Goal: Task Accomplishment & Management: Use online tool/utility

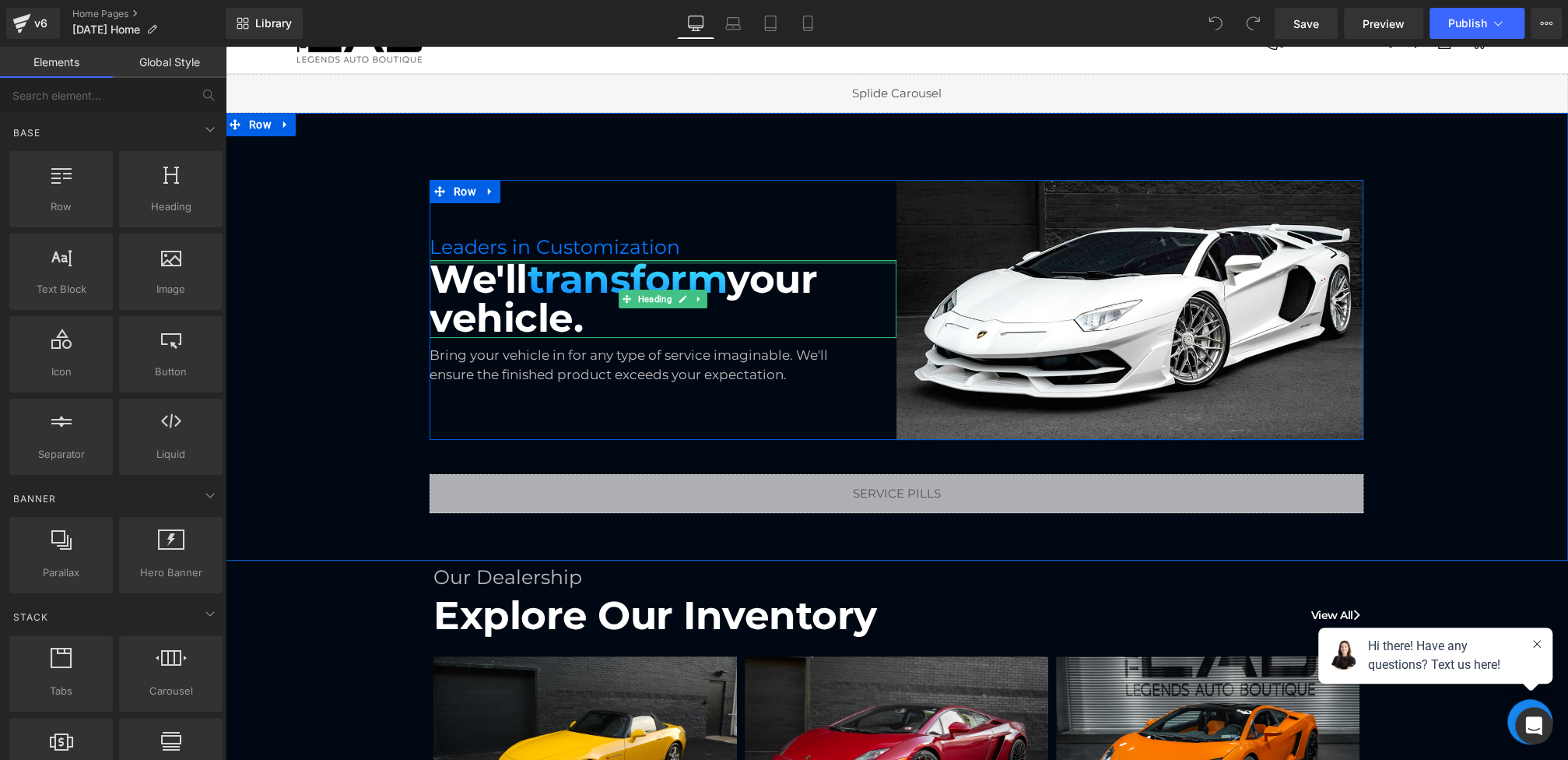
scroll to position [400, 0]
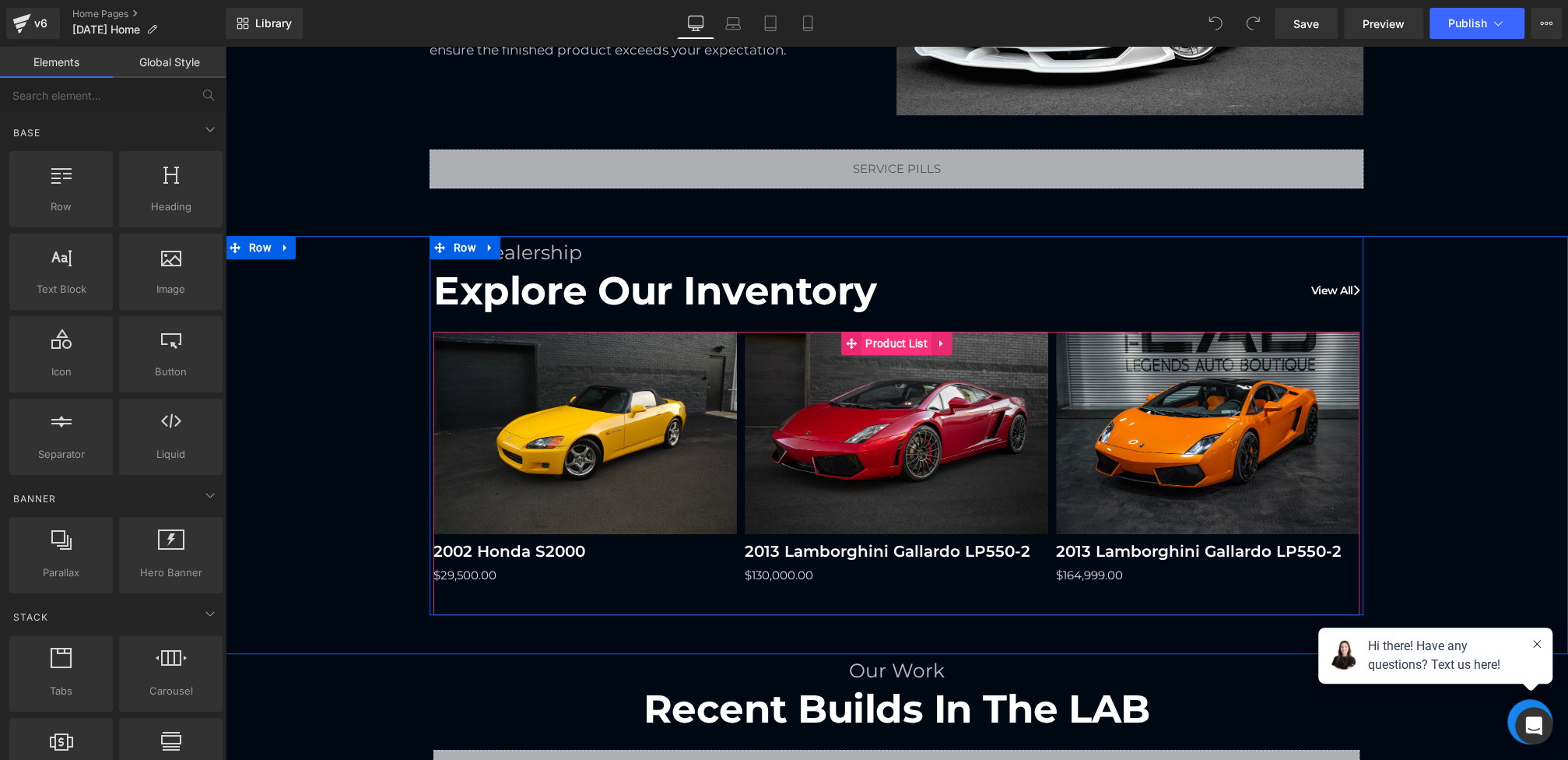
click at [888, 336] on span "Product List" at bounding box center [896, 343] width 70 height 23
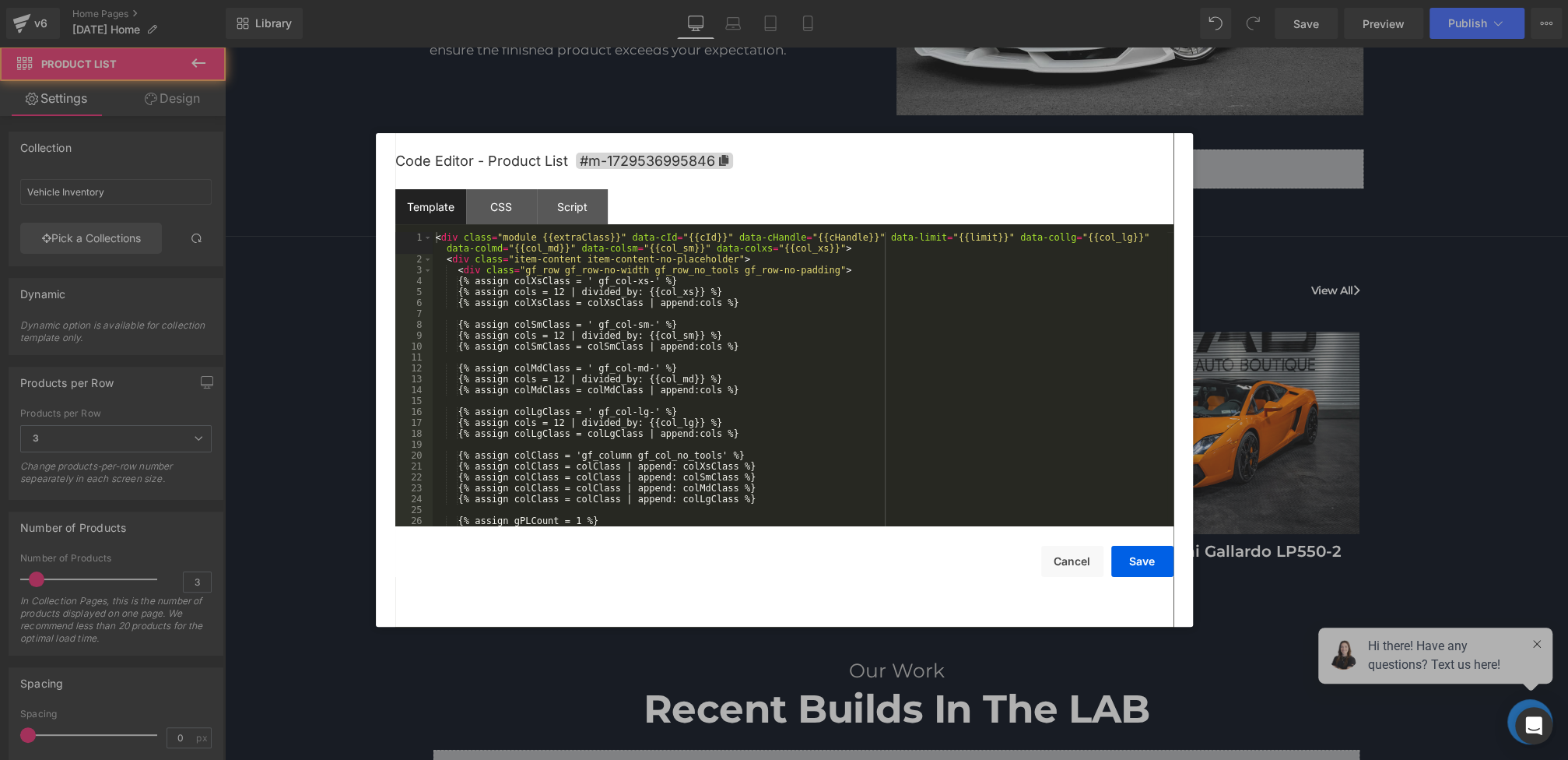
click at [851, 0] on div "Product List You are previewing how the will restyle your page. You can not edi…" at bounding box center [784, 0] width 1568 height 0
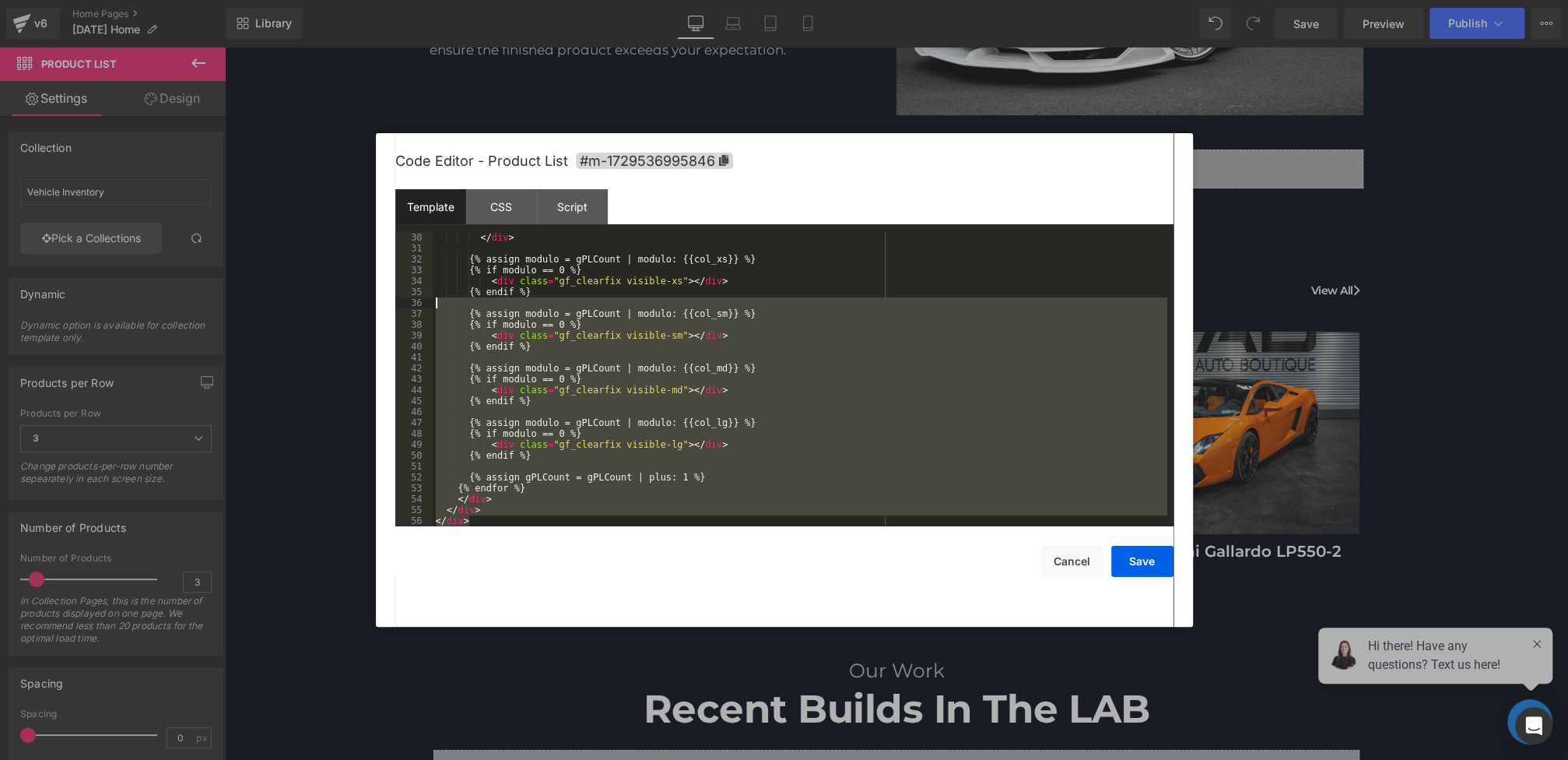
scroll to position [0, 0]
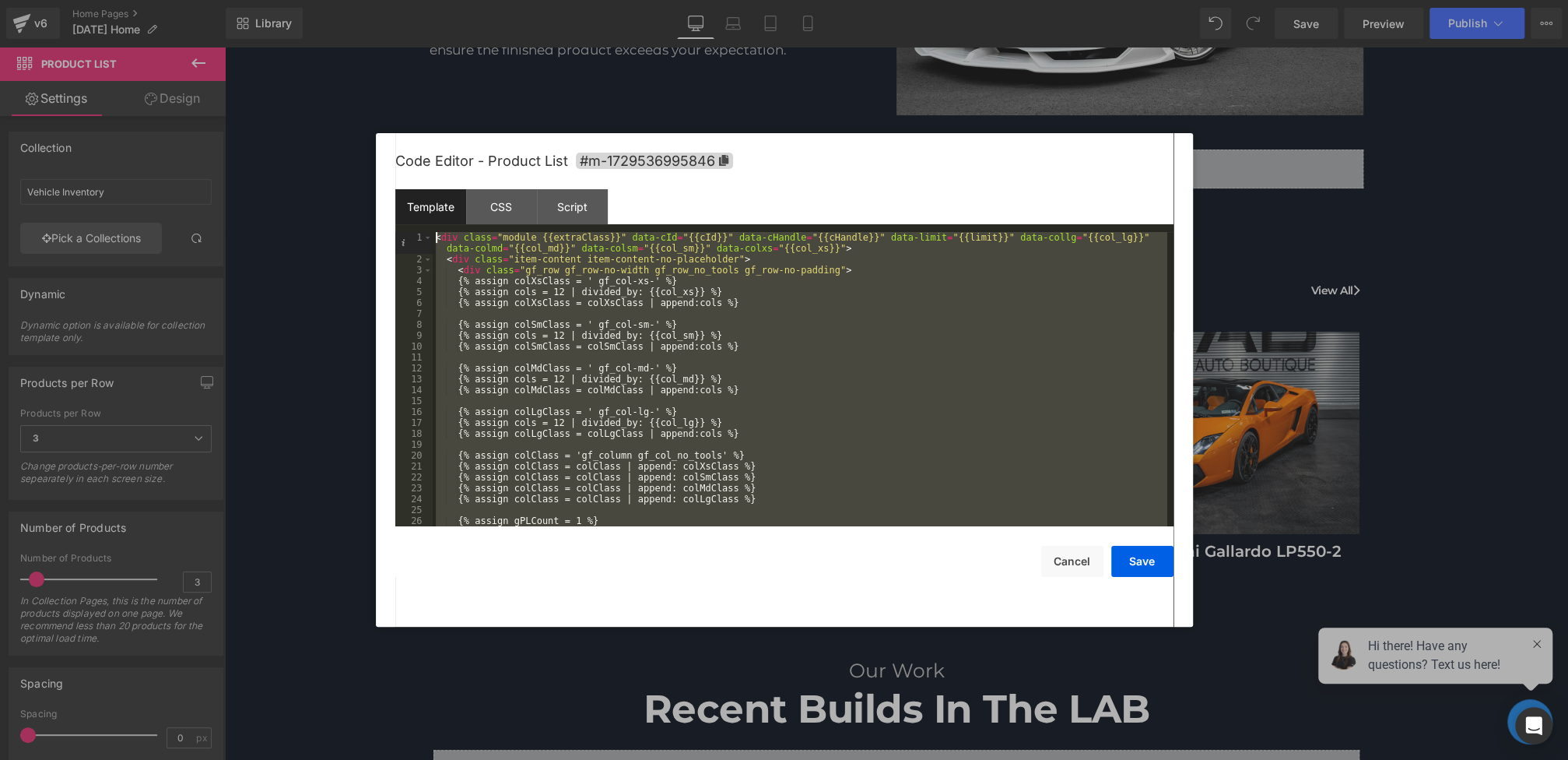
drag, startPoint x: 493, startPoint y: 517, endPoint x: 335, endPoint y: 41, distance: 502.0
click at [335, 41] on body "Product List You are previewing how the will restyle your page. You can not edi…" at bounding box center [784, 380] width 1568 height 760
click at [1068, 549] on button "Cancel" at bounding box center [1072, 561] width 62 height 31
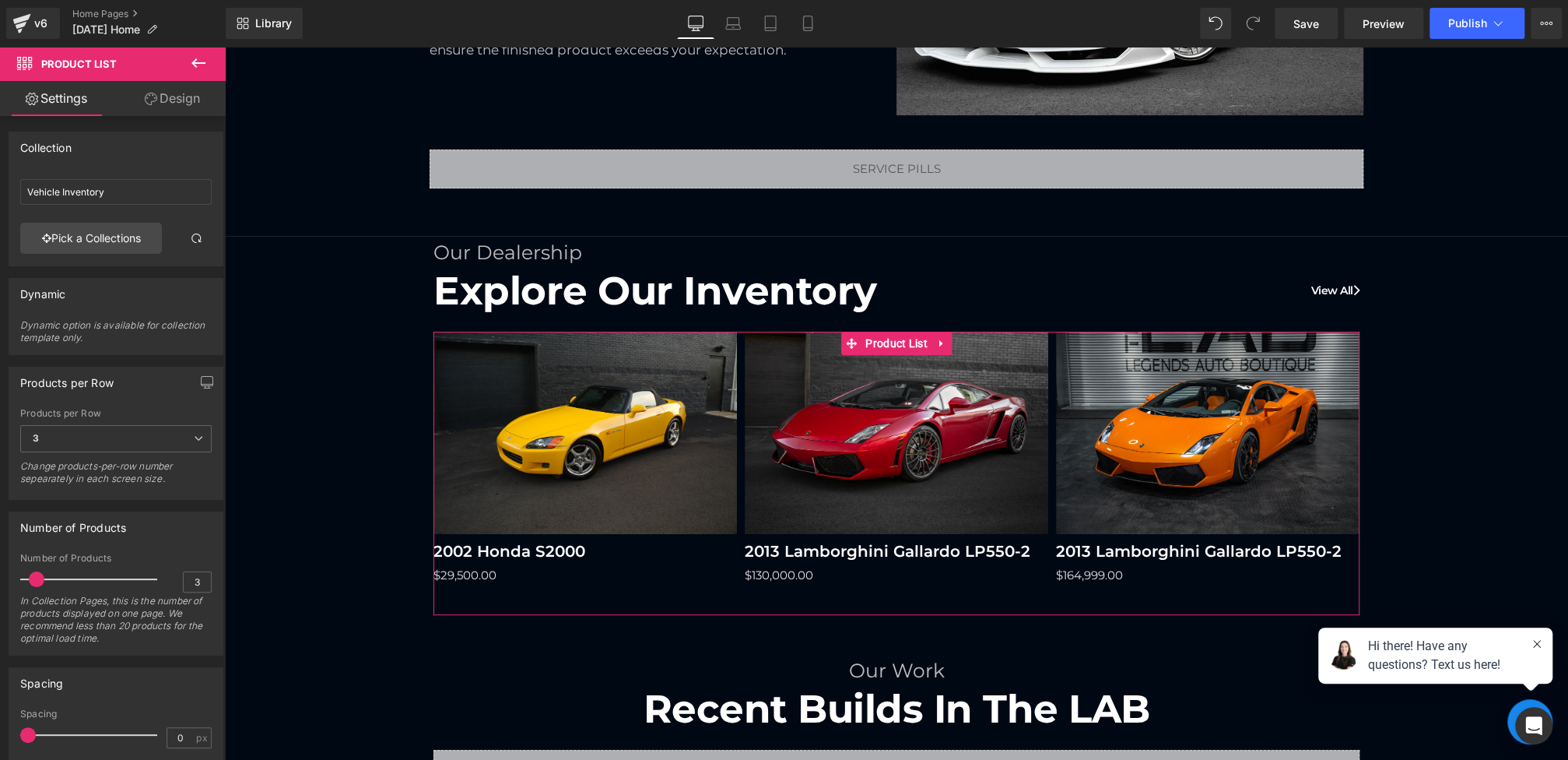
click at [197, 63] on icon at bounding box center [198, 62] width 14 height 9
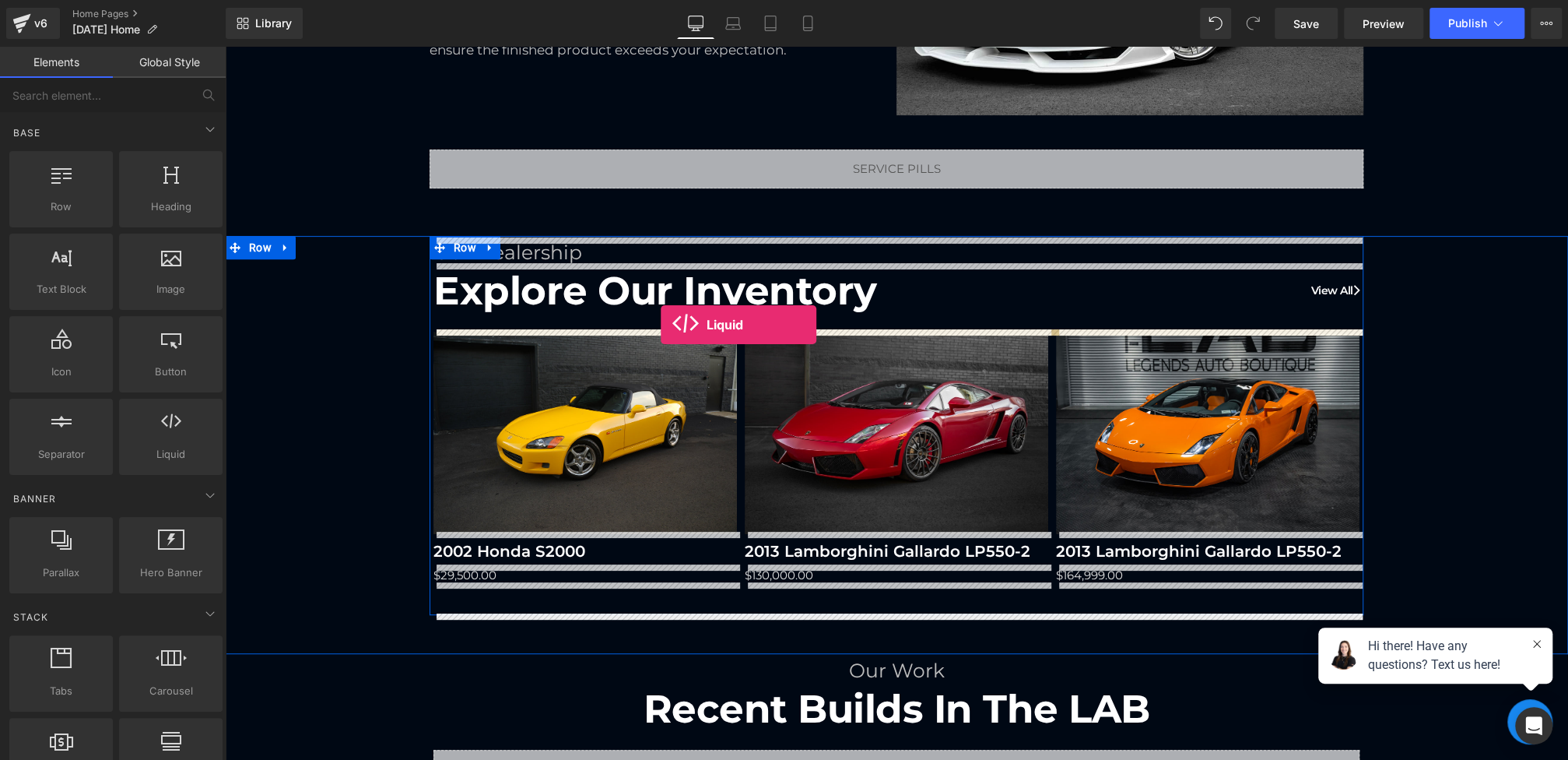
drag, startPoint x: 388, startPoint y: 494, endPoint x: 661, endPoint y: 325, distance: 321.5
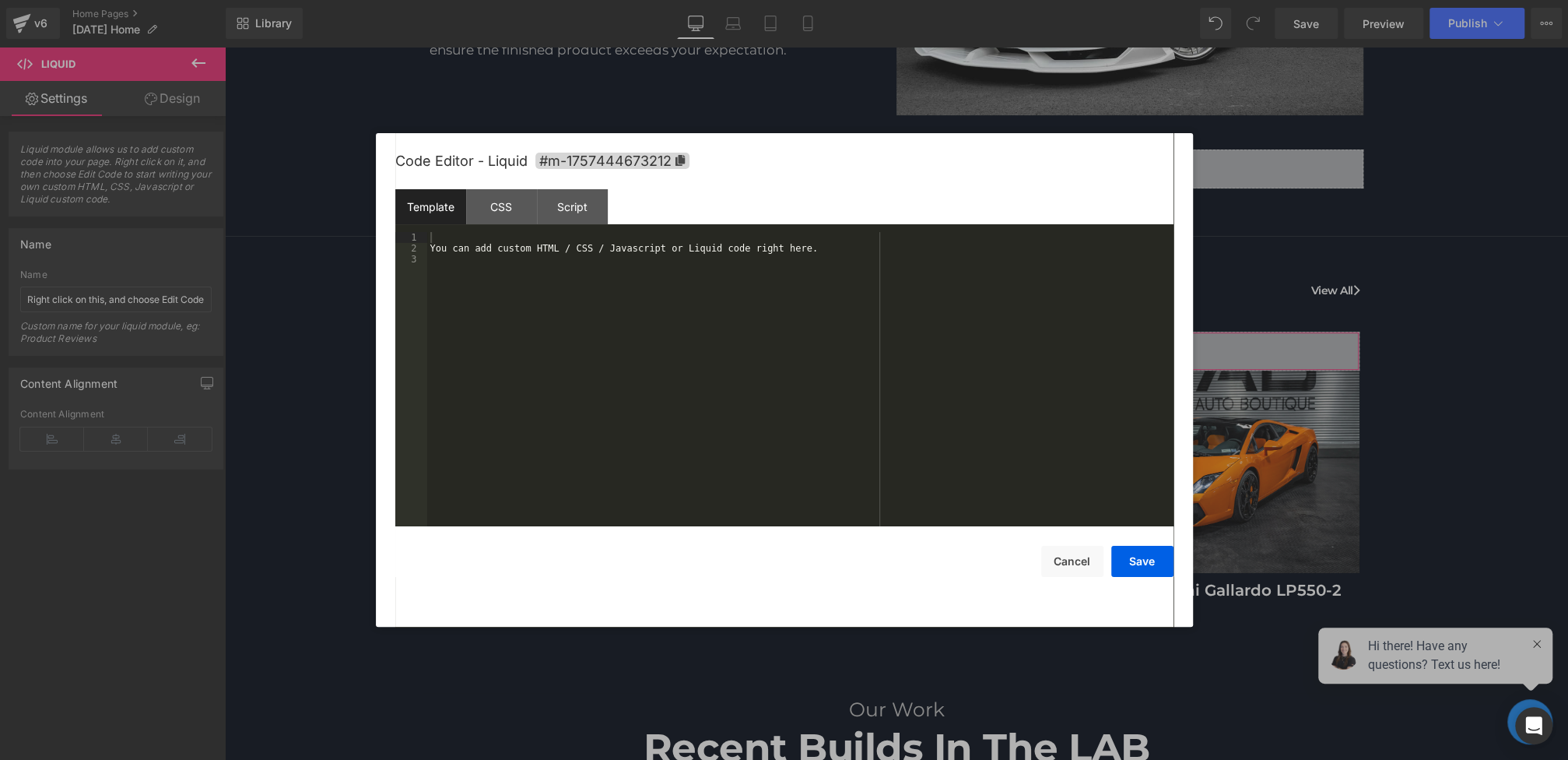
click at [605, 0] on div "Liquid You are previewing how the will restyle your page. You can not edit Elem…" at bounding box center [784, 0] width 1568 height 0
drag, startPoint x: 524, startPoint y: 517, endPoint x: 402, endPoint y: 170, distance: 368.7
click at [402, 170] on div "Code Editor - Liquid #m-1757444673212 Template CSS Script Data 1 2 3 You can ad…" at bounding box center [784, 379] width 778 height 493
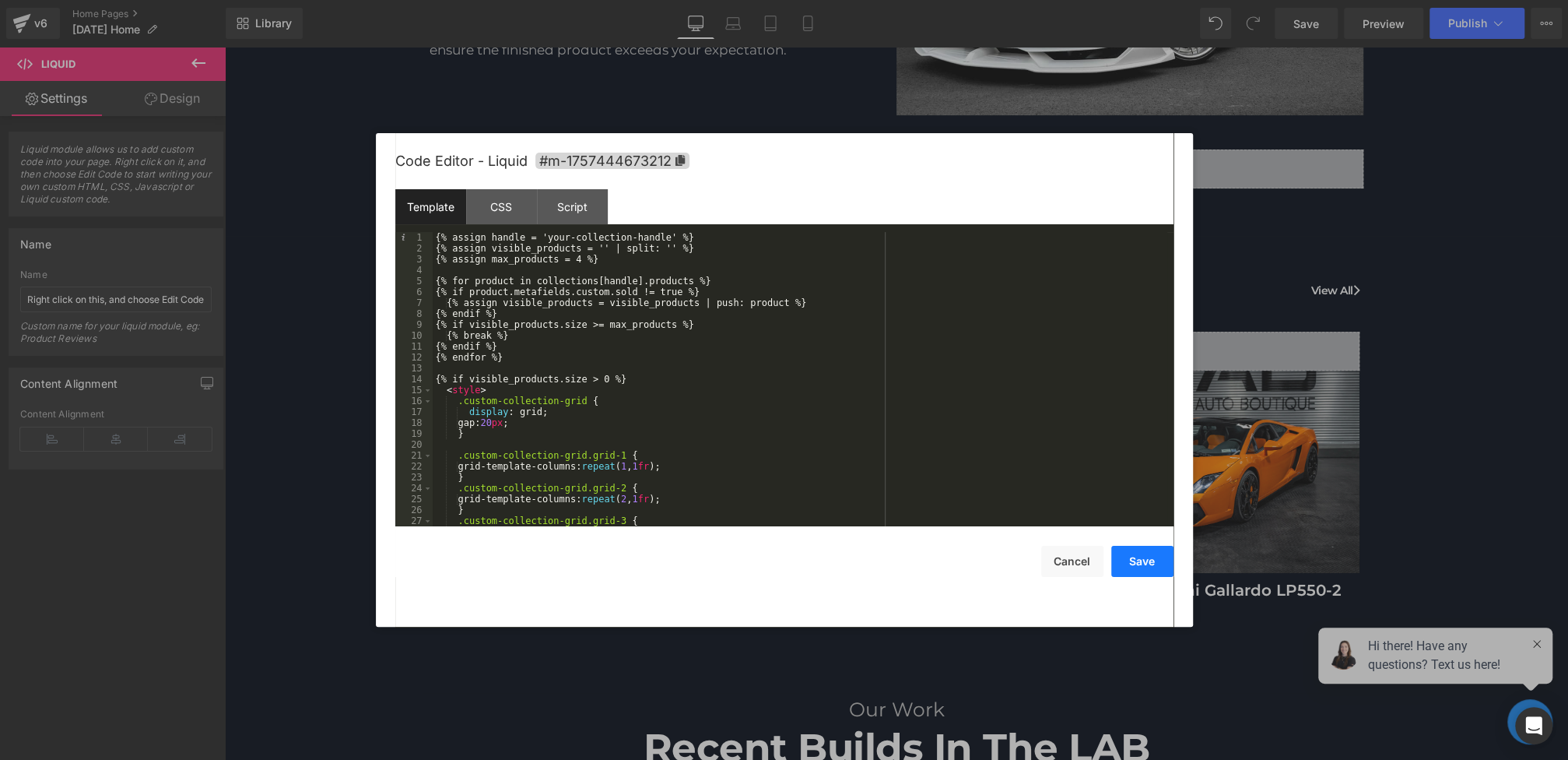
click at [1135, 575] on button "Save" at bounding box center [1142, 561] width 62 height 31
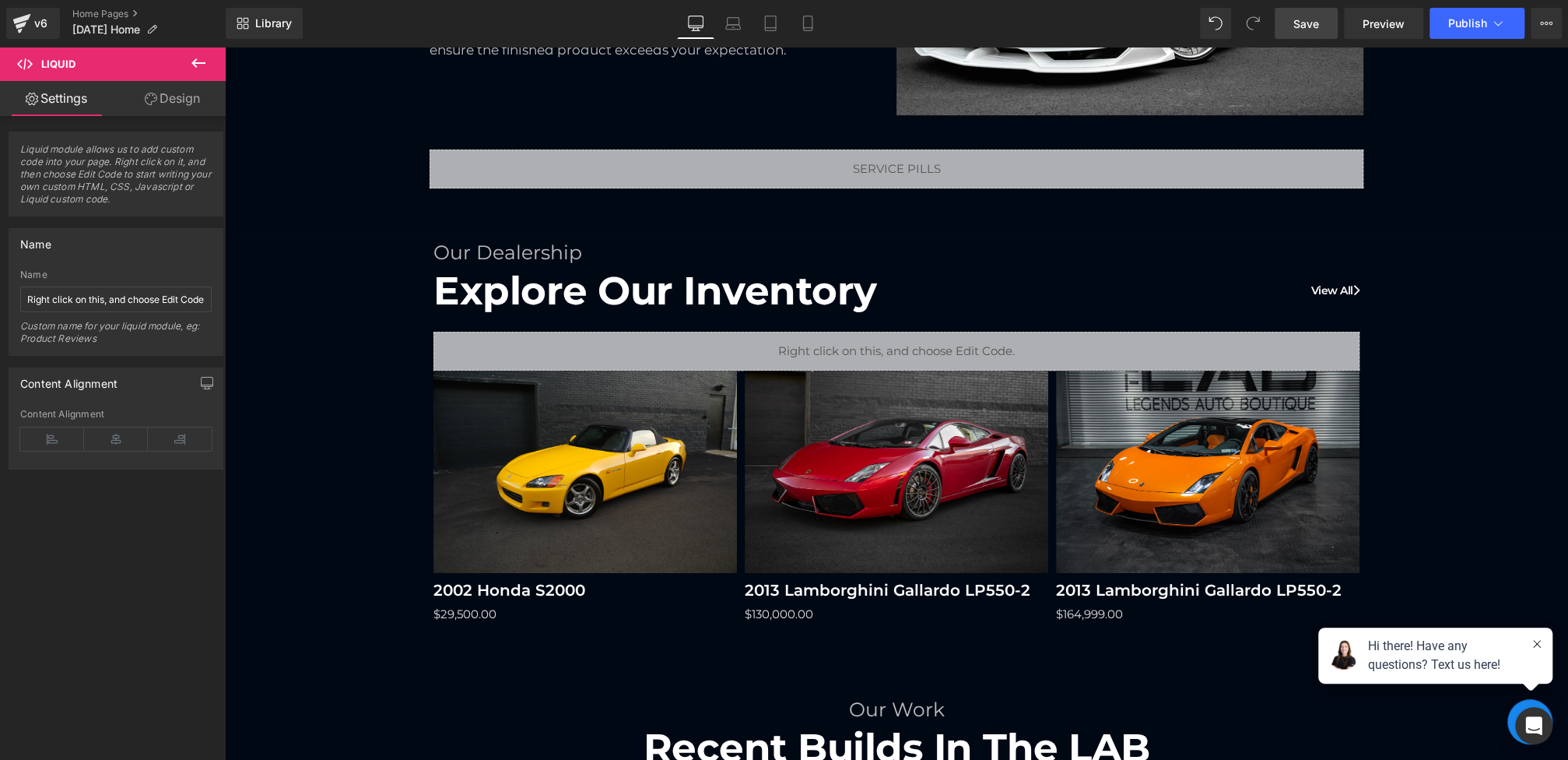
click at [1319, 23] on span "Save" at bounding box center [1306, 24] width 26 height 16
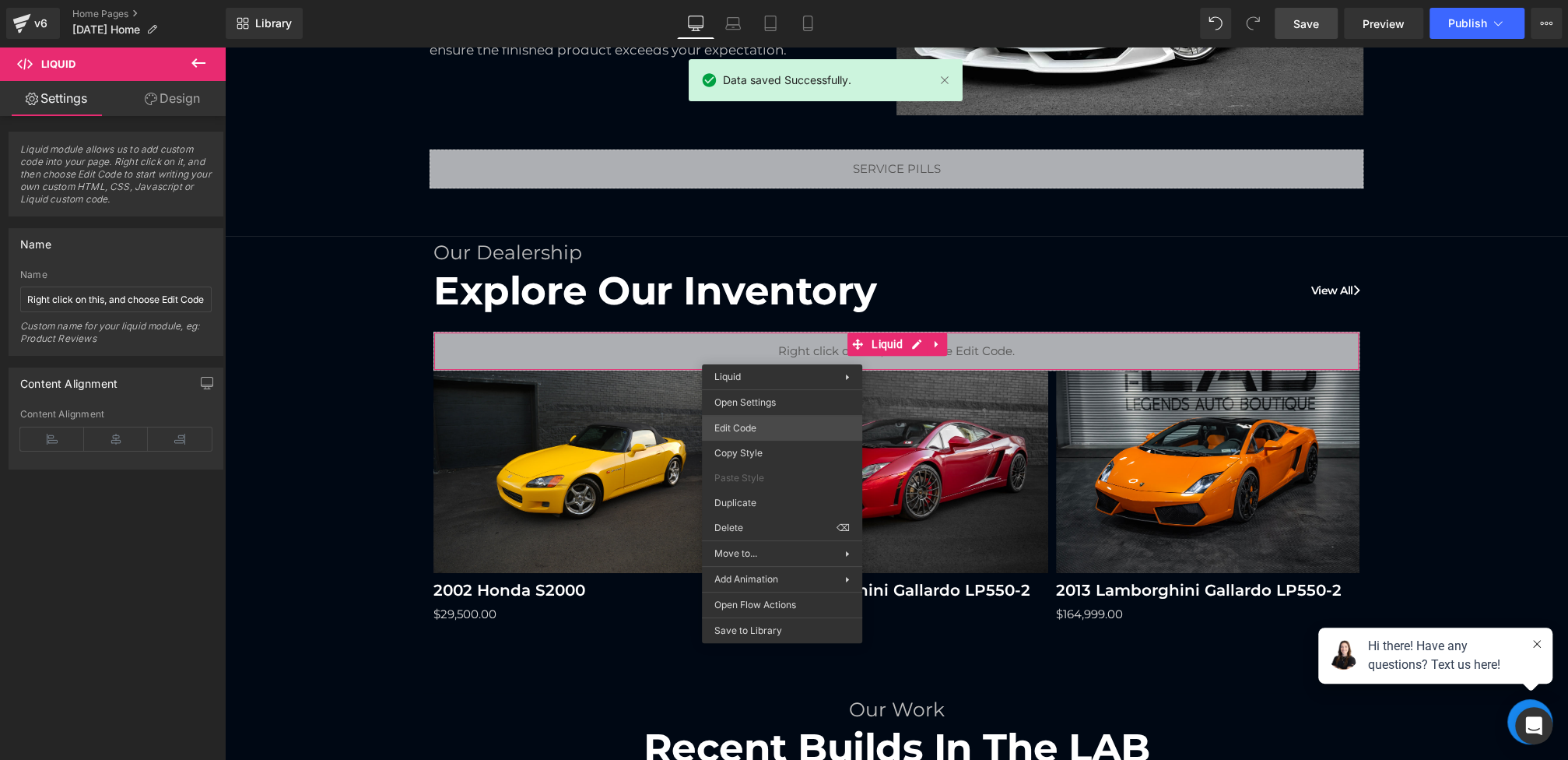
click at [728, 0] on div "Liquid You are previewing how the will restyle your page. You can not edit Elem…" at bounding box center [784, 0] width 1568 height 0
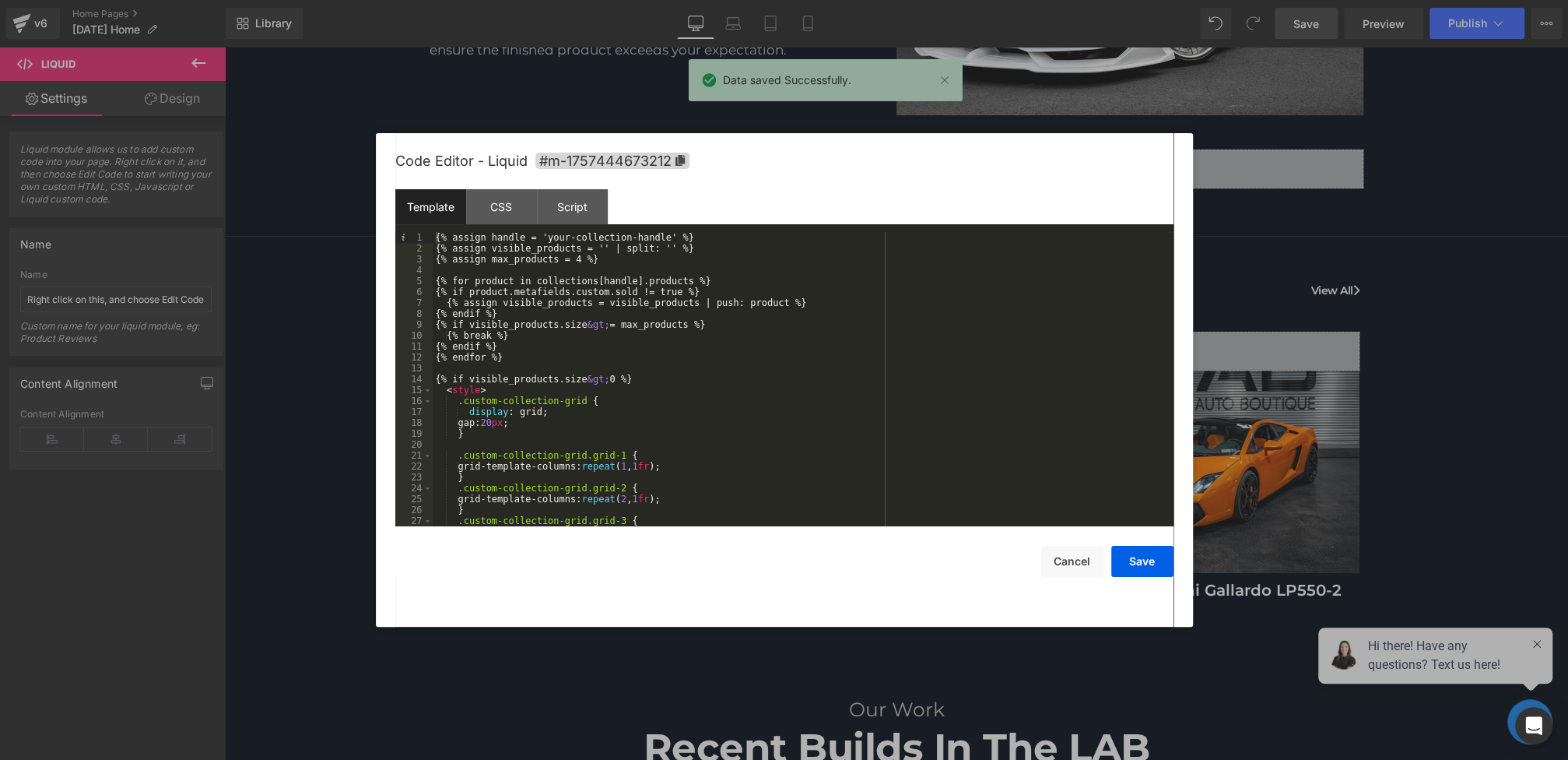
scroll to position [370, 0]
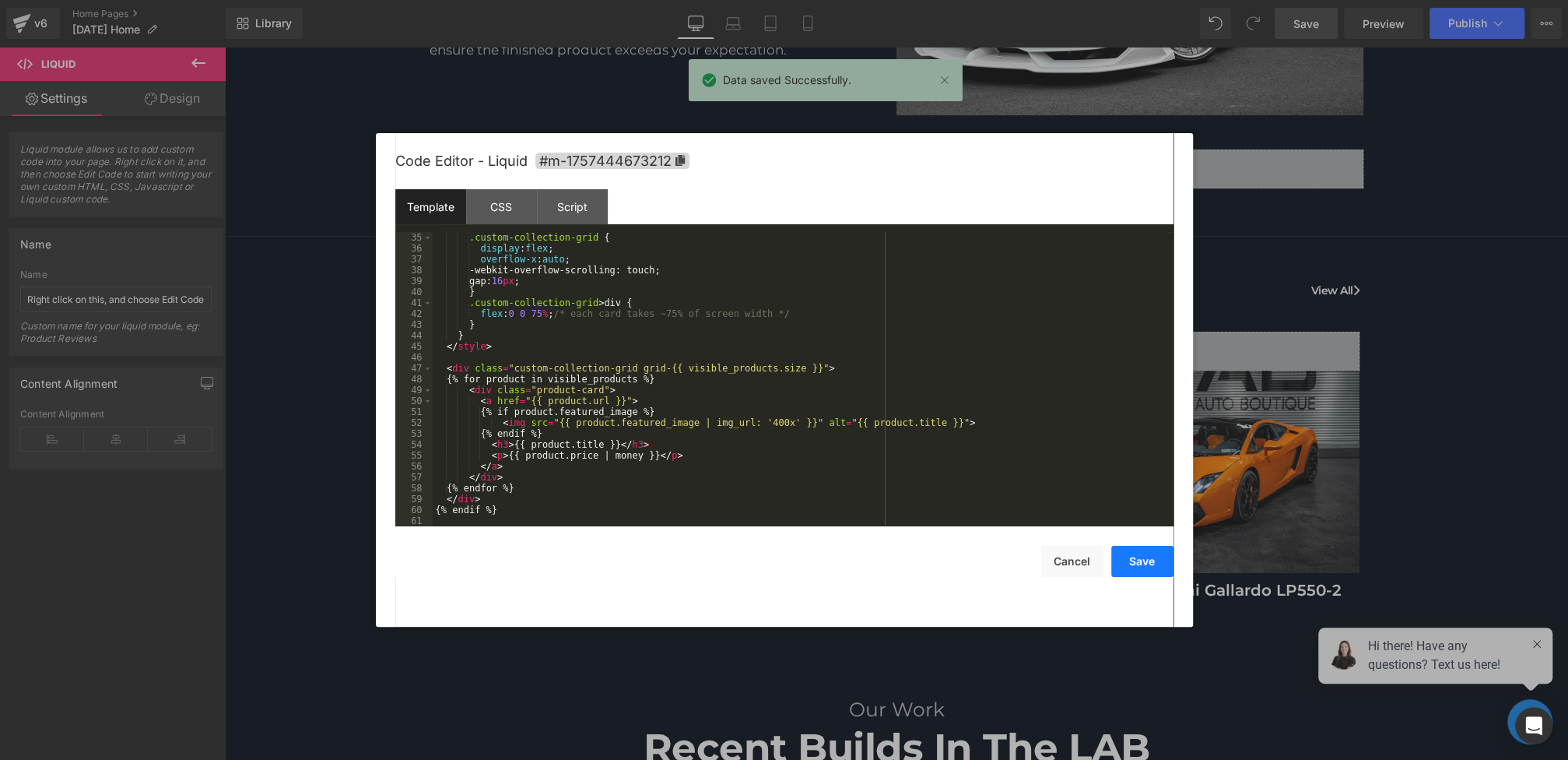
click at [1121, 550] on button "Save" at bounding box center [1142, 561] width 62 height 31
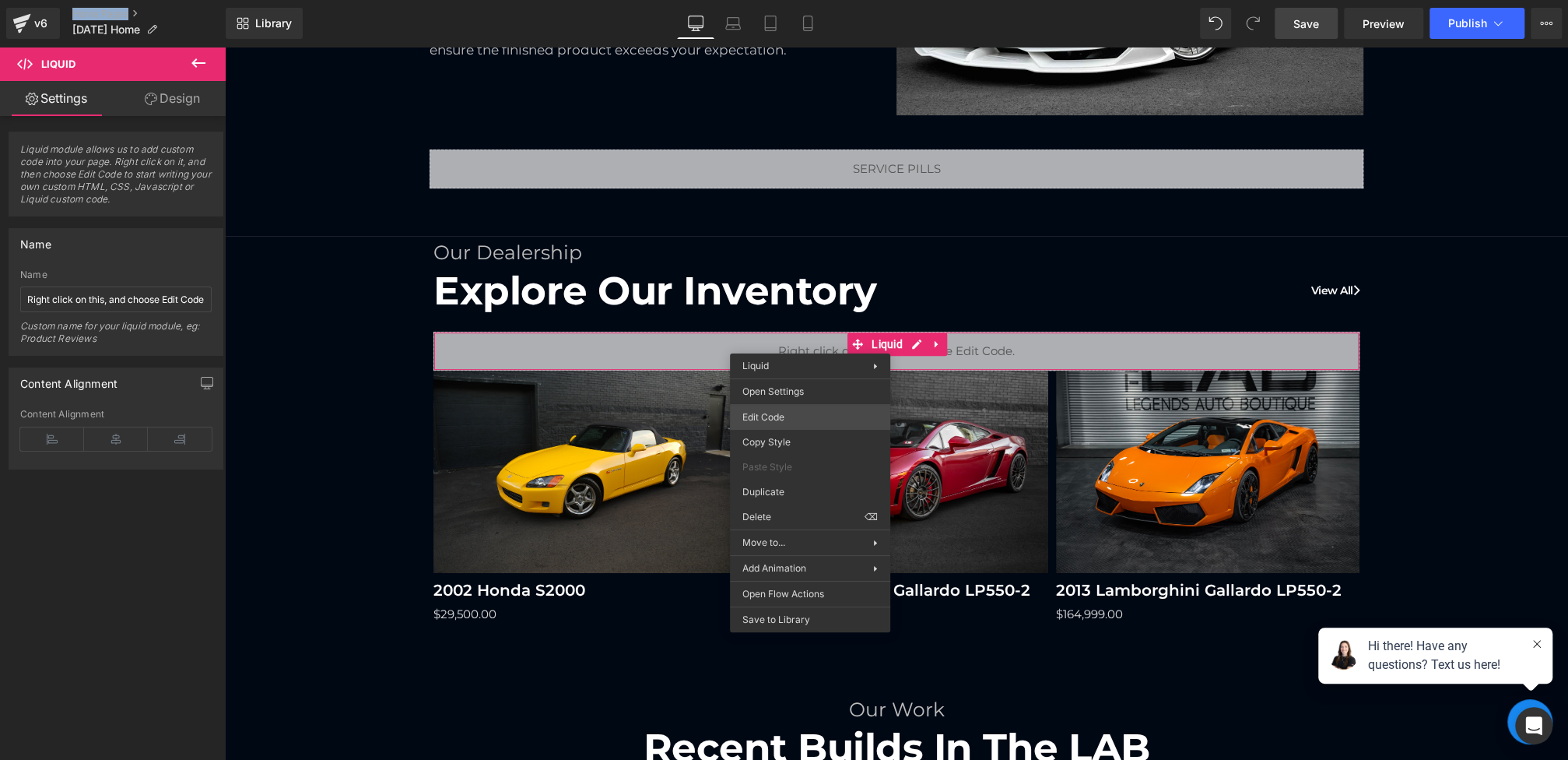
click at [774, 0] on div "Liquid You are previewing how the will restyle your page. You can not edit Elem…" at bounding box center [784, 0] width 1568 height 0
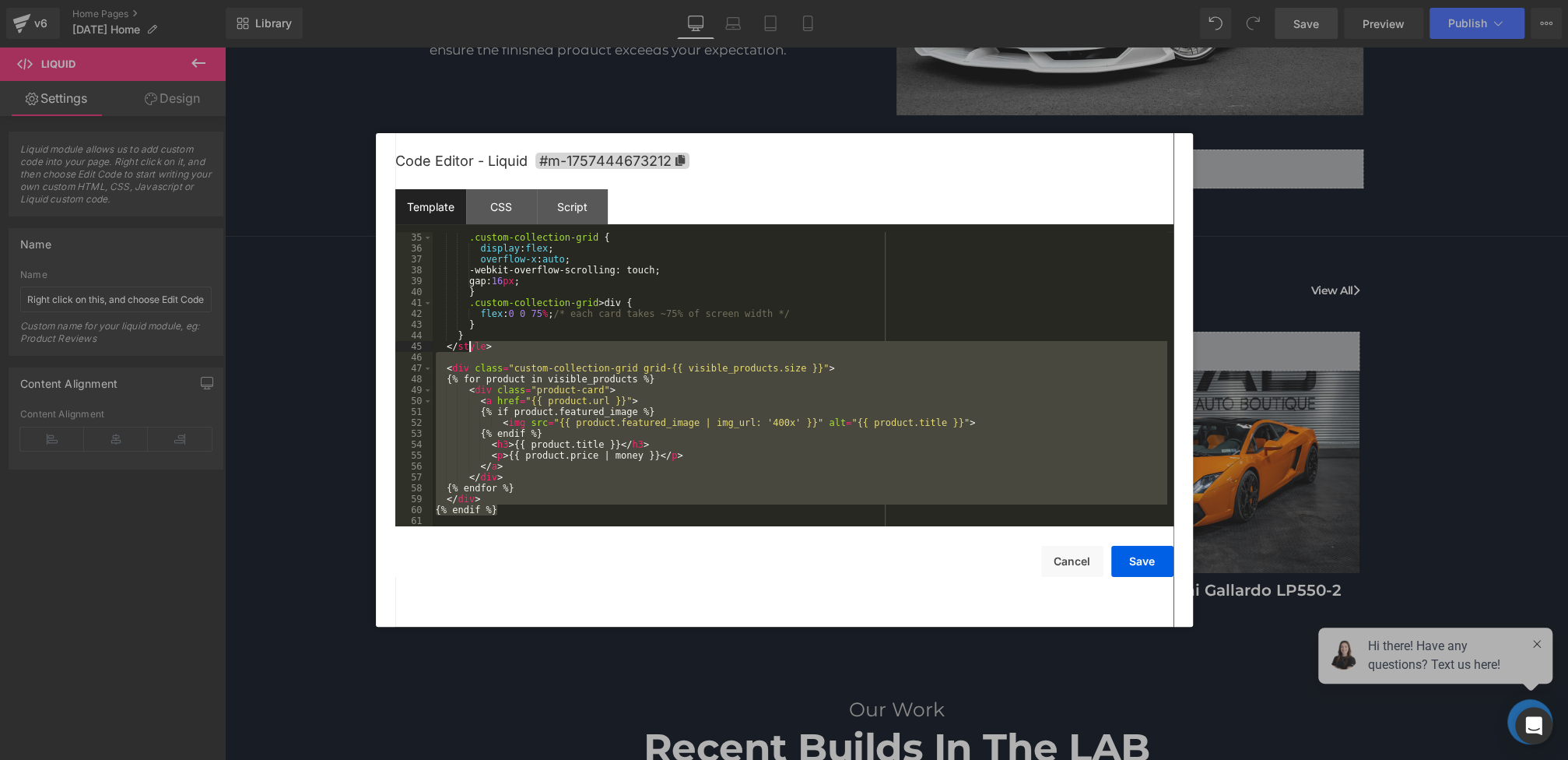
scroll to position [0, 0]
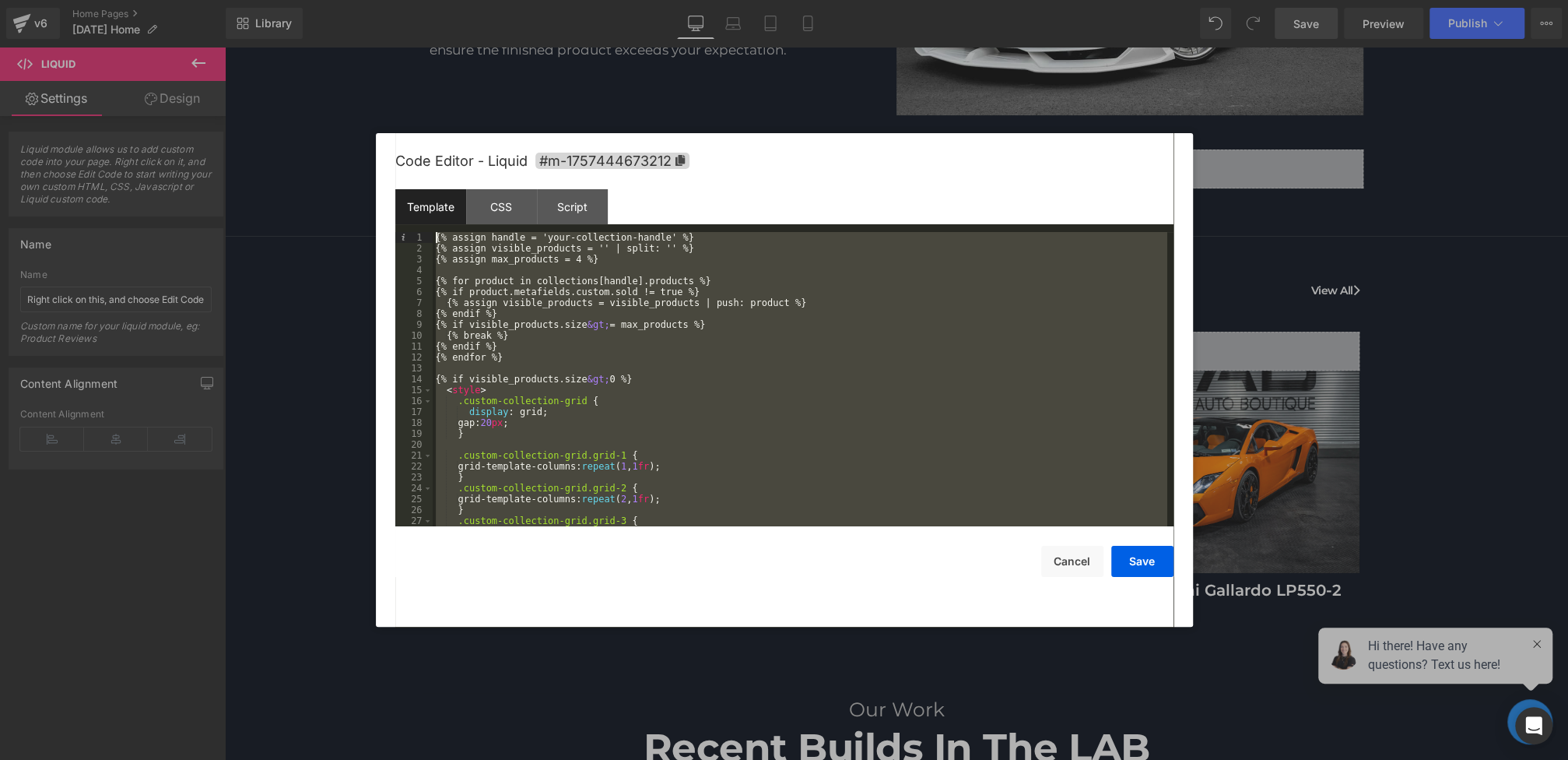
drag, startPoint x: 514, startPoint y: 515, endPoint x: 372, endPoint y: 92, distance: 446.6
click at [372, 92] on body "Liquid You are previewing how the will restyle your page. You can not edit Elem…" at bounding box center [784, 380] width 1568 height 760
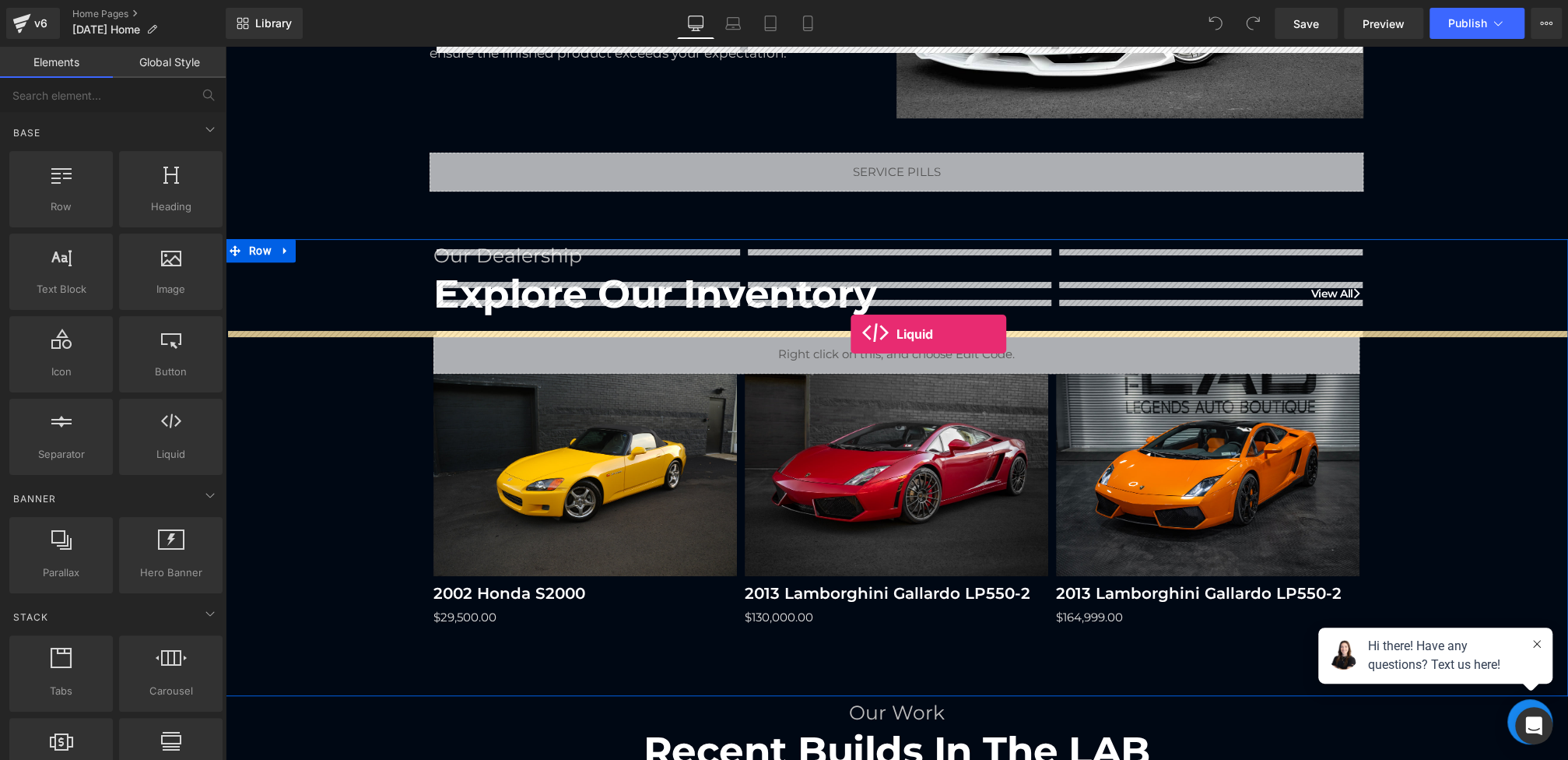
scroll to position [346, 0]
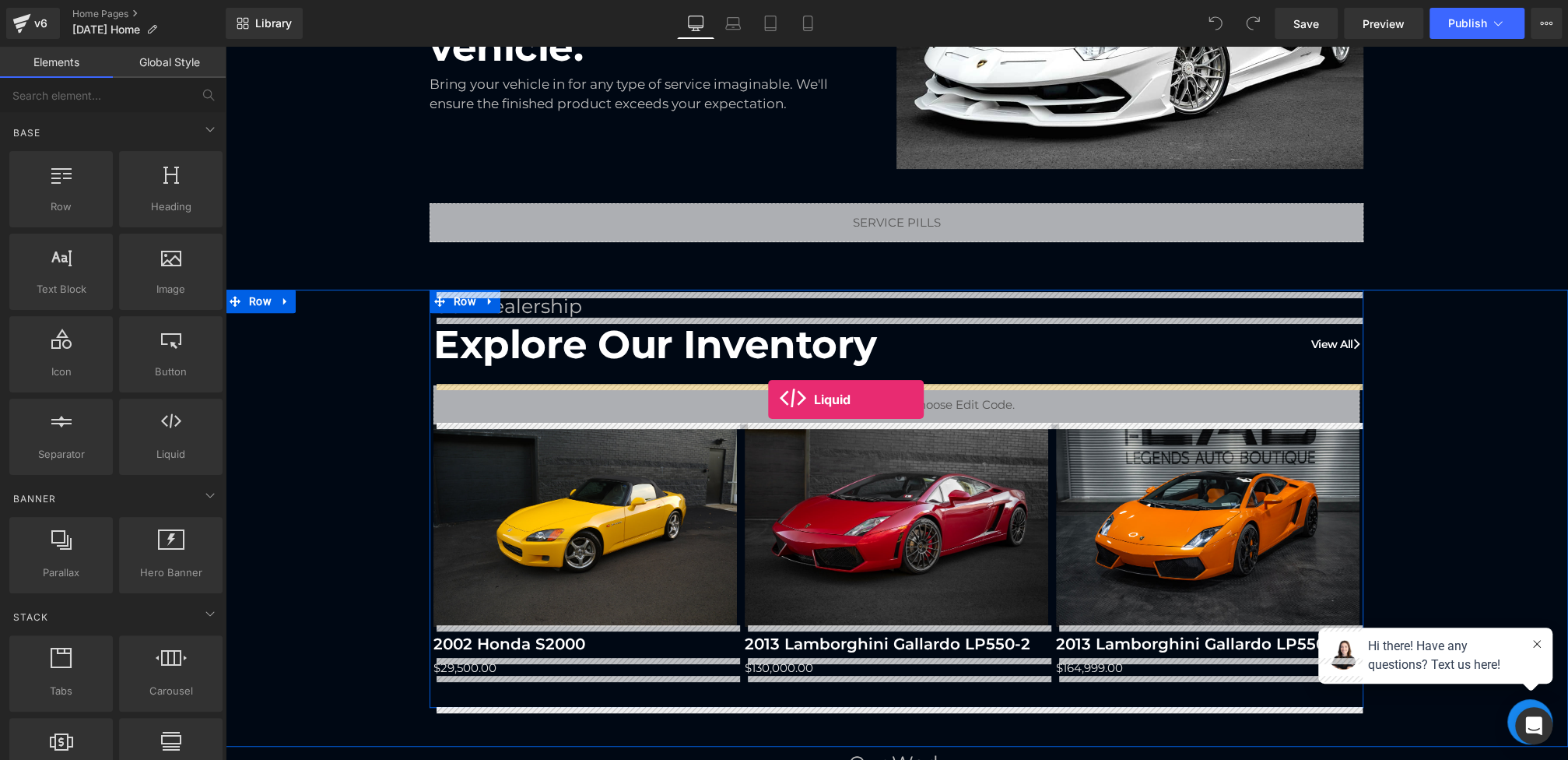
drag, startPoint x: 389, startPoint y: 486, endPoint x: 767, endPoint y: 398, distance: 388.3
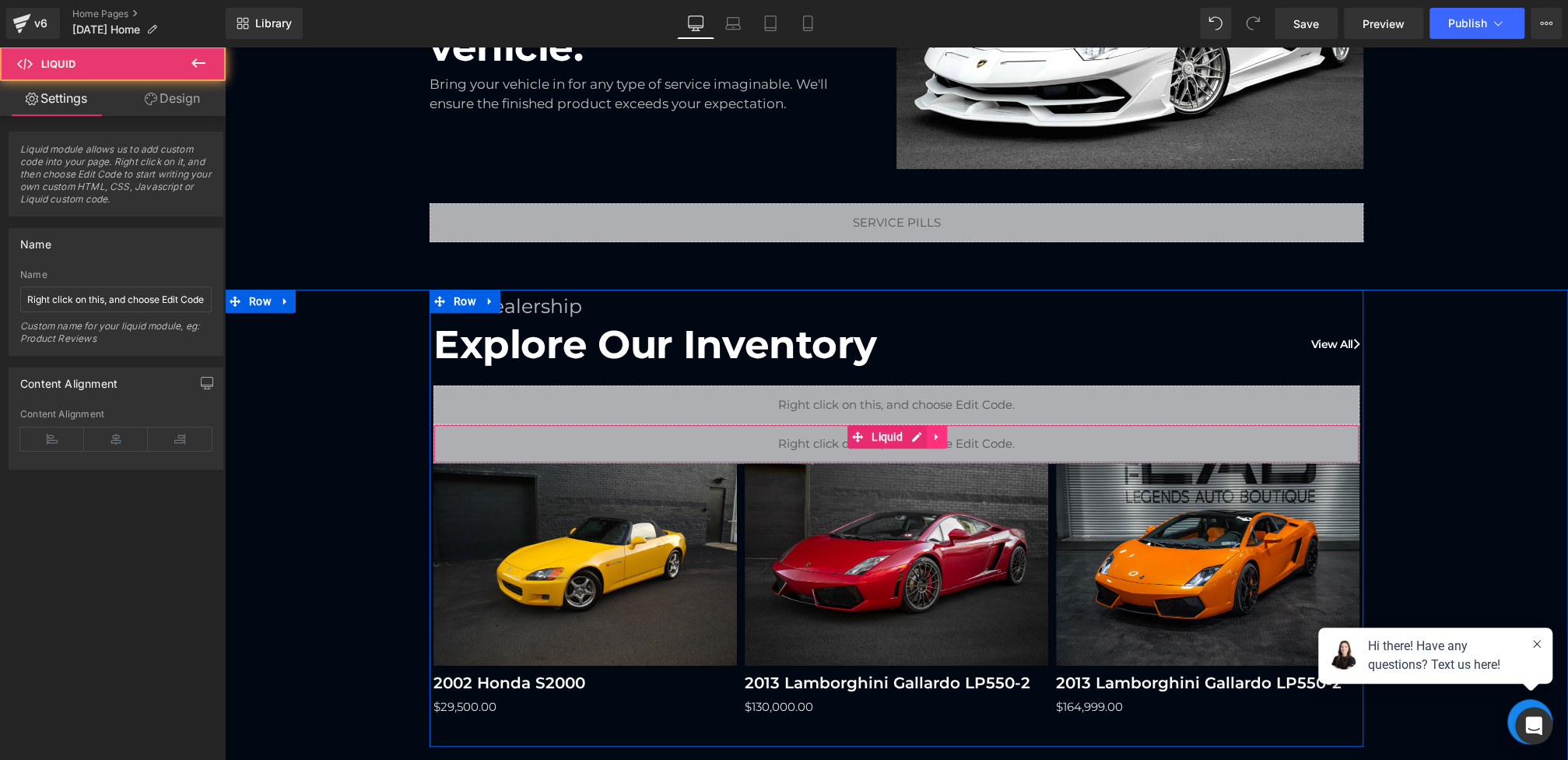
click at [944, 444] on link at bounding box center [937, 436] width 20 height 23
click at [951, 433] on icon at bounding box center [947, 436] width 11 height 11
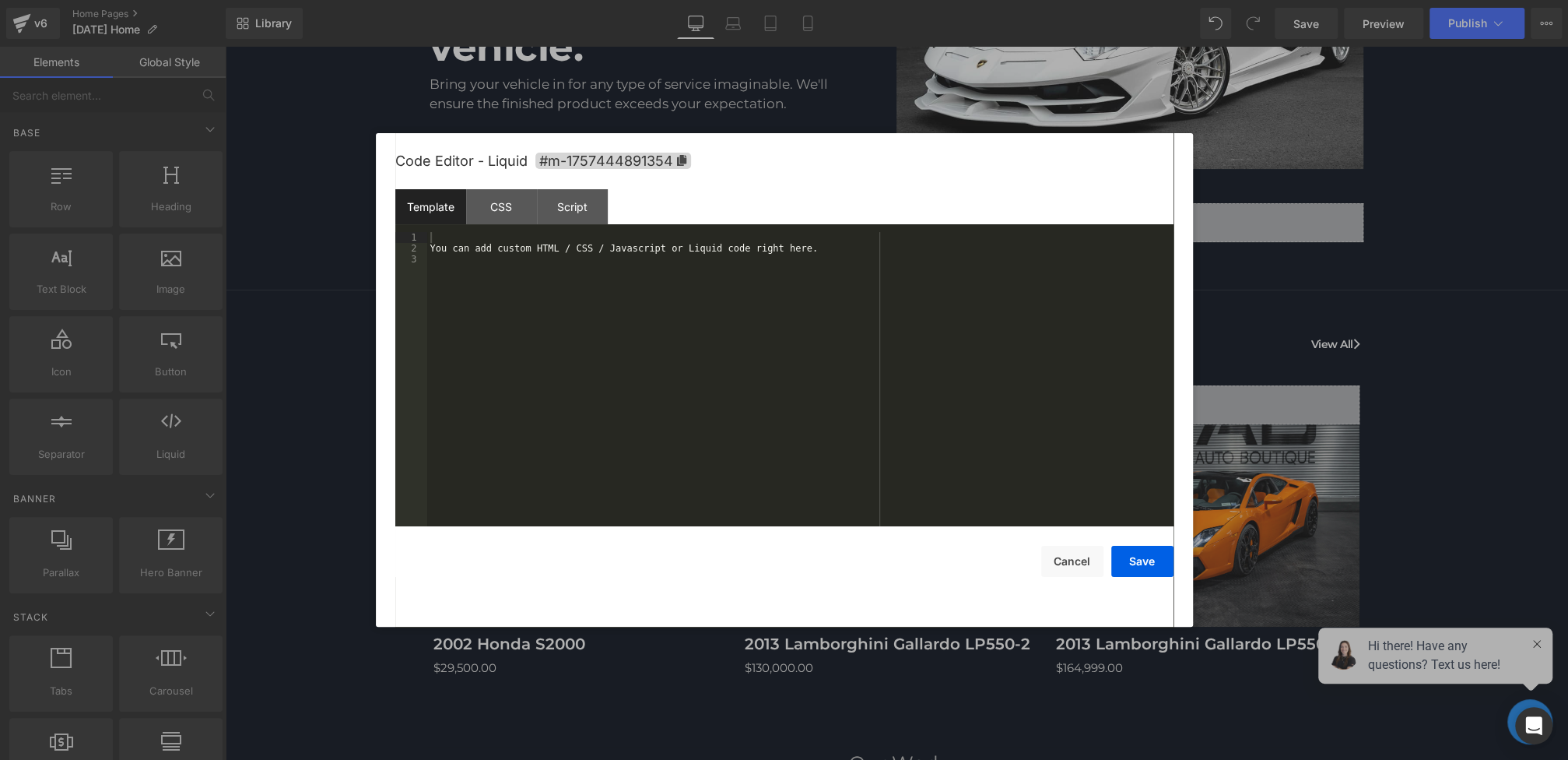
click at [869, 0] on div "Liquid You are previewing how the will restyle your page. You can not edit Elem…" at bounding box center [784, 0] width 1568 height 0
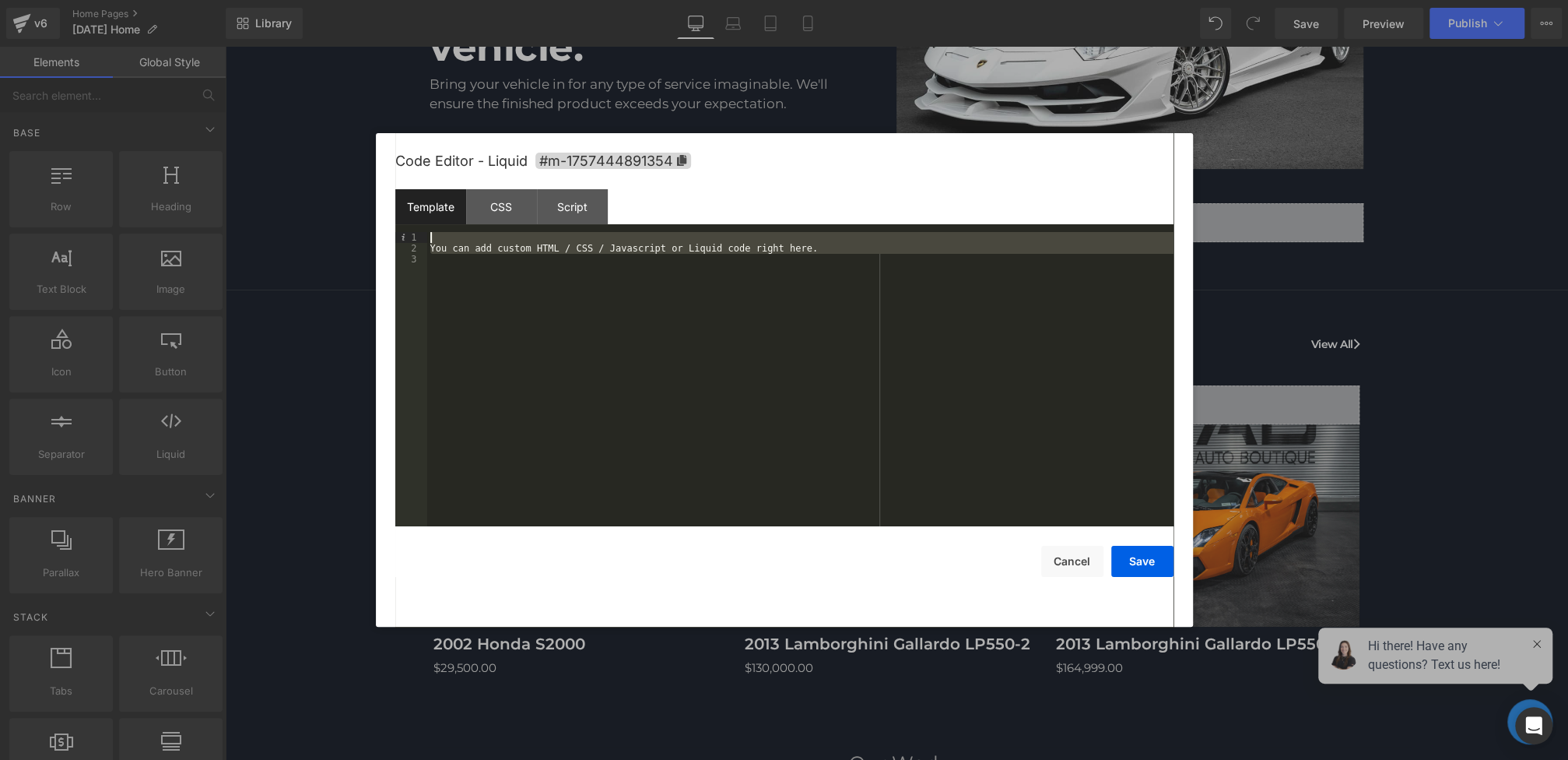
drag, startPoint x: 573, startPoint y: 480, endPoint x: 348, endPoint y: 71, distance: 467.0
click at [305, 56] on body "Liquid You are previewing how the will restyle your page. You can not edit Elem…" at bounding box center [784, 380] width 1568 height 760
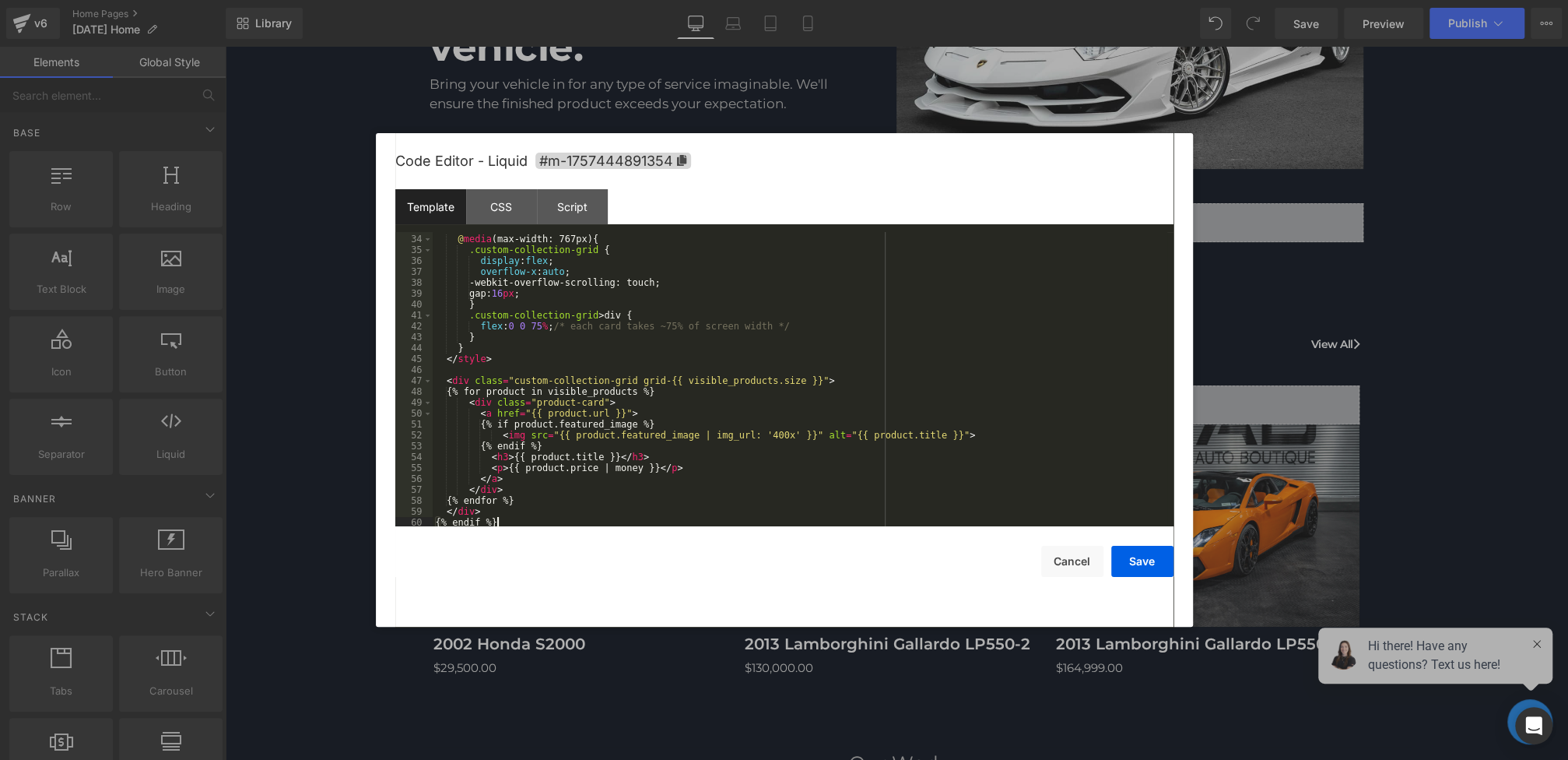
scroll to position [0, 0]
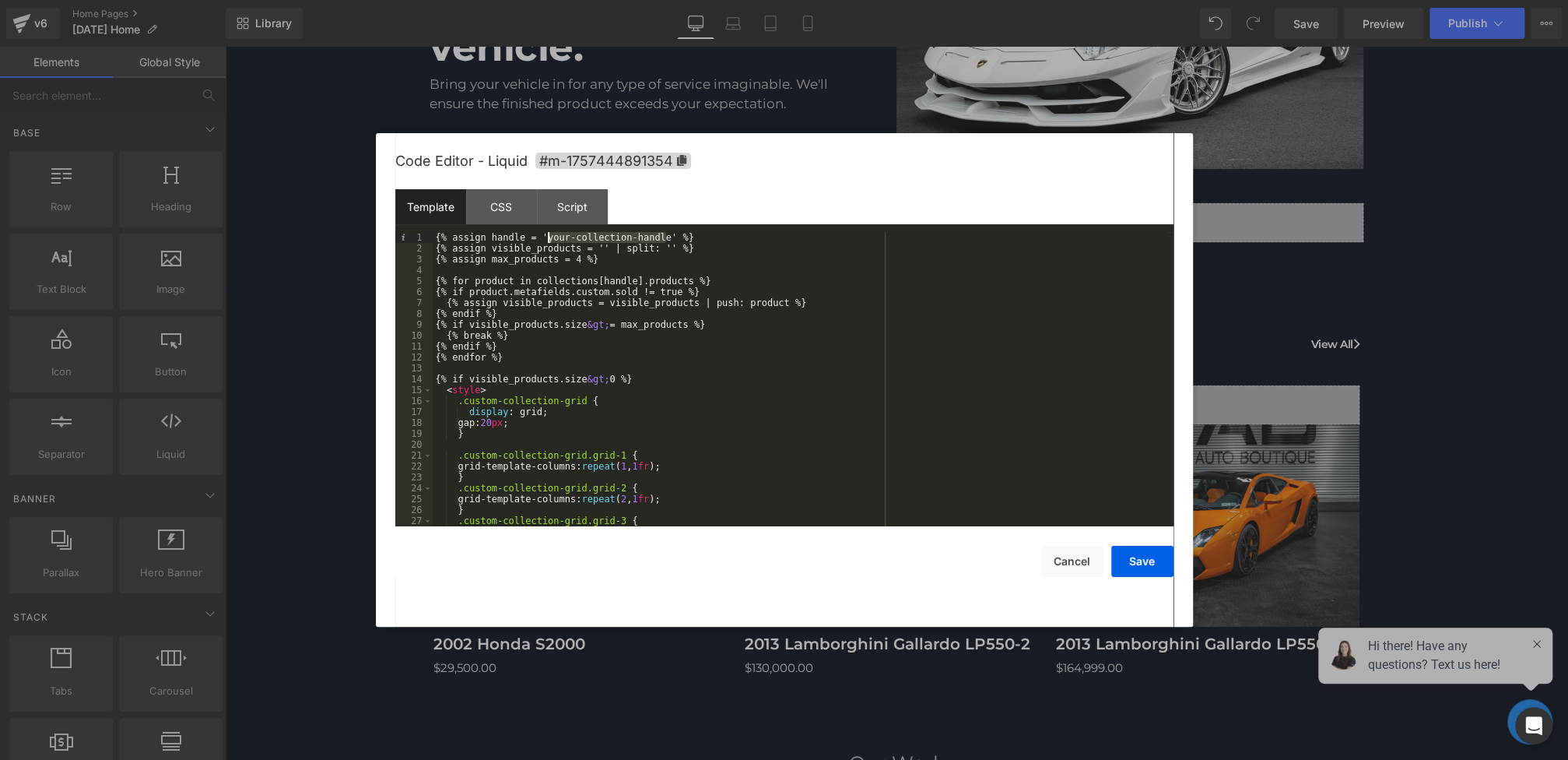
drag, startPoint x: 668, startPoint y: 239, endPoint x: 548, endPoint y: 240, distance: 120.6
click at [548, 240] on div "{% assign handle = 'your-collection-handle' %} {% assign visible_products = '' …" at bounding box center [800, 390] width 735 height 316
click at [1152, 560] on button "Save" at bounding box center [1142, 561] width 62 height 31
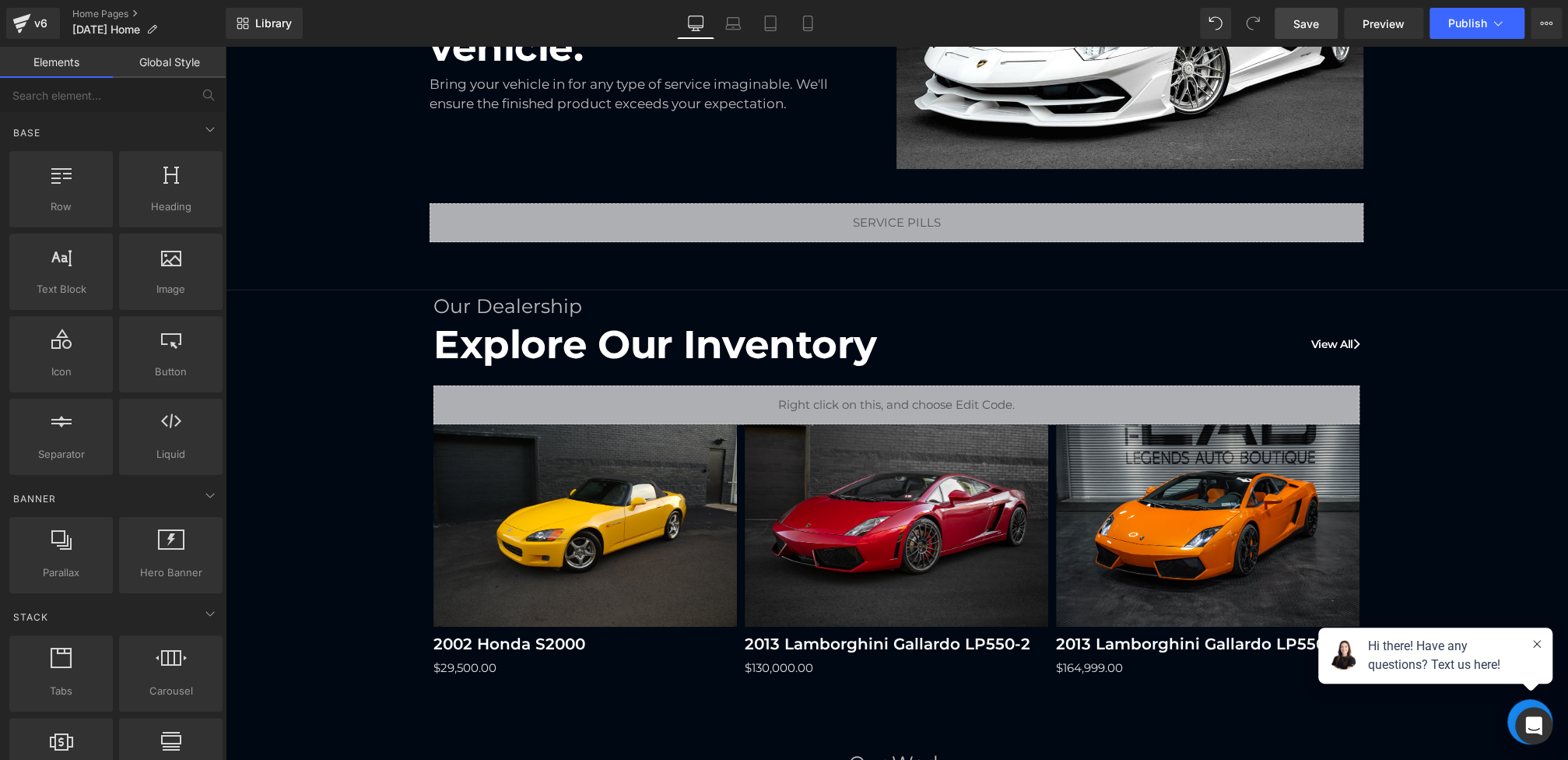
click at [1330, 27] on link "Save" at bounding box center [1306, 23] width 63 height 31
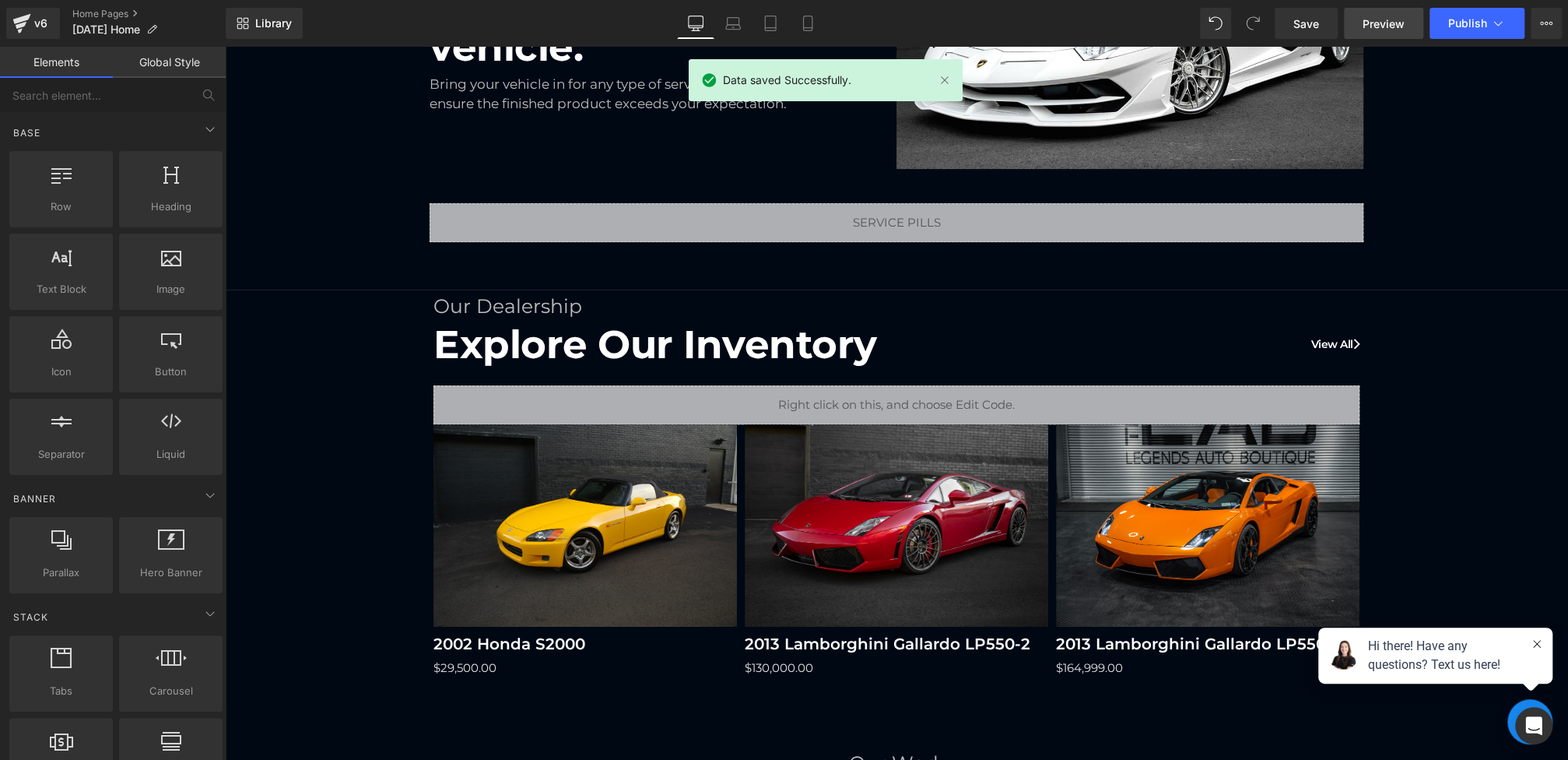
click at [1361, 18] on link "Preview" at bounding box center [1383, 23] width 79 height 31
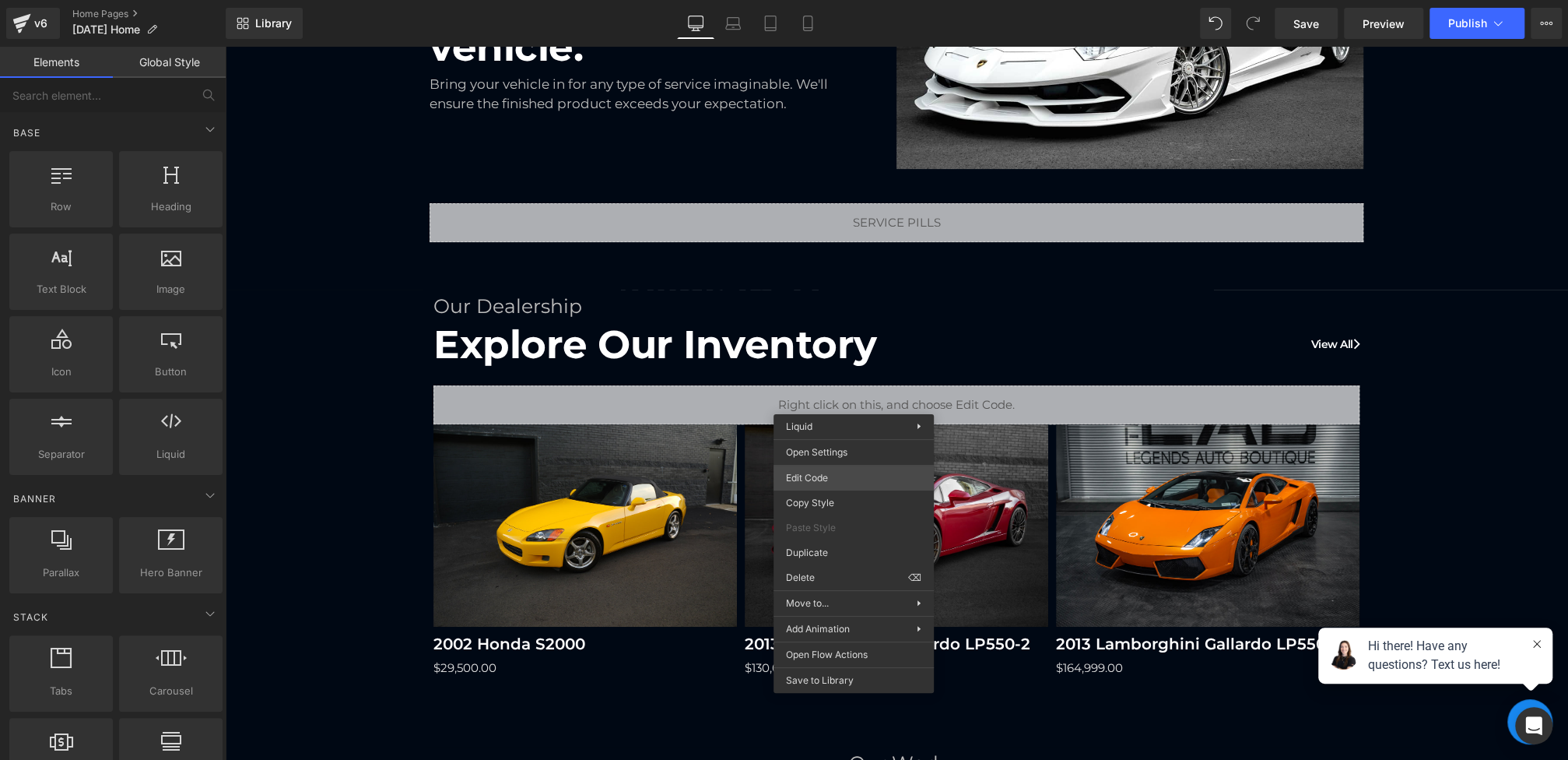
click at [804, 0] on div "Liquid You are previewing how the will restyle your page. You can not edit Elem…" at bounding box center [784, 0] width 1568 height 0
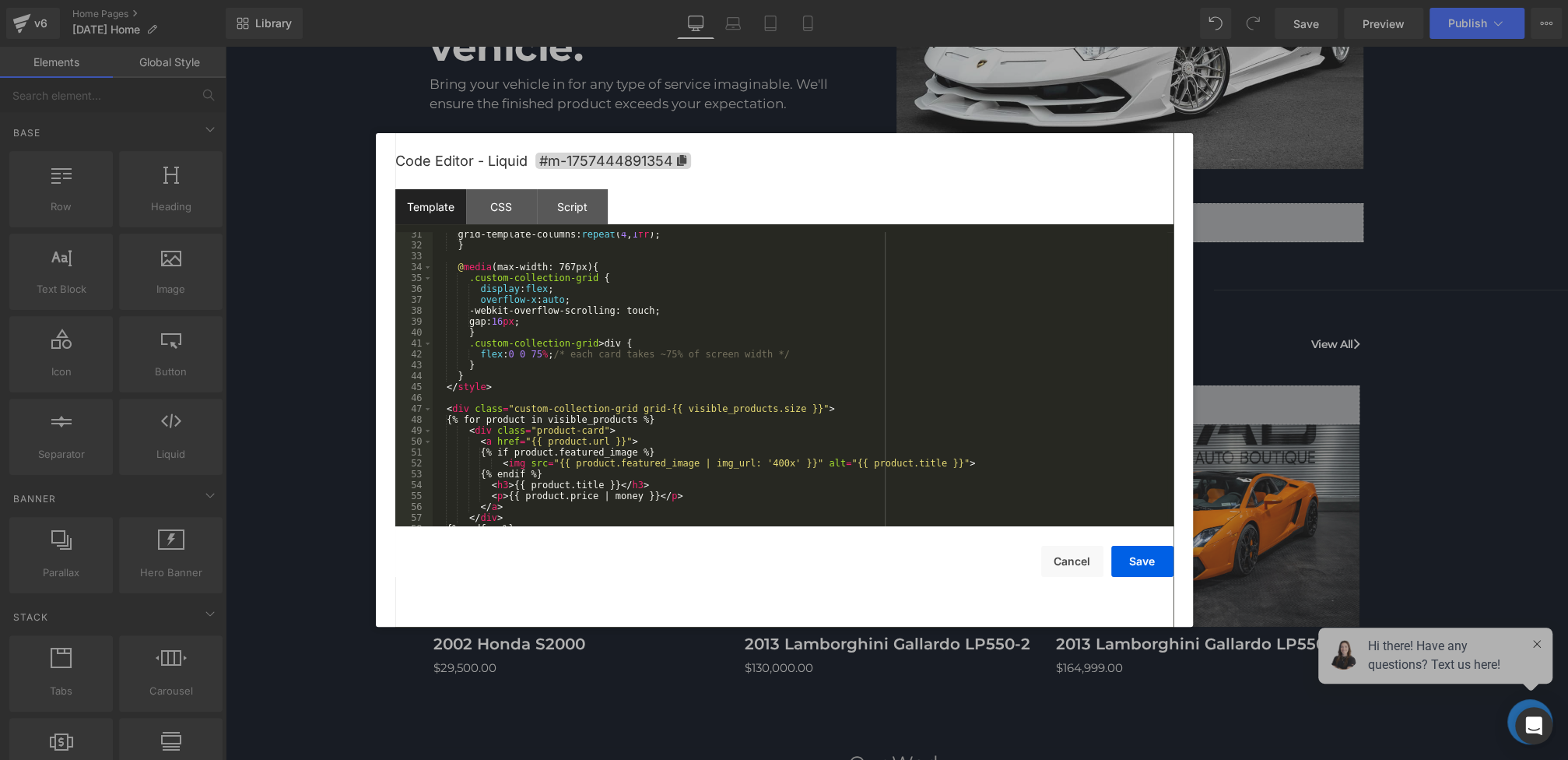
scroll to position [360, 0]
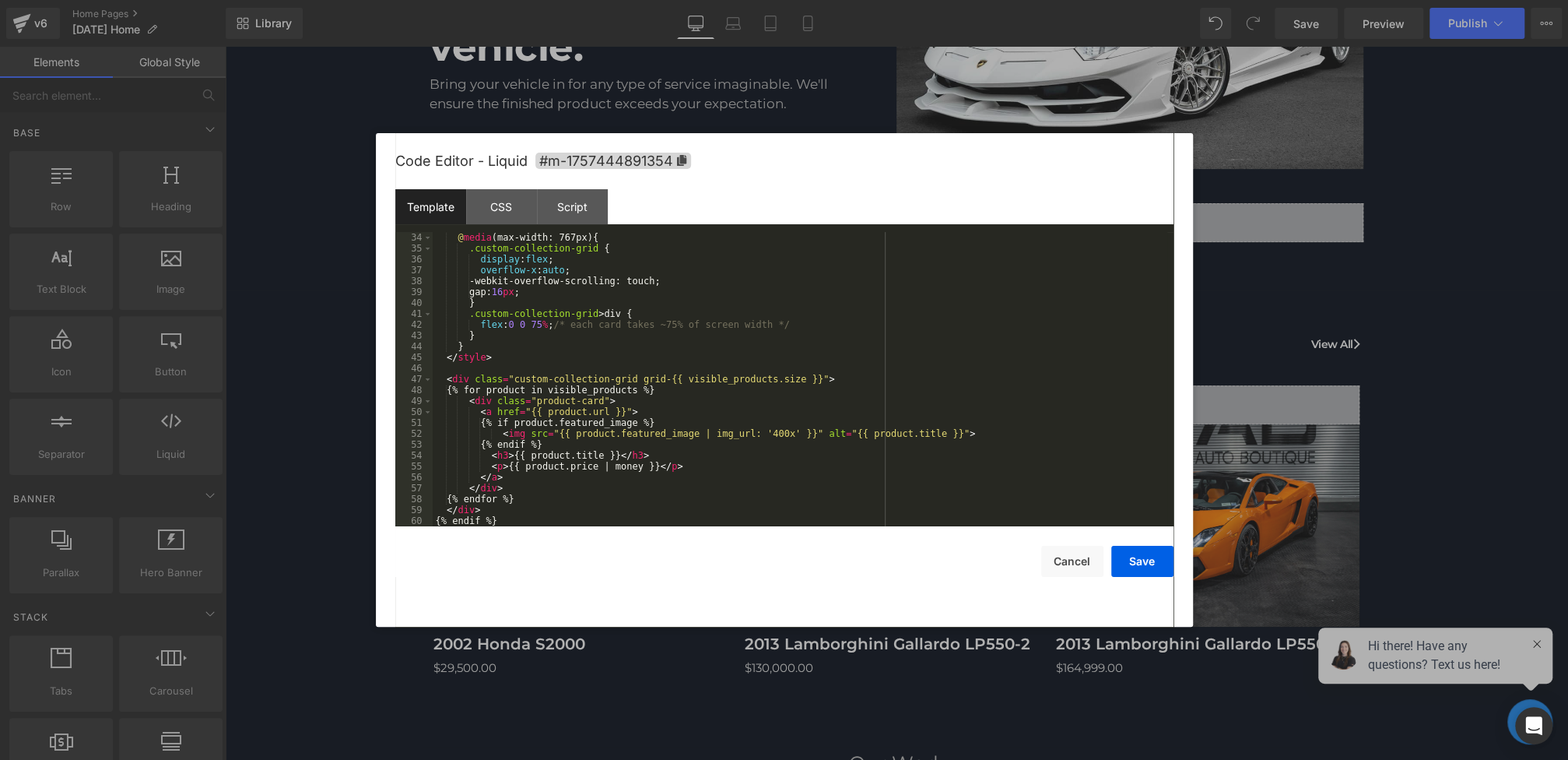
click at [675, 386] on div "@ media (max-width: 767px) { .custom-collection-grid { display : flex ; overflo…" at bounding box center [800, 390] width 735 height 316
click at [1156, 563] on button "Save" at bounding box center [1142, 561] width 62 height 31
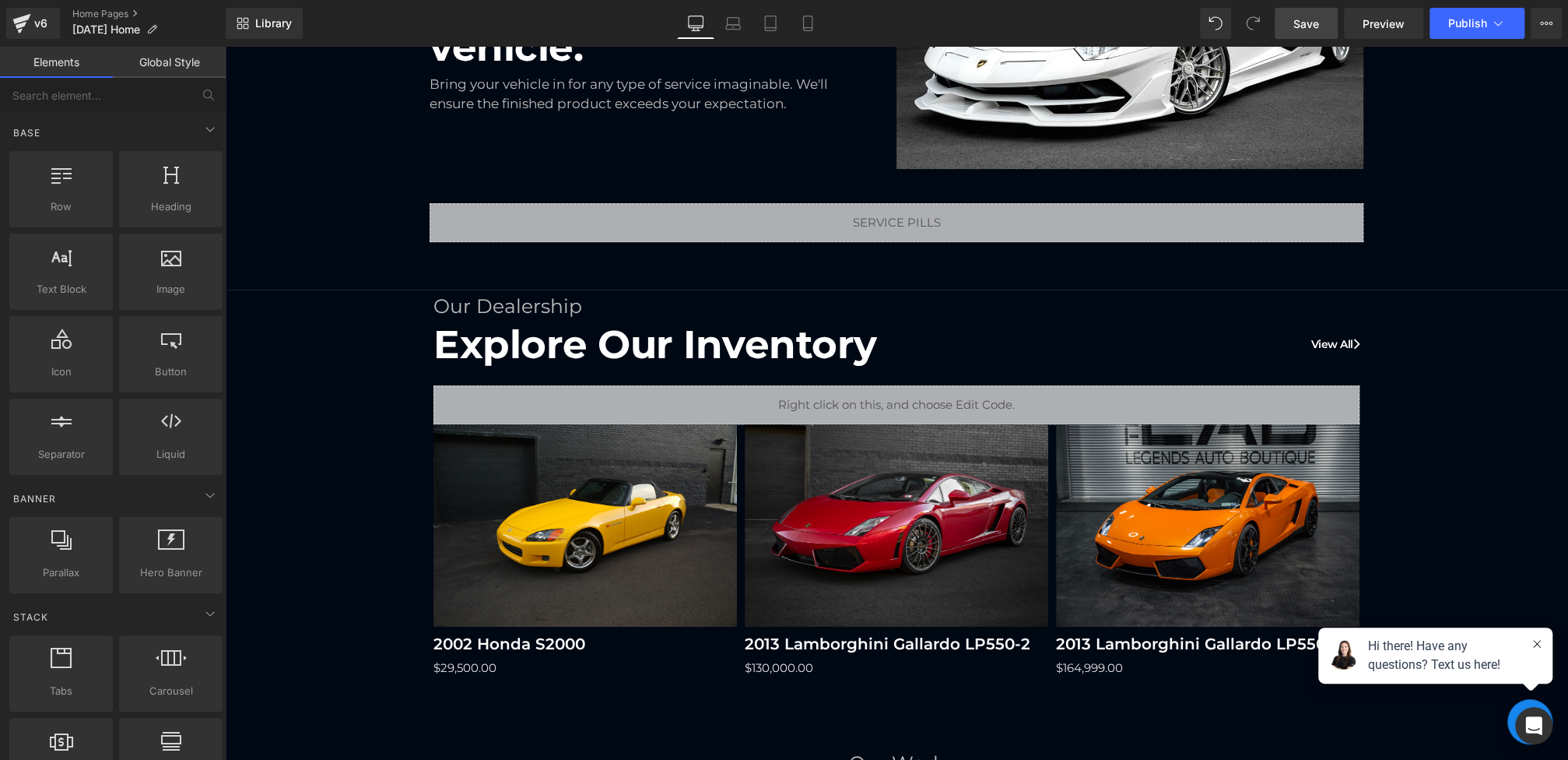
click at [1297, 19] on span "Save" at bounding box center [1306, 24] width 26 height 16
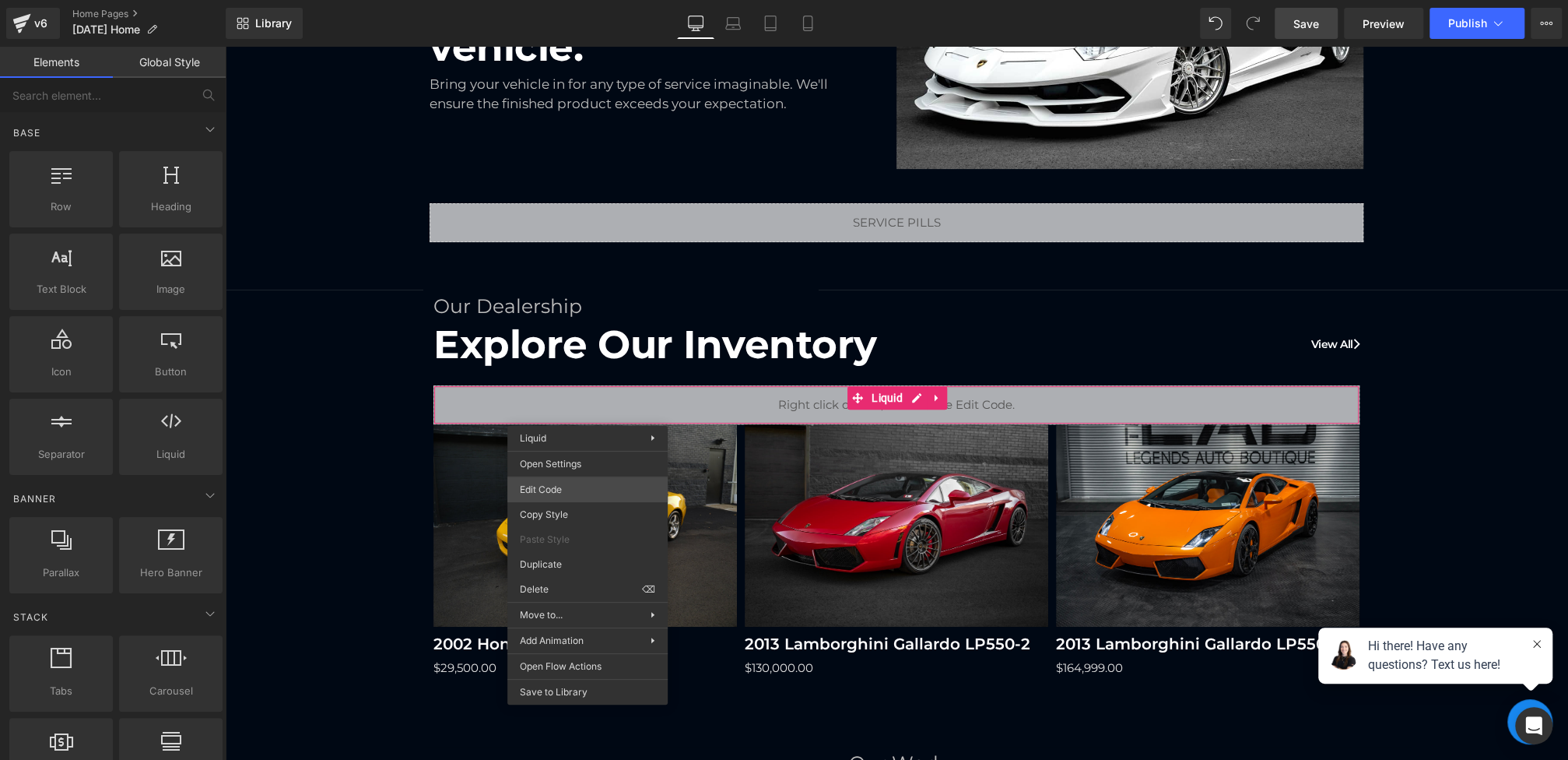
click at [549, 0] on div "Liquid You are previewing how the will restyle your page. You can not edit Elem…" at bounding box center [784, 0] width 1568 height 0
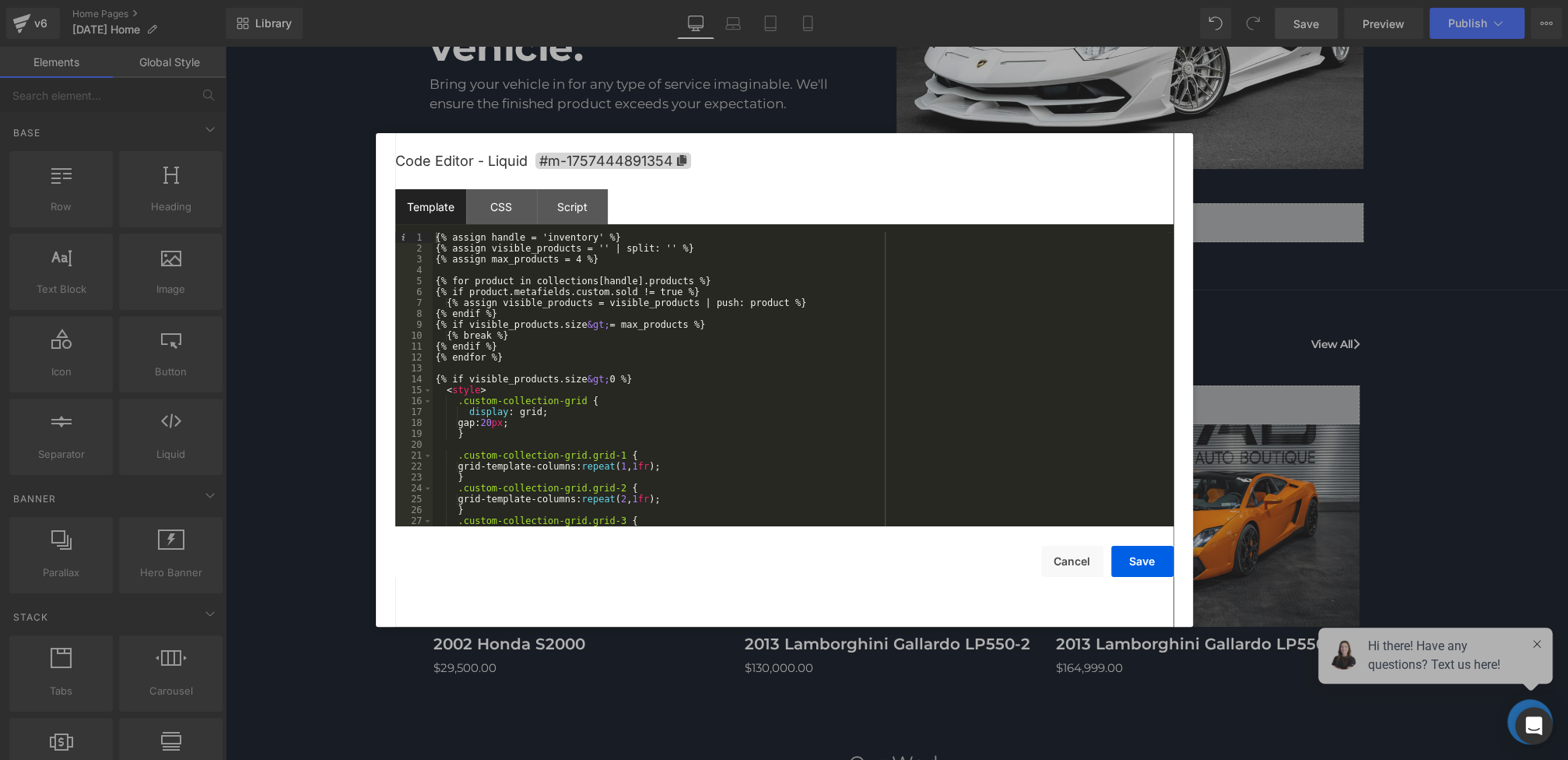
scroll to position [0, 0]
click at [717, 293] on div "{% assign handle = 'inventory' %} {% assign visible_products = '' | split: '' %…" at bounding box center [800, 390] width 735 height 316
click at [741, 275] on div "{% assign handle = 'inventory' %} {% assign visible_products = '' | split: '' %…" at bounding box center [800, 390] width 735 height 316
click at [741, 283] on div "{% assign handle = 'inventory' %} {% assign visible_products = '' | split: '' %…" at bounding box center [800, 390] width 735 height 316
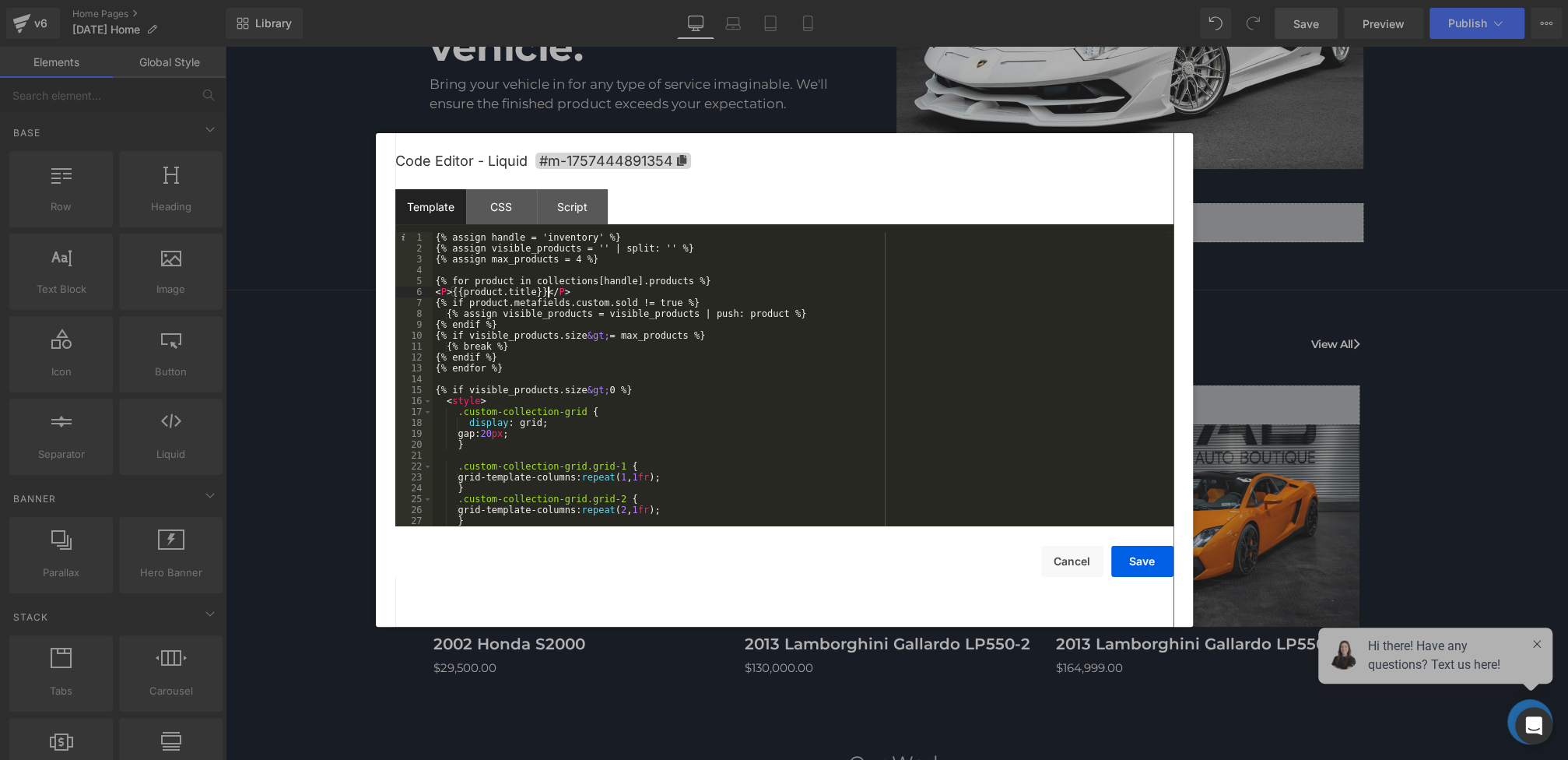
click at [591, 295] on div "{% assign handle = 'inventory' %} {% assign visible_products = '' | split: '' %…" at bounding box center [800, 390] width 735 height 316
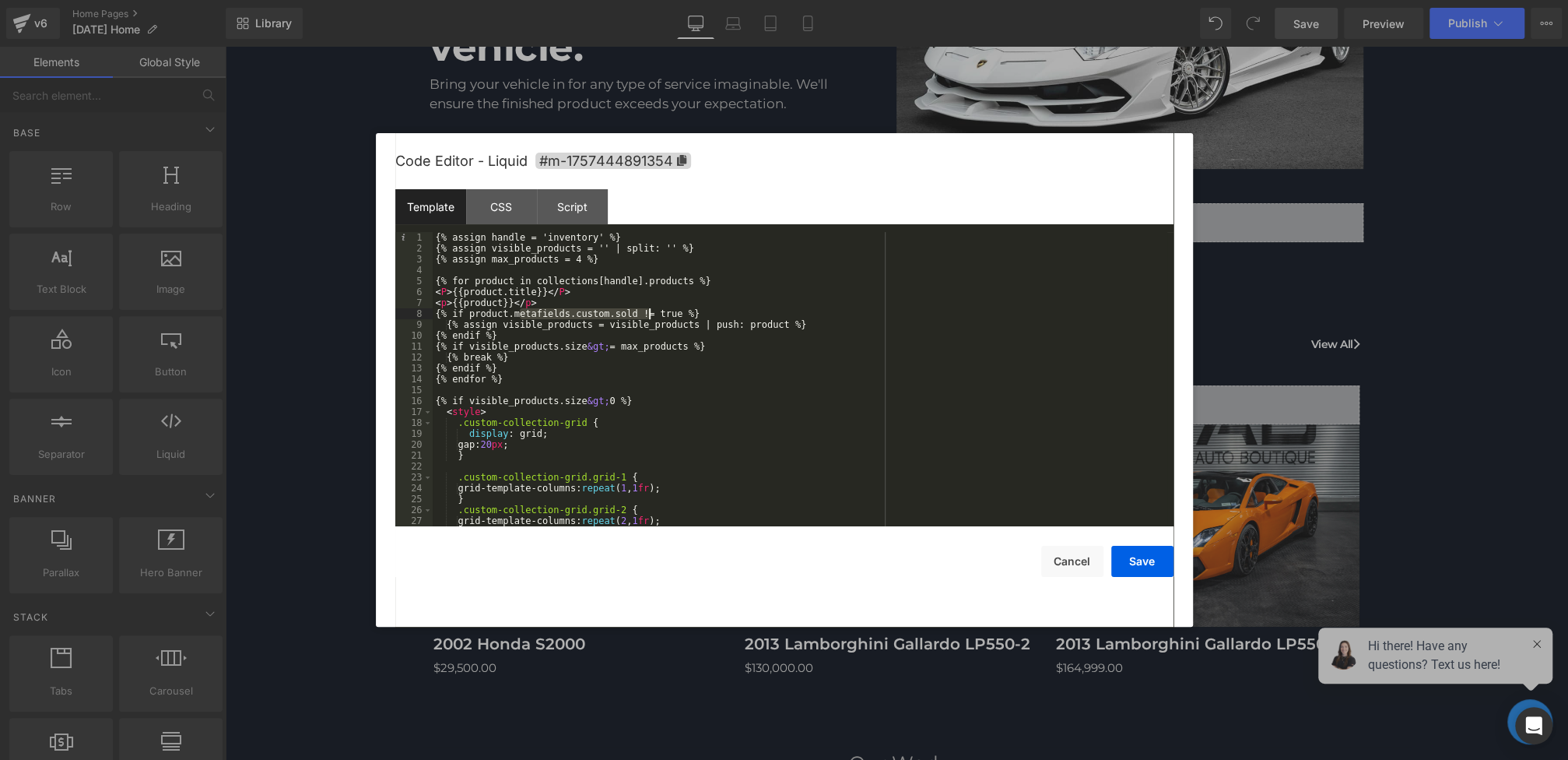
drag, startPoint x: 518, startPoint y: 313, endPoint x: 648, endPoint y: 310, distance: 130.0
click at [650, 310] on div "{% assign handle = 'inventory' %} {% assign visible_products = '' | split: '' %…" at bounding box center [800, 390] width 735 height 316
click at [503, 303] on div "{% assign handle = 'inventory' %} {% assign visible_products = '' | split: '' %…" at bounding box center [800, 390] width 735 height 316
click at [1140, 572] on button "Save" at bounding box center [1142, 561] width 62 height 31
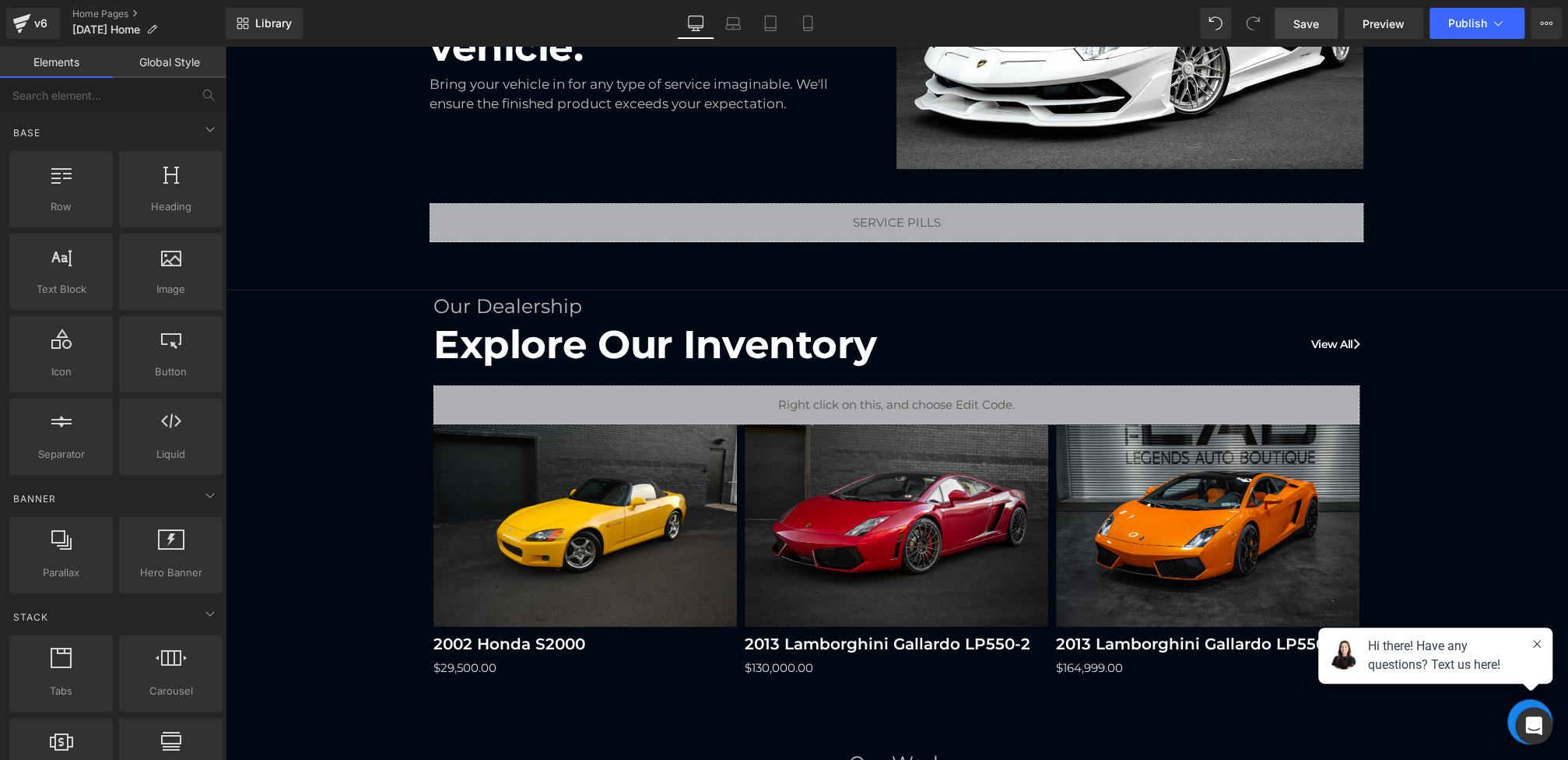
click at [1329, 25] on link "Save" at bounding box center [1306, 23] width 63 height 31
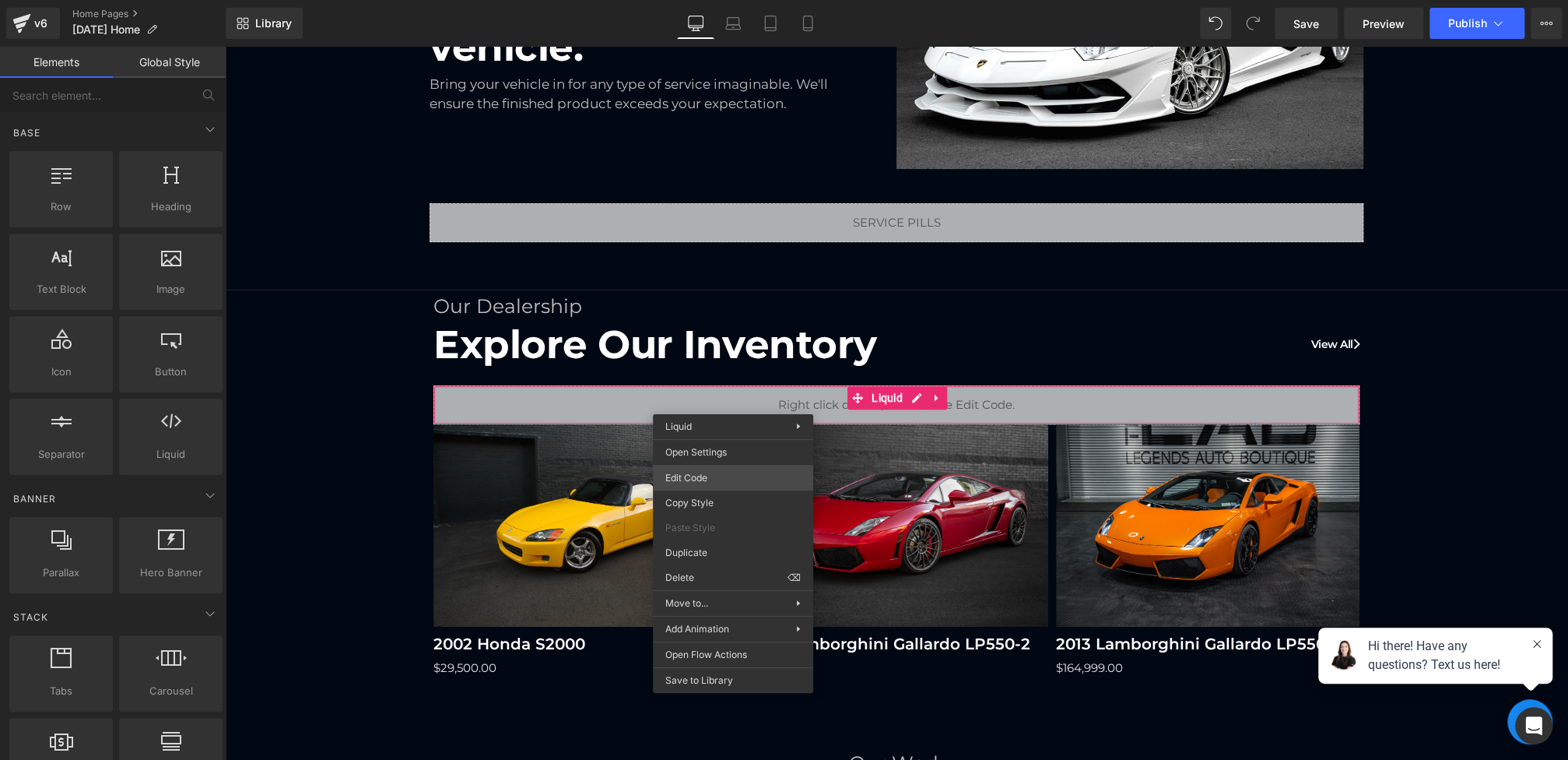
click at [707, 0] on div "Liquid You are previewing how the will restyle your page. You can not edit Elem…" at bounding box center [784, 0] width 1568 height 0
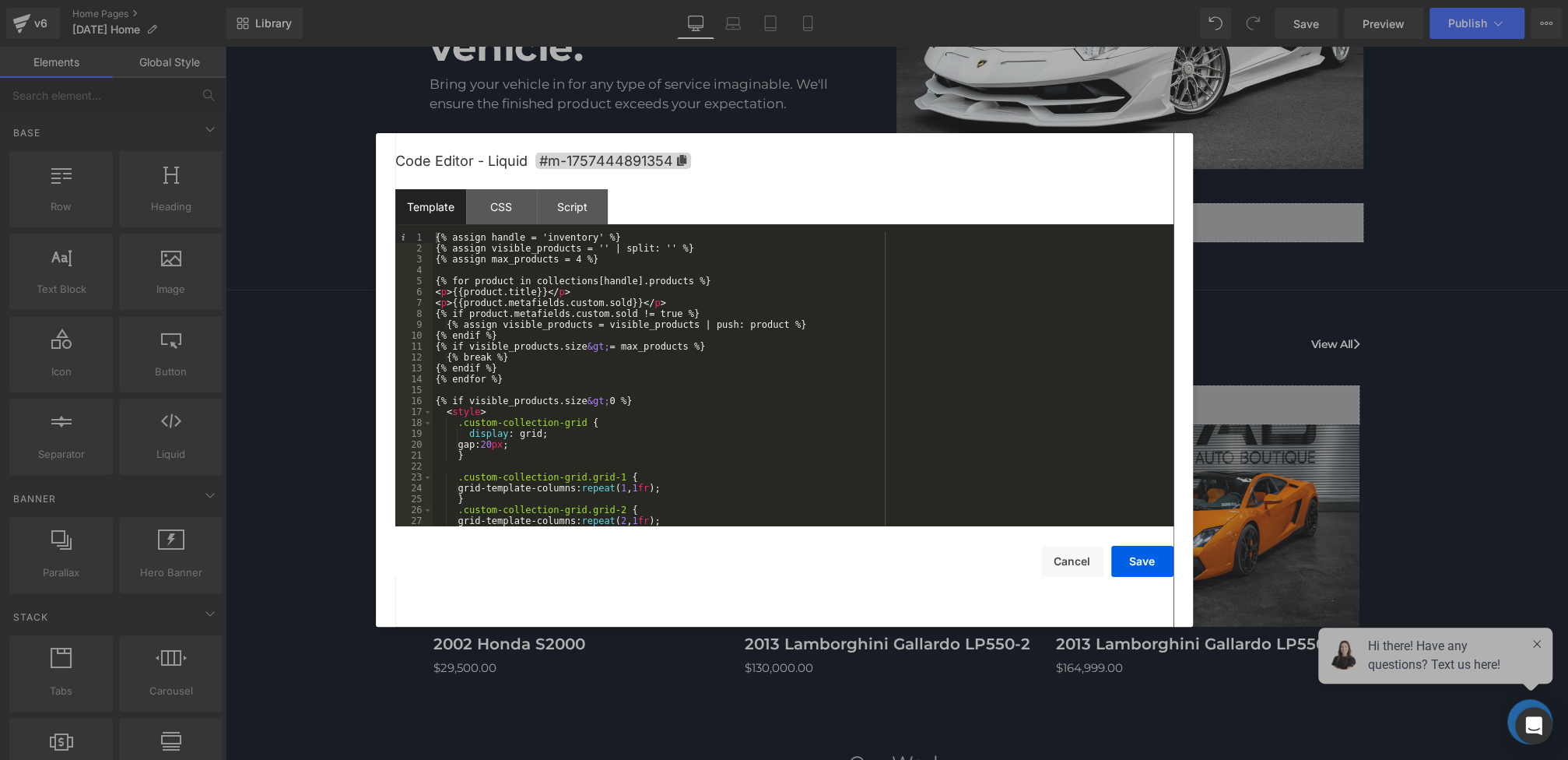
click at [671, 311] on div "{% assign handle = 'inventory' %} {% assign visible_products = '' | split: '' %…" at bounding box center [800, 390] width 735 height 316
click at [1148, 551] on button "Save" at bounding box center [1142, 561] width 62 height 31
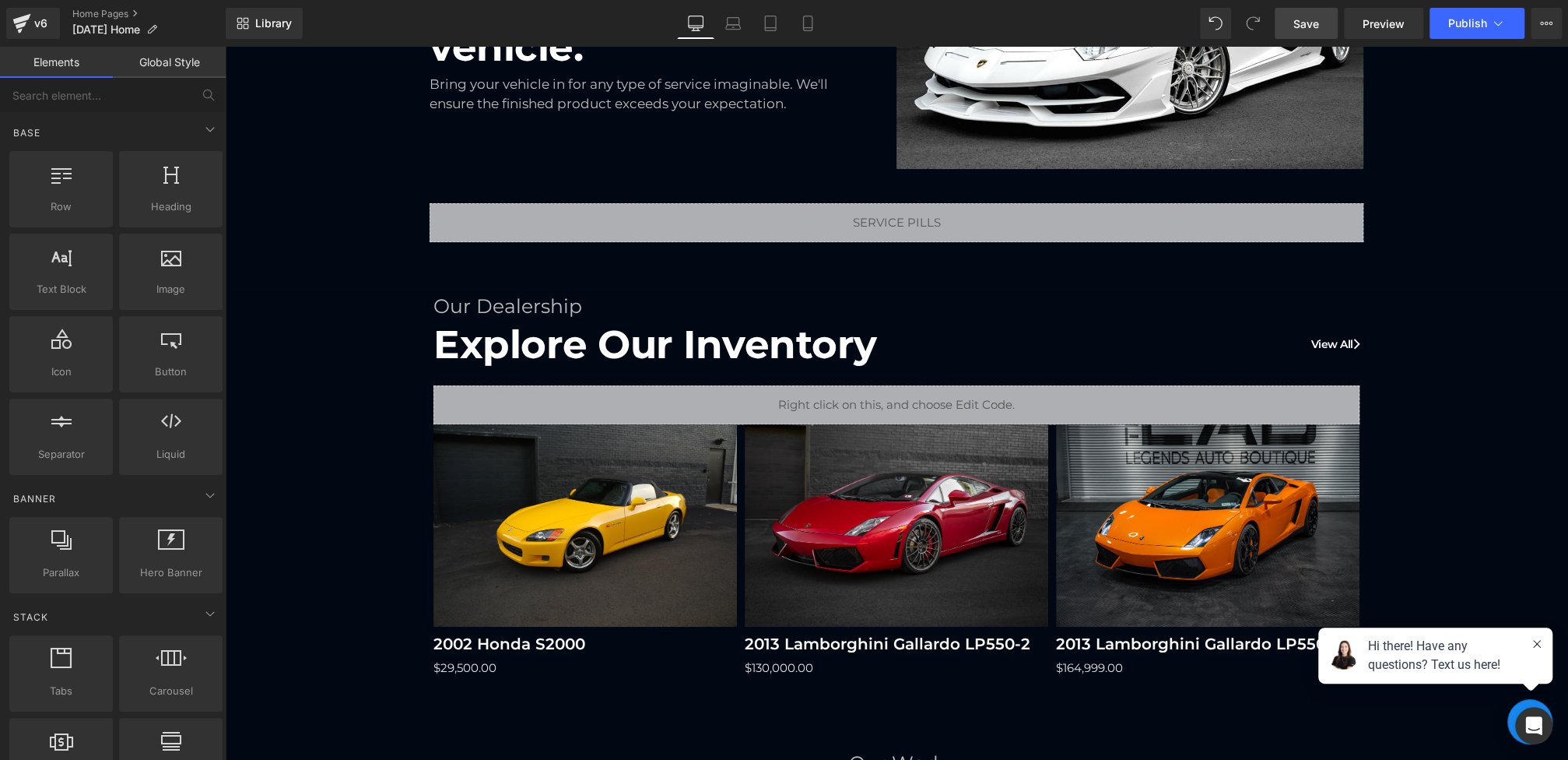
click at [1327, 33] on link "Save" at bounding box center [1306, 23] width 63 height 31
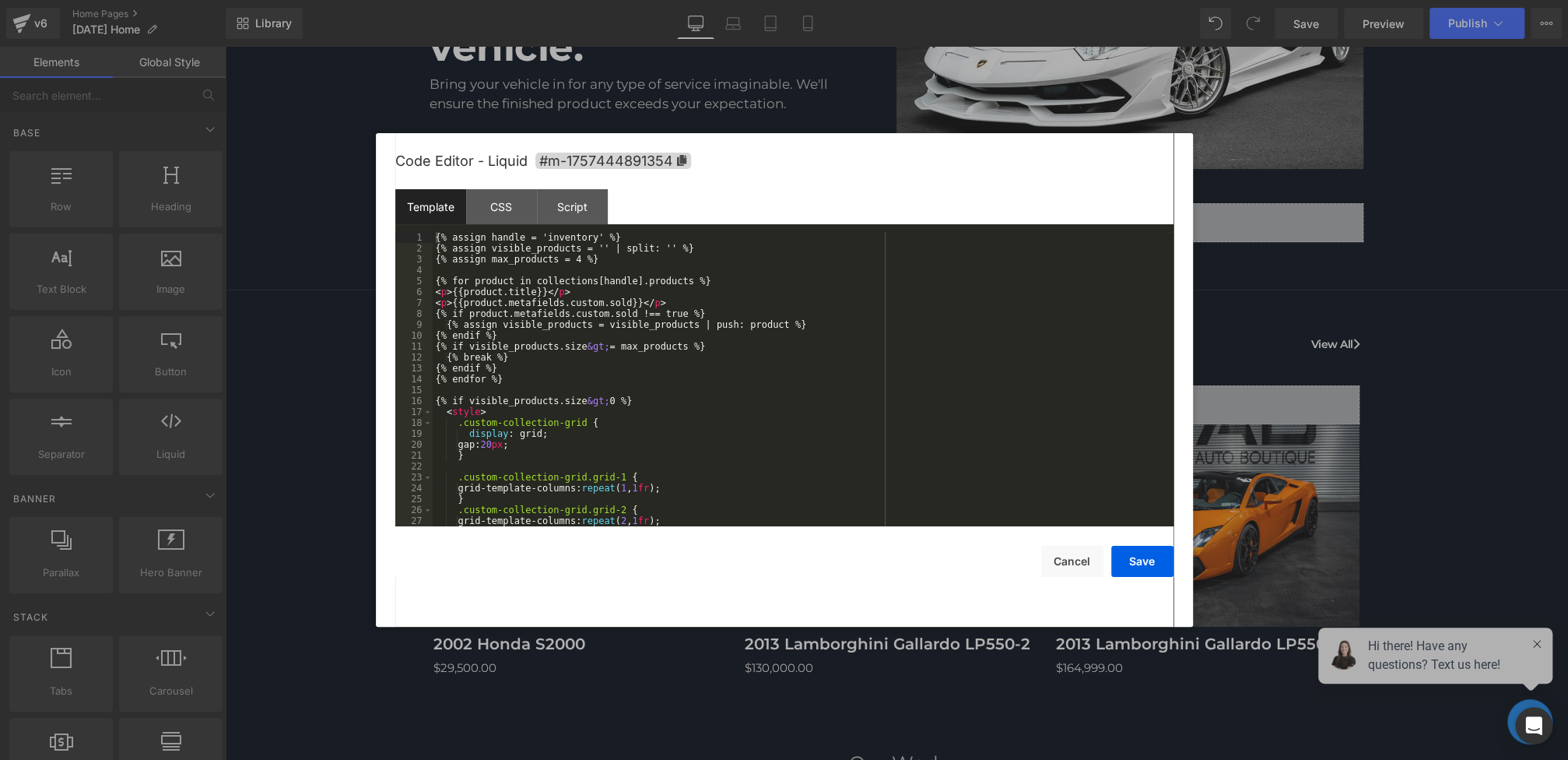
click at [643, 0] on div "Liquid You are previewing how the will restyle your page. You can not edit Elem…" at bounding box center [784, 0] width 1568 height 0
click at [703, 314] on div "{% assign handle = 'inventory' %} {% assign visible_products = '' | split: '' %…" at bounding box center [800, 390] width 735 height 316
drag, startPoint x: 480, startPoint y: 311, endPoint x: 672, endPoint y: 313, distance: 191.4
click at [672, 313] on div "{% assign handle = 'inventory' %} {% assign visible_products = '' | split: '' %…" at bounding box center [800, 390] width 735 height 316
click at [727, 317] on div "{% assign handle = 'inventory' %} {% assign visible_products = '' | split: '' %…" at bounding box center [800, 390] width 735 height 316
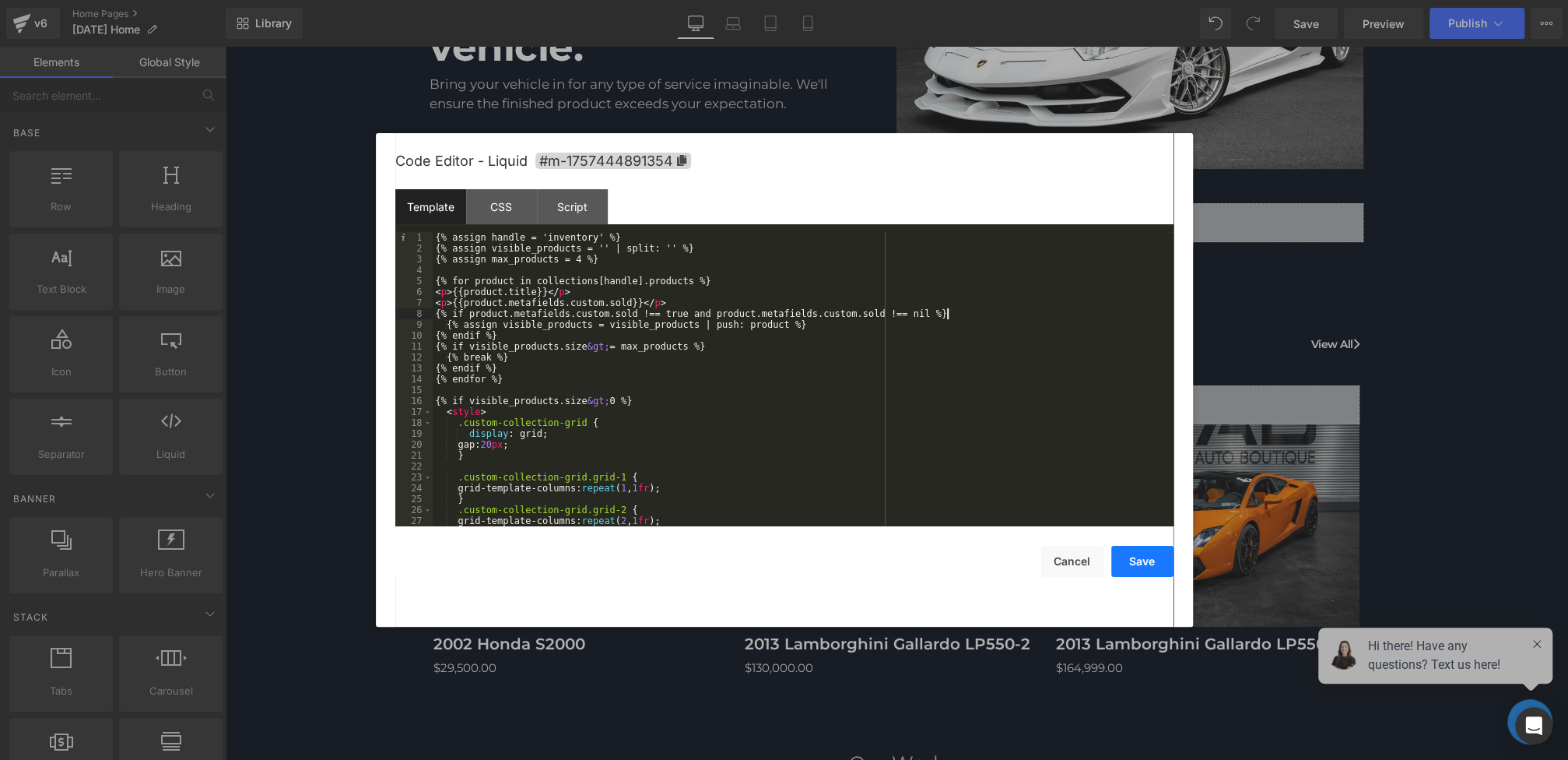
click at [1142, 570] on button "Save" at bounding box center [1142, 561] width 62 height 31
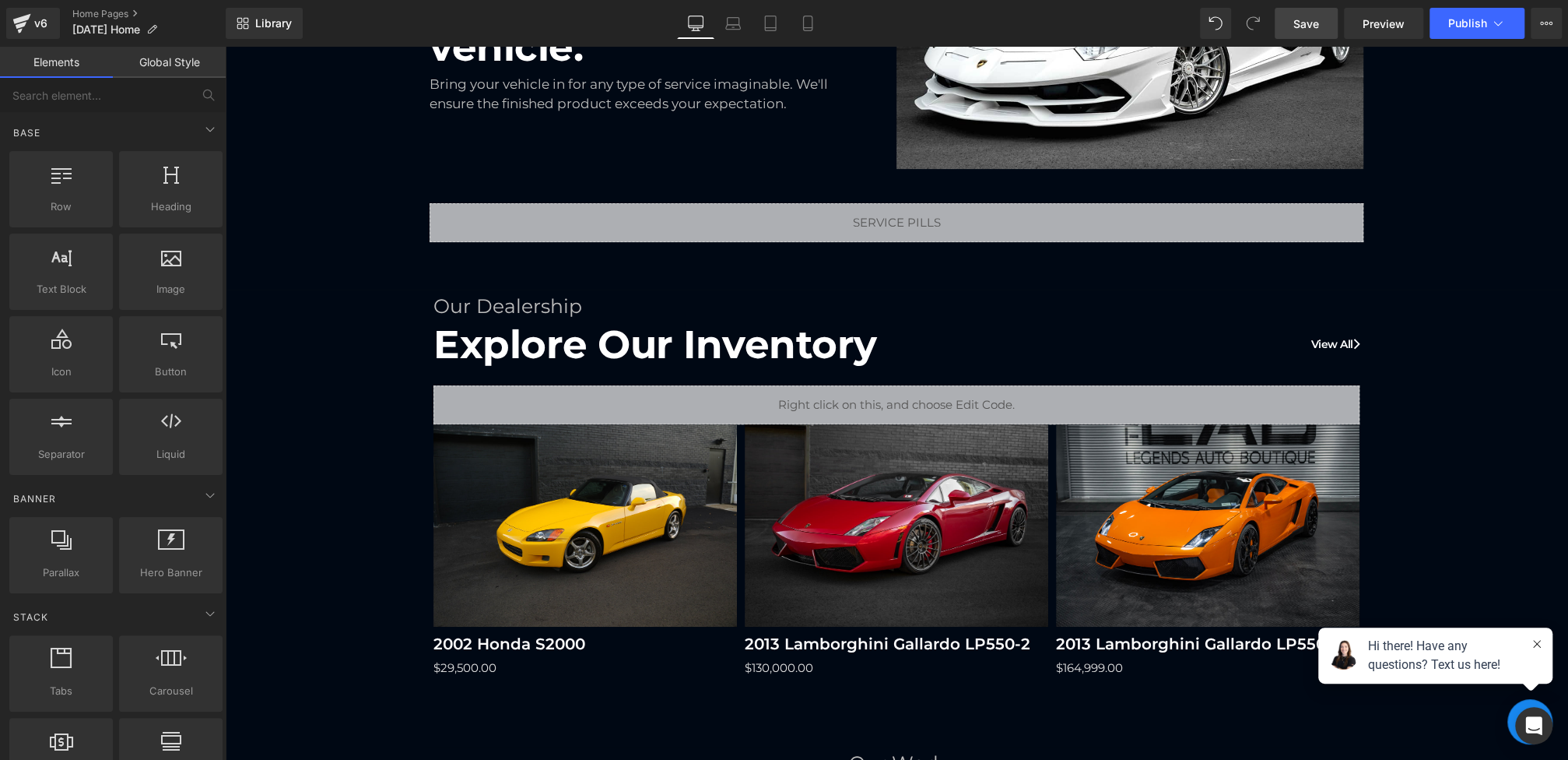
click at [1318, 25] on span "Save" at bounding box center [1306, 24] width 26 height 16
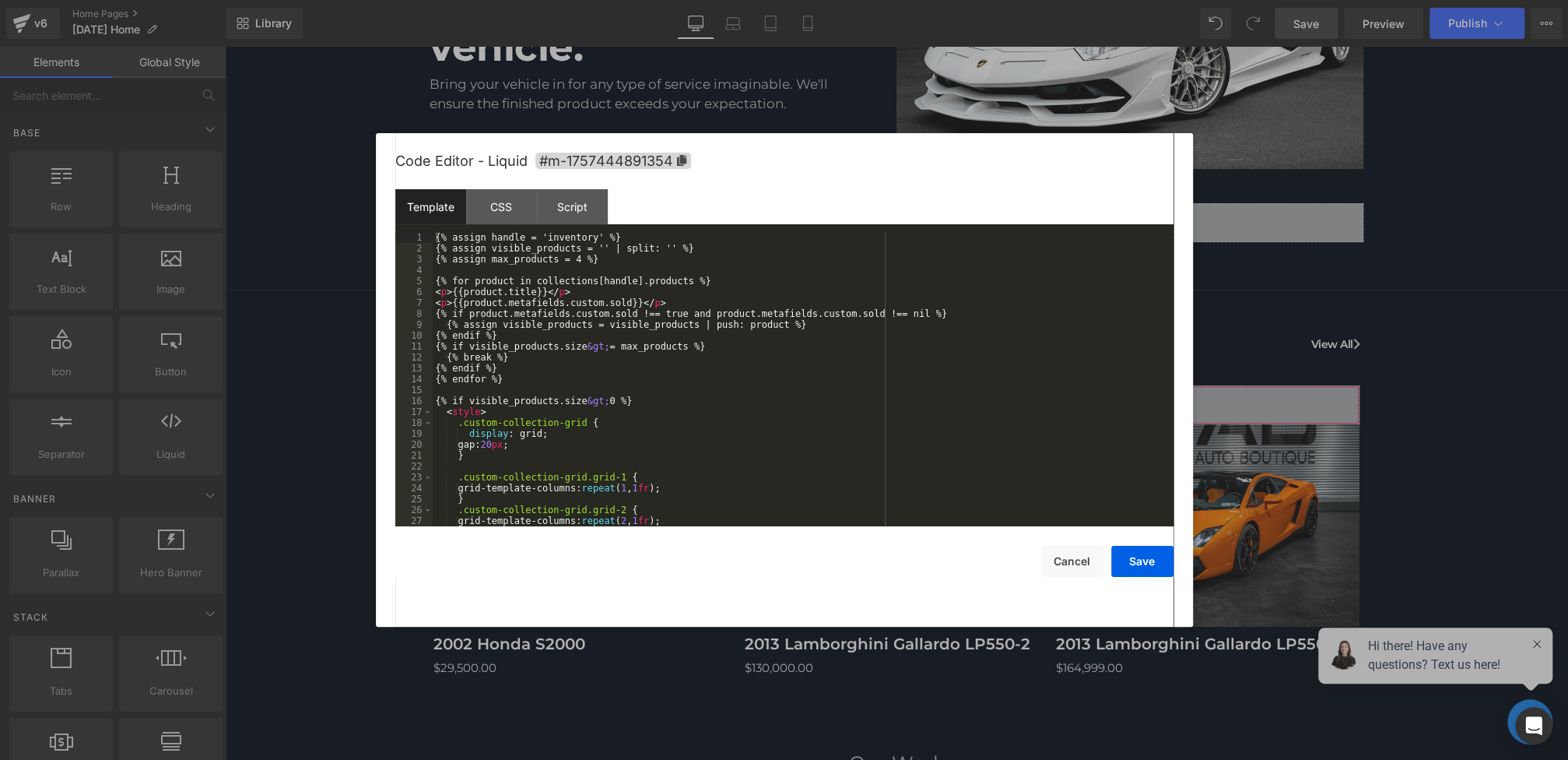
click at [707, 0] on div "Liquid You are previewing how the will restyle your page. You can not edit Elem…" at bounding box center [784, 0] width 1568 height 0
click at [591, 387] on div "{% assign handle = 'inventory' %} {% assign visible_products = '' | split: '' %…" at bounding box center [800, 390] width 735 height 316
click at [565, 379] on div "{% assign handle = 'inventory' %} {% assign visible_products = '' | split: '' %…" at bounding box center [800, 390] width 735 height 316
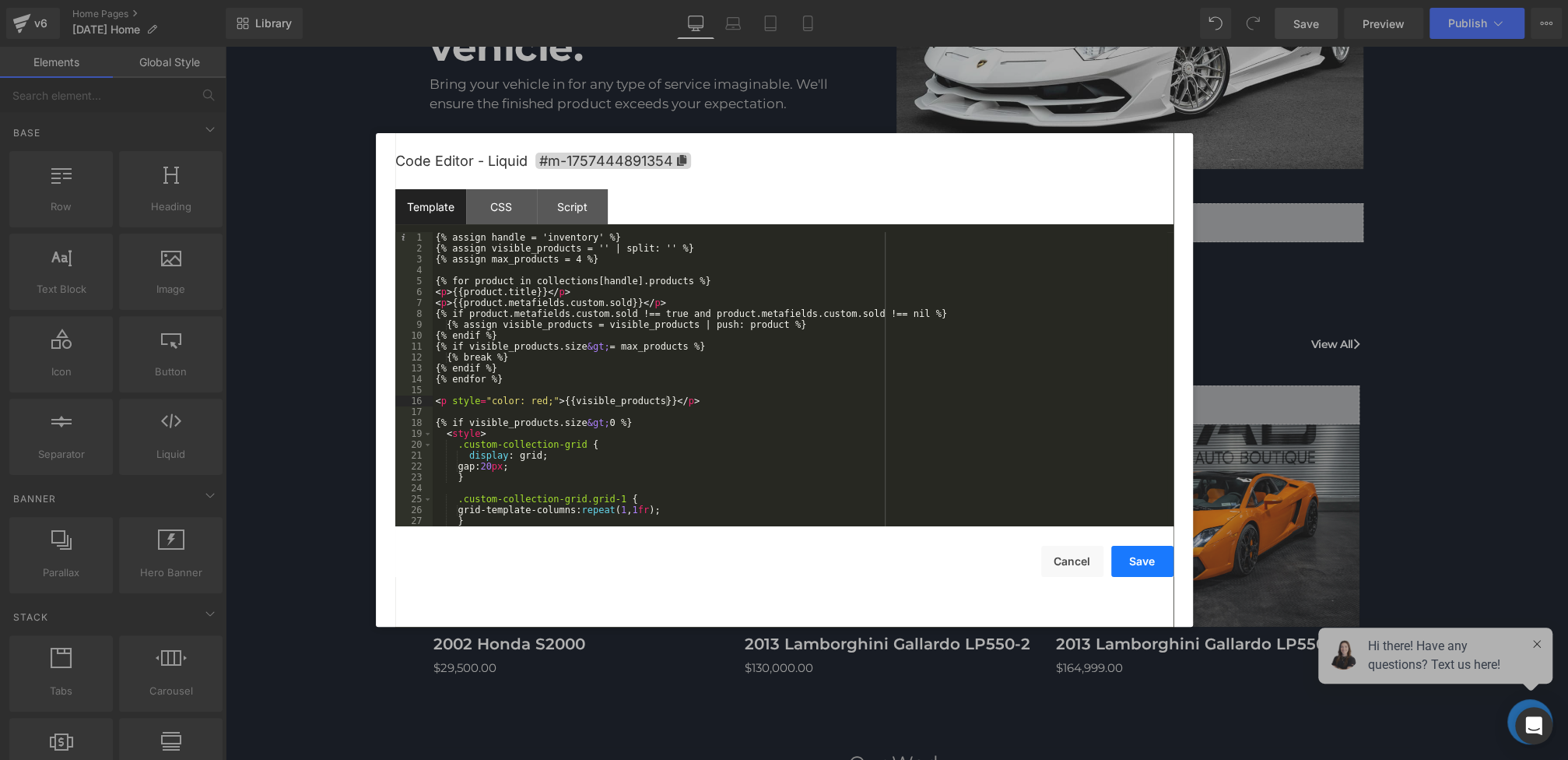
click at [1135, 554] on button "Save" at bounding box center [1142, 561] width 62 height 31
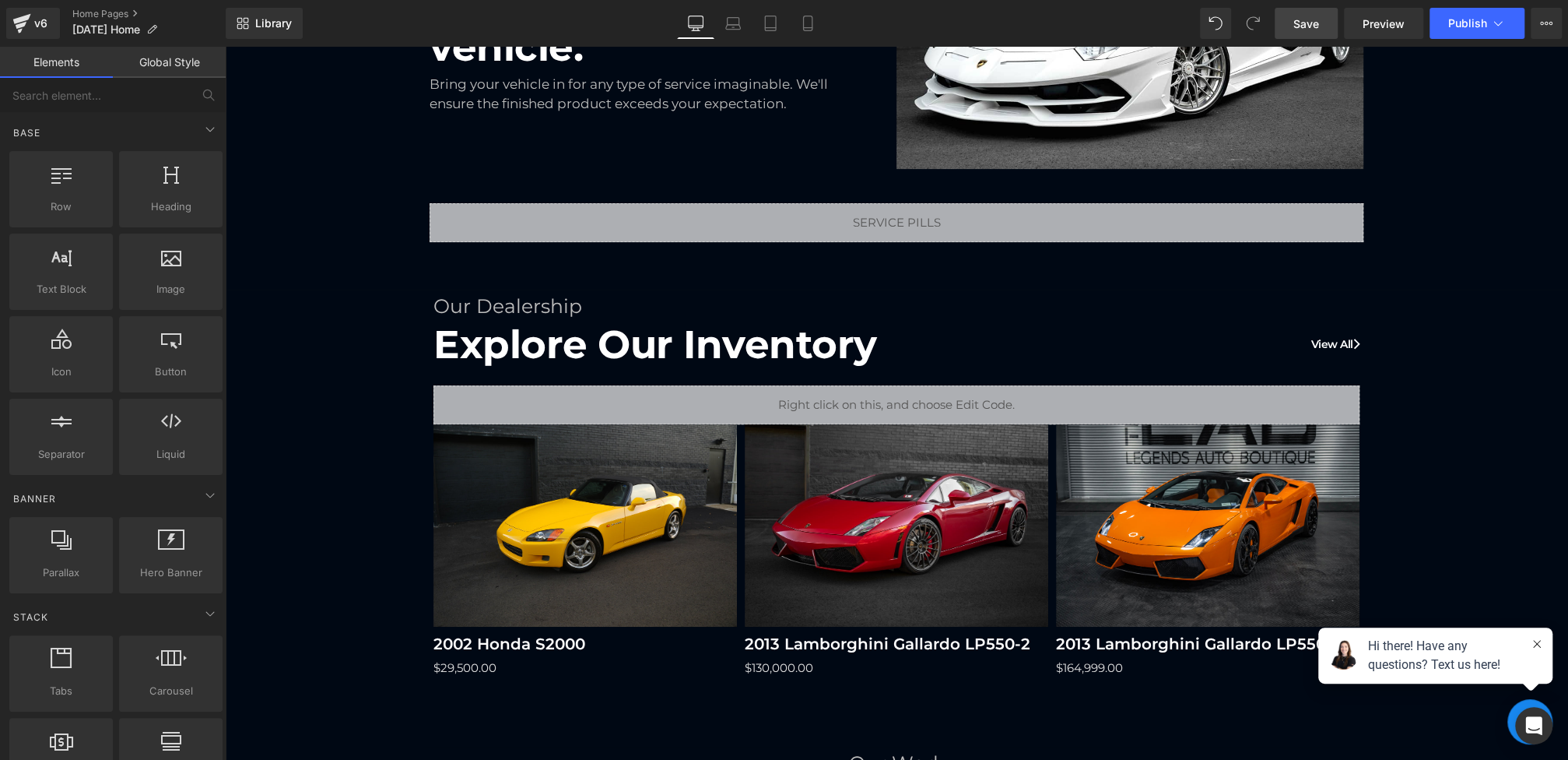
click at [1293, 13] on link "Save" at bounding box center [1306, 23] width 63 height 31
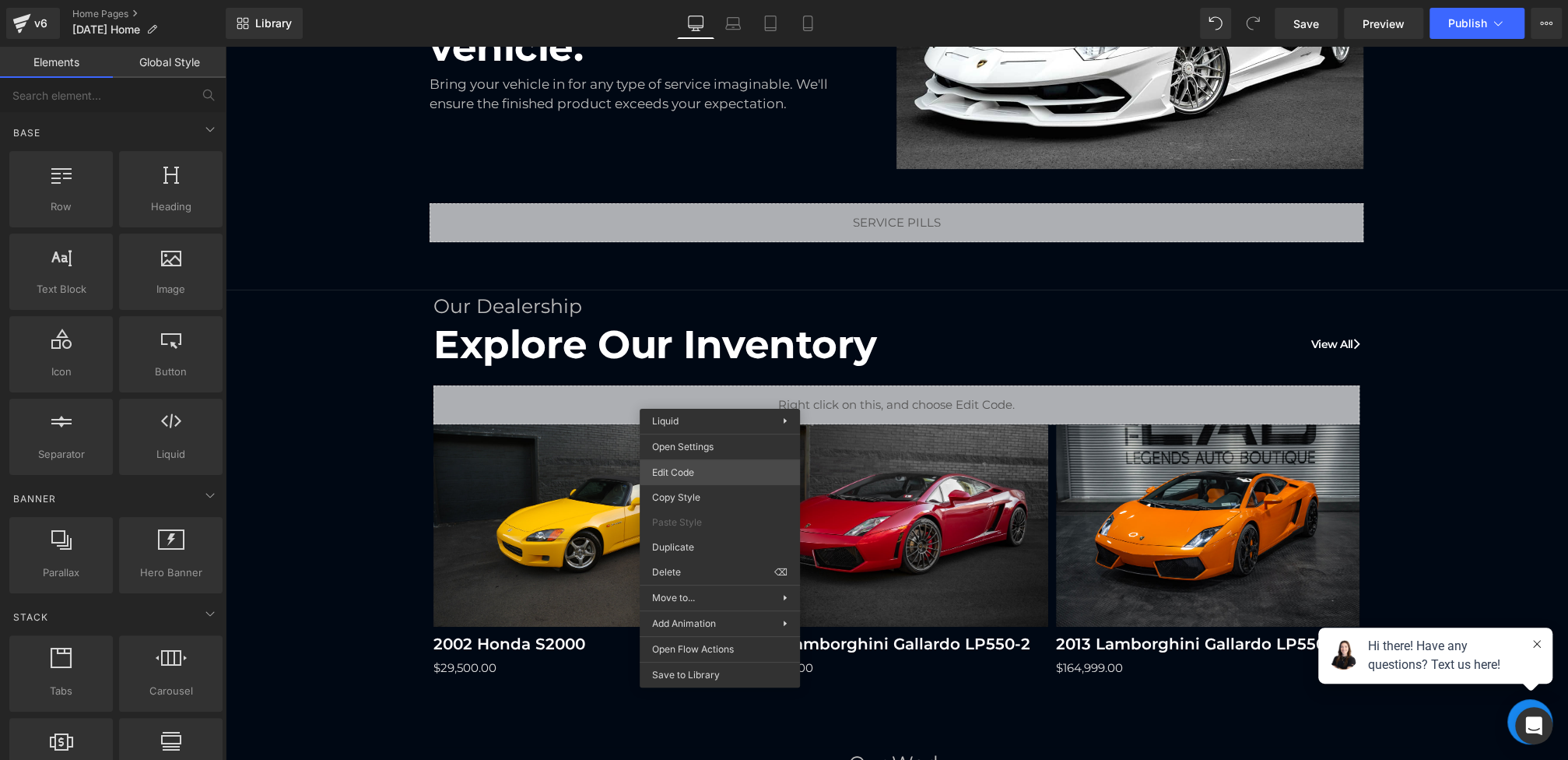
click at [701, 0] on div "Liquid You are previewing how the will restyle your page. You can not edit Elem…" at bounding box center [784, 0] width 1568 height 0
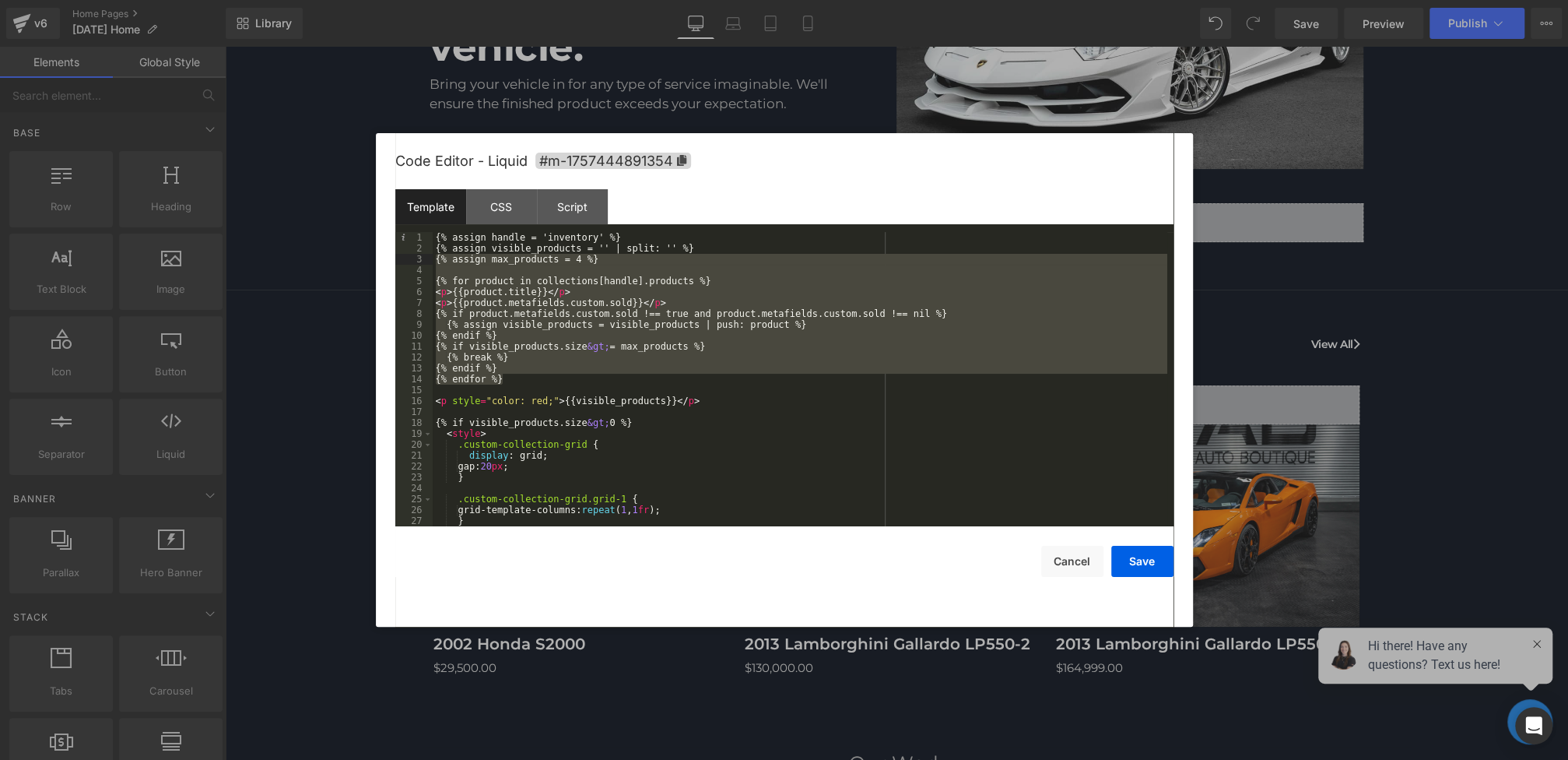
drag, startPoint x: 520, startPoint y: 382, endPoint x: 404, endPoint y: 260, distance: 168.4
click at [404, 260] on pre "1 2 3 4 5 6 7 8 9 10 11 12 13 14 15 16 17 18 19 20 21 22 23 24 25 26 27 28 {% a…" at bounding box center [784, 379] width 778 height 294
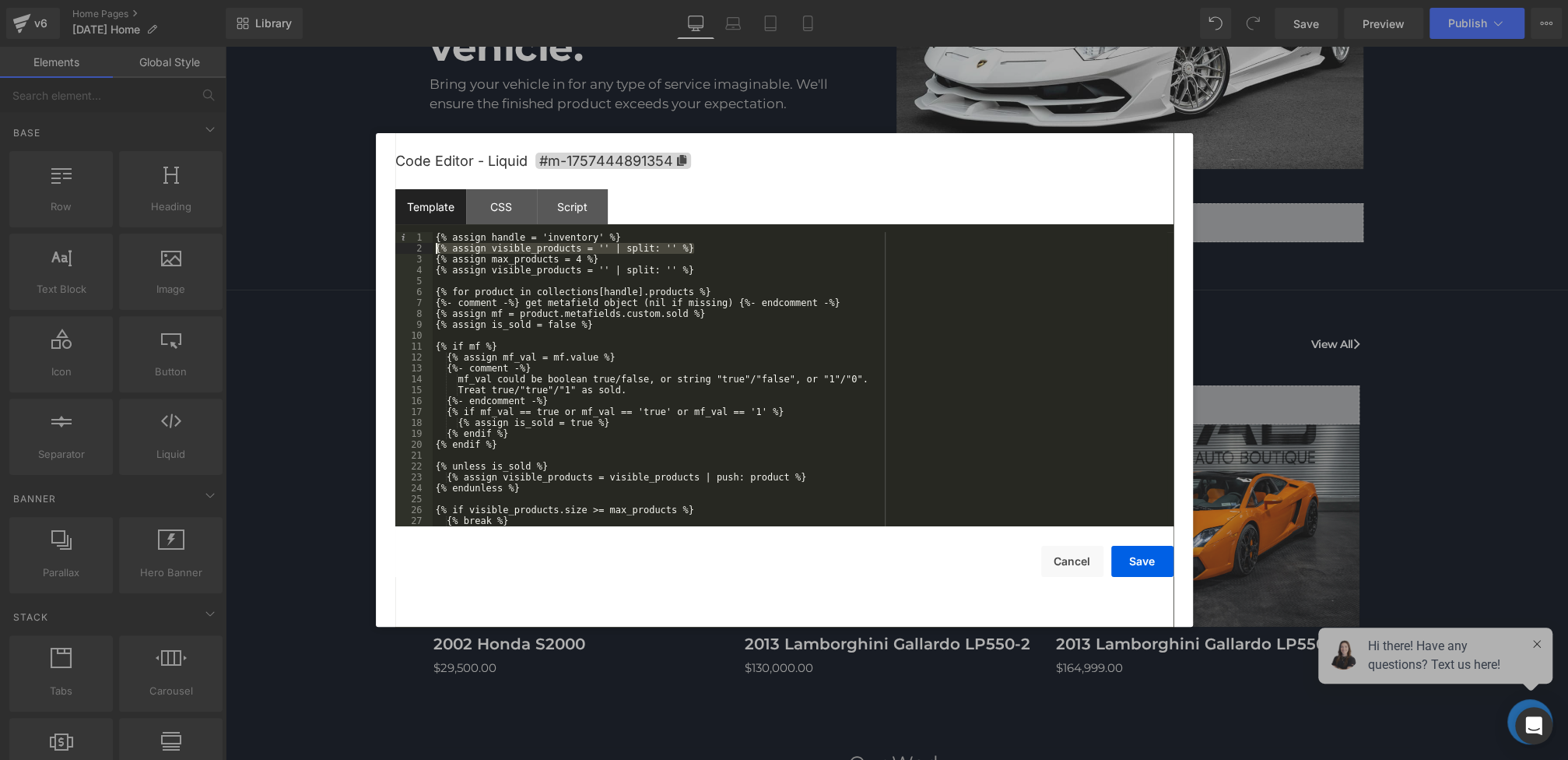
drag, startPoint x: 675, startPoint y: 251, endPoint x: 308, endPoint y: 251, distance: 366.5
click at [308, 251] on body "Liquid You are previewing how the will restyle your page. You can not edit Elem…" at bounding box center [784, 380] width 1568 height 760
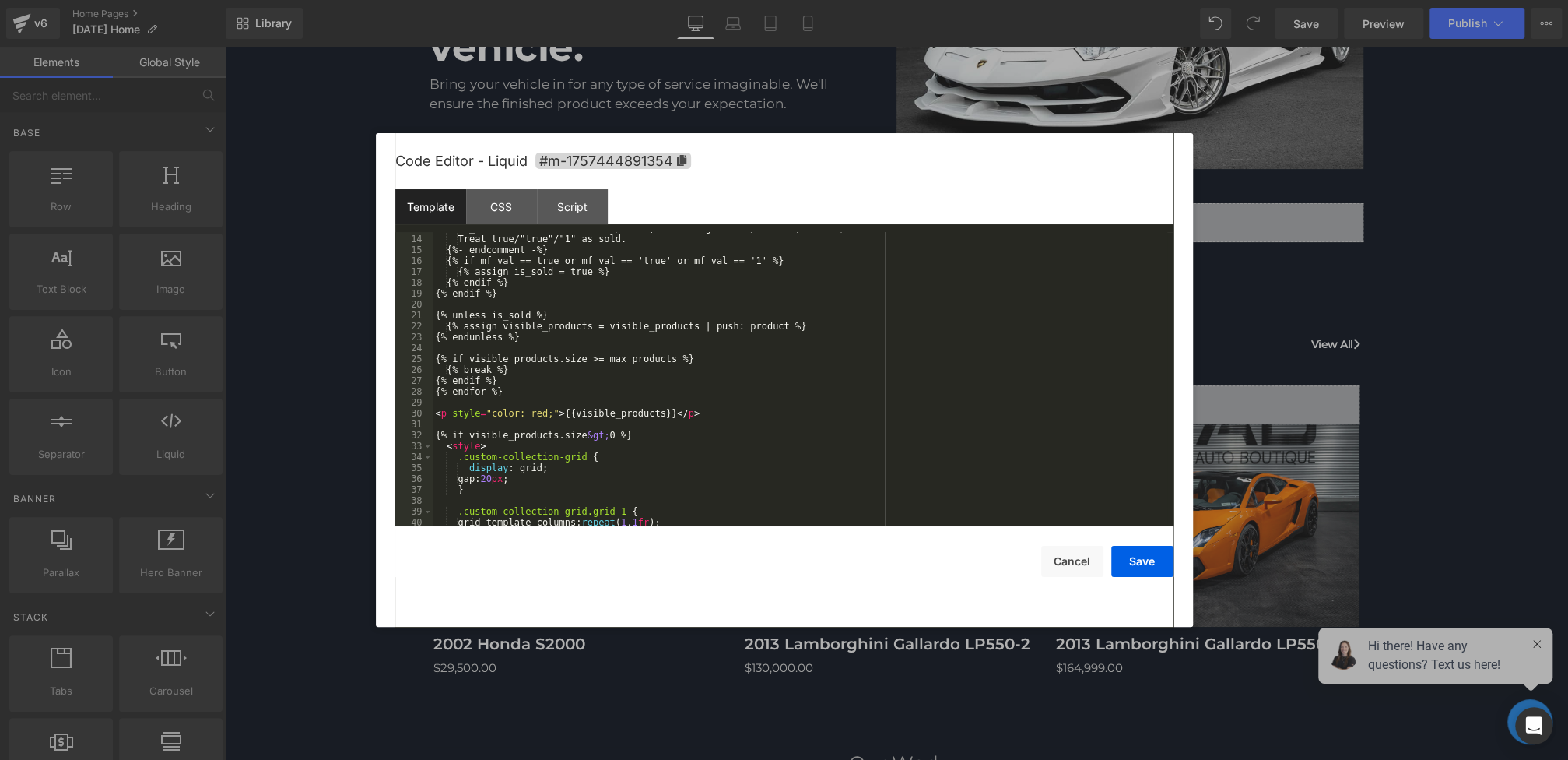
scroll to position [176, 0]
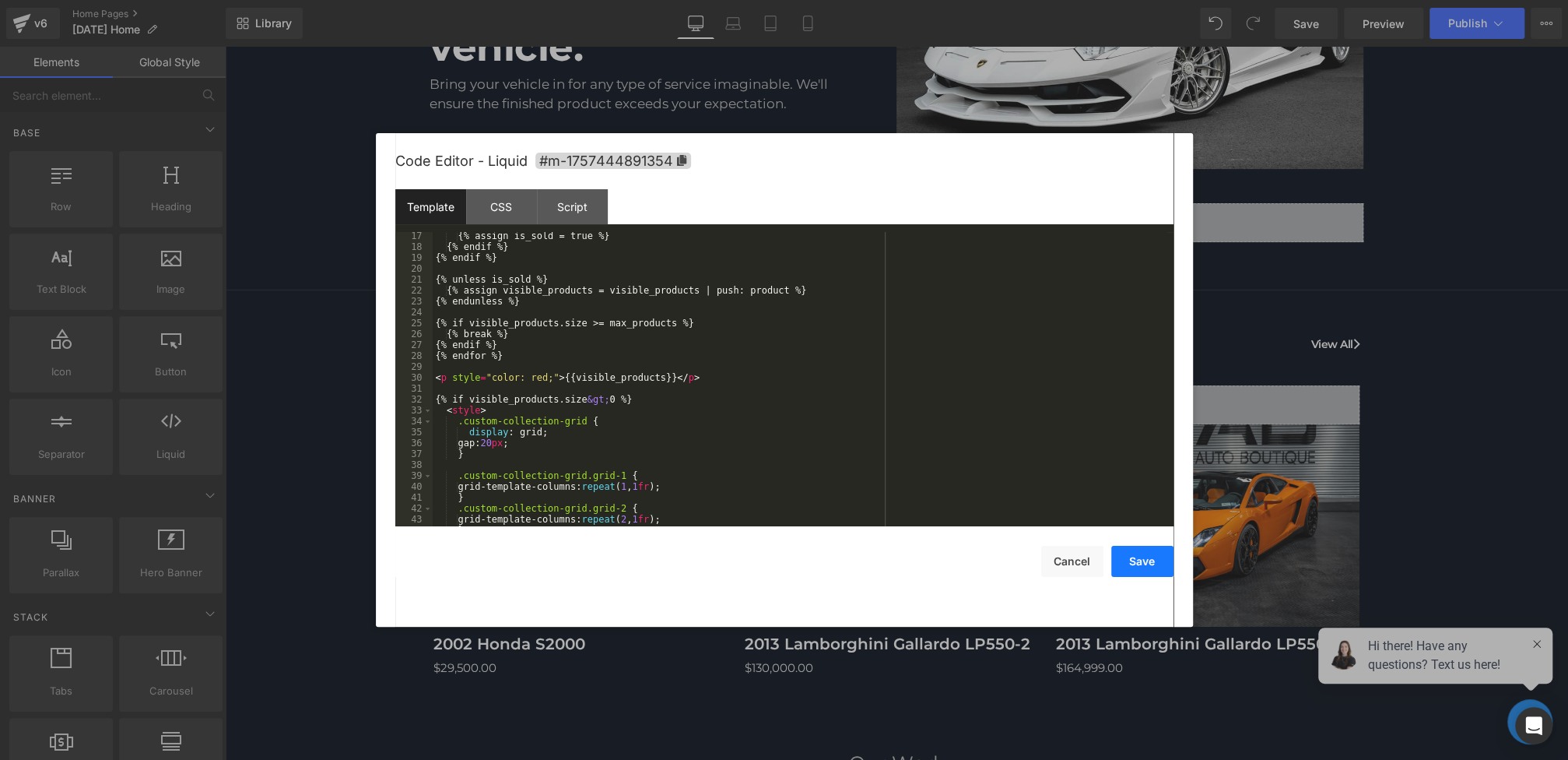
click at [1152, 562] on button "Save" at bounding box center [1142, 561] width 62 height 31
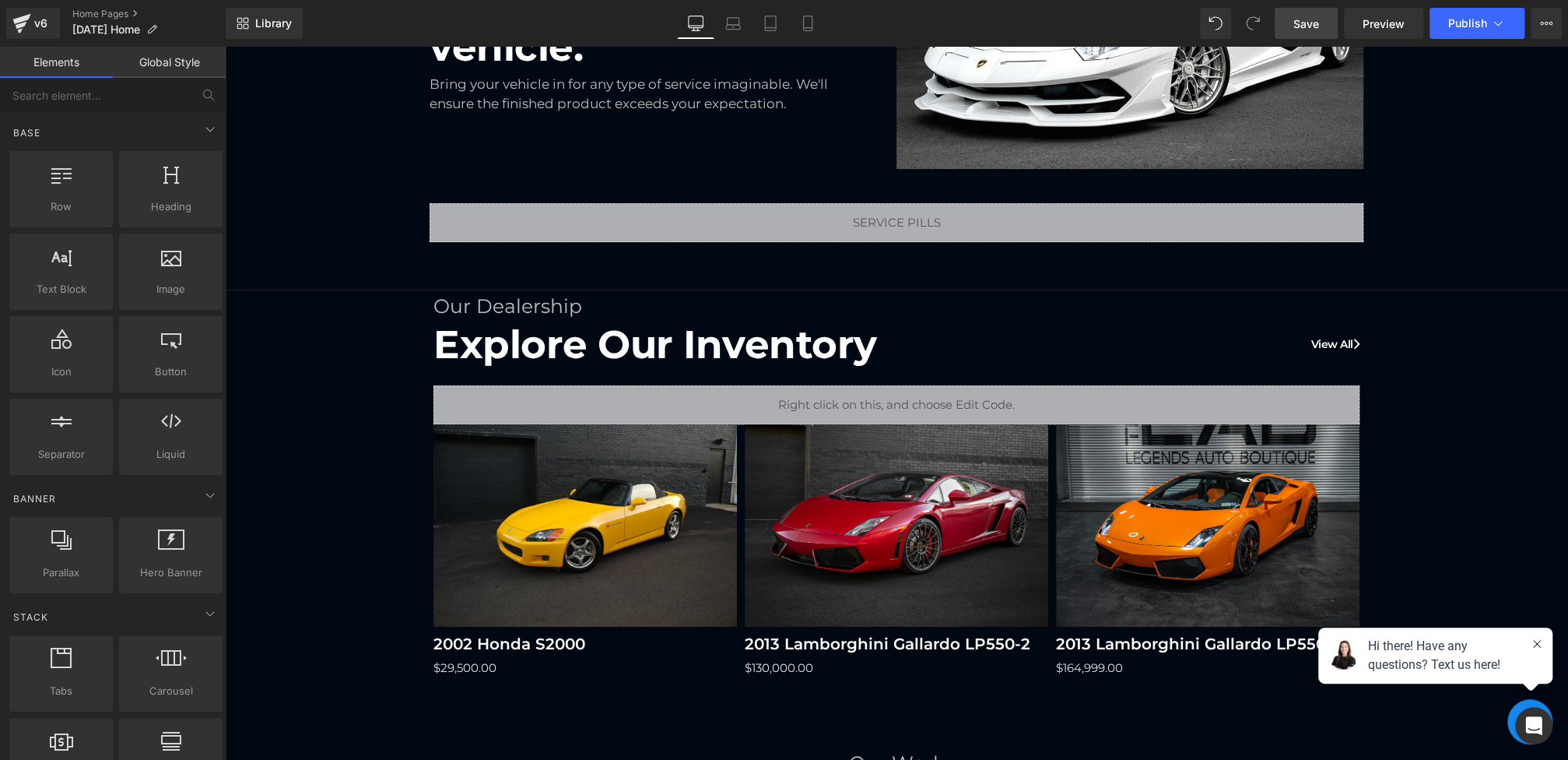
click at [1300, 22] on span "Save" at bounding box center [1306, 24] width 26 height 16
click at [1385, 23] on span "Preview" at bounding box center [1384, 24] width 42 height 16
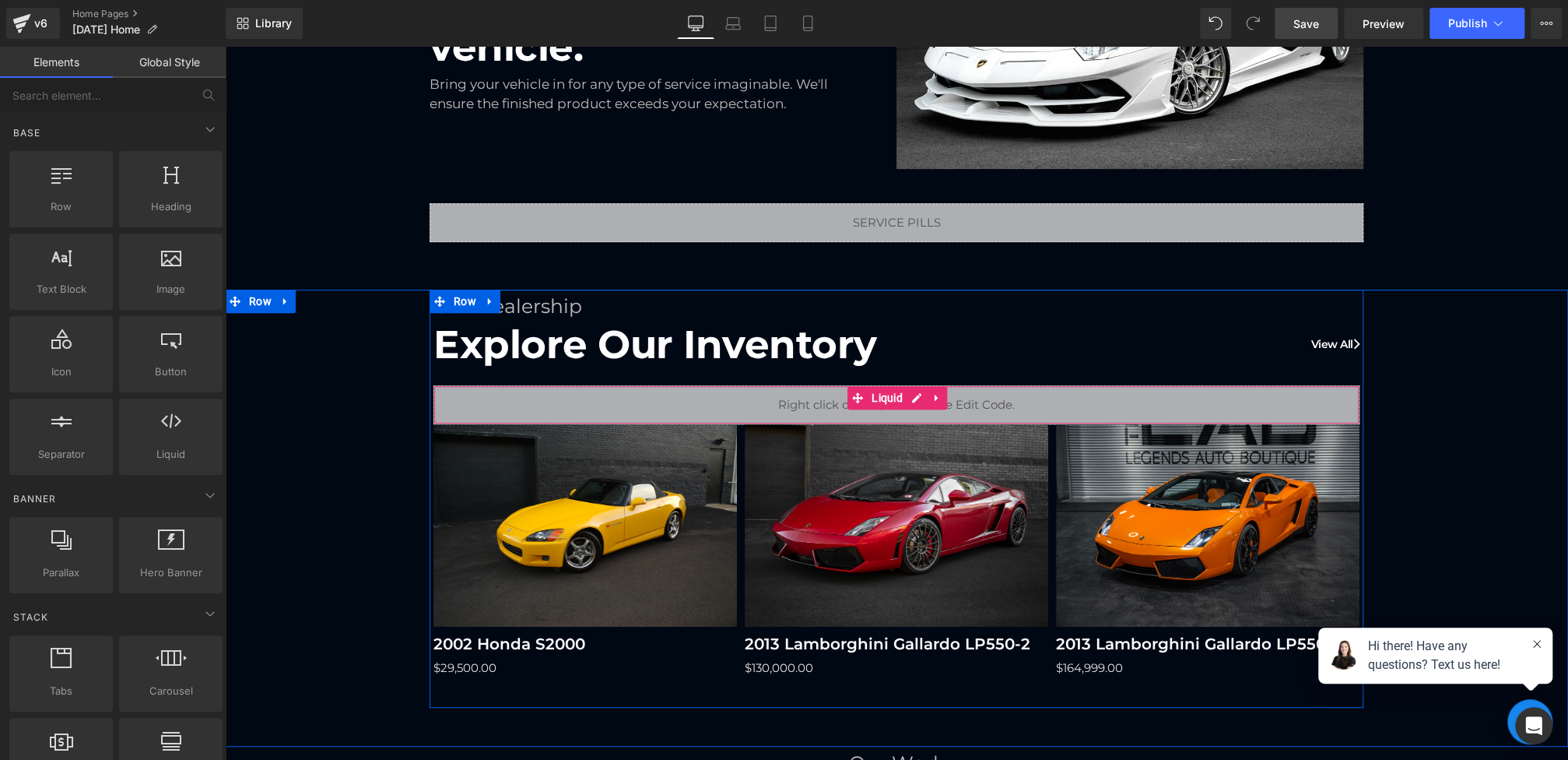
click at [678, 405] on div "Liquid" at bounding box center [896, 404] width 926 height 39
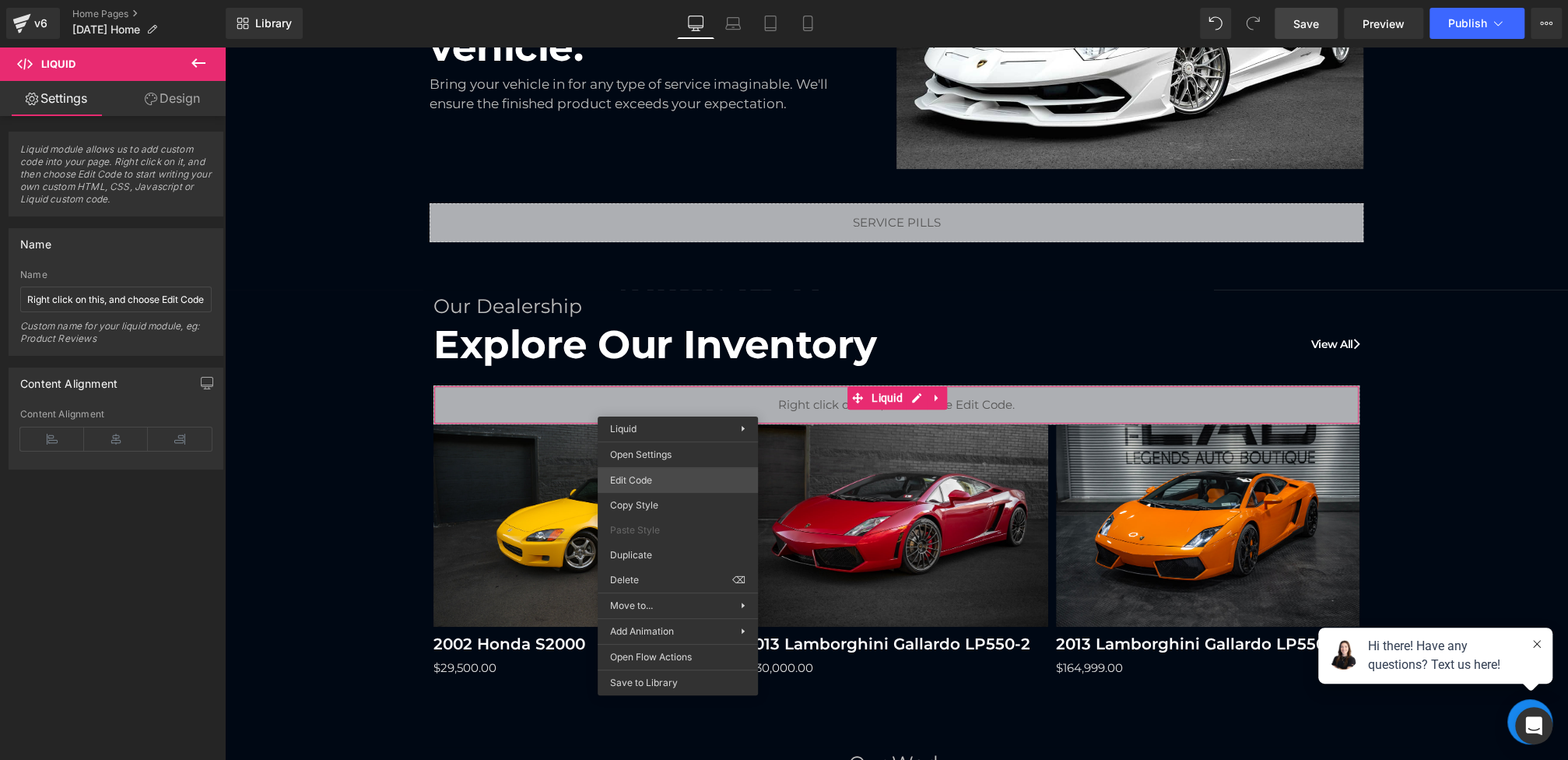
click at [661, 0] on div "Liquid You are previewing how the will restyle your page. You can not edit Elem…" at bounding box center [784, 0] width 1568 height 0
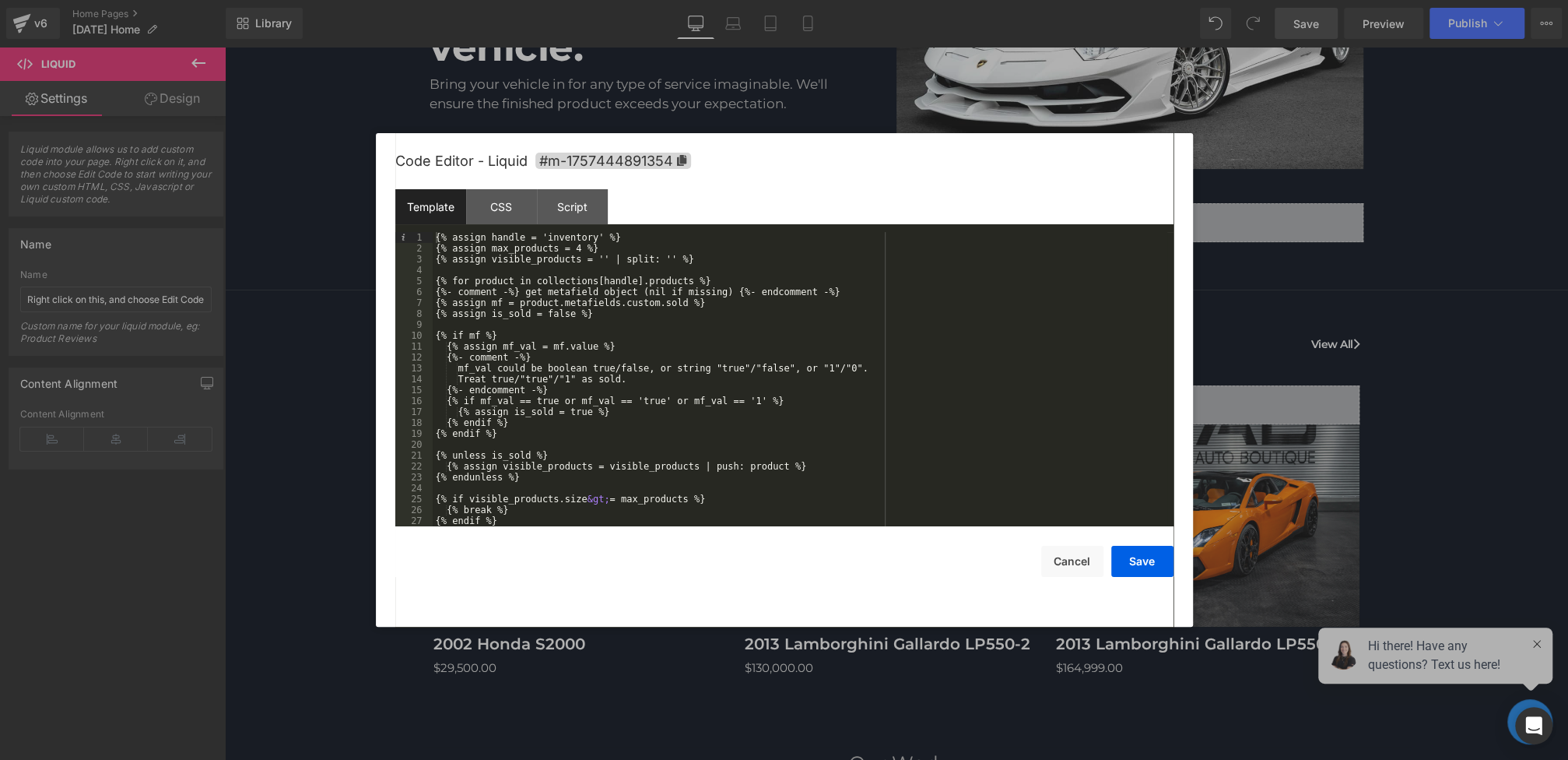
scroll to position [0, 0]
click at [712, 280] on div "{% assign handle = 'inventory' %} {% assign max_products = 4 %} {% assign visib…" at bounding box center [800, 390] width 735 height 316
drag, startPoint x: 863, startPoint y: 289, endPoint x: 385, endPoint y: 289, distance: 477.8
click at [385, 289] on div "Code Editor - Liquid #m-1757444891354 Template CSS Script Data 1 2 3 4 5 6 7 8 …" at bounding box center [784, 379] width 817 height 493
click at [738, 294] on div "{% assign handle = 'inventory' %} {% assign max_products = 4 %} {% assign visib…" at bounding box center [800, 390] width 735 height 316
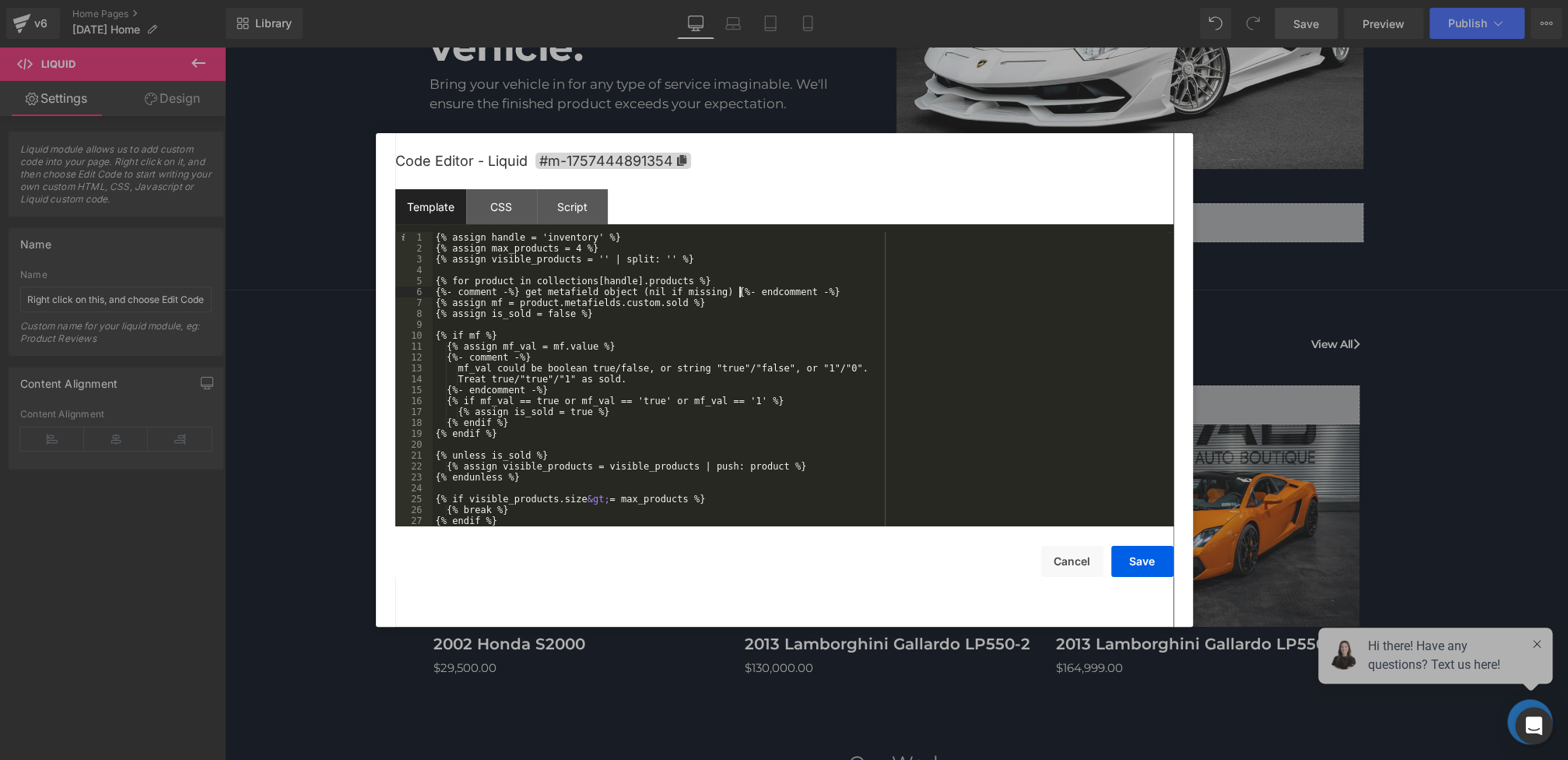
click at [710, 318] on div "{% assign handle = 'inventory' %} {% assign max_products = 4 %} {% assign visib…" at bounding box center [800, 390] width 735 height 316
click at [661, 324] on div "{% assign handle = 'inventory' %} {% assign max_products = 4 %} {% assign visib…" at bounding box center [800, 390] width 735 height 316
click at [1047, 553] on button "Cancel" at bounding box center [1072, 561] width 62 height 31
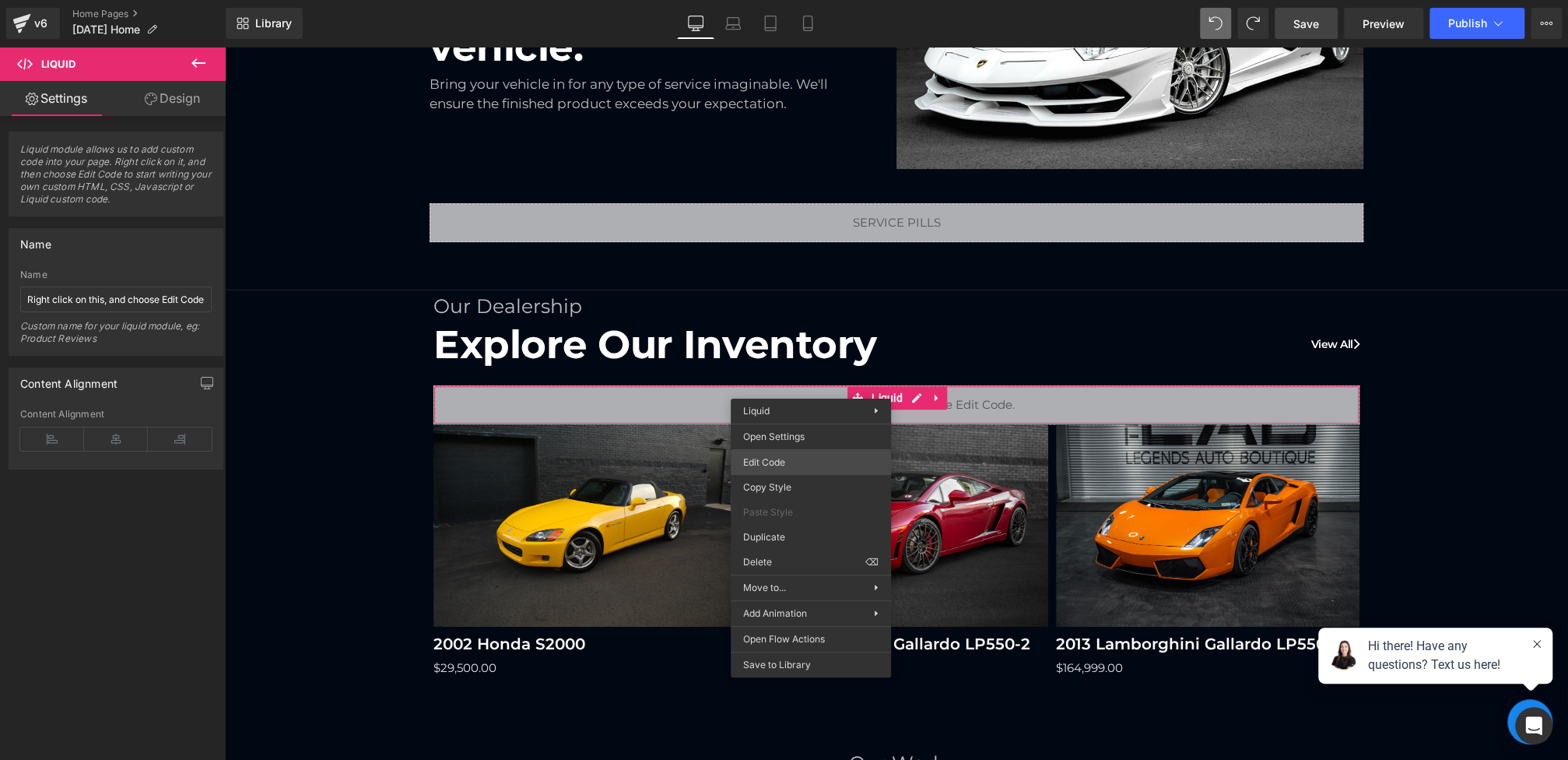
click at [777, 0] on div "Liquid You are previewing how the will restyle your page. You can not edit Elem…" at bounding box center [784, 0] width 1568 height 0
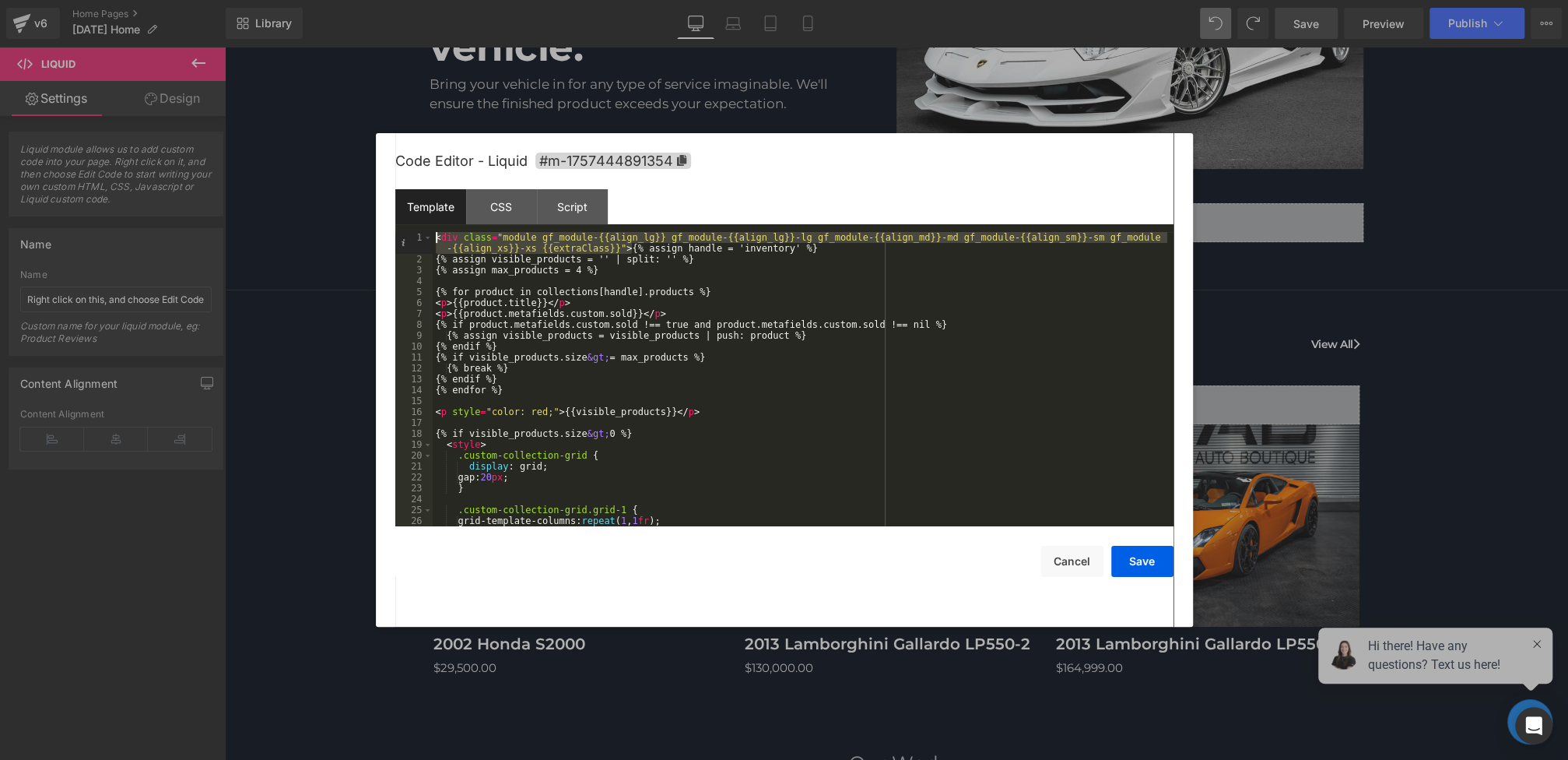
drag, startPoint x: 632, startPoint y: 247, endPoint x: 384, endPoint y: 195, distance: 253.7
click at [384, 195] on div "Code Editor - Liquid #m-1757444891354 Template CSS Script Data 1 2 3 4 5 6 7 8 …" at bounding box center [784, 379] width 817 height 493
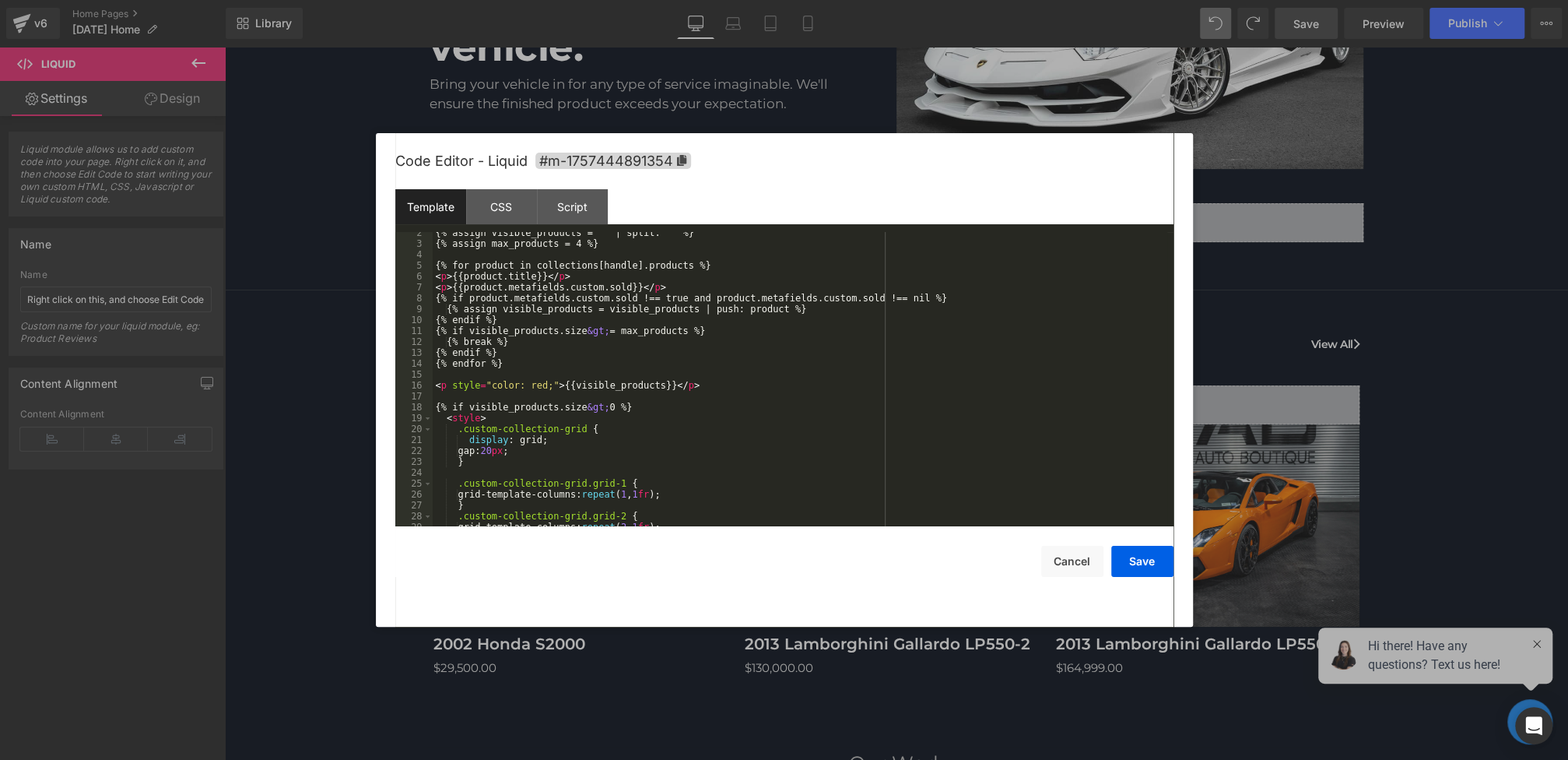
scroll to position [414, 0]
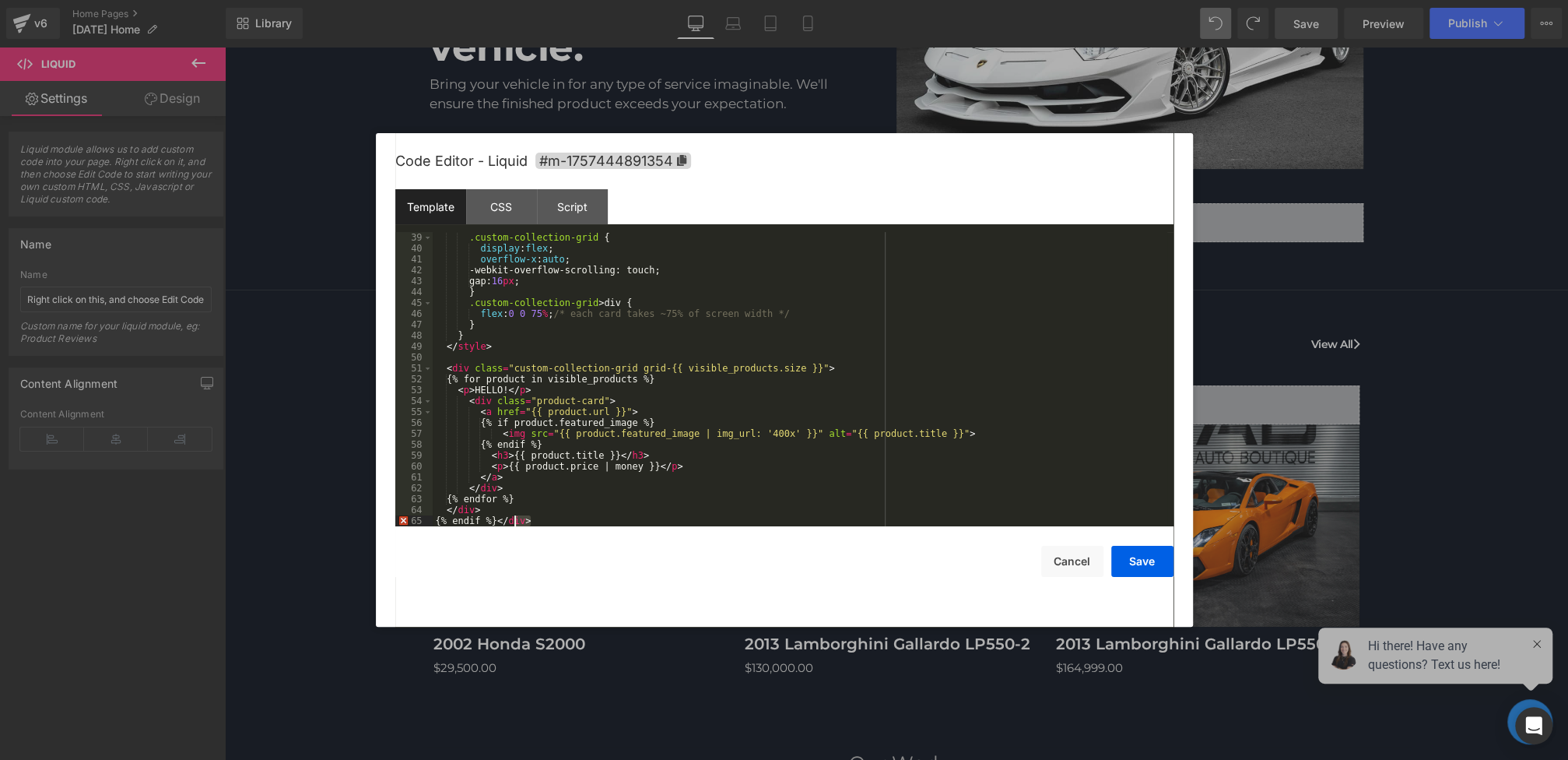
drag, startPoint x: 539, startPoint y: 522, endPoint x: 501, endPoint y: 522, distance: 37.4
click at [501, 522] on div ".custom-collection-grid { display : flex ; overflow-x : auto ; -webkit-overflow…" at bounding box center [800, 390] width 735 height 316
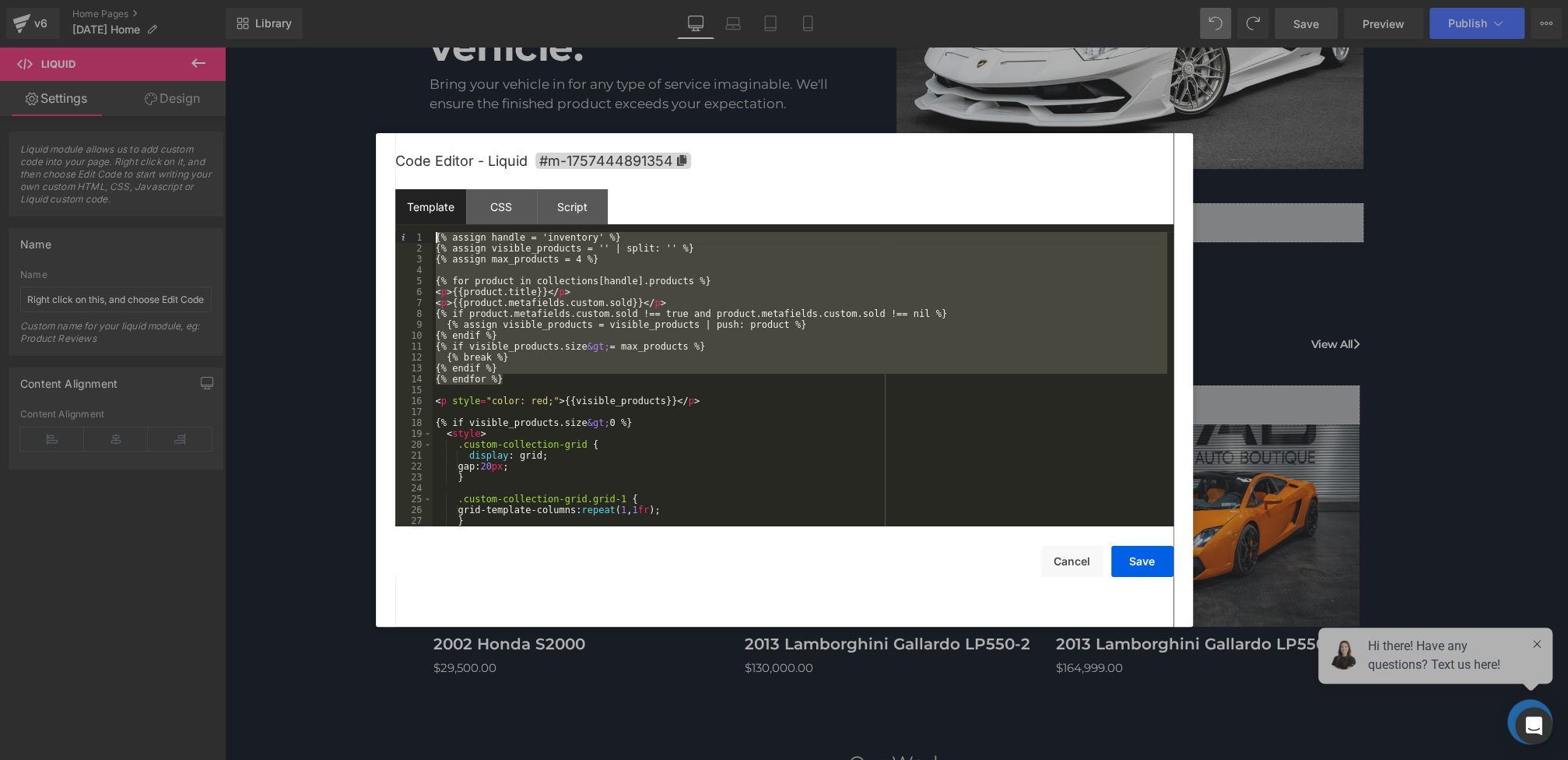
drag, startPoint x: 510, startPoint y: 384, endPoint x: 391, endPoint y: 220, distance: 202.8
click at [391, 220] on div "Code Editor - Liquid #m-1757444891354 Template CSS Script Data 1 2 3 4 5 6 7 8 …" at bounding box center [784, 379] width 817 height 493
click at [528, 377] on div "{% assign handle = 'inventory' %} {% assign visible_products = '' | split: '' %…" at bounding box center [800, 390] width 735 height 316
drag, startPoint x: 545, startPoint y: 380, endPoint x: 373, endPoint y: 211, distance: 241.0
click at [373, 211] on body "Liquid You are previewing how the will restyle your page. You can not edit Elem…" at bounding box center [784, 380] width 1568 height 760
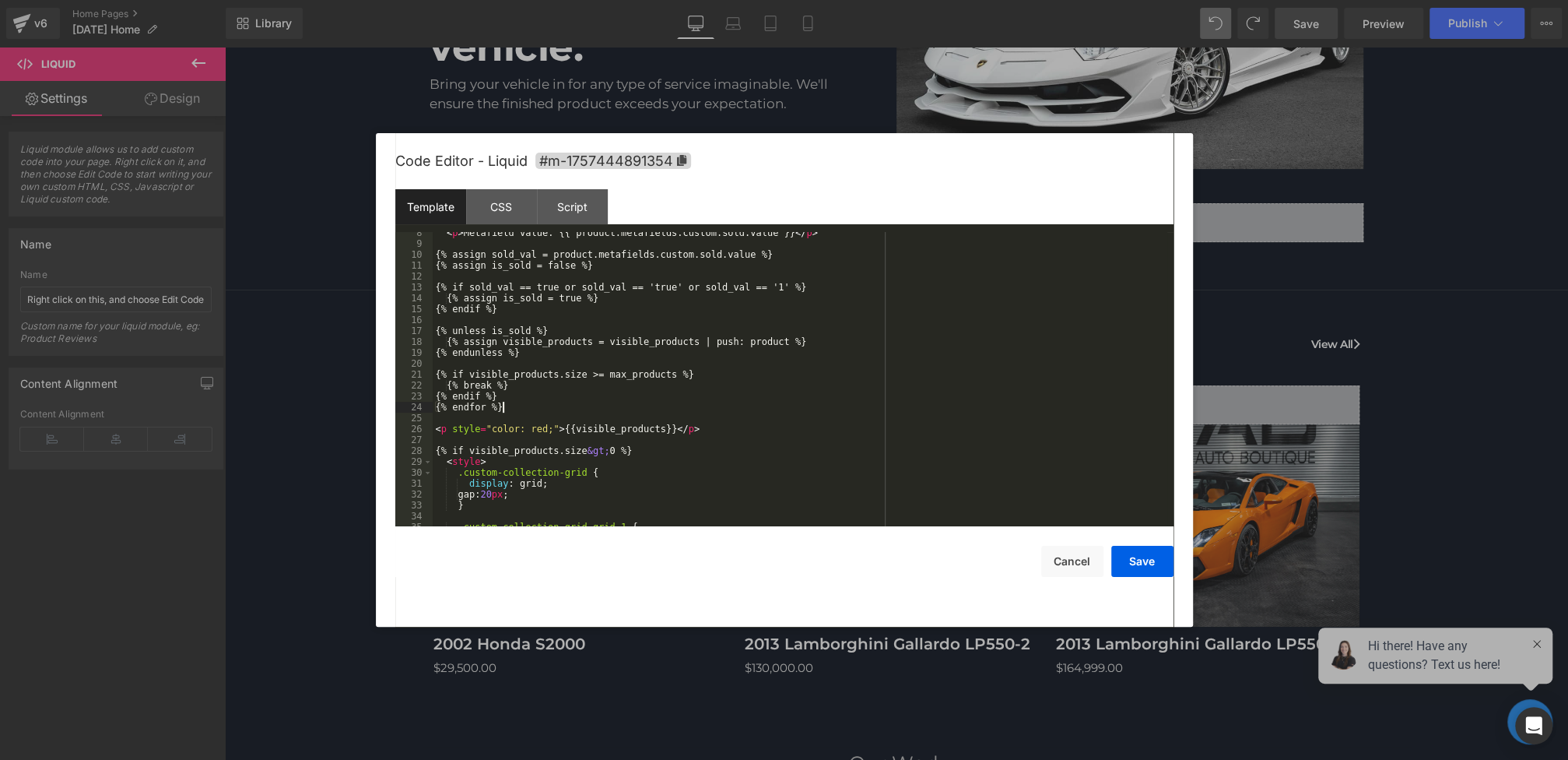
scroll to position [153, 0]
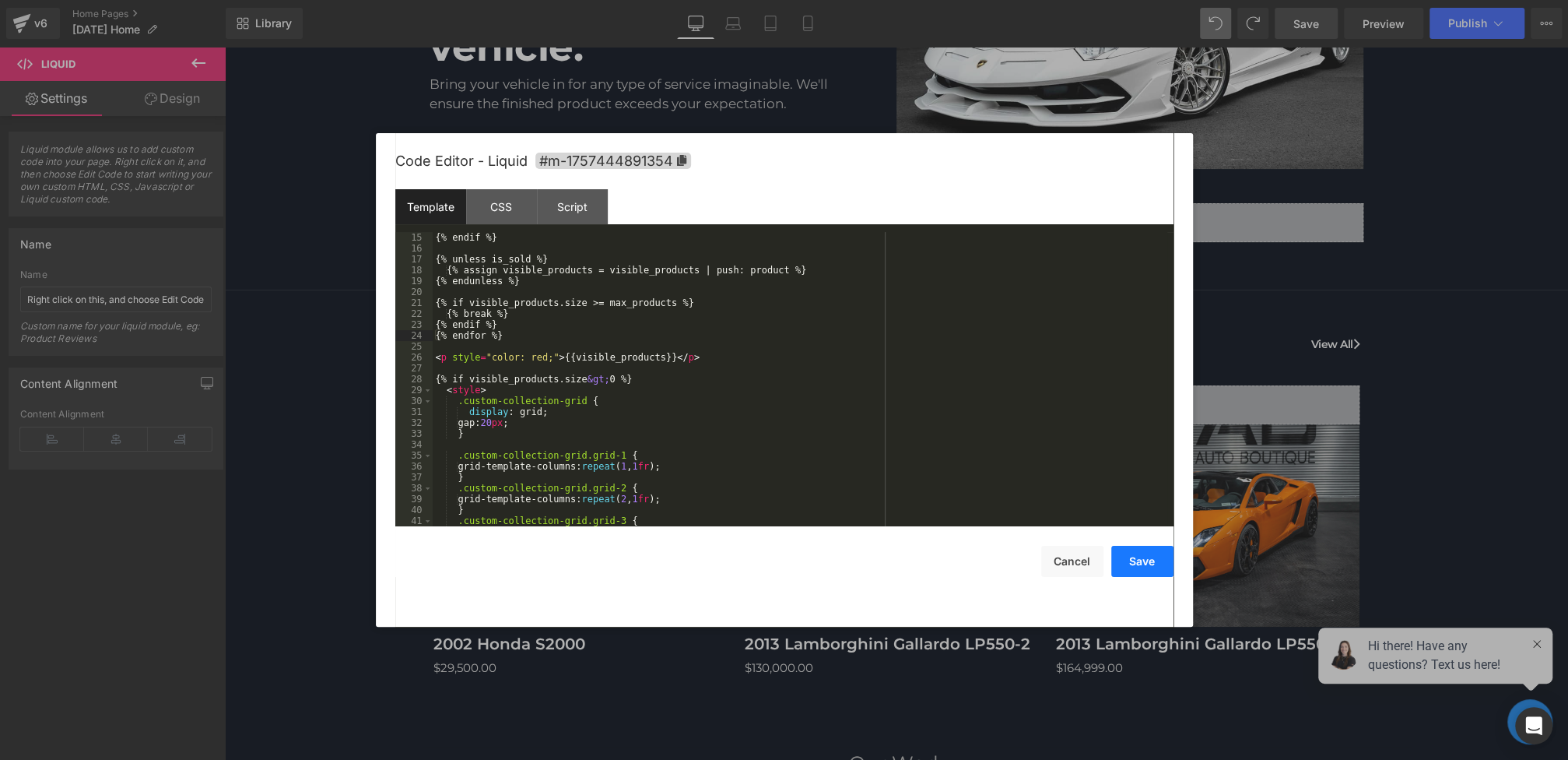
click at [1126, 563] on button "Save" at bounding box center [1142, 561] width 62 height 31
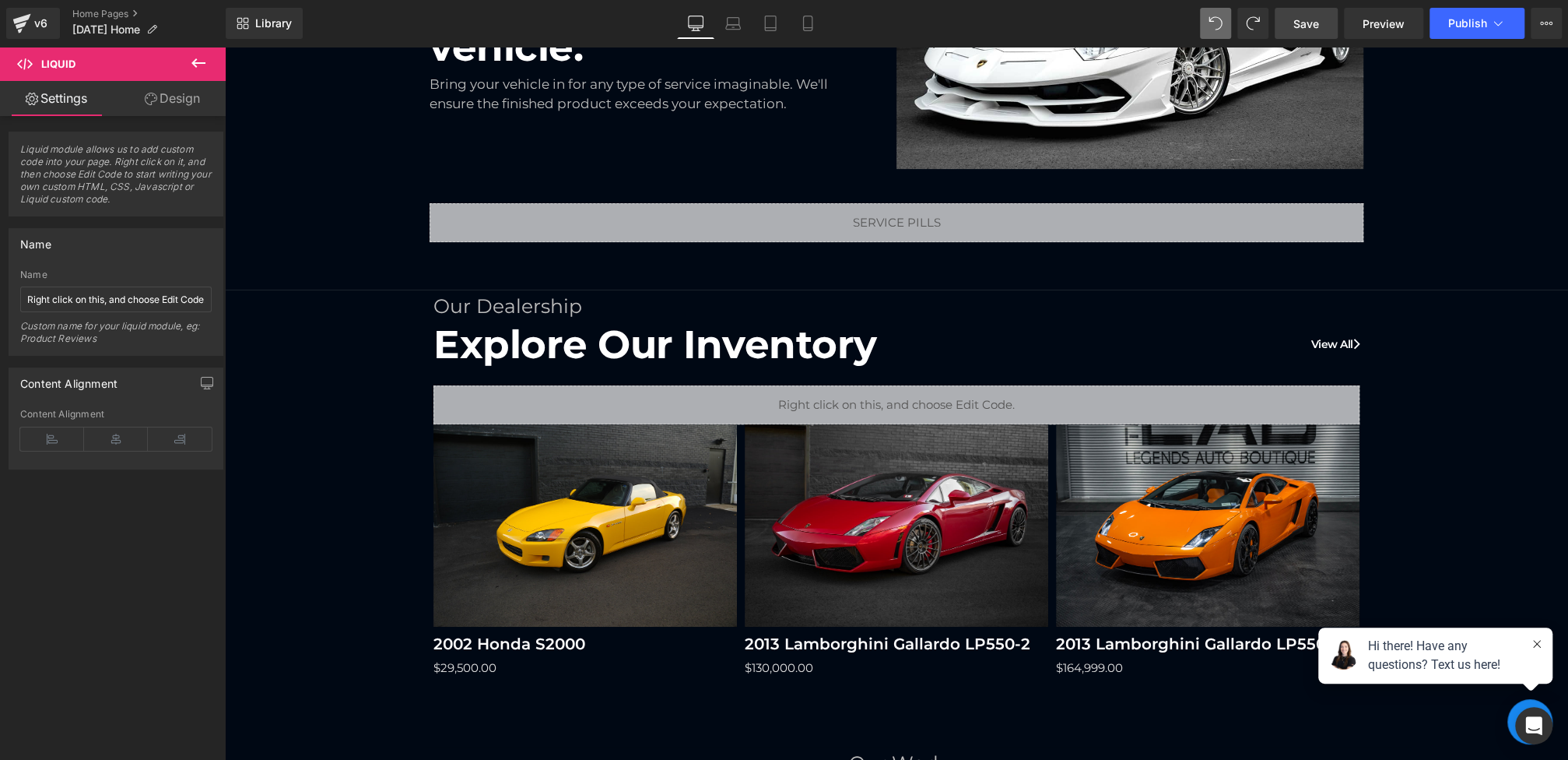
click at [1300, 30] on span "Save" at bounding box center [1306, 24] width 26 height 16
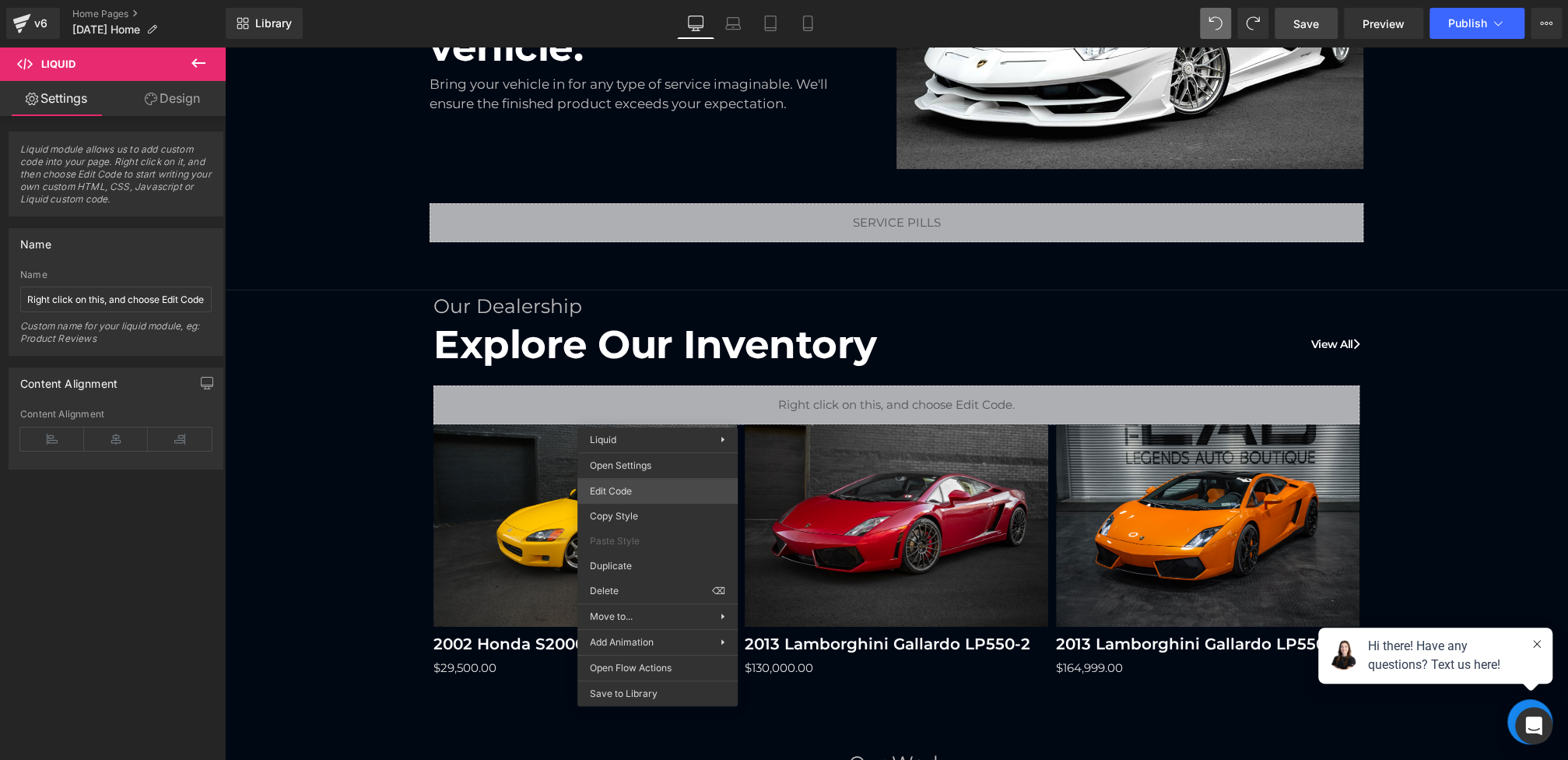
click at [630, 0] on div "Liquid You are previewing how the will restyle your page. You can not edit Elem…" at bounding box center [784, 0] width 1568 height 0
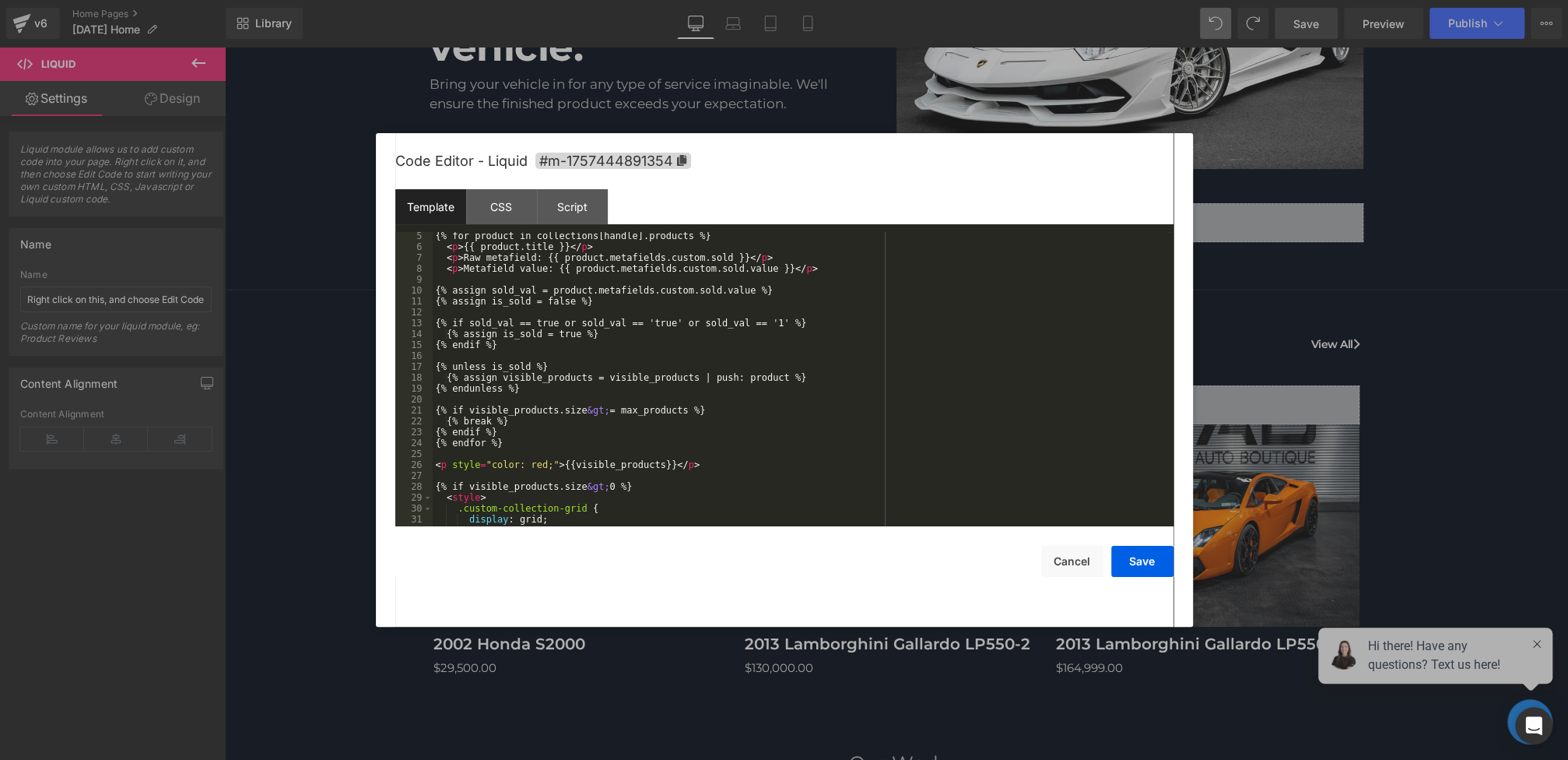
scroll to position [54, 0]
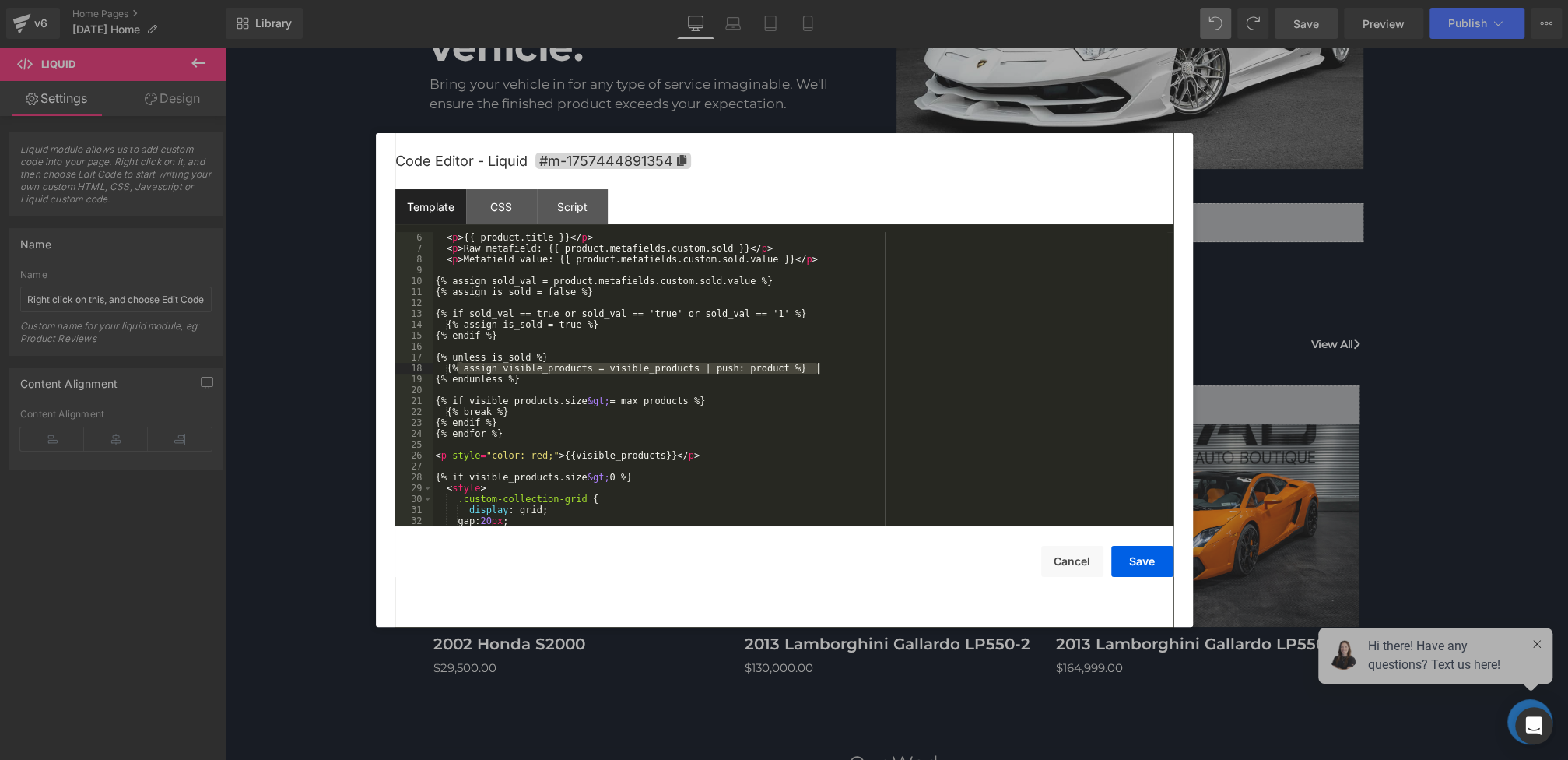
drag, startPoint x: 455, startPoint y: 367, endPoint x: 924, endPoint y: 367, distance: 469.2
click at [924, 367] on div "< p > {{ product.title }} </ p > < p > Raw metafield: {{ product.metafields.cus…" at bounding box center [800, 390] width 735 height 316
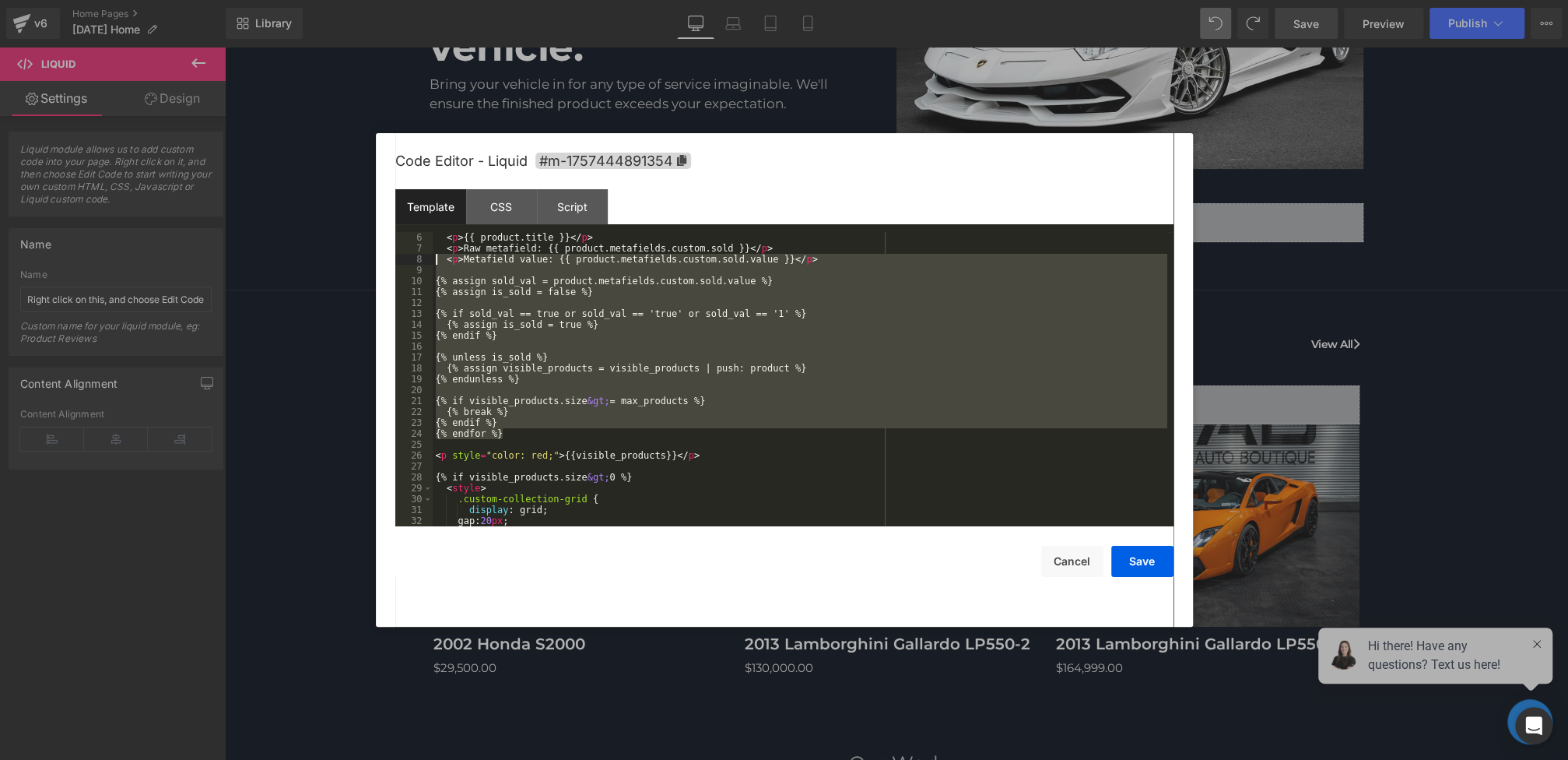
scroll to position [0, 0]
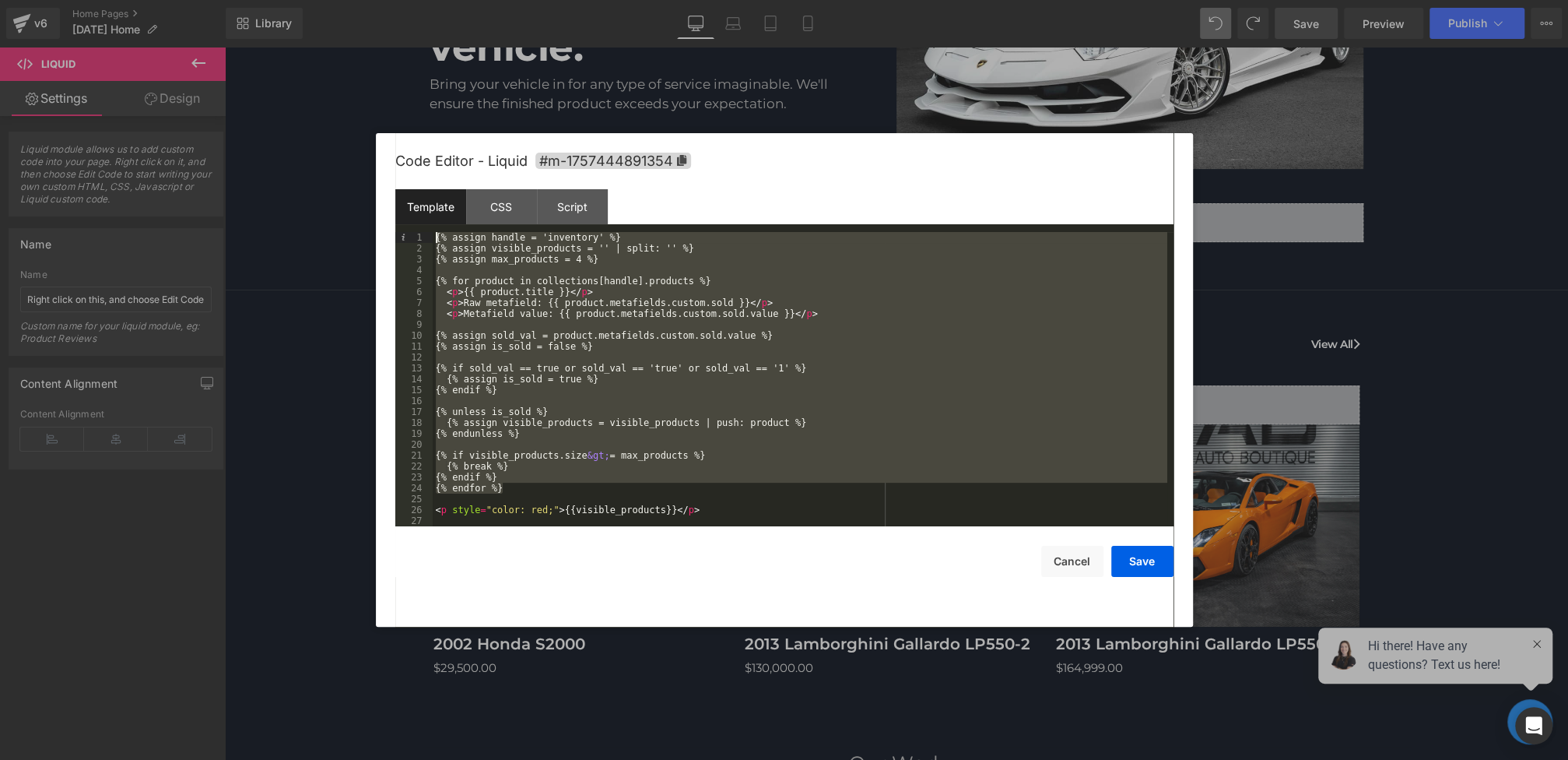
drag, startPoint x: 518, startPoint y: 433, endPoint x: 398, endPoint y: 202, distance: 261.4
click at [398, 202] on div "Template CSS Script Data 1 2 3 4 5 6 7 8 9 10 11 12 13 14 15 16 17 18 19 20 21 …" at bounding box center [784, 357] width 778 height 337
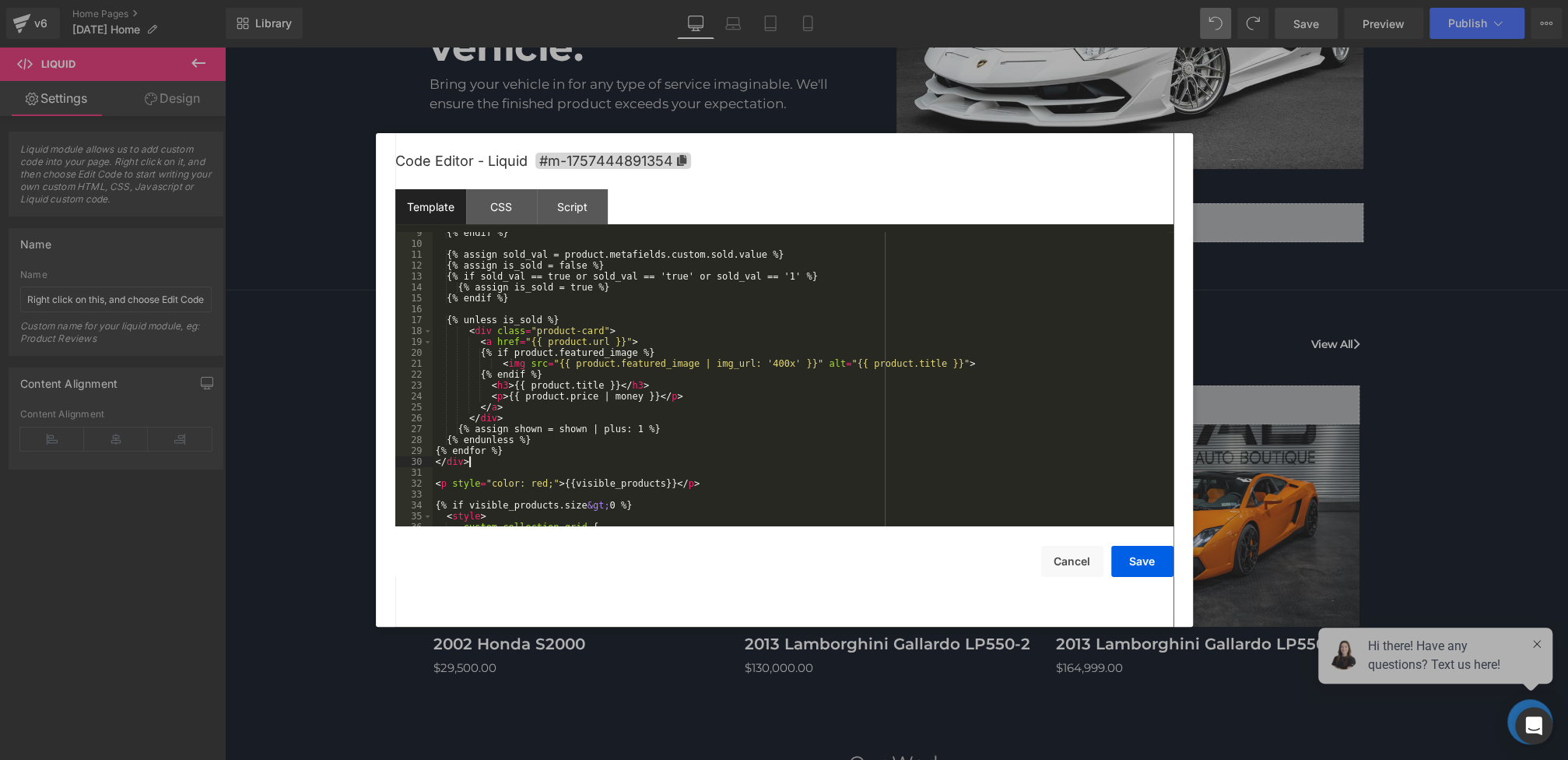
scroll to position [95, 0]
click at [1121, 540] on div "Save Cancel" at bounding box center [784, 551] width 778 height 51
click at [1141, 560] on button "Save" at bounding box center [1142, 561] width 62 height 31
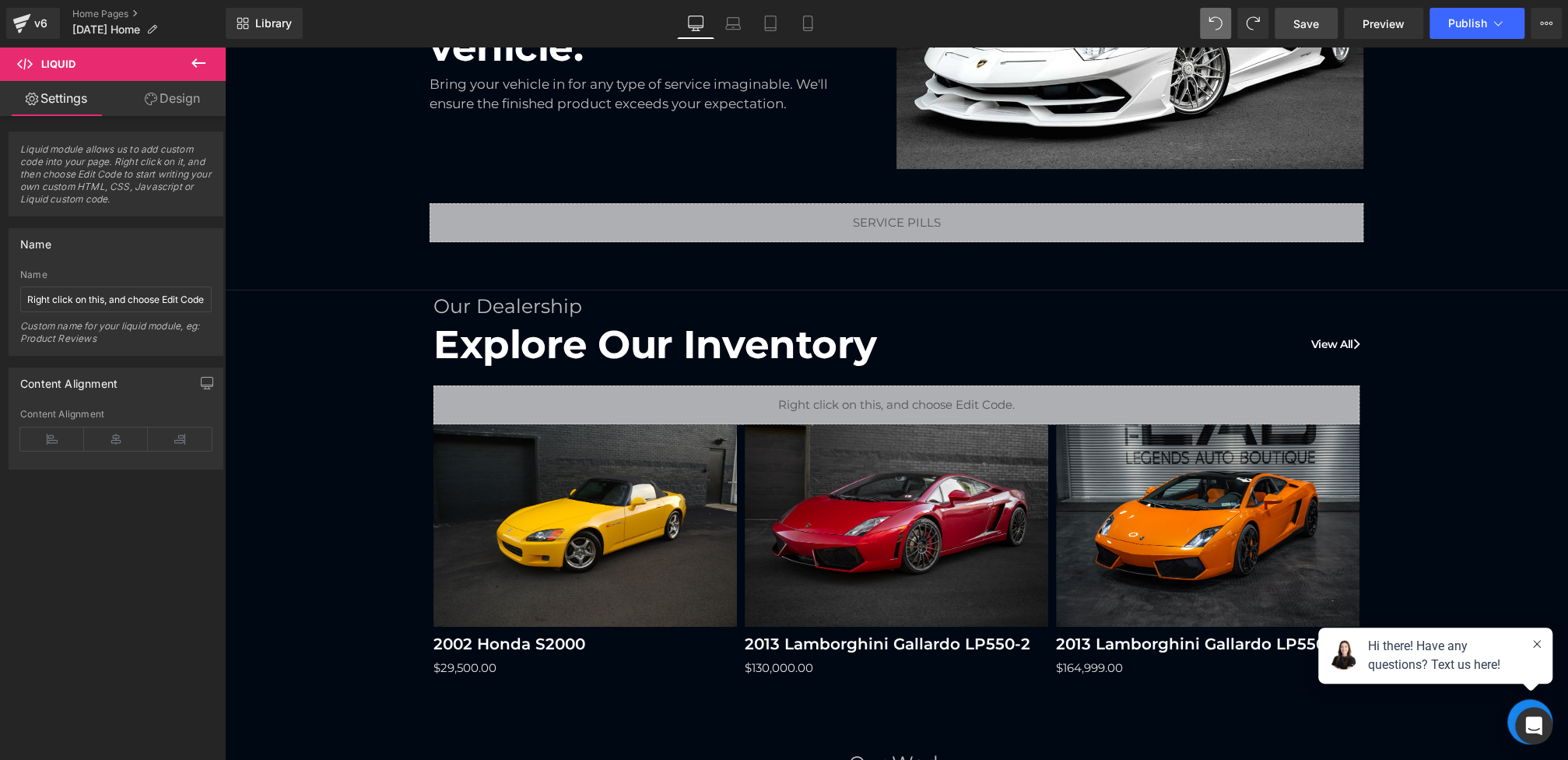
click at [1324, 16] on link "Save" at bounding box center [1306, 23] width 63 height 31
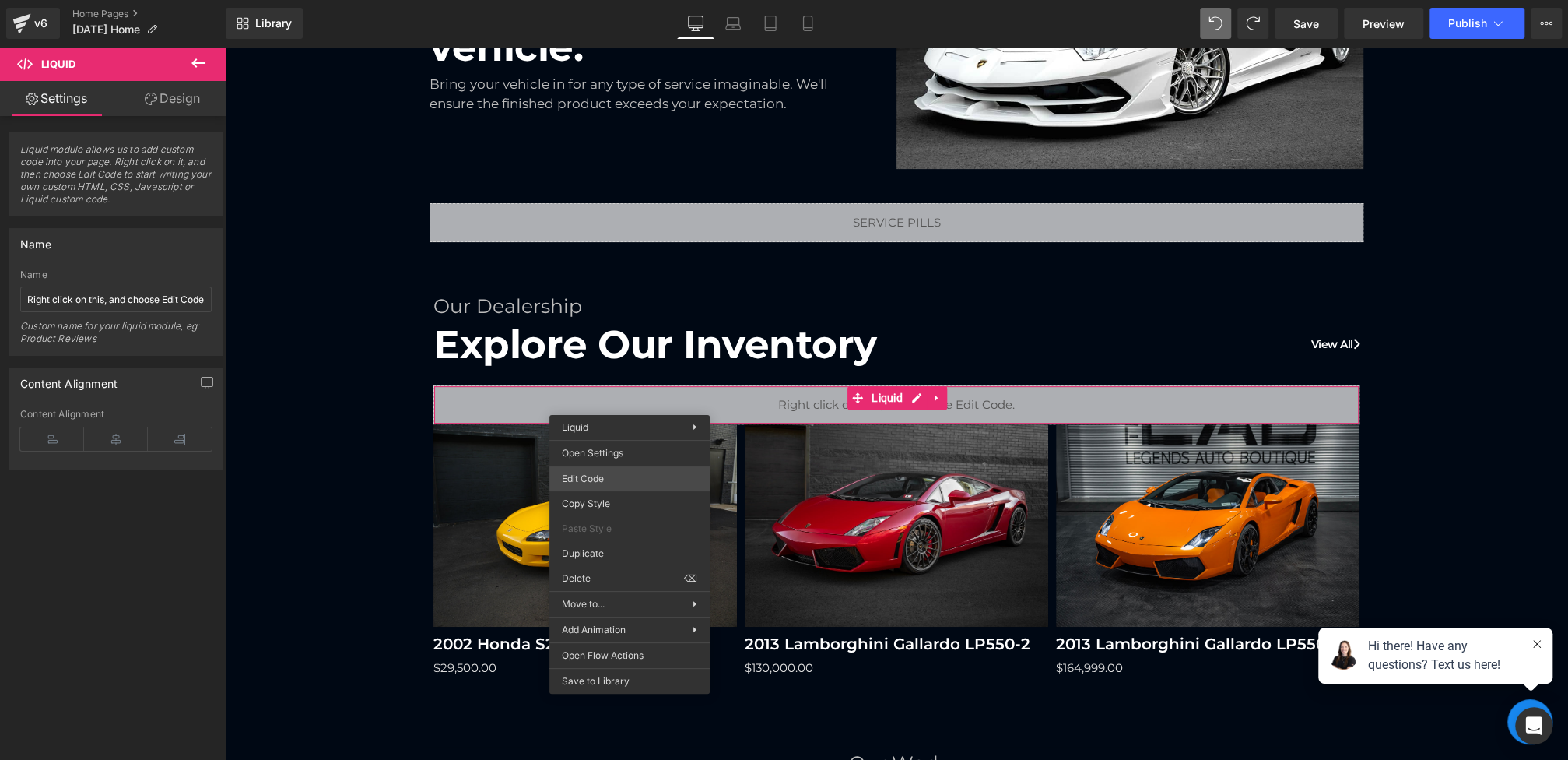
click at [589, 0] on div "Liquid You are previewing how the will restyle your page. You can not edit Elem…" at bounding box center [784, 0] width 1568 height 0
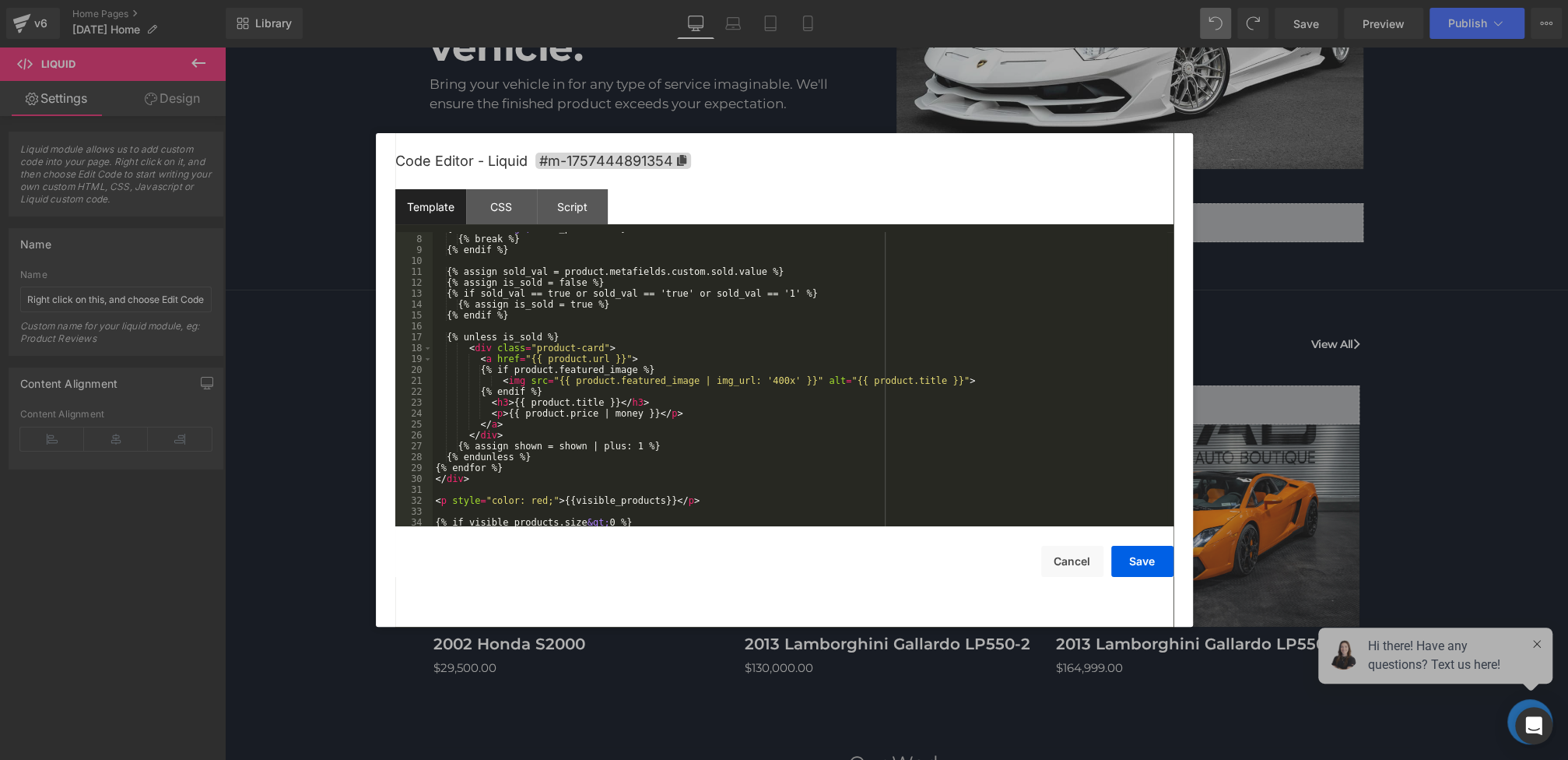
scroll to position [76, 0]
click at [602, 348] on div "{% break %} {% endif %} {% assign sold_val = product.metafields.custom.sold.val…" at bounding box center [800, 390] width 735 height 316
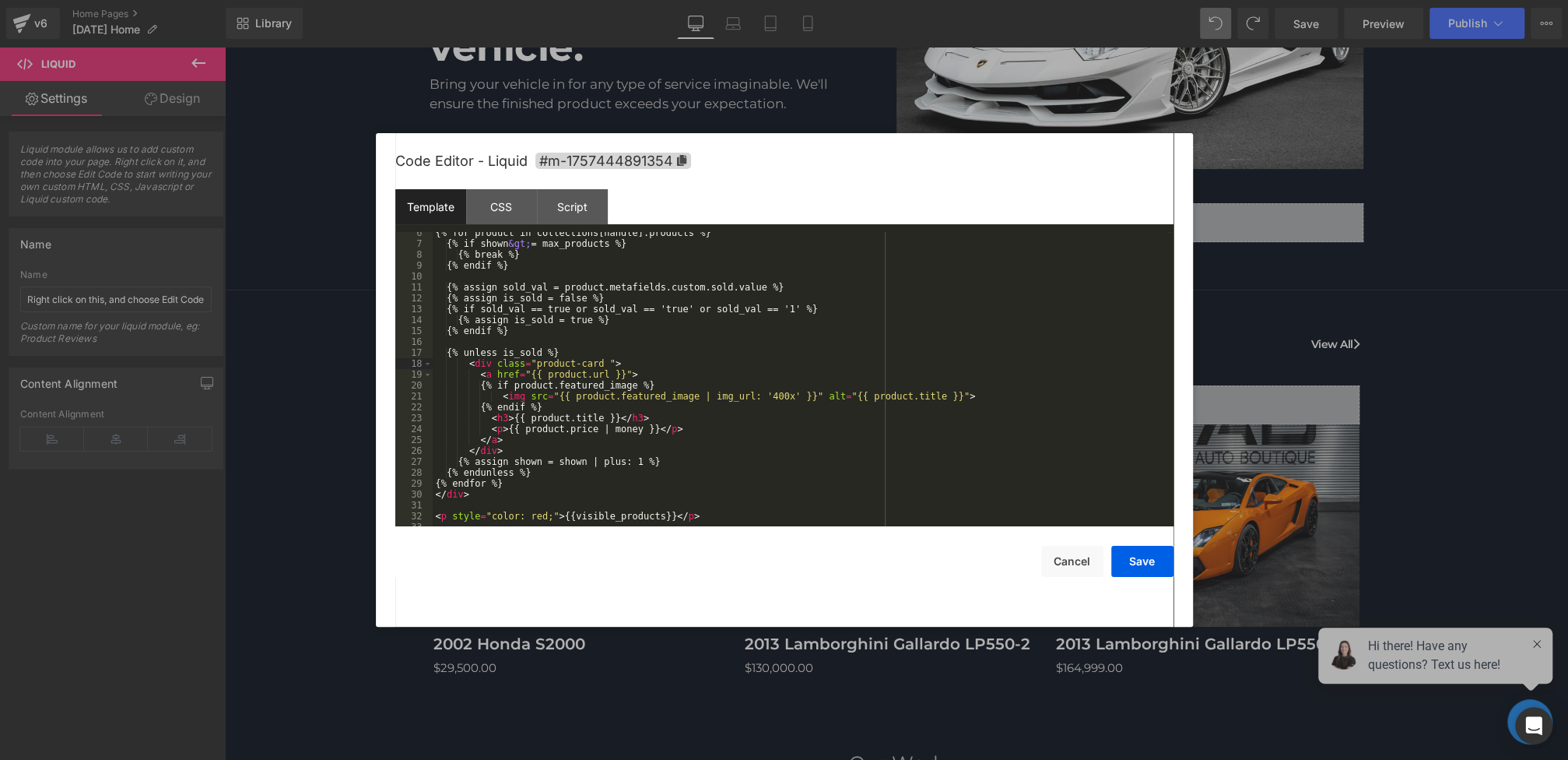
scroll to position [0, 0]
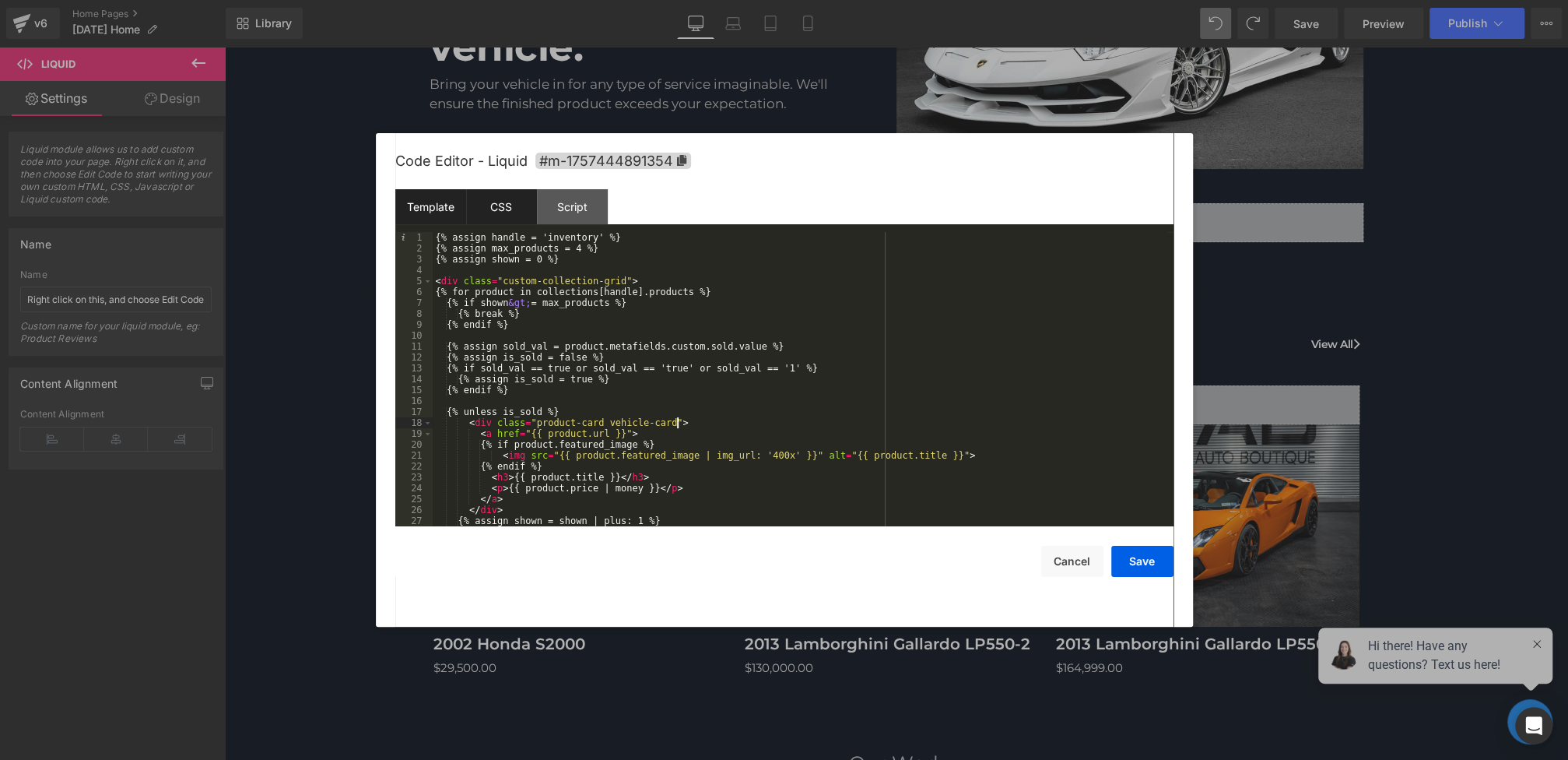
click at [501, 206] on div "CSS" at bounding box center [501, 206] width 71 height 35
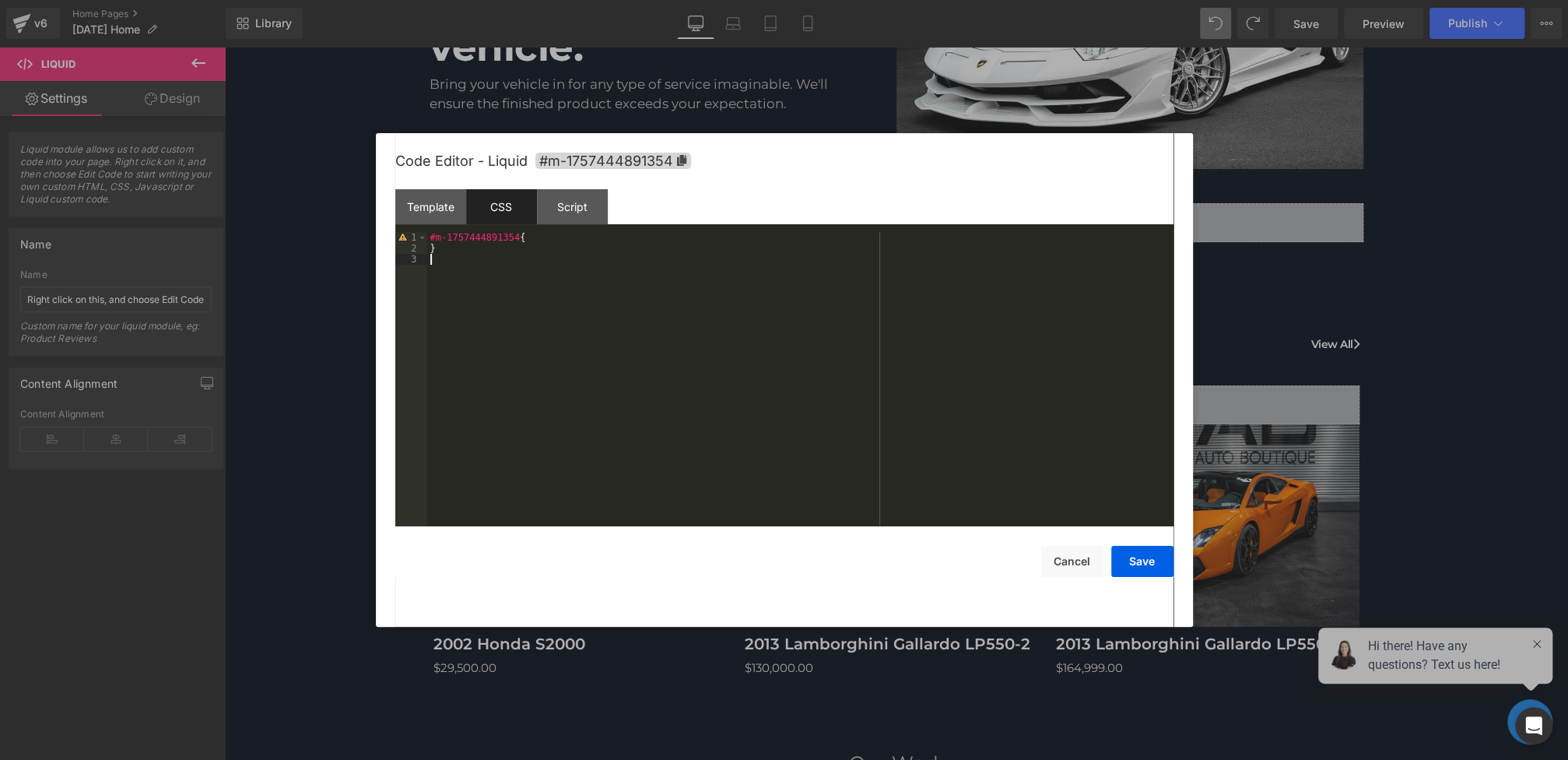
click at [485, 283] on div "#m-1757444891354 { }" at bounding box center [800, 390] width 746 height 316
drag, startPoint x: 1129, startPoint y: 564, endPoint x: 963, endPoint y: 362, distance: 261.6
click at [1129, 564] on button "Save" at bounding box center [1142, 561] width 62 height 31
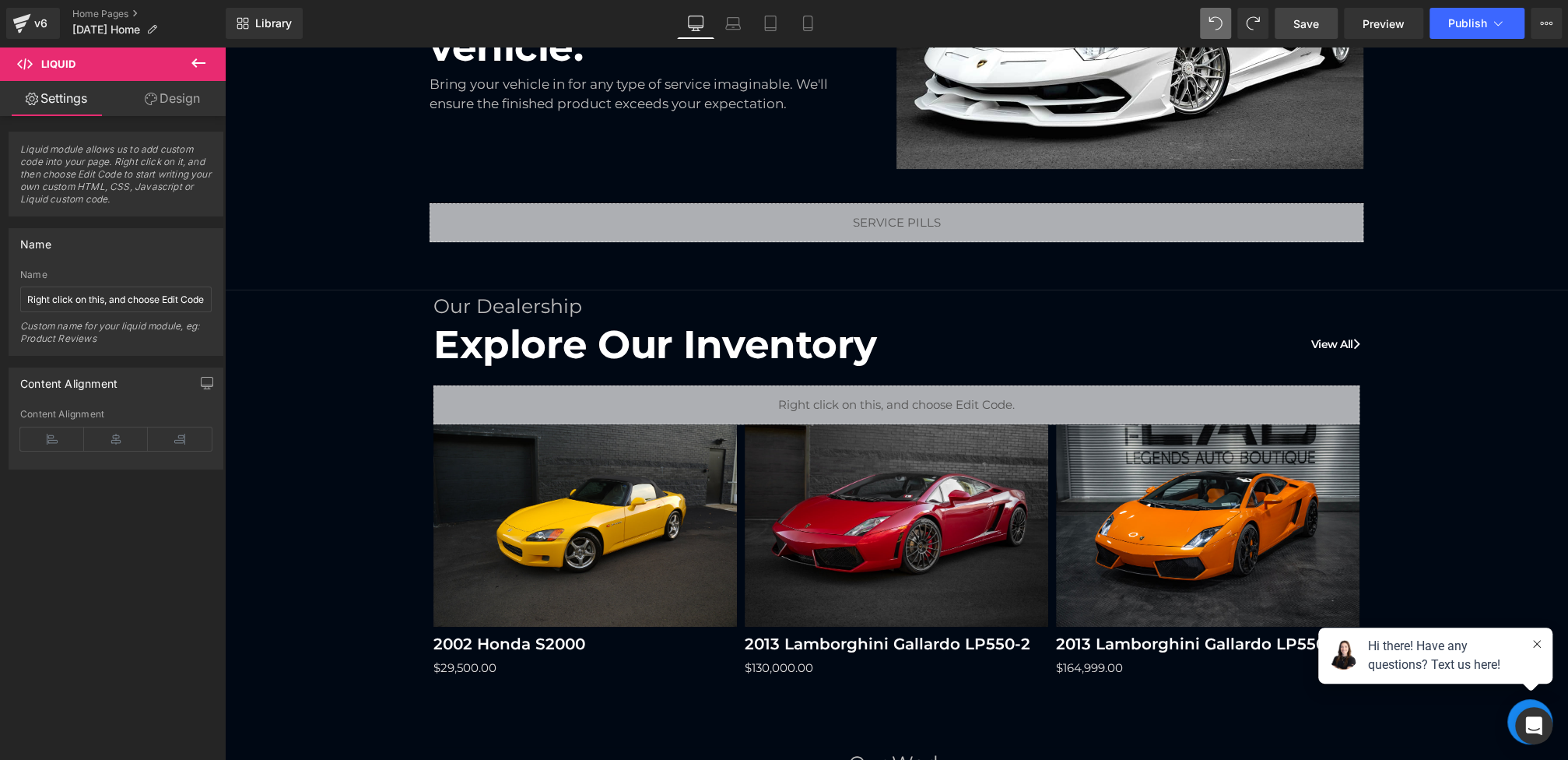
click at [1319, 20] on span "Save" at bounding box center [1306, 24] width 26 height 16
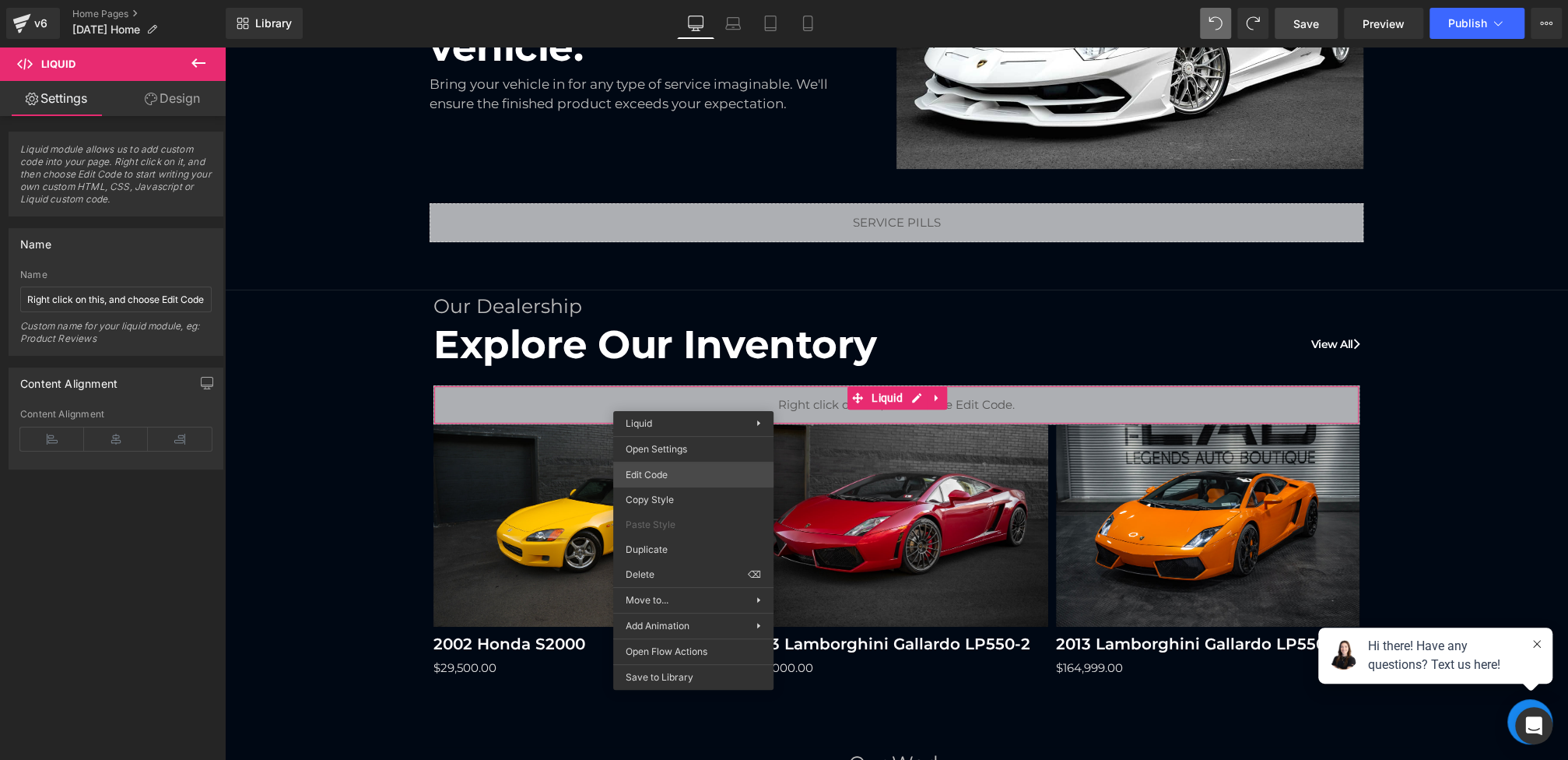
click at [647, 0] on div "Liquid You are previewing how the will restyle your page. You can not edit Elem…" at bounding box center [784, 0] width 1568 height 0
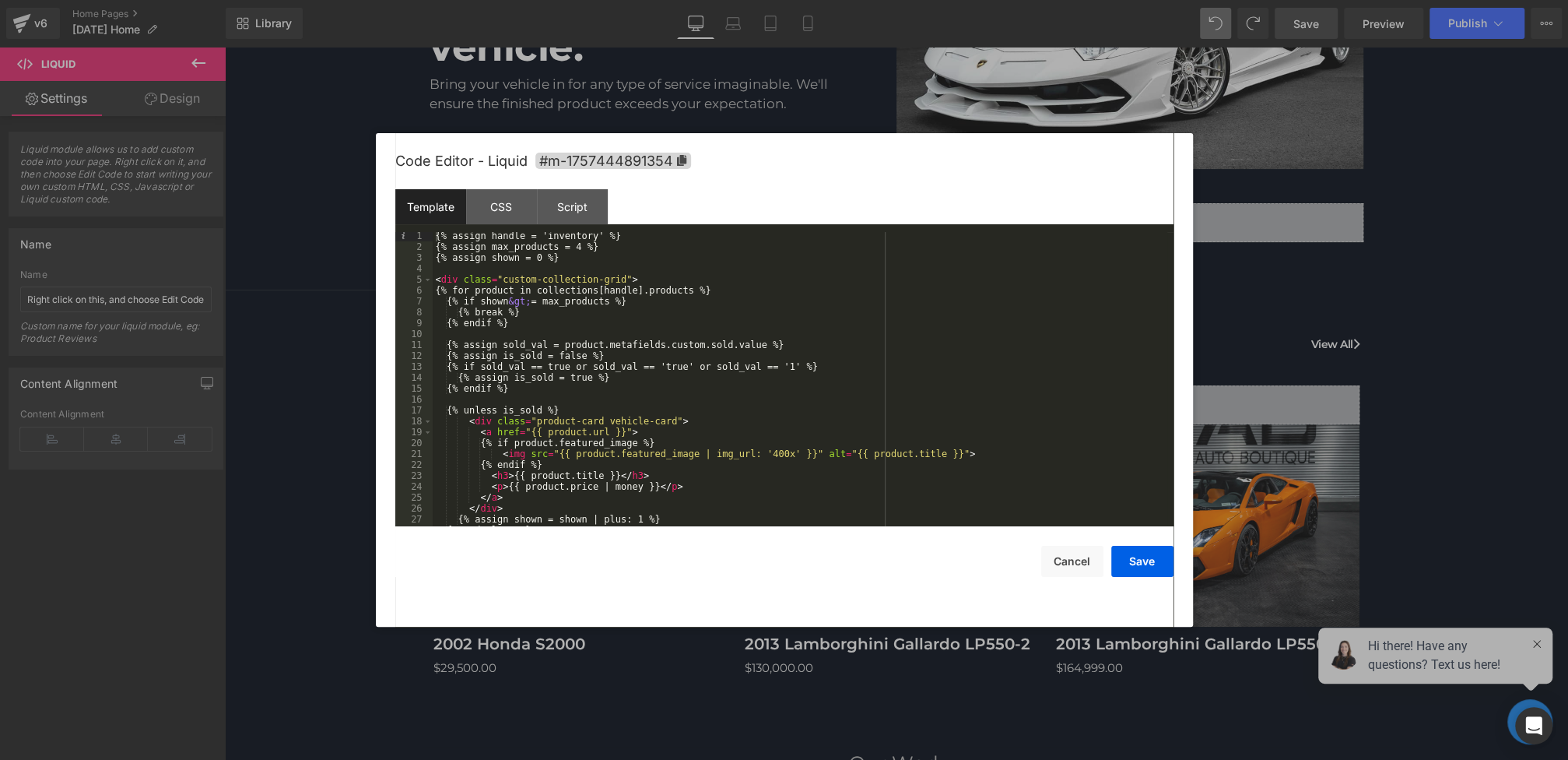
scroll to position [84, 0]
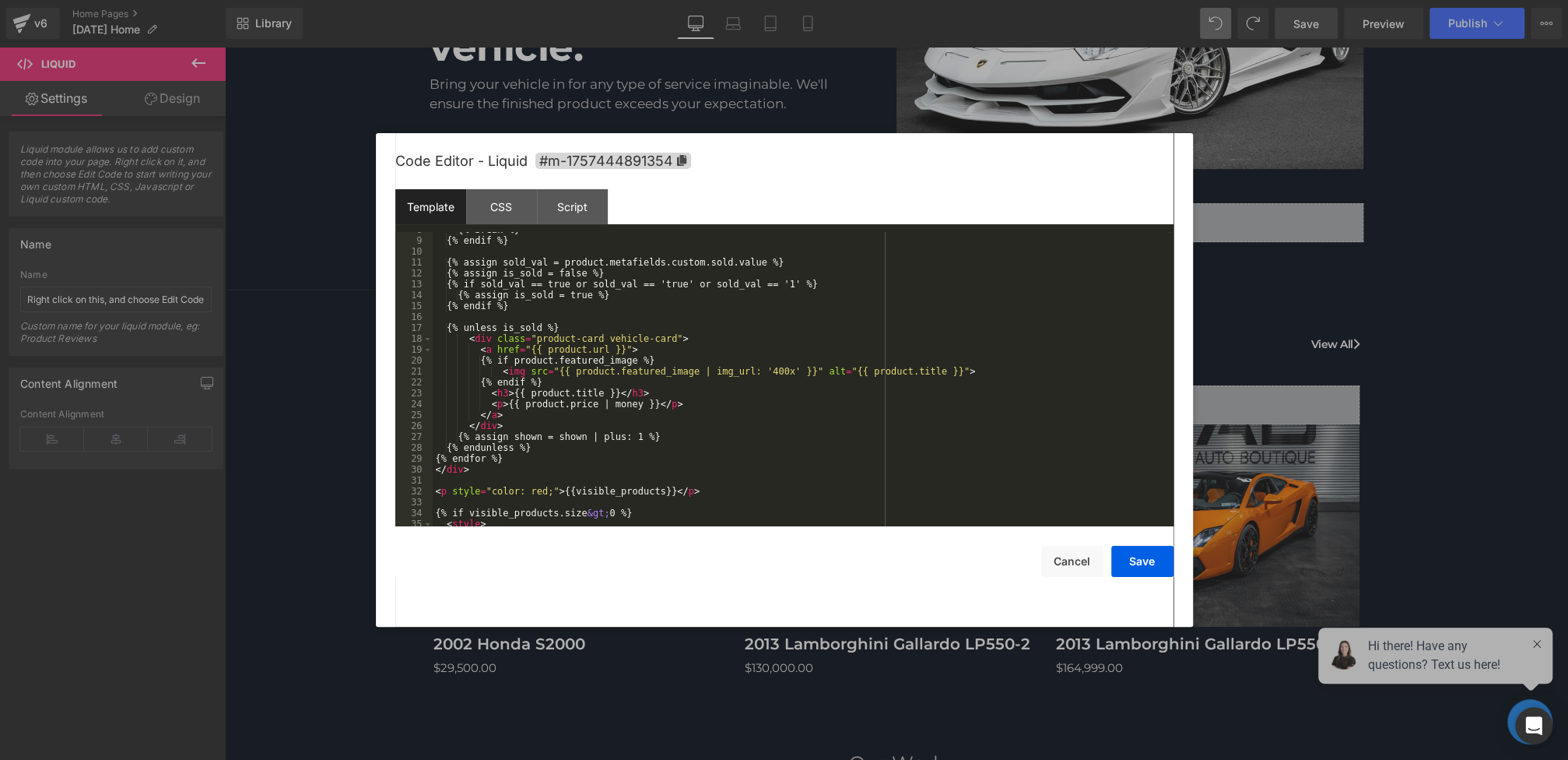
click at [676, 345] on div "{% break %} {% endif %} {% assign sold_val = product.metafields.custom.sold.val…" at bounding box center [800, 382] width 735 height 316
click at [517, 187] on div "Code Editor - Liquid #m-1757444891354" at bounding box center [784, 161] width 778 height 56
click at [517, 206] on div "CSS" at bounding box center [500, 206] width 71 height 35
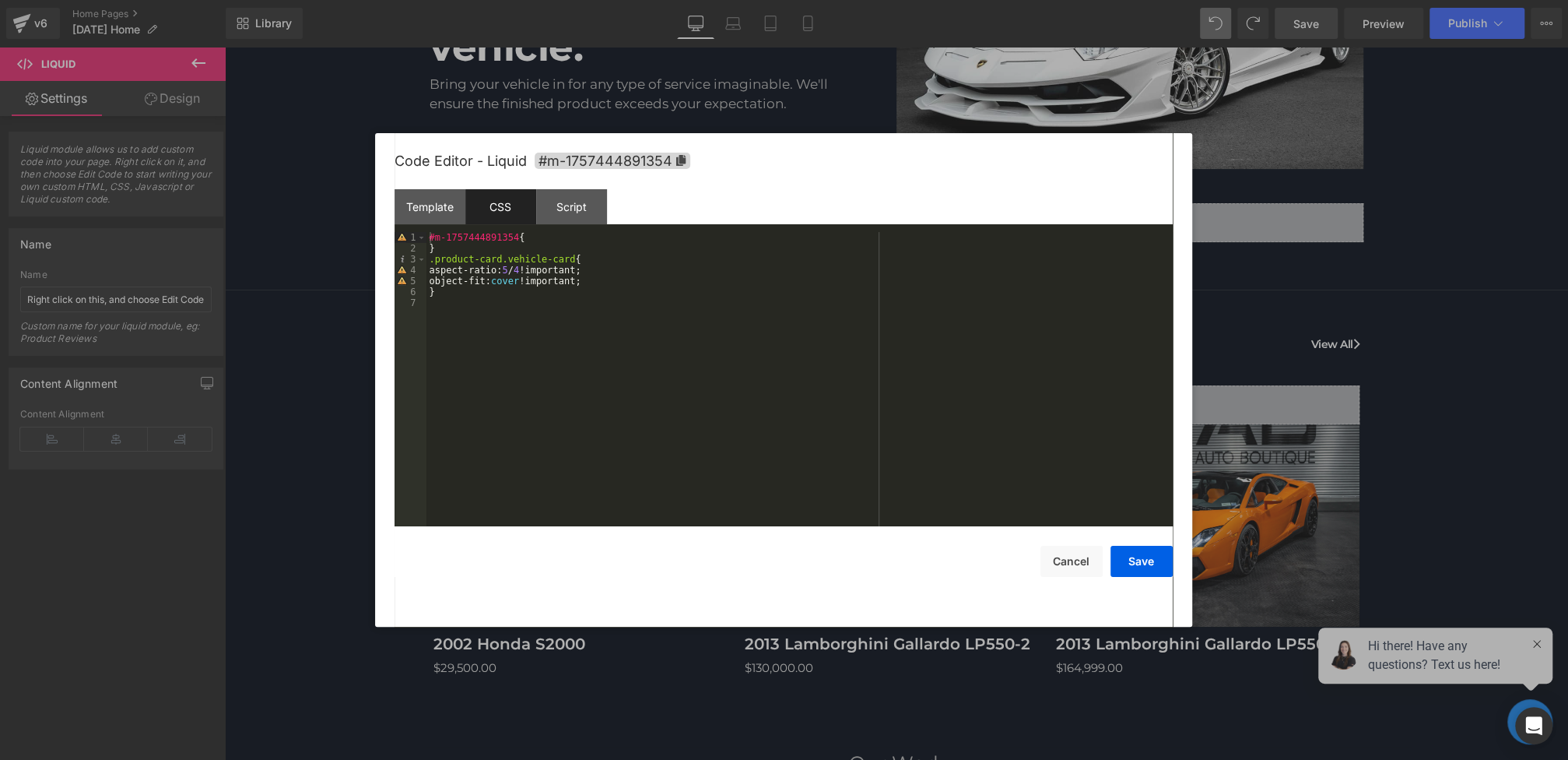
click at [574, 261] on div "#m-1757444891354 { } .product-card.vehicle-card { aspect-ratio: 5 / 4 !importan…" at bounding box center [799, 390] width 746 height 316
click at [1135, 558] on button "Save" at bounding box center [1141, 561] width 62 height 31
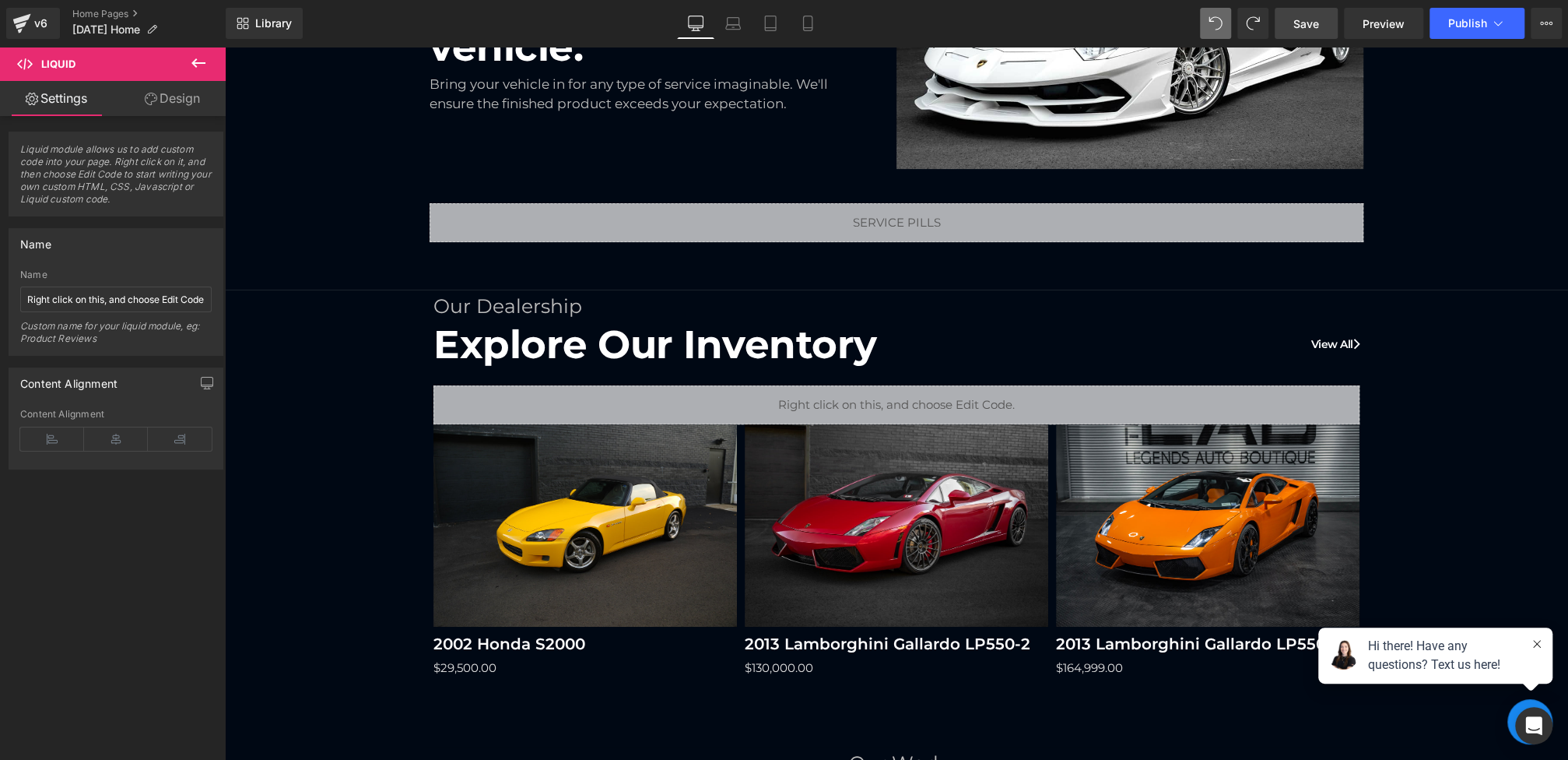
click at [1314, 19] on span "Save" at bounding box center [1306, 24] width 26 height 16
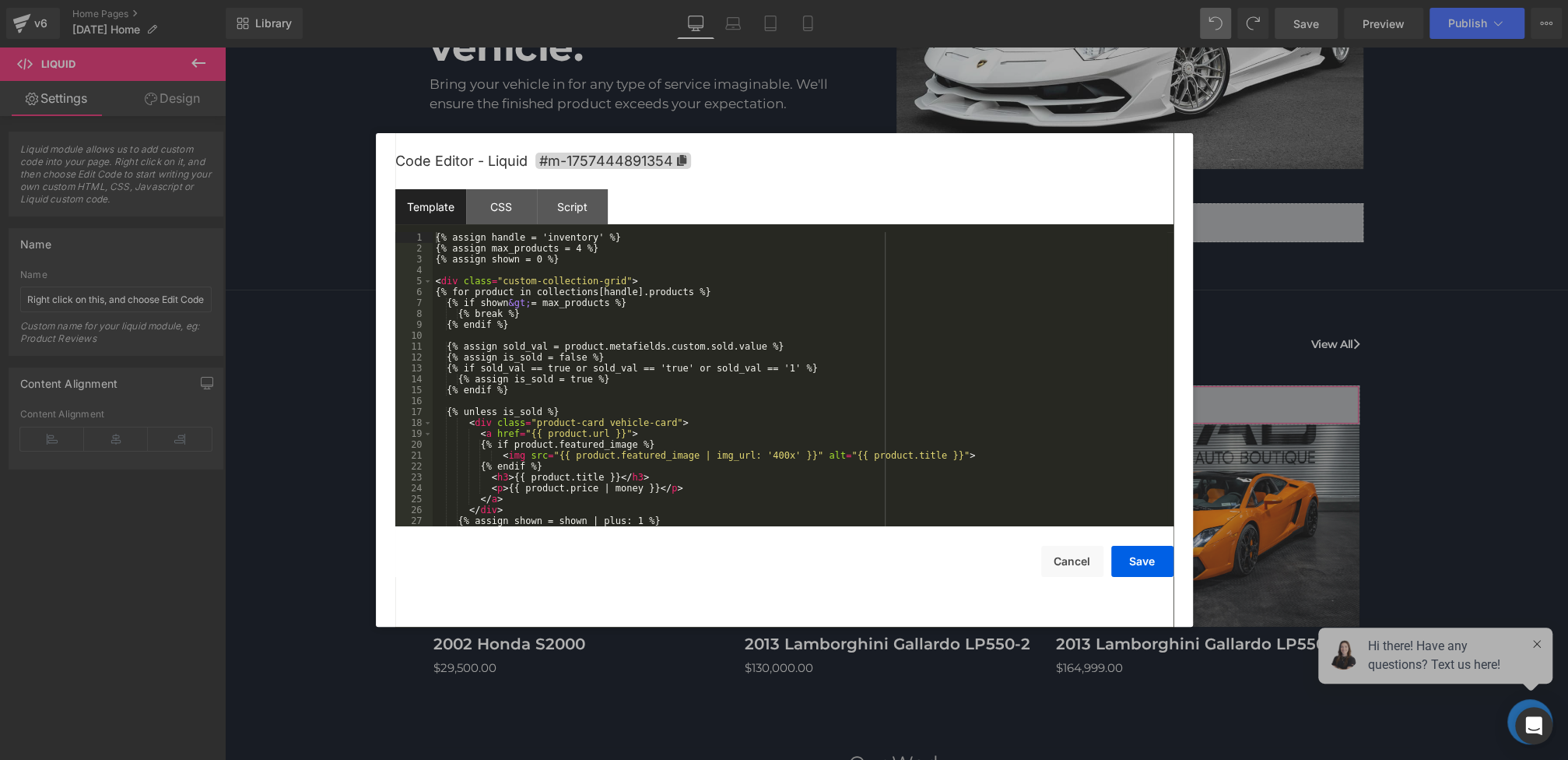
click at [664, 0] on div "Liquid You are previewing how the will restyle your page. You can not edit Elem…" at bounding box center [784, 0] width 1568 height 0
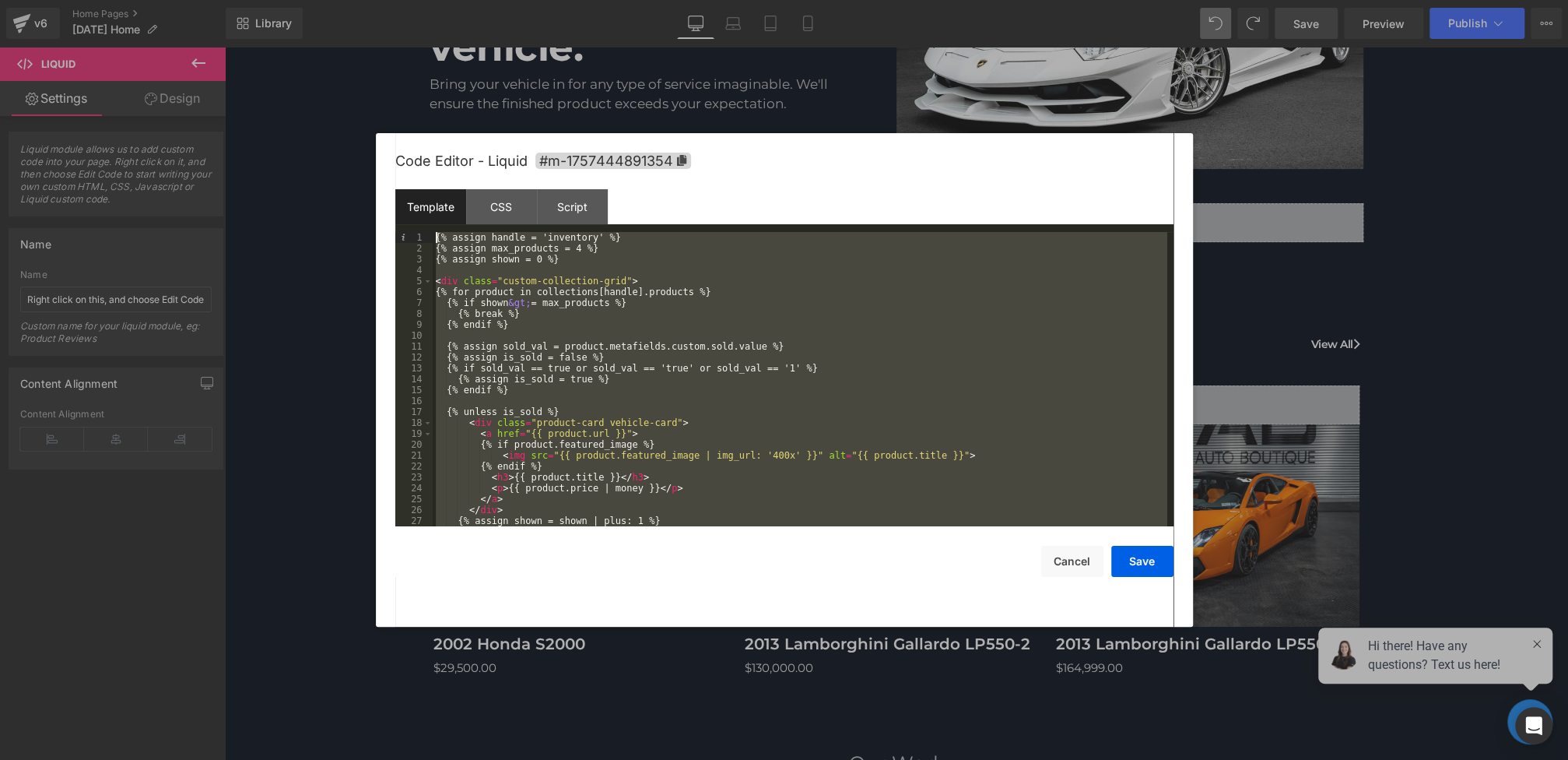
scroll to position [0, 0]
drag, startPoint x: 522, startPoint y: 518, endPoint x: 361, endPoint y: 96, distance: 452.2
click at [361, 96] on body "Liquid You are previewing how the will restyle your page. You can not edit Elem…" at bounding box center [784, 380] width 1568 height 760
click at [1146, 559] on button "Save" at bounding box center [1142, 561] width 62 height 31
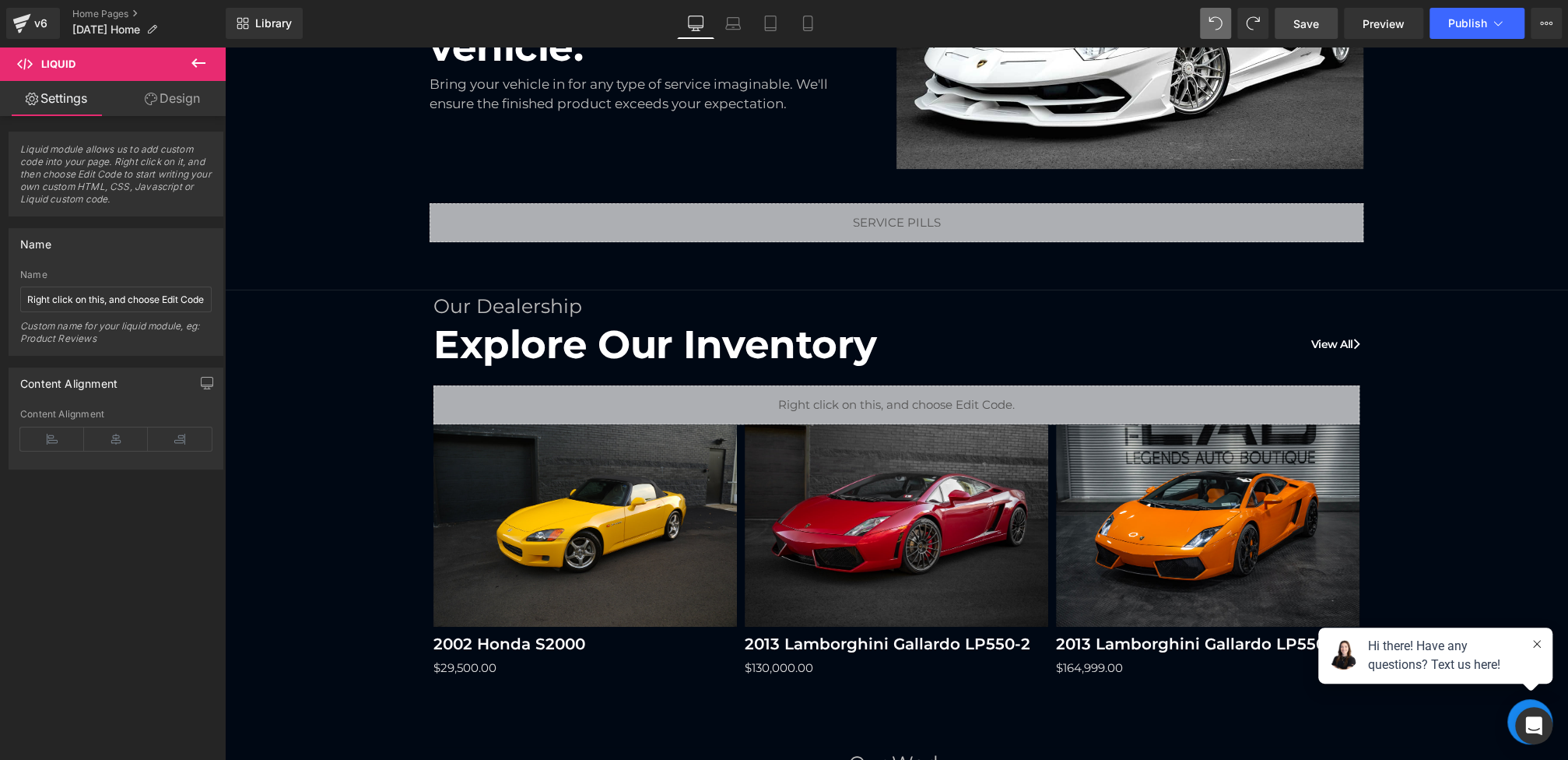
click at [203, 72] on button at bounding box center [198, 64] width 54 height 34
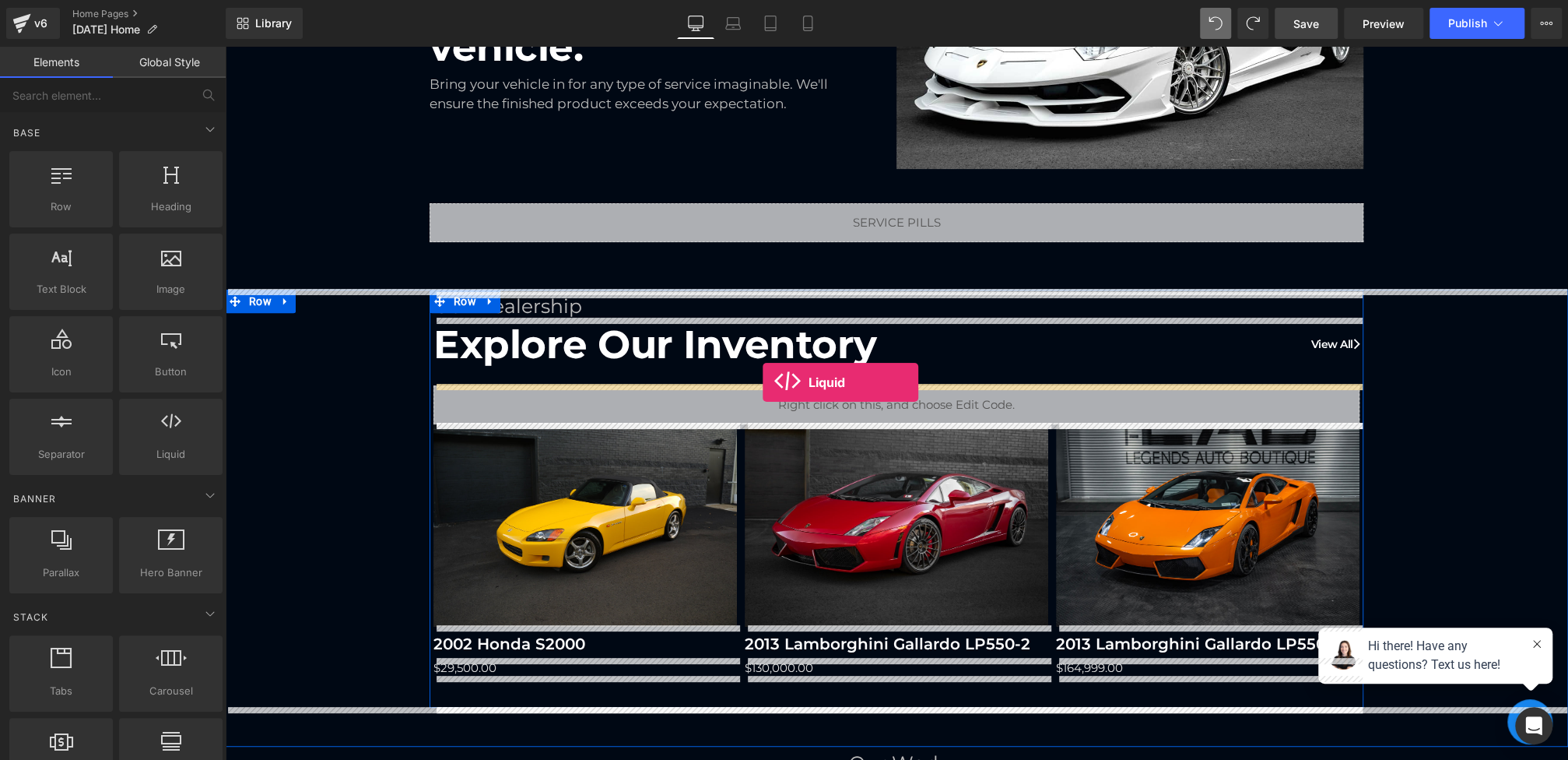
drag, startPoint x: 398, startPoint y: 476, endPoint x: 763, endPoint y: 381, distance: 376.4
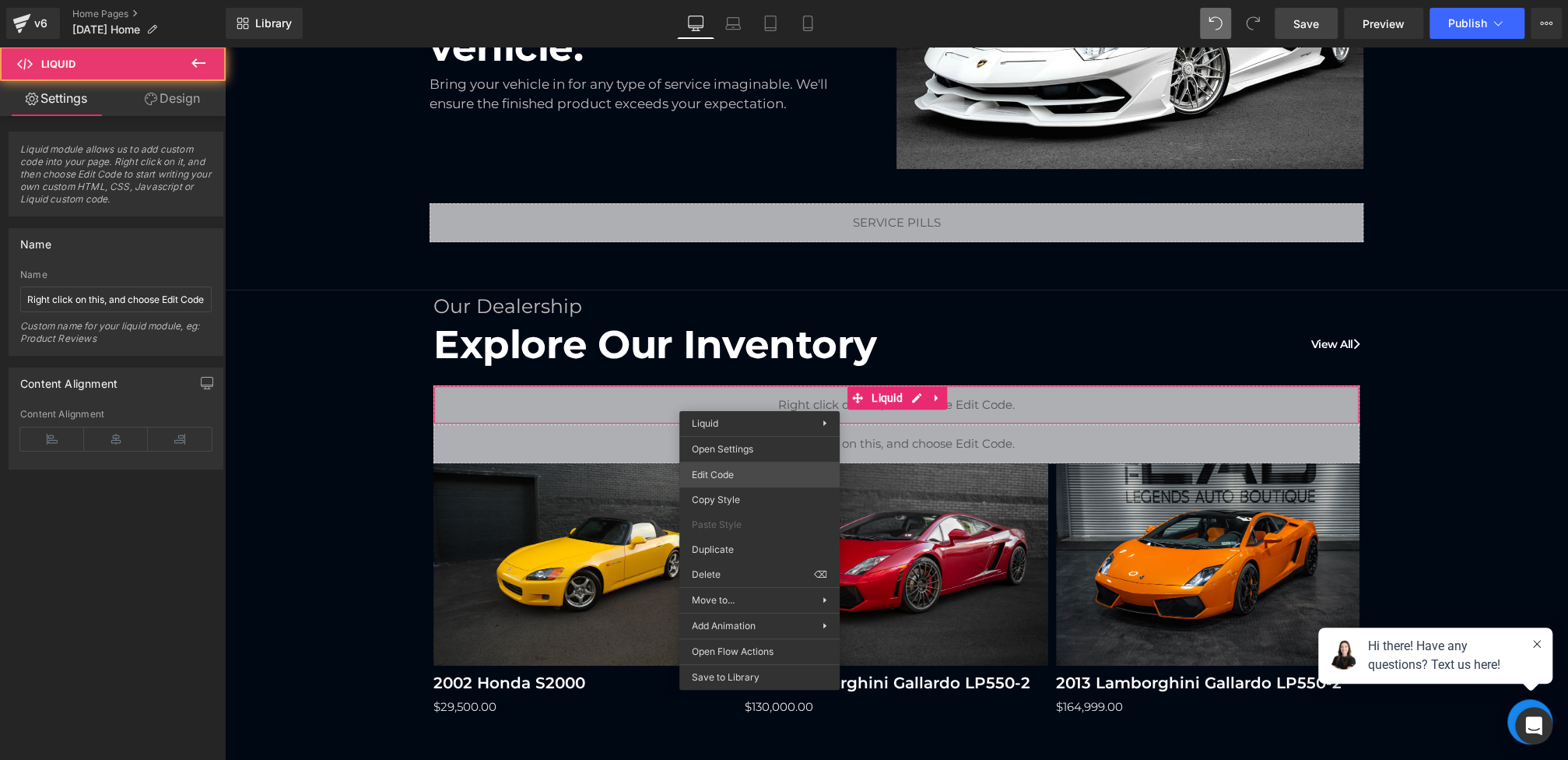
click at [709, 0] on div "Liquid You are previewing how the will restyle your page. You can not edit Elem…" at bounding box center [784, 0] width 1568 height 0
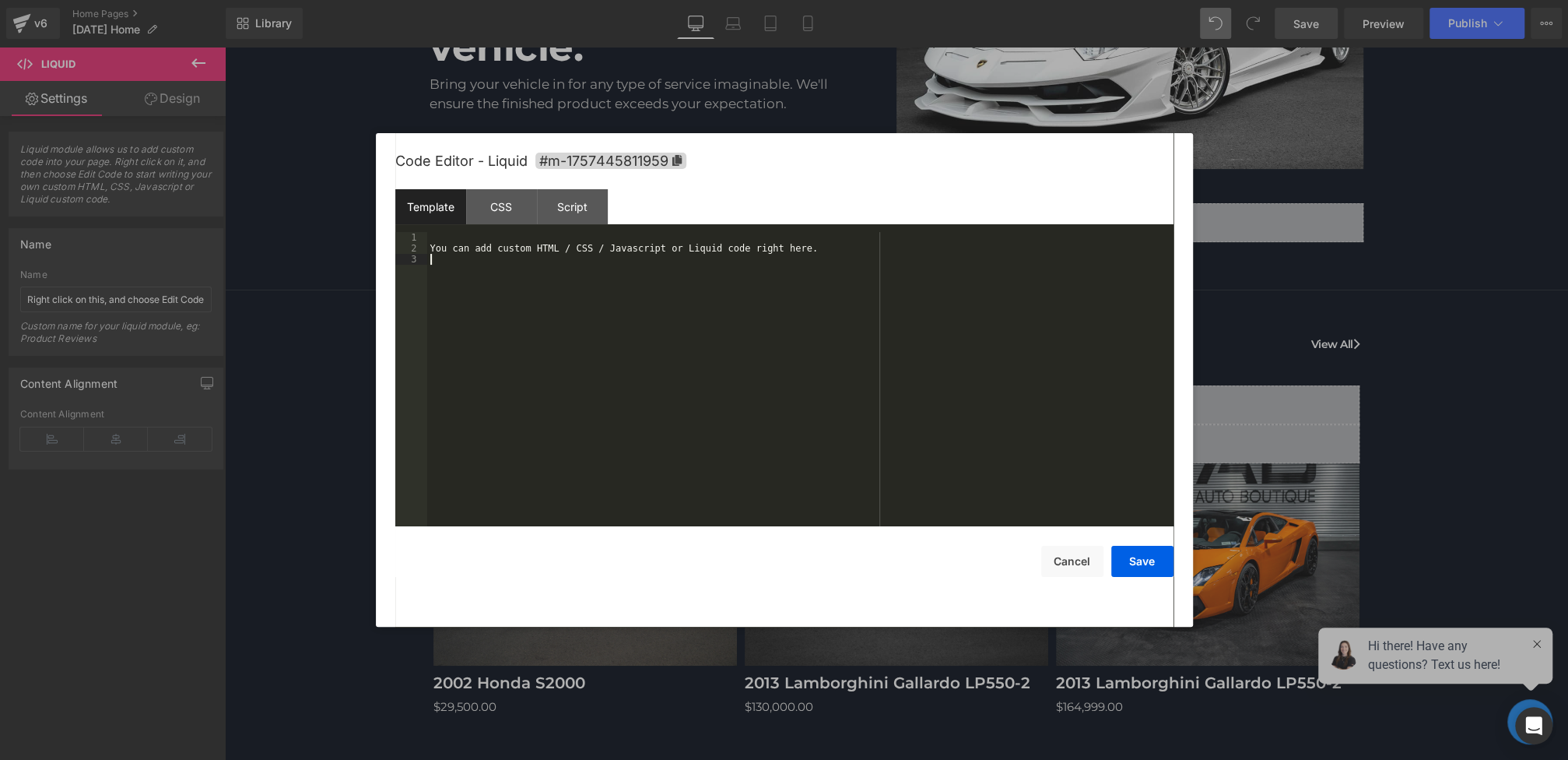
drag, startPoint x: 650, startPoint y: 485, endPoint x: 384, endPoint y: 67, distance: 495.4
click at [384, 67] on body "Liquid You are previewing how the will restyle your page. You can not edit Elem…" at bounding box center [784, 380] width 1568 height 760
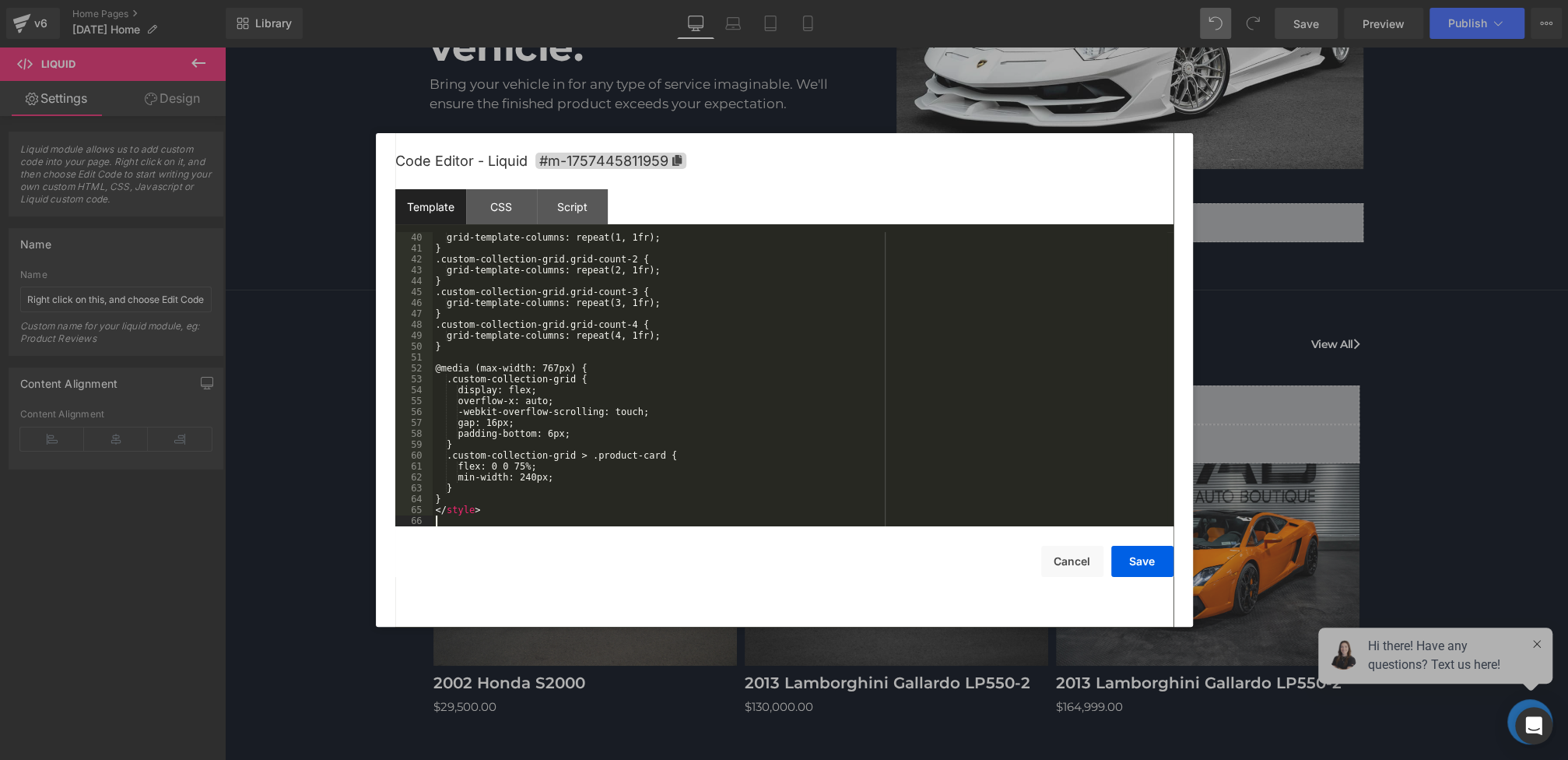
scroll to position [425, 0]
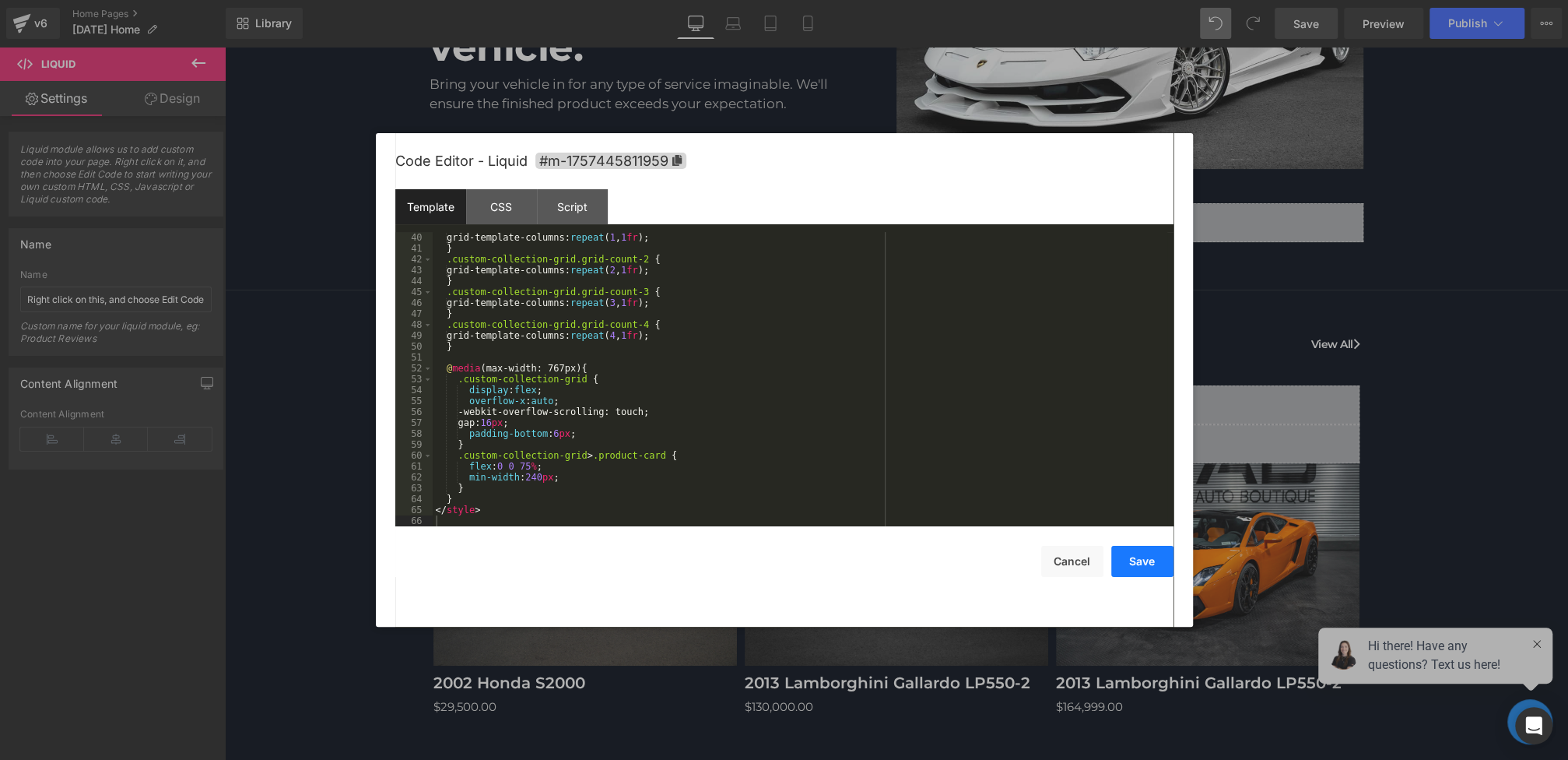
click at [1133, 567] on button "Save" at bounding box center [1142, 561] width 62 height 31
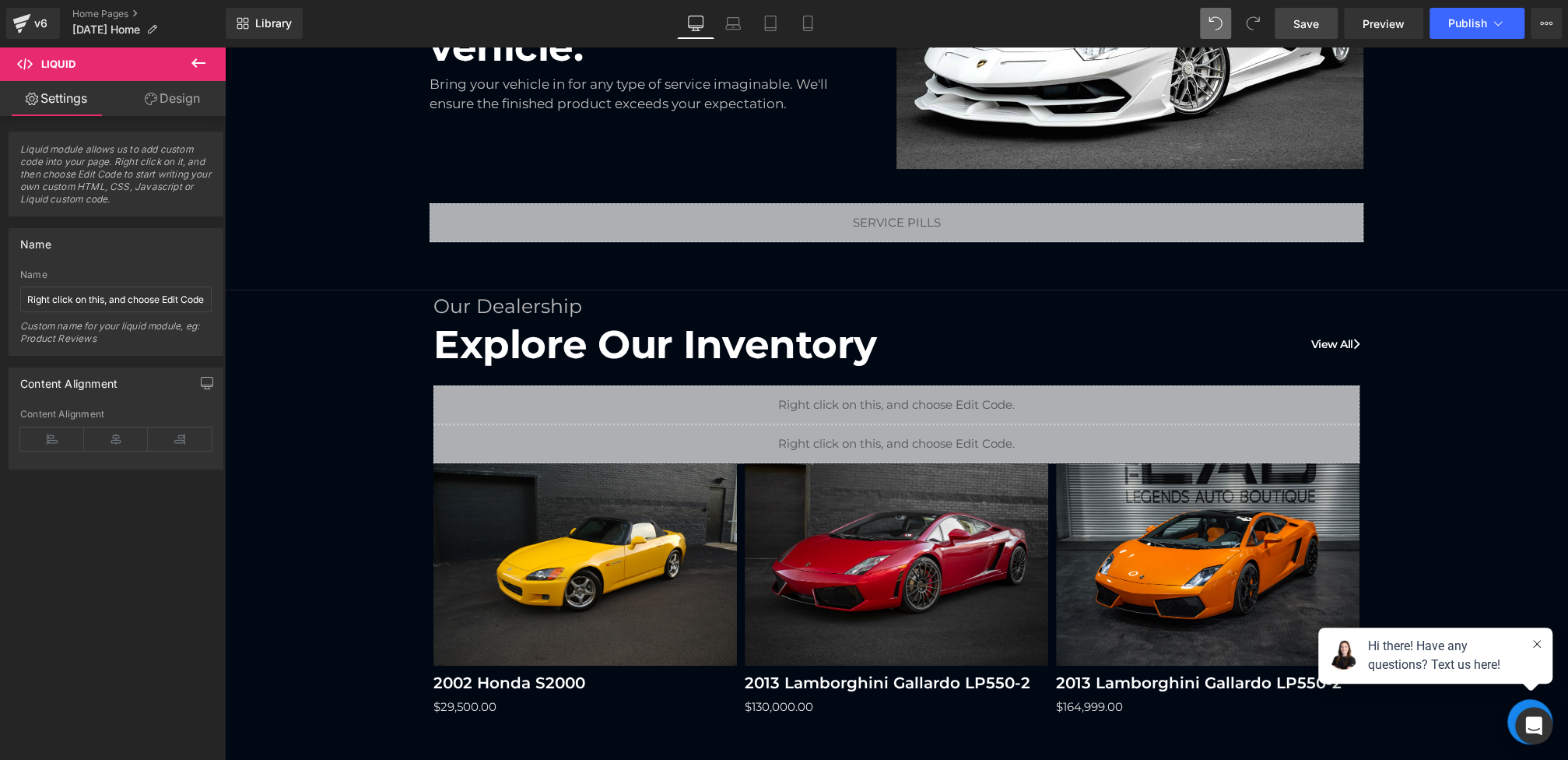
click at [1296, 33] on link "Save" at bounding box center [1306, 23] width 63 height 31
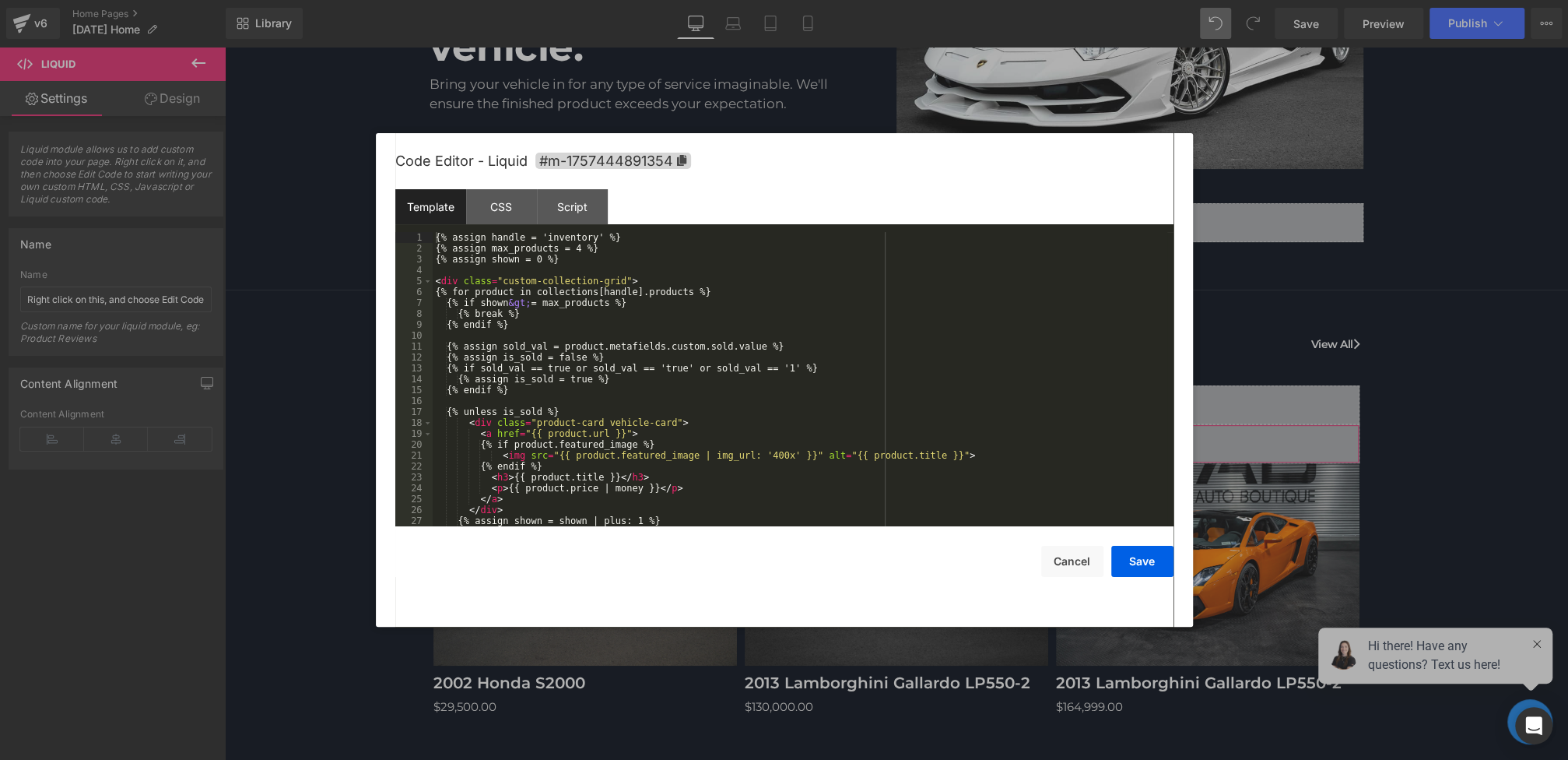
click at [643, 0] on div "Liquid You are previewing how the will restyle your page. You can not edit Elem…" at bounding box center [784, 0] width 1568 height 0
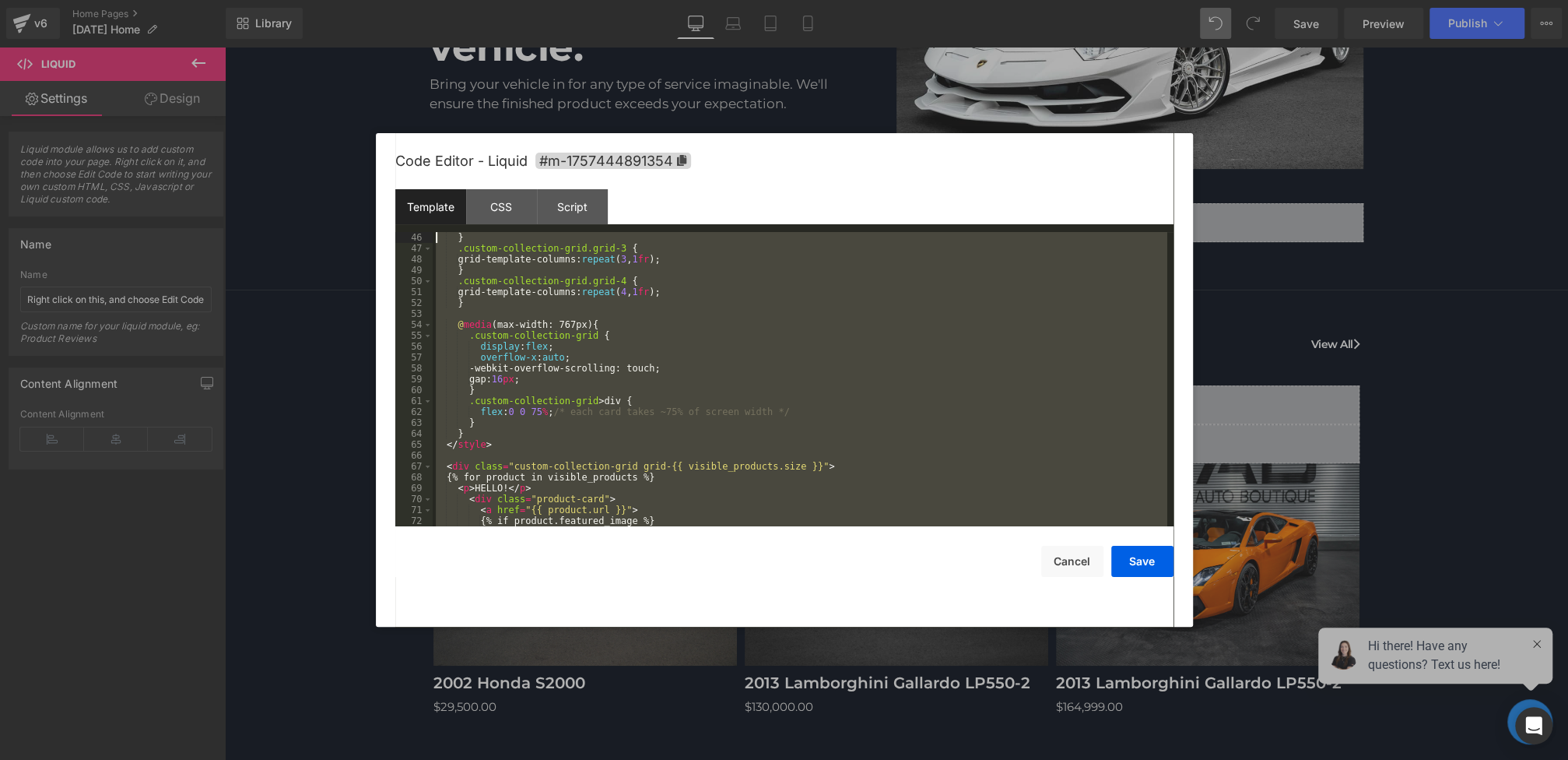
scroll to position [0, 0]
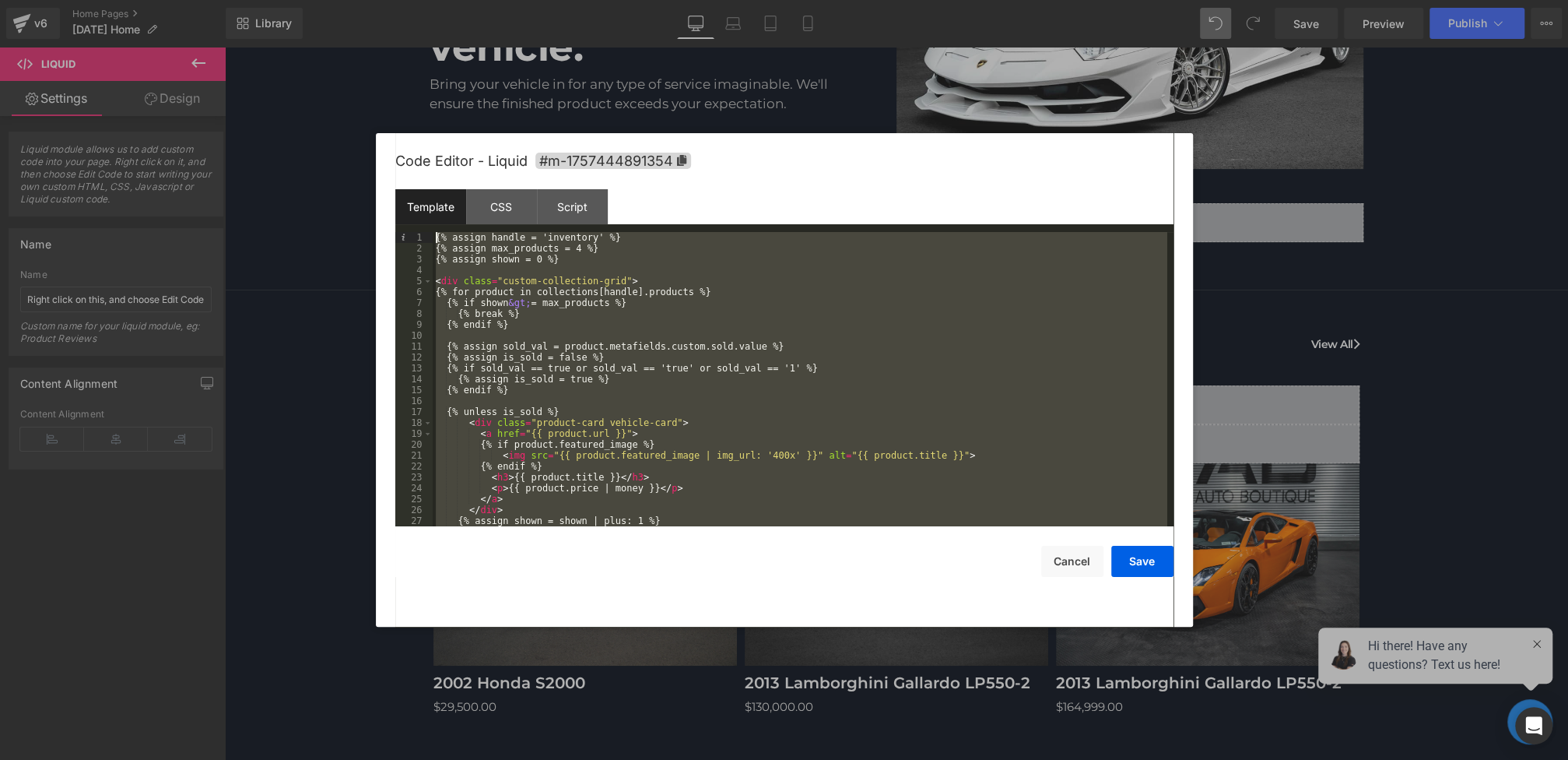
drag, startPoint x: 528, startPoint y: 521, endPoint x: 323, endPoint y: 3, distance: 557.2
click at [323, 3] on body "Liquid You are previewing how the will restyle your page. You can not edit Elem…" at bounding box center [784, 380] width 1568 height 760
click at [1007, 474] on div "{% assign handle = 'inventory' %} {% assign max_products = 4 %} {% assign shown…" at bounding box center [800, 390] width 735 height 316
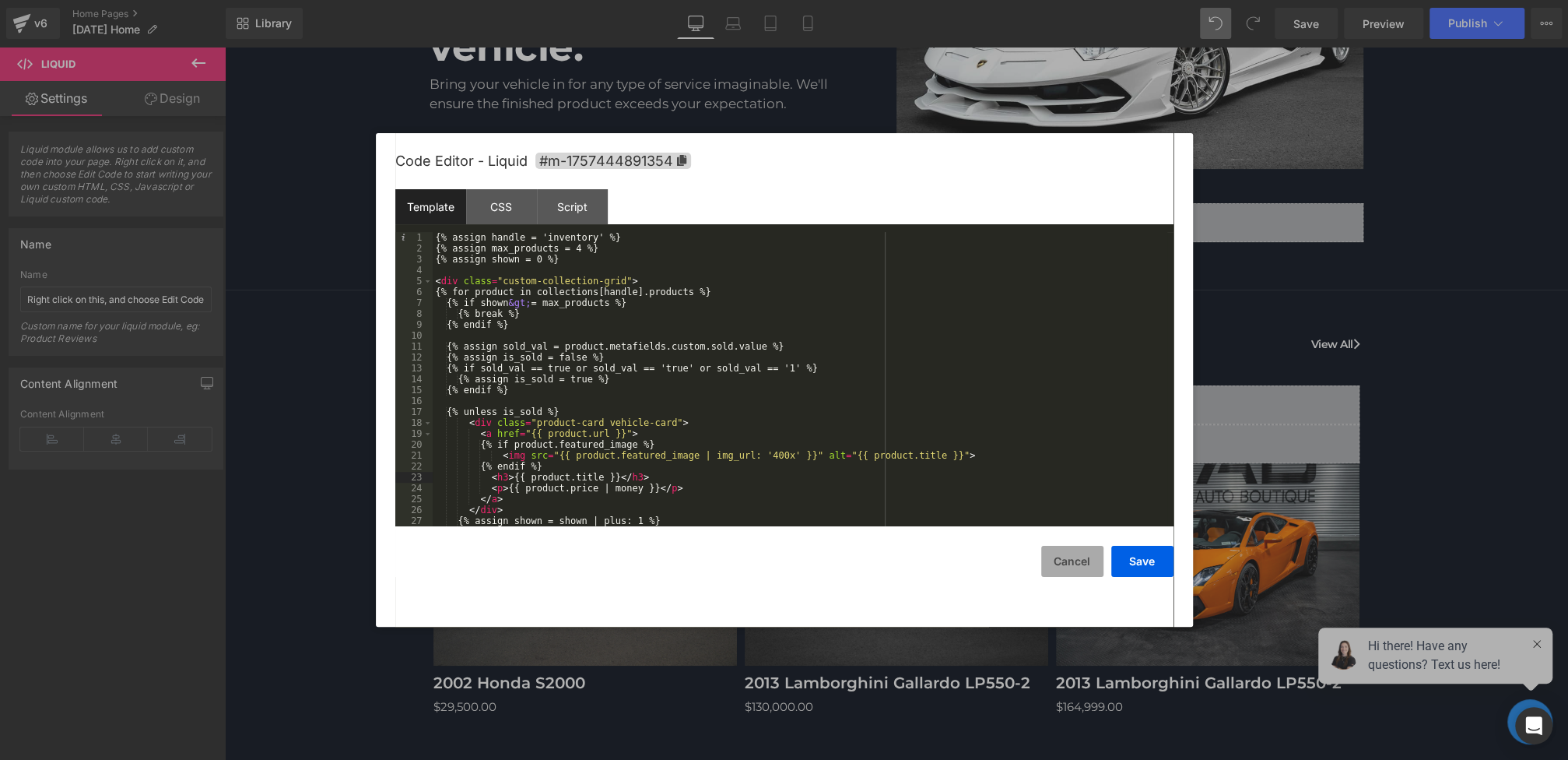
click at [1076, 556] on button "Cancel" at bounding box center [1072, 561] width 62 height 31
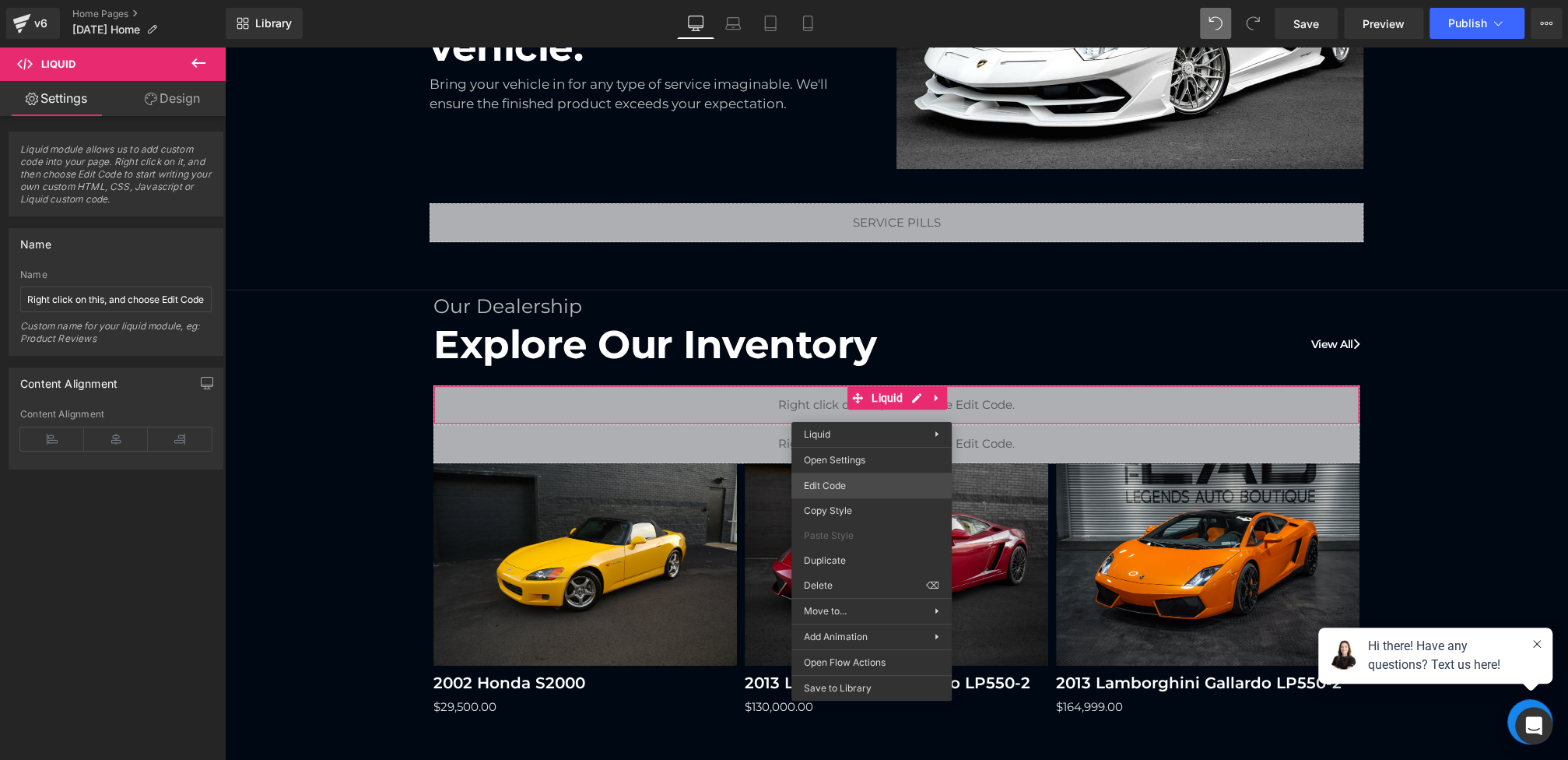
click at [823, 0] on div "Liquid You are previewing how the will restyle your page. You can not edit Elem…" at bounding box center [784, 0] width 1568 height 0
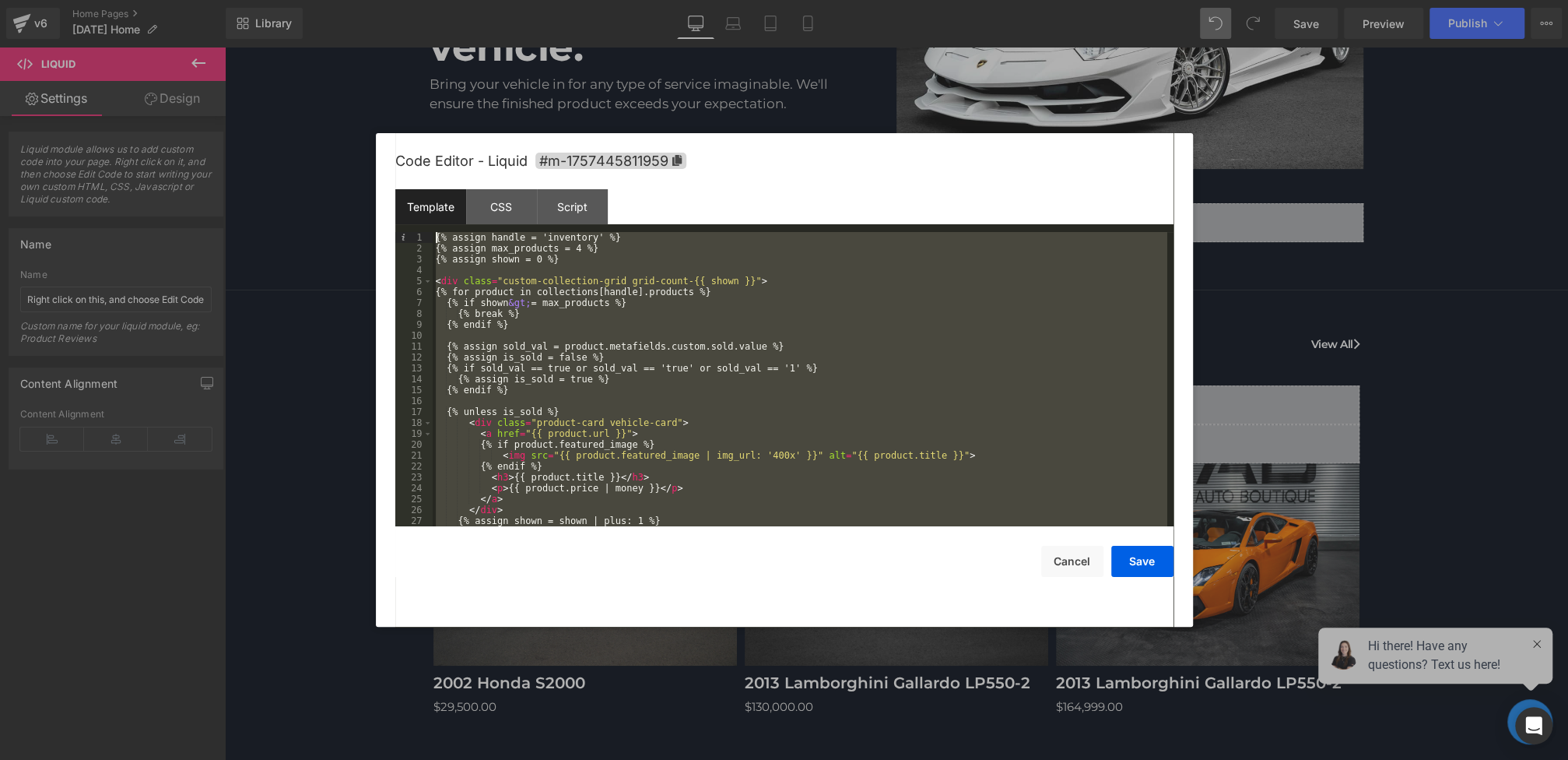
drag, startPoint x: 497, startPoint y: 511, endPoint x: 314, endPoint y: 65, distance: 481.9
click at [314, 65] on body "Liquid You are previewing how the will restyle your page. You can not edit Elem…" at bounding box center [784, 380] width 1568 height 760
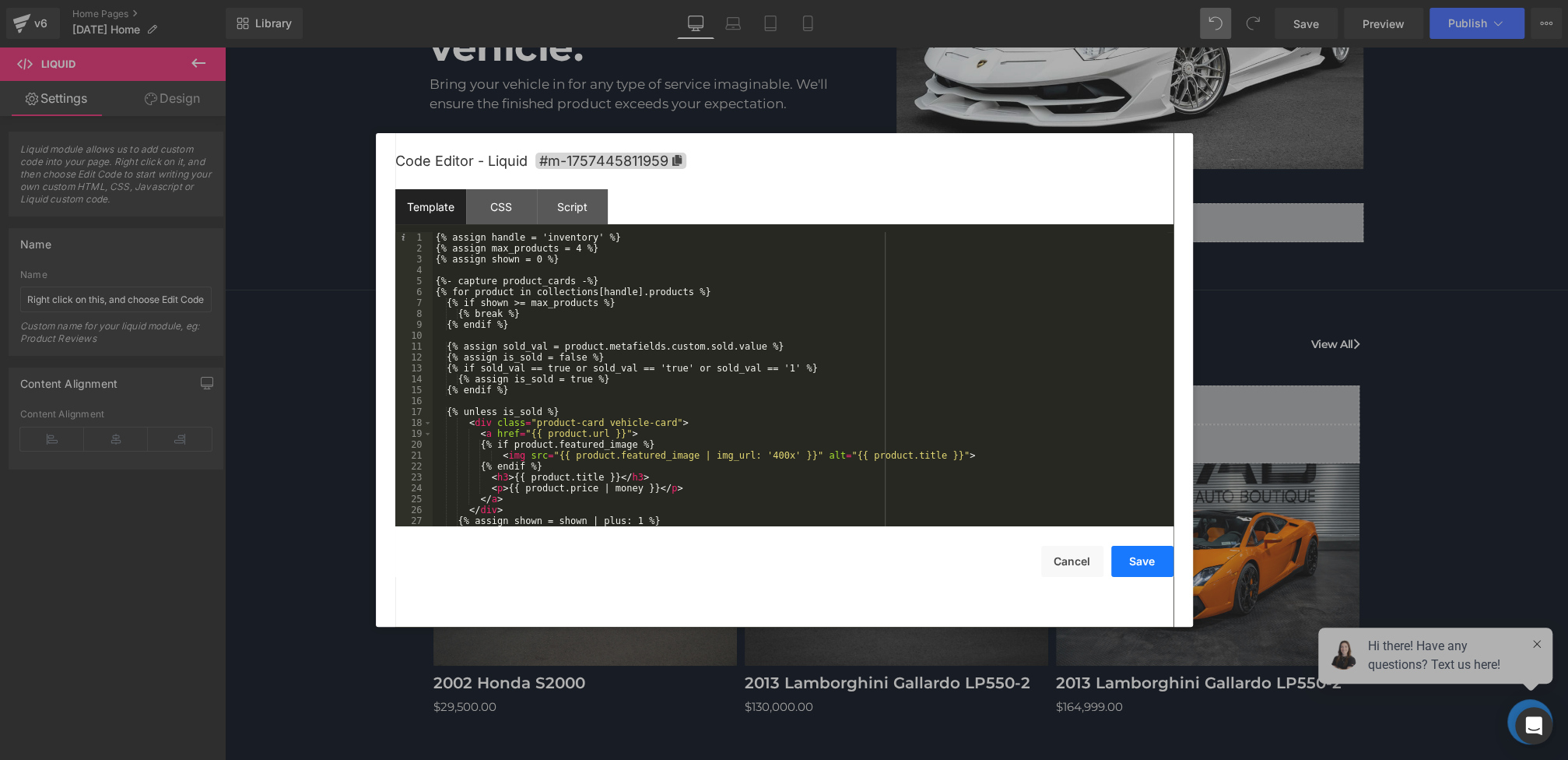
click at [1142, 563] on button "Save" at bounding box center [1142, 561] width 62 height 31
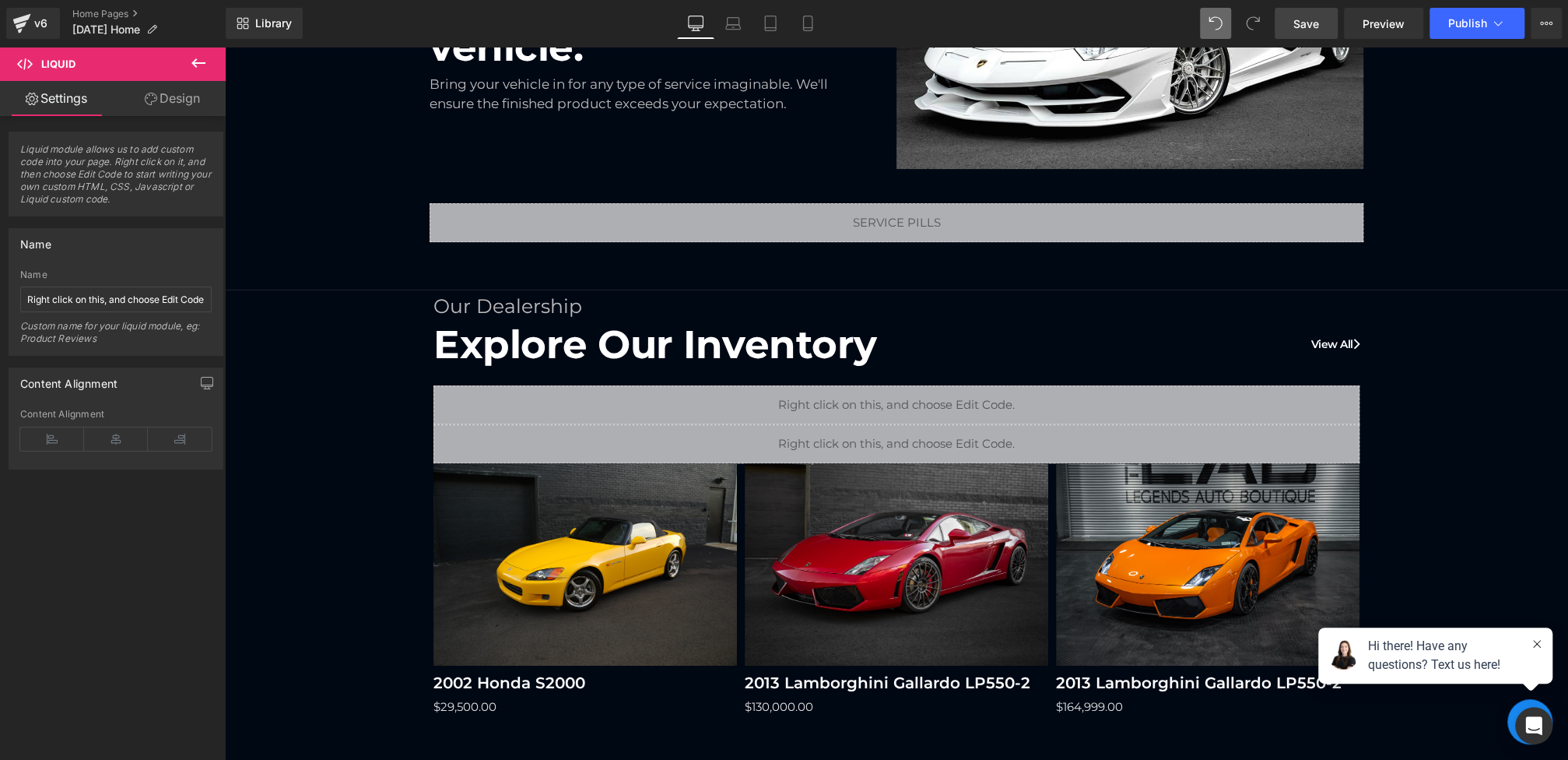
click at [1307, 26] on span "Save" at bounding box center [1306, 24] width 26 height 16
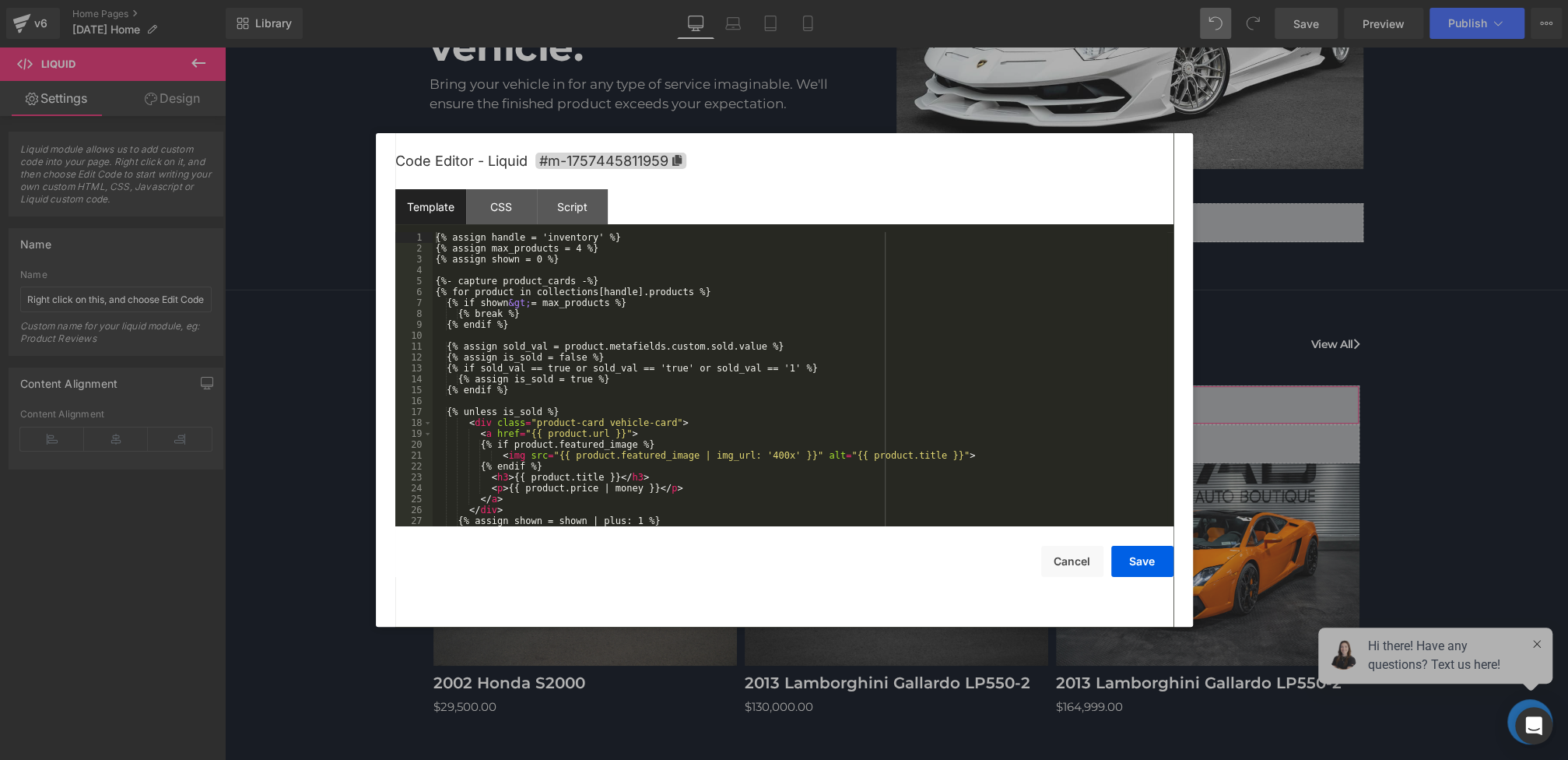
click at [690, 0] on div "Liquid You are previewing how the will restyle your page. You can not edit Elem…" at bounding box center [784, 0] width 1568 height 0
click at [505, 200] on div "CSS" at bounding box center [501, 206] width 71 height 35
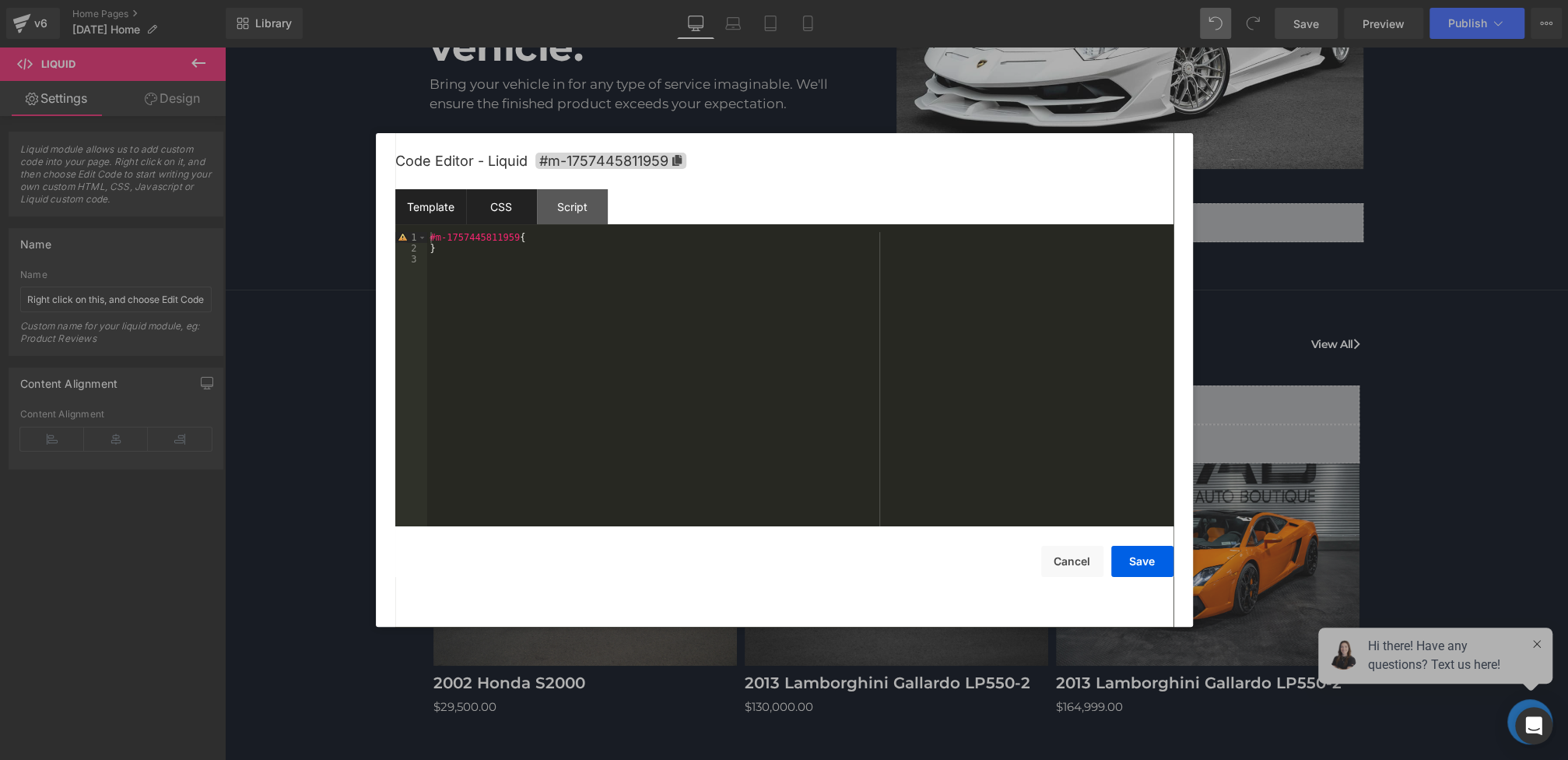
click at [453, 209] on div "Template" at bounding box center [430, 206] width 71 height 35
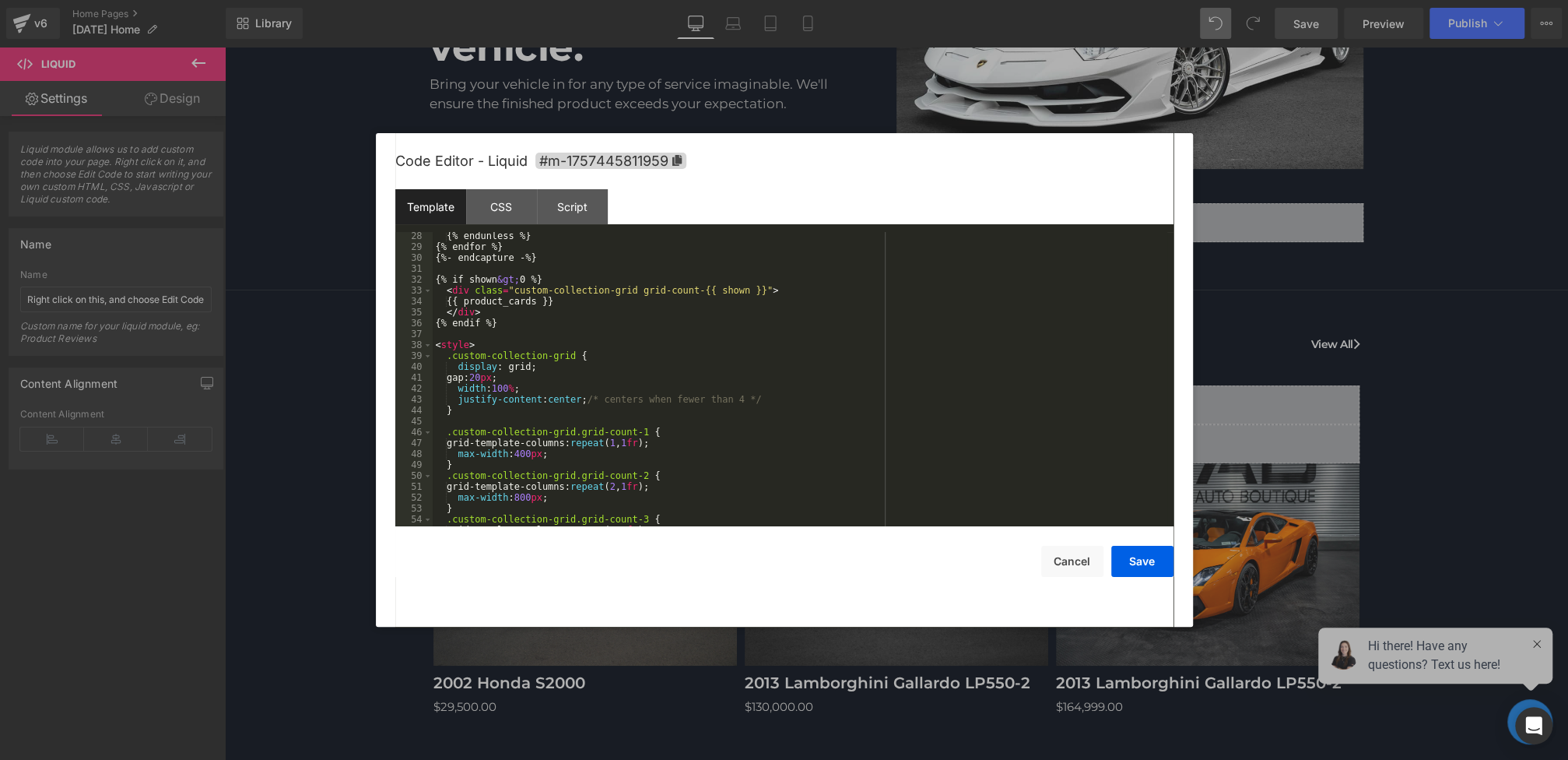
scroll to position [361, 0]
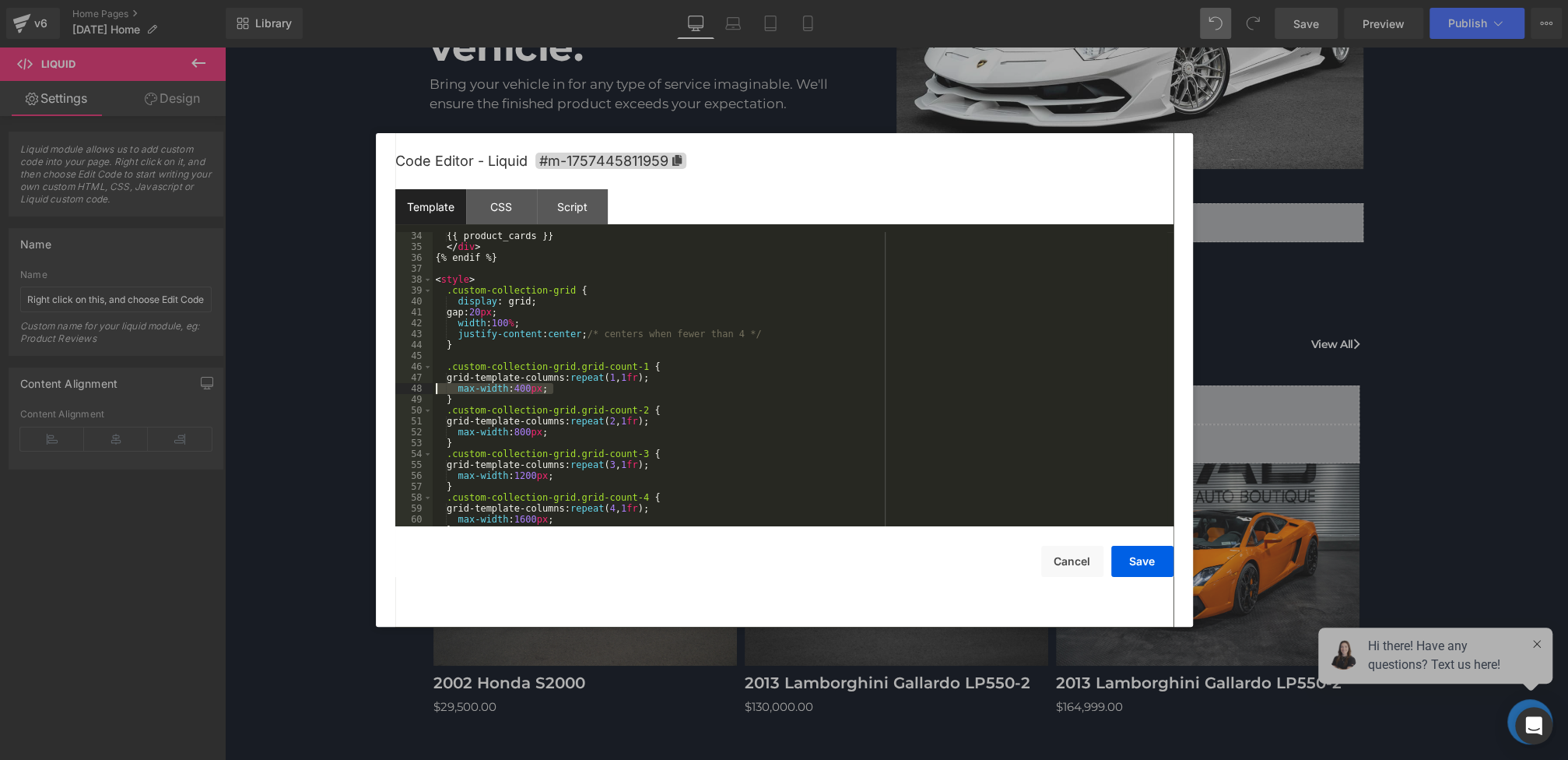
drag, startPoint x: 570, startPoint y: 391, endPoint x: 331, endPoint y: 390, distance: 238.9
click at [331, 390] on body "Liquid You are previewing how the will restyle your page. You can not edit Elem…" at bounding box center [784, 380] width 1568 height 760
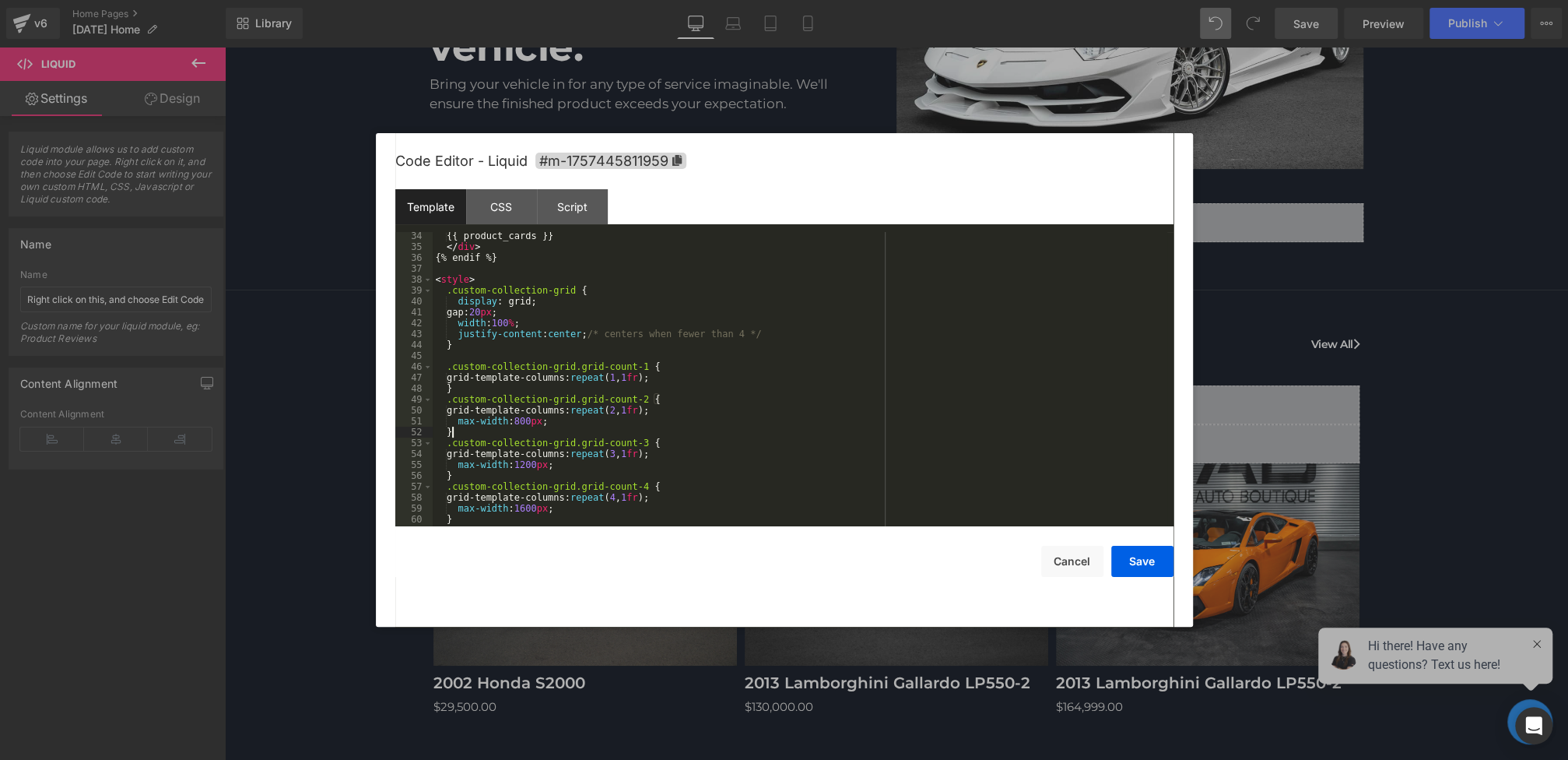
click at [583, 427] on div "{{ product_cards }} </ div > {% endif %} < style > .custom-collection-grid { di…" at bounding box center [800, 388] width 735 height 316
drag, startPoint x: 583, startPoint y: 424, endPoint x: 353, endPoint y: 416, distance: 230.5
click at [353, 416] on body "Liquid You are previewing how the will restyle your page. You can not edit Elem…" at bounding box center [784, 380] width 1568 height 760
click at [450, 416] on div "{{ product_cards }} </ div > {% endif %} < style > .custom-collection-grid { di…" at bounding box center [800, 388] width 735 height 316
drag, startPoint x: 570, startPoint y: 419, endPoint x: 404, endPoint y: 417, distance: 166.5
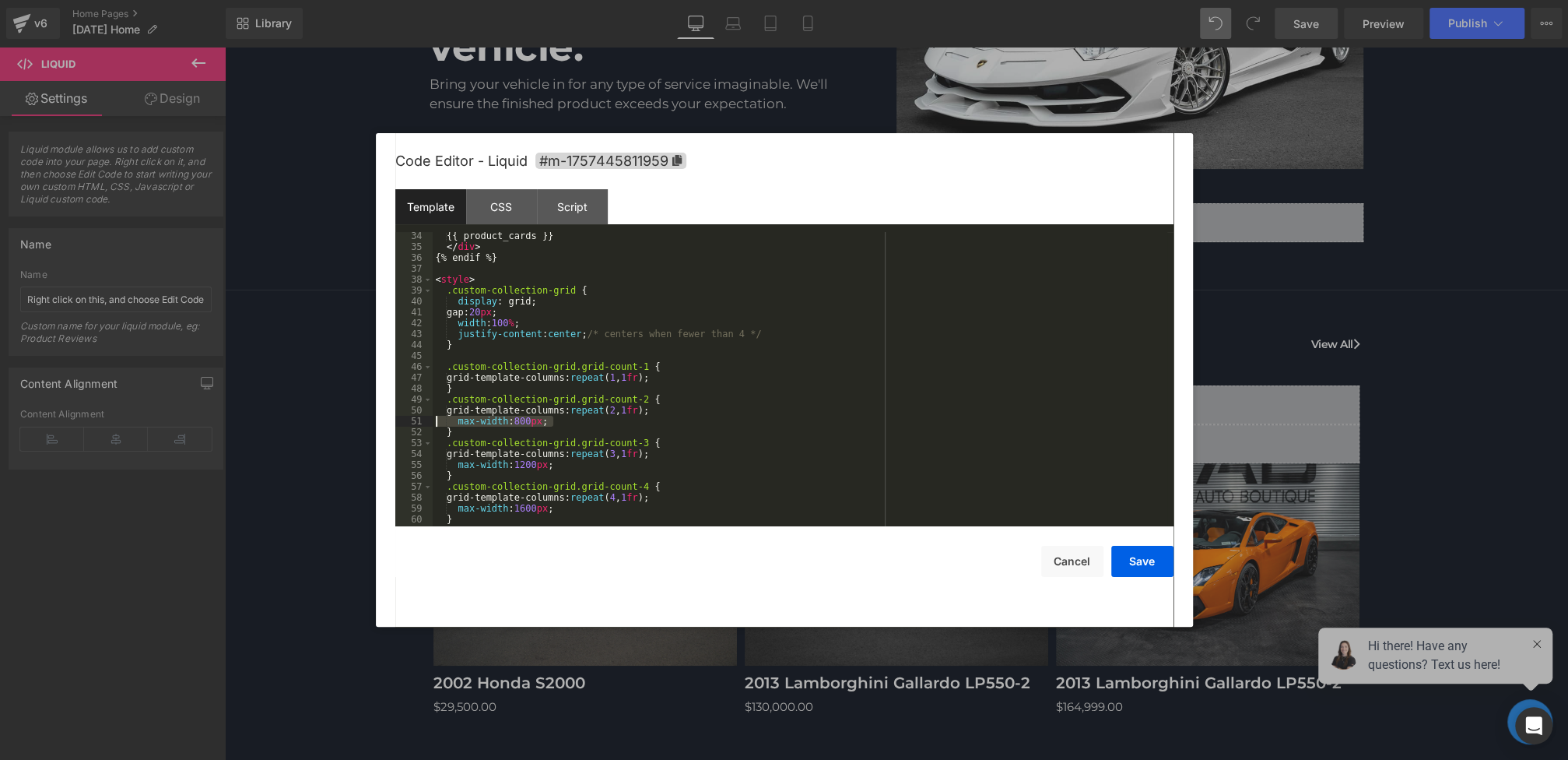
click at [404, 417] on pre "34 35 36 37 38 39 40 41 42 43 44 45 46 47 48 49 50 51 52 53 54 55 56 57 58 59 6…" at bounding box center [784, 379] width 778 height 294
drag, startPoint x: 584, startPoint y: 455, endPoint x: 411, endPoint y: 453, distance: 172.8
click at [411, 453] on pre "34 35 36 37 38 39 40 41 42 43 44 45 46 47 48 49 50 51 52 53 54 55 56 57 58 59 6…" at bounding box center [784, 379] width 778 height 294
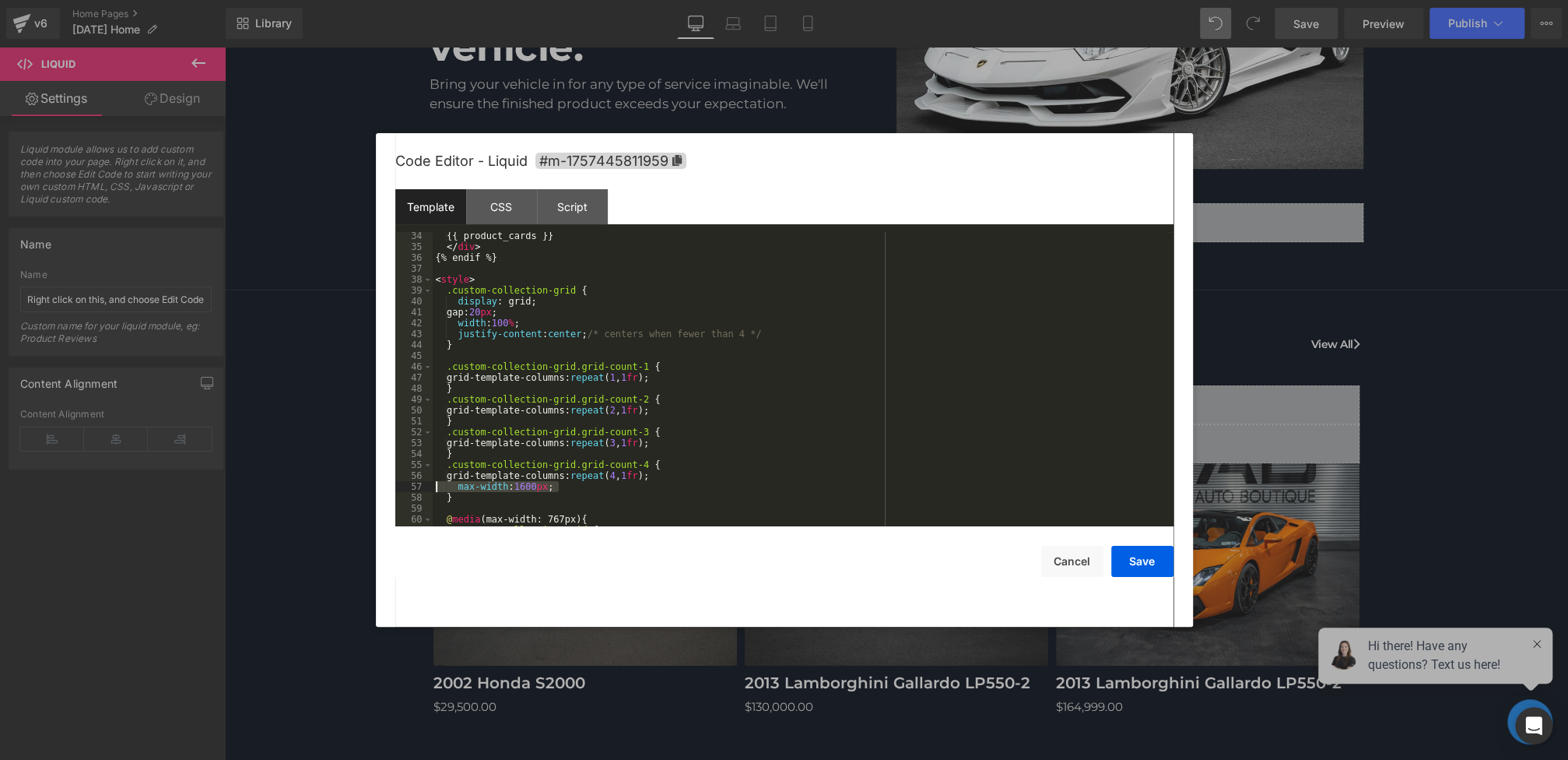
drag, startPoint x: 576, startPoint y: 490, endPoint x: 404, endPoint y: 490, distance: 172.0
click at [404, 490] on pre "34 35 36 37 38 39 40 41 42 43 44 45 46 47 48 49 50 51 52 53 54 55 56 57 58 59 6…" at bounding box center [784, 379] width 778 height 294
click at [1149, 553] on button "Save" at bounding box center [1142, 561] width 62 height 31
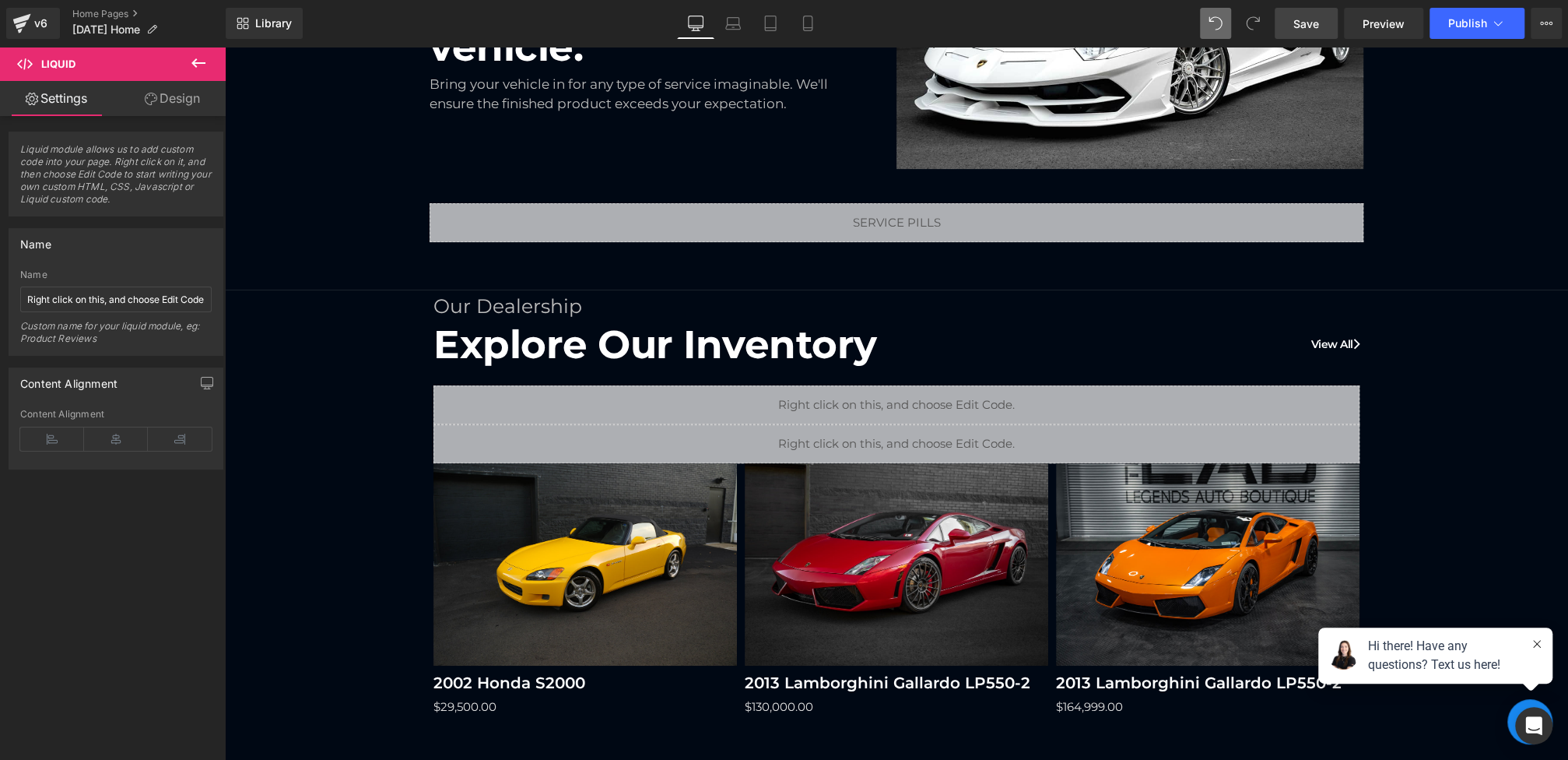
click at [1310, 21] on span "Save" at bounding box center [1306, 24] width 26 height 16
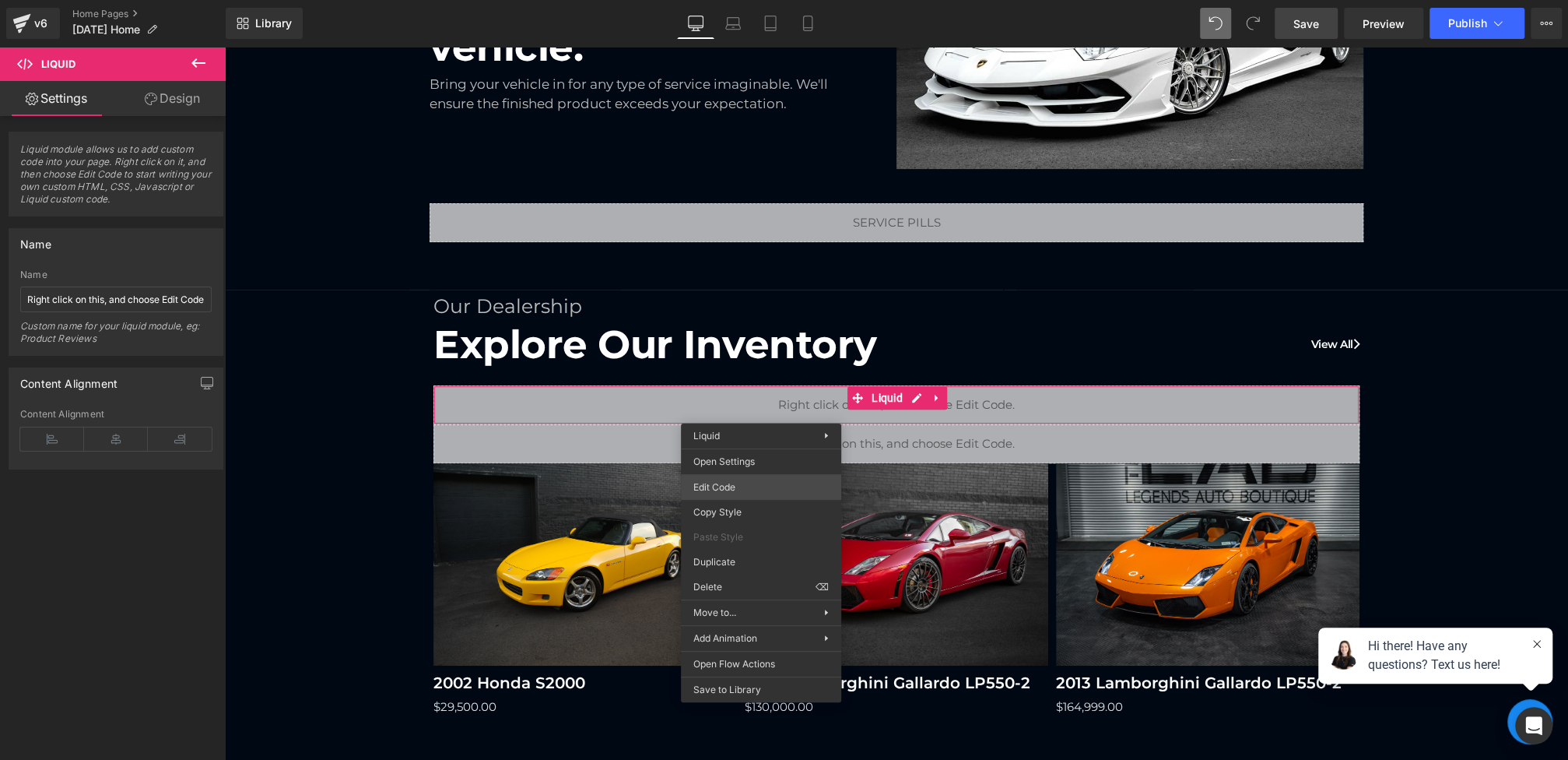
click at [728, 0] on div "Liquid You are previewing how the will restyle your page. You can not edit Elem…" at bounding box center [784, 0] width 1568 height 0
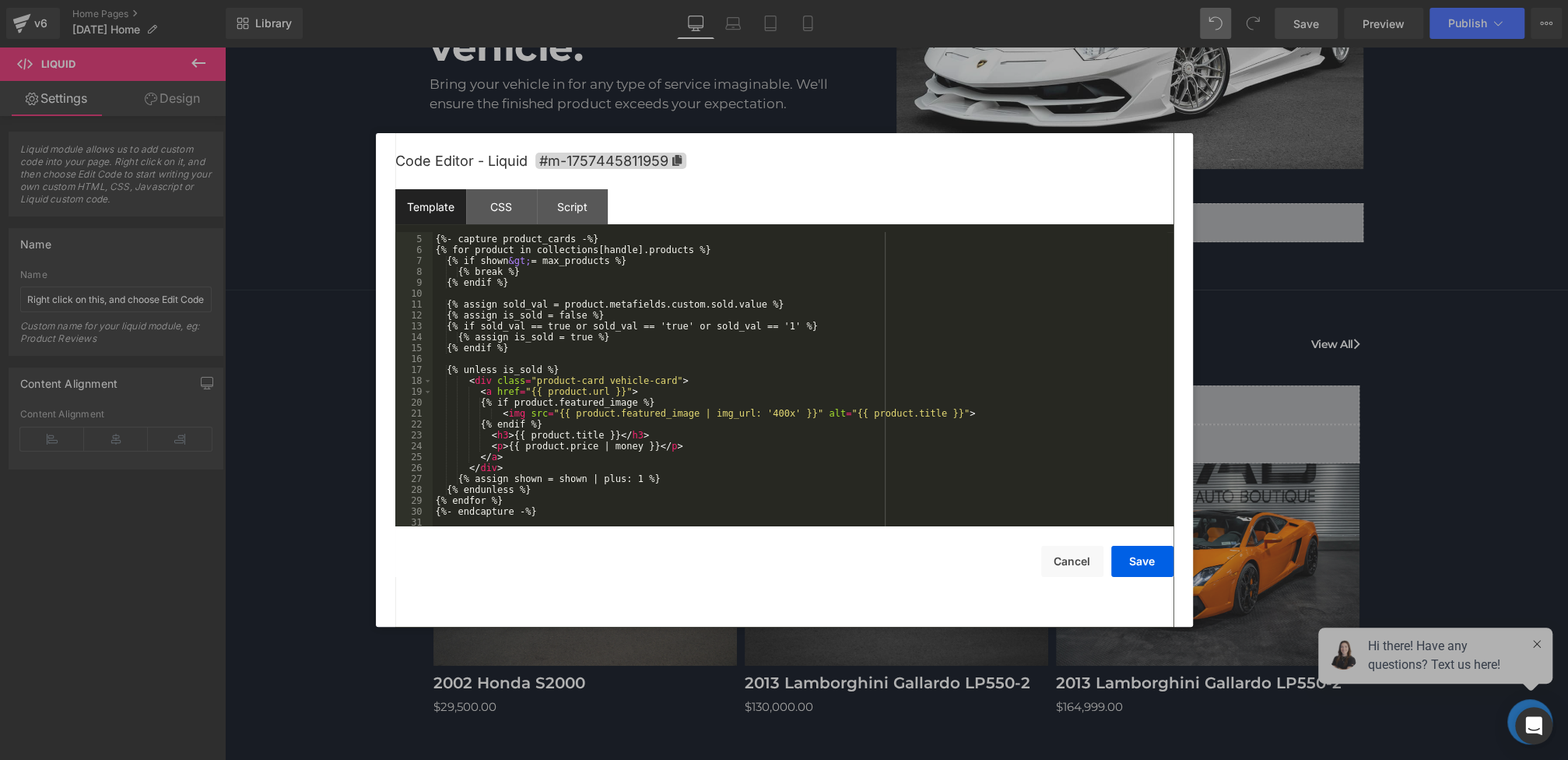
scroll to position [48, 0]
drag, startPoint x: 757, startPoint y: 409, endPoint x: 799, endPoint y: 408, distance: 42.0
click at [799, 408] on div "{%- capture product_cards -%} {% for product in collections[handle].products %}…" at bounding box center [800, 385] width 735 height 316
click at [1126, 566] on button "Save" at bounding box center [1142, 561] width 62 height 31
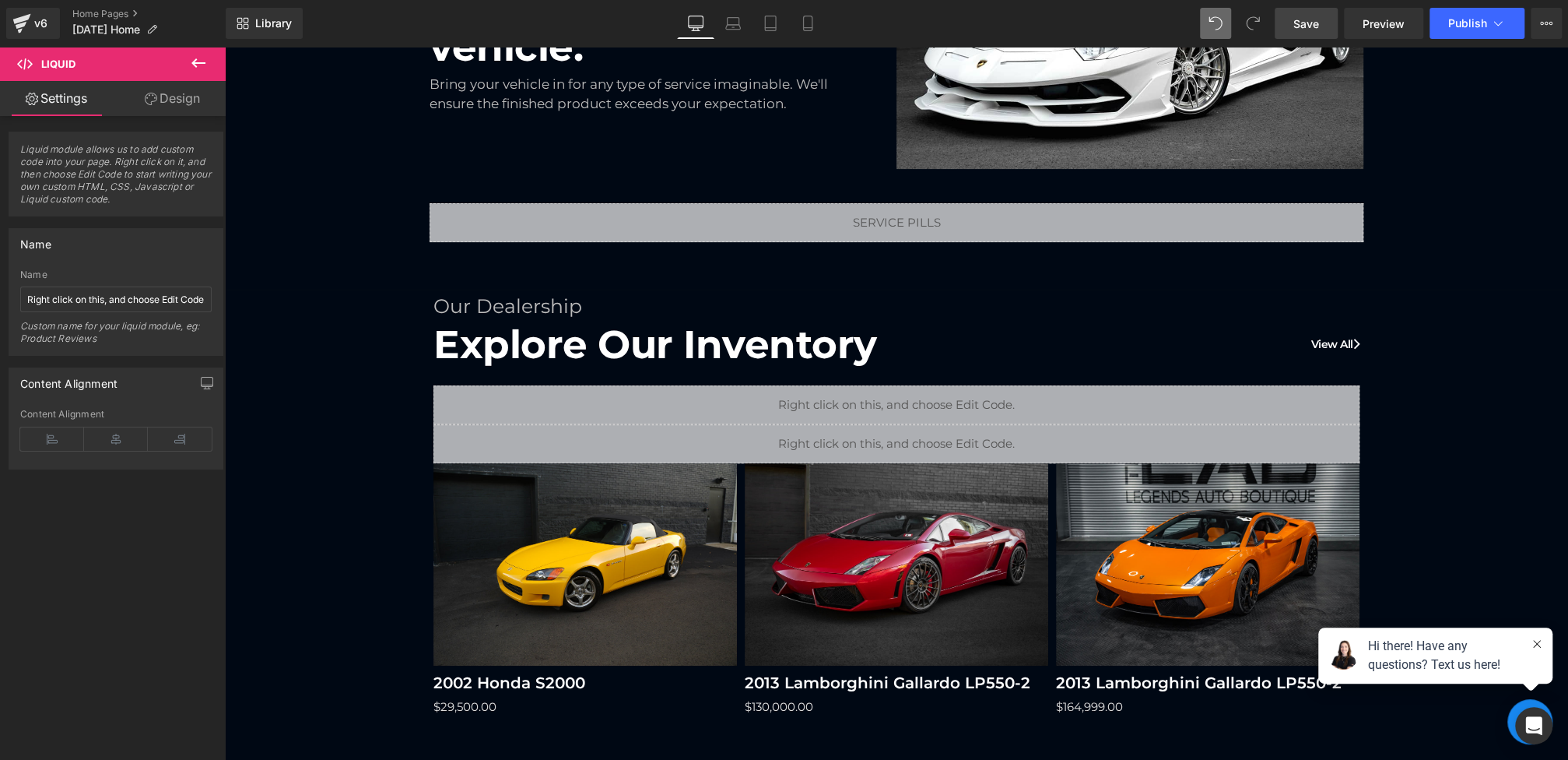
click at [1314, 29] on span "Save" at bounding box center [1306, 24] width 26 height 16
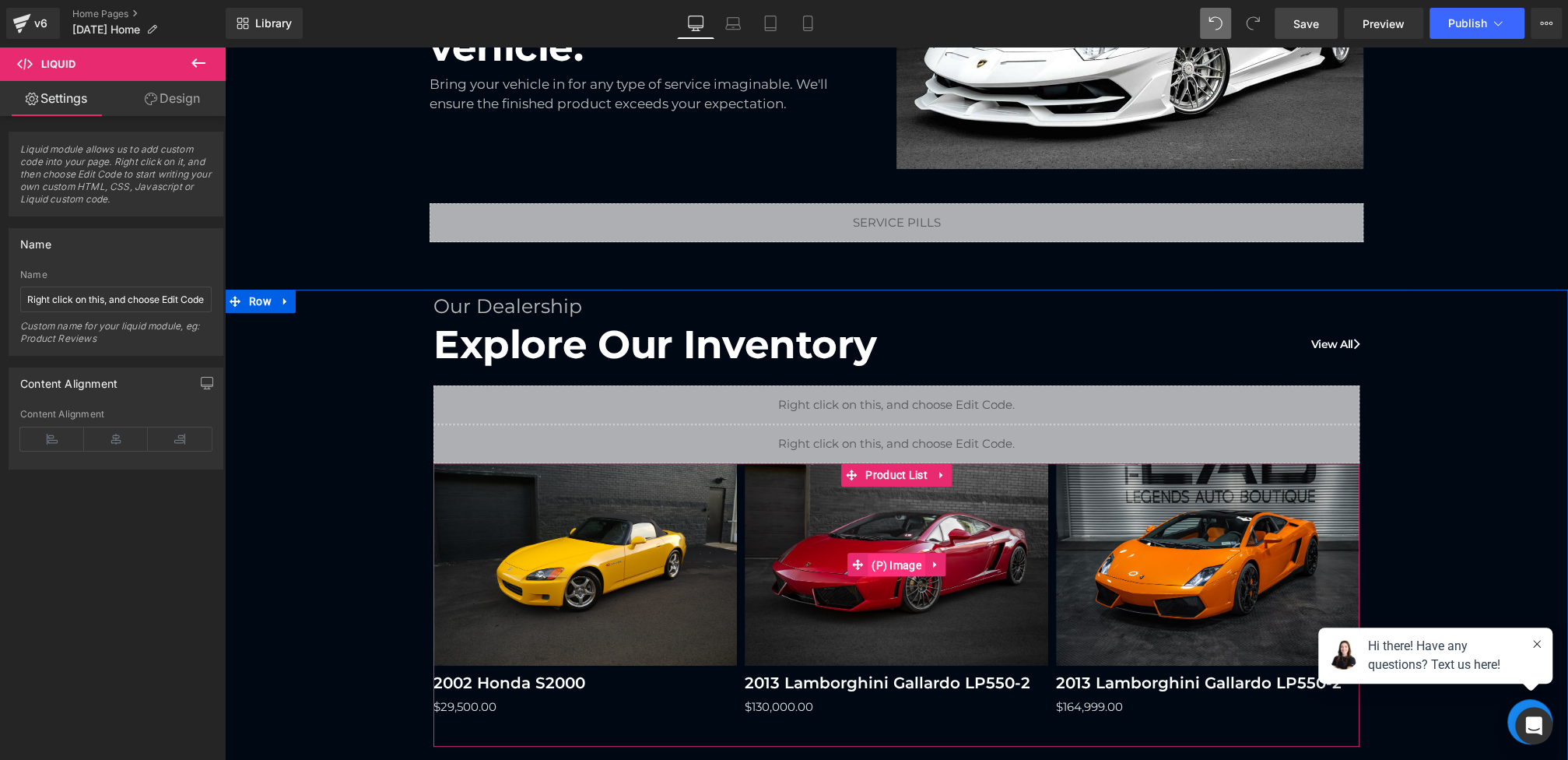
click at [883, 556] on span "(P) Image" at bounding box center [897, 564] width 58 height 23
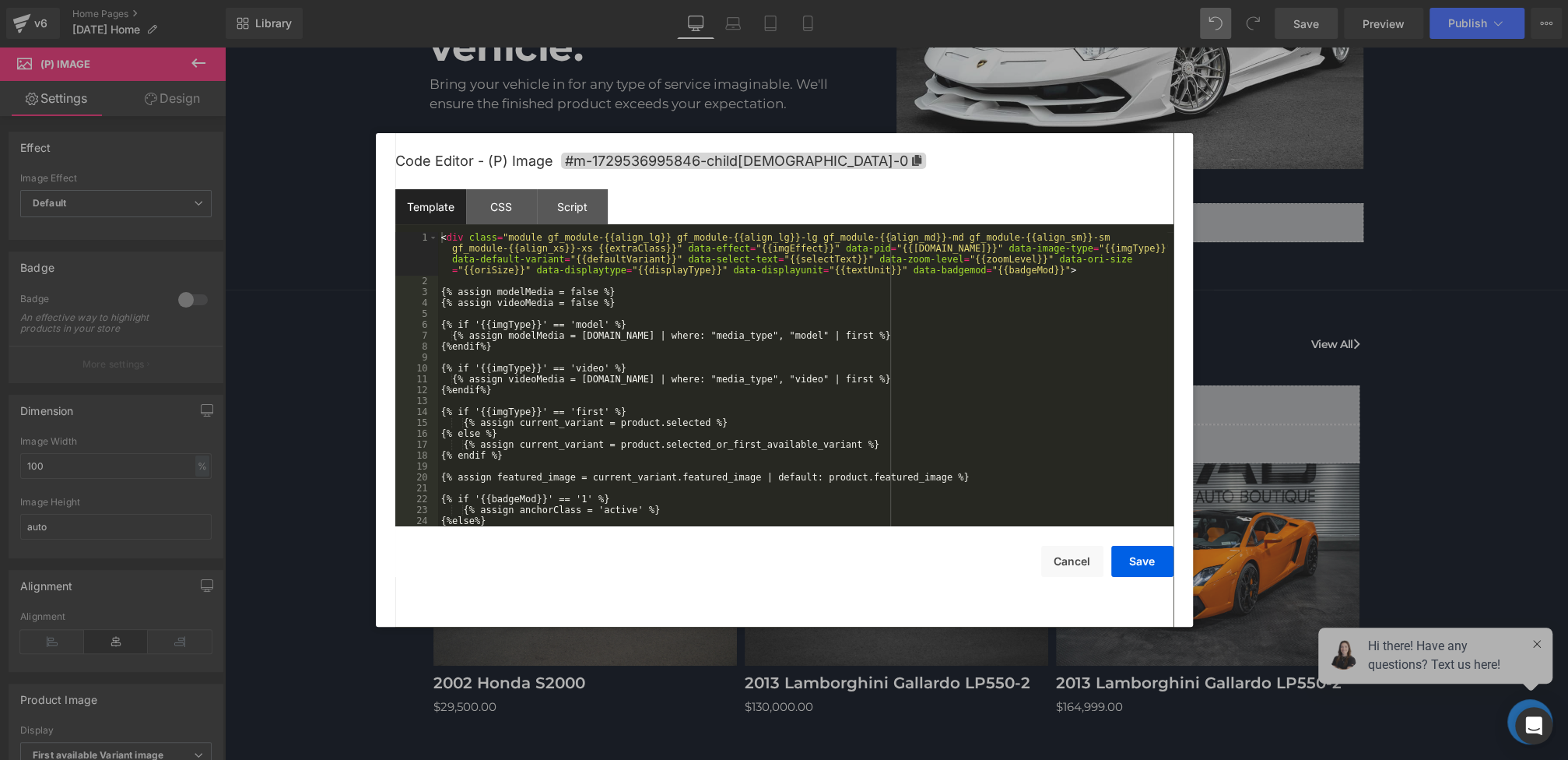
click at [839, 0] on div "(P) Image You are previewing how the will restyle your page. You can not edit E…" at bounding box center [784, 0] width 1568 height 0
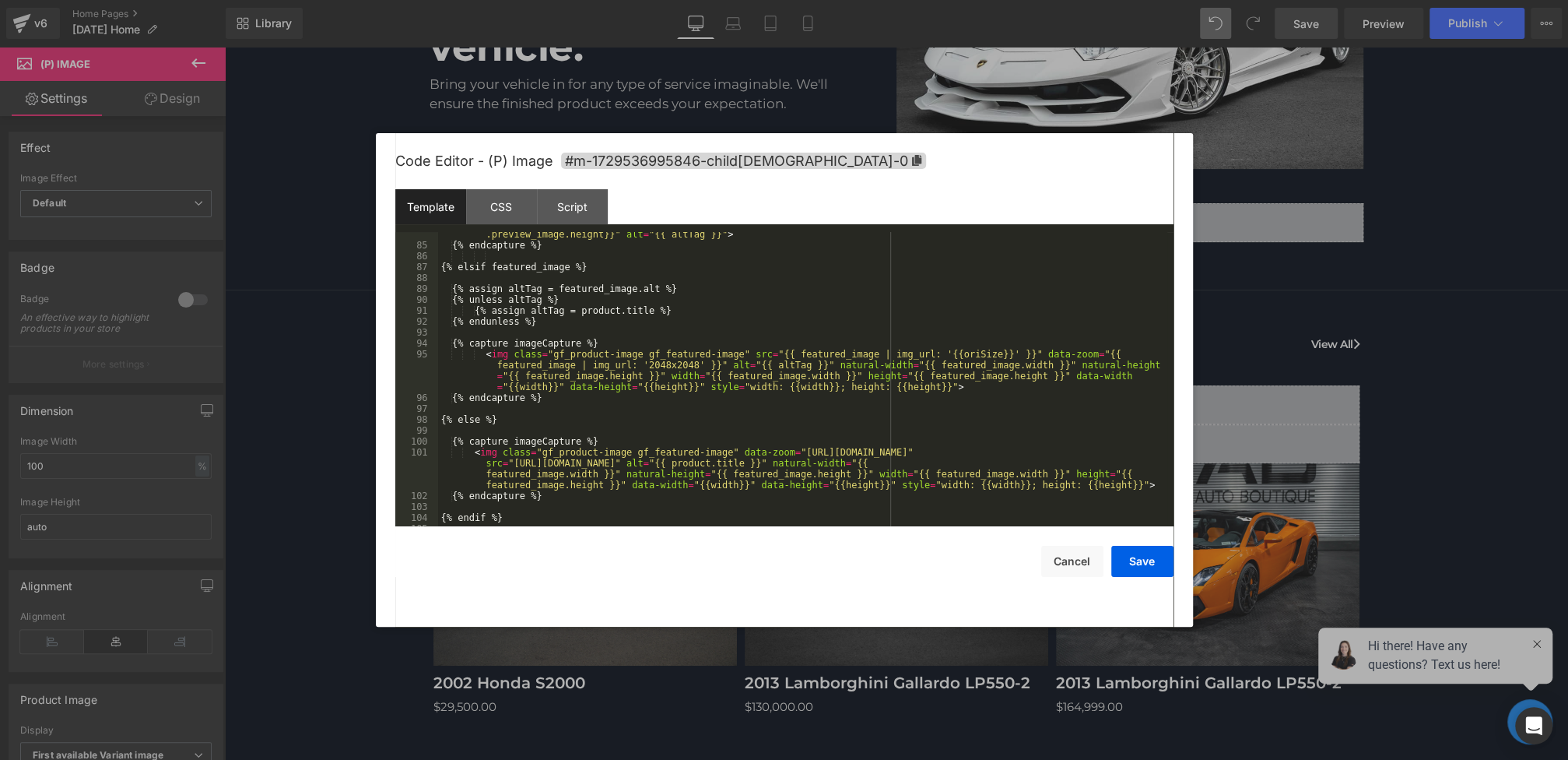
scroll to position [1016, 0]
drag, startPoint x: 946, startPoint y: 356, endPoint x: 1019, endPoint y: 356, distance: 72.4
click at [1019, 356] on div "< img class = "gf_product-image gf_featured-image gf_hidden-important" width = …" at bounding box center [802, 381] width 729 height 327
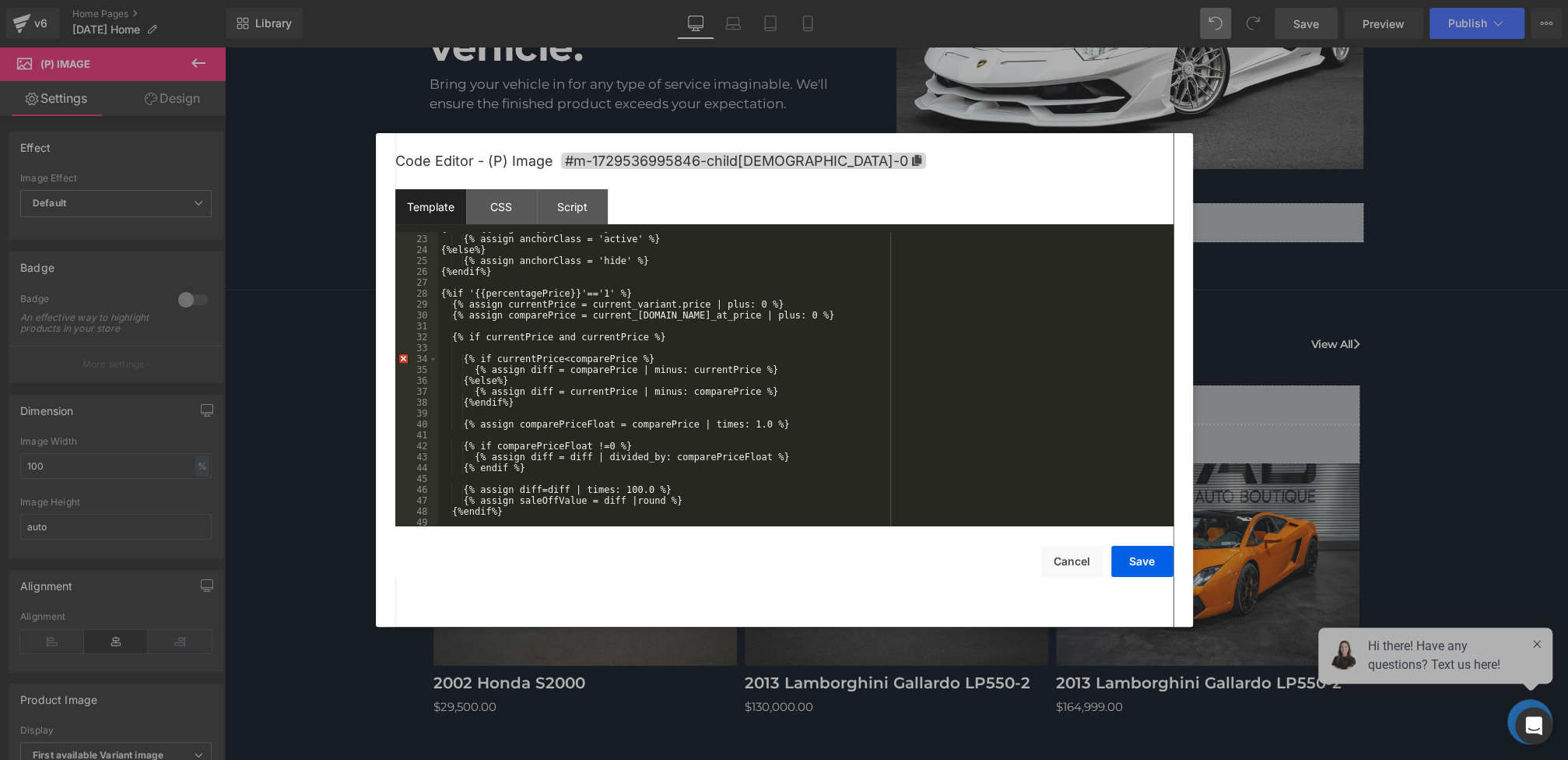
scroll to position [0, 0]
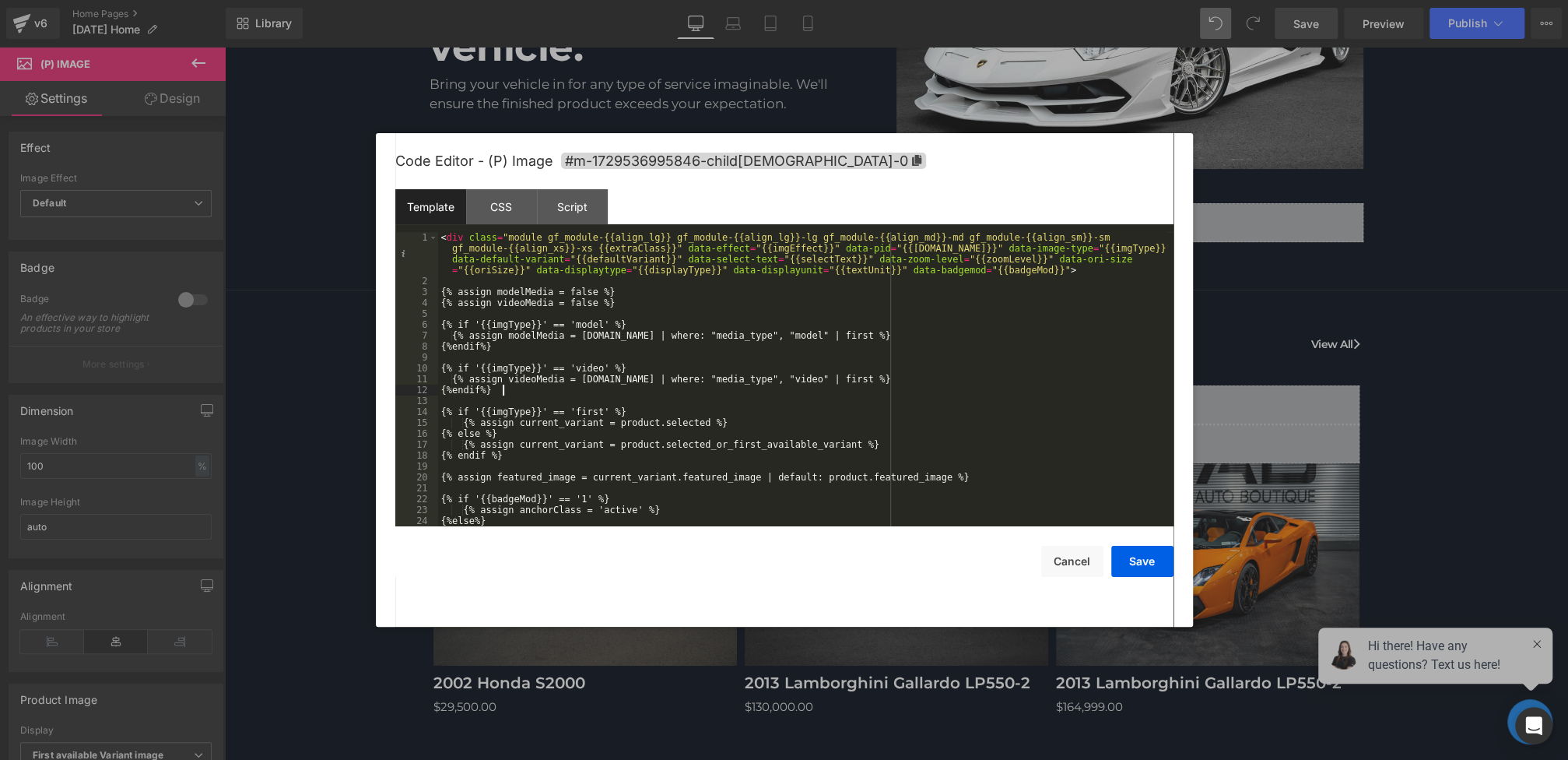
click at [972, 390] on div "< div class = "module gf_module-{{align_lg}} gf_module-{{align_lg}}-lg gf_modul…" at bounding box center [802, 406] width 729 height 349
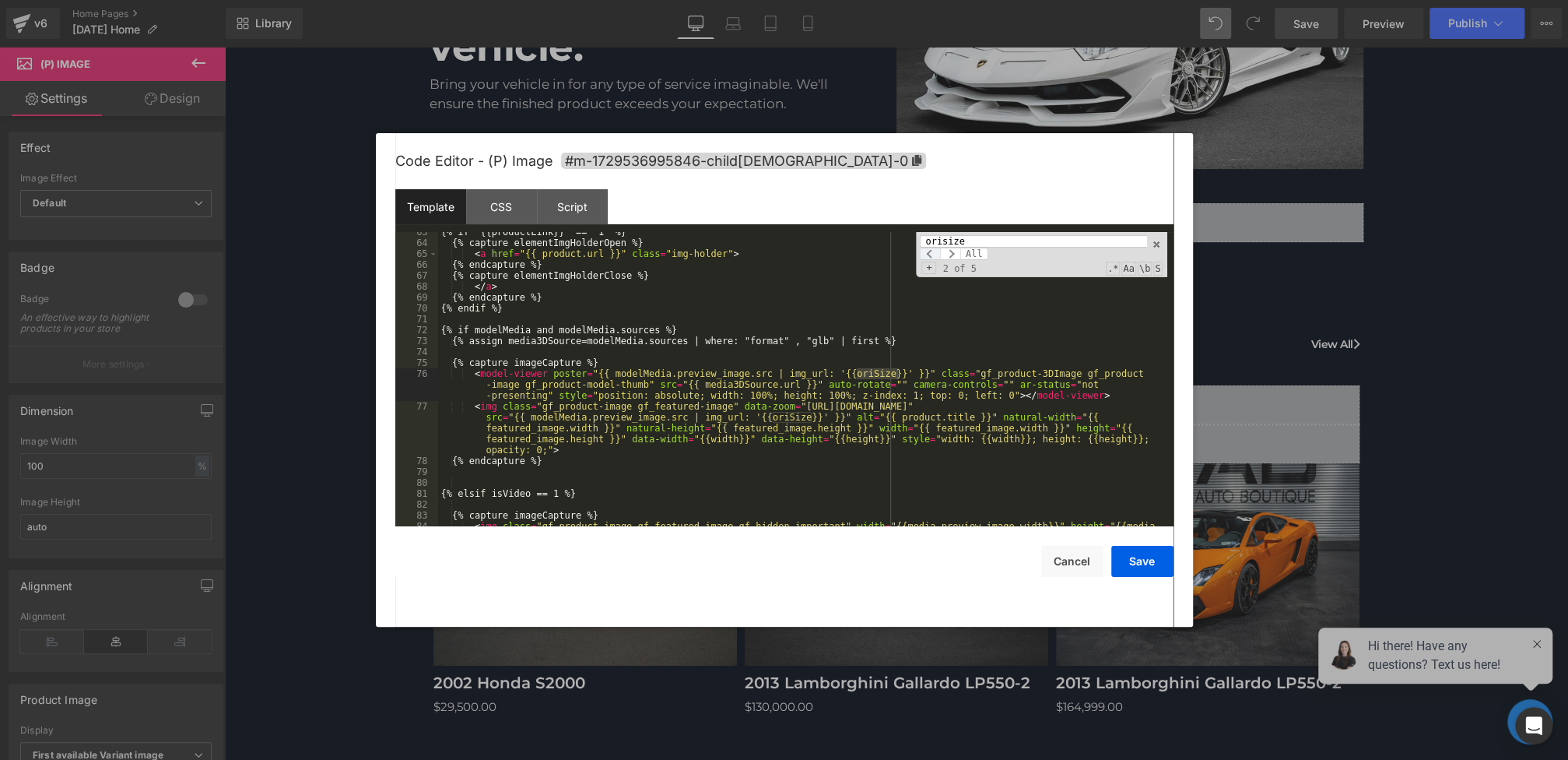
type input "orisize"
click at [934, 251] on span at bounding box center [930, 253] width 20 height 12
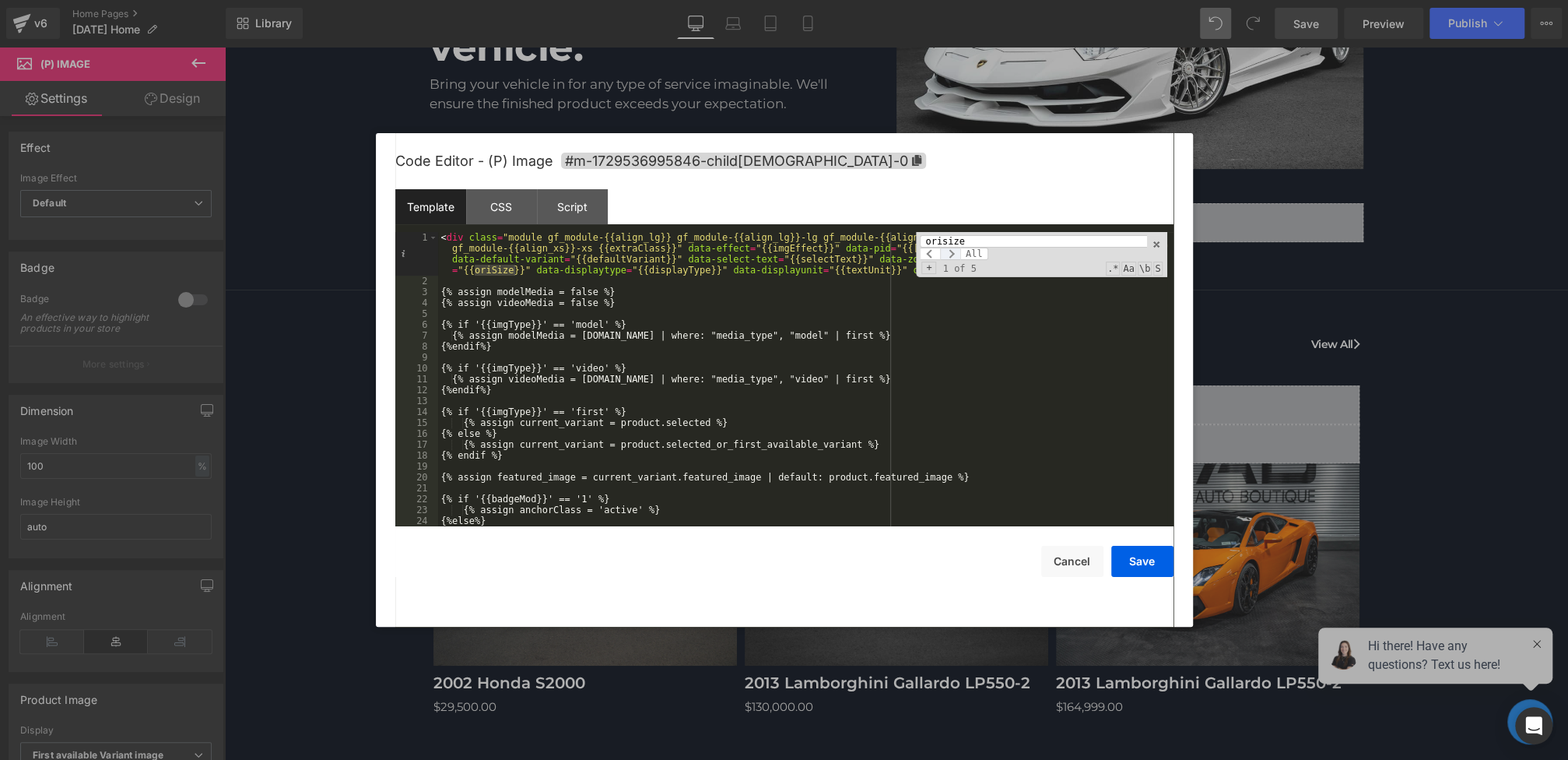
click at [949, 254] on span at bounding box center [950, 253] width 20 height 12
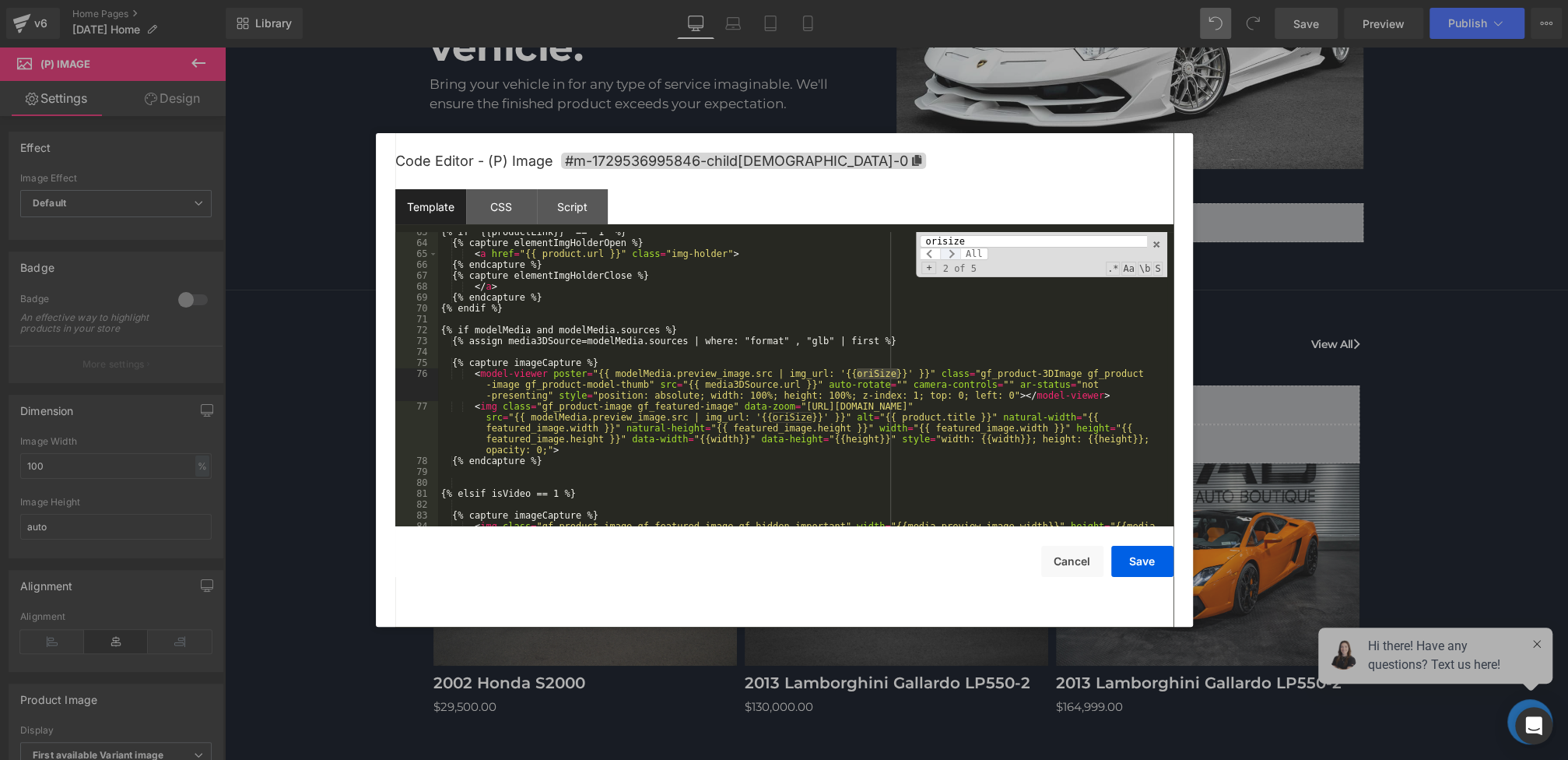
scroll to position [714, 0]
click at [949, 254] on span at bounding box center [950, 253] width 20 height 12
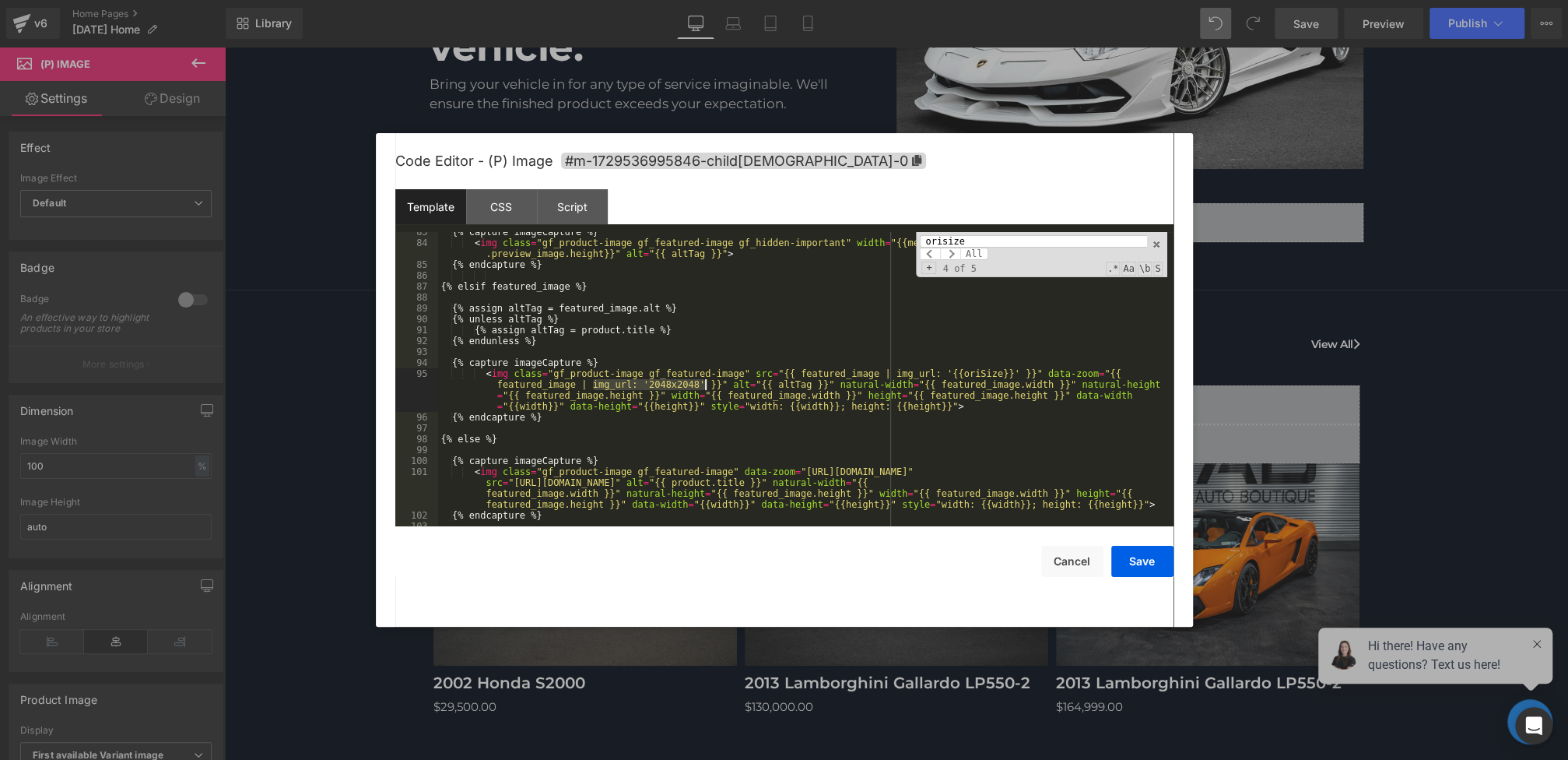
drag, startPoint x: 591, startPoint y: 383, endPoint x: 704, endPoint y: 381, distance: 113.6
click at [704, 381] on div "{% capture imageCapture %} < img class = "gf_product-image gf_featured-image gf…" at bounding box center [802, 384] width 729 height 316
click at [1318, 280] on div at bounding box center [784, 380] width 1568 height 760
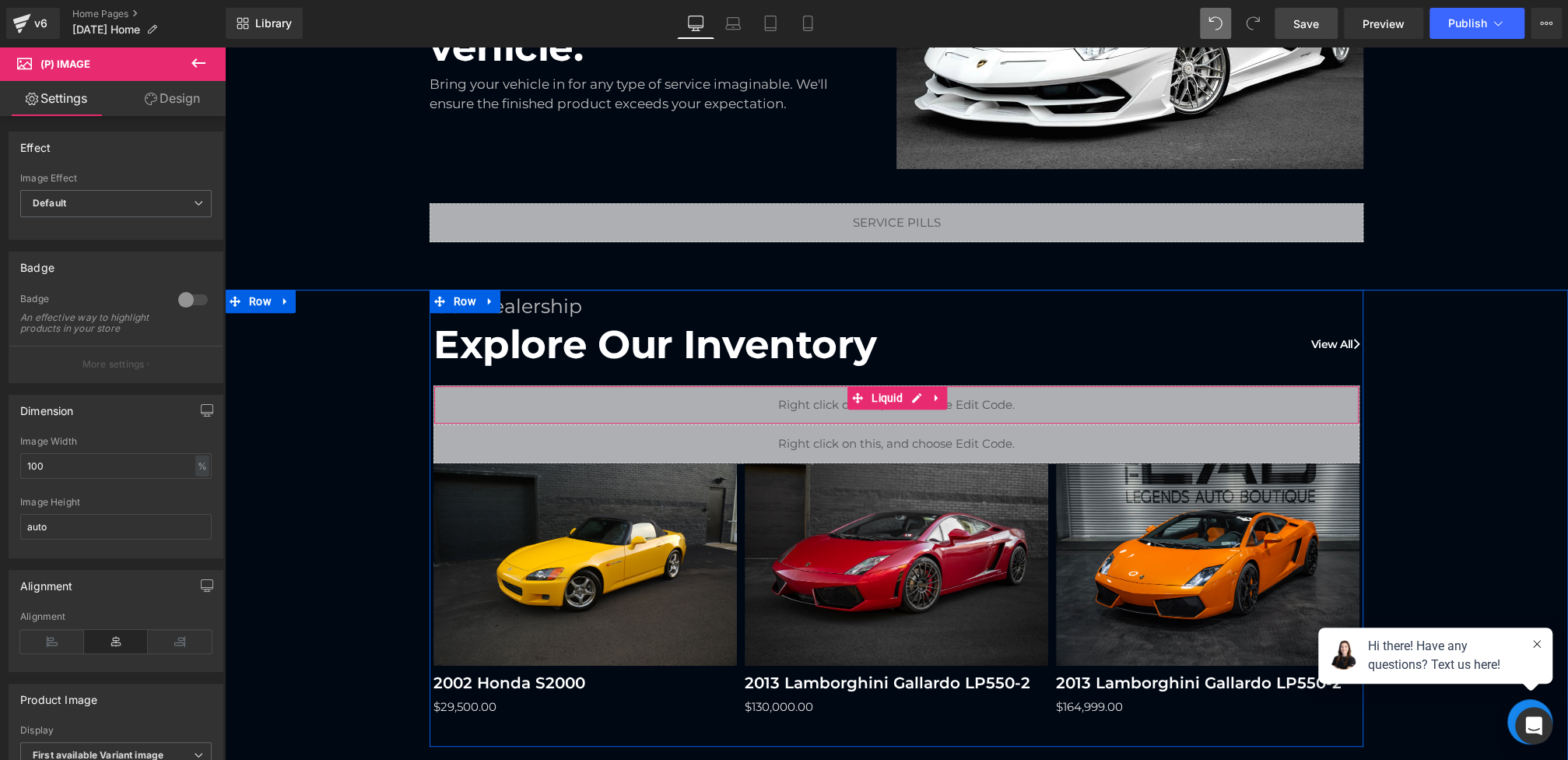
click at [804, 396] on div "Liquid" at bounding box center [896, 404] width 926 height 39
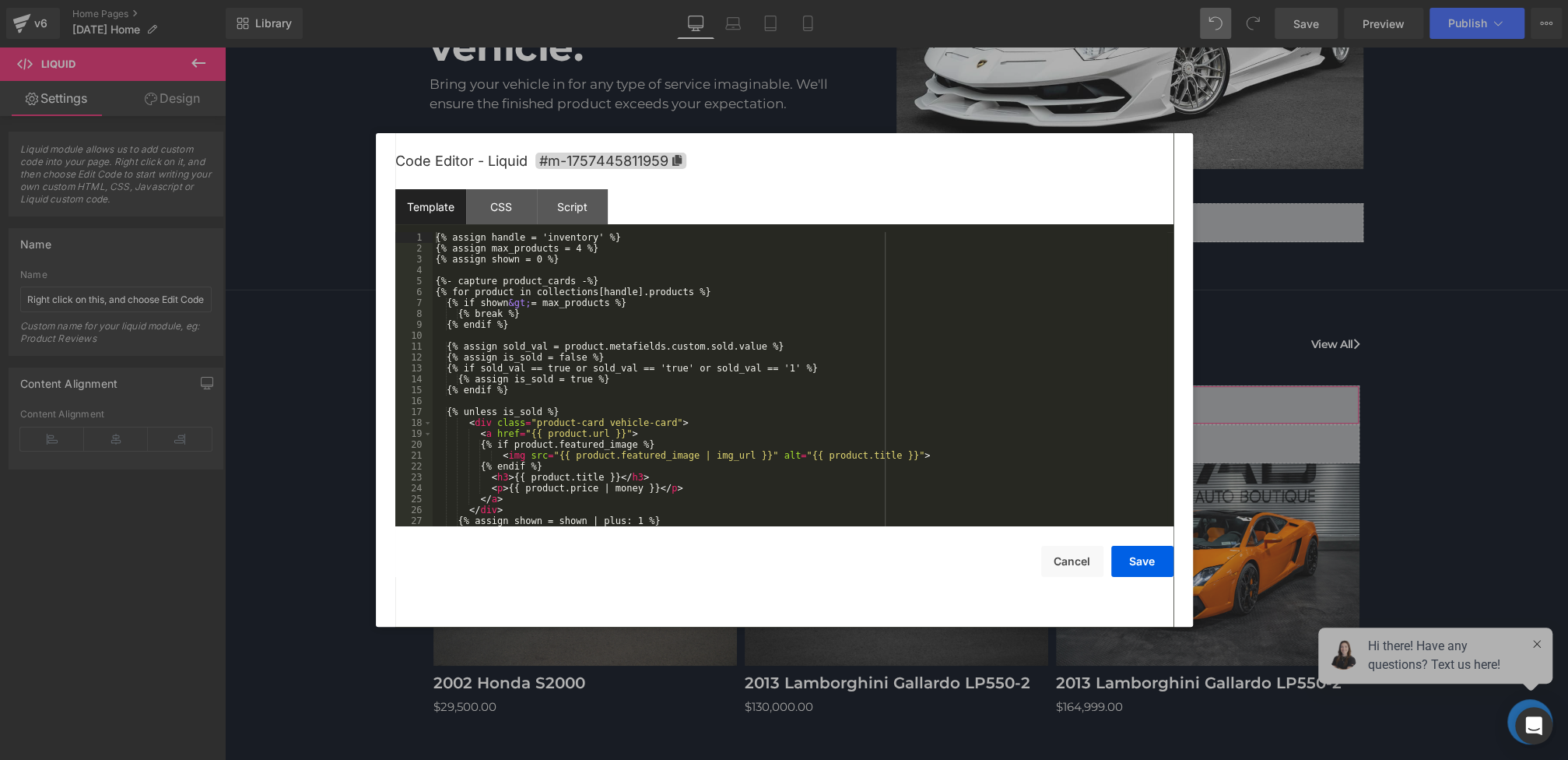
click at [709, 0] on div "(P) Image You are previewing how the will restyle your page. You can not edit E…" at bounding box center [784, 0] width 1568 height 0
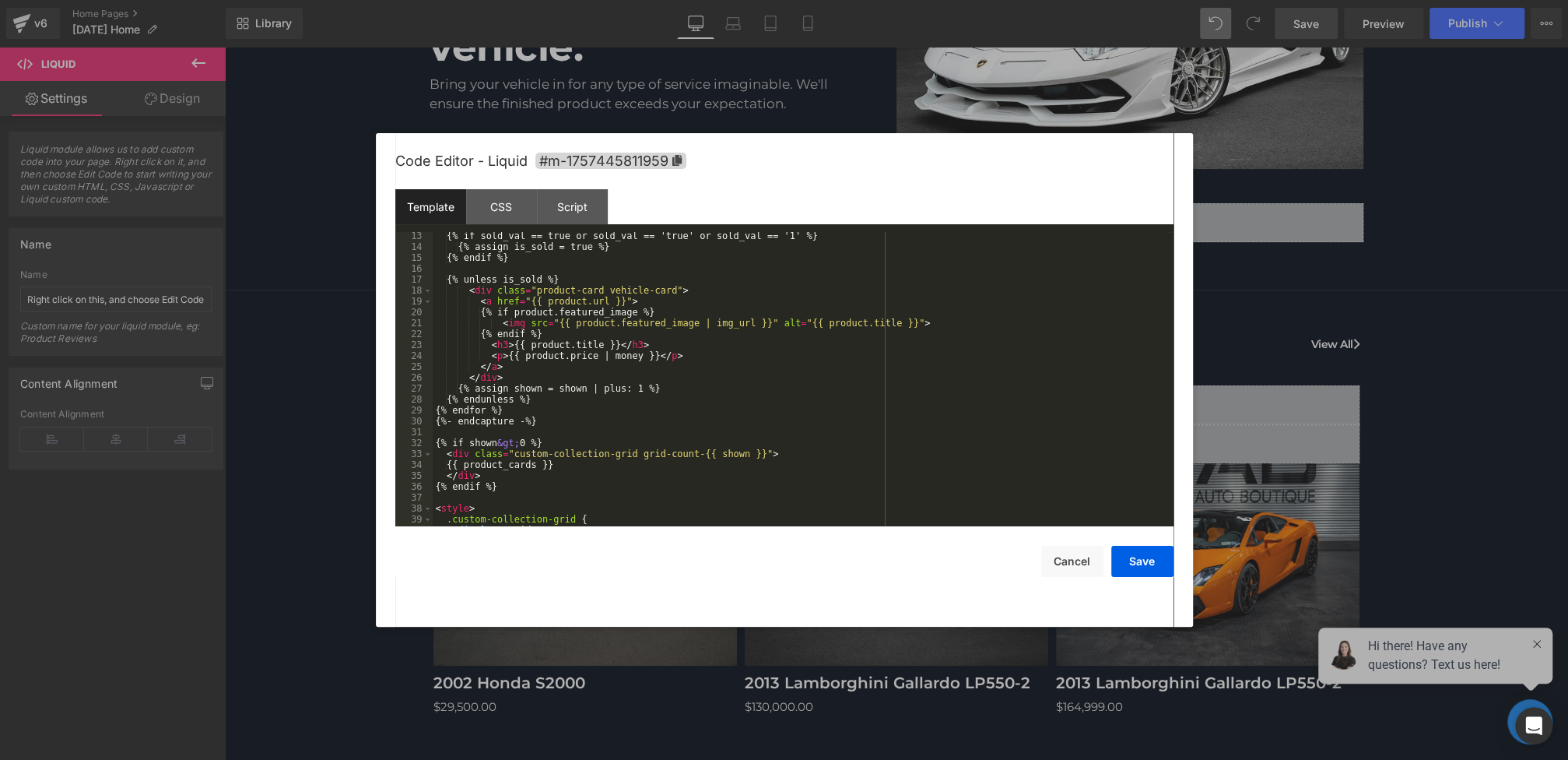
scroll to position [205, 0]
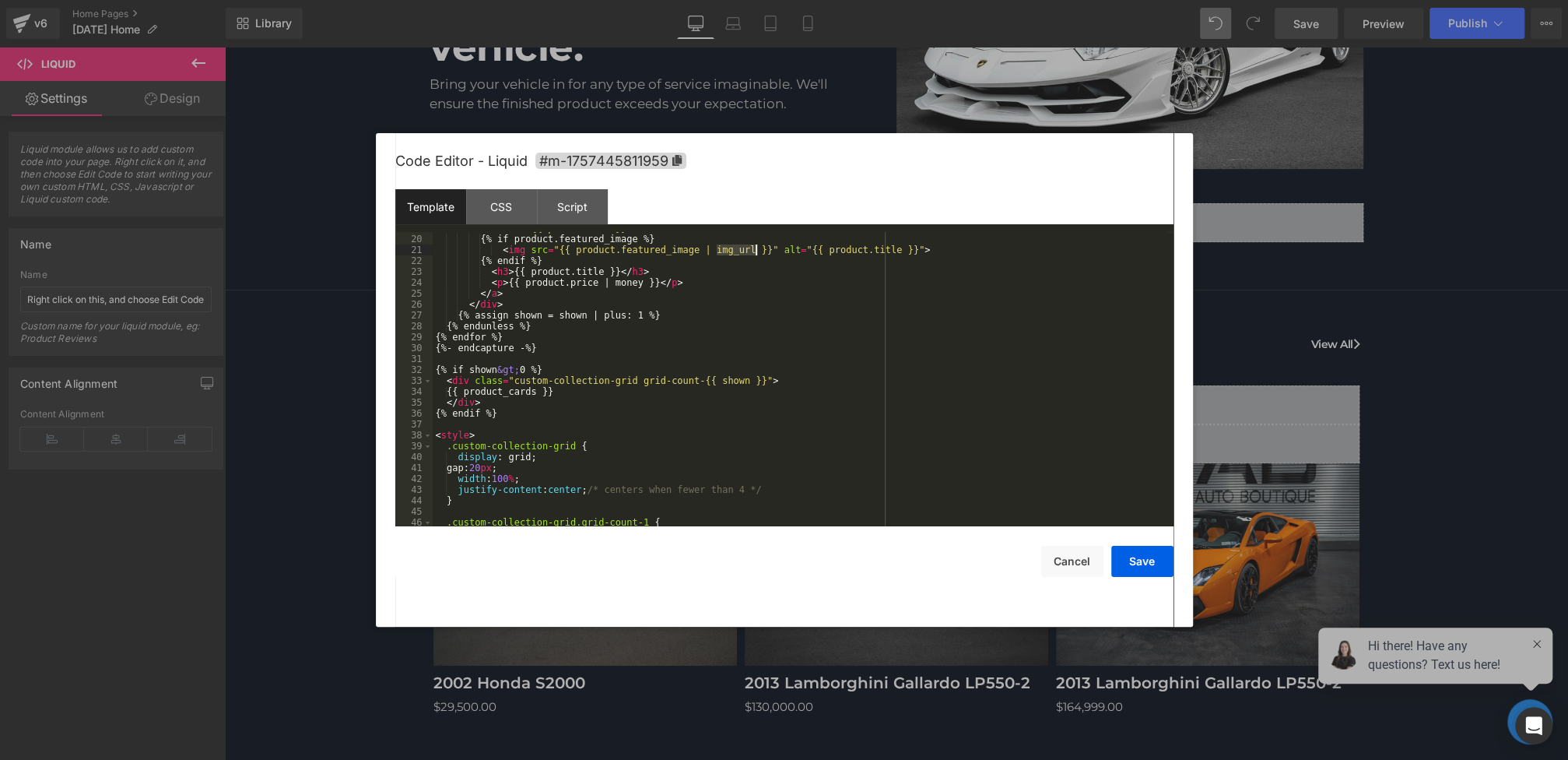
drag, startPoint x: 716, startPoint y: 251, endPoint x: 755, endPoint y: 251, distance: 38.9
click at [755, 251] on div "< a href = "{{ product.url }}" > {% if product.featured_image %} < img src = "{…" at bounding box center [800, 381] width 735 height 316
click at [1128, 551] on button "Save" at bounding box center [1142, 561] width 62 height 31
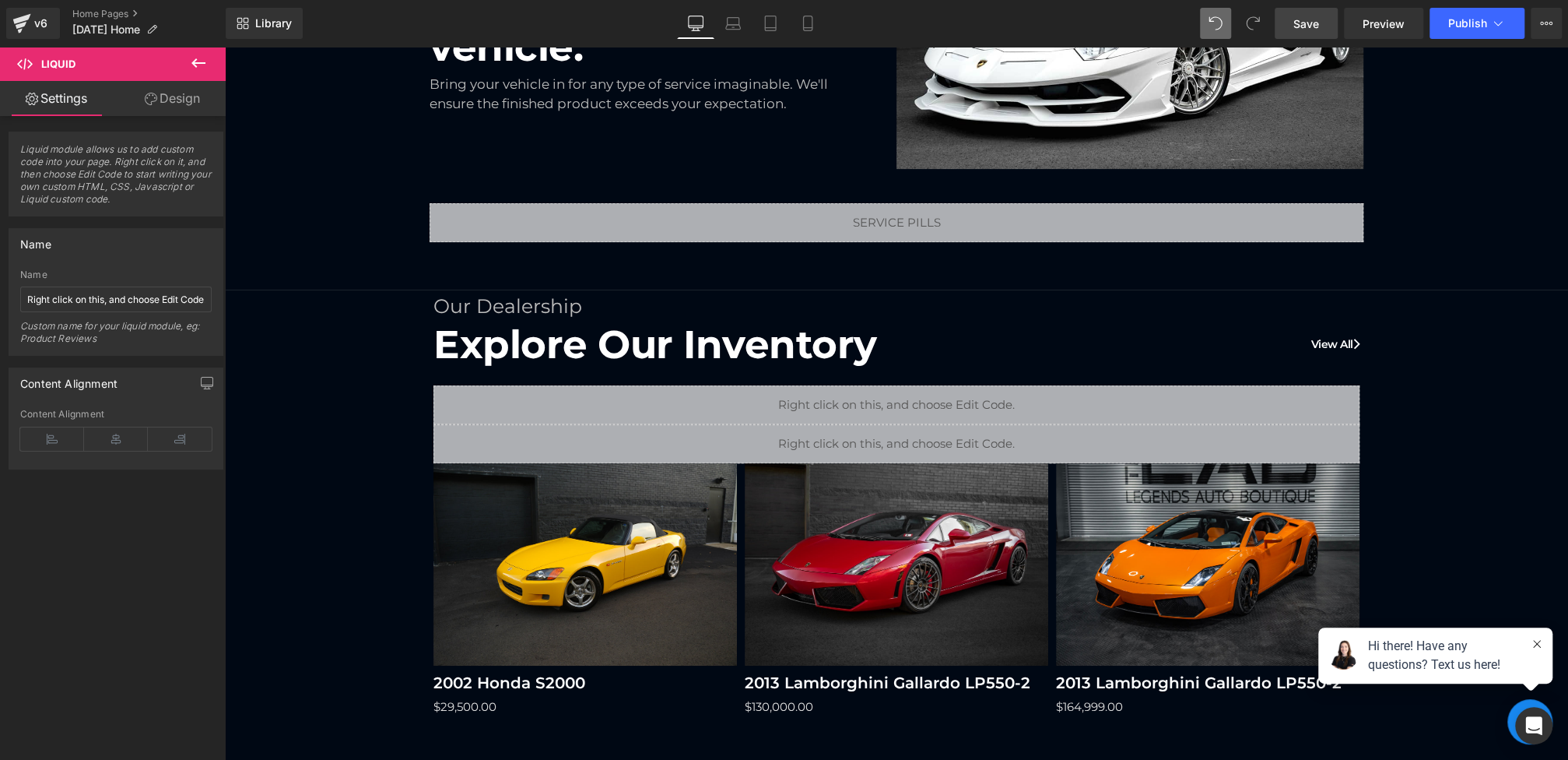
click at [1314, 22] on span "Save" at bounding box center [1306, 24] width 26 height 16
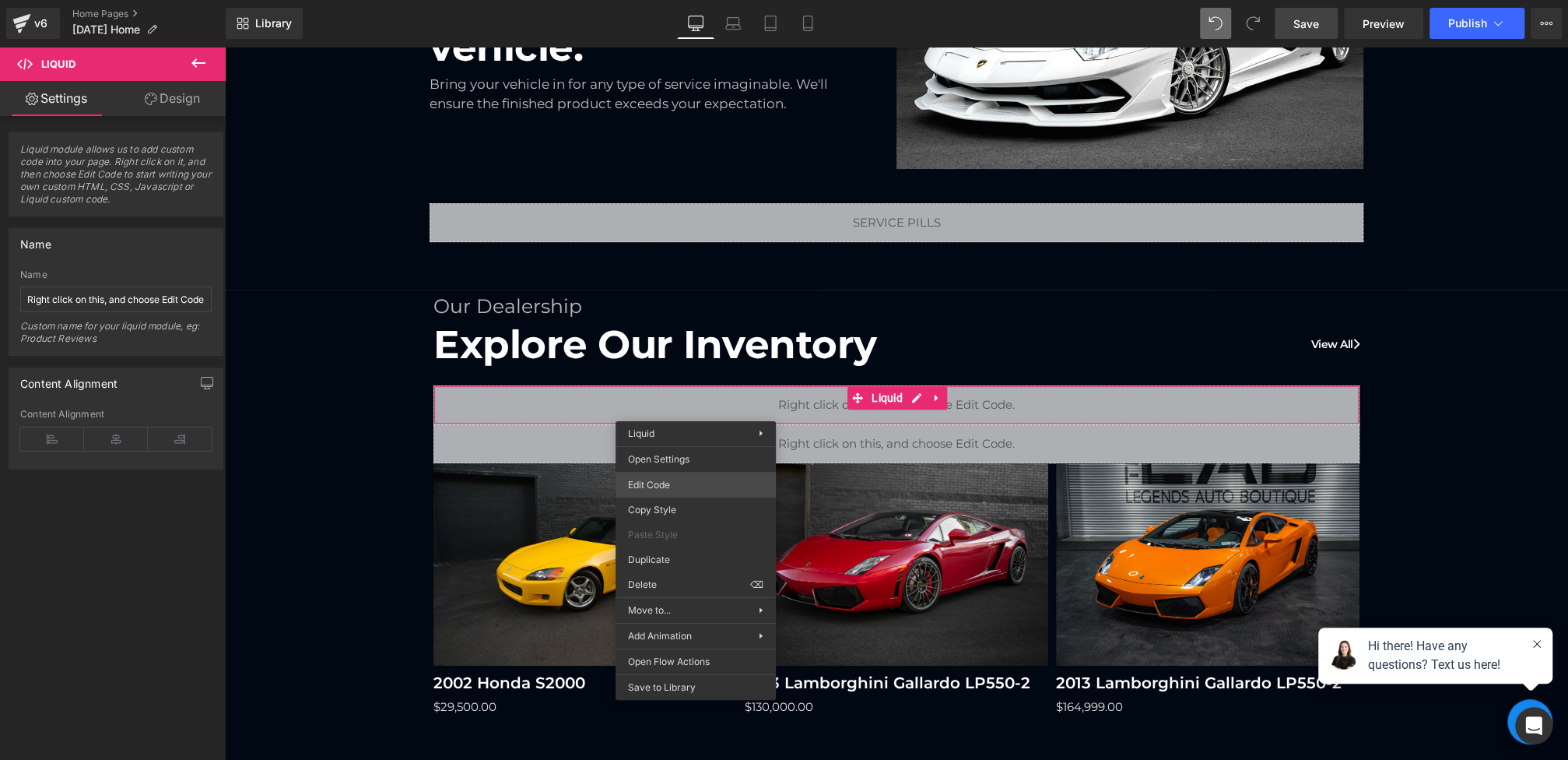
click at [661, 0] on div "(P) Image You are previewing how the will restyle your page. You can not edit E…" at bounding box center [784, 0] width 1568 height 0
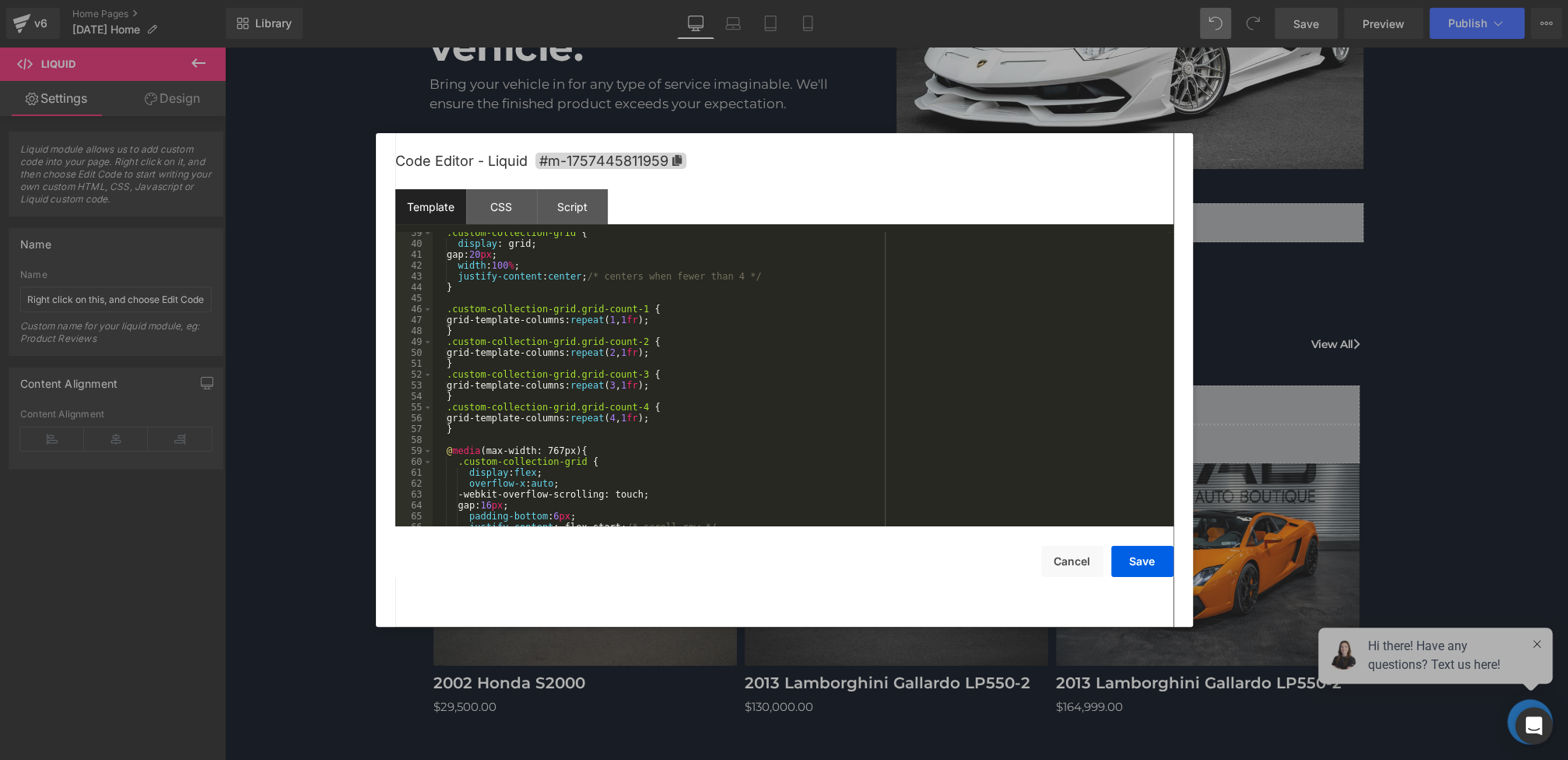
scroll to position [439, 0]
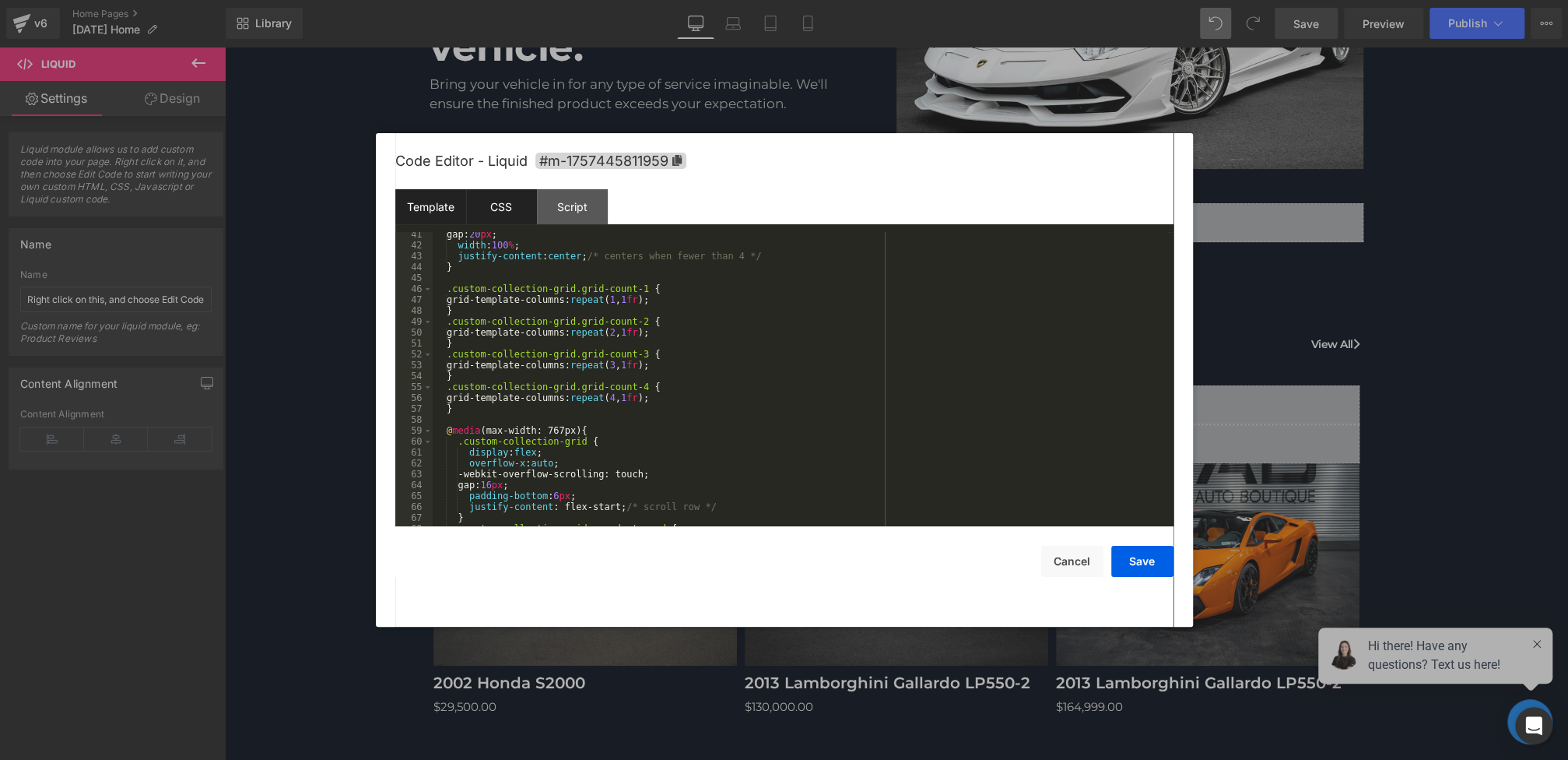
click at [497, 203] on div "CSS" at bounding box center [501, 206] width 71 height 35
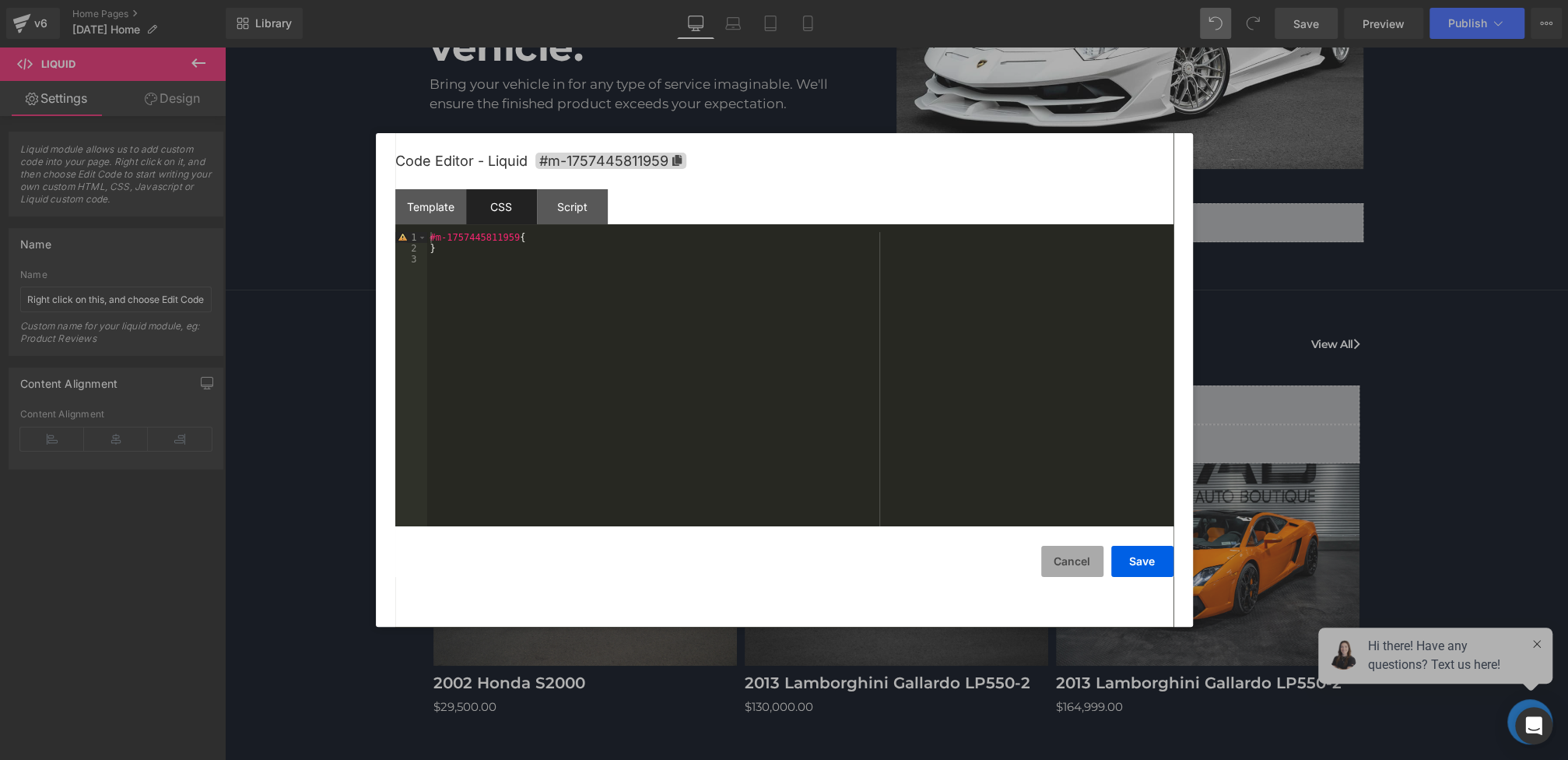
drag, startPoint x: 1054, startPoint y: 558, endPoint x: 805, endPoint y: 507, distance: 254.3
click at [1054, 558] on button "Cancel" at bounding box center [1072, 561] width 62 height 31
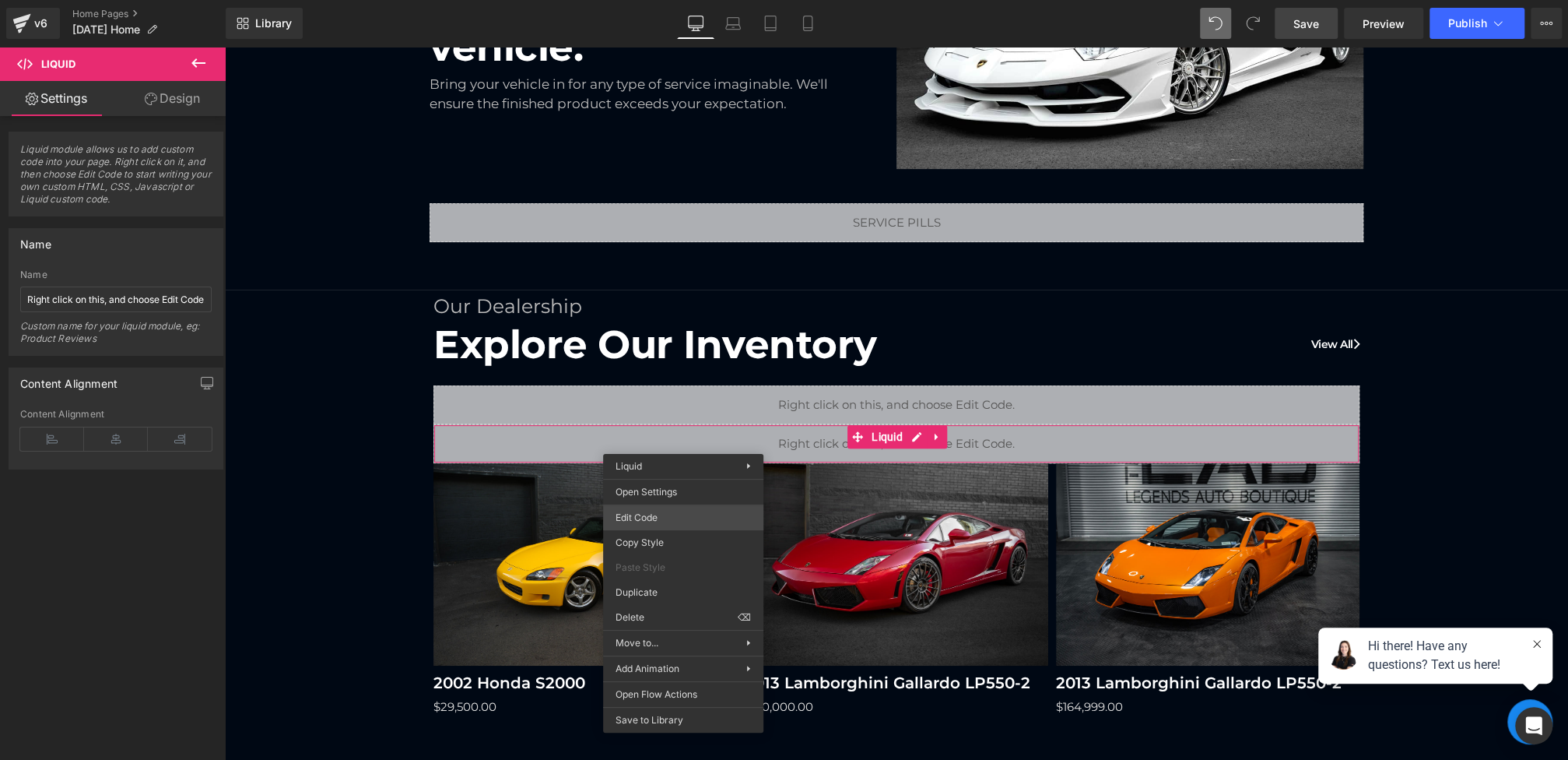
click at [646, 0] on div "(P) Image You are previewing how the will restyle your page. You can not edit E…" at bounding box center [784, 0] width 1568 height 0
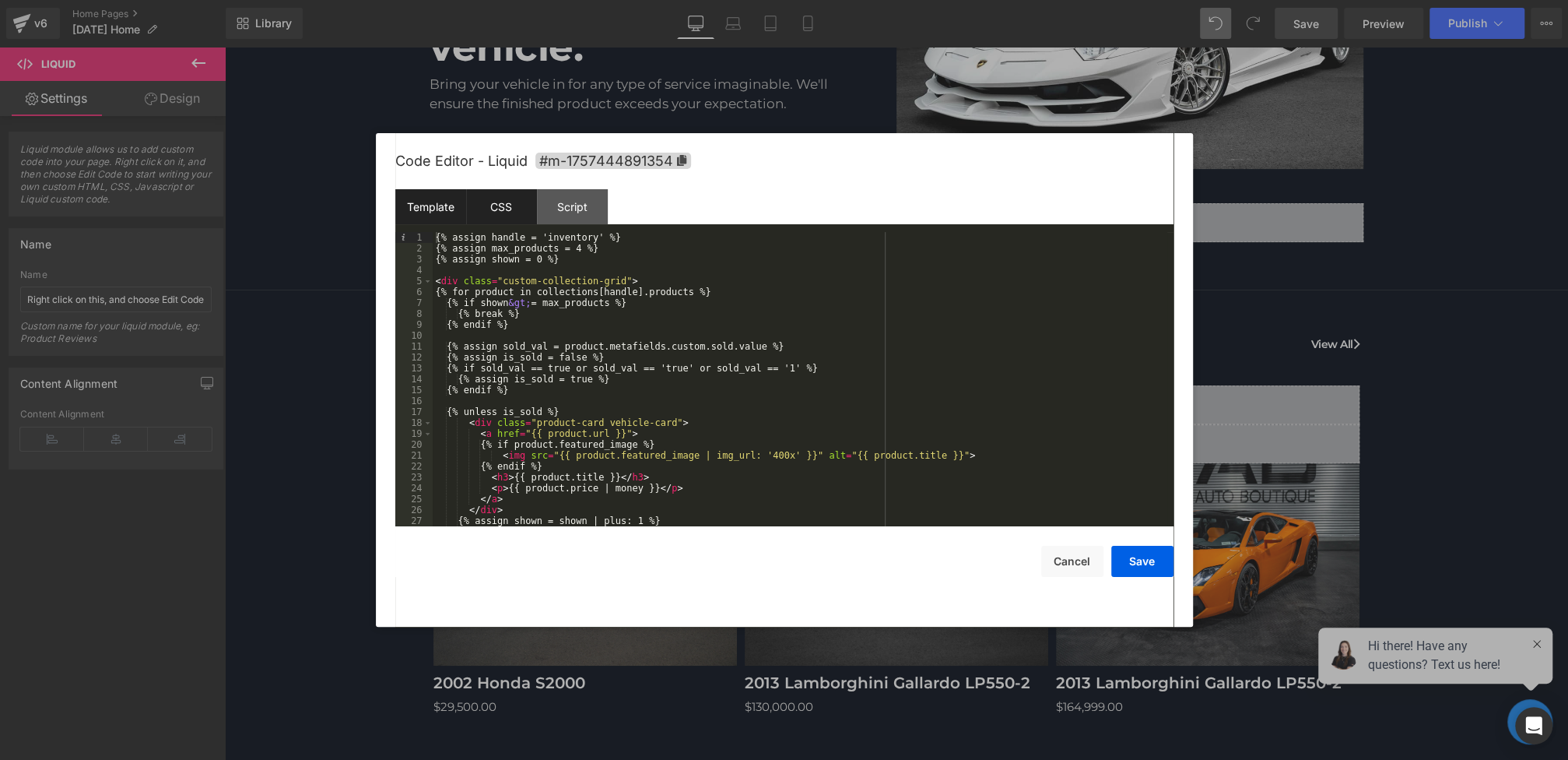
click at [514, 211] on div "CSS" at bounding box center [501, 206] width 71 height 35
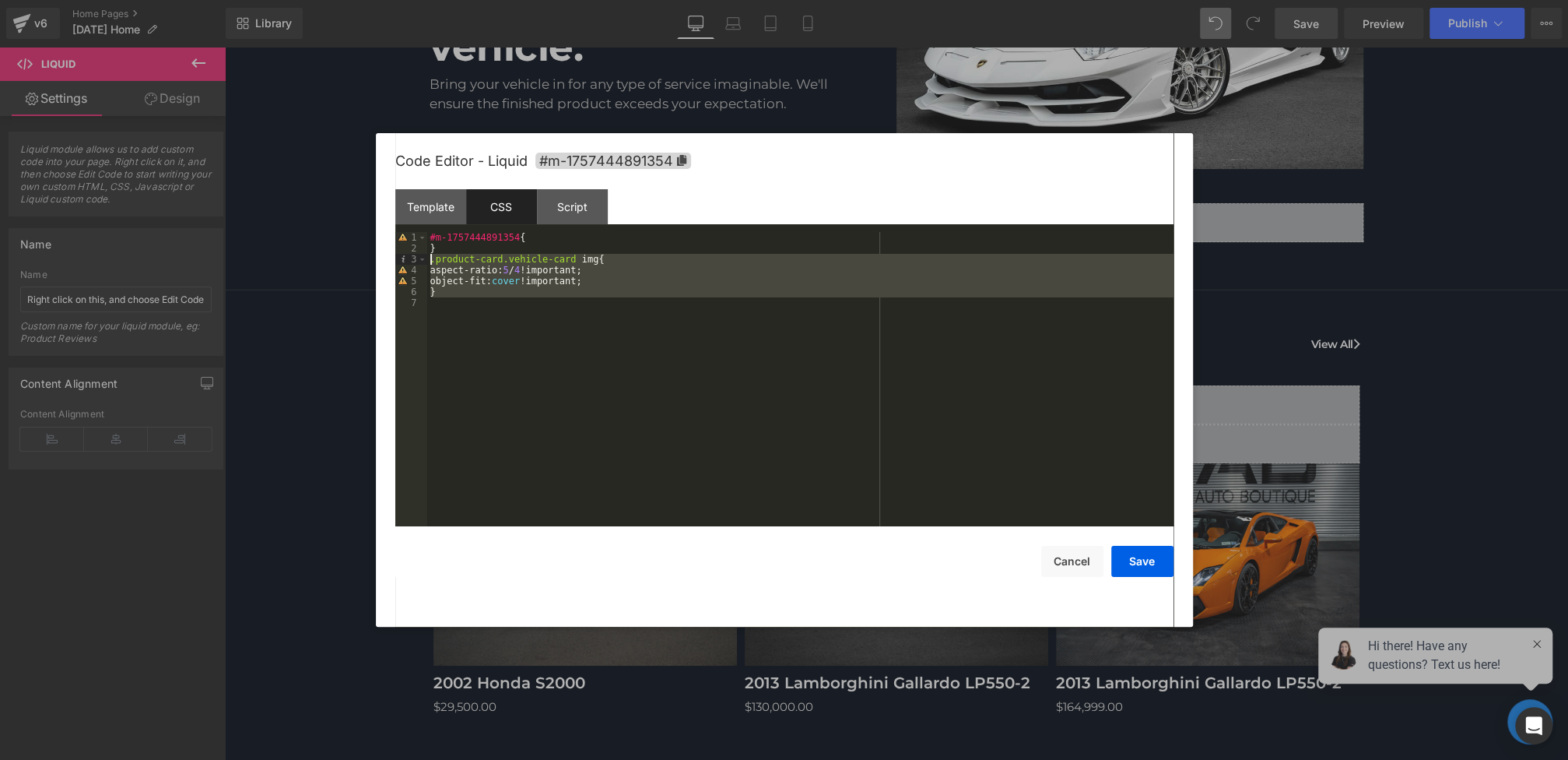
drag, startPoint x: 587, startPoint y: 309, endPoint x: 379, endPoint y: 258, distance: 213.8
click at [379, 258] on div "Code Editor - Liquid #m-1757444891354 Template CSS Script Data 1 2 3 4 5 6 7 8 …" at bounding box center [784, 379] width 817 height 493
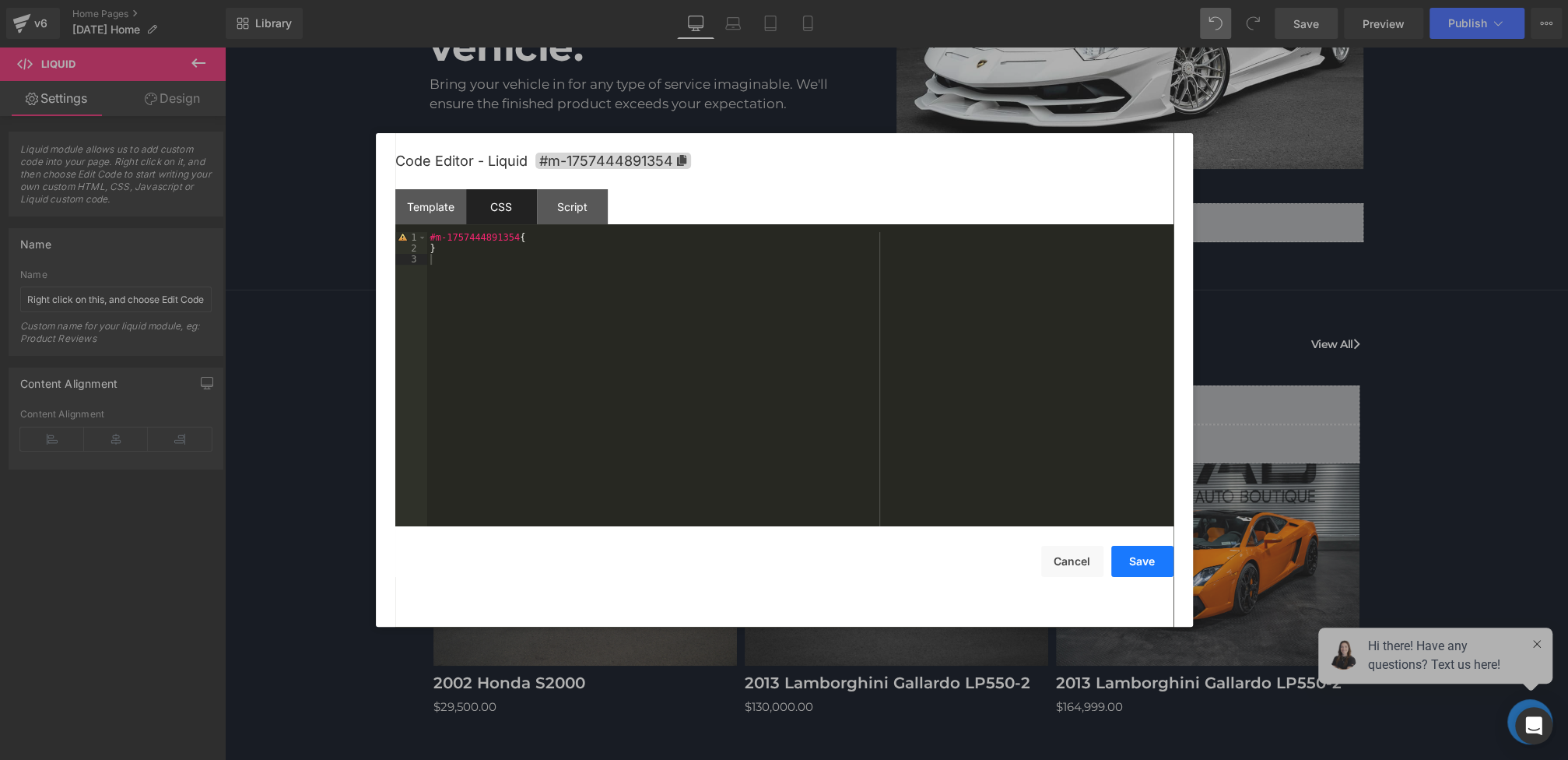
click at [1149, 559] on button "Save" at bounding box center [1142, 561] width 62 height 31
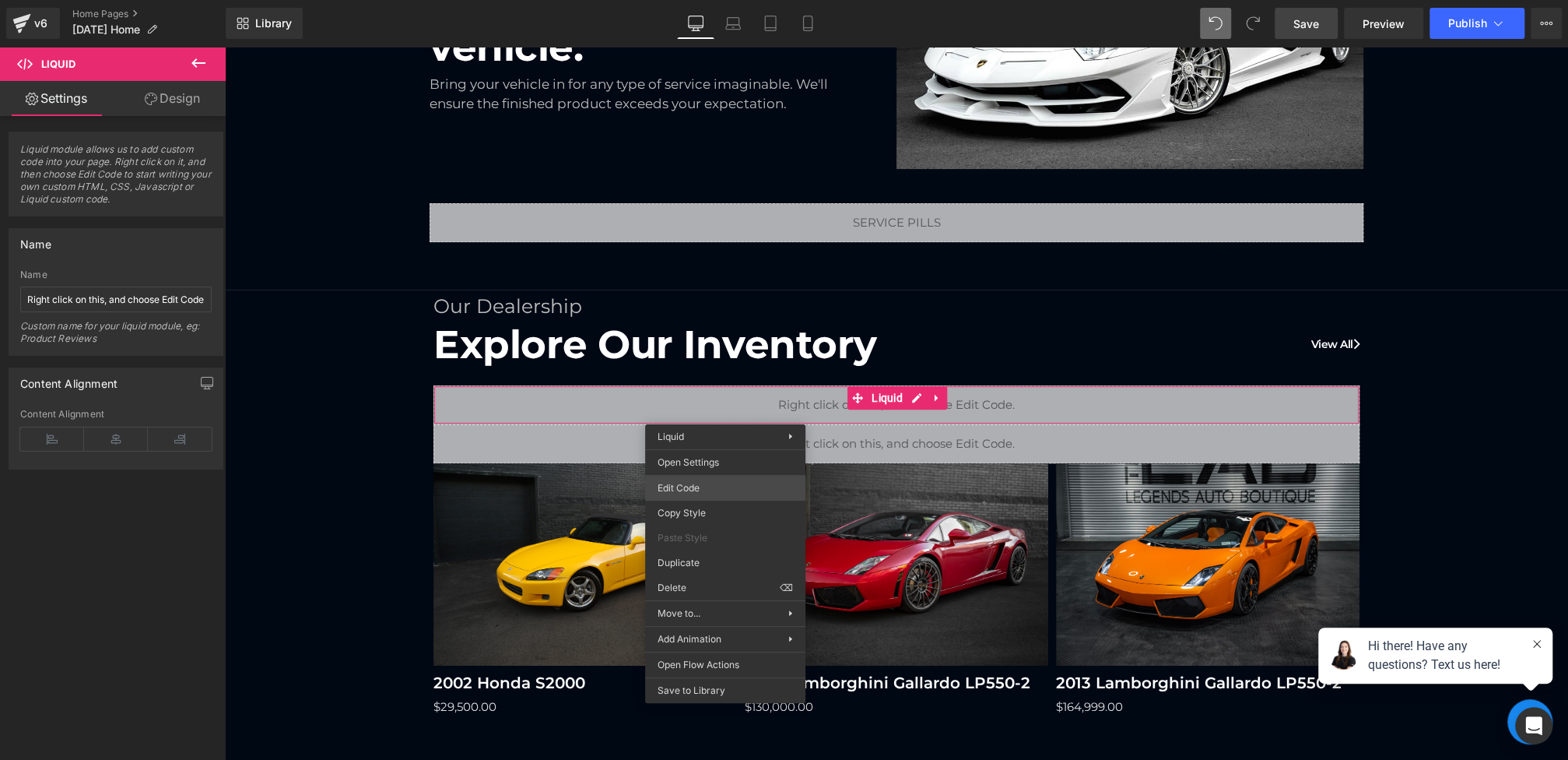
click at [691, 0] on div "(P) Image You are previewing how the will restyle your page. You can not edit E…" at bounding box center [784, 0] width 1568 height 0
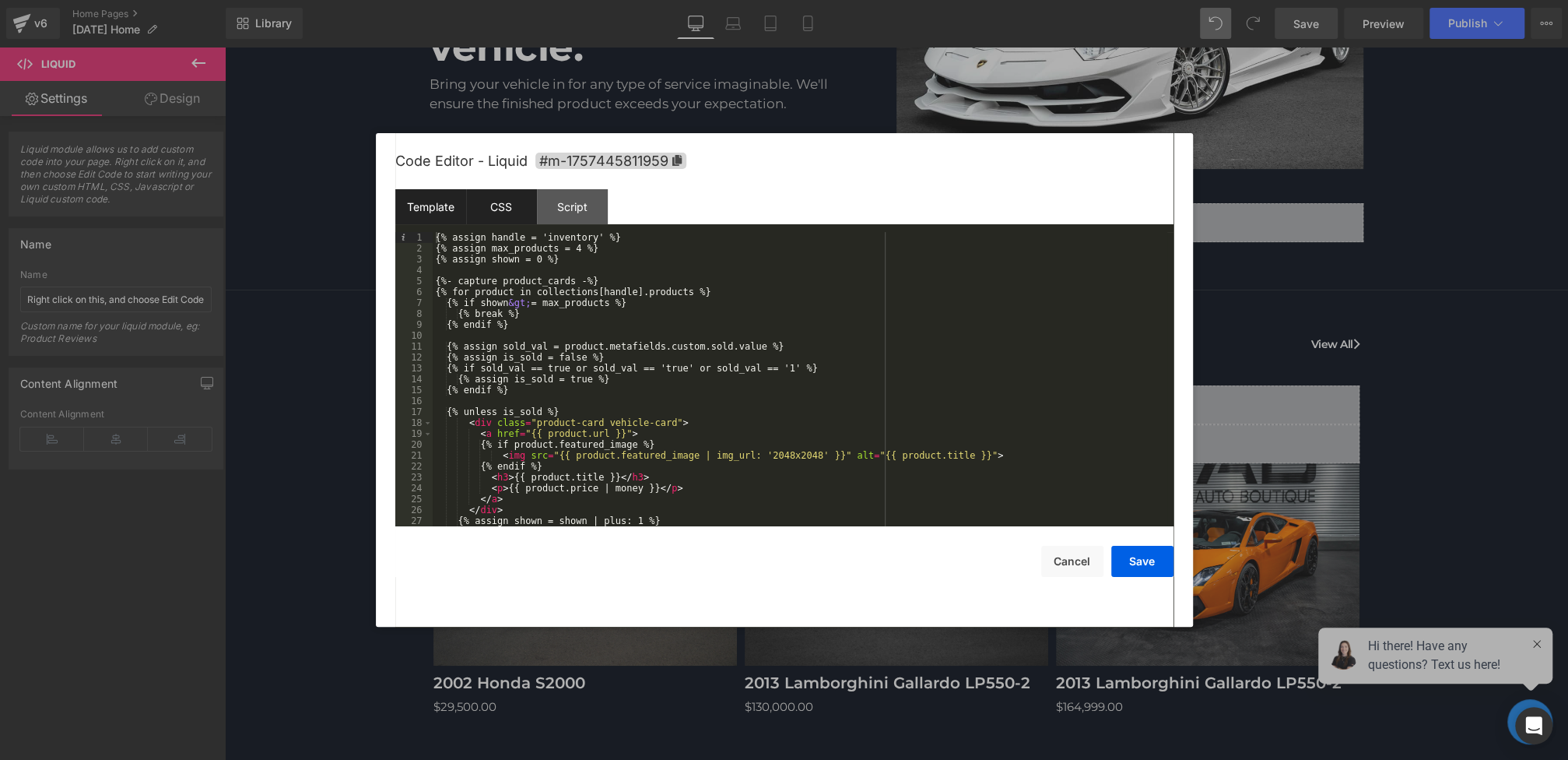
click at [511, 209] on div "CSS" at bounding box center [501, 206] width 71 height 35
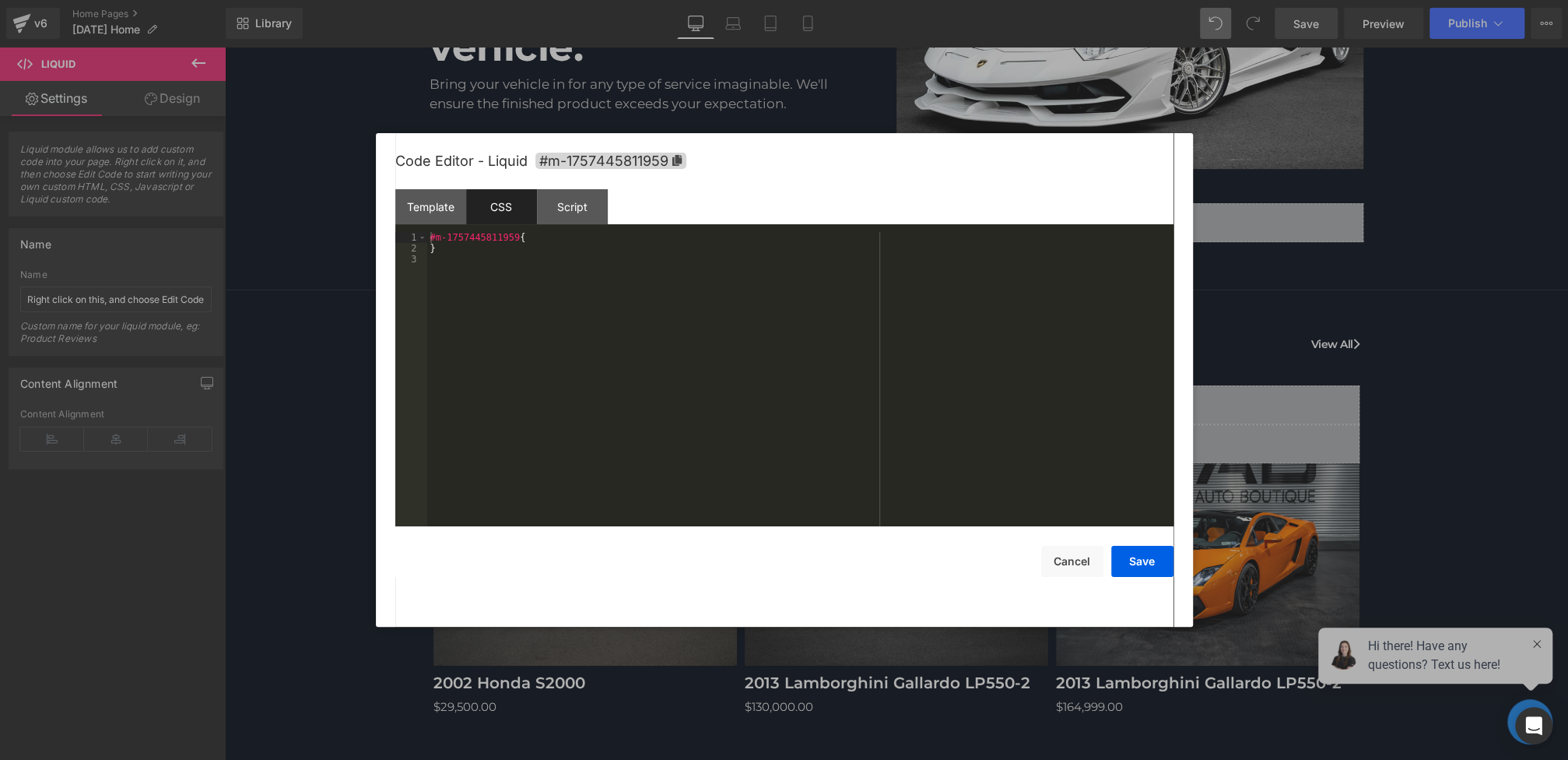
click at [507, 318] on div "#m-1757445811959 { }" at bounding box center [800, 390] width 746 height 316
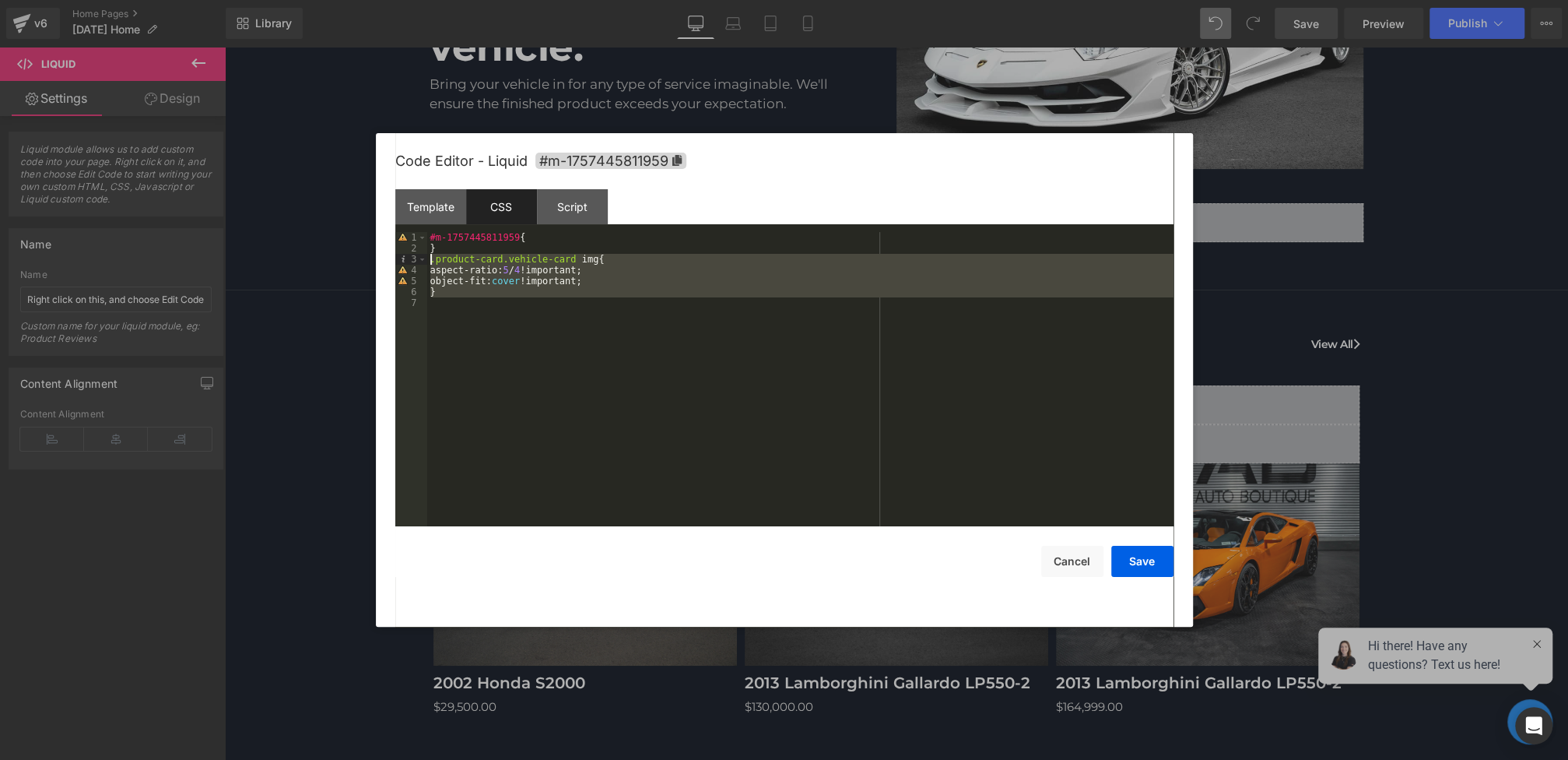
drag, startPoint x: 467, startPoint y: 303, endPoint x: 393, endPoint y: 261, distance: 85.4
click at [393, 261] on div "Code Editor - Liquid #m-1757445811959 Template CSS Script Data 1 2 3 4 5 6 7 8 …" at bounding box center [784, 379] width 817 height 493
click at [1057, 555] on button "Cancel" at bounding box center [1072, 561] width 62 height 31
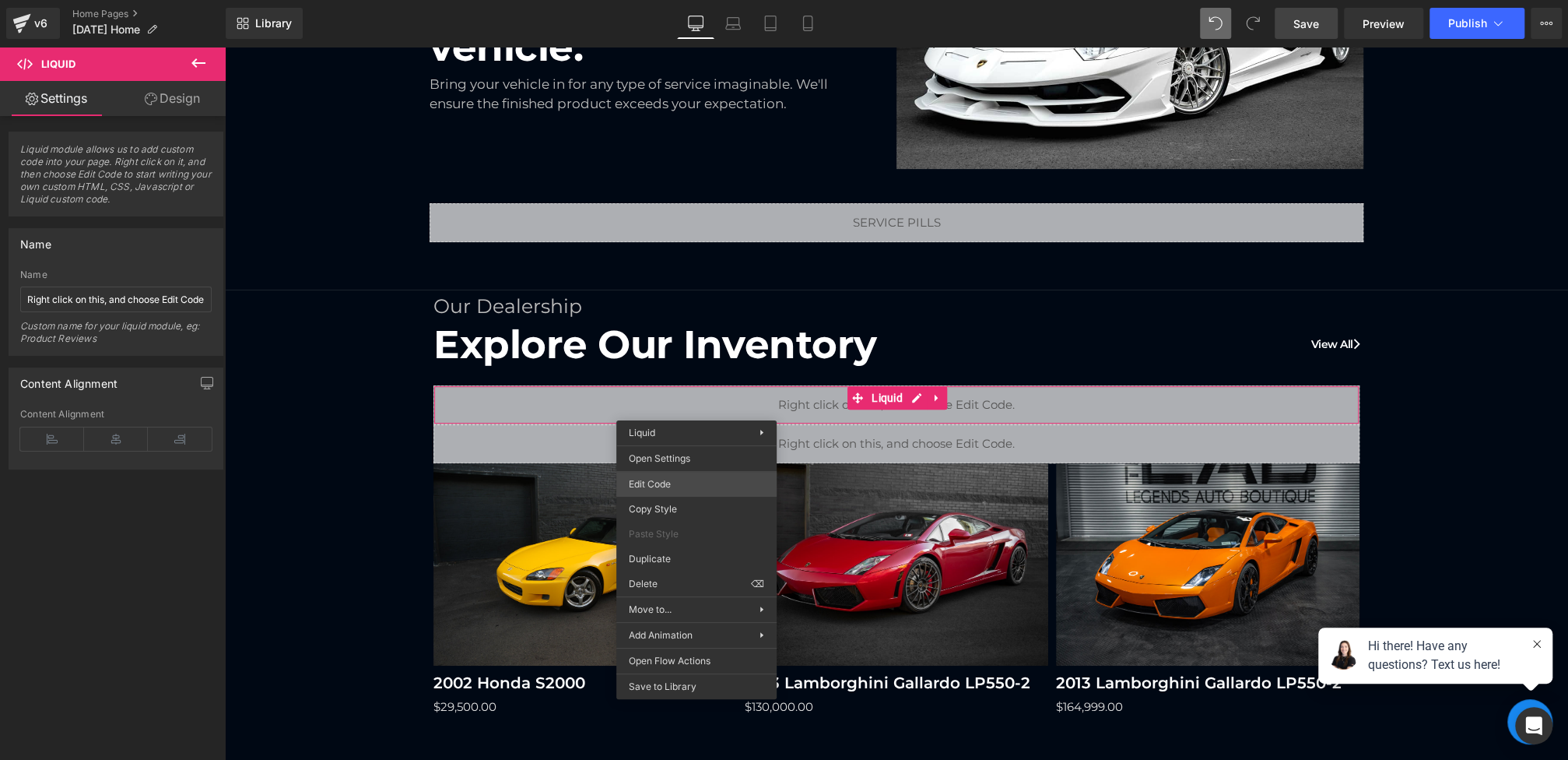
click at [667, 0] on div "(P) Image You are previewing how the will restyle your page. You can not edit E…" at bounding box center [784, 0] width 1568 height 0
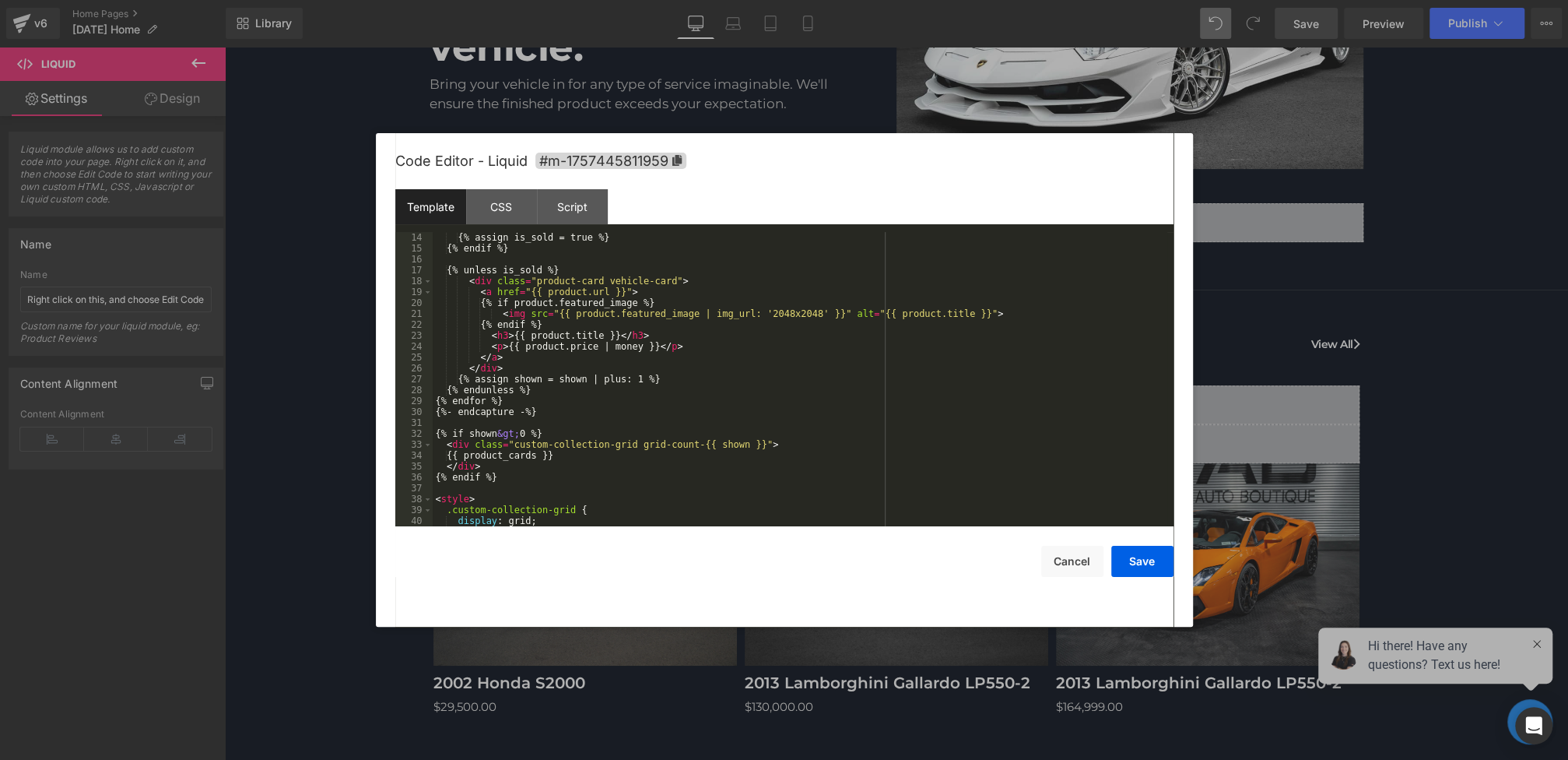
scroll to position [168, 0]
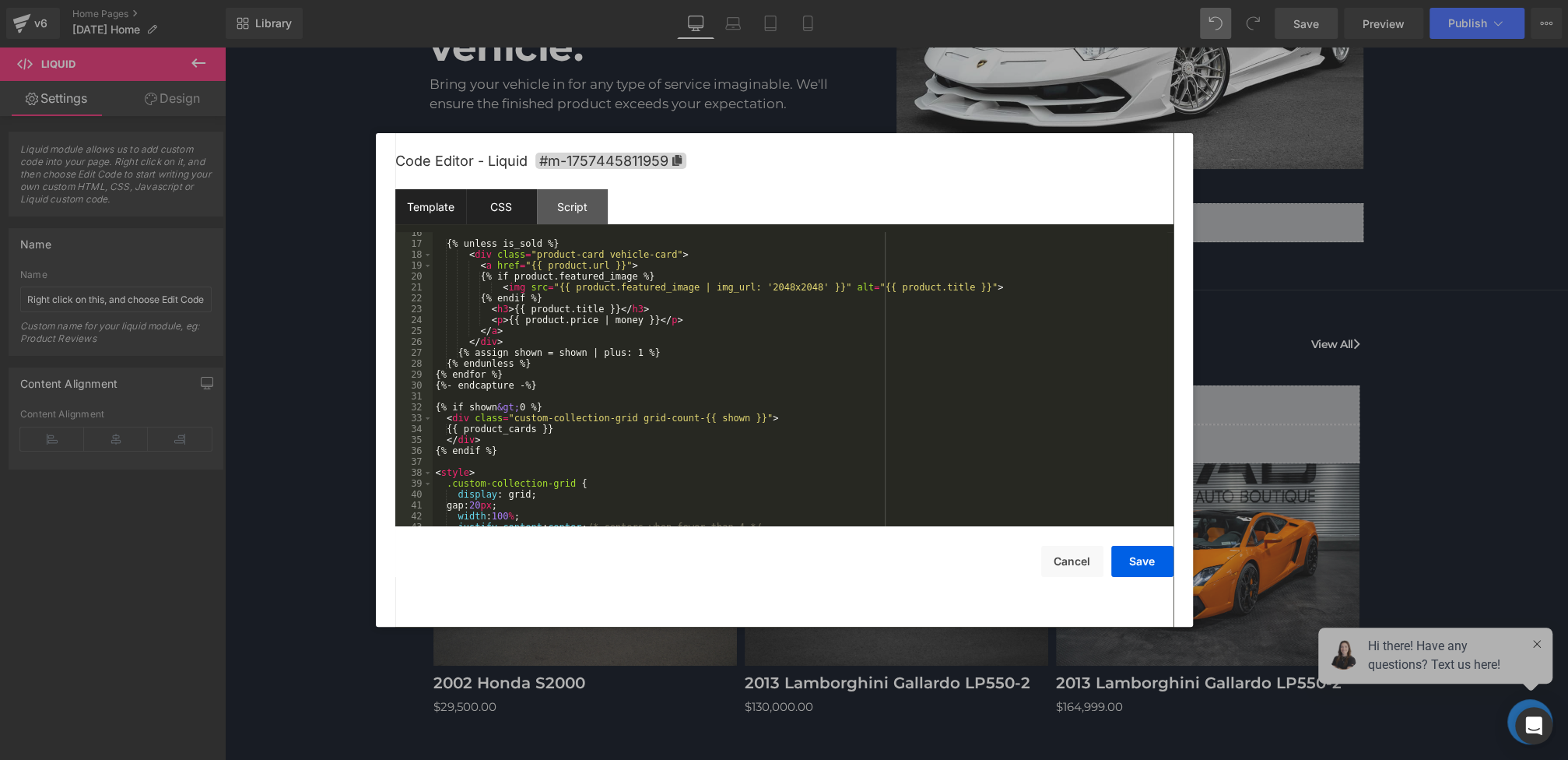
click at [508, 202] on div "CSS" at bounding box center [501, 206] width 71 height 35
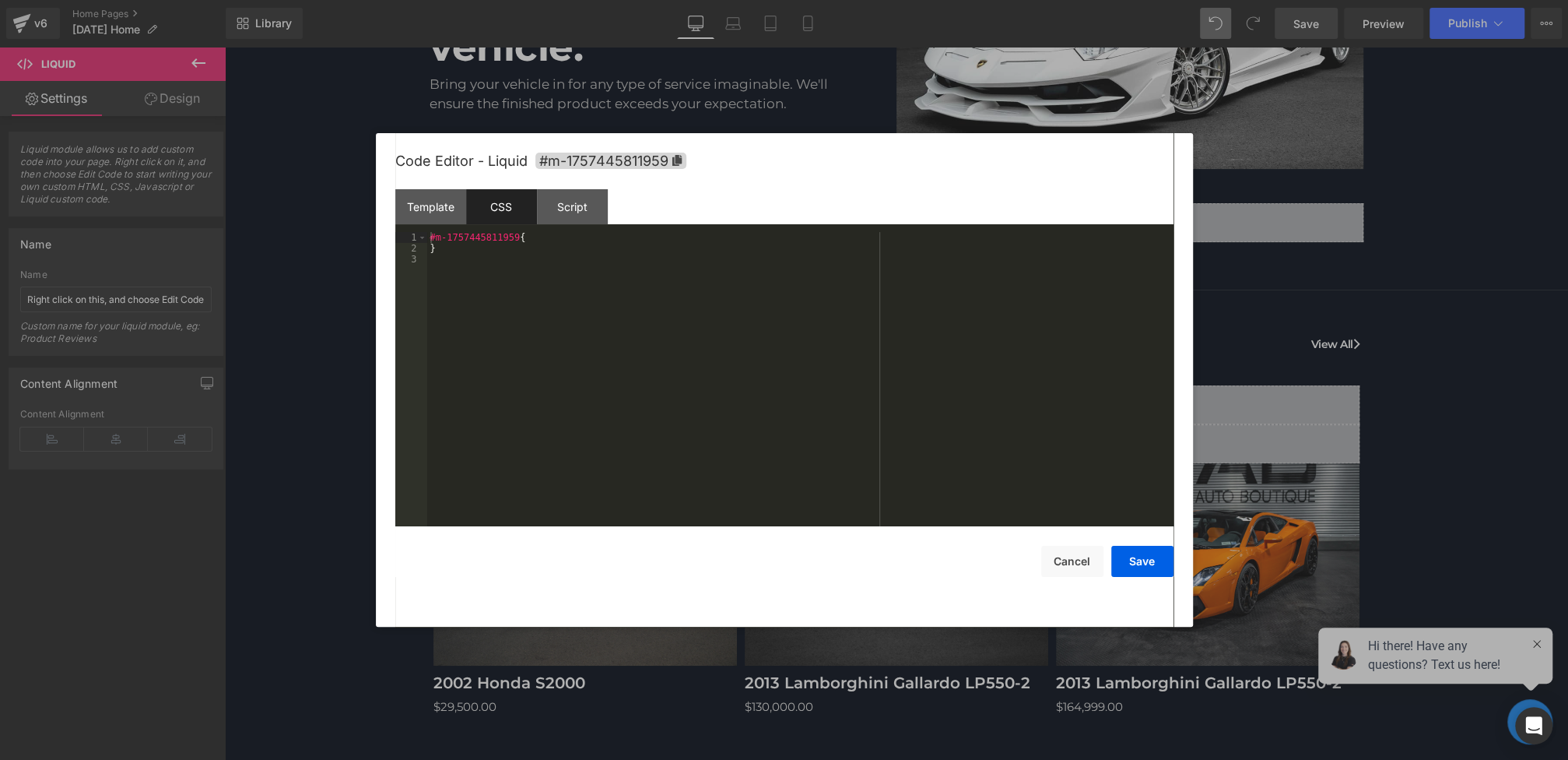
click at [551, 307] on div "#m-1757445811959 { }" at bounding box center [800, 390] width 746 height 316
click at [426, 195] on div "Template" at bounding box center [430, 206] width 71 height 35
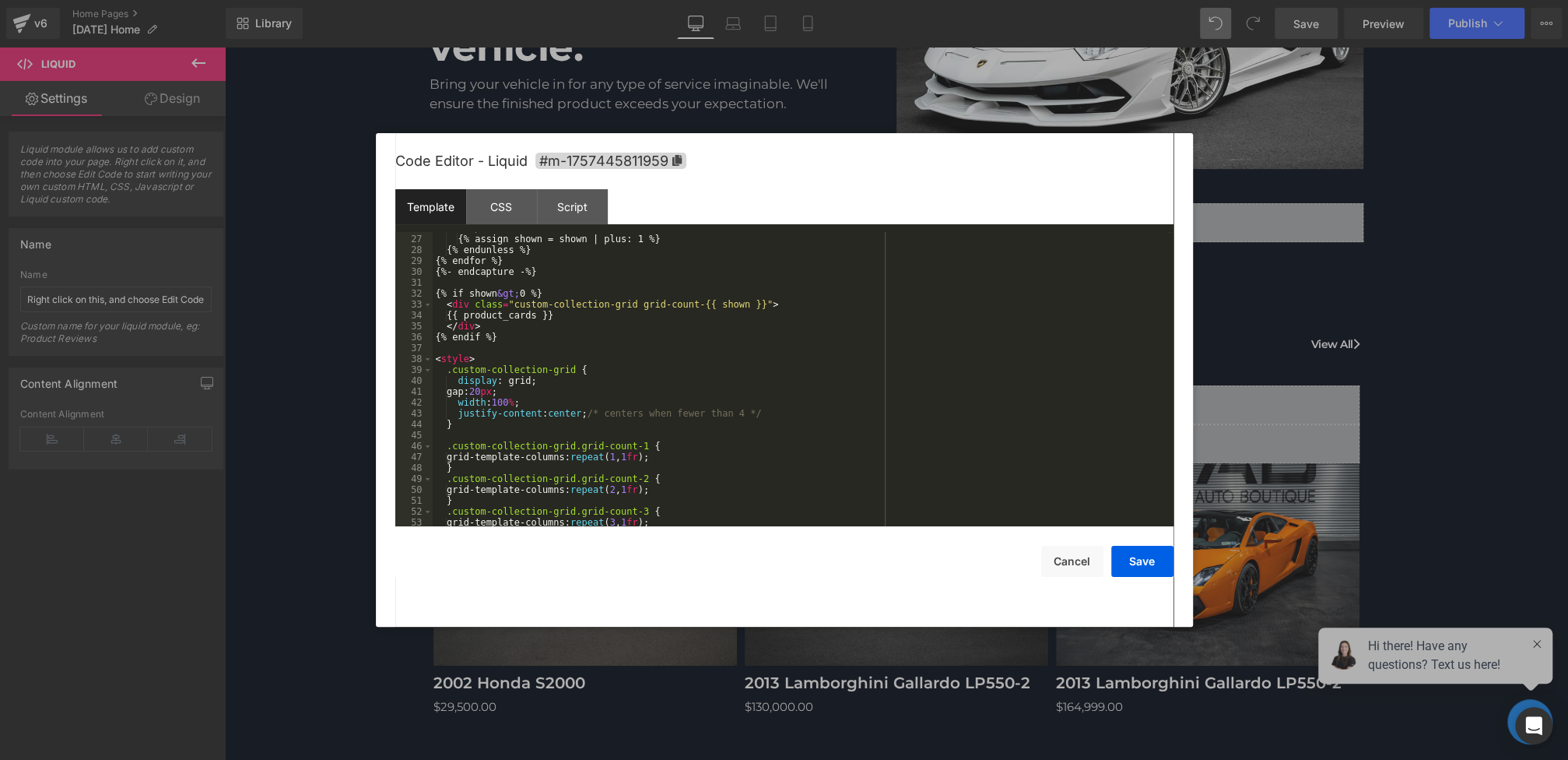
scroll to position [332, 0]
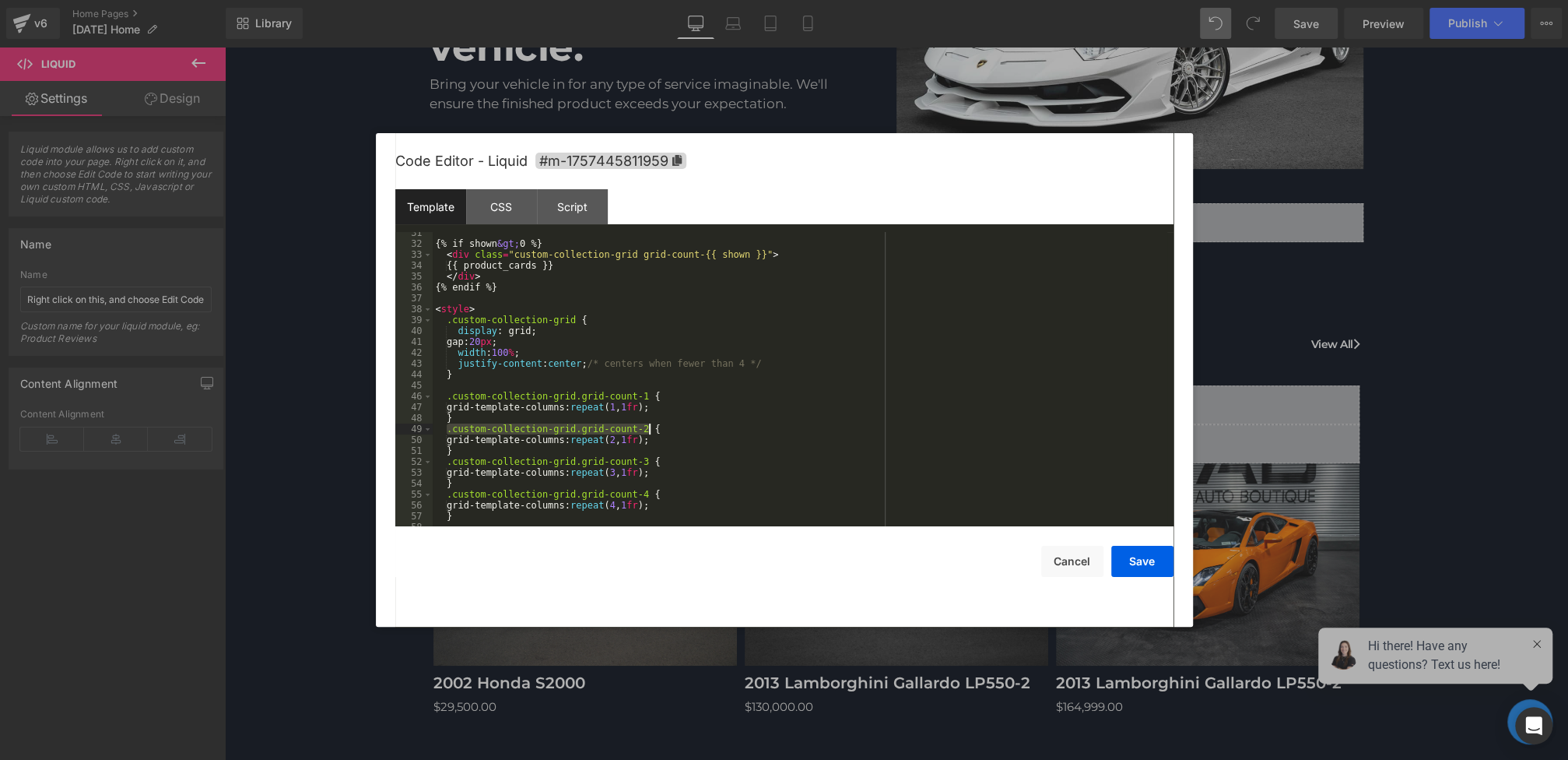
drag, startPoint x: 445, startPoint y: 431, endPoint x: 651, endPoint y: 430, distance: 206.2
click at [651, 430] on div "{% if shown &gt; 0 %} < div class = "custom-collection-grid grid-count-{{ shown…" at bounding box center [800, 385] width 735 height 316
click at [490, 202] on div "CSS" at bounding box center [501, 206] width 71 height 35
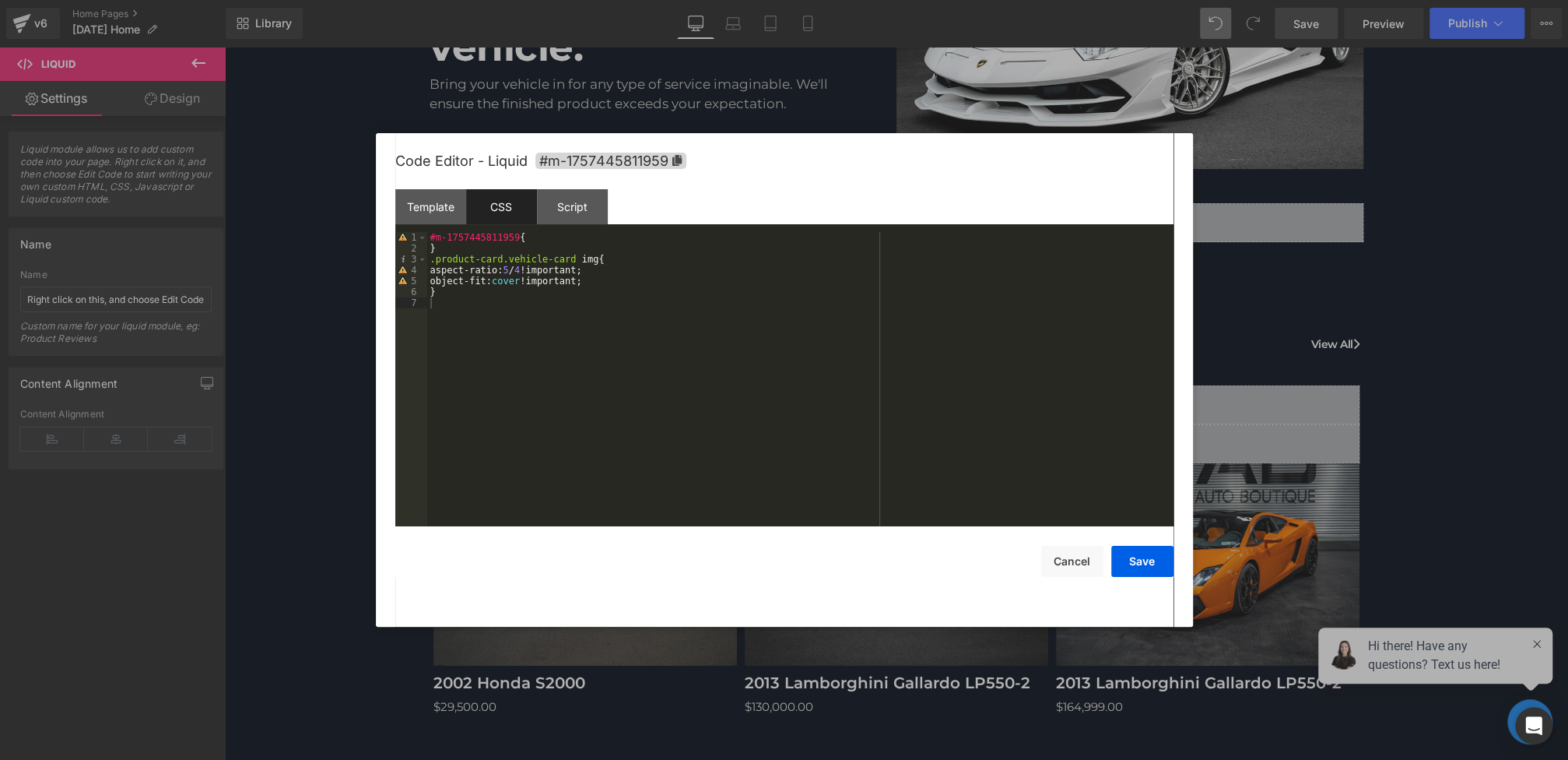
click at [496, 381] on div "#m-1757445811959 { } .product-card.vehicle-card img { aspect-ratio: 5 / 4 !impo…" at bounding box center [800, 390] width 746 height 316
paste textarea
drag, startPoint x: 428, startPoint y: 261, endPoint x: 647, endPoint y: 254, distance: 219.6
click at [647, 254] on div "#m-1757445811959 { } .product-card.vehicle-card img { aspect-ratio: 5 / 4 !impo…" at bounding box center [800, 390] width 746 height 316
click at [535, 267] on div "#m-1757445811959 { } .product-card.vehicle-card img { aspect-ratio: 5 / 4 !impo…" at bounding box center [800, 390] width 746 height 316
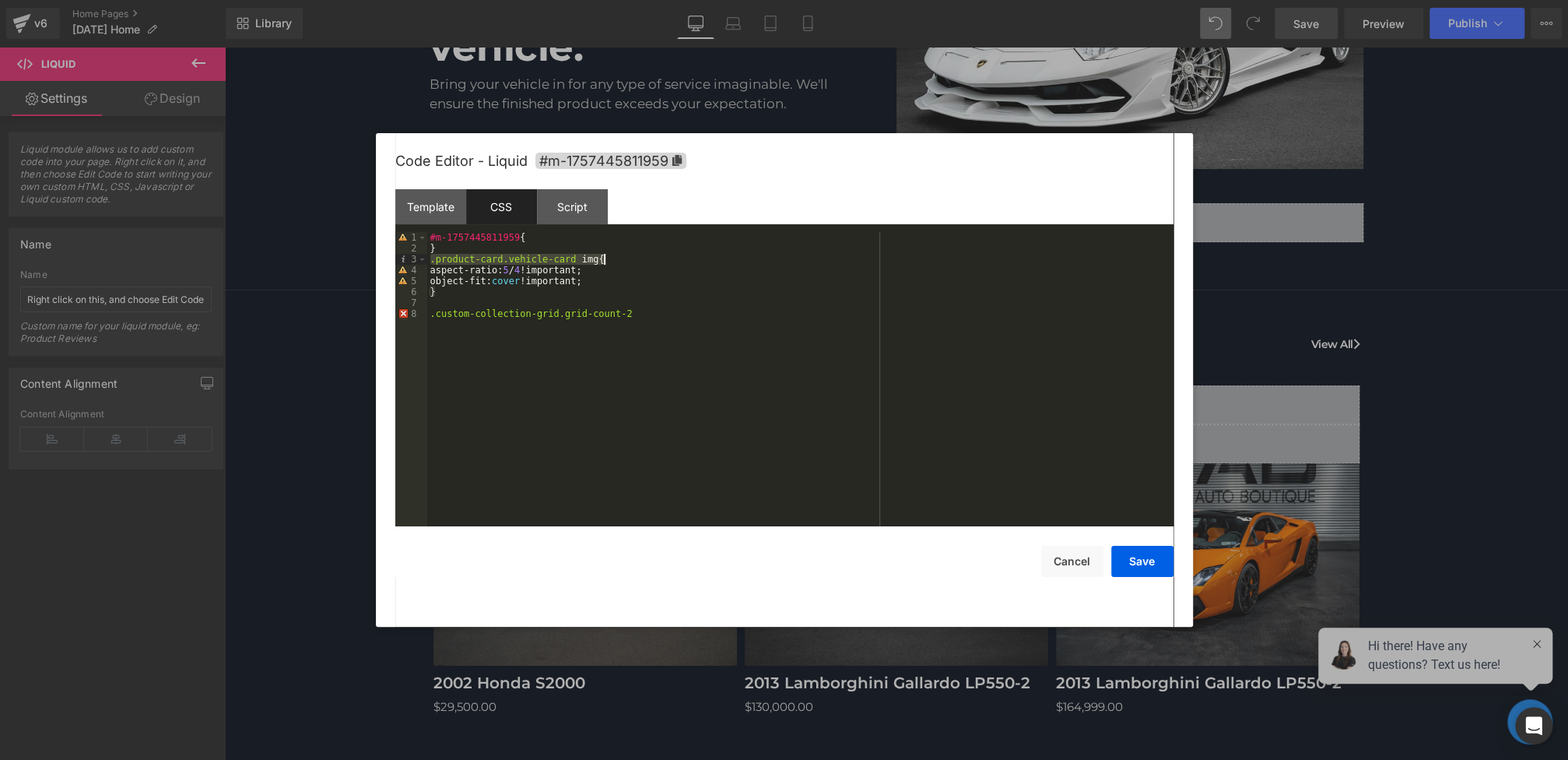
drag, startPoint x: 430, startPoint y: 261, endPoint x: 710, endPoint y: 261, distance: 280.1
click at [710, 261] on div "#m-1757445811959 { } .product-card.vehicle-card img { aspect-ratio: 5 / 4 !impo…" at bounding box center [800, 390] width 746 height 316
click at [685, 307] on div "#m-1757445811959 { } .product-card.vehicle-card img { aspect-ratio: 5 / 4 !impo…" at bounding box center [800, 390] width 746 height 316
click at [682, 316] on div "#m-1757445811959 { } .product-card.vehicle-card img { aspect-ratio: 5 / 4 !impo…" at bounding box center [800, 390] width 746 height 316
paste textarea
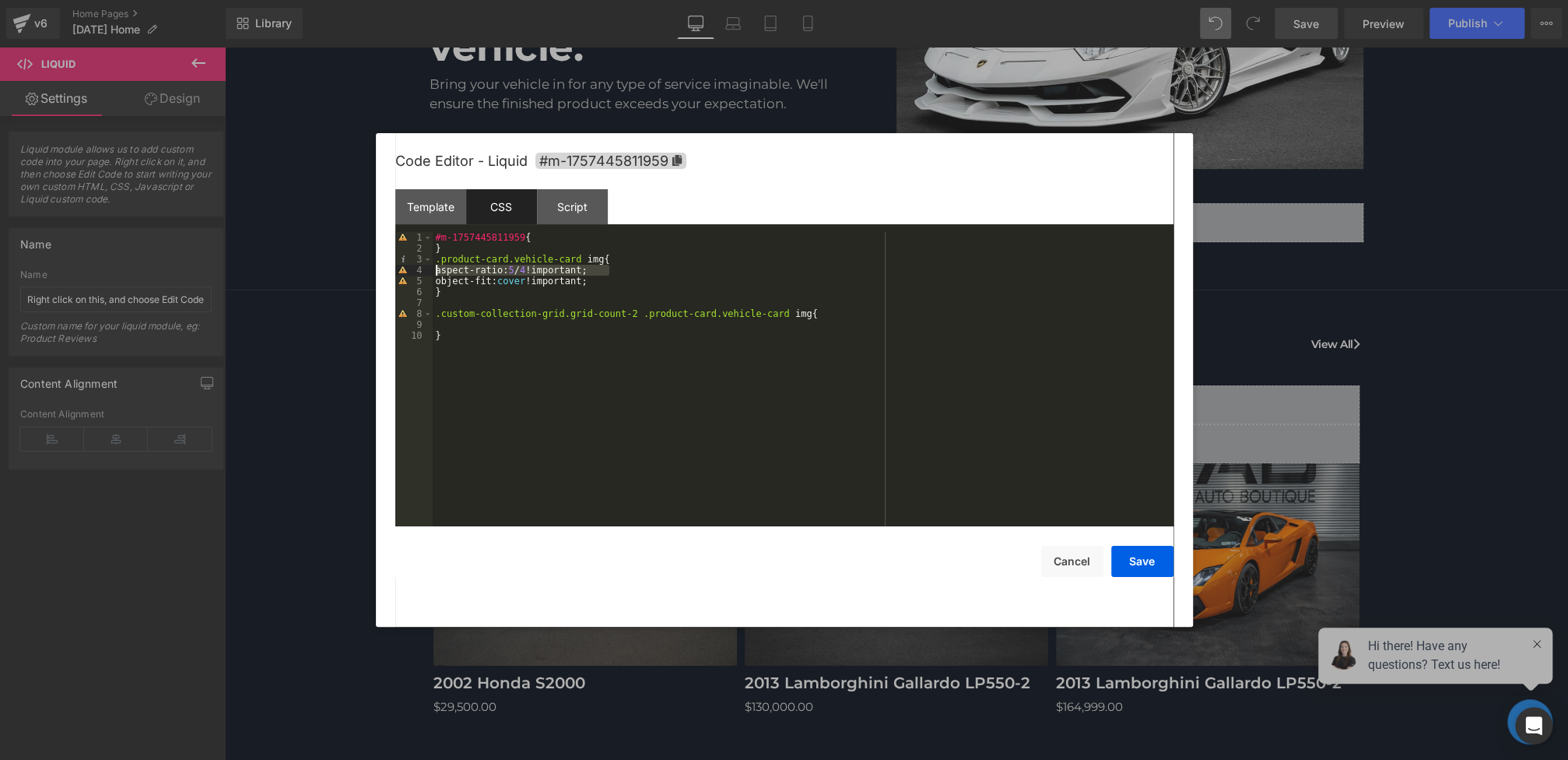
drag, startPoint x: 598, startPoint y: 268, endPoint x: 378, endPoint y: 266, distance: 220.2
click at [378, 266] on div "Code Editor - Liquid #m-1757445811959 Template CSS Script Data 31 32 33 34 35 3…" at bounding box center [784, 379] width 817 height 493
click at [550, 321] on div "#m-1757445811959 { } .product-card.vehicle-card img { aspect-ratio: 5 / 4 !impo…" at bounding box center [803, 390] width 741 height 316
paste textarea
click at [545, 325] on div "#m-1757445811959 { } .product-card.vehicle-card img { aspect-ratio: 5 / 4 !impo…" at bounding box center [803, 390] width 741 height 316
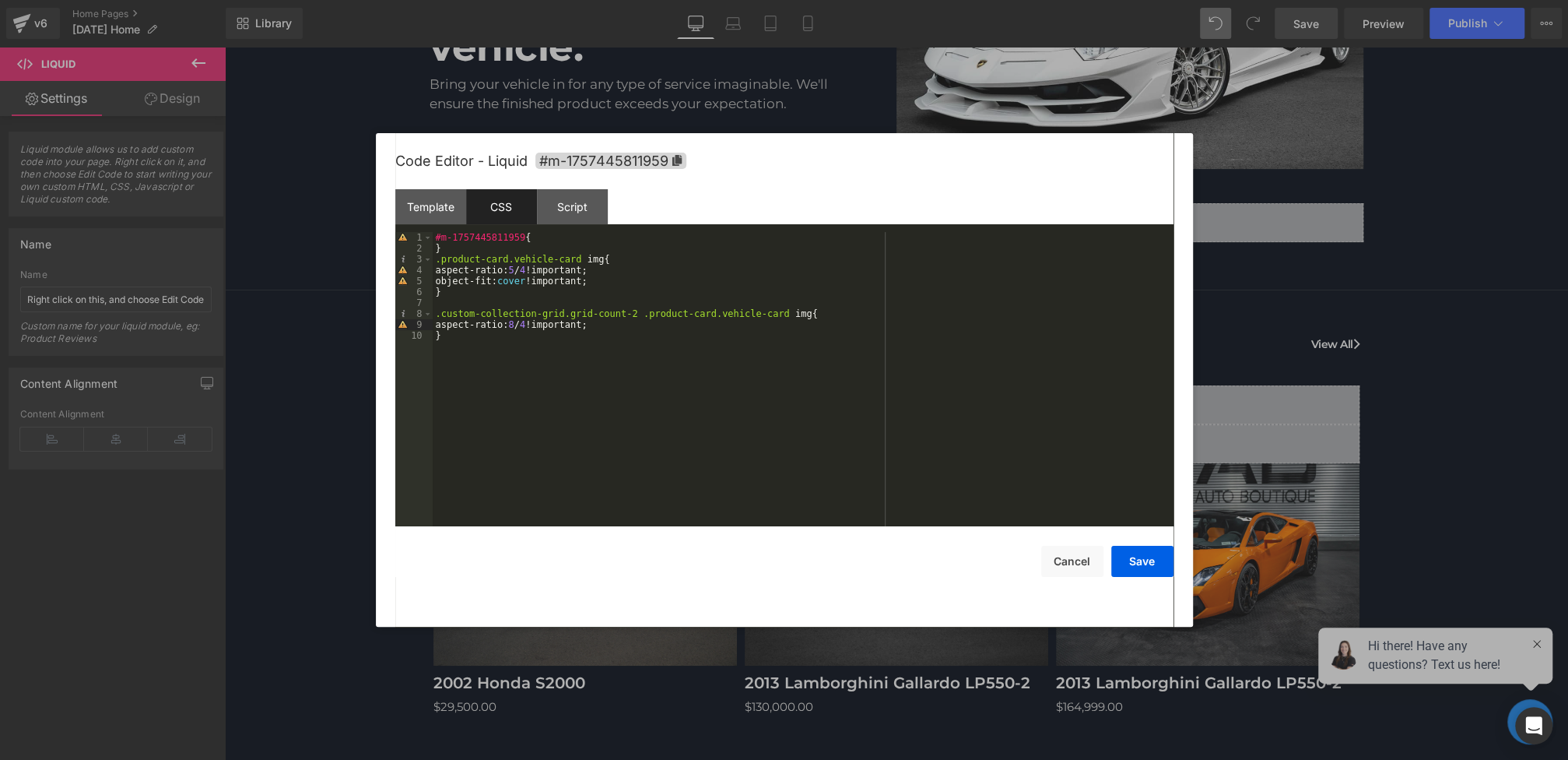
click at [484, 343] on div "#m-1757445811959 { } .product-card.vehicle-card img { aspect-ratio: 5 / 4 !impo…" at bounding box center [803, 390] width 741 height 316
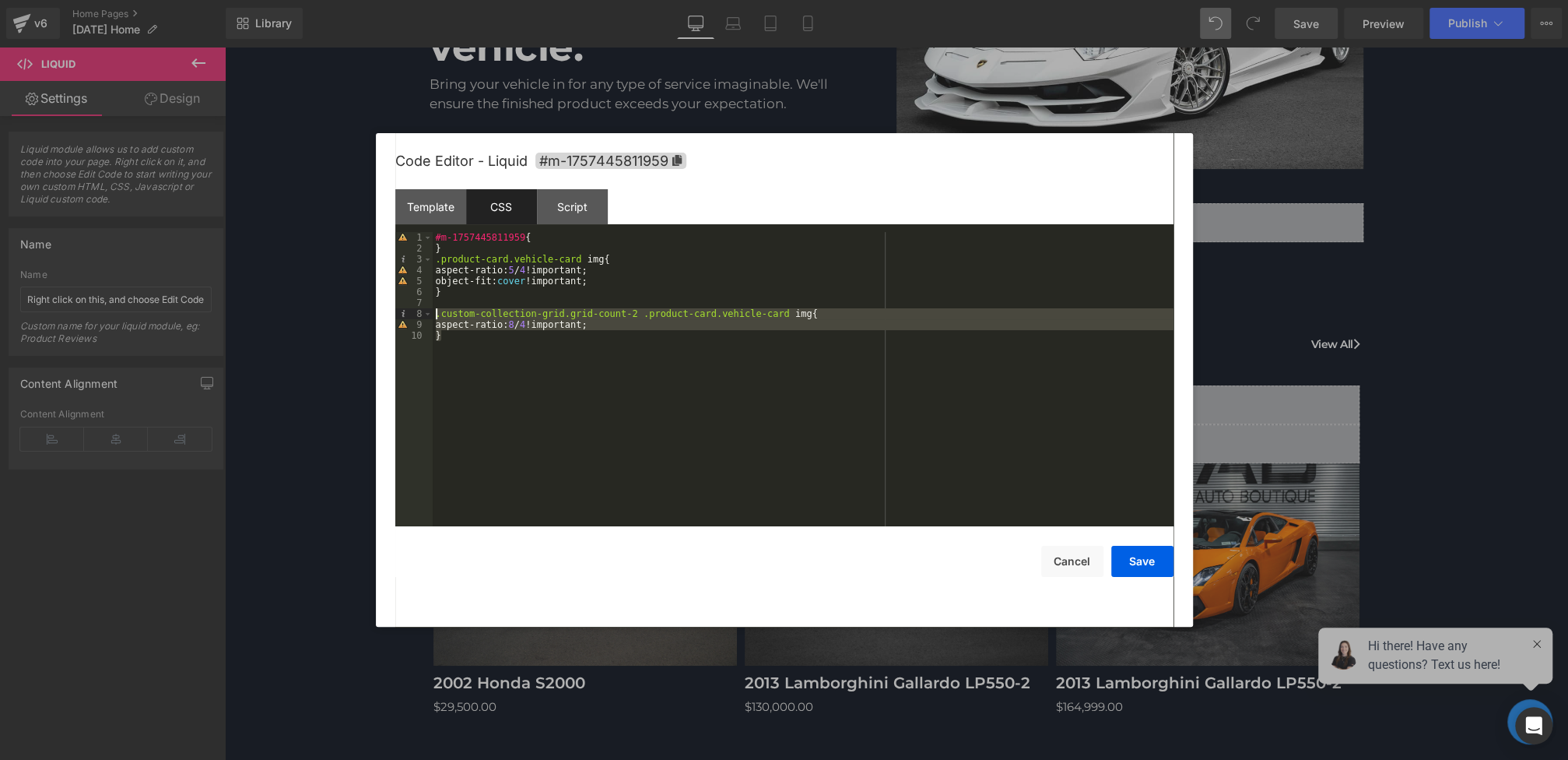
drag, startPoint x: 469, startPoint y: 342, endPoint x: 409, endPoint y: 316, distance: 65.5
click at [409, 316] on pre "1 2 3 4 5 6 7 8 9 10 #m-1757445811959 { } .product-card.vehicle-card img { aspe…" at bounding box center [784, 379] width 778 height 294
click at [584, 336] on div "#m-1757445811959 { } .product-card.vehicle-card img { aspect-ratio: 5 / 4 !impo…" at bounding box center [803, 390] width 741 height 316
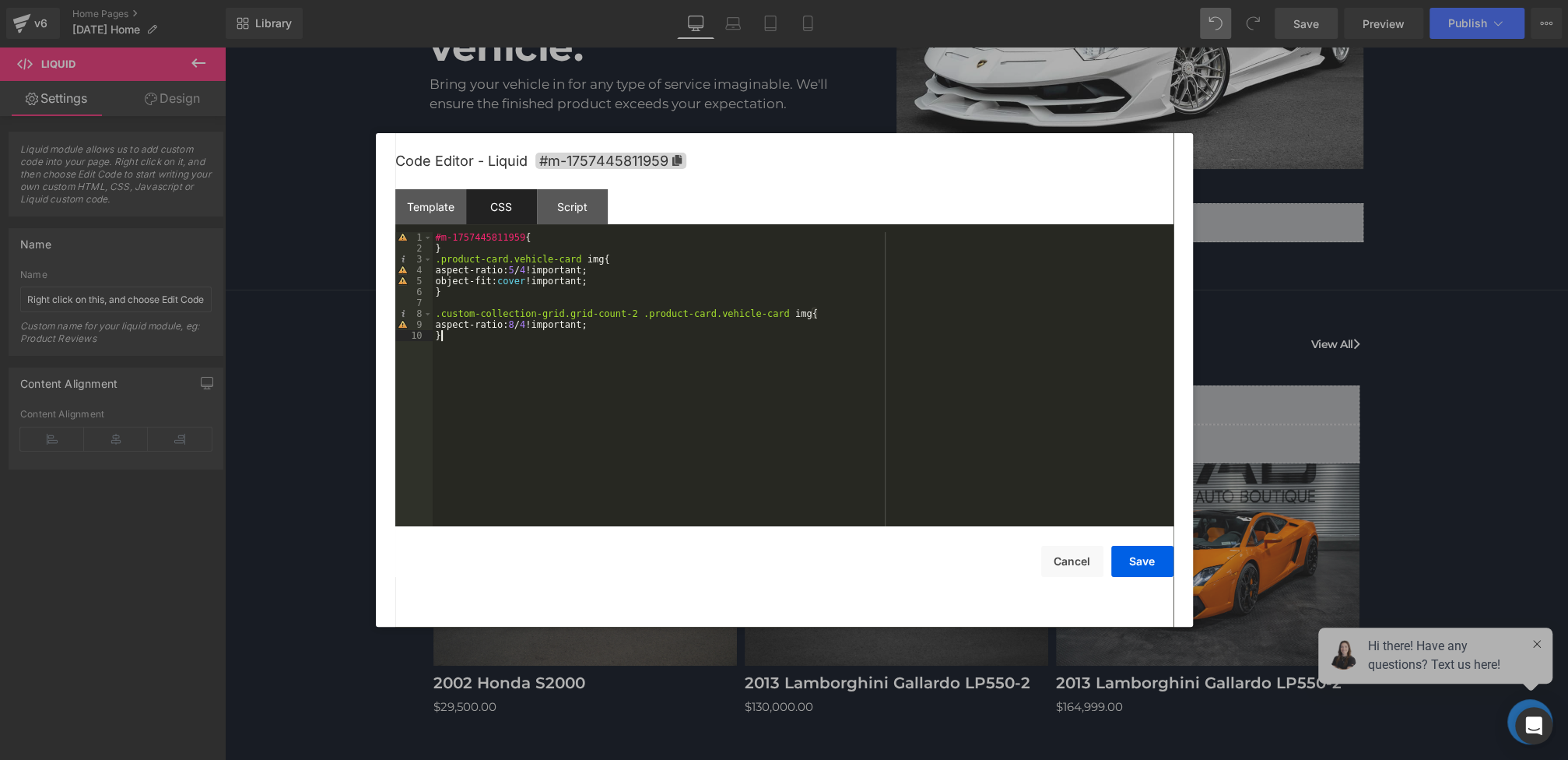
click at [528, 269] on div "#m-1757445811959 { } .product-card.vehicle-card img { aspect-ratio: 5 / 4 !impo…" at bounding box center [803, 390] width 741 height 316
click at [1155, 567] on button "Save" at bounding box center [1142, 561] width 62 height 31
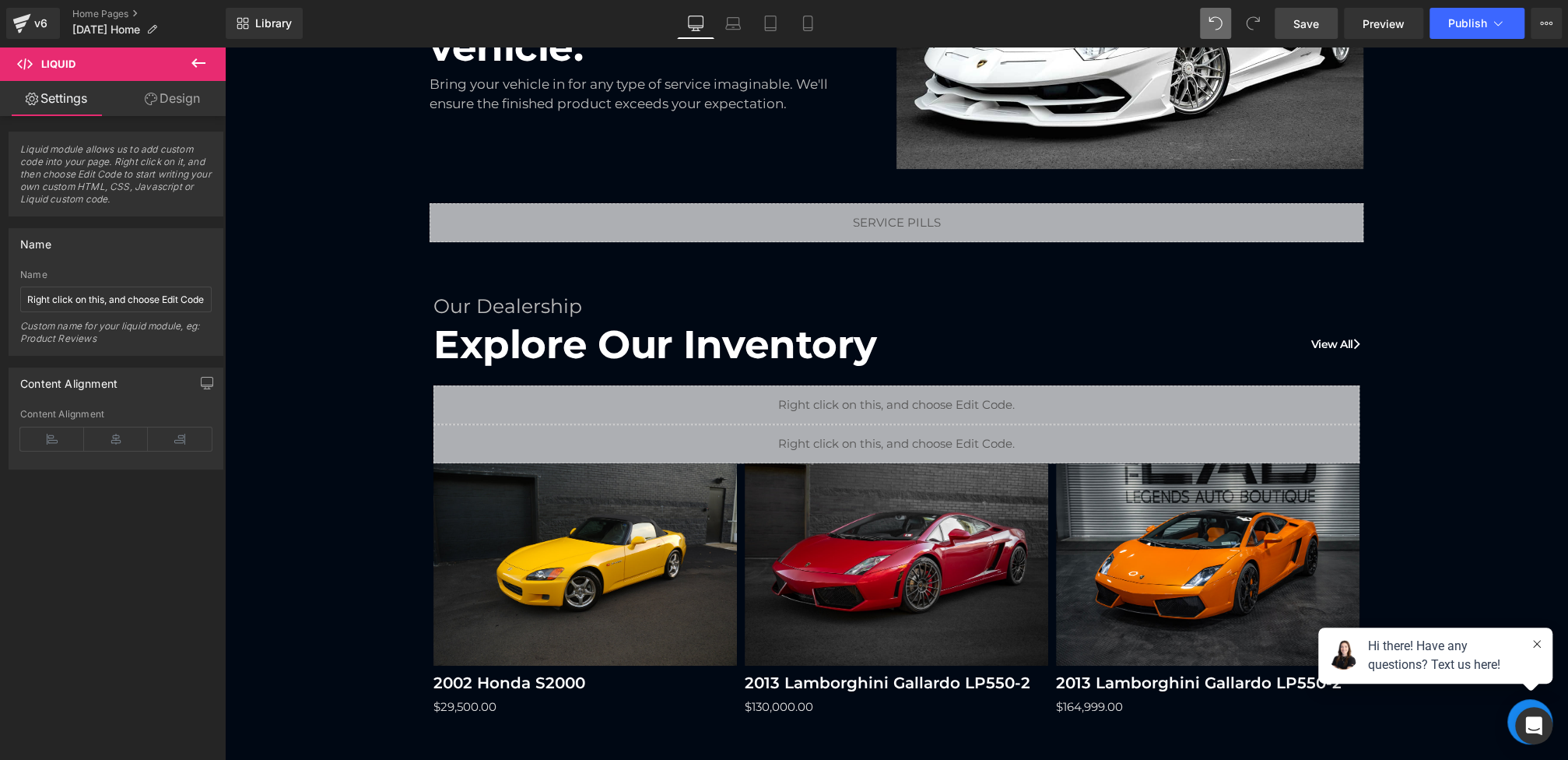
click at [1302, 26] on span "Save" at bounding box center [1306, 24] width 26 height 16
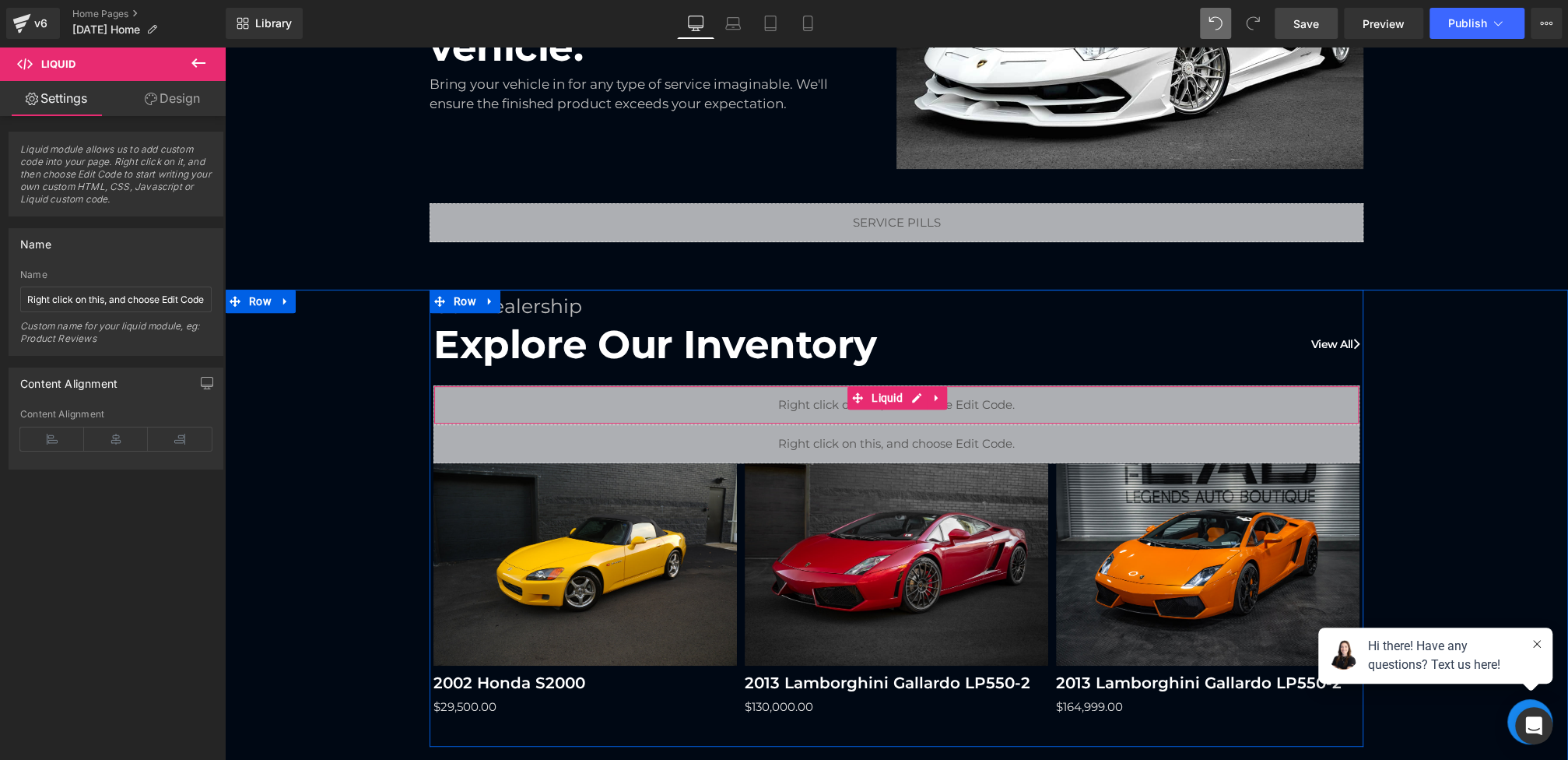
click at [678, 404] on div "Liquid" at bounding box center [896, 404] width 926 height 39
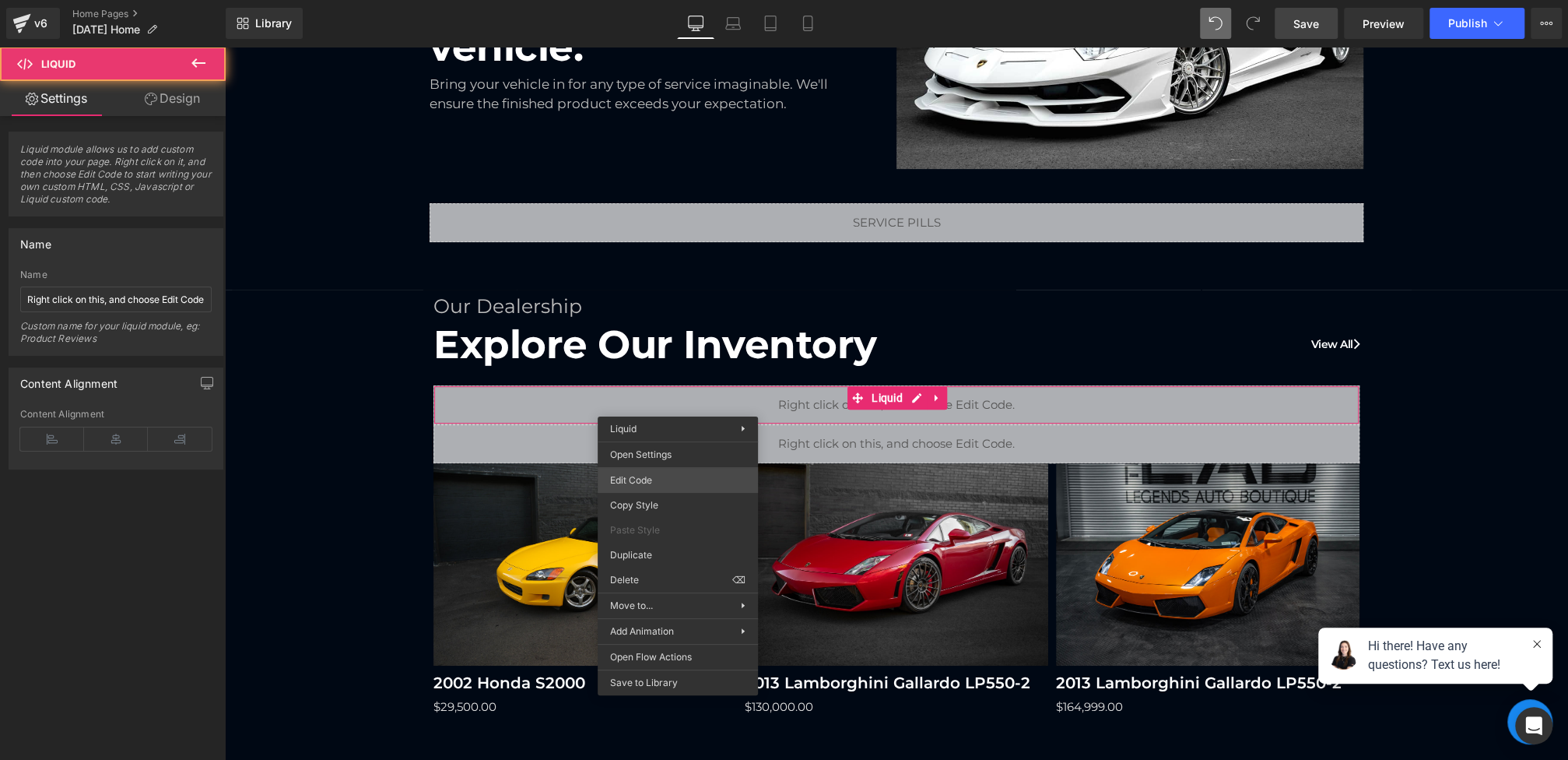
click at [646, 0] on div "(P) Image You are previewing how the will restyle your page. You can not edit E…" at bounding box center [784, 0] width 1568 height 0
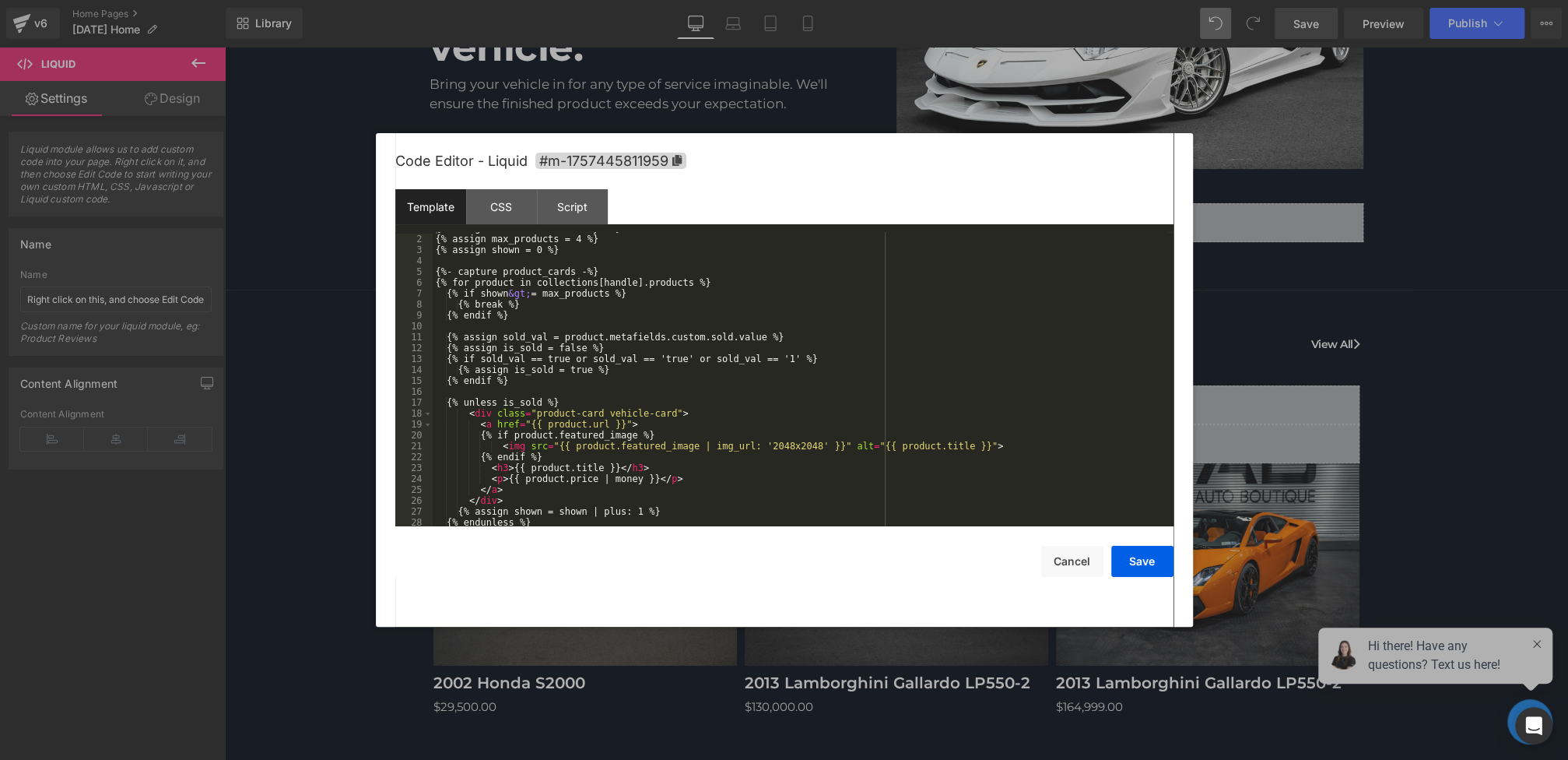
scroll to position [86, 0]
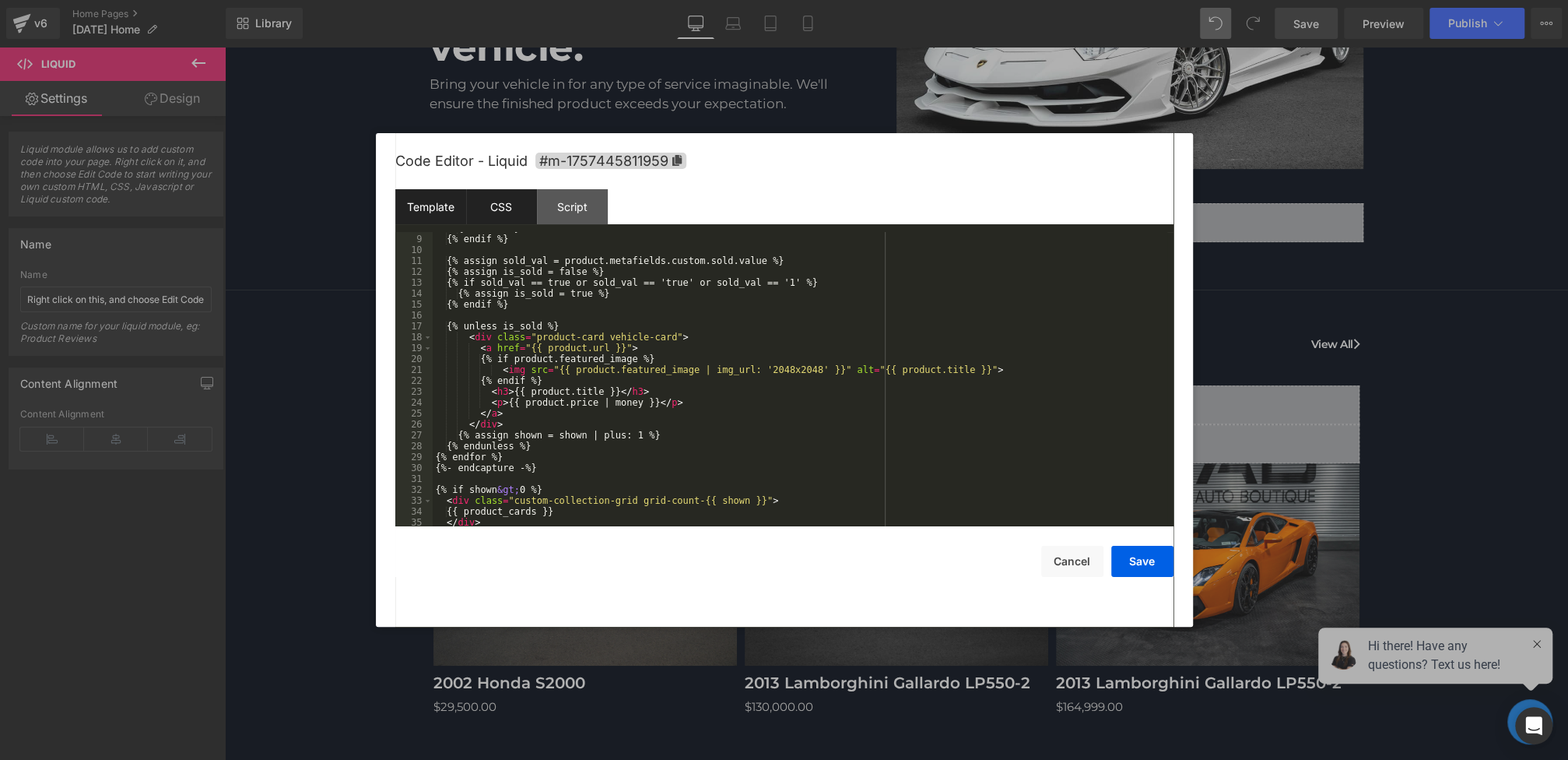
click at [514, 219] on div "CSS" at bounding box center [501, 206] width 71 height 35
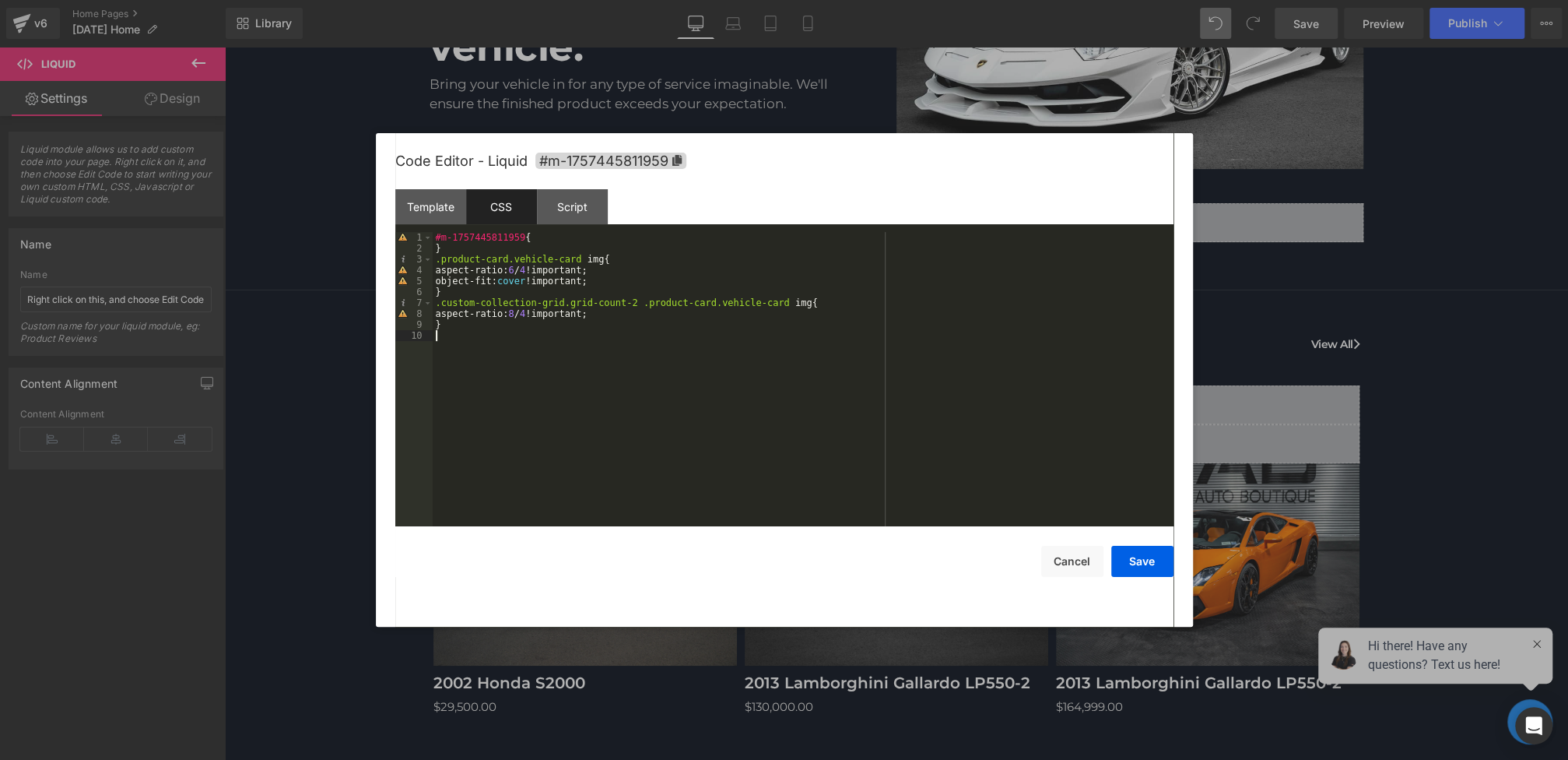
click at [521, 362] on div "#m-1757445811959 { } .product-card.vehicle-card img { aspect-ratio: 6 / 4 !impo…" at bounding box center [803, 390] width 741 height 316
click at [441, 193] on div "Template" at bounding box center [430, 206] width 71 height 35
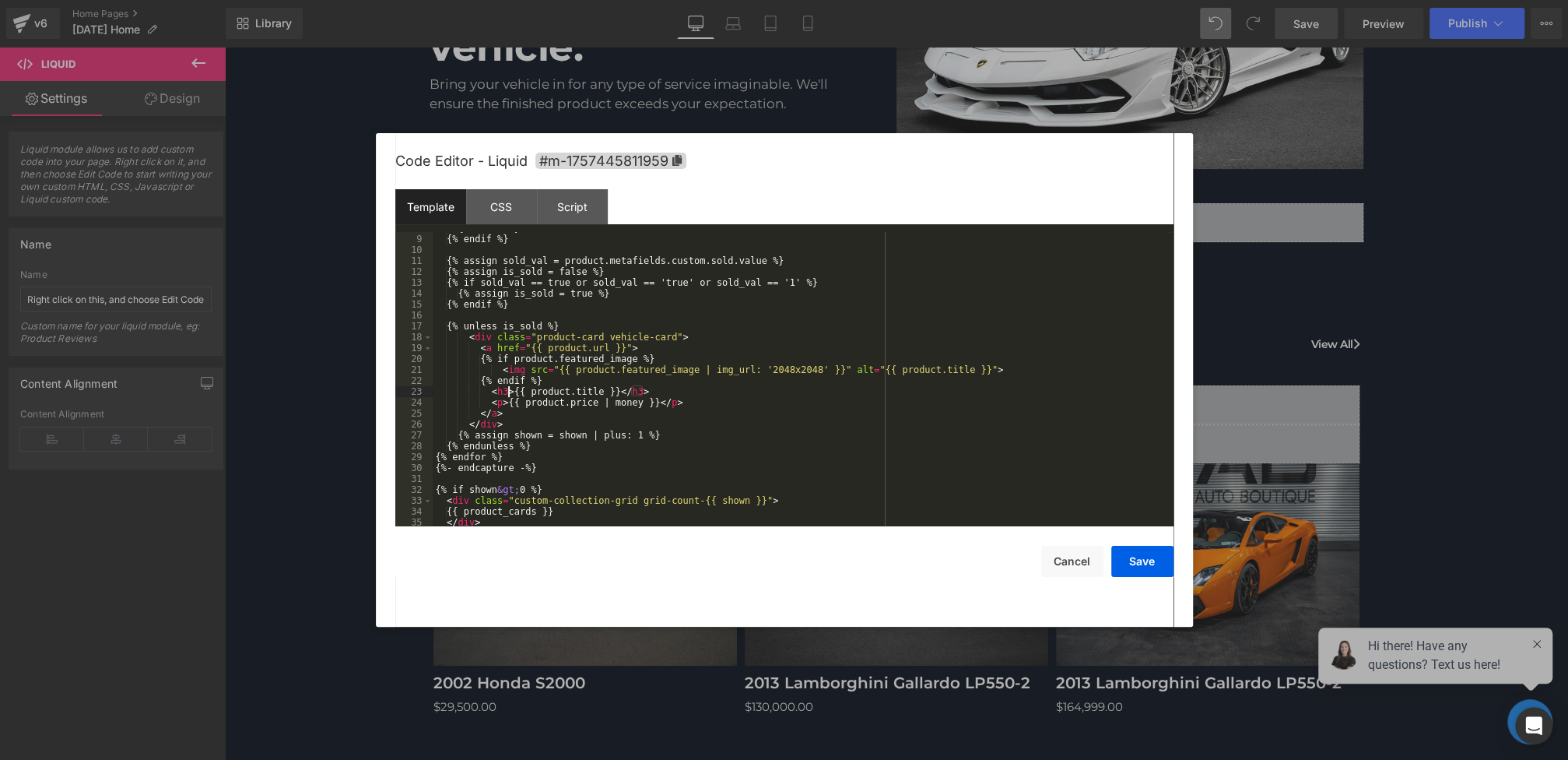
click at [506, 391] on div "{% break %} {% endif %} {% assign sold_val = product.metafields.custom.sold.val…" at bounding box center [800, 381] width 735 height 316
click at [645, 394] on div "{% break %} {% endif %} {% assign sold_val = product.metafields.custom.sold.val…" at bounding box center [800, 381] width 735 height 316
click at [498, 204] on div "CSS" at bounding box center [501, 206] width 71 height 35
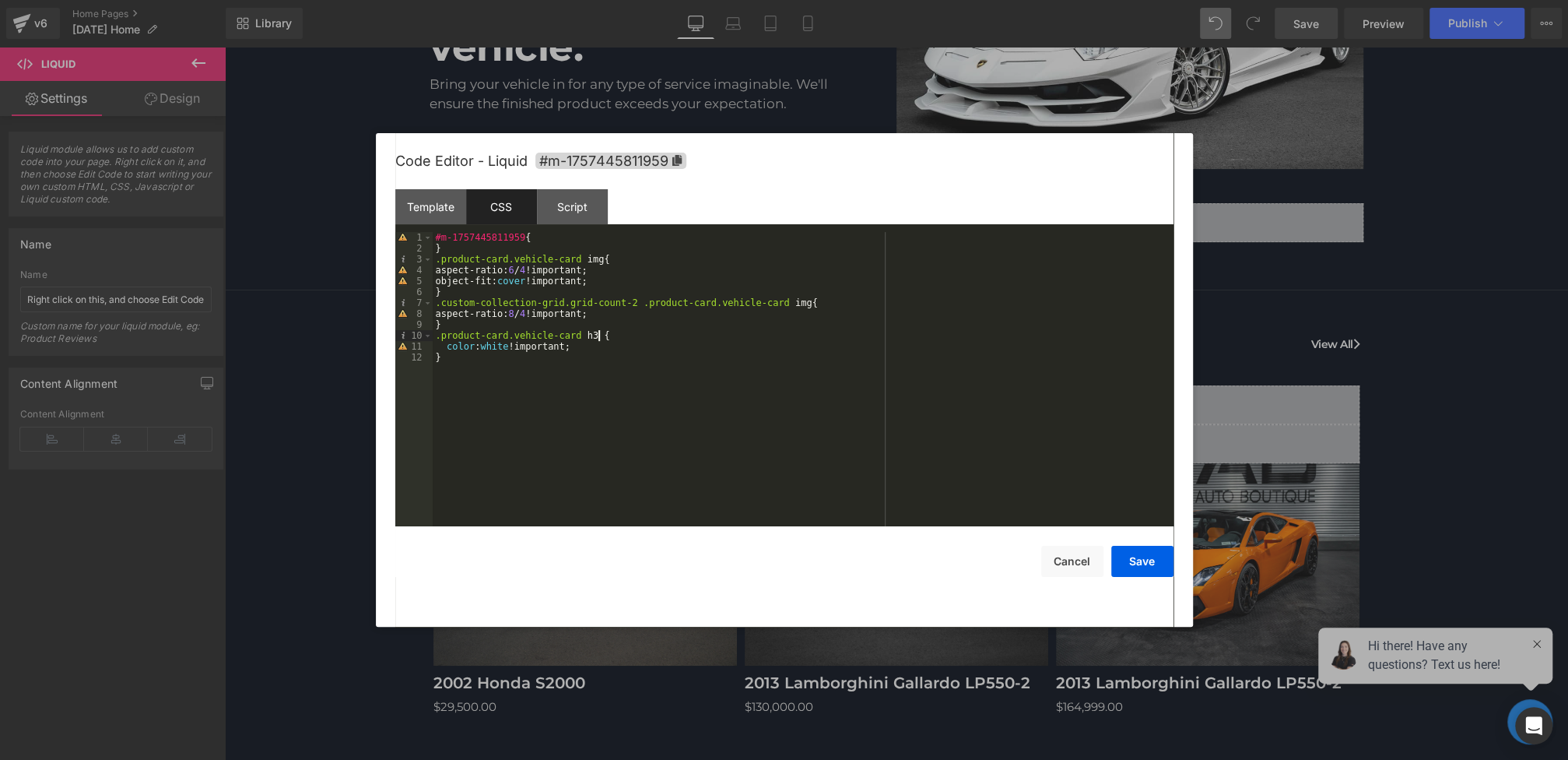
click at [598, 332] on div "#m-1757445811959 { } .product-card.vehicle-card img { aspect-ratio: 6 / 4 !impo…" at bounding box center [803, 390] width 741 height 316
click at [550, 381] on div "#m-1757445811959 { } .product-card.vehicle-card img { aspect-ratio: 6 / 4 !impo…" at bounding box center [803, 390] width 741 height 316
click at [617, 352] on div "#m-1757445811959 { } .product-card.vehicle-card img { aspect-ratio: 6 / 4 !impo…" at bounding box center [803, 390] width 741 height 316
click at [1133, 557] on button "Save" at bounding box center [1142, 561] width 62 height 31
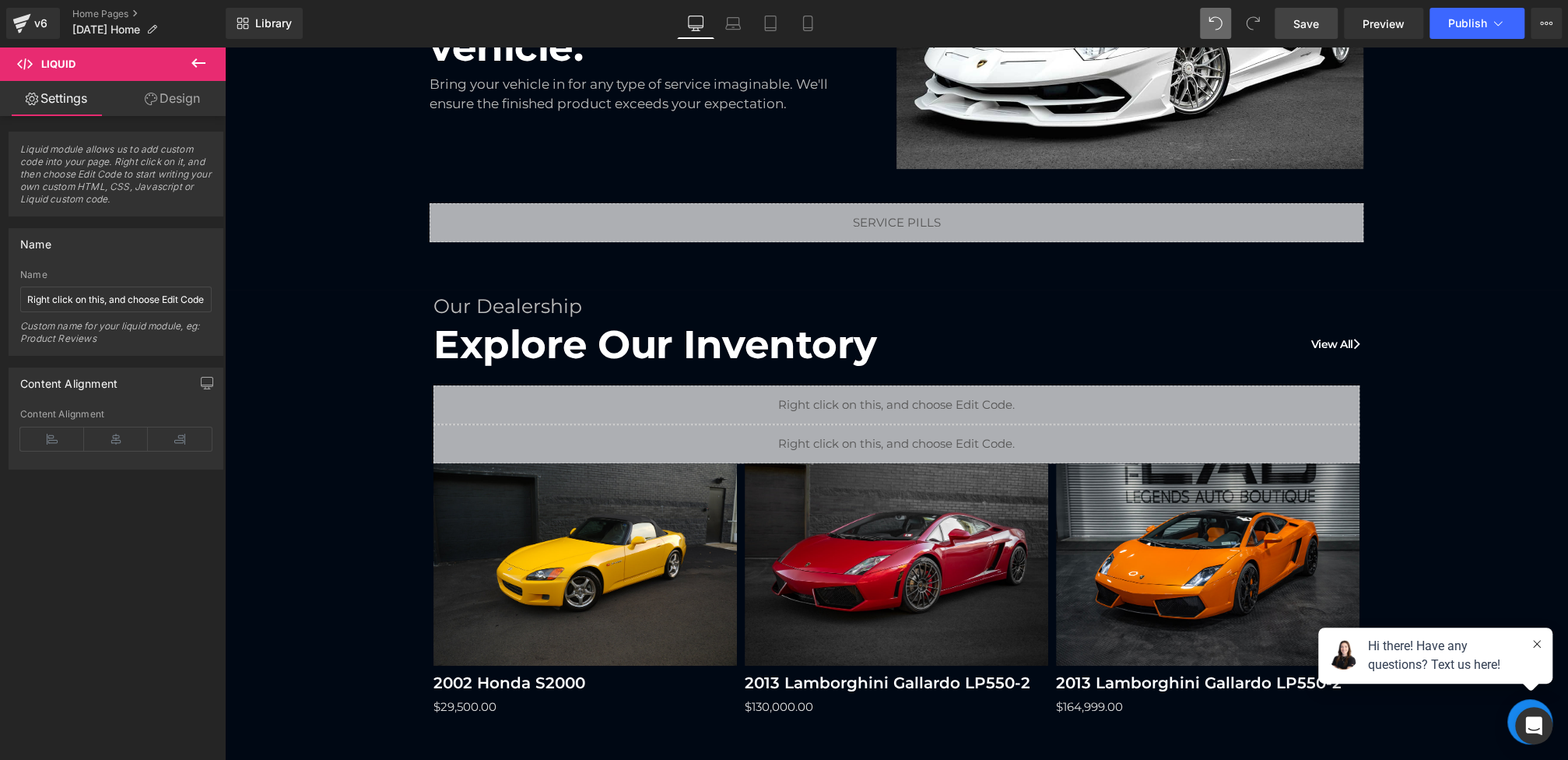
click at [1341, 21] on div "Save Preview Publish Scheduled View Live Page View with current Template Save T…" at bounding box center [1418, 23] width 300 height 31
click at [1328, 21] on link "Save" at bounding box center [1306, 23] width 63 height 31
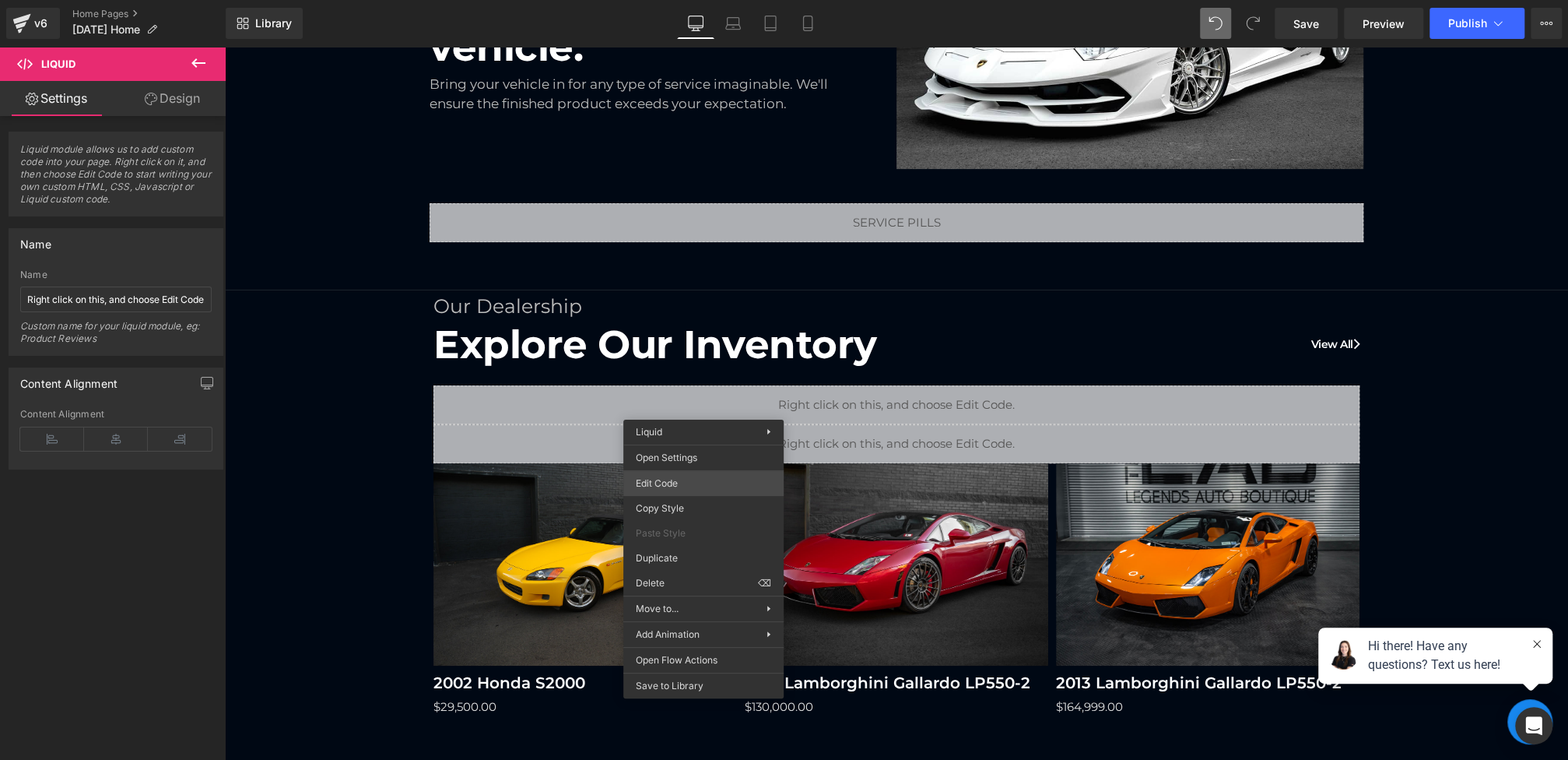
click at [673, 0] on div "(P) Image You are previewing how the will restyle your page. You can not edit E…" at bounding box center [784, 0] width 1568 height 0
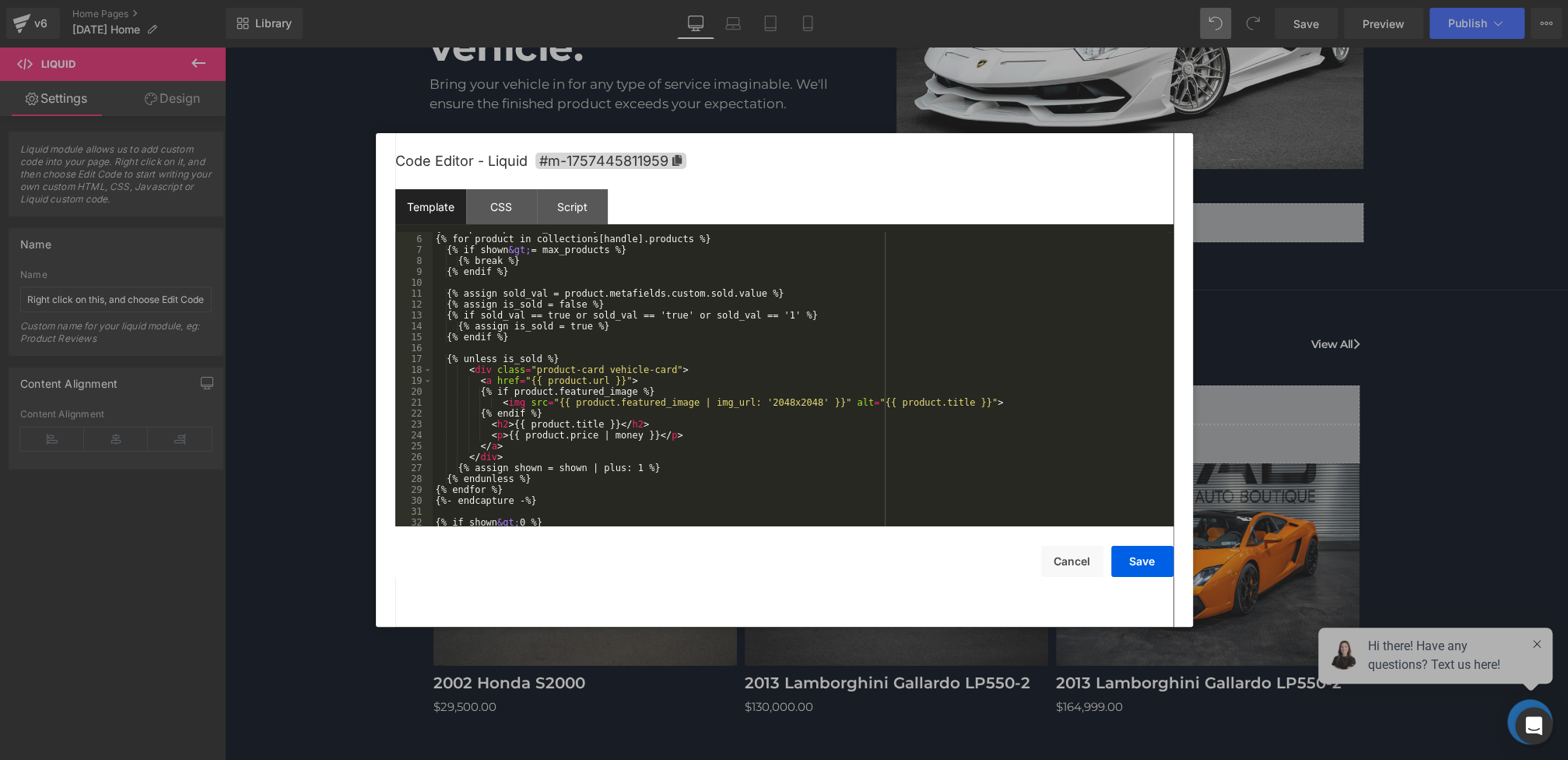
scroll to position [53, 0]
click at [694, 389] on div "{%- capture product_cards -%} {% for product in collections[handle].products %}…" at bounding box center [800, 381] width 735 height 316
click at [616, 417] on div "{%- capture product_cards -%} {% for product in collections[handle].products %}…" at bounding box center [800, 381] width 735 height 316
click at [502, 426] on div "{%- capture product_cards -%} {% for product in collections[handle].products %}…" at bounding box center [800, 381] width 735 height 316
click at [661, 423] on div "{%- capture product_cards -%} {% for product in collections[handle].products %}…" at bounding box center [800, 381] width 735 height 316
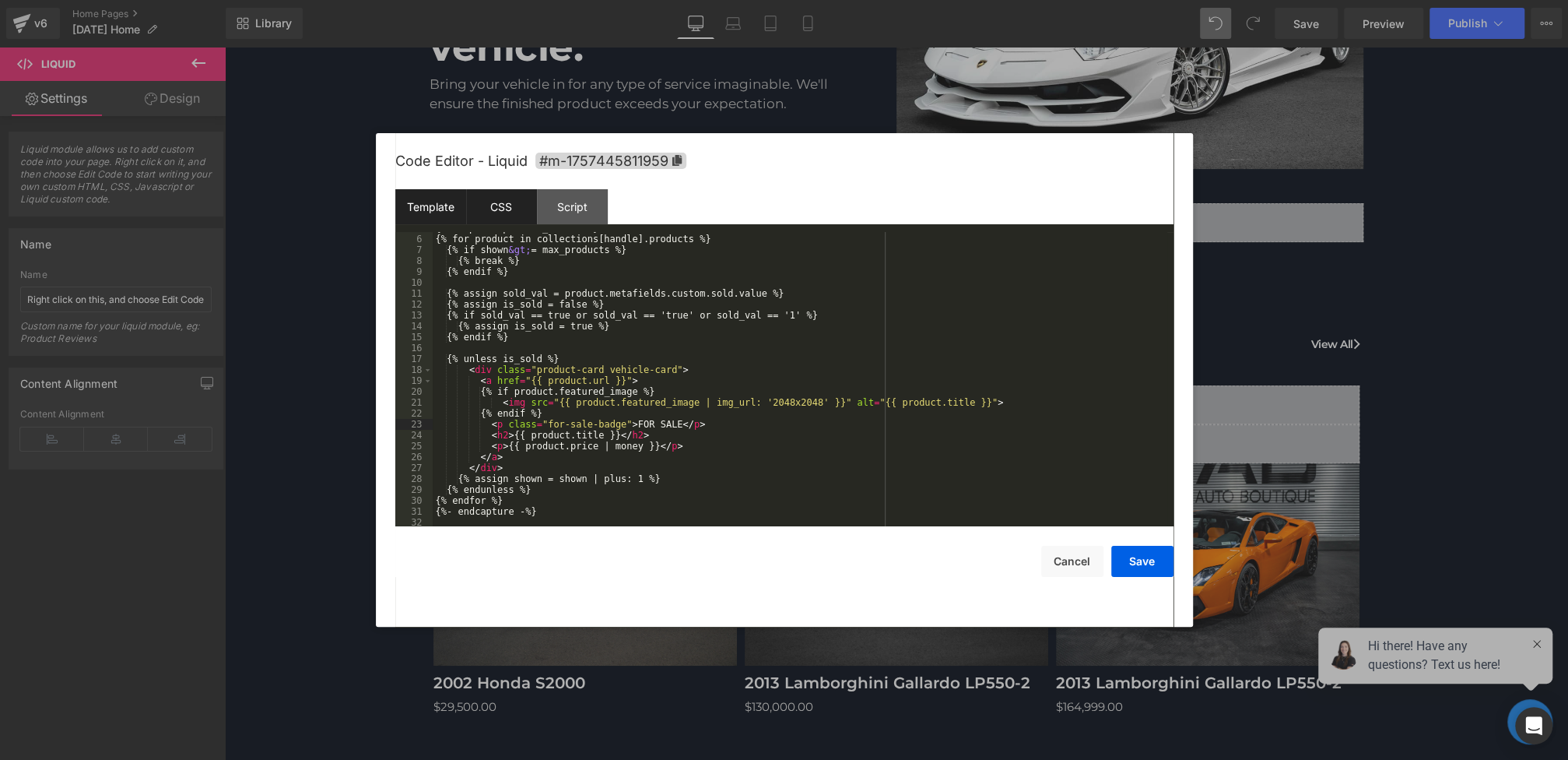
click at [493, 212] on div "CSS" at bounding box center [501, 206] width 71 height 35
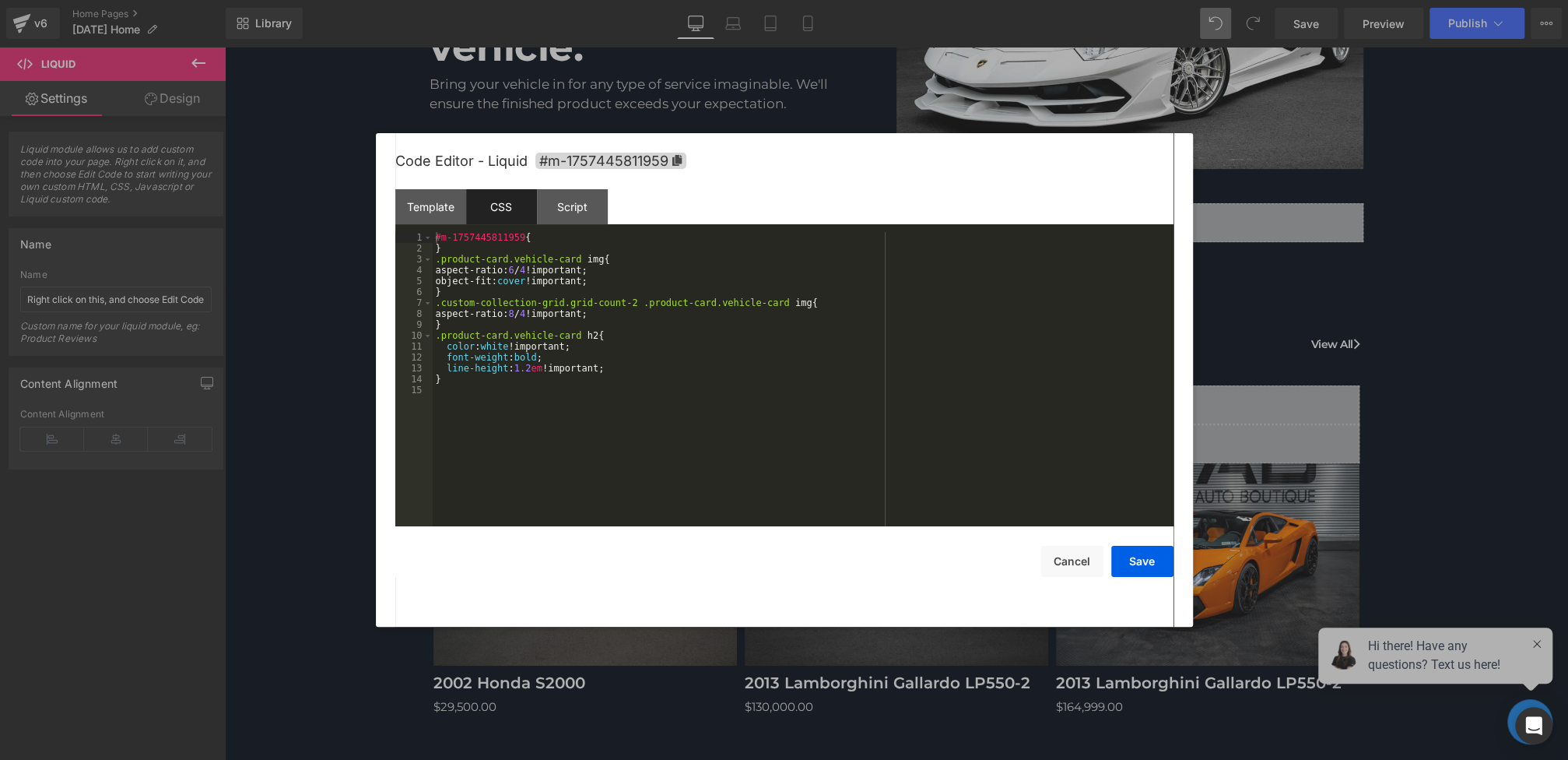
click at [492, 400] on div "#m-1757445811959 { } .product-card.vehicle-card img { aspect-ratio: 6 / 4 !impo…" at bounding box center [803, 390] width 741 height 316
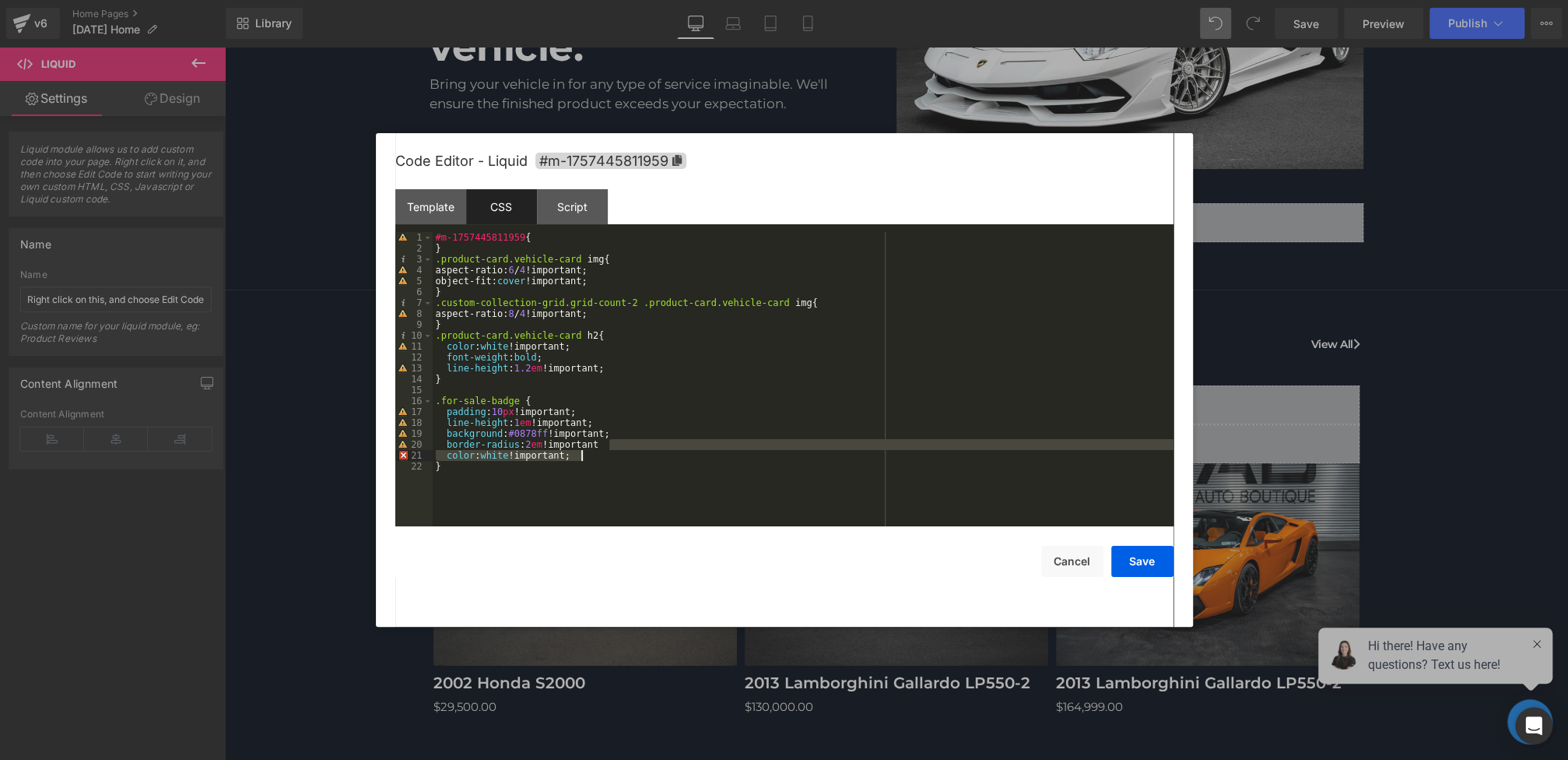
click at [630, 451] on div "#m-1757445811959 { } .product-card.vehicle-card img { aspect-ratio: 6 / 4 !impo…" at bounding box center [803, 390] width 741 height 316
click at [626, 446] on div "#m-1757445811959 { } .product-card.vehicle-card img { aspect-ratio: 6 / 4 !impo…" at bounding box center [803, 390] width 741 height 316
click at [1152, 555] on button "Save" at bounding box center [1142, 561] width 62 height 31
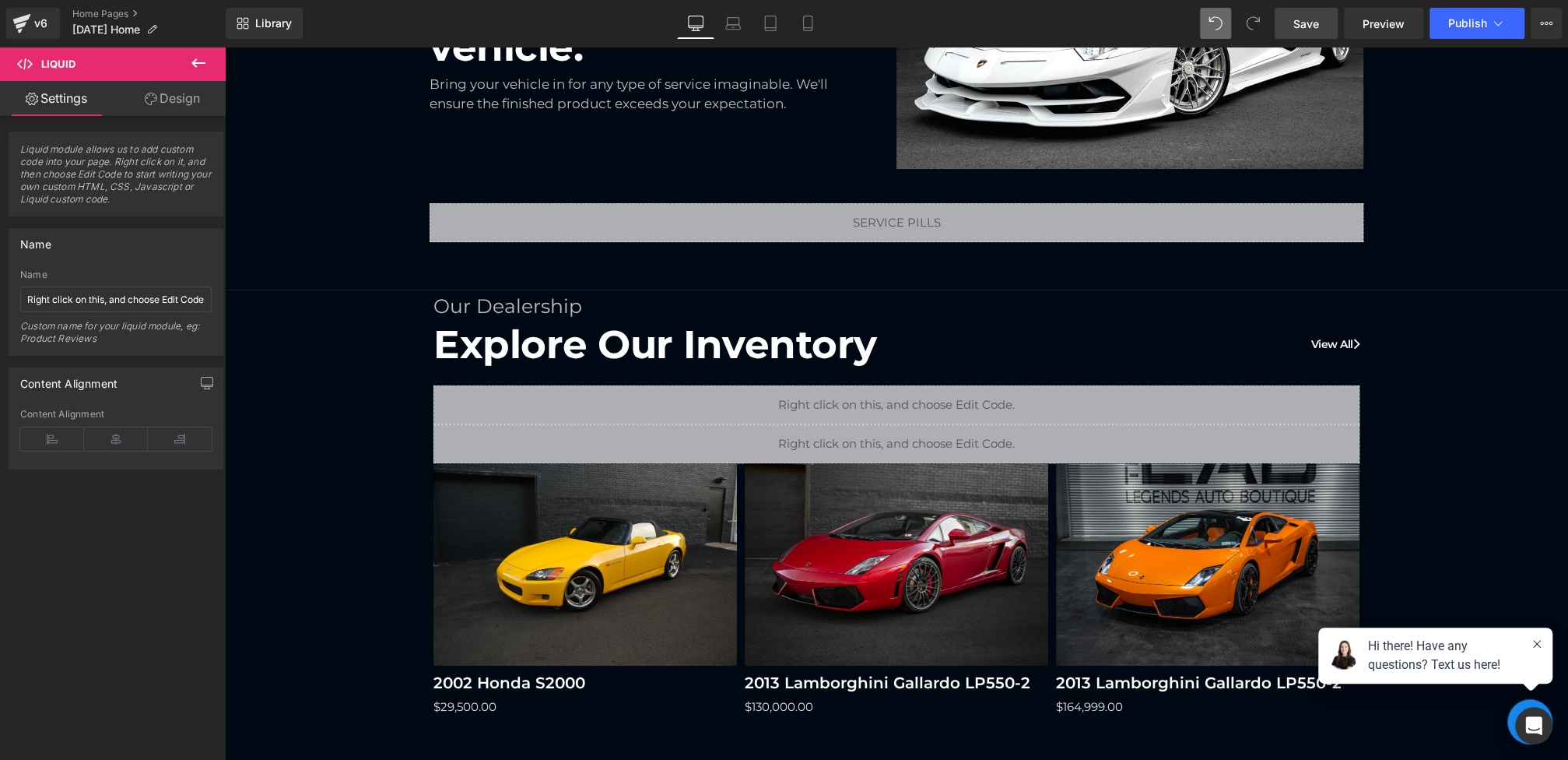
click at [1288, 23] on link "Save" at bounding box center [1306, 23] width 63 height 31
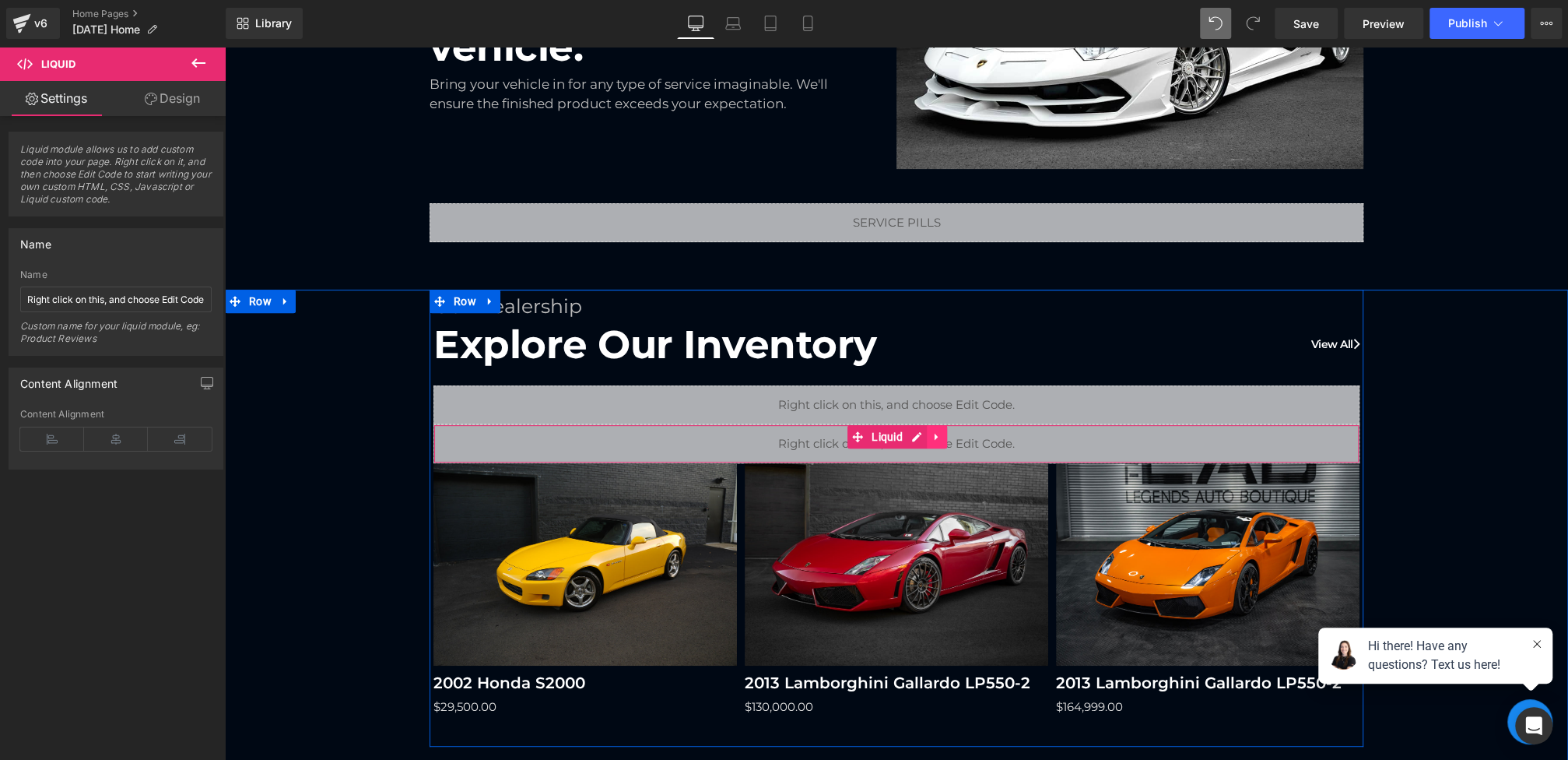
click at [931, 430] on link at bounding box center [937, 436] width 20 height 23
click at [946, 431] on icon at bounding box center [947, 436] width 11 height 11
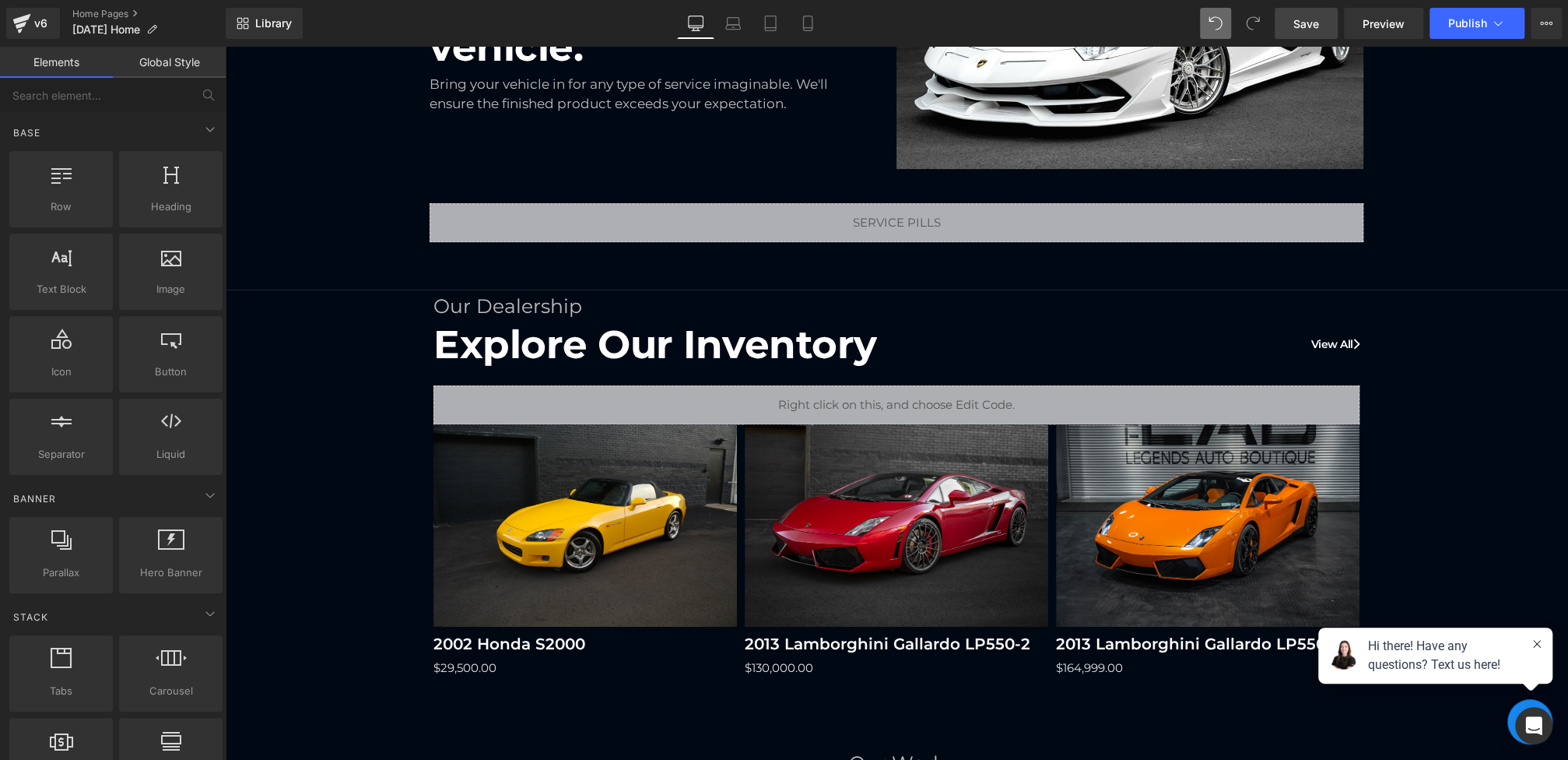
click at [1320, 23] on link "Save" at bounding box center [1306, 23] width 63 height 31
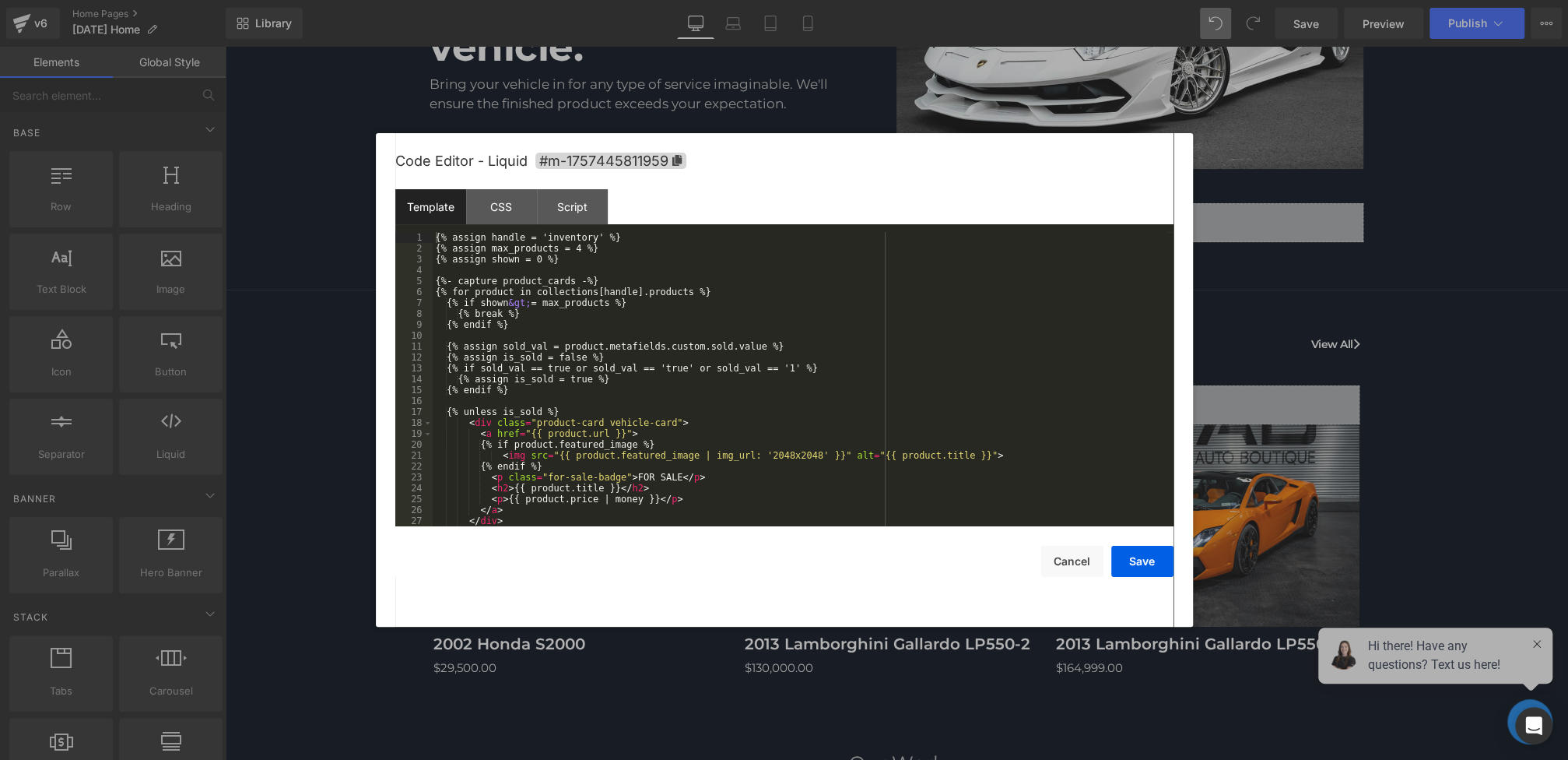
click at [682, 0] on div "(P) Image You are previewing how the will restyle your page. You can not edit E…" at bounding box center [784, 0] width 1568 height 0
click at [512, 205] on div "CSS" at bounding box center [501, 206] width 71 height 35
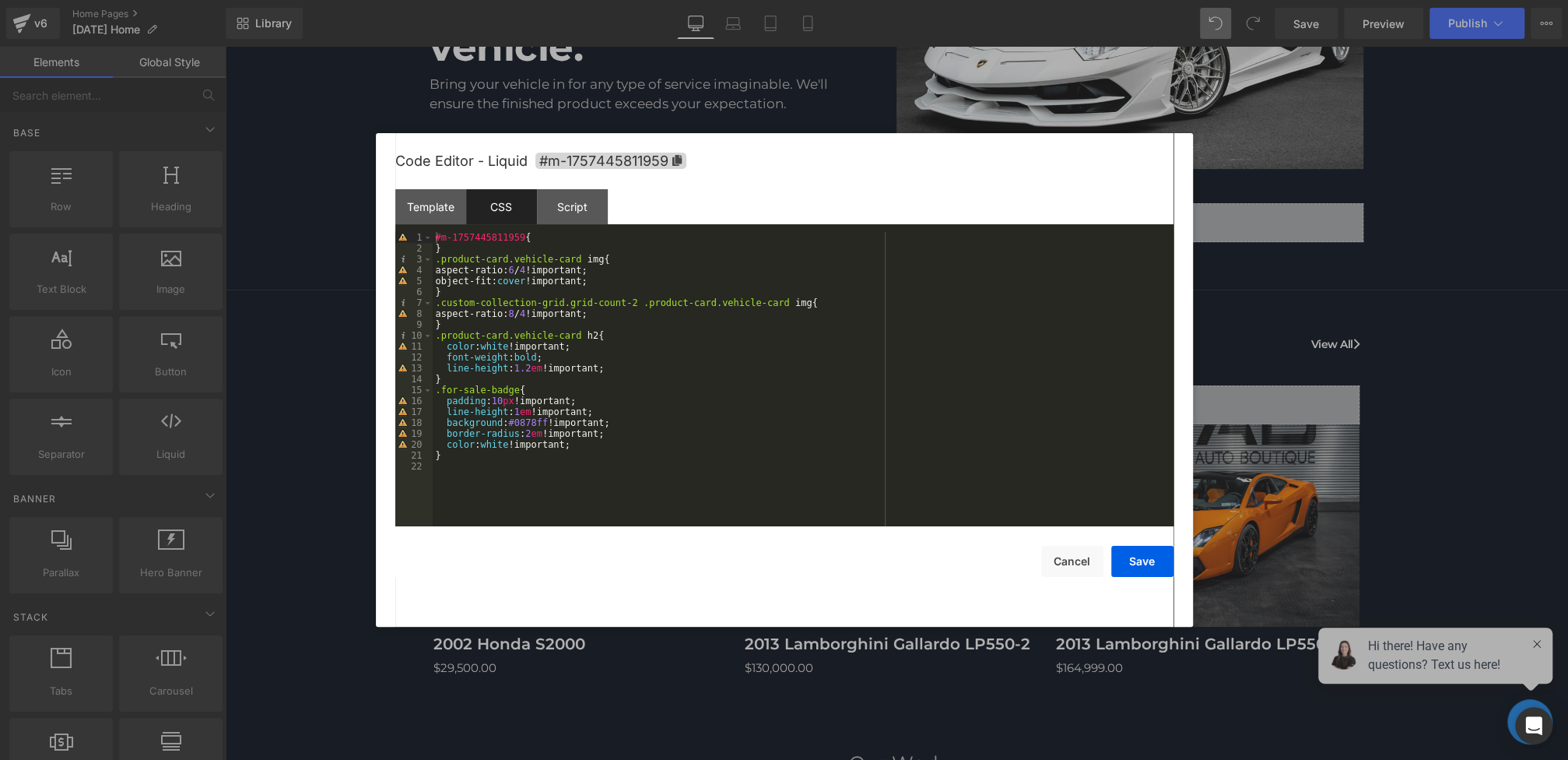
click at [514, 462] on div "#m-1757445811959 { } .product-card.vehicle-card img { aspect-ratio: 6 / 4 !impo…" at bounding box center [803, 390] width 741 height 316
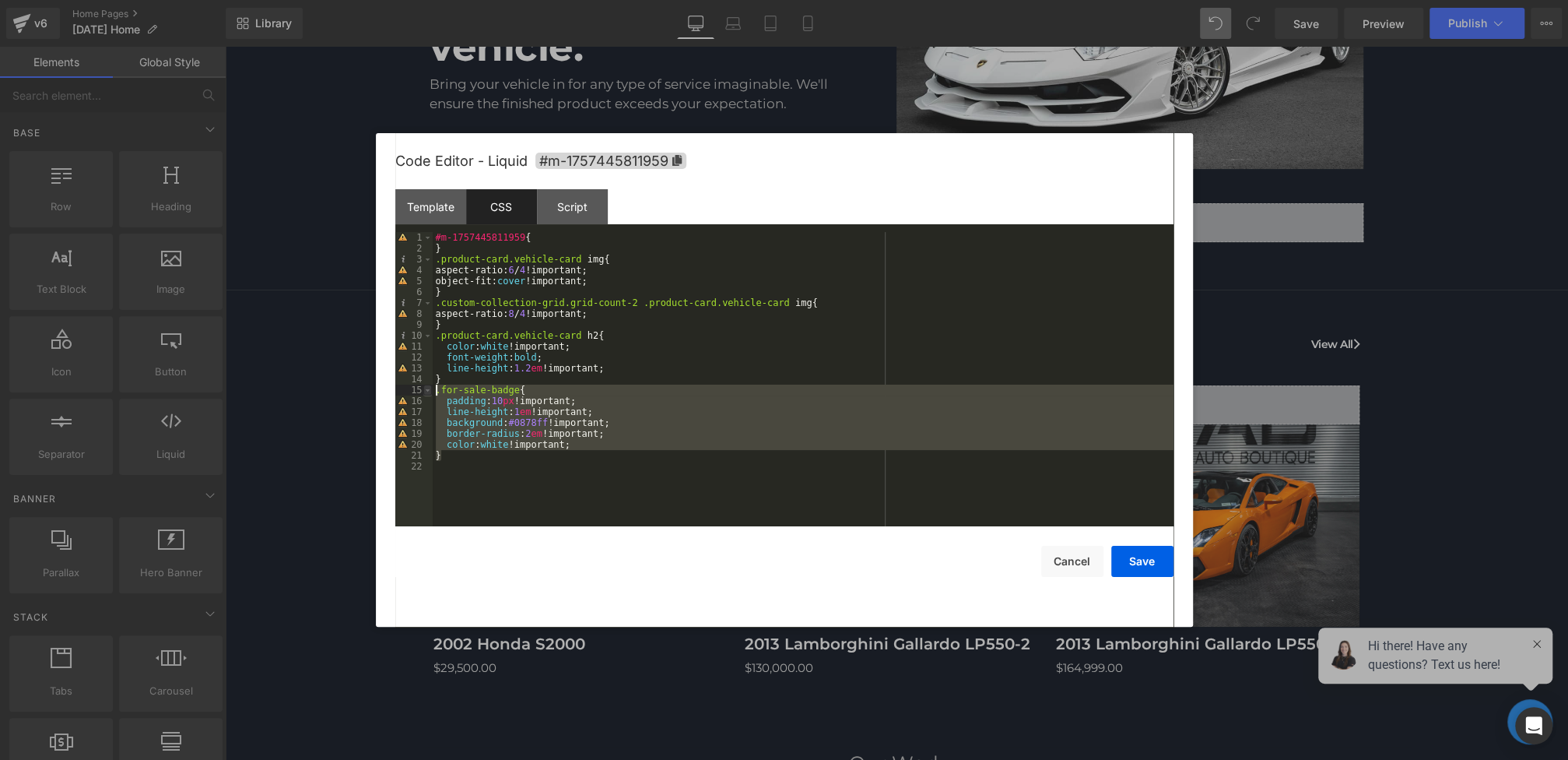
drag, startPoint x: 482, startPoint y: 461, endPoint x: 428, endPoint y: 392, distance: 87.0
click at [428, 392] on pre "1 2 3 4 5 6 7 8 9 10 11 12 13 14 15 16 17 18 19 20 21 22 #m-1757445811959 { } .…" at bounding box center [784, 379] width 778 height 294
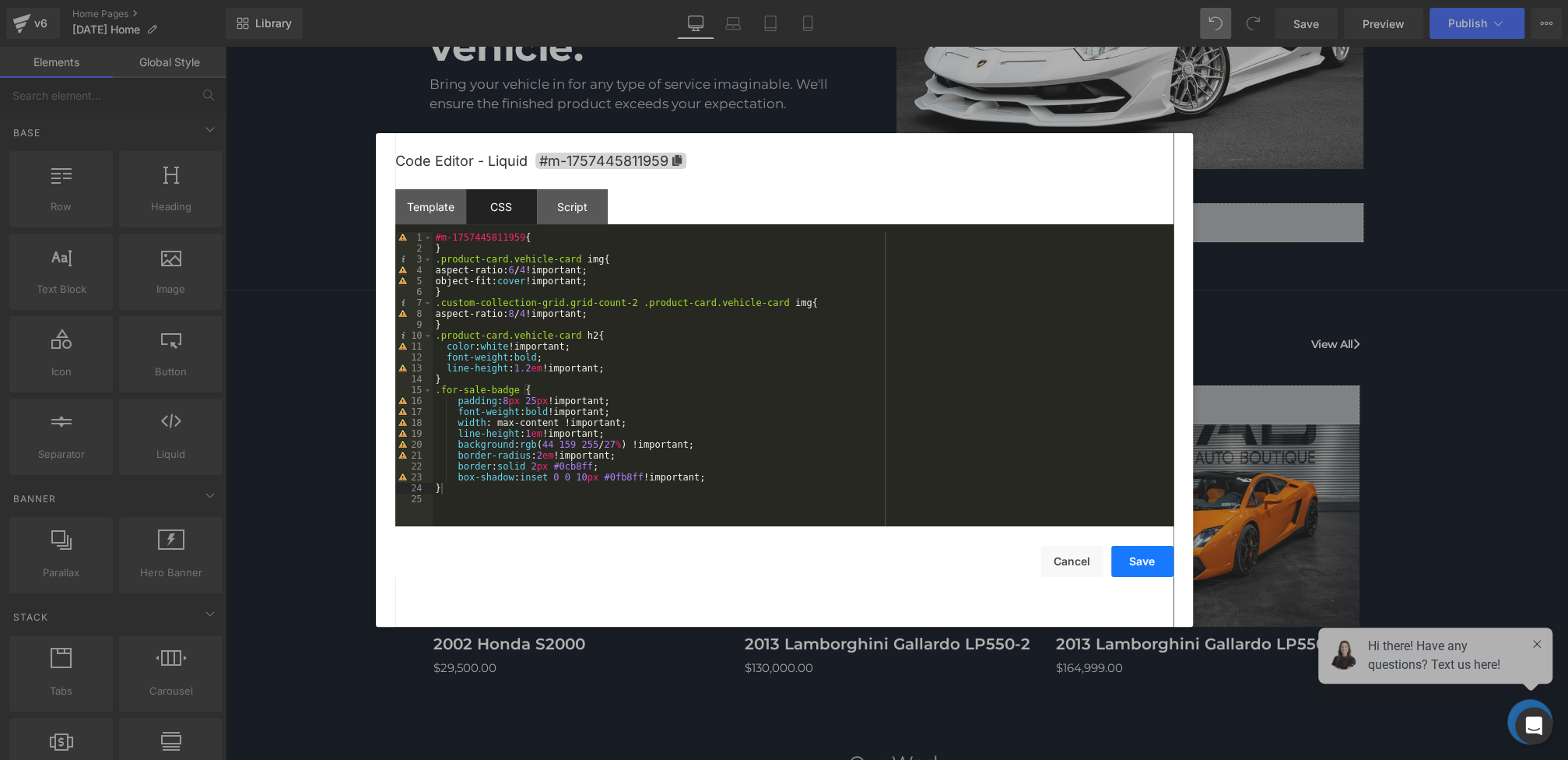
drag, startPoint x: 1145, startPoint y: 556, endPoint x: 923, endPoint y: 447, distance: 246.8
click at [1145, 556] on button "Save" at bounding box center [1142, 561] width 62 height 31
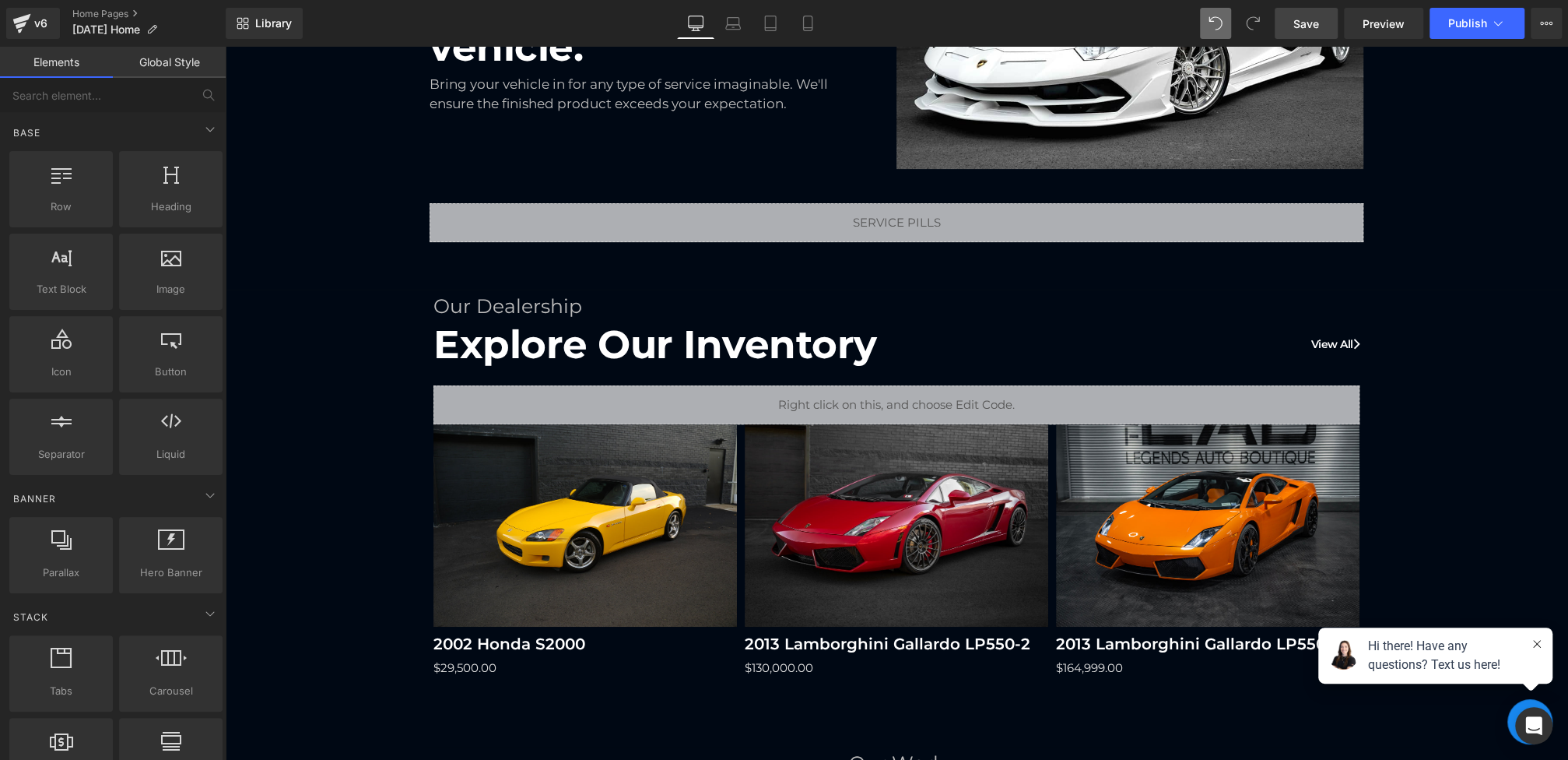
click at [1310, 9] on link "Save" at bounding box center [1306, 23] width 63 height 31
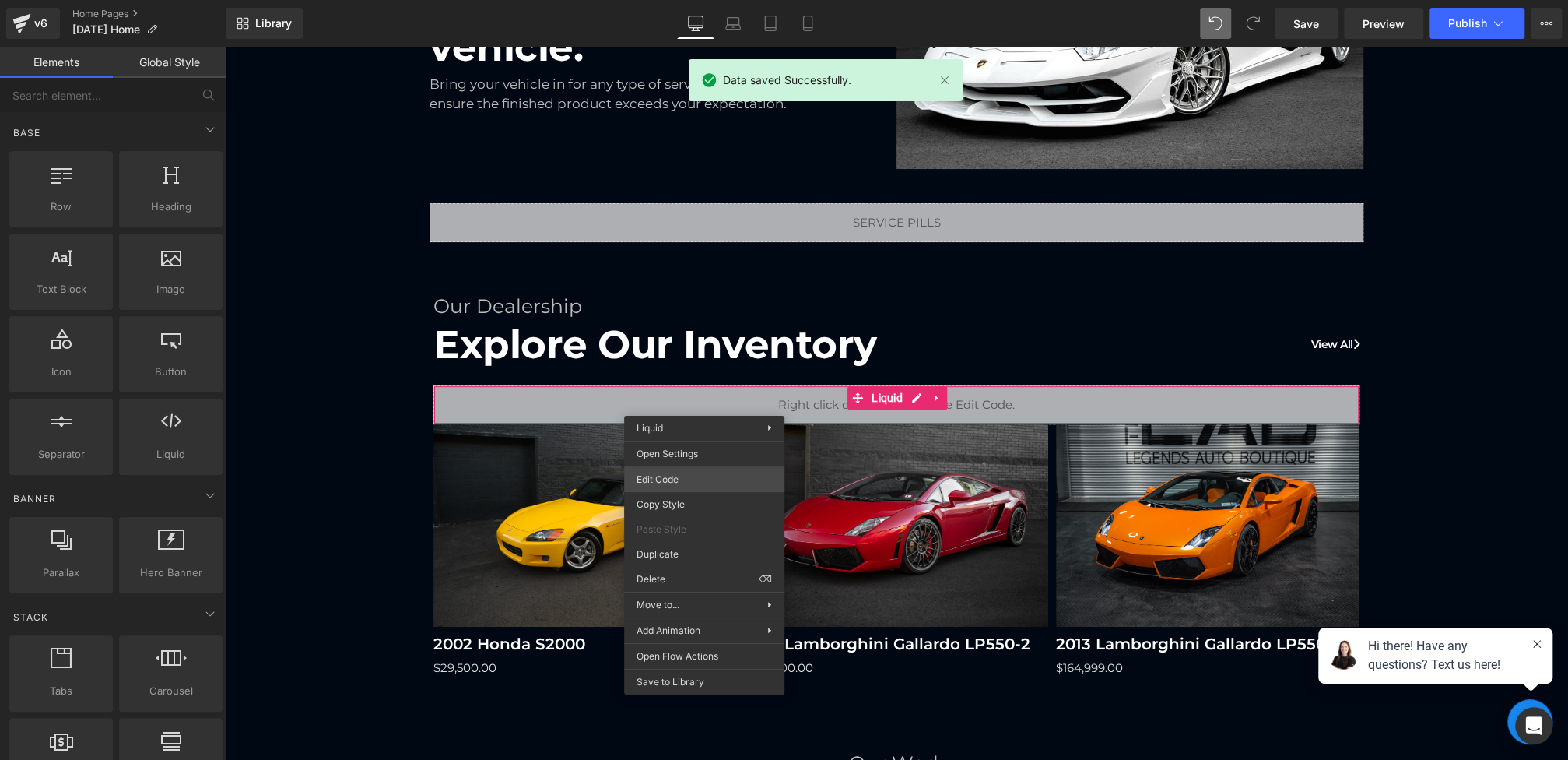
click at [674, 0] on div "(P) Image You are previewing how the will restyle your page. You can not edit E…" at bounding box center [784, 0] width 1568 height 0
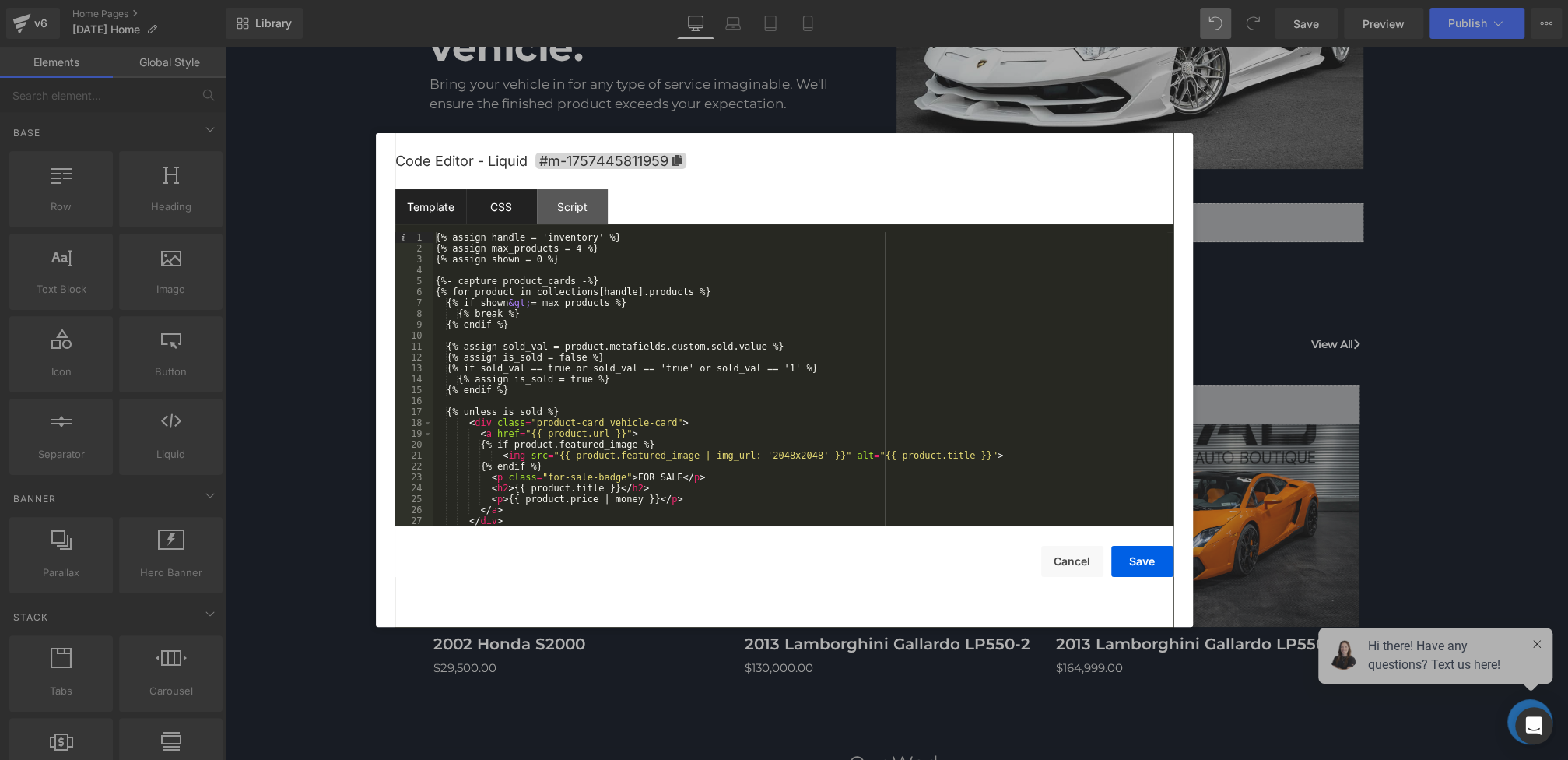
click at [515, 214] on div "CSS" at bounding box center [501, 206] width 71 height 35
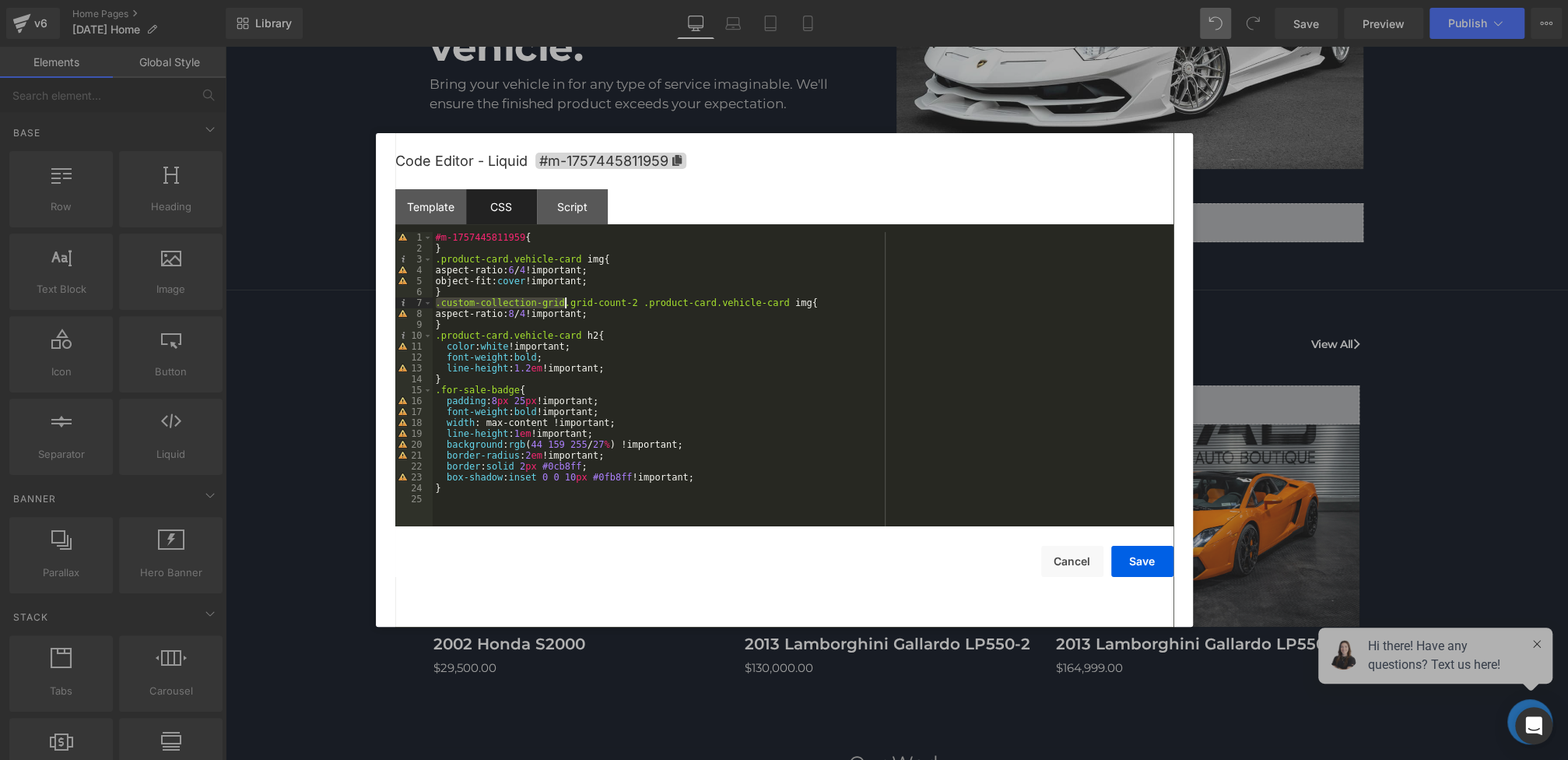
drag, startPoint x: 434, startPoint y: 302, endPoint x: 567, endPoint y: 303, distance: 132.3
click at [567, 303] on div "#m-1757445811959 { } .product-card.vehicle-card img { aspect-ratio: 6 / 4 !impo…" at bounding box center [803, 390] width 741 height 316
click at [455, 500] on div "#m-1757445811959 { } .product-card.vehicle-card img { aspect-ratio: 6 / 4 !impo…" at bounding box center [803, 390] width 741 height 316
click at [454, 490] on div "#m-1757445811959 { } .product-card.vehicle-card img { aspect-ratio: 6 / 4 !impo…" at bounding box center [803, 390] width 741 height 316
click at [445, 327] on div "#m-1757445811959 { } .product-card.vehicle-card img { aspect-ratio: 6 / 4 !impo…" at bounding box center [803, 390] width 741 height 316
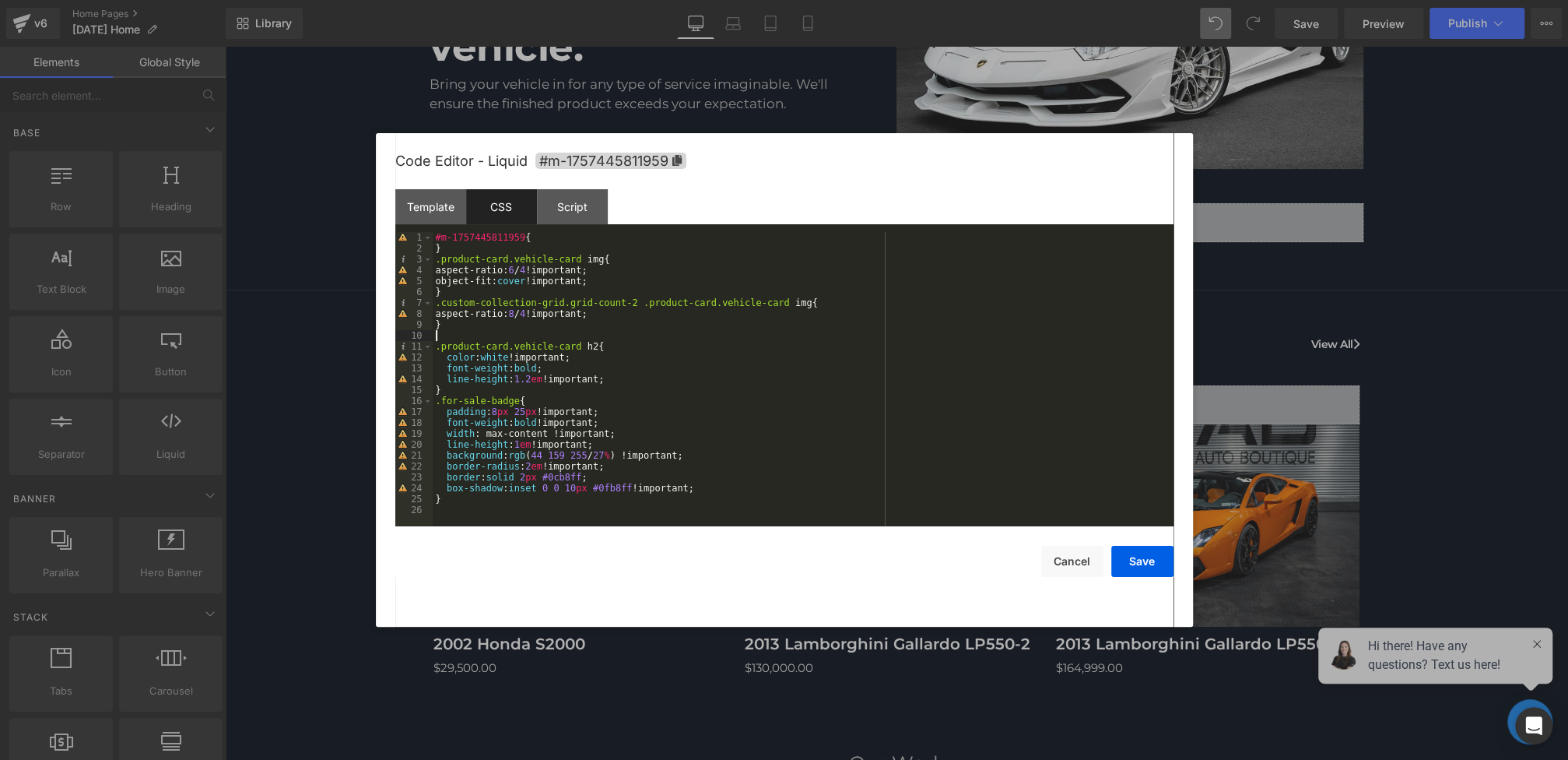
paste textarea
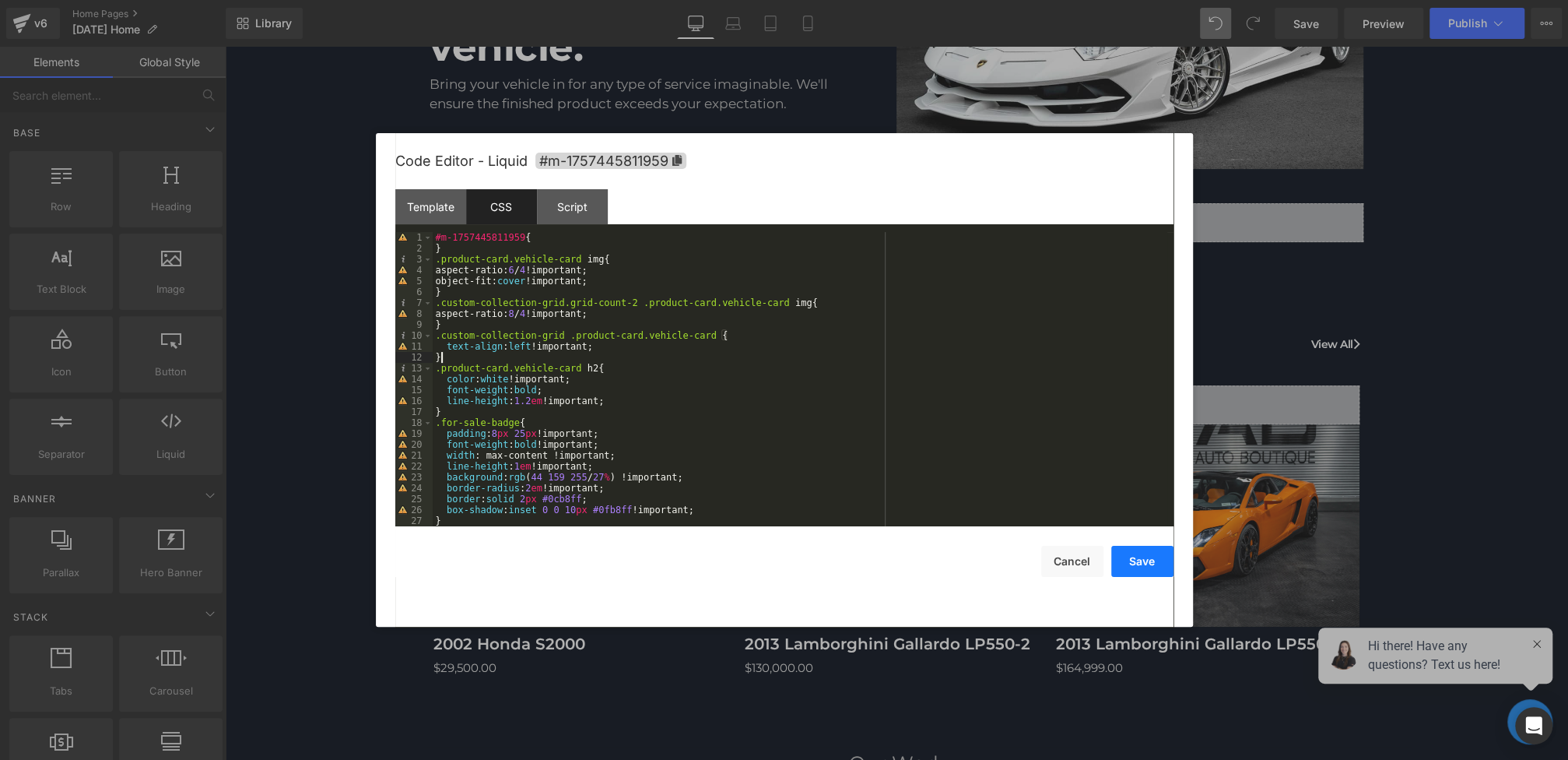
click at [1130, 560] on button "Save" at bounding box center [1142, 561] width 62 height 31
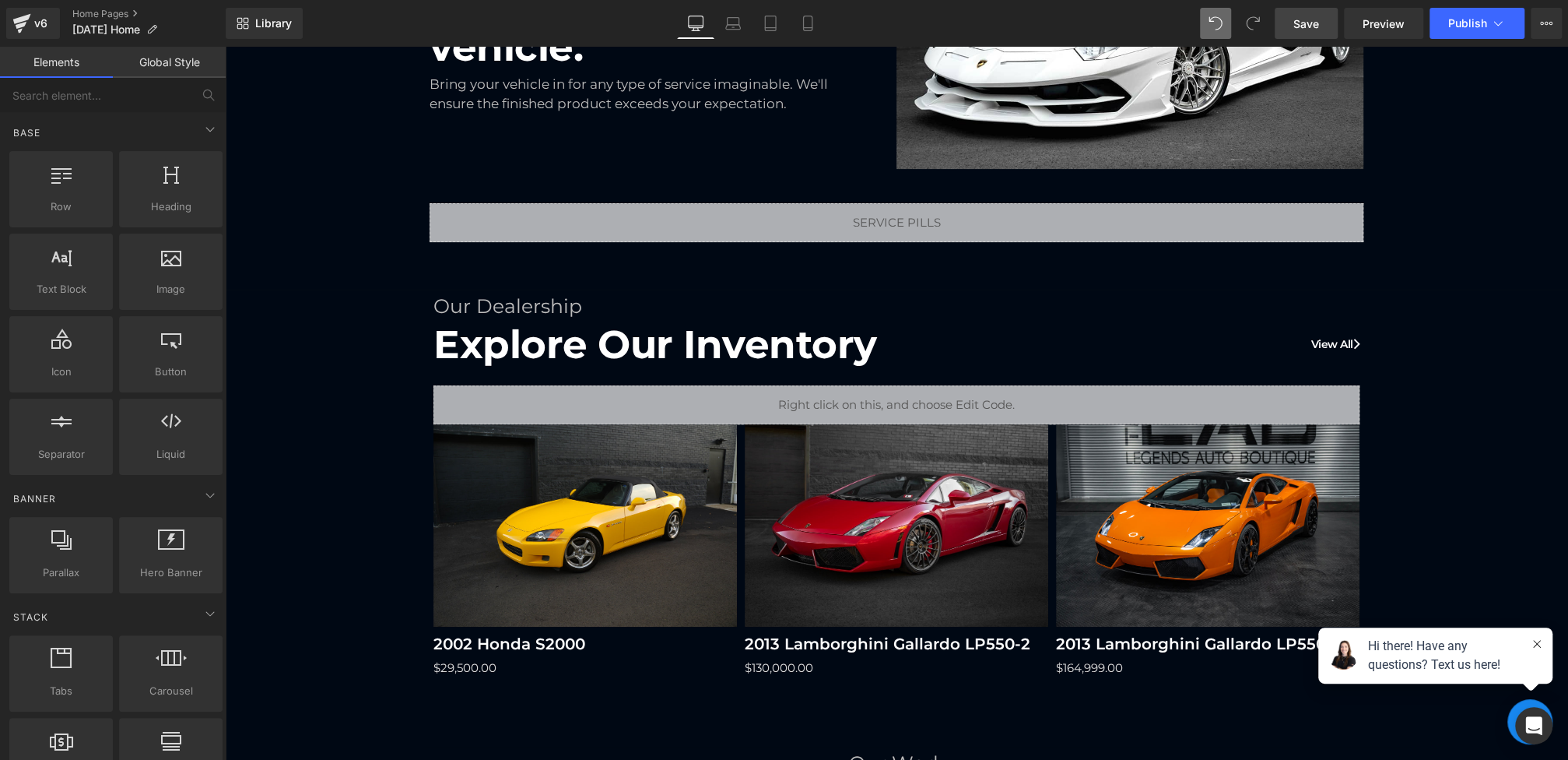
click at [1298, 30] on span "Save" at bounding box center [1306, 24] width 26 height 16
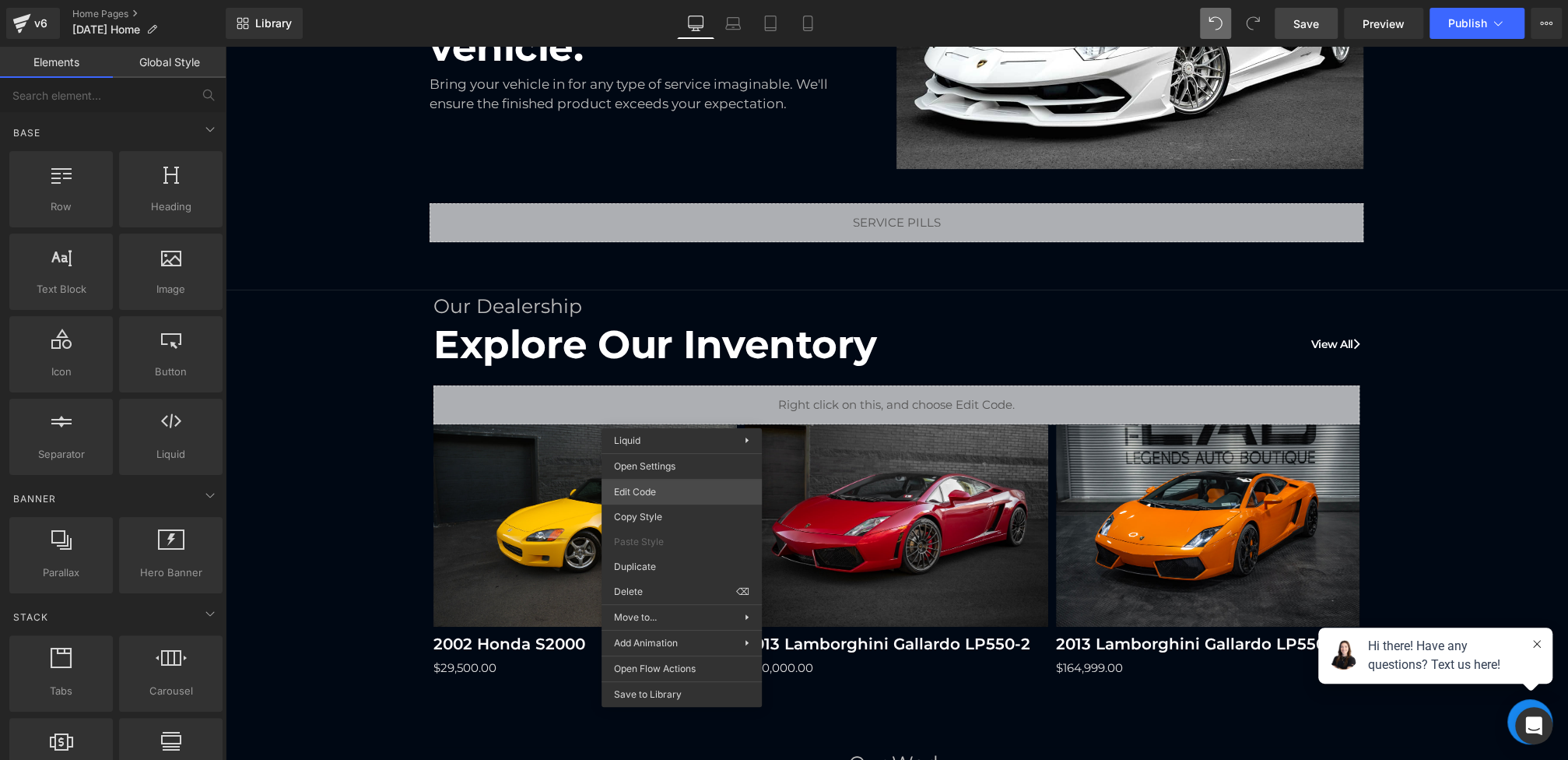
click at [645, 0] on div "(P) Image You are previewing how the will restyle your page. You can not edit E…" at bounding box center [784, 0] width 1568 height 0
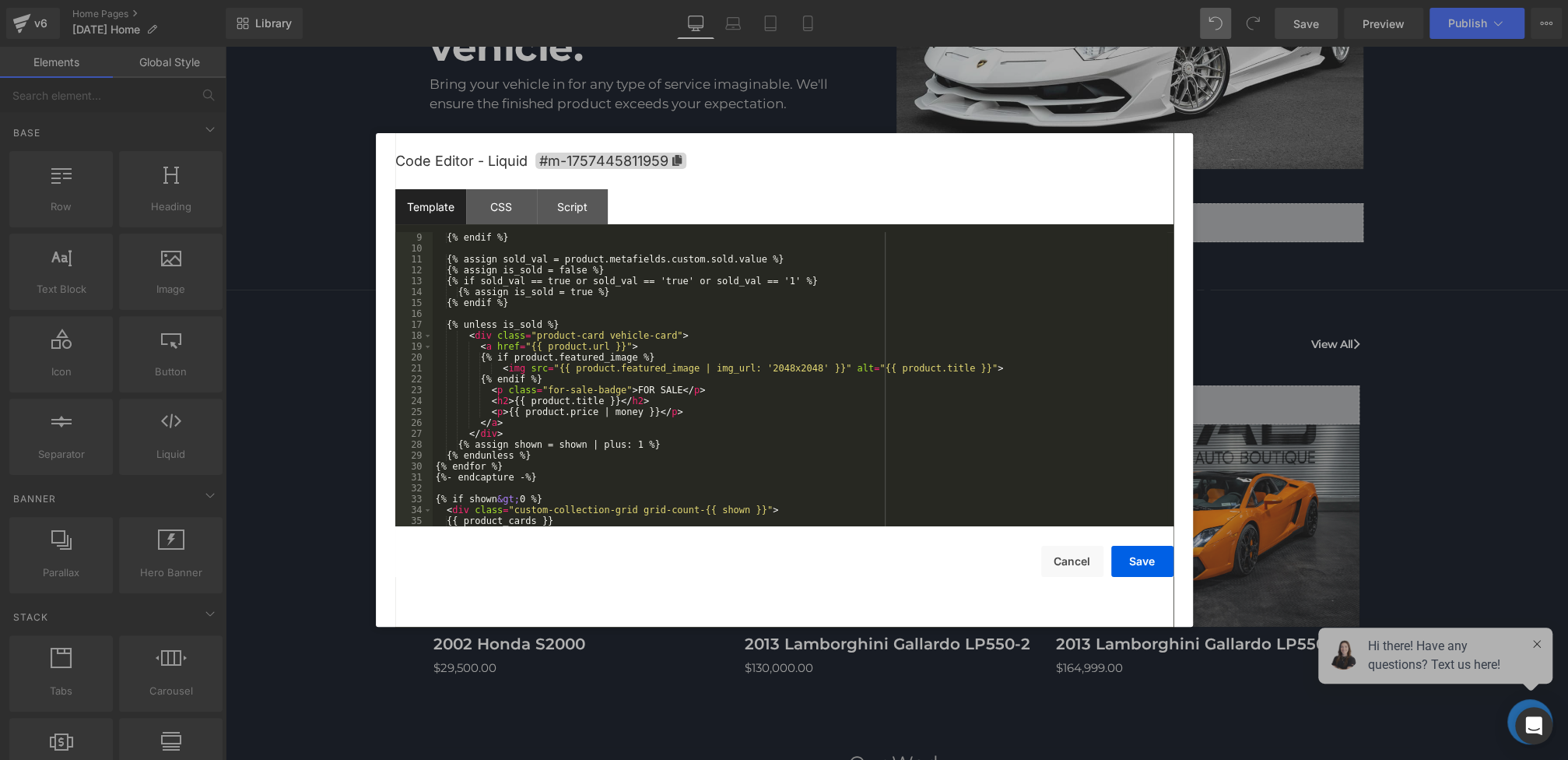
scroll to position [90, 0]
drag, startPoint x: 605, startPoint y: 410, endPoint x: 648, endPoint y: 410, distance: 43.6
click at [648, 410] on div "{% endif %} {% assign sold_val = product.metafields.custom.sold.value %} {% ass…" at bounding box center [800, 387] width 735 height 316
click at [1138, 564] on button "Save" at bounding box center [1142, 561] width 62 height 31
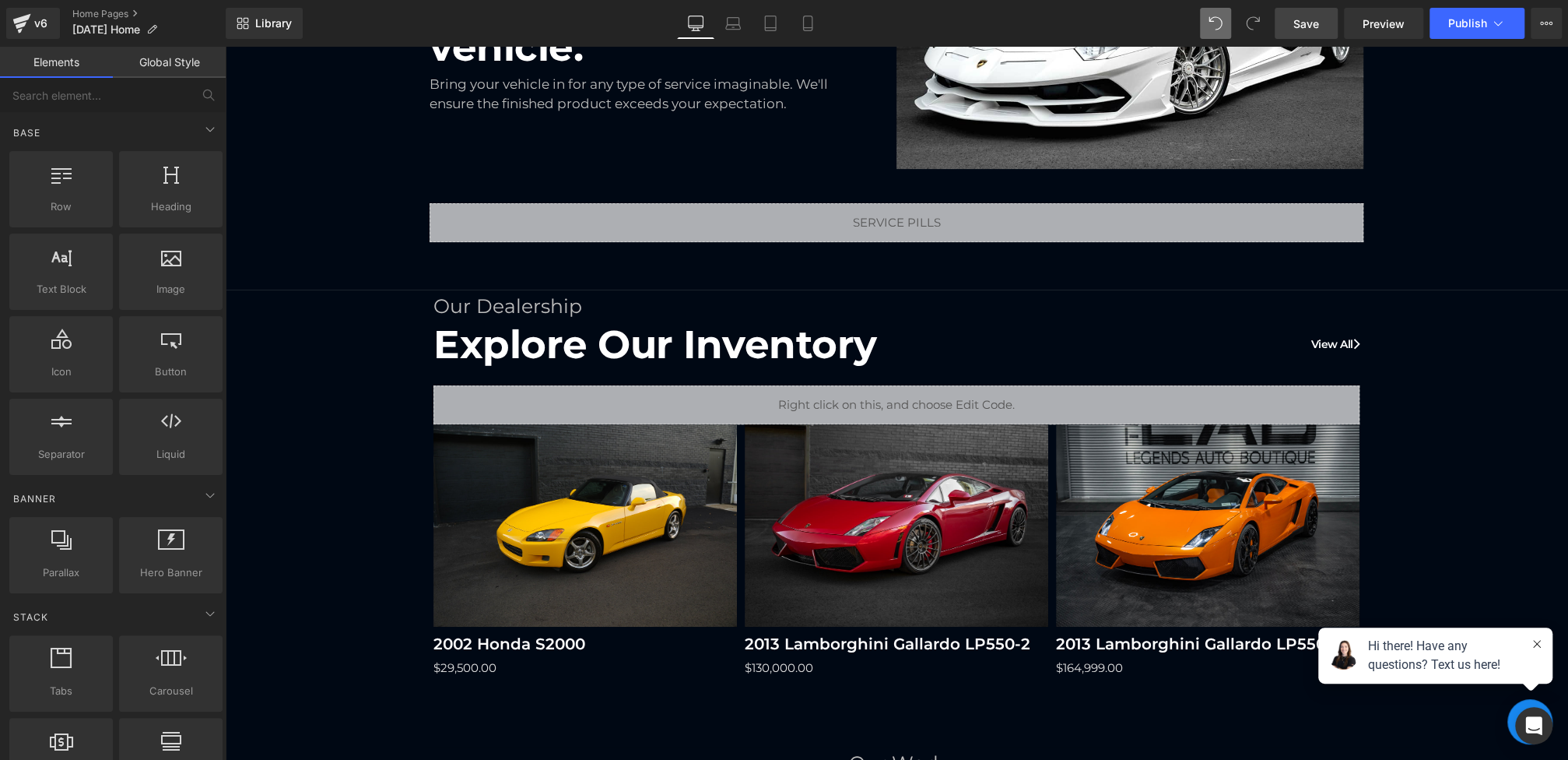
click at [1293, 29] on link "Save" at bounding box center [1306, 23] width 63 height 31
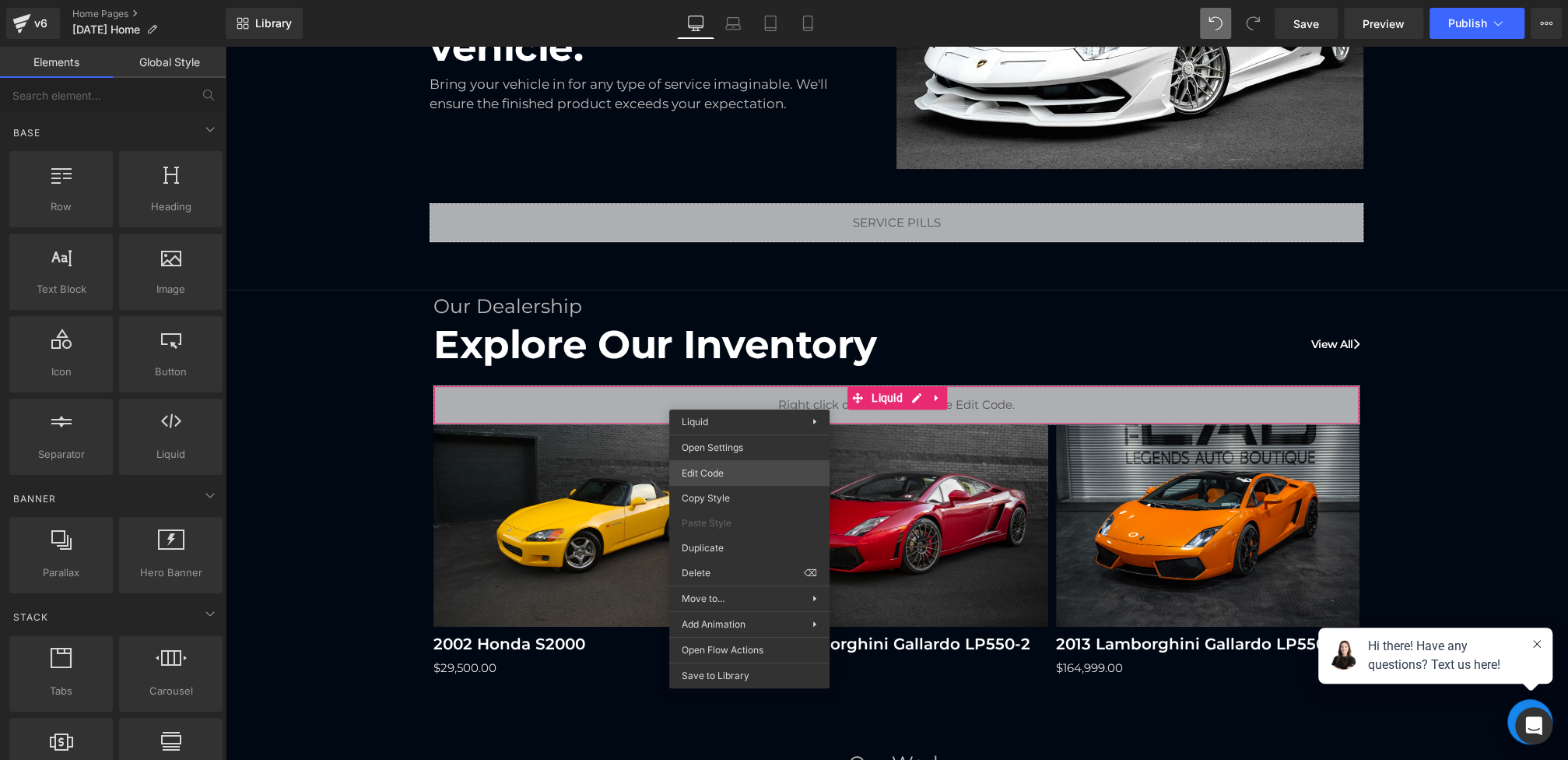
click at [693, 0] on div "(P) Image You are previewing how the will restyle your page. You can not edit E…" at bounding box center [784, 0] width 1568 height 0
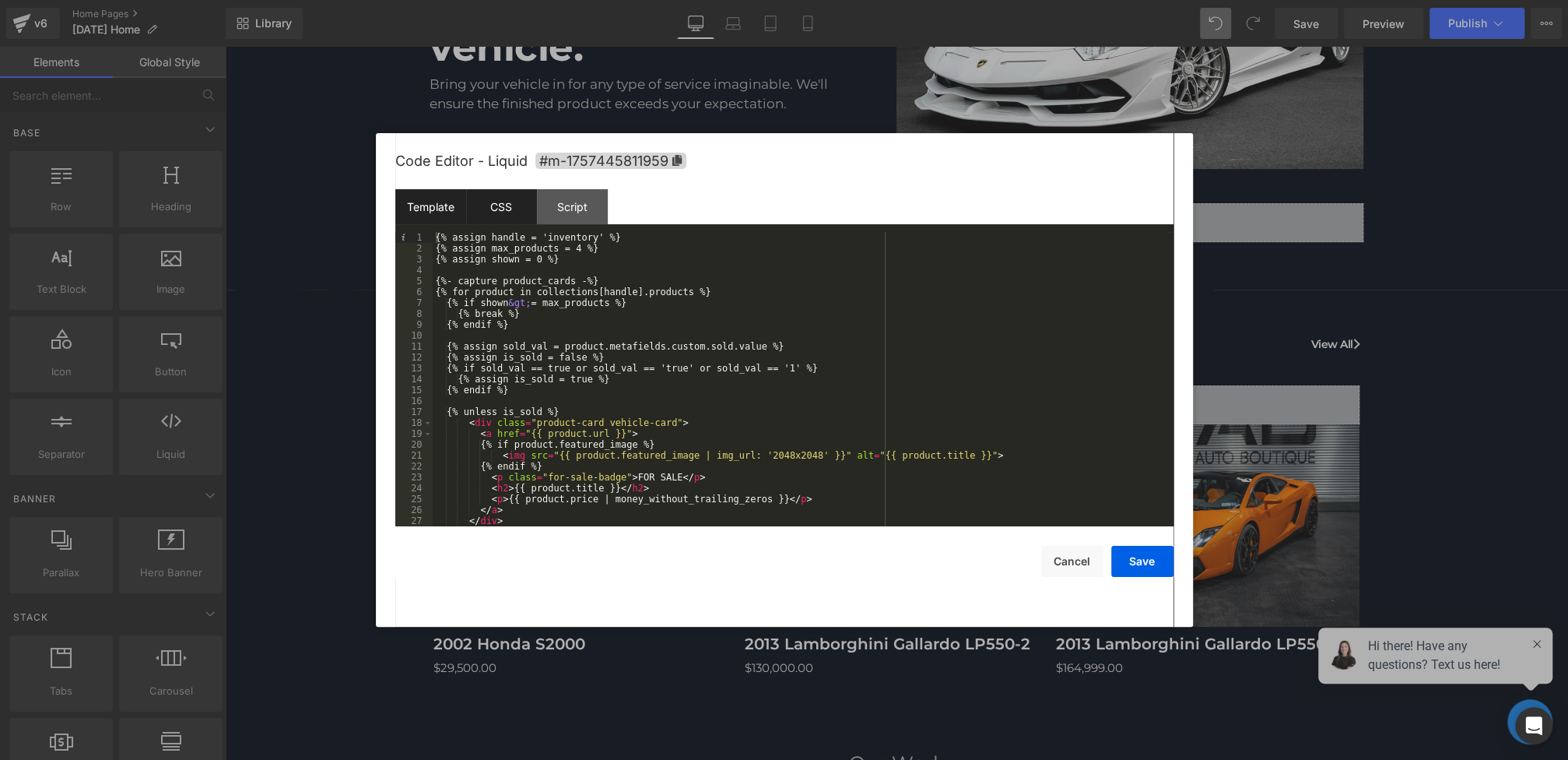
click at [510, 221] on div "CSS" at bounding box center [501, 206] width 71 height 35
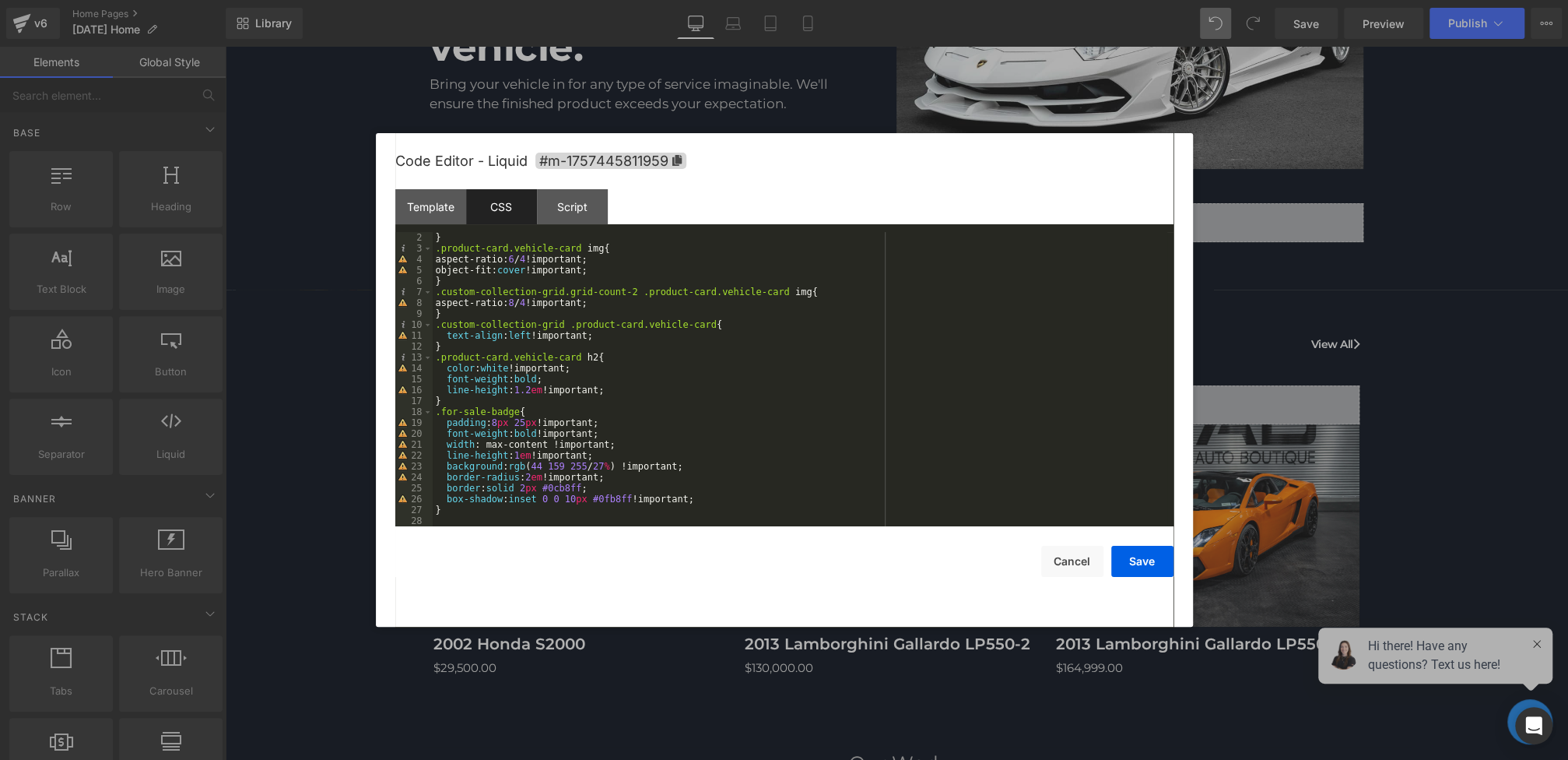
scroll to position [11, 0]
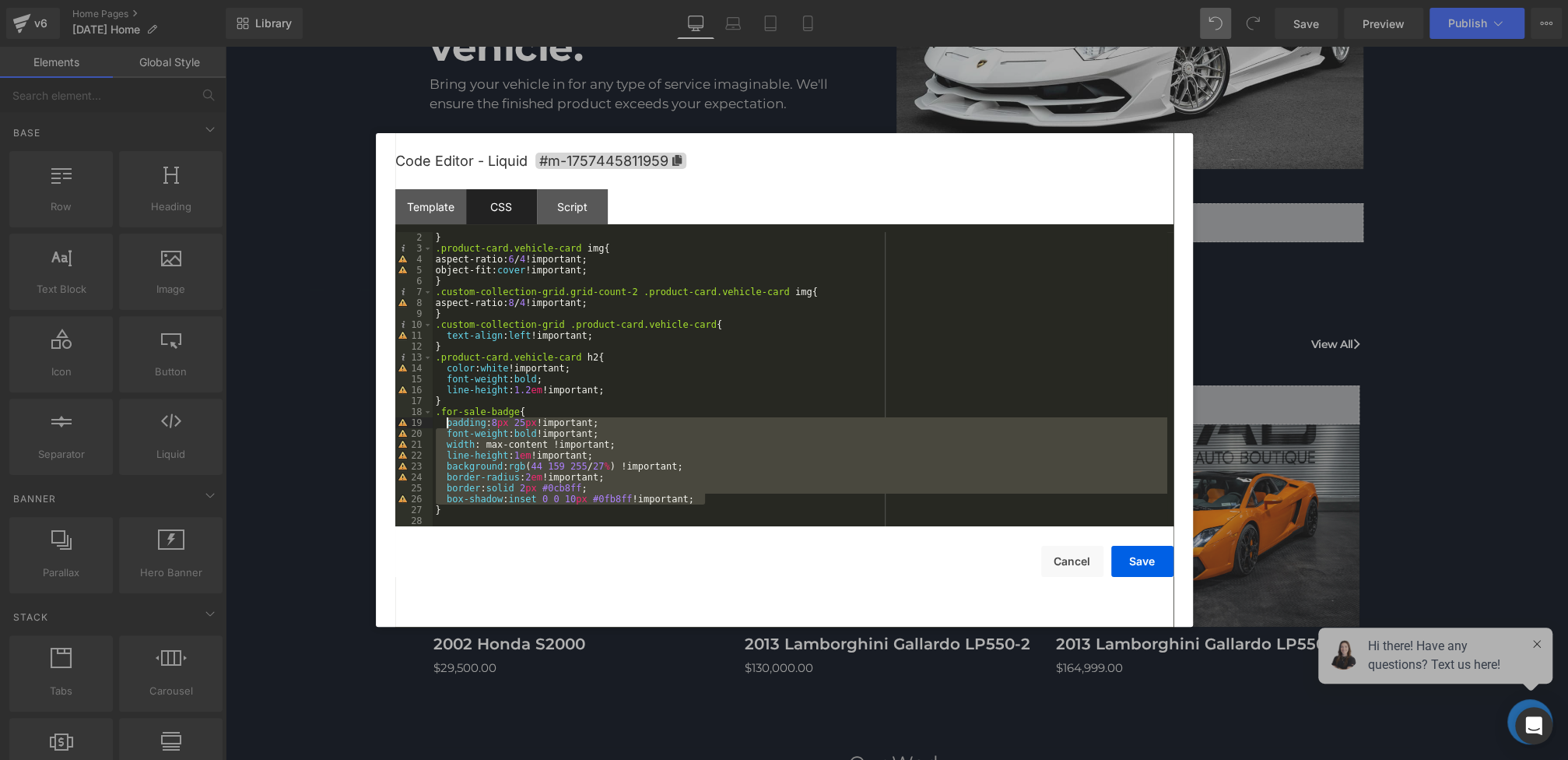
drag, startPoint x: 719, startPoint y: 500, endPoint x: 445, endPoint y: 426, distance: 283.9
click at [445, 426] on div "} .product-card.vehicle-card img { aspect-ratio: 6 / 4 !important; object-fit: …" at bounding box center [800, 390] width 735 height 316
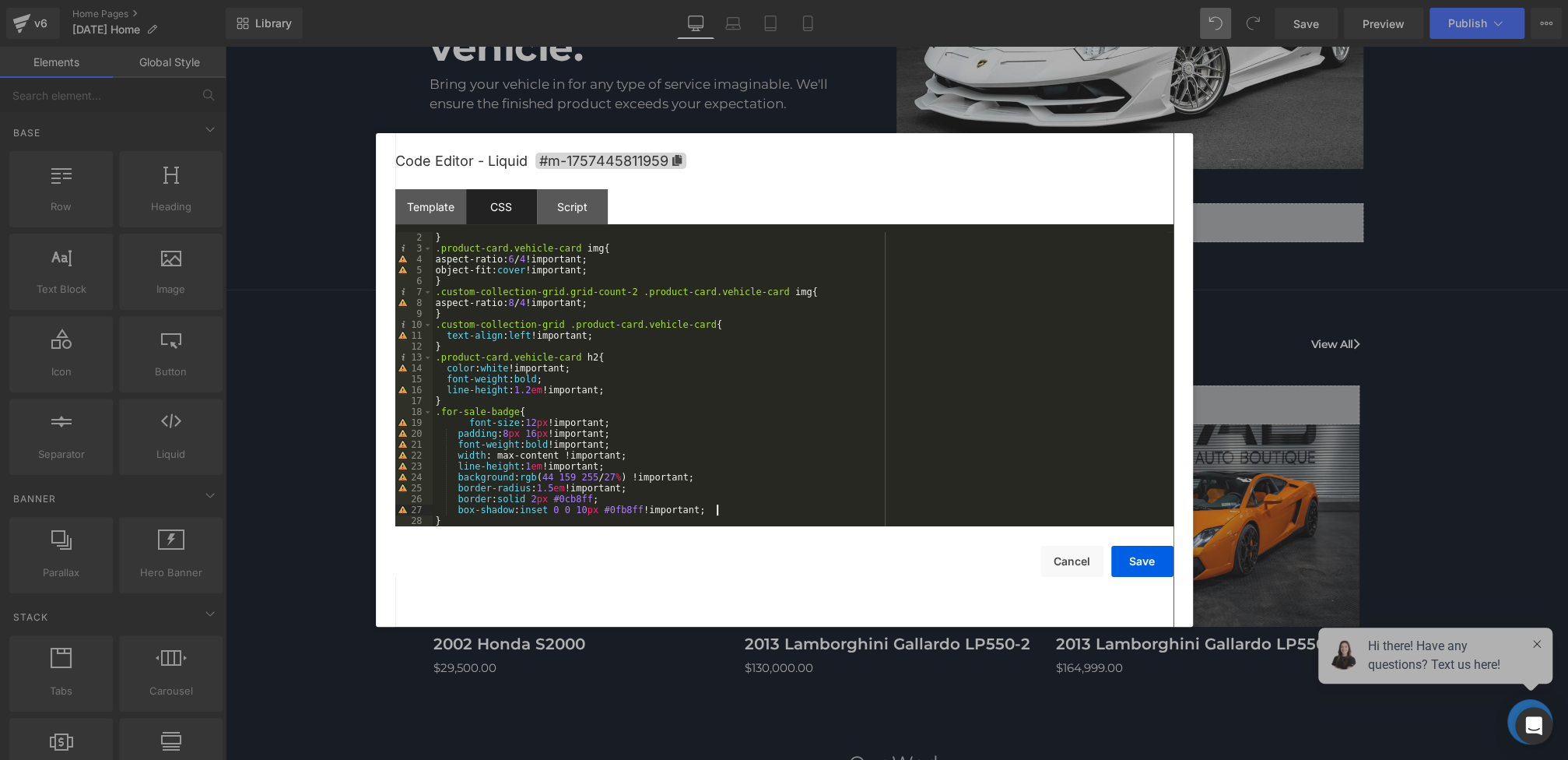
scroll to position [22, 0]
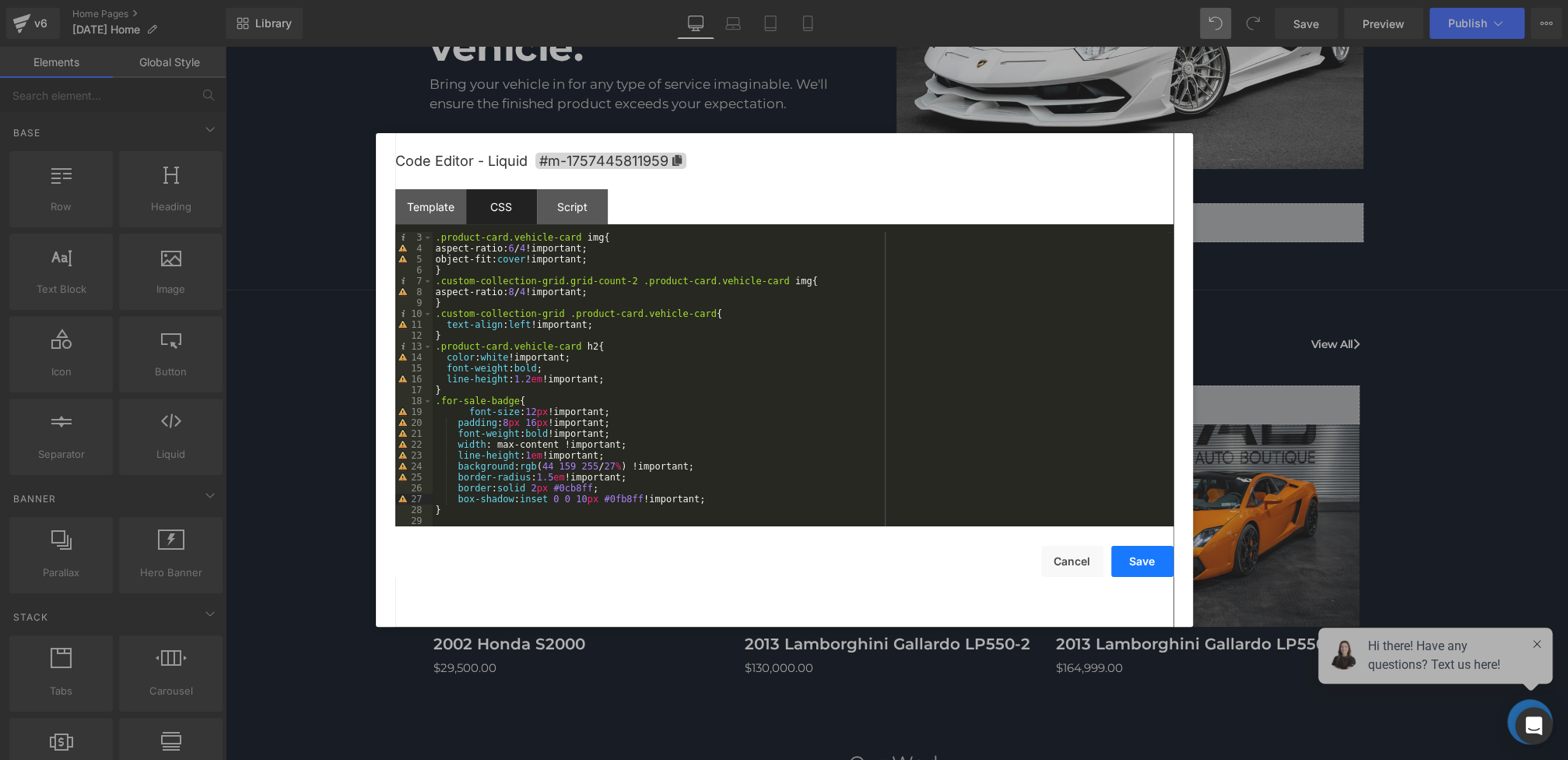
click at [1135, 562] on button "Save" at bounding box center [1142, 561] width 62 height 31
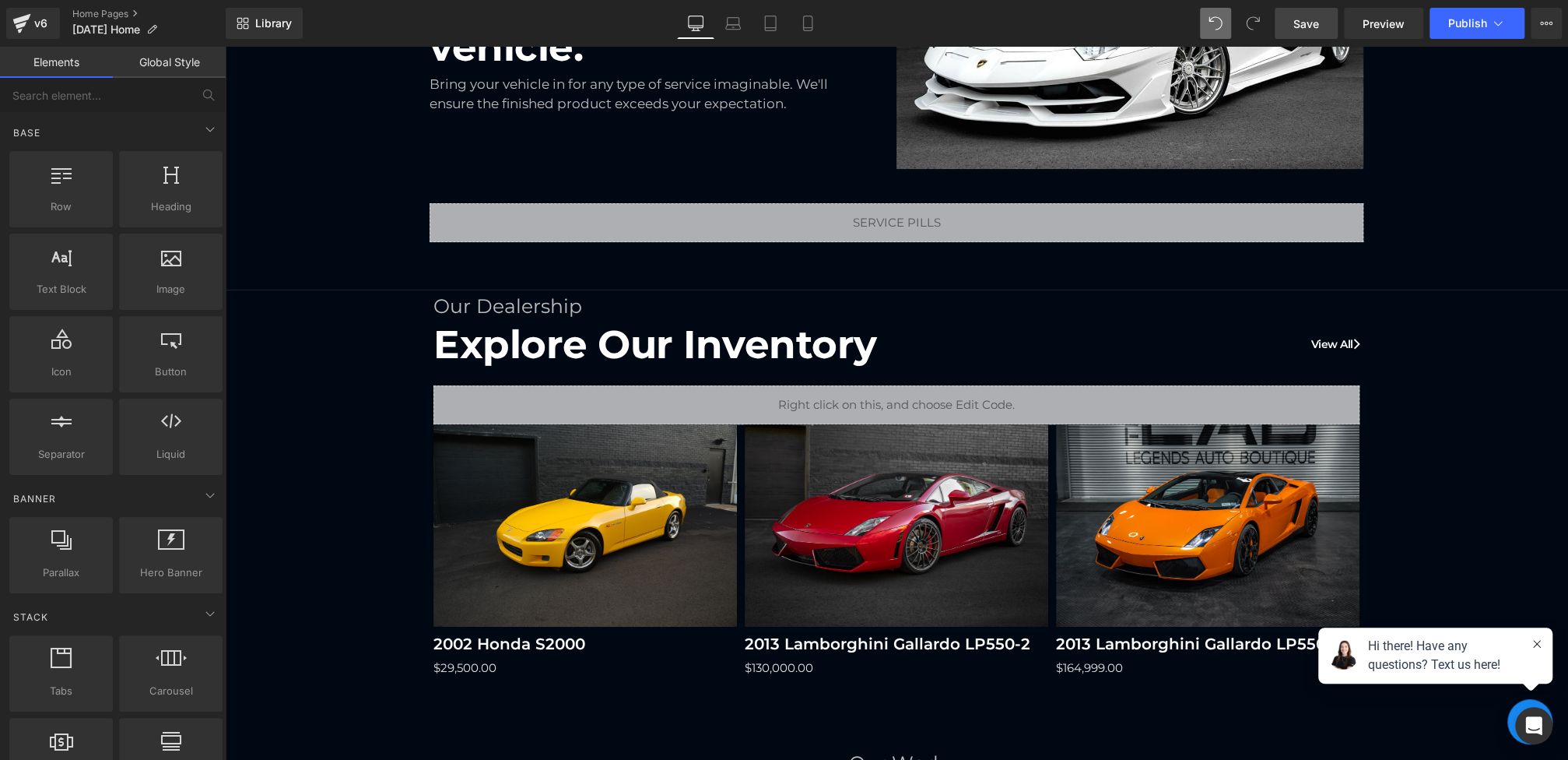
click at [1305, 19] on span "Save" at bounding box center [1306, 24] width 26 height 16
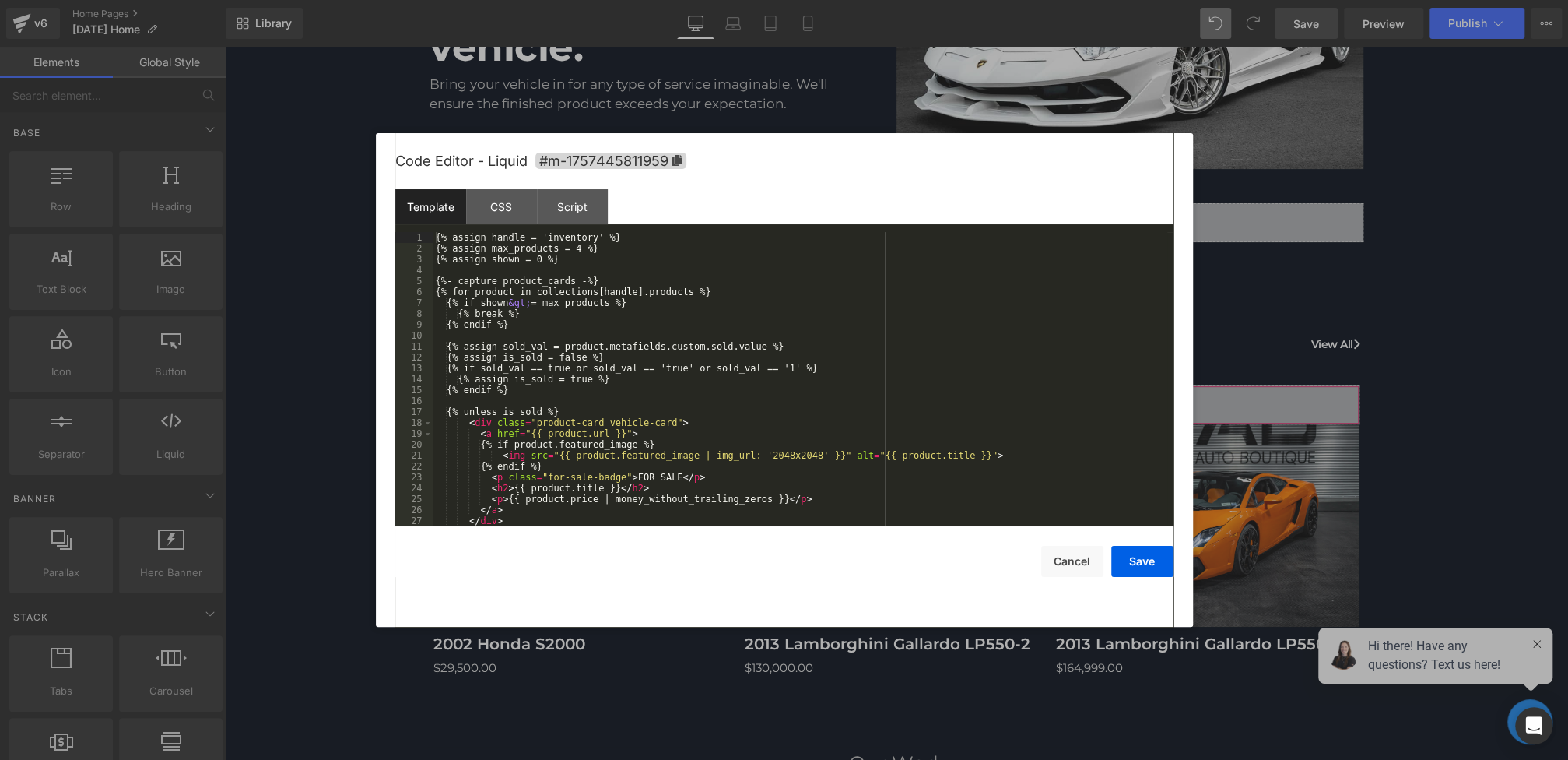
click at [676, 0] on div "(P) Image You are previewing how the will restyle your page. You can not edit E…" at bounding box center [784, 0] width 1568 height 0
click at [514, 198] on div "CSS" at bounding box center [501, 206] width 71 height 35
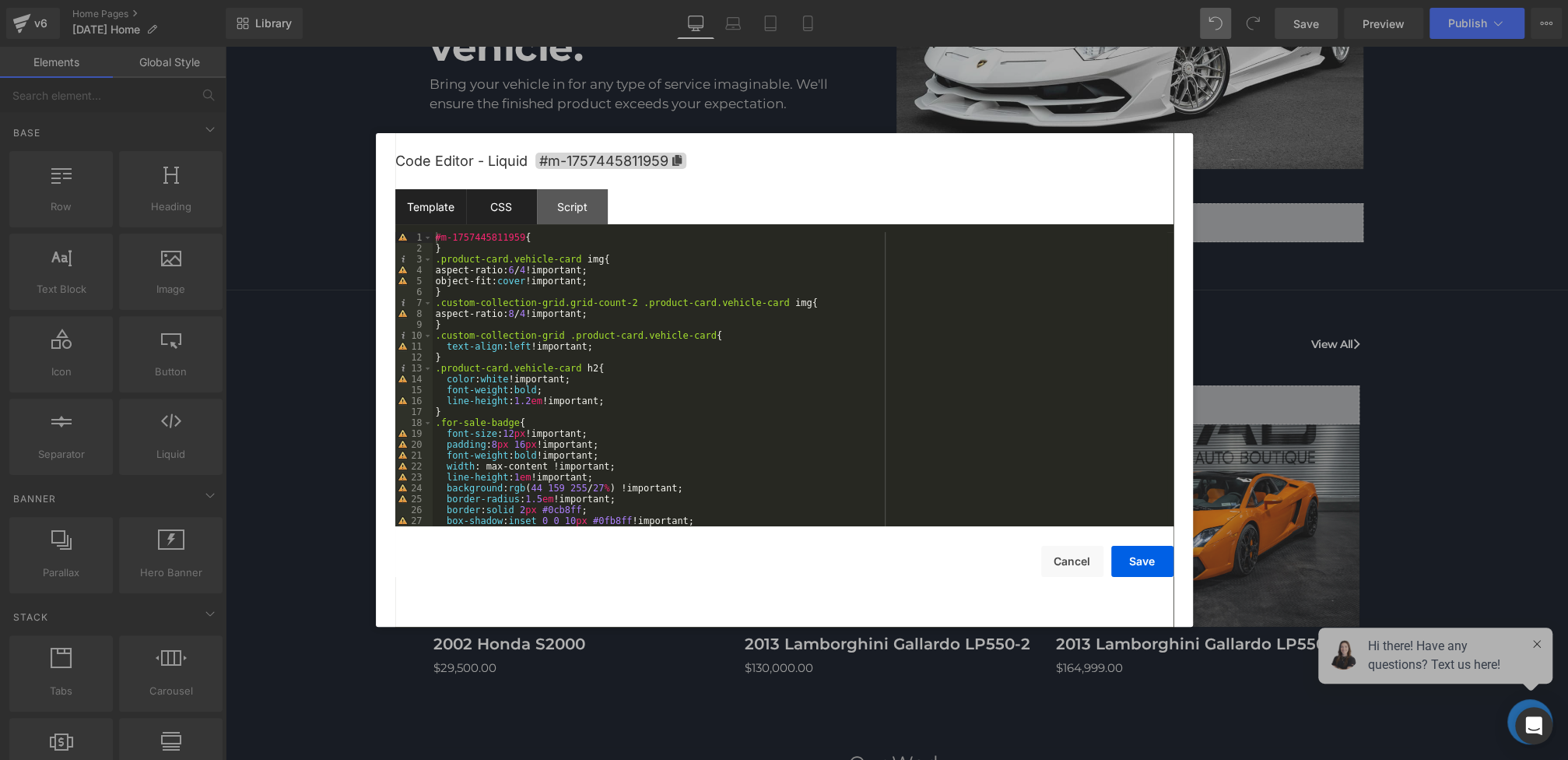
click at [456, 216] on div "Template" at bounding box center [430, 206] width 71 height 35
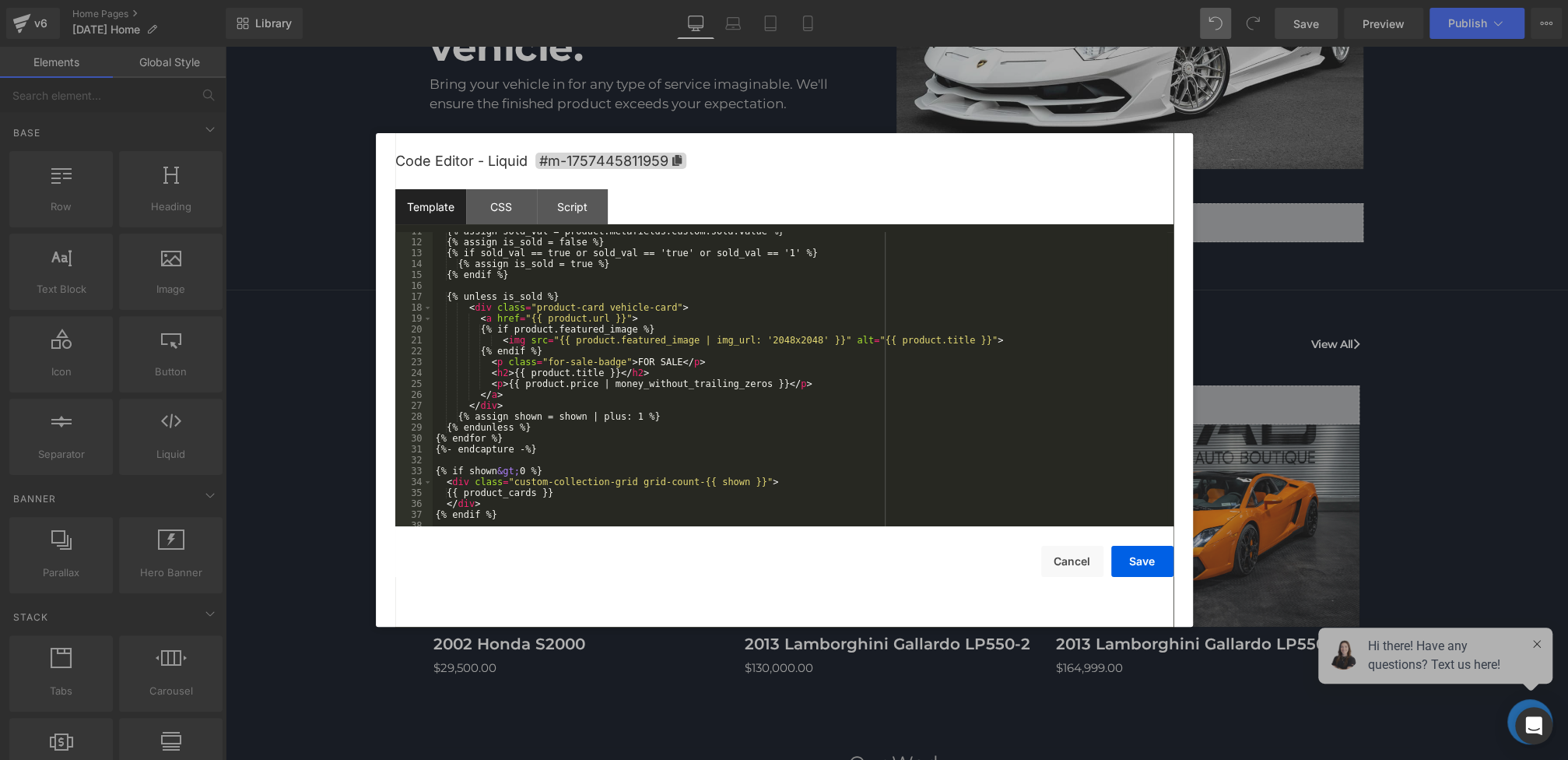
scroll to position [131, 0]
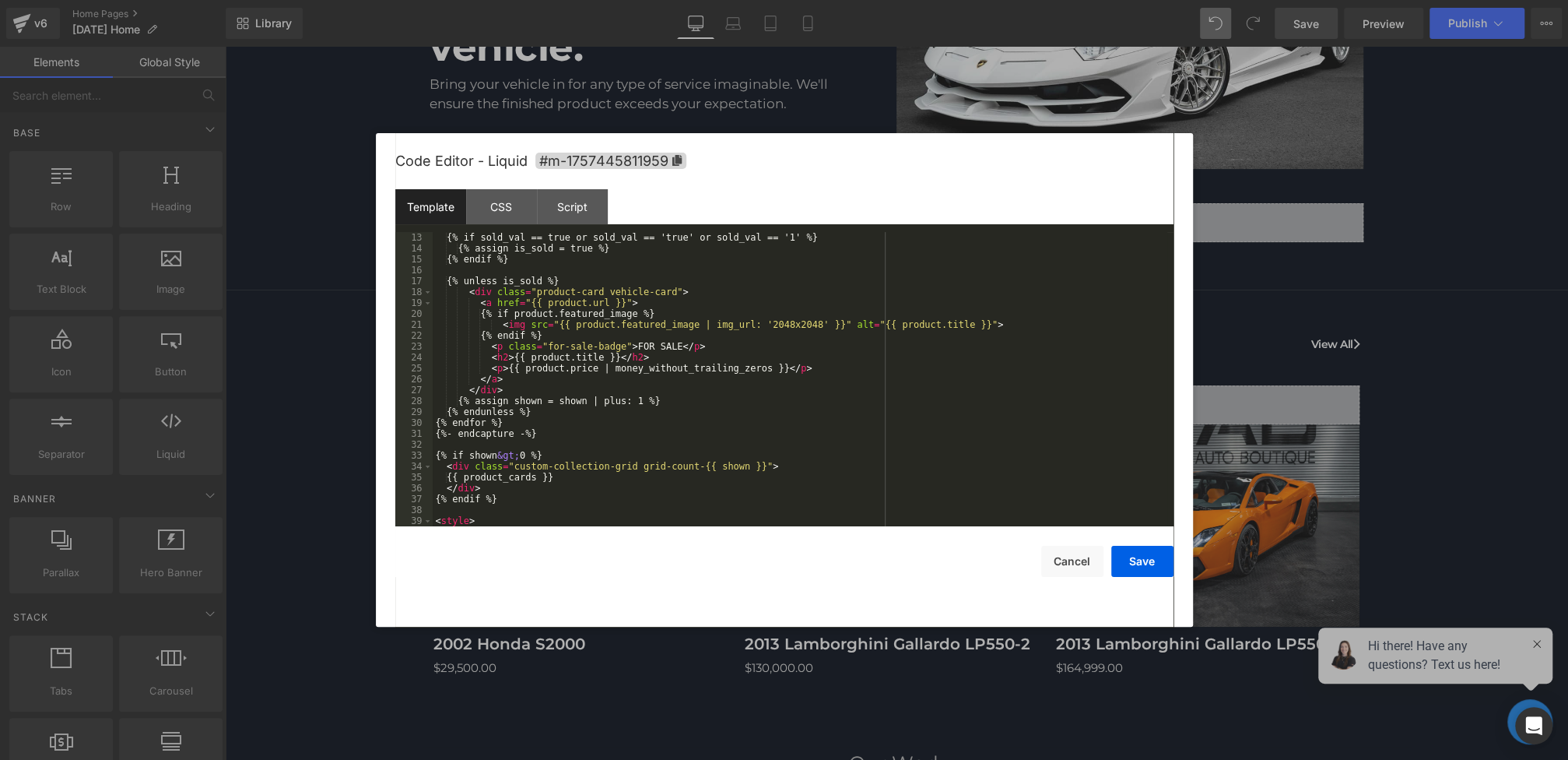
click at [661, 335] on div "{% if sold_val == true or sold_val == 'true' or sold_val == '1' %} {% assign is…" at bounding box center [800, 390] width 735 height 316
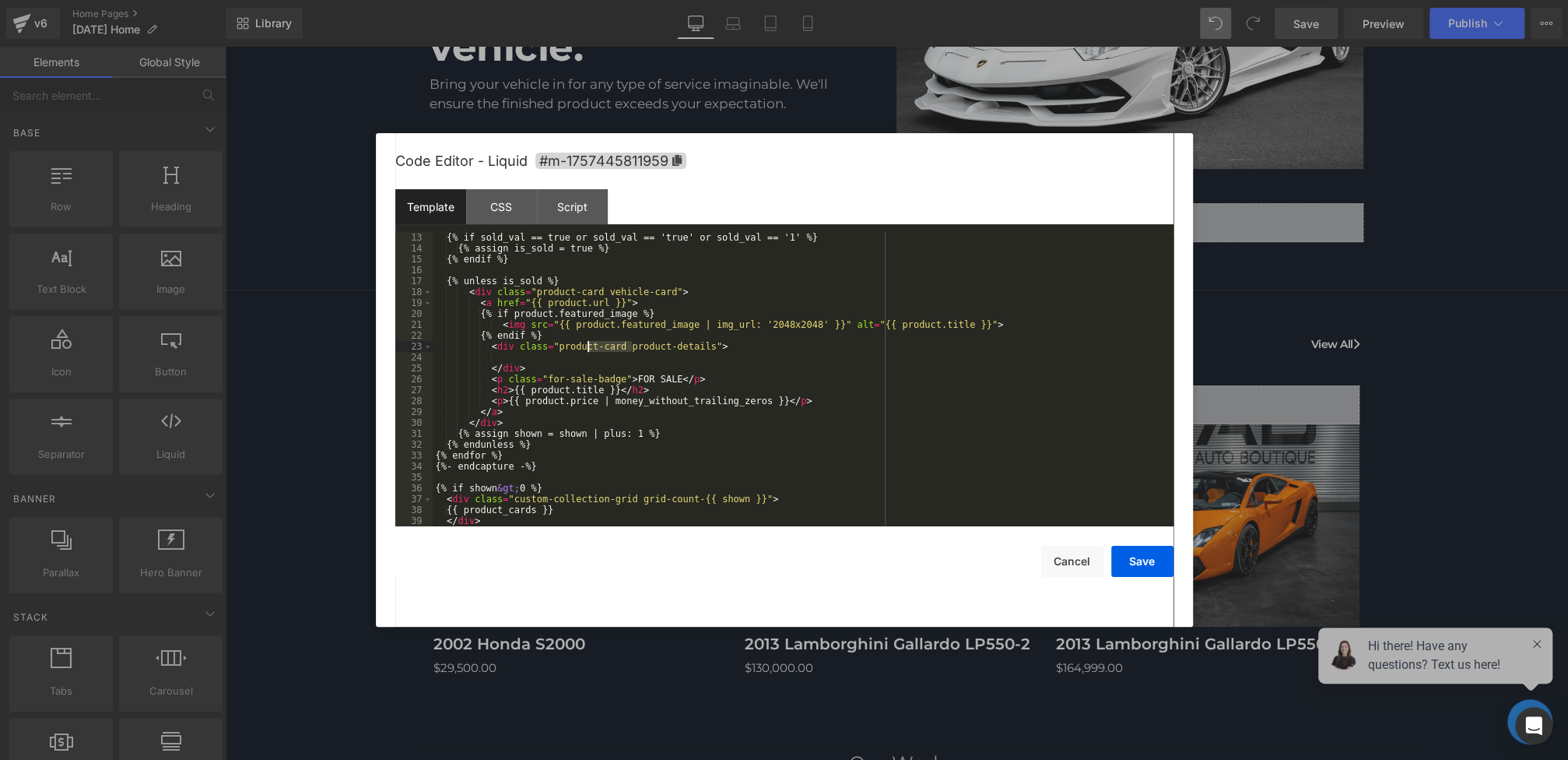
drag, startPoint x: 631, startPoint y: 349, endPoint x: 580, endPoint y: 349, distance: 51.4
click at [580, 349] on div "{% if sold_val == true or sold_val == 'true' or sold_val == '1' %} {% assign is…" at bounding box center [800, 390] width 735 height 316
click at [658, 358] on div "{% if sold_val == true or sold_val == 'true' or sold_val == '1' %} {% assign is…" at bounding box center [800, 390] width 735 height 316
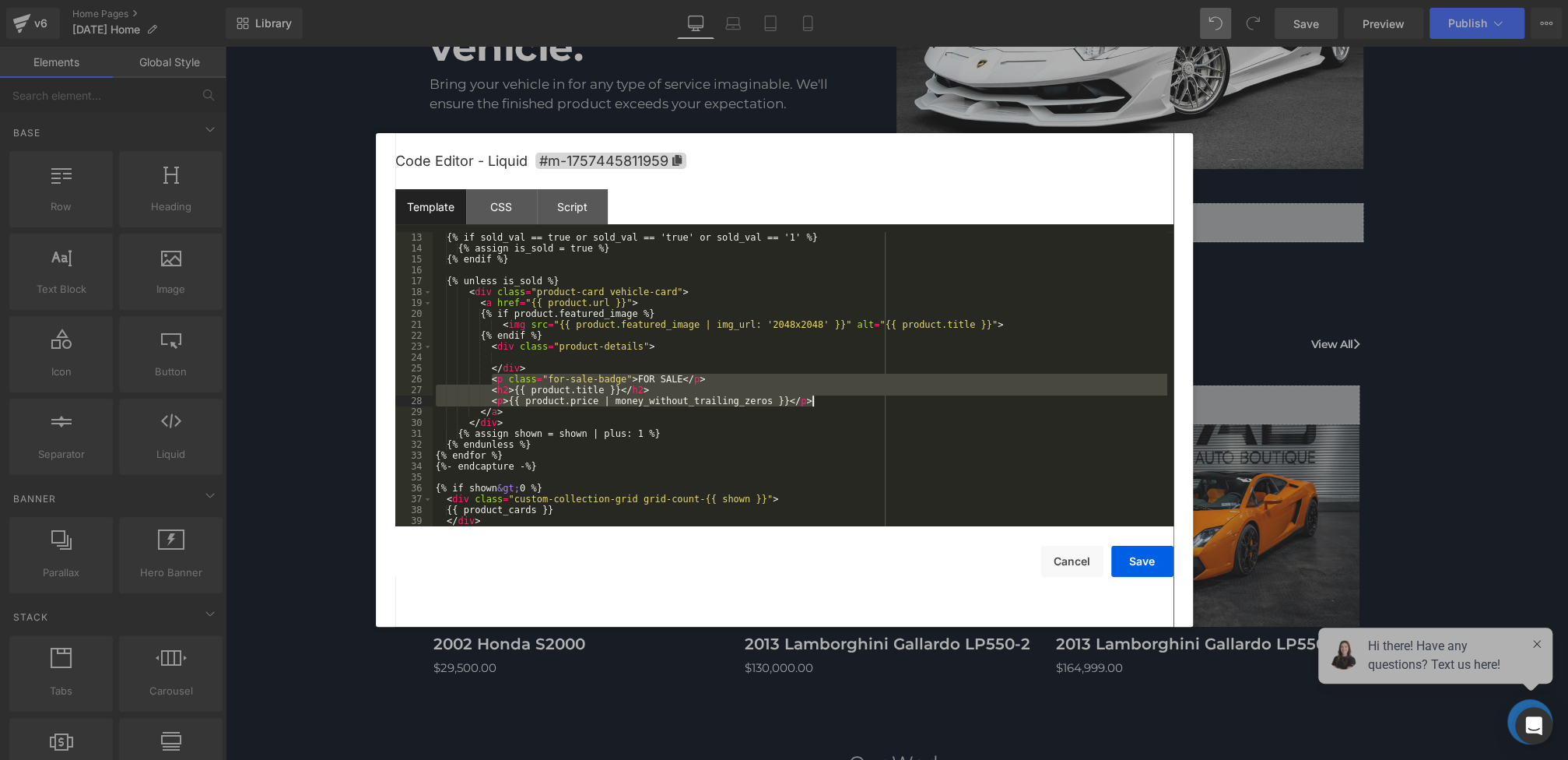
drag, startPoint x: 491, startPoint y: 378, endPoint x: 875, endPoint y: 399, distance: 384.2
click at [875, 399] on div "{% if sold_val == true or sold_val == 'true' or sold_val == '1' %} {% assign is…" at bounding box center [800, 390] width 735 height 316
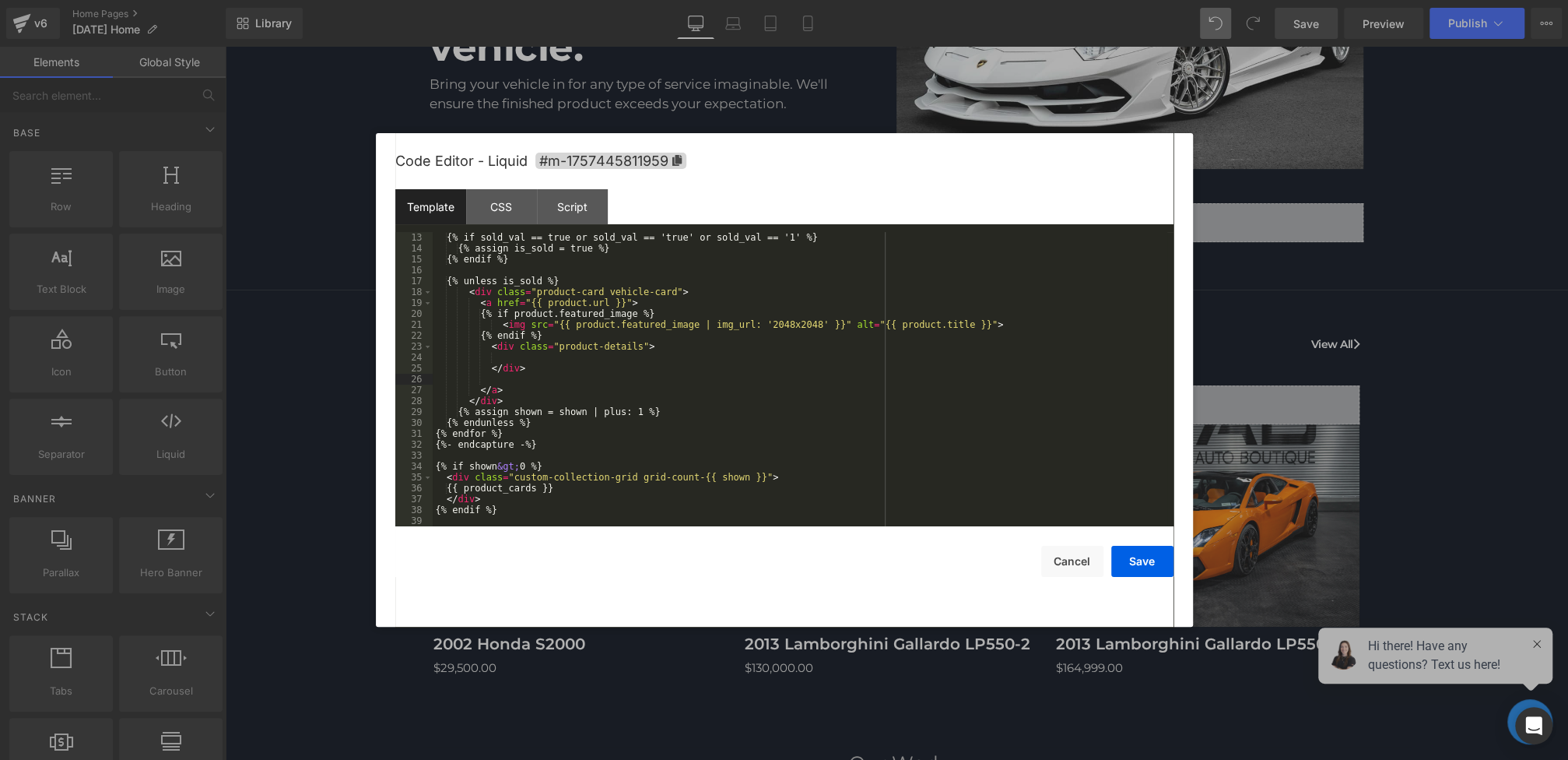
click at [609, 356] on div "{% if sold_val == true or sold_val == 'true' or sold_val == '1' %} {% assign is…" at bounding box center [800, 390] width 735 height 316
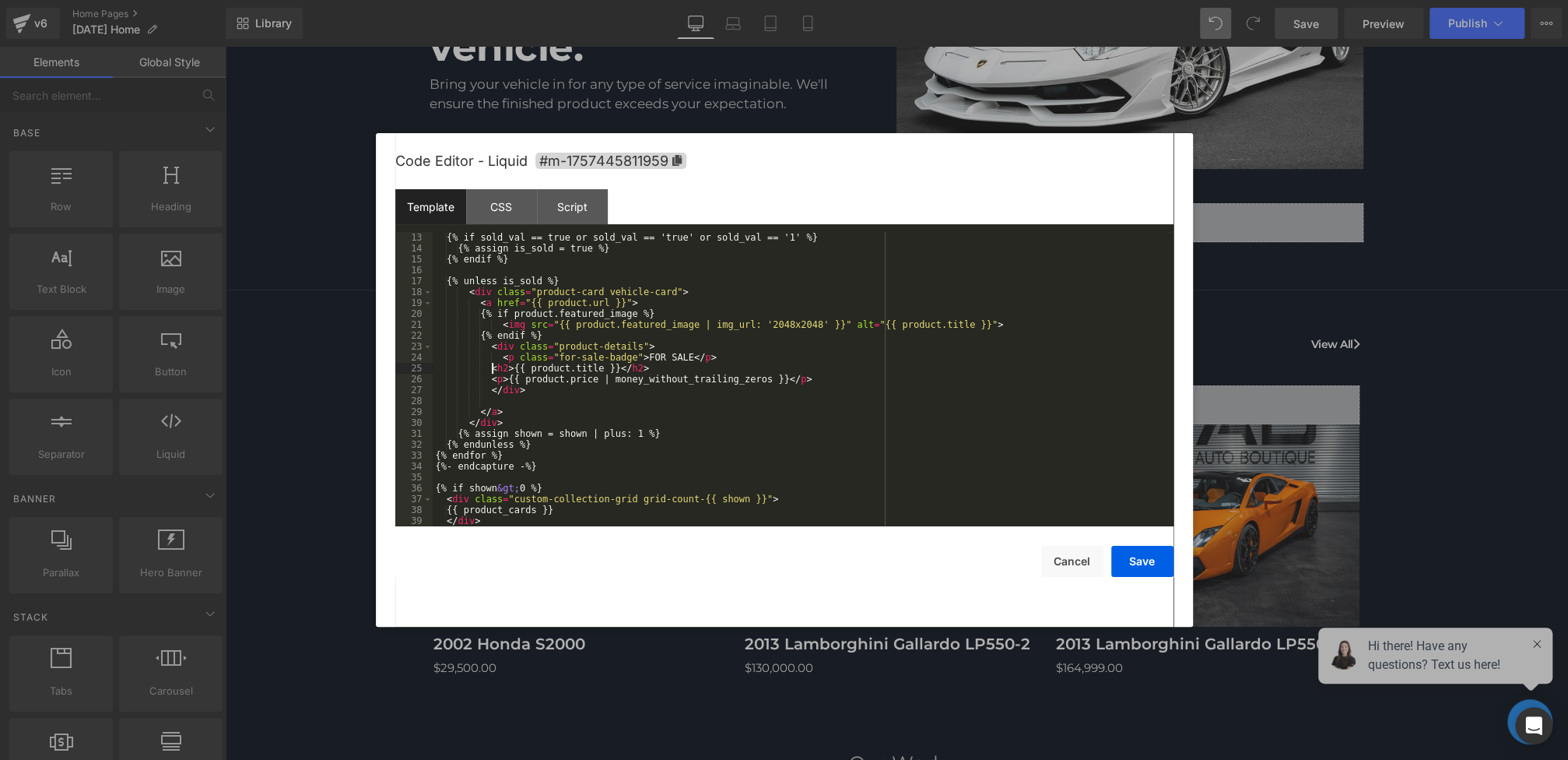
click at [494, 369] on div "{% if sold_val == true or sold_val == 'true' or sold_val == '1' %} {% assign is…" at bounding box center [800, 390] width 735 height 316
click at [490, 378] on div "{% if sold_val == true or sold_val == 'true' or sold_val == '1' %} {% assign is…" at bounding box center [800, 390] width 735 height 316
click at [516, 206] on div "CSS" at bounding box center [501, 206] width 71 height 35
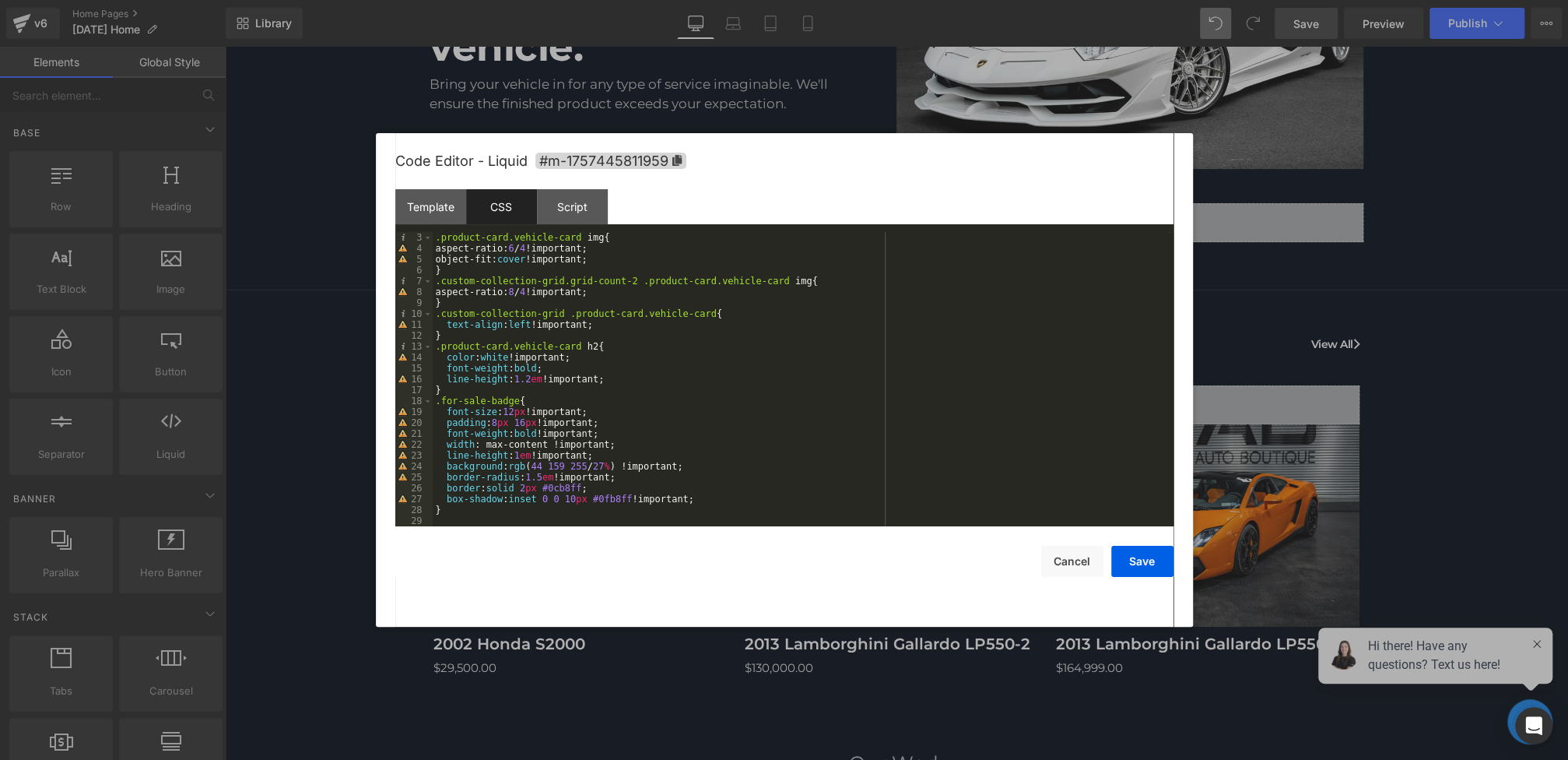
scroll to position [0, 0]
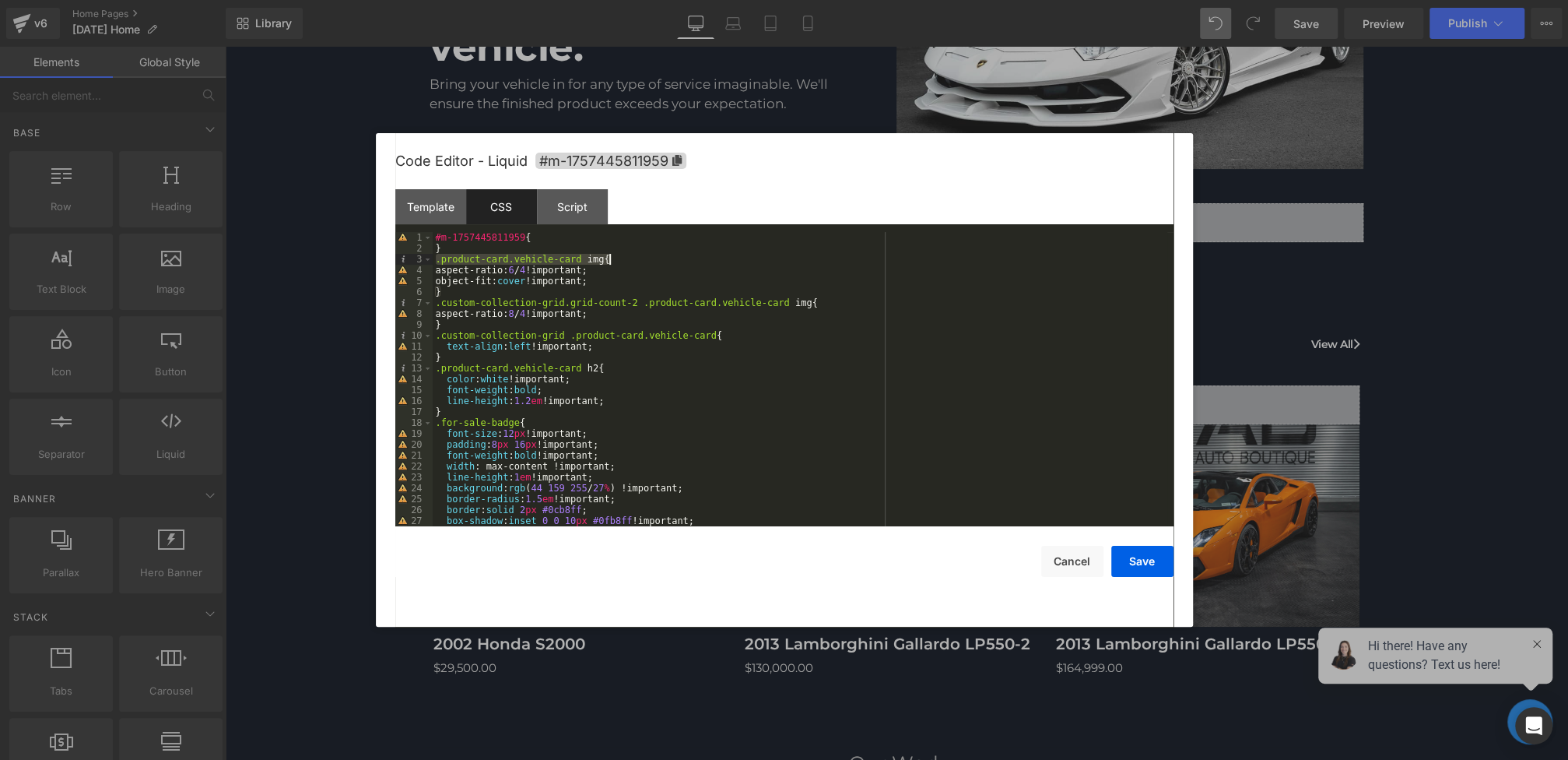
drag, startPoint x: 435, startPoint y: 262, endPoint x: 647, endPoint y: 258, distance: 211.7
click at [647, 258] on div "#m-1757445811959 { } .product-card.vehicle-card img { aspect-ratio: 6 / 4 !impo…" at bounding box center [800, 390] width 735 height 316
click at [630, 262] on div "#m-1757445811959 { } .product-card.vehicle-card img { aspect-ratio: 6 / 4 !impo…" at bounding box center [800, 390] width 735 height 316
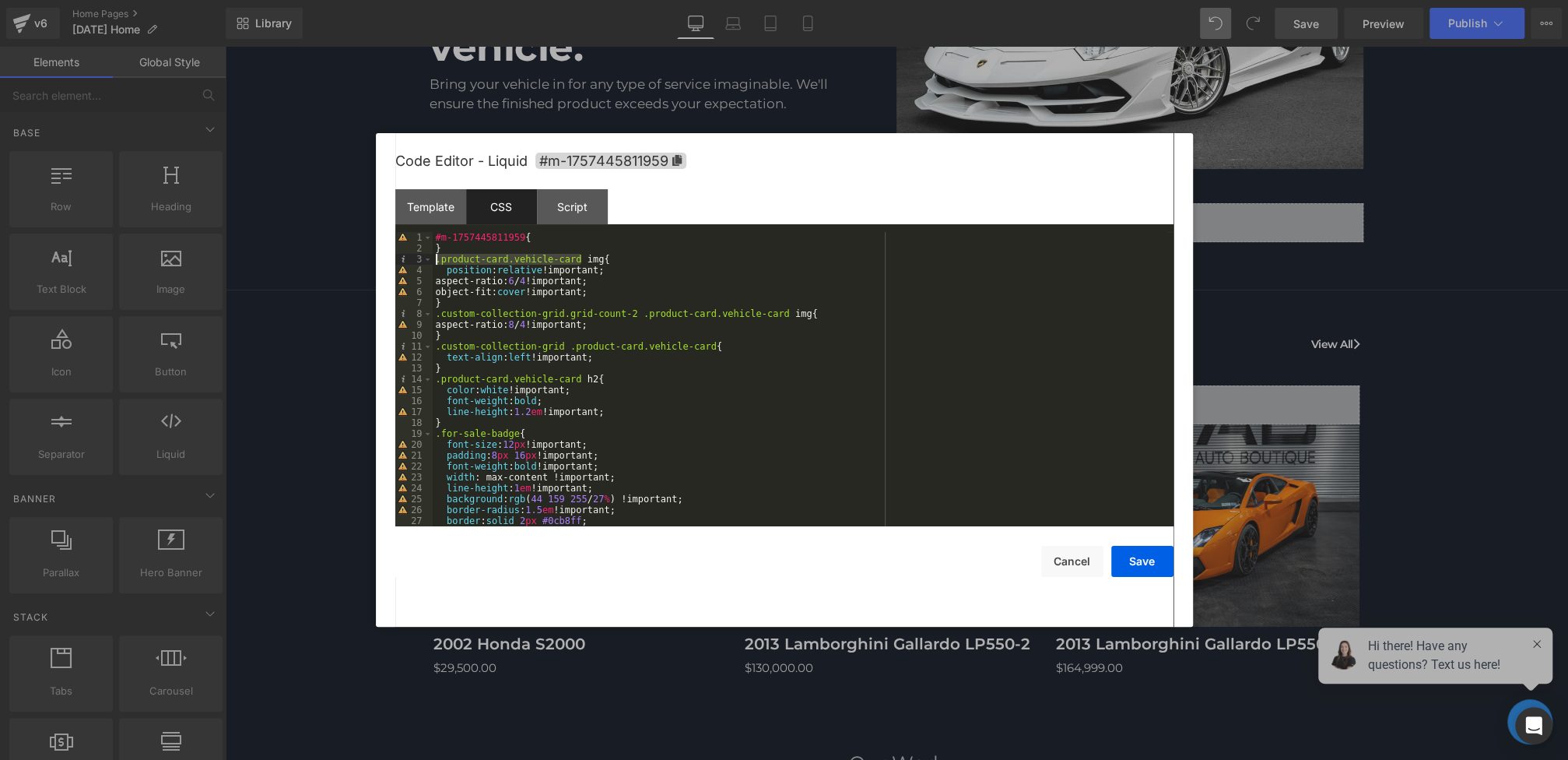
drag, startPoint x: 581, startPoint y: 261, endPoint x: 400, endPoint y: 261, distance: 180.5
click at [400, 261] on pre "1 2 3 4 5 6 7 8 9 10 11 12 13 14 15 16 17 18 19 20 21 22 23 24 25 26 27 28 #m-1…" at bounding box center [784, 379] width 778 height 294
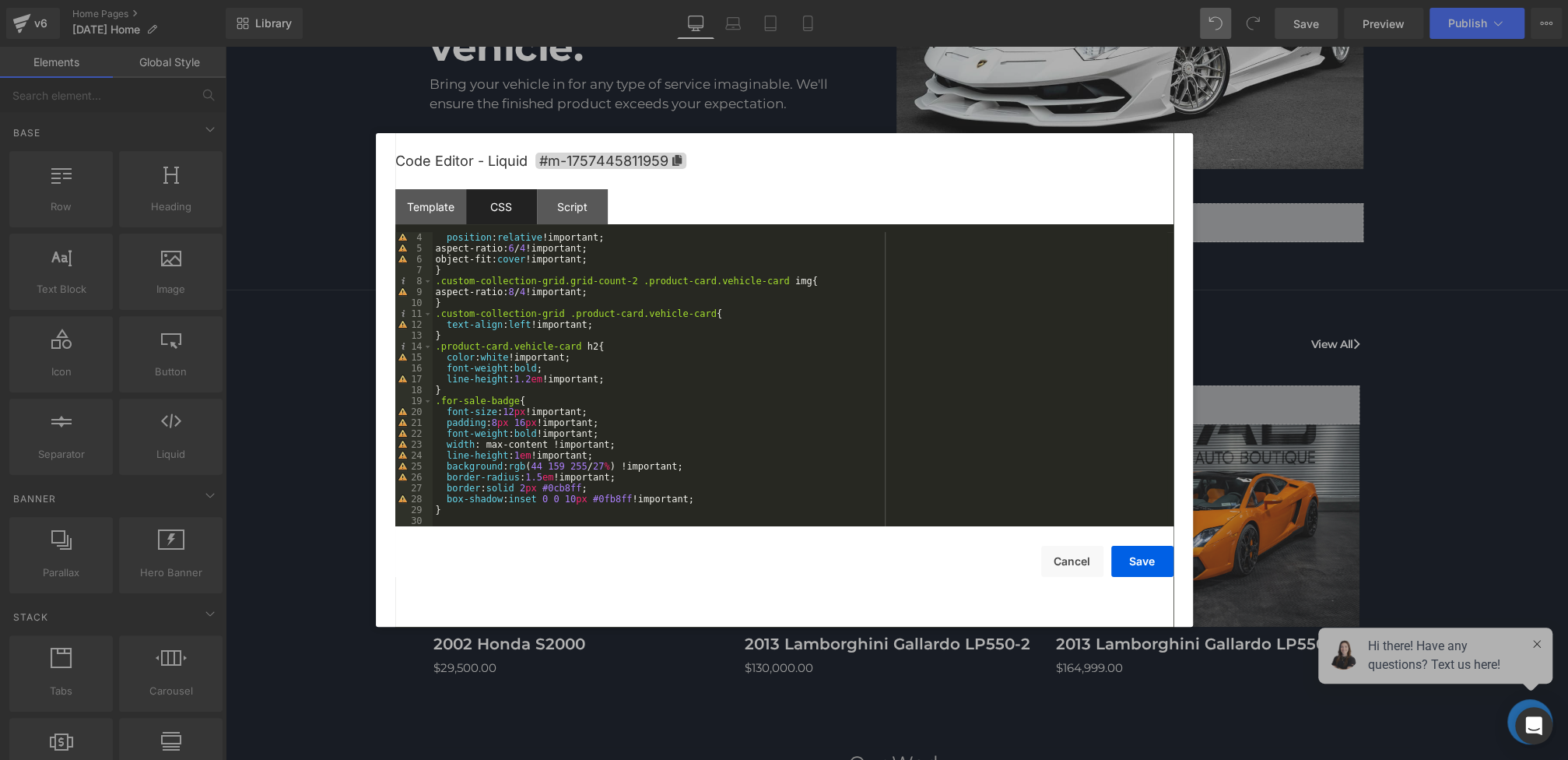
scroll to position [33, 0]
click at [464, 507] on div "position : relative !important; aspect-ratio: 6 / 4 !important; object-fit: cov…" at bounding box center [800, 390] width 735 height 316
click at [463, 389] on div "position : relative !important; aspect-ratio: 6 / 4 !important; object-fit: cov…" at bounding box center [800, 390] width 735 height 316
paste textarea
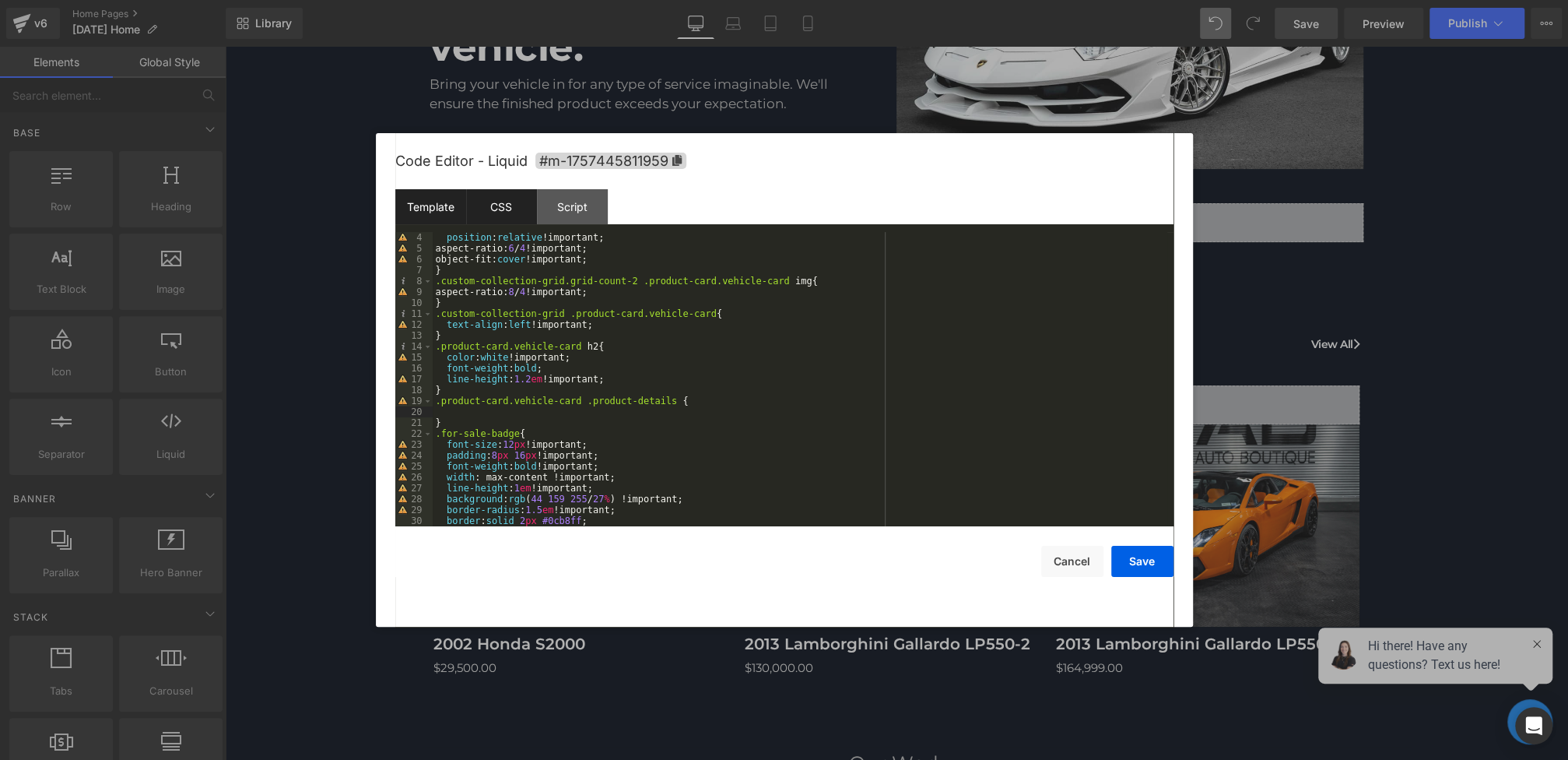
click at [425, 202] on div "Template" at bounding box center [430, 206] width 71 height 35
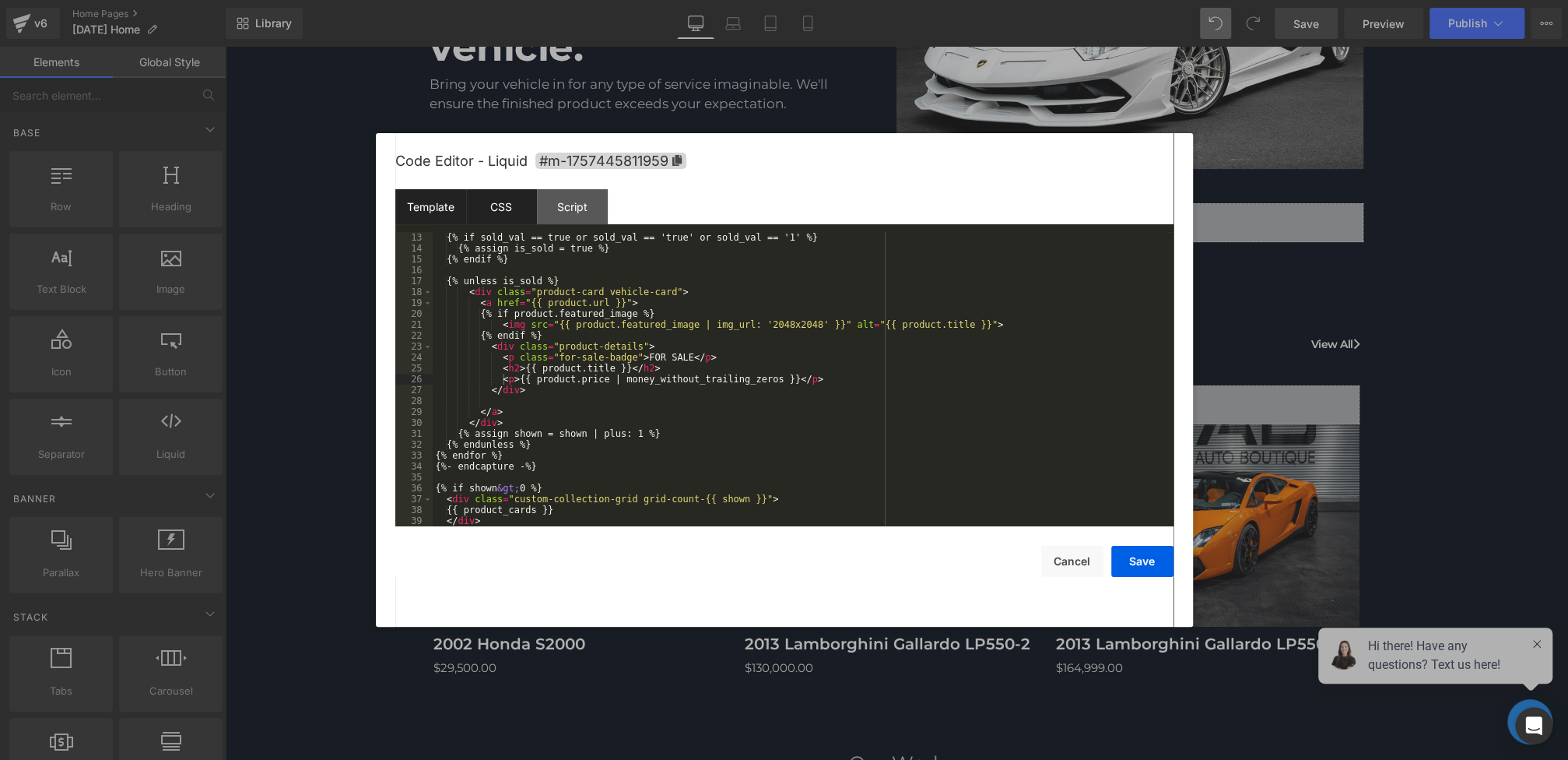
click at [516, 221] on div "CSS" at bounding box center [501, 206] width 71 height 35
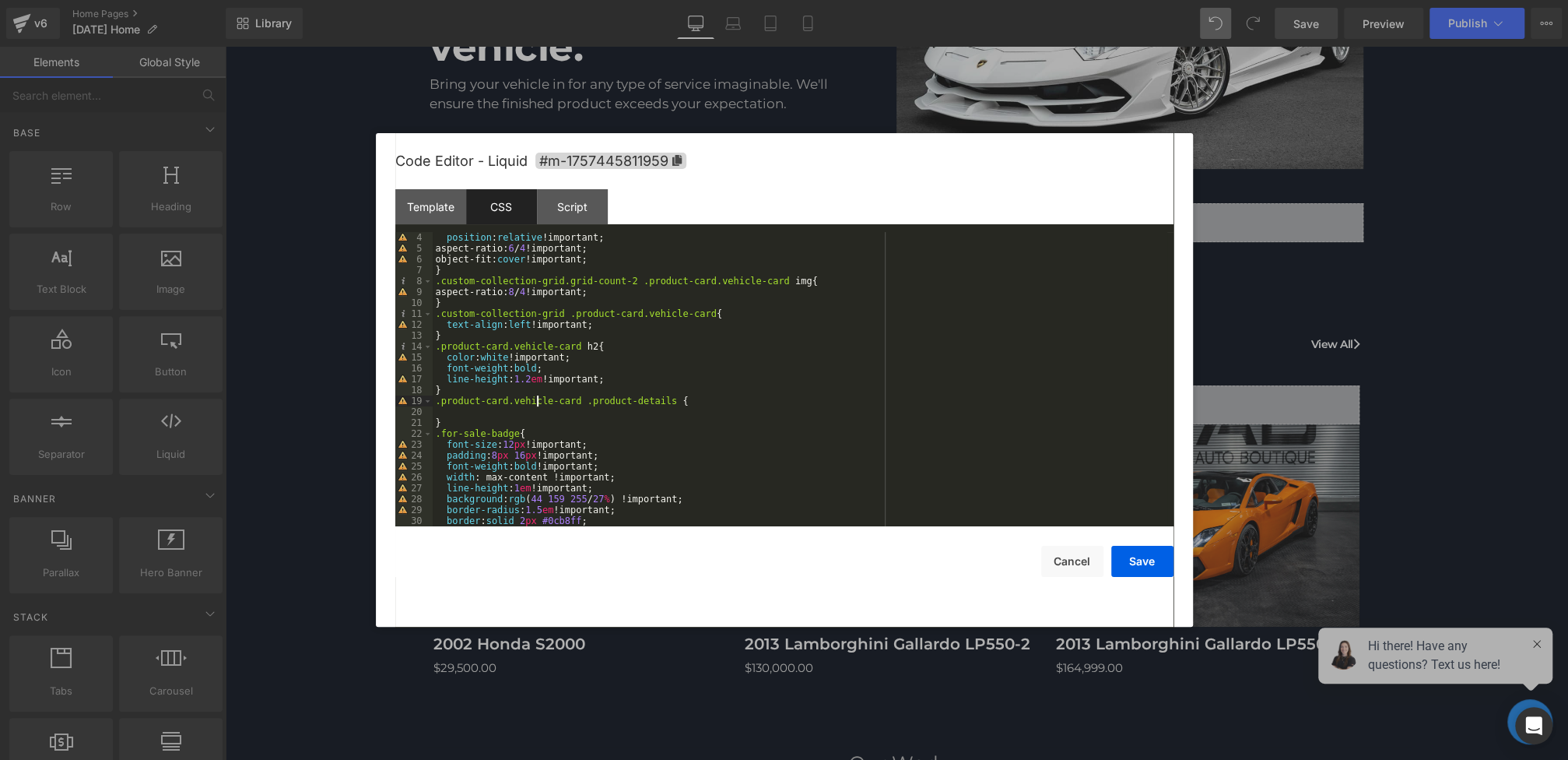
click at [539, 406] on div "position : relative !important; aspect-ratio: 6 / 4 !important; object-fit: cov…" at bounding box center [800, 390] width 735 height 316
click at [533, 414] on div "position : relative !important; aspect-ratio: 6 / 4 !important; object-fit: cov…" at bounding box center [800, 390] width 735 height 316
click at [1135, 558] on button "Save" at bounding box center [1142, 561] width 62 height 31
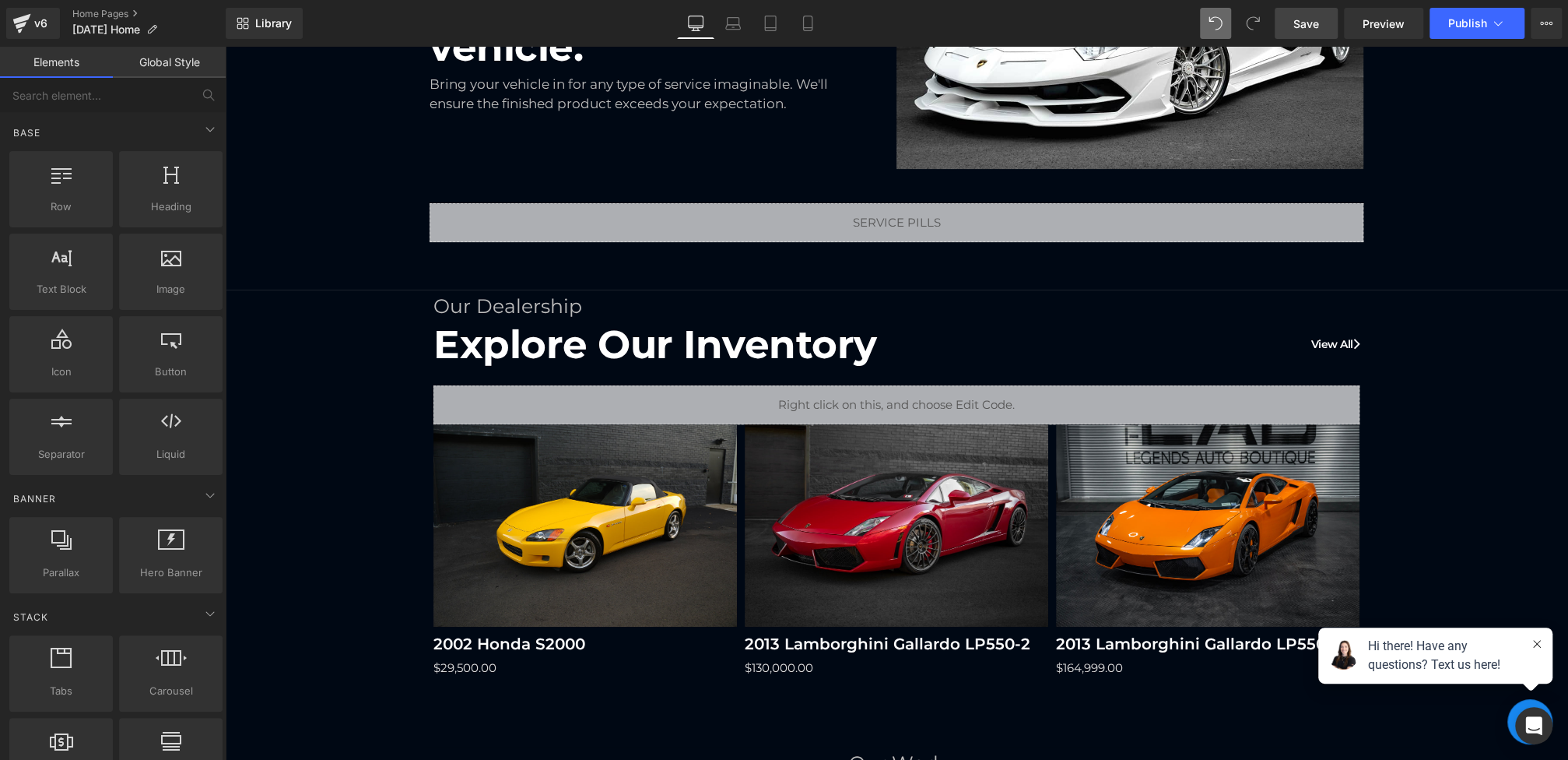
click at [1307, 10] on link "Save" at bounding box center [1306, 23] width 63 height 31
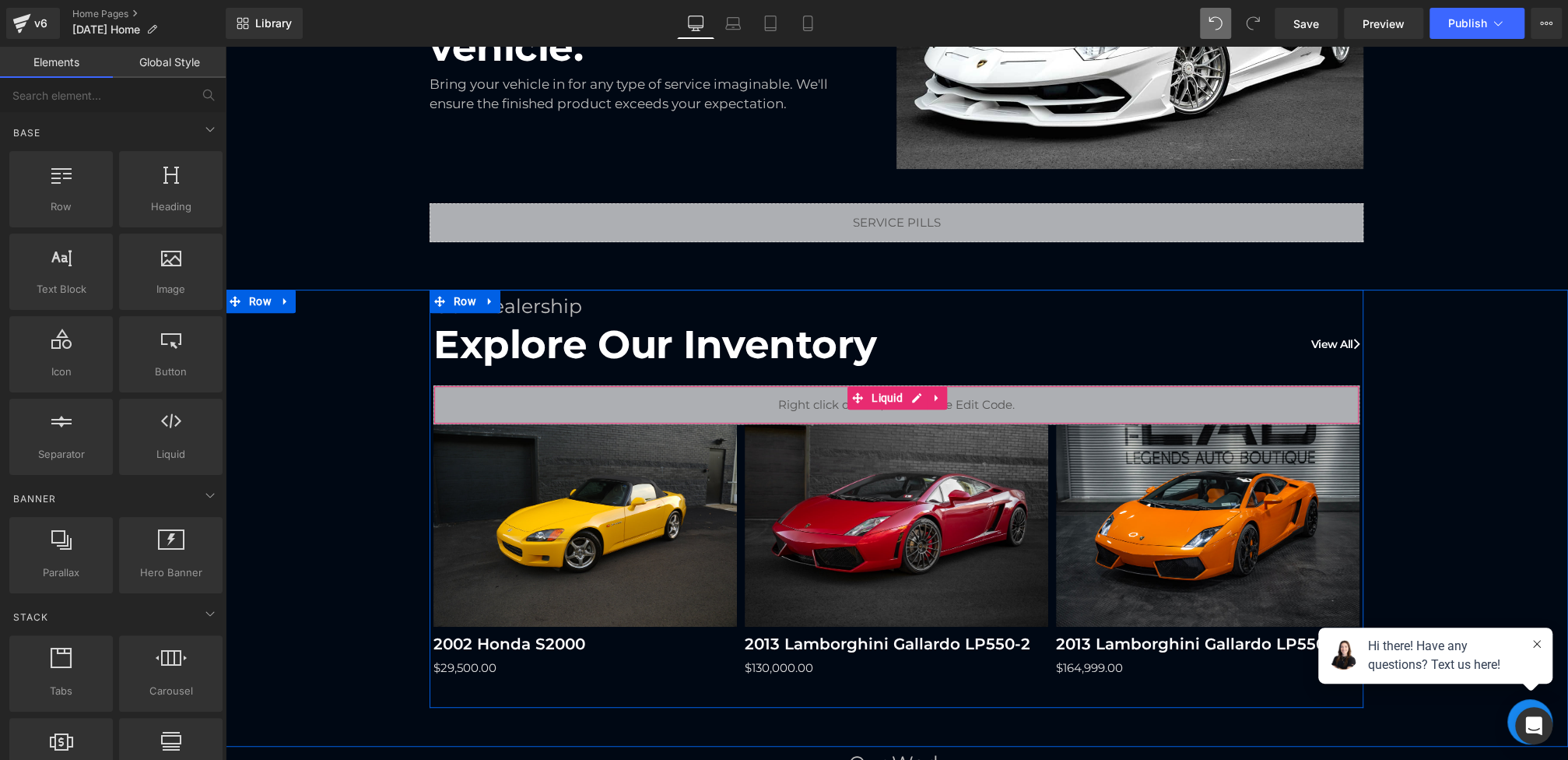
click at [629, 398] on div "Liquid" at bounding box center [896, 404] width 926 height 39
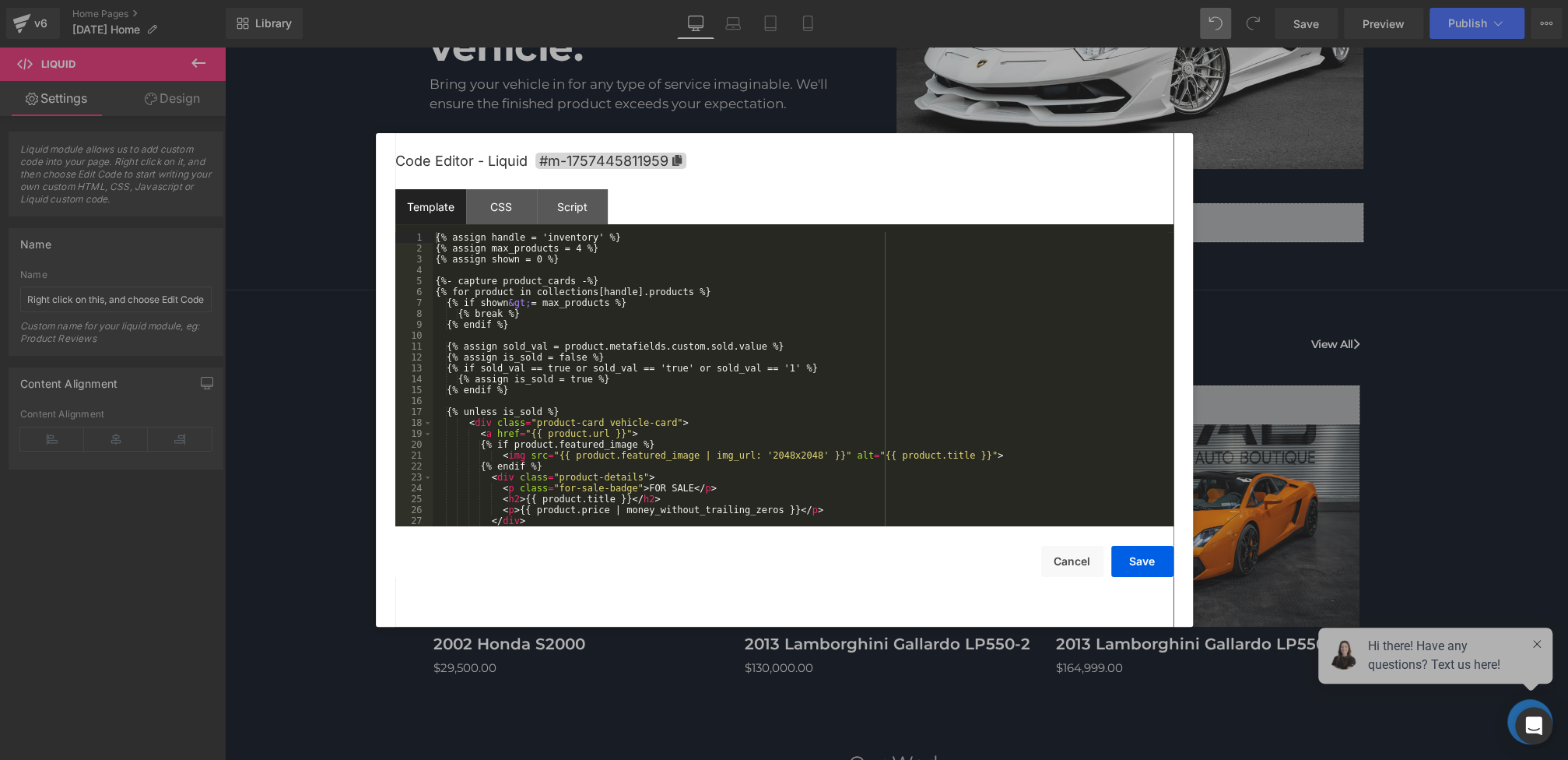
click at [573, 0] on div "(P) Image You are previewing how the will restyle your page. You can not edit E…" at bounding box center [784, 0] width 1568 height 0
click at [506, 209] on div "CSS" at bounding box center [501, 206] width 71 height 35
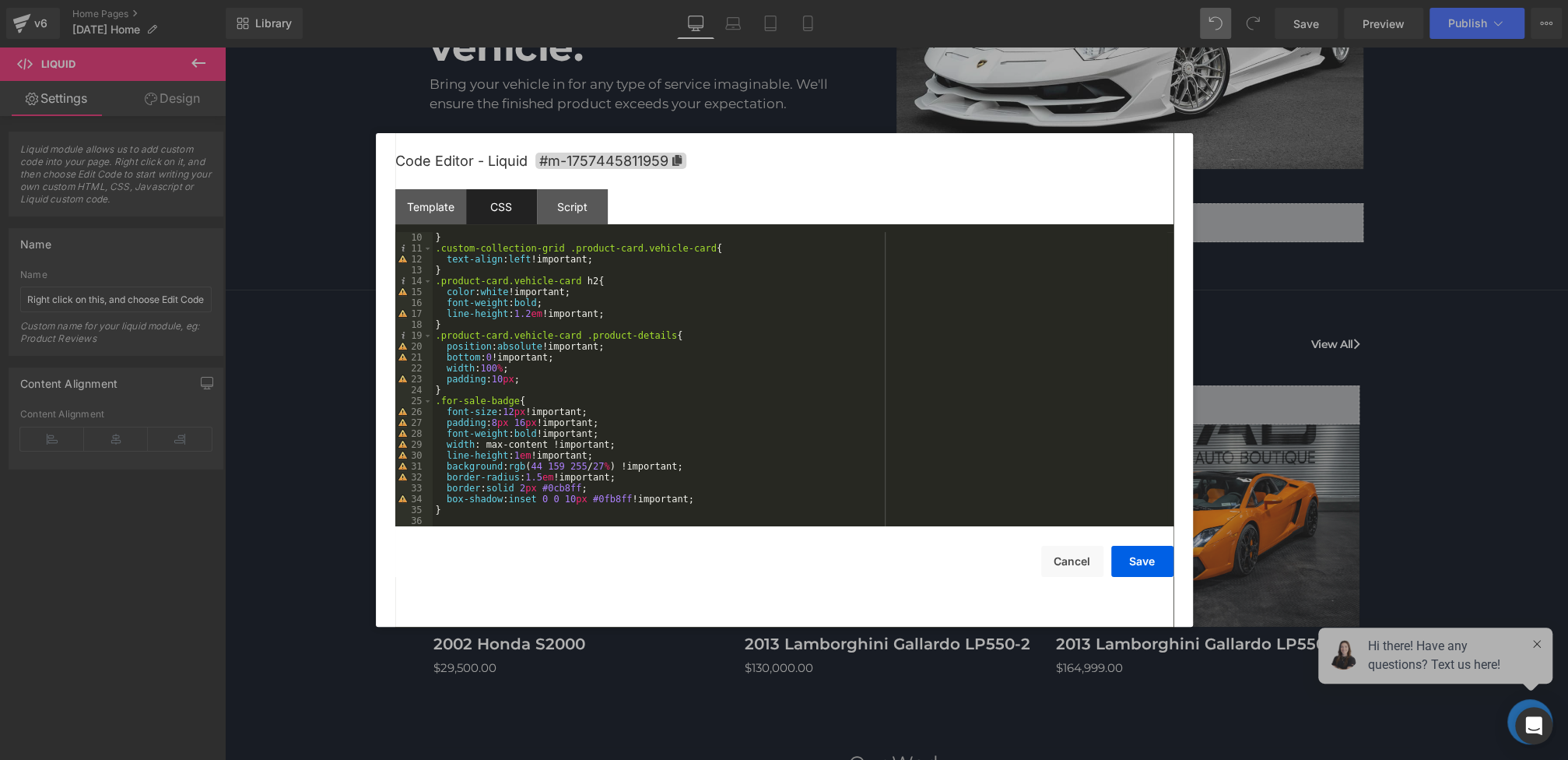
scroll to position [98, 0]
drag, startPoint x: 638, startPoint y: 351, endPoint x: 349, endPoint y: 350, distance: 289.5
click at [349, 350] on body "(P) Image You are previewing how the will restyle your page. You can not edit E…" at bounding box center [784, 380] width 1568 height 760
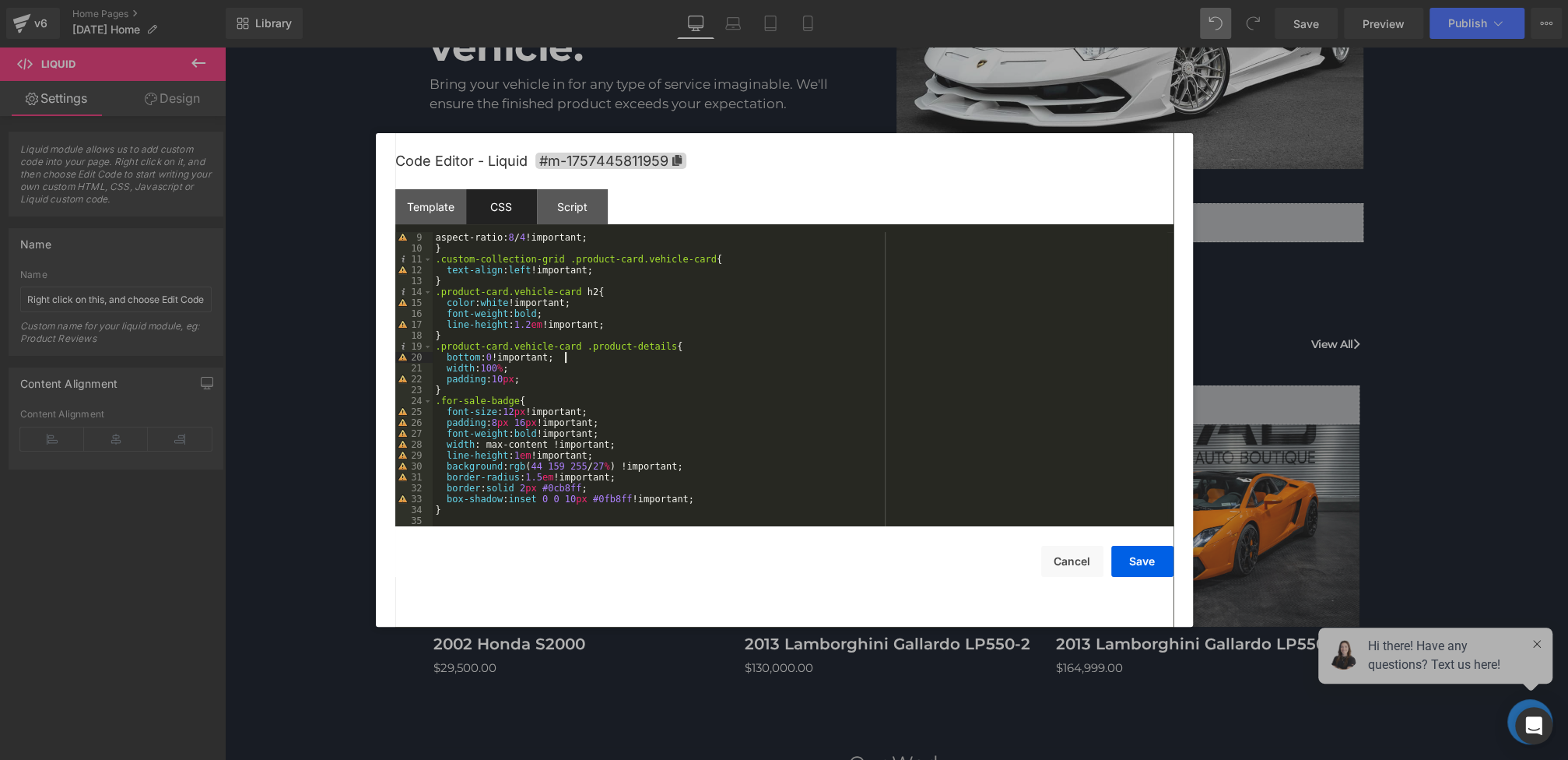
drag, startPoint x: 577, startPoint y: 358, endPoint x: 293, endPoint y: 356, distance: 284.8
click at [293, 356] on body "(P) Image You are previewing how the will restyle your page. You can not edit E…" at bounding box center [784, 380] width 1568 height 760
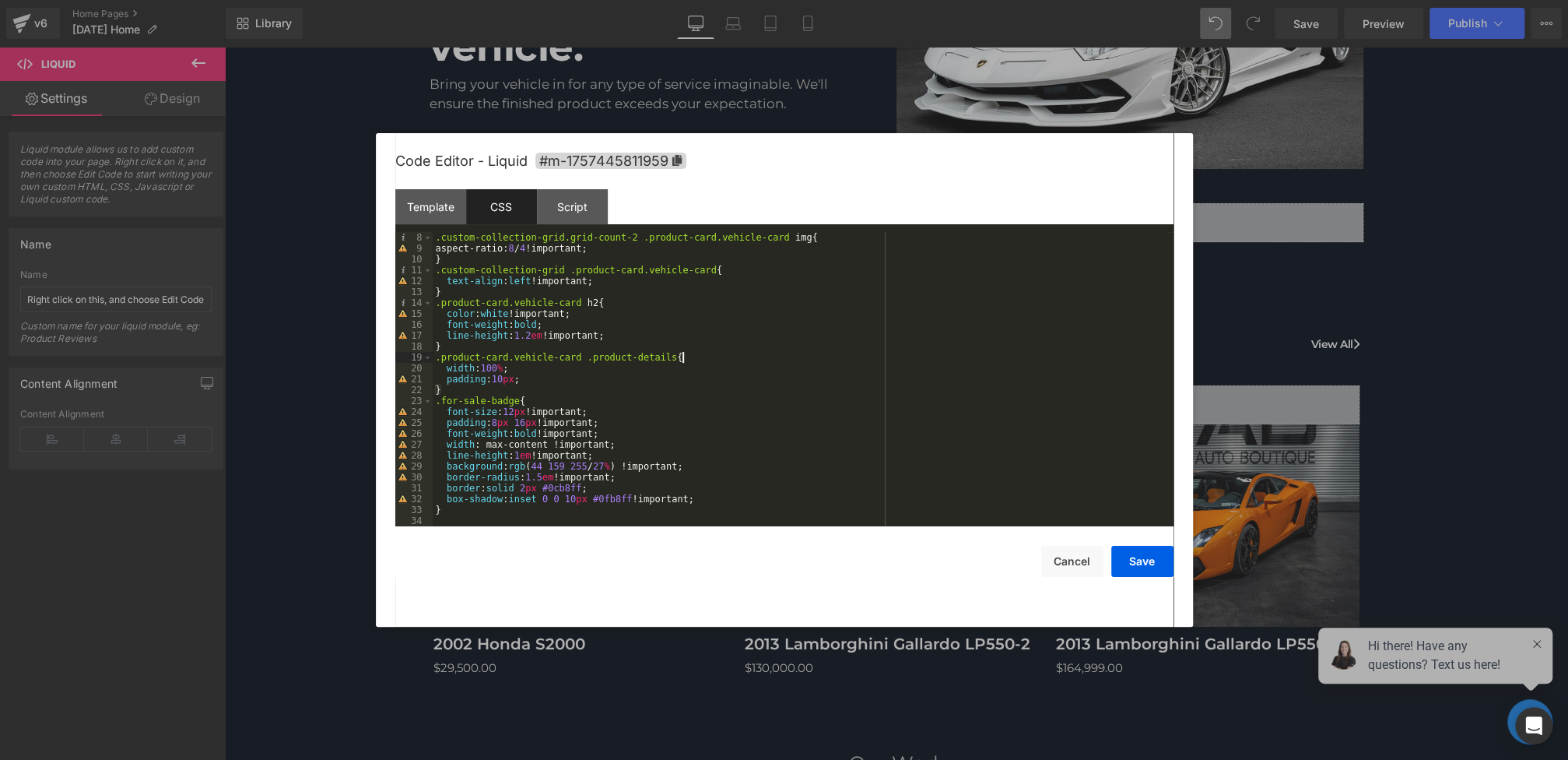
scroll to position [76, 0]
click at [1125, 561] on button "Save" at bounding box center [1142, 561] width 62 height 31
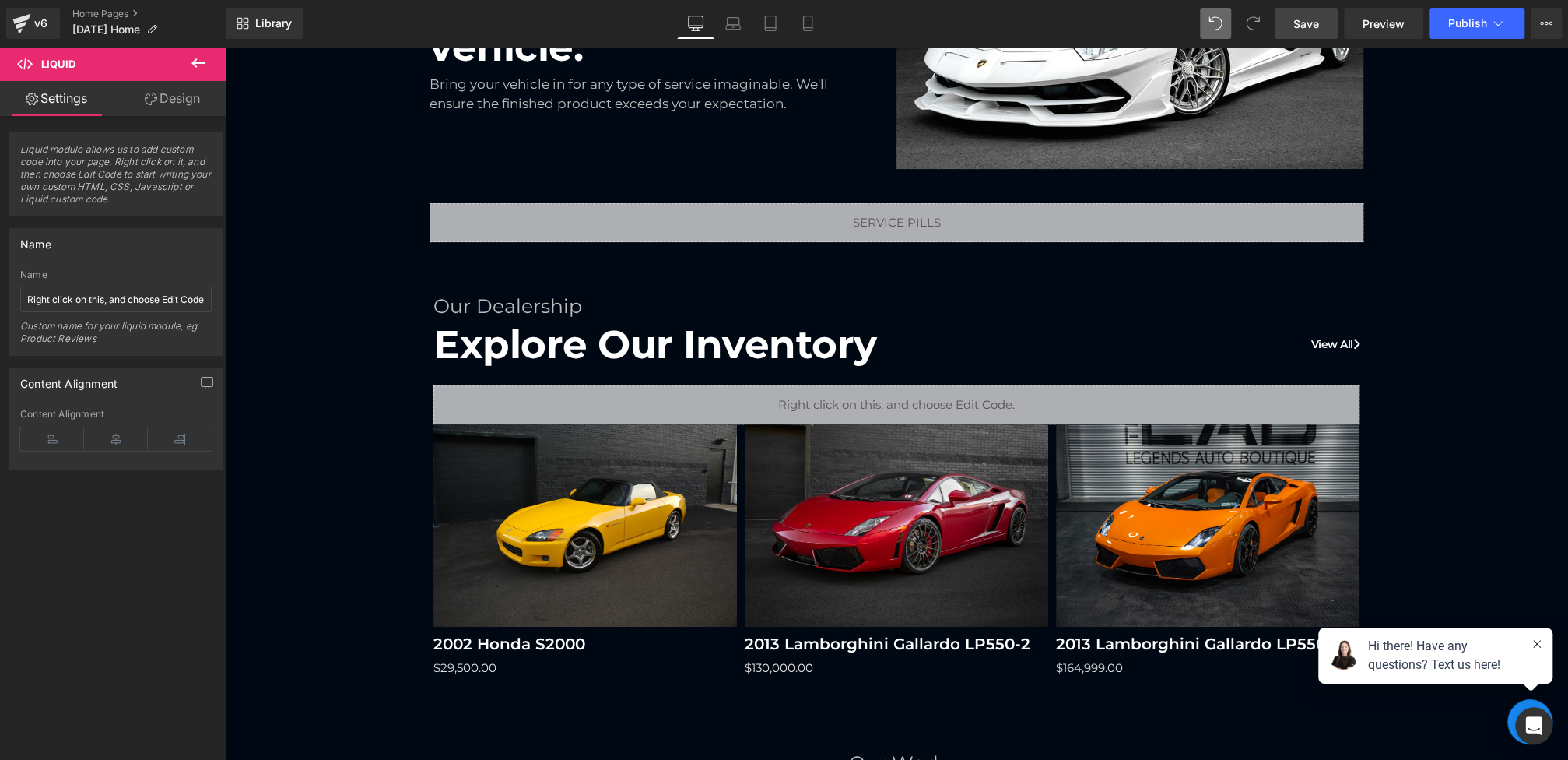
click at [1314, 24] on span "Save" at bounding box center [1306, 24] width 26 height 16
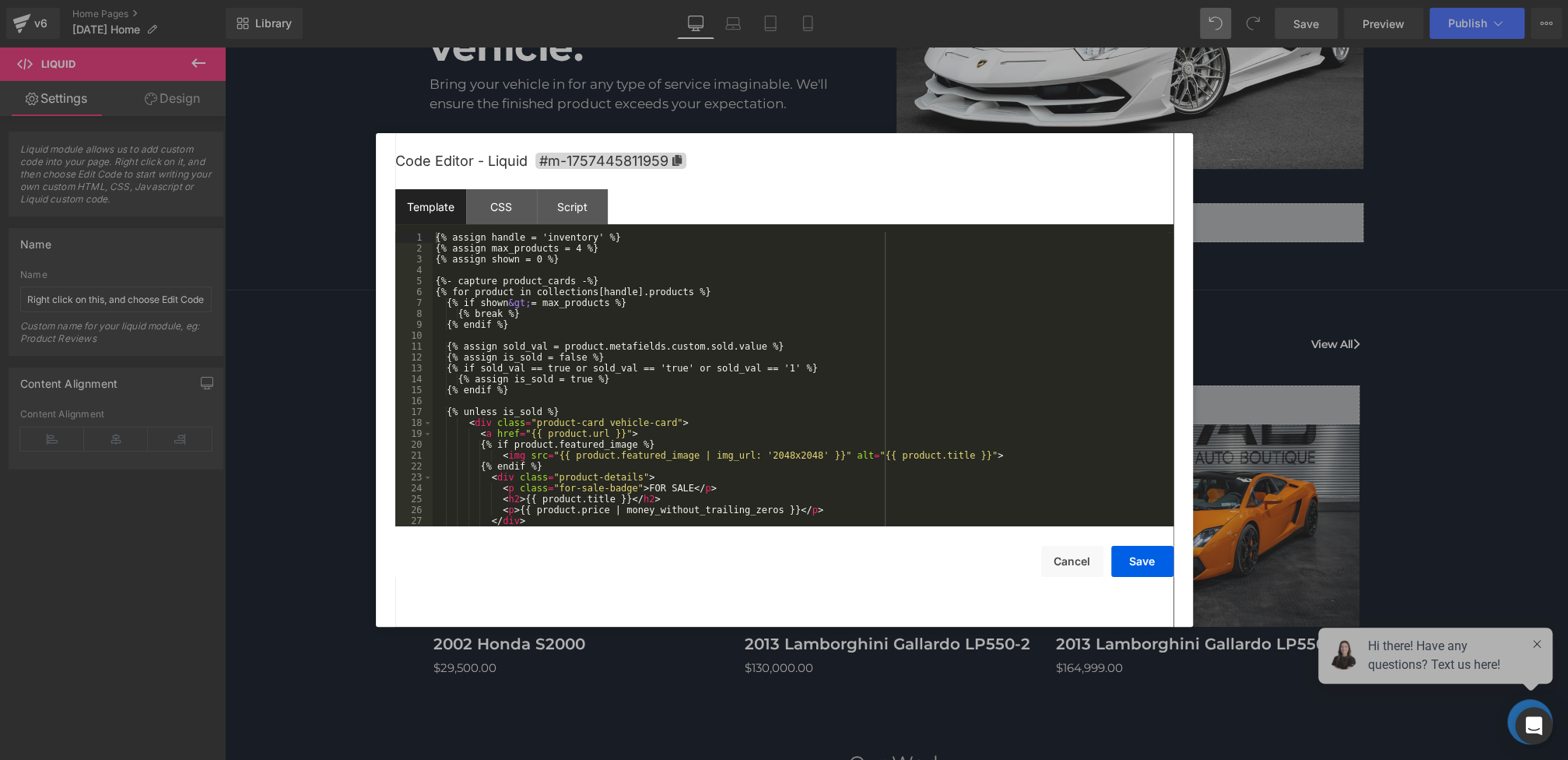
click at [577, 0] on div "(P) Image You are previewing how the will restyle your page. You can not edit E…" at bounding box center [784, 0] width 1568 height 0
click at [520, 213] on div "CSS" at bounding box center [501, 206] width 71 height 35
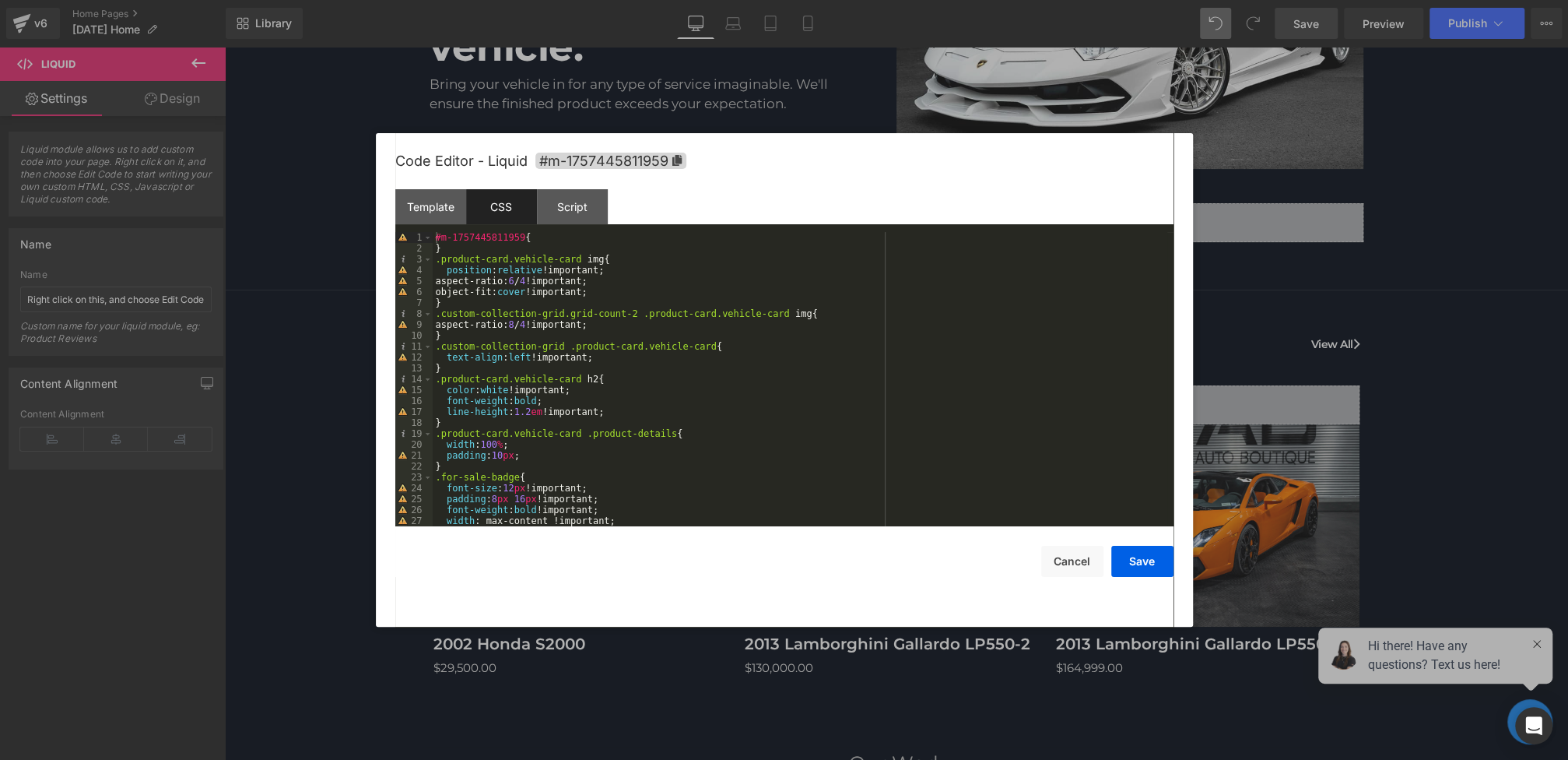
click at [472, 250] on div "#m-1757445811959 { } .product-card.vehicle-card img { position : relative !impo…" at bounding box center [800, 390] width 735 height 316
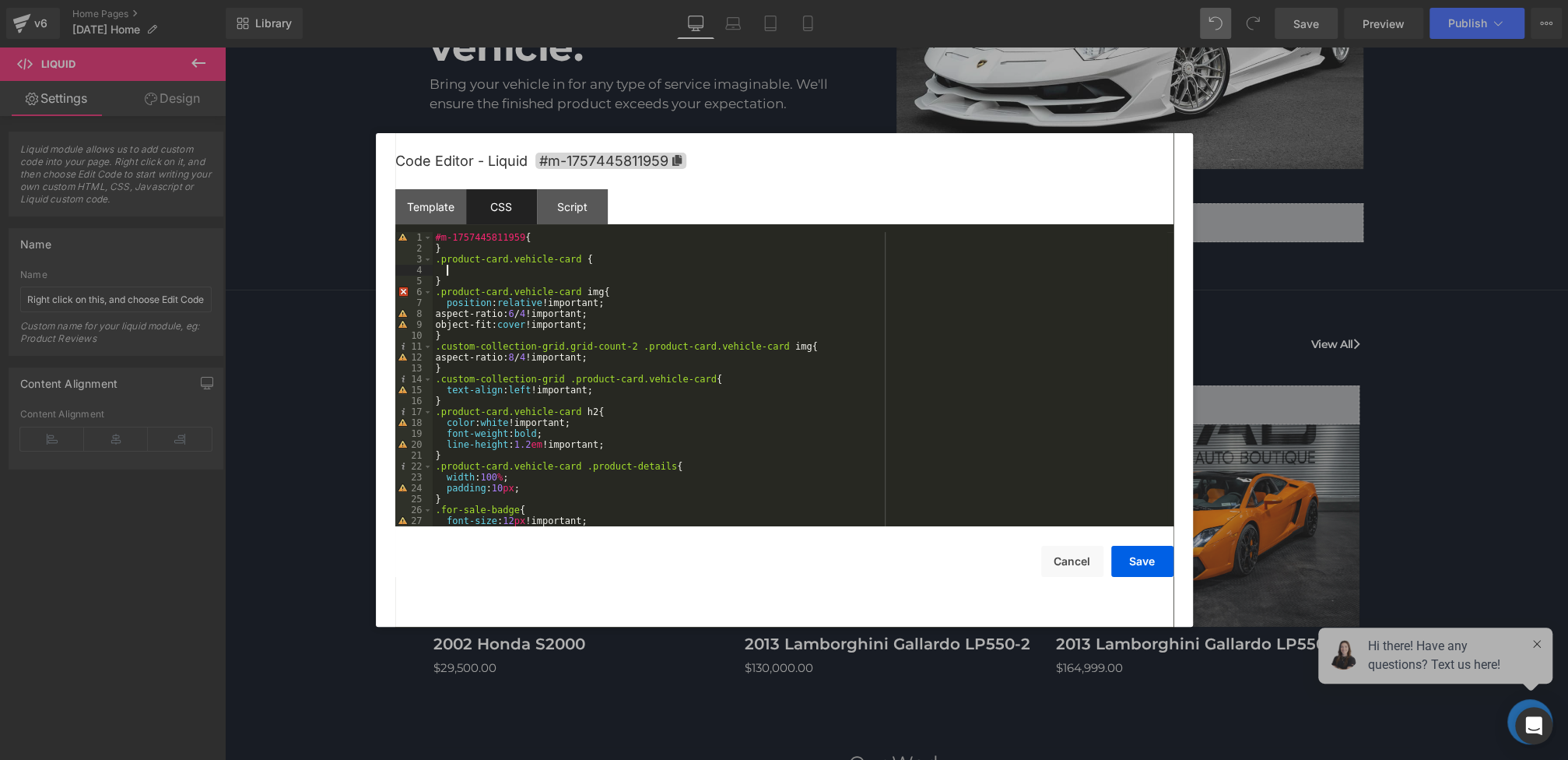
paste textarea
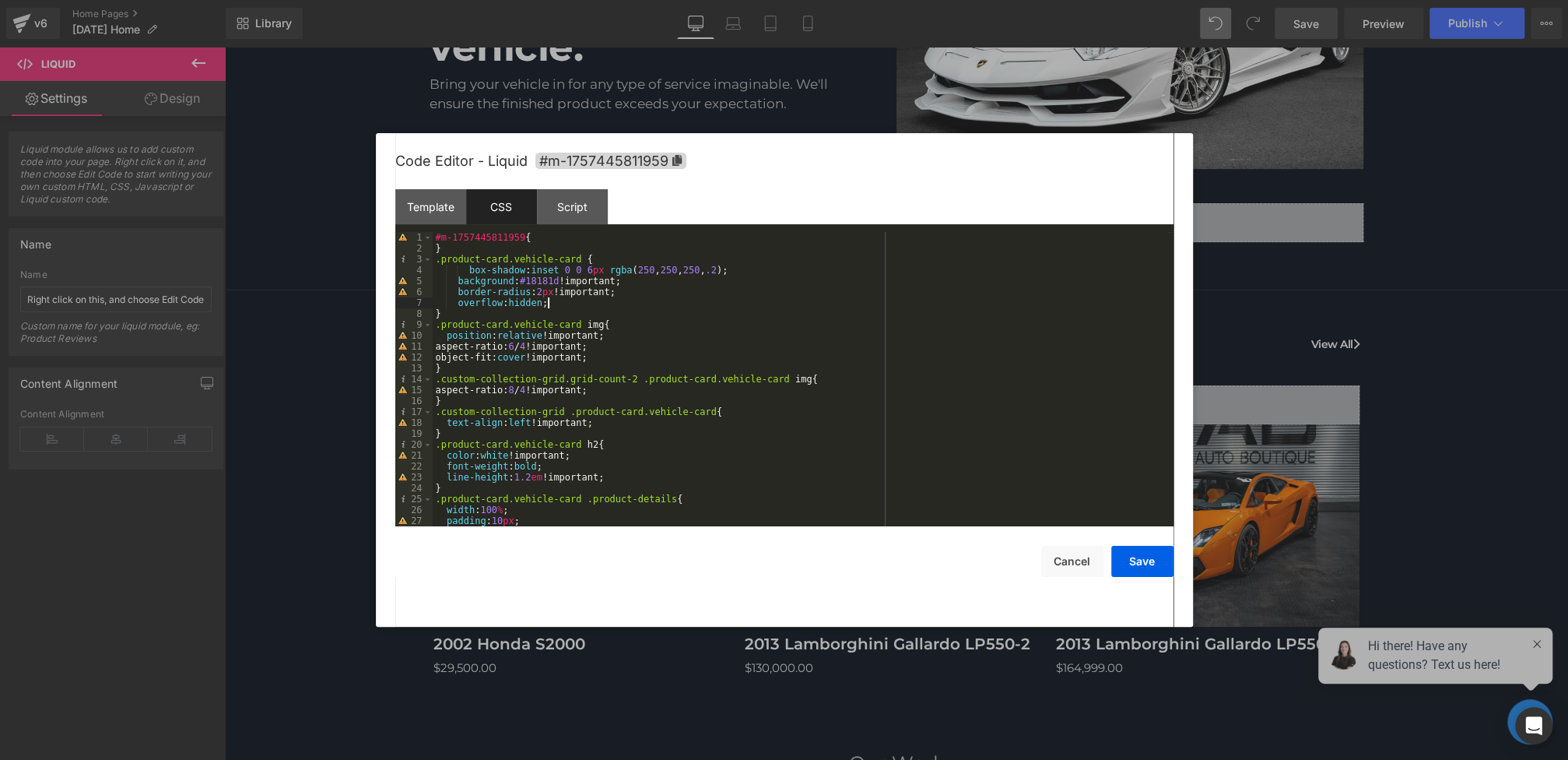
click at [1155, 545] on div "Save Cancel" at bounding box center [784, 551] width 778 height 51
click at [1142, 564] on button "Save" at bounding box center [1142, 561] width 62 height 31
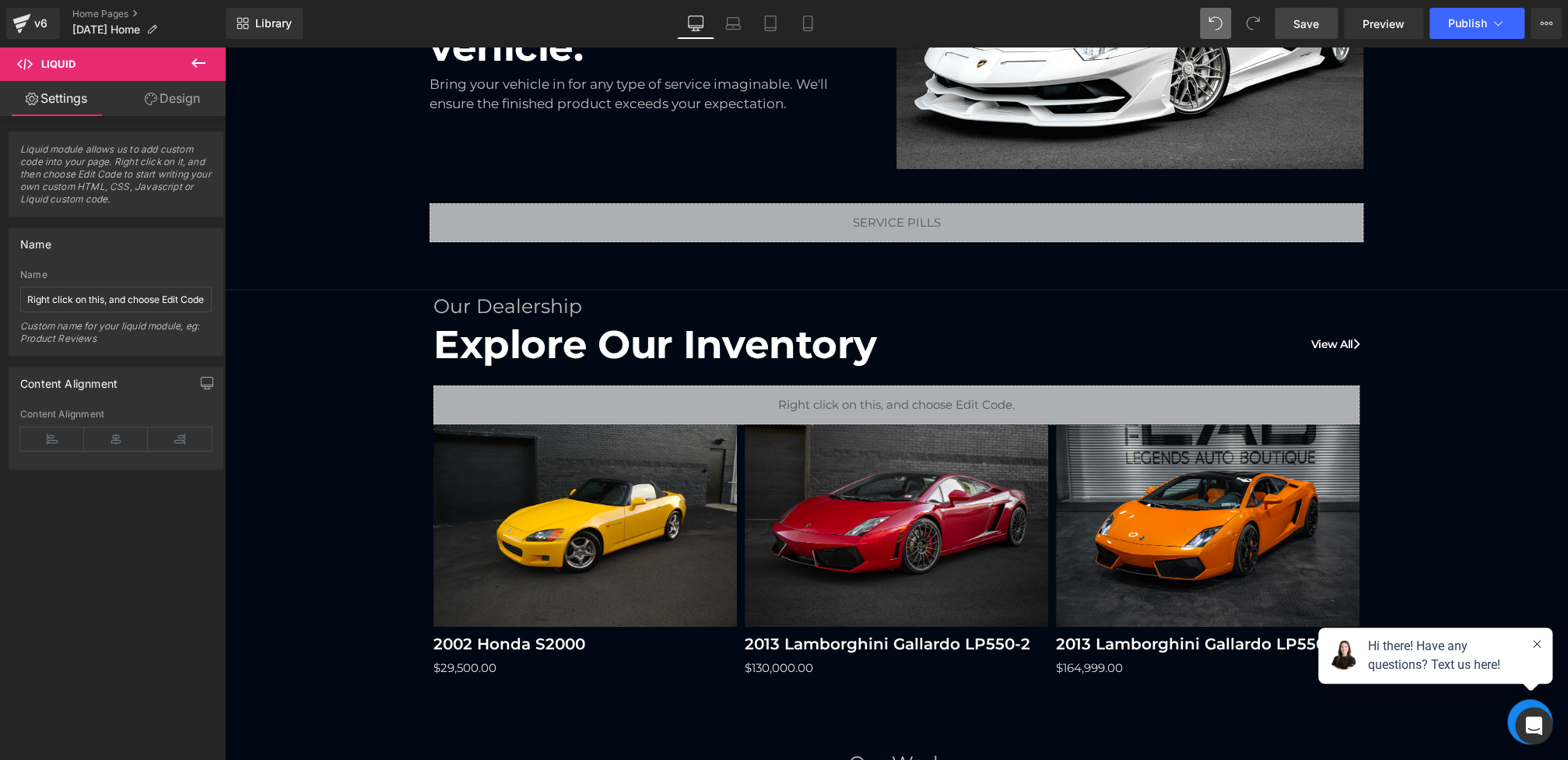
click at [1300, 34] on link "Save" at bounding box center [1306, 23] width 63 height 31
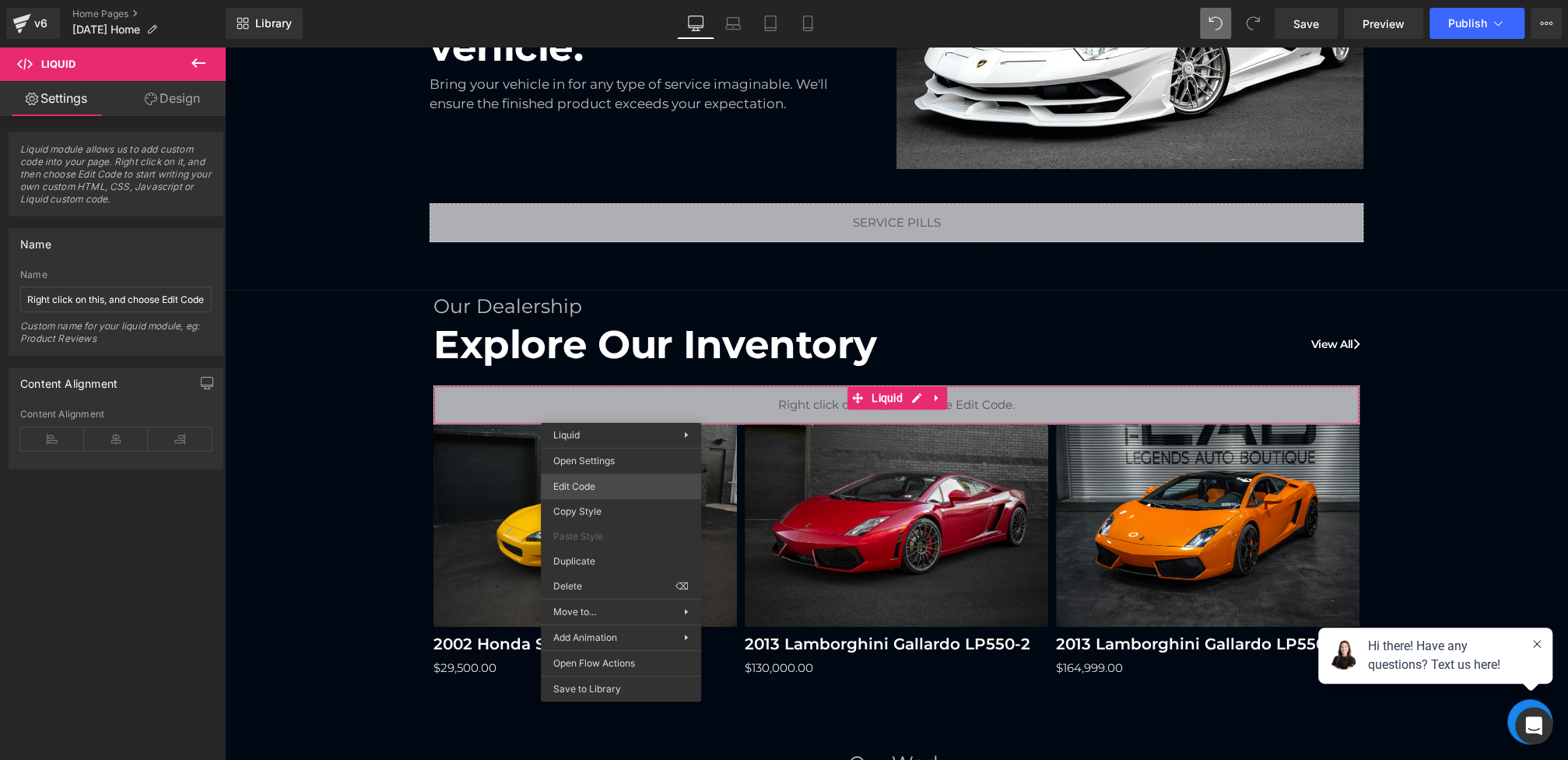
click at [588, 0] on div "(P) Image You are previewing how the will restyle your page. You can not edit E…" at bounding box center [784, 0] width 1568 height 0
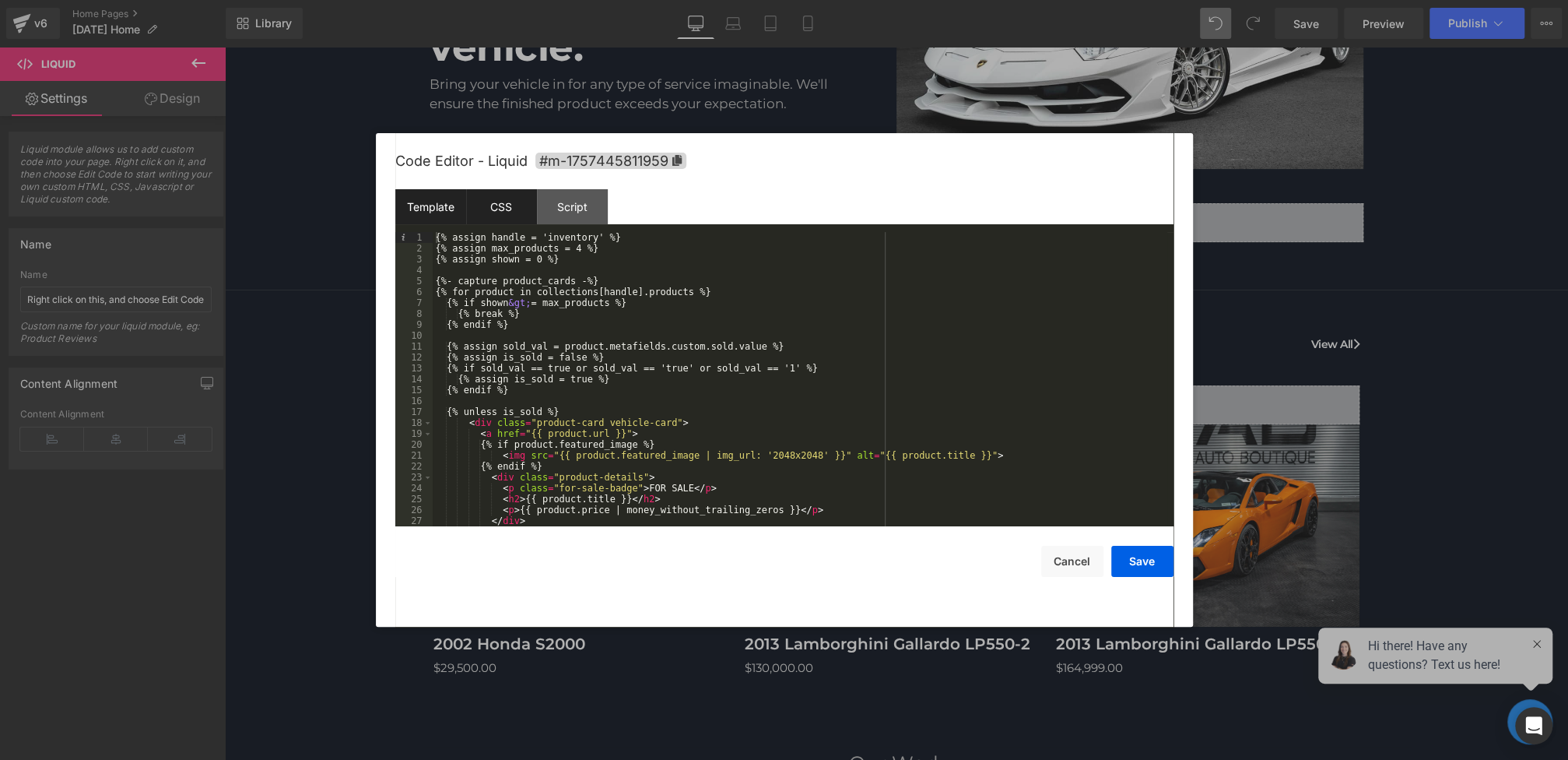
click at [503, 212] on div "CSS" at bounding box center [501, 206] width 71 height 35
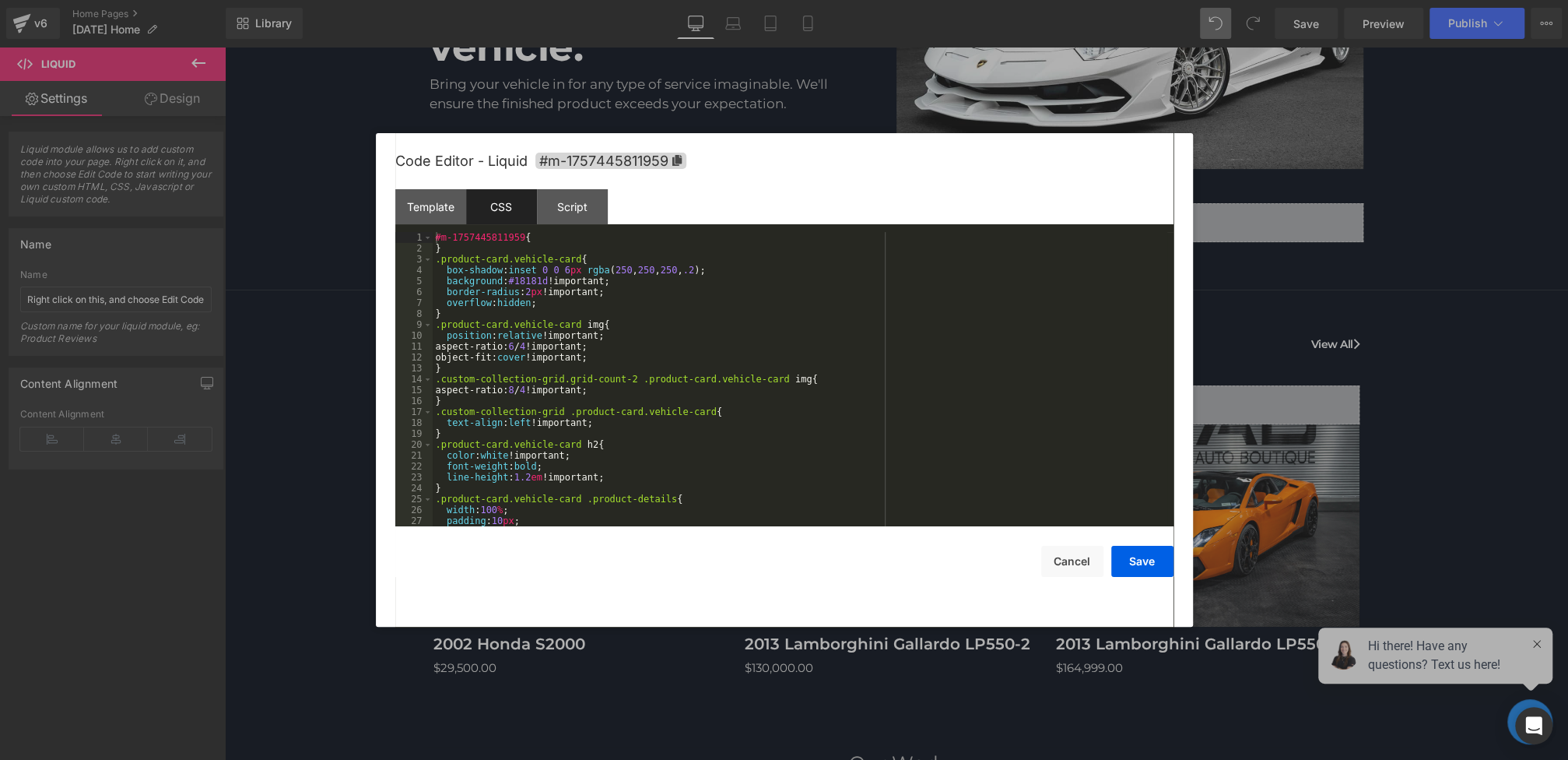
scroll to position [142, 0]
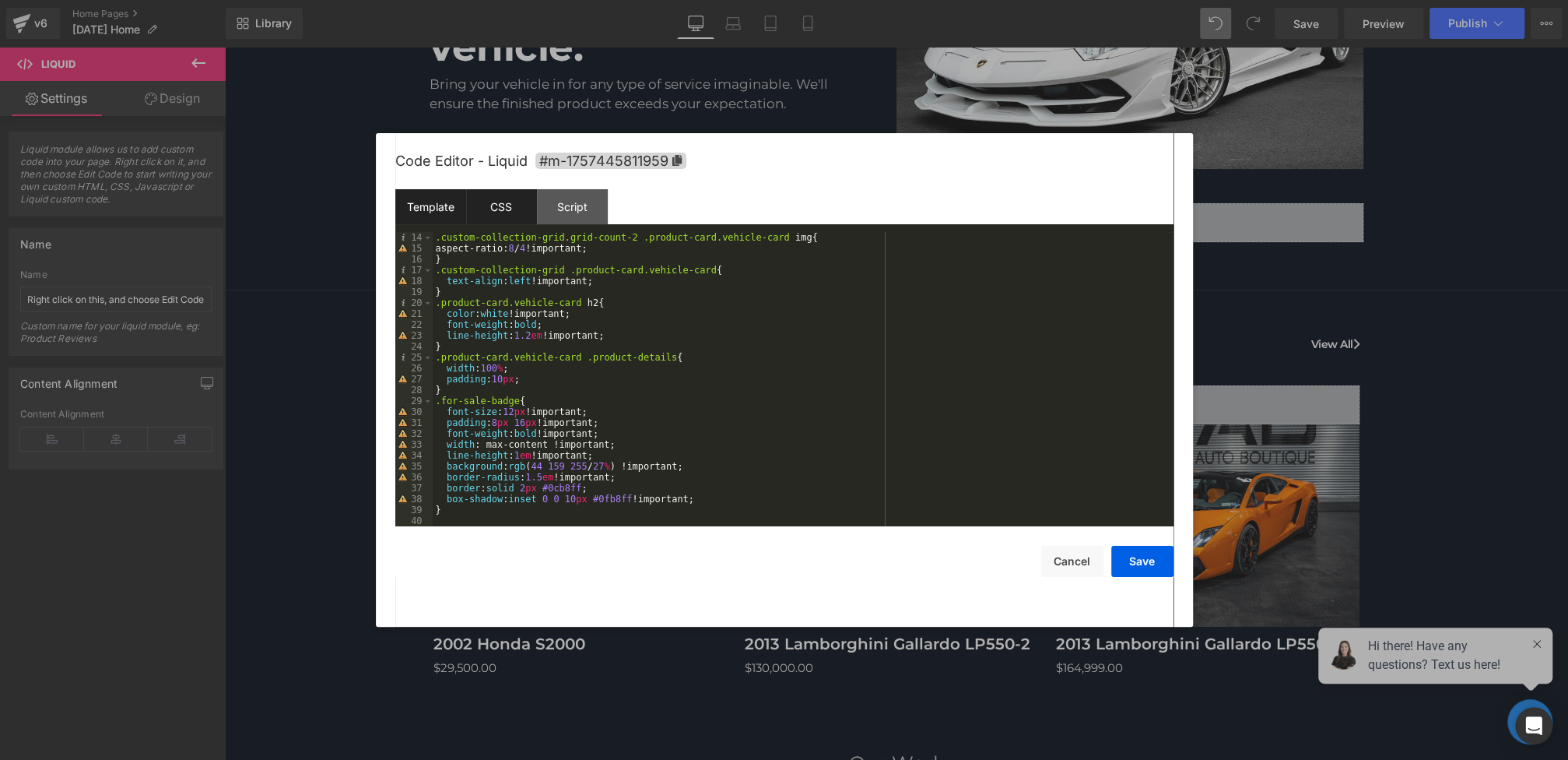
click at [428, 215] on div "Template" at bounding box center [430, 206] width 71 height 35
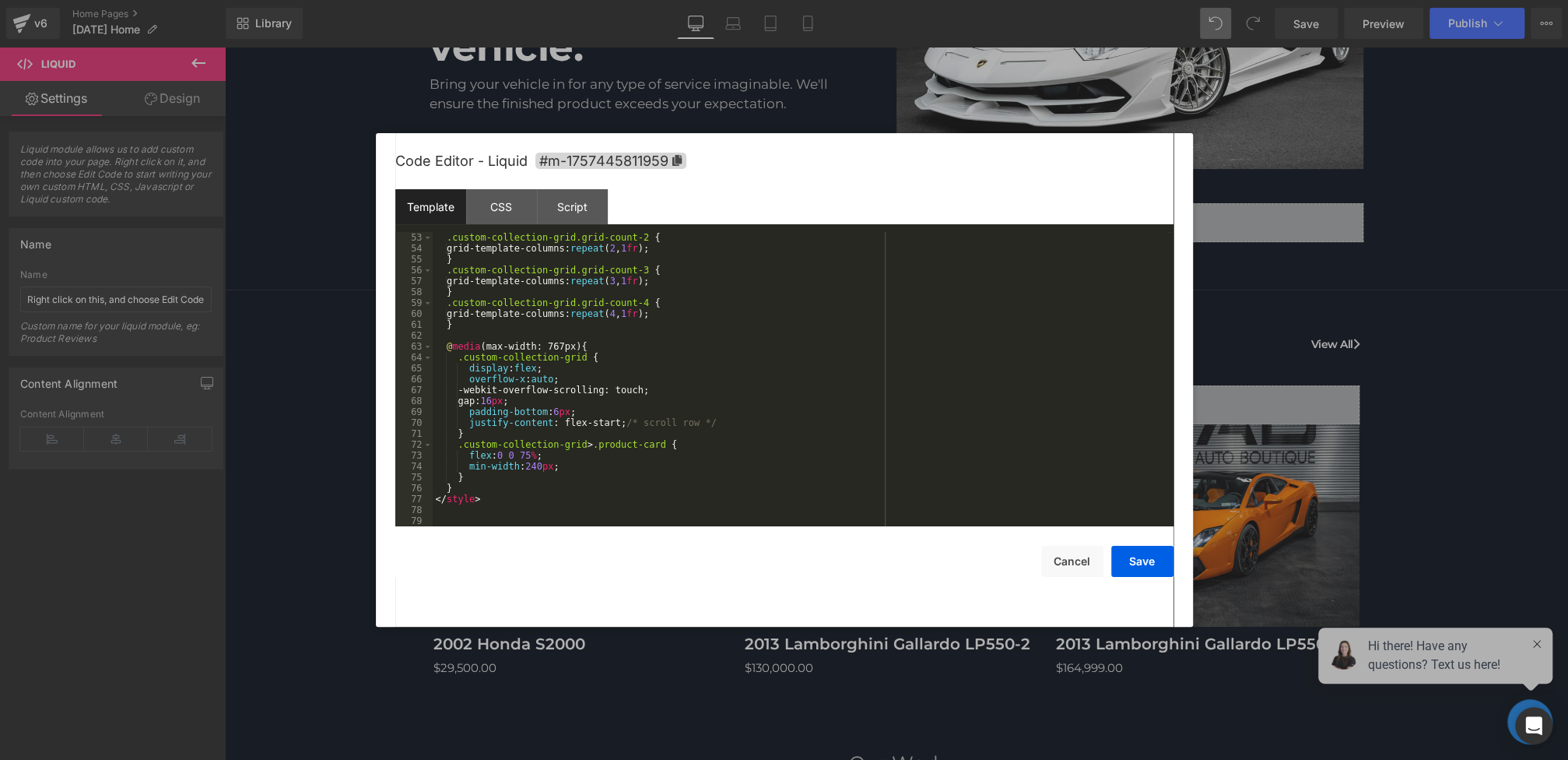
scroll to position [567, 0]
click at [507, 400] on div ".custom-collection-grid.grid-count-2 { grid-template-columns: repeat ( 2 , 1 fr…" at bounding box center [800, 390] width 735 height 316
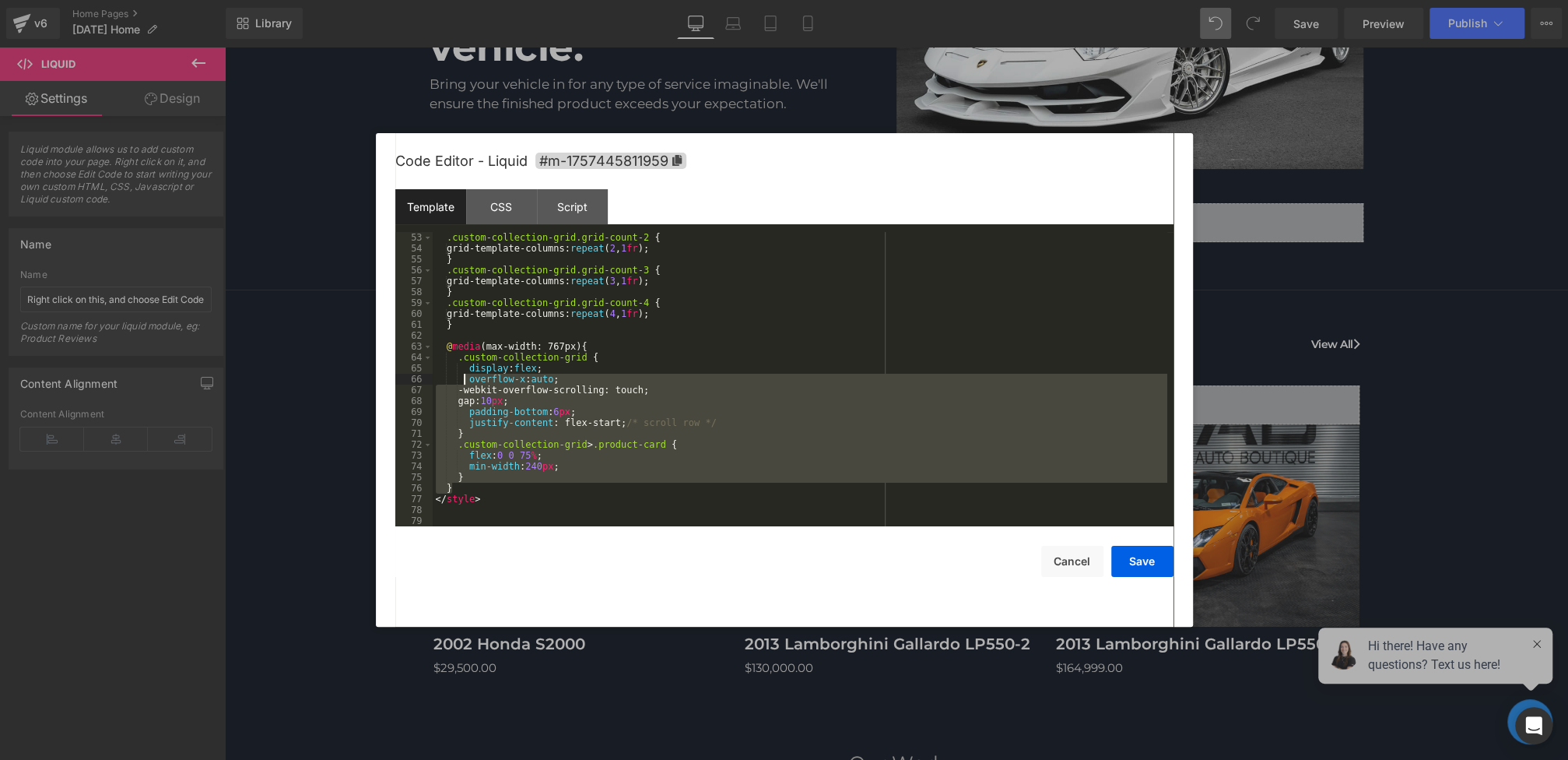
scroll to position [398, 0]
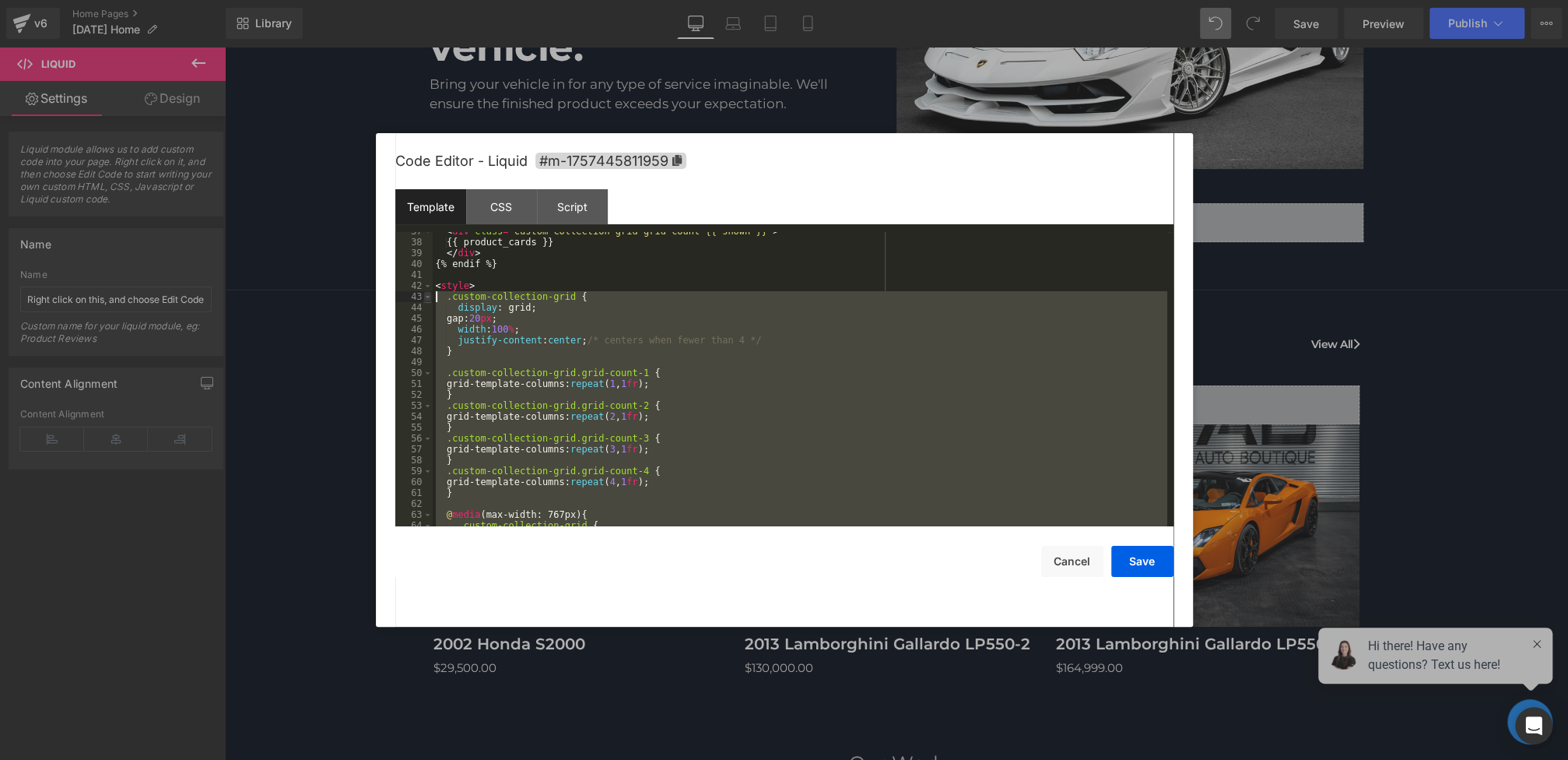
drag, startPoint x: 470, startPoint y: 487, endPoint x: 425, endPoint y: 300, distance: 192.9
click at [425, 300] on pre "37 38 39 40 41 42 43 44 45 46 47 48 49 50 51 52 53 54 55 56 57 58 59 60 61 62 6…" at bounding box center [784, 379] width 778 height 294
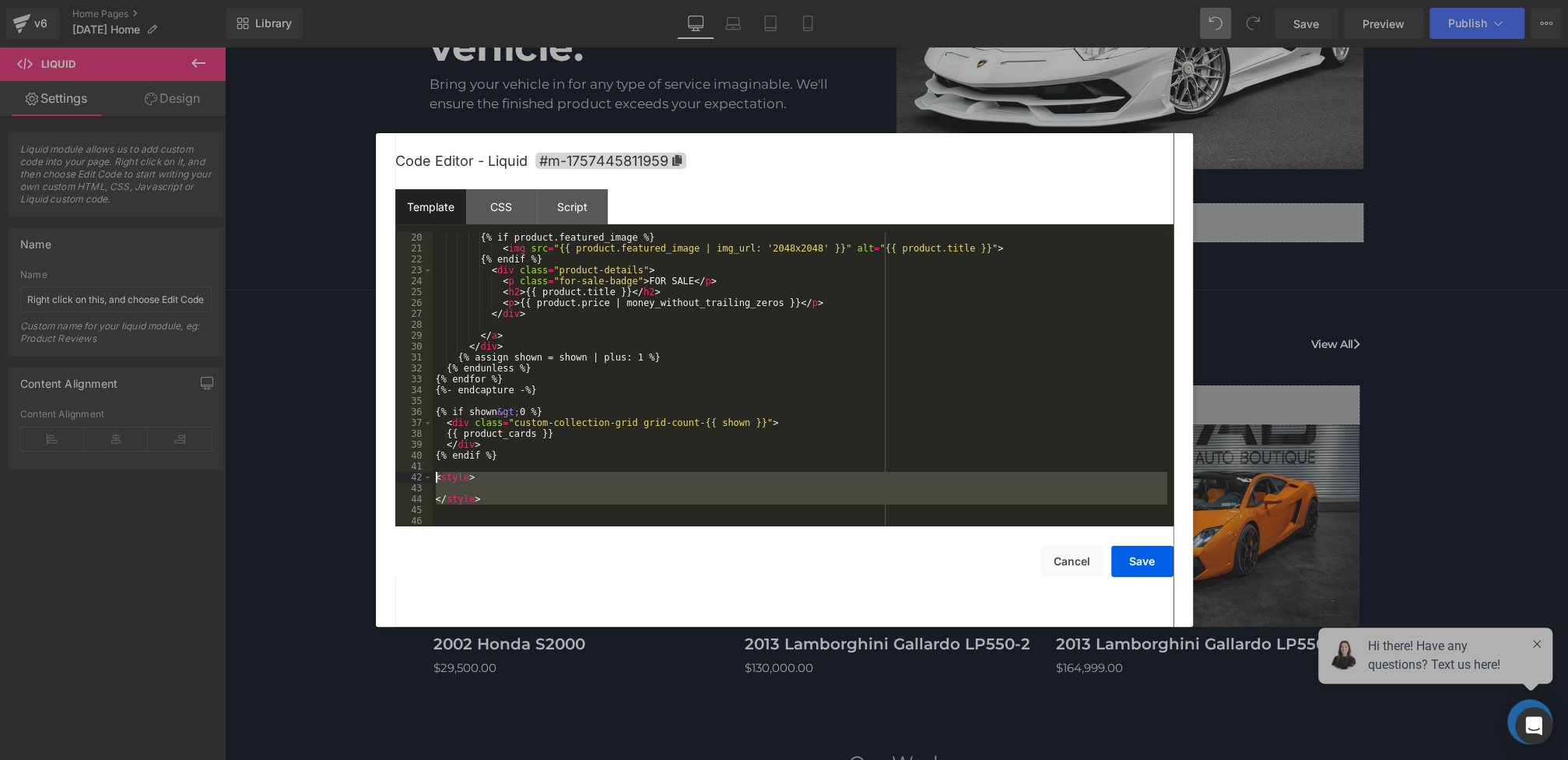
drag, startPoint x: 496, startPoint y: 506, endPoint x: 397, endPoint y: 474, distance: 104.6
click at [397, 474] on pre "20 21 22 23 24 25 26 27 28 29 30 31 32 33 34 35 36 37 38 39 40 41 42 43 44 45 4…" at bounding box center [784, 379] width 778 height 294
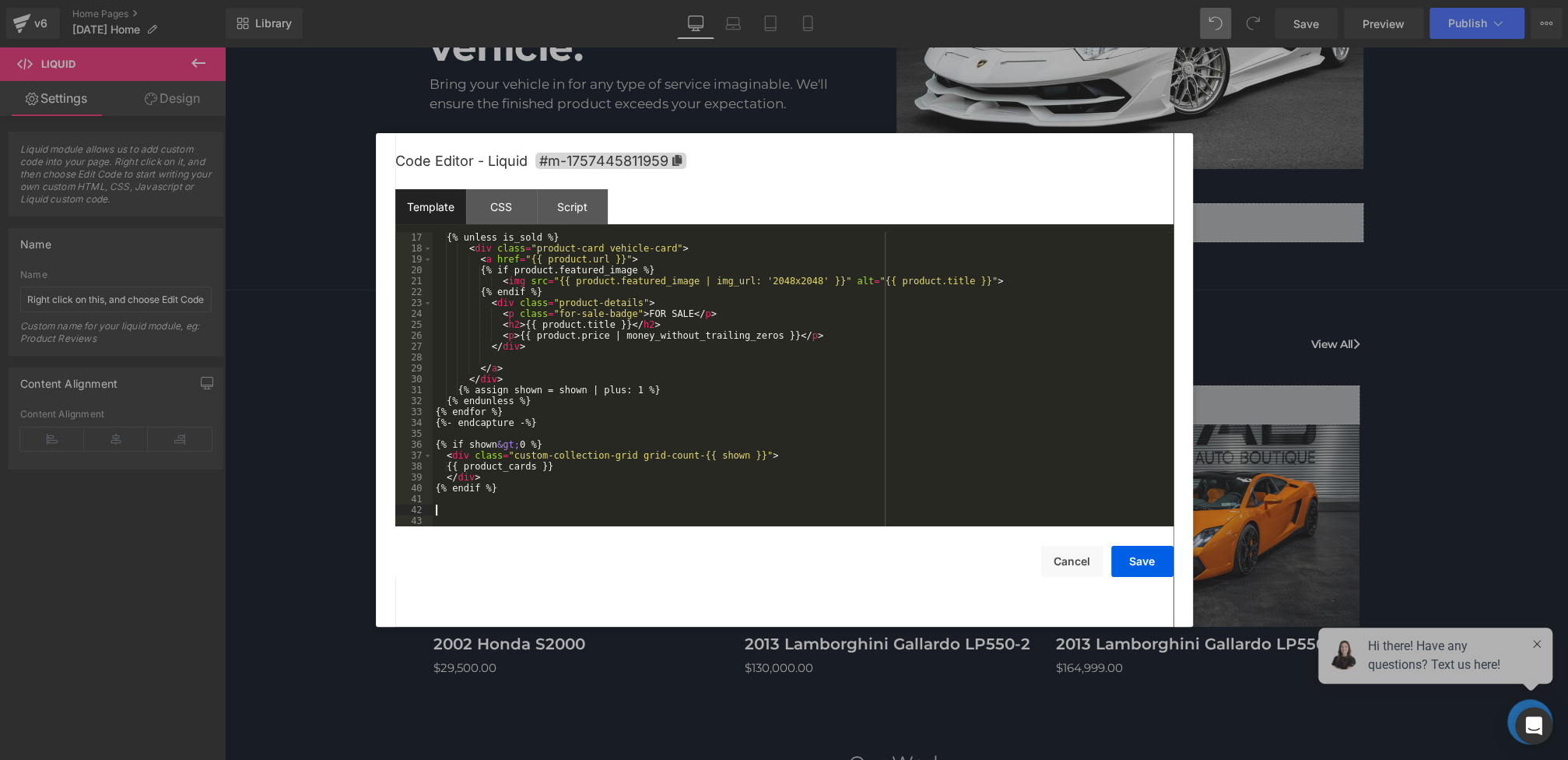
scroll to position [163, 0]
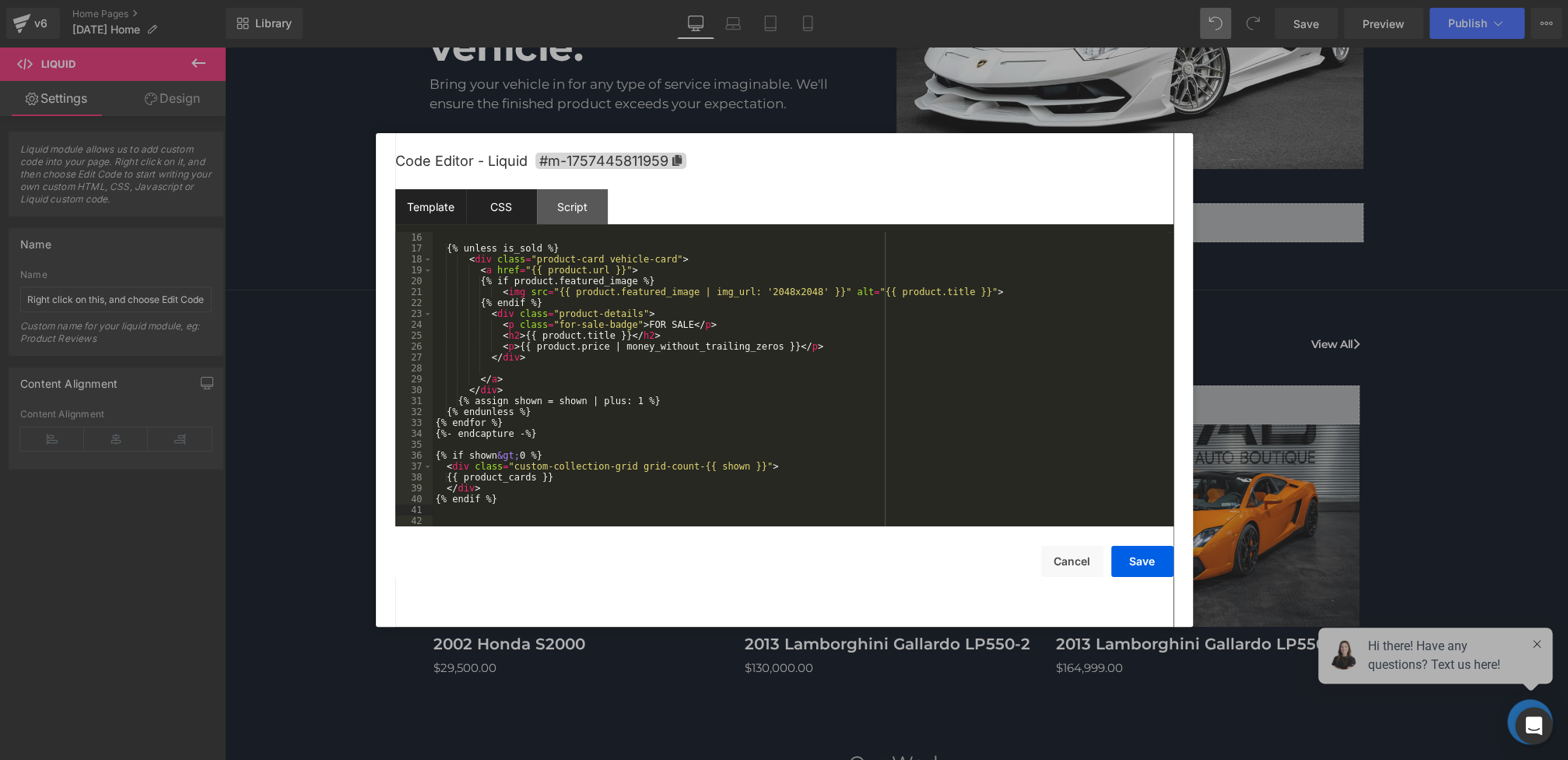
click at [513, 205] on div "CSS" at bounding box center [501, 206] width 71 height 35
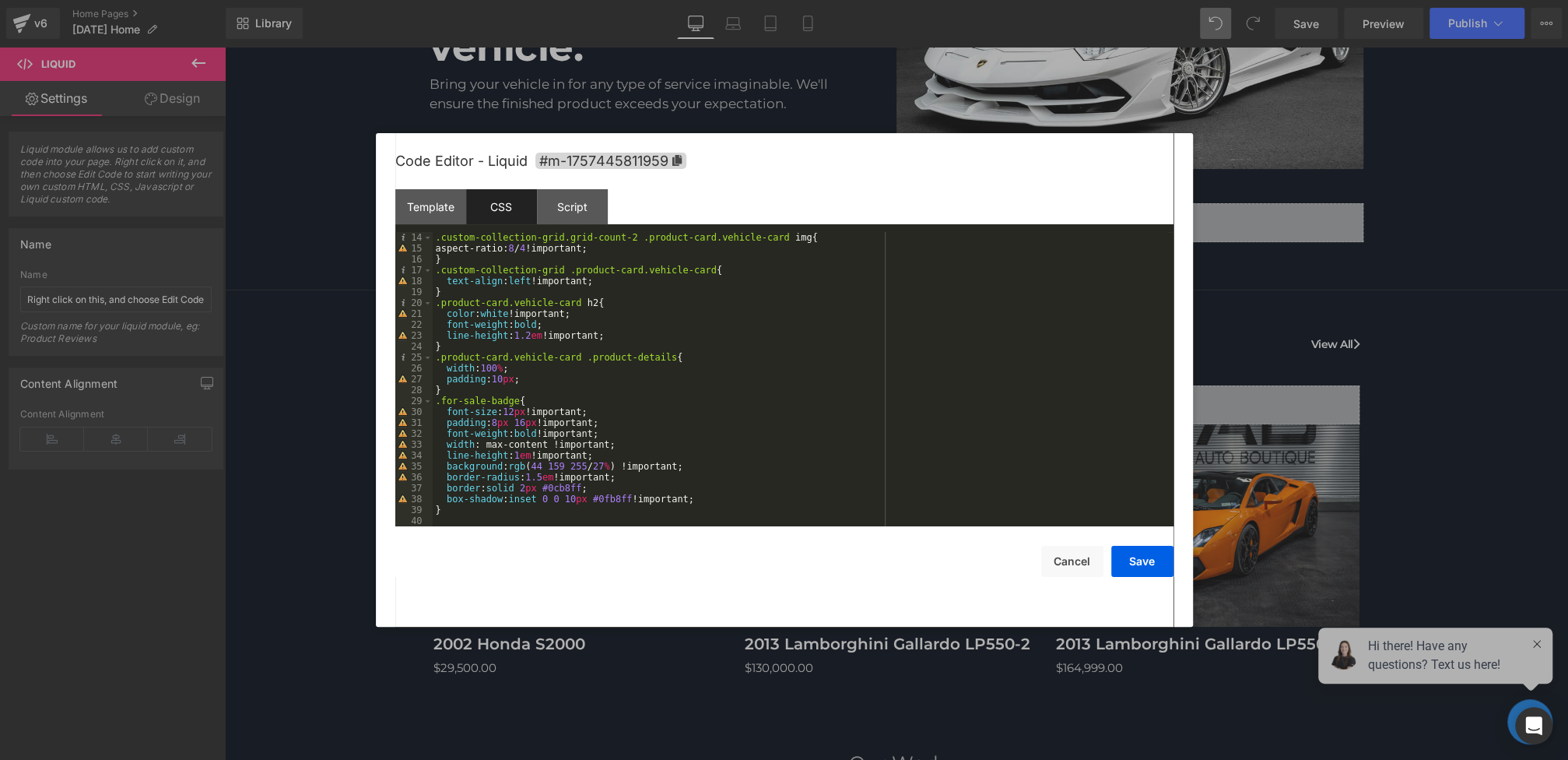
click at [466, 509] on div ".custom-collection-grid.grid-count-2 .product-card.vehicle-card img { aspect-ra…" at bounding box center [800, 390] width 735 height 316
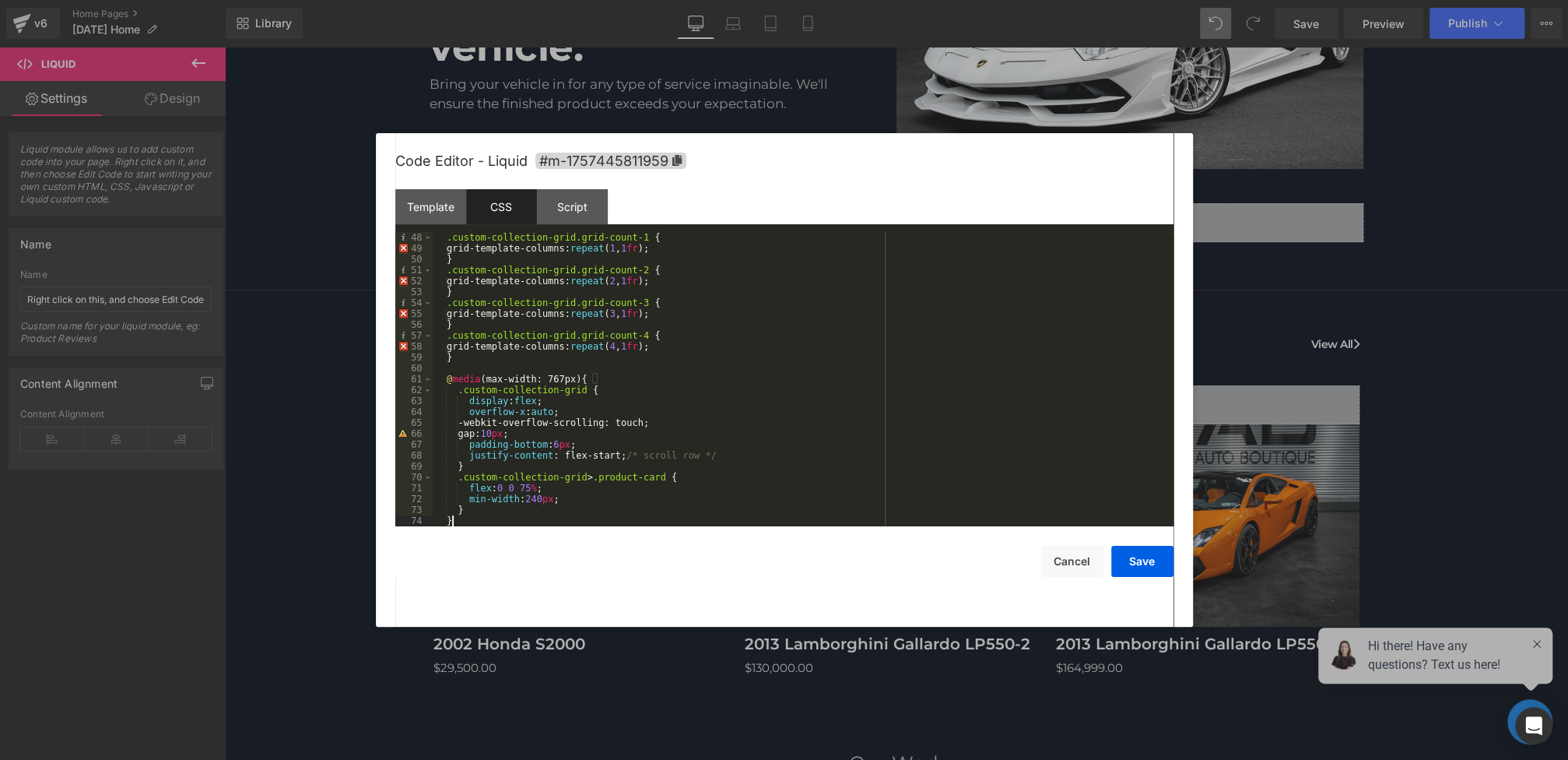
scroll to position [523, 0]
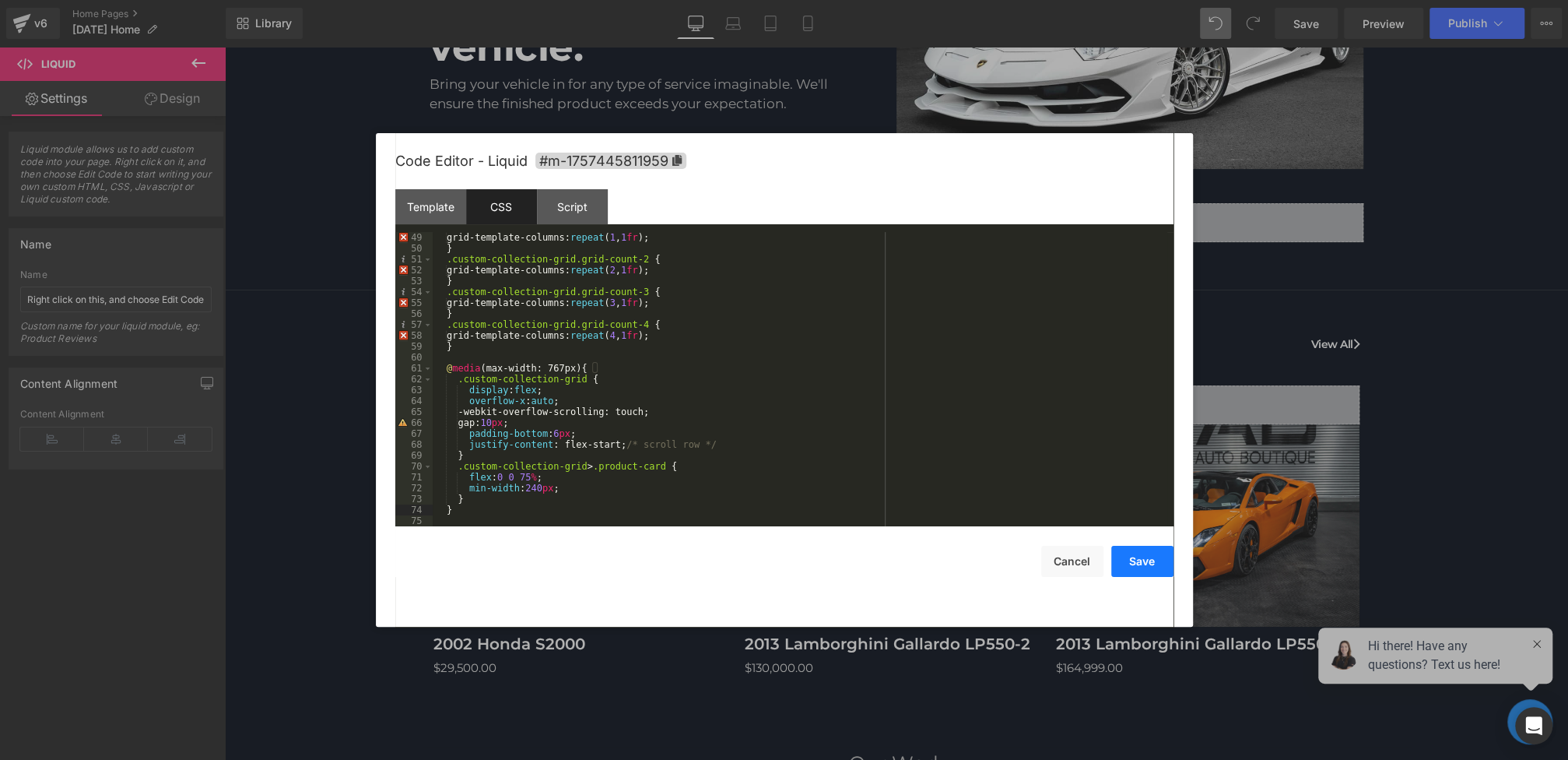
click at [1138, 564] on button "Save" at bounding box center [1142, 561] width 62 height 31
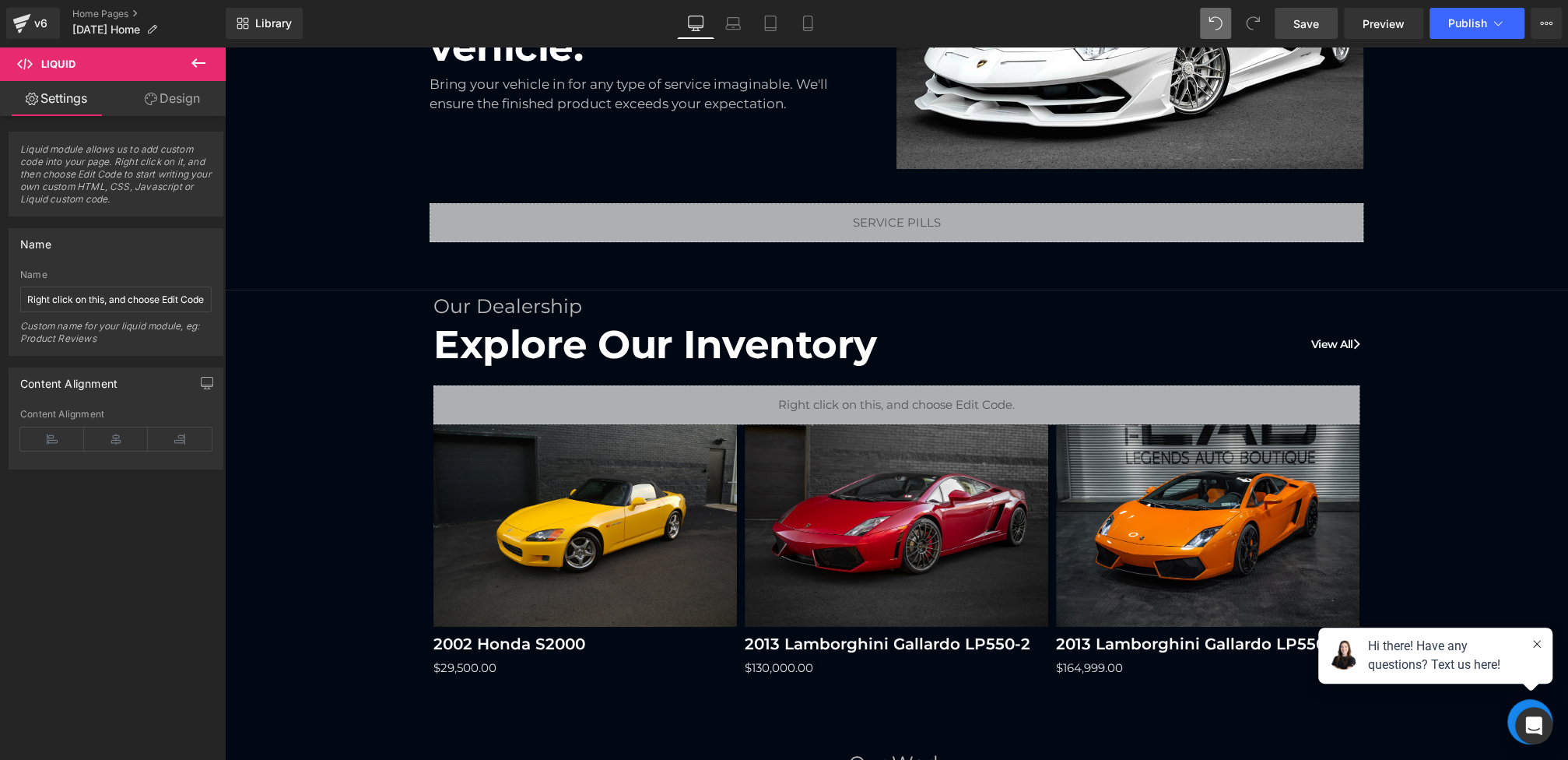
click at [1301, 31] on link "Save" at bounding box center [1306, 23] width 63 height 31
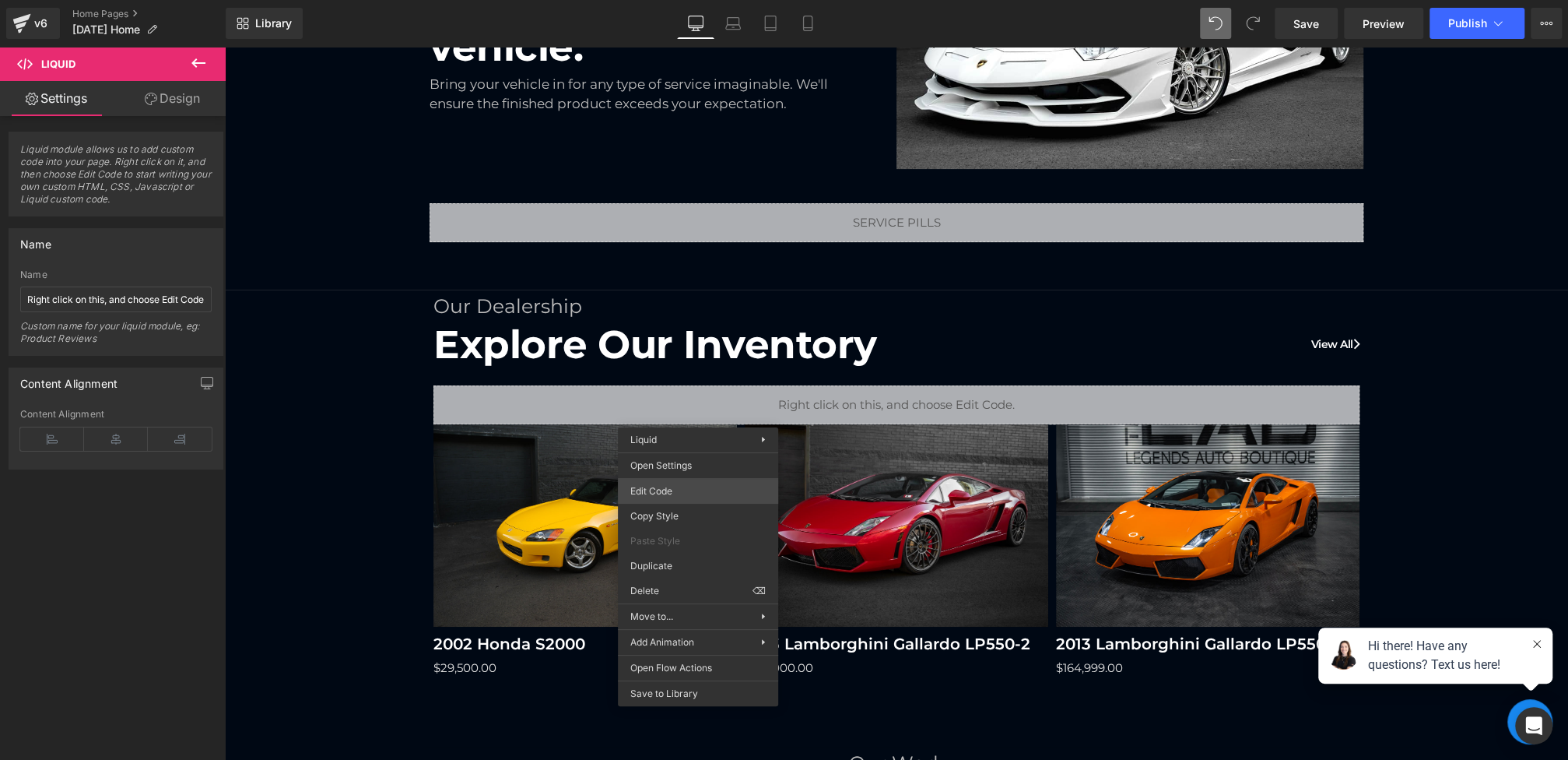
click at [672, 0] on div "(P) Image You are previewing how the will restyle your page. You can not edit E…" at bounding box center [784, 0] width 1568 height 0
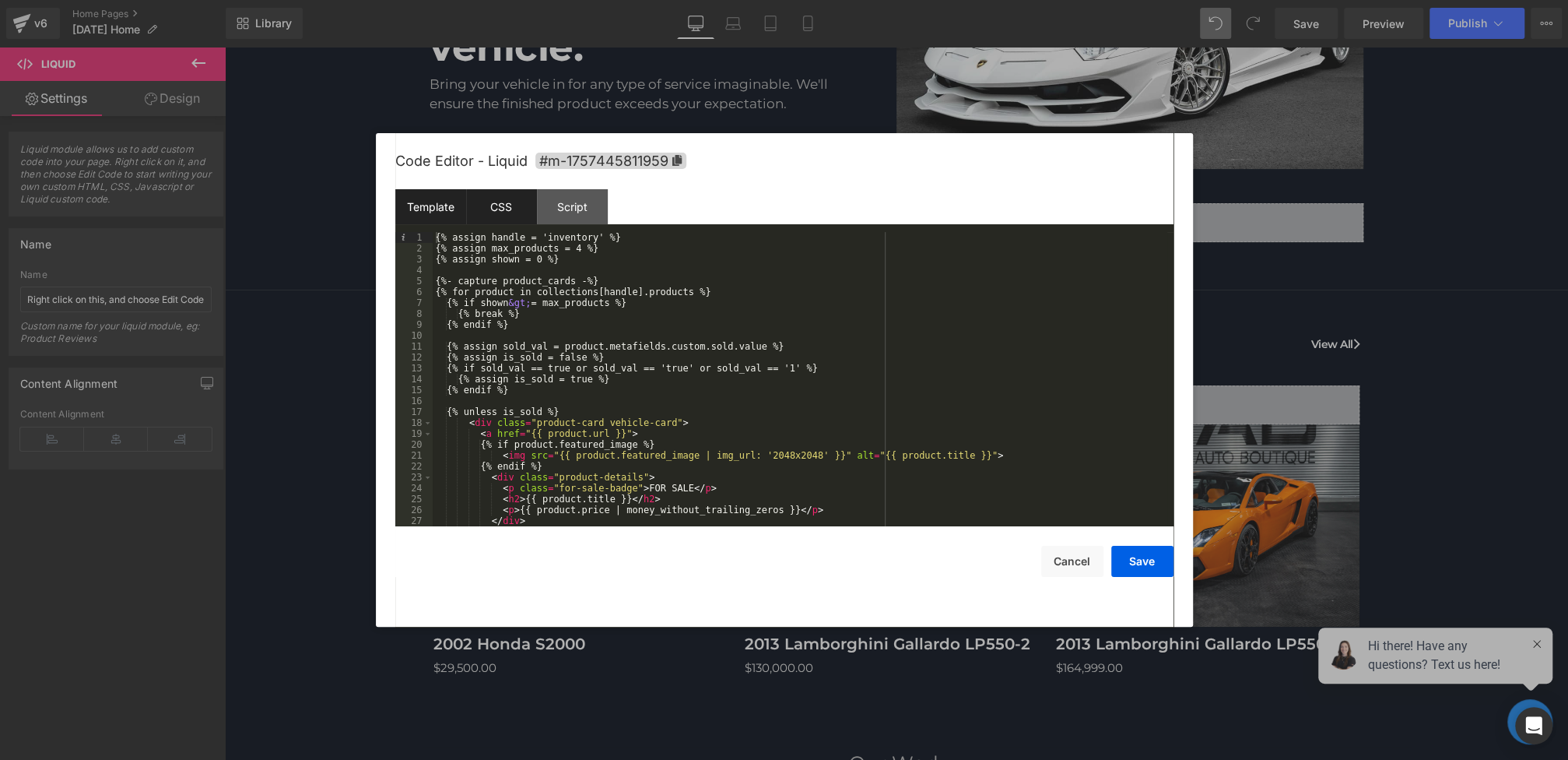
click at [490, 217] on div "CSS" at bounding box center [501, 206] width 71 height 35
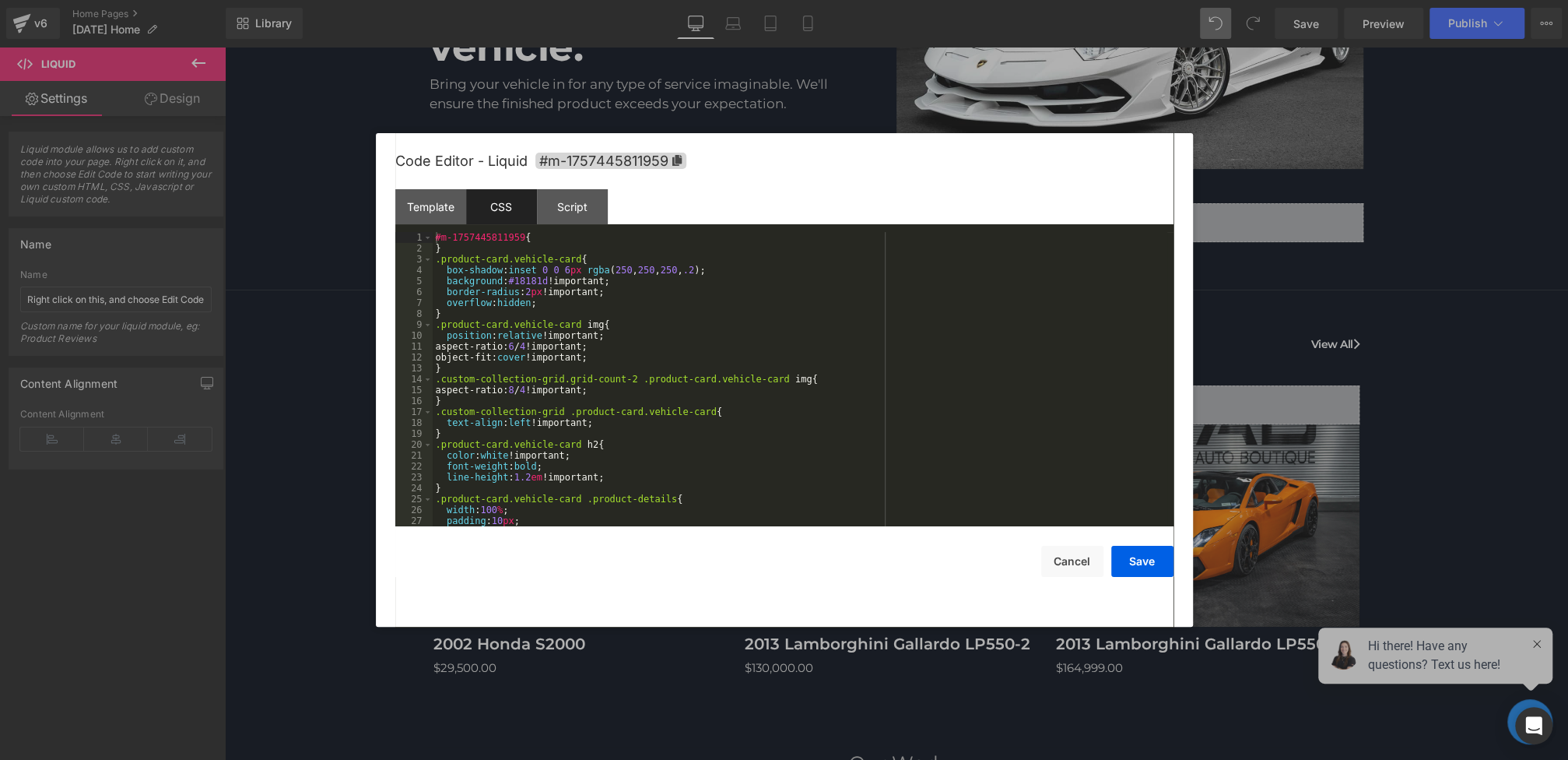
scroll to position [490, 0]
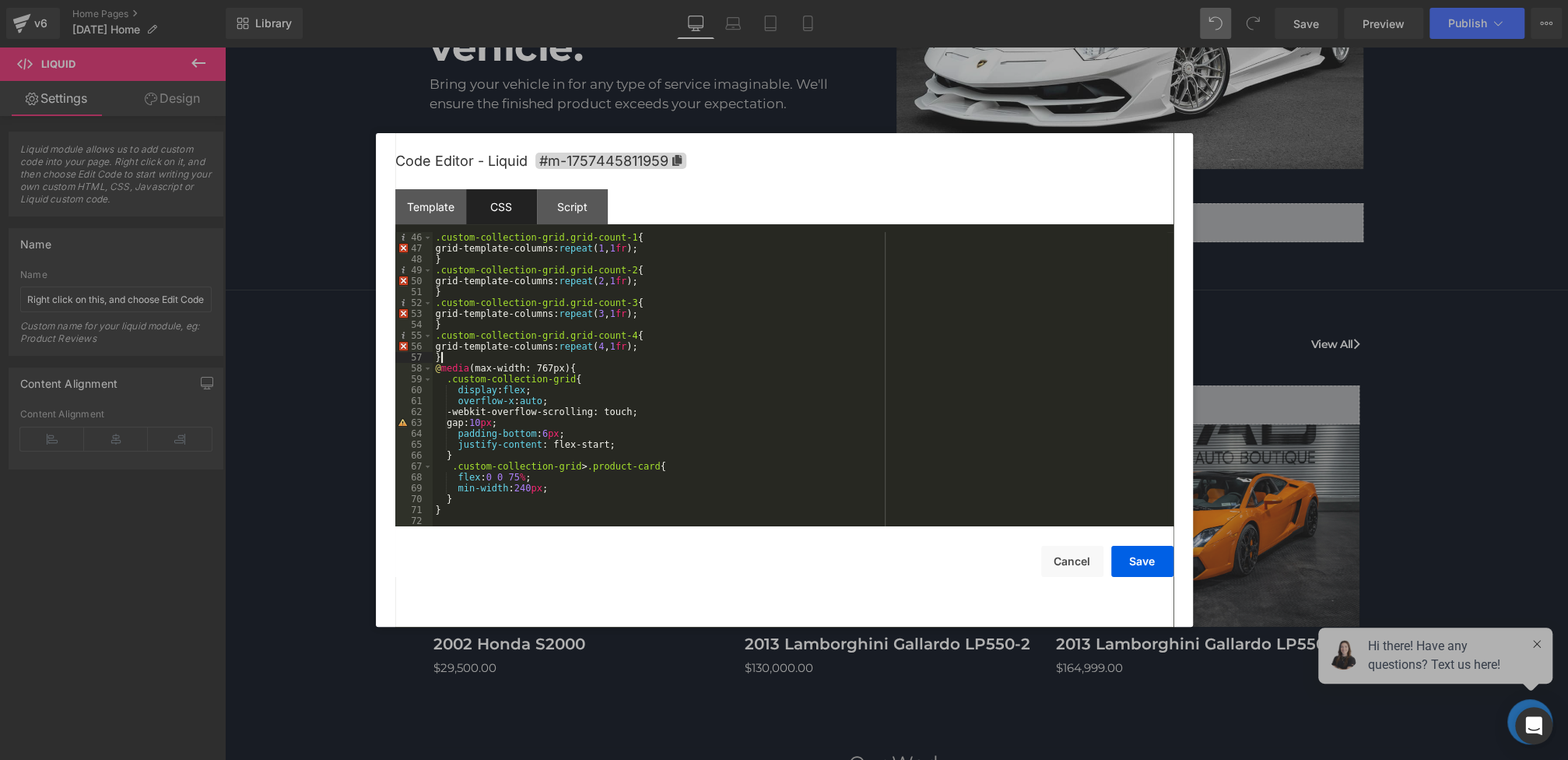
click at [489, 357] on div ".custom-collection-grid.grid-count-1 { grid-template-columns: repeat ( 1 , 1 fr…" at bounding box center [800, 390] width 735 height 316
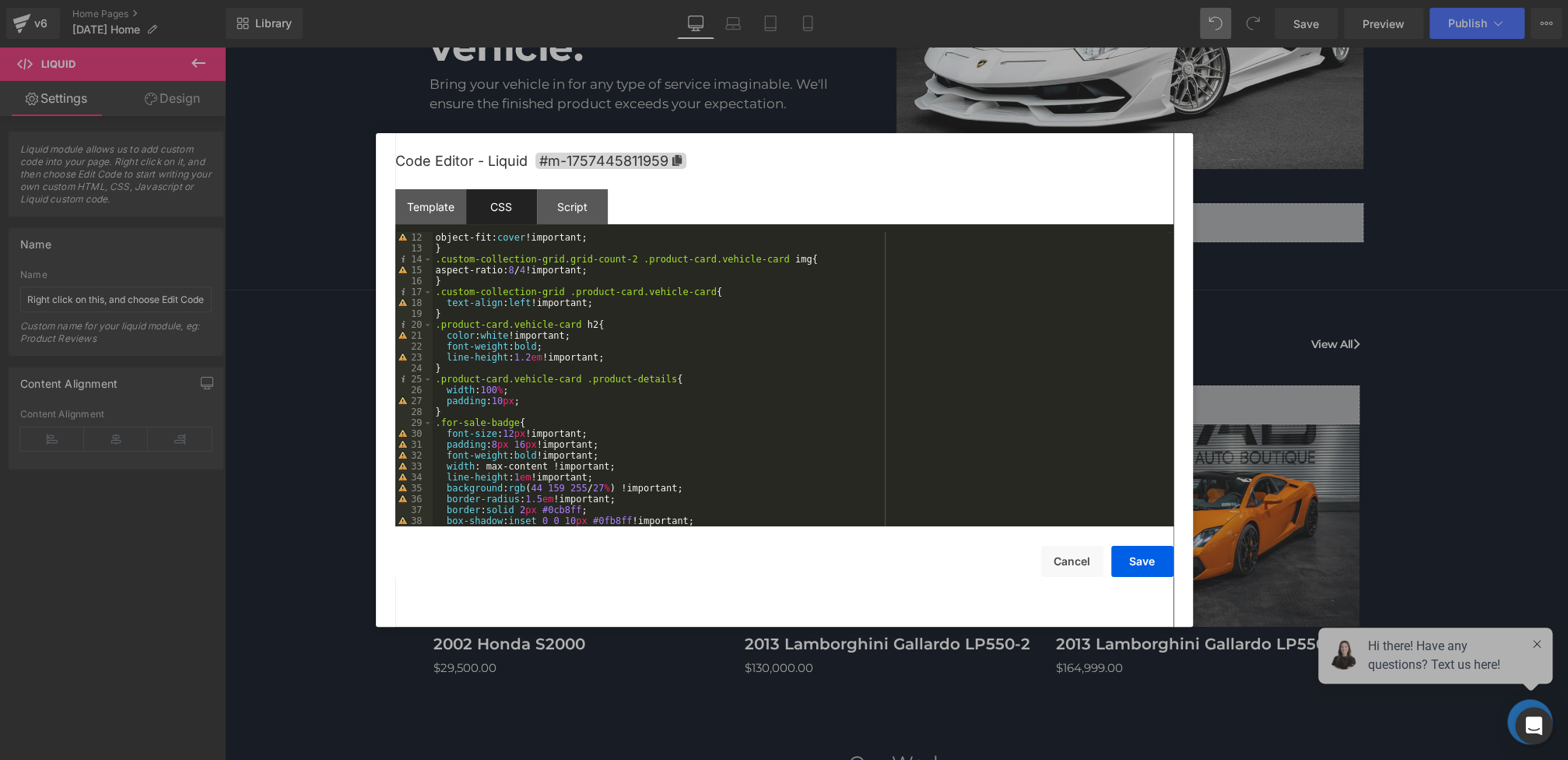
scroll to position [205, 0]
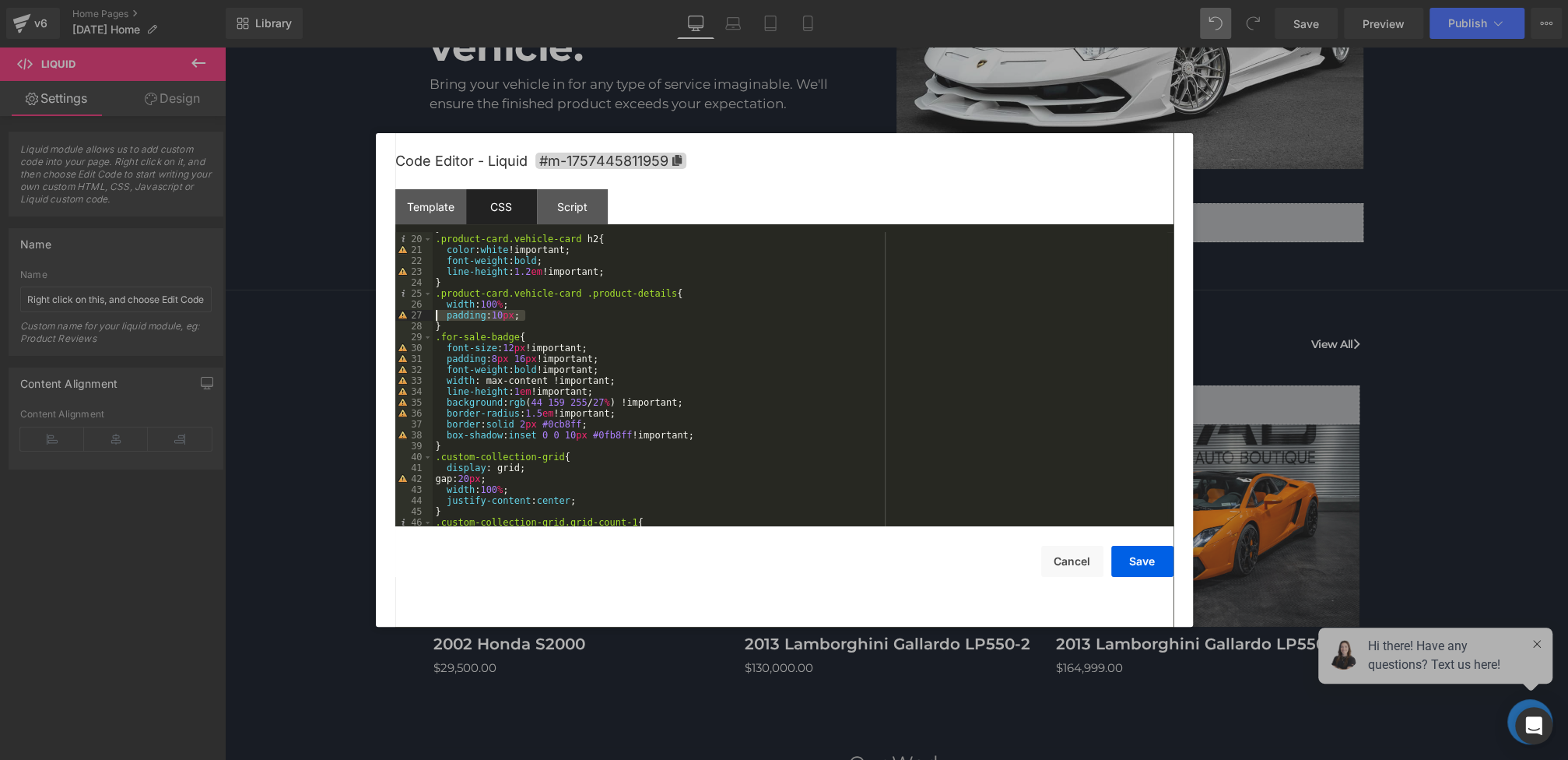
drag, startPoint x: 541, startPoint y: 315, endPoint x: 404, endPoint y: 315, distance: 137.0
click at [404, 315] on pre "19 20 21 22 23 24 25 26 27 28 29 30 31 32 33 34 35 36 37 38 39 40 41 42 43 44 4…" at bounding box center [784, 379] width 778 height 294
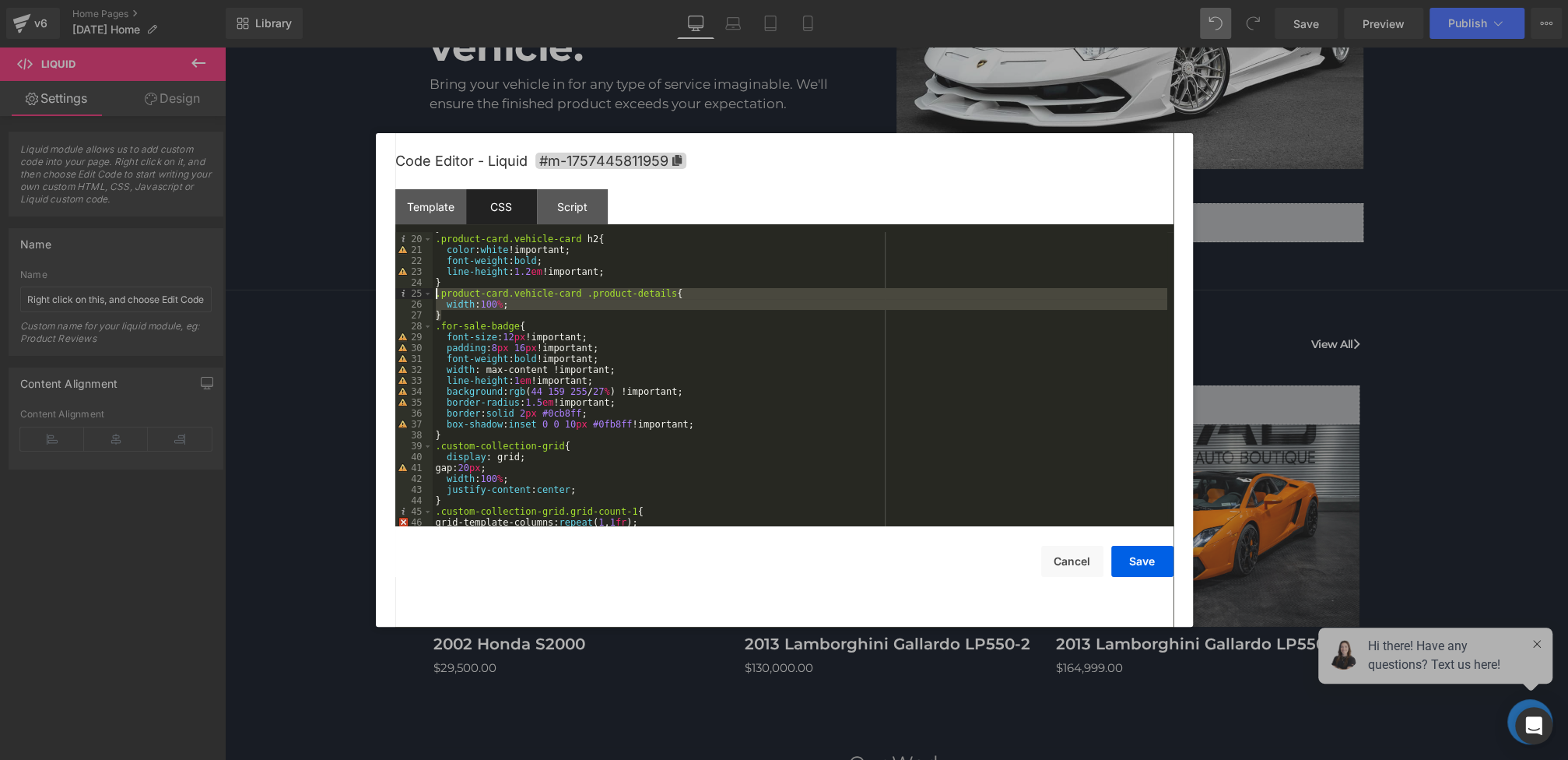
drag, startPoint x: 451, startPoint y: 321, endPoint x: 413, endPoint y: 293, distance: 46.2
click at [413, 293] on pre "19 20 21 22 23 24 25 26 27 28 29 30 31 32 33 34 35 36 37 38 39 40 41 42 43 44 4…" at bounding box center [784, 379] width 778 height 294
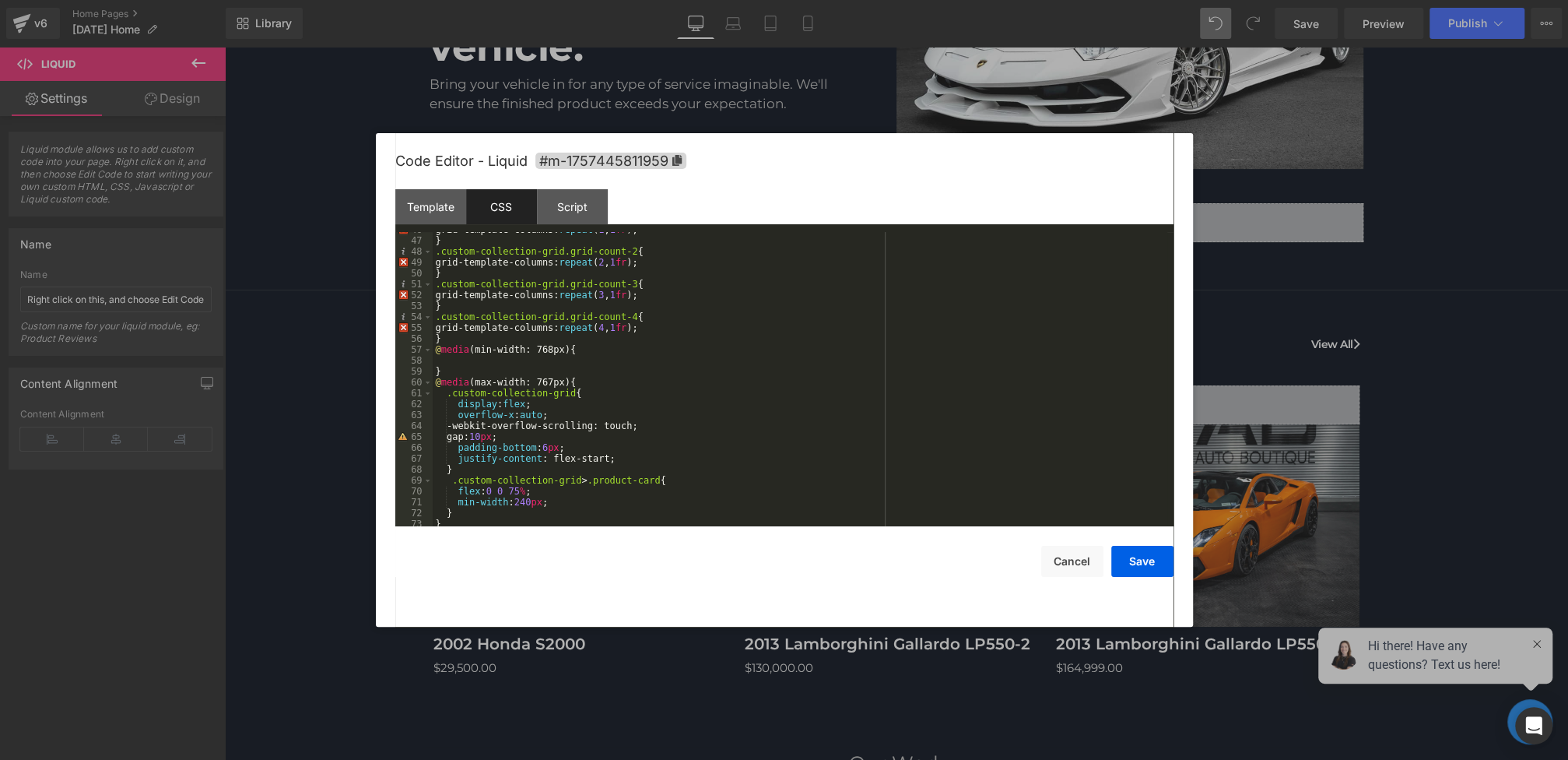
scroll to position [501, 0]
click at [514, 365] on div "} .custom-collection-grid.grid-count-2 { grid-template-columns: repeat ( 2 , 1 …" at bounding box center [800, 390] width 735 height 316
click at [510, 360] on div "} .custom-collection-grid.grid-count-2 { grid-template-columns: repeat ( 2 , 1 …" at bounding box center [800, 390] width 735 height 316
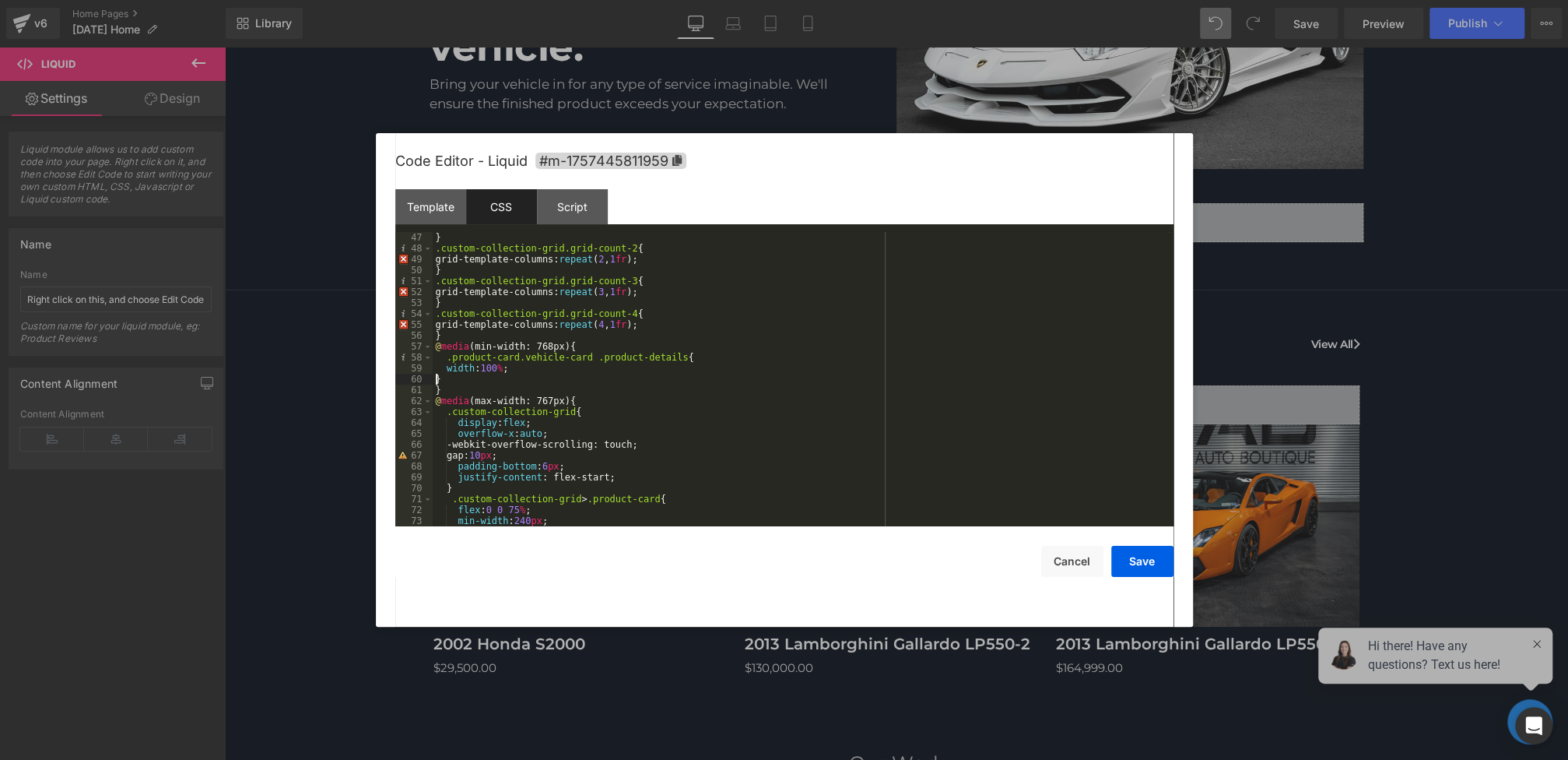
click at [436, 374] on div "} .custom-collection-grid.grid-count-2 { grid-template-columns: repeat ( 2 , 1 …" at bounding box center [800, 390] width 735 height 316
click at [443, 374] on div "} .custom-collection-grid.grid-count-2 { grid-template-columns: repeat ( 2 , 1 …" at bounding box center [800, 390] width 735 height 316
click at [446, 371] on div "} .custom-collection-grid.grid-count-2 { grid-template-columns: repeat ( 2 , 1 …" at bounding box center [800, 390] width 735 height 316
drag, startPoint x: 544, startPoint y: 369, endPoint x: 457, endPoint y: 368, distance: 87.2
click at [457, 369] on div "} .custom-collection-grid.grid-count-2 { grid-template-columns: repeat ( 2 , 1 …" at bounding box center [800, 390] width 735 height 316
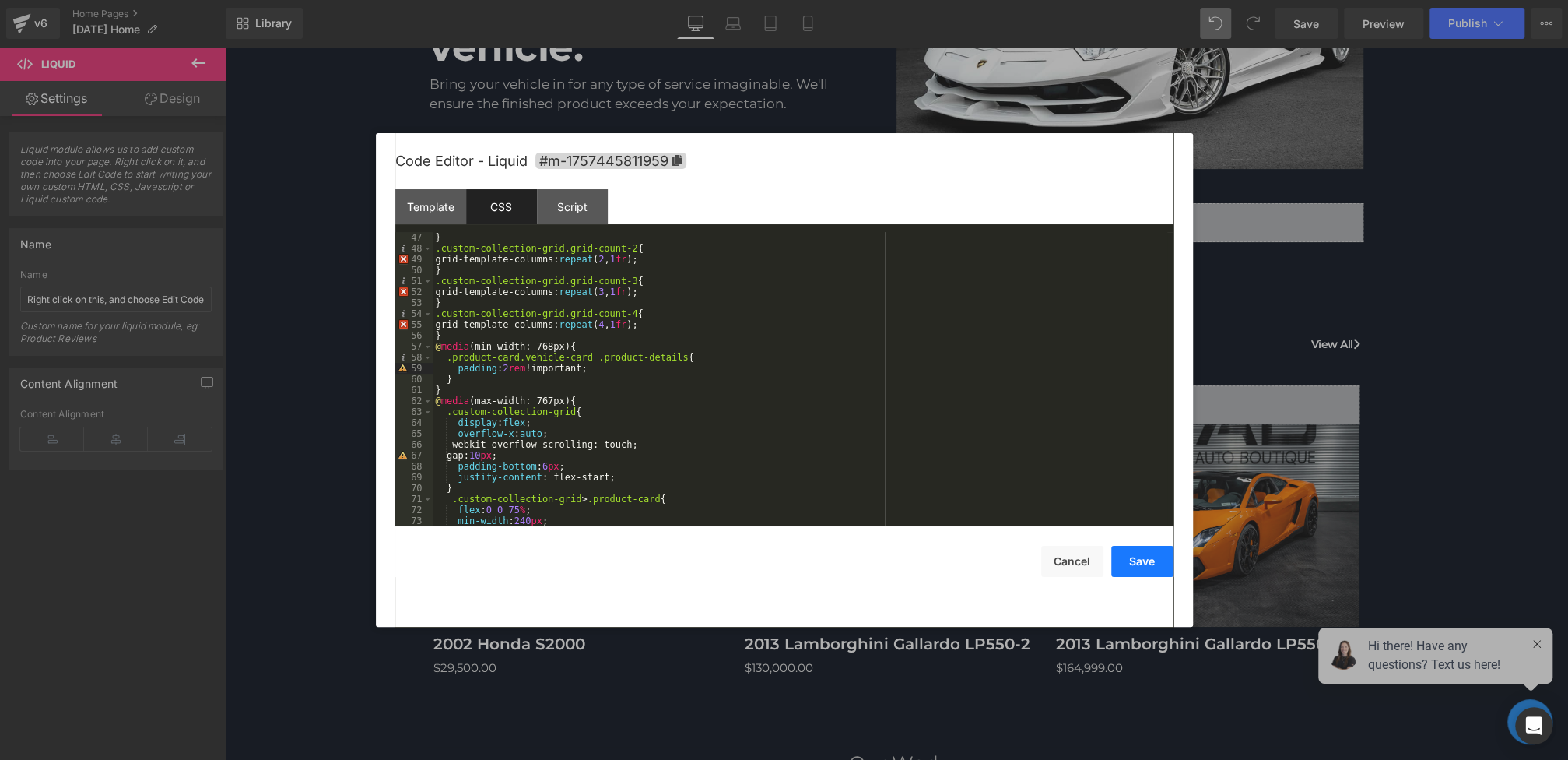
click at [1131, 550] on button "Save" at bounding box center [1142, 561] width 62 height 31
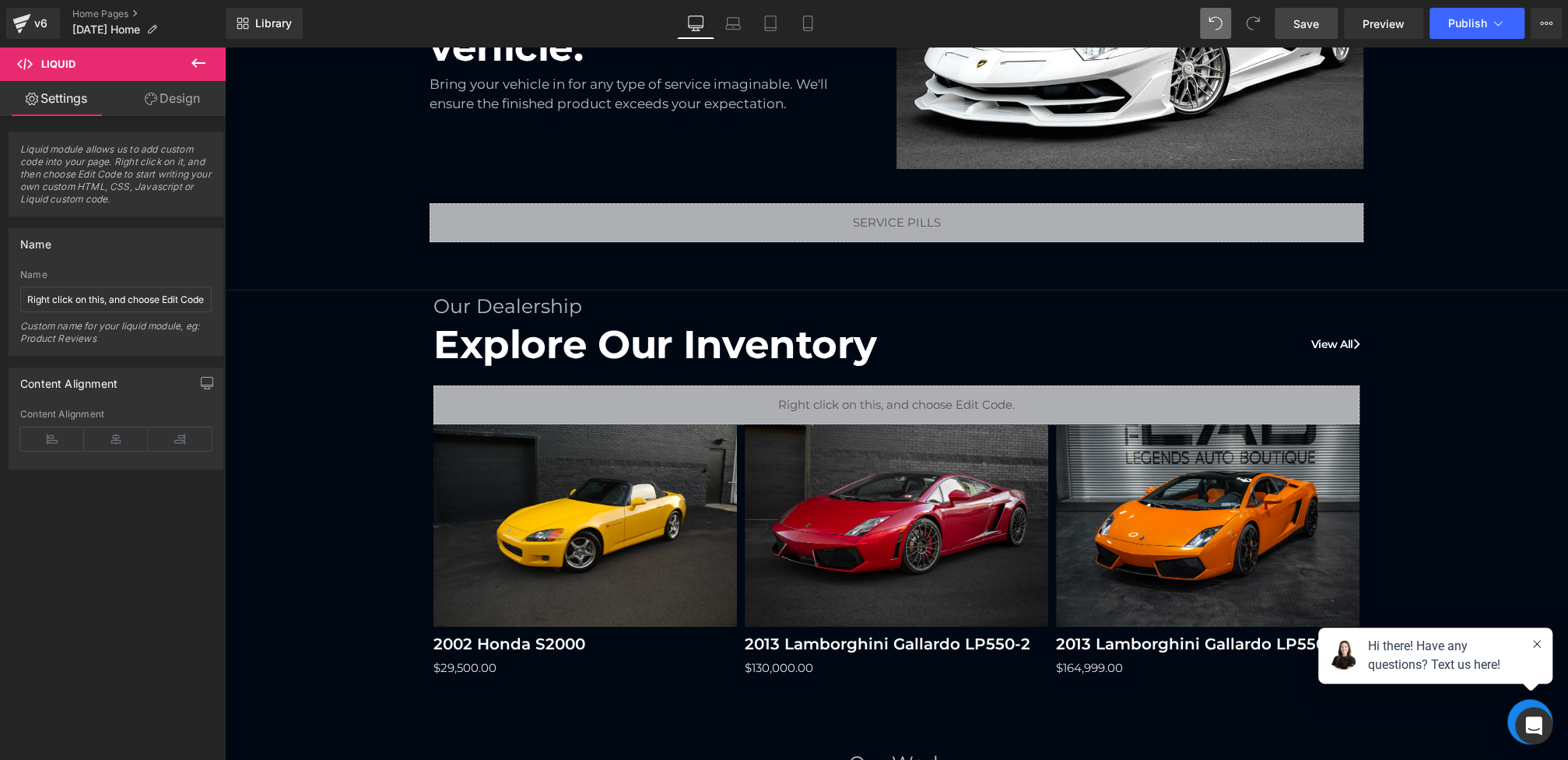
click at [1306, 22] on span "Save" at bounding box center [1306, 24] width 26 height 16
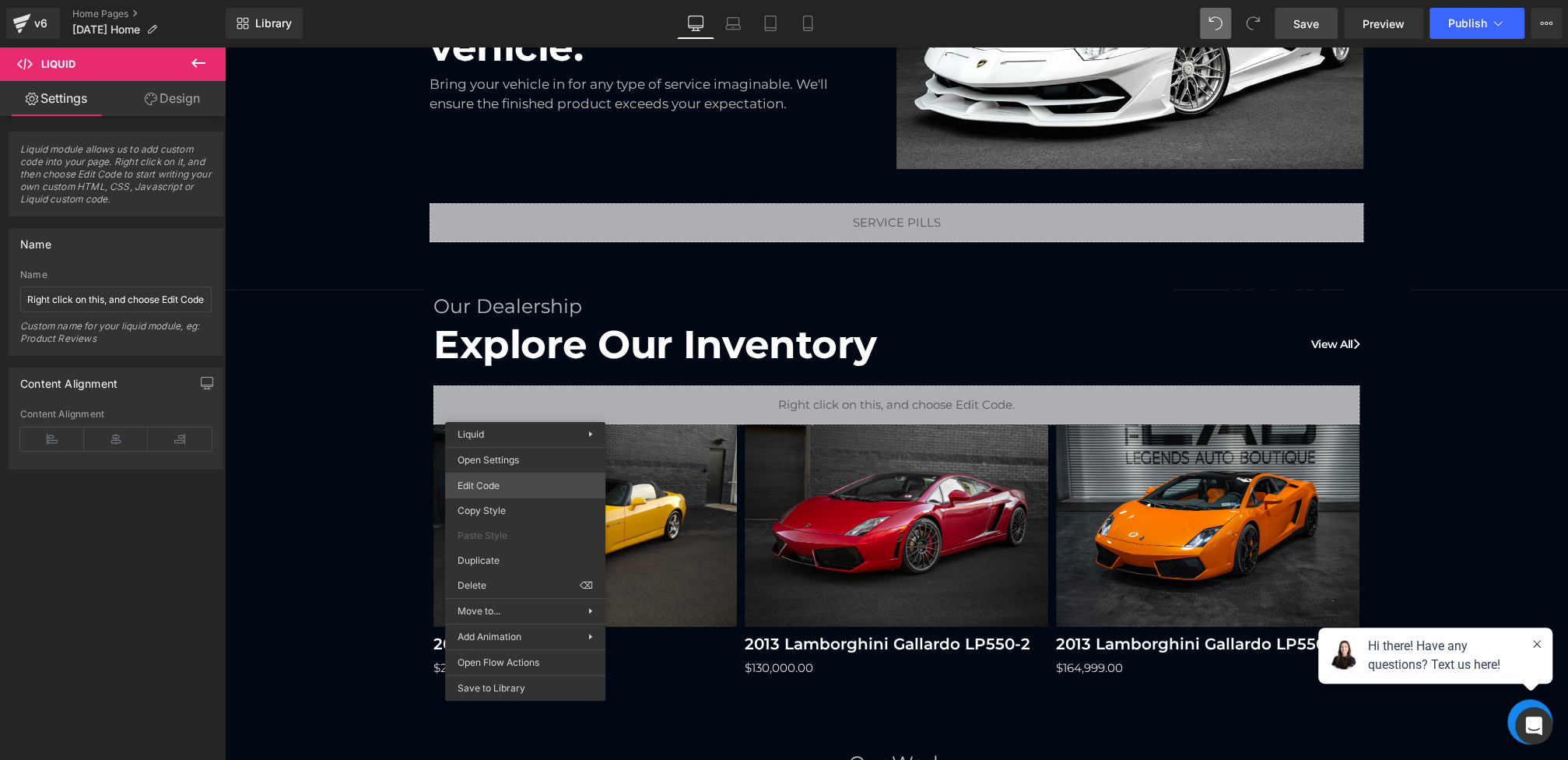
click at [503, 0] on div "(P) Image You are previewing how the will restyle your page. You can not edit E…" at bounding box center [784, 0] width 1568 height 0
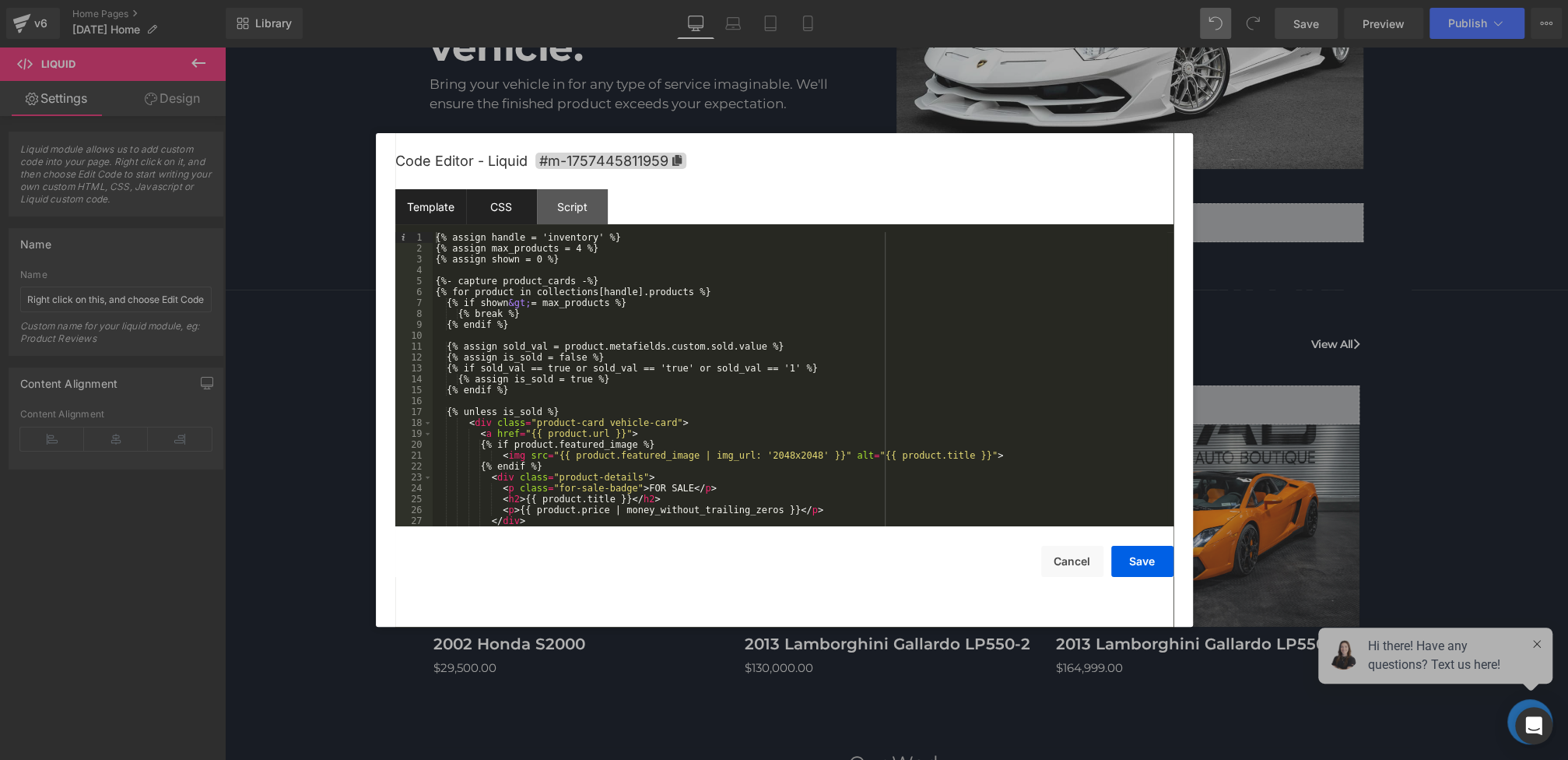
click at [508, 209] on div "CSS" at bounding box center [501, 206] width 71 height 35
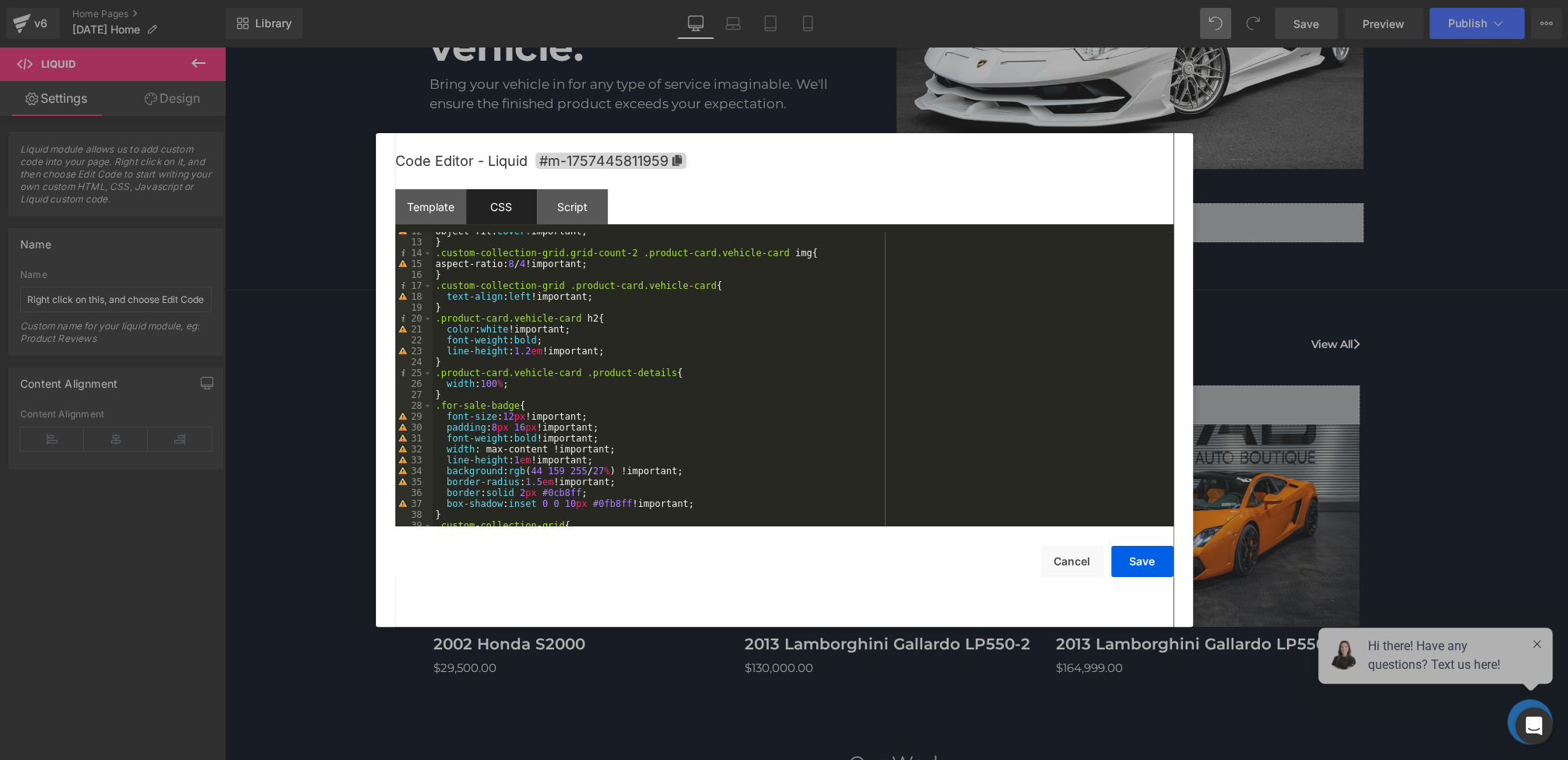
scroll to position [126, 0]
click at [598, 321] on div "object-fit: cover !important; } .custom-collection-grid.grid-count-2 .product-c…" at bounding box center [800, 384] width 735 height 316
drag, startPoint x: 583, startPoint y: 317, endPoint x: 389, endPoint y: 316, distance: 193.8
click at [389, 316] on div "Code Editor - Liquid #m-1757445811959 Template CSS Script Data 1 2 3 4 5 6 7 8 …" at bounding box center [784, 379] width 817 height 493
click at [608, 317] on div "object-fit: cover !important; } .custom-collection-grid.grid-count-2 .product-c…" at bounding box center [800, 384] width 735 height 316
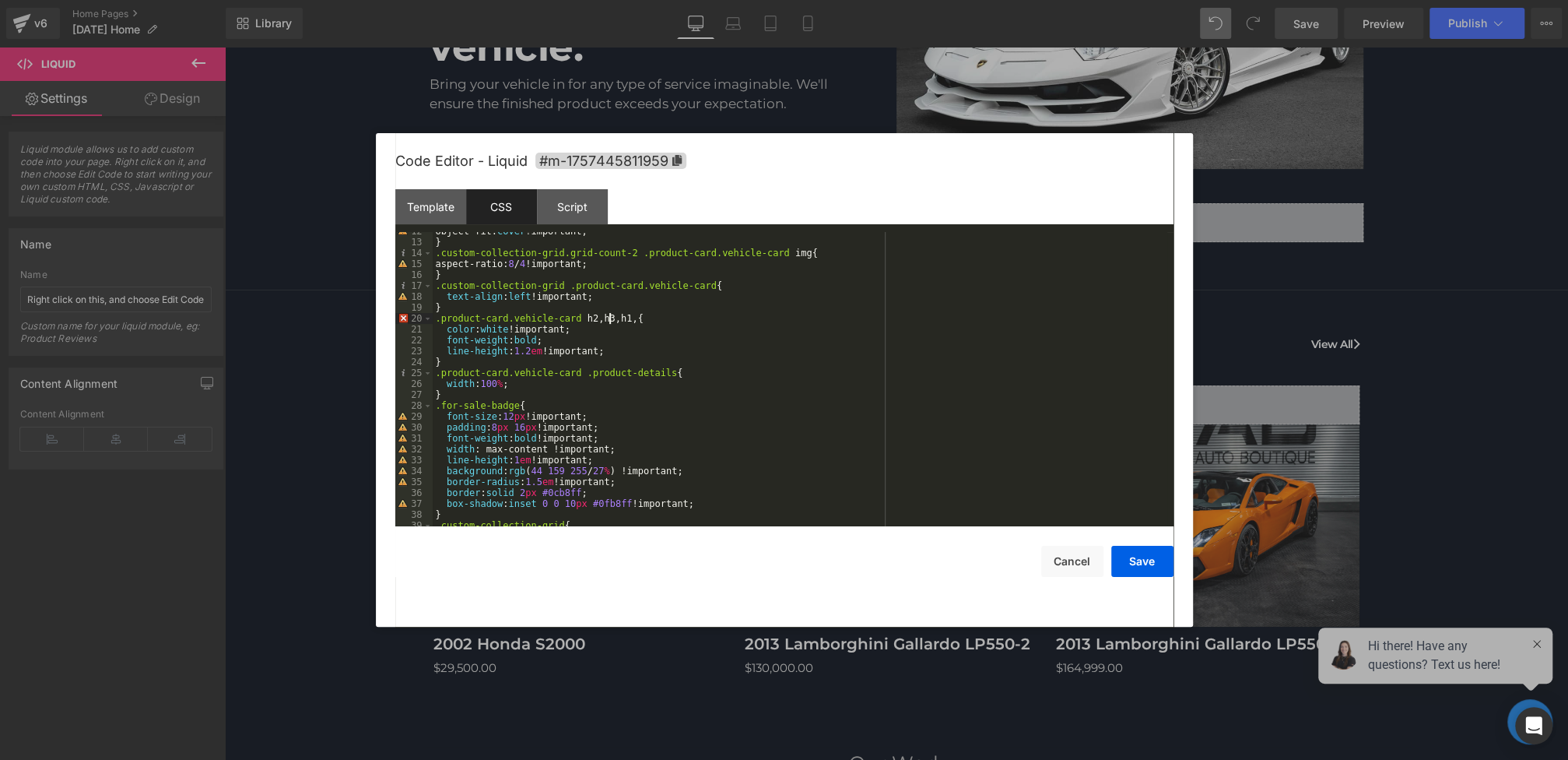
paste textarea
click at [781, 321] on div "object-fit: cover !important; } .custom-collection-grid.grid-count-2 .product-c…" at bounding box center [800, 384] width 735 height 316
paste textarea
click at [444, 208] on div "Template" at bounding box center [430, 206] width 71 height 35
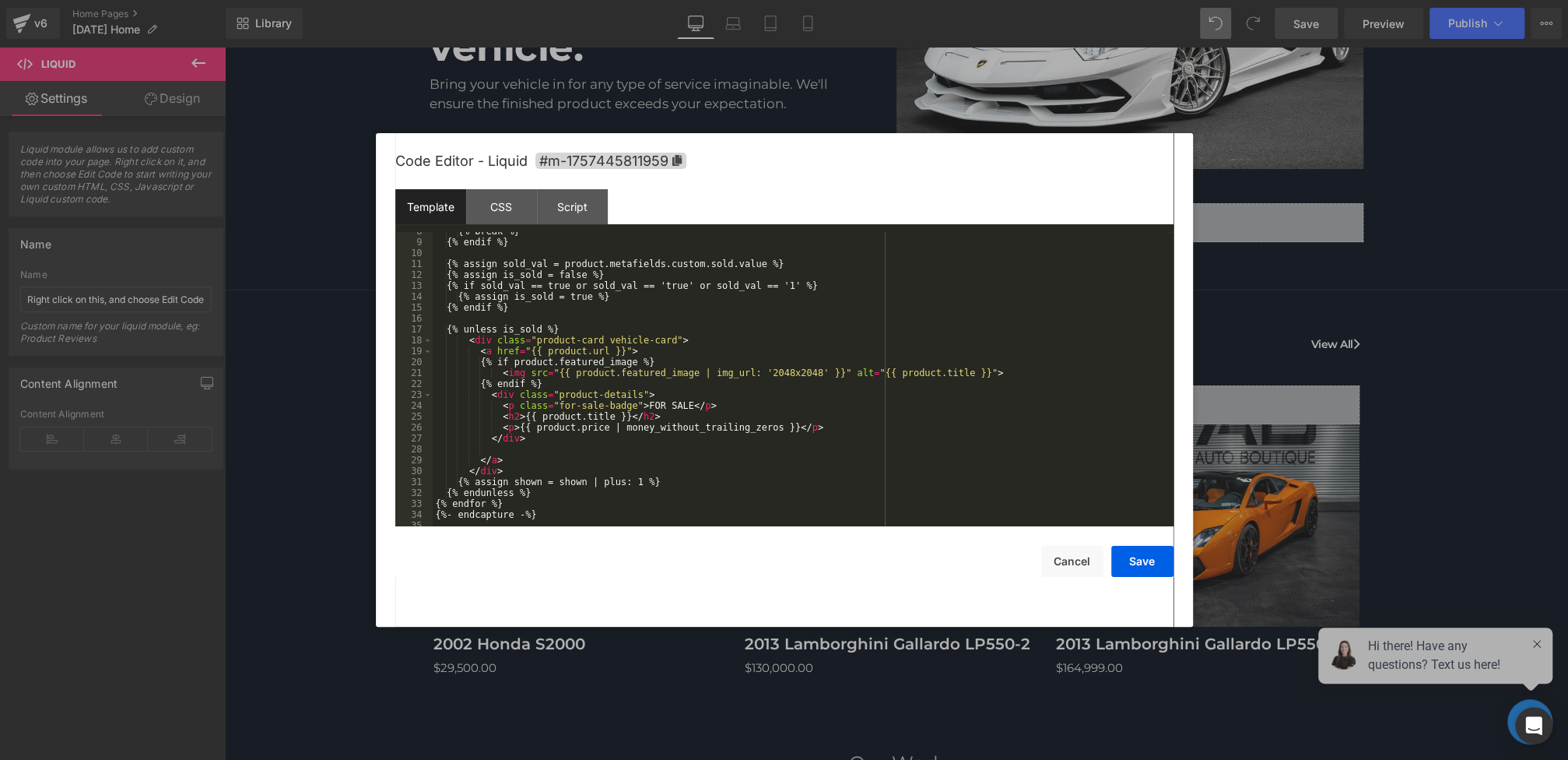
scroll to position [82, 0]
click at [520, 413] on div "{% break %} {% endif %} {% assign sold_val = product.metafields.custom.sold.val…" at bounding box center [800, 384] width 735 height 316
click at [654, 419] on div "{% break %} {% endif %} {% assign sold_val = product.metafields.custom.sold.val…" at bounding box center [800, 384] width 735 height 316
click at [515, 427] on div "{% break %} {% endif %} {% assign sold_val = product.metafields.custom.sold.val…" at bounding box center [800, 384] width 735 height 316
click at [826, 429] on div "{% break %} {% endif %} {% assign sold_val = product.metafields.custom.sold.val…" at bounding box center [800, 384] width 735 height 316
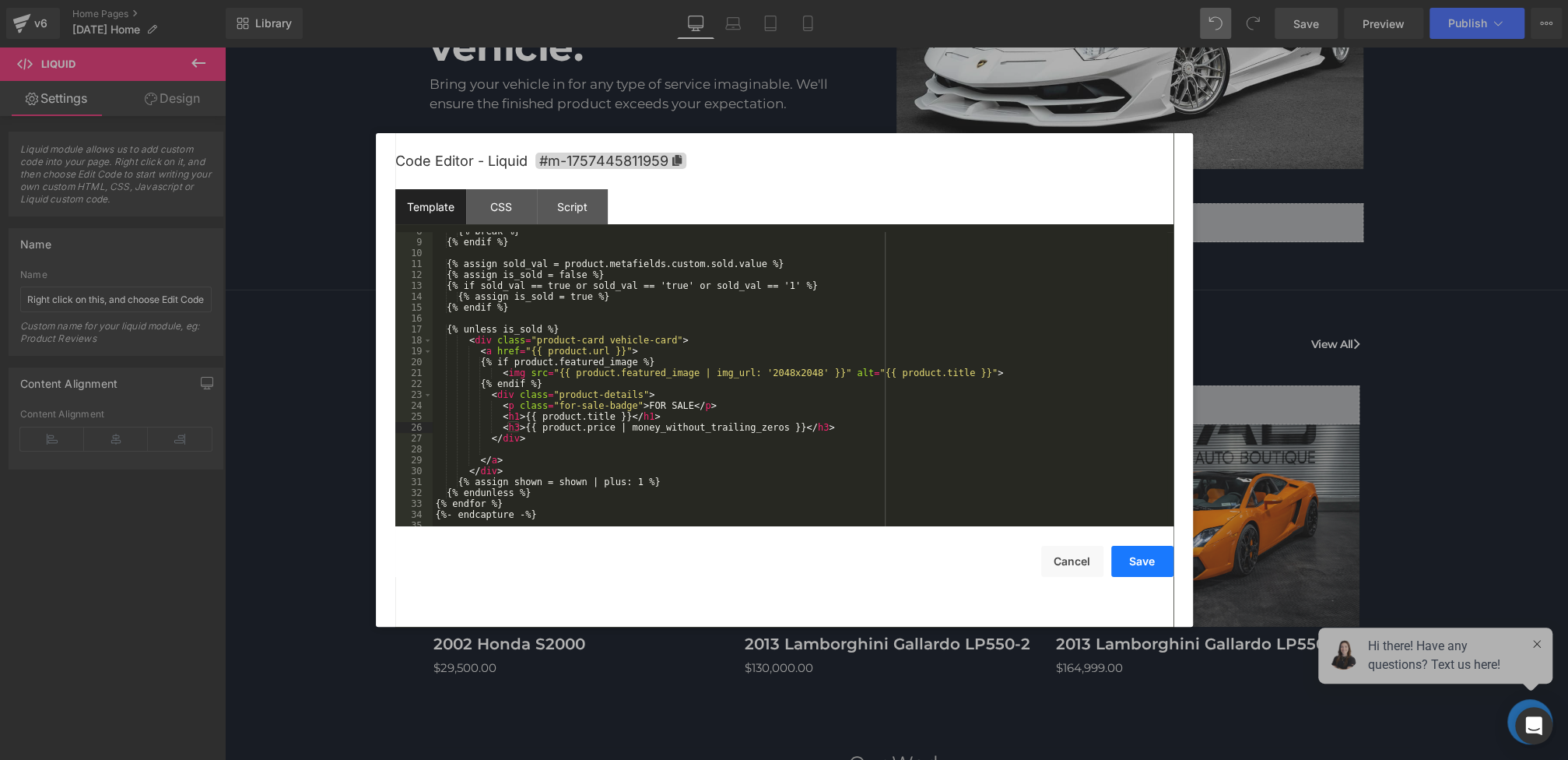
click at [1126, 558] on button "Save" at bounding box center [1142, 561] width 62 height 31
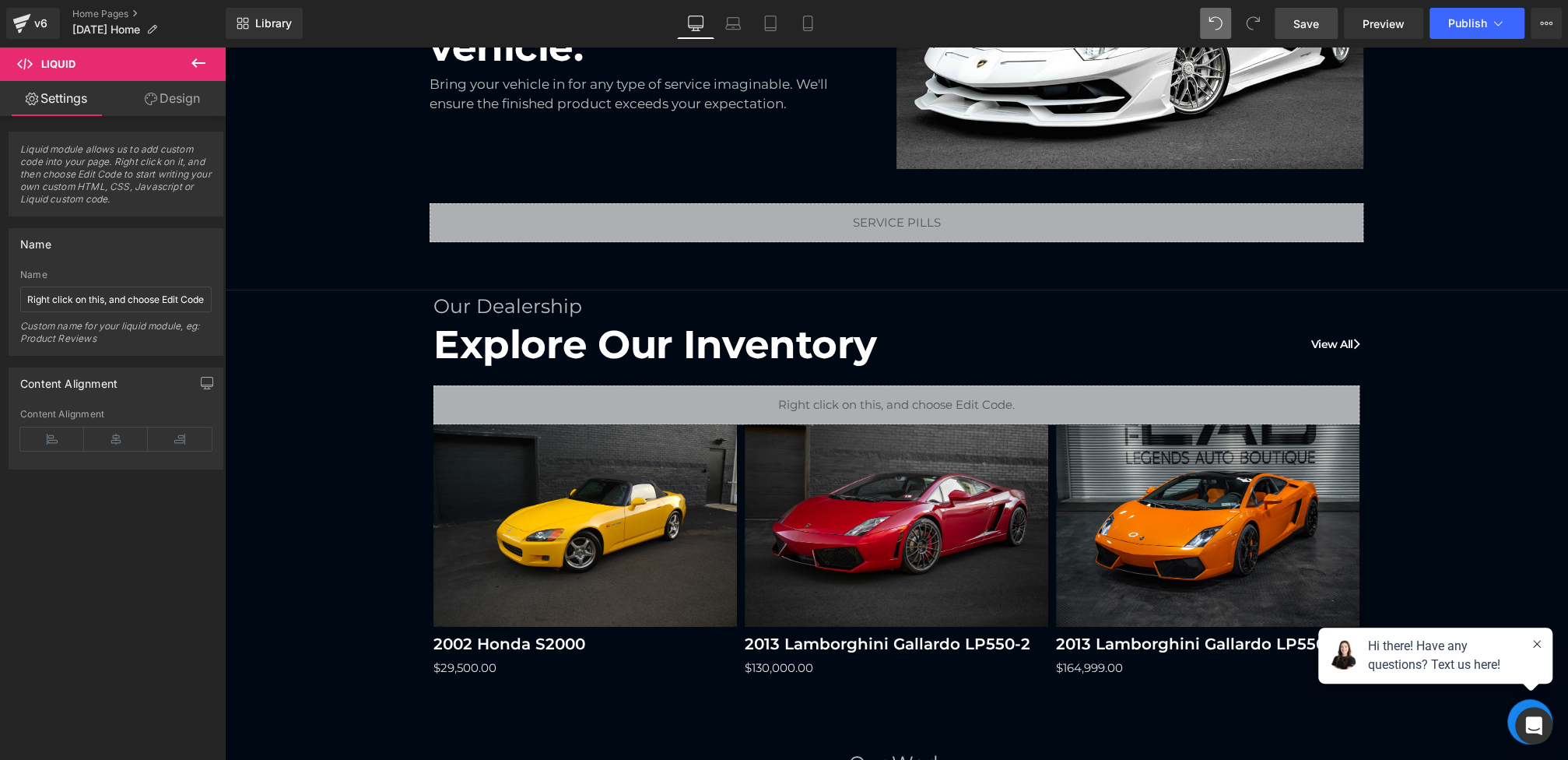
click at [1309, 12] on link "Save" at bounding box center [1306, 23] width 63 height 31
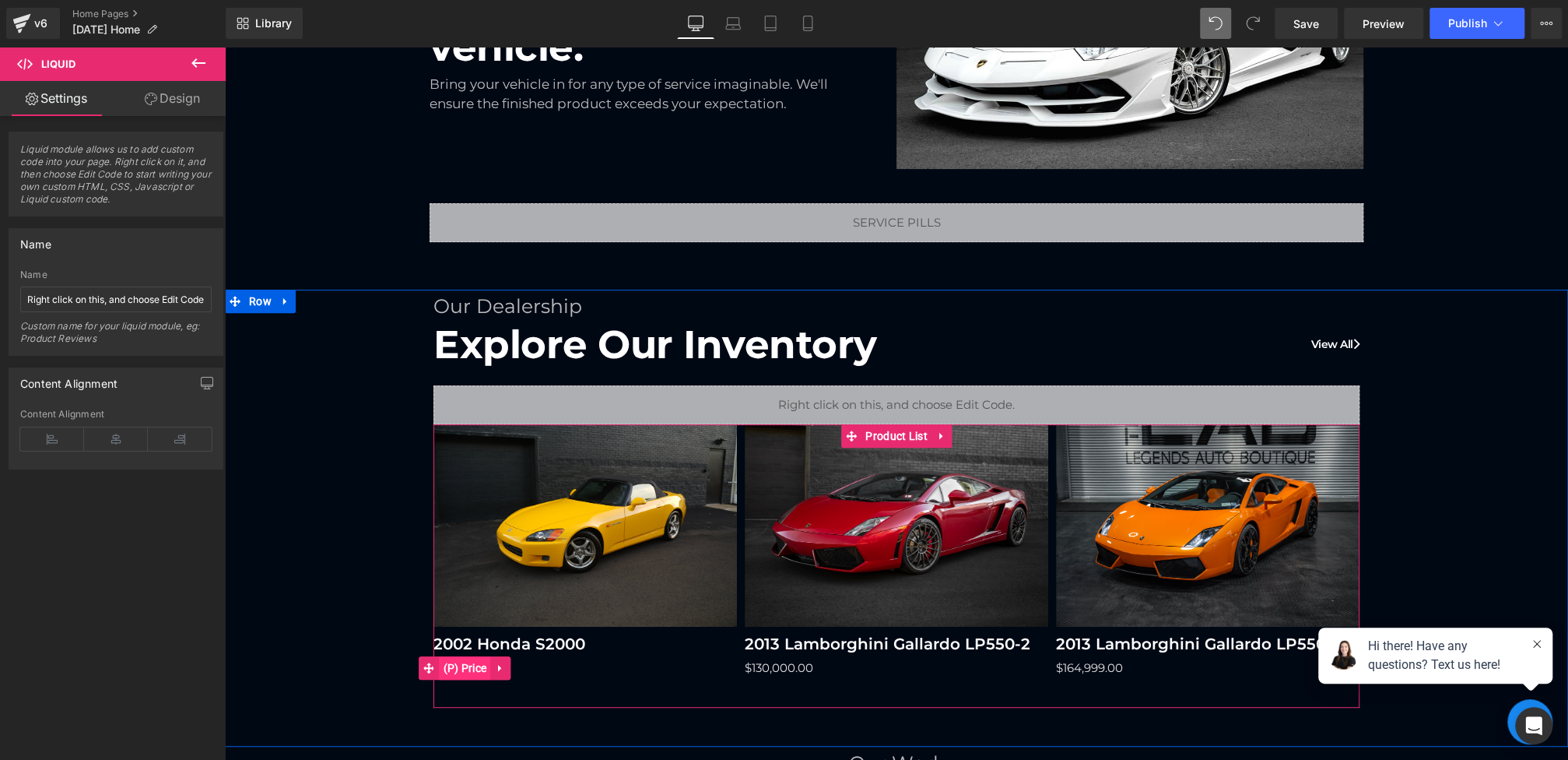
click at [467, 661] on span "(P) Price" at bounding box center [465, 667] width 51 height 23
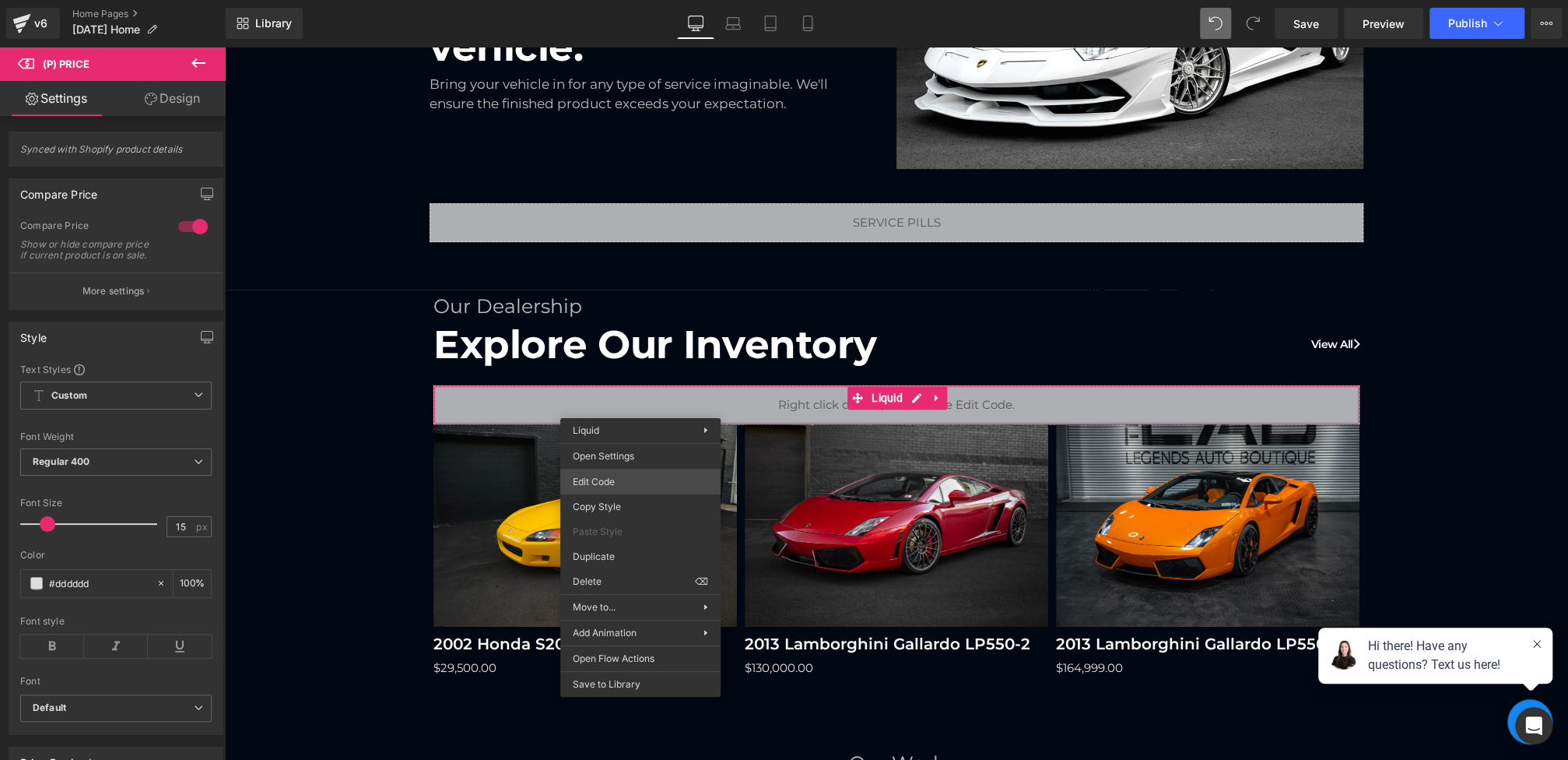
click at [599, 0] on div "(P) Price You are previewing how the will restyle your page. You can not edit E…" at bounding box center [784, 0] width 1568 height 0
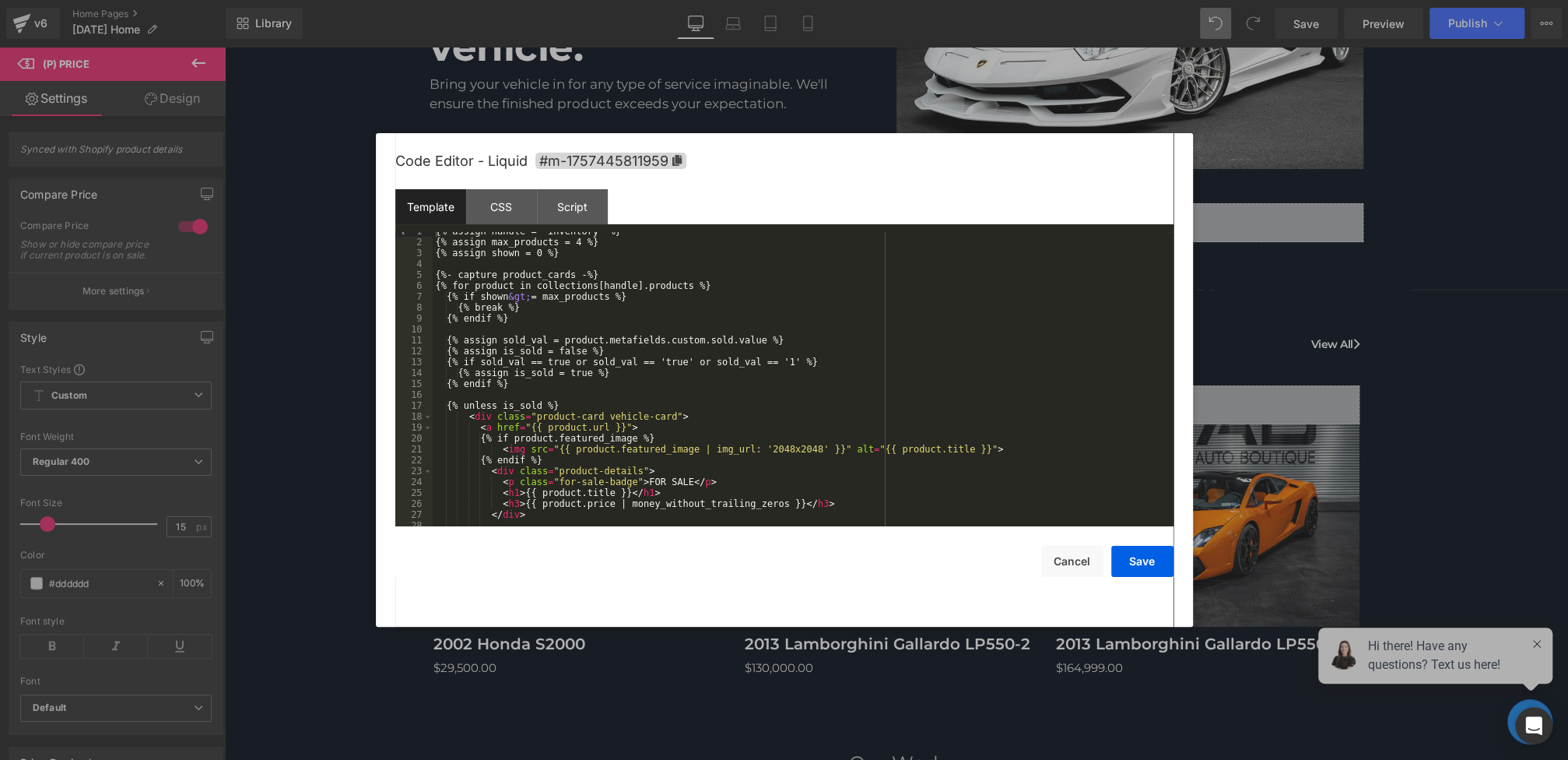
scroll to position [137, 0]
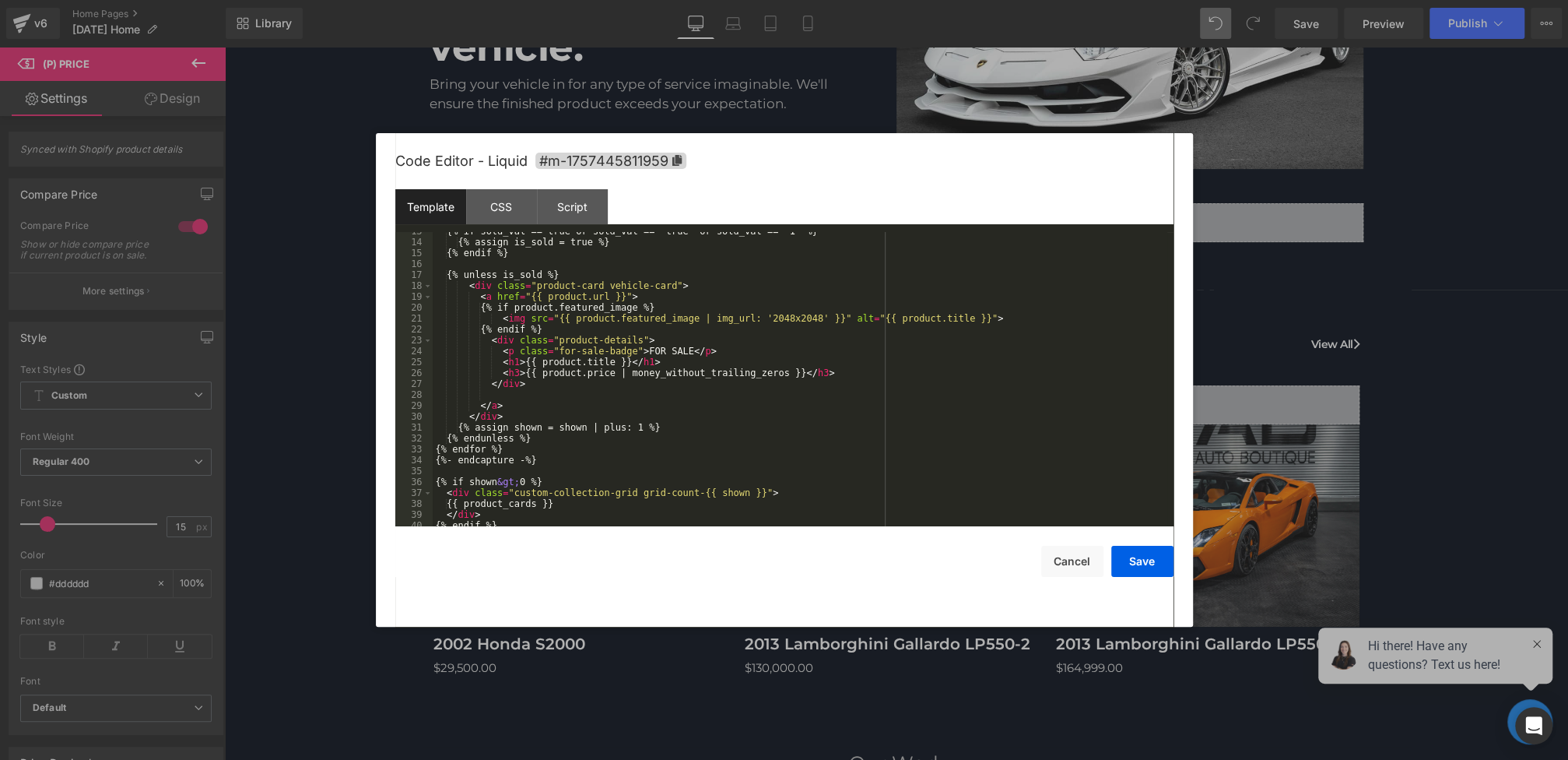
click at [519, 362] on div "{% if sold_val == true or sold_val == 'true' or sold_val == '1' %} {% assign is…" at bounding box center [800, 384] width 735 height 316
click at [653, 363] on div "{% if sold_val == true or sold_val == 'true' or sold_val == '1' %} {% assign is…" at bounding box center [800, 384] width 735 height 316
click at [520, 372] on div "{% if sold_val == true or sold_val == 'true' or sold_val == '1' %} {% assign is…" at bounding box center [800, 384] width 735 height 316
click at [823, 373] on div "{% if sold_val == true or sold_val == 'true' or sold_val == '1' %} {% assign is…" at bounding box center [800, 384] width 735 height 316
click at [1144, 553] on button "Save" at bounding box center [1142, 561] width 62 height 31
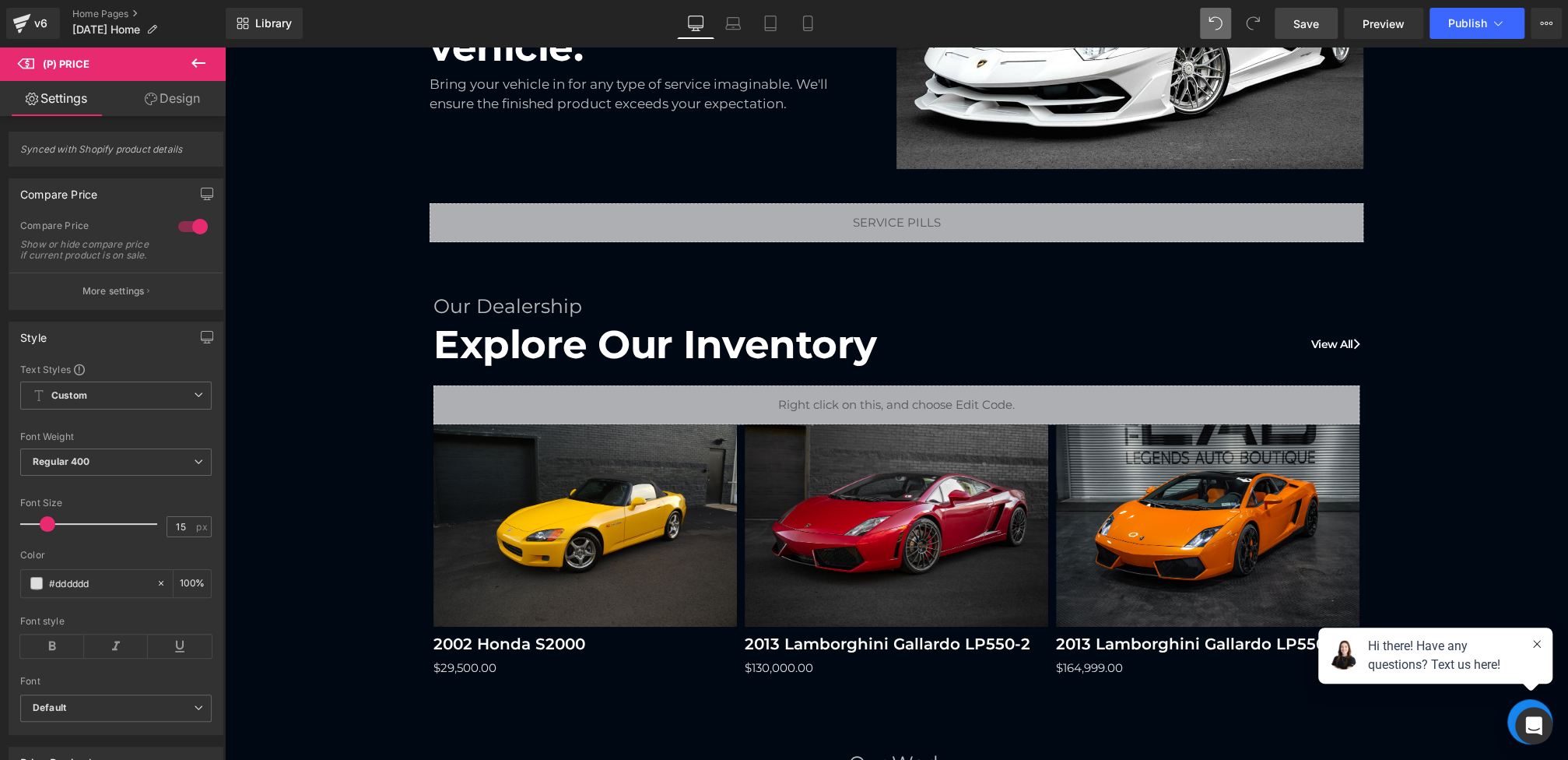
click at [1314, 16] on span "Save" at bounding box center [1306, 24] width 26 height 16
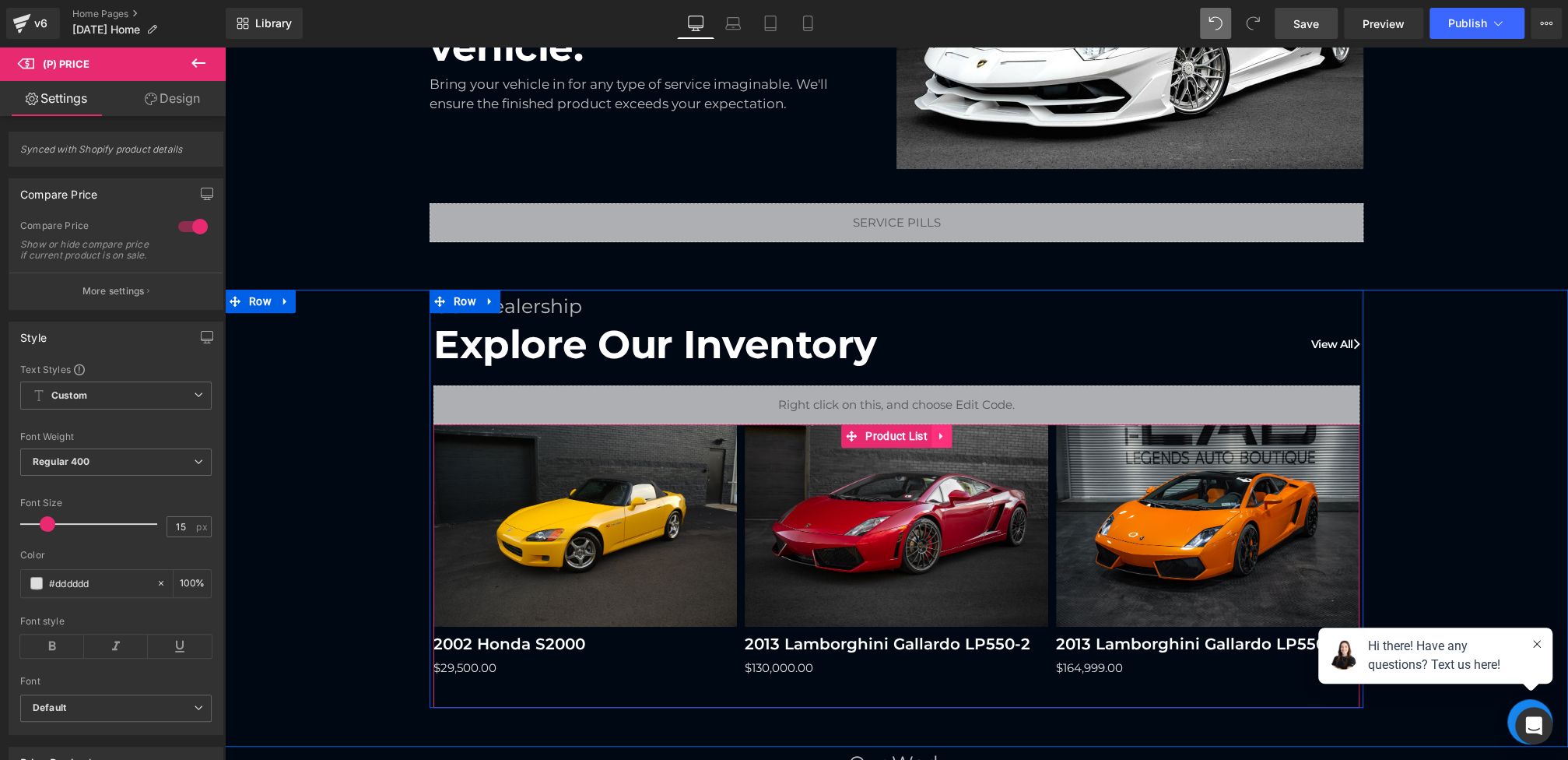
click at [941, 439] on icon at bounding box center [941, 436] width 11 height 12
click at [957, 437] on icon at bounding box center [951, 435] width 11 height 11
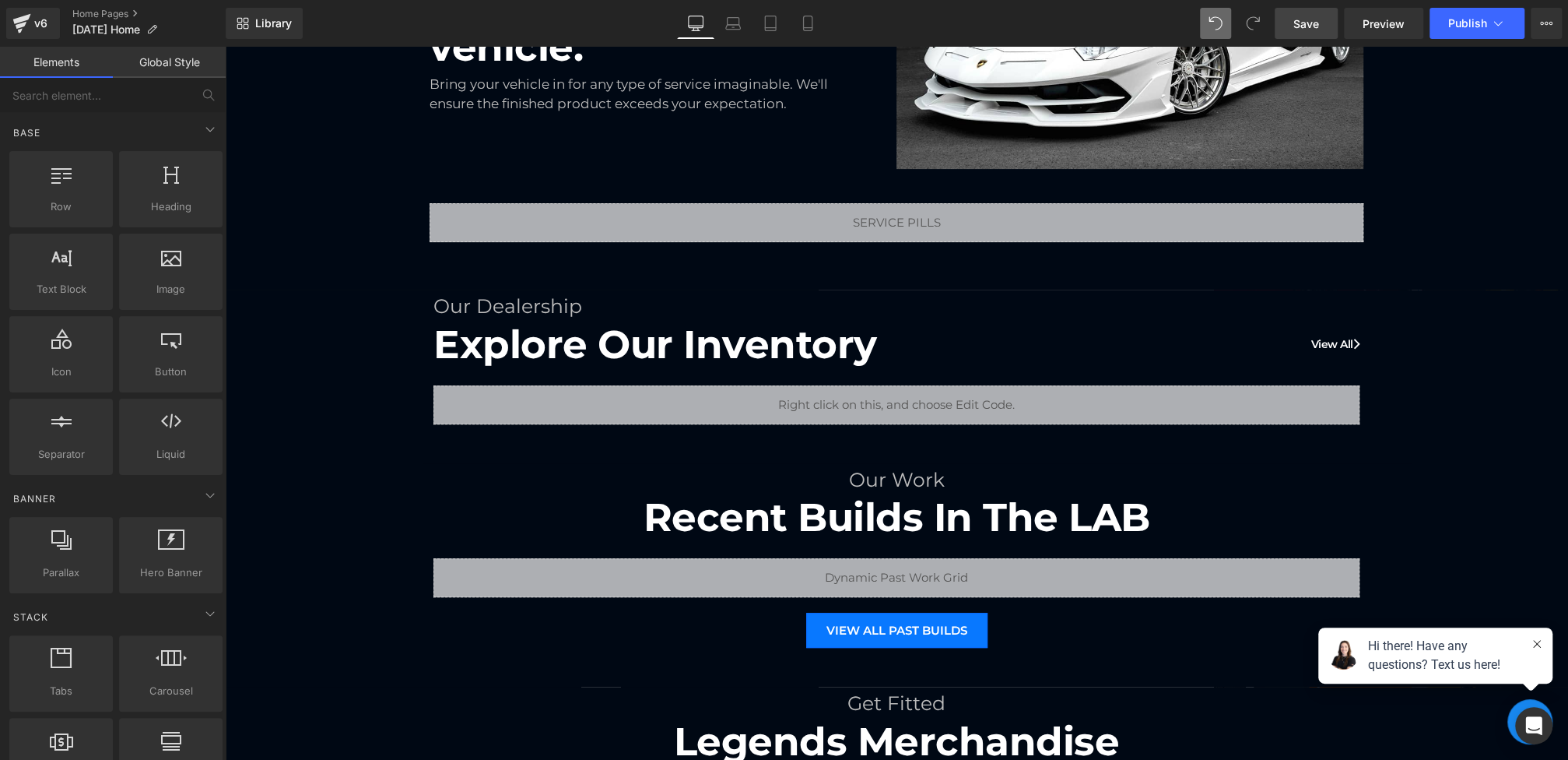
click at [1293, 12] on link "Save" at bounding box center [1306, 23] width 63 height 31
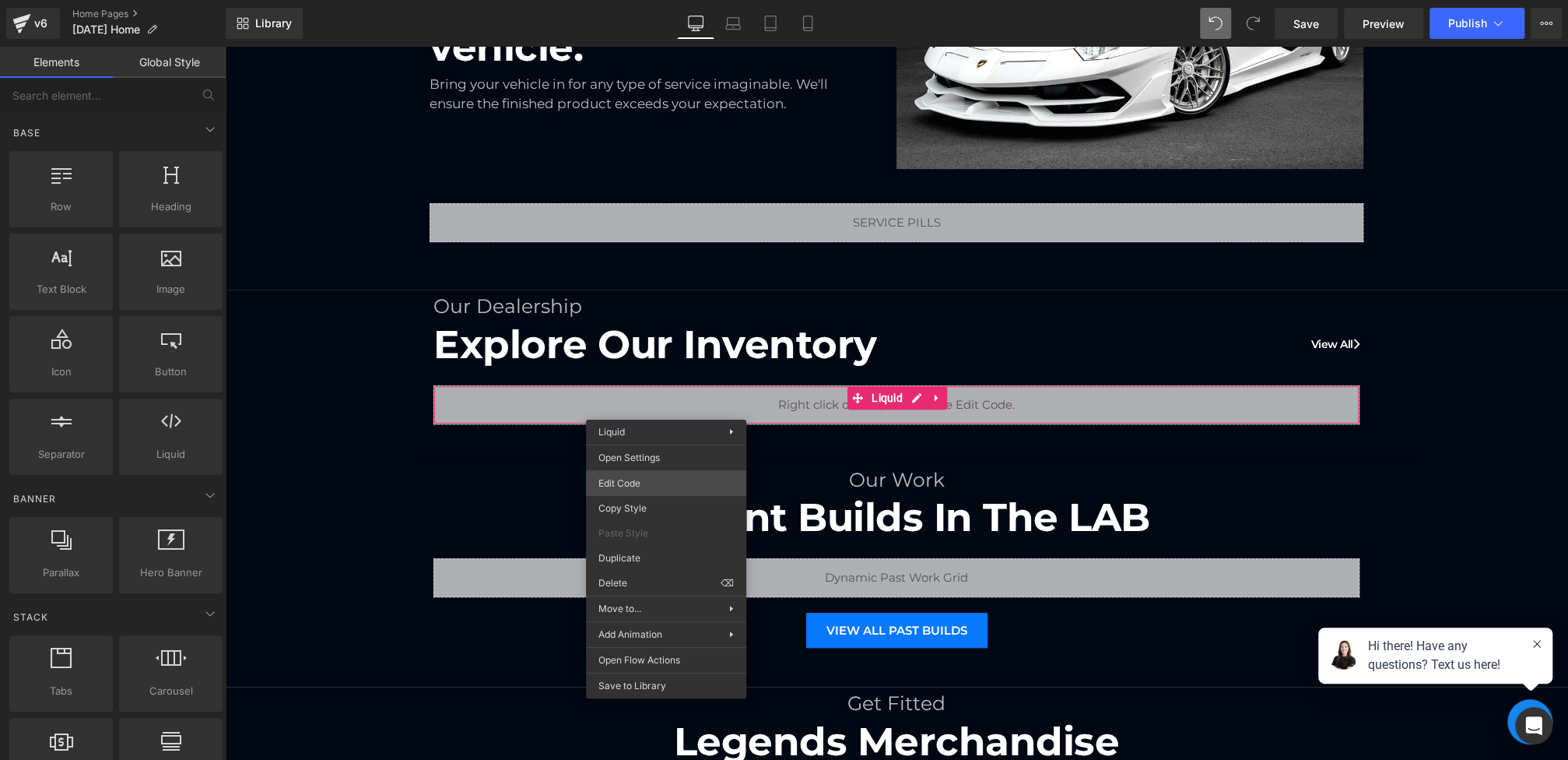
click at [656, 0] on div "(P) Price You are previewing how the will restyle your page. You can not edit E…" at bounding box center [784, 0] width 1568 height 0
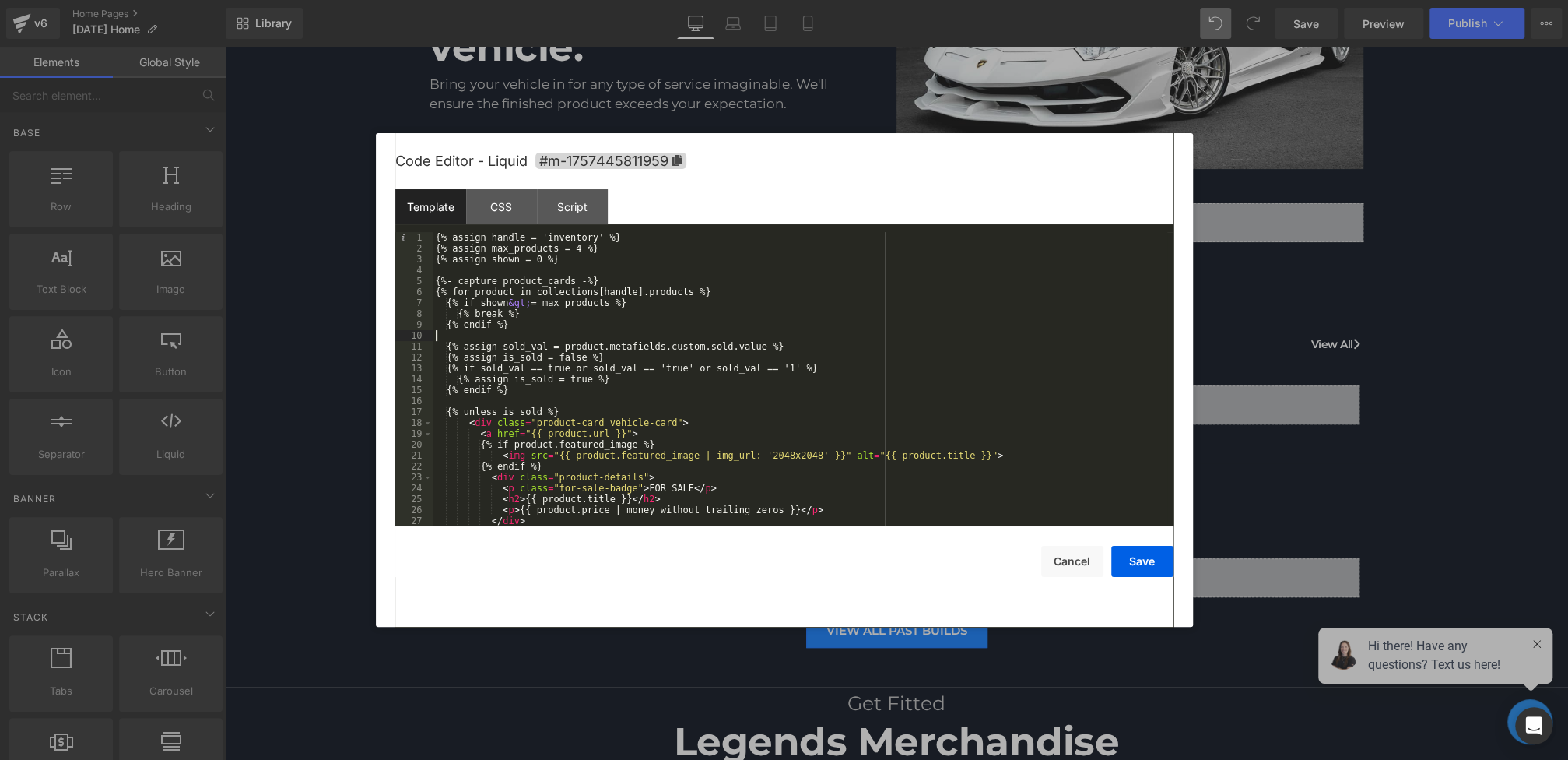
click at [826, 339] on div "{% assign handle = 'inventory' %} {% assign max_products = 4 %} {% assign shown…" at bounding box center [800, 390] width 735 height 316
click at [539, 390] on div "{% assign handle = 'inventory' %} {% assign max_products = 4 %} {% assign shown…" at bounding box center [800, 390] width 735 height 316
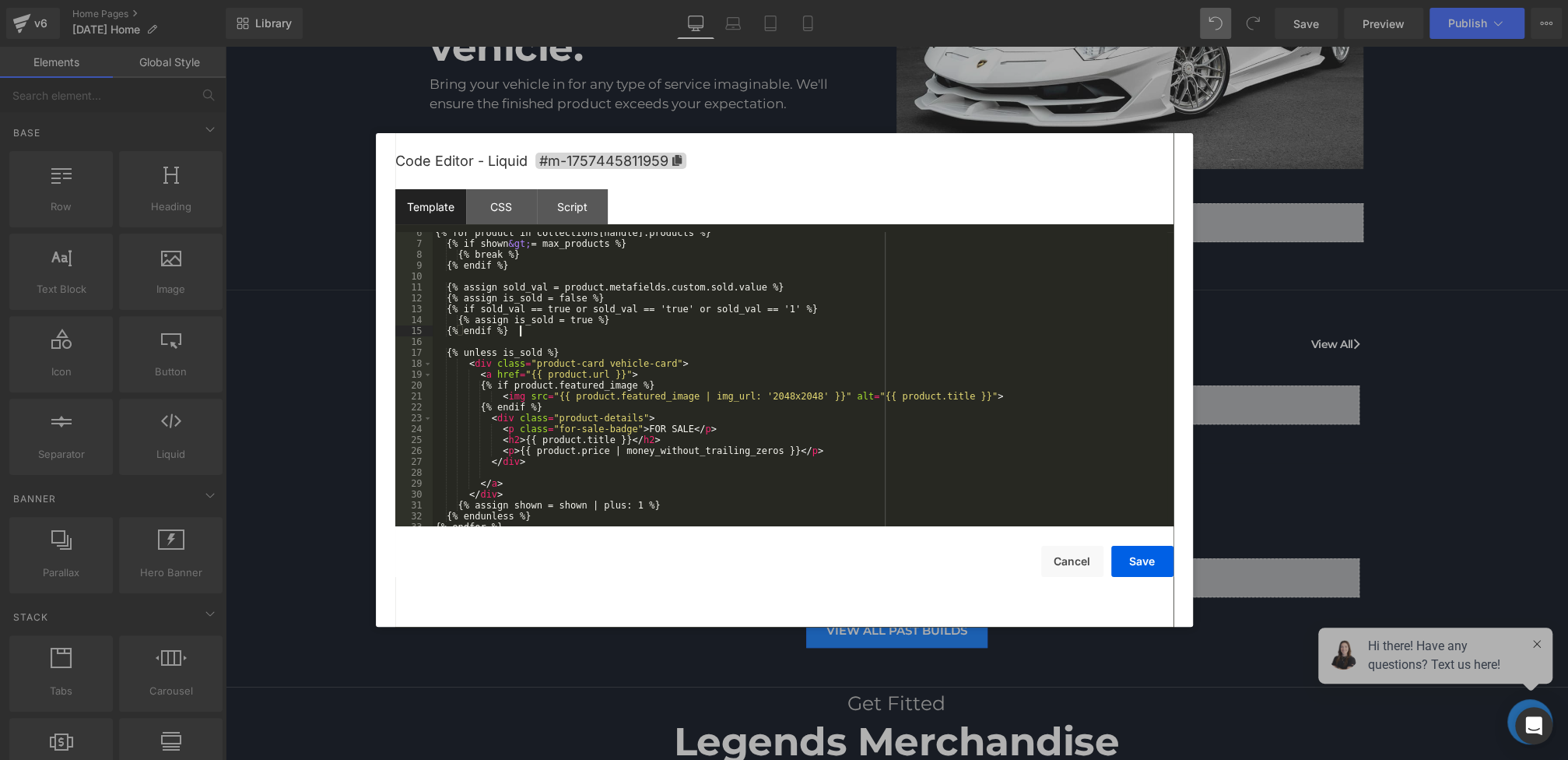
scroll to position [59, 0]
click at [1124, 554] on button "Save" at bounding box center [1142, 561] width 62 height 31
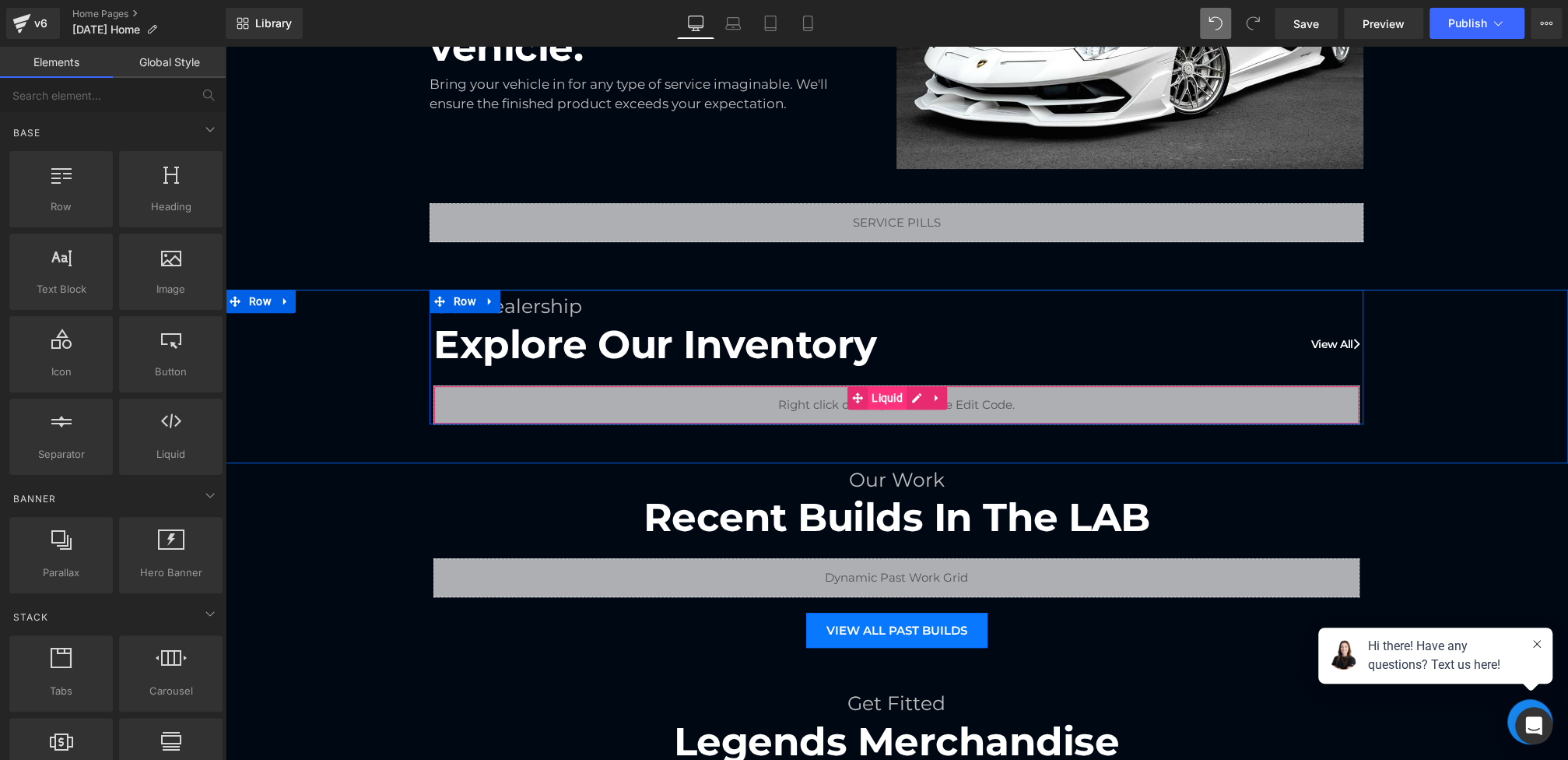
click at [878, 395] on span "Liquid" at bounding box center [887, 397] width 39 height 23
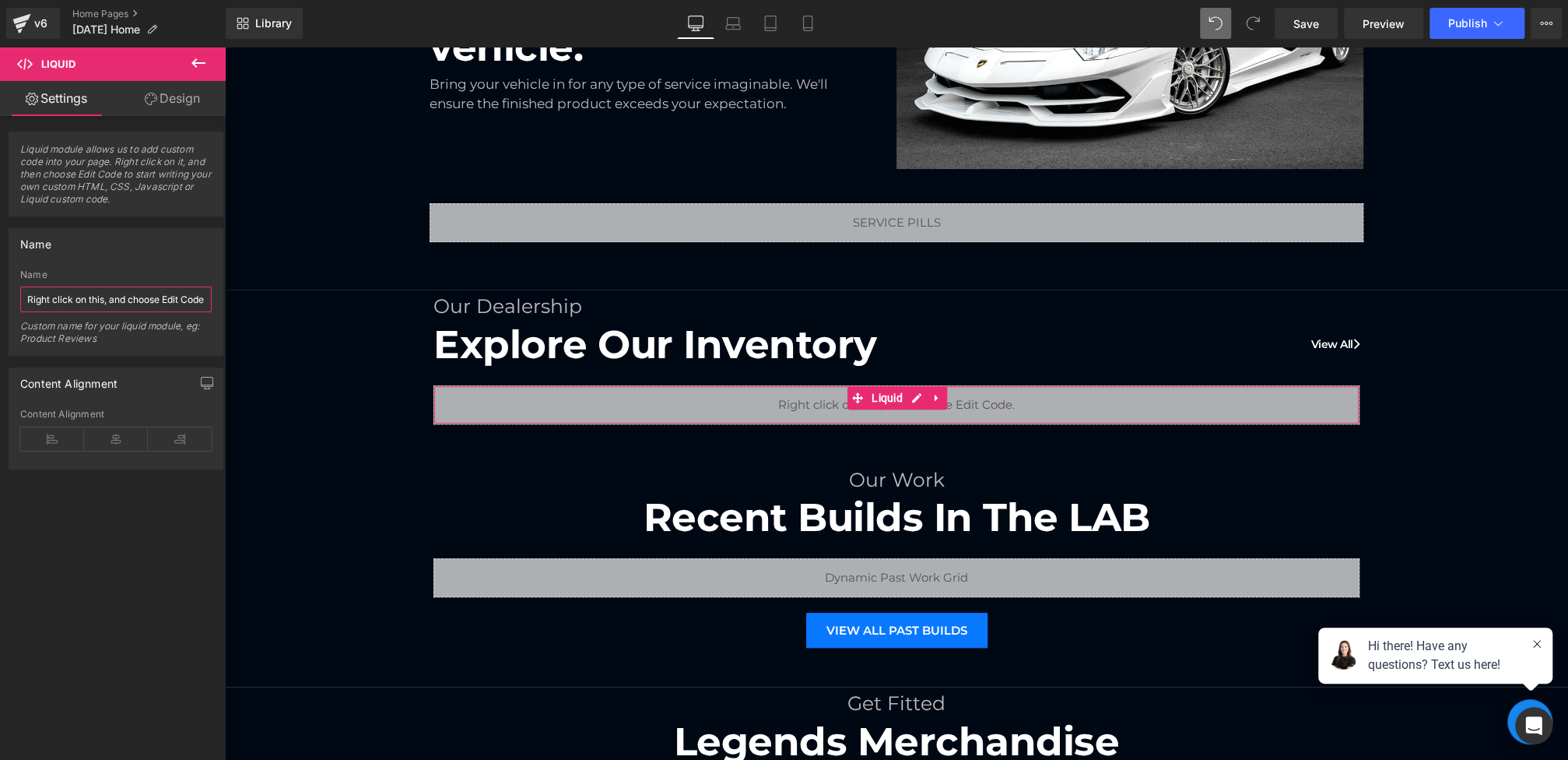
scroll to position [0, 10]
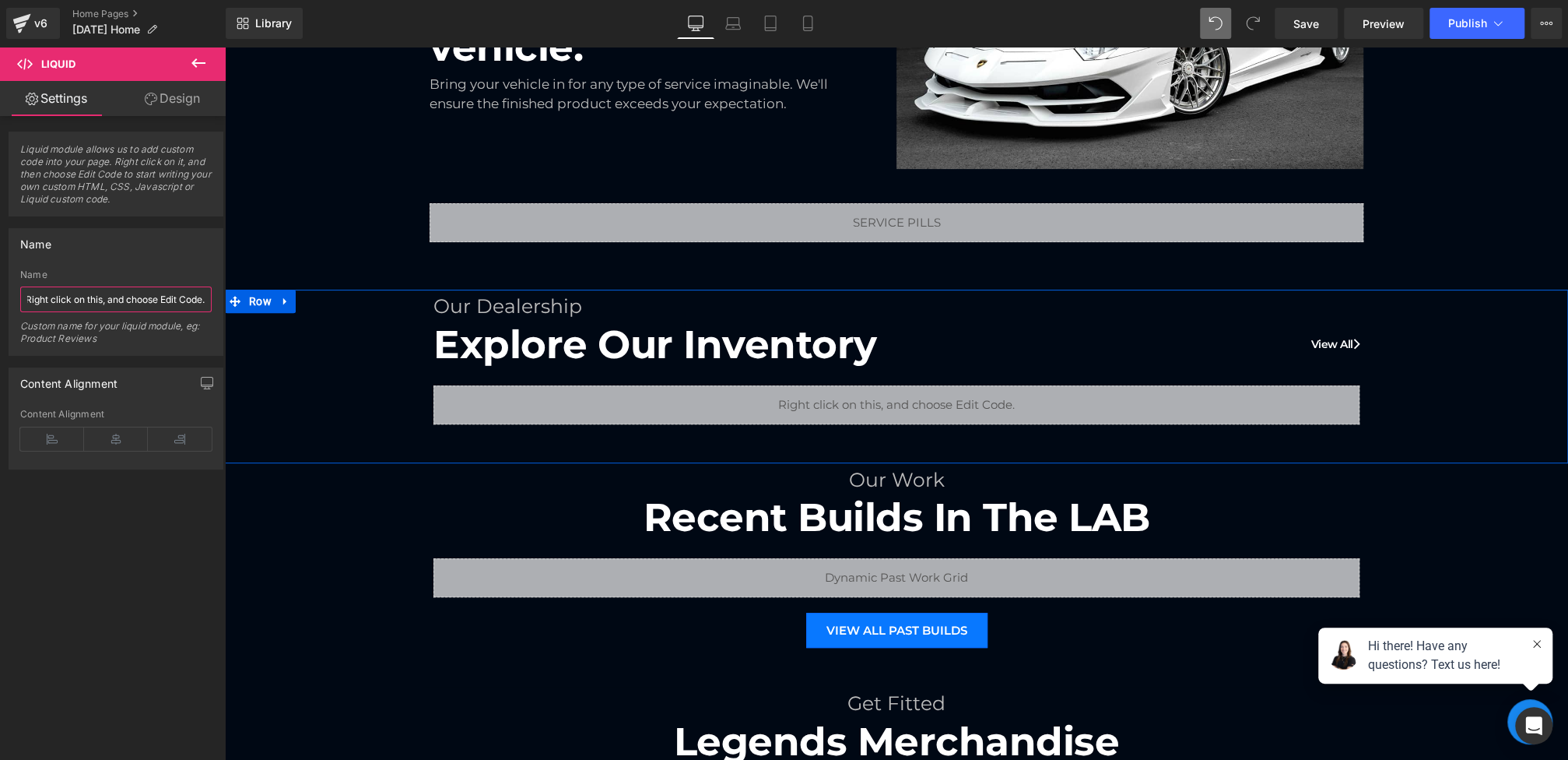
drag, startPoint x: 253, startPoint y: 342, endPoint x: 332, endPoint y: 310, distance: 84.8
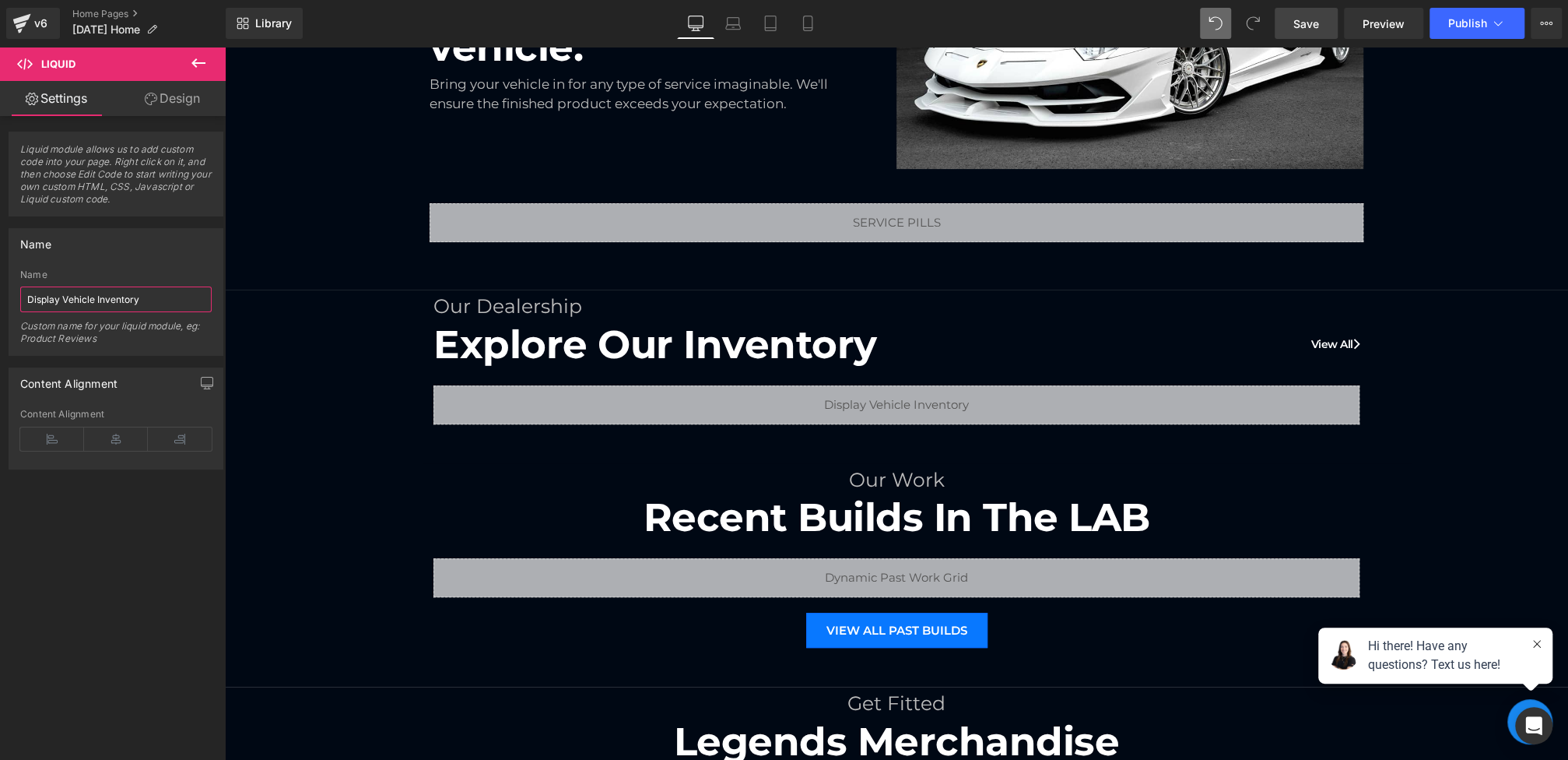
type input "Display Vehicle Inventory"
click at [1295, 22] on span "Save" at bounding box center [1306, 24] width 26 height 16
click at [1391, 20] on span "Preview" at bounding box center [1384, 24] width 42 height 16
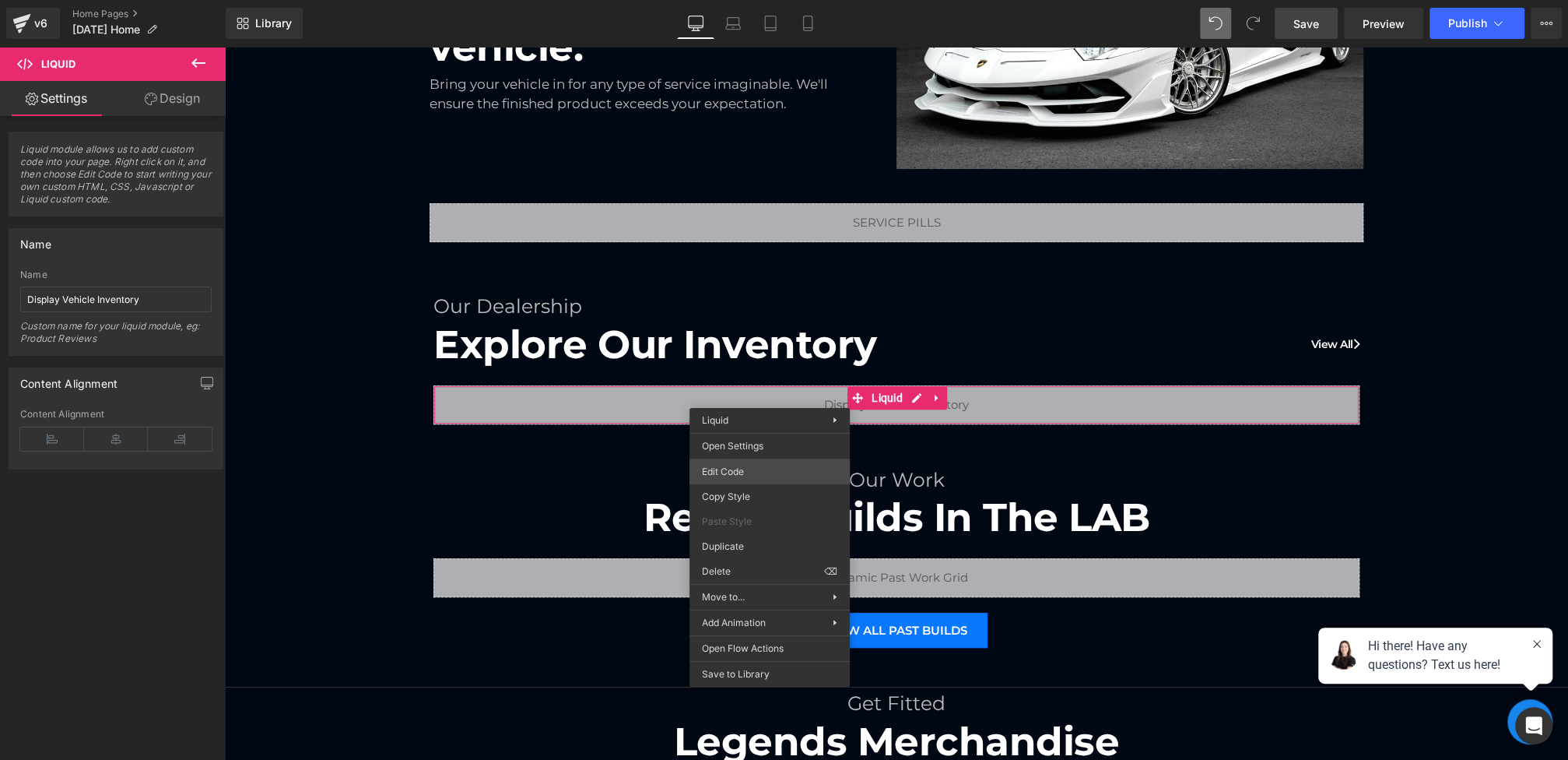
click at [745, 0] on div "Liquid You are previewing how the will restyle your page. You can not edit Elem…" at bounding box center [784, 0] width 1568 height 0
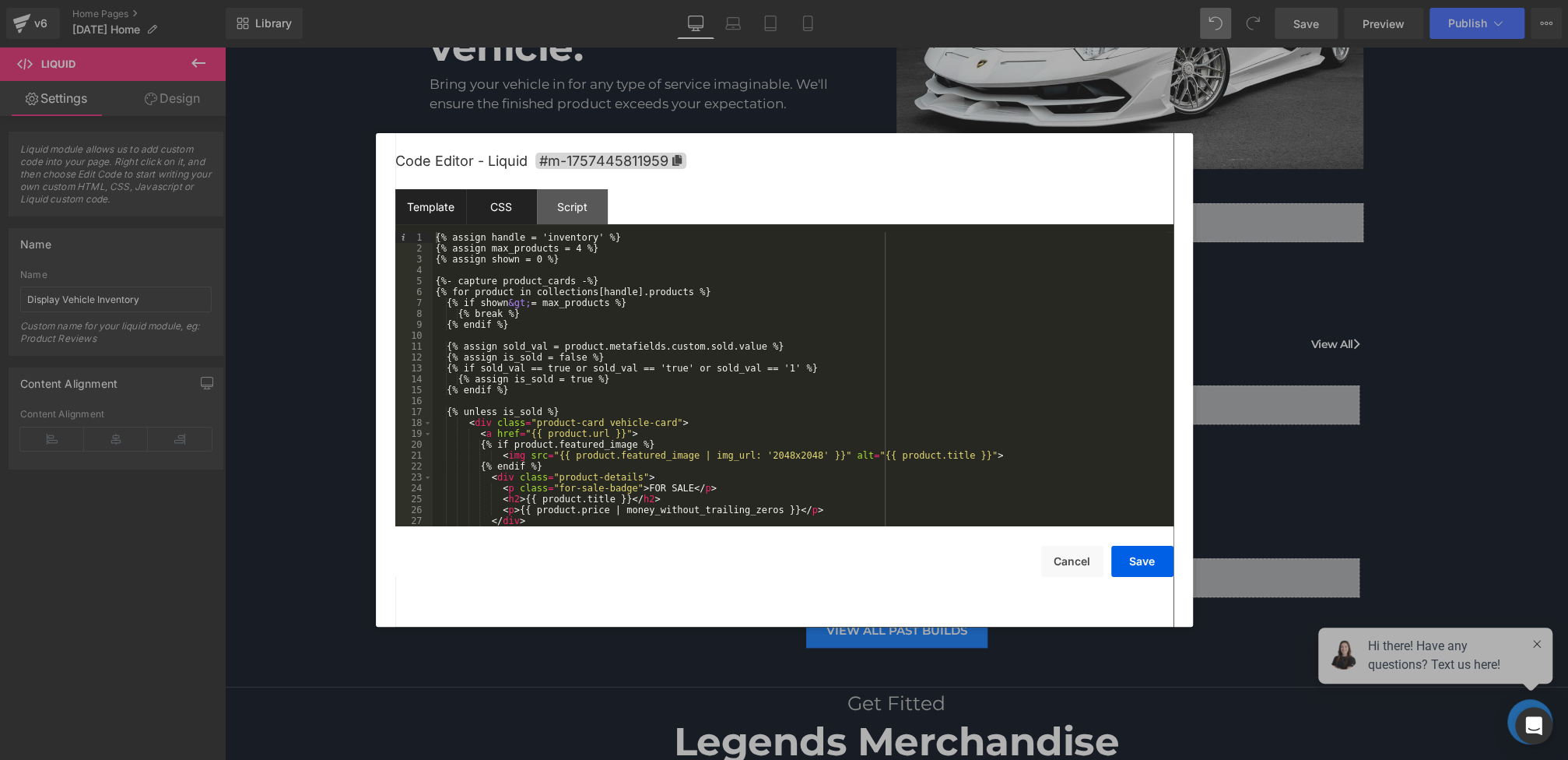
click at [501, 203] on div "CSS" at bounding box center [501, 206] width 71 height 35
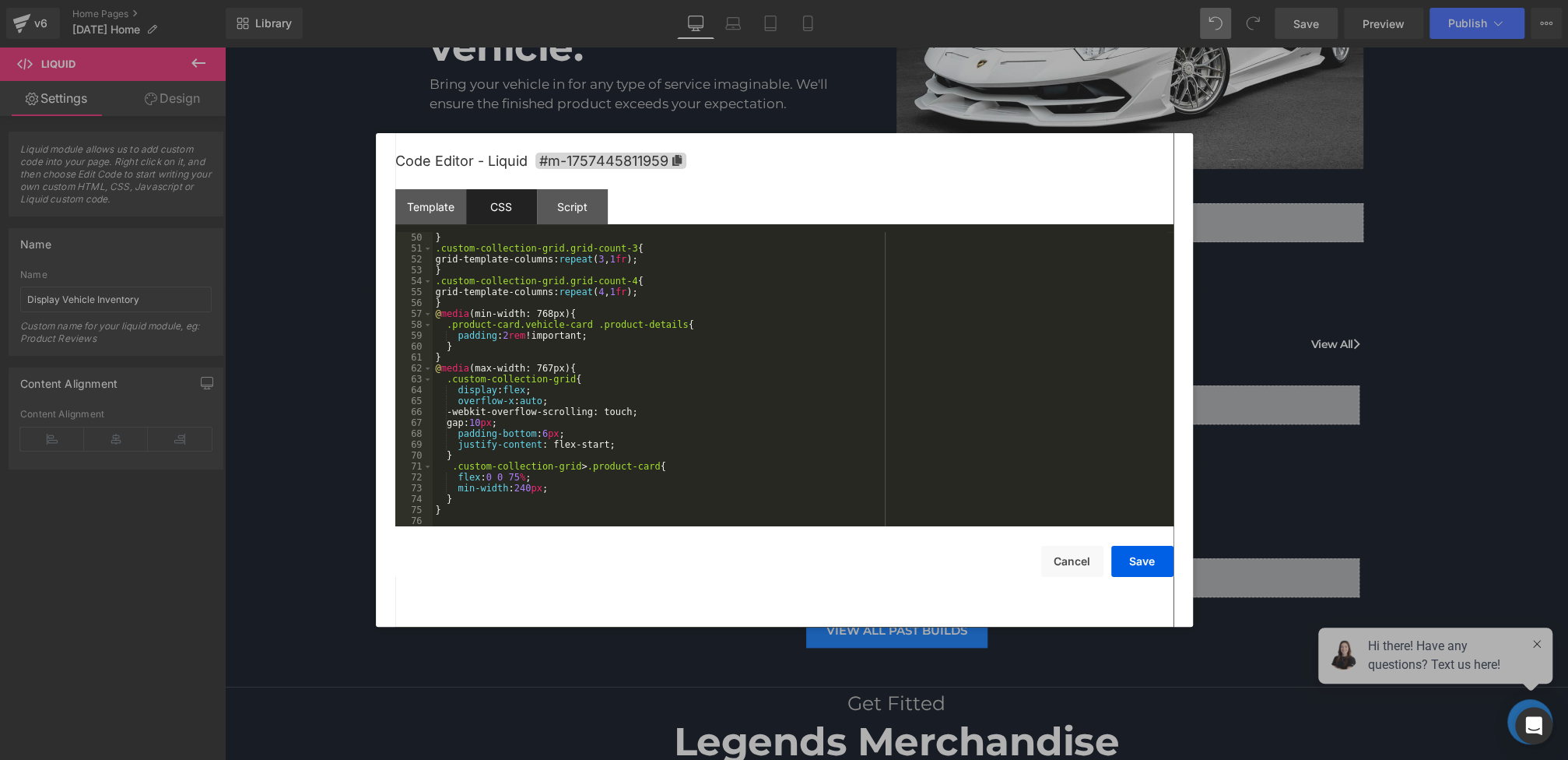
scroll to position [534, 0]
click at [606, 370] on div "} .custom-collection-grid.grid-count-3 { grid-template-columns: repeat ( 3 , 1 …" at bounding box center [800, 390] width 735 height 316
click at [572, 385] on div "} .custom-collection-grid.grid-count-3 { grid-template-columns: repeat ( 3 , 1 …" at bounding box center [800, 390] width 735 height 316
click at [598, 385] on div "} .custom-collection-grid.grid-count-3 { grid-template-columns: repeat ( 3 , 1 …" at bounding box center [800, 390] width 735 height 316
click at [589, 380] on div "} .custom-collection-grid.grid-count-3 { grid-template-columns: repeat ( 3 , 1 …" at bounding box center [800, 390] width 735 height 316
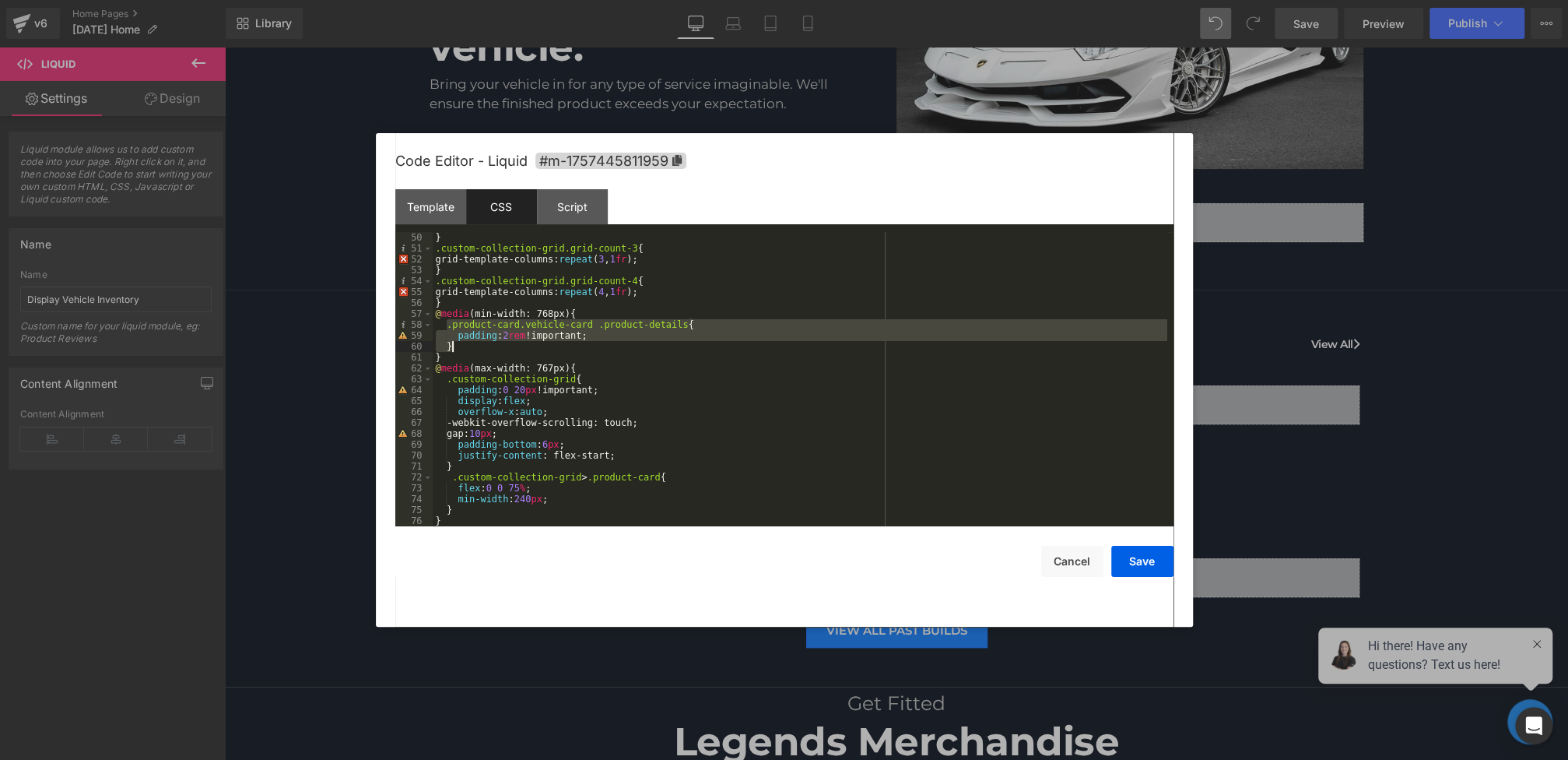
drag, startPoint x: 447, startPoint y: 324, endPoint x: 475, endPoint y: 346, distance: 35.5
click at [475, 346] on div "} .custom-collection-grid.grid-count-3 { grid-template-columns: repeat ( 3 , 1 …" at bounding box center [800, 390] width 735 height 316
click at [609, 363] on div "} .custom-collection-grid.grid-count-3 { grid-template-columns: repeat ( 3 , 1 …" at bounding box center [800, 390] width 735 height 316
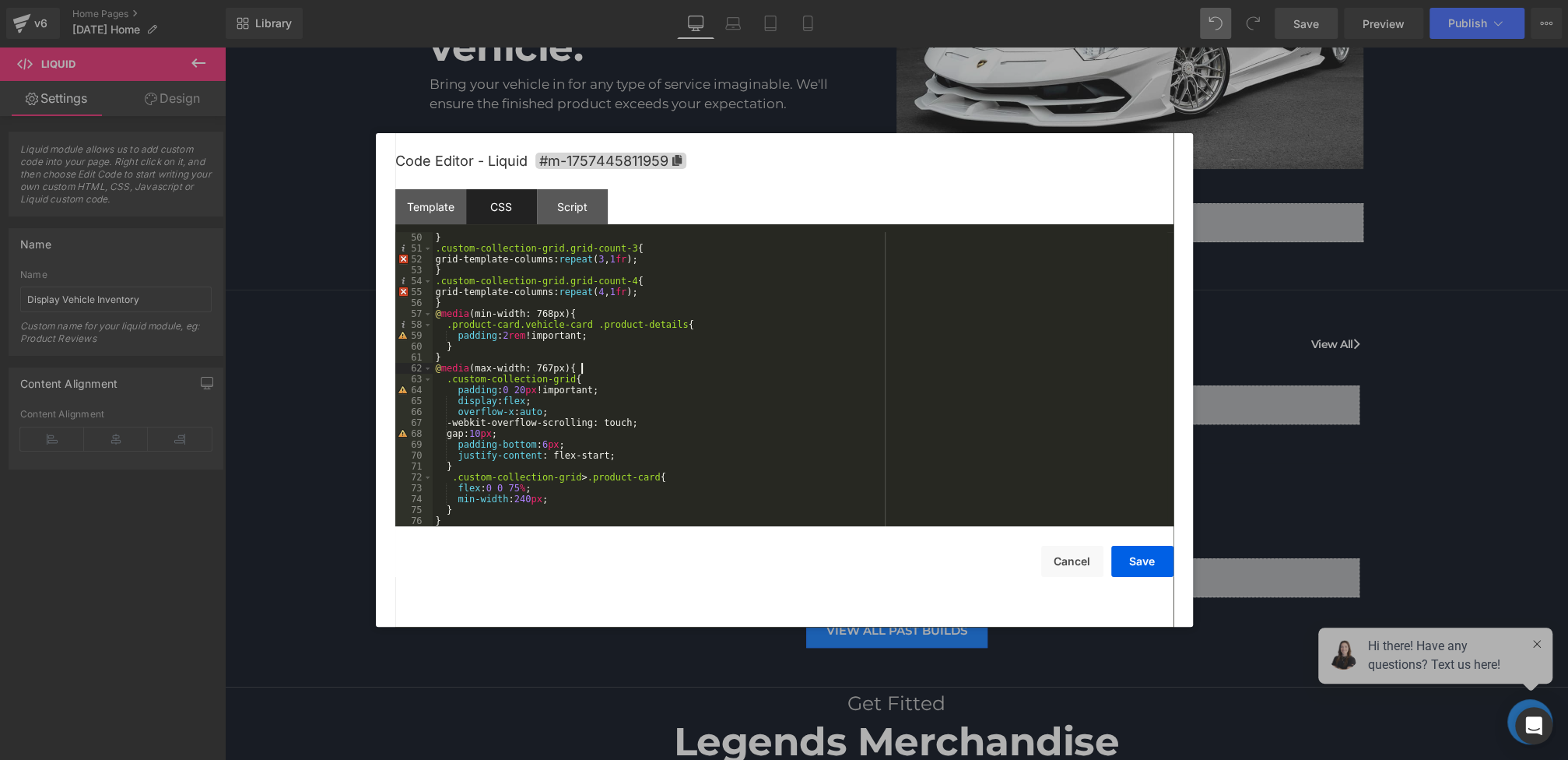
click at [609, 367] on div "} .custom-collection-grid.grid-count-3 { grid-template-columns: repeat ( 3 , 1 …" at bounding box center [800, 390] width 735 height 316
paste textarea
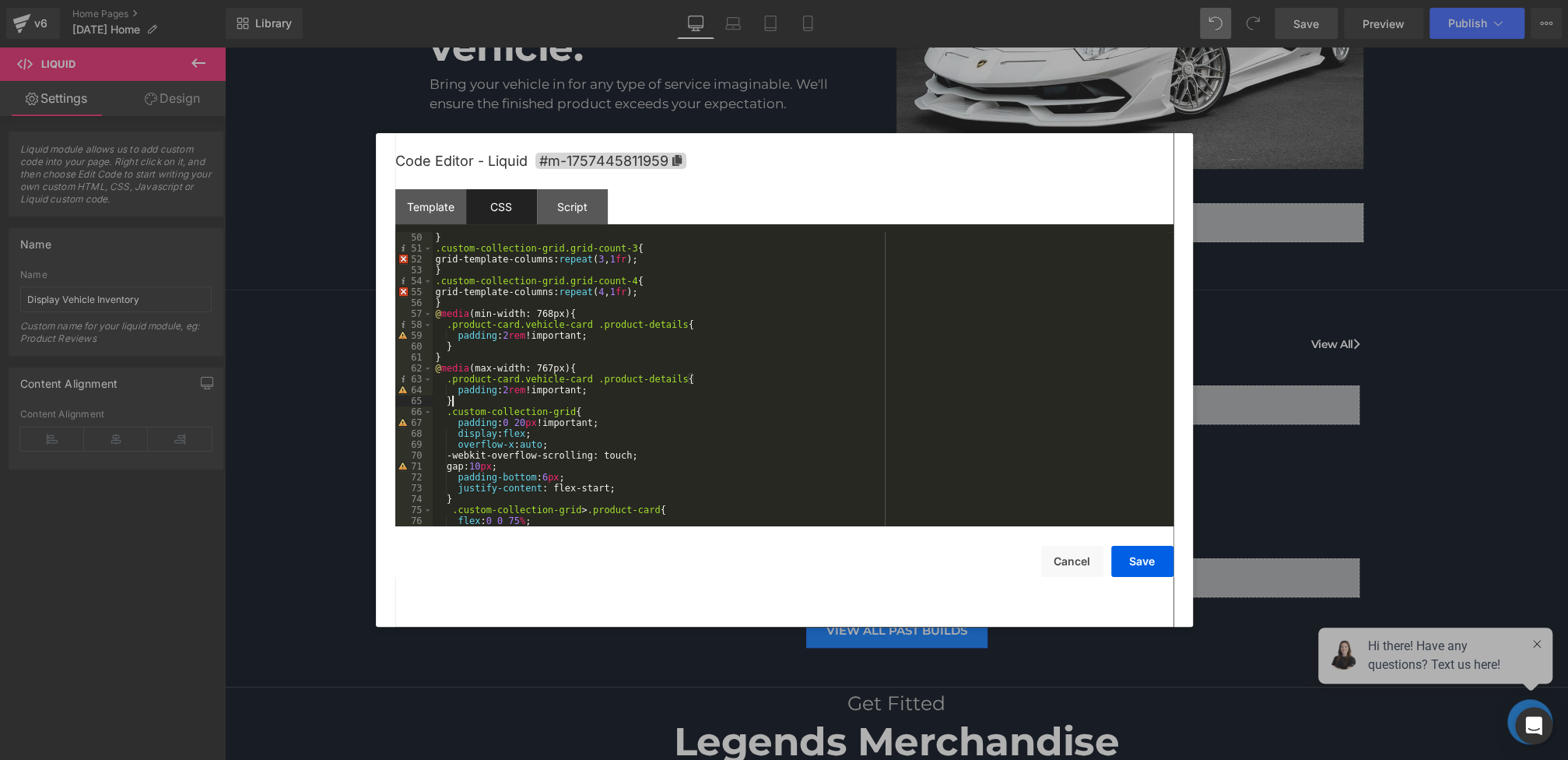
click at [509, 392] on div "} .custom-collection-grid.grid-count-3 { grid-template-columns: repeat ( 3 , 1 …" at bounding box center [800, 390] width 735 height 316
click at [1143, 560] on button "Save" at bounding box center [1142, 561] width 62 height 31
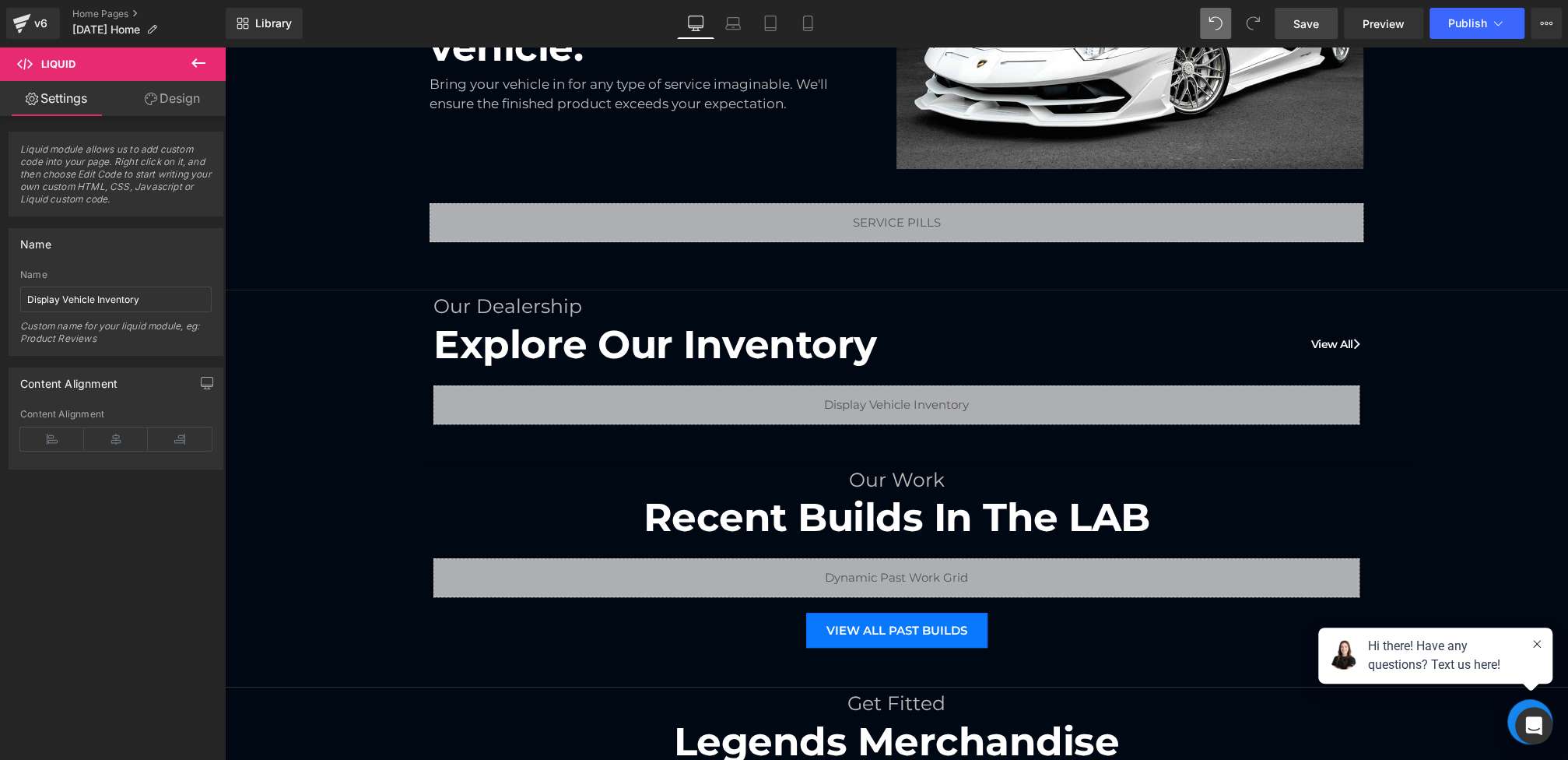
click at [1297, 18] on span "Save" at bounding box center [1306, 24] width 26 height 16
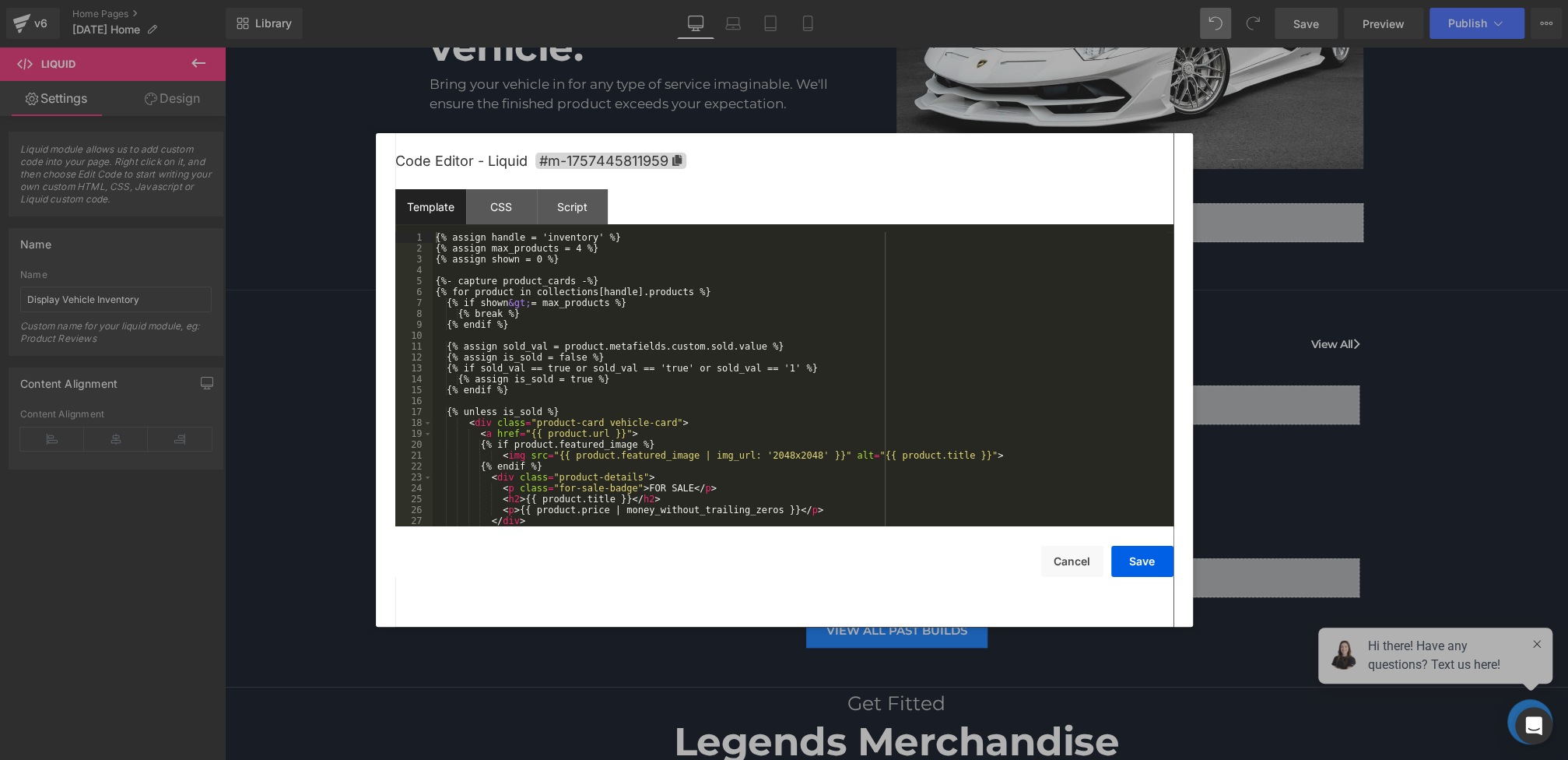
click at [637, 0] on div "Liquid You are previewing how the will restyle your page. You can not edit Elem…" at bounding box center [784, 0] width 1568 height 0
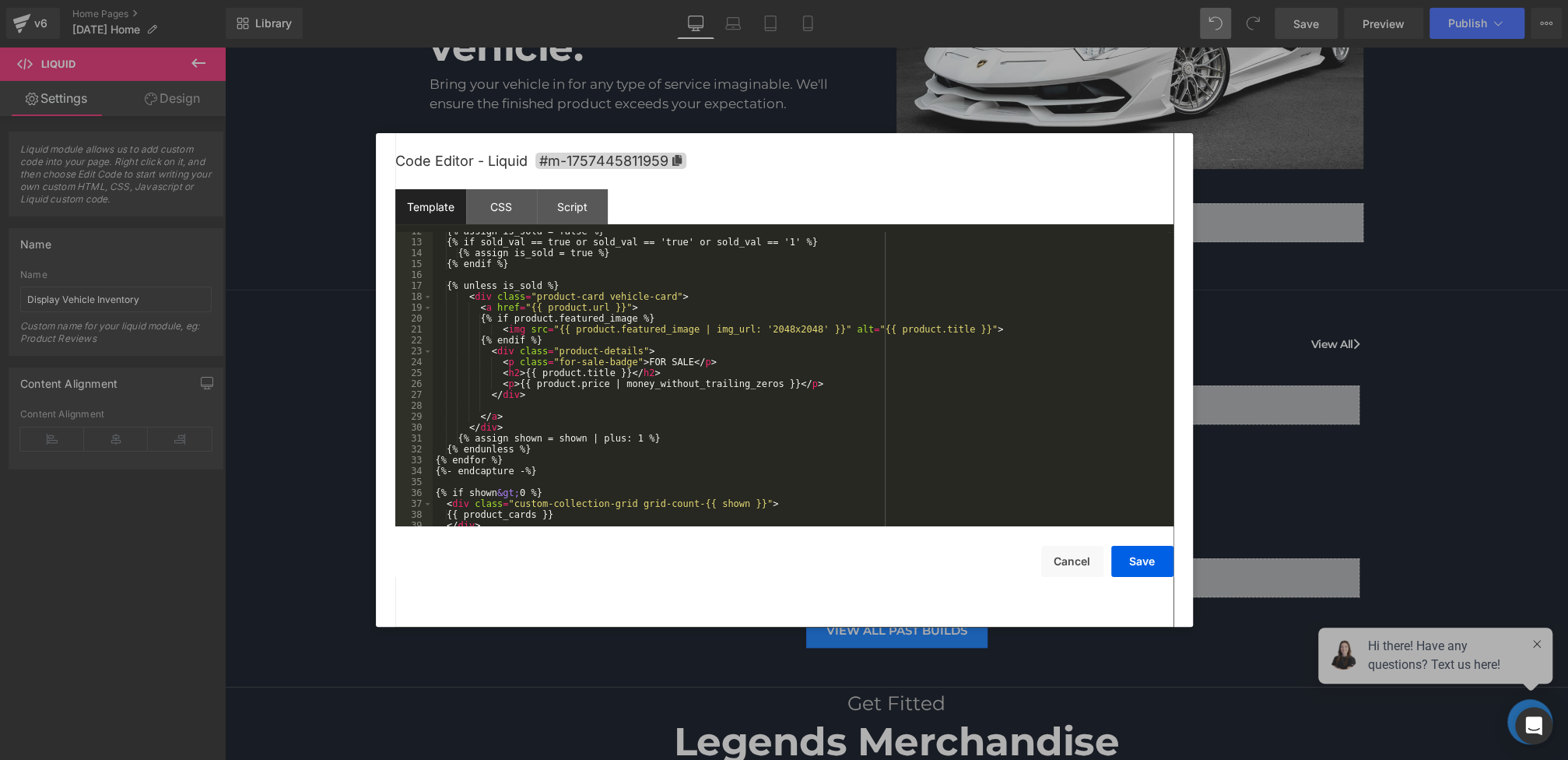
scroll to position [126, 0]
click at [513, 384] on div "{% assign is_sold = false %} {% if sold_val == true or sold_val == 'true' or so…" at bounding box center [800, 384] width 735 height 316
click at [491, 216] on div "CSS" at bounding box center [501, 206] width 71 height 35
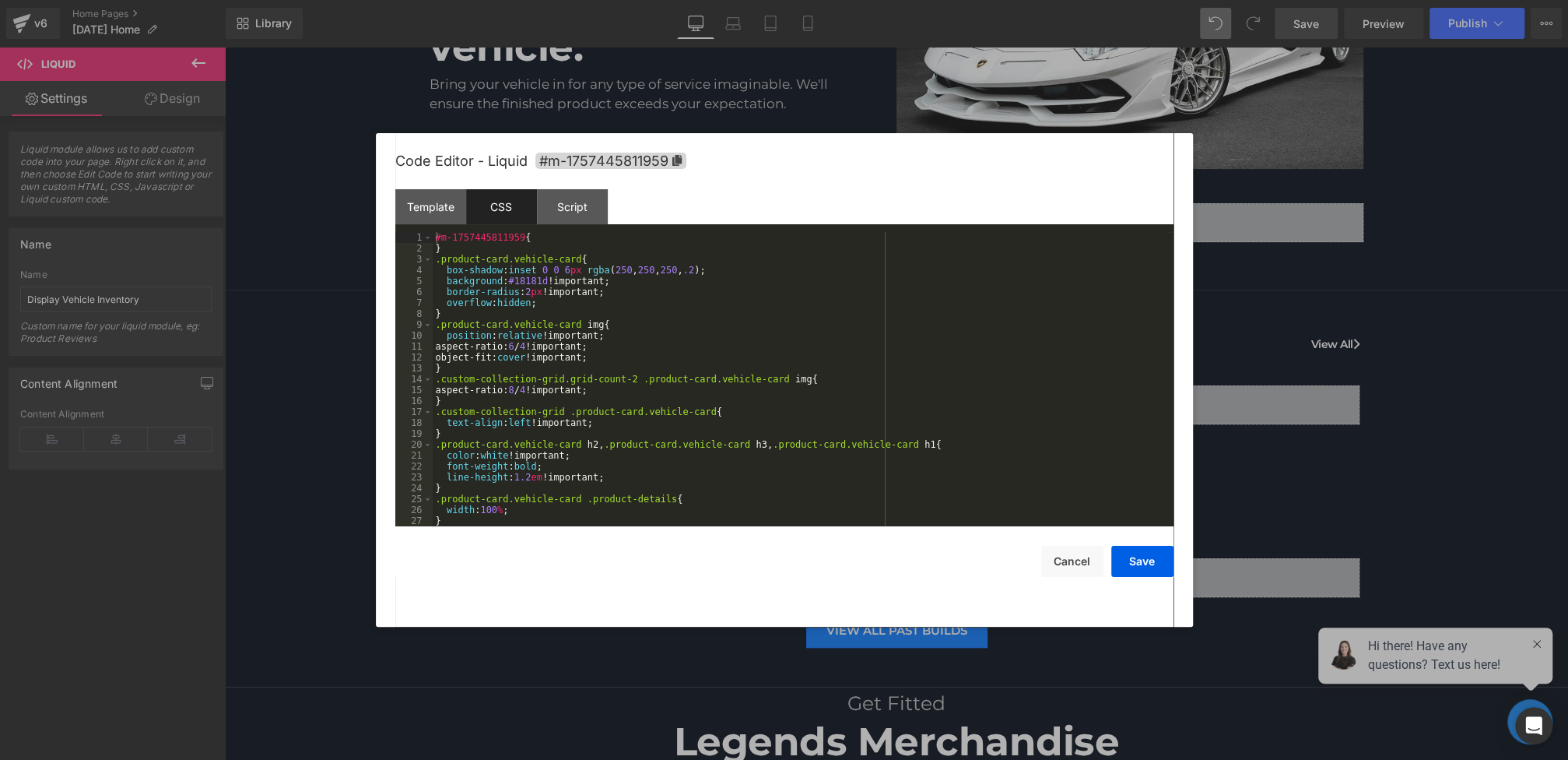
scroll to position [577, 0]
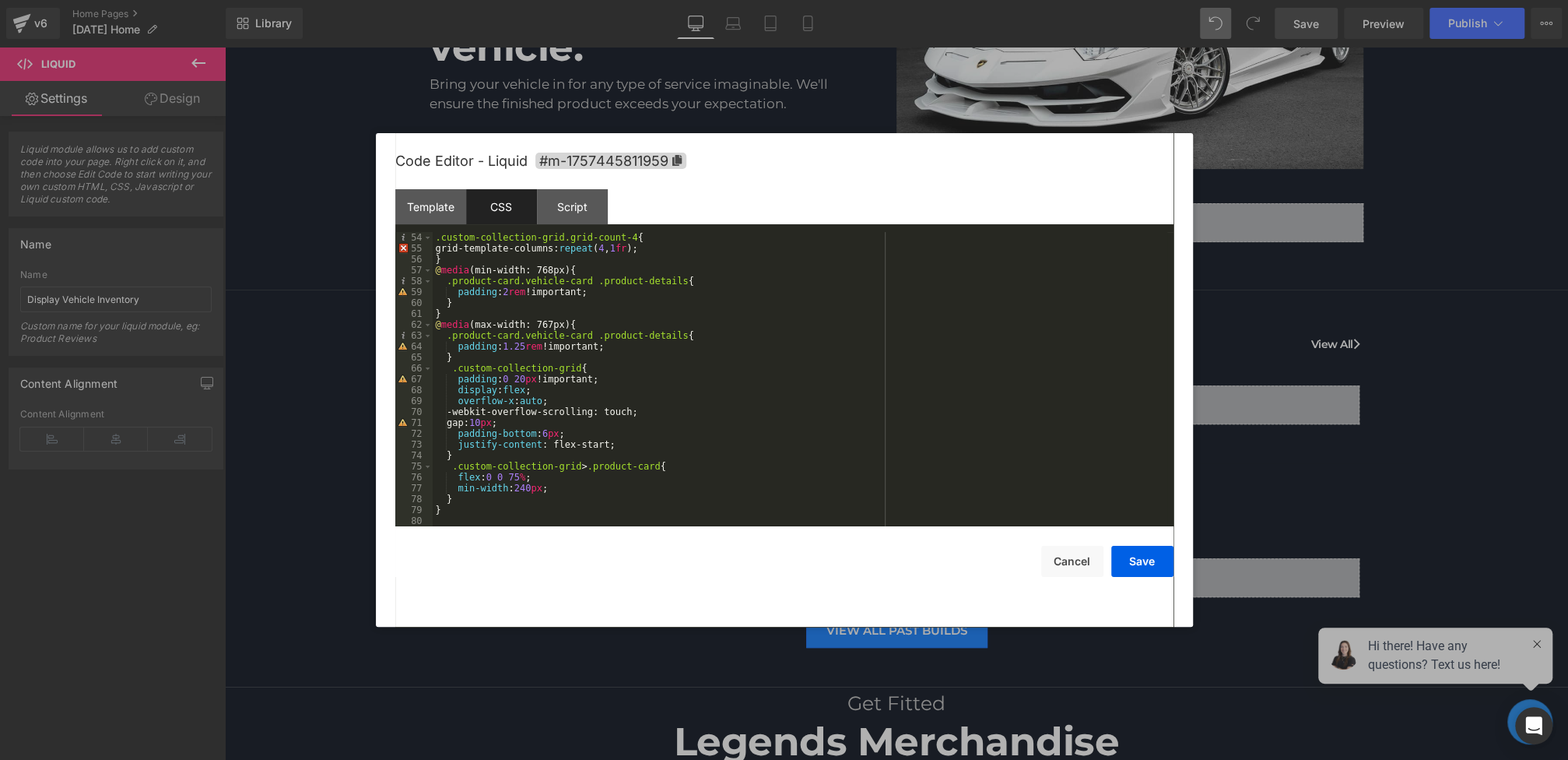
click at [549, 361] on div ".custom-collection-grid.grid-count-4 { grid-template-columns: repeat ( 4 , 1 fr…" at bounding box center [800, 390] width 735 height 316
click at [488, 504] on div ".custom-collection-grid.grid-count-4 { grid-template-columns: repeat ( 4 , 1 fr…" at bounding box center [800, 390] width 735 height 316
click at [1135, 560] on button "Save" at bounding box center [1142, 561] width 62 height 31
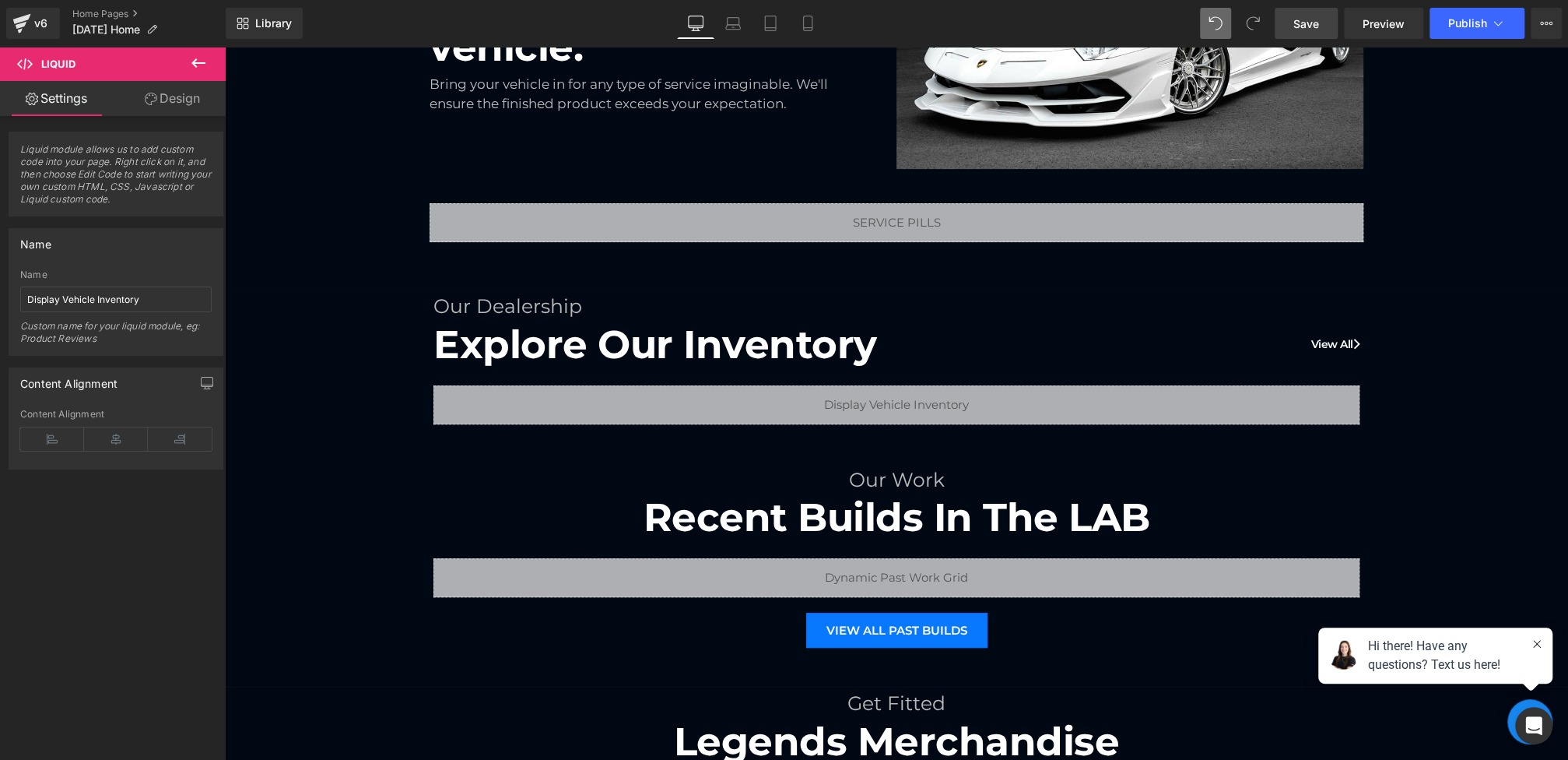
click at [1312, 31] on link "Save" at bounding box center [1306, 23] width 63 height 31
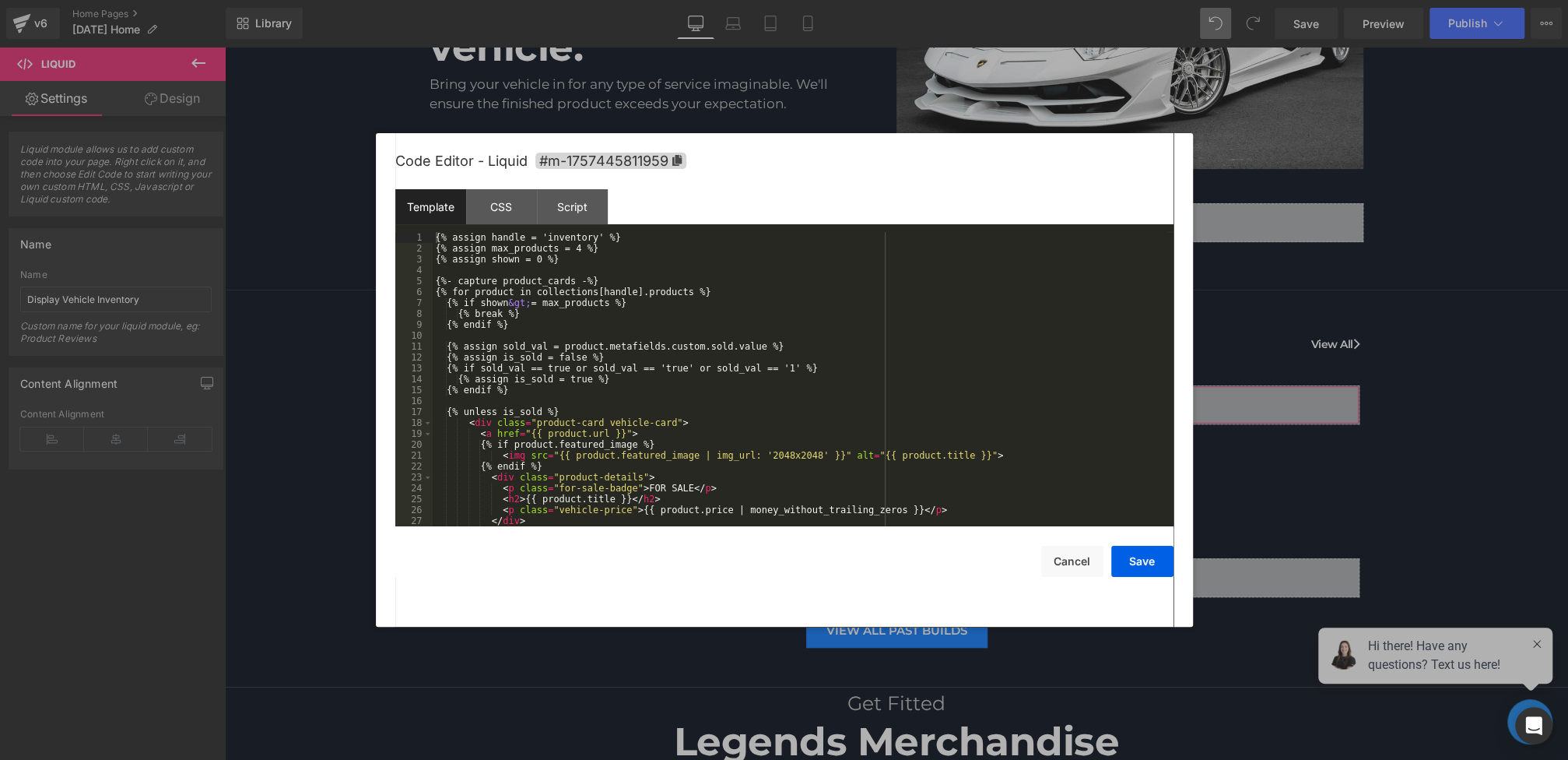
click at [649, 0] on div "Liquid You are previewing how the will restyle your page. You can not edit Elem…" at bounding box center [784, 0] width 1568 height 0
click at [489, 201] on div "CSS" at bounding box center [501, 206] width 71 height 35
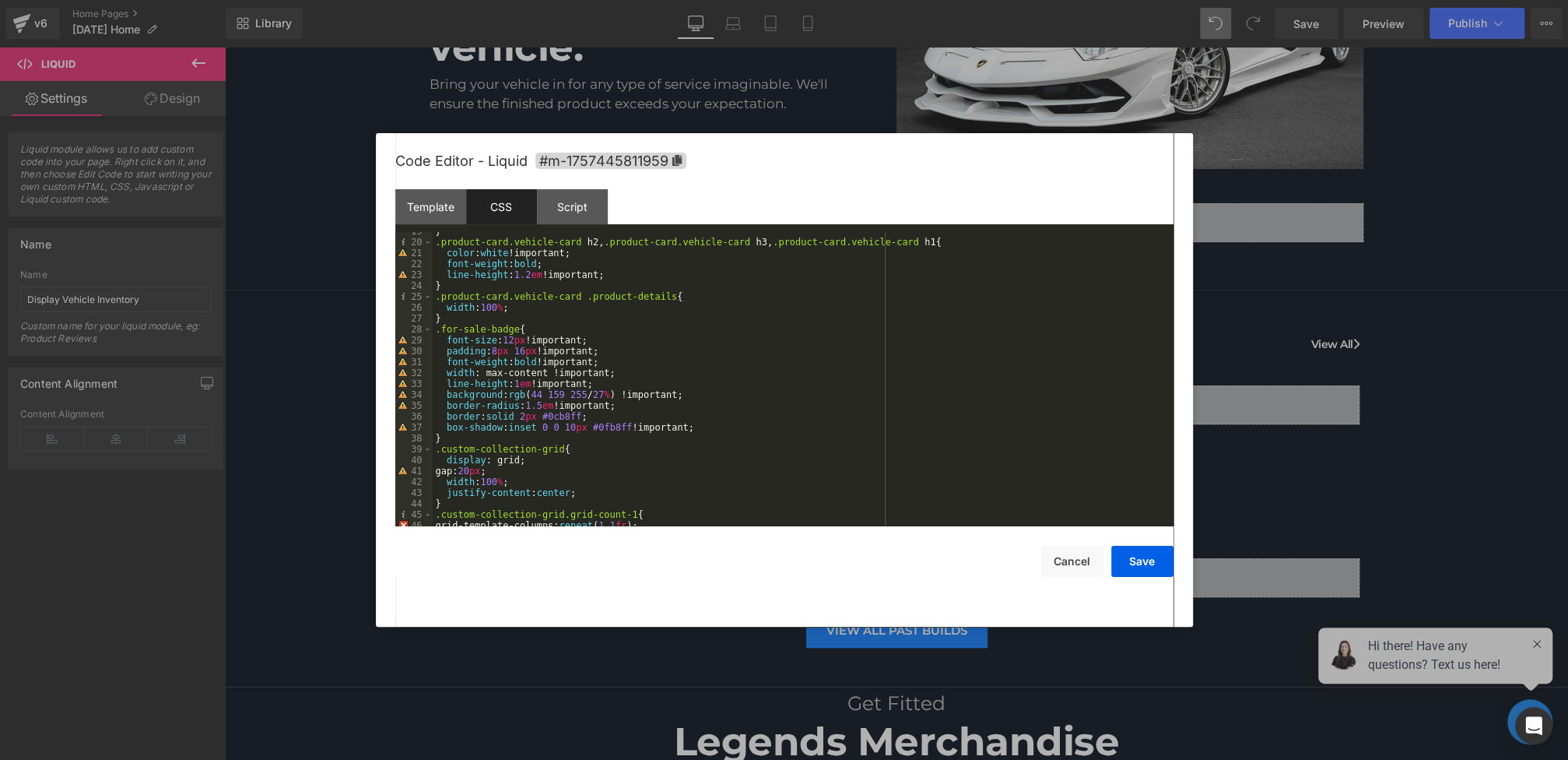
scroll to position [202, 0]
click at [546, 338] on div "} .product-card.vehicle-card h2 , .product-card.vehicle-card h3 , .product-card…" at bounding box center [800, 384] width 735 height 316
click at [540, 333] on div "} .product-card.vehicle-card h2 , .product-card.vehicle-card h3 , .product-card…" at bounding box center [800, 384] width 735 height 316
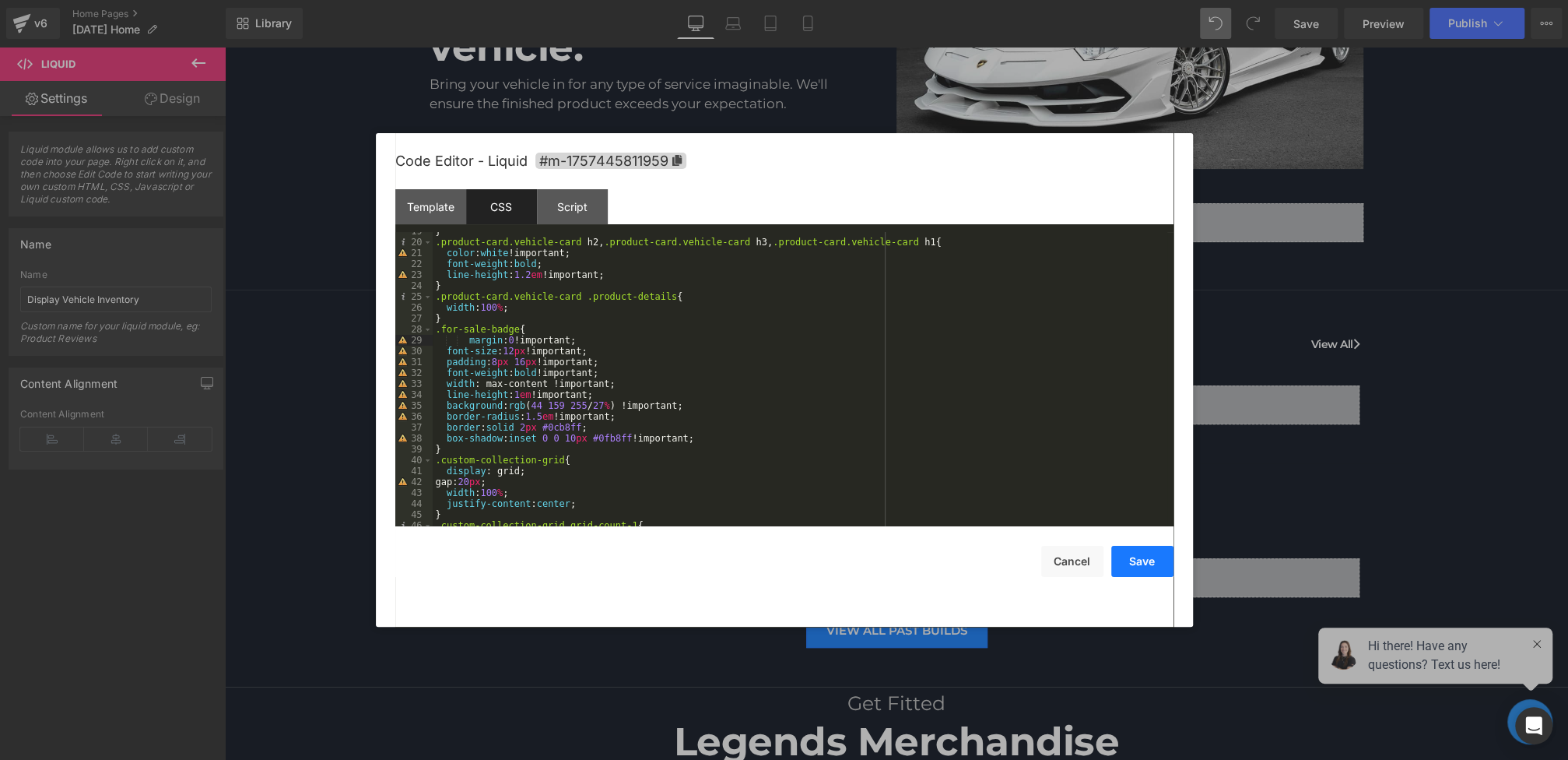
click at [1126, 553] on button "Save" at bounding box center [1142, 561] width 62 height 31
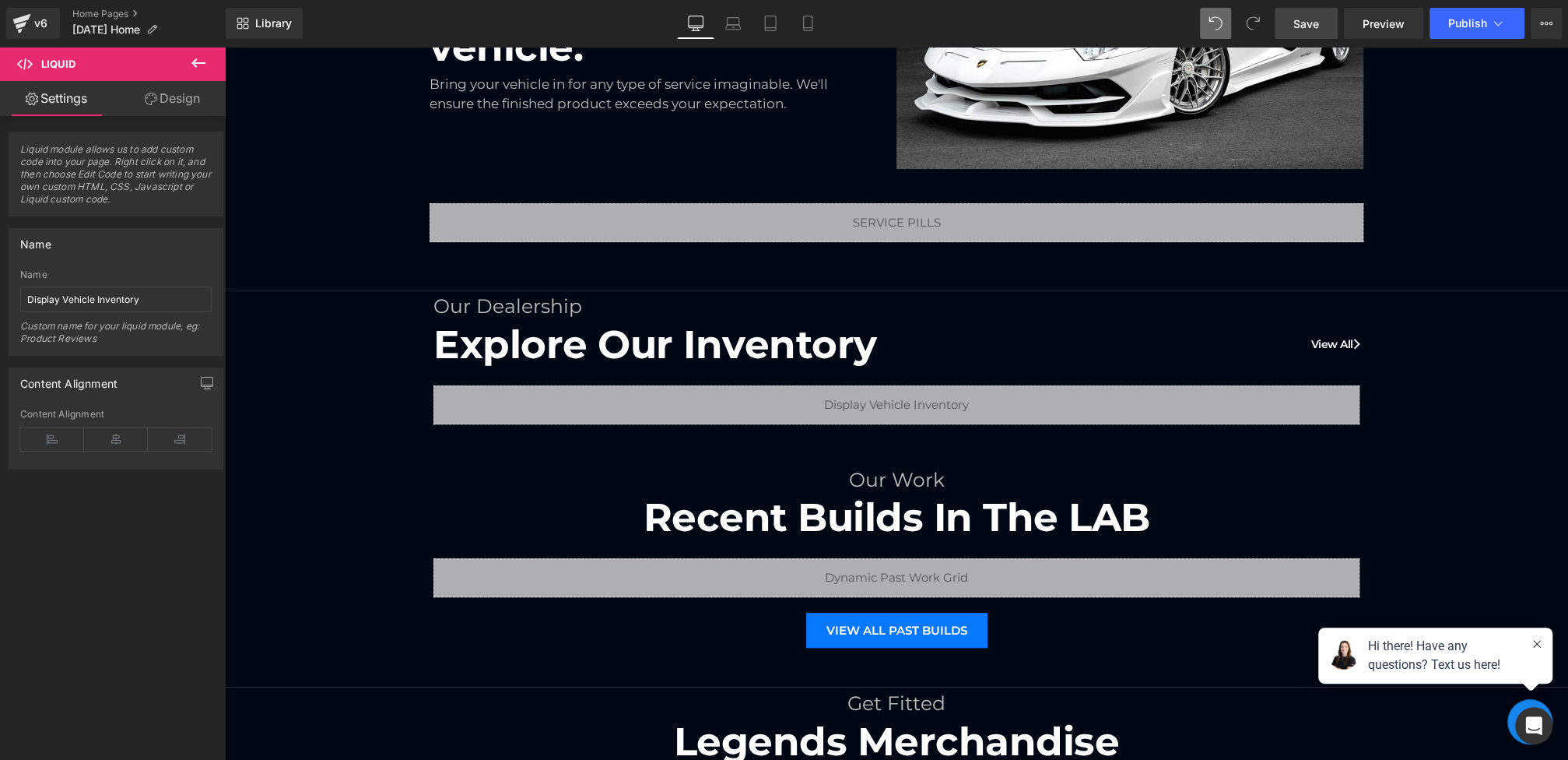
click at [1317, 18] on span "Save" at bounding box center [1306, 24] width 26 height 16
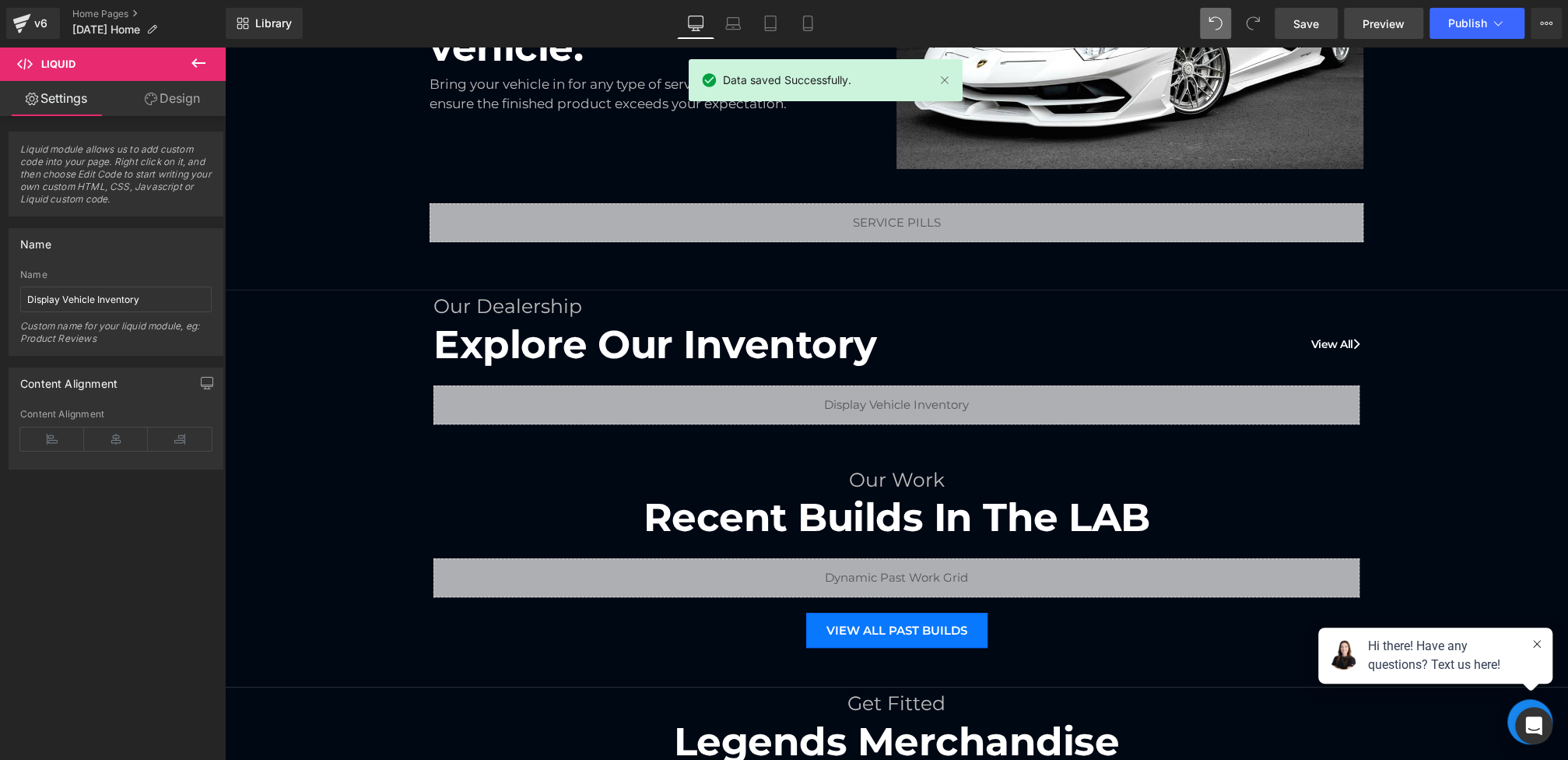
click at [1363, 16] on link "Preview" at bounding box center [1383, 23] width 79 height 31
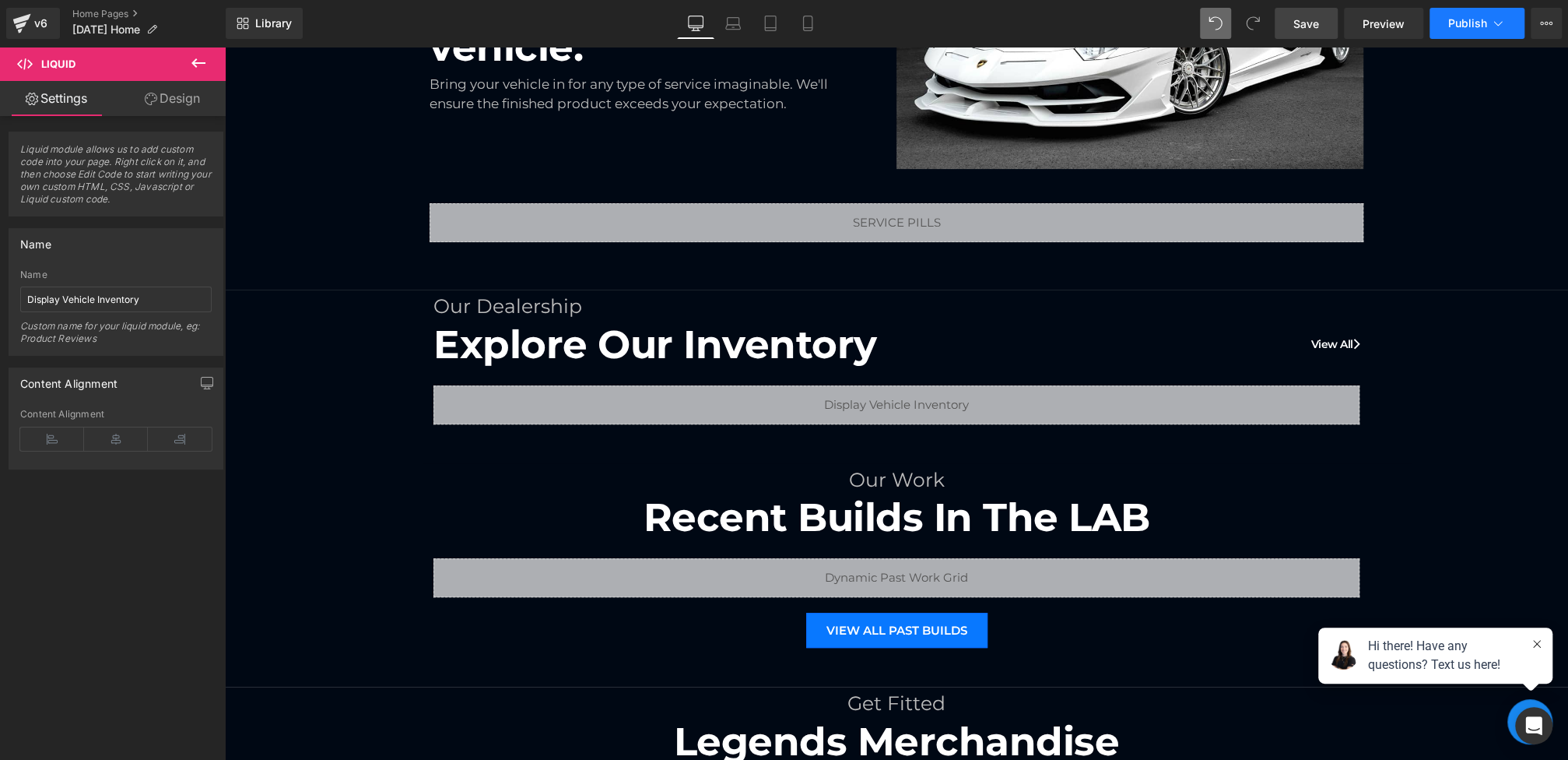
click at [1462, 30] on button "Publish" at bounding box center [1477, 23] width 95 height 31
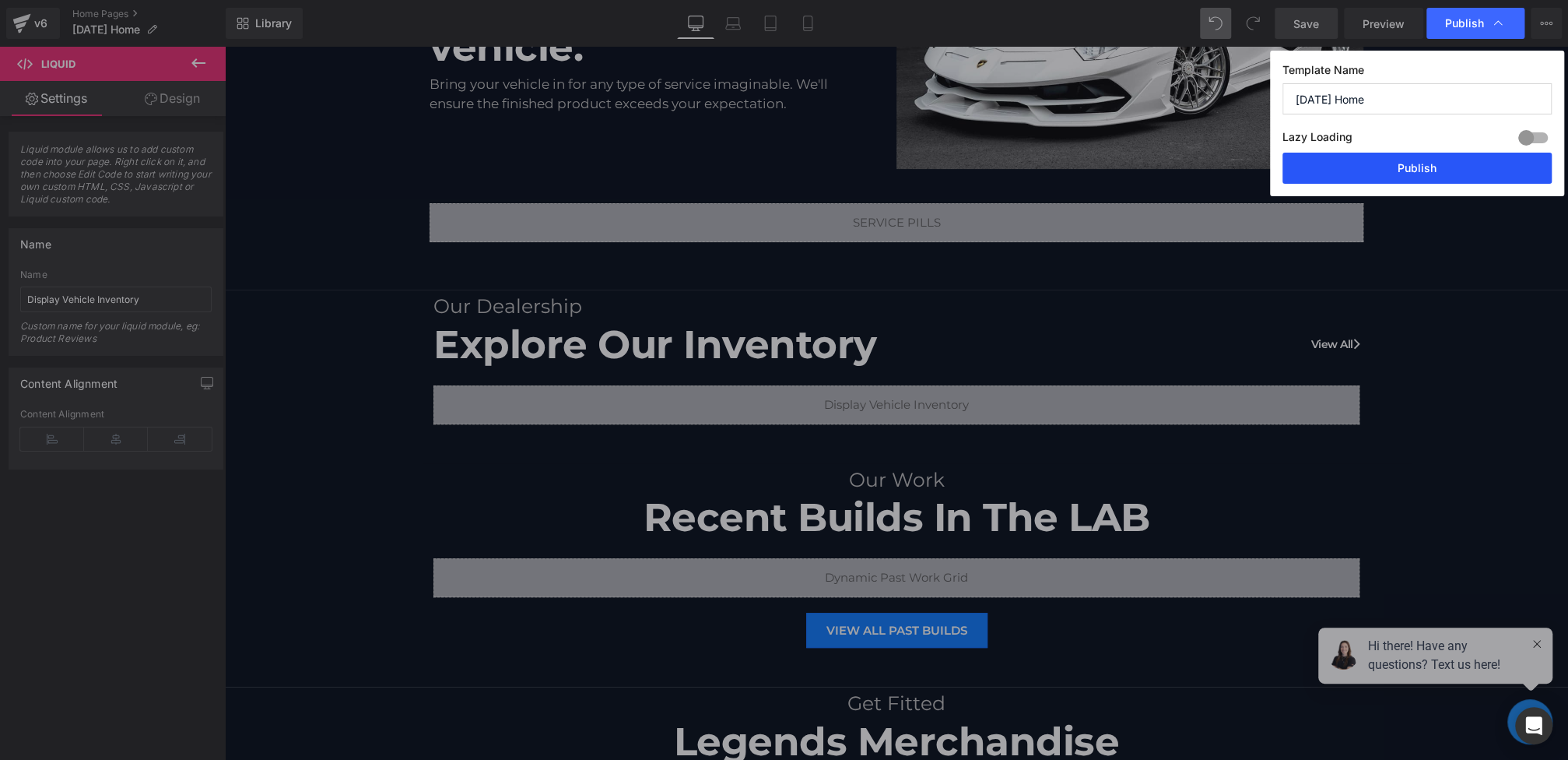
click at [1433, 177] on button "Publish" at bounding box center [1416, 168] width 269 height 31
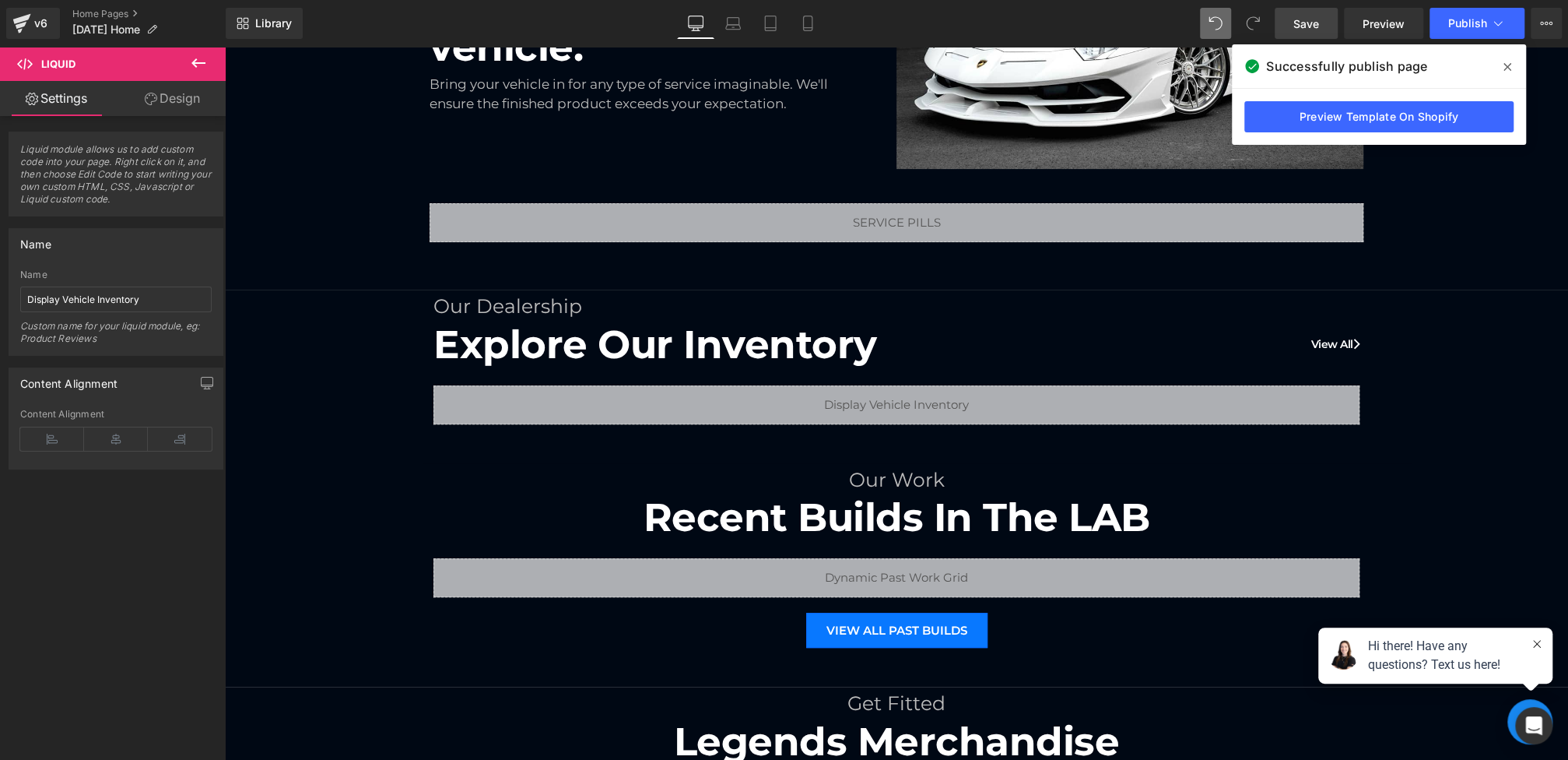
click at [1510, 65] on icon at bounding box center [1507, 67] width 8 height 8
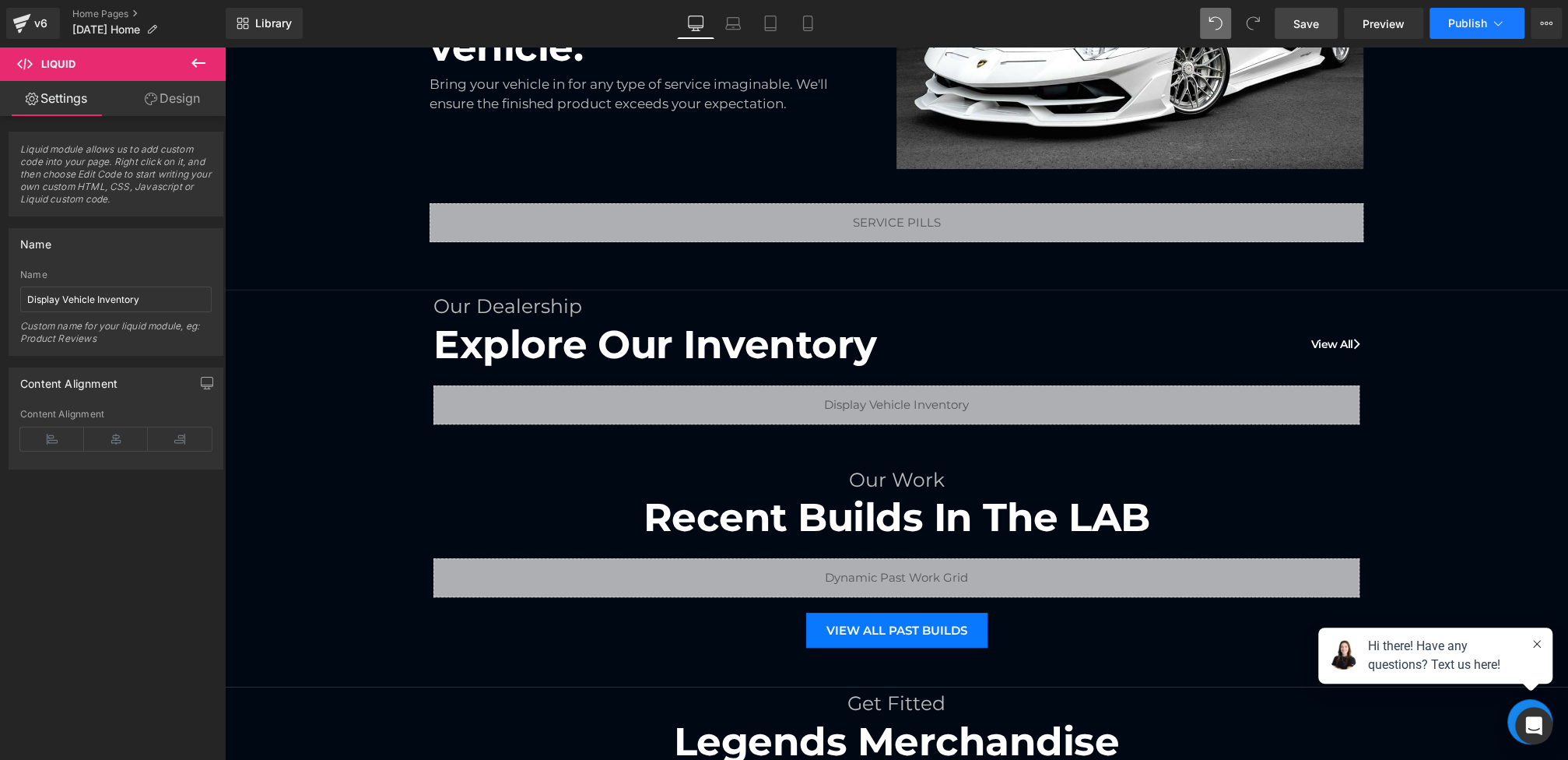
click at [1462, 27] on span "Publish" at bounding box center [1467, 23] width 39 height 12
click at [1324, 21] on link "Save" at bounding box center [1306, 23] width 63 height 31
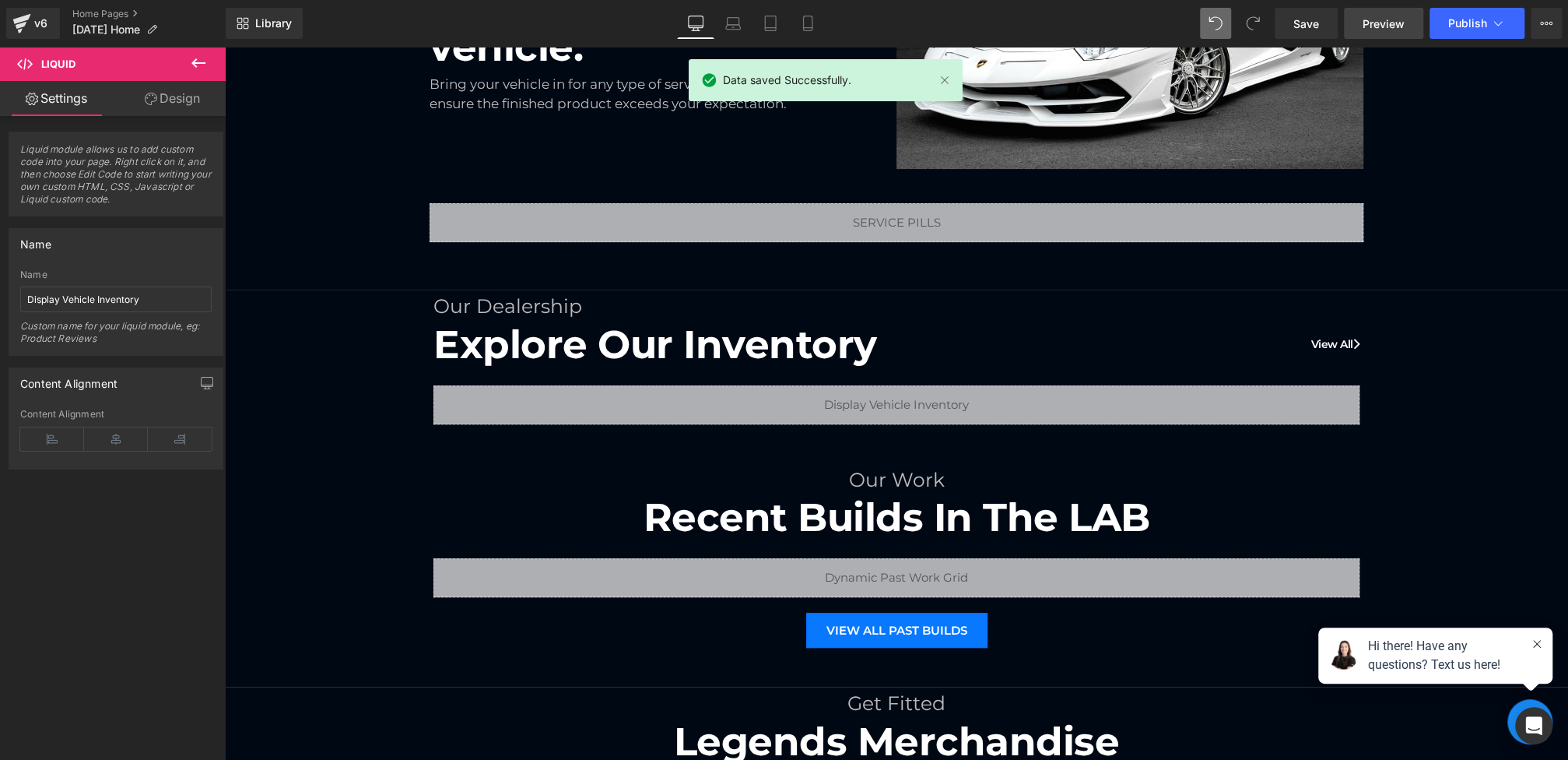
click at [1383, 21] on span "Preview" at bounding box center [1384, 24] width 42 height 16
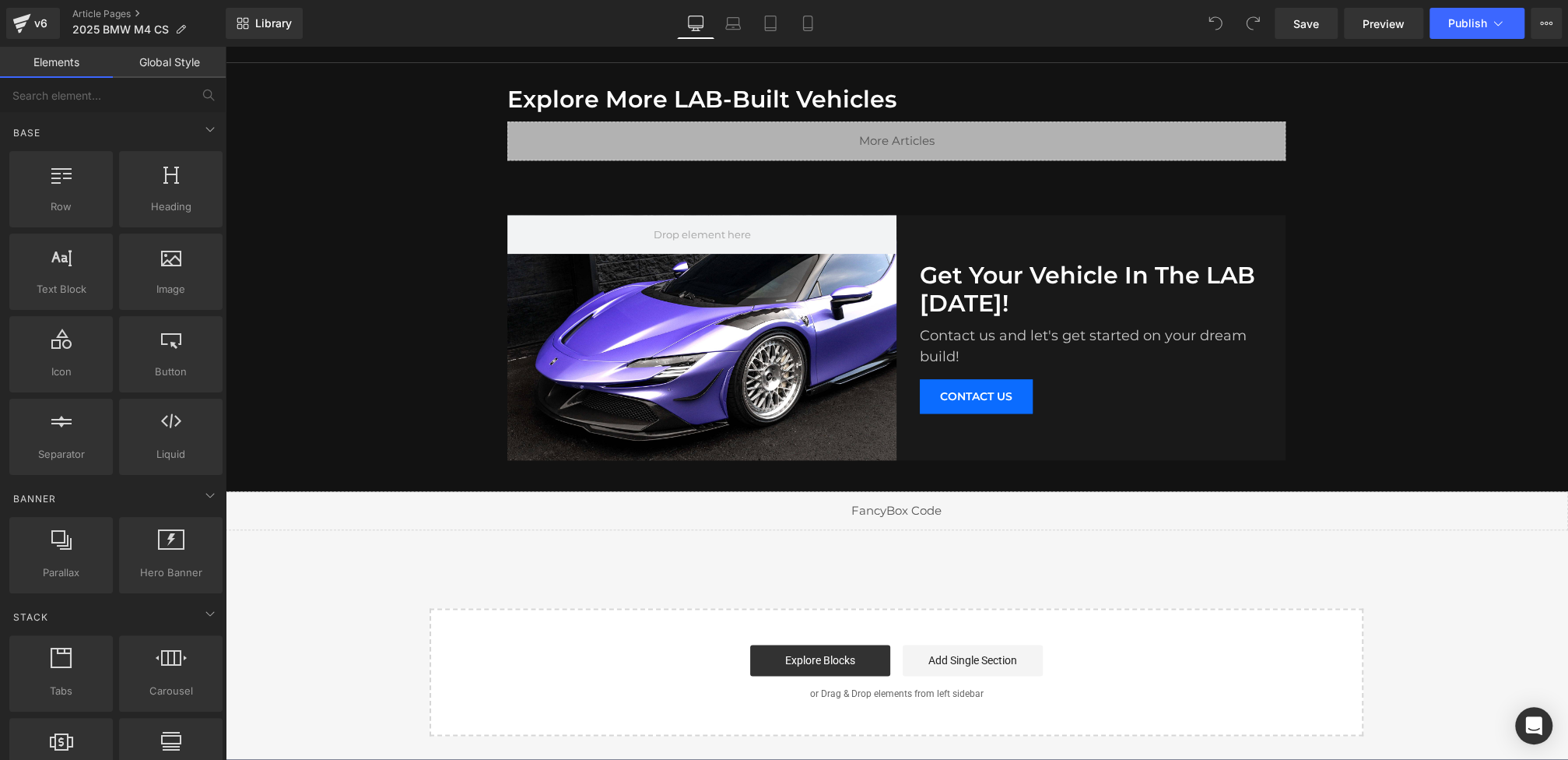
scroll to position [1278, 0]
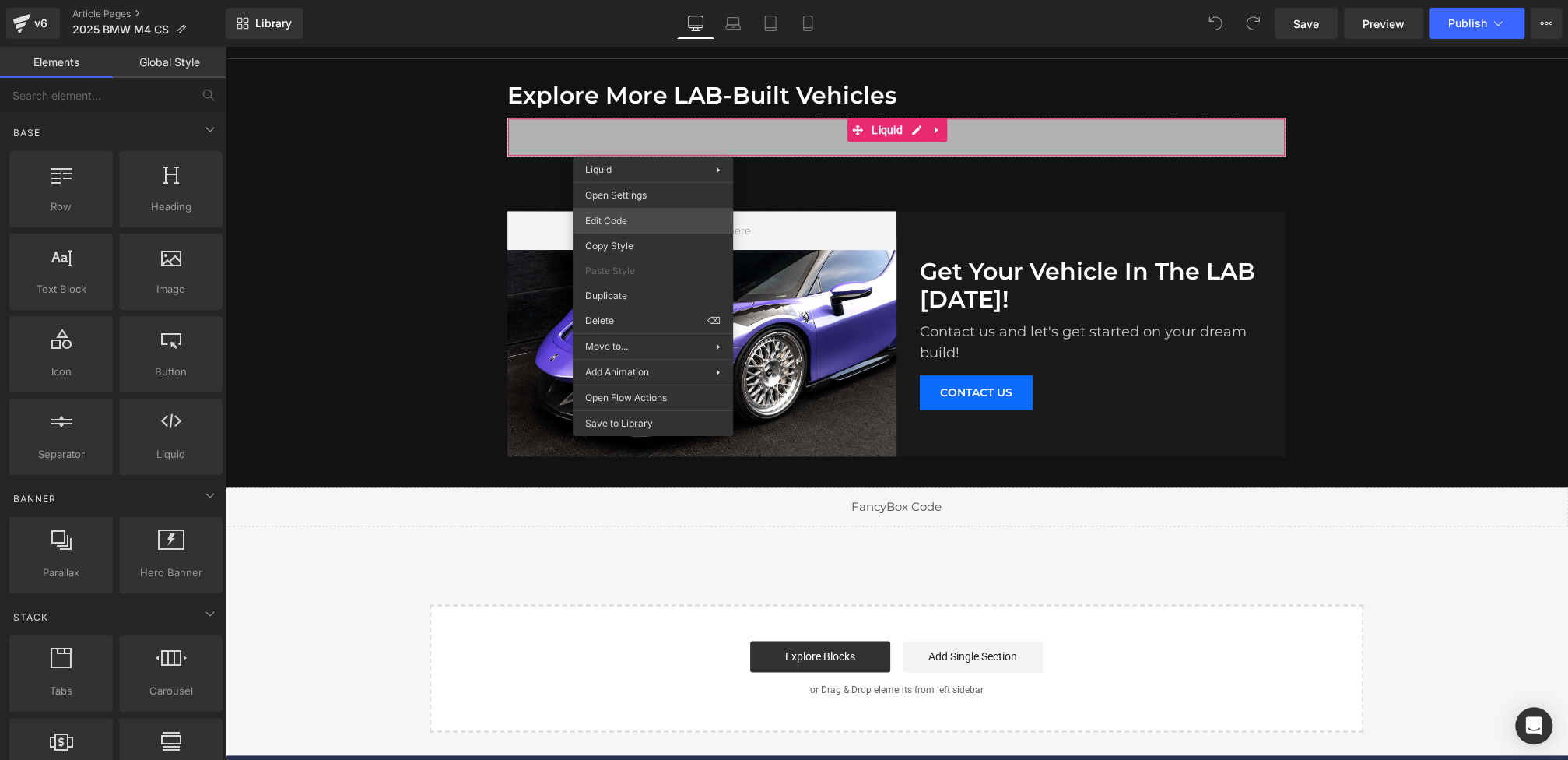
click at [634, 0] on div "You are previewing how the will restyle your page. You can not edit Elements in…" at bounding box center [784, 0] width 1568 height 0
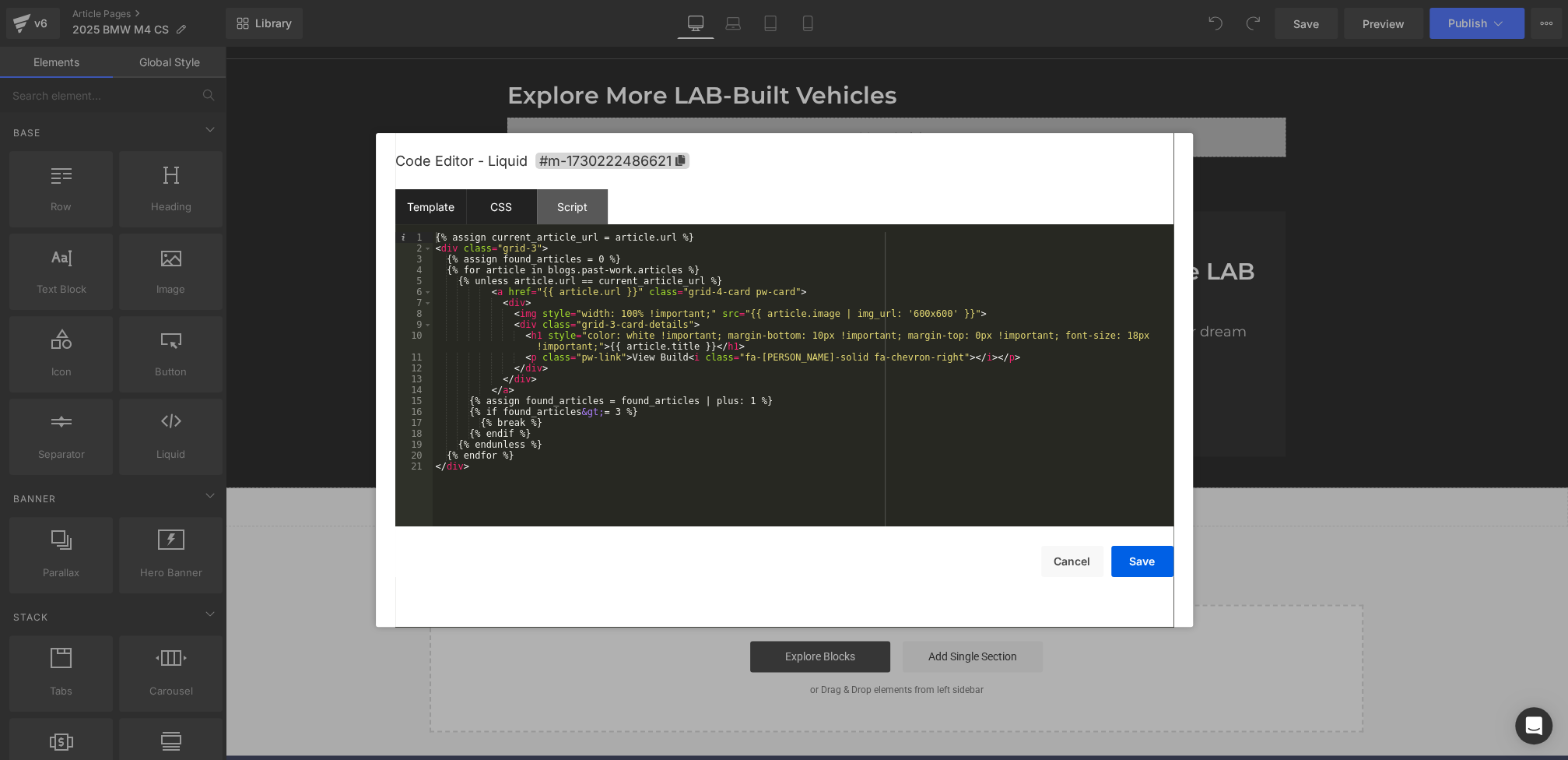
click at [524, 219] on div "CSS" at bounding box center [501, 206] width 71 height 35
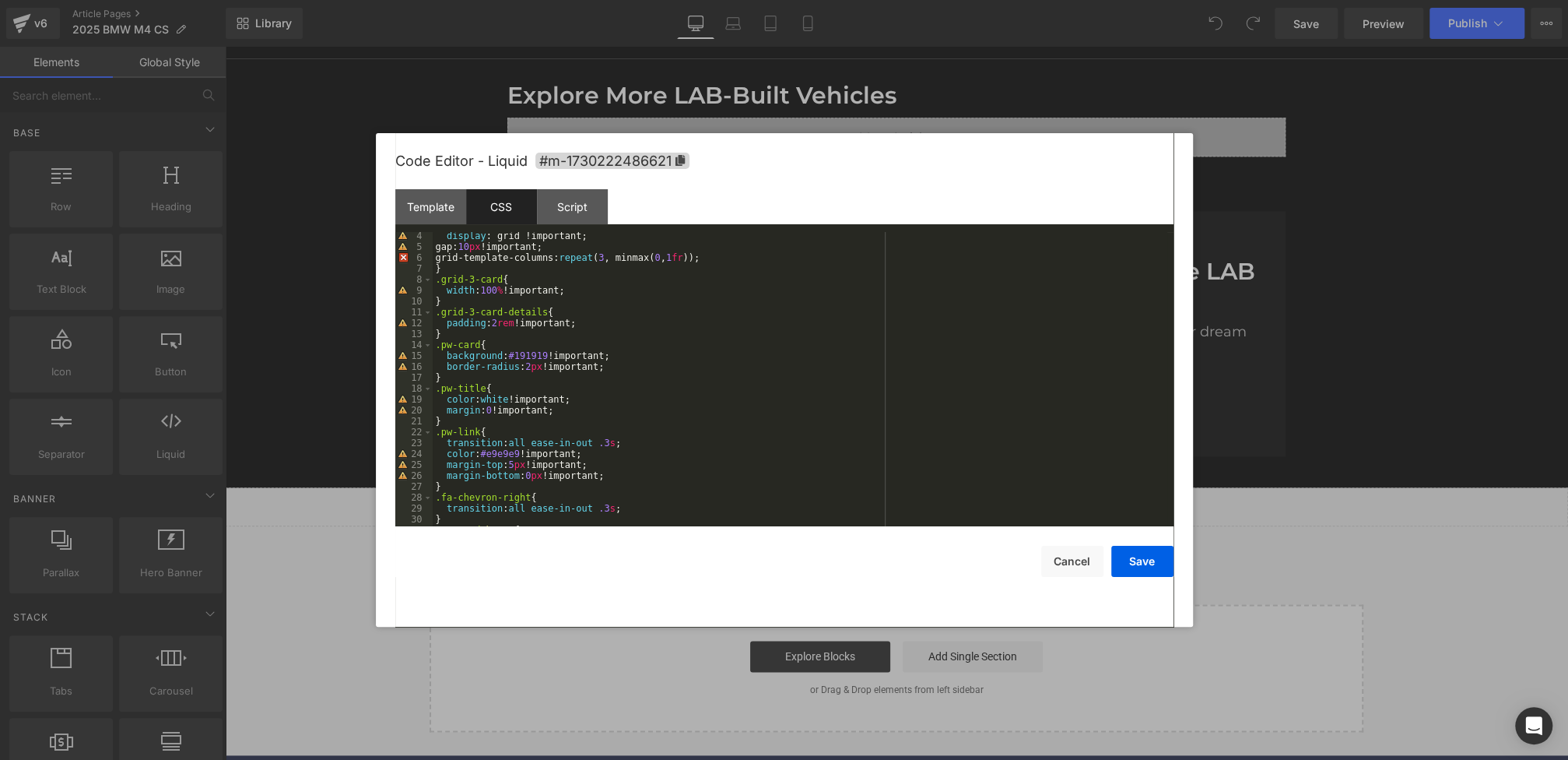
scroll to position [0, 0]
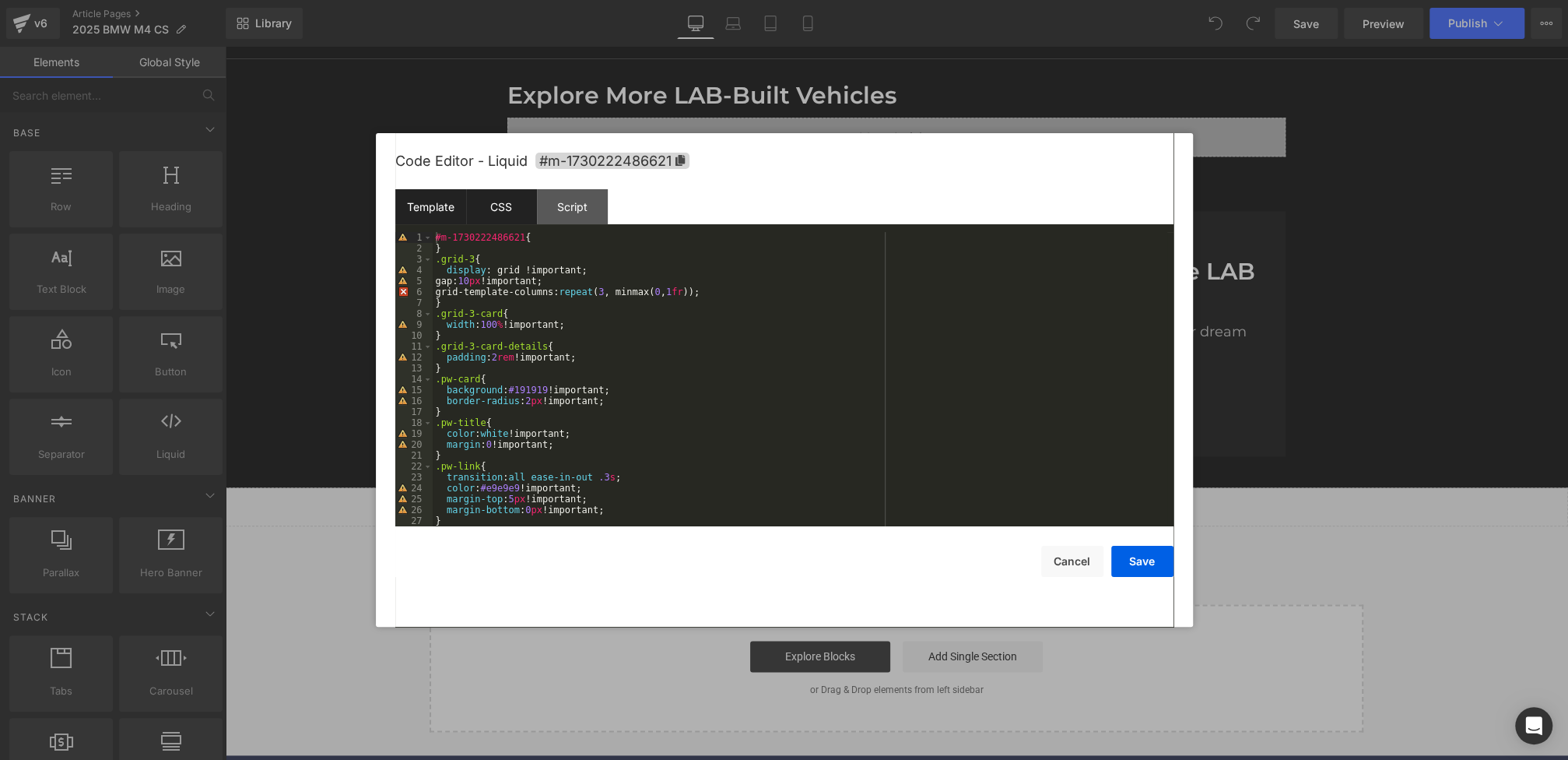
click at [442, 217] on div "Template" at bounding box center [430, 206] width 71 height 35
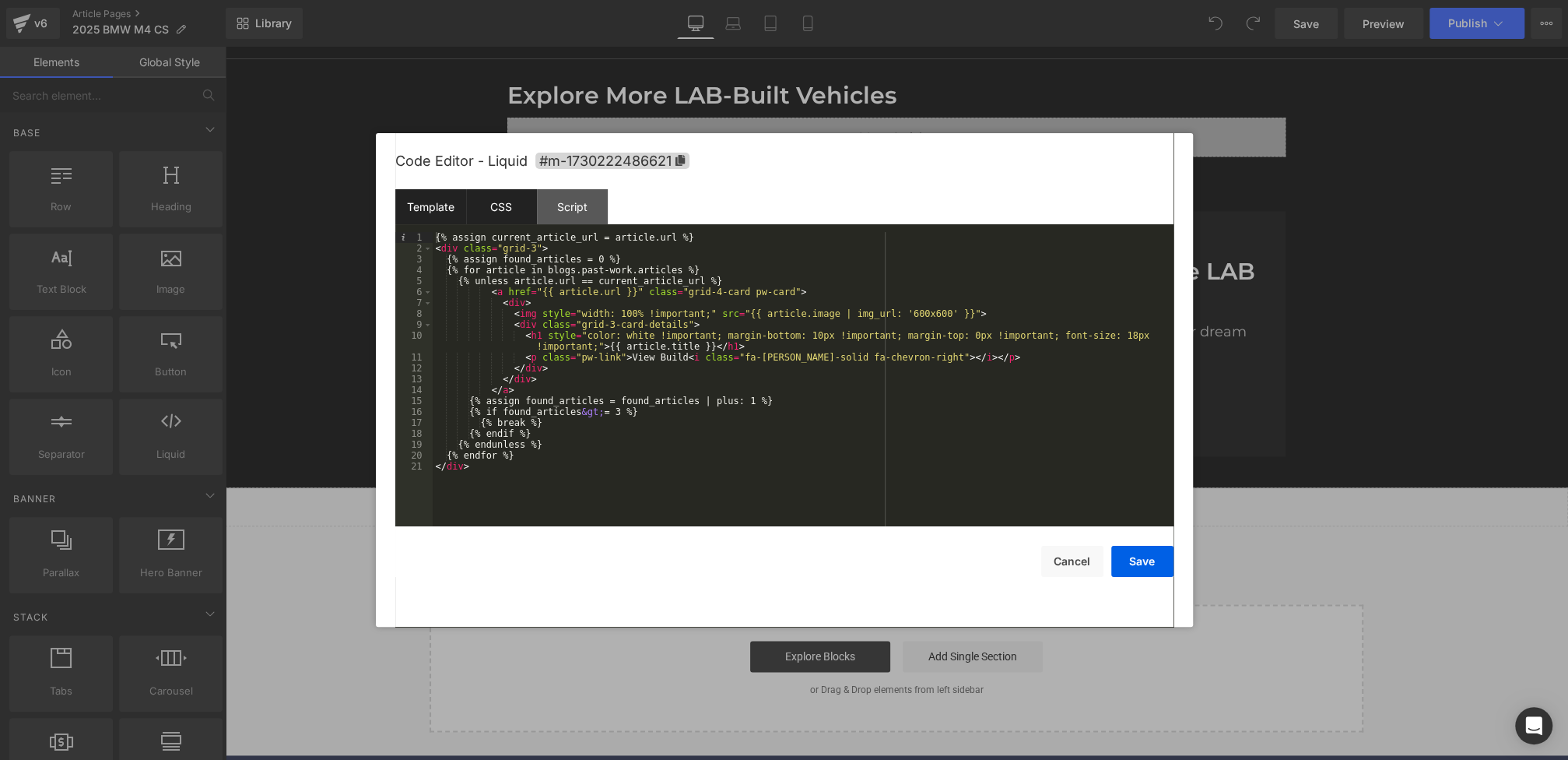
click at [486, 214] on div "CSS" at bounding box center [501, 206] width 71 height 35
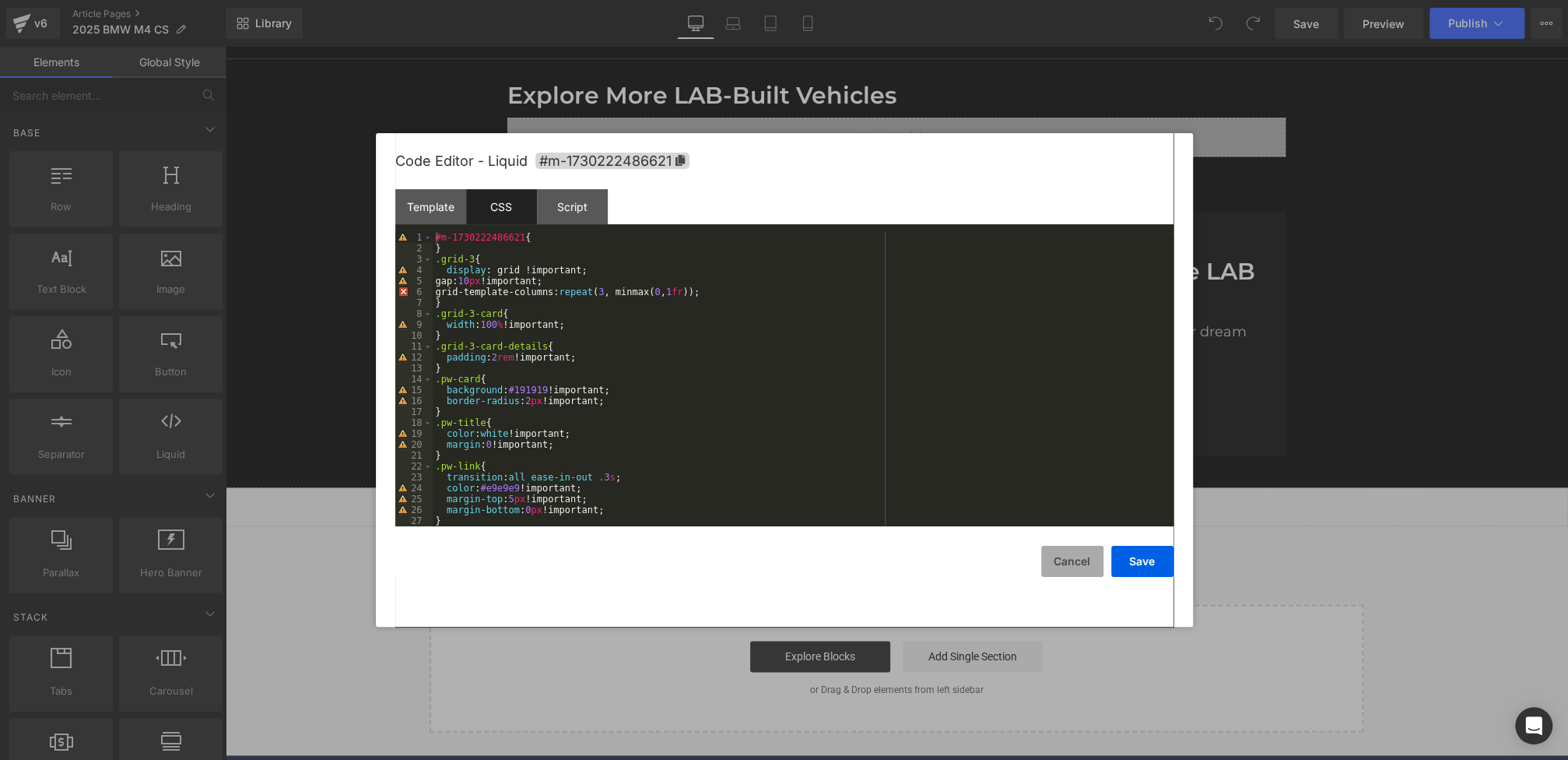
click at [1073, 575] on button "Cancel" at bounding box center [1072, 561] width 62 height 31
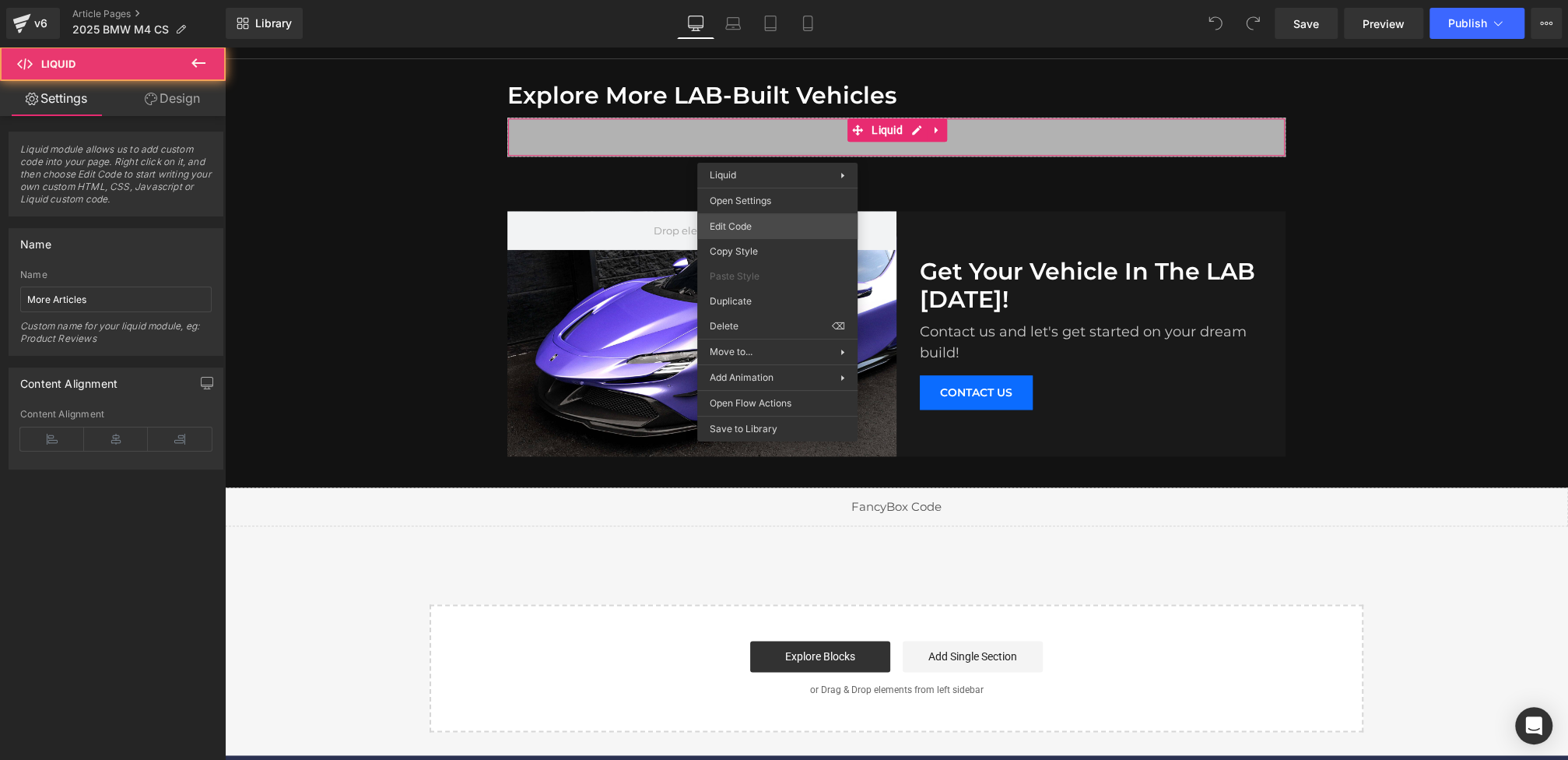
click at [729, 0] on div "You are previewing how the will restyle your page. You can not edit Elements in…" at bounding box center [784, 0] width 1568 height 0
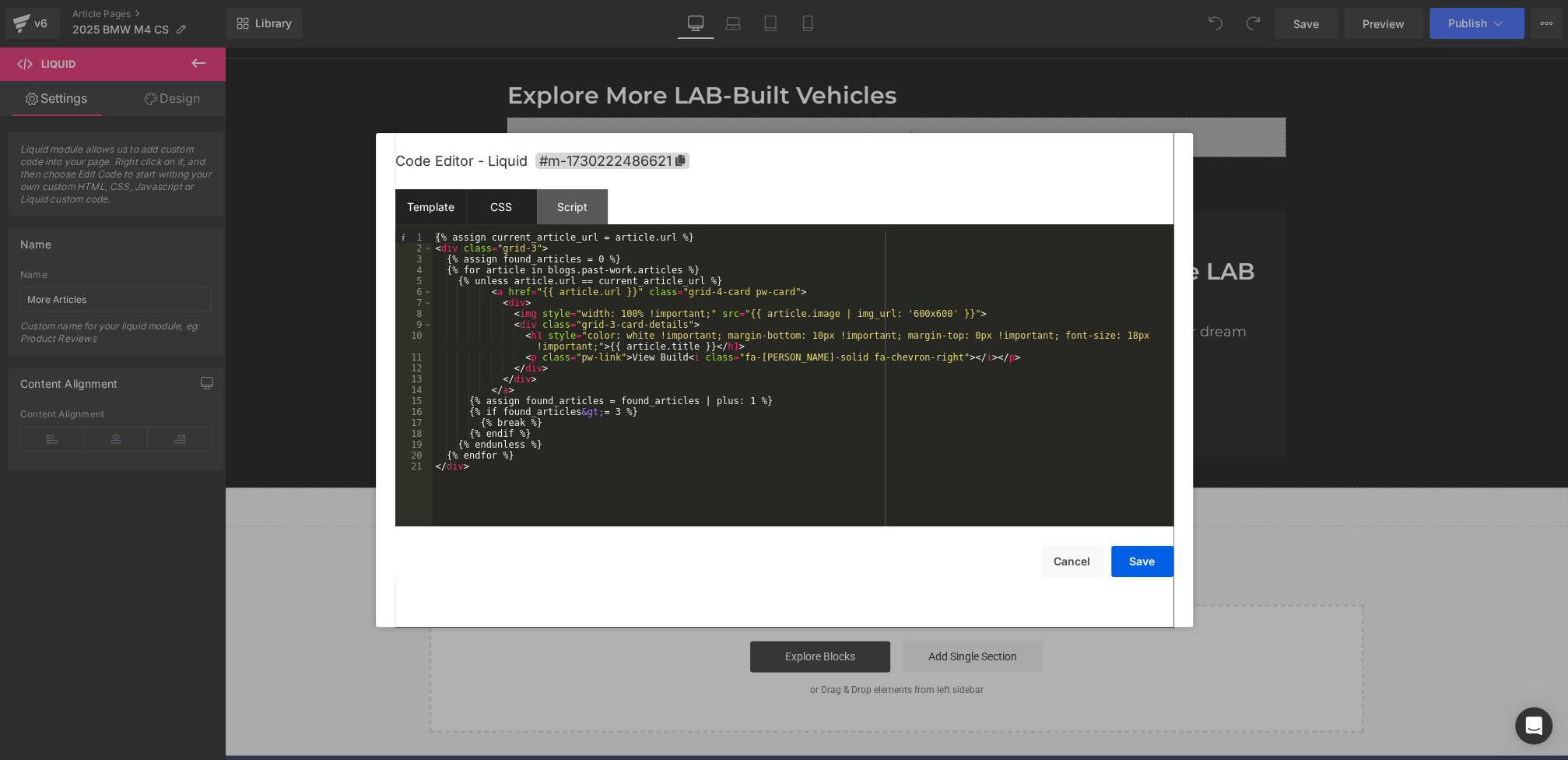
click at [520, 196] on div "CSS" at bounding box center [501, 206] width 71 height 35
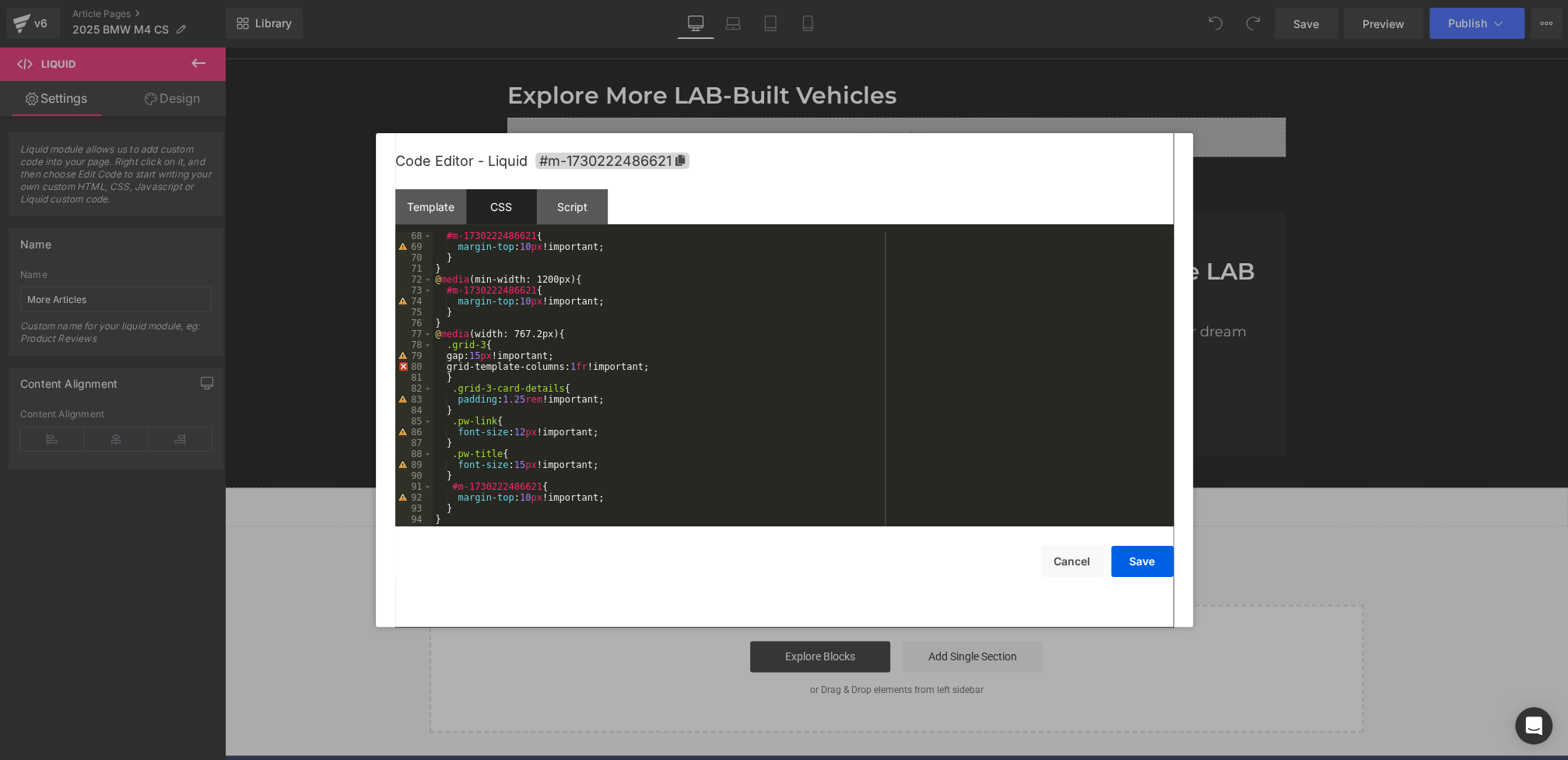
scroll to position [741, 0]
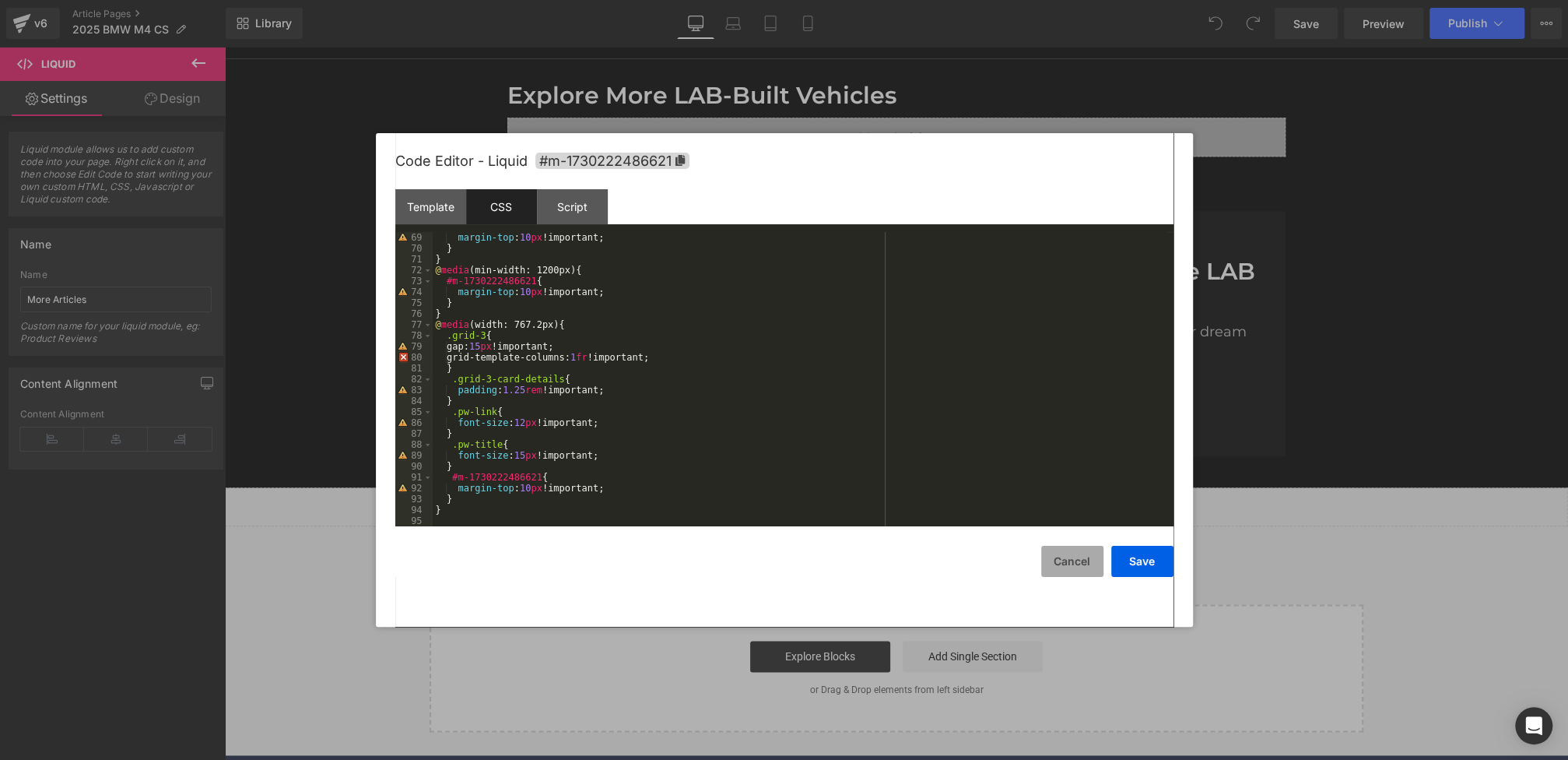
click at [1051, 553] on button "Cancel" at bounding box center [1072, 561] width 62 height 31
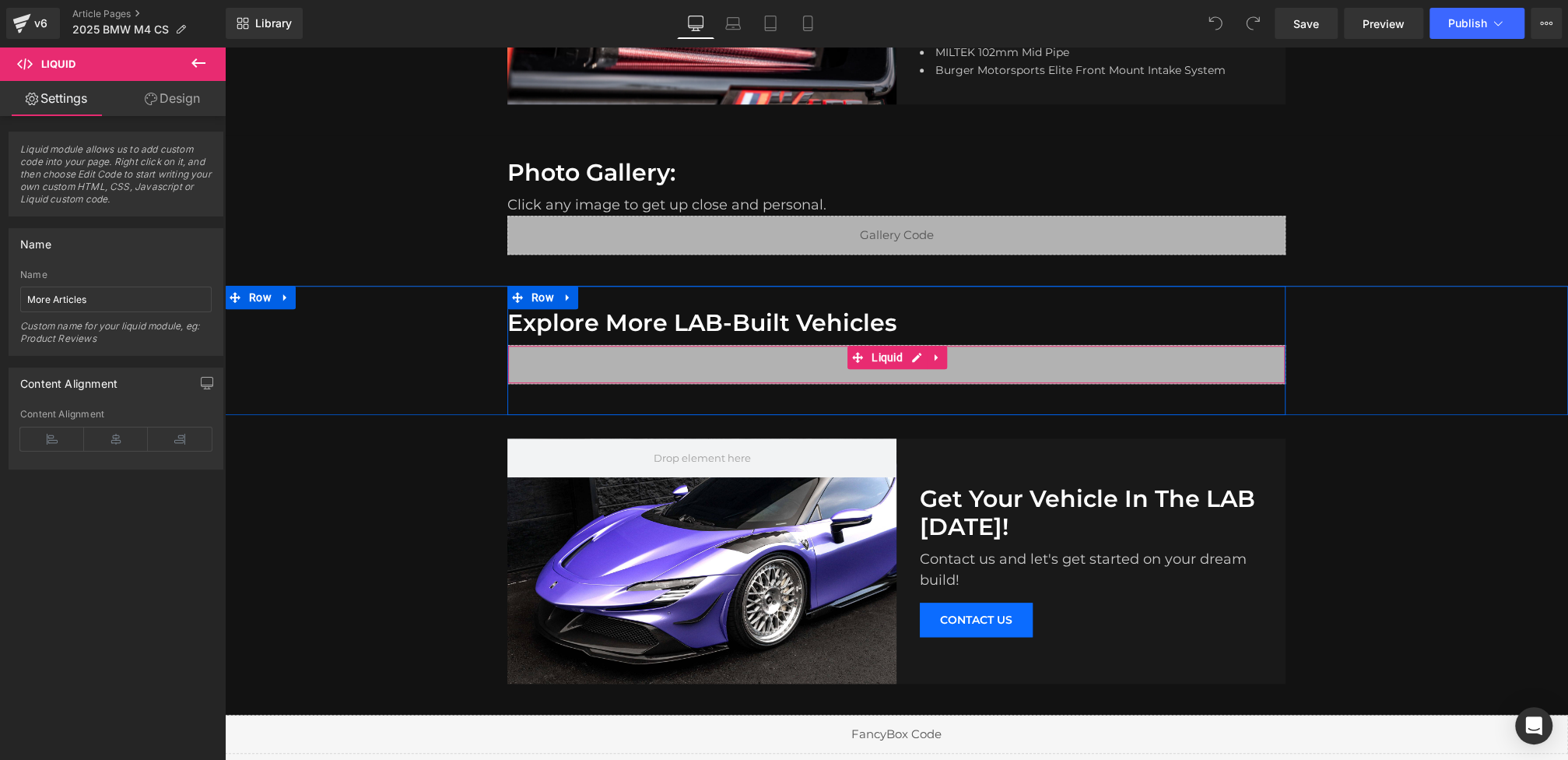
scroll to position [1034, 0]
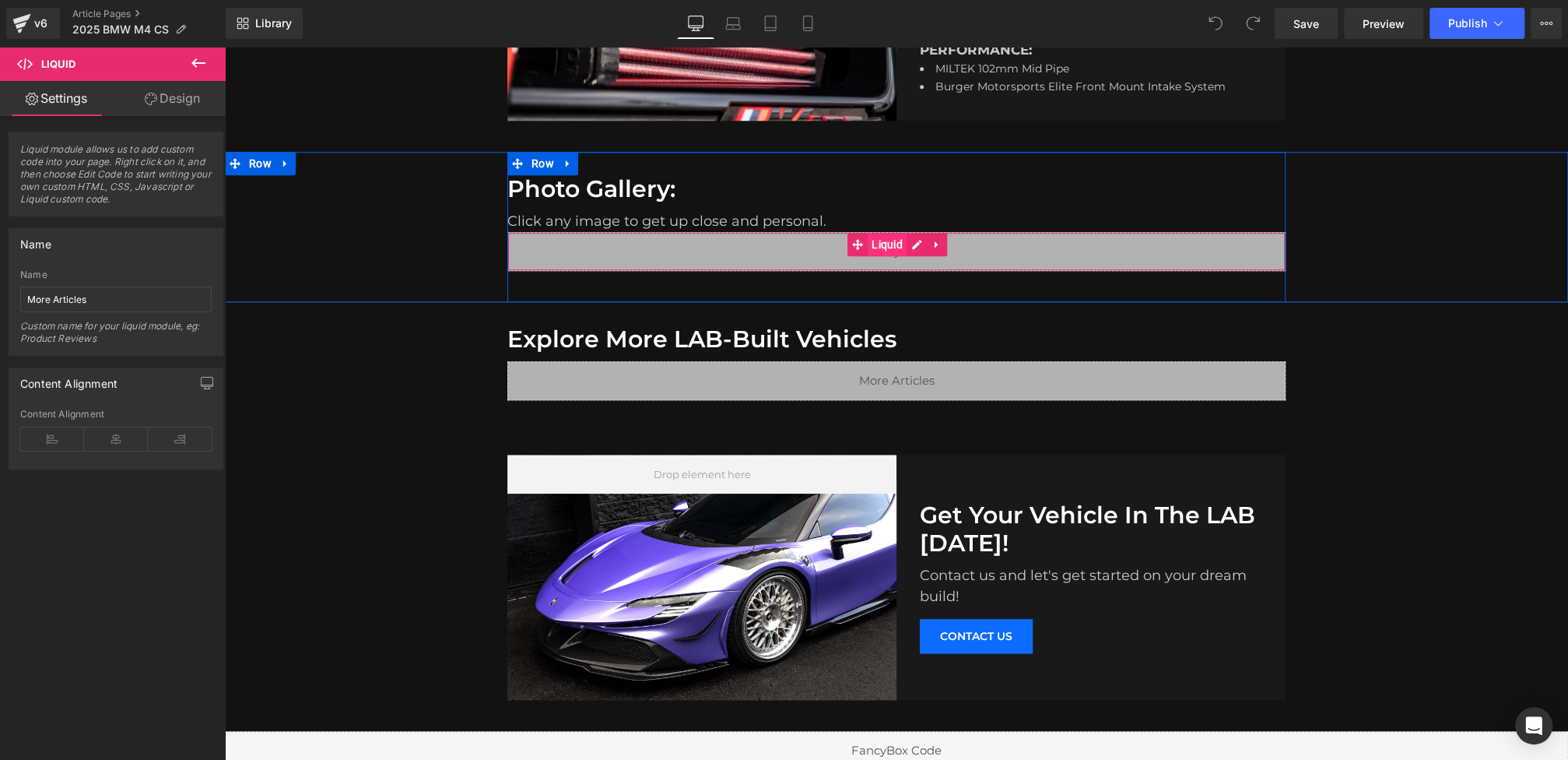
click at [889, 244] on span "Liquid" at bounding box center [887, 244] width 39 height 23
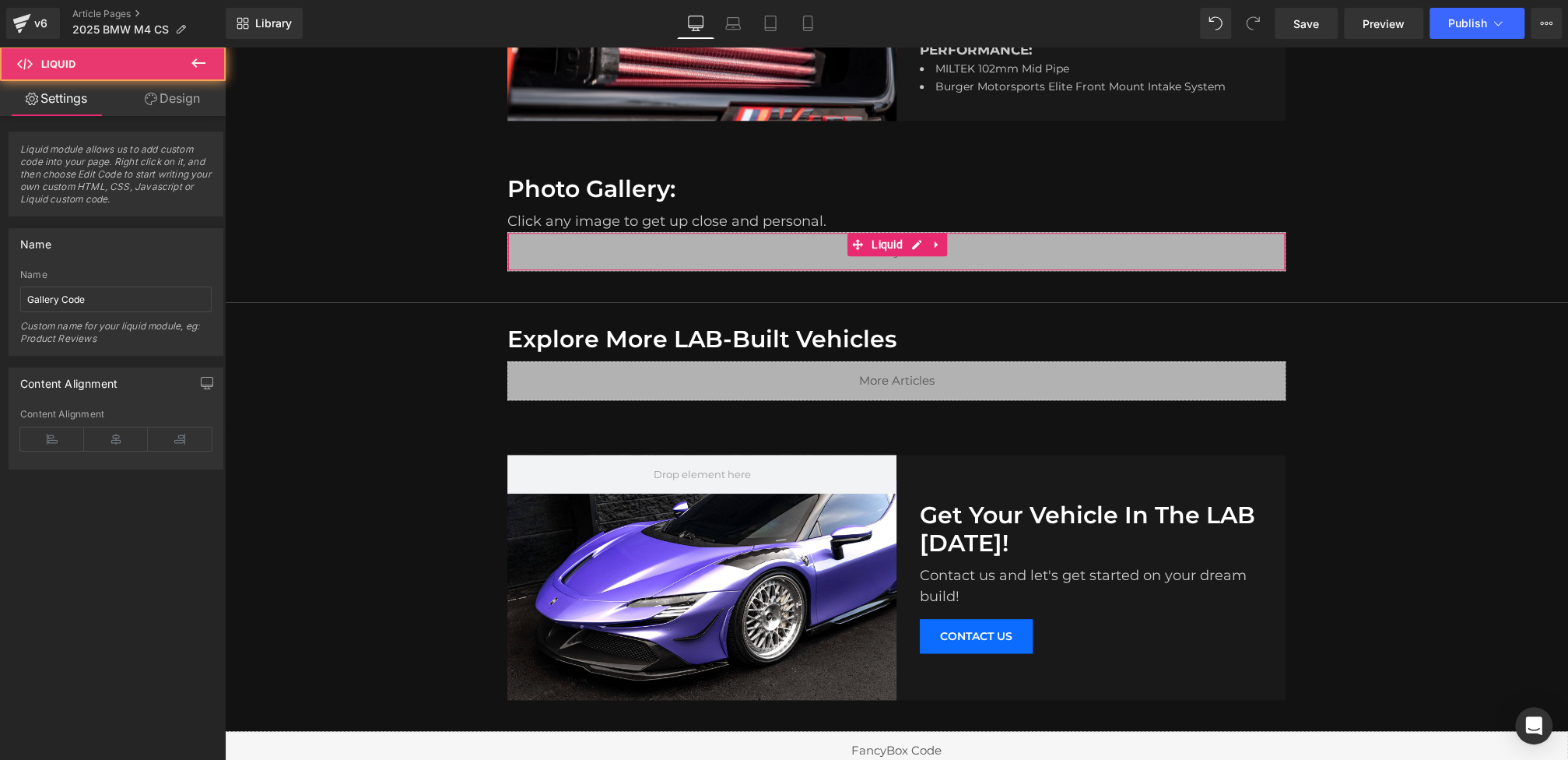
click at [163, 107] on link "Design" at bounding box center [172, 98] width 113 height 35
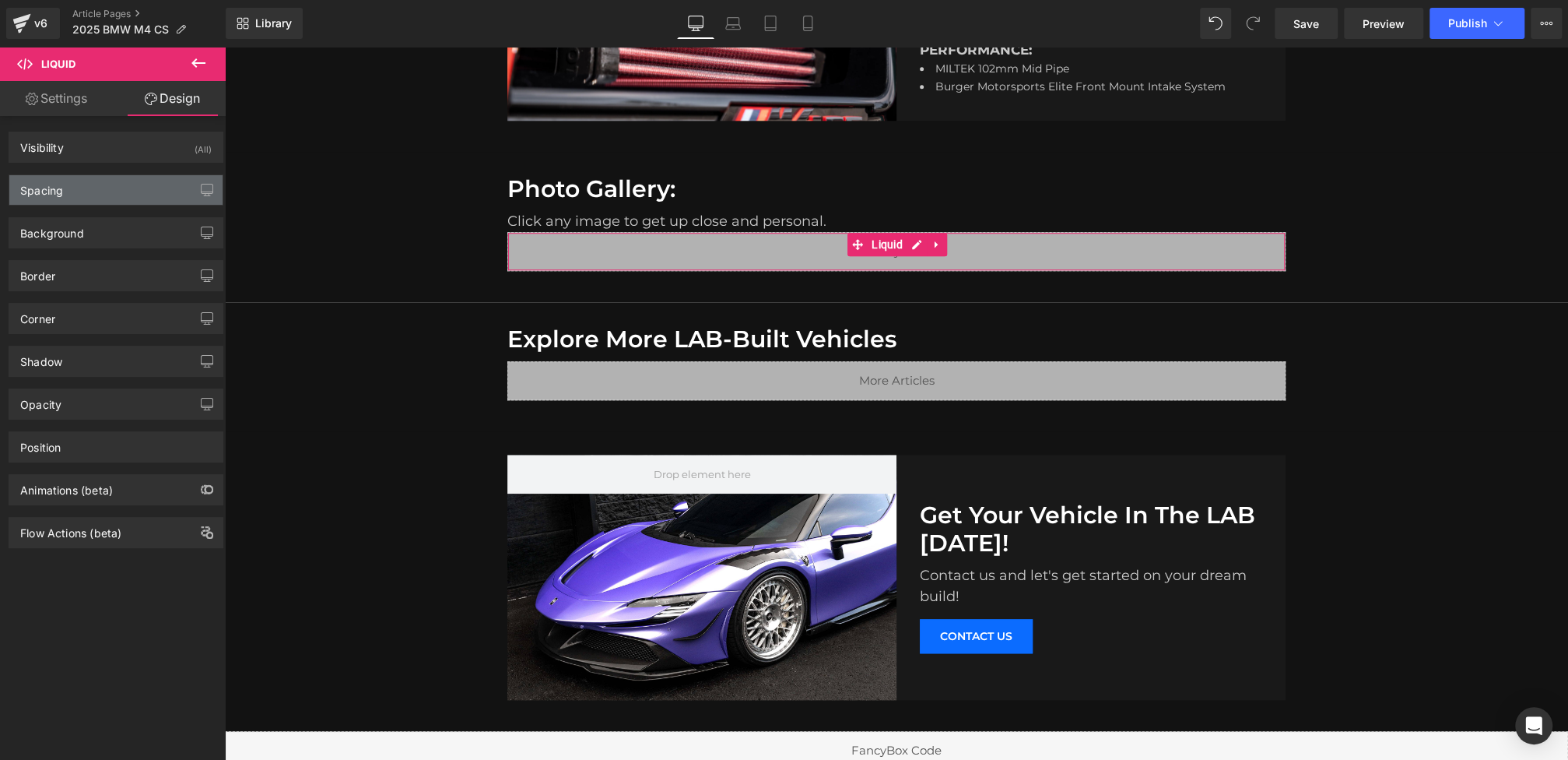
click at [105, 187] on div "Spacing" at bounding box center [115, 190] width 213 height 30
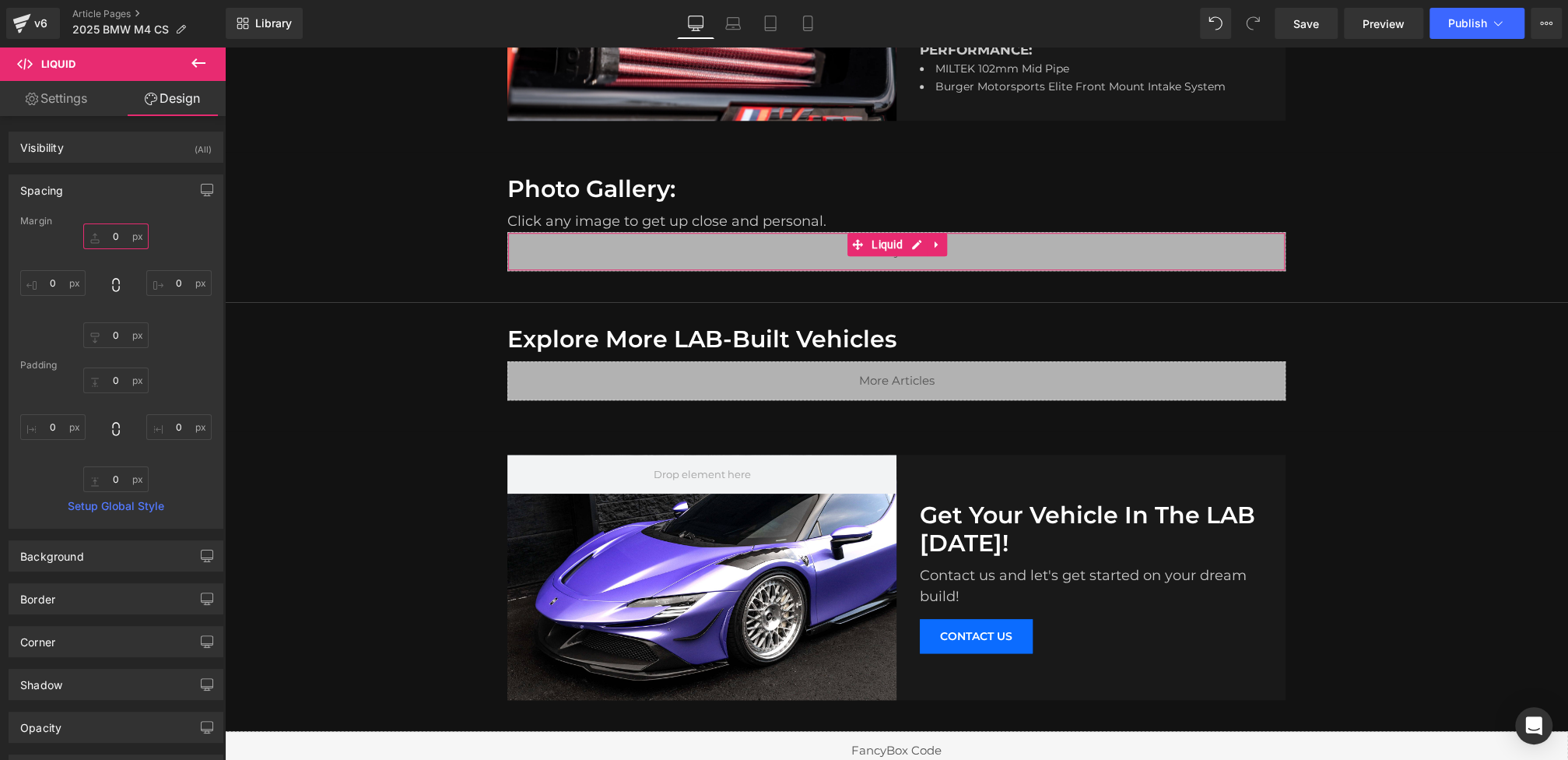
click at [101, 245] on input "0" at bounding box center [115, 236] width 65 height 26
click at [101, 232] on input "0" at bounding box center [115, 236] width 65 height 26
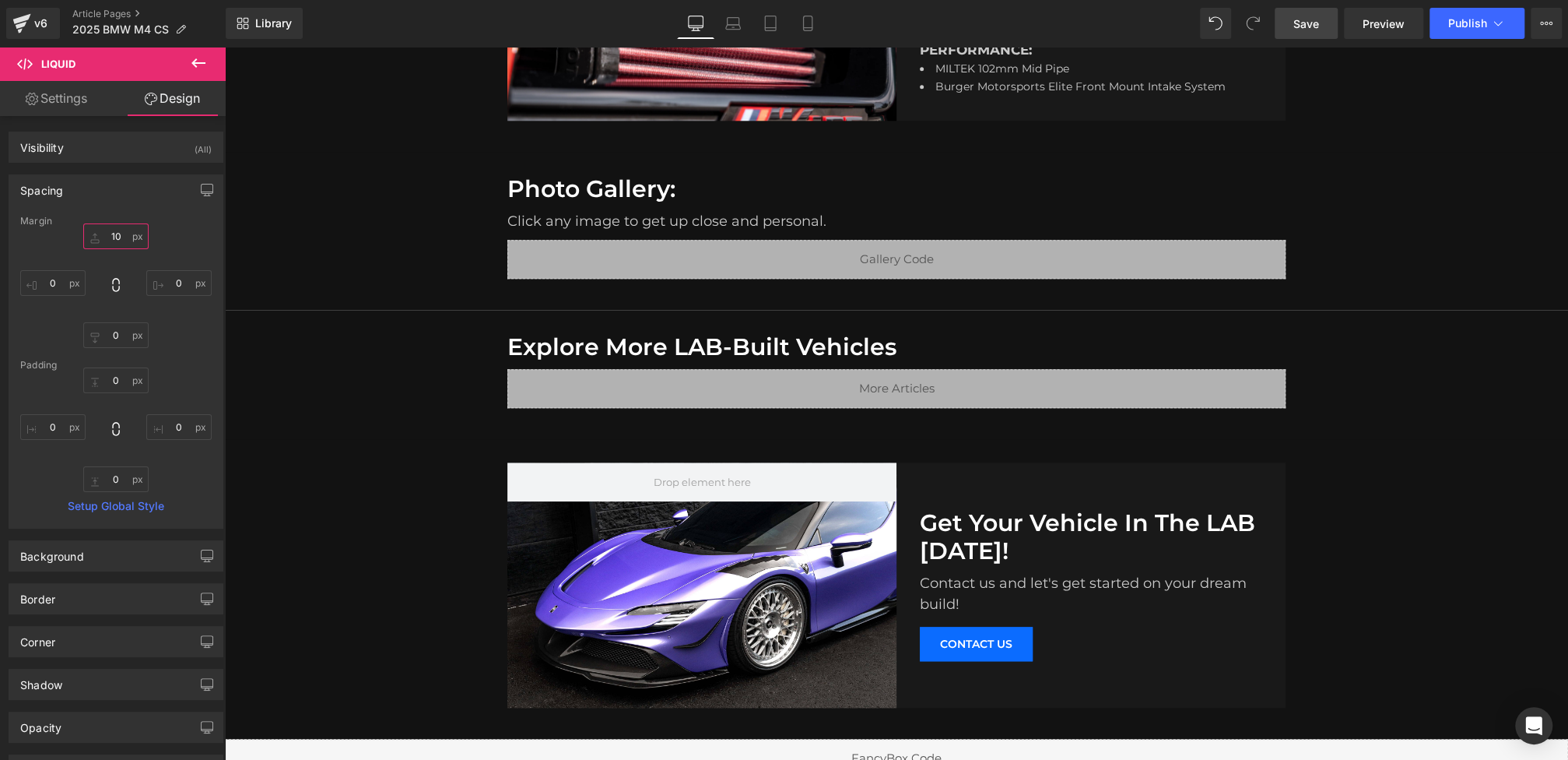
type input "10"
click at [1314, 23] on span "Save" at bounding box center [1306, 24] width 26 height 16
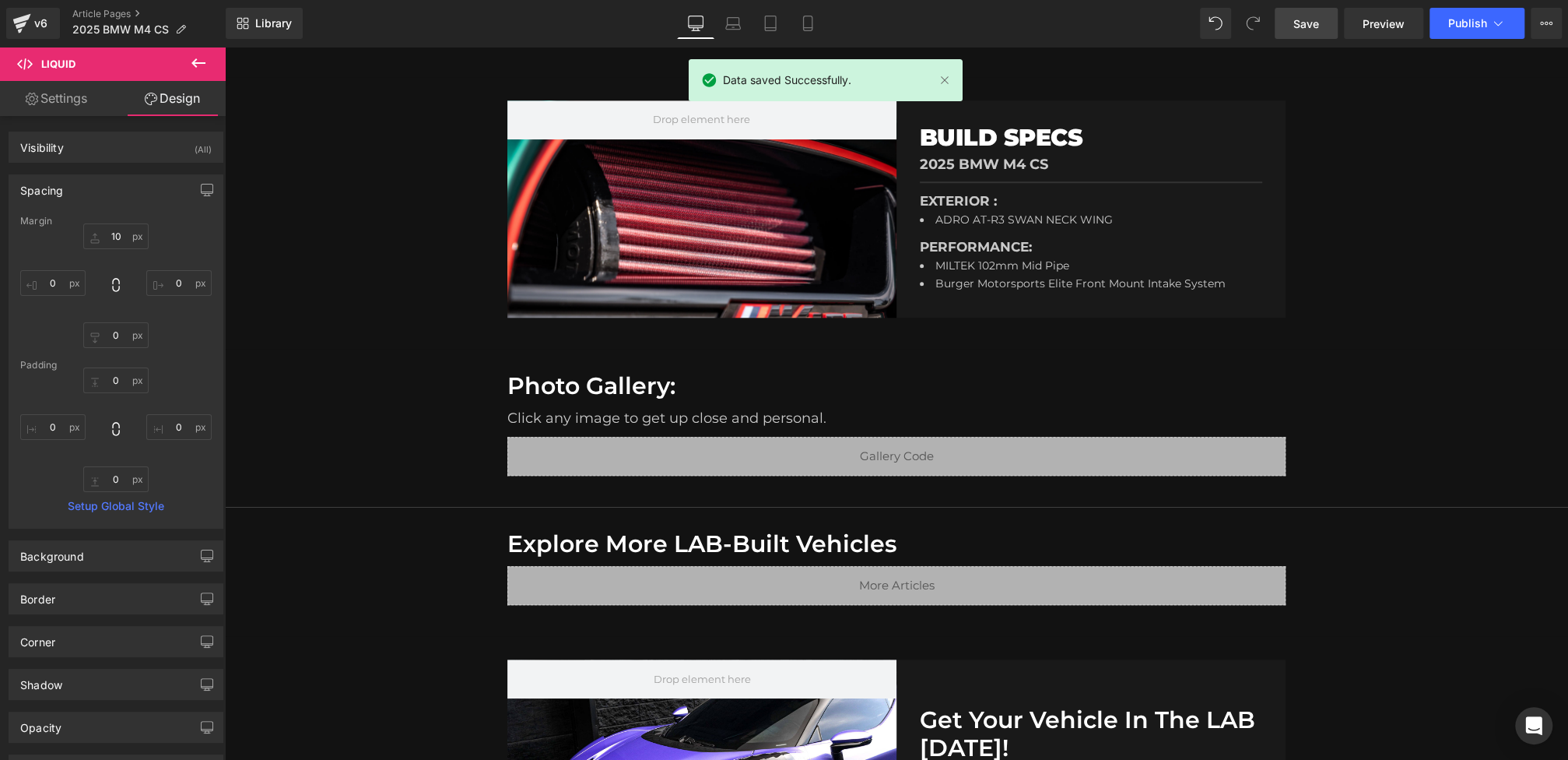
scroll to position [1016, 0]
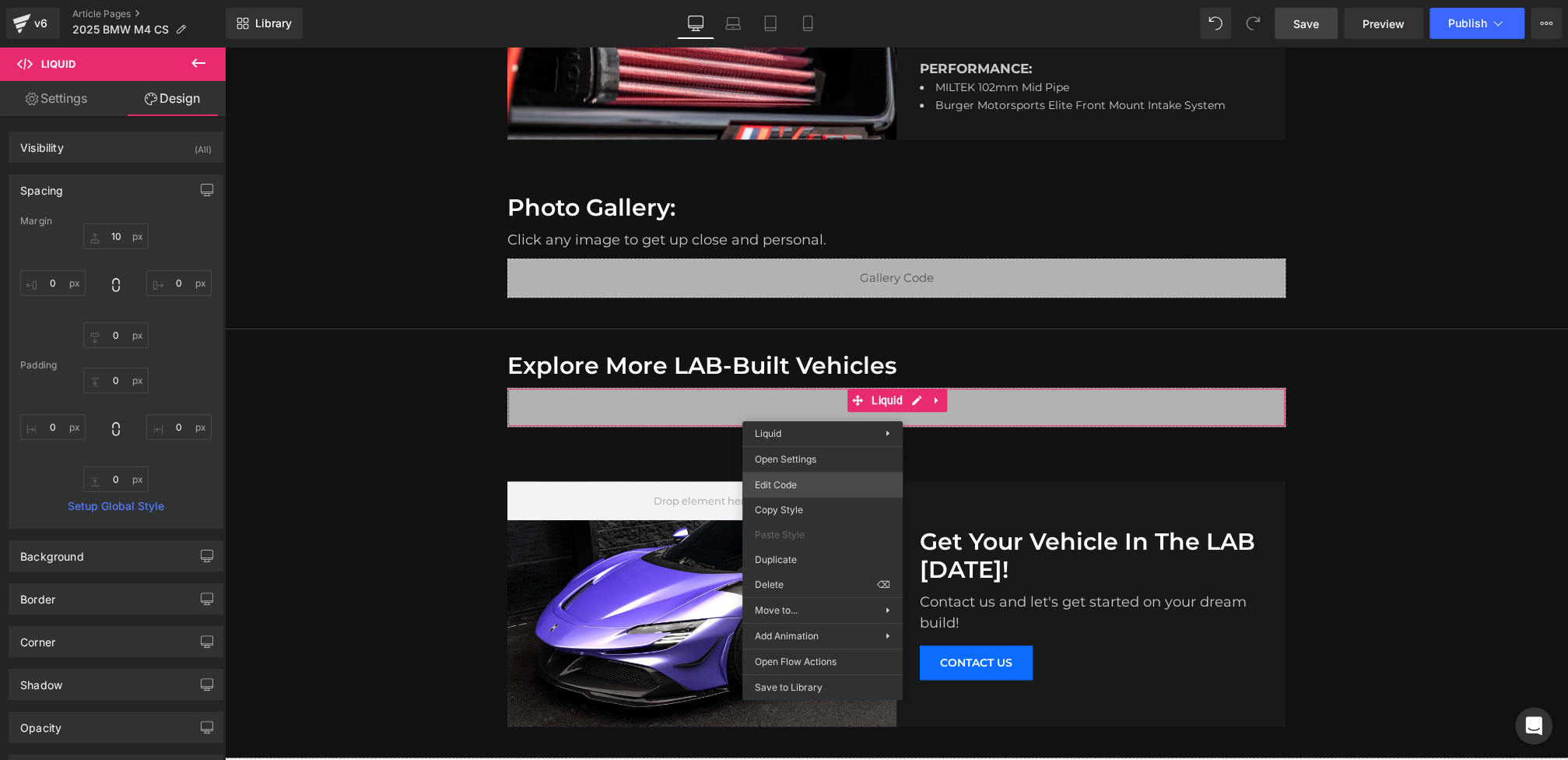
click at [788, 0] on div "Liquid You are previewing how the will restyle your page. You can not edit Elem…" at bounding box center [784, 0] width 1568 height 0
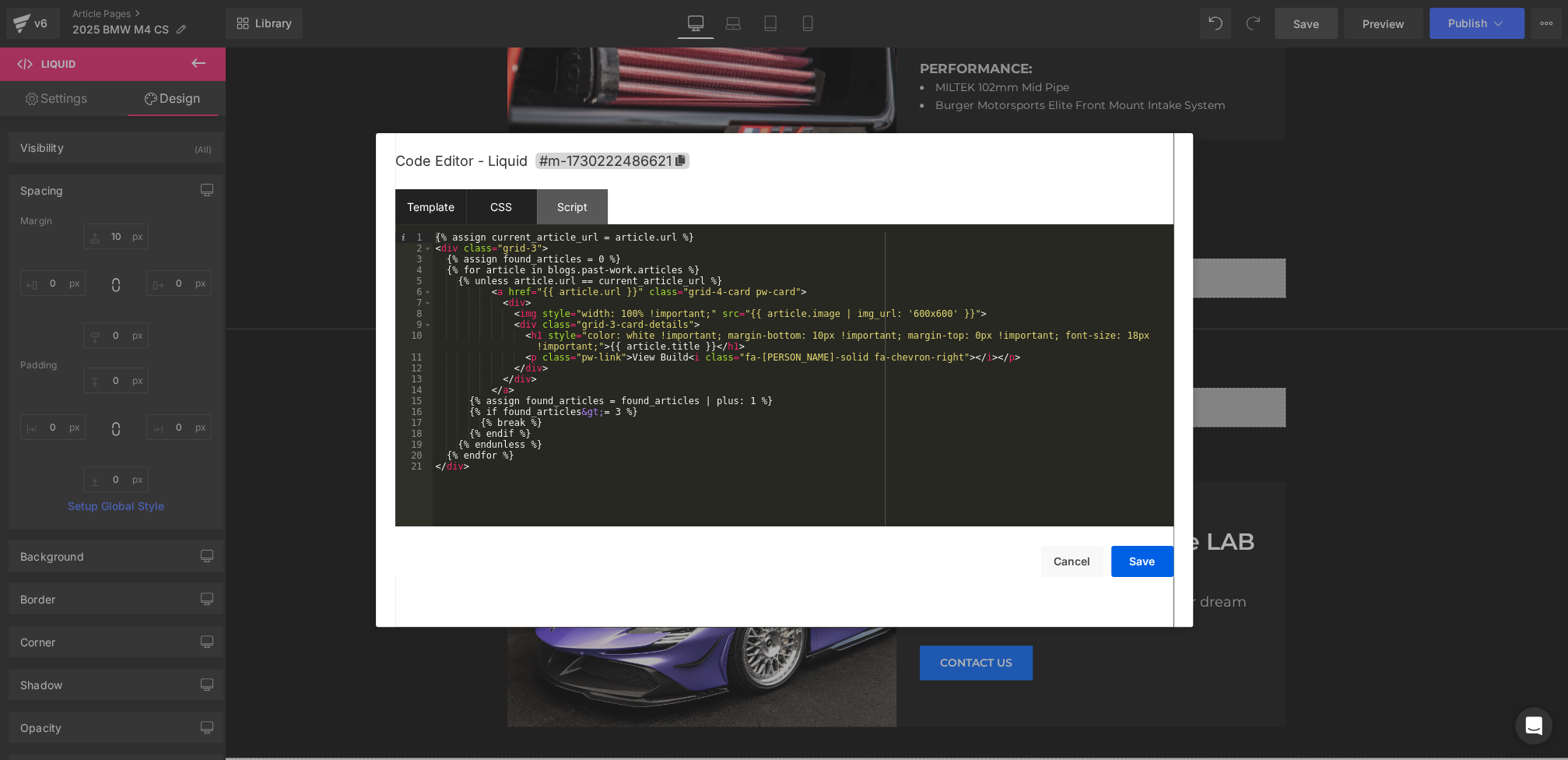
click at [510, 215] on div "CSS" at bounding box center [501, 206] width 71 height 35
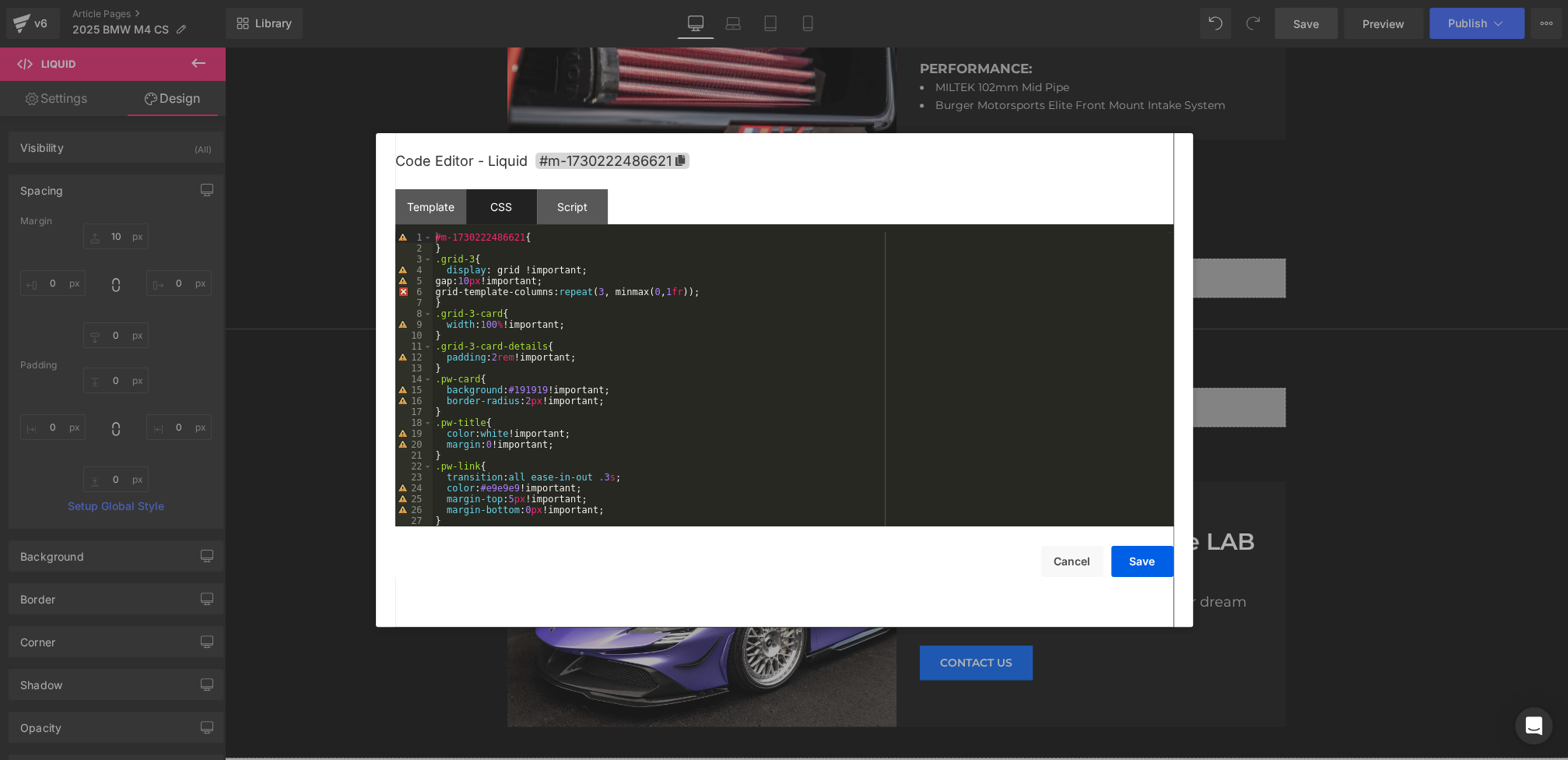
click at [472, 250] on div "#m-1730222486621 { } .grid-3 { display : grid !important; gap: 10 px !important…" at bounding box center [800, 390] width 735 height 316
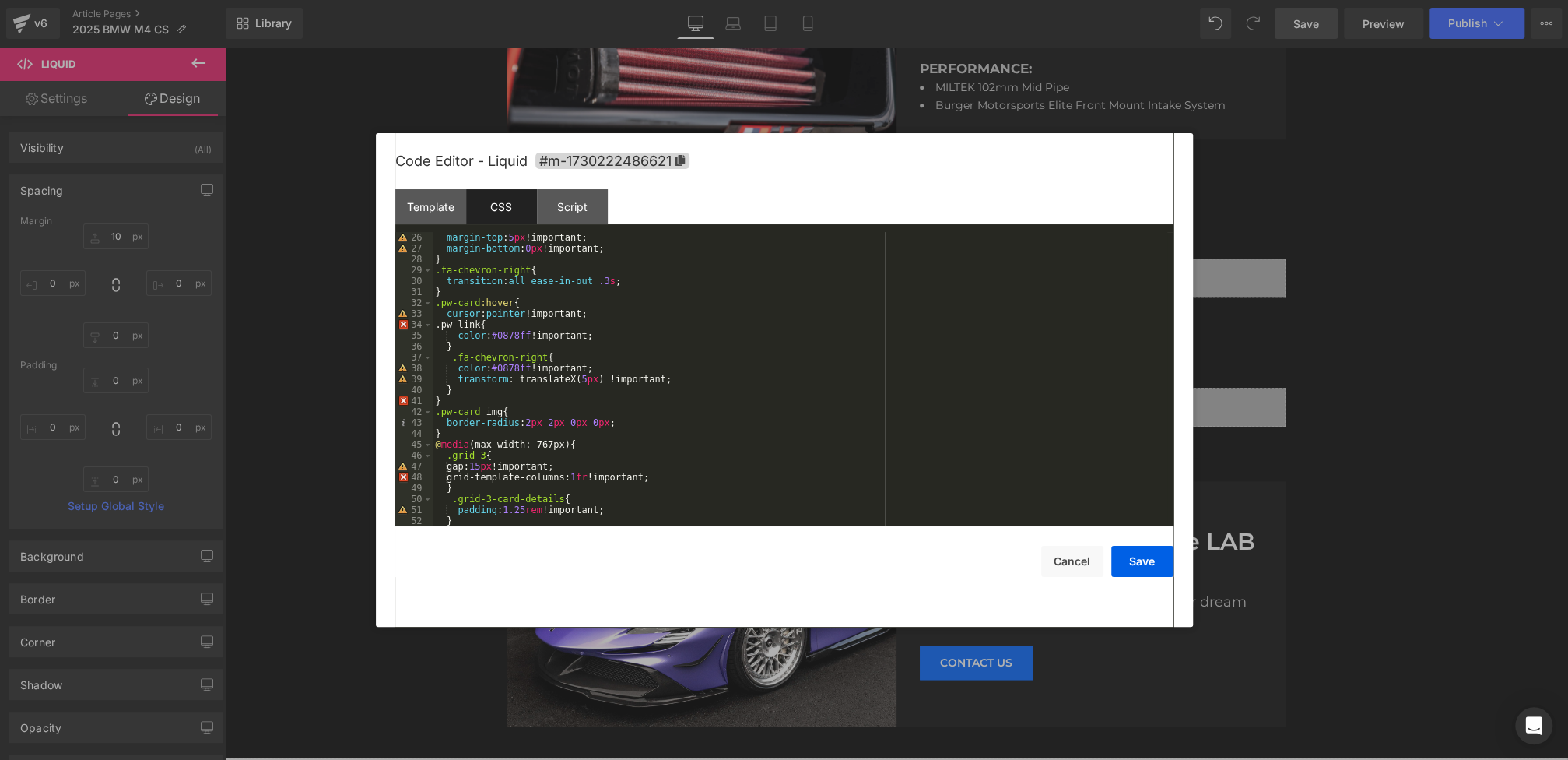
scroll to position [289, 0]
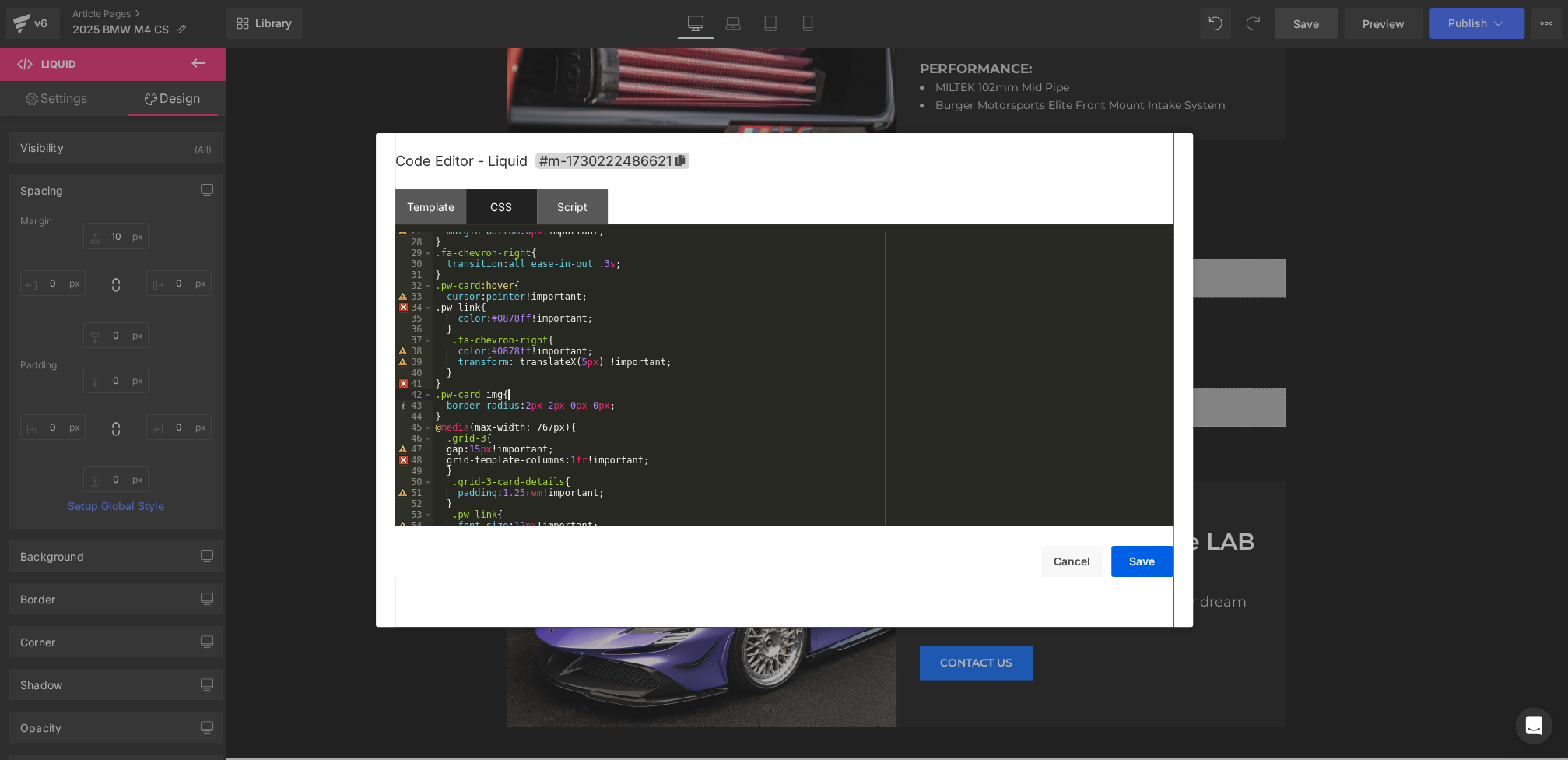
click at [531, 398] on div "margin-bottom : 0 px !important; } .fa-chevron-right { transition : all ease-in…" at bounding box center [800, 384] width 735 height 316
click at [441, 205] on div "Template" at bounding box center [430, 206] width 71 height 35
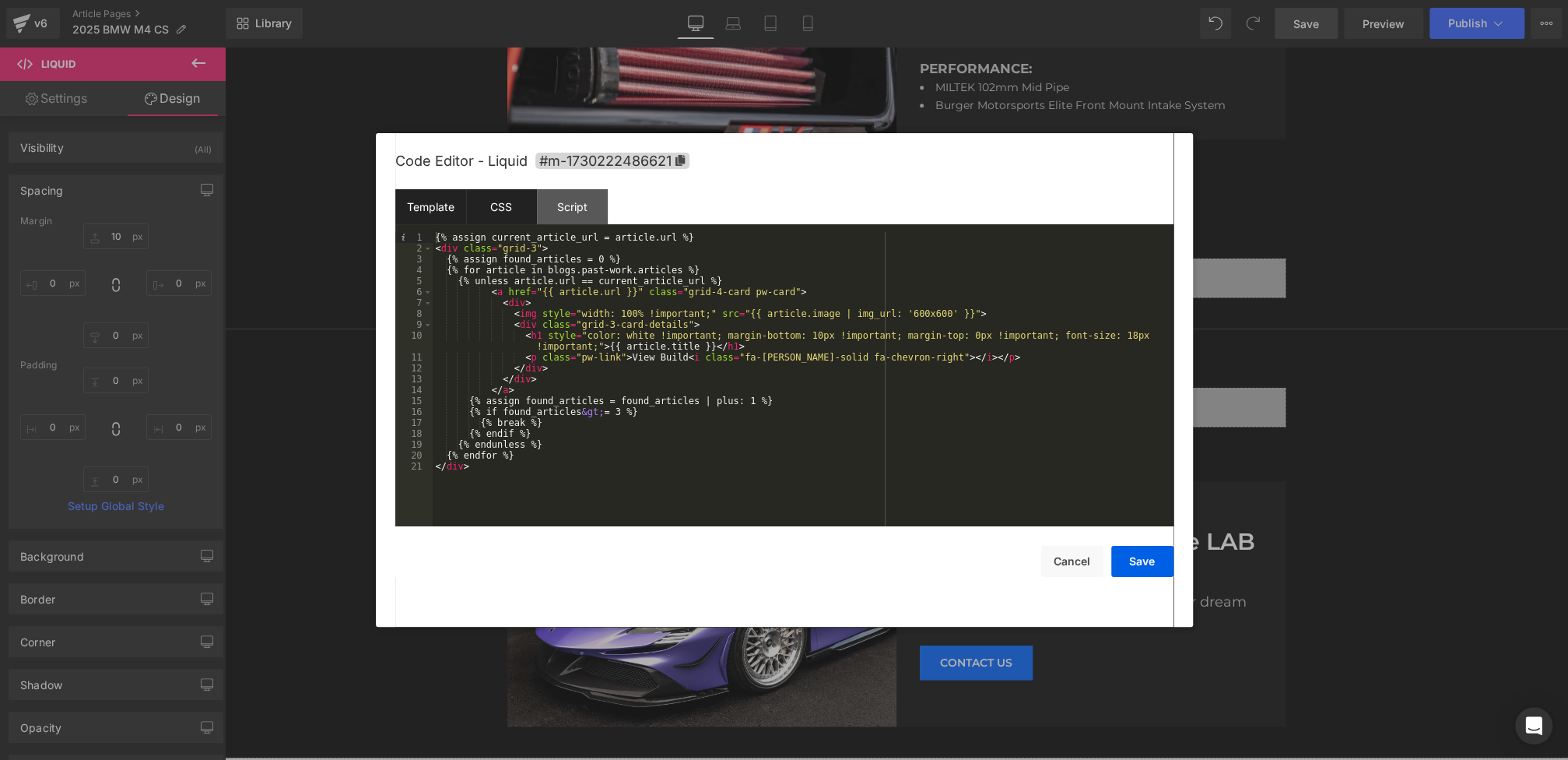
click at [511, 199] on div "CSS" at bounding box center [501, 206] width 71 height 35
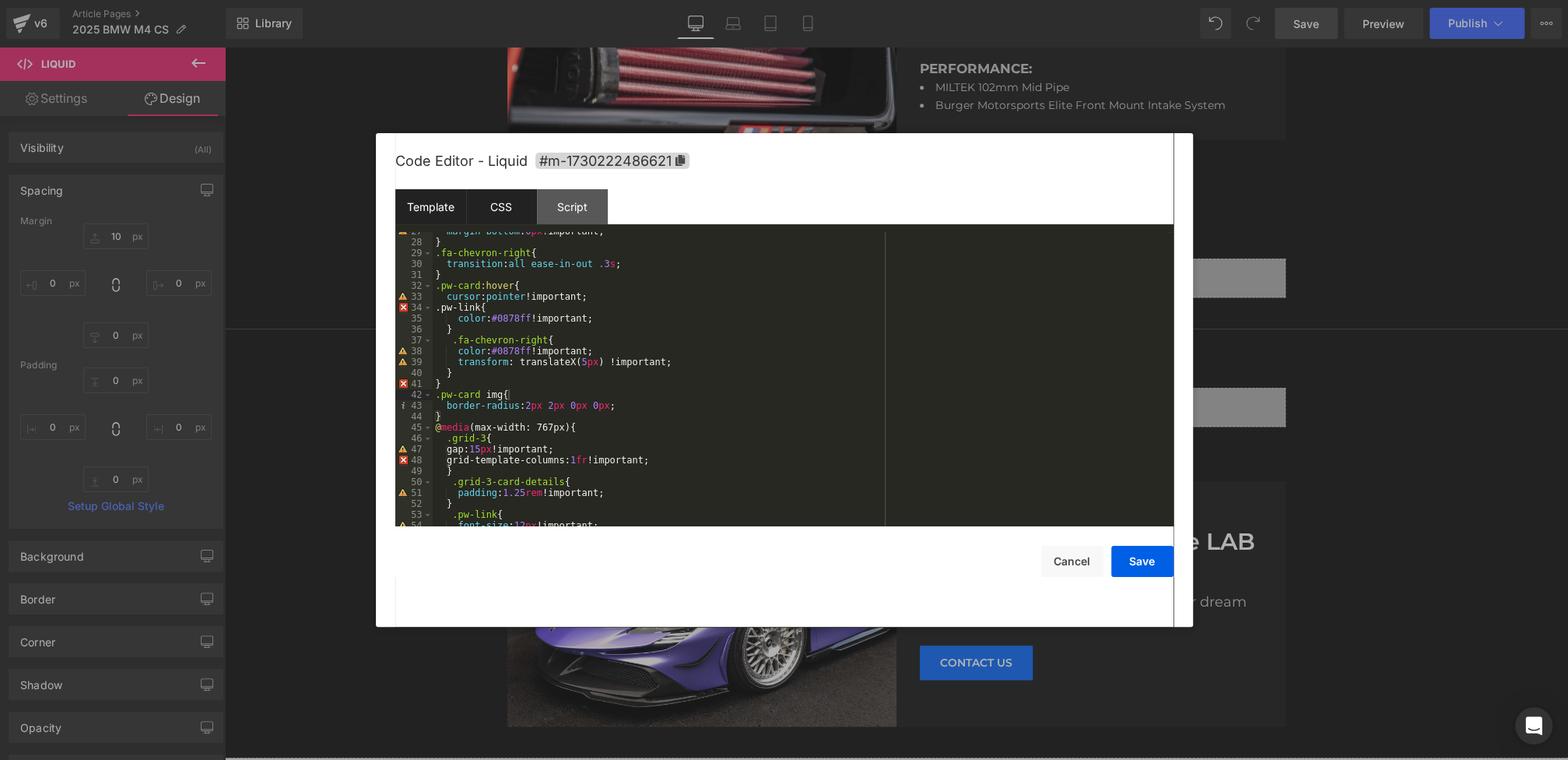
click at [442, 198] on div "Template" at bounding box center [430, 206] width 71 height 35
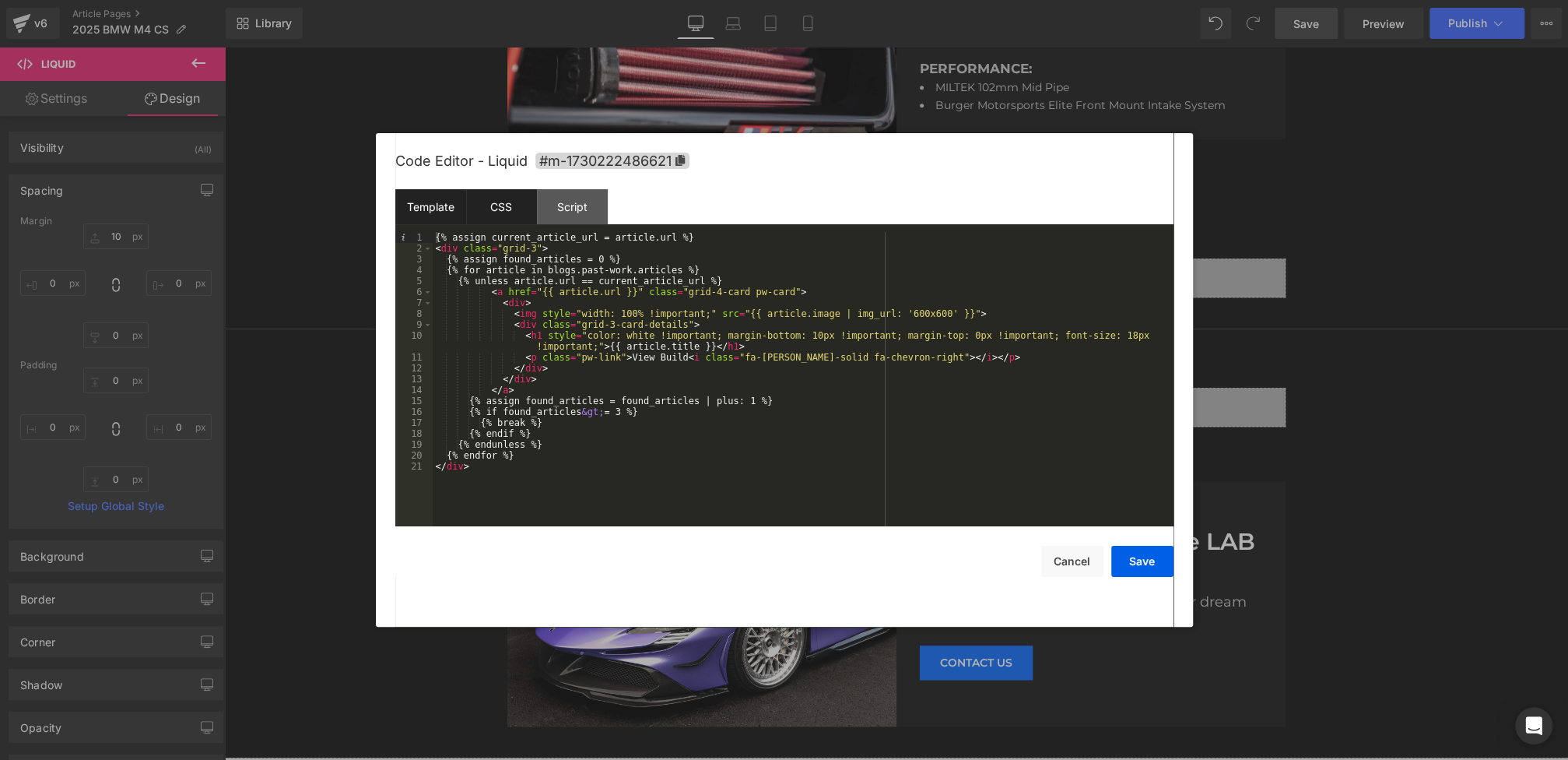
click at [493, 205] on div "CSS" at bounding box center [501, 206] width 71 height 35
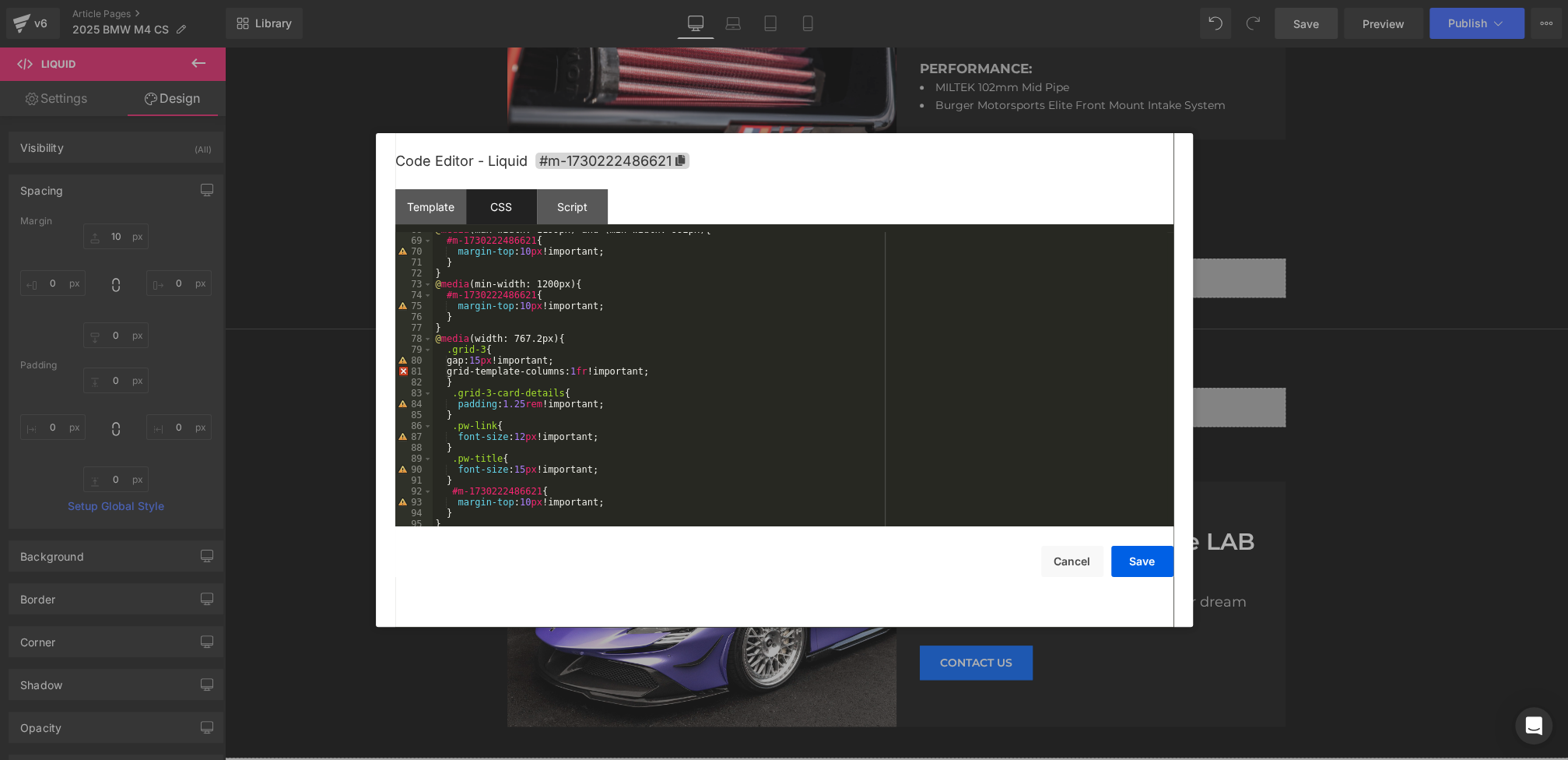
scroll to position [752, 0]
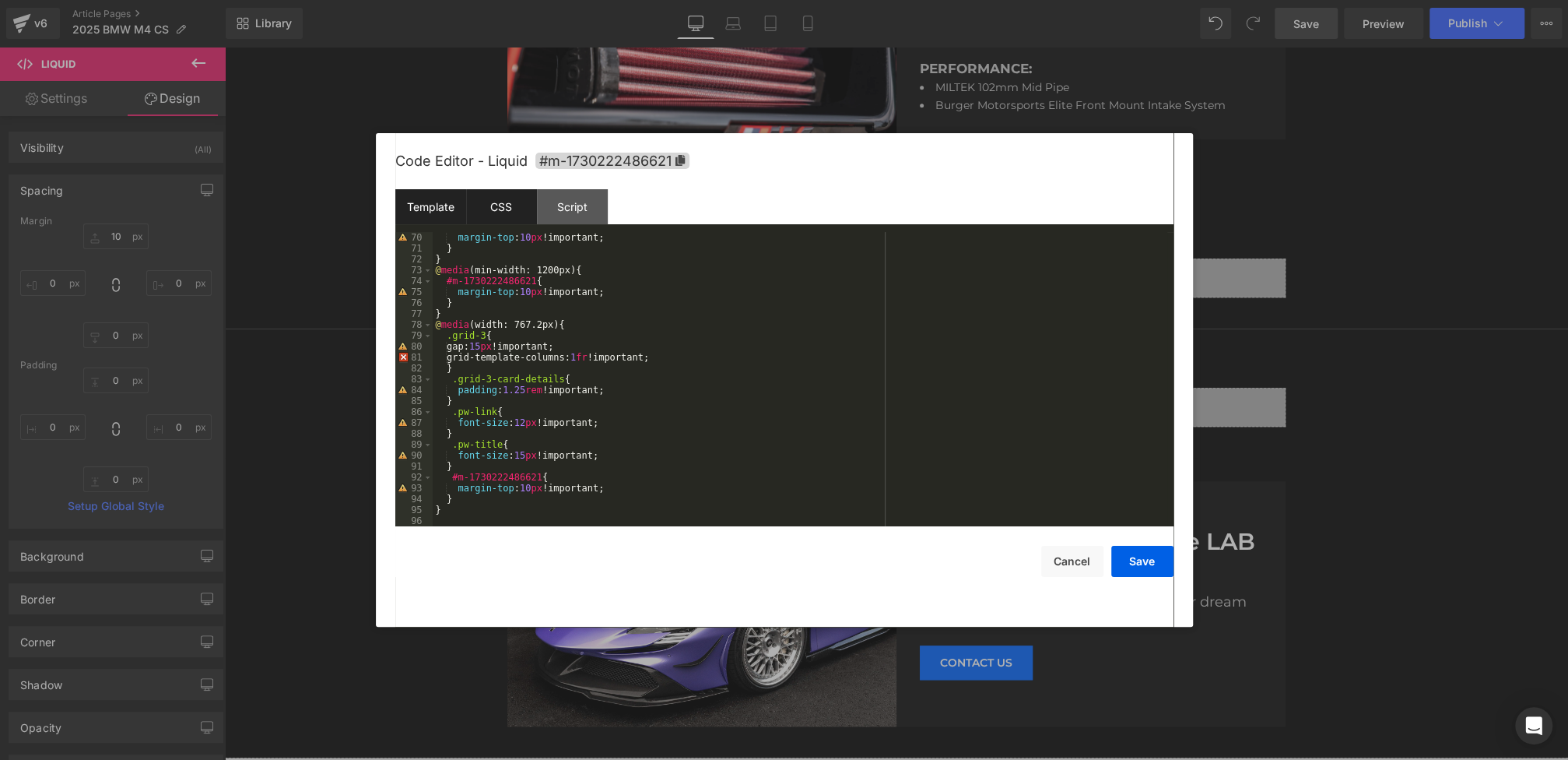
click at [431, 212] on div "Template" at bounding box center [430, 206] width 71 height 35
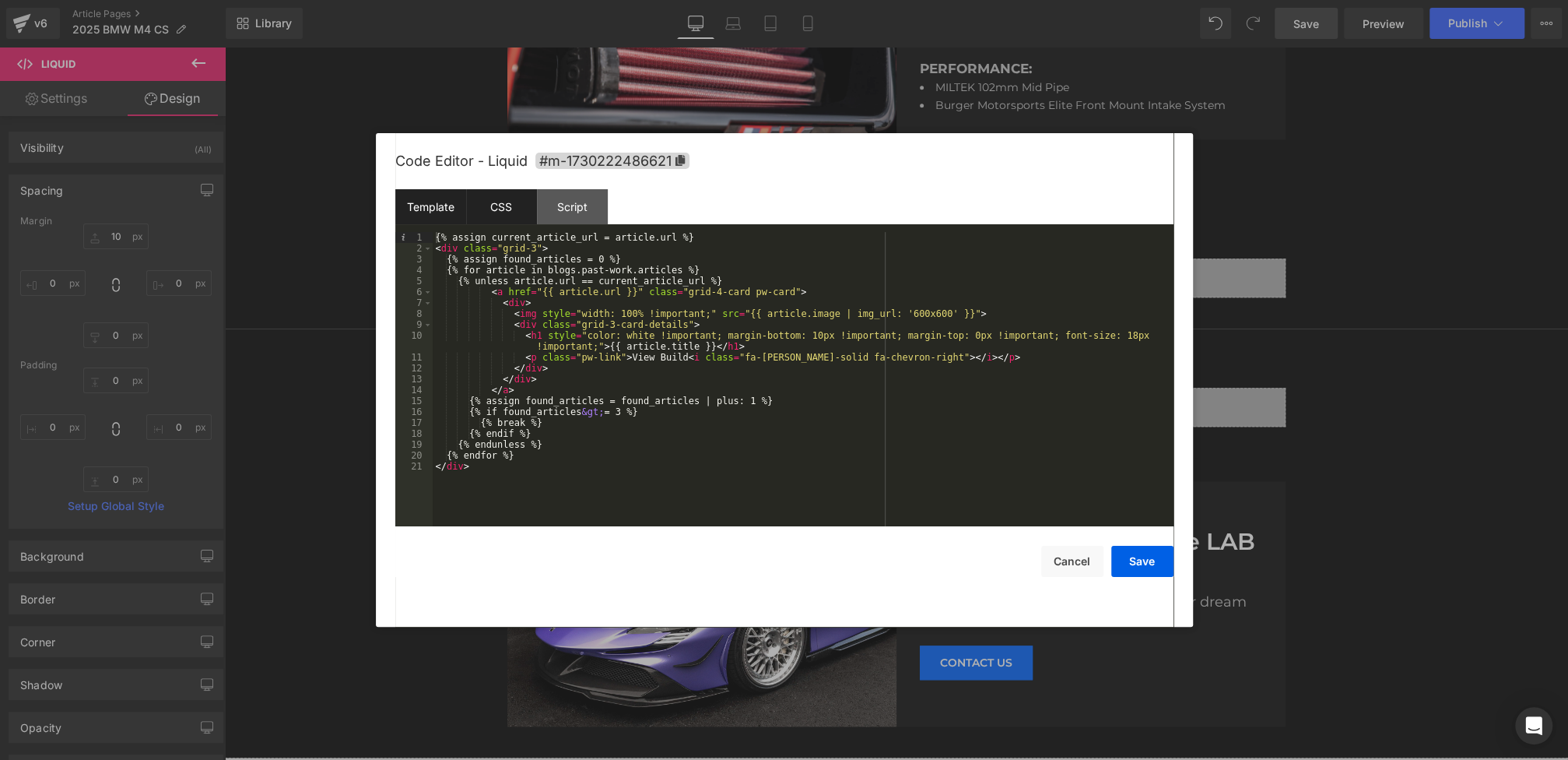
click at [500, 205] on div "CSS" at bounding box center [501, 206] width 71 height 35
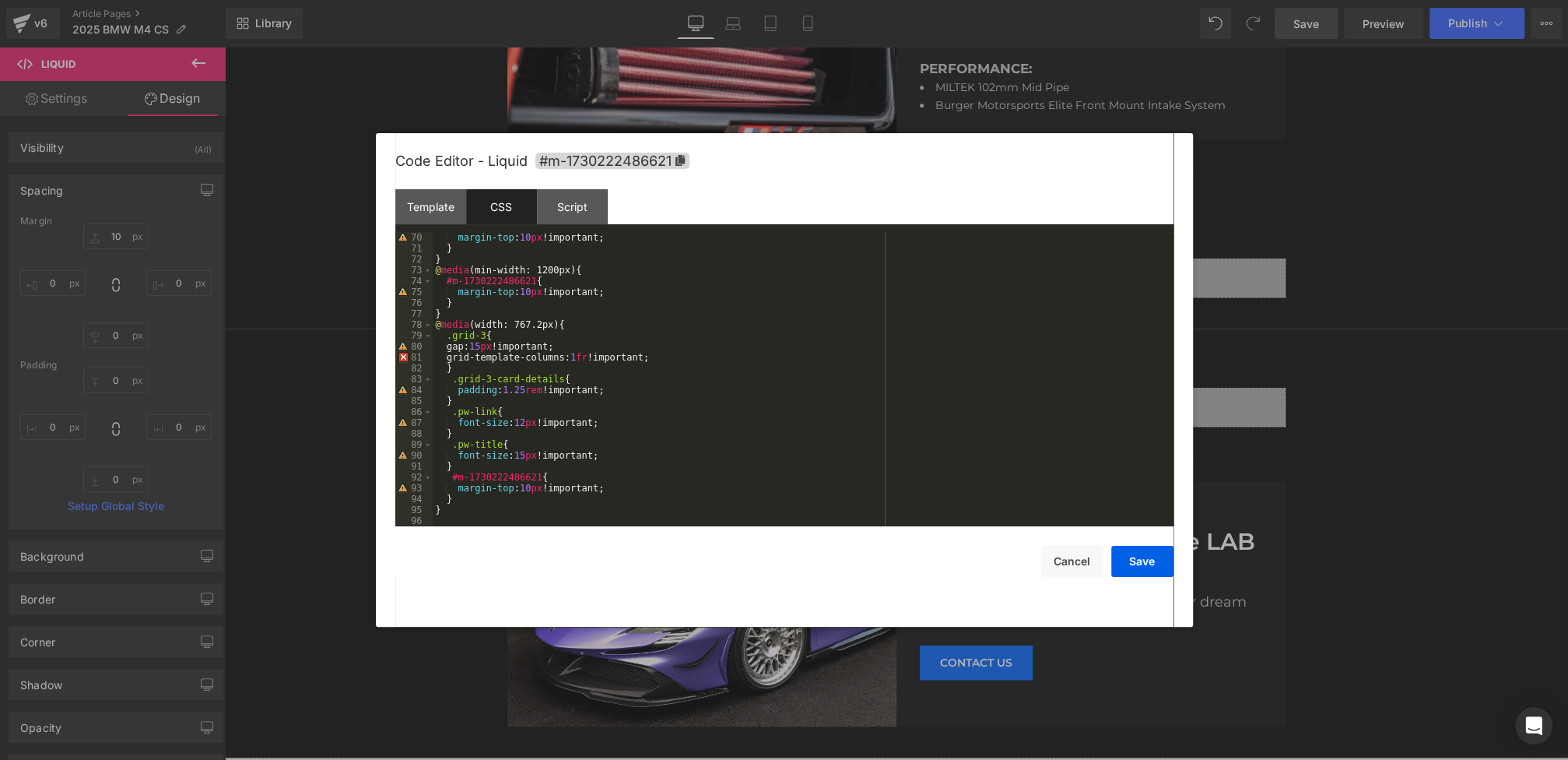
click at [587, 360] on div "margin-top : 10 px !important; } } @ media (min-width: 1200px) { #m-17302224866…" at bounding box center [800, 390] width 735 height 316
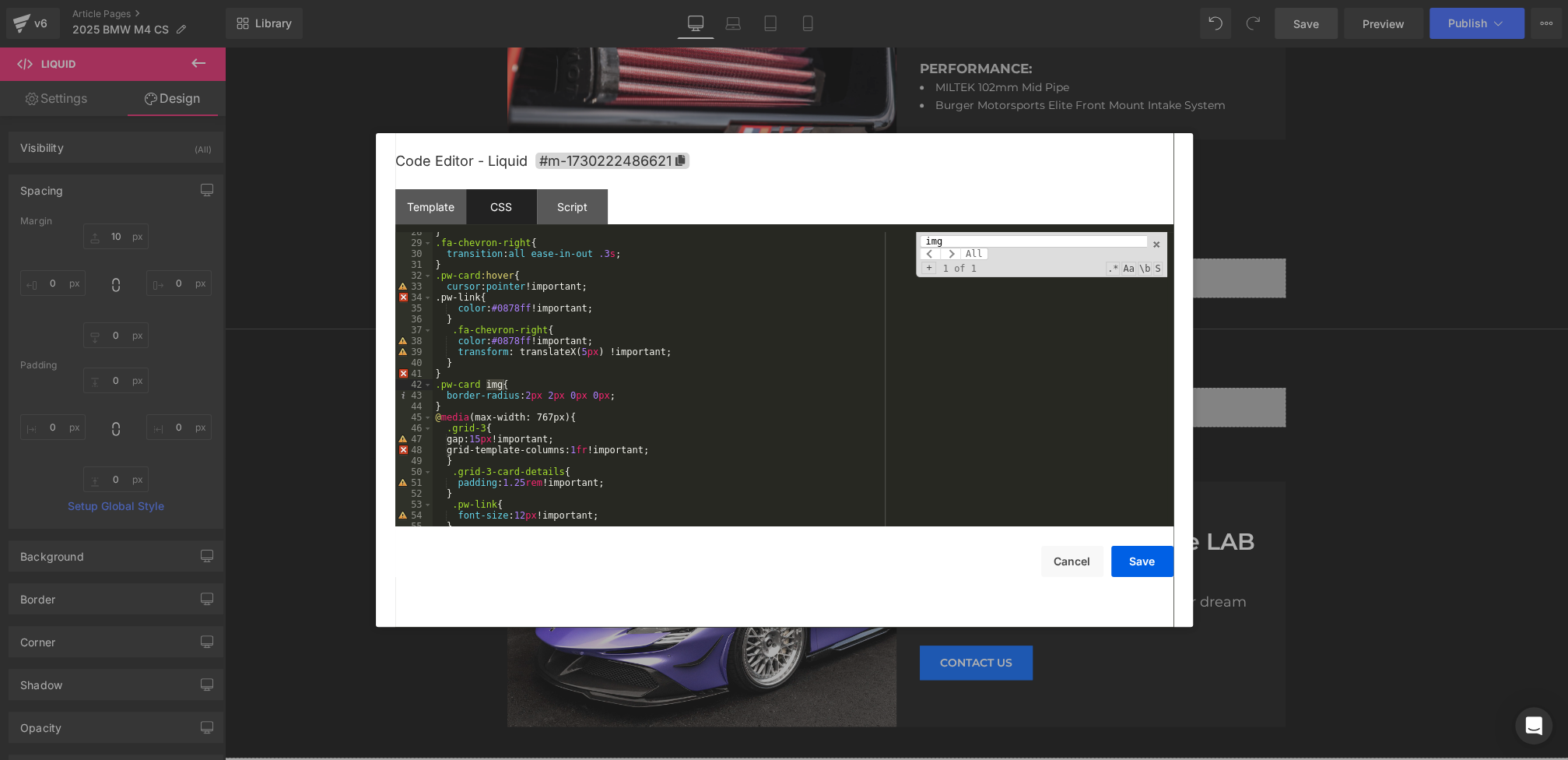
type input "img"
click at [535, 386] on div "} .fa-chevron-right { transition : all ease-in-out .3 s ; } .pw-card :hover { c…" at bounding box center [800, 384] width 735 height 316
click at [1151, 565] on button "Save" at bounding box center [1142, 561] width 62 height 31
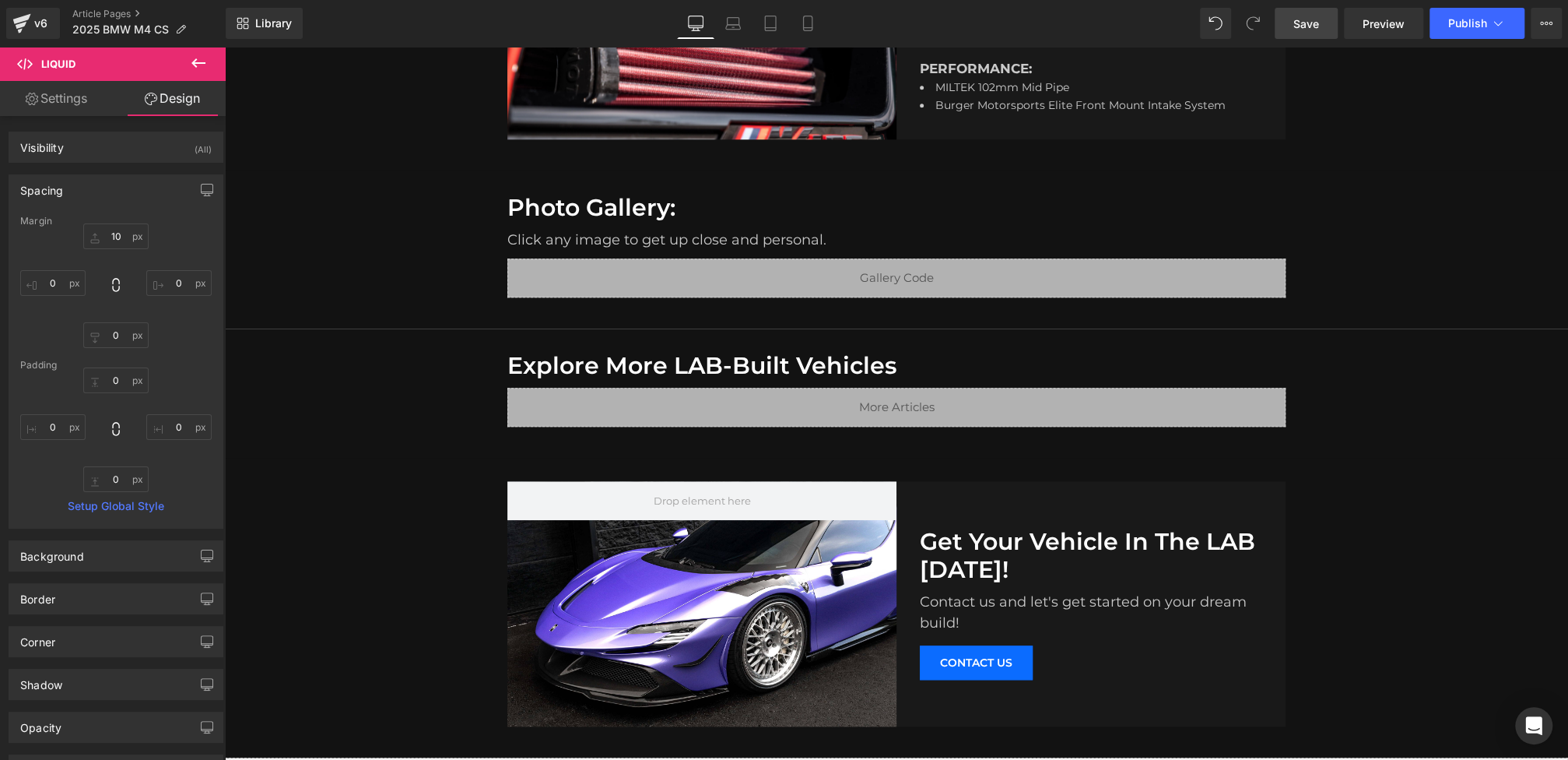
click at [1312, 30] on span "Save" at bounding box center [1306, 24] width 26 height 16
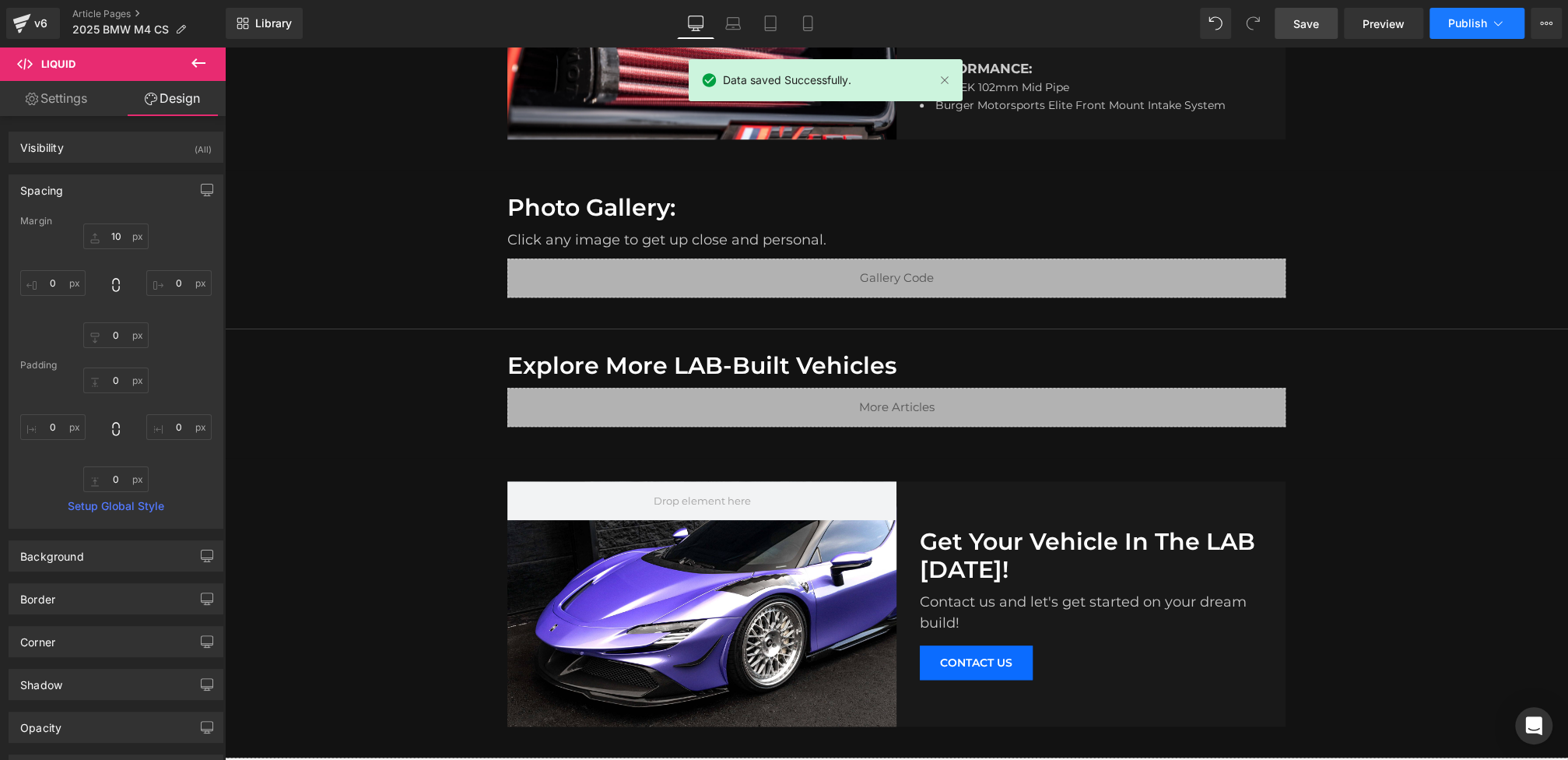
click at [1447, 20] on button "Publish" at bounding box center [1477, 23] width 95 height 31
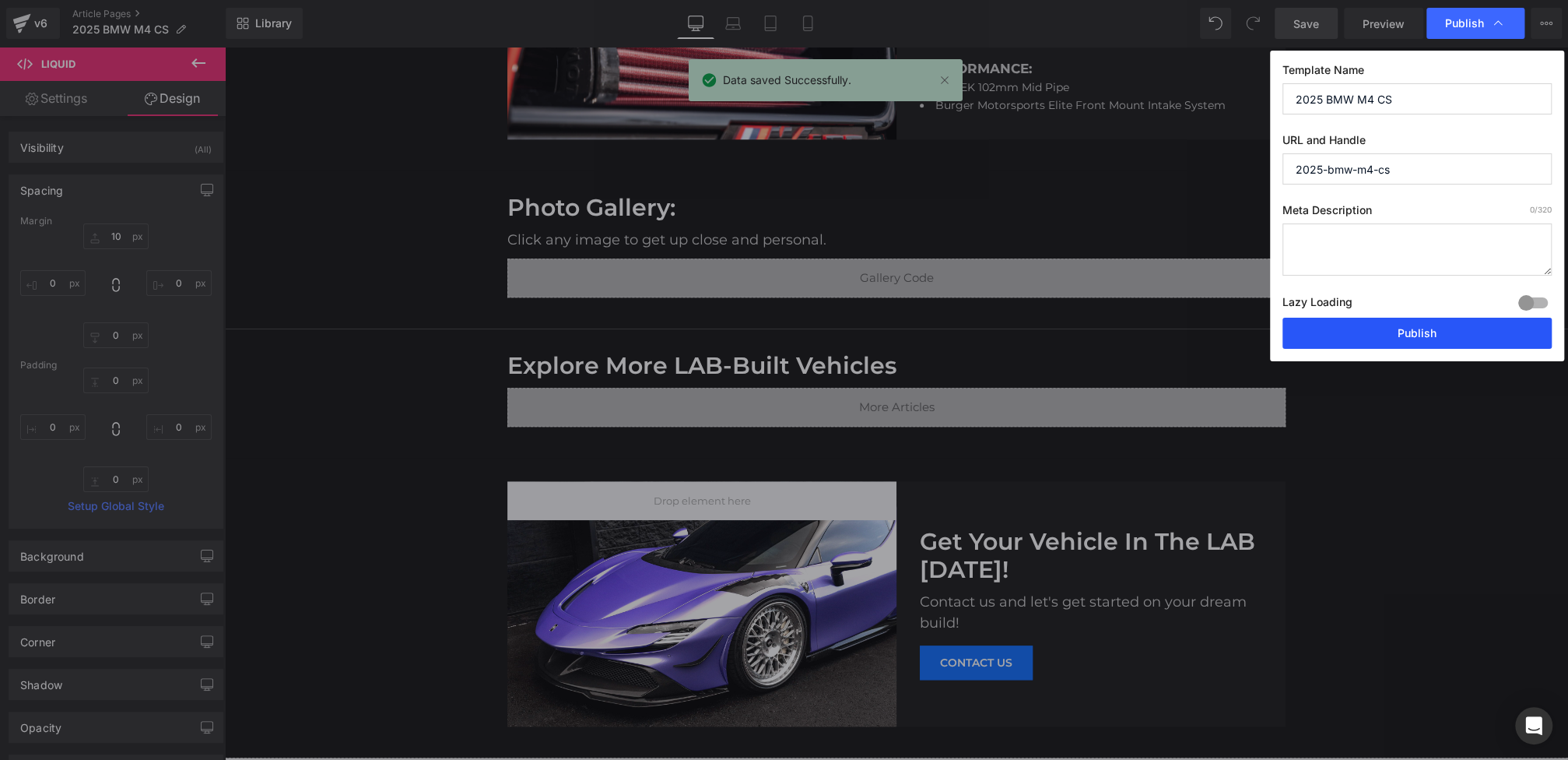
click at [1369, 317] on button "Publish" at bounding box center [1416, 332] width 269 height 31
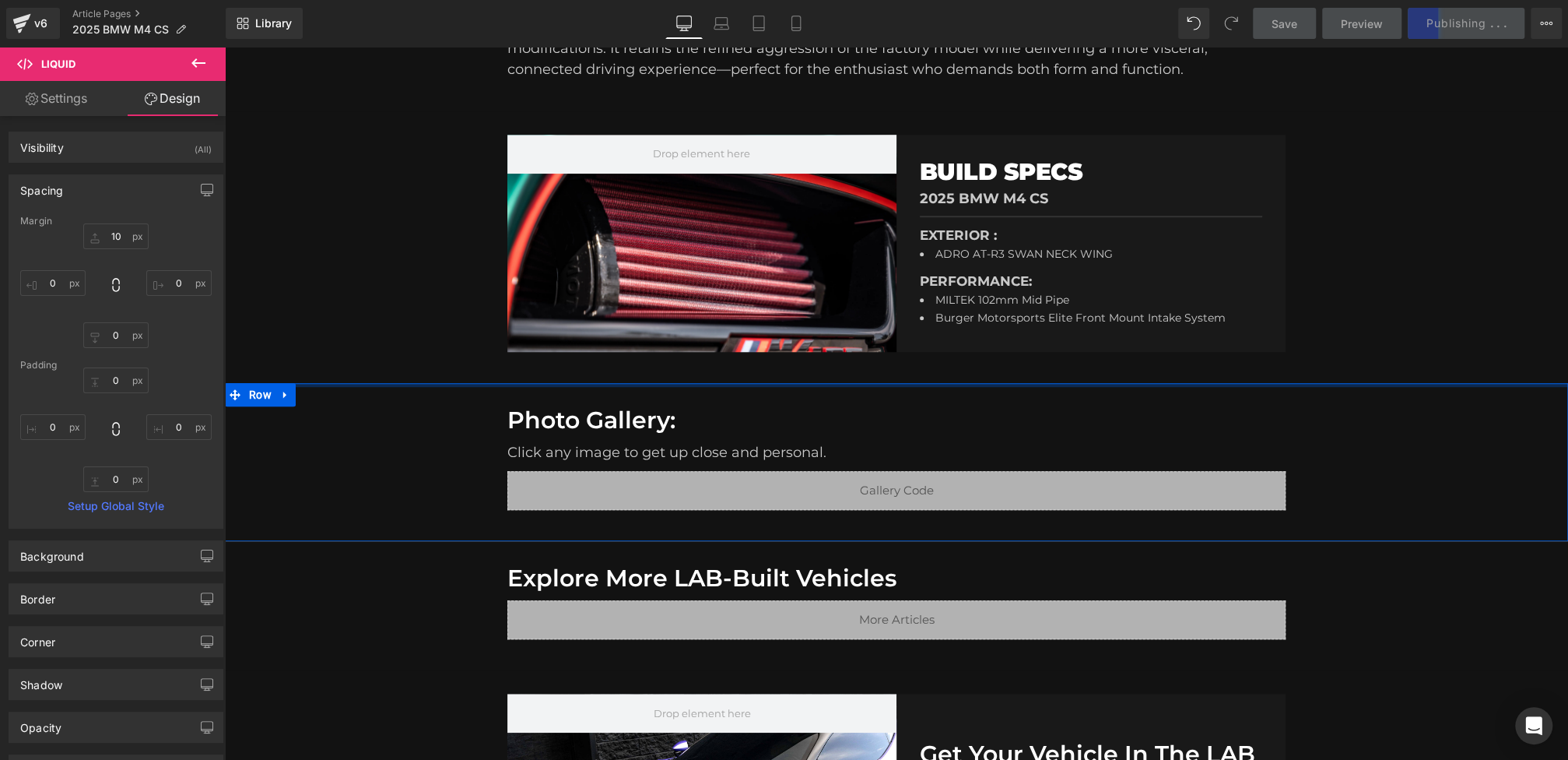
scroll to position [721, 0]
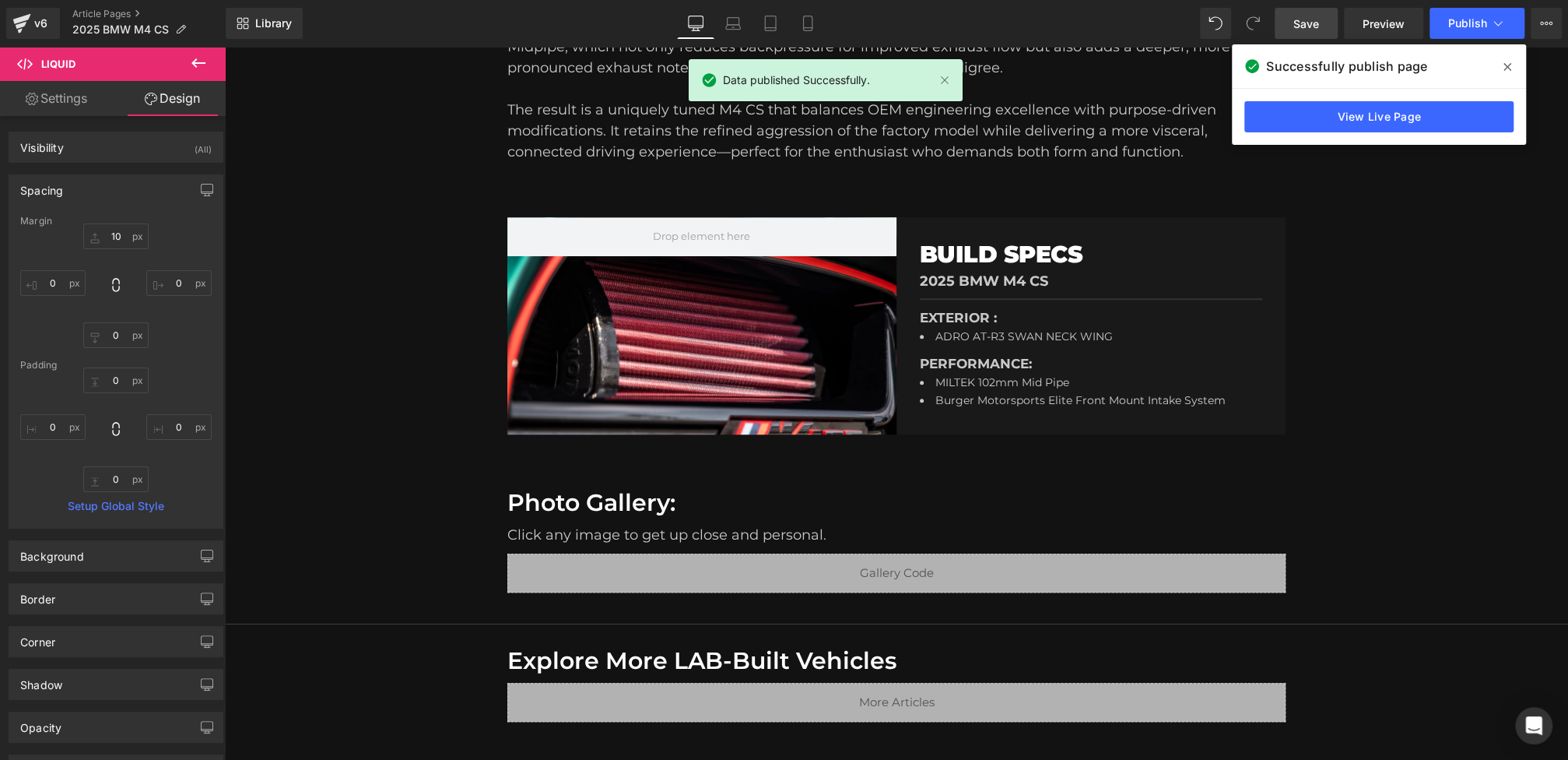
click at [1503, 66] on icon at bounding box center [1507, 67] width 8 height 12
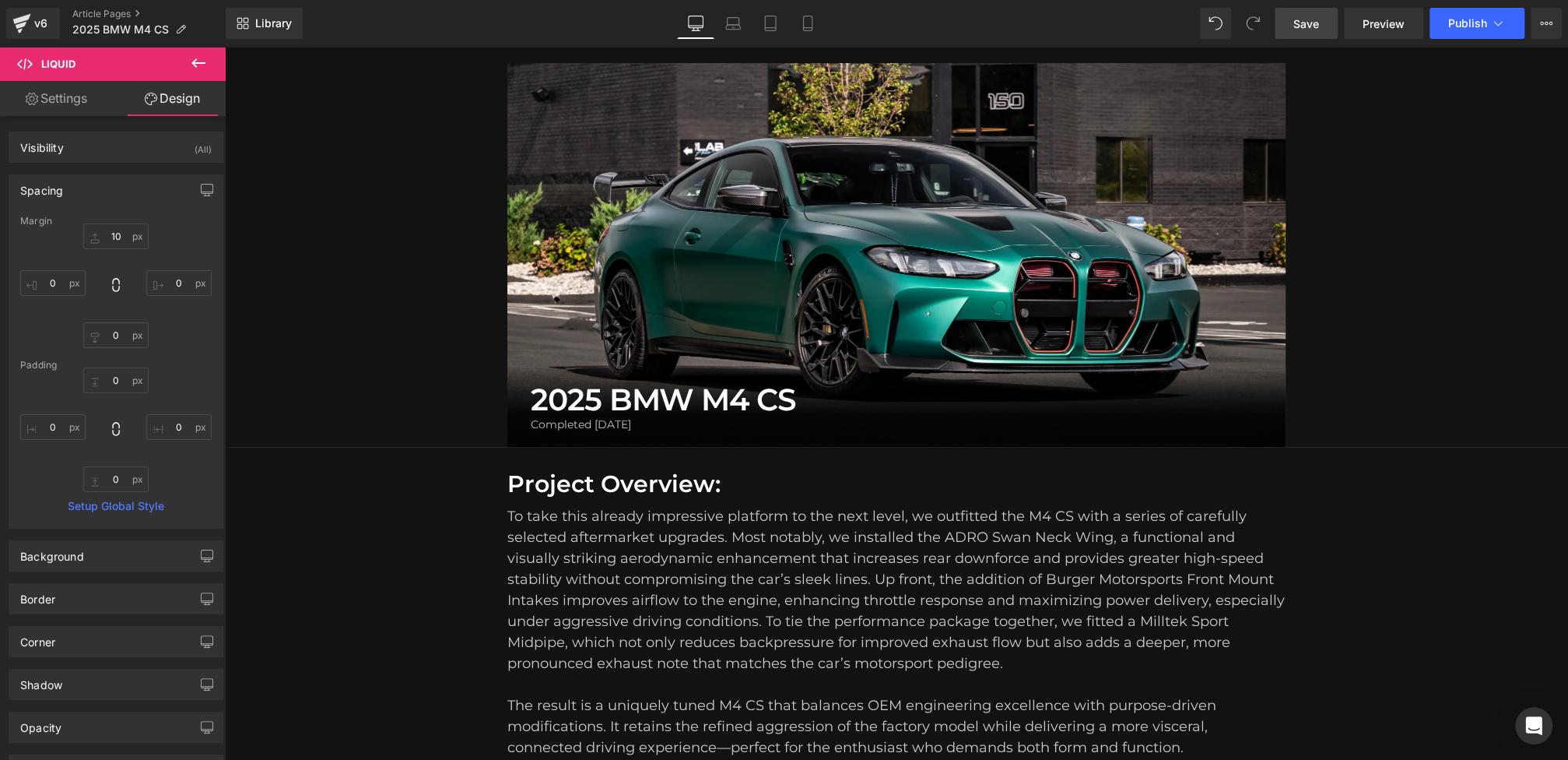
scroll to position [62, 0]
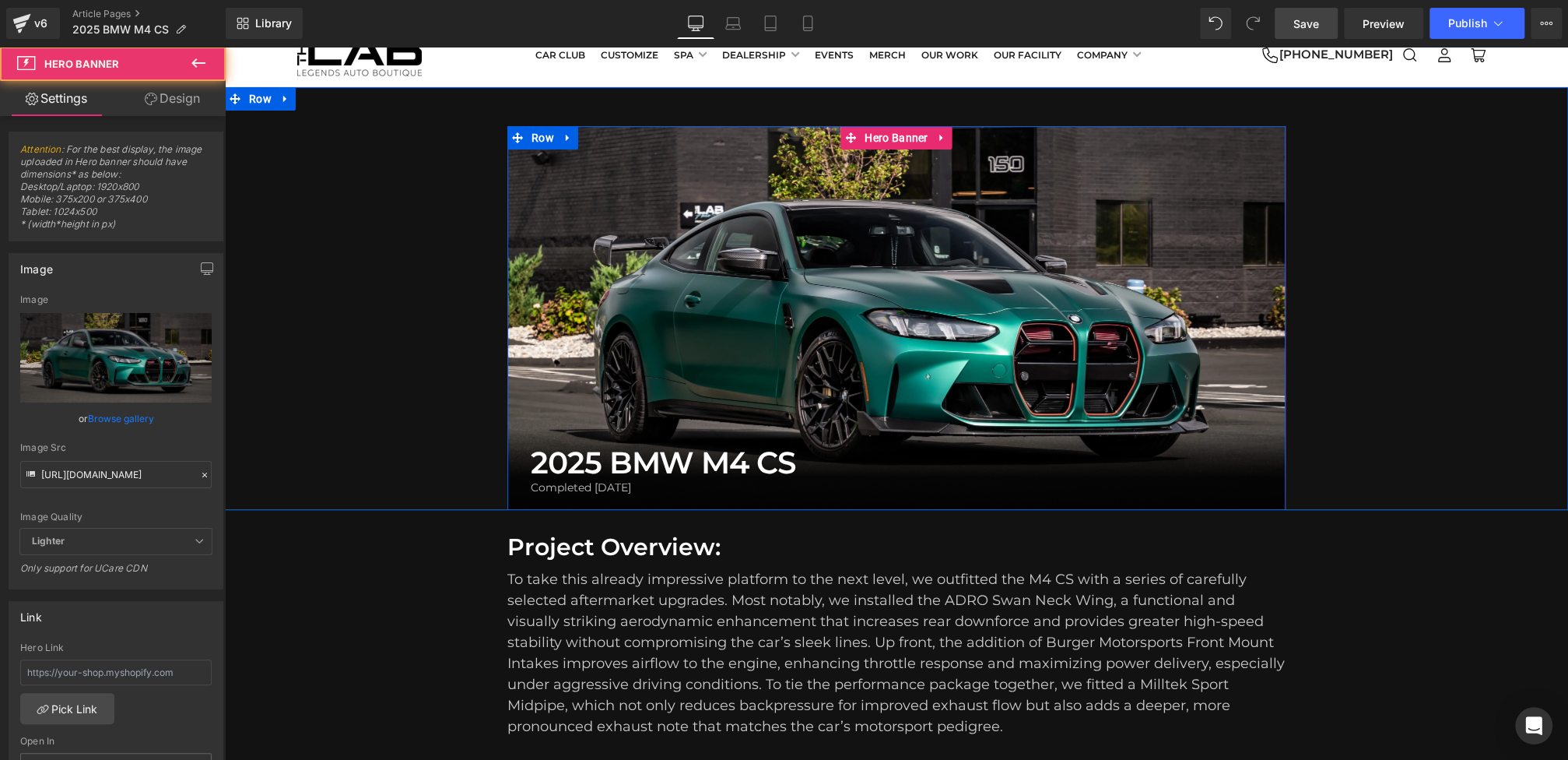
click at [851, 208] on div at bounding box center [896, 318] width 778 height 384
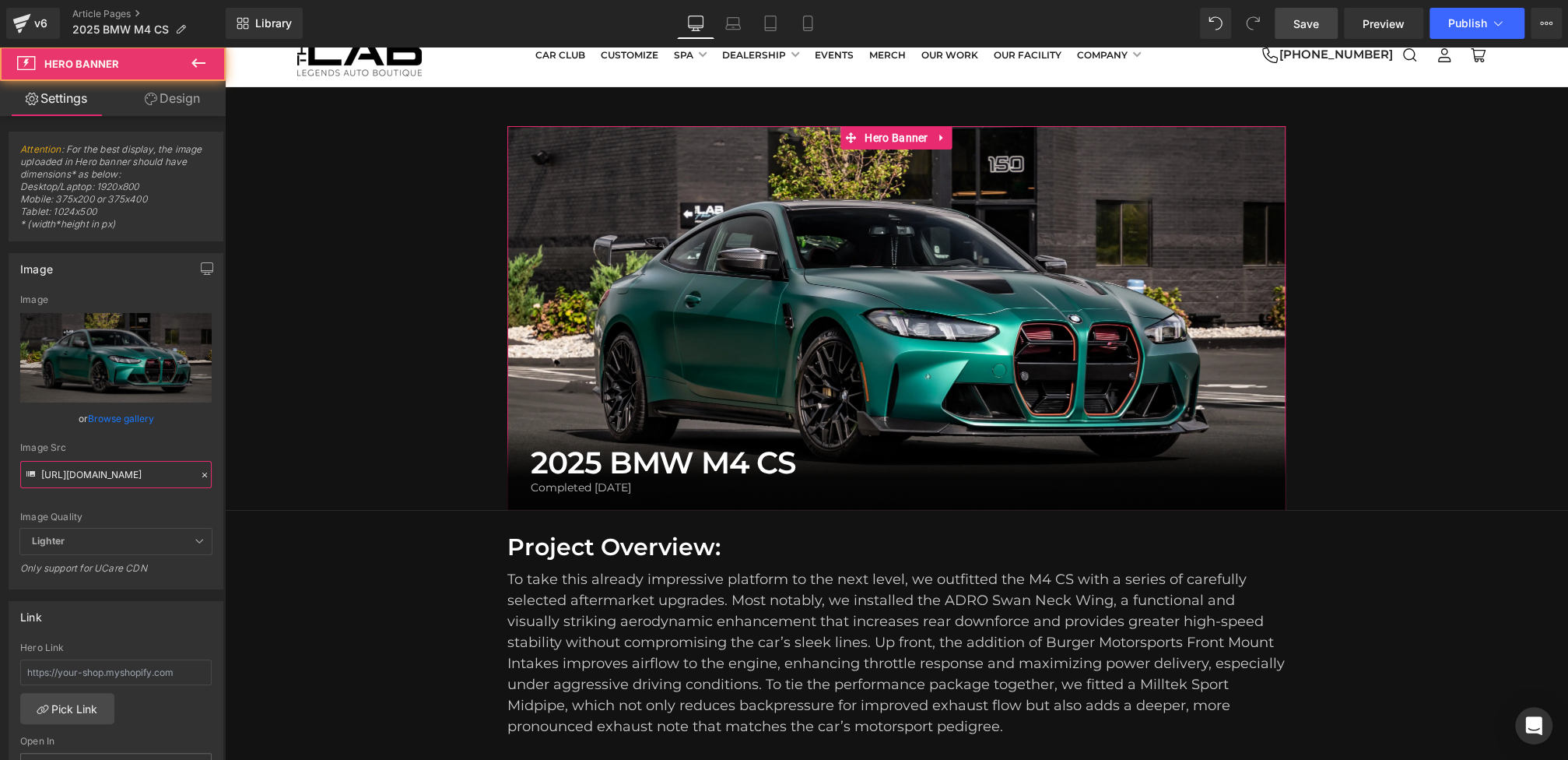
click at [93, 473] on input "https://cdn.shopify.com/s/files/1/0659/8485/6320/files/DSC06350-Edit.webp?v=175…" at bounding box center [115, 474] width 191 height 27
click at [37, 472] on icon at bounding box center [31, 475] width 17 height 17
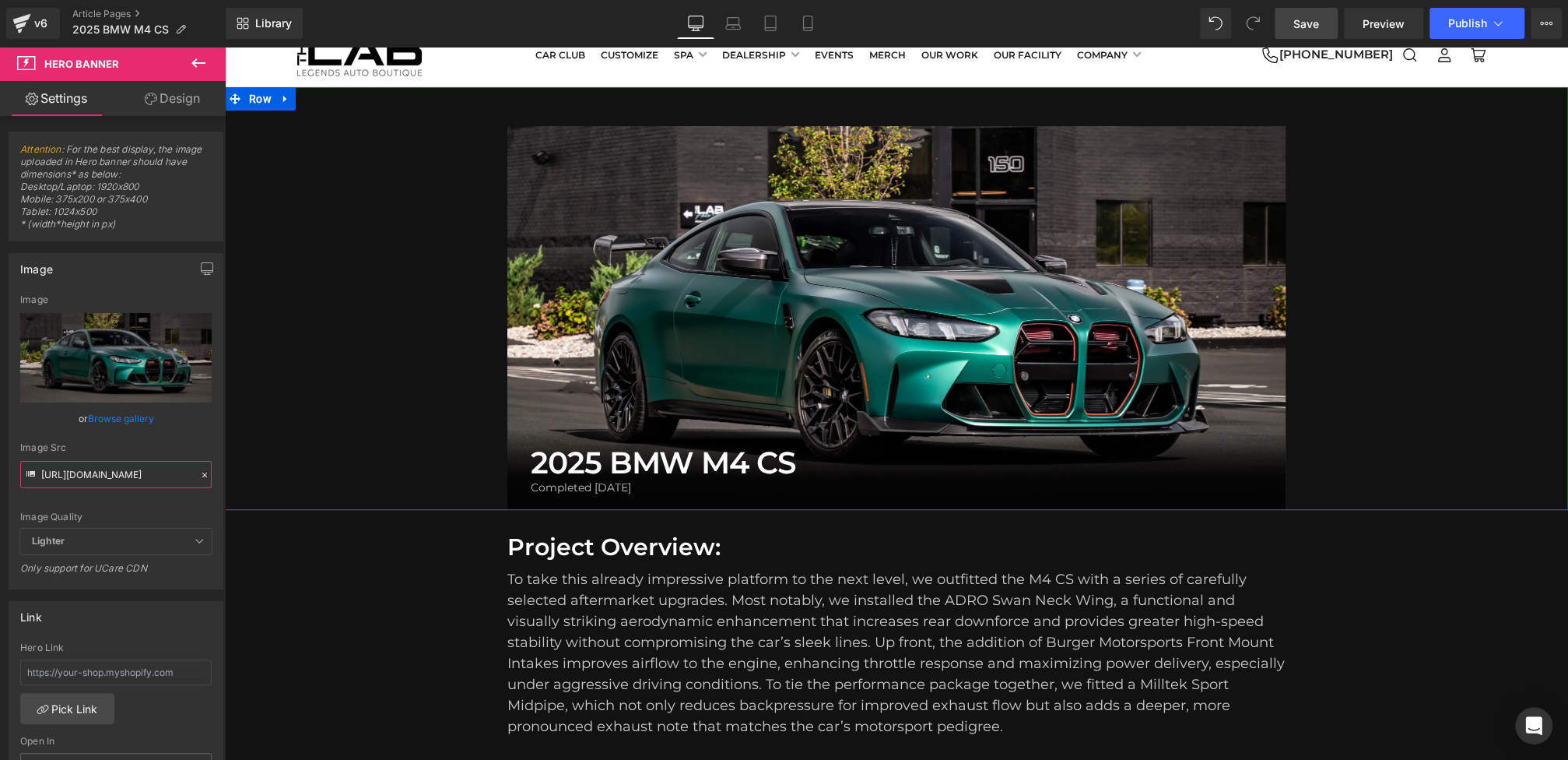
drag, startPoint x: 266, startPoint y: 520, endPoint x: 426, endPoint y: 486, distance: 163.2
click at [425, 486] on div "2025 BMW M4 CS Heading Completed August 2025 Heading Row Hero Banner Row" at bounding box center [896, 318] width 1343 height 384
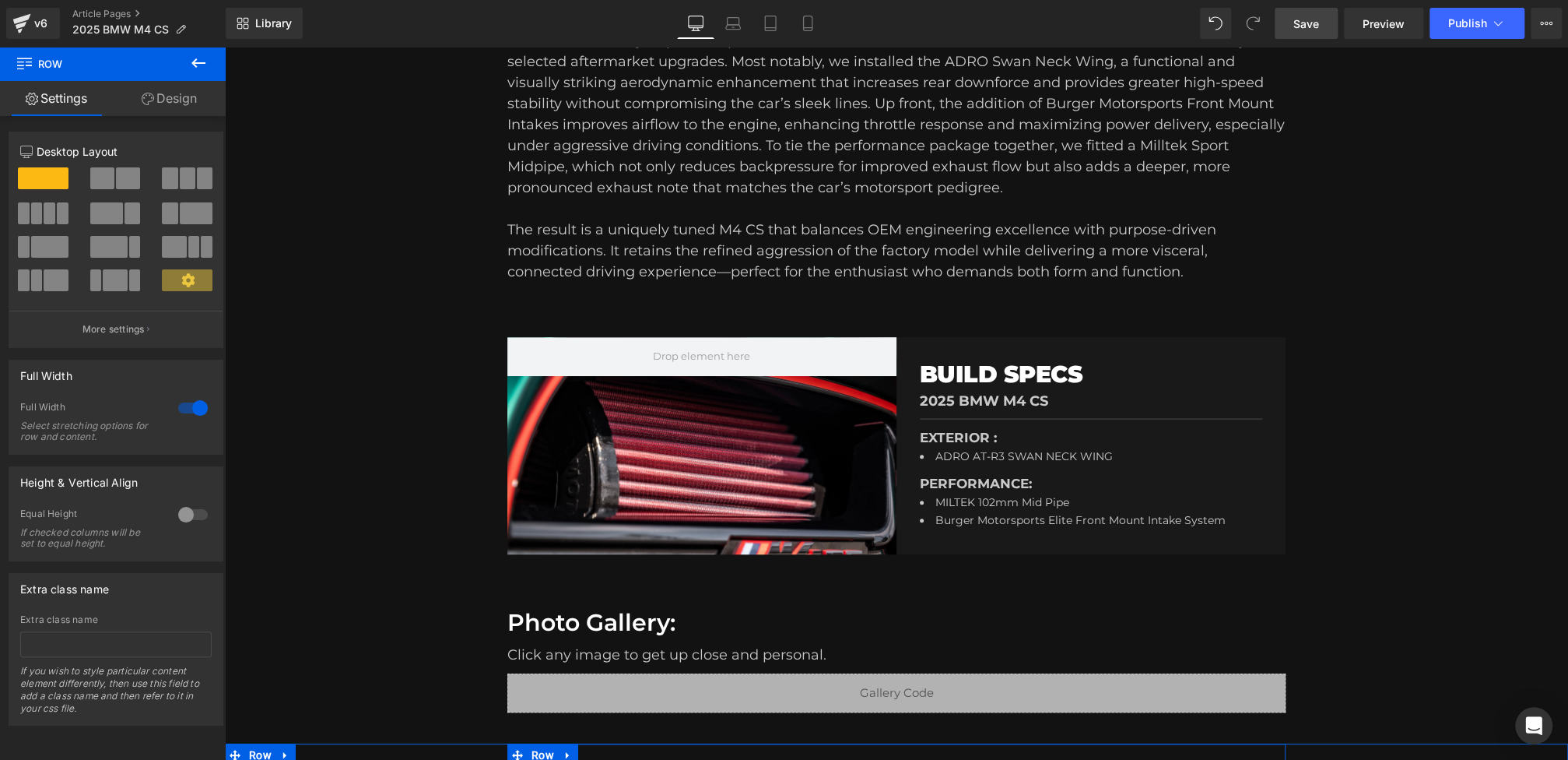
scroll to position [440, 0]
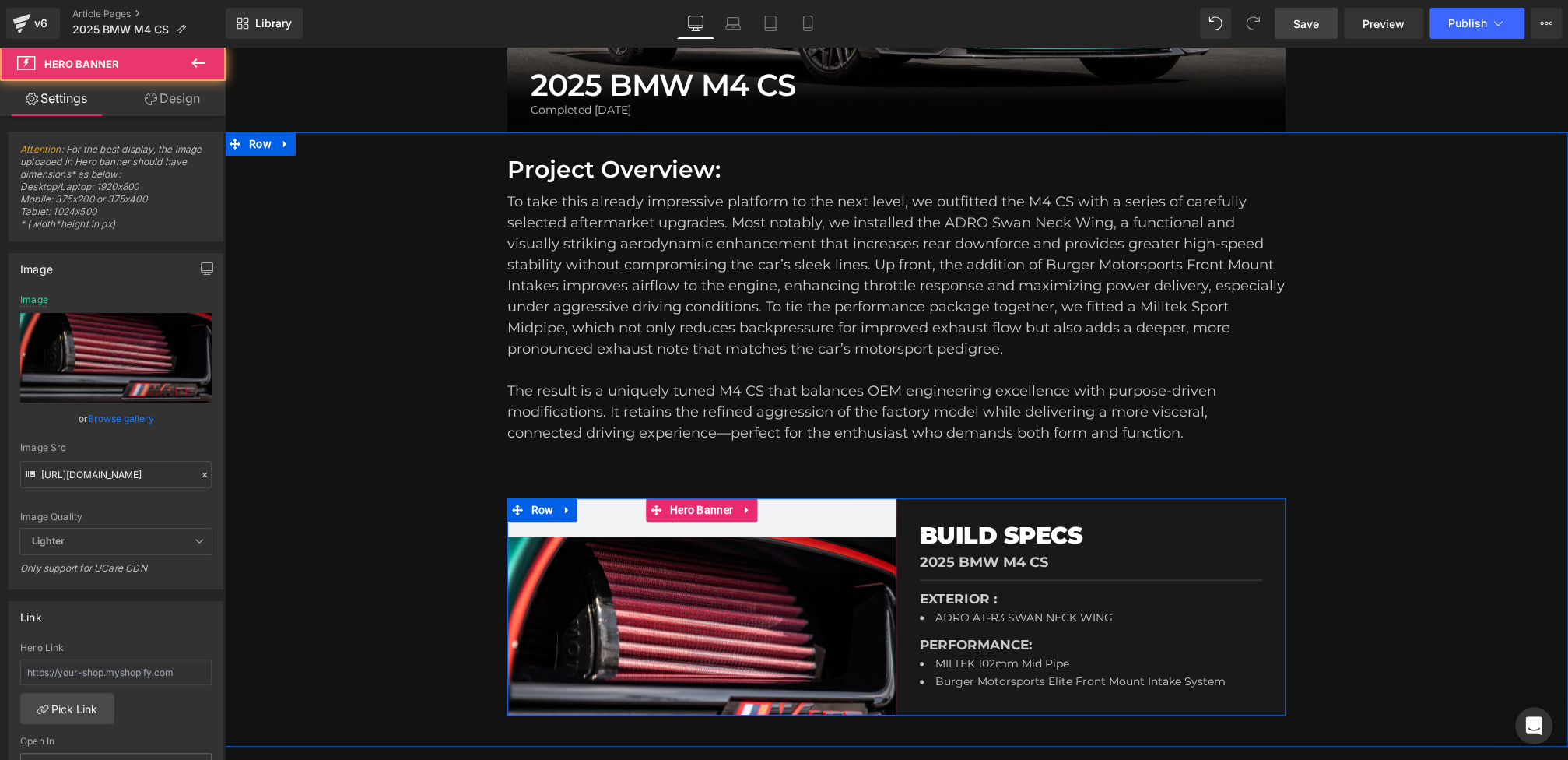
click at [718, 610] on div at bounding box center [701, 606] width 389 height 217
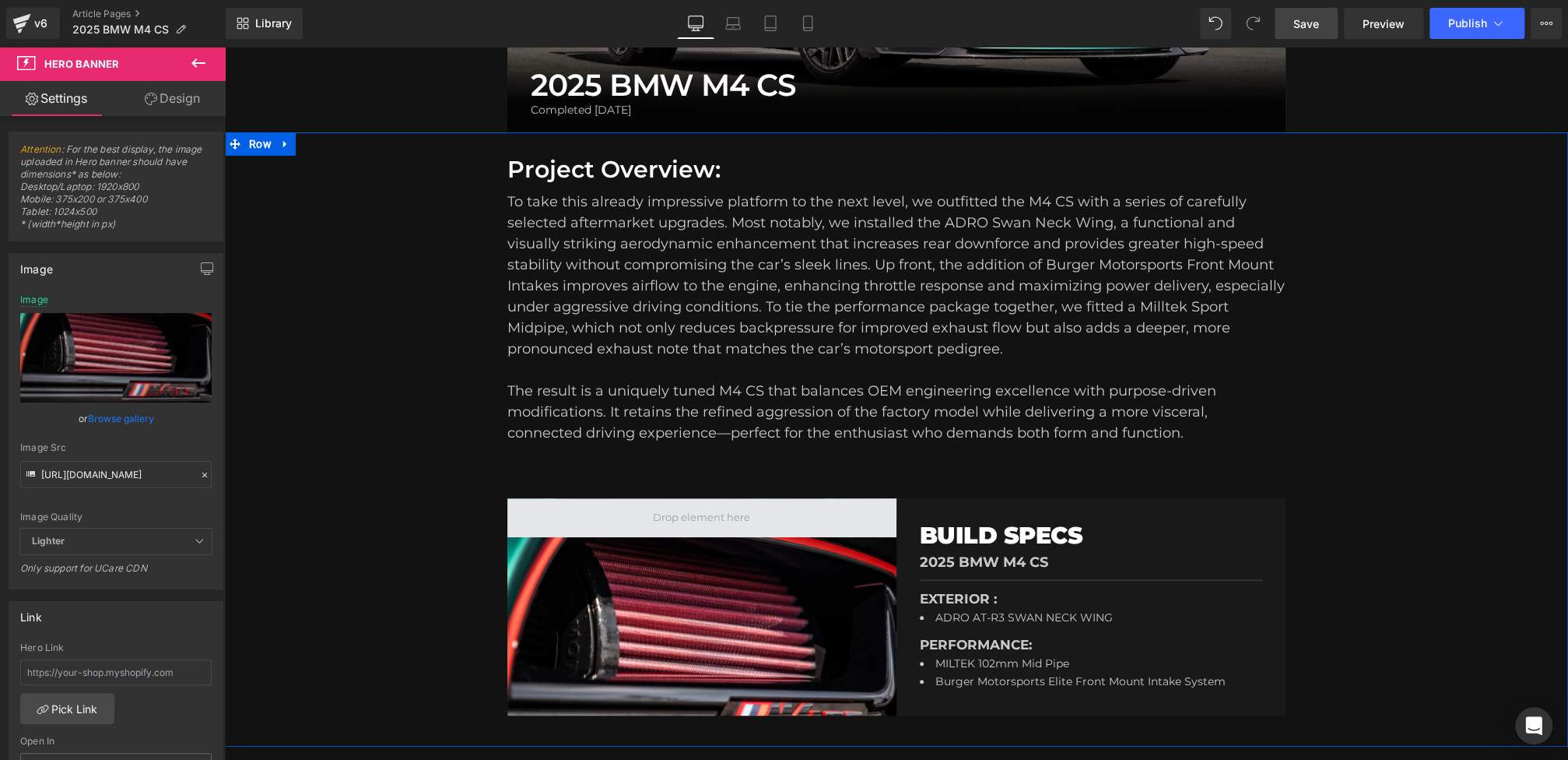
scroll to position [676, 0]
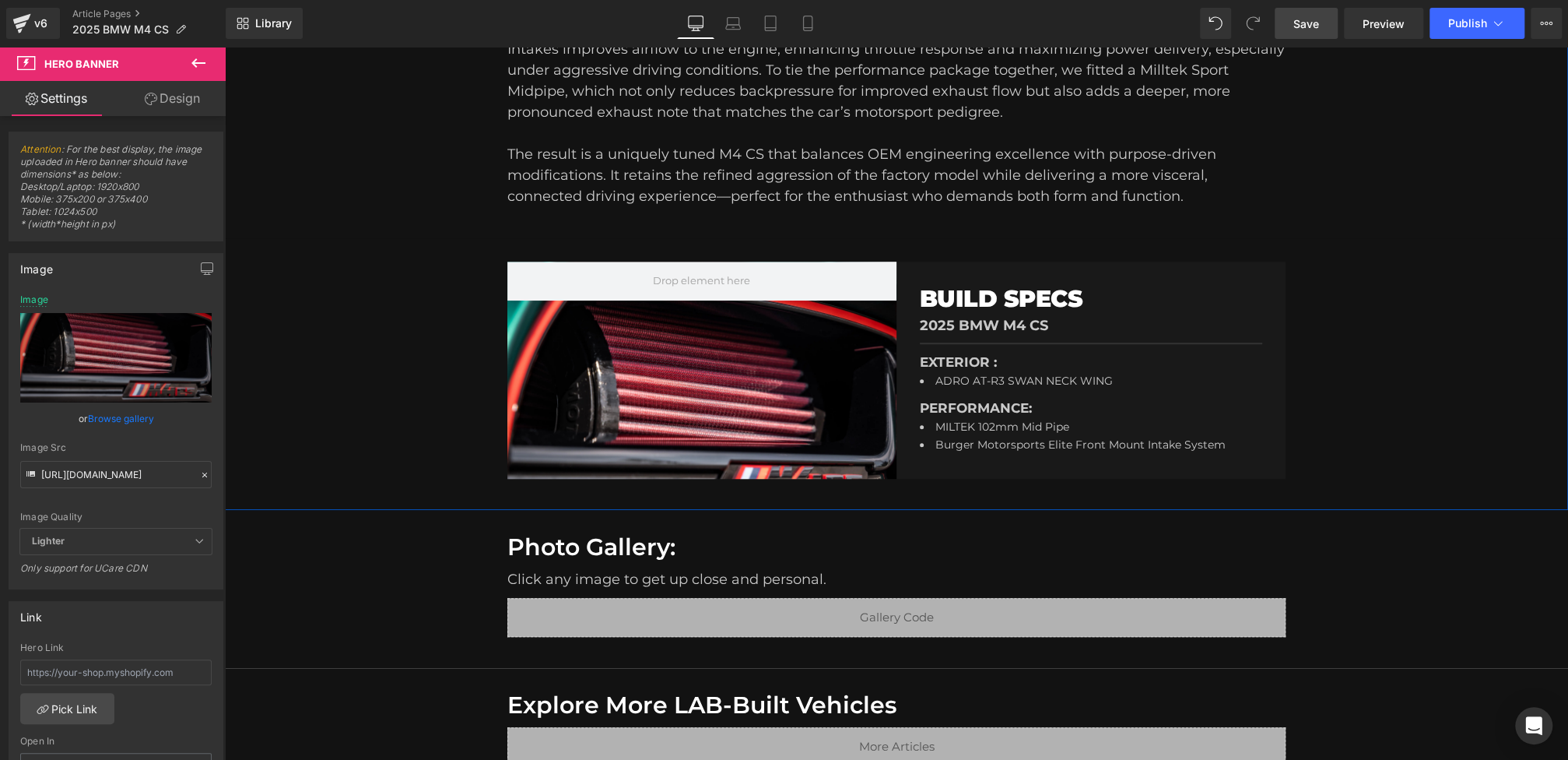
click at [764, 330] on div at bounding box center [701, 369] width 389 height 217
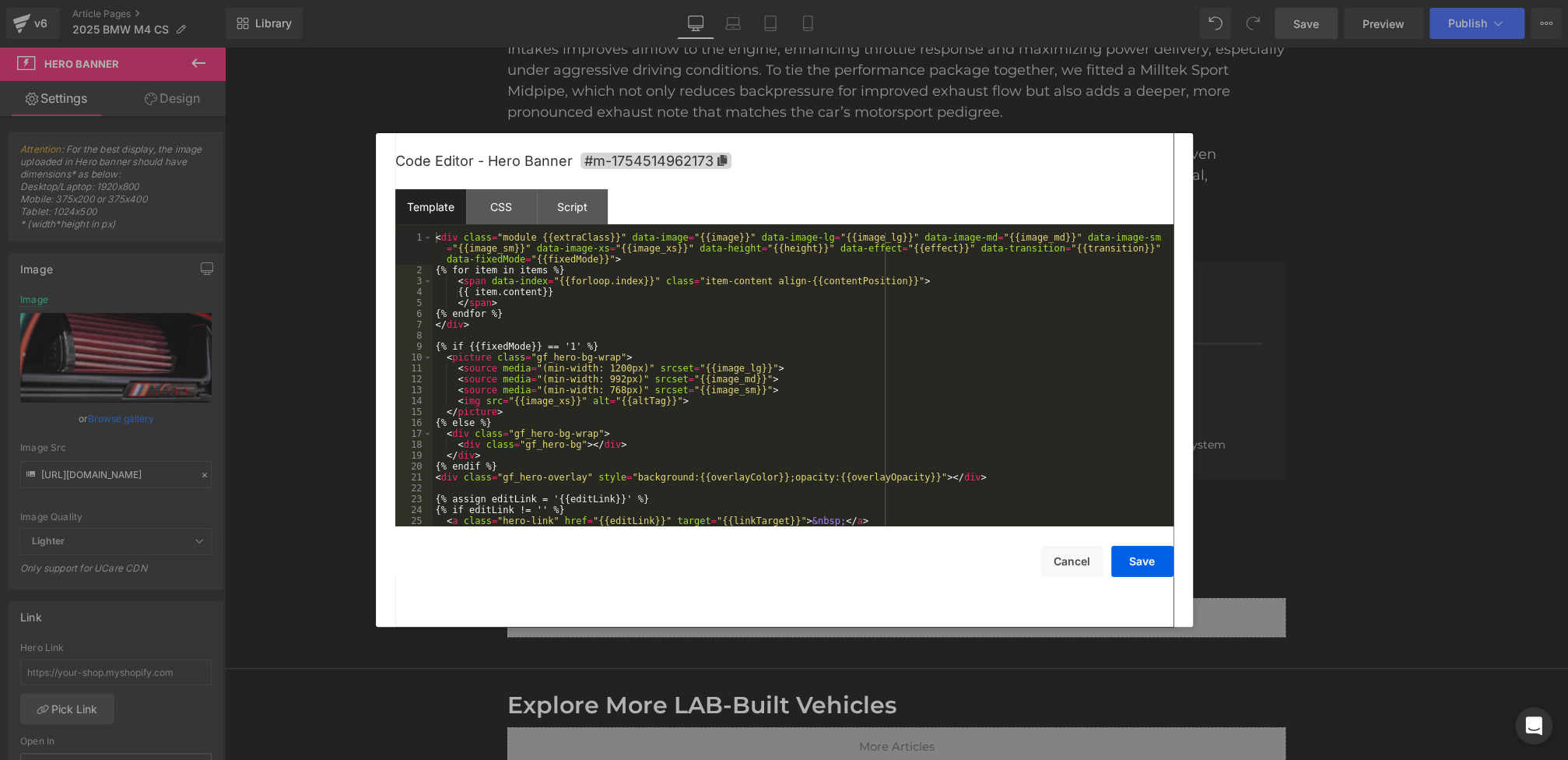
click at [647, 0] on div "Liquid You are previewing how the will restyle your page. You can not edit Elem…" at bounding box center [784, 0] width 1568 height 0
click at [531, 213] on div "CSS" at bounding box center [501, 206] width 71 height 35
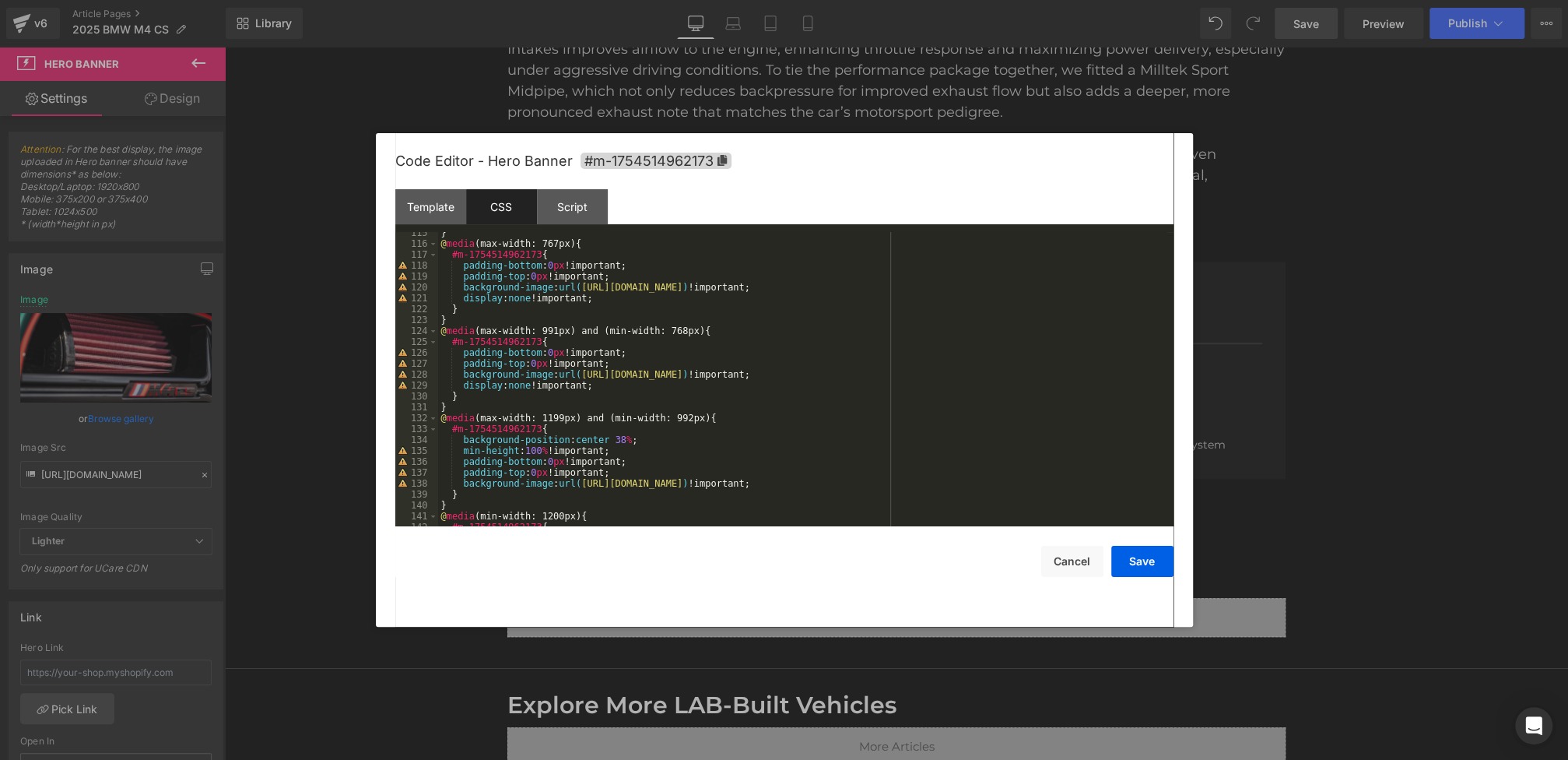
scroll to position [1320, 0]
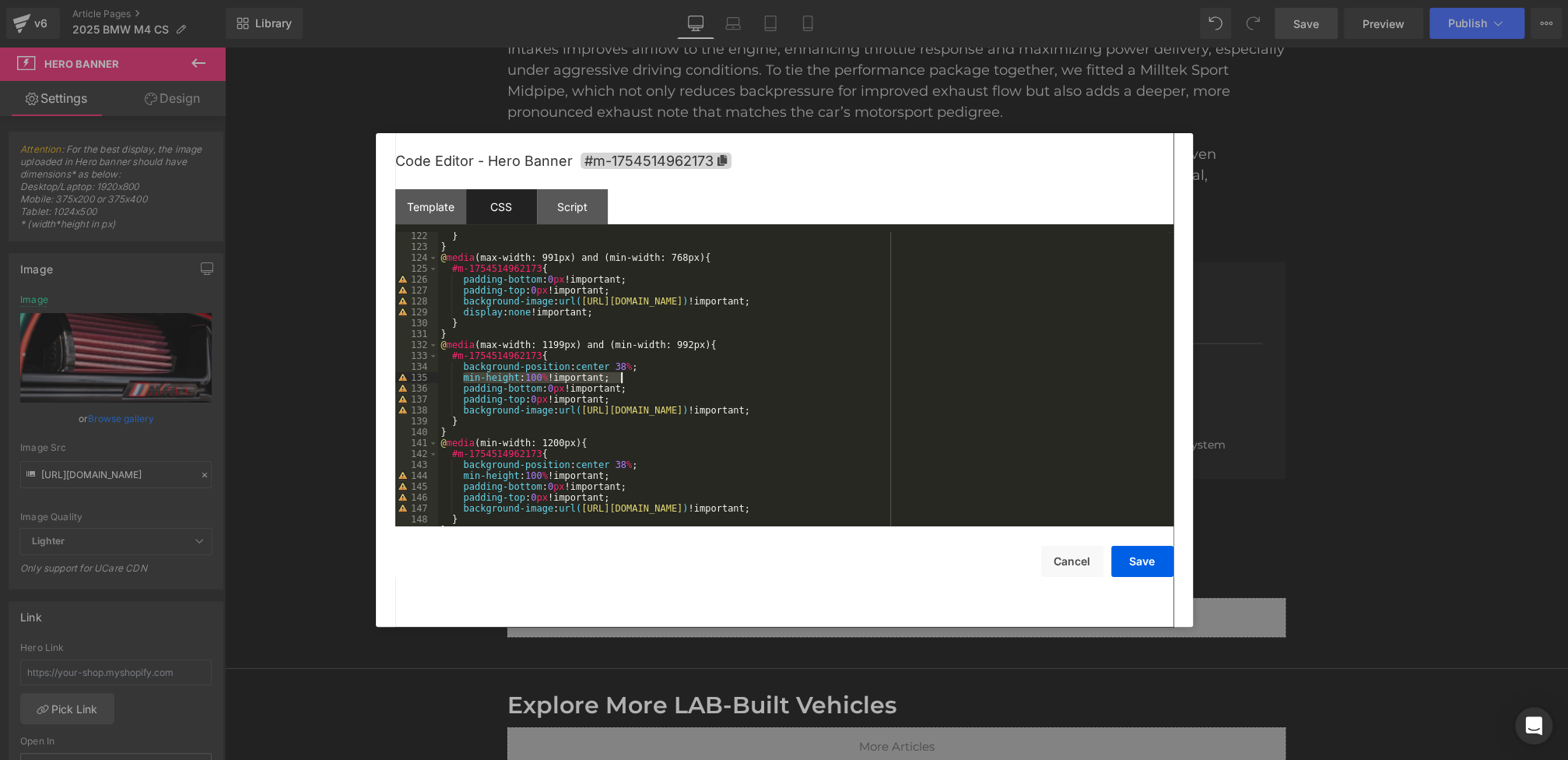
drag, startPoint x: 462, startPoint y: 381, endPoint x: 693, endPoint y: 381, distance: 230.3
click at [693, 381] on div "} } @ media (max-width: 991px) and (min-width: 768px) { #m-1754514962173 { padd…" at bounding box center [802, 388] width 729 height 316
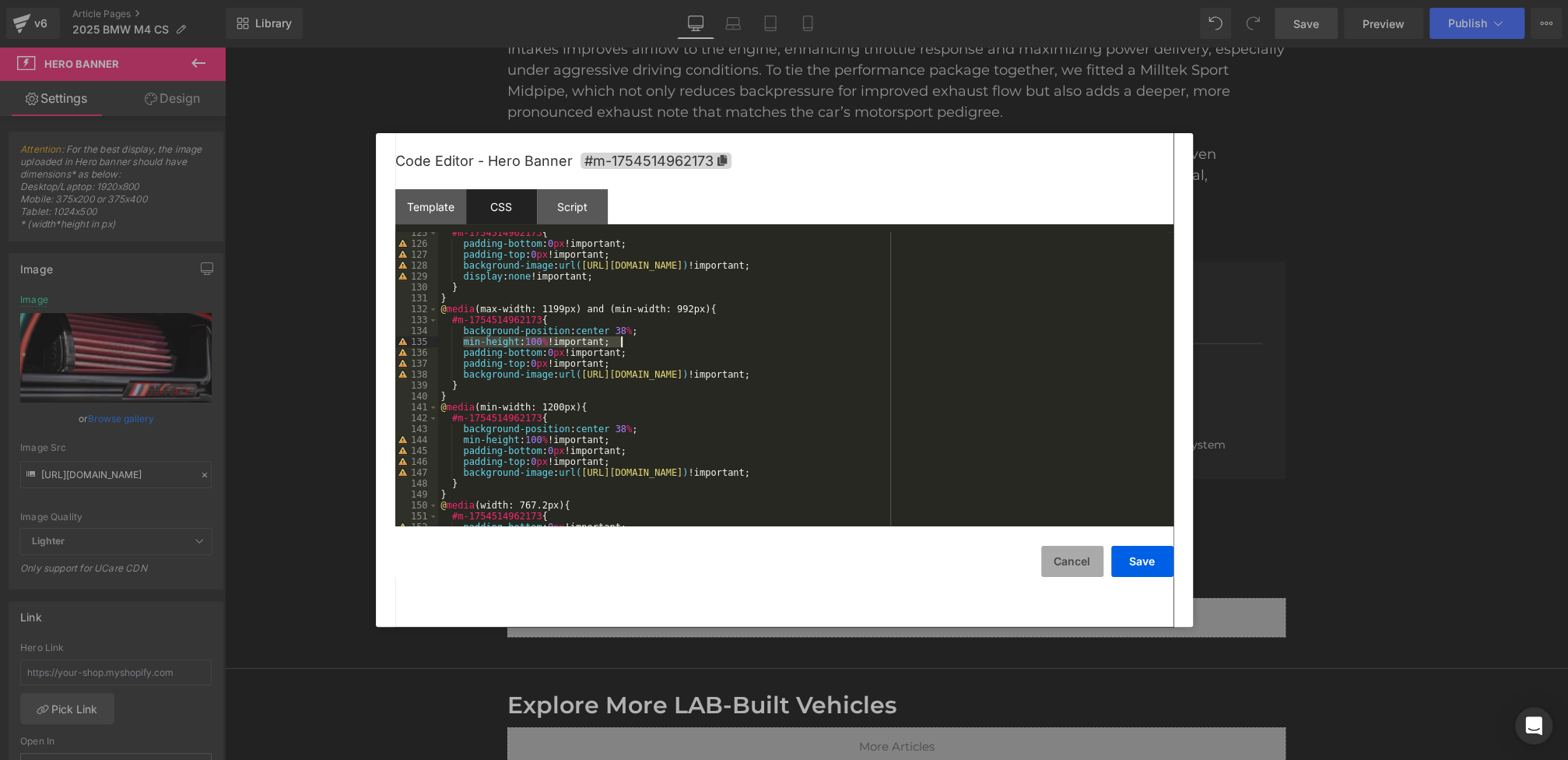
click at [1082, 550] on button "Cancel" at bounding box center [1072, 561] width 62 height 31
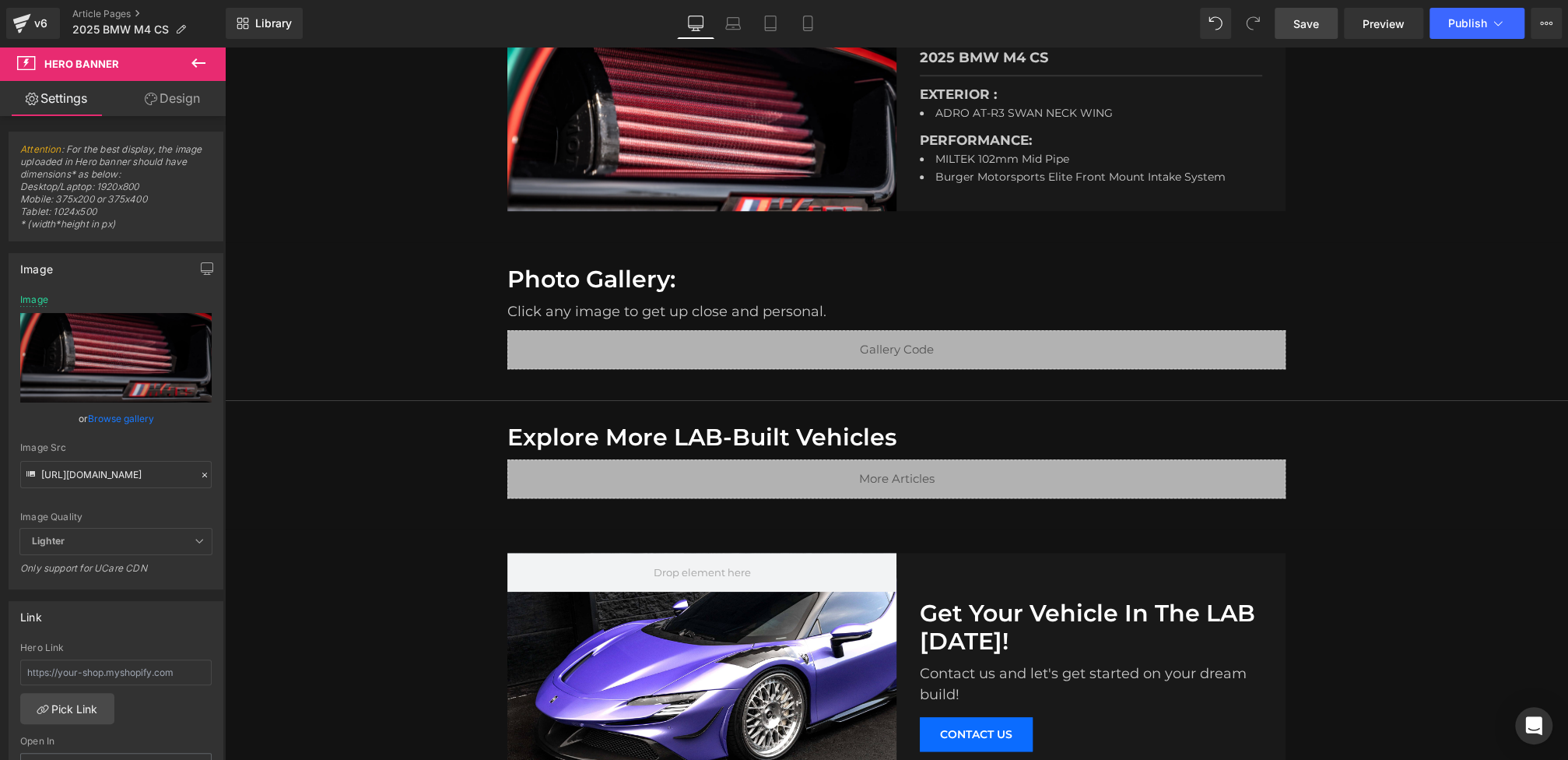
scroll to position [947, 0]
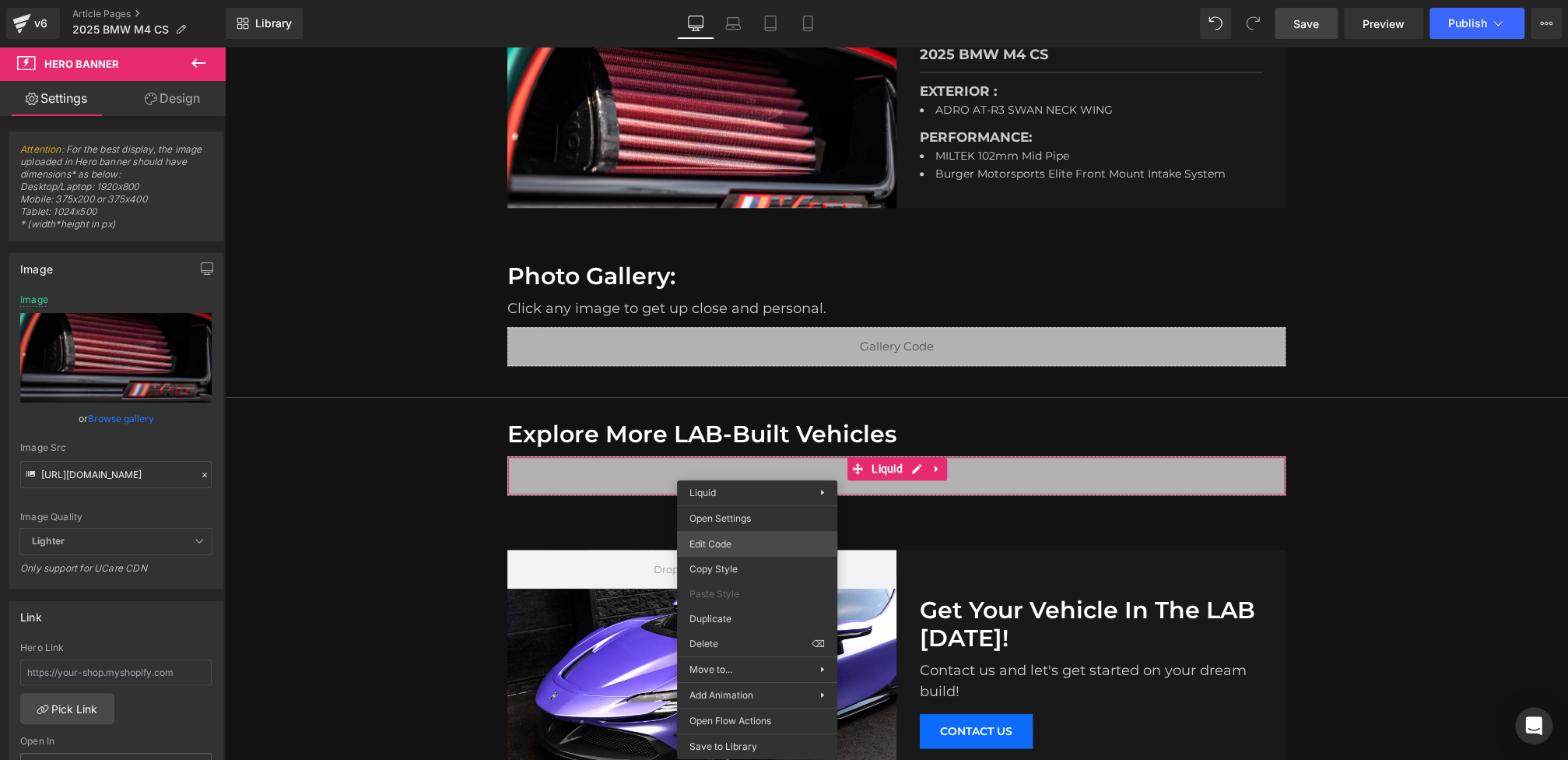
click at [711, 0] on div "Liquid You are previewing how the will restyle your page. You can not edit Elem…" at bounding box center [784, 0] width 1568 height 0
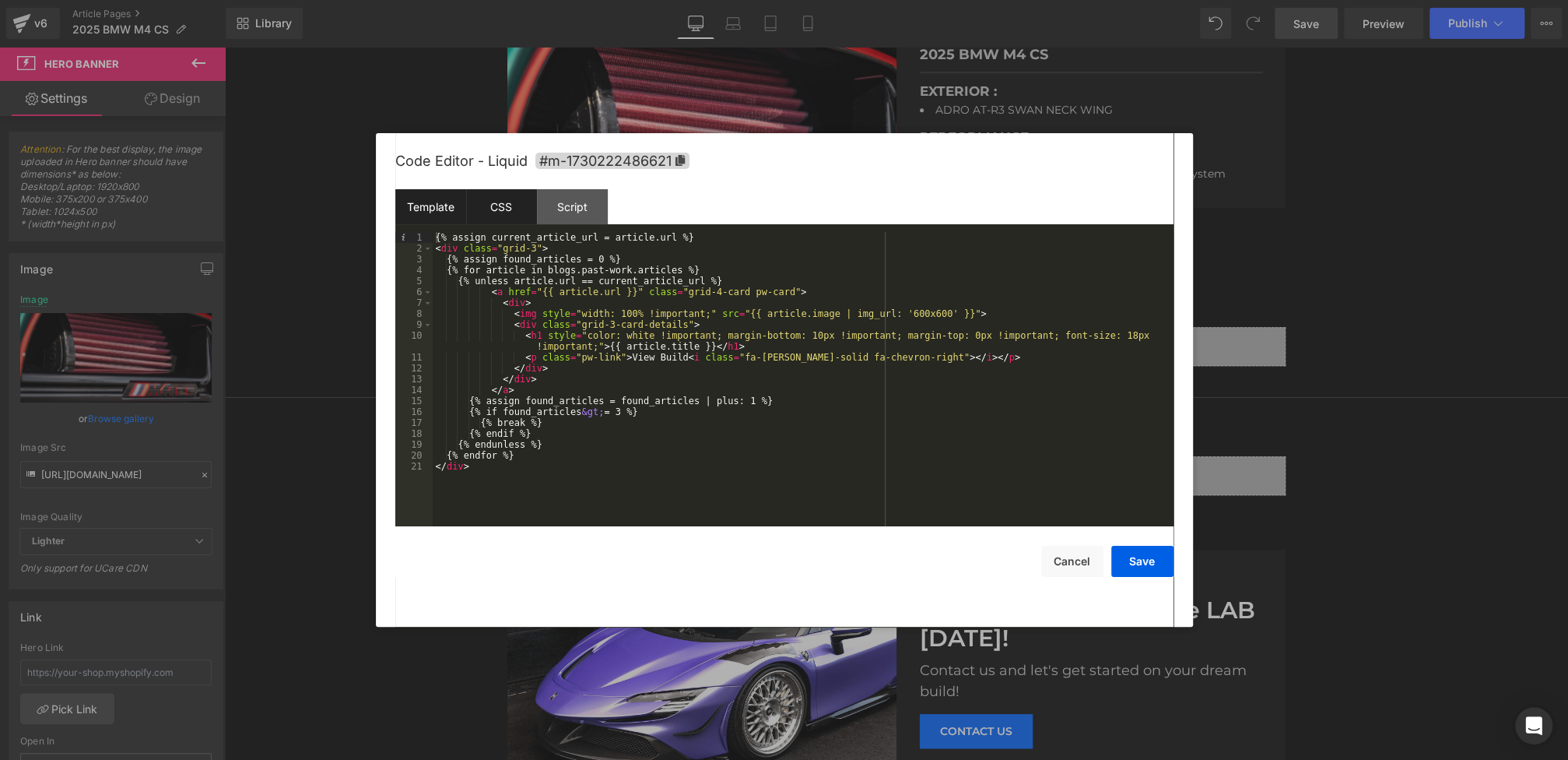
click at [508, 205] on div "CSS" at bounding box center [501, 206] width 71 height 35
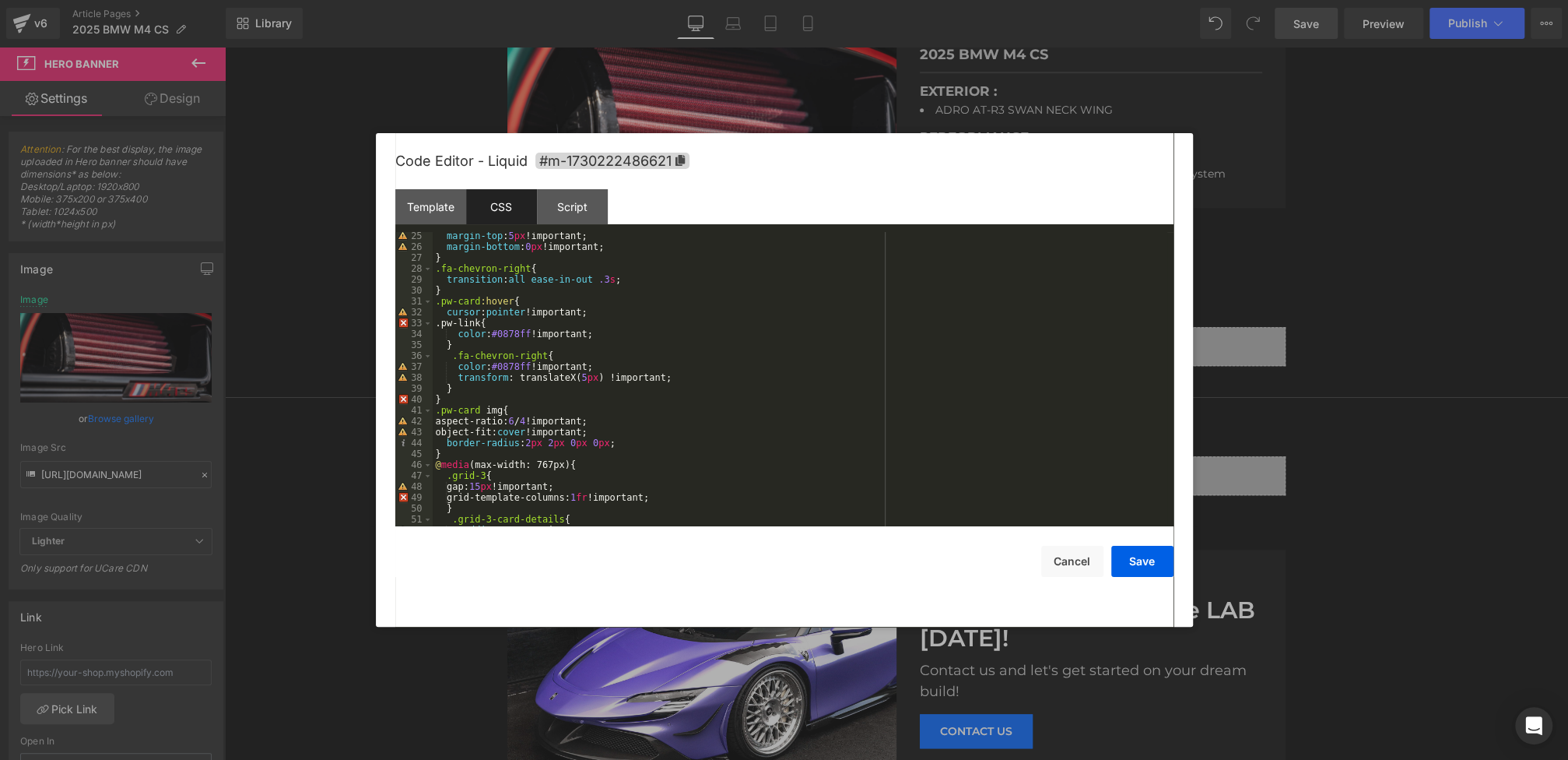
scroll to position [313, 0]
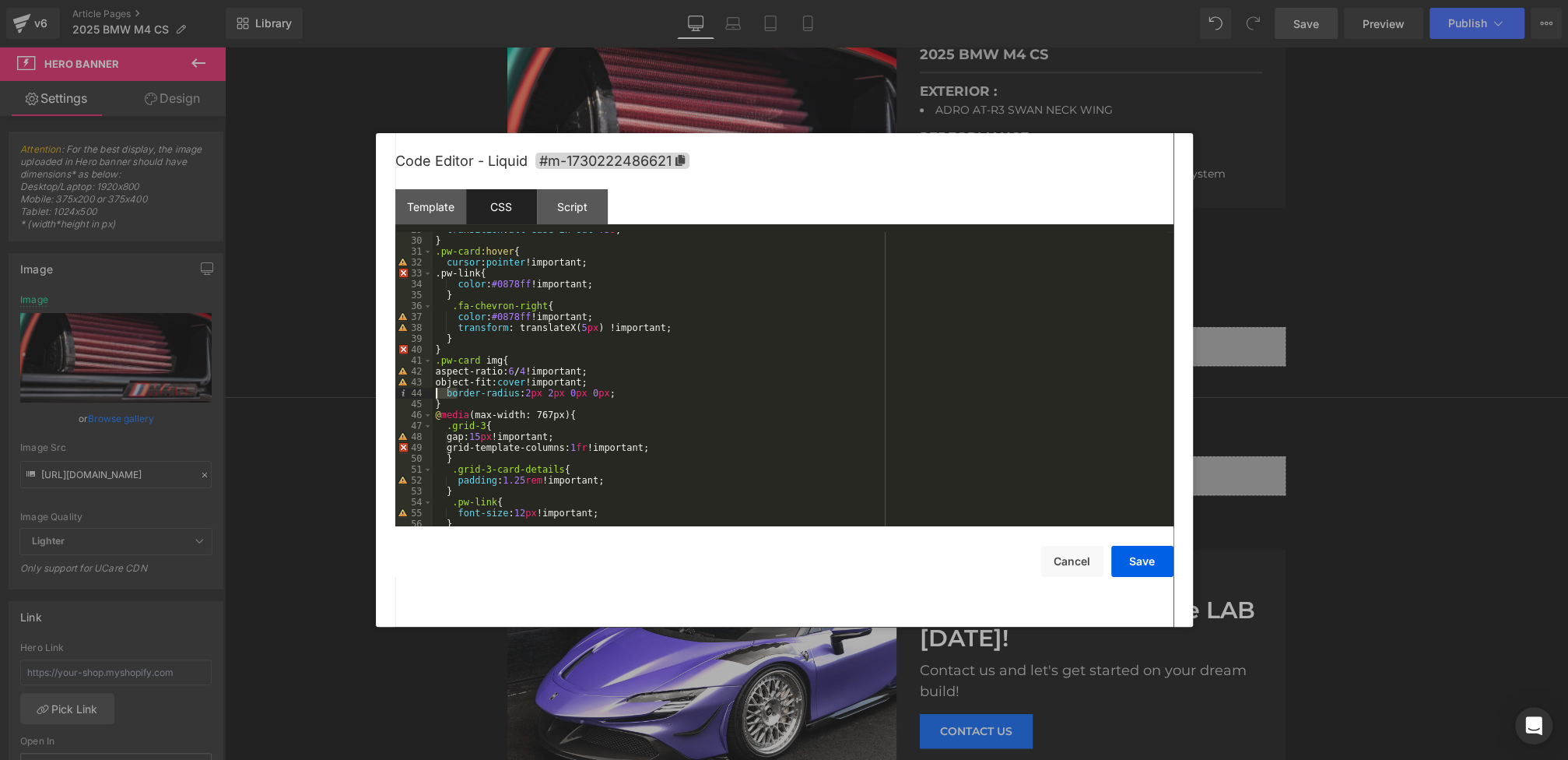
drag, startPoint x: 459, startPoint y: 398, endPoint x: 428, endPoint y: 383, distance: 34.8
click at [428, 383] on pre "29 30 31 32 33 34 35 36 37 38 39 40 41 42 43 44 45 46 47 48 49 50 51 52 53 54 5…" at bounding box center [784, 379] width 778 height 294
click at [462, 405] on div "transition : all ease-in-out .3 s ; } .pw-card :hover { cursor : pointer !impor…" at bounding box center [800, 382] width 735 height 316
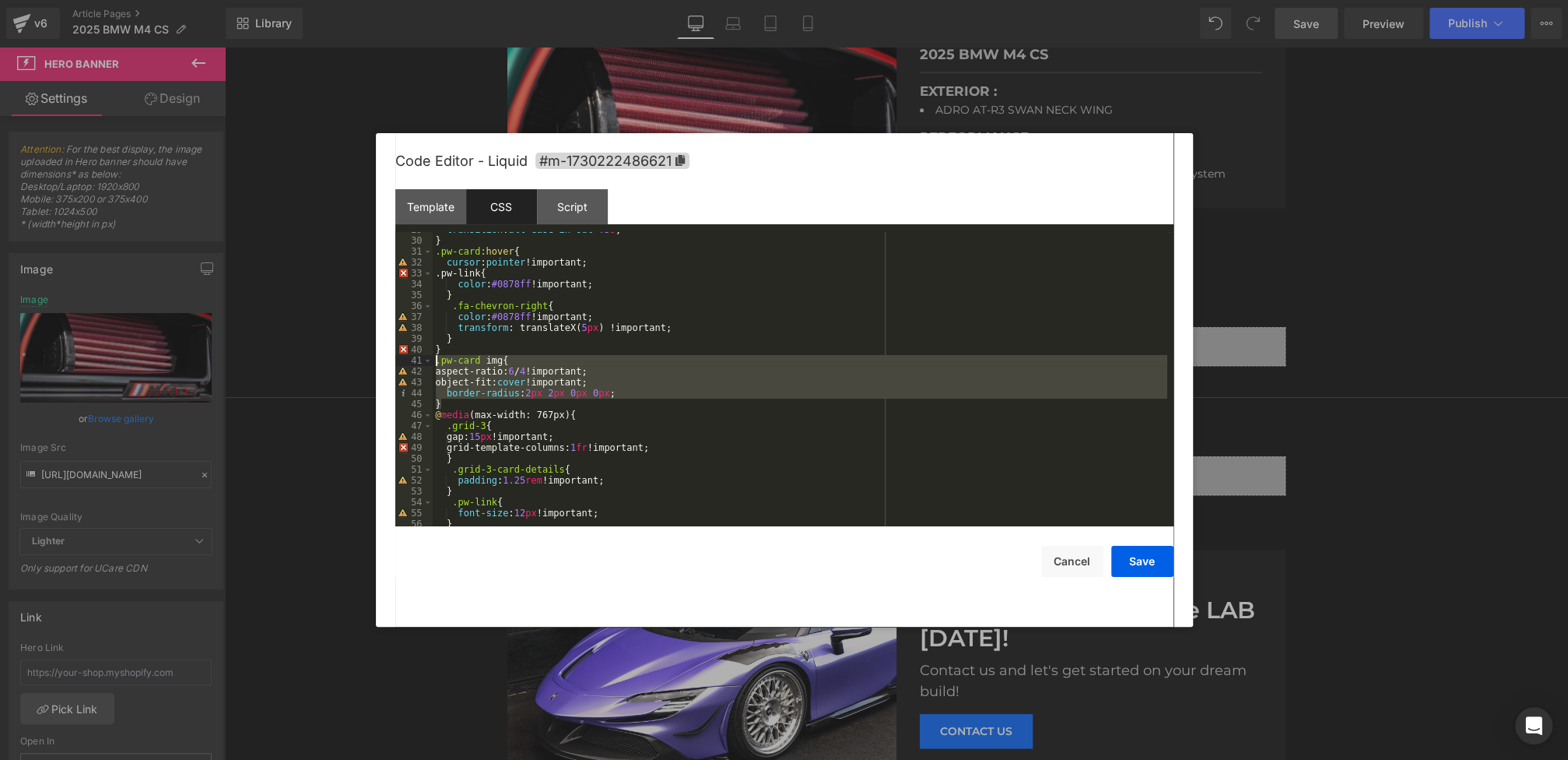
drag, startPoint x: 472, startPoint y: 405, endPoint x: 417, endPoint y: 362, distance: 69.3
click at [417, 362] on pre "29 30 31 32 33 34 35 36 37 38 39 40 41 42 43 44 45 46 47 48 49 50 51 52 53 54 5…" at bounding box center [784, 379] width 778 height 294
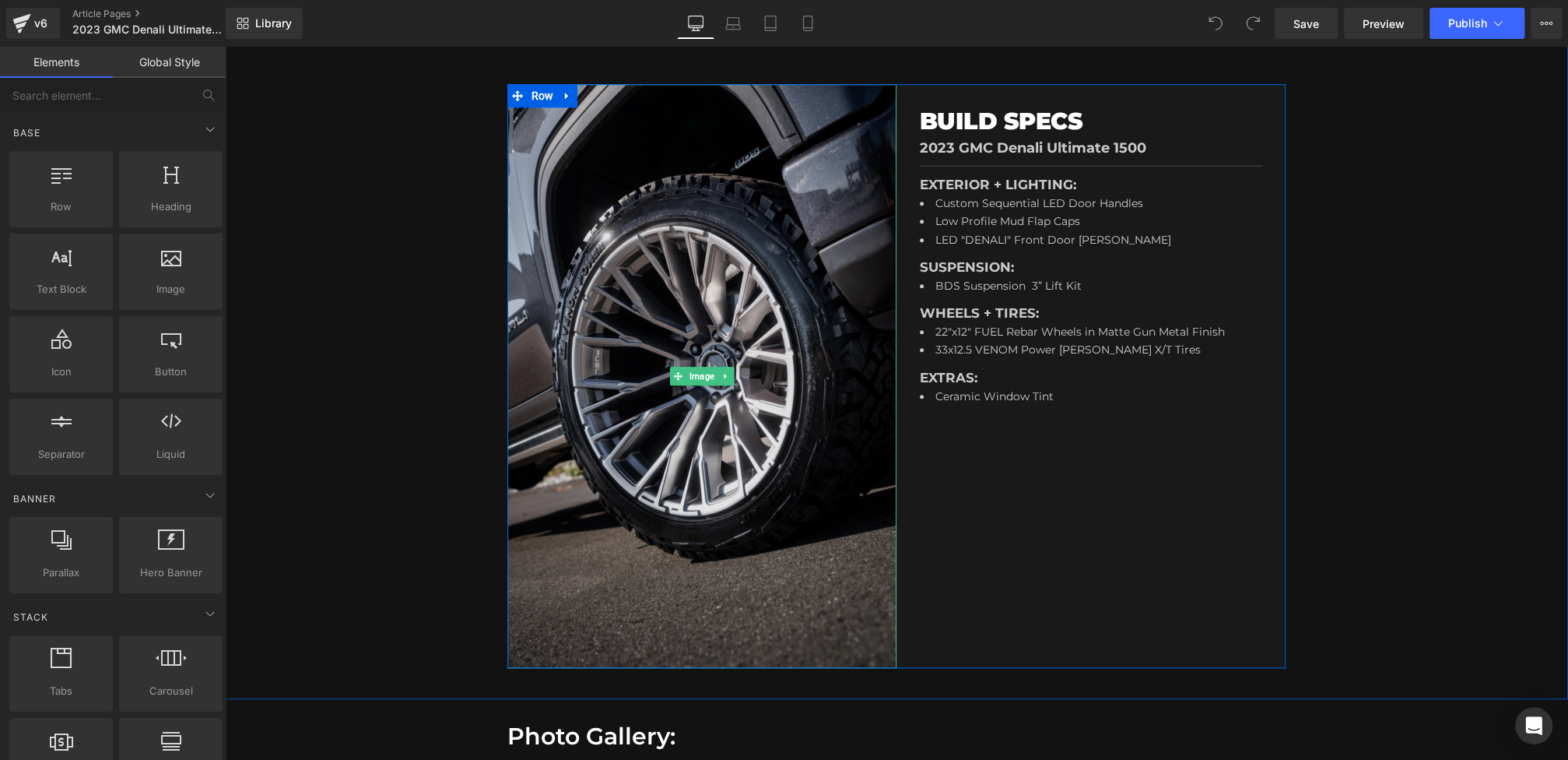
scroll to position [938, 0]
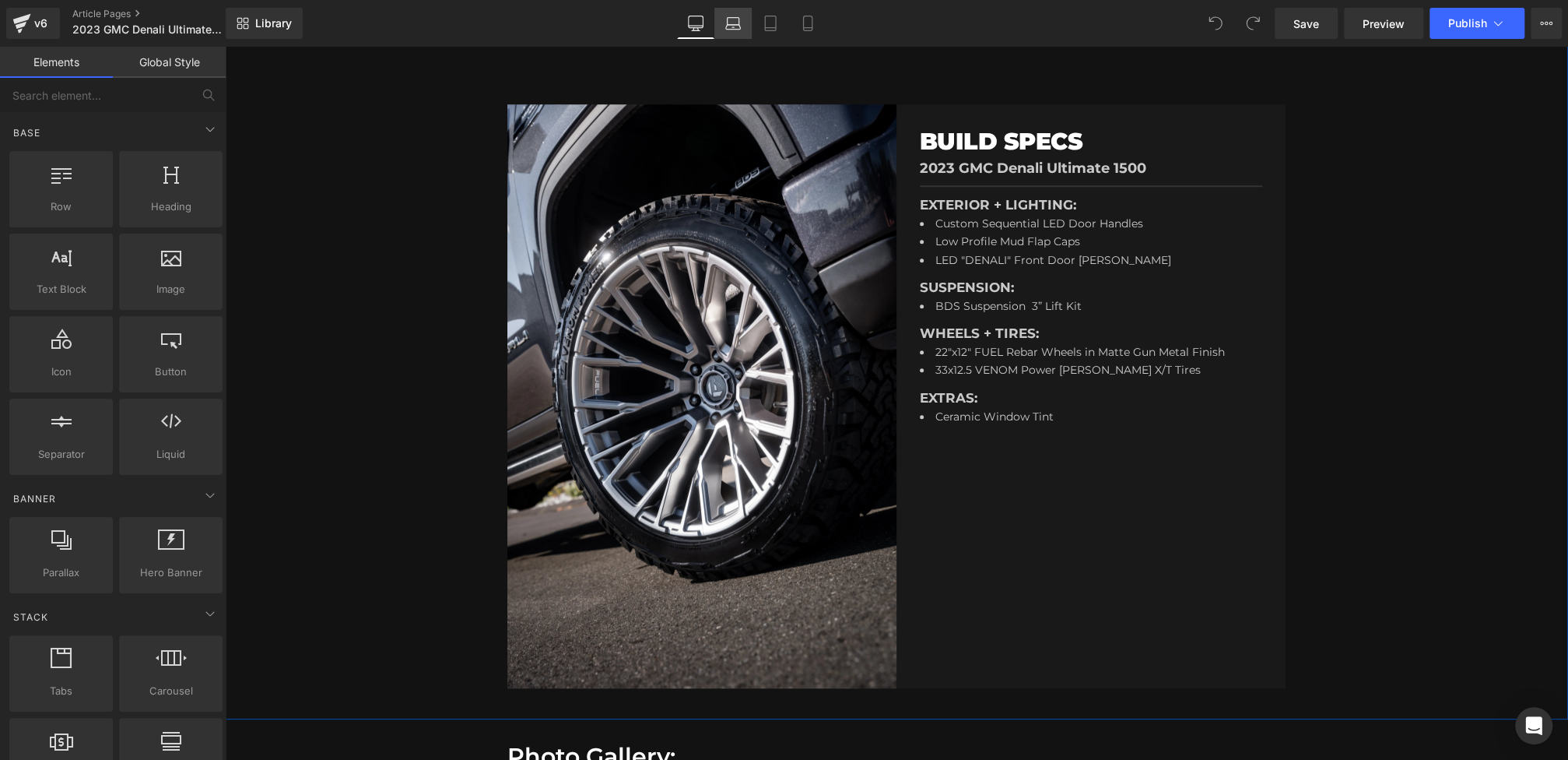
click at [725, 30] on icon at bounding box center [733, 24] width 16 height 16
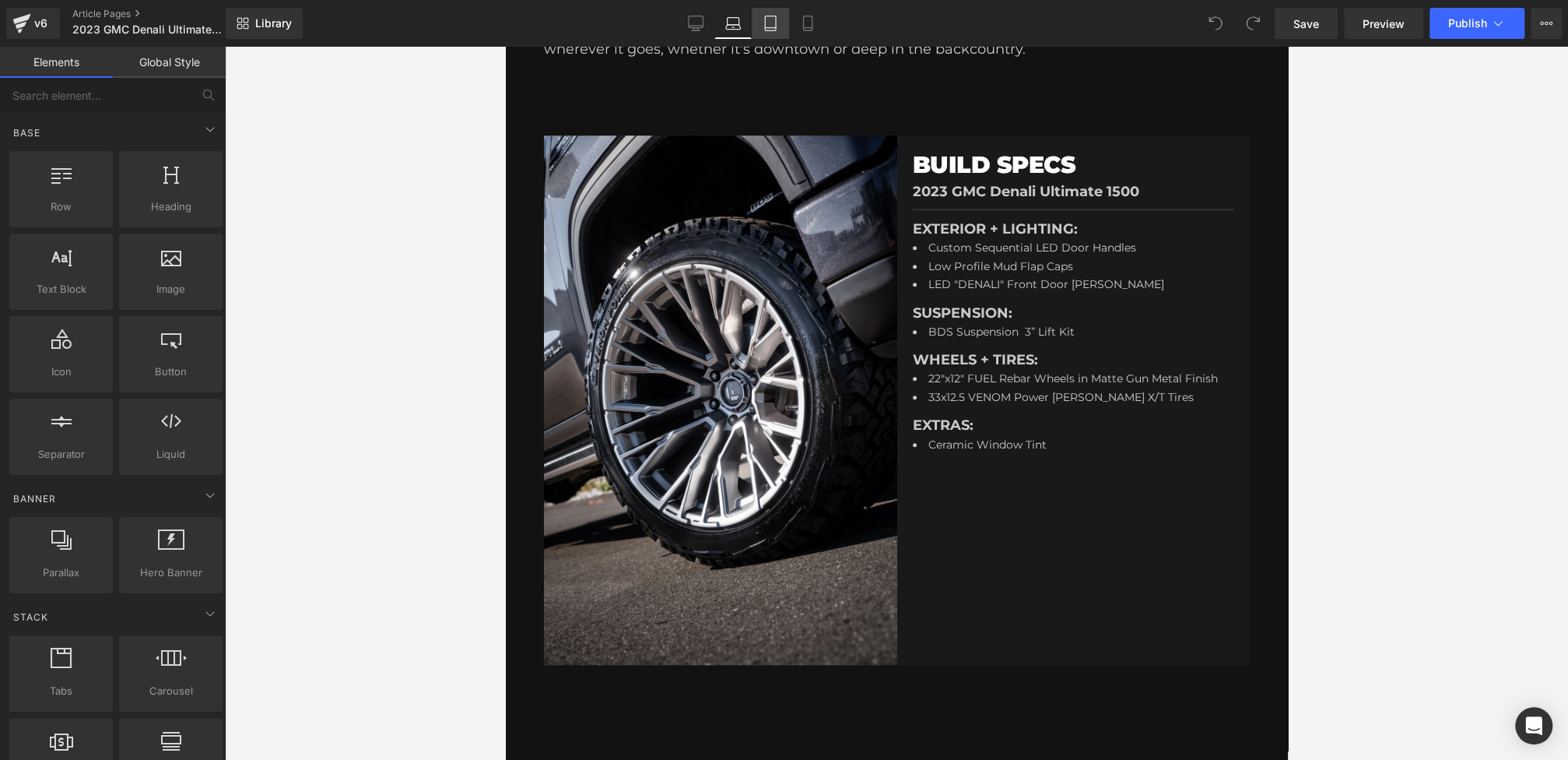
click at [778, 30] on link "Tablet" at bounding box center [770, 23] width 37 height 31
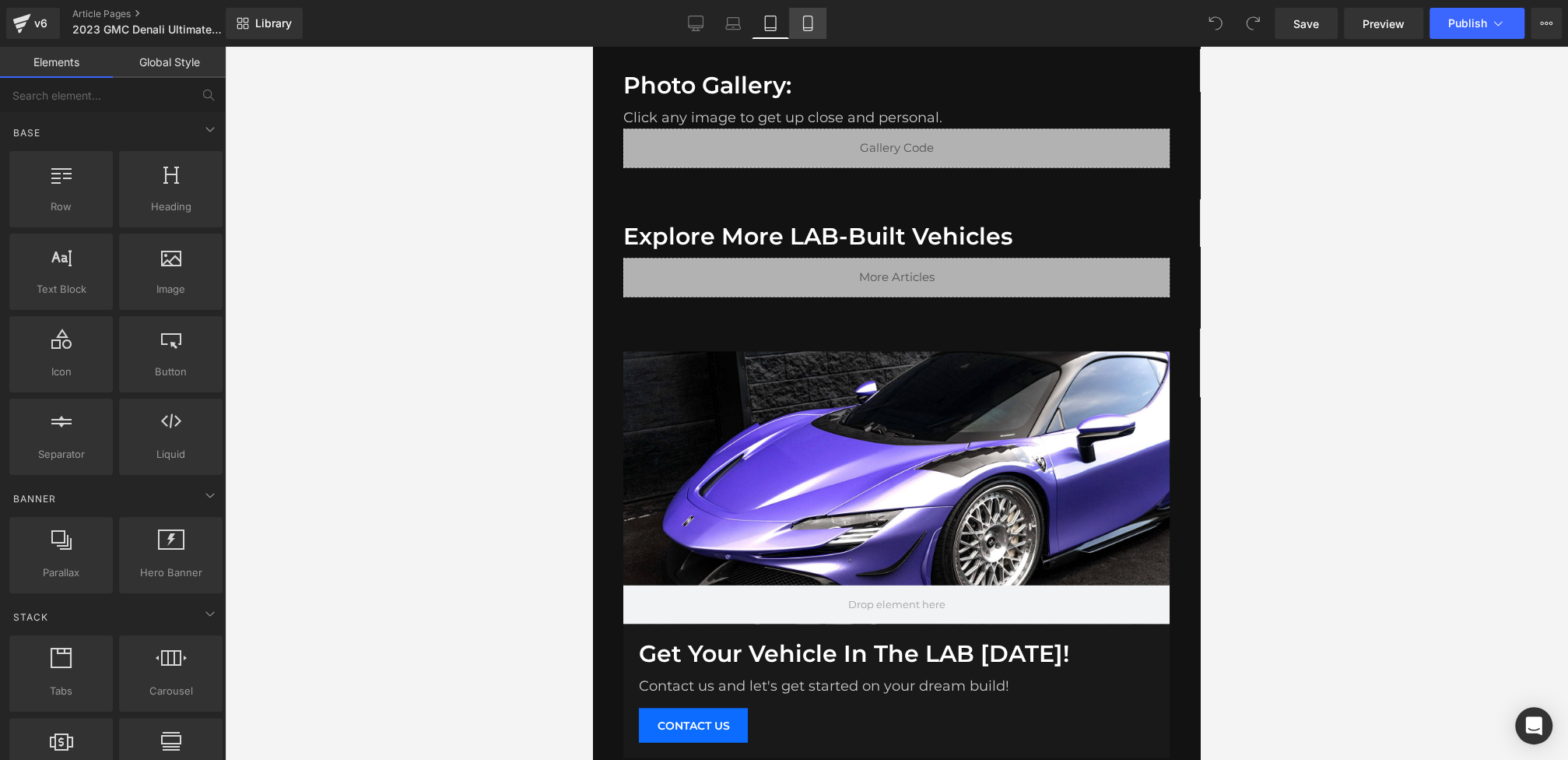
click at [812, 28] on icon at bounding box center [807, 28] width 9 height 0
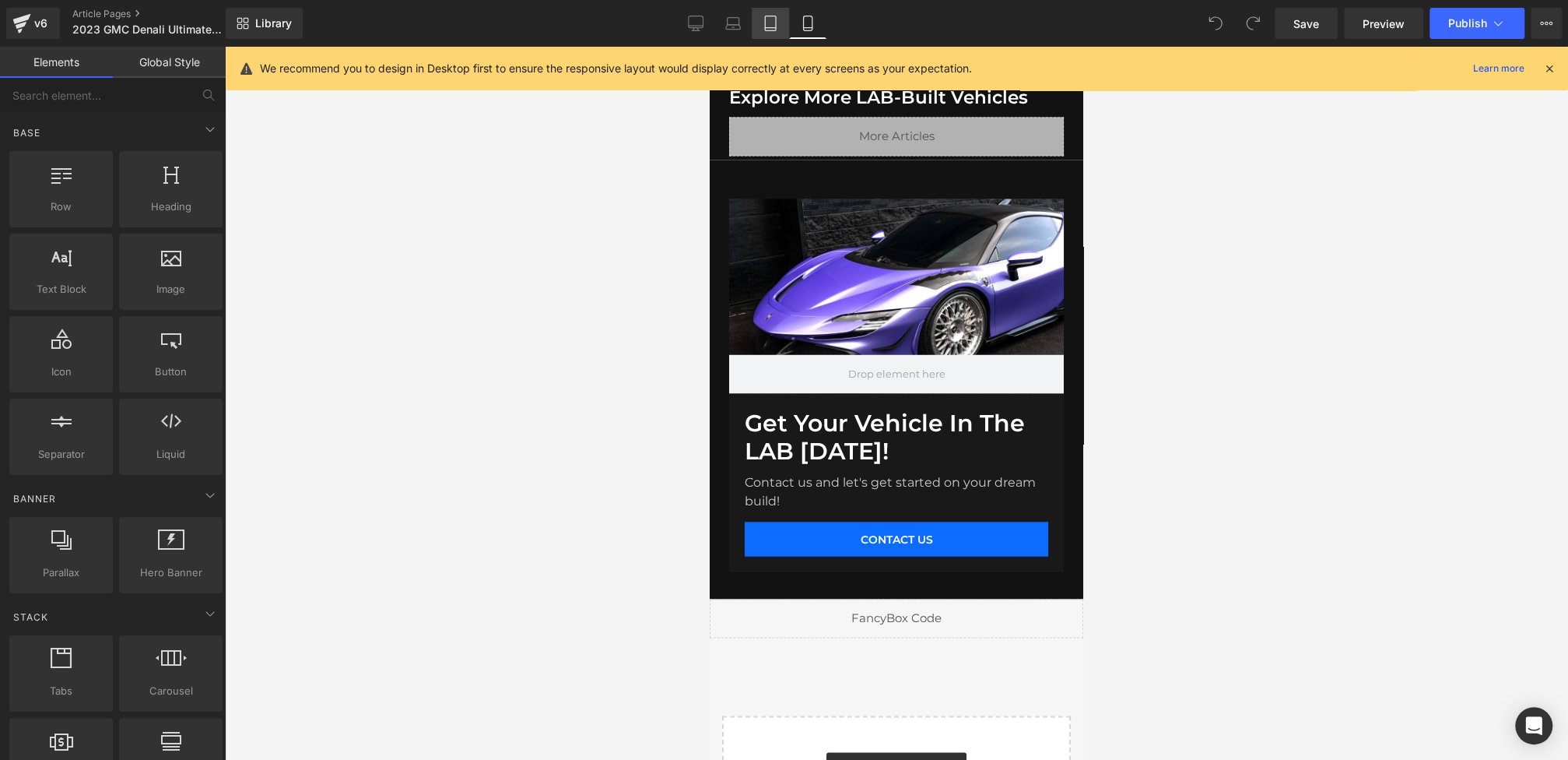
click at [770, 25] on icon at bounding box center [771, 24] width 16 height 16
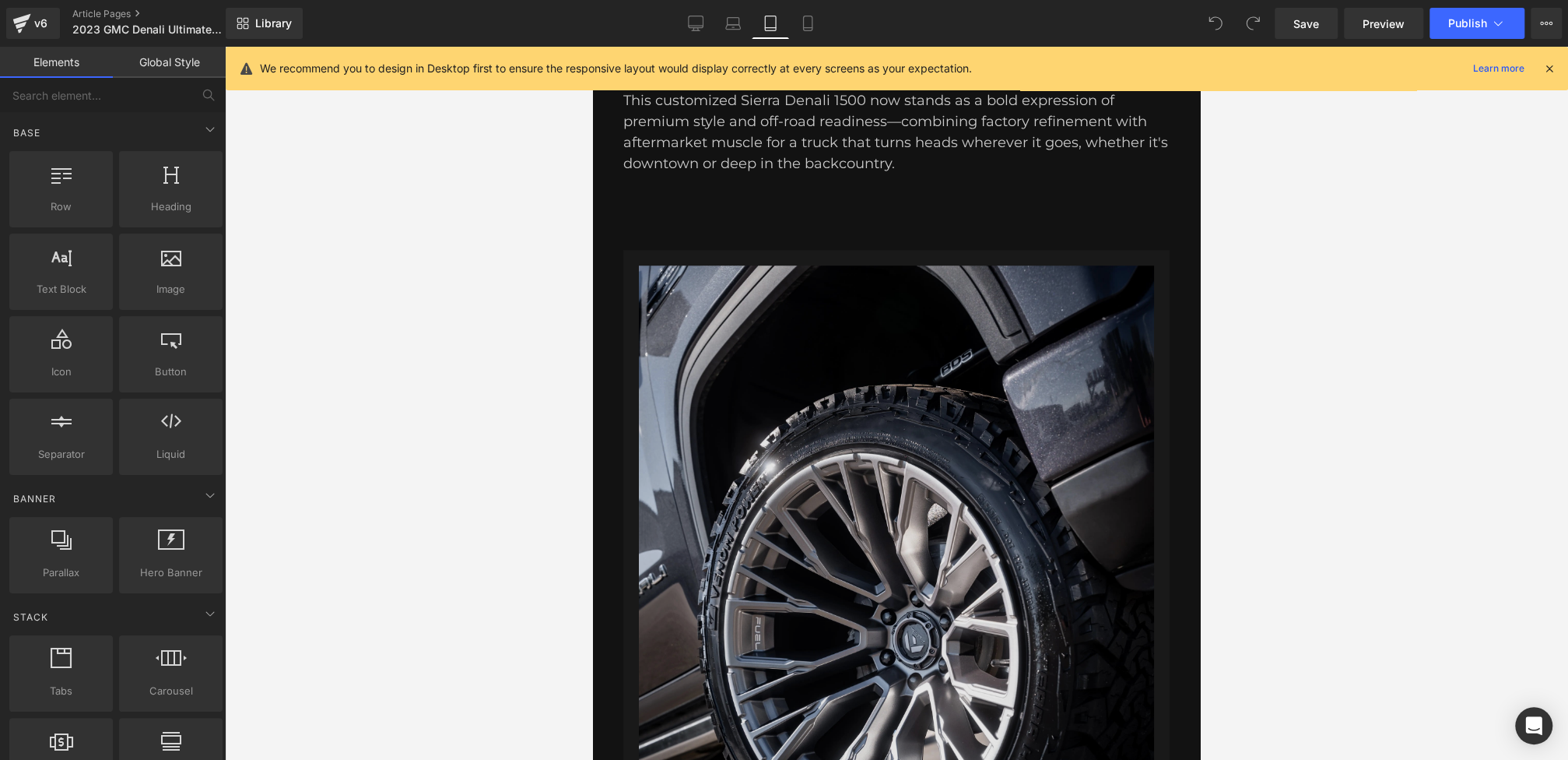
scroll to position [731, 0]
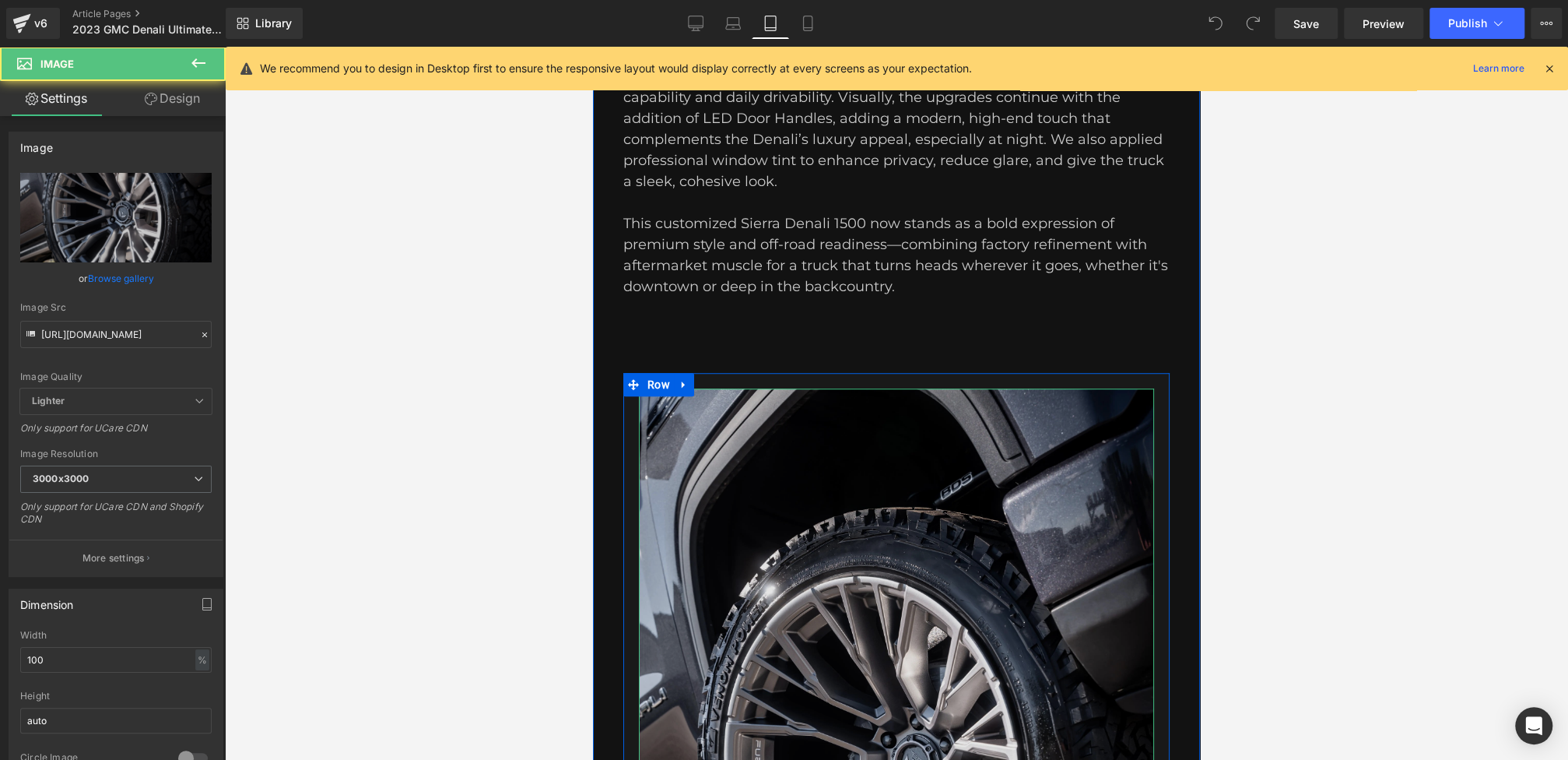
click at [807, 516] on img at bounding box center [896, 774] width 515 height 773
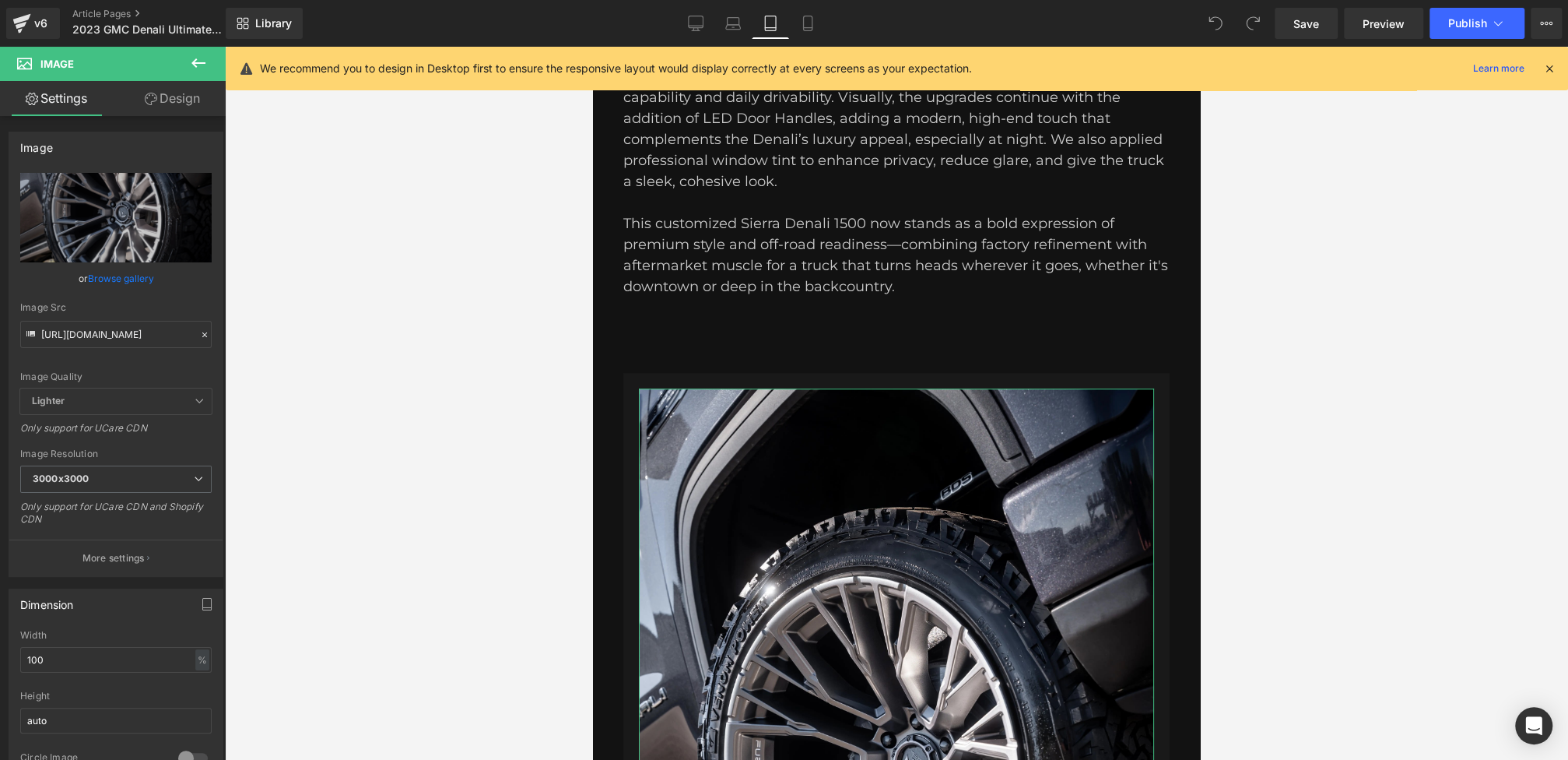
click at [175, 114] on link "Design" at bounding box center [172, 98] width 113 height 35
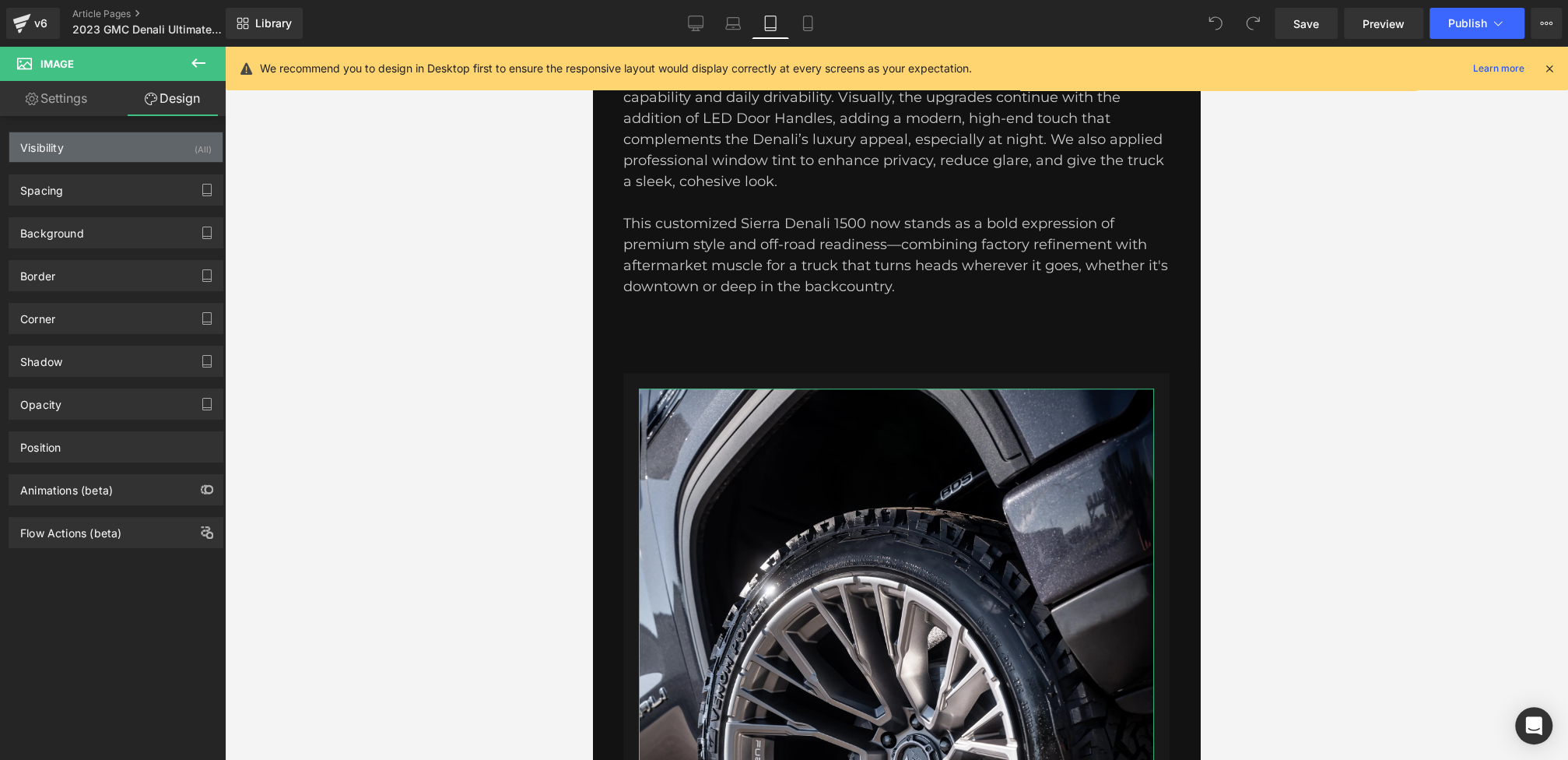
click at [196, 154] on div "(All)" at bounding box center [203, 145] width 17 height 26
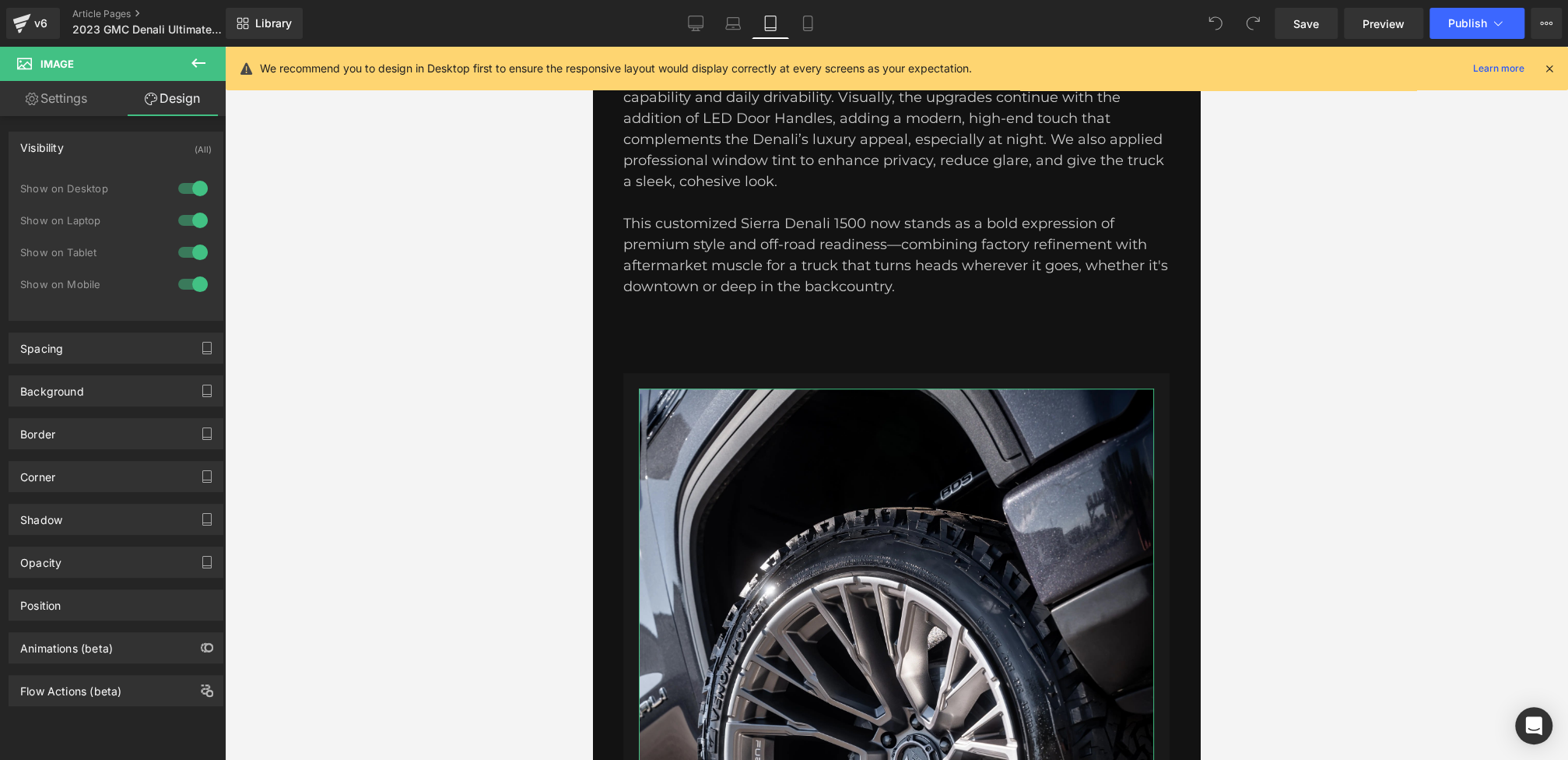
click at [61, 106] on link "Settings" at bounding box center [56, 98] width 113 height 35
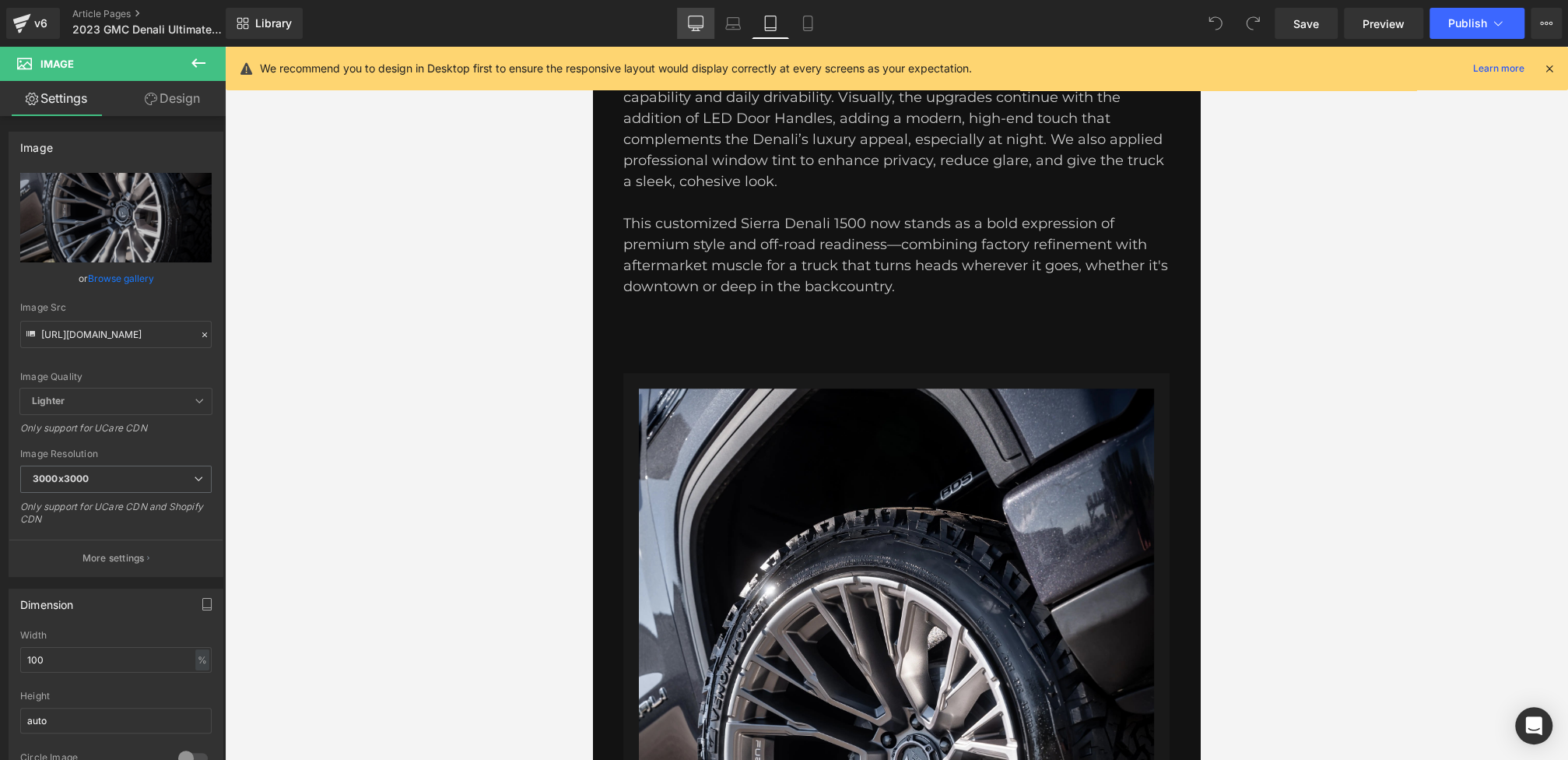
click at [693, 14] on link "Desktop" at bounding box center [695, 23] width 37 height 31
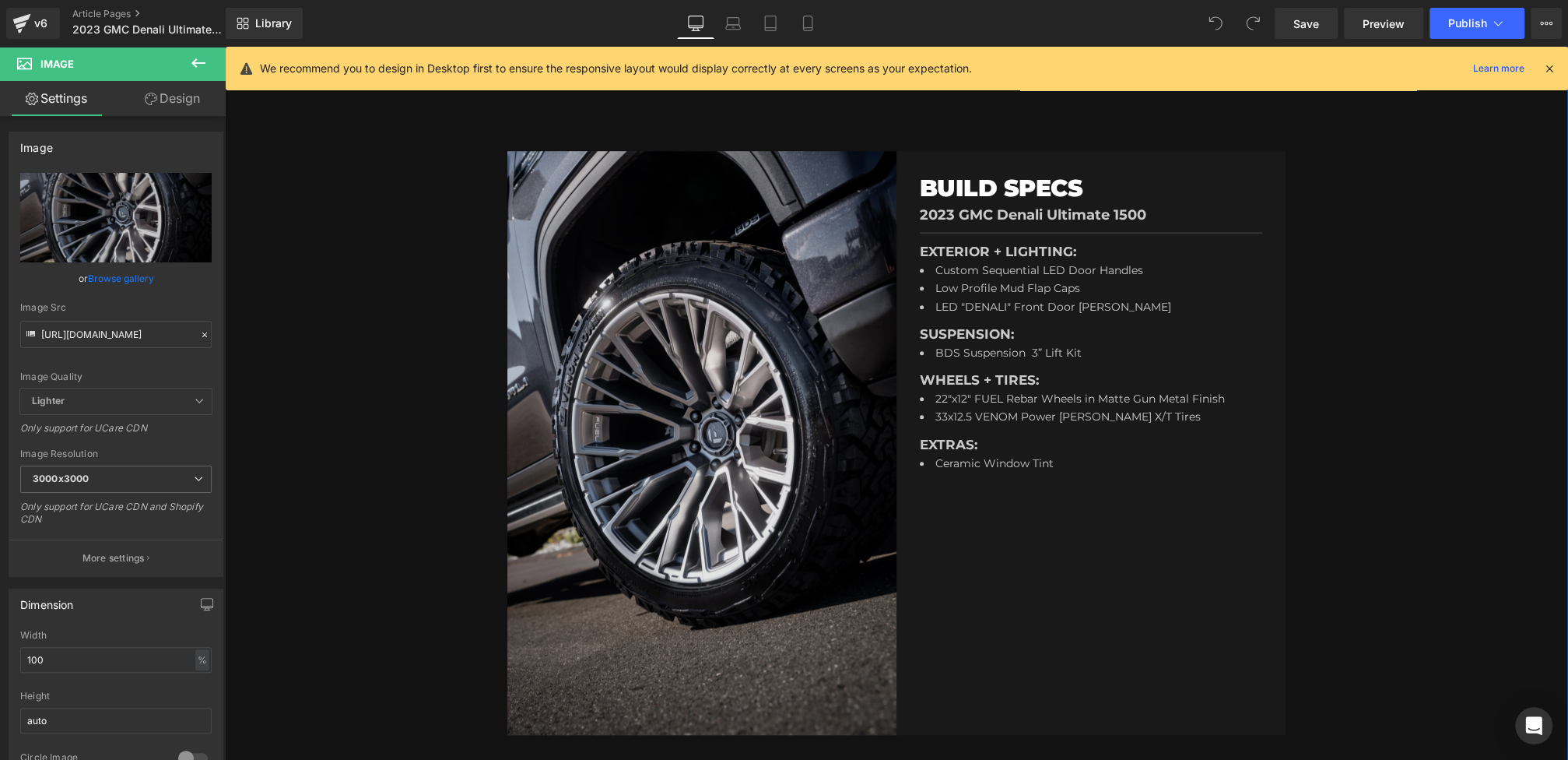
scroll to position [802, 0]
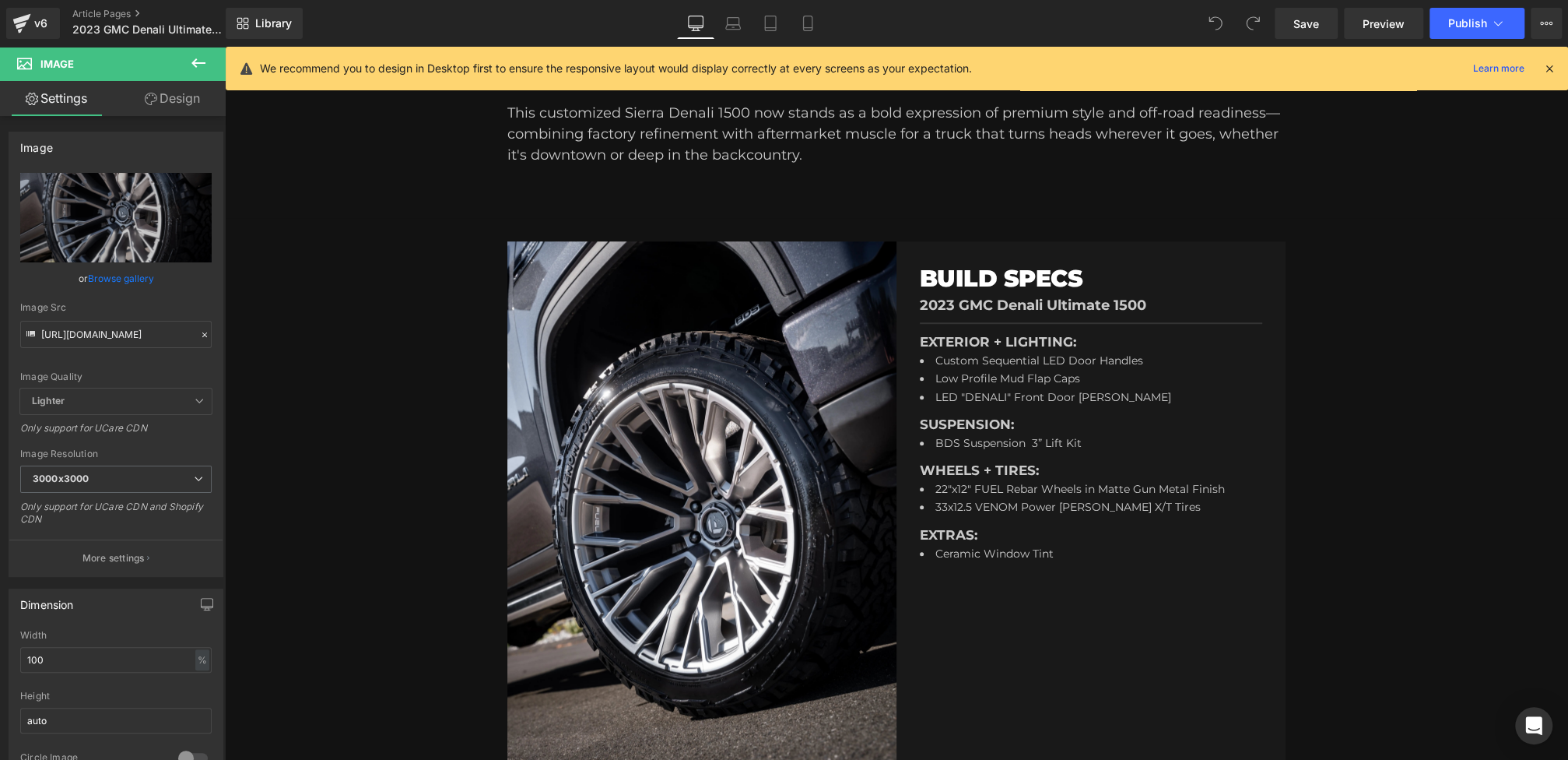
click at [198, 65] on icon at bounding box center [198, 63] width 19 height 19
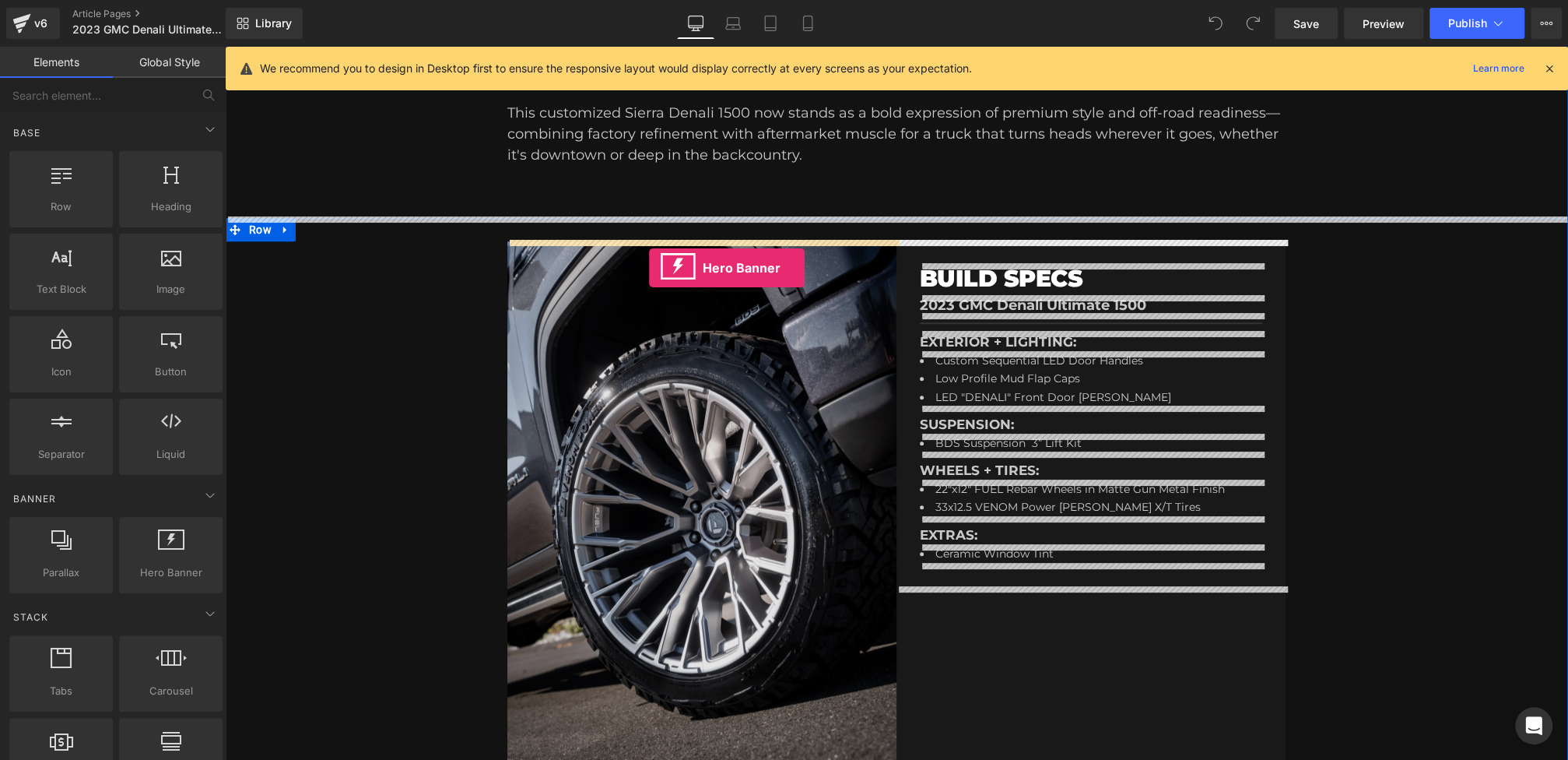
drag, startPoint x: 381, startPoint y: 621, endPoint x: 649, endPoint y: 268, distance: 443.7
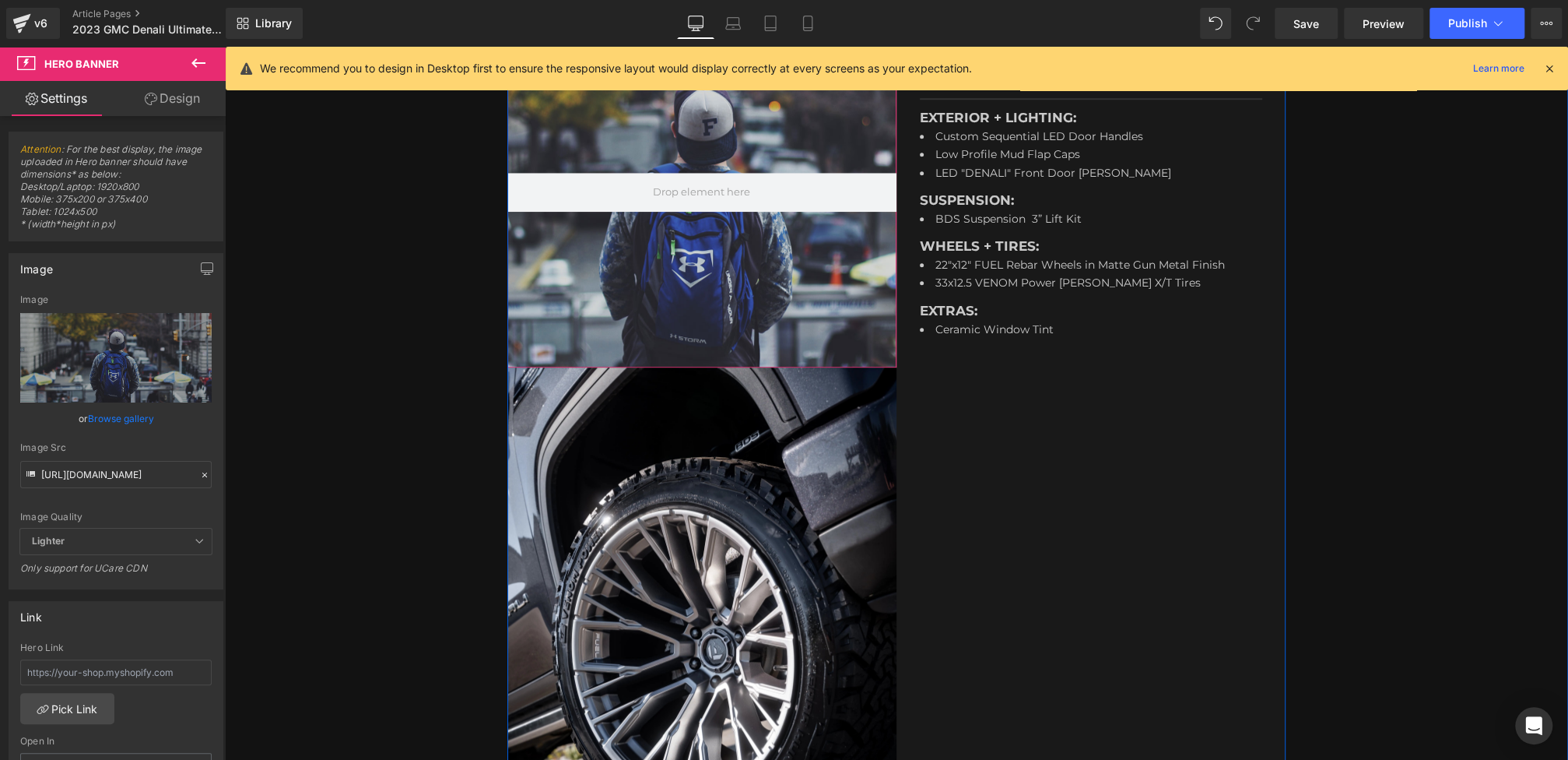
scroll to position [934, 0]
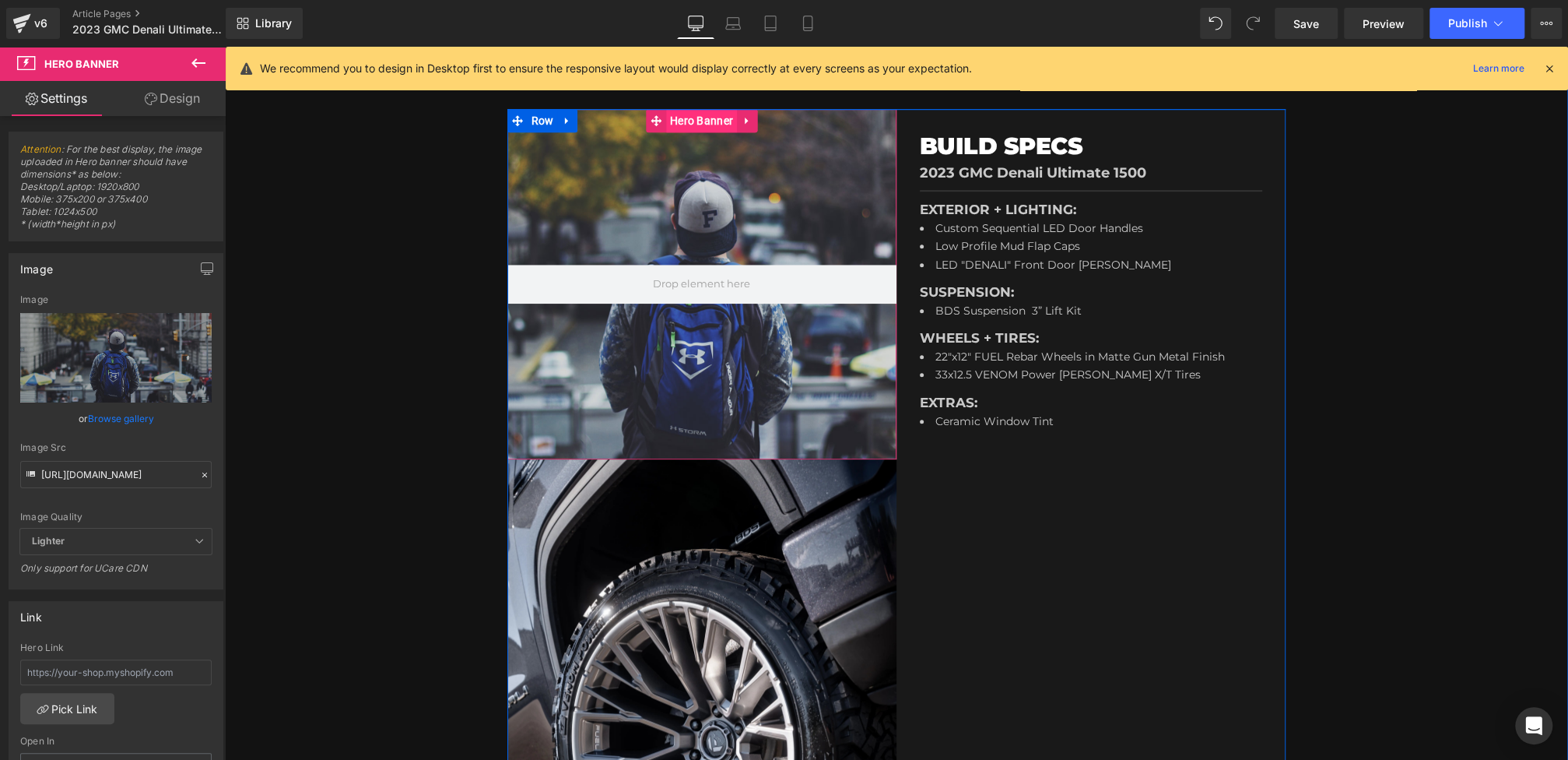
click at [692, 113] on span "Hero Banner" at bounding box center [701, 120] width 71 height 23
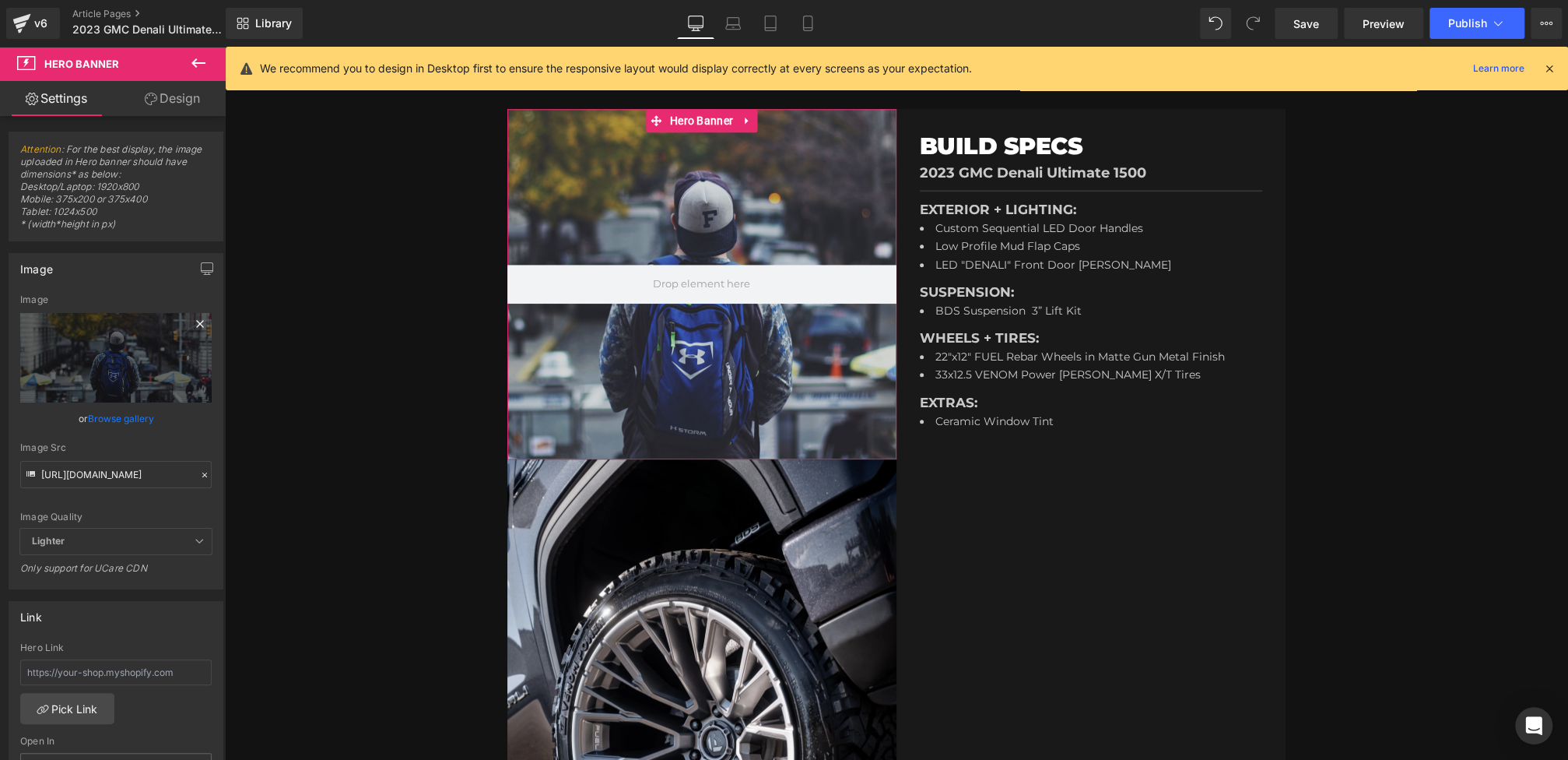
click at [191, 328] on icon at bounding box center [200, 323] width 19 height 19
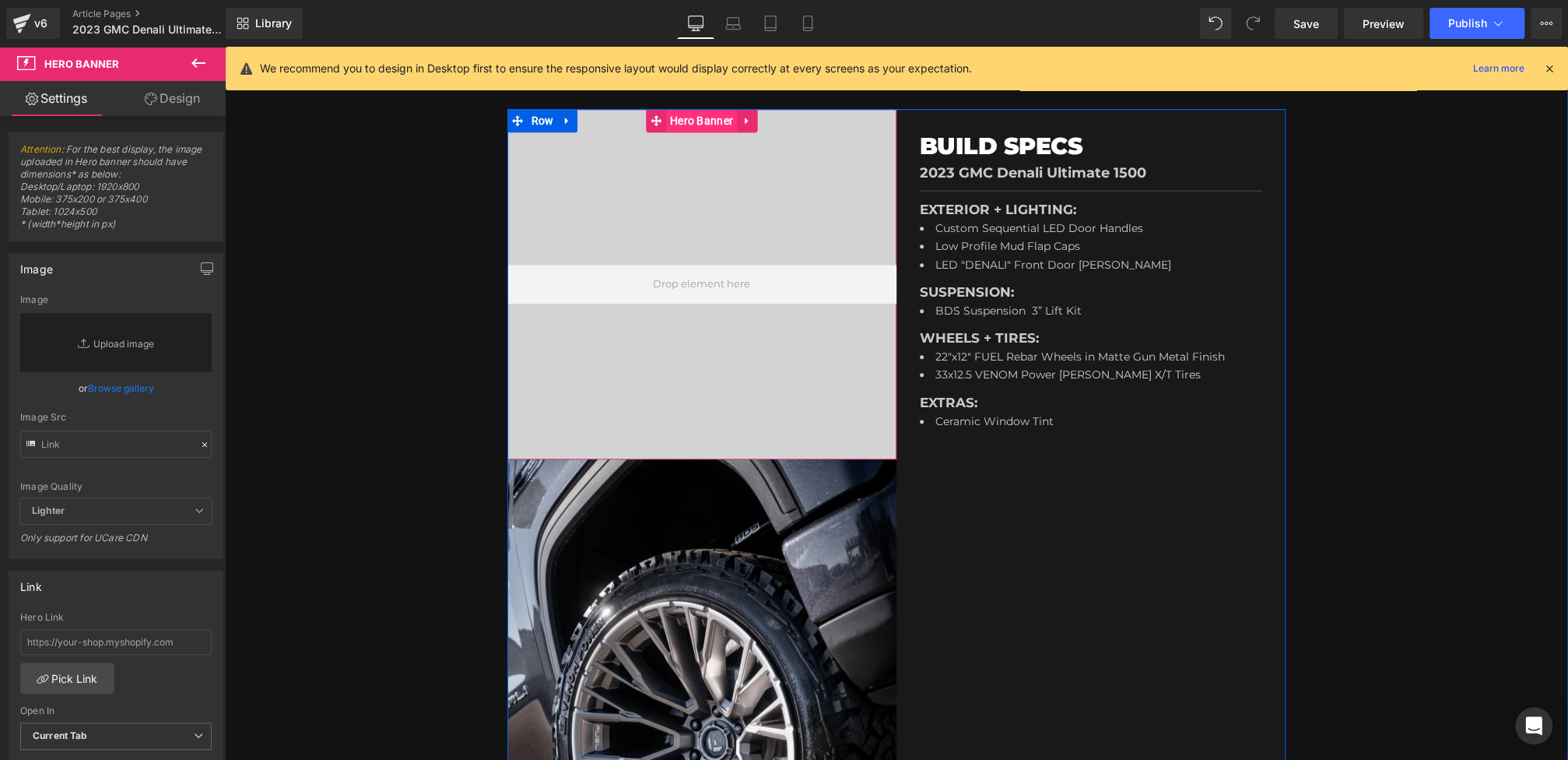
click at [682, 127] on span "Hero Banner" at bounding box center [701, 120] width 71 height 23
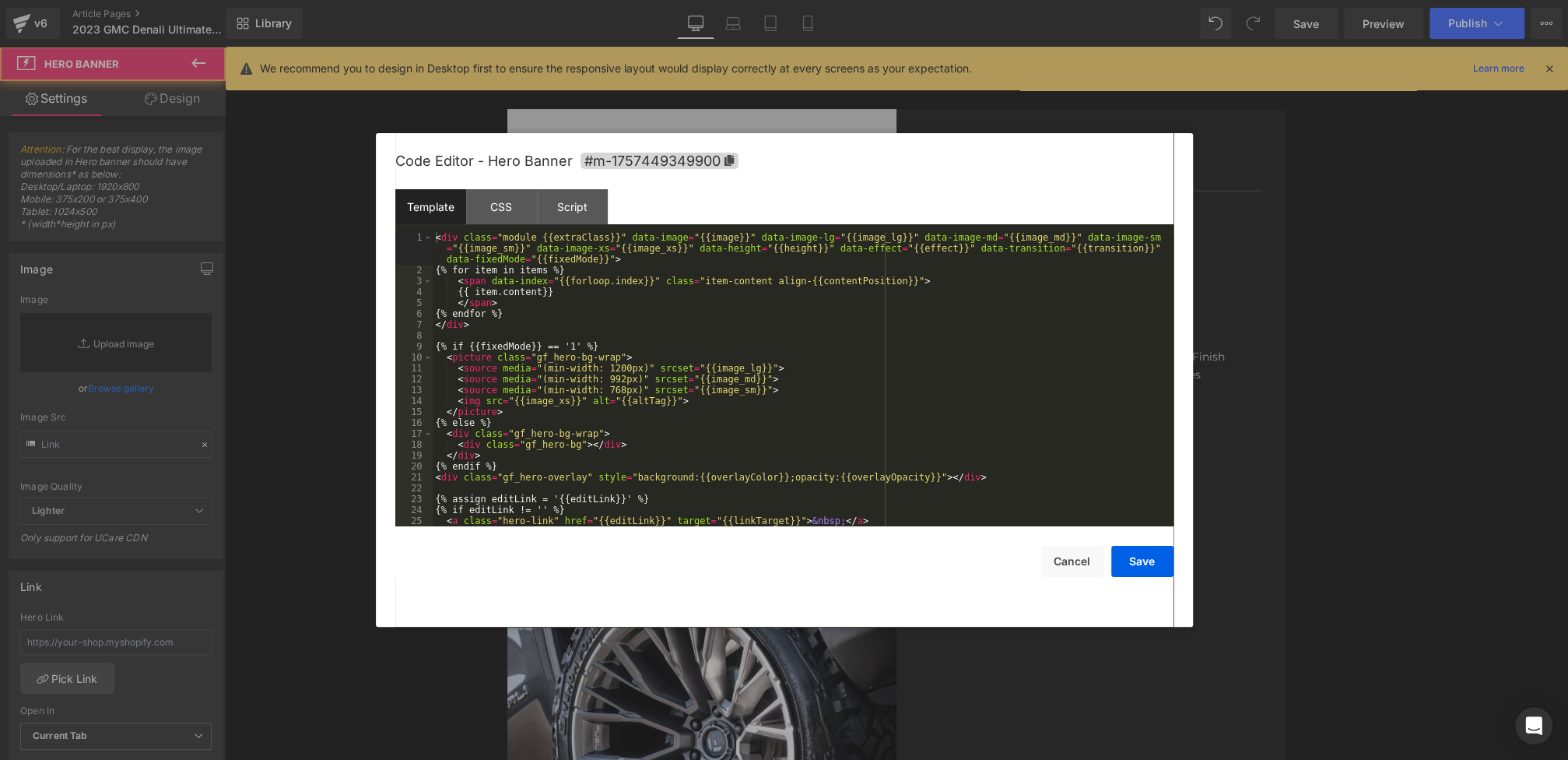
click at [652, 0] on div "Hero Banner You are previewing how the will restyle your page. You can not edit…" at bounding box center [784, 0] width 1568 height 0
click at [496, 209] on div "CSS" at bounding box center [501, 206] width 71 height 35
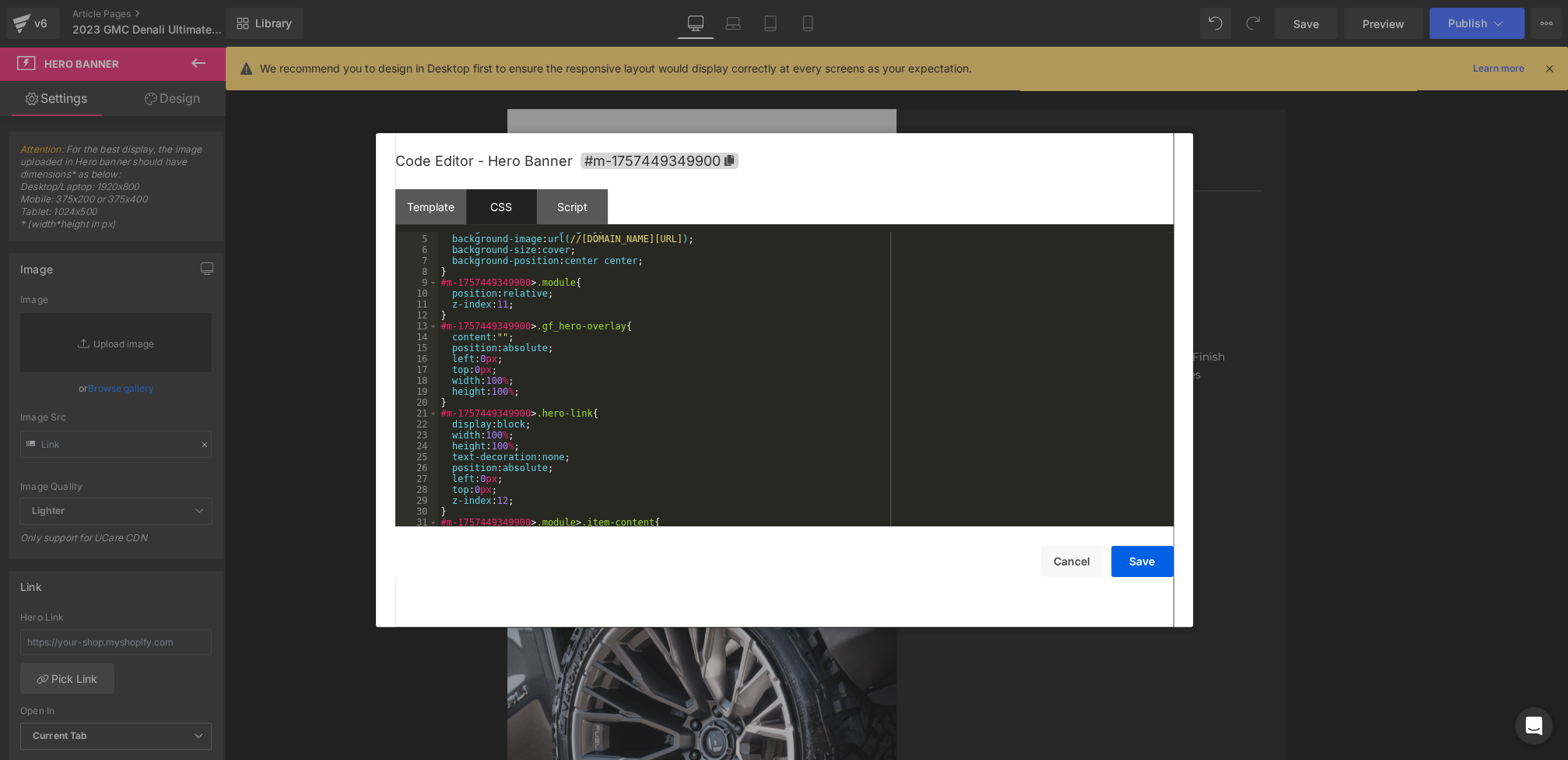
scroll to position [1242, 0]
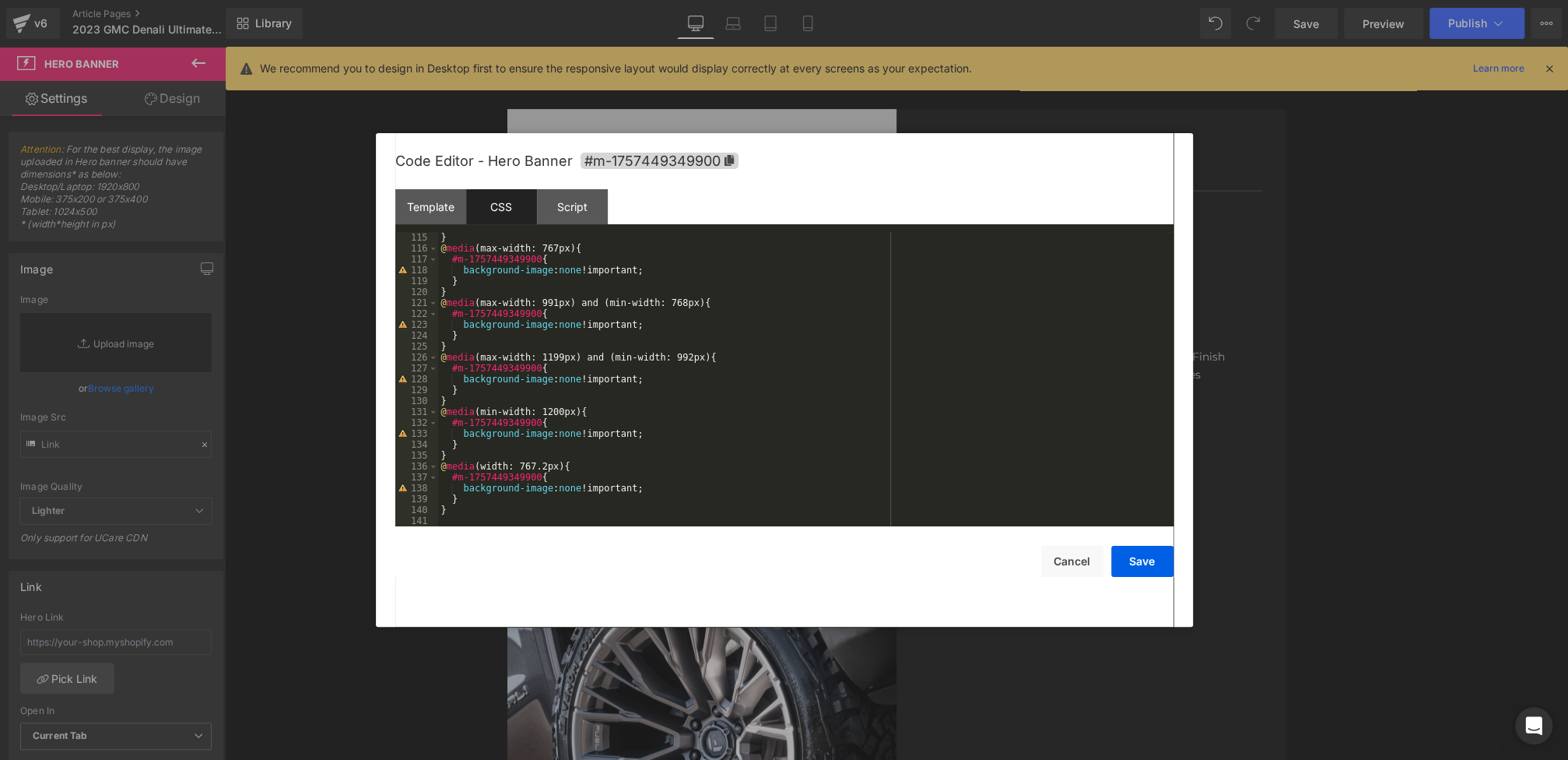
click at [558, 365] on div "} @ media (max-width: 767px) { #m-1757449349900 { background-image : none !impo…" at bounding box center [802, 390] width 729 height 316
click at [588, 423] on div "} @ media (max-width: 767px) { #m-1757449349900 { background-image : none !impo…" at bounding box center [802, 390] width 729 height 316
click at [563, 317] on div "} @ media (max-width: 767px) { #m-1757449349900 { background-image : none !impo…" at bounding box center [802, 390] width 729 height 316
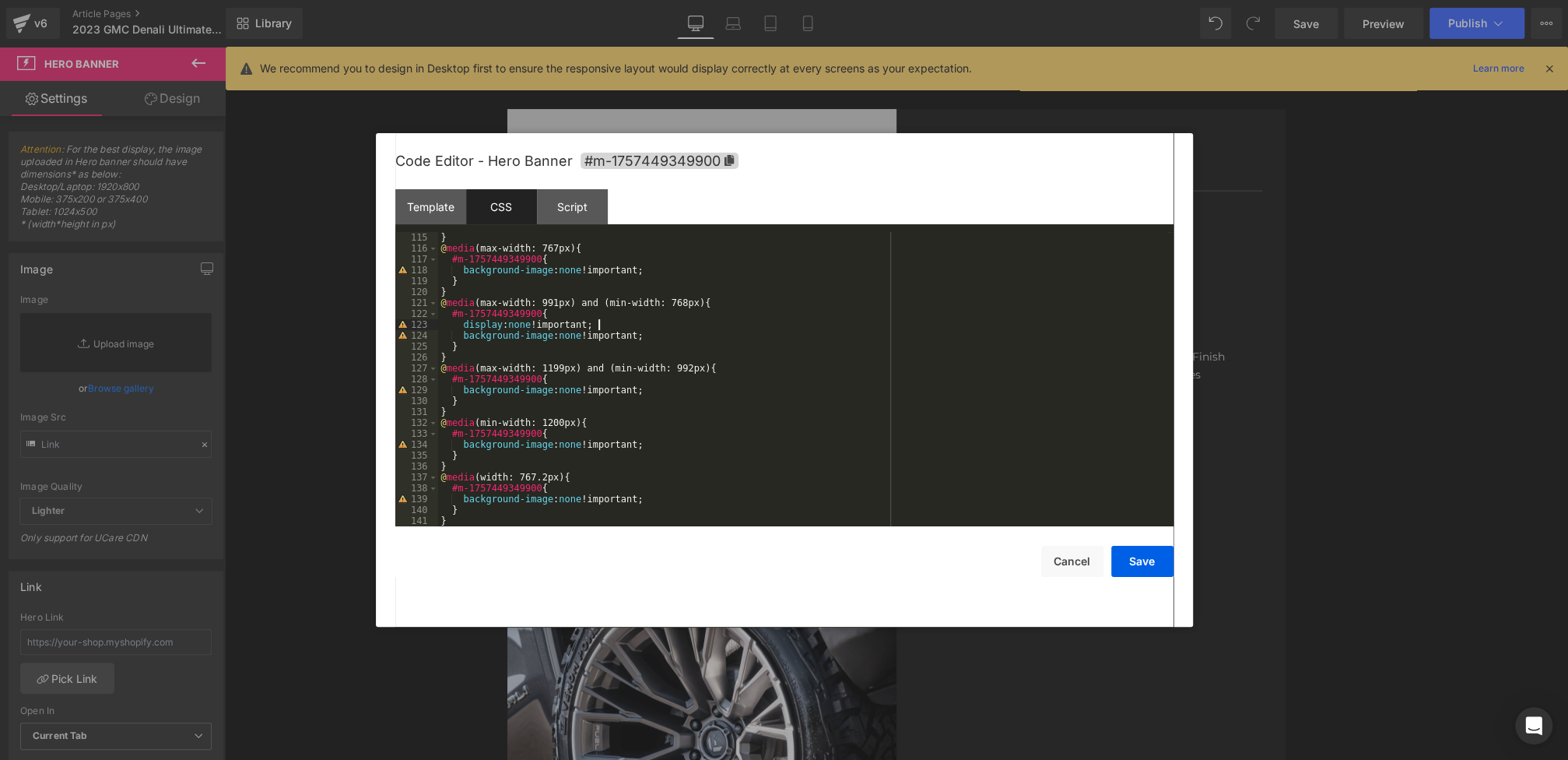
click at [562, 268] on div "} @ media (max-width: 767px) { #m-1757449349900 { background-image : none !impo…" at bounding box center [802, 390] width 729 height 316
click at [560, 262] on div "} @ media (max-width: 767px) { #m-1757449349900 { background-image : none !impo…" at bounding box center [802, 390] width 729 height 316
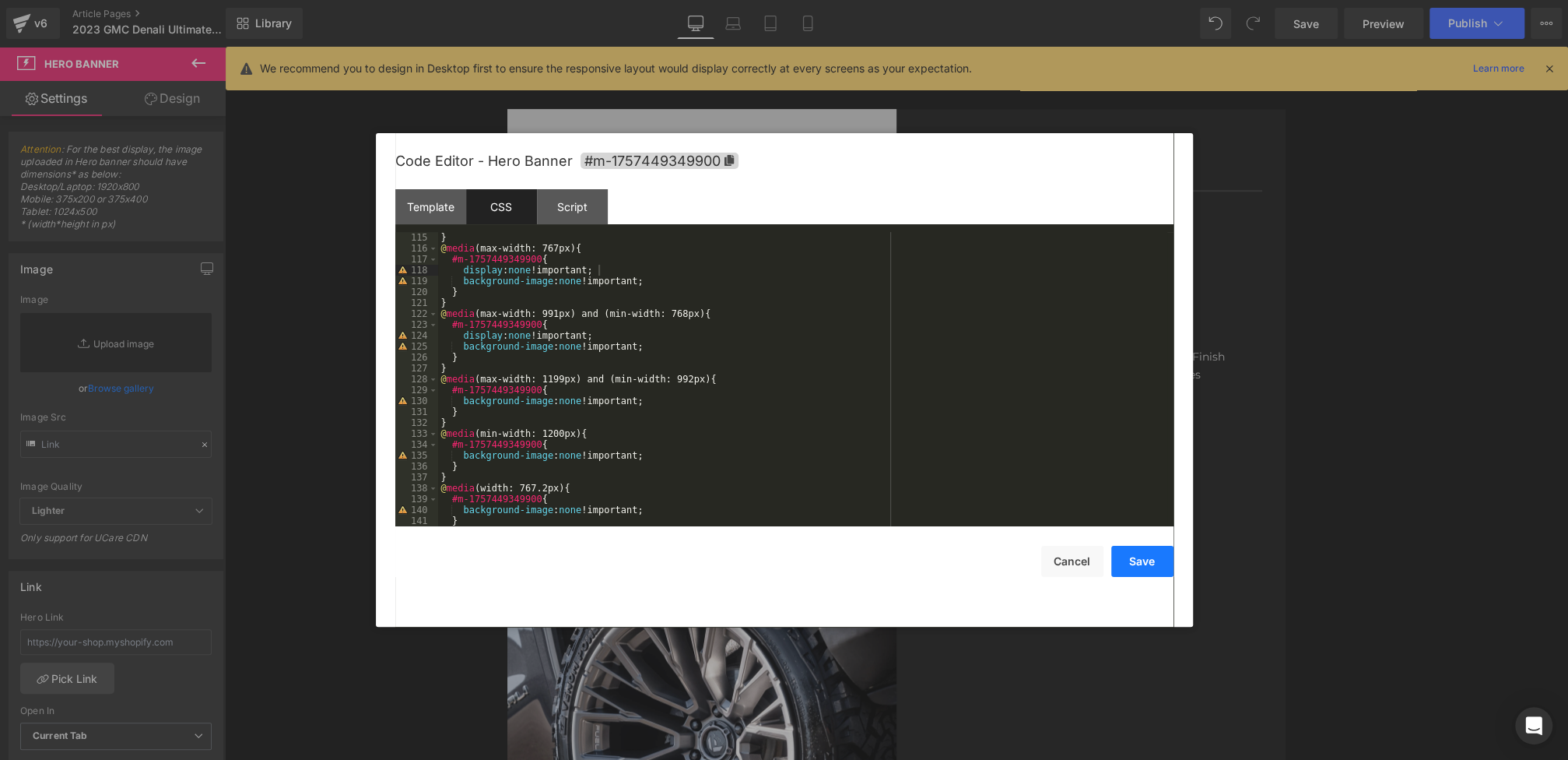
click at [1137, 555] on button "Save" at bounding box center [1142, 561] width 62 height 31
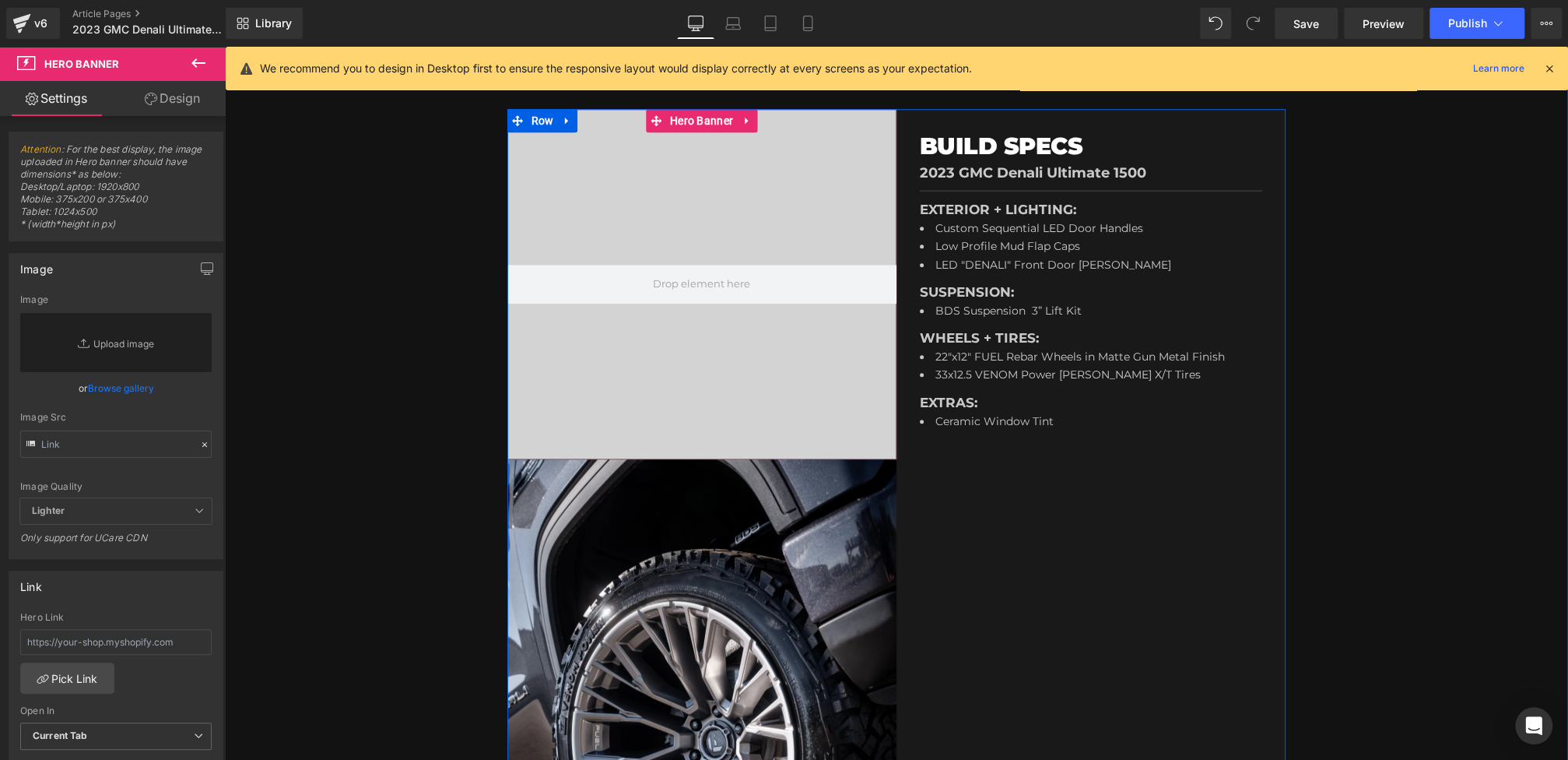
click at [708, 231] on div at bounding box center [701, 284] width 389 height 350
click at [147, 100] on icon at bounding box center [151, 99] width 12 height 12
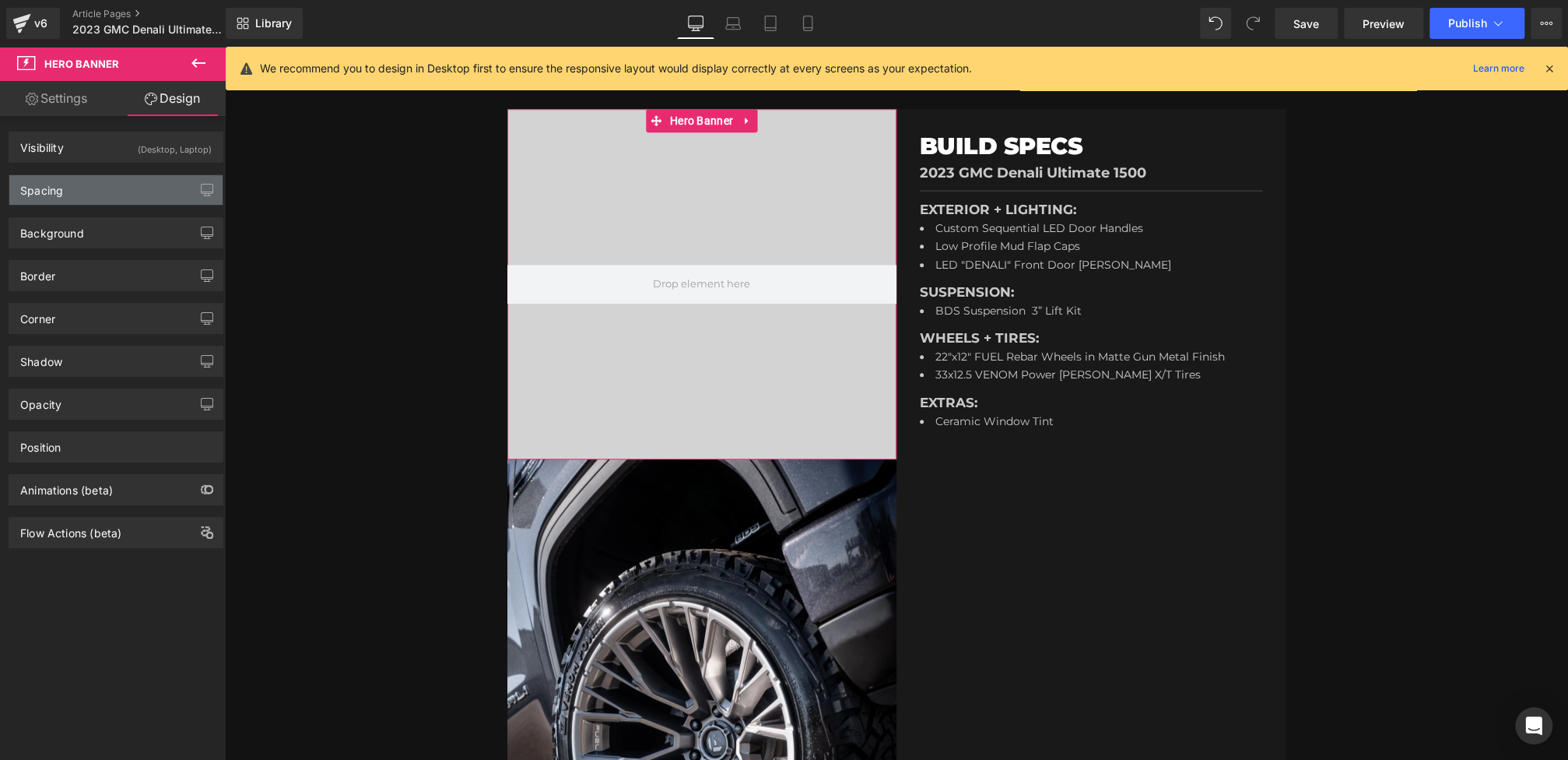
click at [103, 184] on div "Spacing" at bounding box center [115, 190] width 213 height 30
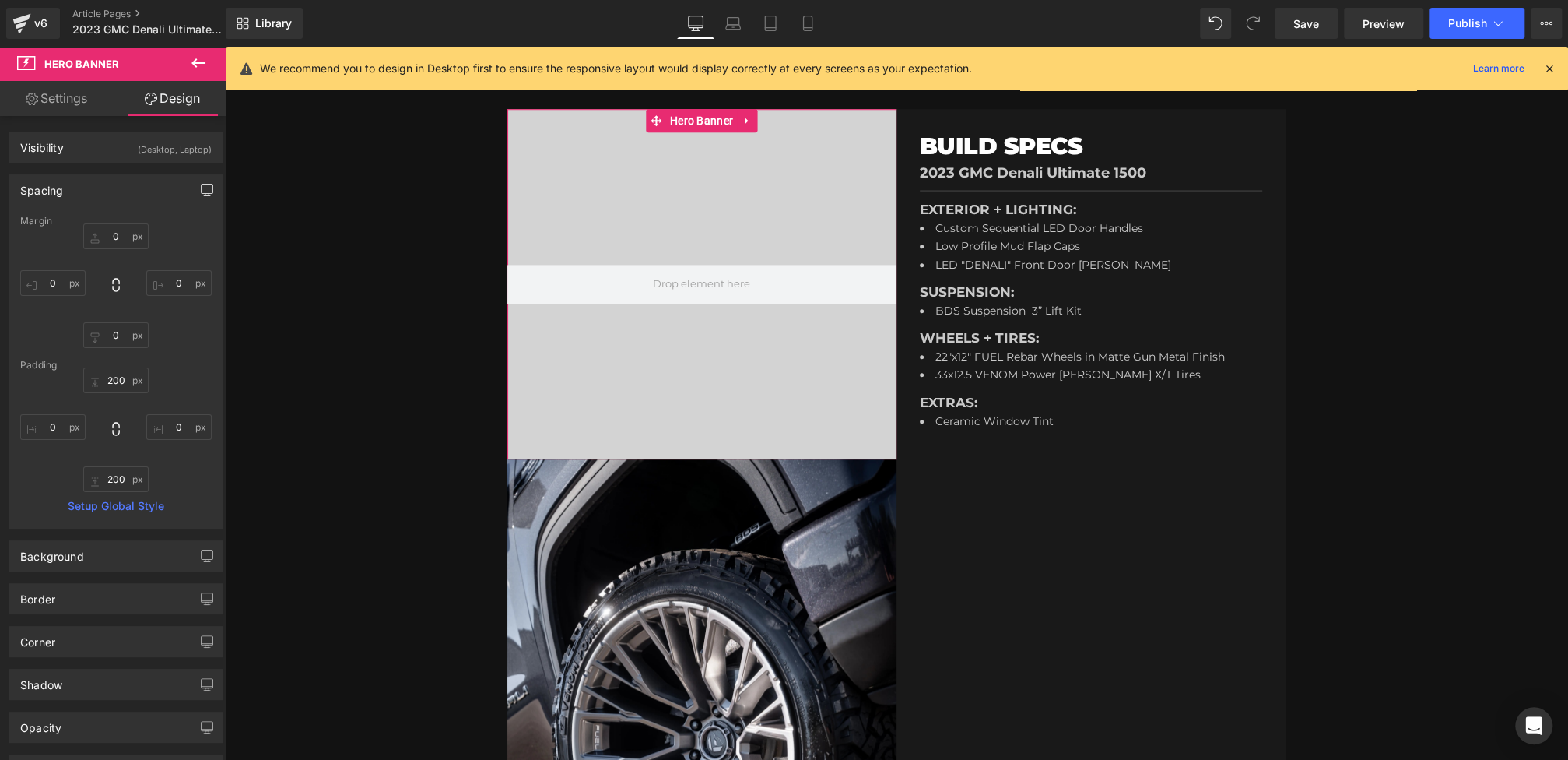
click at [196, 182] on button "button" at bounding box center [207, 190] width 25 height 30
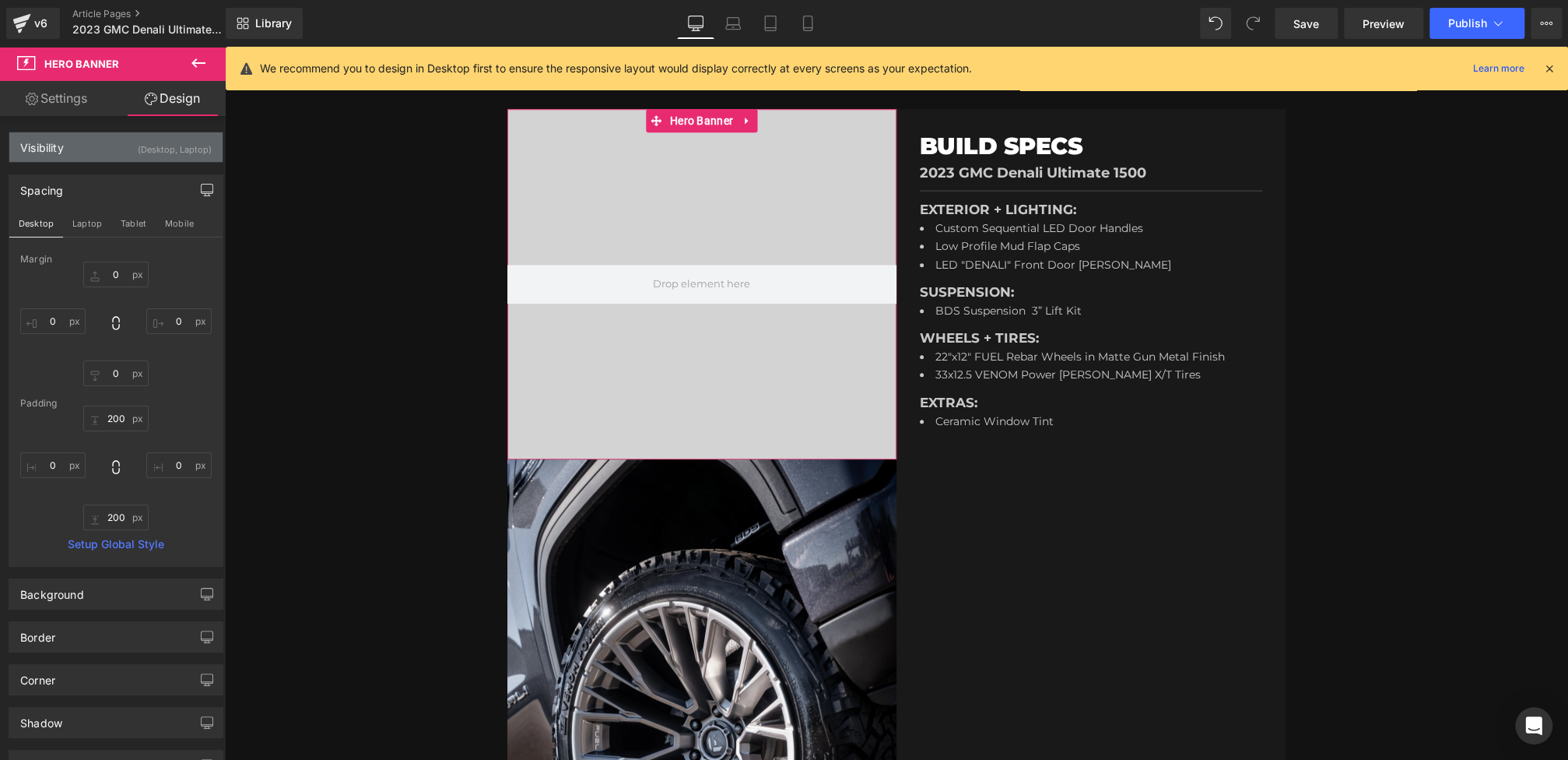
click at [183, 158] on div "Visibility (Desktop, Laptop)" at bounding box center [115, 147] width 213 height 30
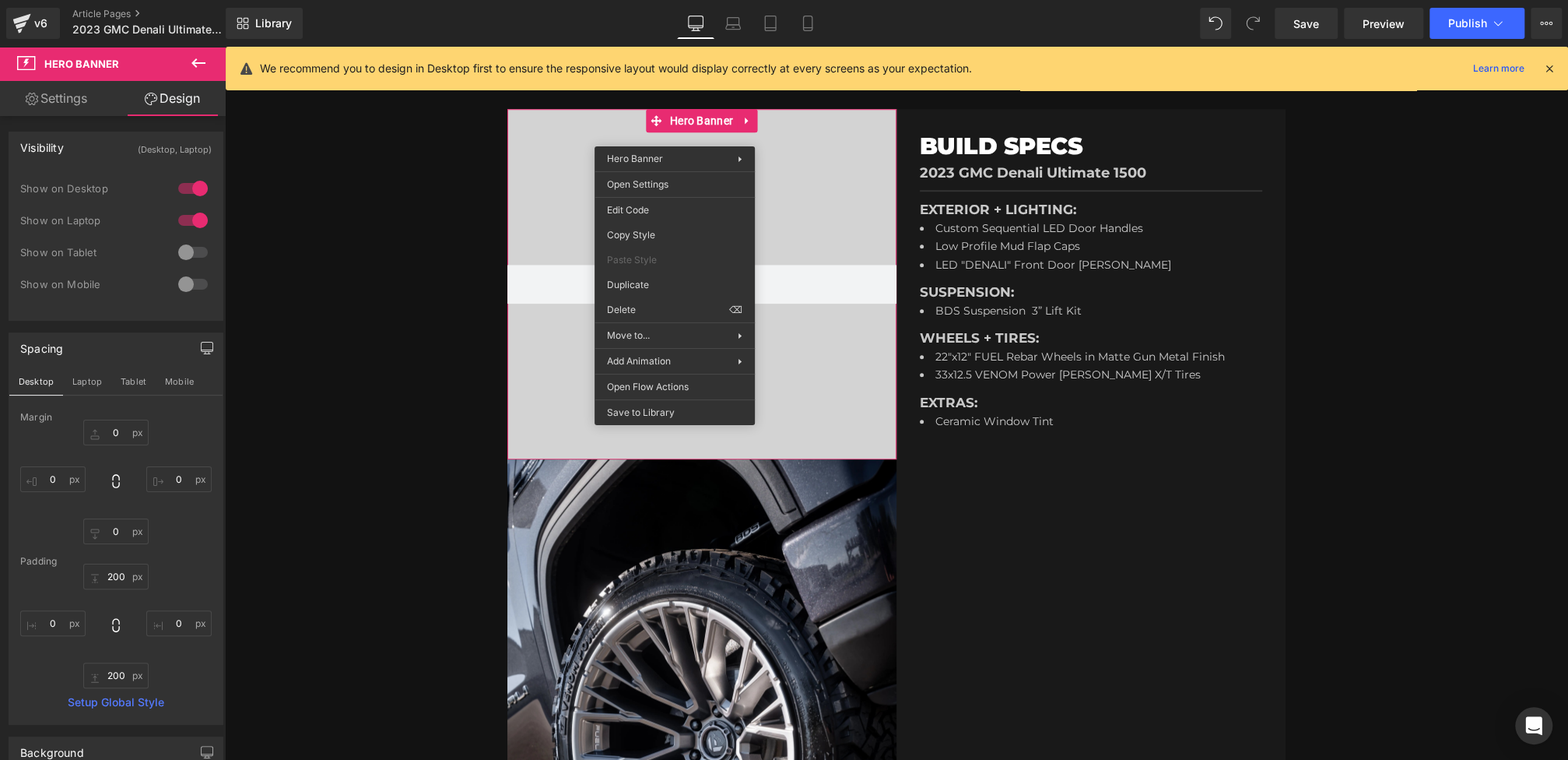
click at [573, 159] on div at bounding box center [701, 284] width 389 height 350
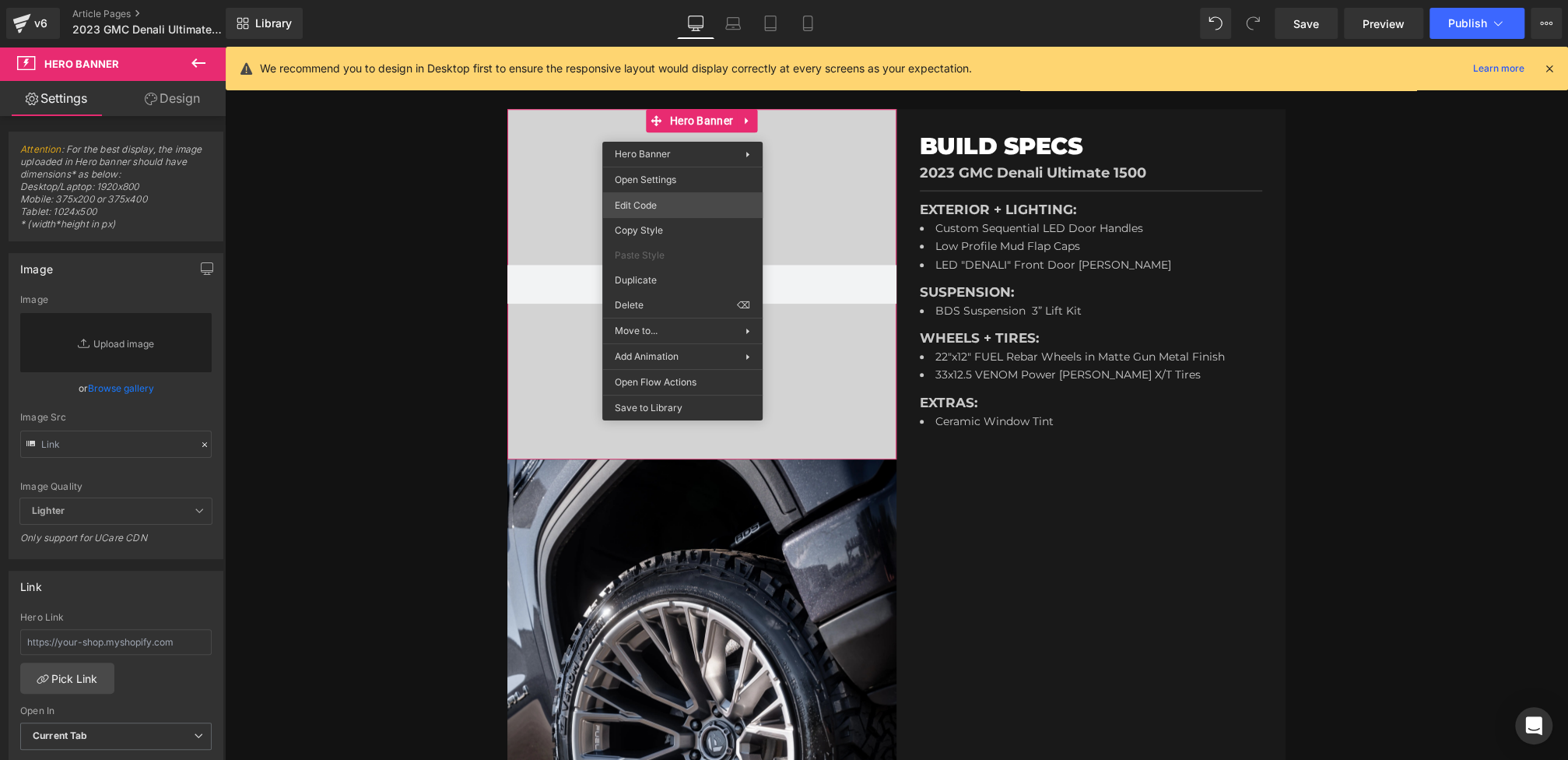
click at [654, 0] on div "Hero Banner You are previewing how the will restyle your page. You can not edit…" at bounding box center [784, 0] width 1568 height 0
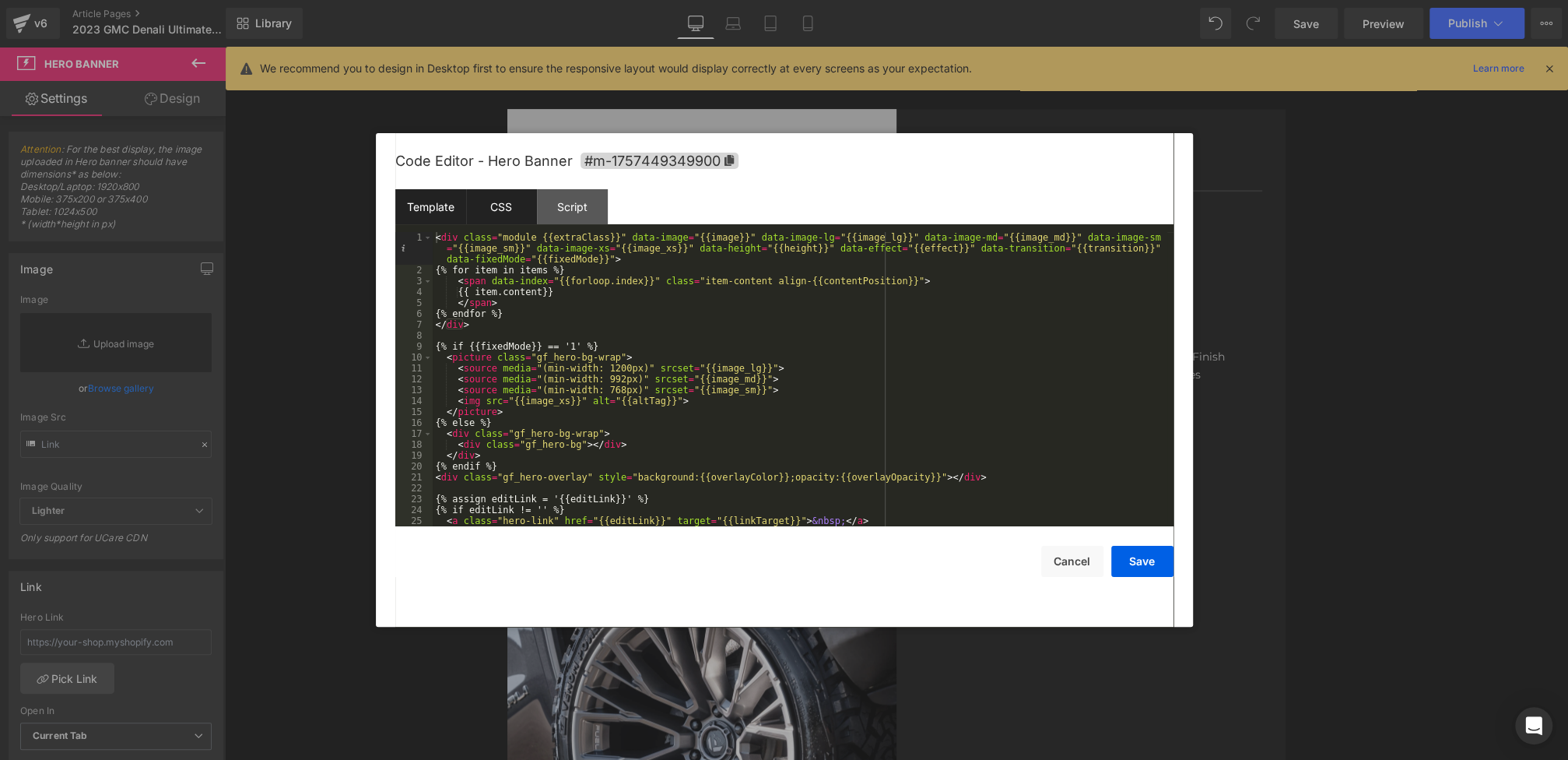
click at [495, 204] on div "CSS" at bounding box center [501, 206] width 71 height 35
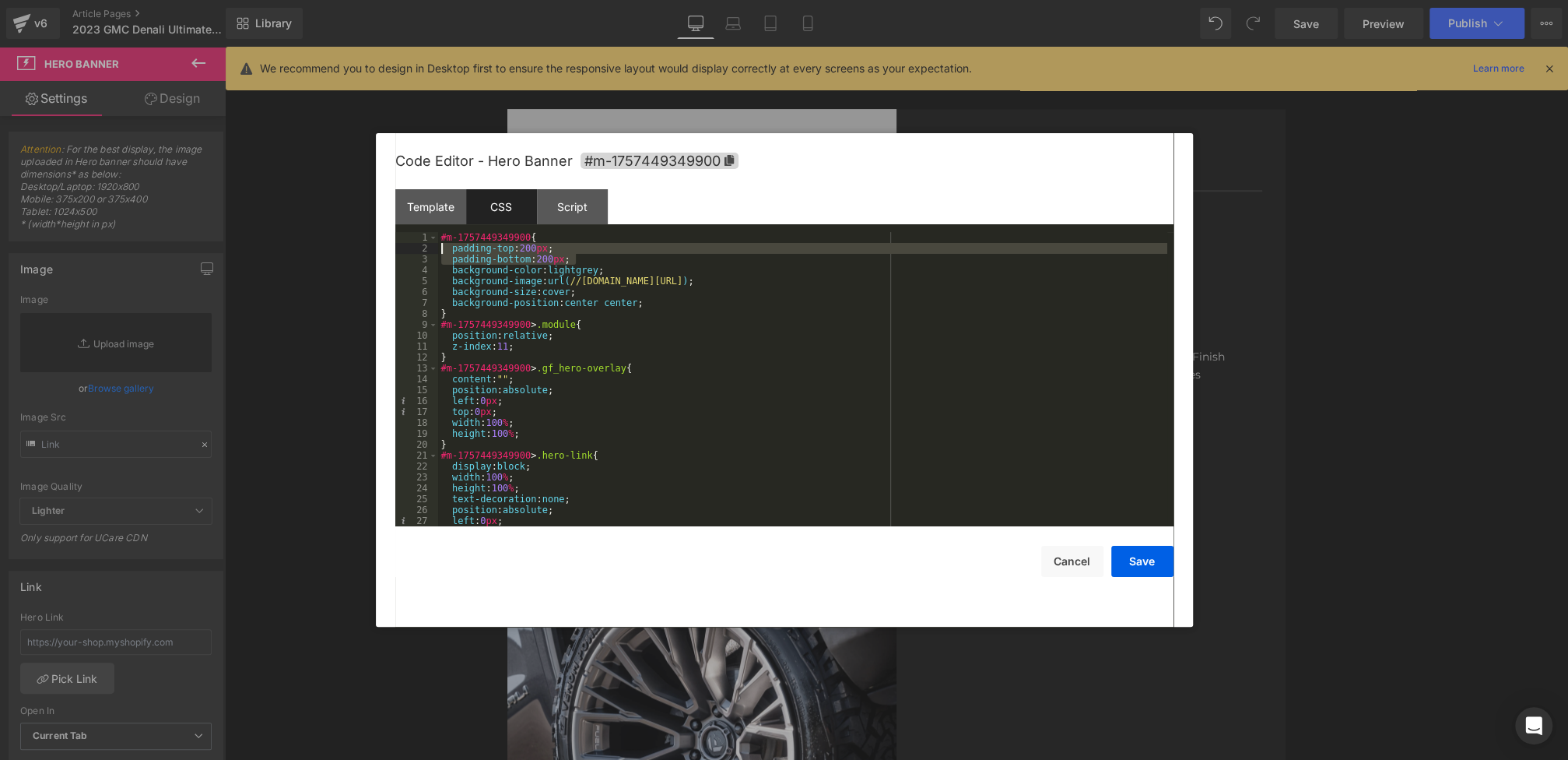
drag, startPoint x: 596, startPoint y: 259, endPoint x: 350, endPoint y: 244, distance: 246.4
click at [350, 244] on body "Hero Banner You are previewing how the will restyle your page. You can not edit…" at bounding box center [784, 380] width 1568 height 760
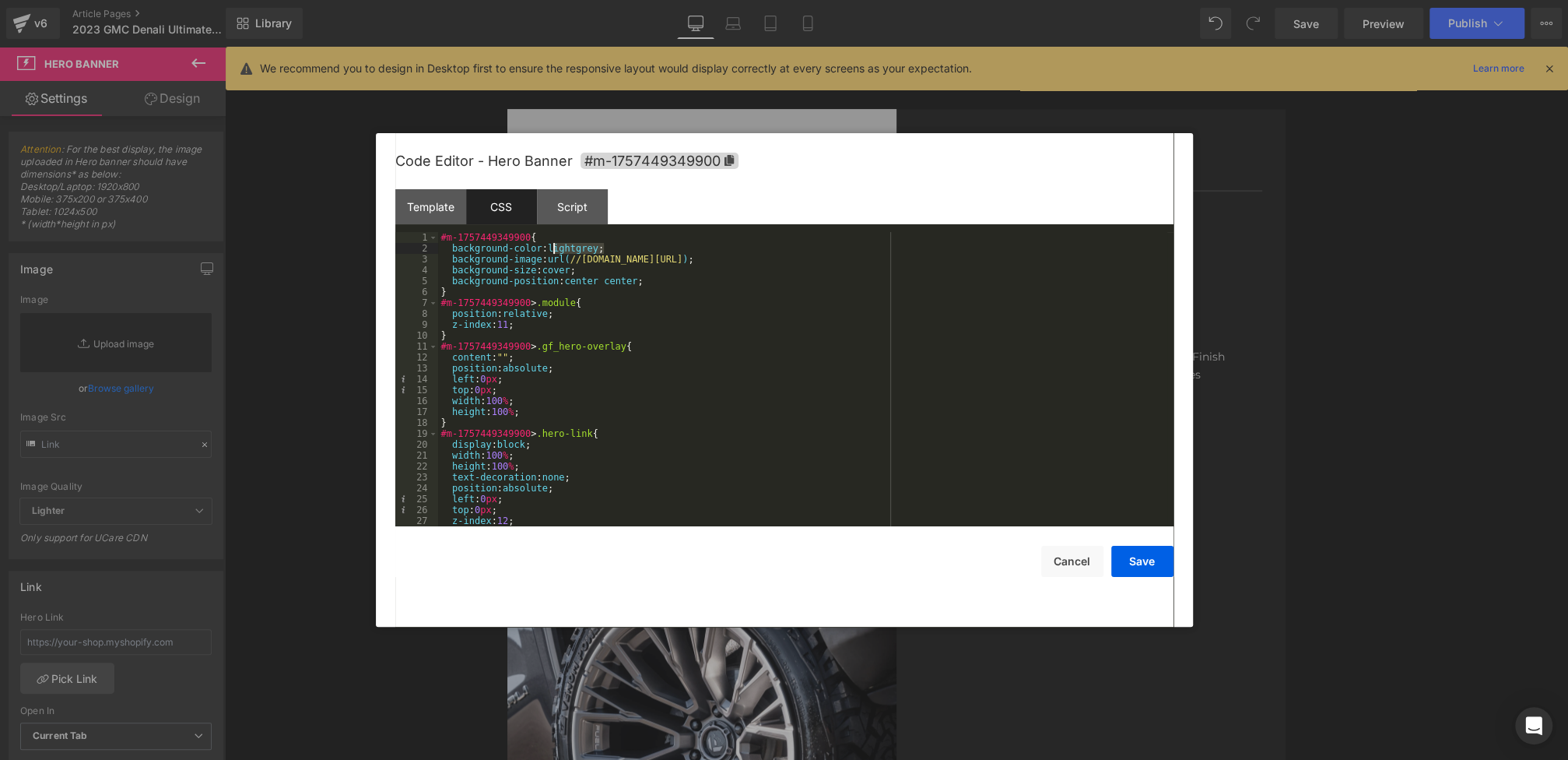
drag, startPoint x: 605, startPoint y: 253, endPoint x: 555, endPoint y: 251, distance: 49.8
click at [555, 251] on div "#m-1757449349900 { background-color : lightgrey ; background-image : url( //d1u…" at bounding box center [802, 390] width 729 height 316
drag, startPoint x: 865, startPoint y: 257, endPoint x: 393, endPoint y: 254, distance: 471.6
click at [393, 254] on div "Code Editor - Hero Banner #m-1757449349900 Template CSS Script Data 1 2 3 4 5 6…" at bounding box center [784, 379] width 817 height 493
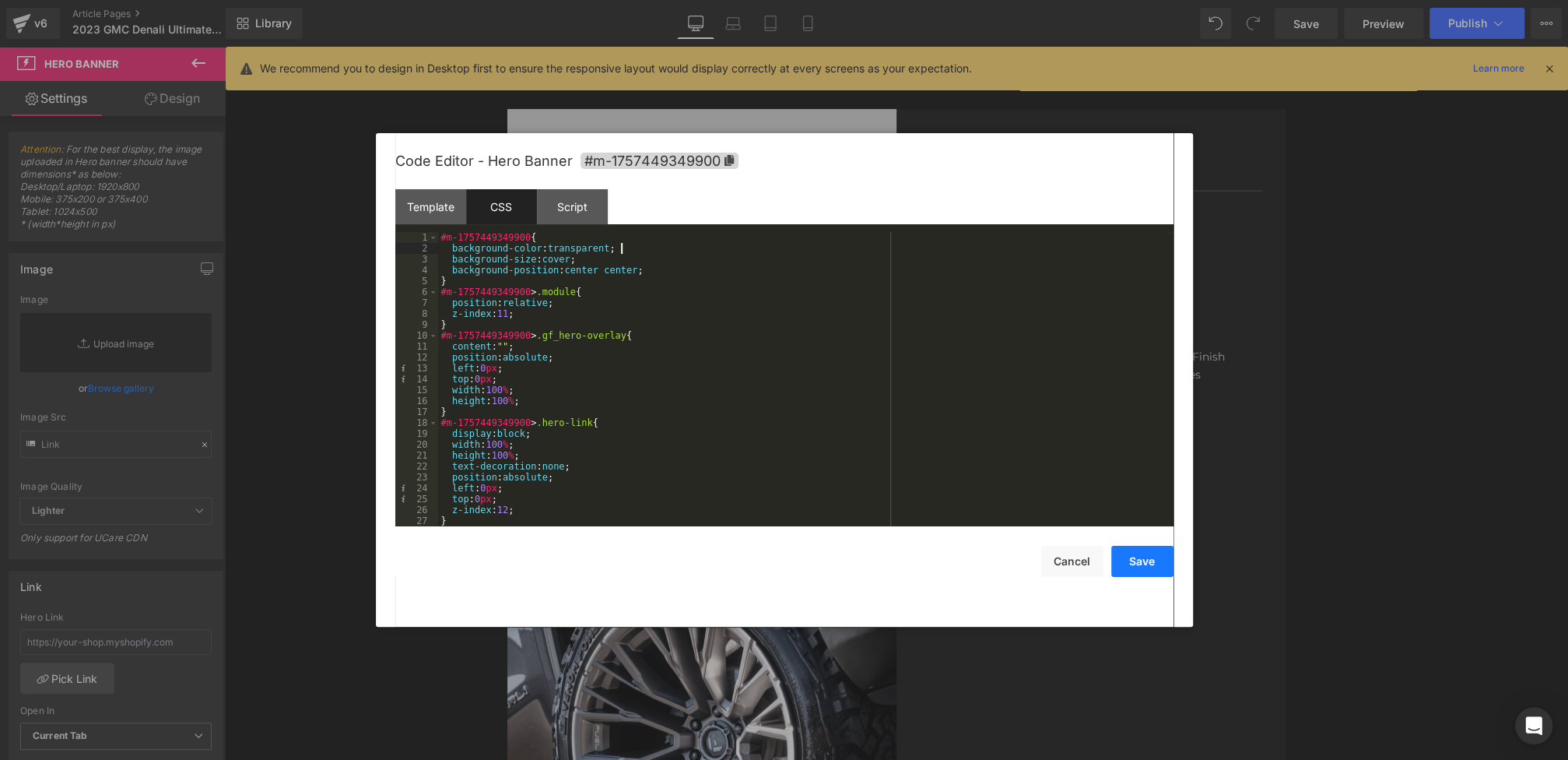
click at [1142, 567] on button "Save" at bounding box center [1142, 561] width 62 height 31
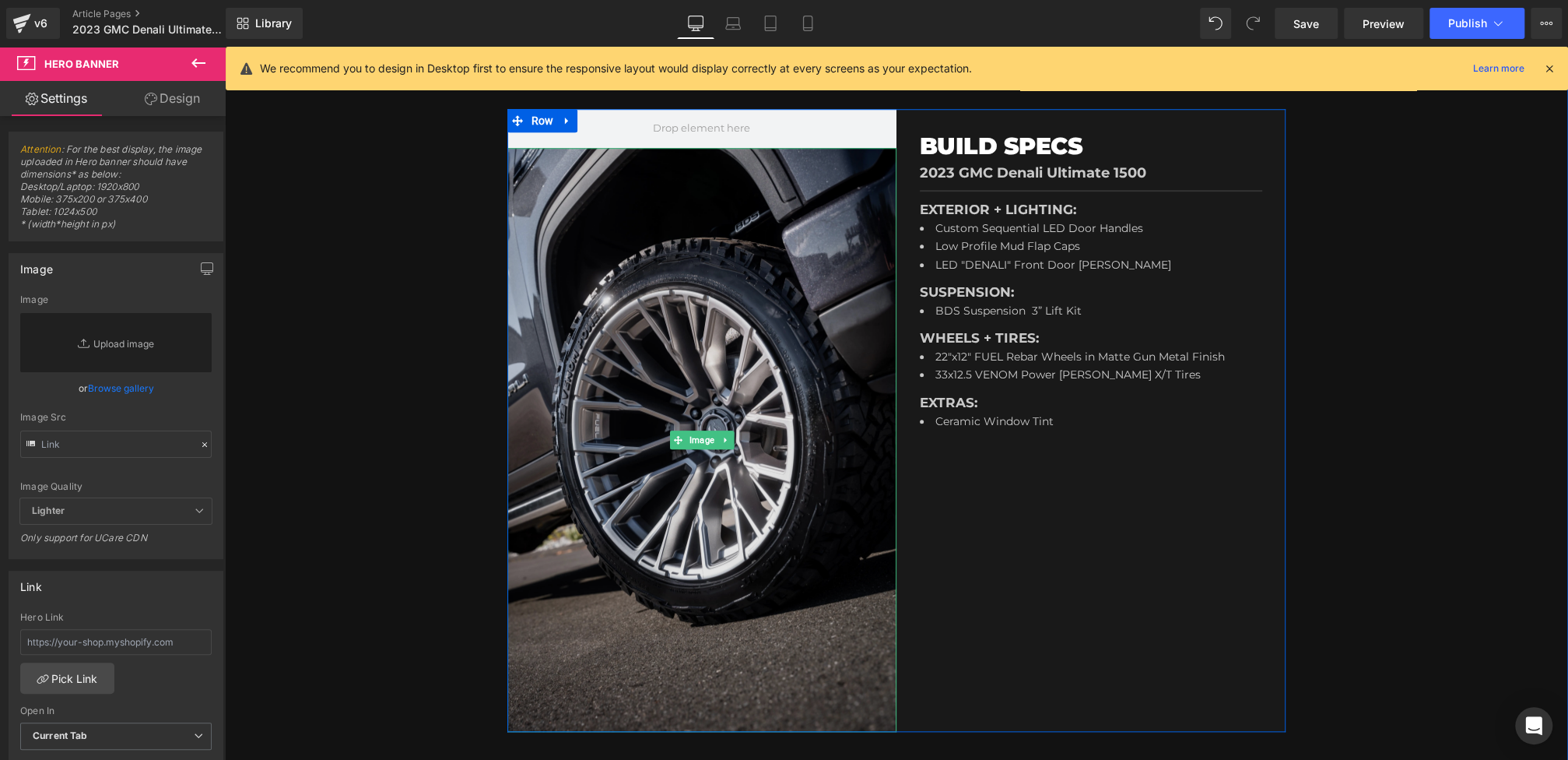
click at [720, 407] on img at bounding box center [701, 440] width 389 height 584
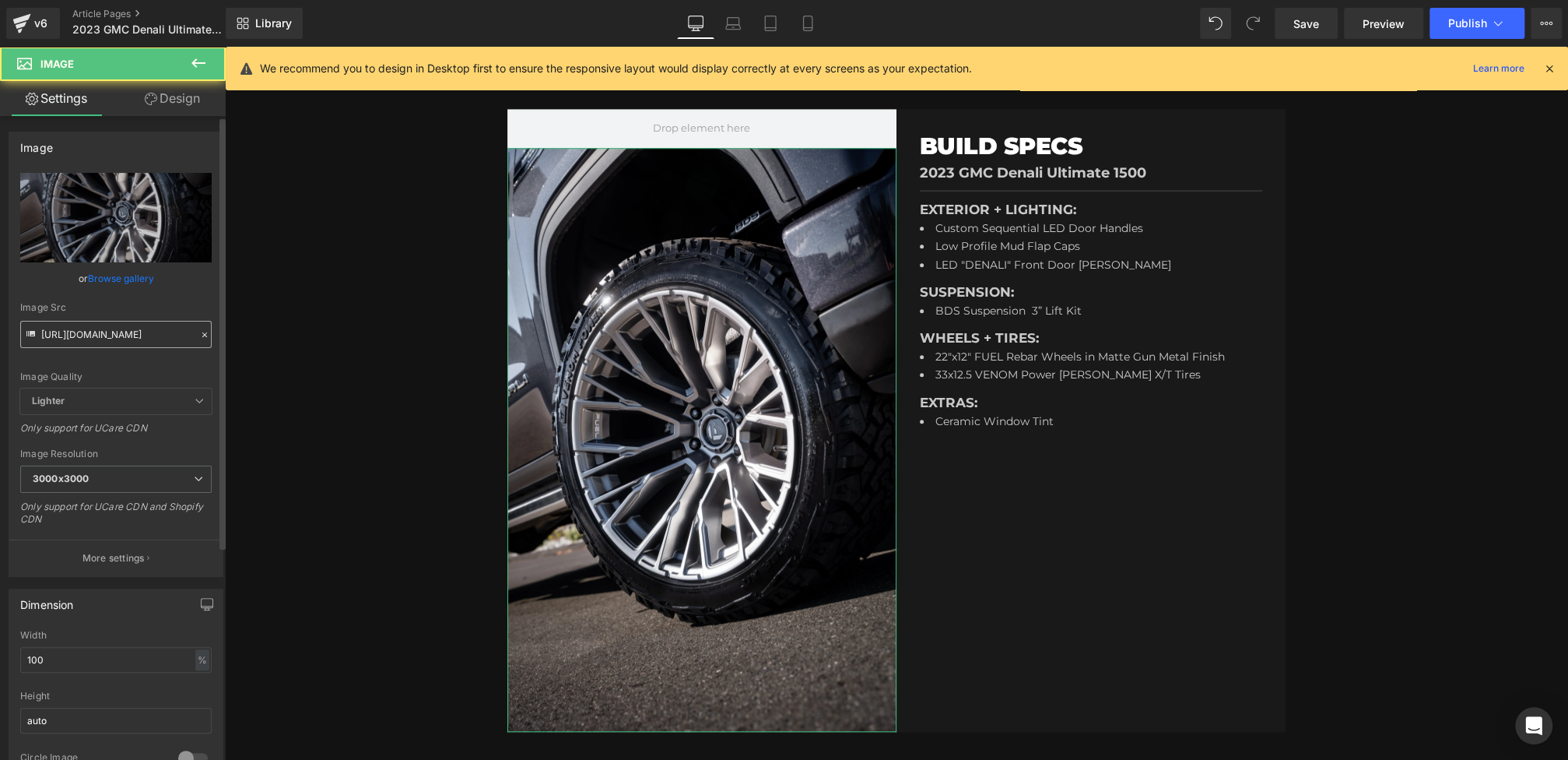
click at [55, 339] on input "https://cdn.shopify.com/s/files/1/0659/8485/6320/files/DSC04992_3000x3000.webp?…" at bounding box center [115, 334] width 191 height 27
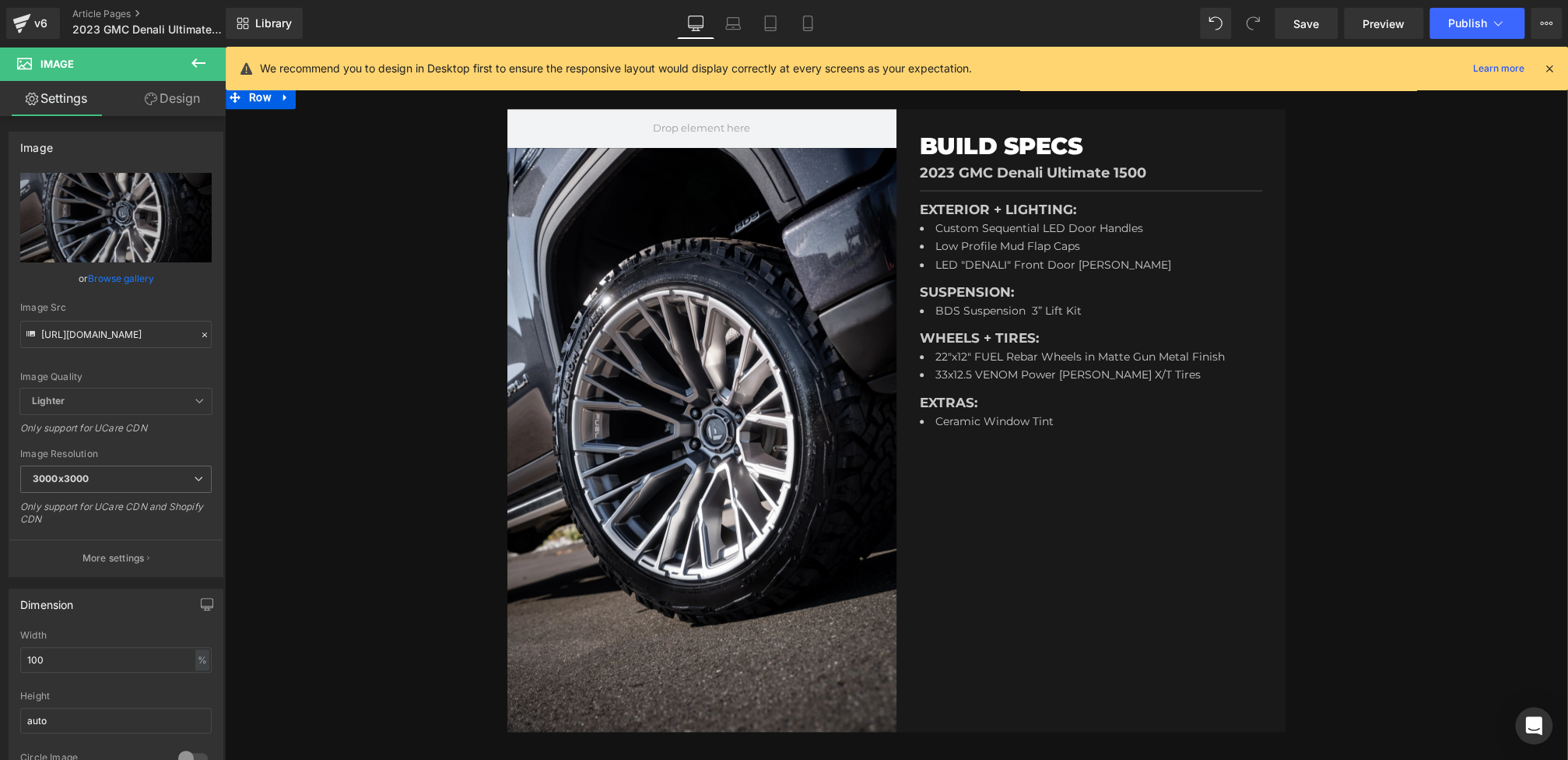
drag, startPoint x: 265, startPoint y: 381, endPoint x: 390, endPoint y: 339, distance: 132.1
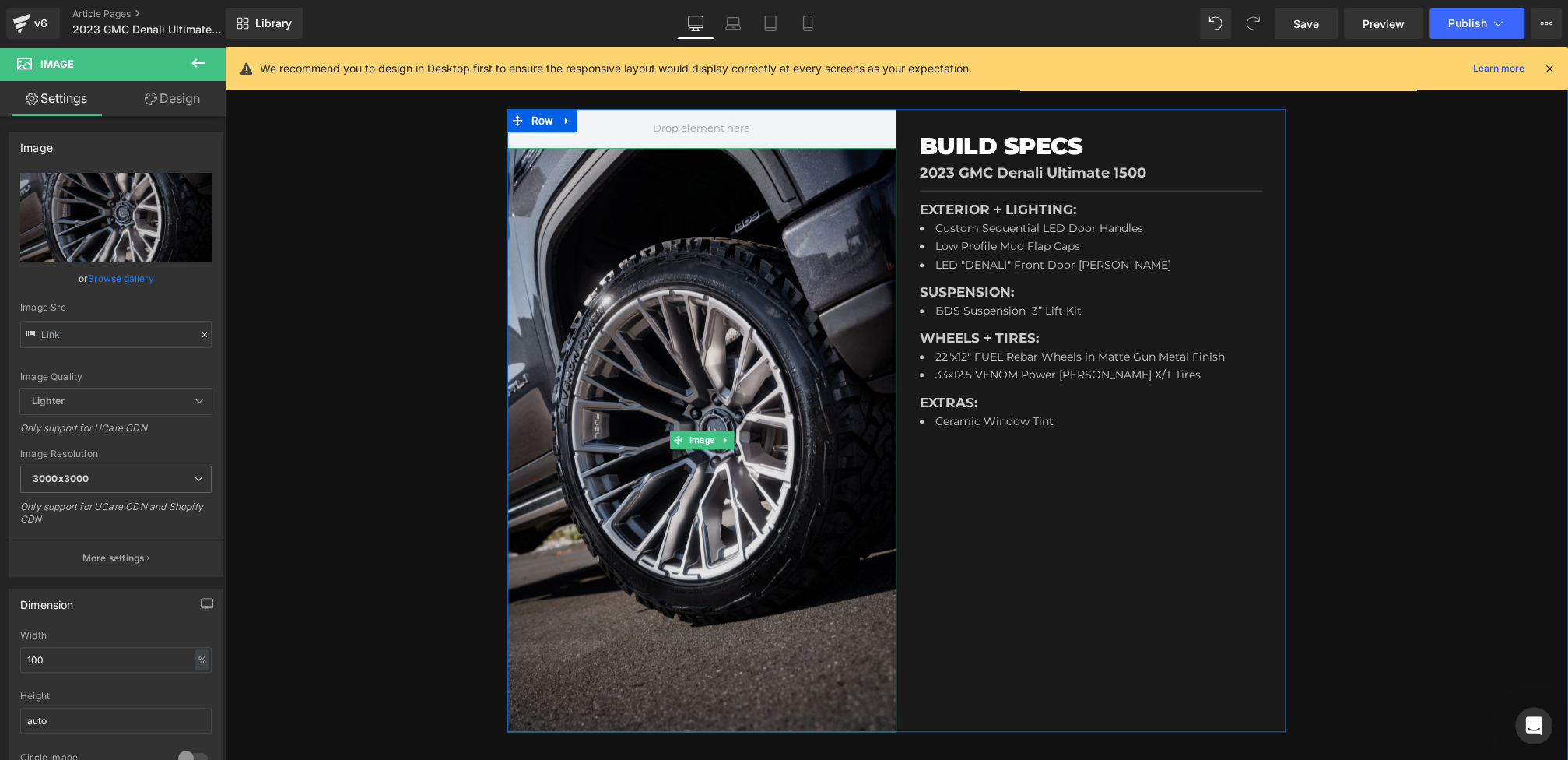
scroll to position [0, 0]
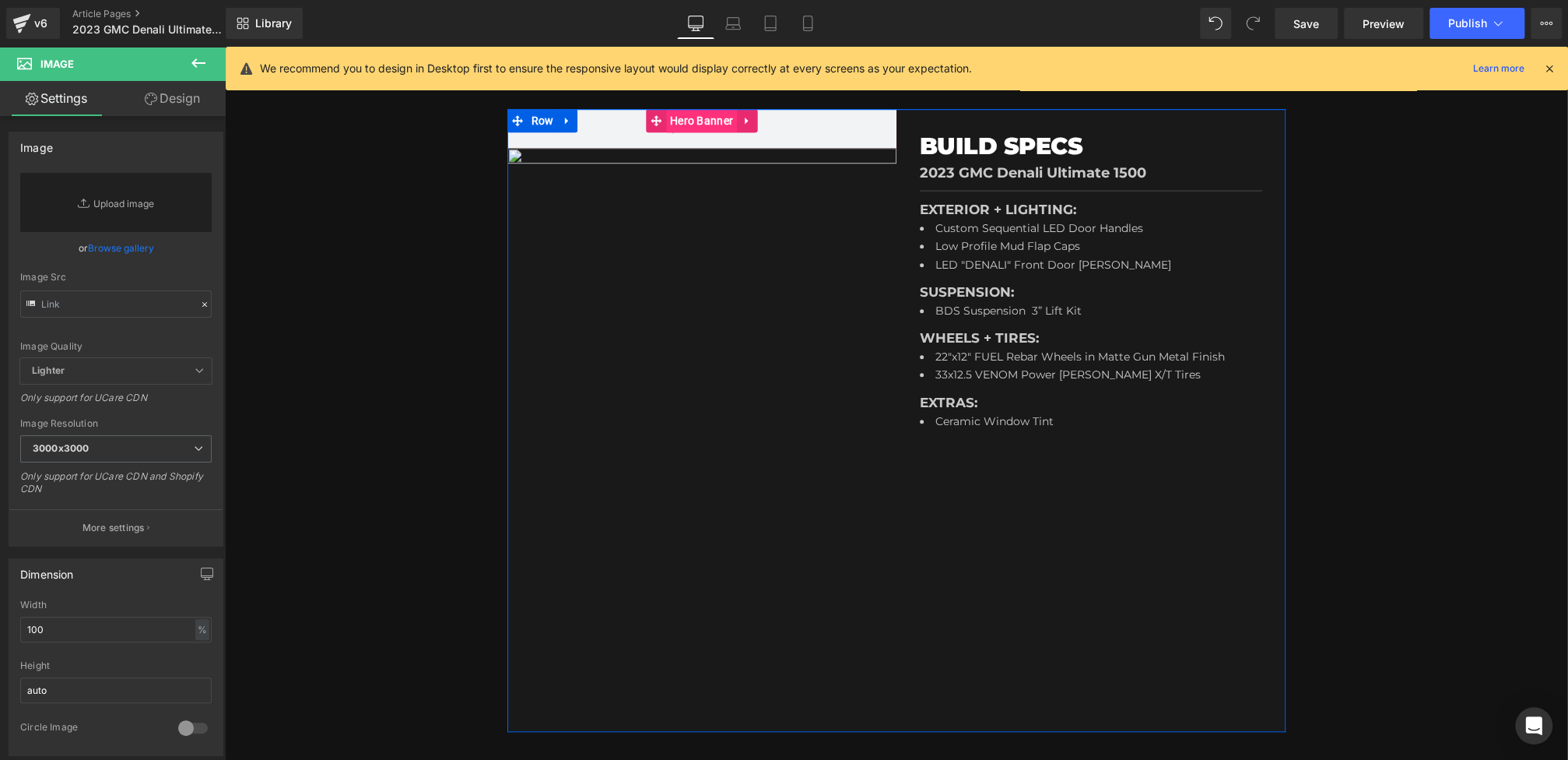
click at [686, 129] on span "Hero Banner" at bounding box center [701, 120] width 71 height 23
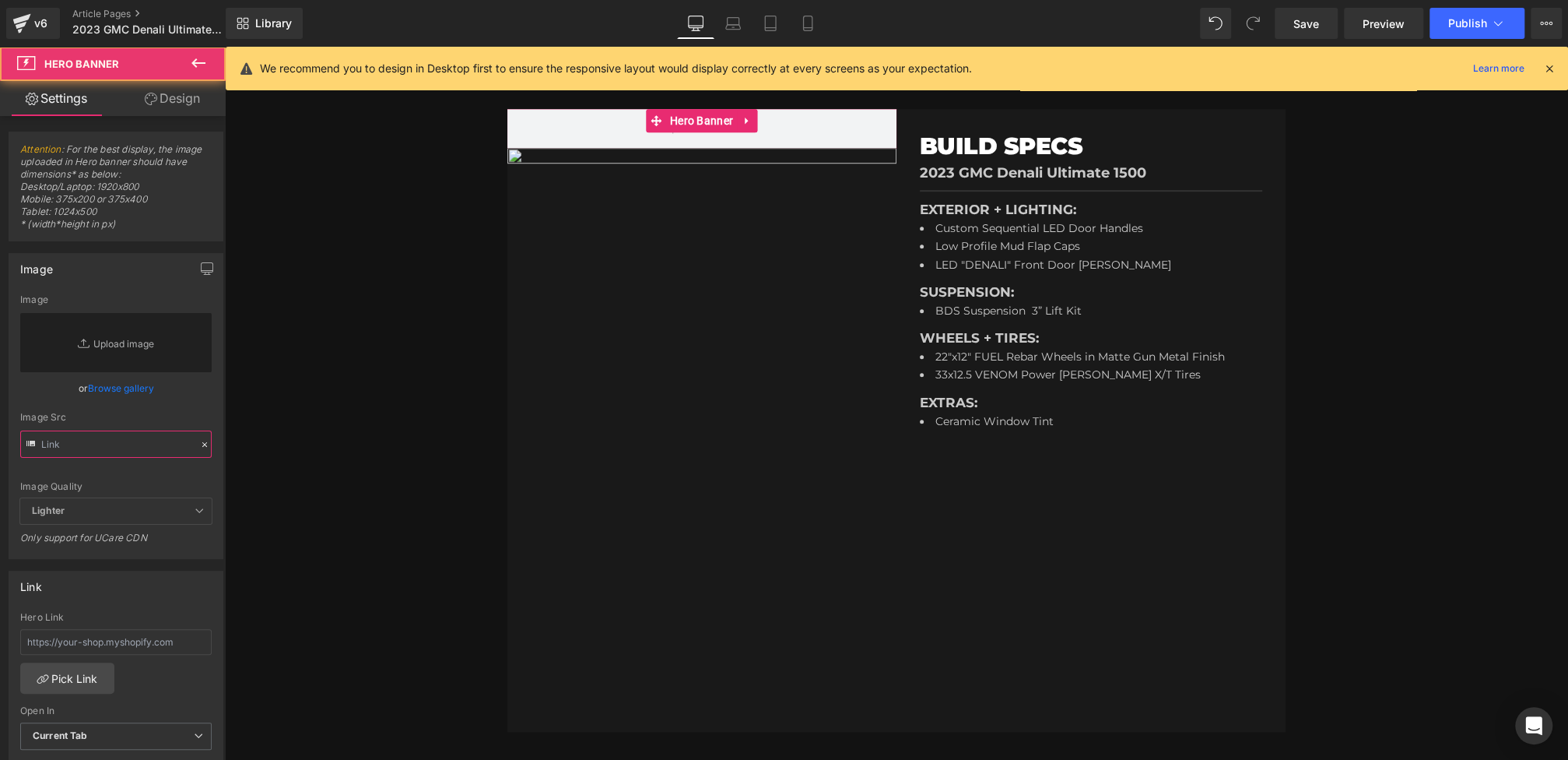
click at [51, 444] on input "text" at bounding box center [115, 443] width 191 height 27
paste input "https://cdn.shopify.com/s/files/1/0659/8485/6320/files/DSC04992_3000x3000.webp?…"
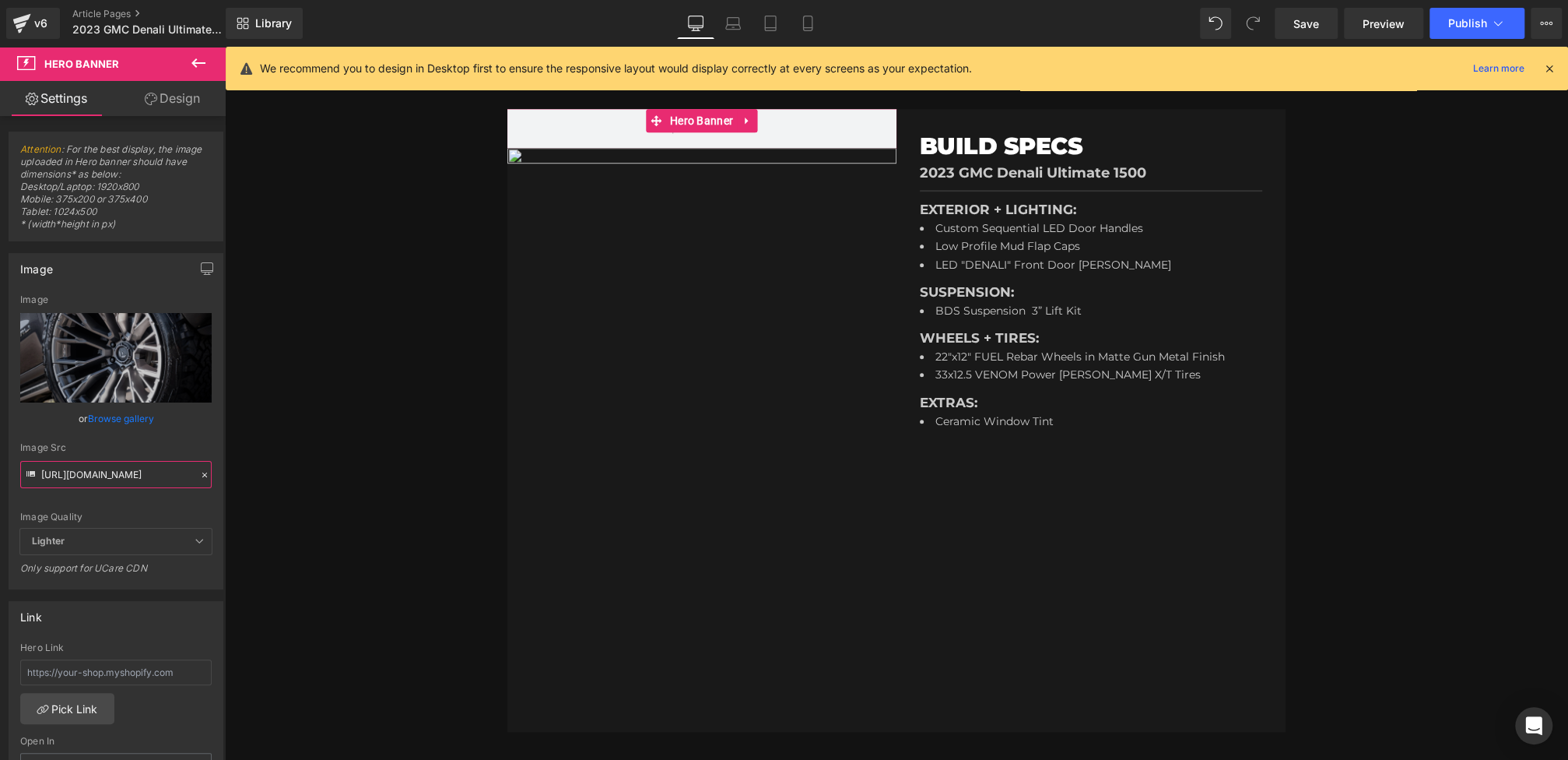
type input "https://cdn.shopify.com/s/files/1/0659/8485/6320/files/DSC04992_3000x3000.webp?…"
click at [82, 423] on div "or Browse gallery" at bounding box center [115, 418] width 191 height 16
click at [689, 115] on span "Hero Banner" at bounding box center [701, 120] width 71 height 23
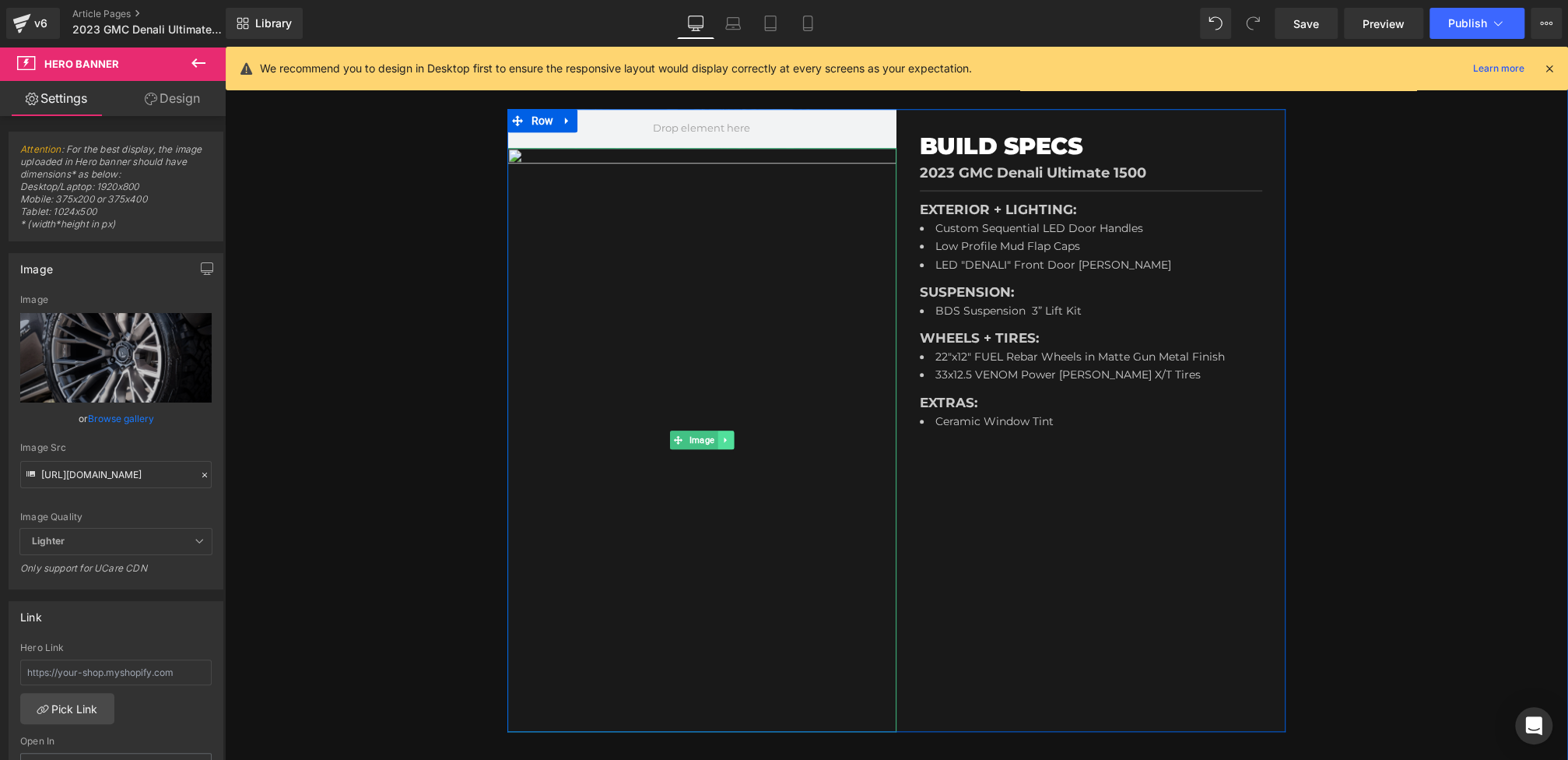
click at [724, 435] on icon at bounding box center [725, 439] width 9 height 9
click at [738, 436] on icon at bounding box center [733, 439] width 9 height 9
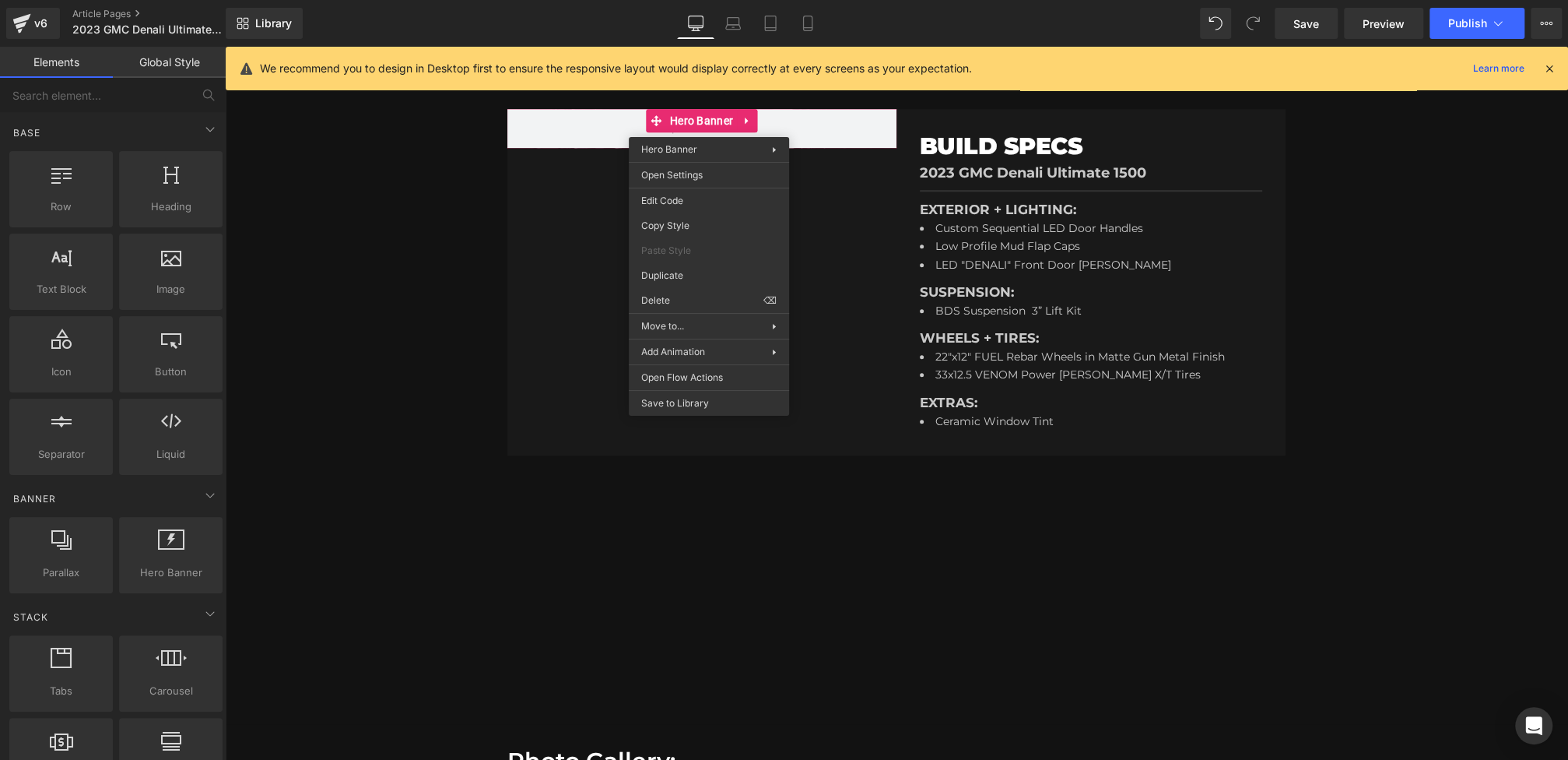
click at [225, 47] on div at bounding box center [225, 47] width 0 height 0
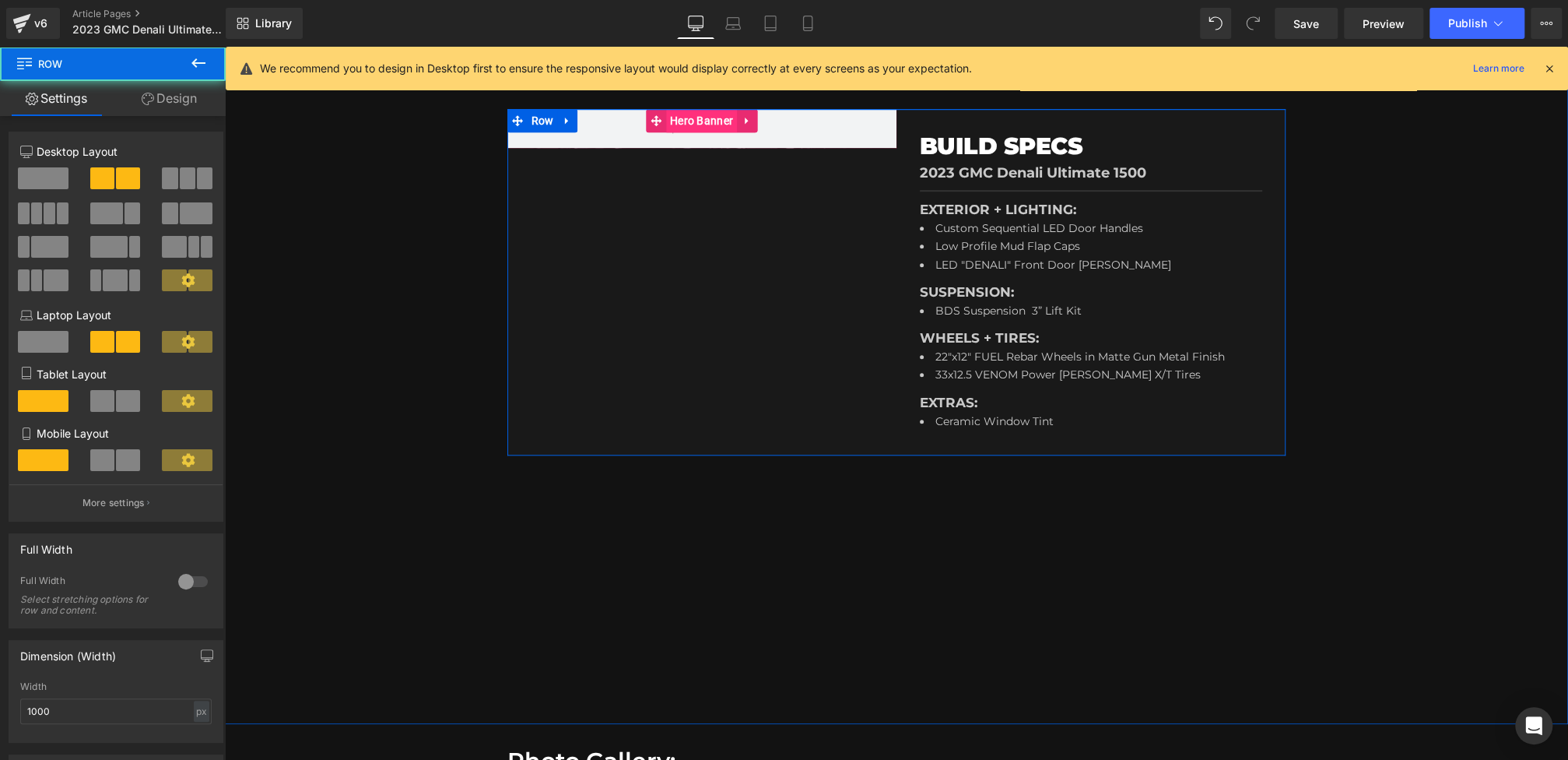
click at [700, 120] on span "Hero Banner" at bounding box center [701, 120] width 71 height 23
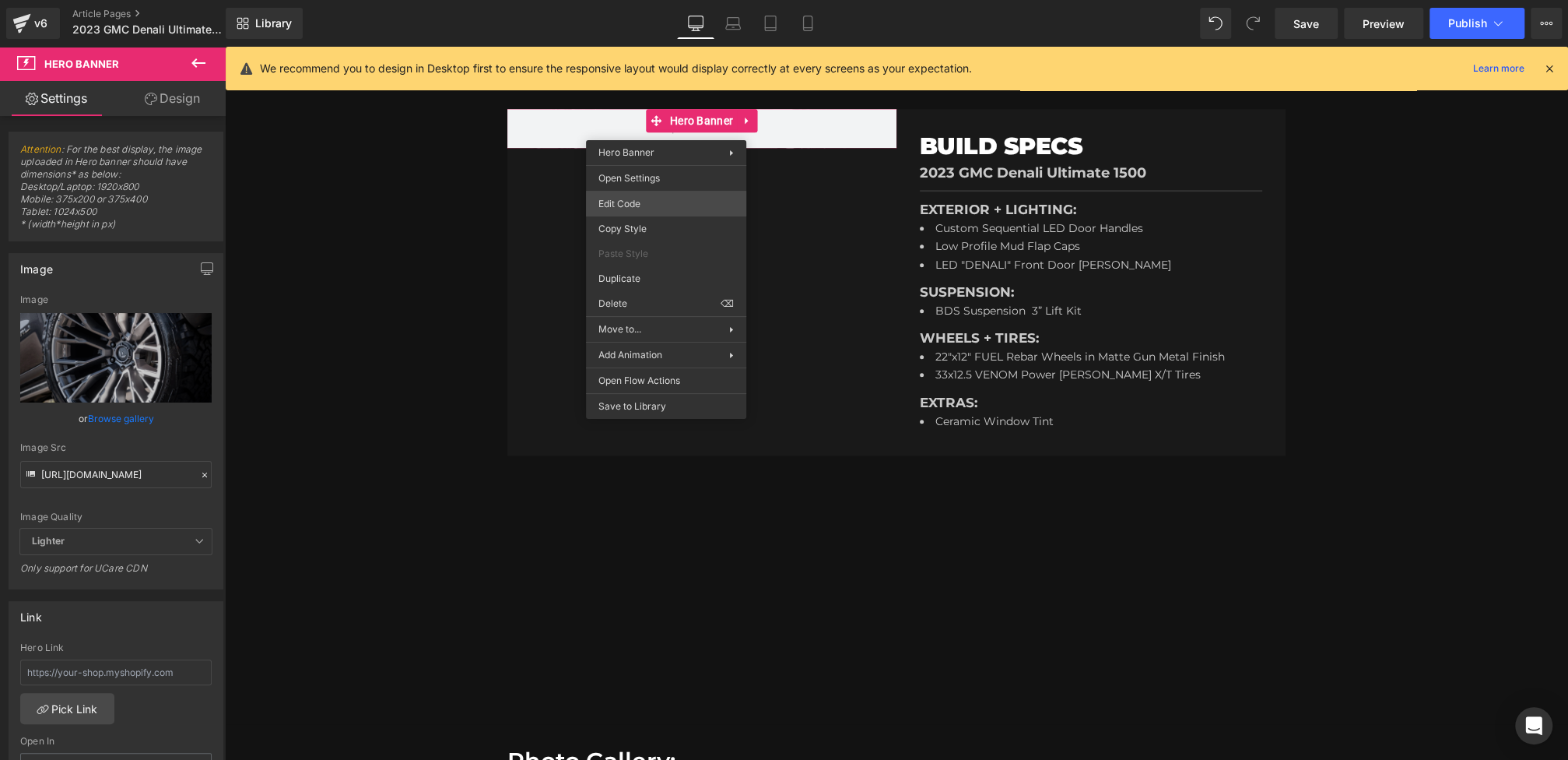
click at [650, 0] on div "Hero Banner You are previewing how the will restyle your page. You can not edit…" at bounding box center [784, 0] width 1568 height 0
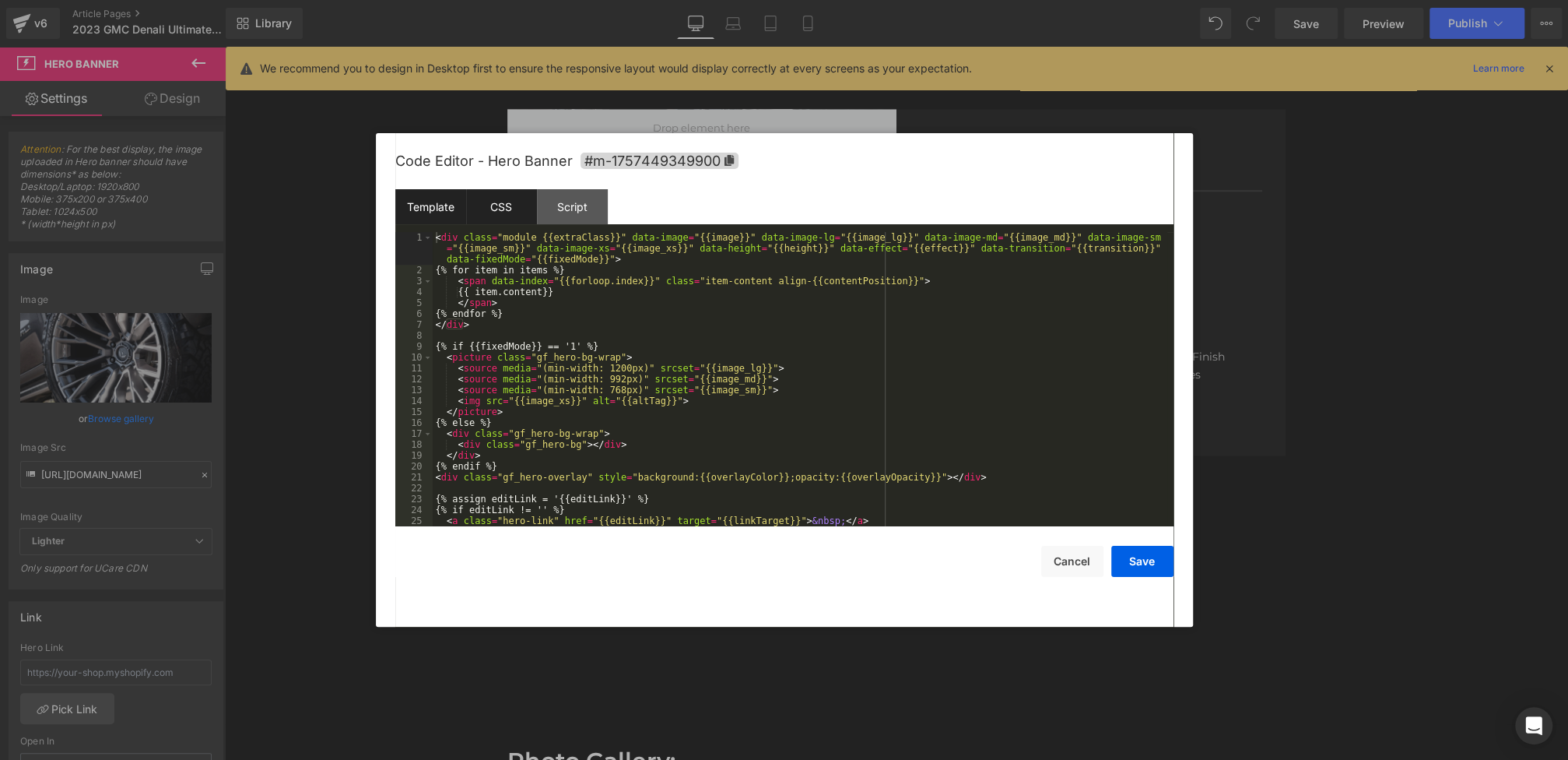
click at [514, 221] on div "CSS" at bounding box center [501, 206] width 71 height 35
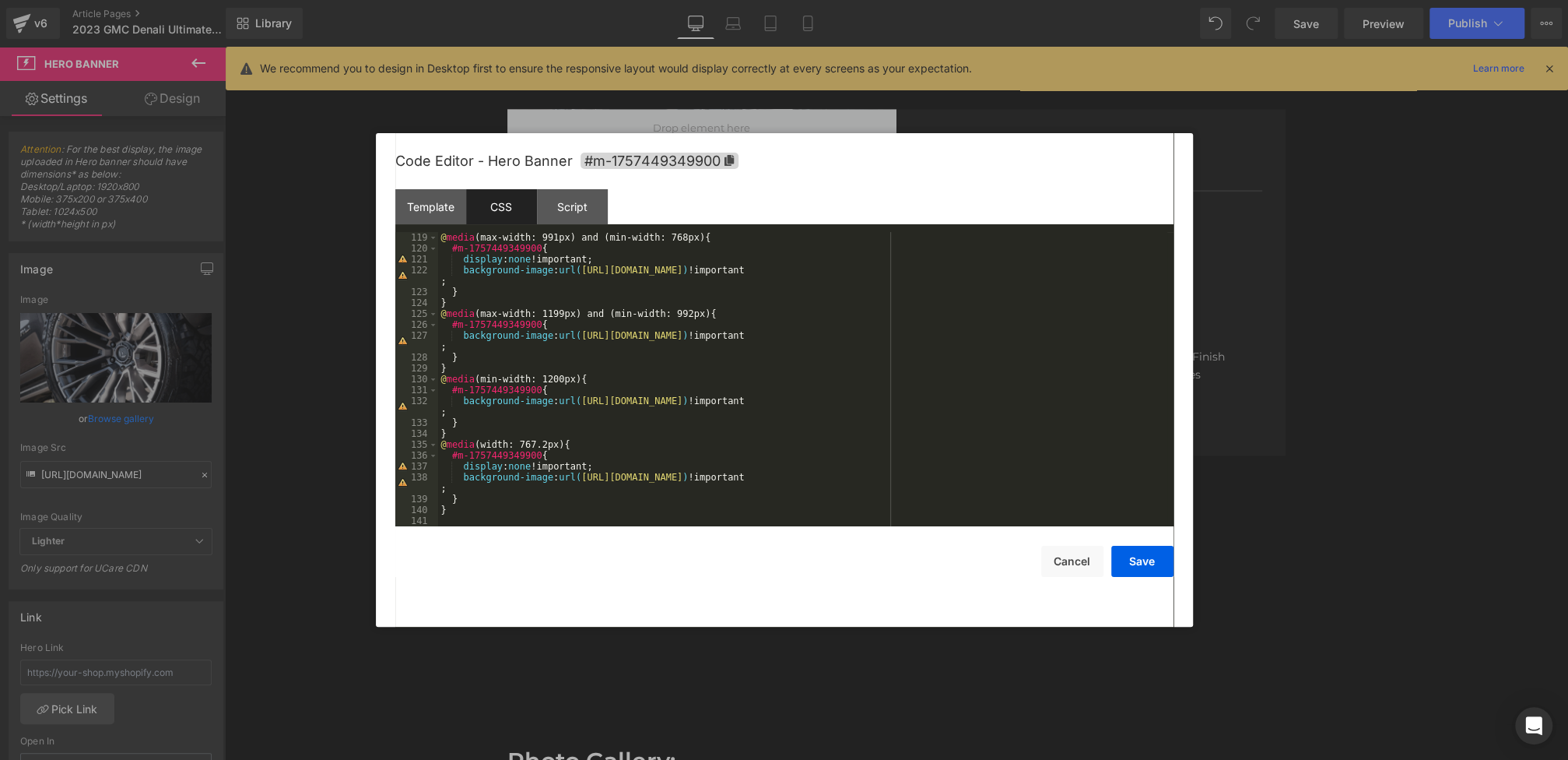
scroll to position [1296, 0]
click at [560, 391] on div "@ media (max-width: 991px) and (min-width: 768px) { #m-1757449349900 { display …" at bounding box center [802, 390] width 729 height 316
paste textarea
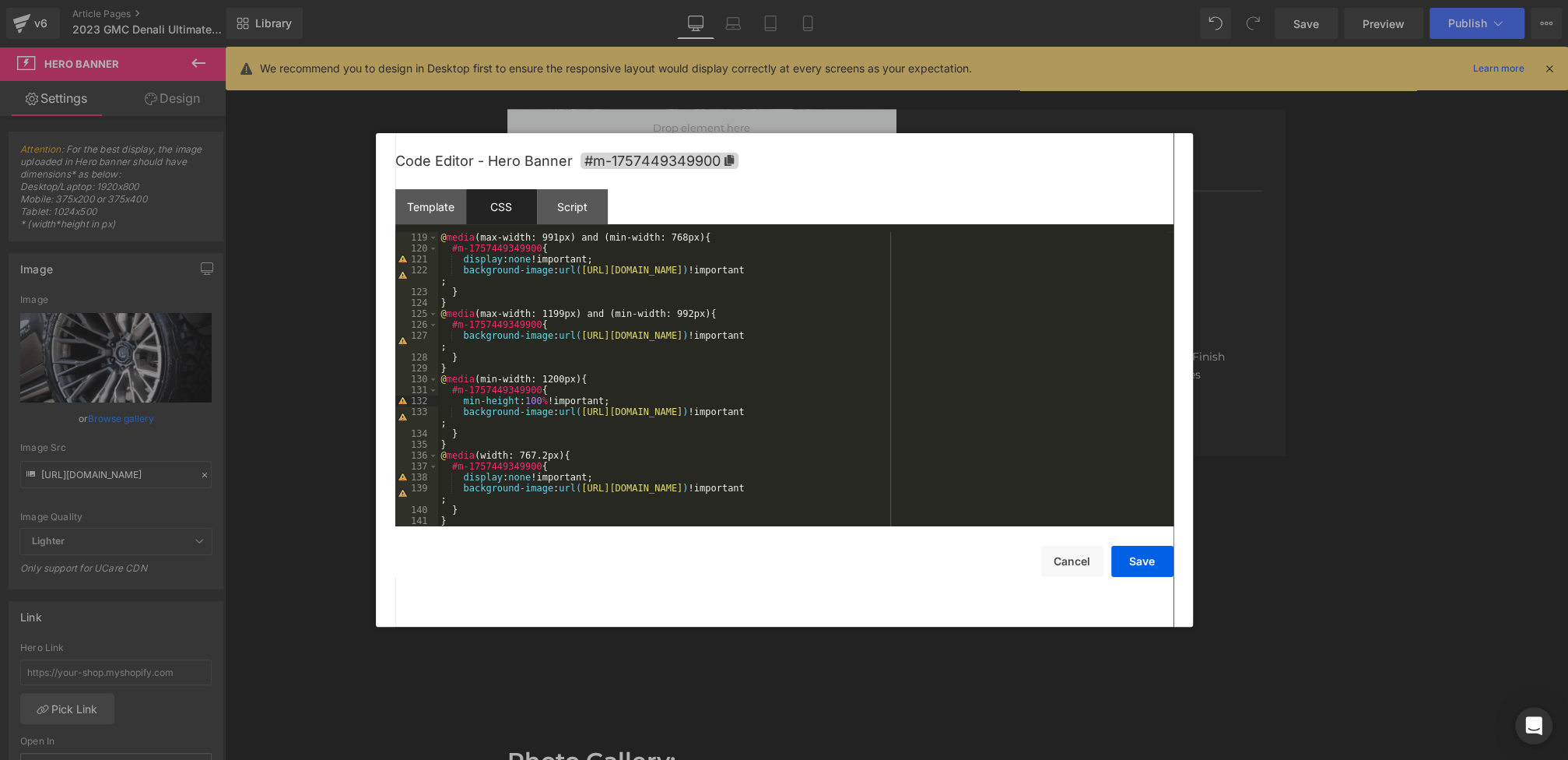
click at [571, 325] on div "@ media (max-width: 991px) and (min-width: 768px) { #m-1757449349900 { display …" at bounding box center [802, 390] width 729 height 316
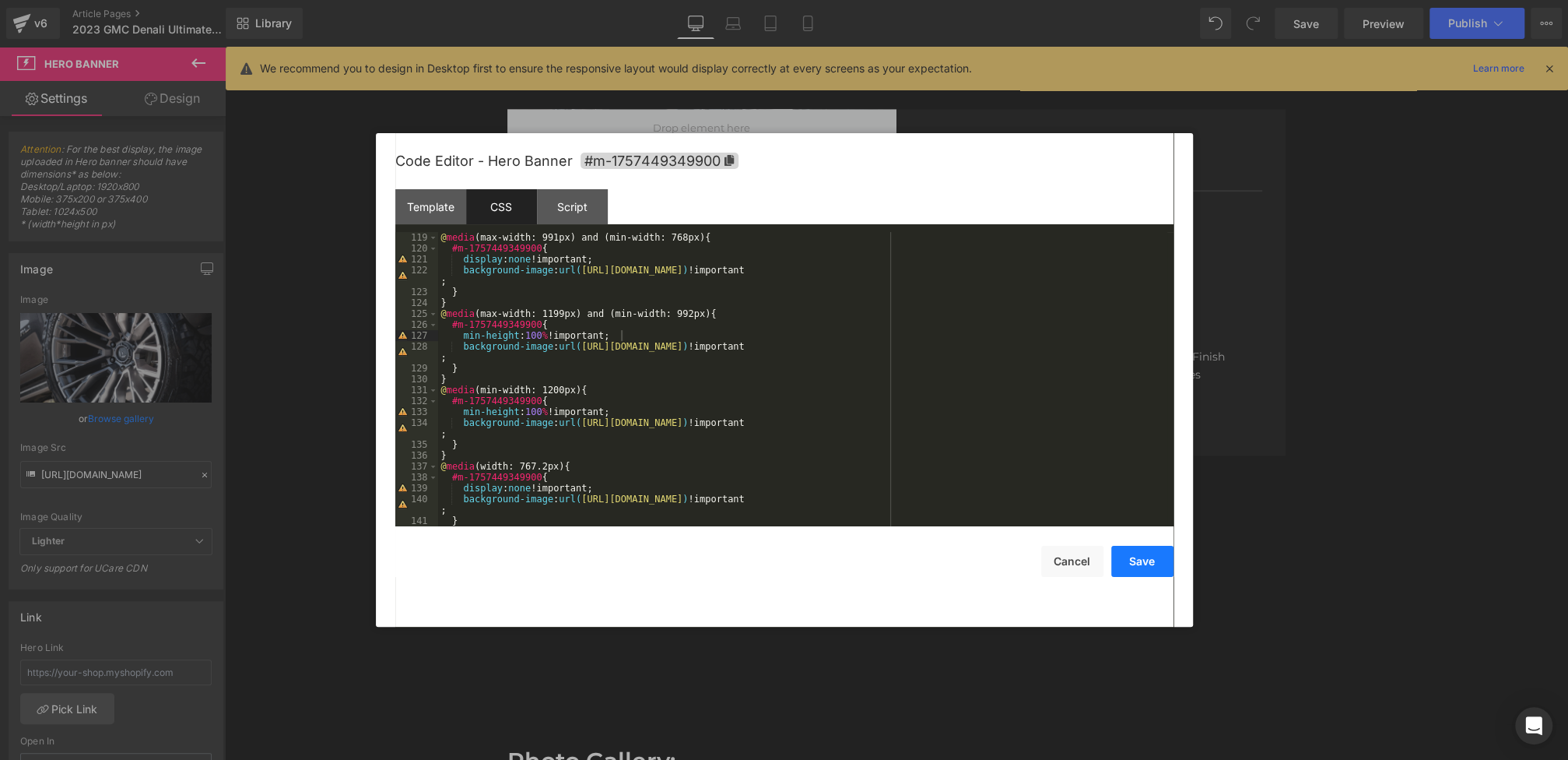
click at [1132, 559] on button "Save" at bounding box center [1142, 561] width 62 height 31
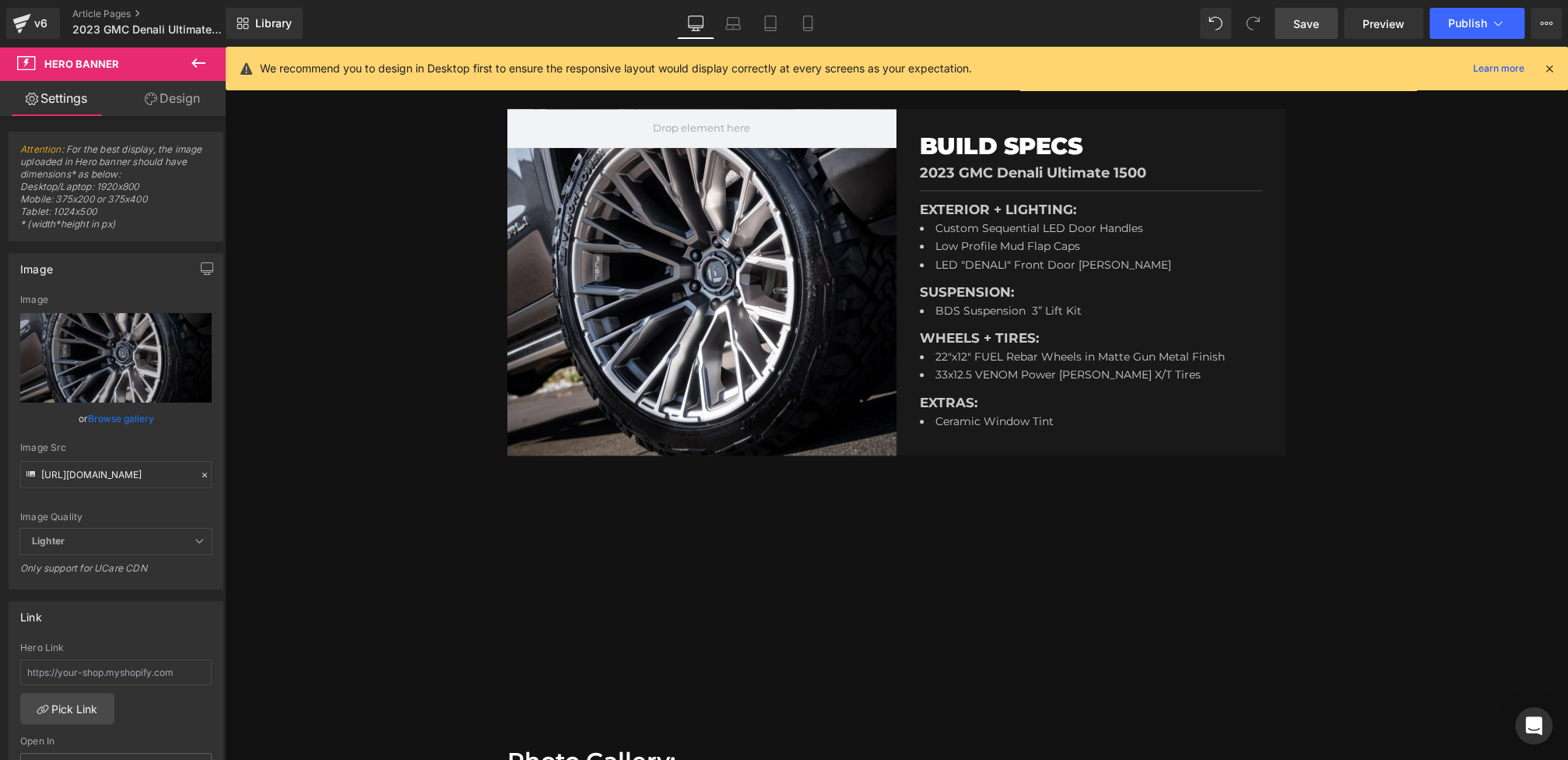
click at [1319, 27] on span "Save" at bounding box center [1306, 24] width 26 height 16
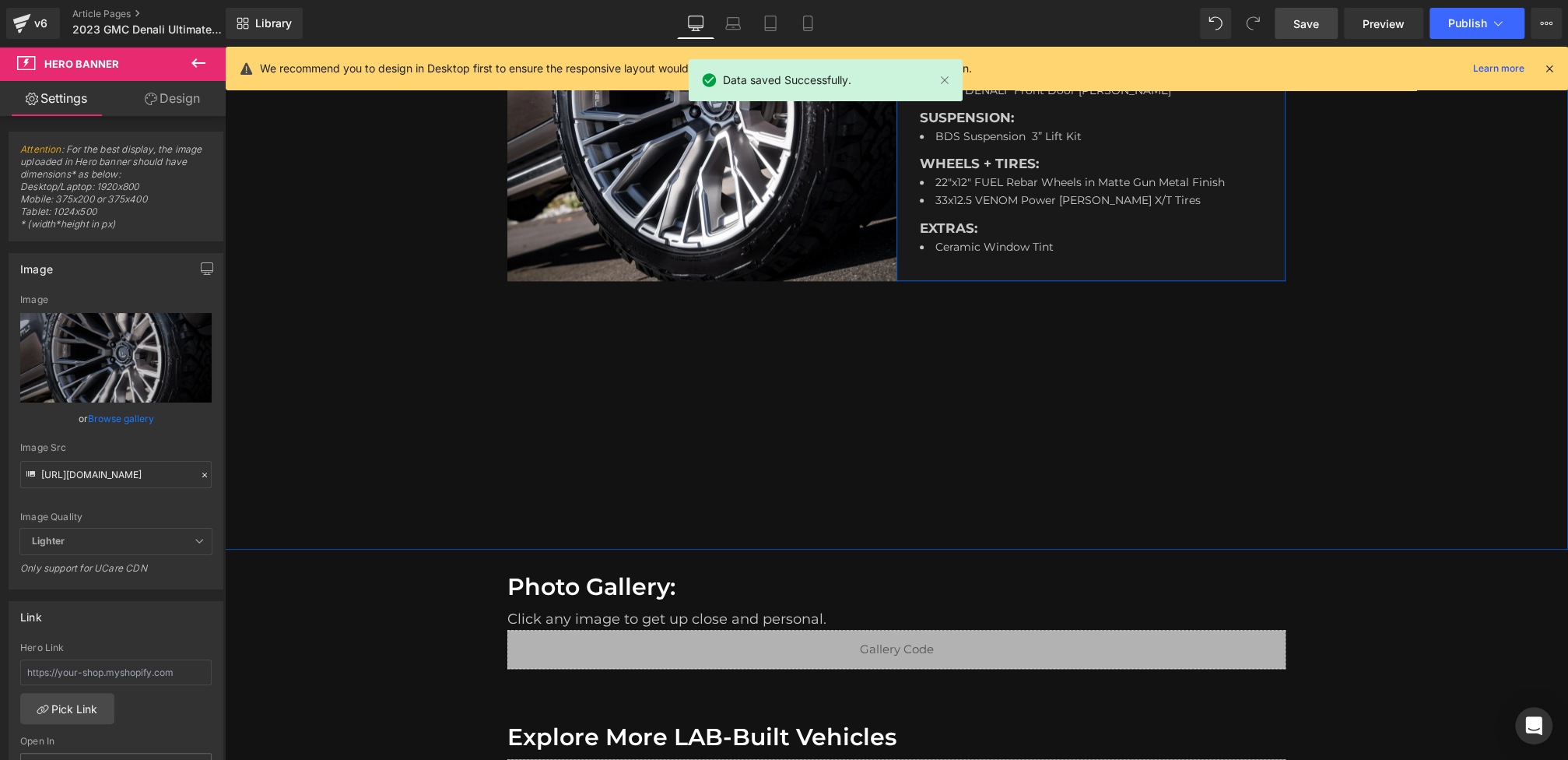
scroll to position [1173, 0]
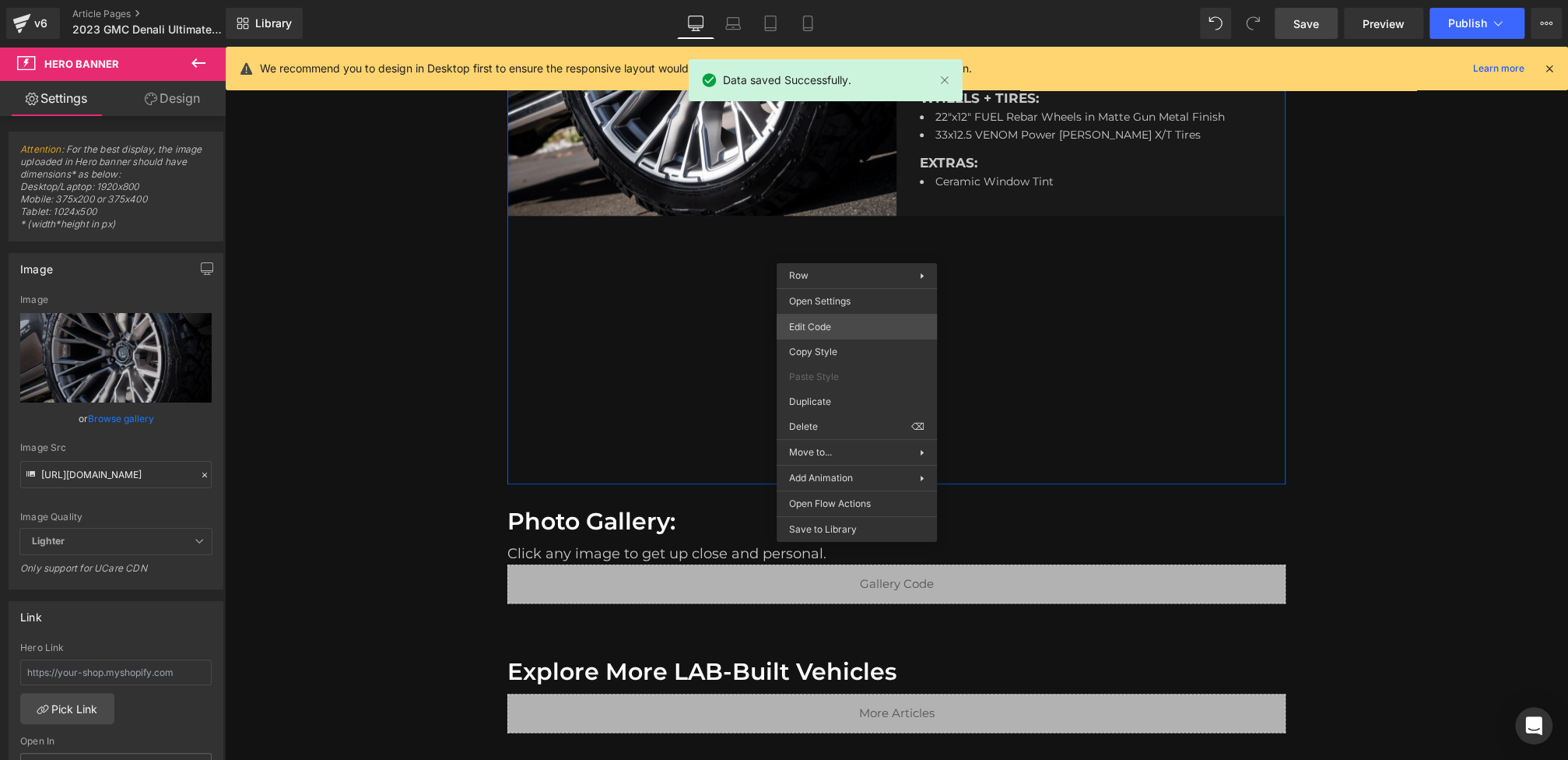
click at [819, 0] on div "Hero Banner You are previewing how the will restyle your page. You can not edit…" at bounding box center [784, 0] width 1568 height 0
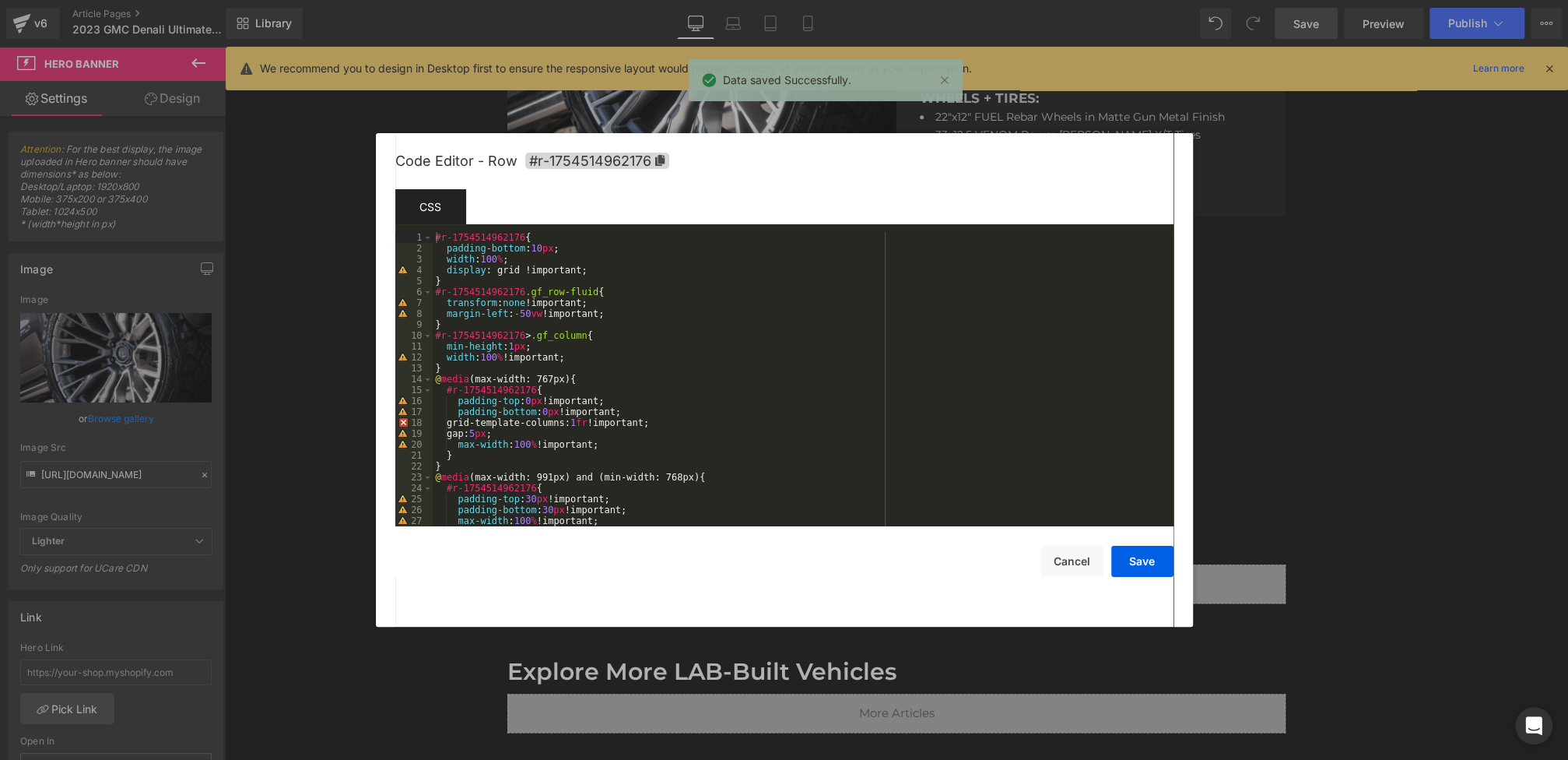
click at [591, 271] on div "#r-1754514962176 { padding-bottom : 10 px ; width : 100 % ; display : grid !imp…" at bounding box center [800, 390] width 735 height 316
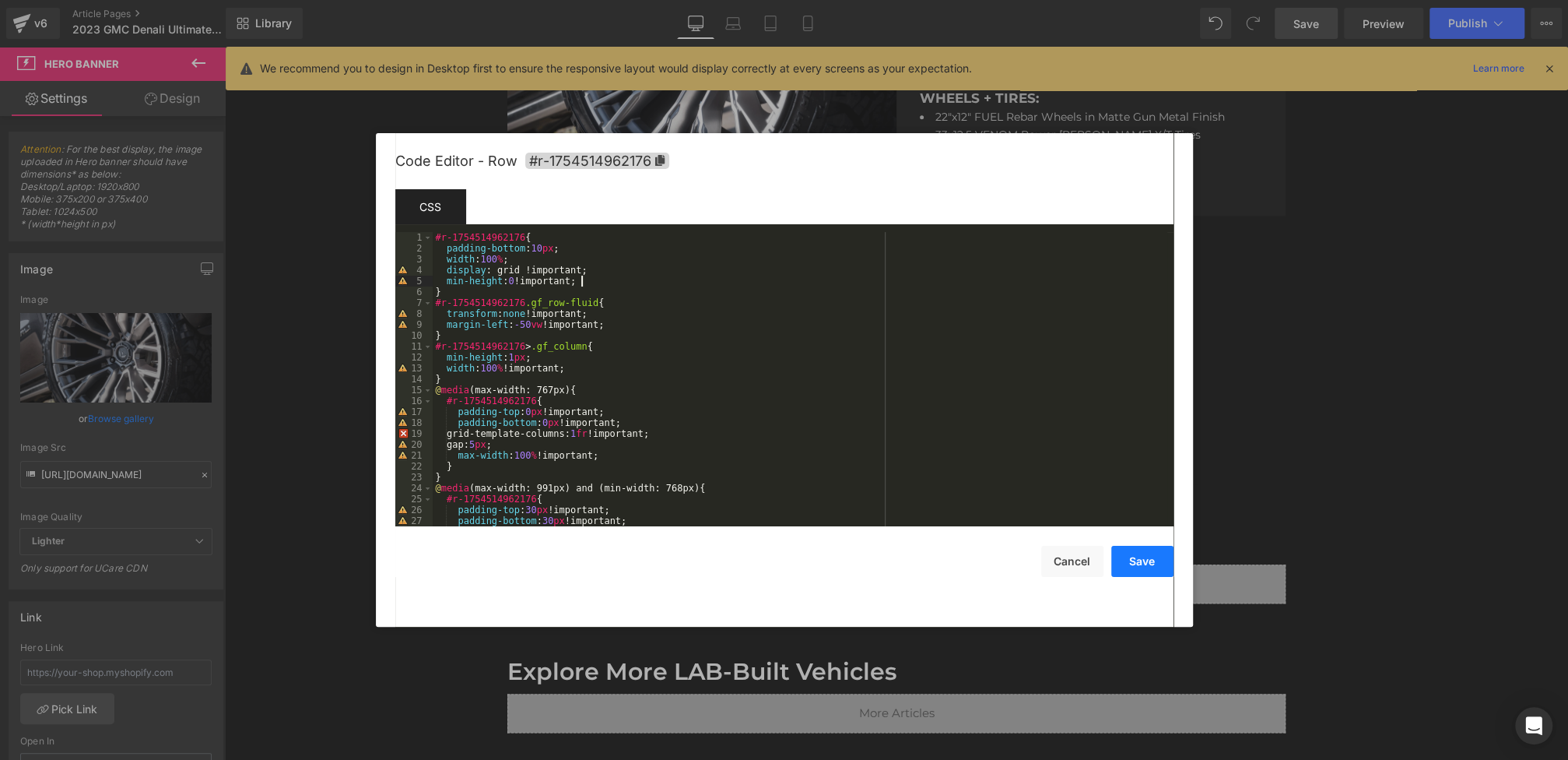
click at [1132, 552] on button "Save" at bounding box center [1142, 561] width 62 height 31
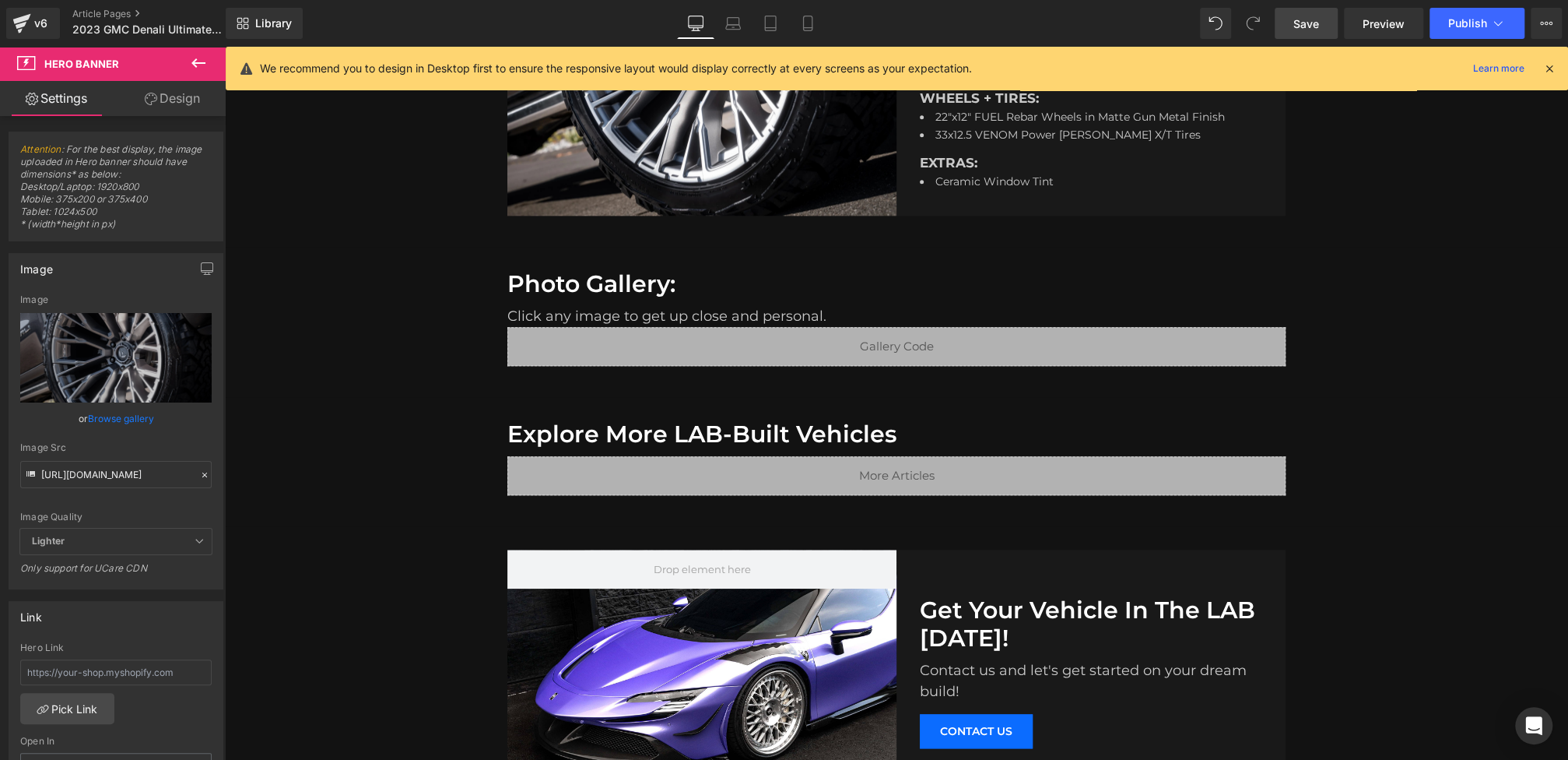
click at [1295, 16] on span "Save" at bounding box center [1306, 24] width 26 height 16
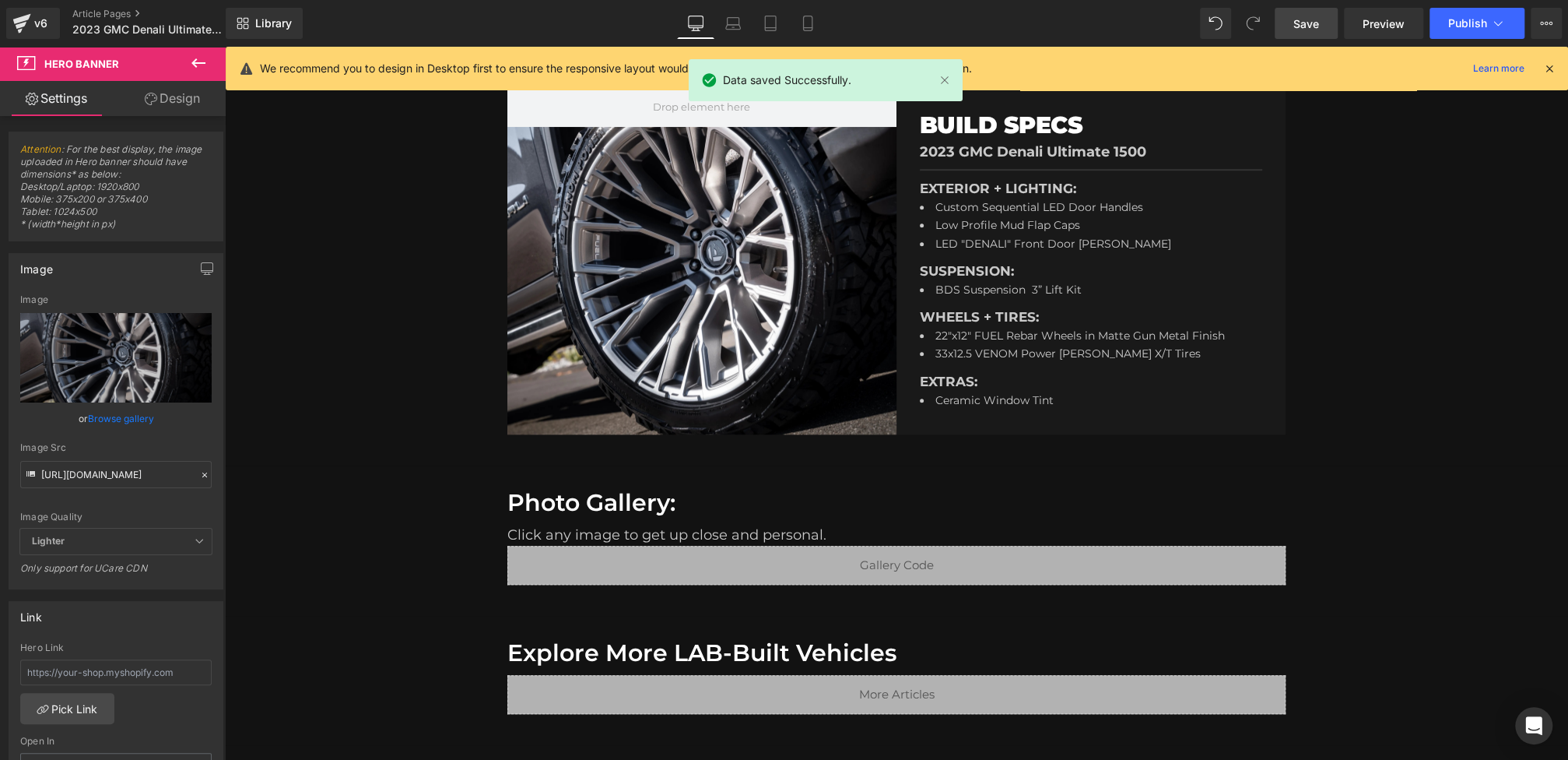
scroll to position [924, 0]
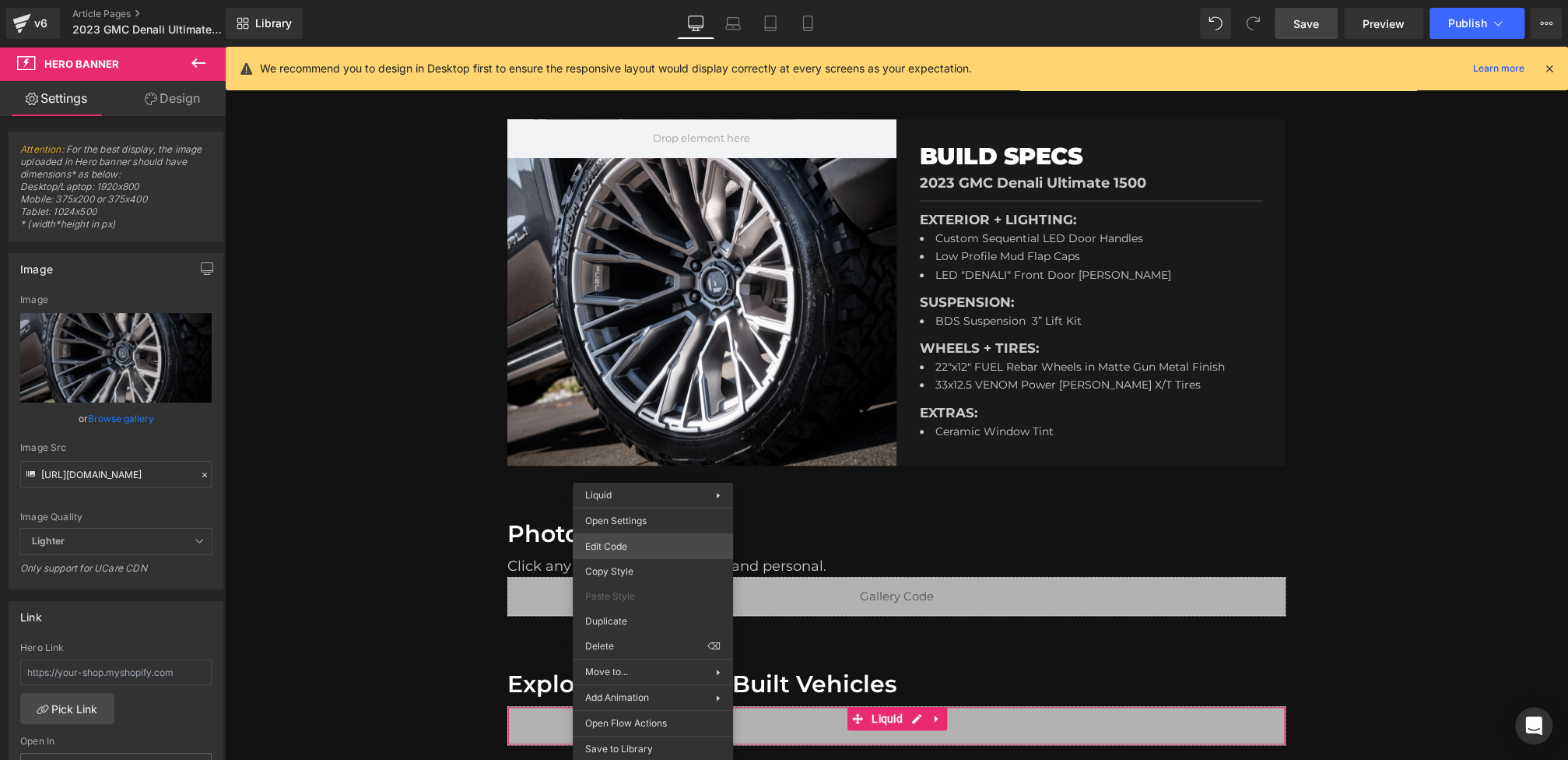
click at [616, 0] on div "Hero Banner You are previewing how the will restyle your page. You can not edit…" at bounding box center [784, 0] width 1568 height 0
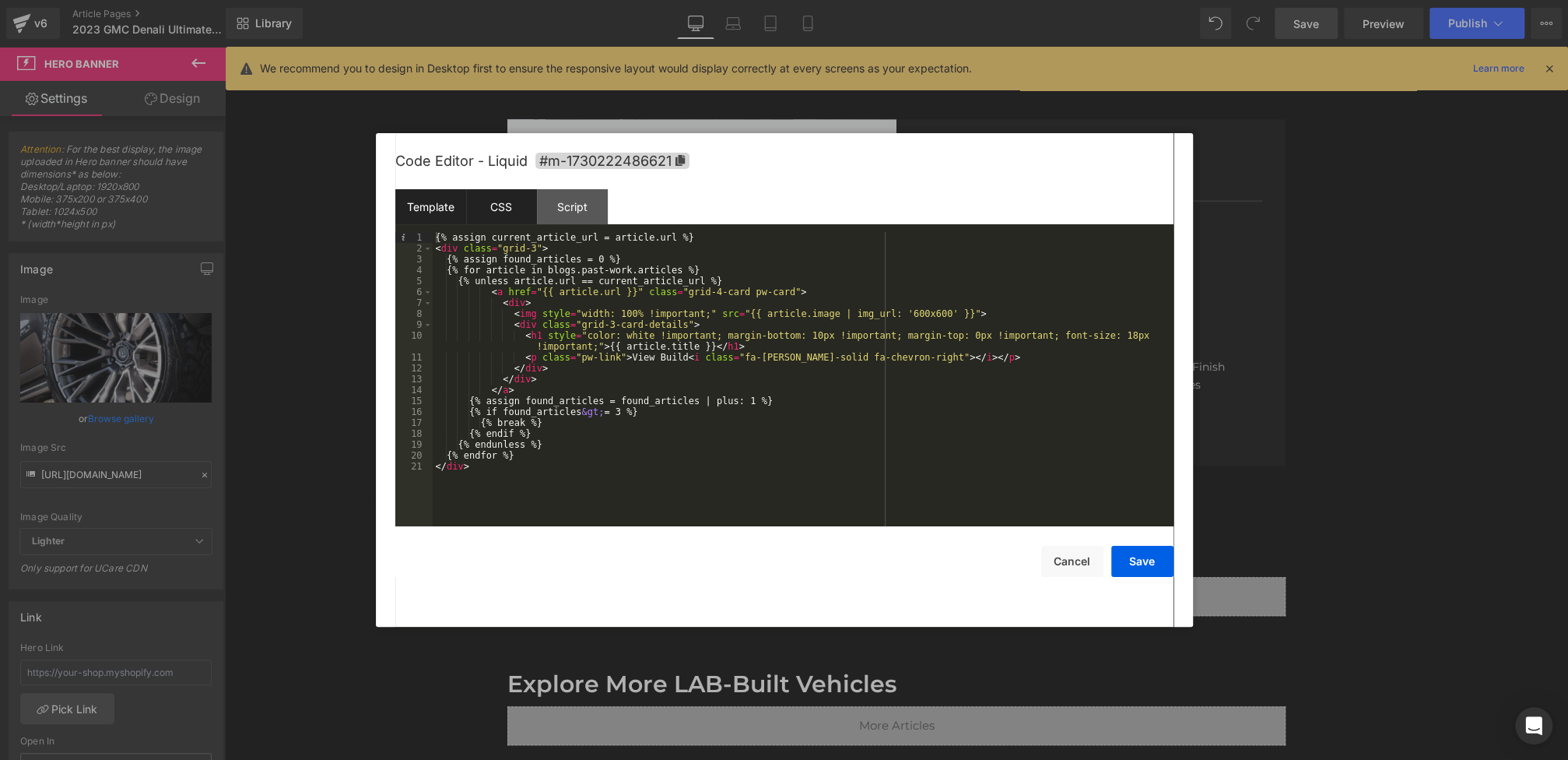
click at [497, 204] on div "CSS" at bounding box center [501, 206] width 71 height 35
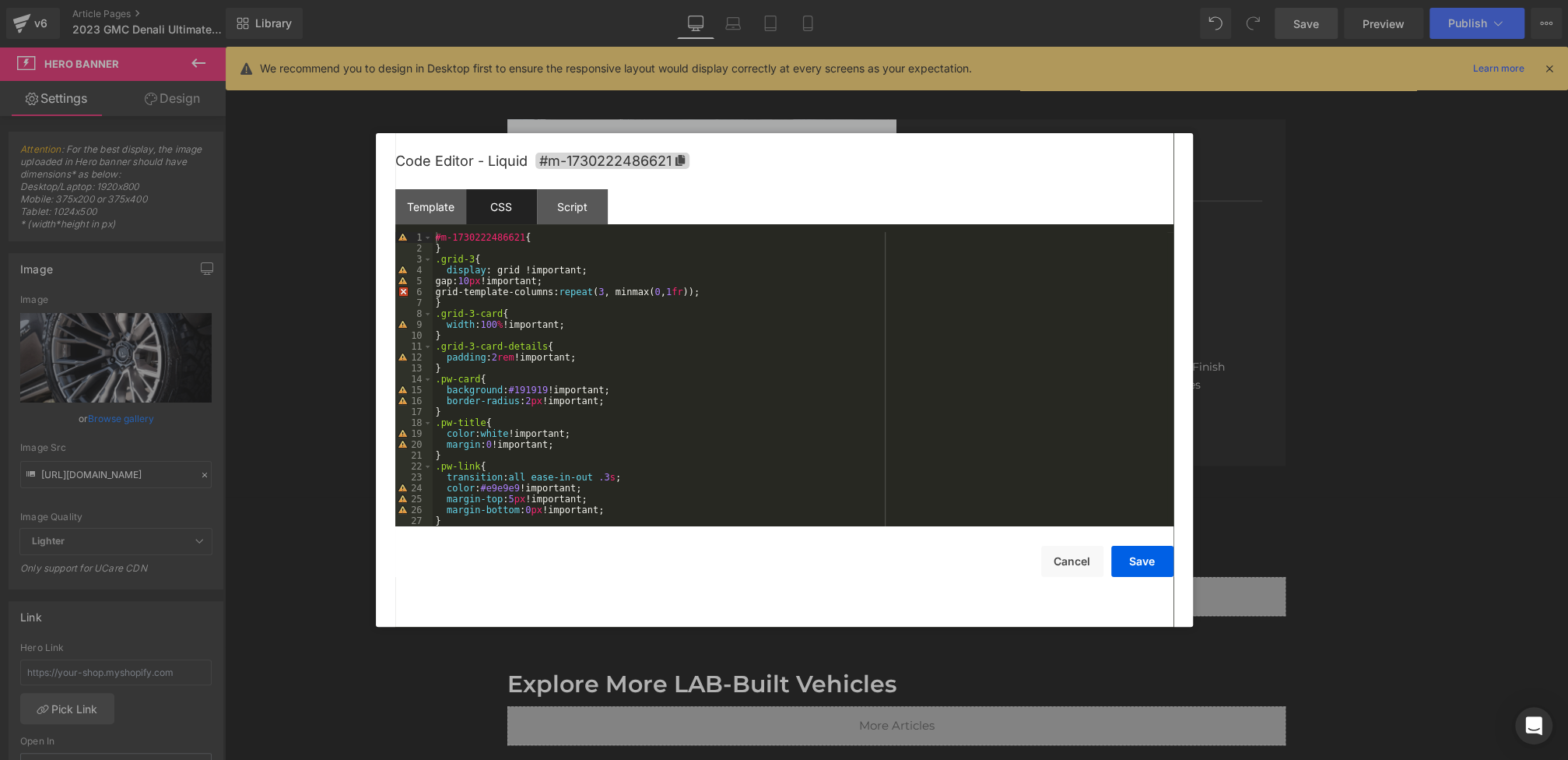
scroll to position [741, 0]
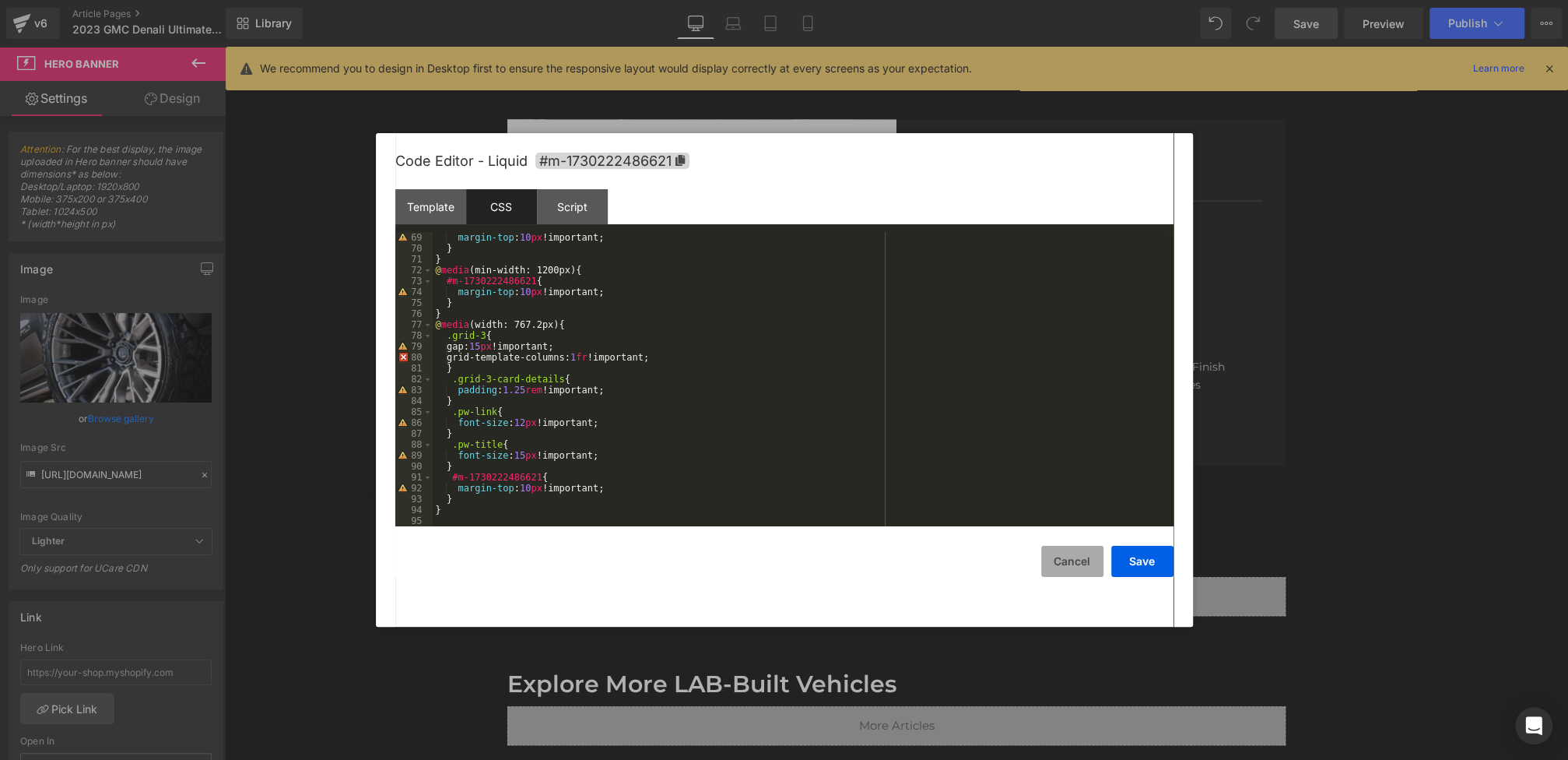
click at [1059, 560] on button "Cancel" at bounding box center [1072, 561] width 62 height 31
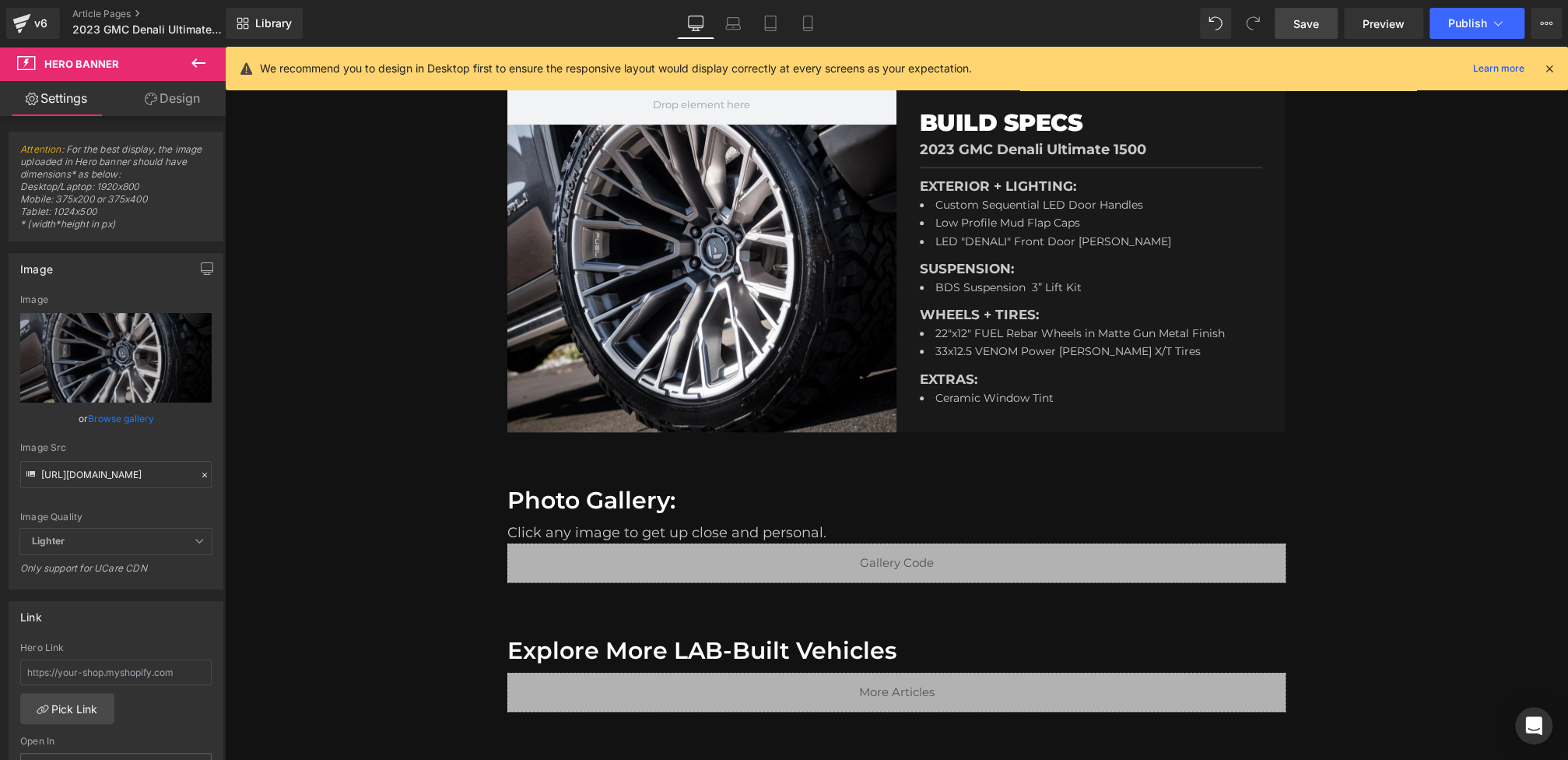
scroll to position [978, 0]
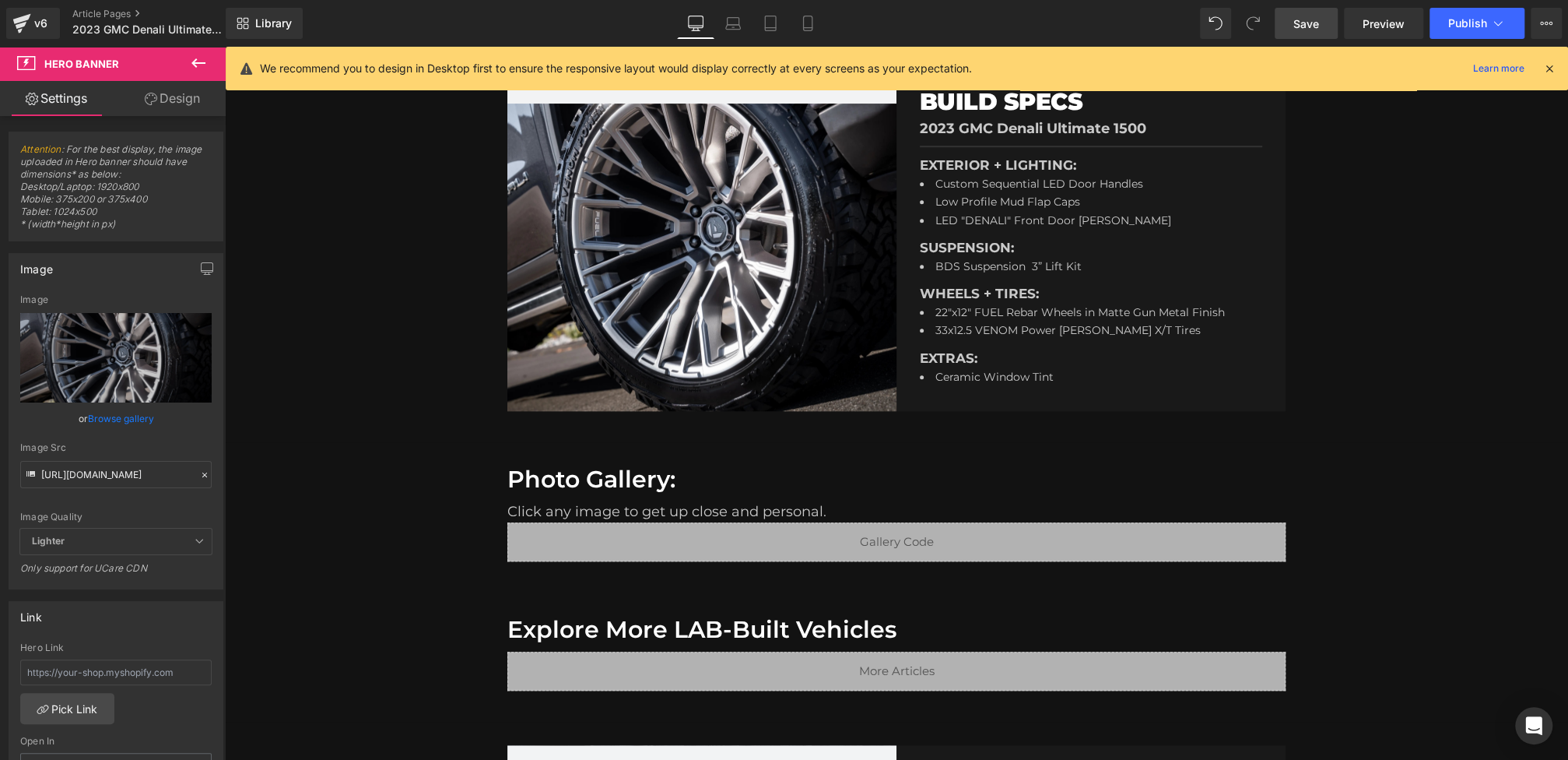
click at [1309, 28] on span "Save" at bounding box center [1306, 24] width 26 height 16
click at [1549, 72] on icon at bounding box center [1549, 68] width 14 height 14
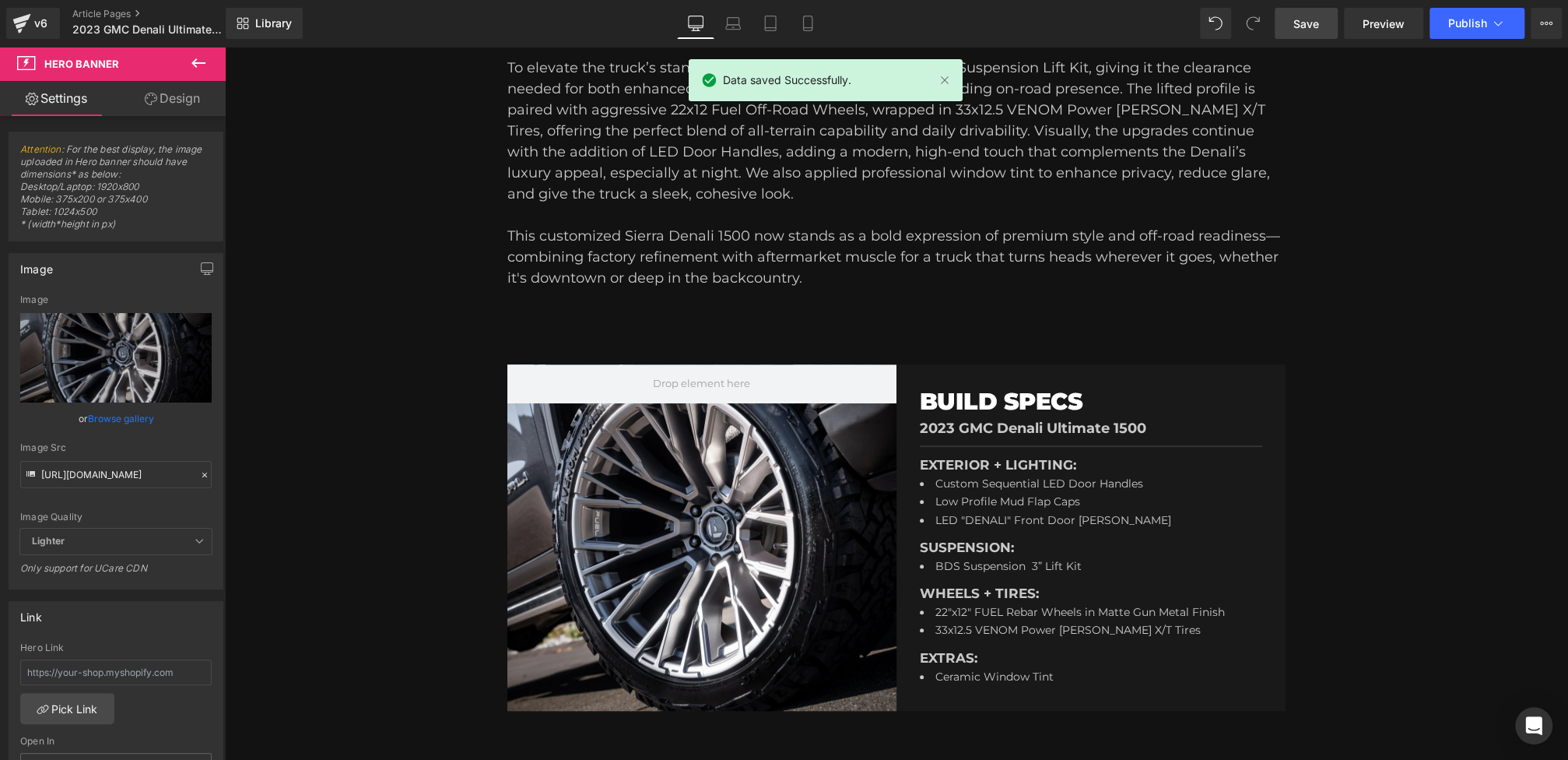
scroll to position [0, 0]
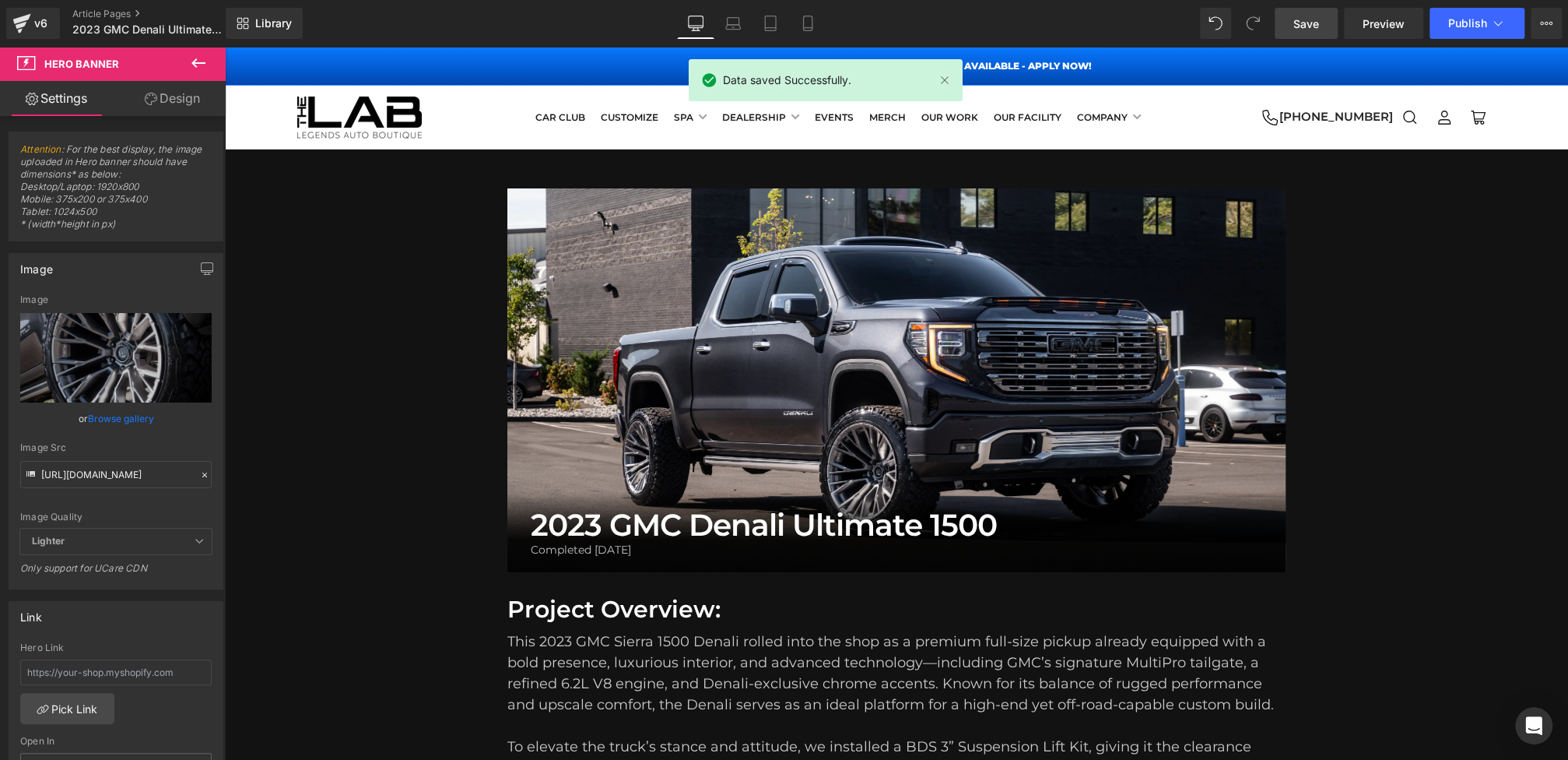
click at [1502, 39] on div "Library Desktop Desktop Laptop Tablet Mobile Save Preview Publish Scheduled Vie…" at bounding box center [897, 23] width 1342 height 47
click at [1497, 23] on icon at bounding box center [1498, 24] width 16 height 16
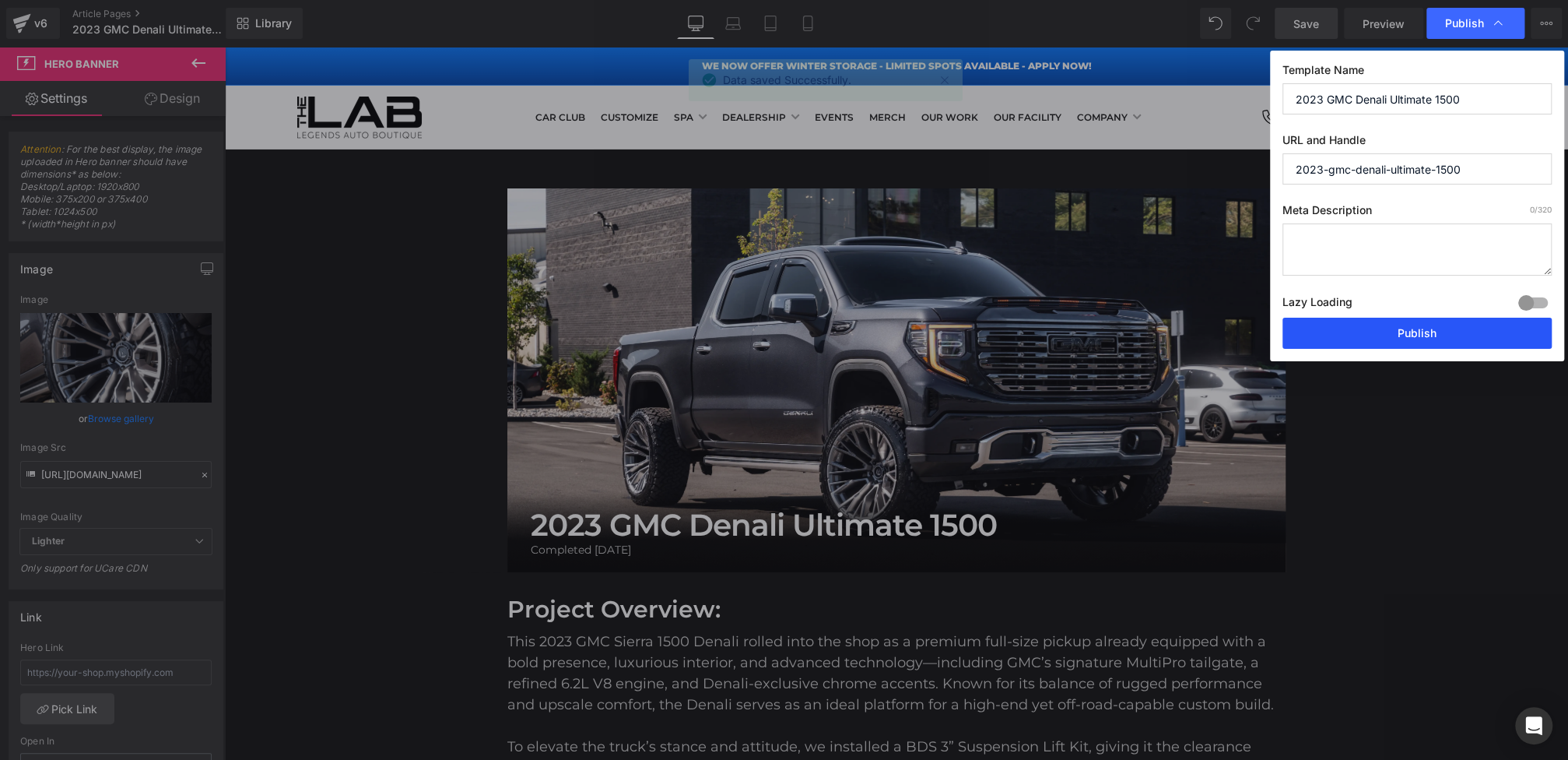
click at [1405, 332] on button "Publish" at bounding box center [1416, 332] width 269 height 31
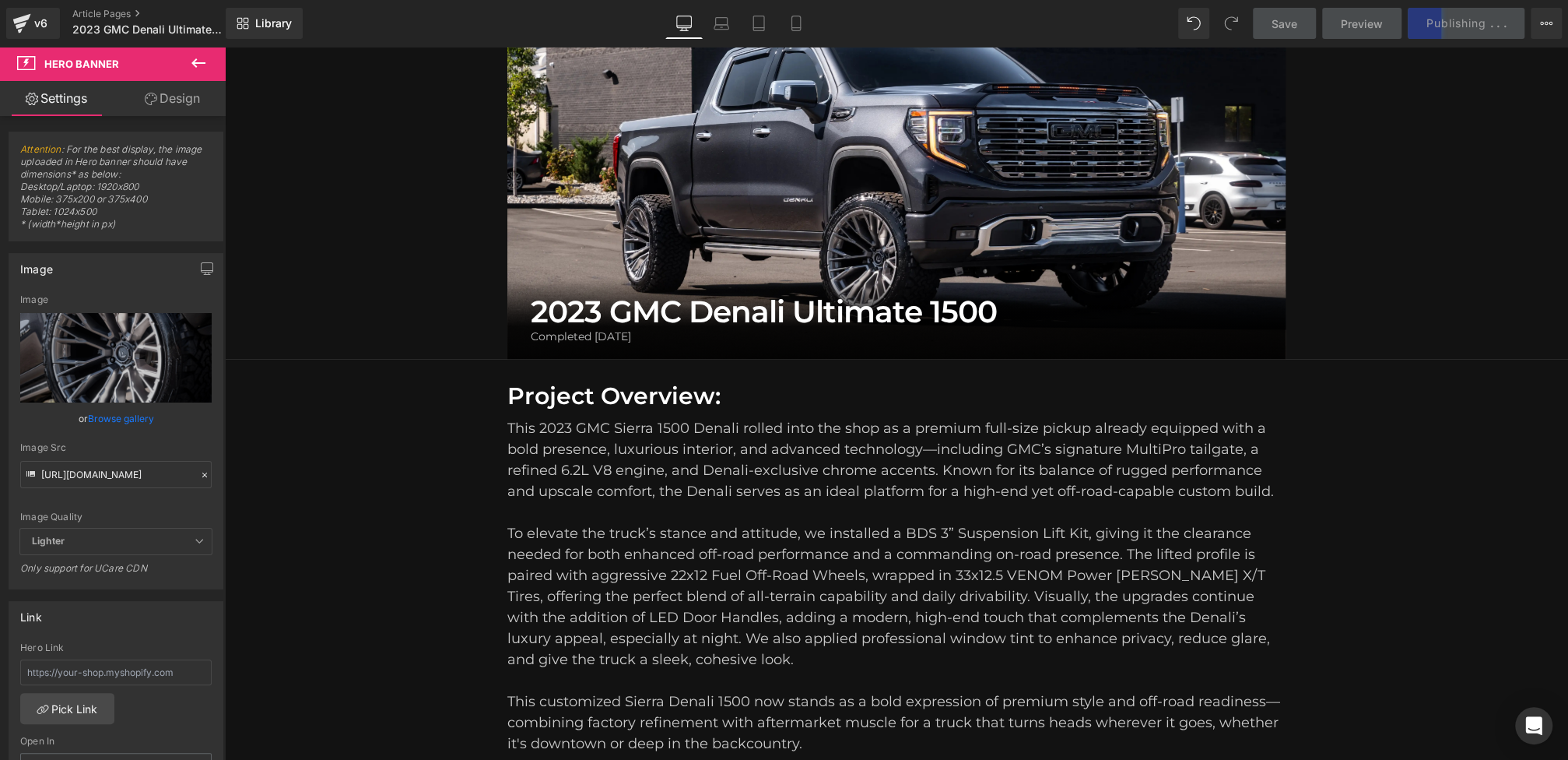
scroll to position [219, 0]
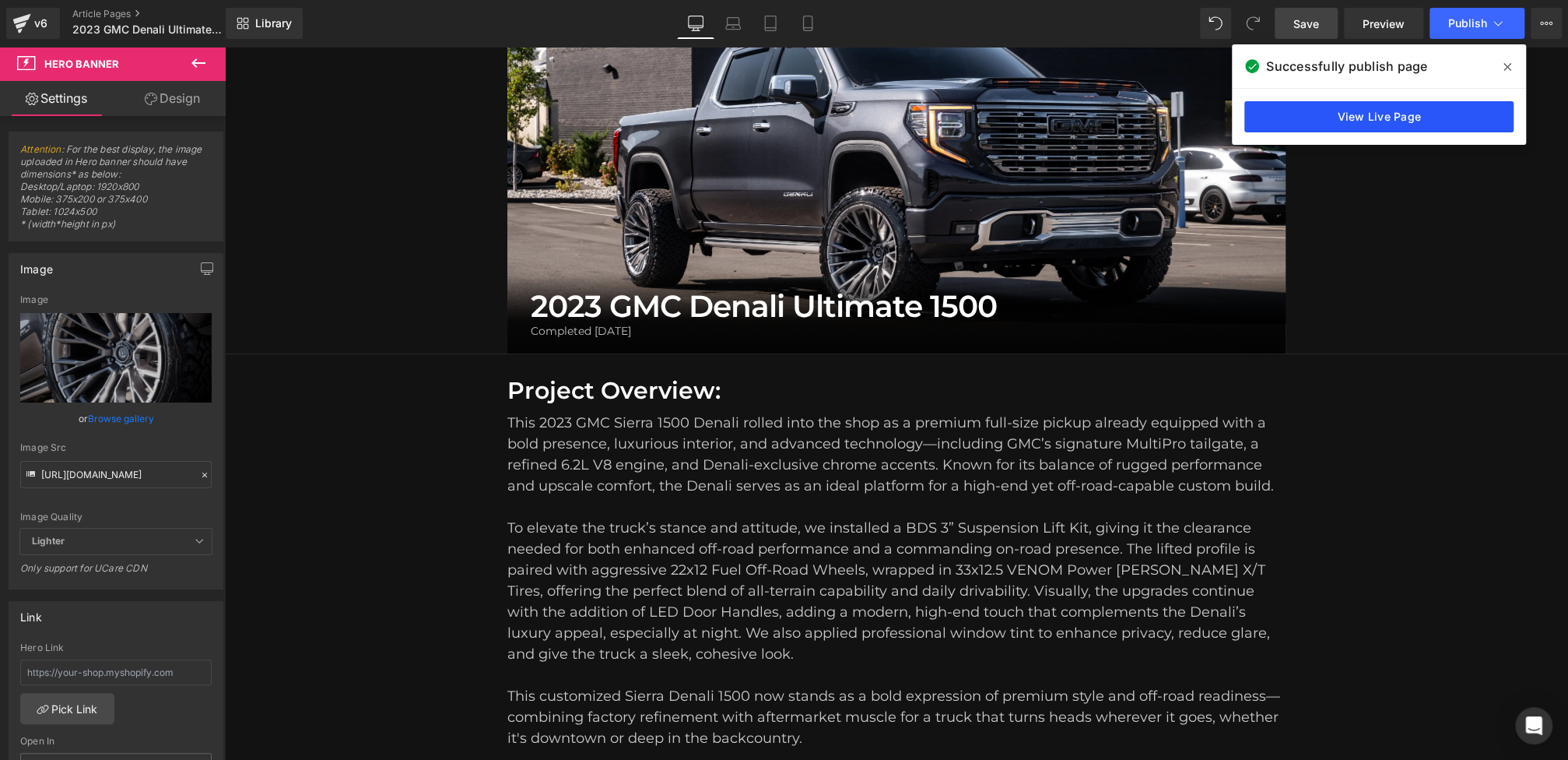
click at [1332, 113] on link "View Live Page" at bounding box center [1378, 116] width 269 height 31
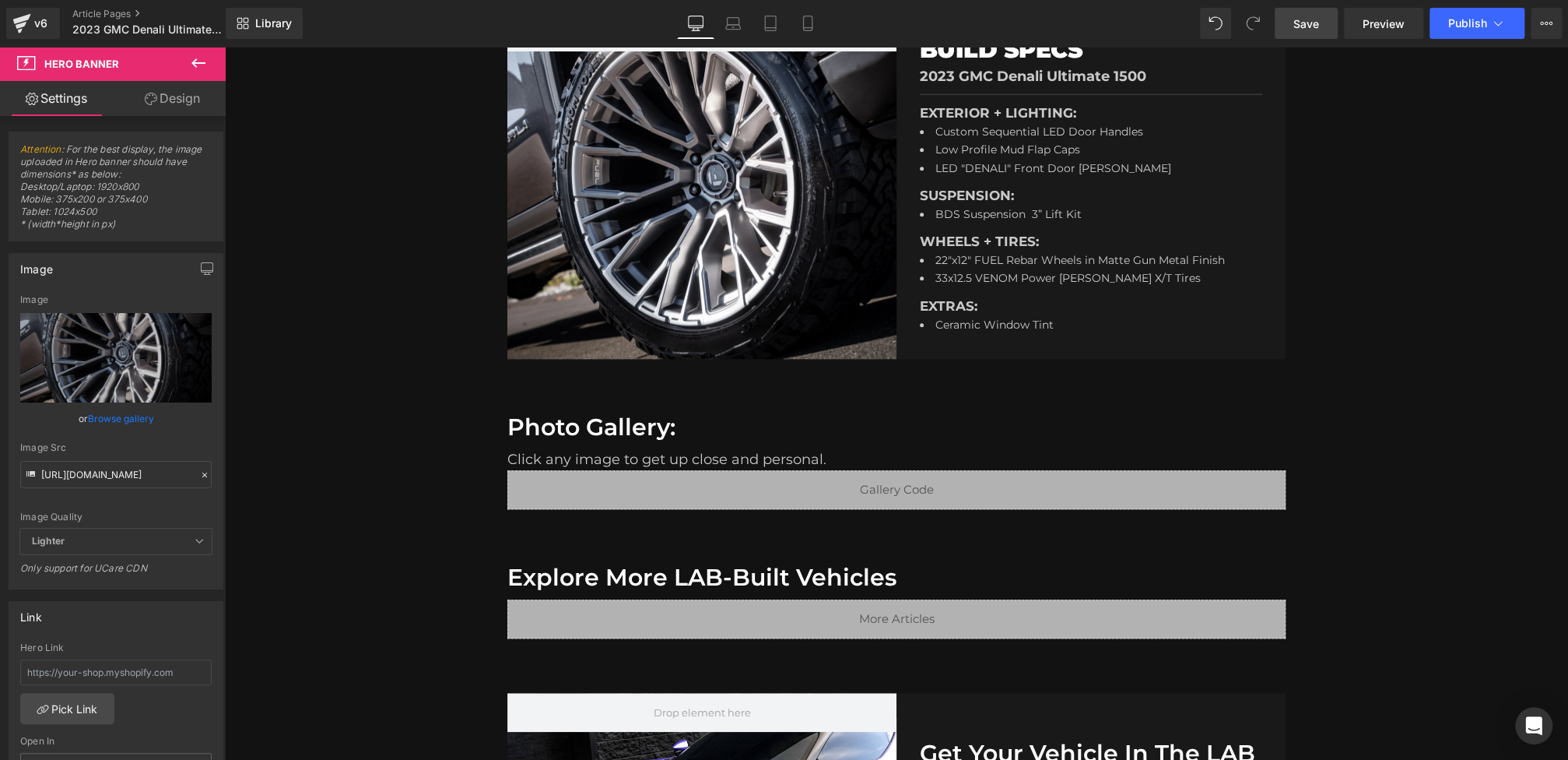
scroll to position [1051, 0]
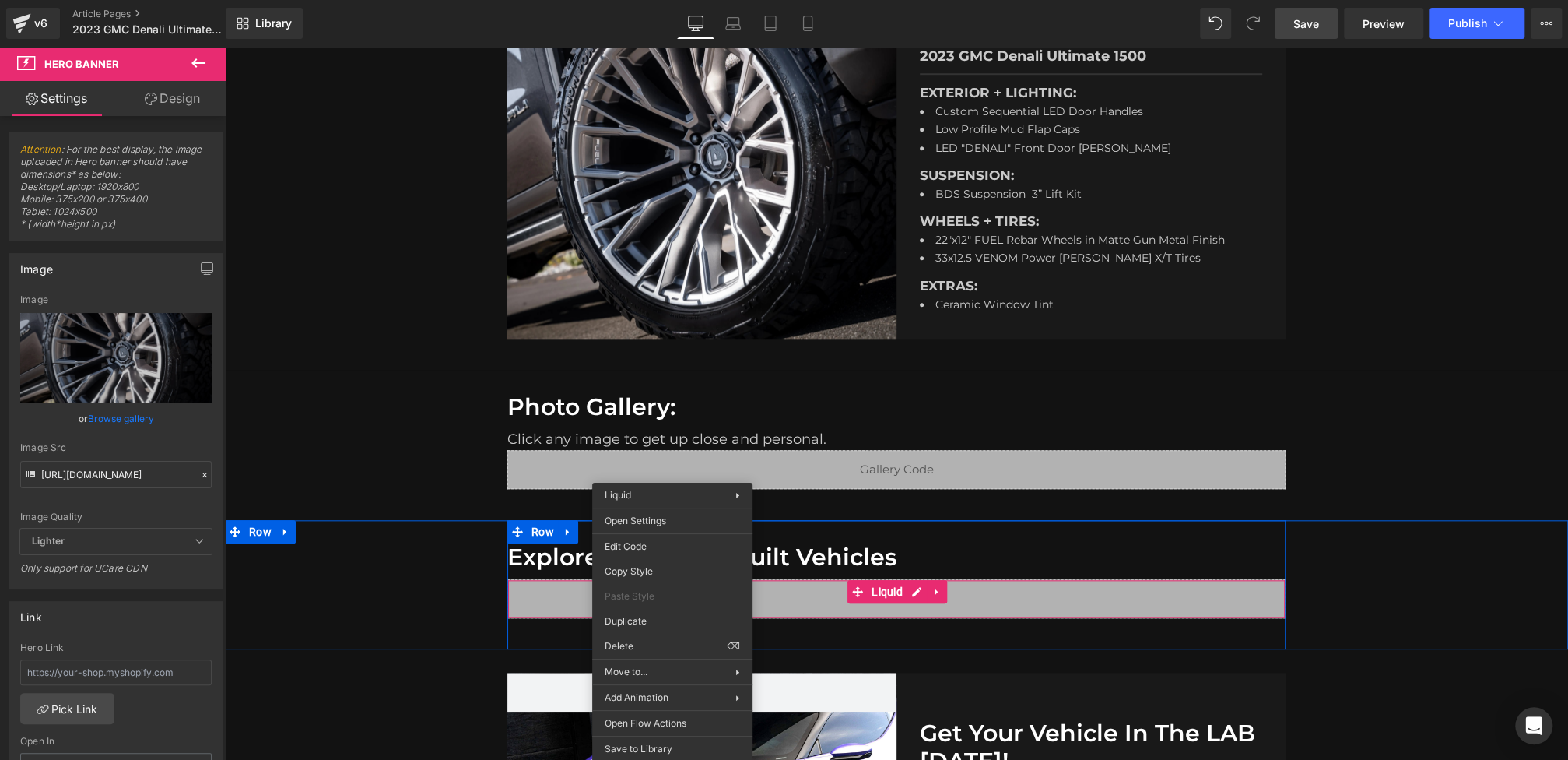
drag, startPoint x: 672, startPoint y: 595, endPoint x: 896, endPoint y: 637, distance: 228.2
click at [633, 0] on div "Hero Banner You are previewing how the will restyle your page. You can not edit…" at bounding box center [784, 0] width 1568 height 0
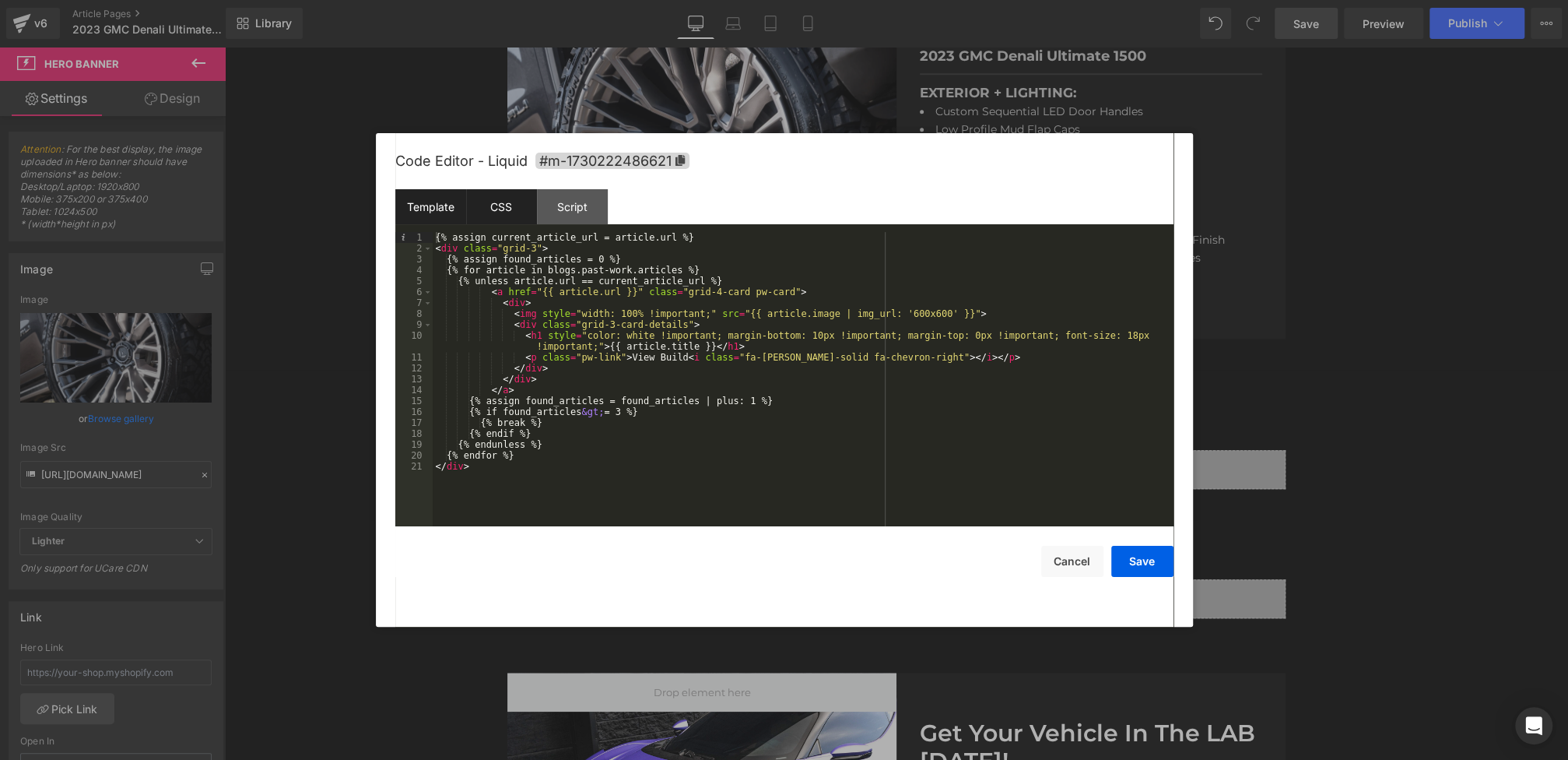
click at [515, 209] on div "CSS" at bounding box center [501, 206] width 71 height 35
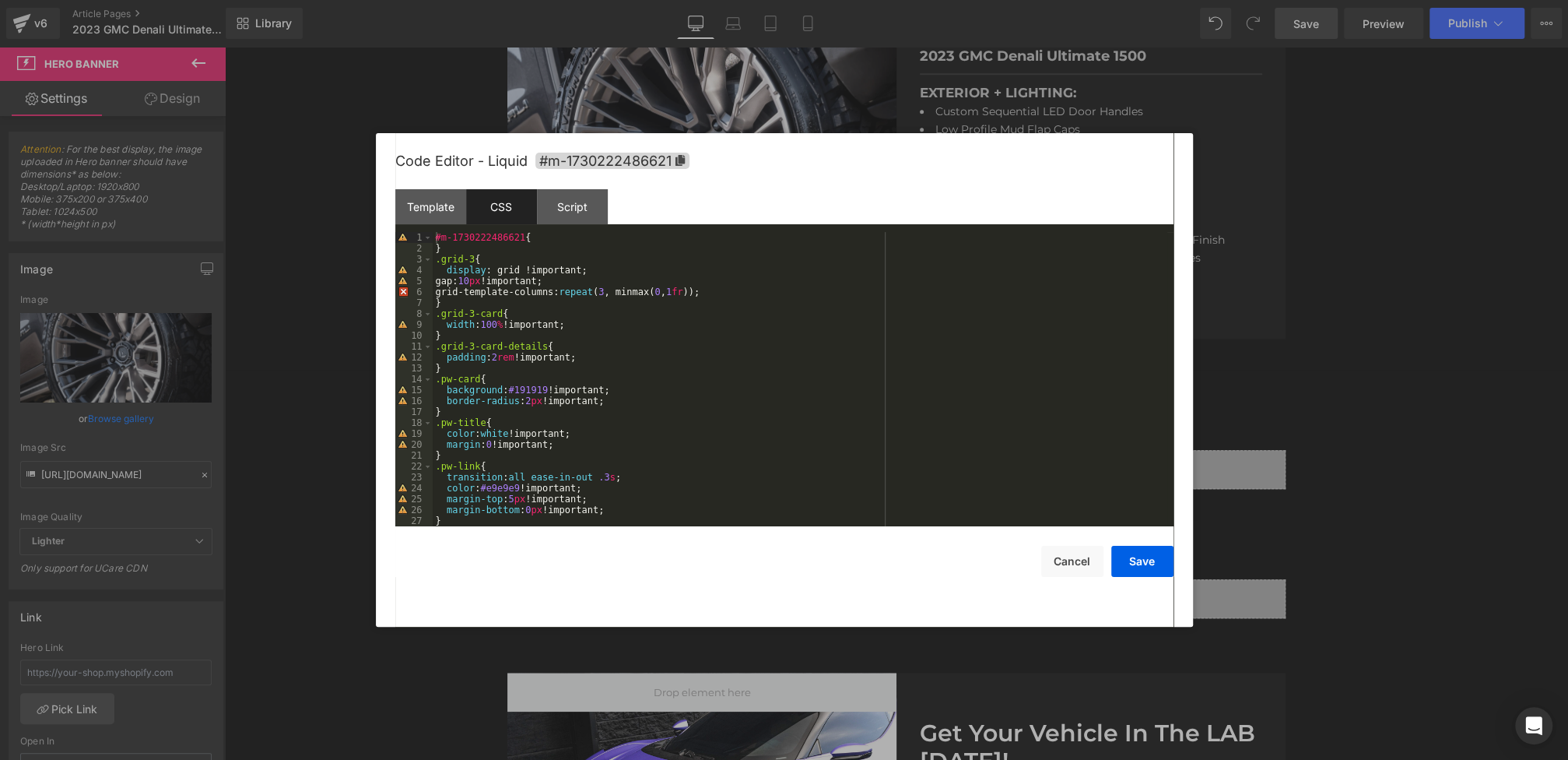
click at [460, 307] on div "#m-1730222486621 { } .grid-3 { display : grid !important; gap: 10 px !important…" at bounding box center [800, 390] width 735 height 316
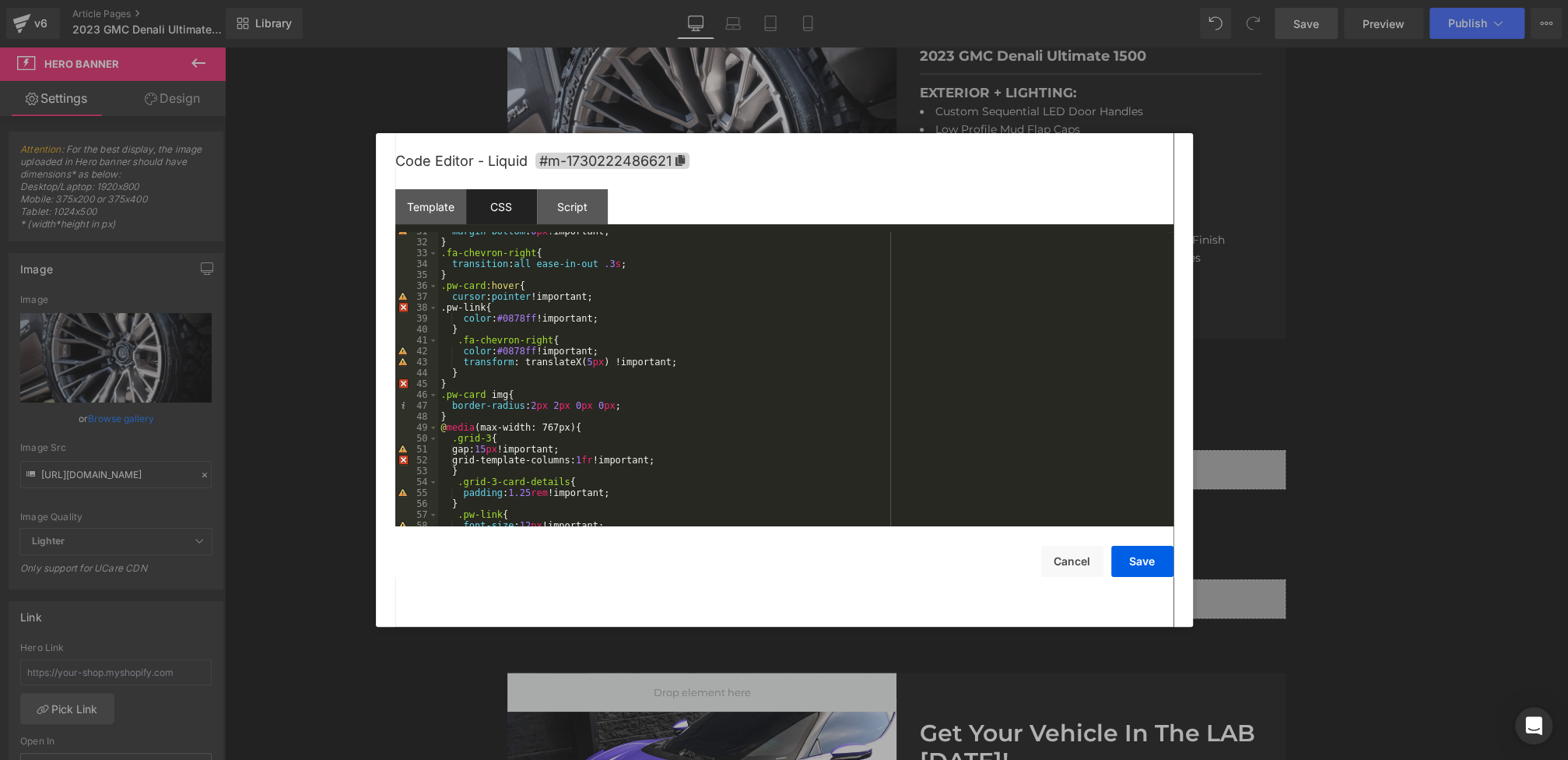
scroll to position [333, 0]
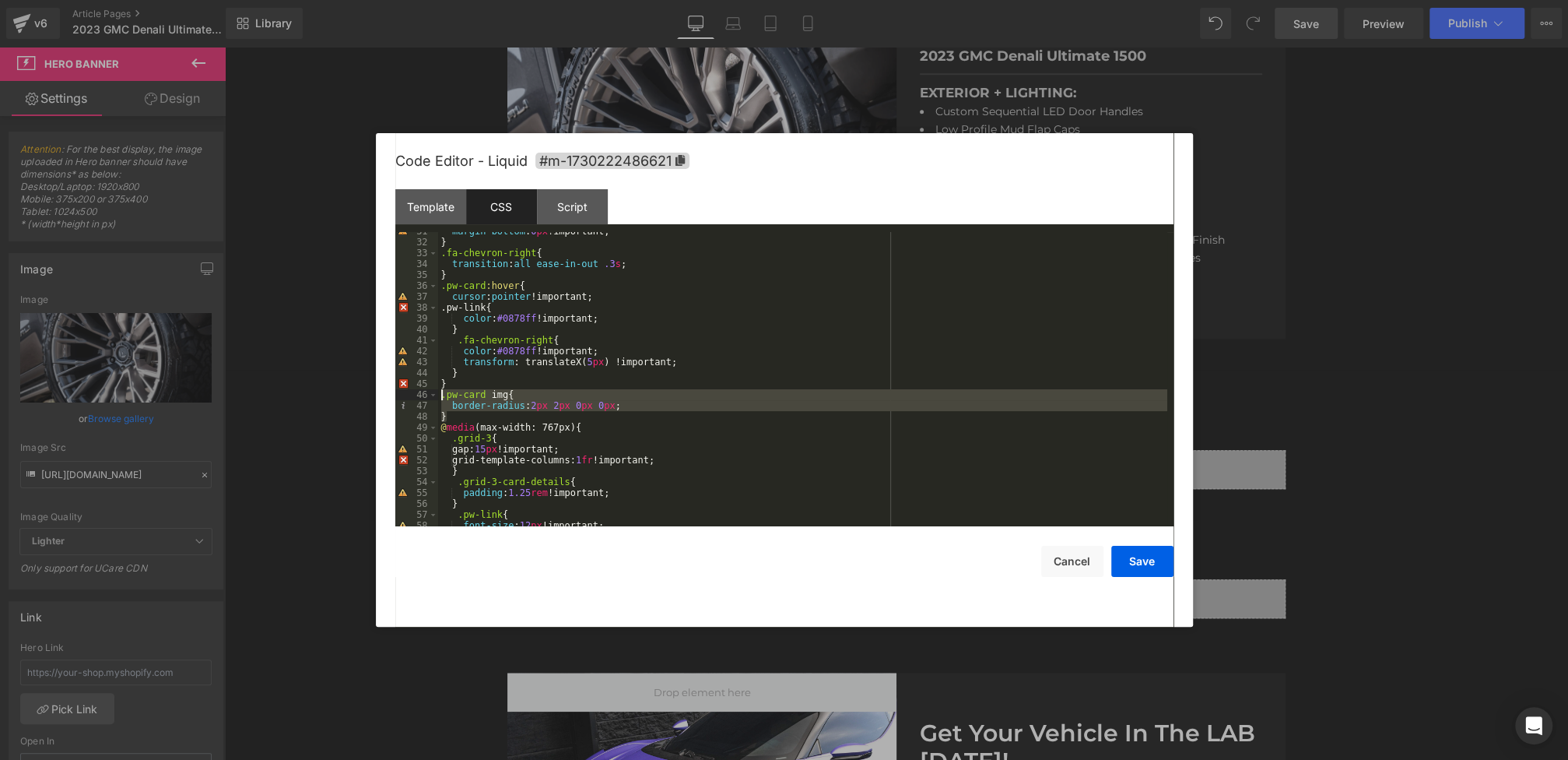
drag, startPoint x: 467, startPoint y: 419, endPoint x: 405, endPoint y: 395, distance: 66.0
click at [405, 395] on pre "31 32 33 34 35 36 37 38 39 40 41 42 43 44 45 46 47 48 49 50 51 52 53 54 55 56 5…" at bounding box center [784, 379] width 778 height 294
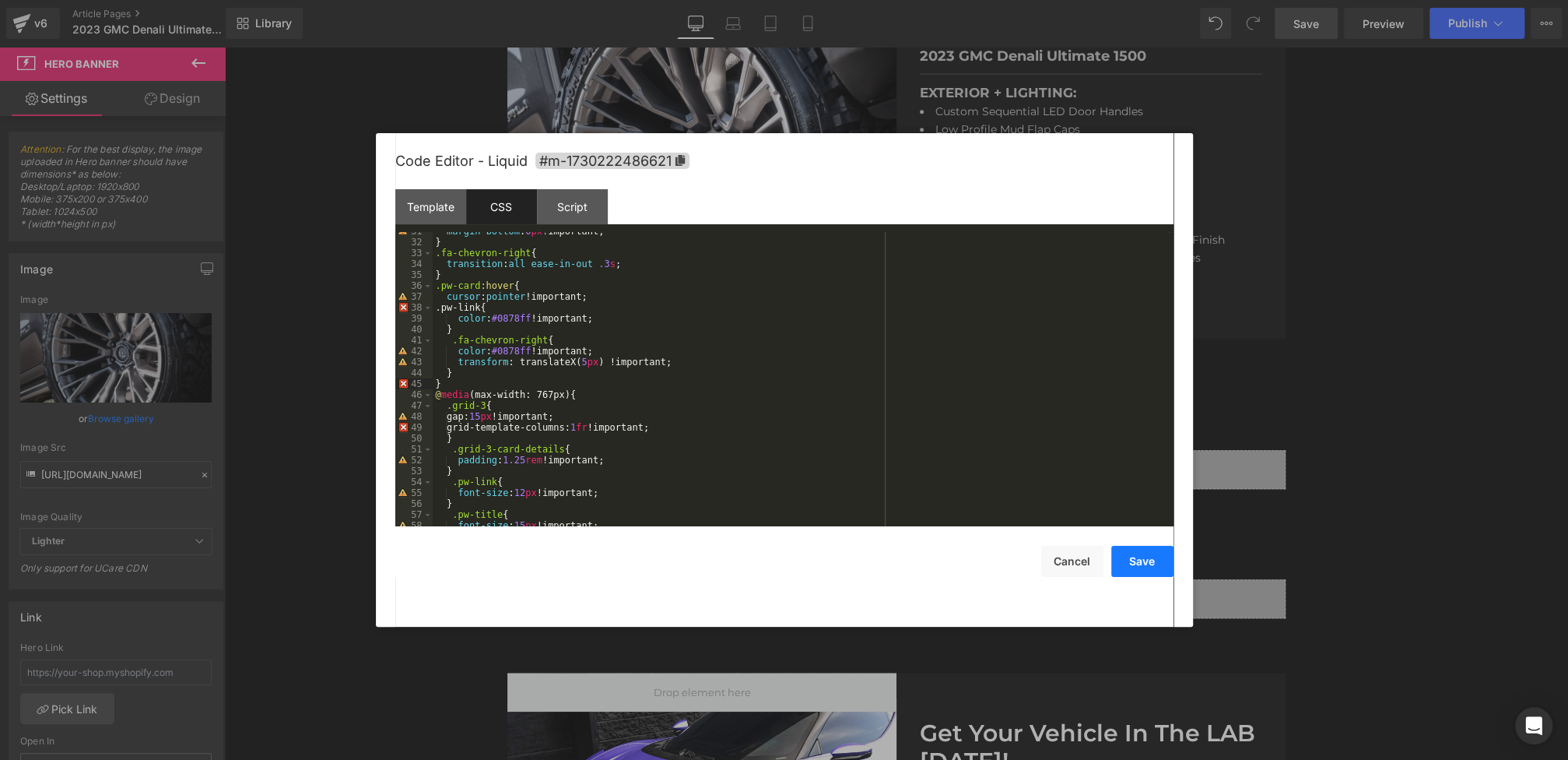
click at [1137, 560] on button "Save" at bounding box center [1142, 561] width 62 height 31
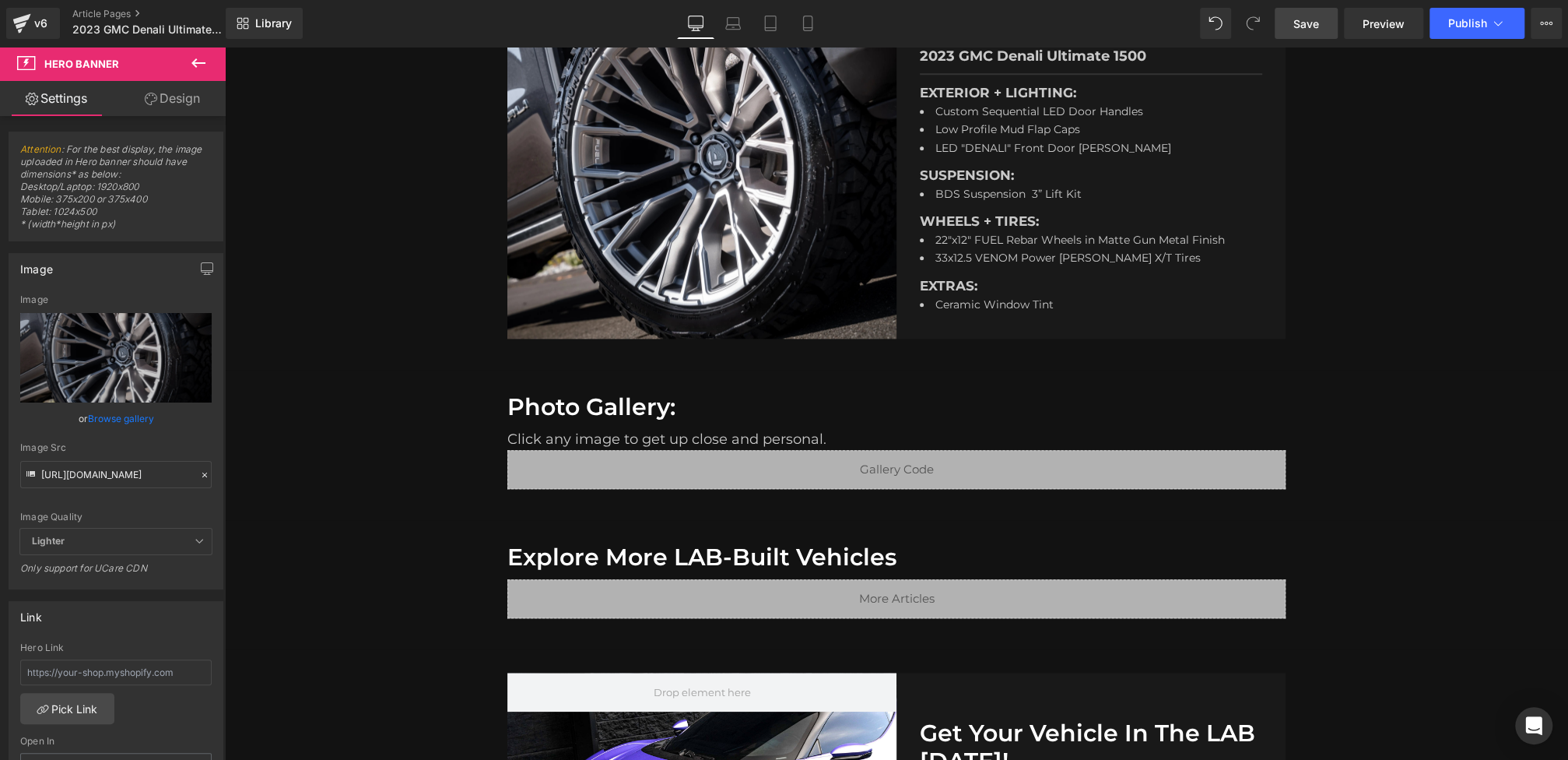
click at [1301, 16] on span "Save" at bounding box center [1306, 24] width 26 height 16
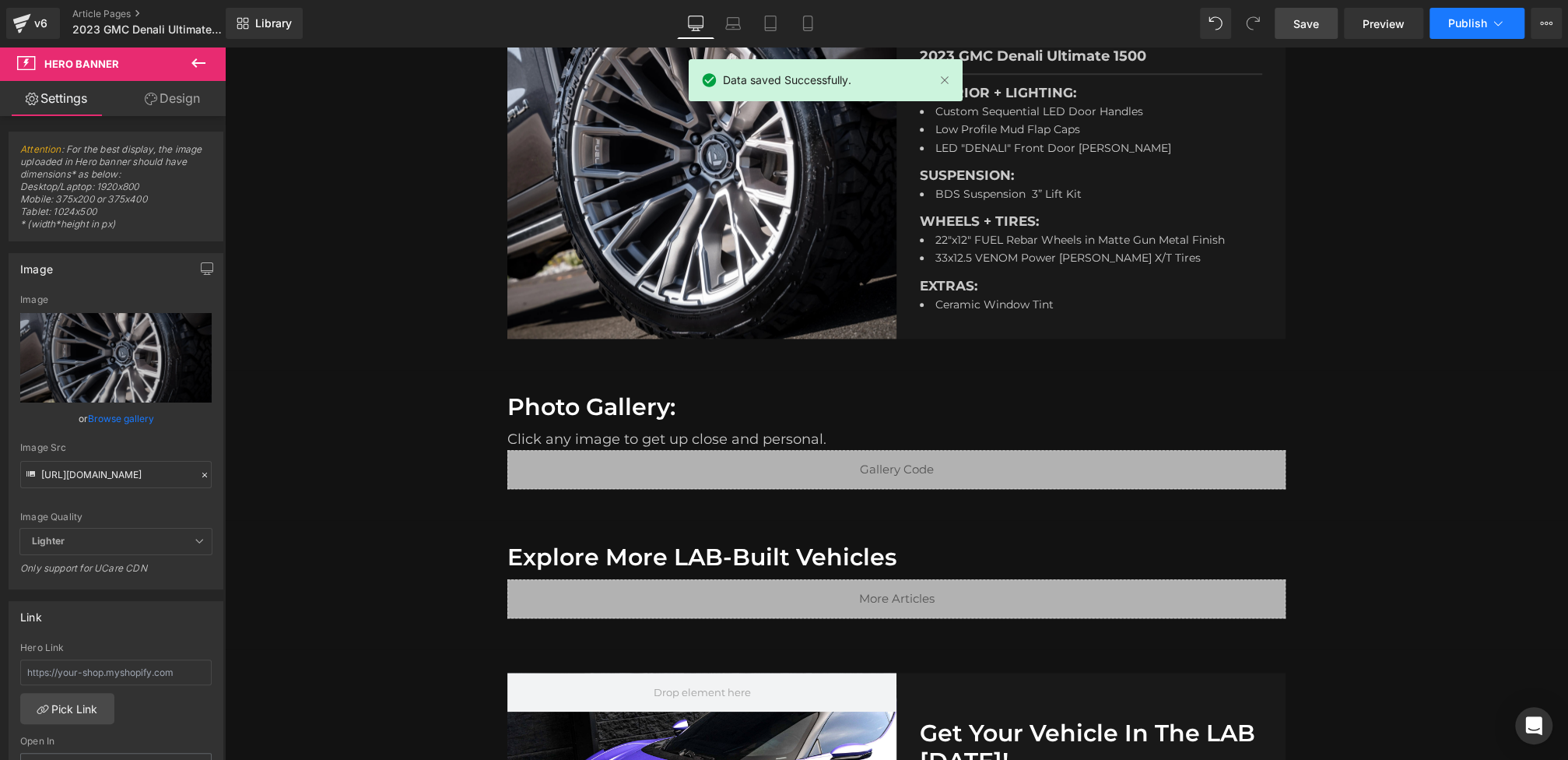
click at [1459, 33] on button "Publish" at bounding box center [1477, 23] width 95 height 31
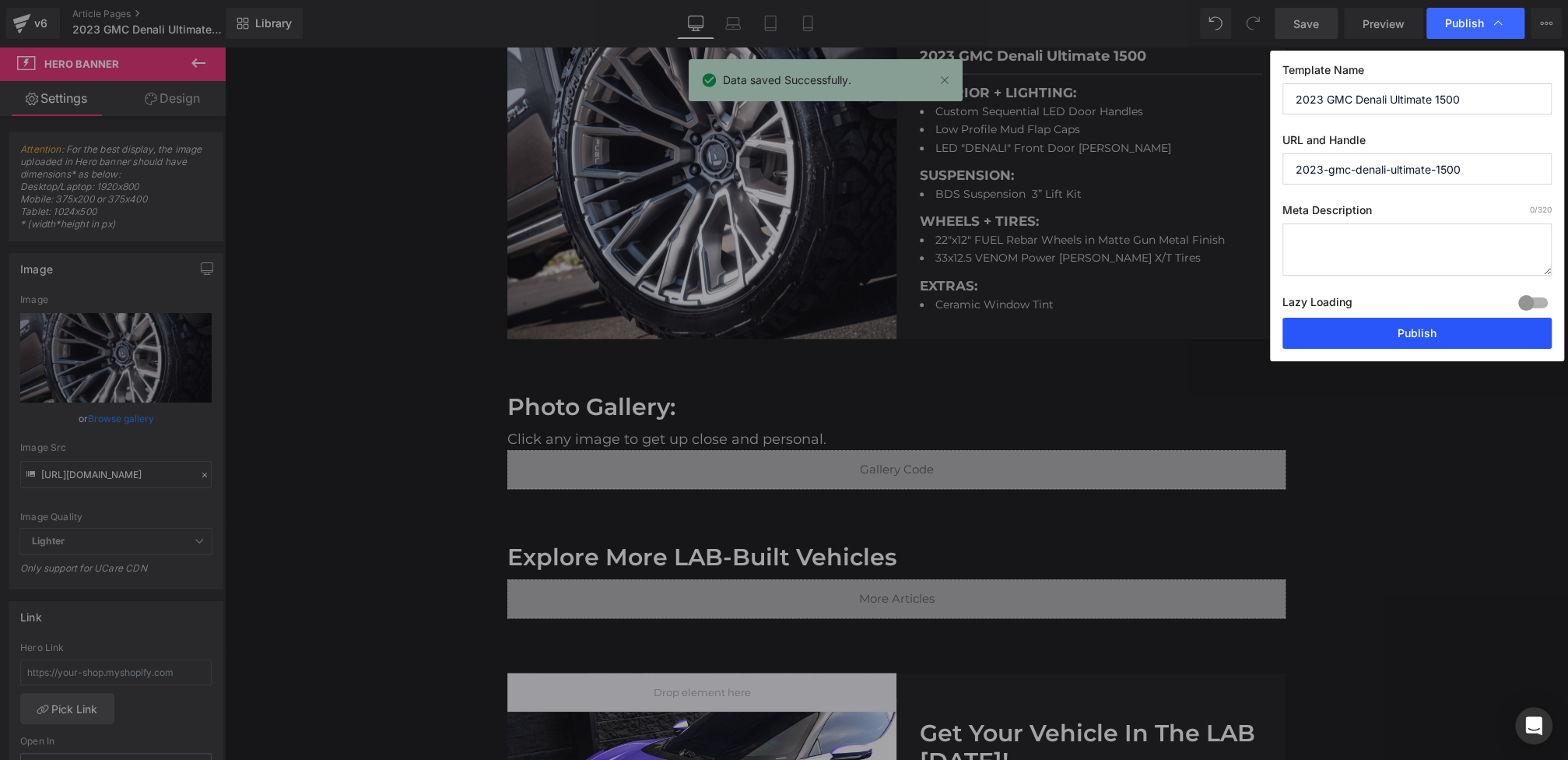
click at [1371, 340] on button "Publish" at bounding box center [1416, 332] width 269 height 31
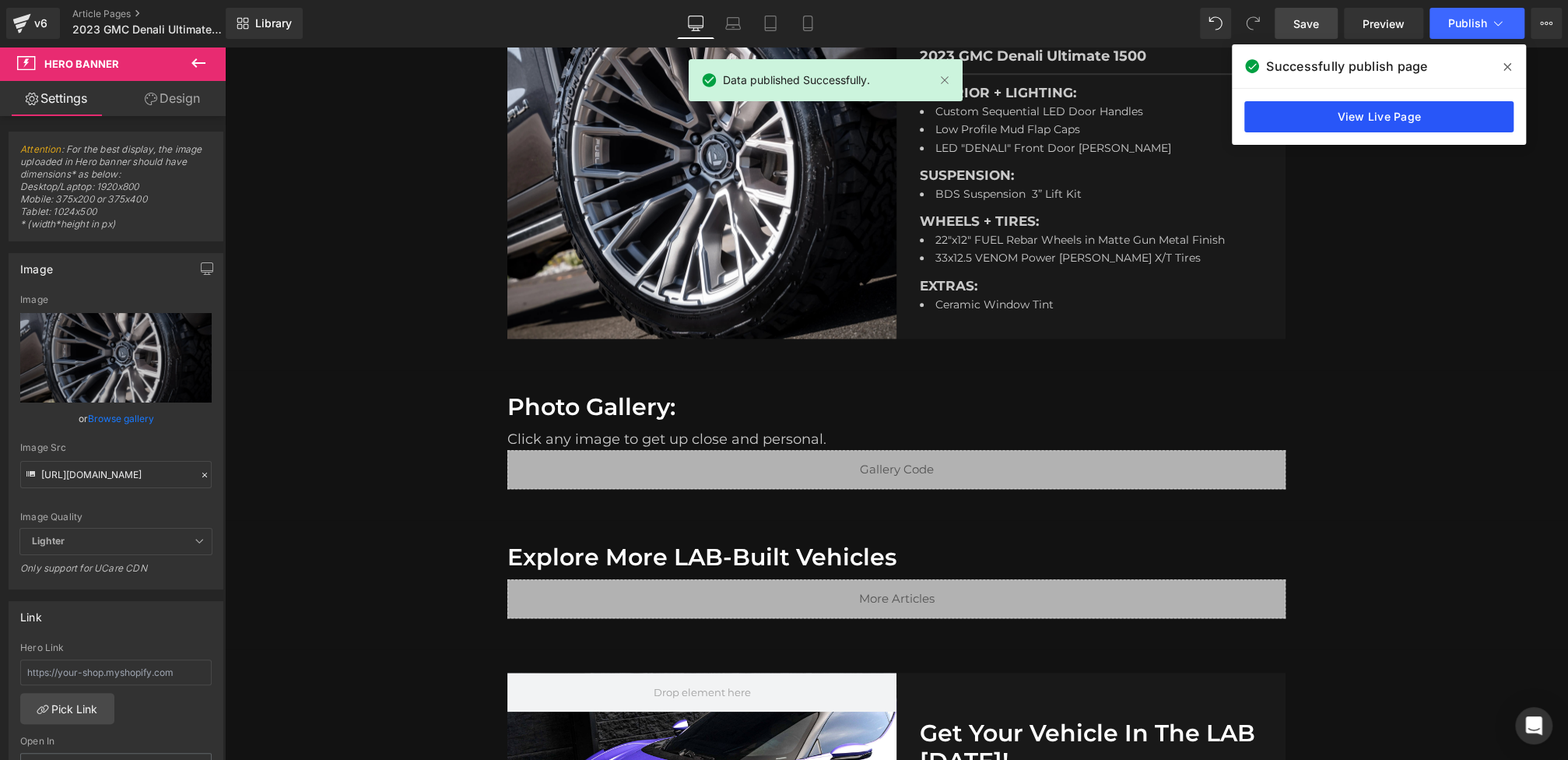
click at [1327, 104] on link "View Live Page" at bounding box center [1378, 116] width 269 height 31
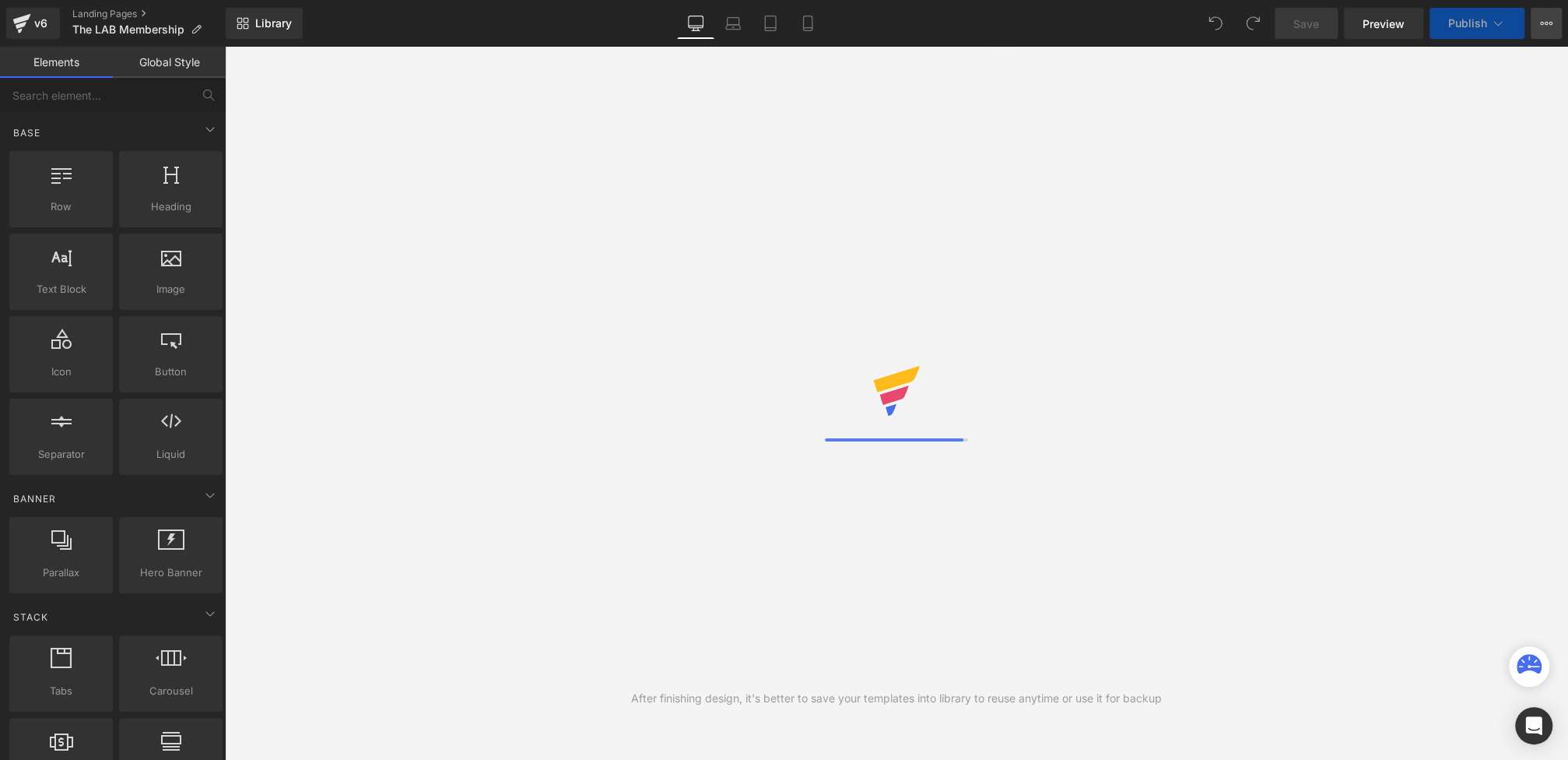
click at [1538, 30] on button "View Live Page View with current Template Save Template to Library Schedule Pub…" at bounding box center [1546, 23] width 31 height 31
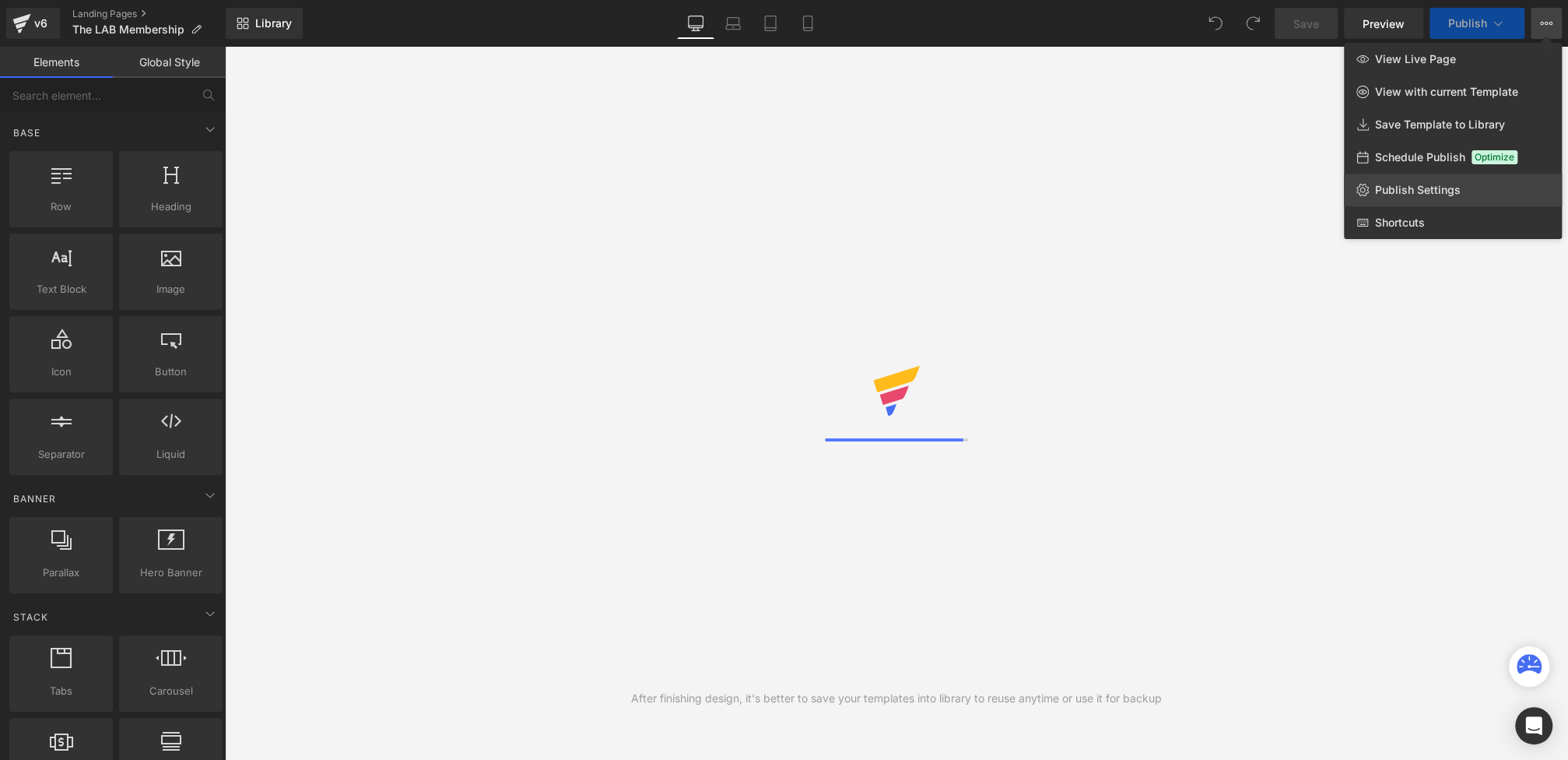
click at [1423, 204] on link "Publish Settings" at bounding box center [1453, 190] width 218 height 33
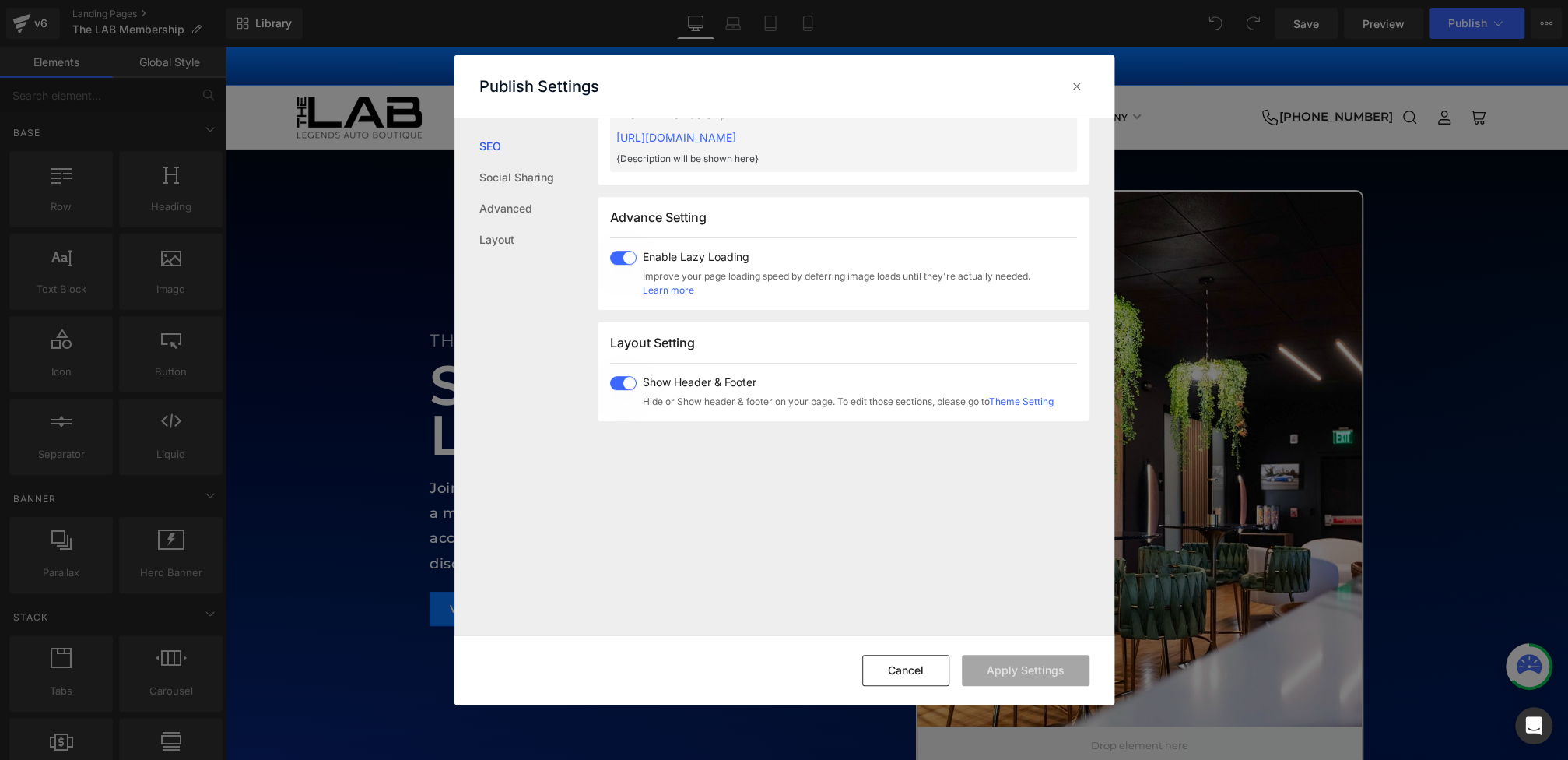
scroll to position [689, 0]
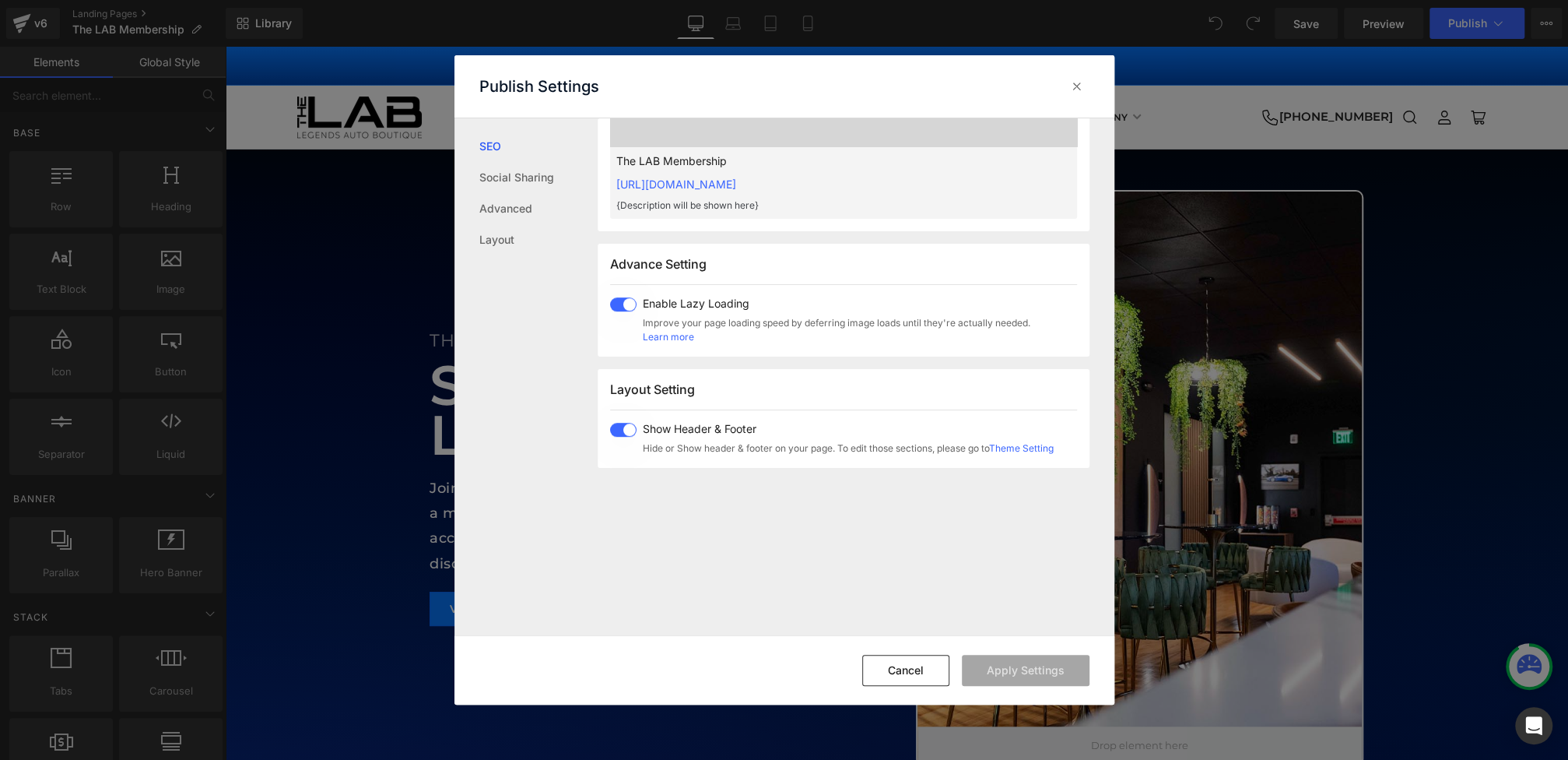
click at [627, 299] on span at bounding box center [623, 304] width 26 height 14
click at [1010, 660] on button "Apply Settings" at bounding box center [1026, 669] width 128 height 31
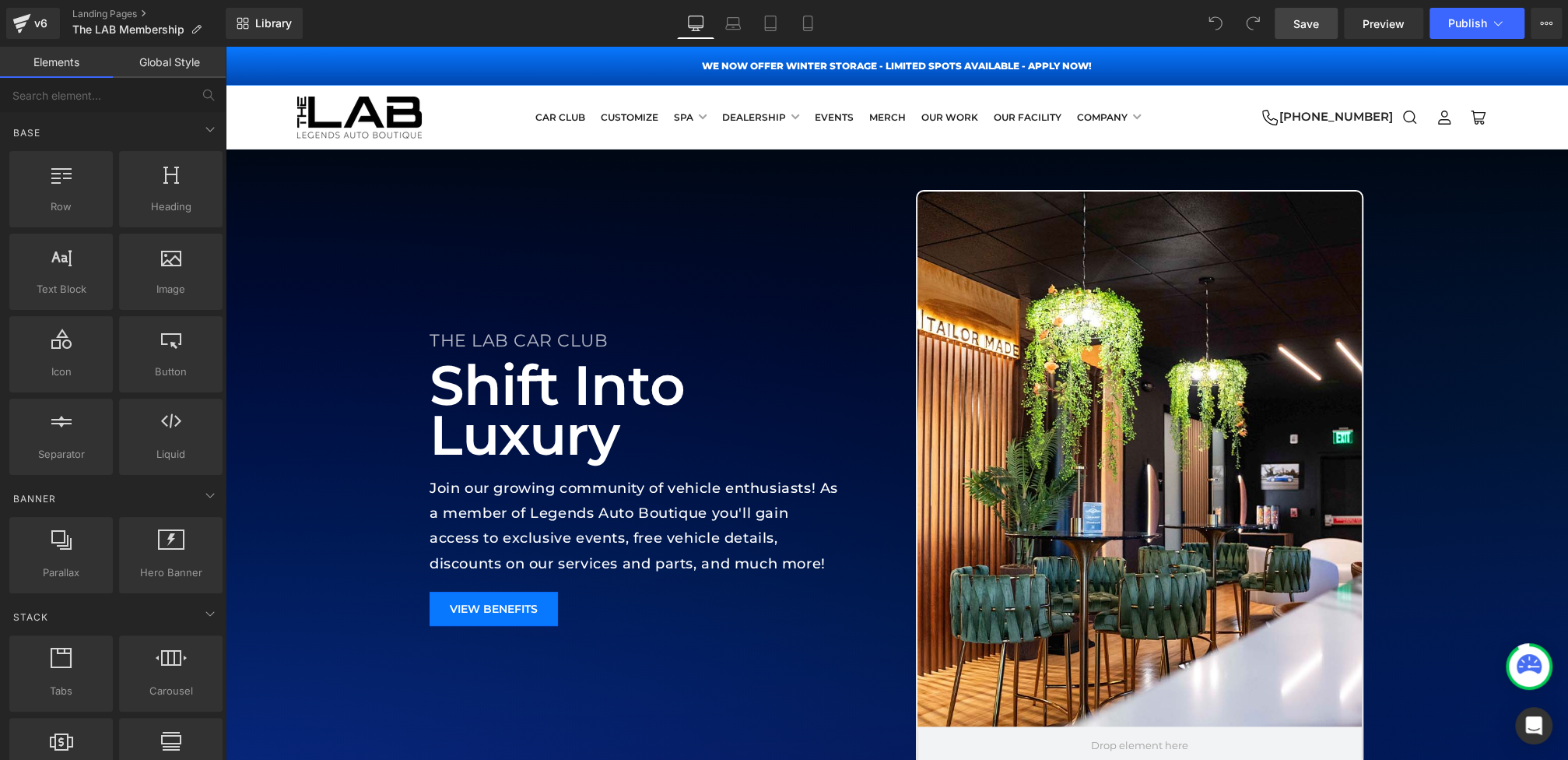
click at [1316, 27] on span "Save" at bounding box center [1306, 24] width 26 height 16
click at [1459, 24] on span "Publish" at bounding box center [1467, 23] width 39 height 12
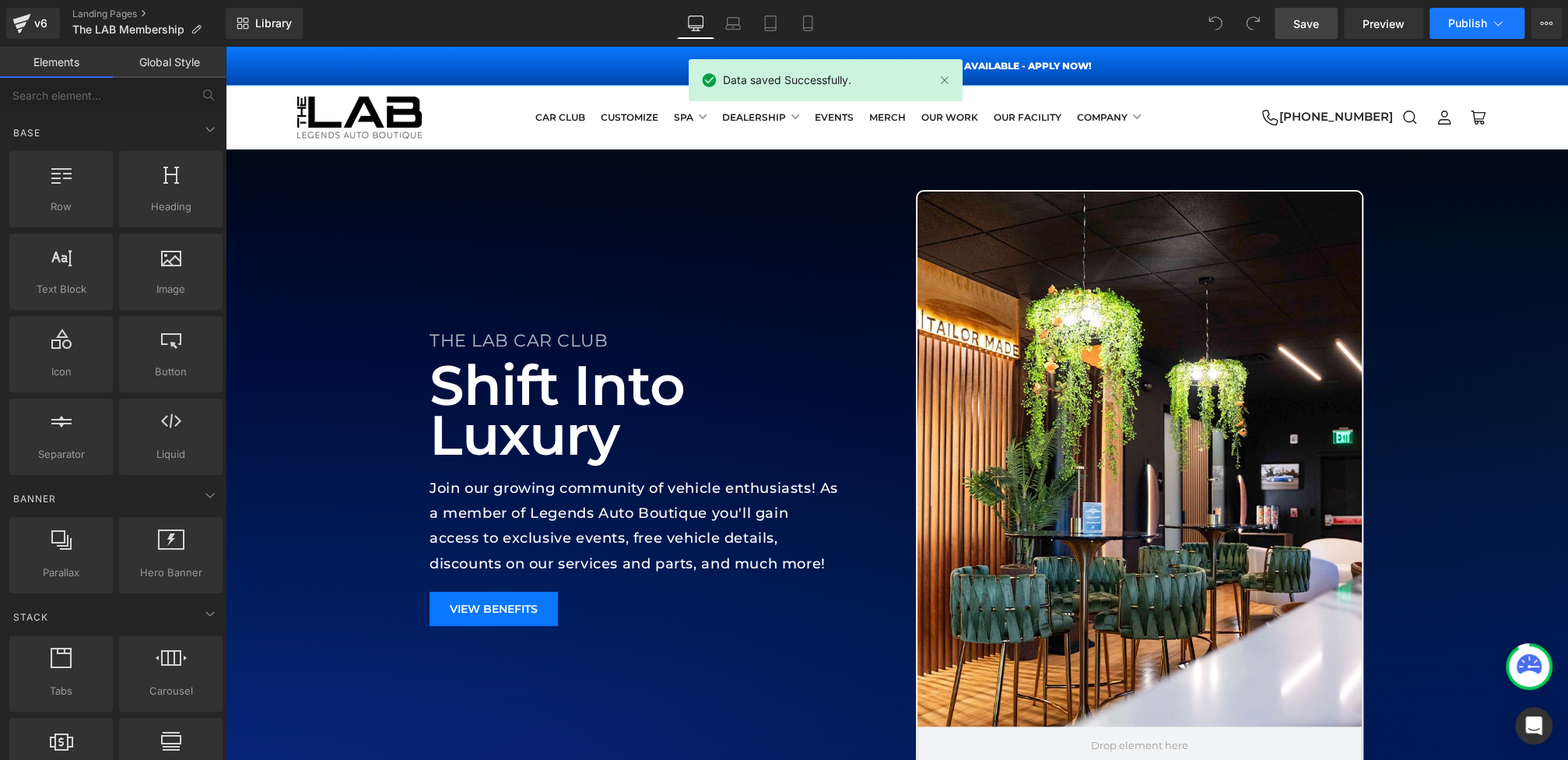
click at [1453, 19] on span "Publish" at bounding box center [1467, 23] width 39 height 12
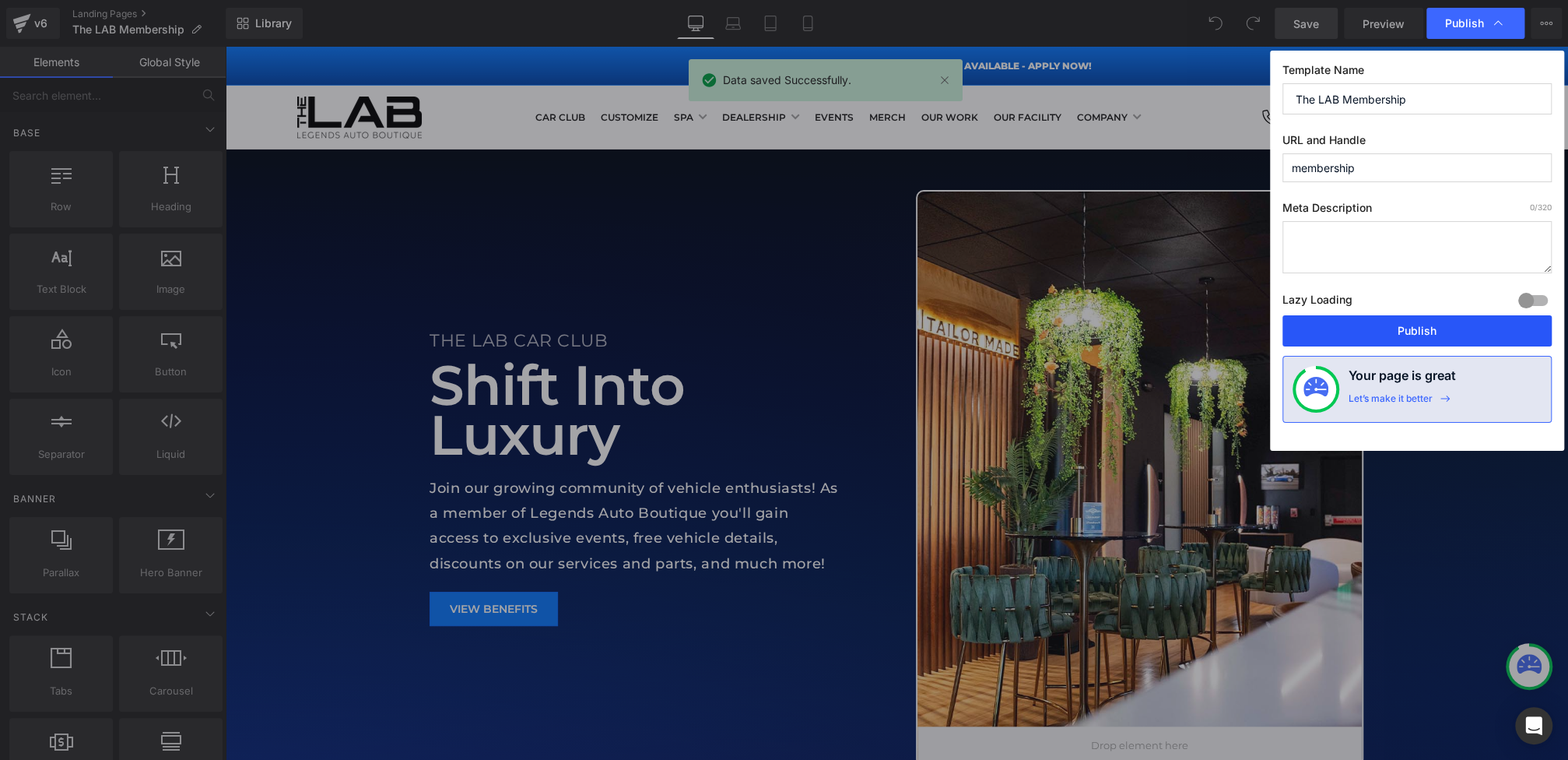
click at [1381, 317] on button "Publish" at bounding box center [1416, 330] width 269 height 31
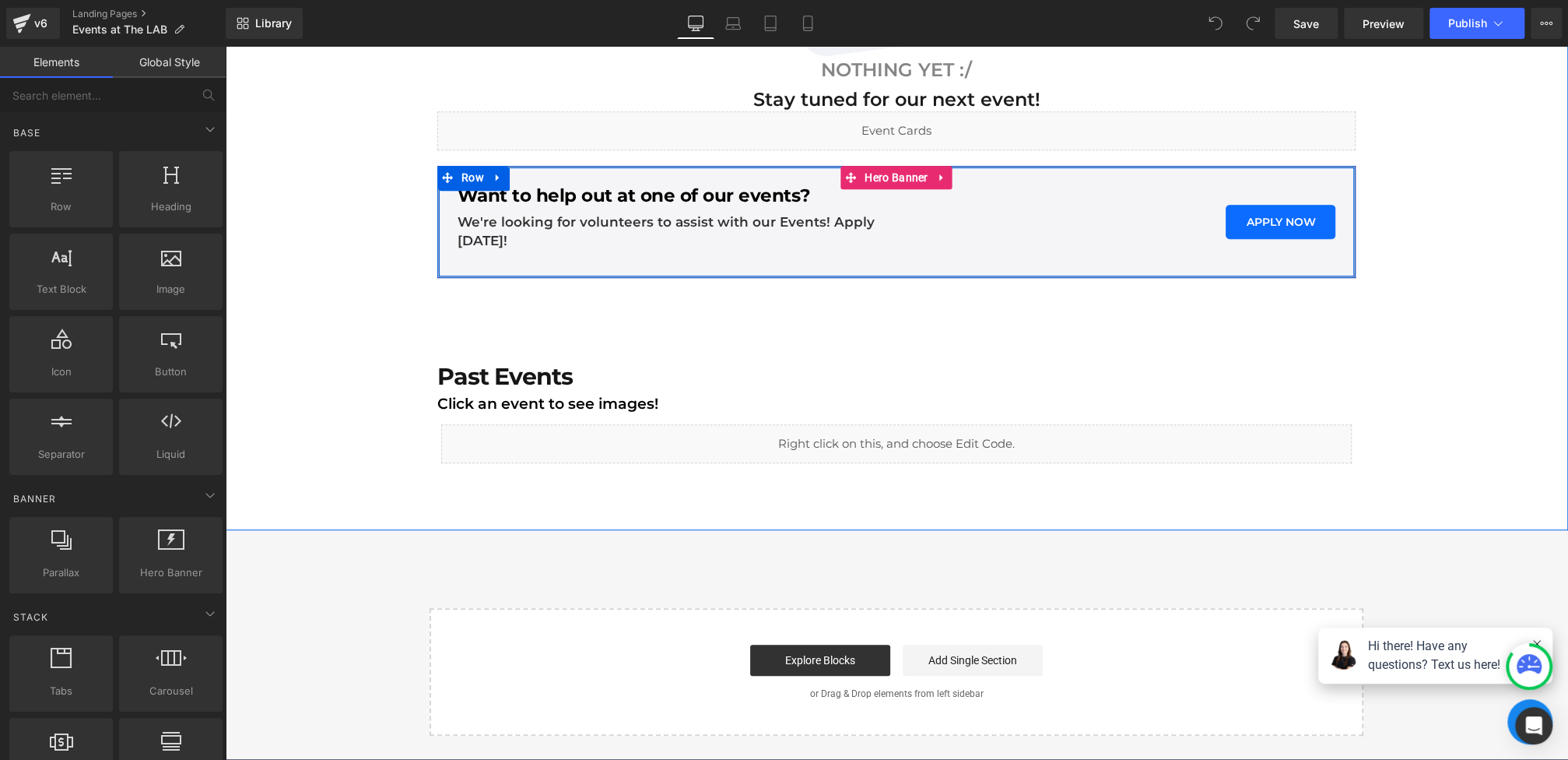
scroll to position [654, 0]
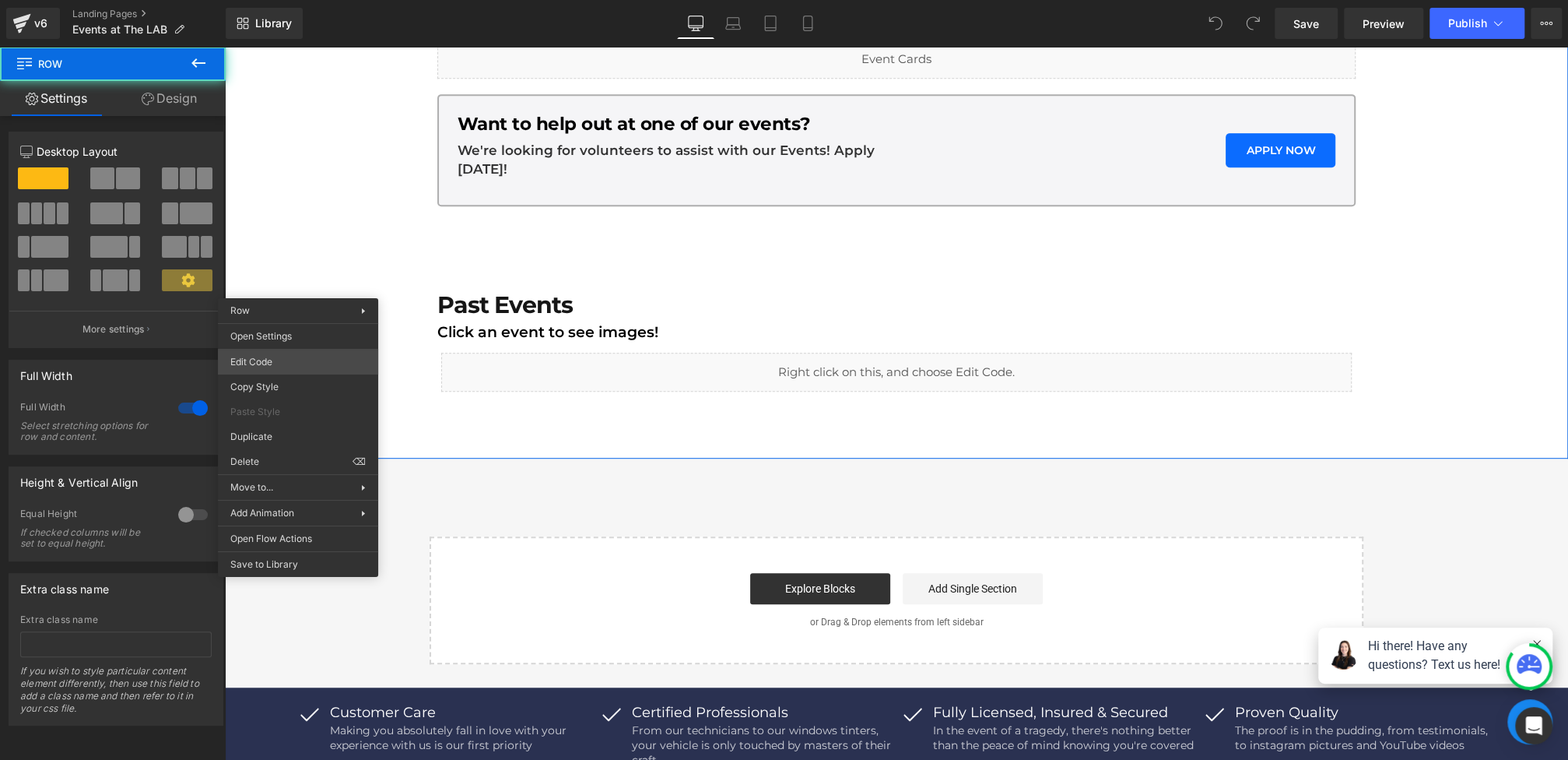
click at [265, 349] on body "You are previewing how the will restyle your page. You can not edit Elements in…" at bounding box center [784, 380] width 1568 height 760
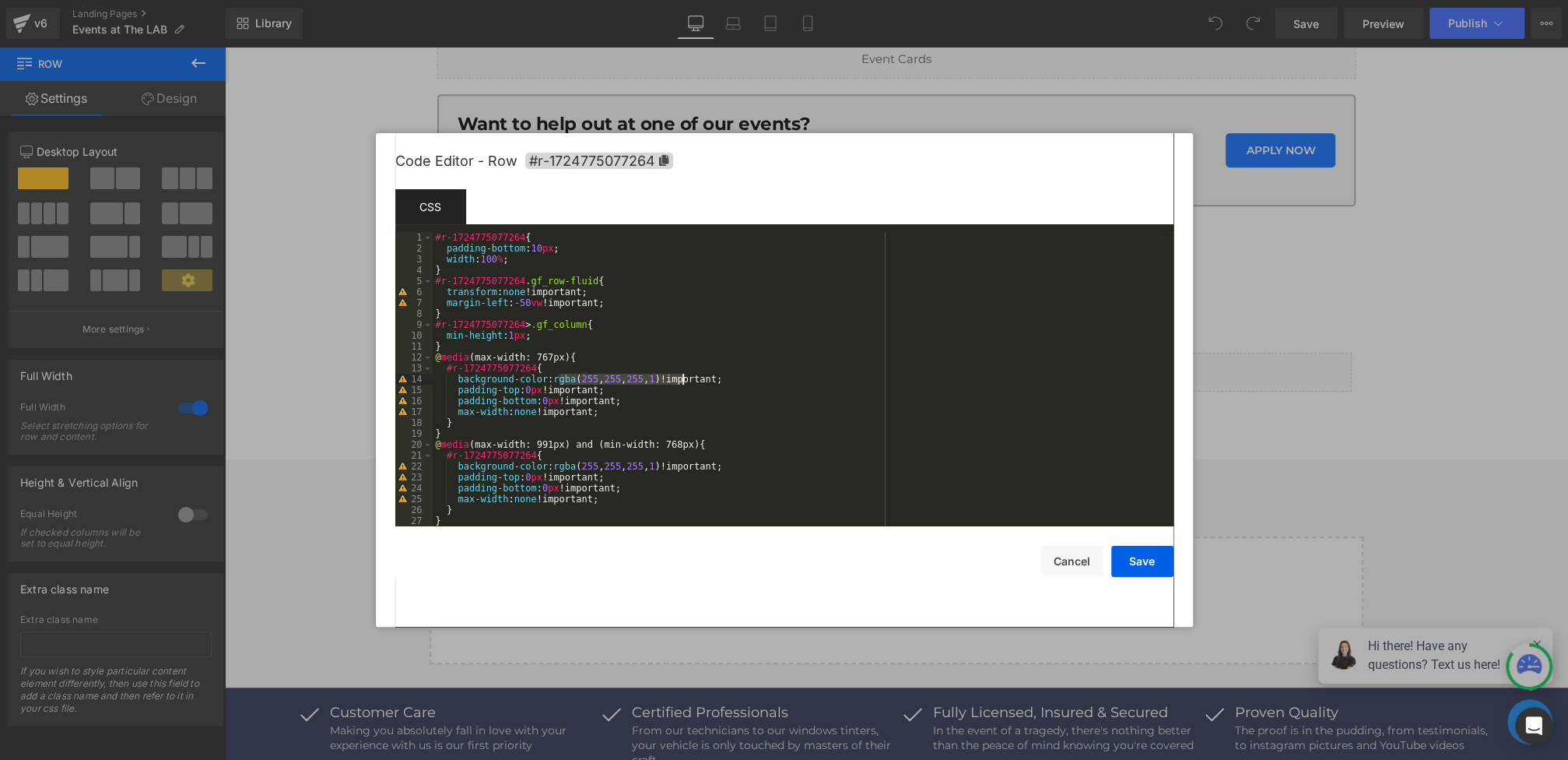
drag, startPoint x: 557, startPoint y: 378, endPoint x: 682, endPoint y: 382, distance: 124.6
click at [682, 382] on div "#r-1724775077264 { padding-bottom : 10 px ; width : 100 % ; } #r-1724775077264 …" at bounding box center [800, 390] width 735 height 316
click at [971, 252] on span "All" at bounding box center [974, 253] width 28 height 12
click at [1135, 570] on button "Save" at bounding box center [1142, 561] width 62 height 31
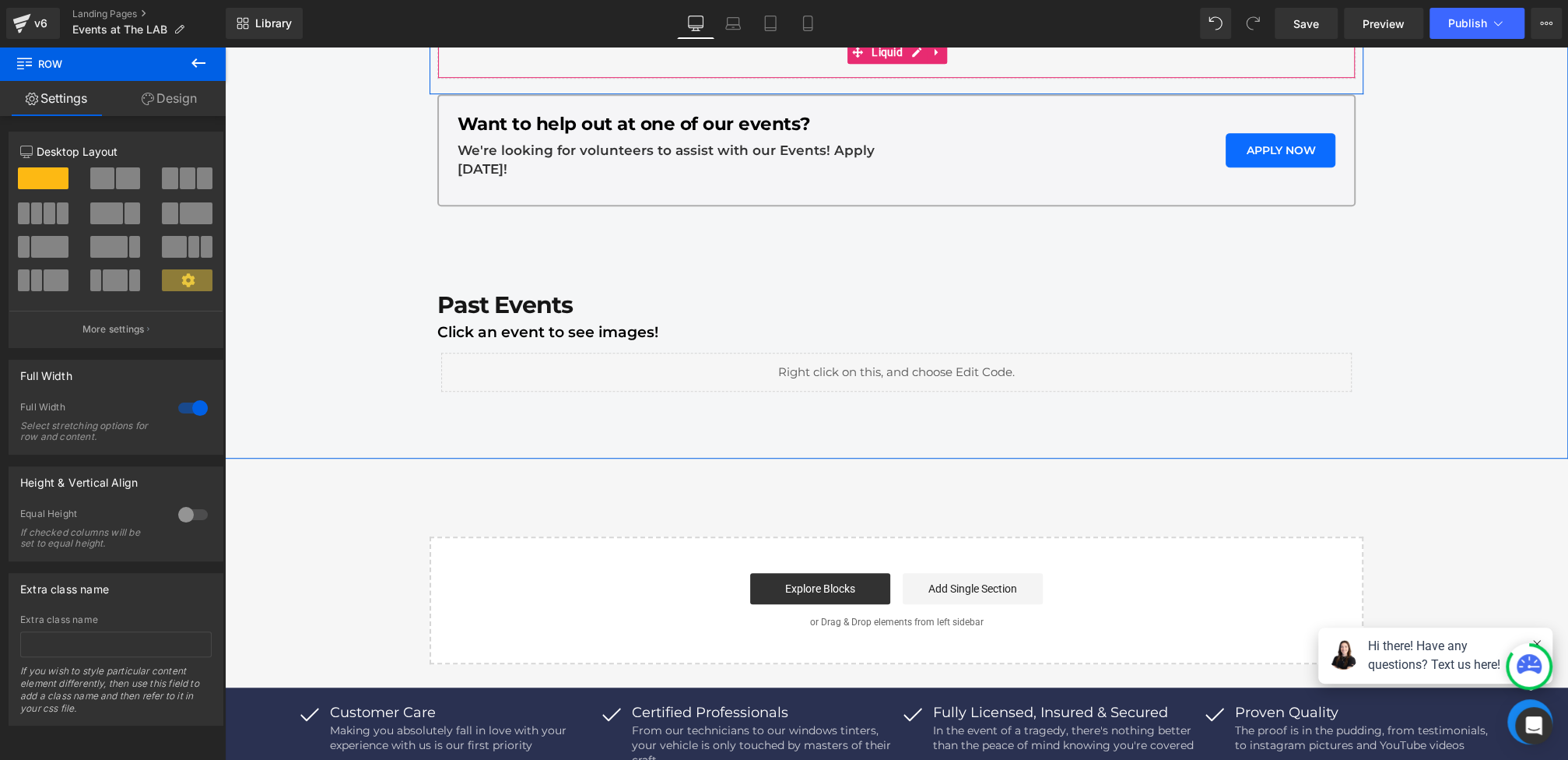
click at [1306, 45] on div "Library Desktop Desktop Laptop Tablet Mobile Save Preview Publish Scheduled Vie…" at bounding box center [897, 23] width 1342 height 47
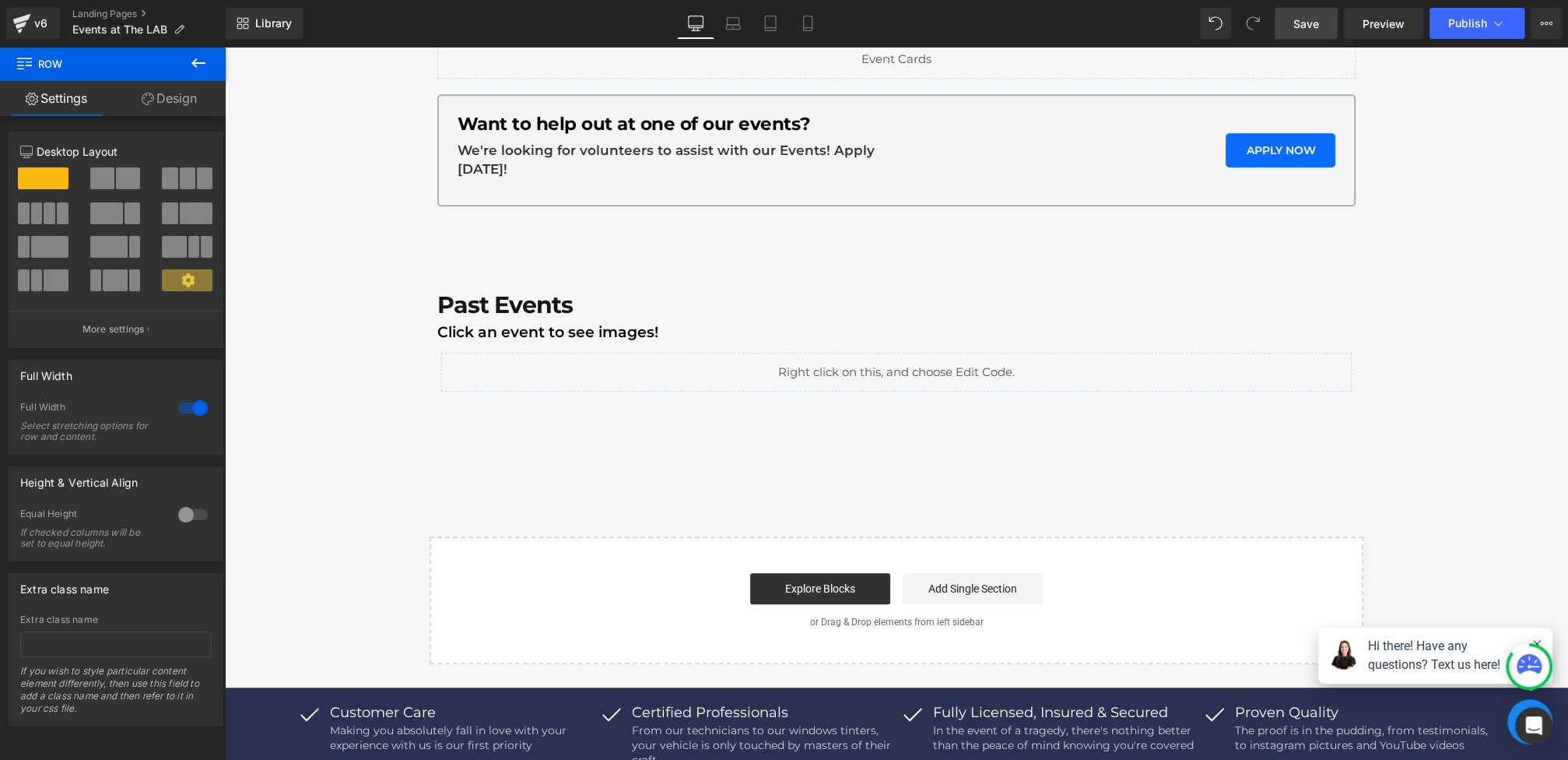
click at [1304, 34] on link "Save" at bounding box center [1306, 23] width 63 height 31
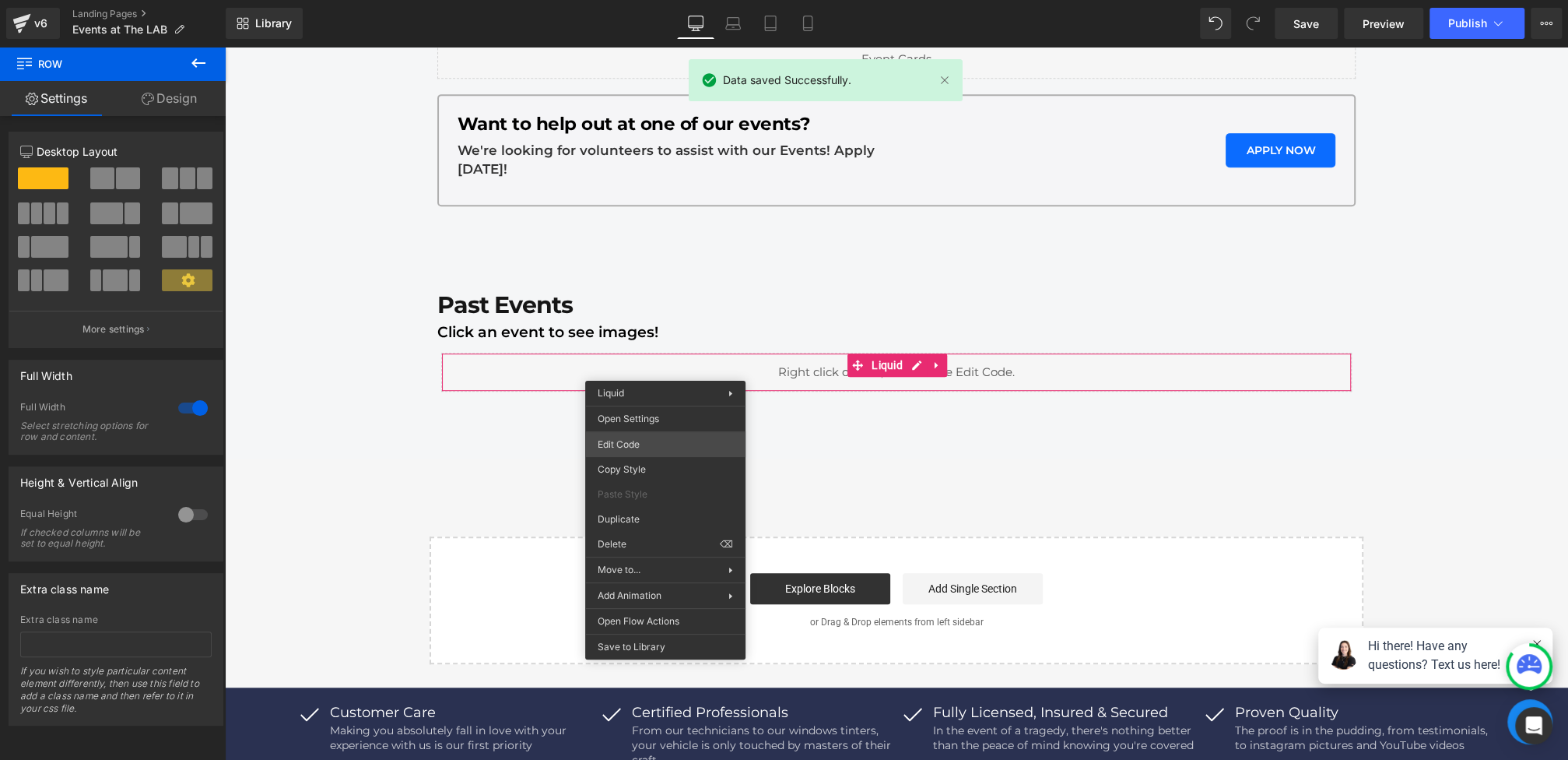
click at [628, 0] on div "You are previewing how the will restyle your page. You can not edit Elements in…" at bounding box center [784, 0] width 1568 height 0
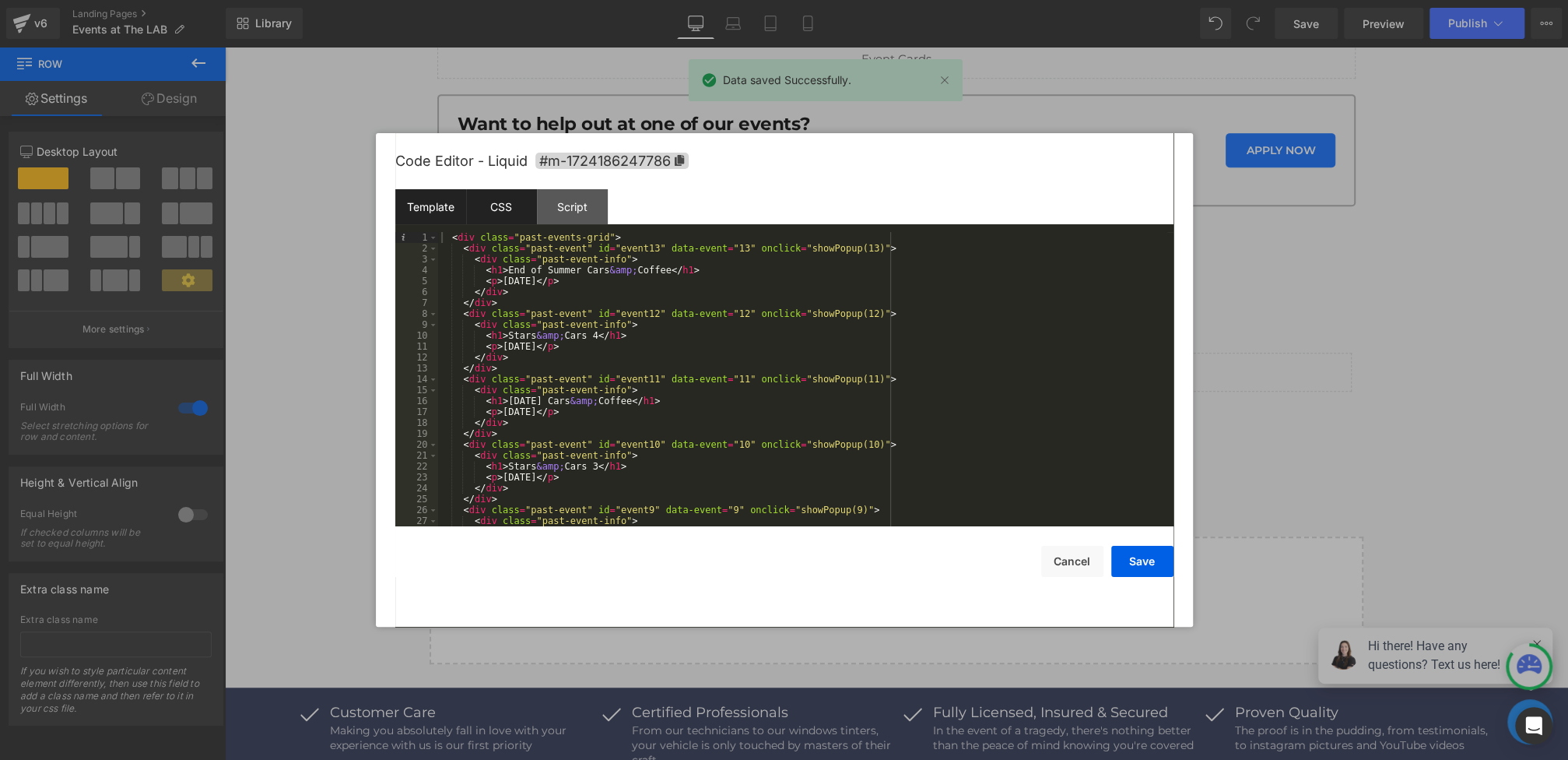
click at [507, 211] on div "CSS" at bounding box center [501, 206] width 71 height 35
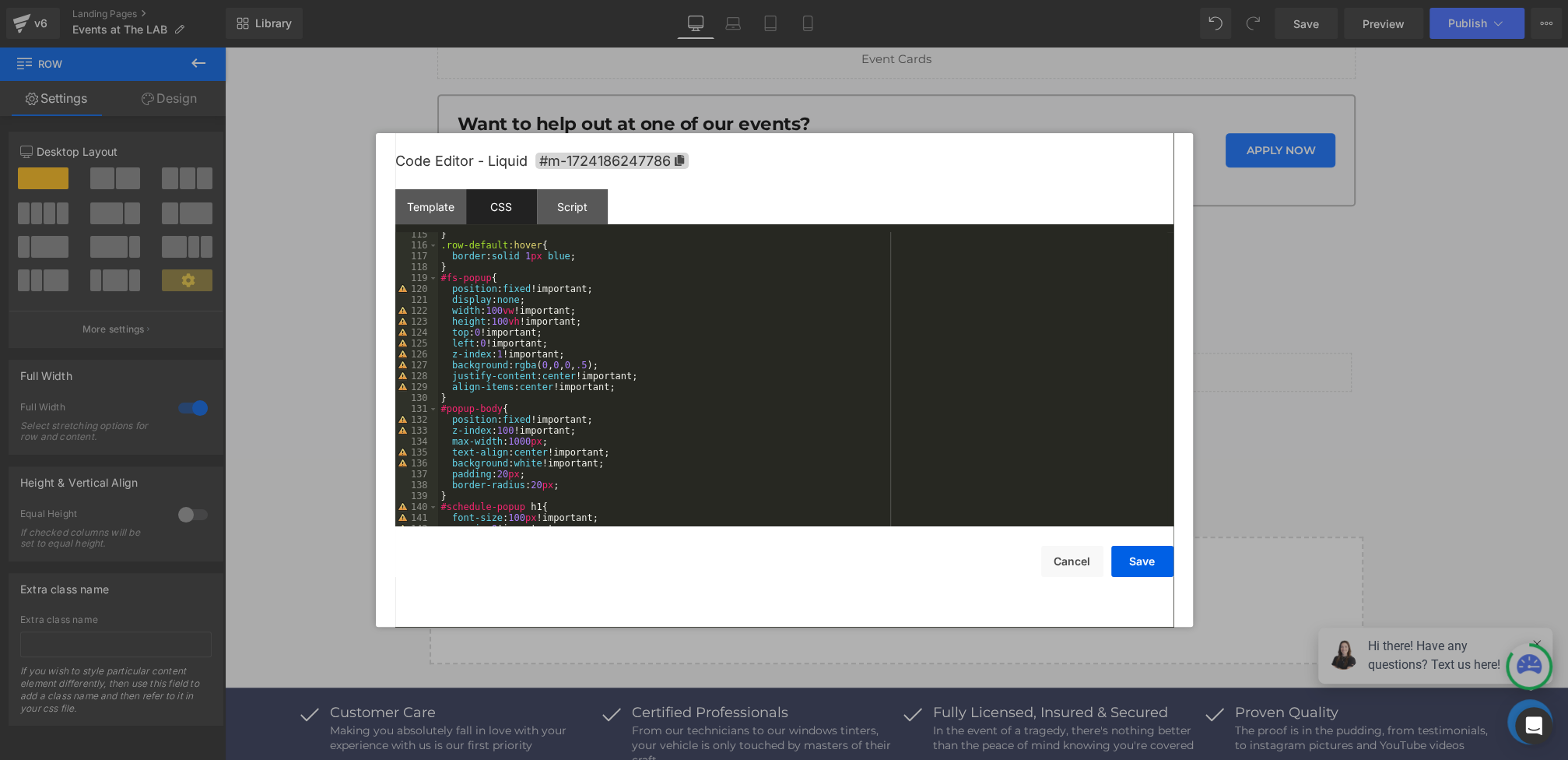
scroll to position [1446, 0]
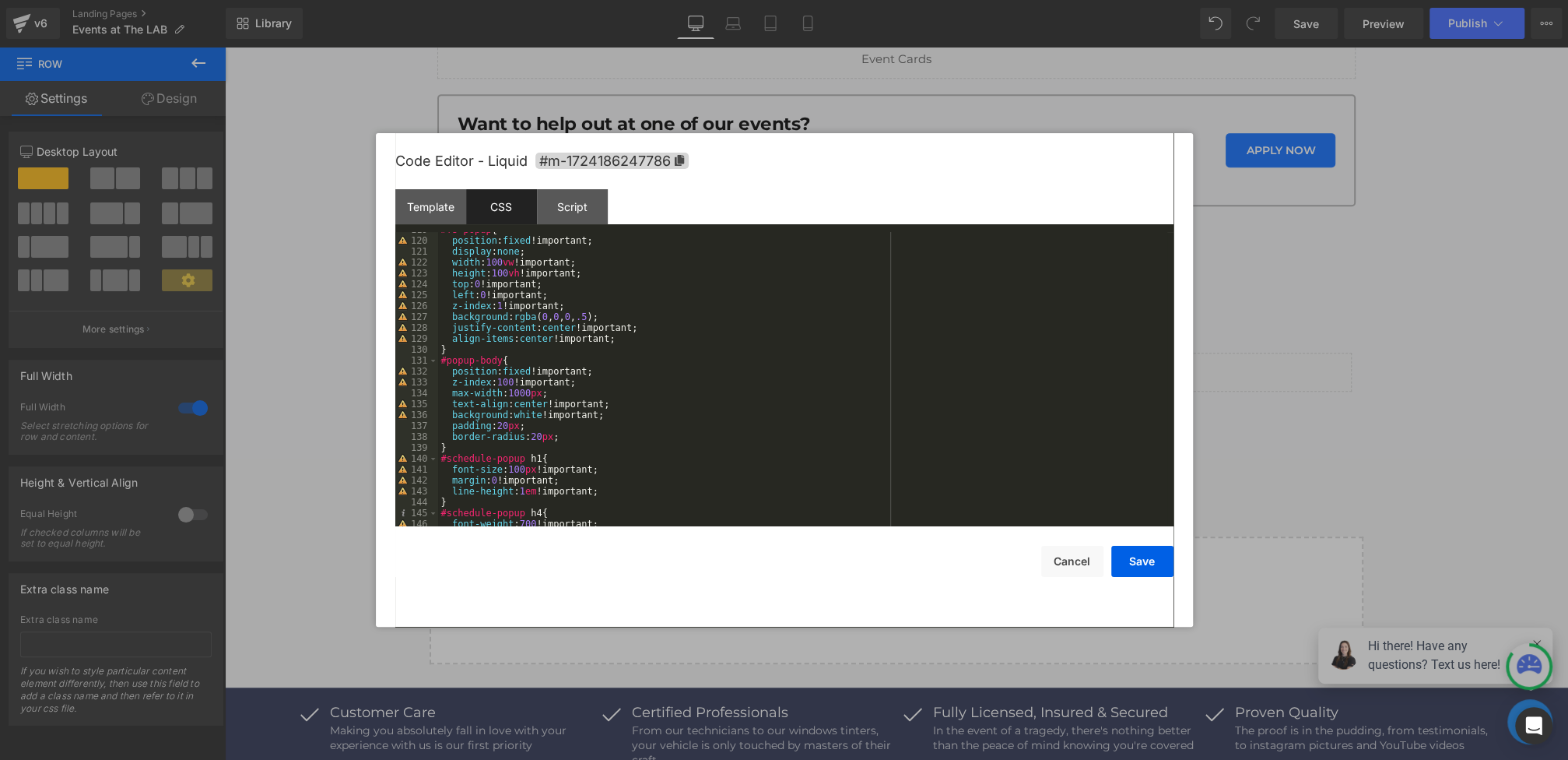
click at [528, 392] on div "#fs-popup { position : fixed !important; display : none ; width : 100 vw !impor…" at bounding box center [802, 382] width 729 height 316
click at [826, 445] on div "#fs-popup { position : fixed !important; display : none ; width : 100 vw !impor…" at bounding box center [802, 382] width 729 height 316
click at [1149, 567] on button "Save" at bounding box center [1142, 561] width 62 height 31
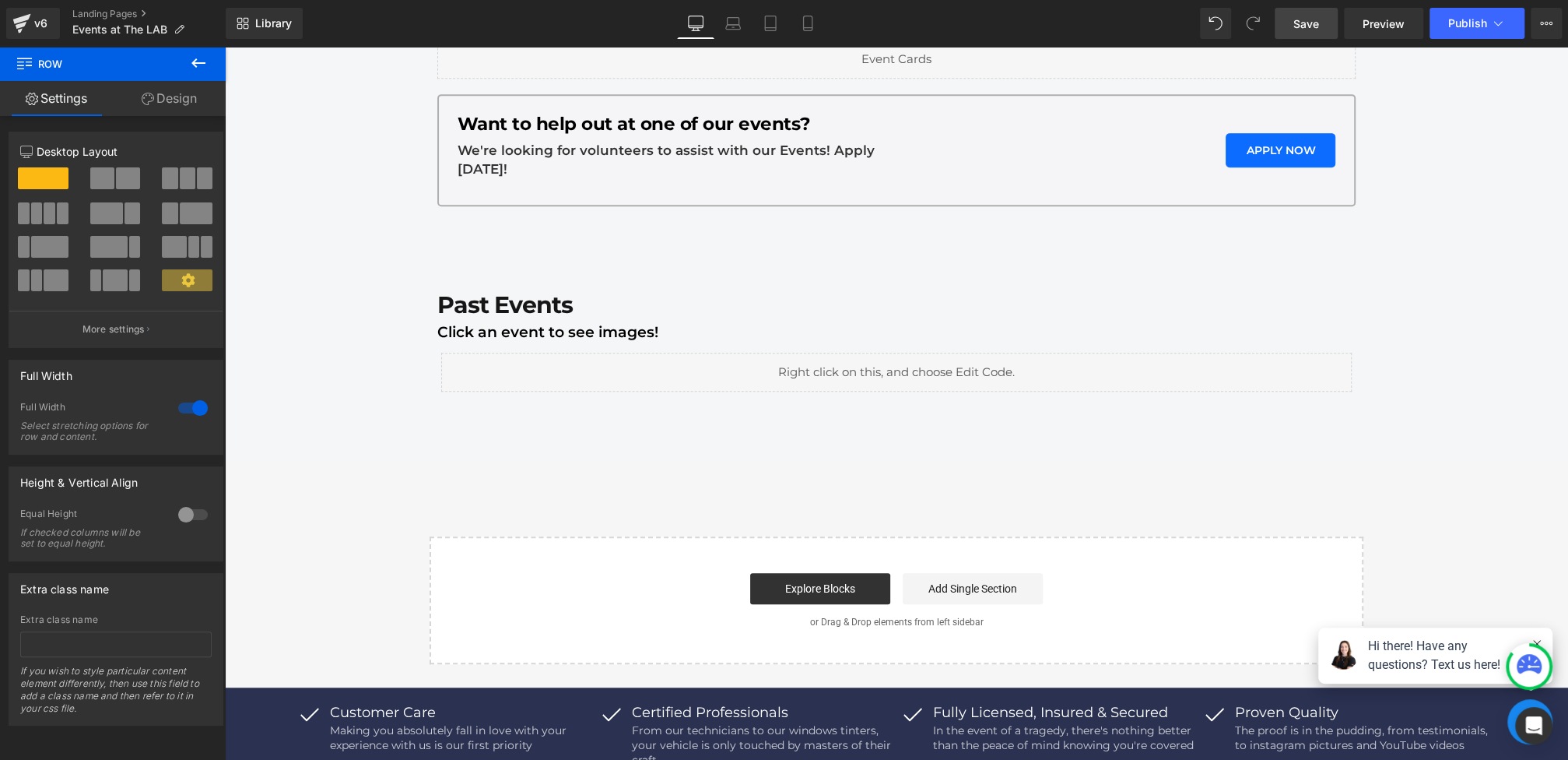
click at [1289, 32] on link "Save" at bounding box center [1306, 23] width 63 height 31
click at [1388, 29] on span "Preview" at bounding box center [1384, 24] width 42 height 16
click at [1451, 33] on button "Publish" at bounding box center [1477, 23] width 95 height 31
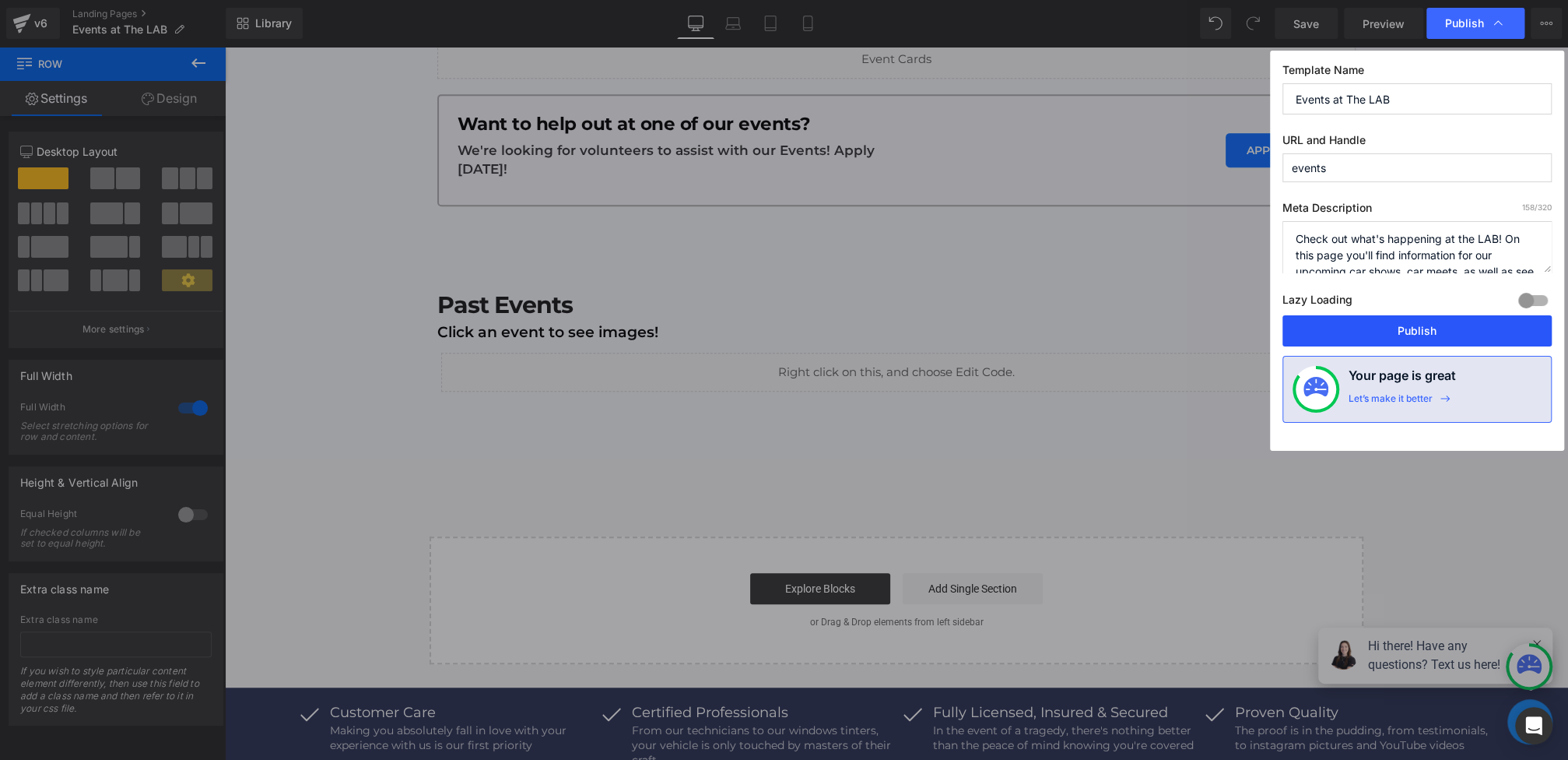
click at [1377, 317] on button "Publish" at bounding box center [1416, 330] width 269 height 31
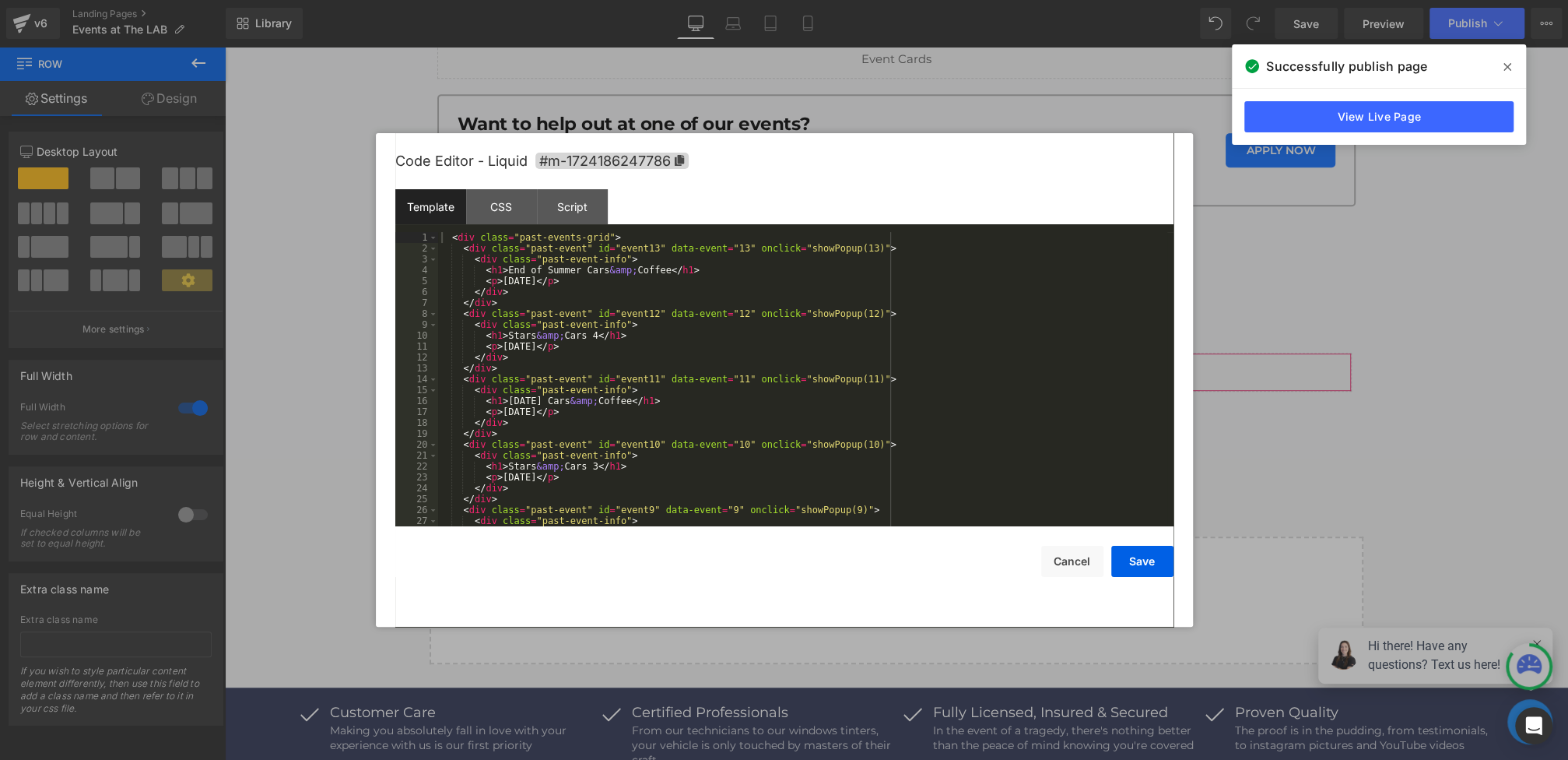
click at [672, 0] on div "You are previewing how the will restyle your page. You can not edit Elements in…" at bounding box center [784, 0] width 1568 height 0
click at [511, 216] on div "CSS" at bounding box center [501, 206] width 71 height 35
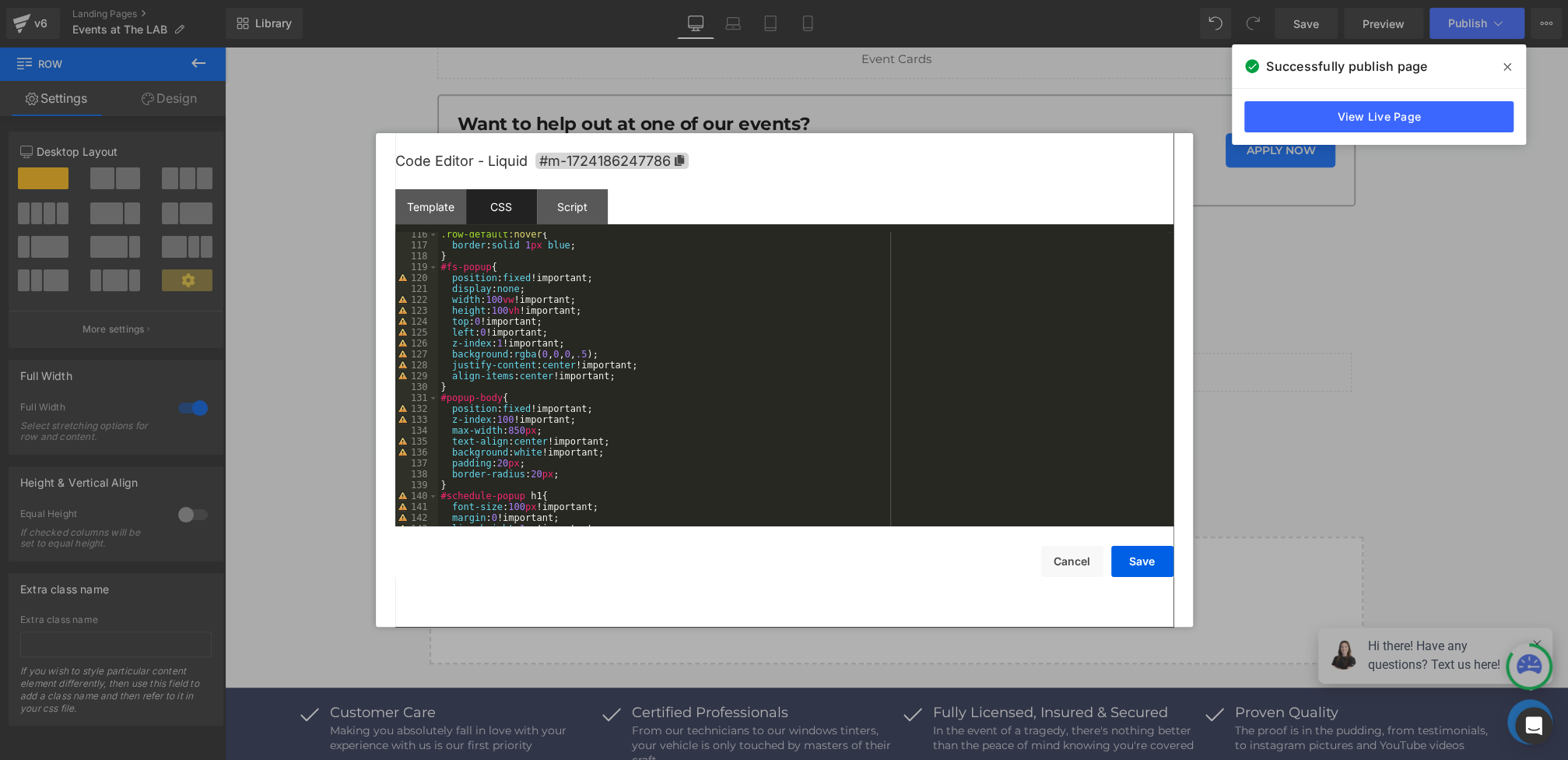
scroll to position [1423, 0]
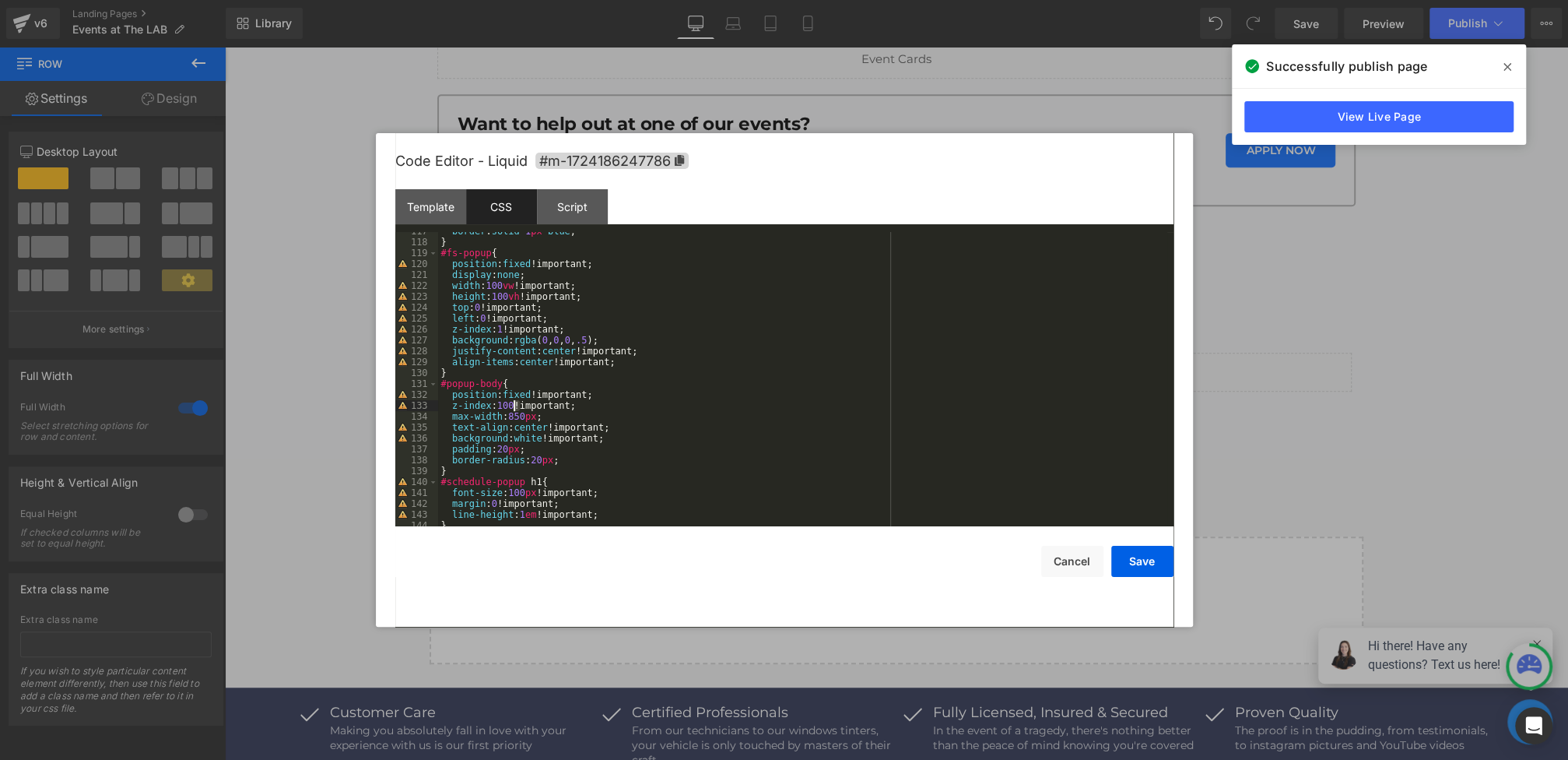
drag, startPoint x: 519, startPoint y: 406, endPoint x: 508, endPoint y: 406, distance: 10.9
click at [509, 406] on div "border : solid 1 px blue ; } #fs-popup { position : fixed !important; display :…" at bounding box center [802, 384] width 729 height 316
click at [1114, 559] on button "Save" at bounding box center [1142, 561] width 62 height 31
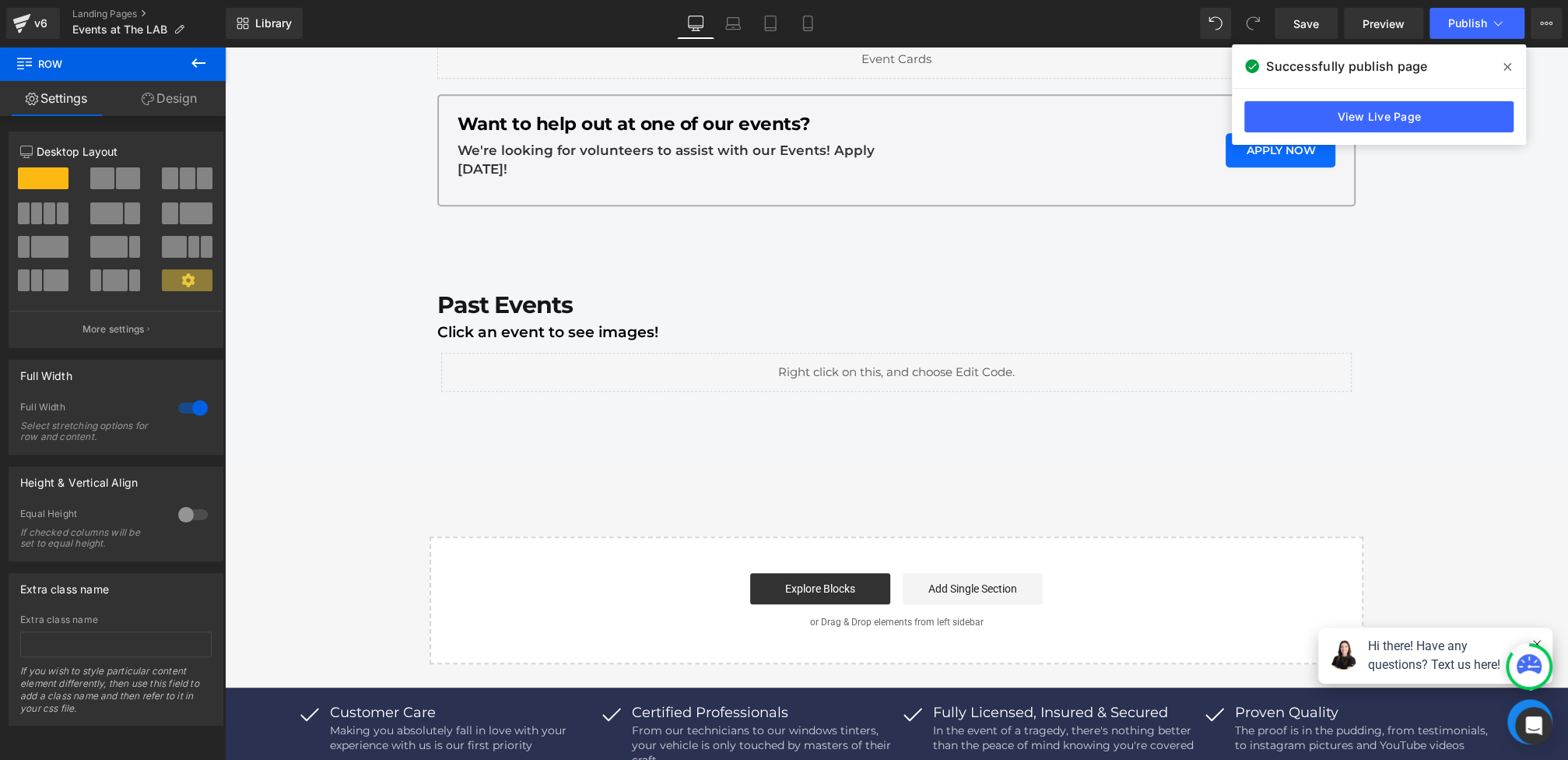
click at [1298, 3] on div "Library Desktop Desktop Laptop Tablet Mobile Save Preview Publish Scheduled Vie…" at bounding box center [897, 23] width 1342 height 47
click at [1298, 30] on span "Save" at bounding box center [1306, 24] width 26 height 16
click at [1468, 36] on button "Publish" at bounding box center [1477, 23] width 95 height 31
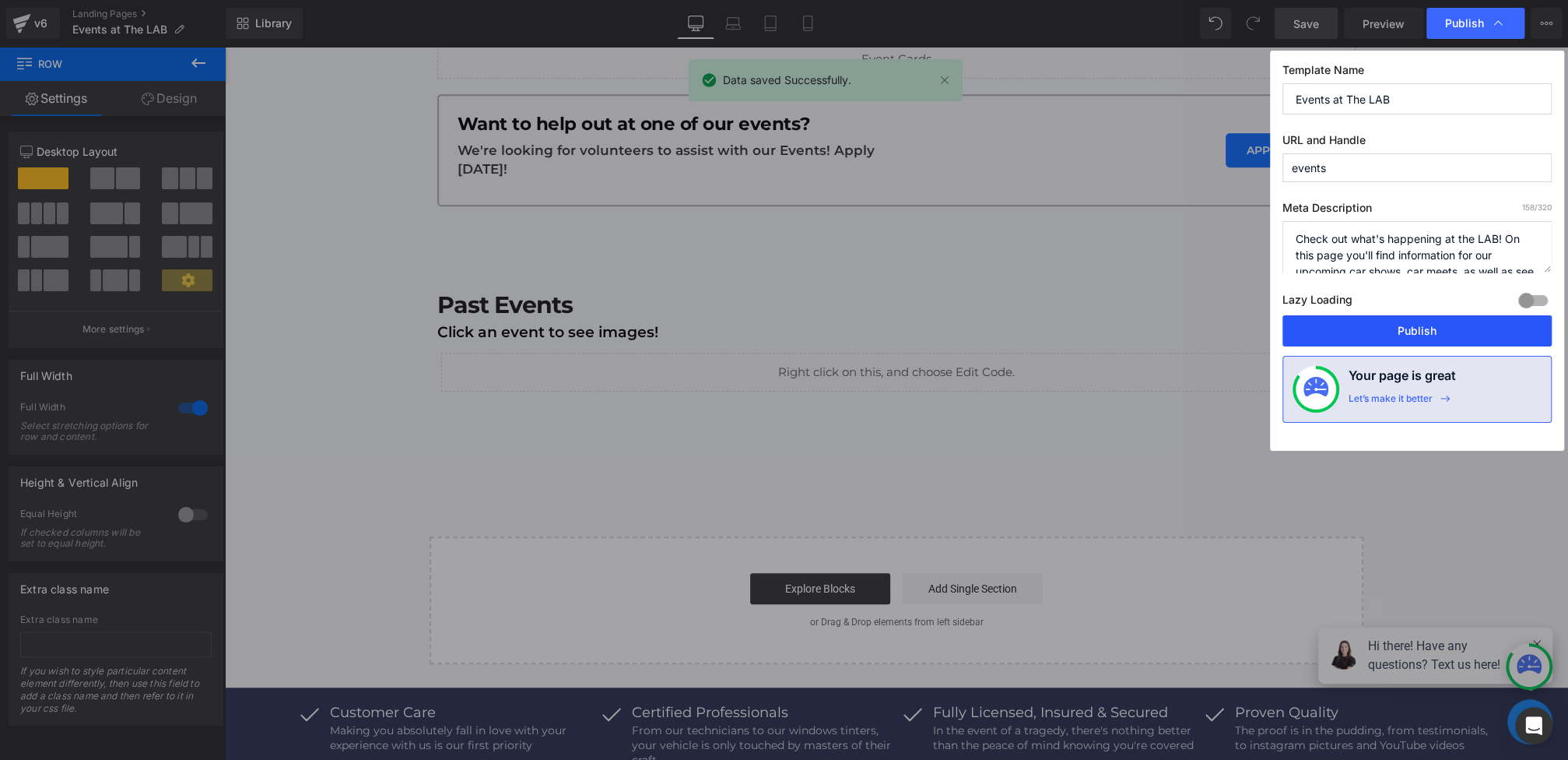
click at [1389, 321] on button "Publish" at bounding box center [1416, 330] width 269 height 31
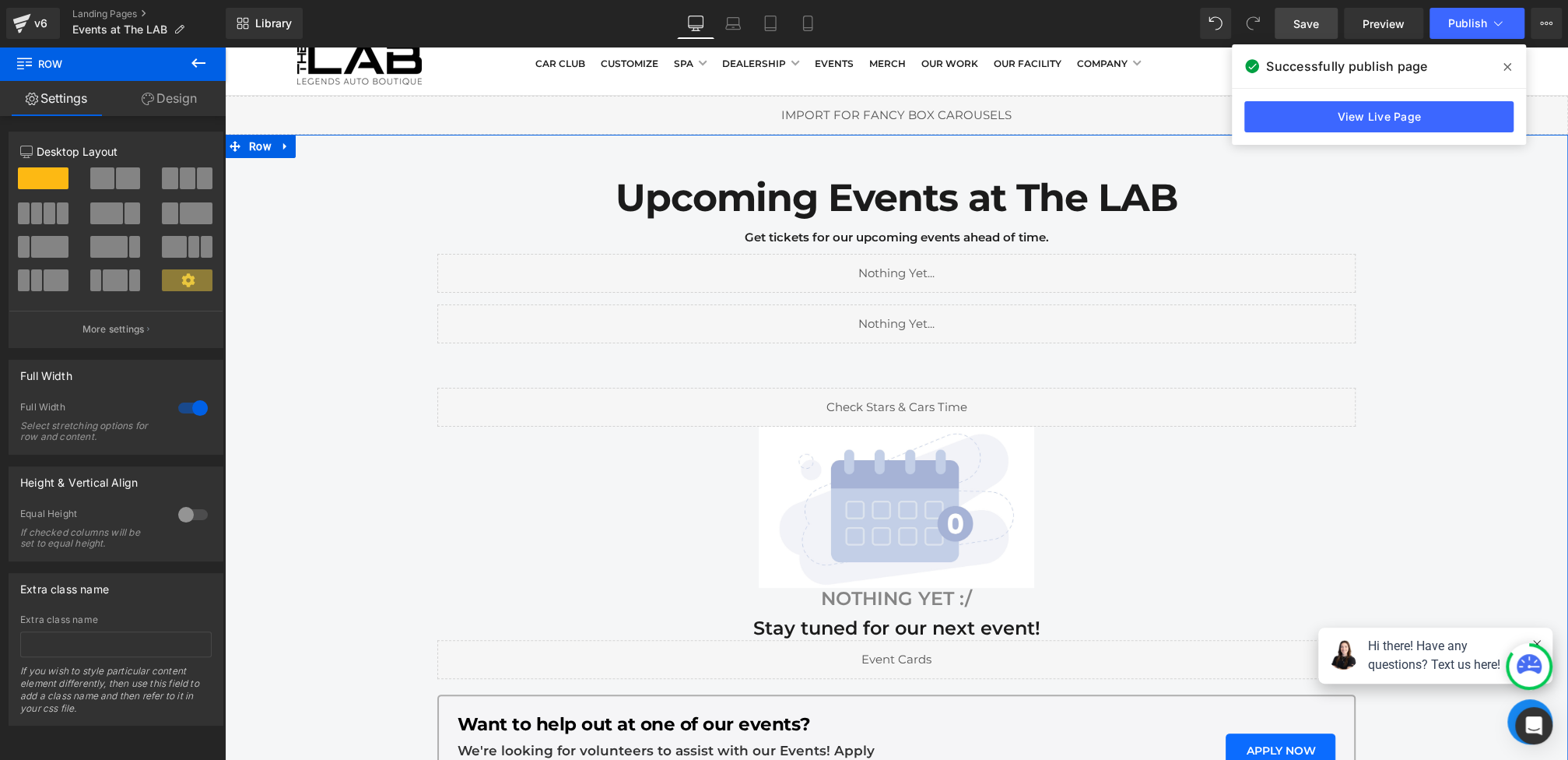
scroll to position [42, 0]
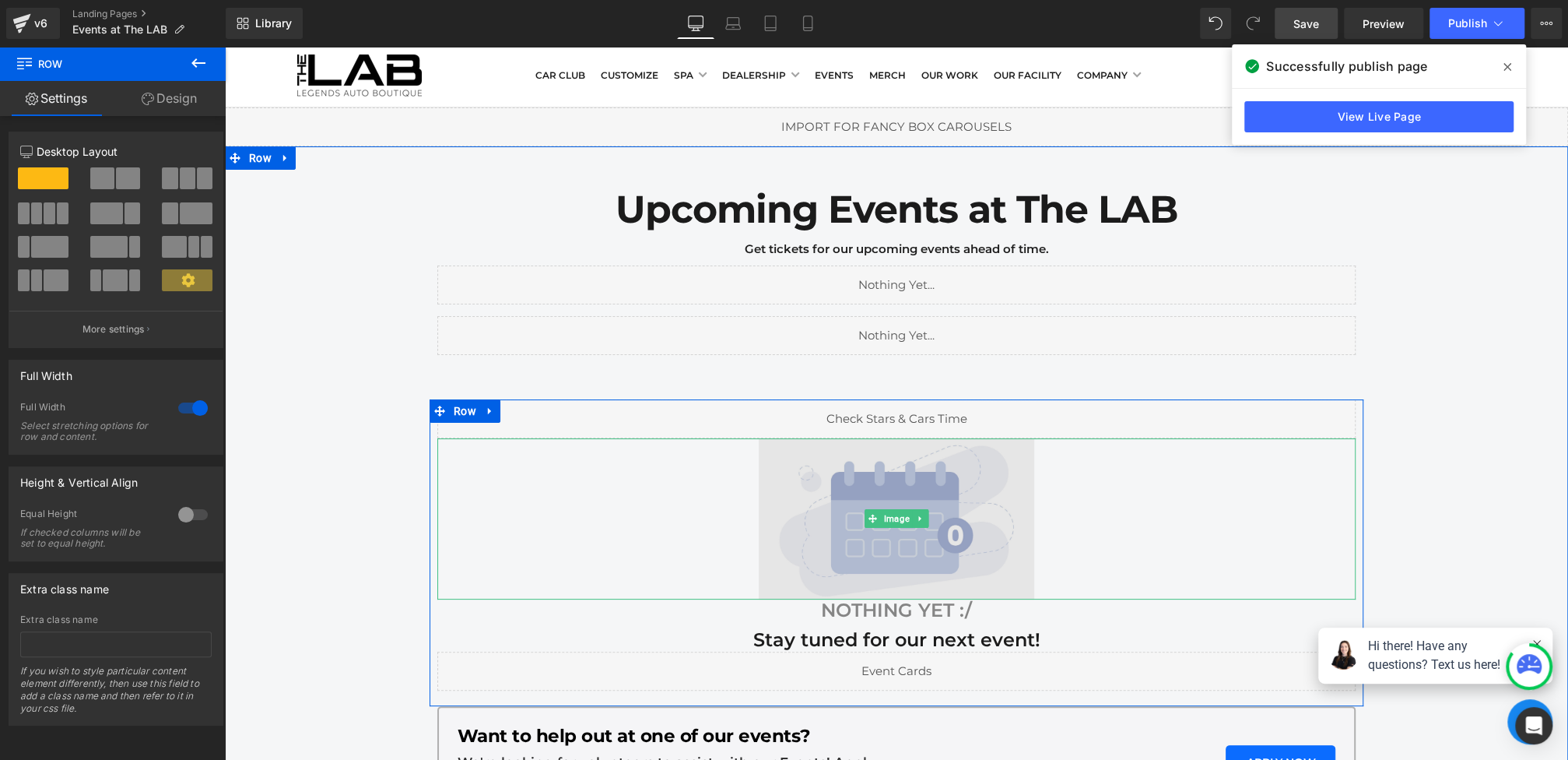
click at [852, 510] on img at bounding box center [896, 518] width 275 height 161
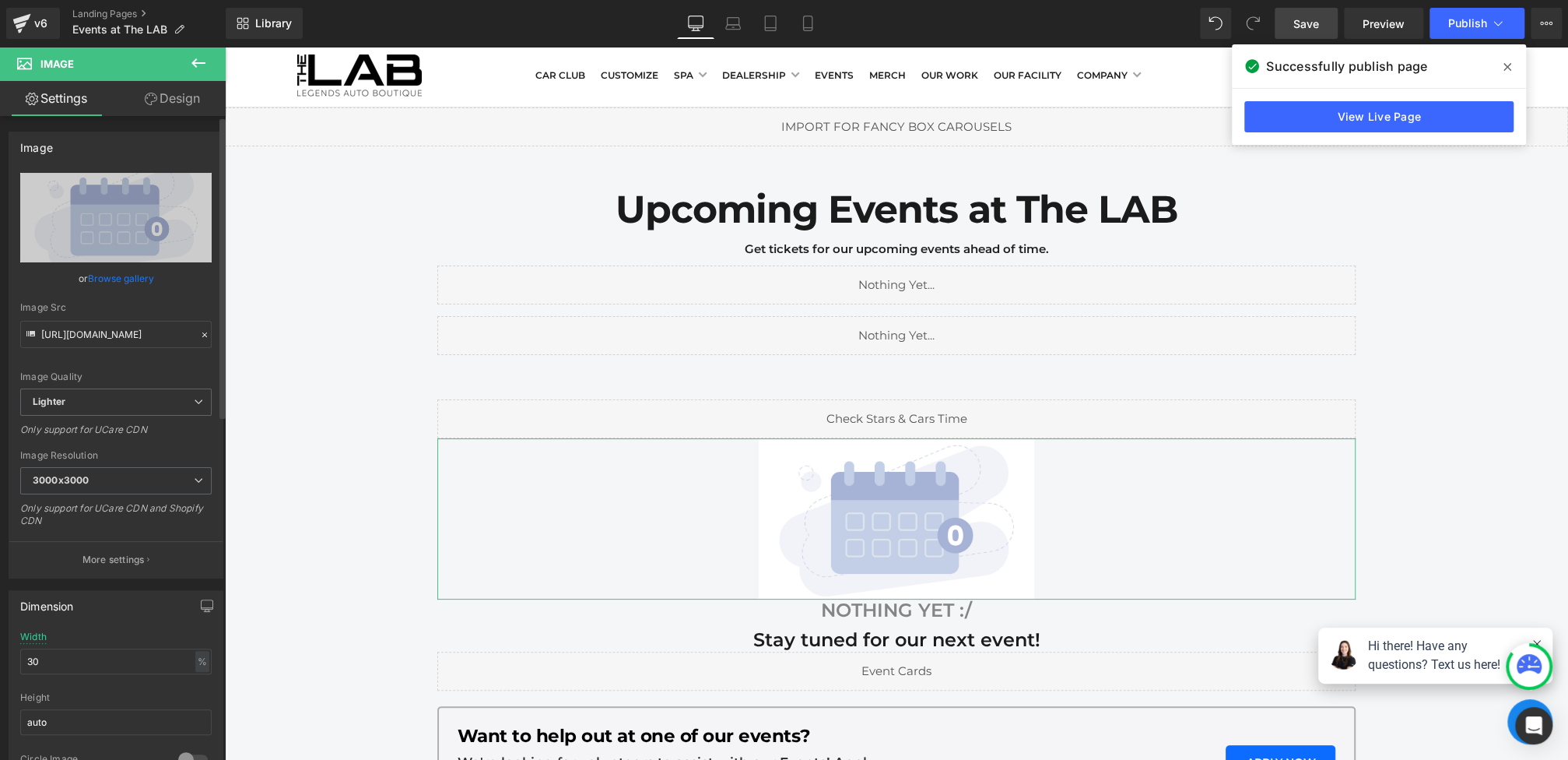
click at [199, 331] on icon at bounding box center [204, 334] width 11 height 11
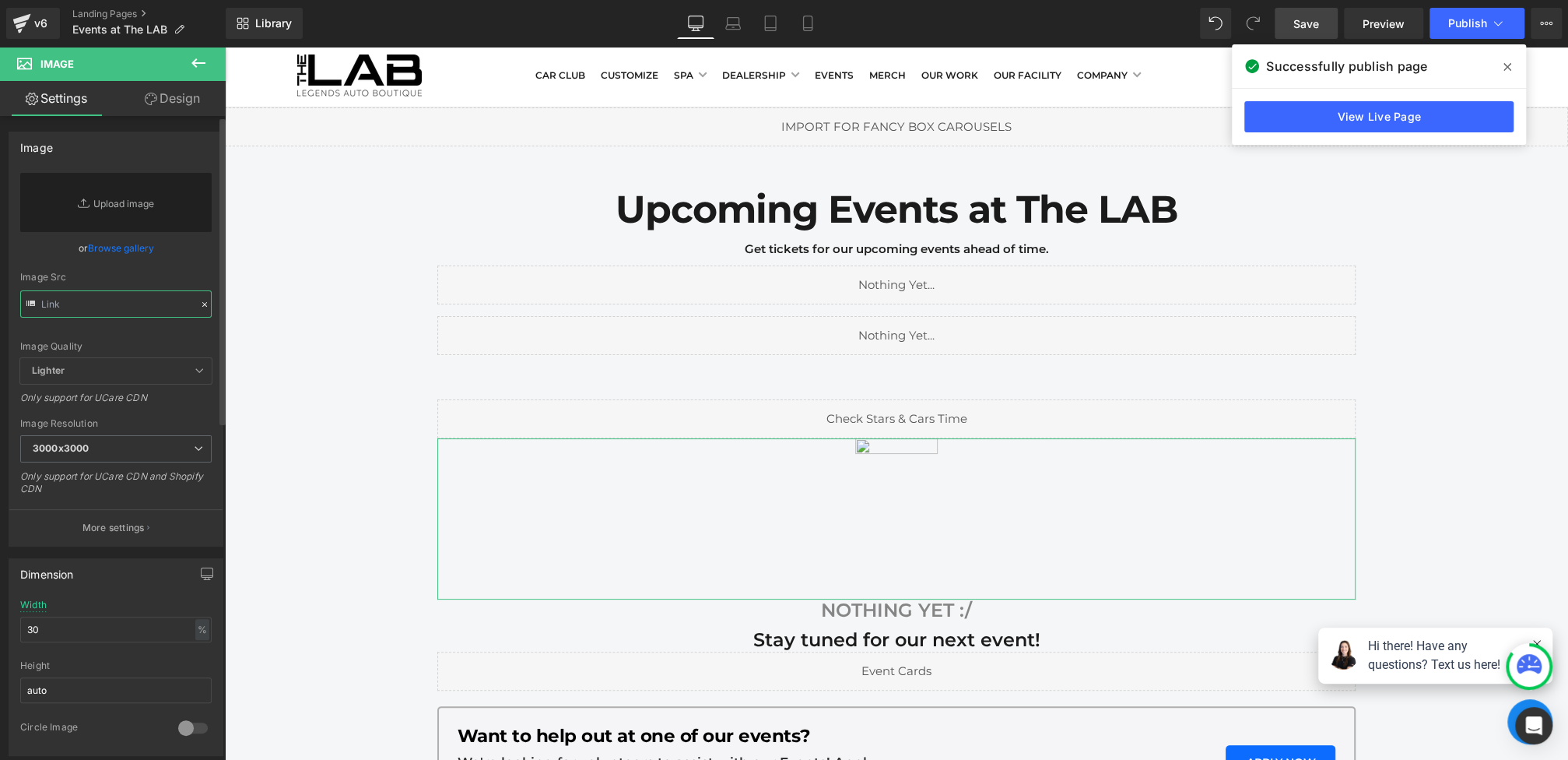
click at [95, 290] on input "text" at bounding box center [115, 303] width 191 height 27
paste input "[URL][DOMAIN_NAME]"
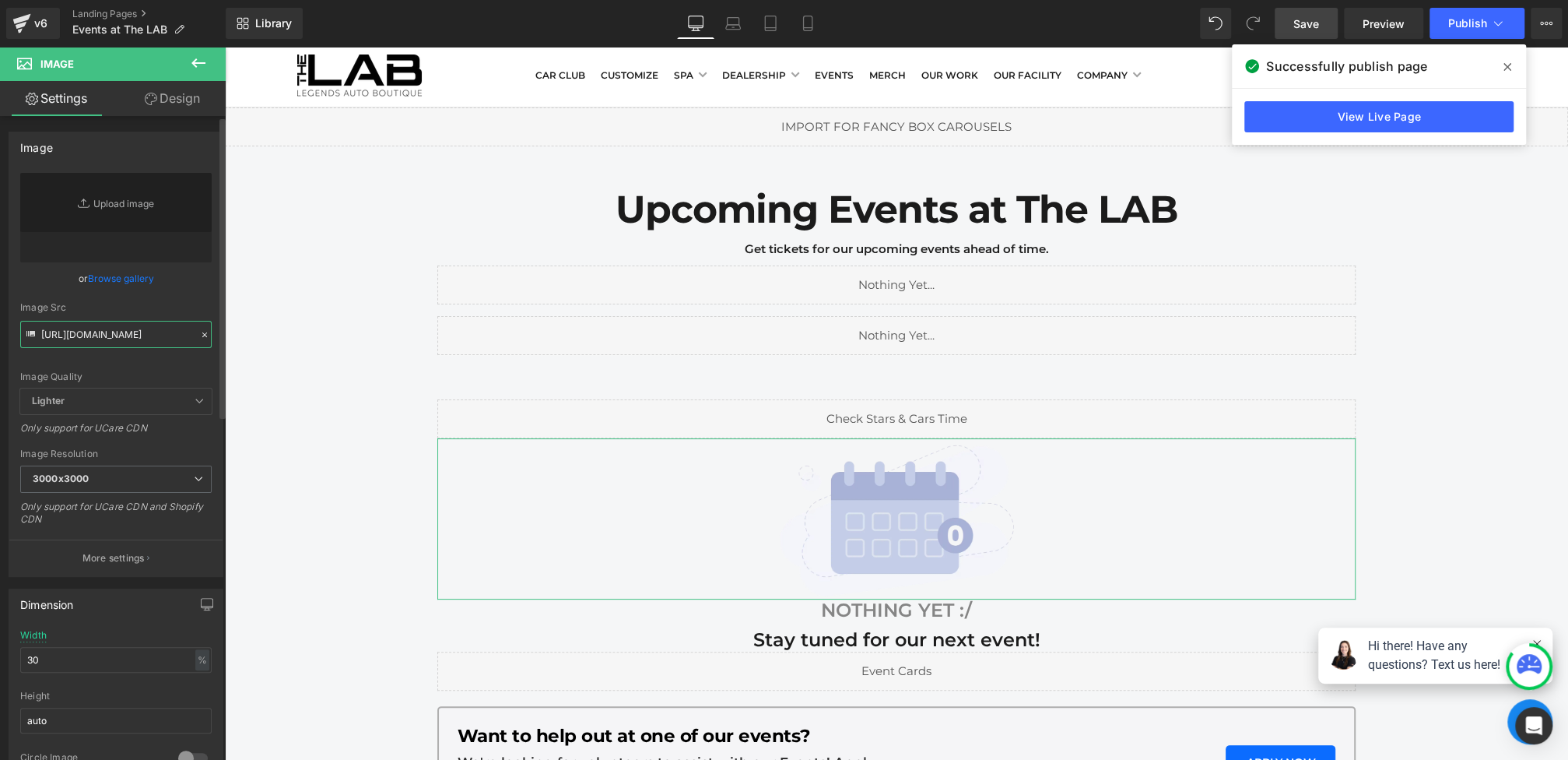
type input "[URL][DOMAIN_NAME]"
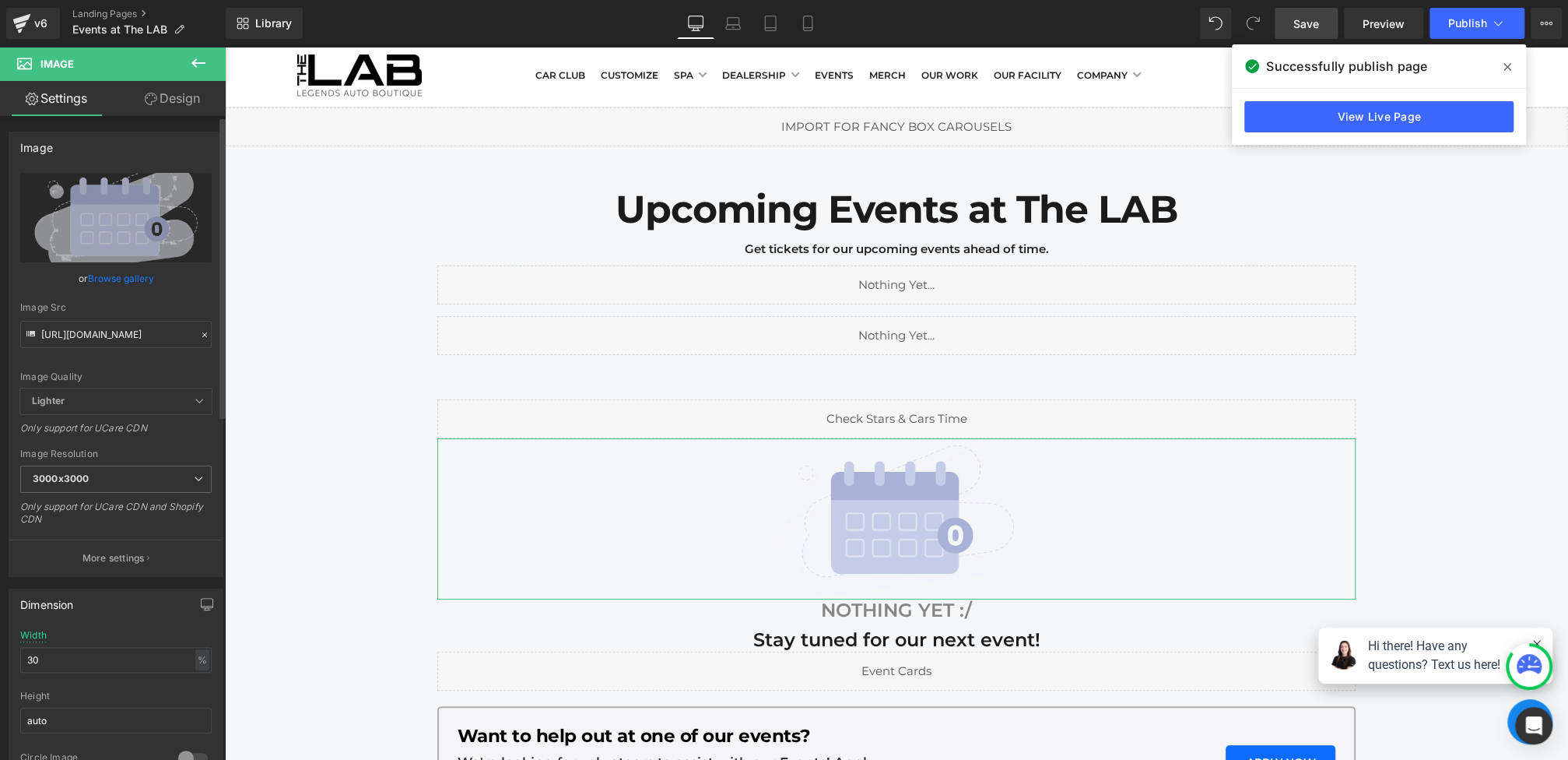
click at [189, 310] on div "Image Src" at bounding box center [115, 307] width 191 height 11
click at [1288, 23] on link "Save" at bounding box center [1306, 23] width 63 height 31
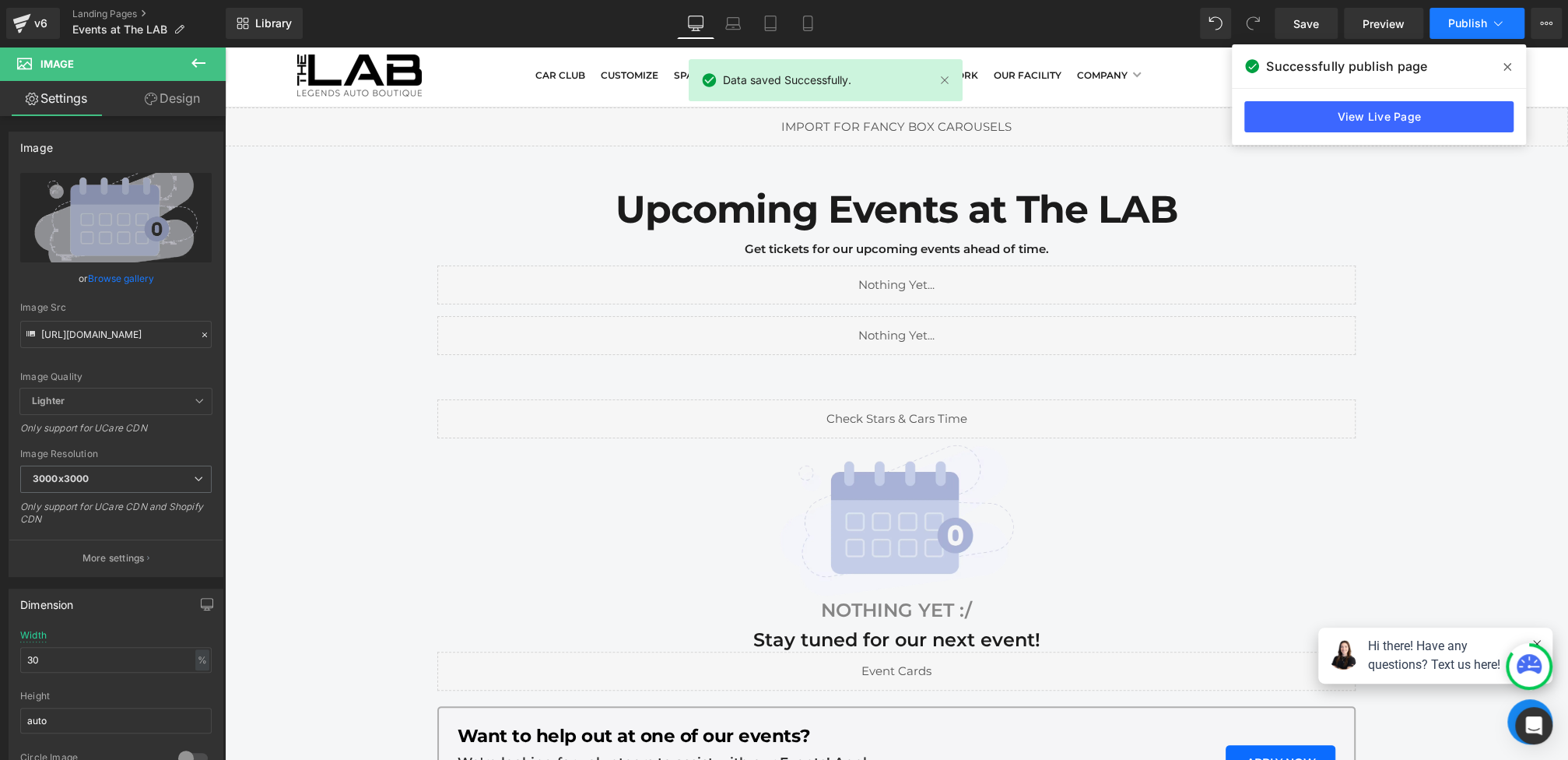
click at [1461, 25] on span "Publish" at bounding box center [1467, 23] width 39 height 12
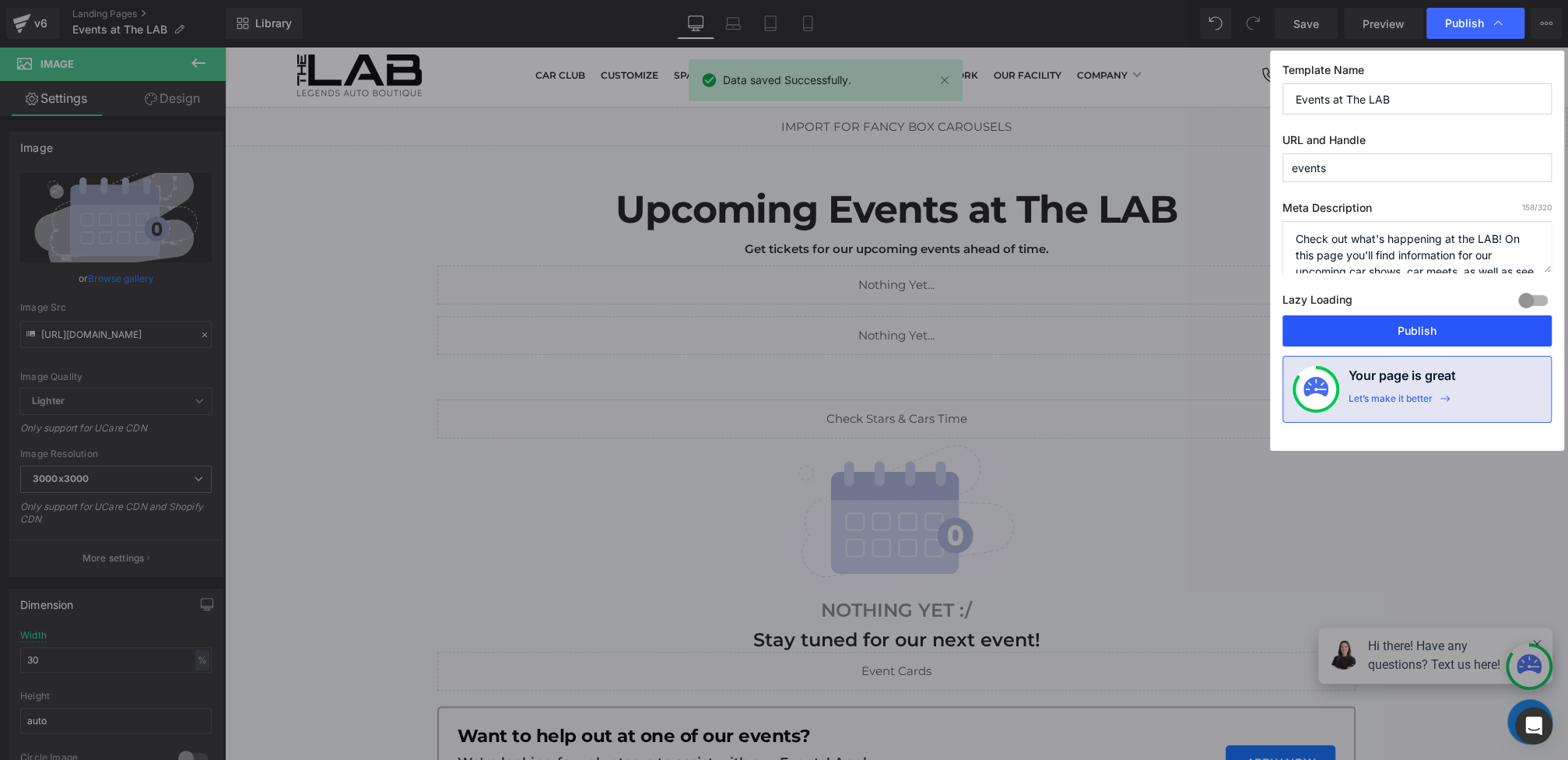
click at [1407, 332] on button "Publish" at bounding box center [1416, 330] width 269 height 31
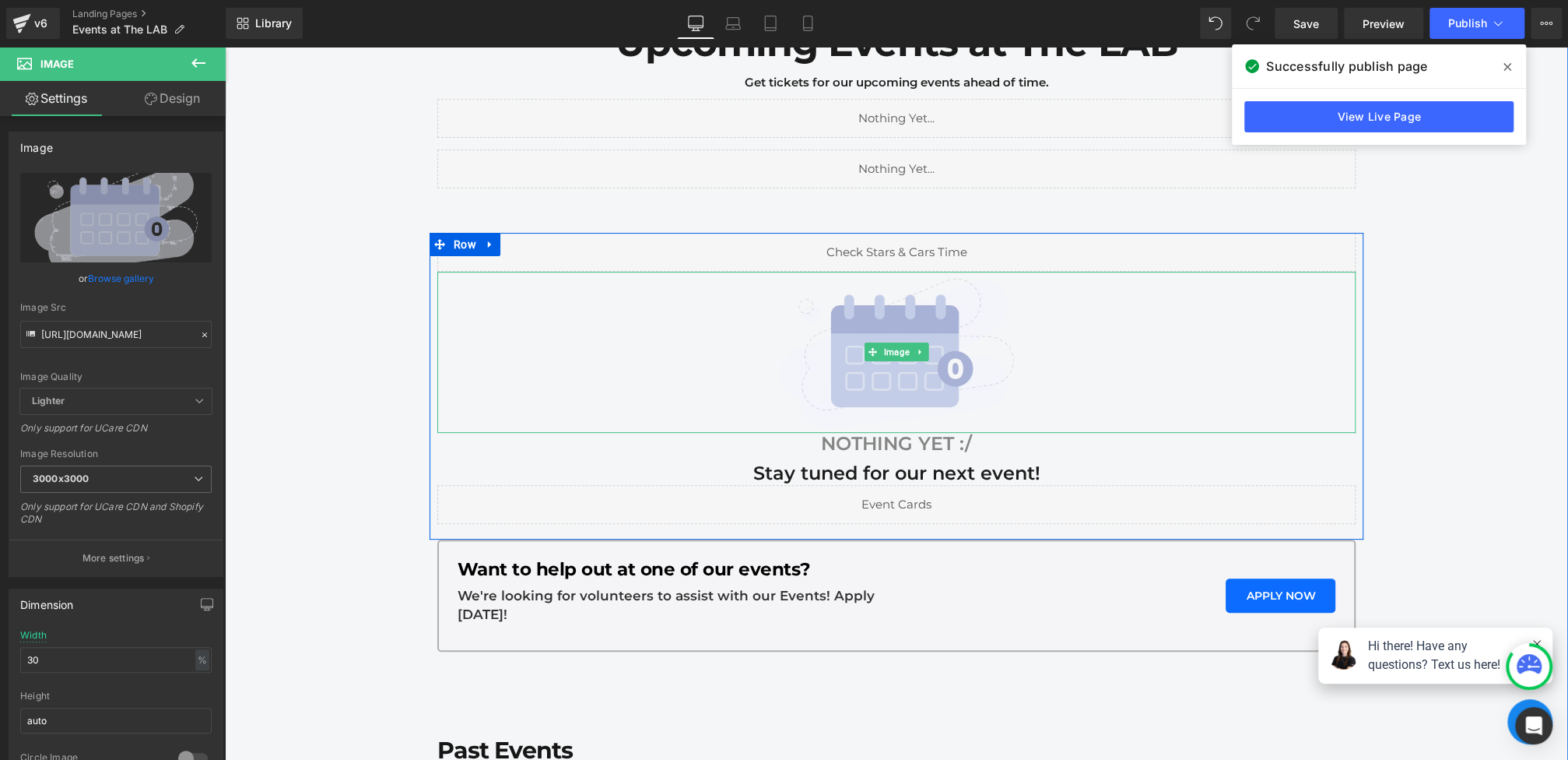
scroll to position [409, 0]
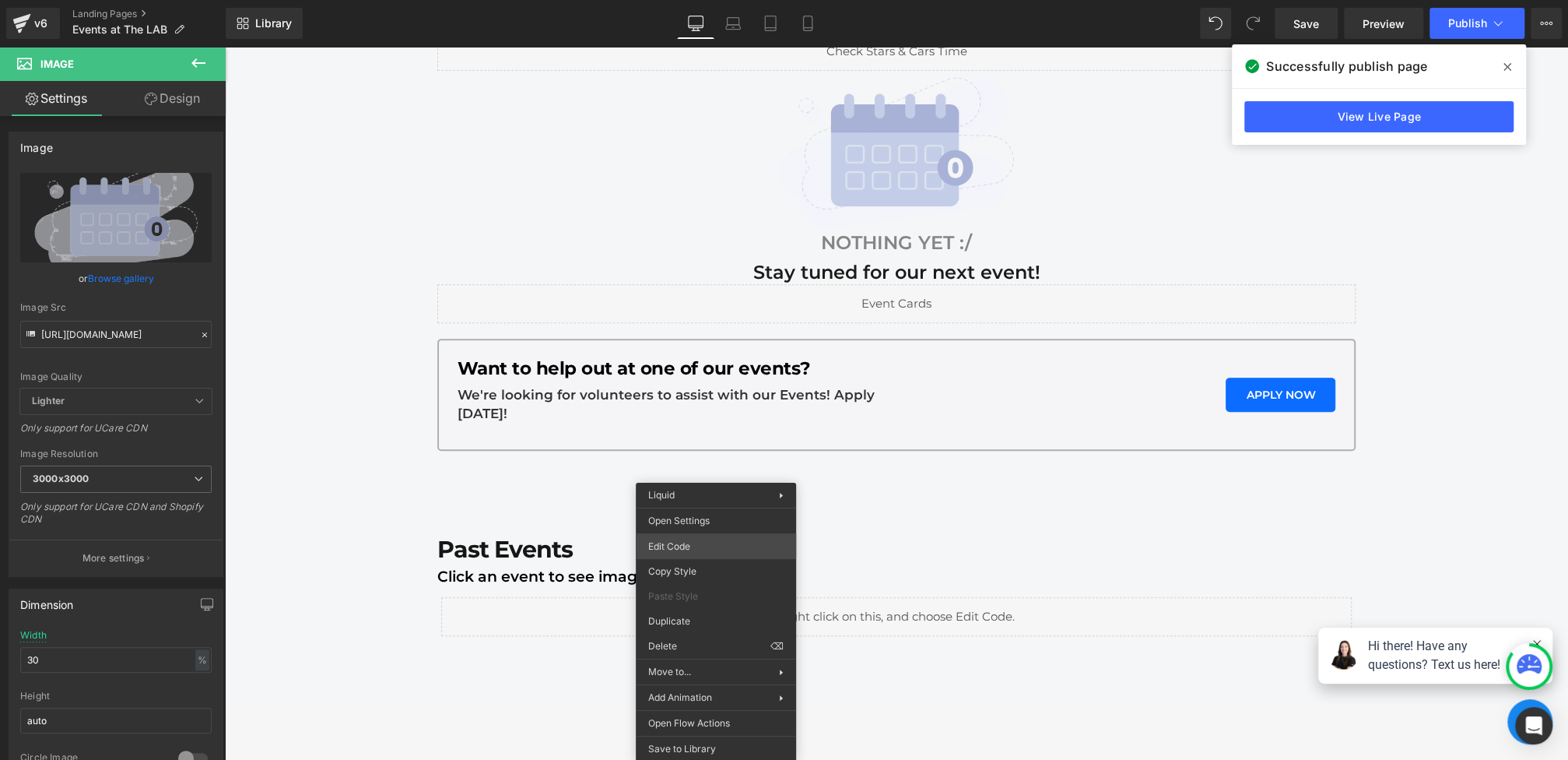
click at [700, 0] on div "You are previewing how the will restyle your page. You can not edit Elements in…" at bounding box center [784, 0] width 1568 height 0
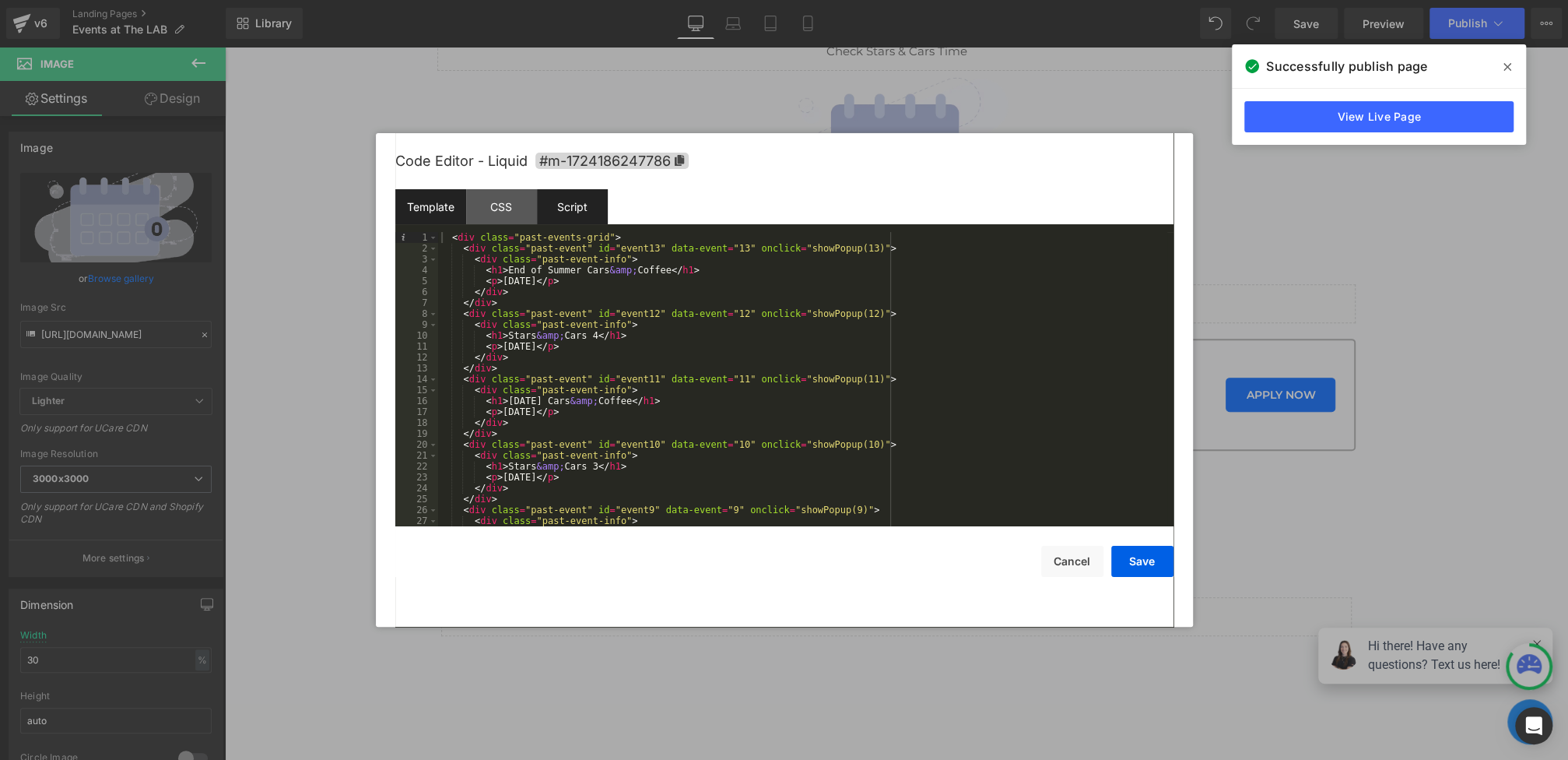
click at [570, 206] on div "Script" at bounding box center [572, 206] width 71 height 35
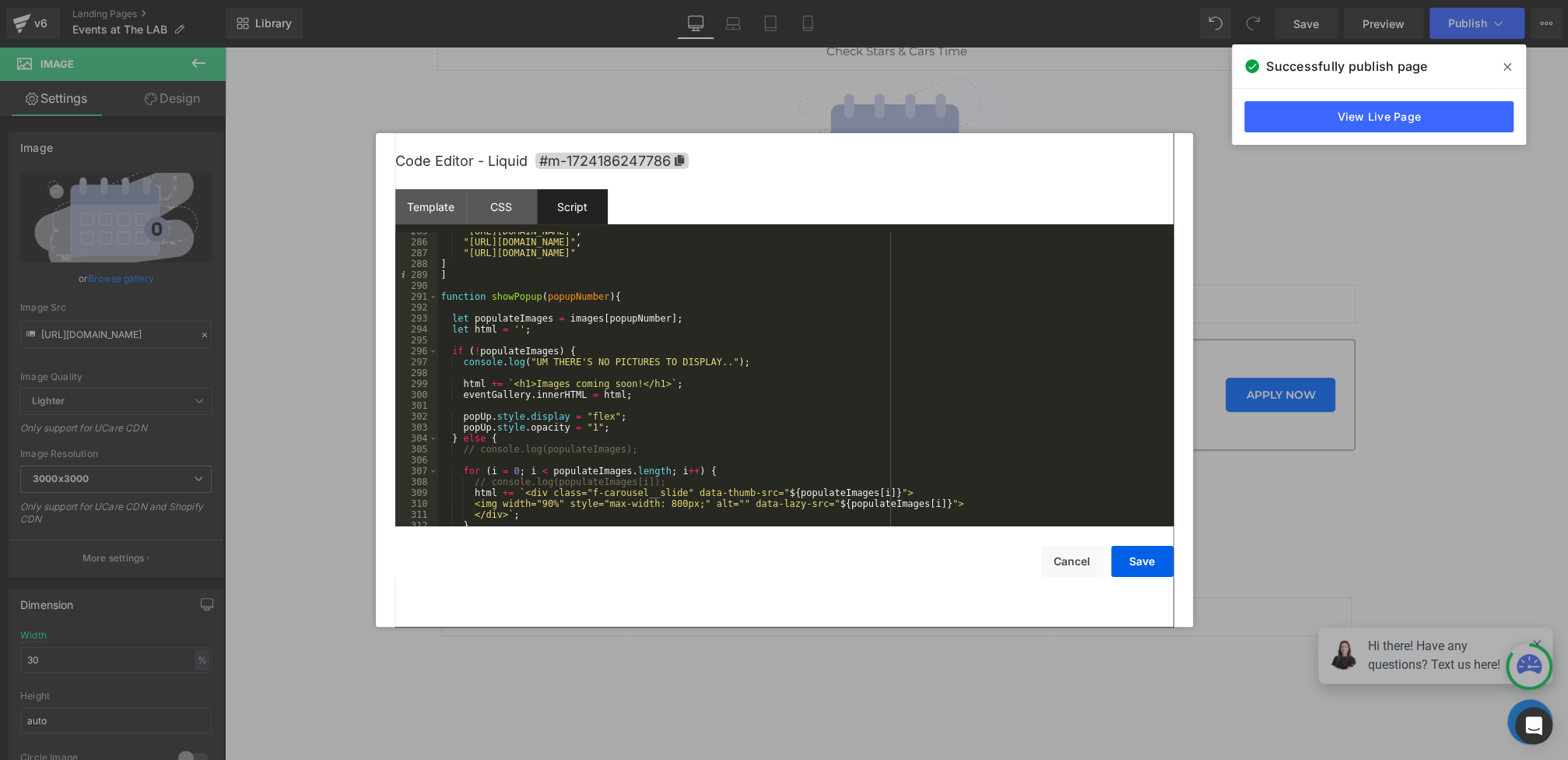
scroll to position [3356, 0]
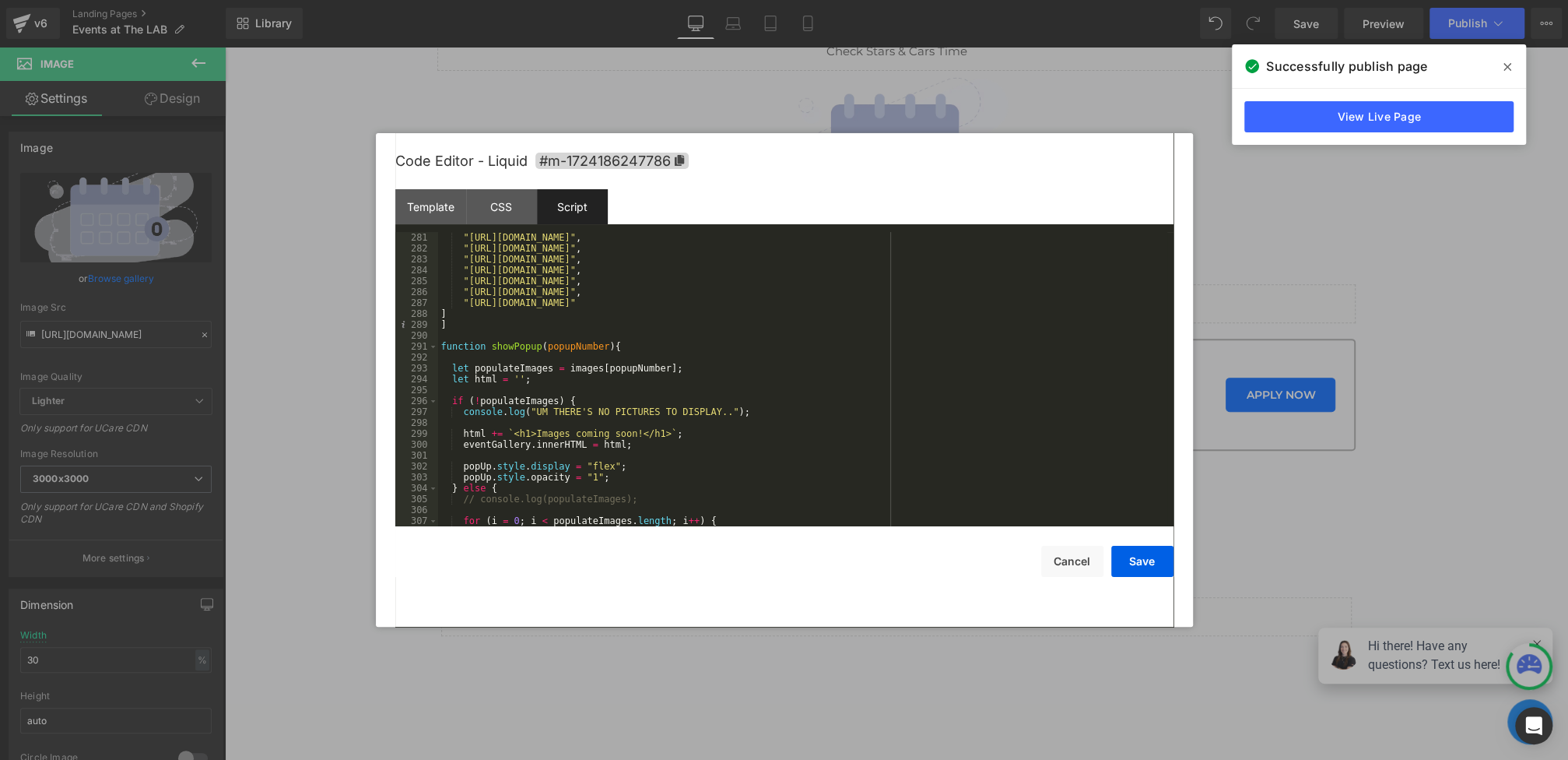
click at [662, 347] on div ""[URL][DOMAIN_NAME]" , "[URL][DOMAIN_NAME]" , "[URL][DOMAIN_NAME]" , "[URL][DOM…" at bounding box center [802, 390] width 729 height 316
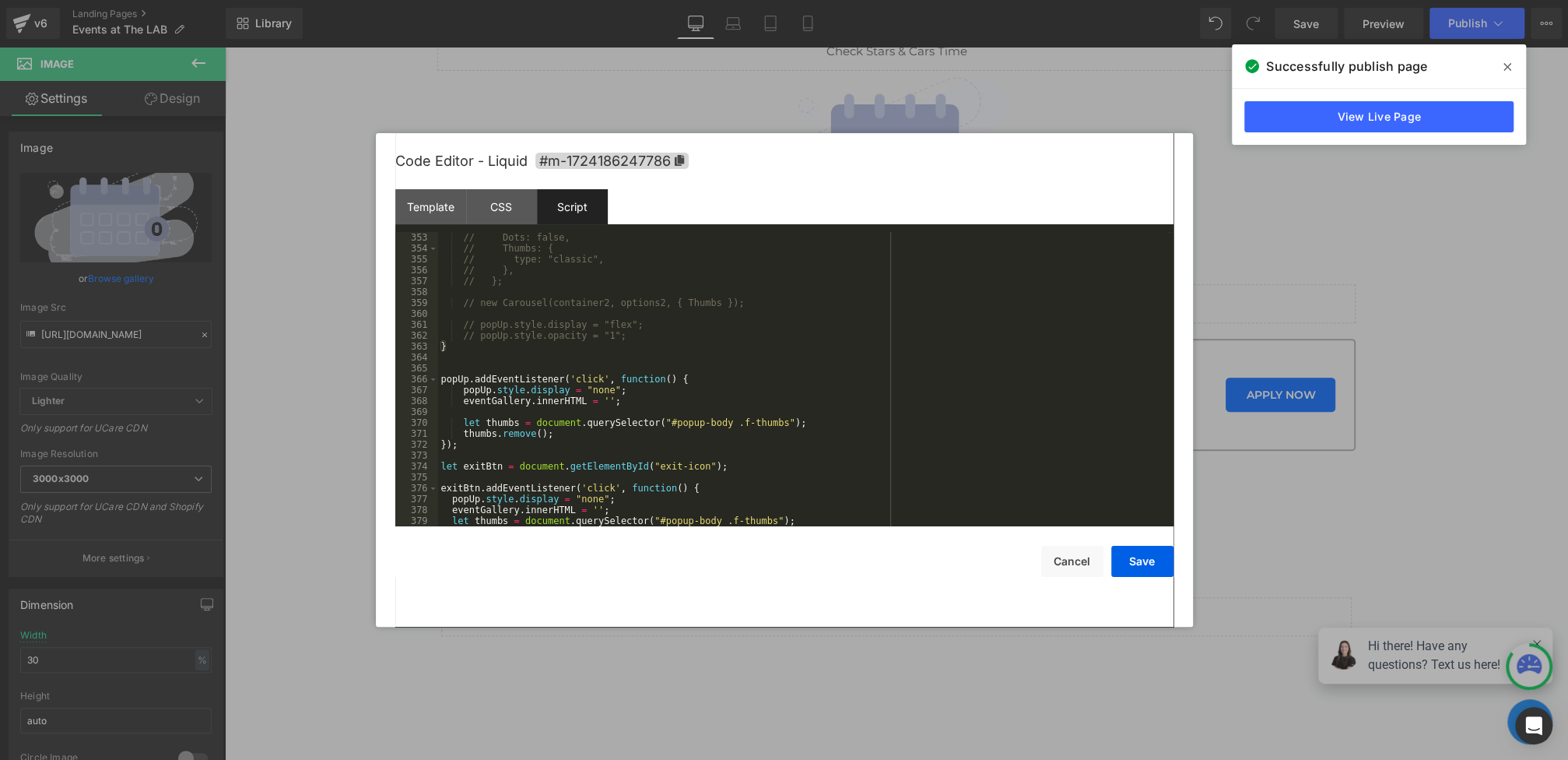
scroll to position [4140, 0]
click at [550, 350] on div "// Dots: false, // Thumbs: { // type: "classic", // }, // }; // new Carousel(co…" at bounding box center [802, 390] width 729 height 316
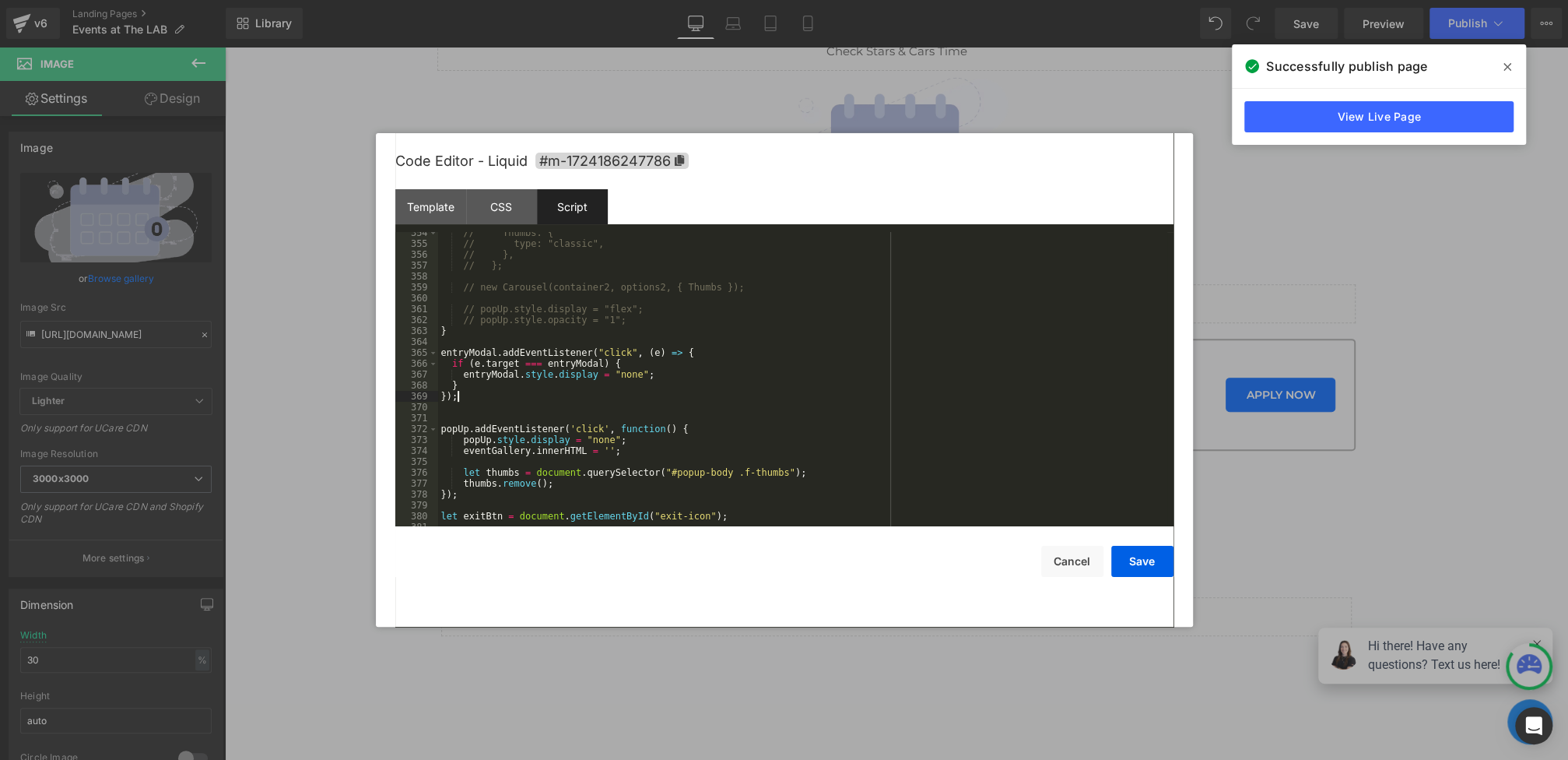
scroll to position [4193, 0]
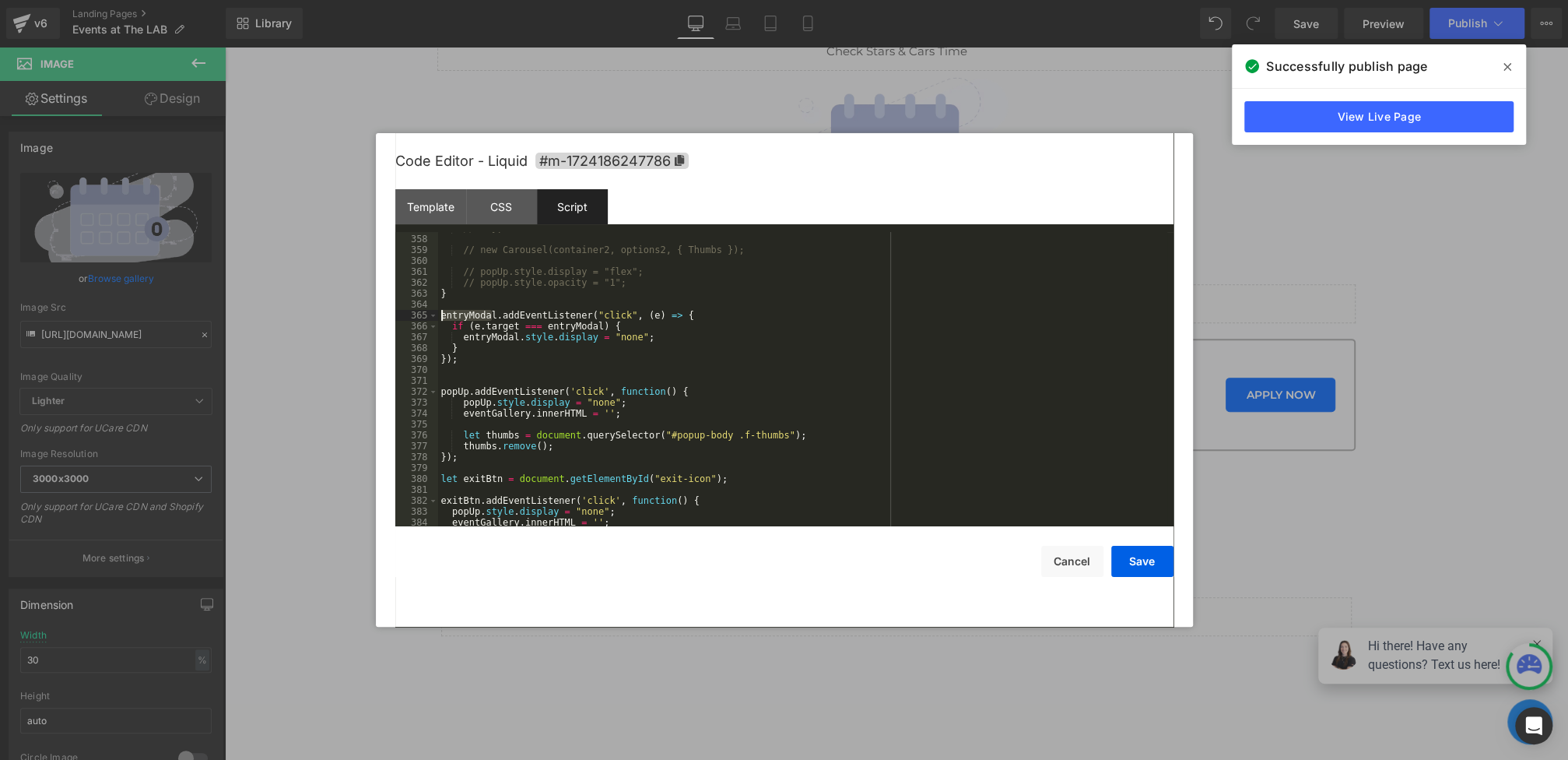
drag, startPoint x: 494, startPoint y: 314, endPoint x: 389, endPoint y: 305, distance: 105.5
click at [389, 306] on div "Code Editor - Liquid #m-1724186247786 Template CSS Script Data 1 2 3 4 5 6 7 8 …" at bounding box center [784, 379] width 817 height 493
click at [472, 325] on div "// }; // new Carousel(container2, options2, { Thumbs }); // popUp.style.display…" at bounding box center [802, 381] width 729 height 316
drag, startPoint x: 496, startPoint y: 314, endPoint x: 427, endPoint y: 314, distance: 68.5
click at [427, 314] on pre "357 358 359 360 361 362 363 364 365 366 367 368 369 370 371 372 373 374 375 376…" at bounding box center [784, 379] width 778 height 294
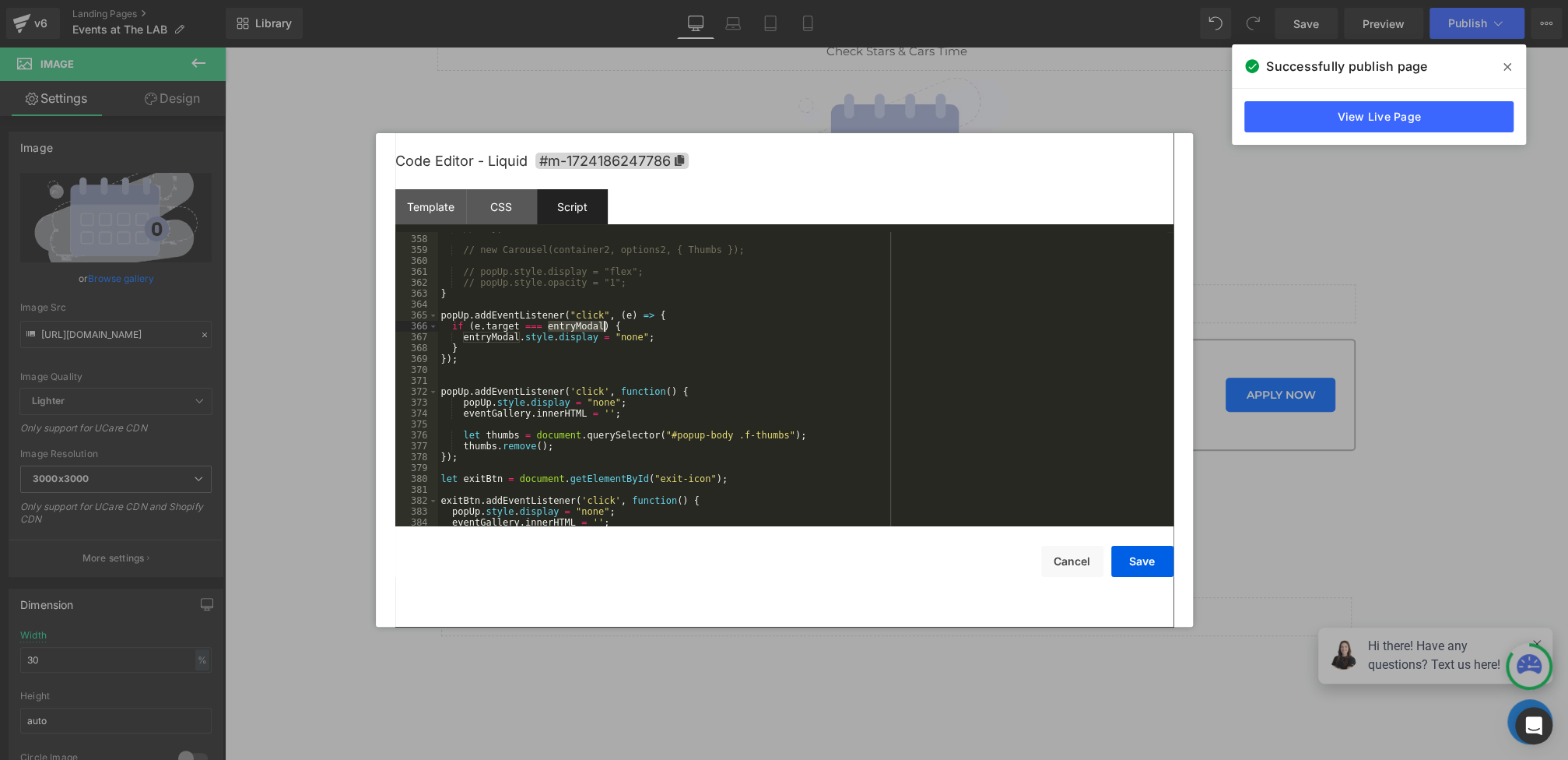
drag, startPoint x: 547, startPoint y: 326, endPoint x: 603, endPoint y: 326, distance: 56.0
click at [603, 326] on div "// }; // new Carousel(container2, options2, { Thumbs }); // popUp.style.display…" at bounding box center [802, 381] width 729 height 316
drag, startPoint x: 464, startPoint y: 340, endPoint x: 518, endPoint y: 340, distance: 54.5
click at [518, 340] on div "// }; // new Carousel(container2, options2, { Thumbs }); // popUp.style.display…" at bounding box center [802, 381] width 729 height 316
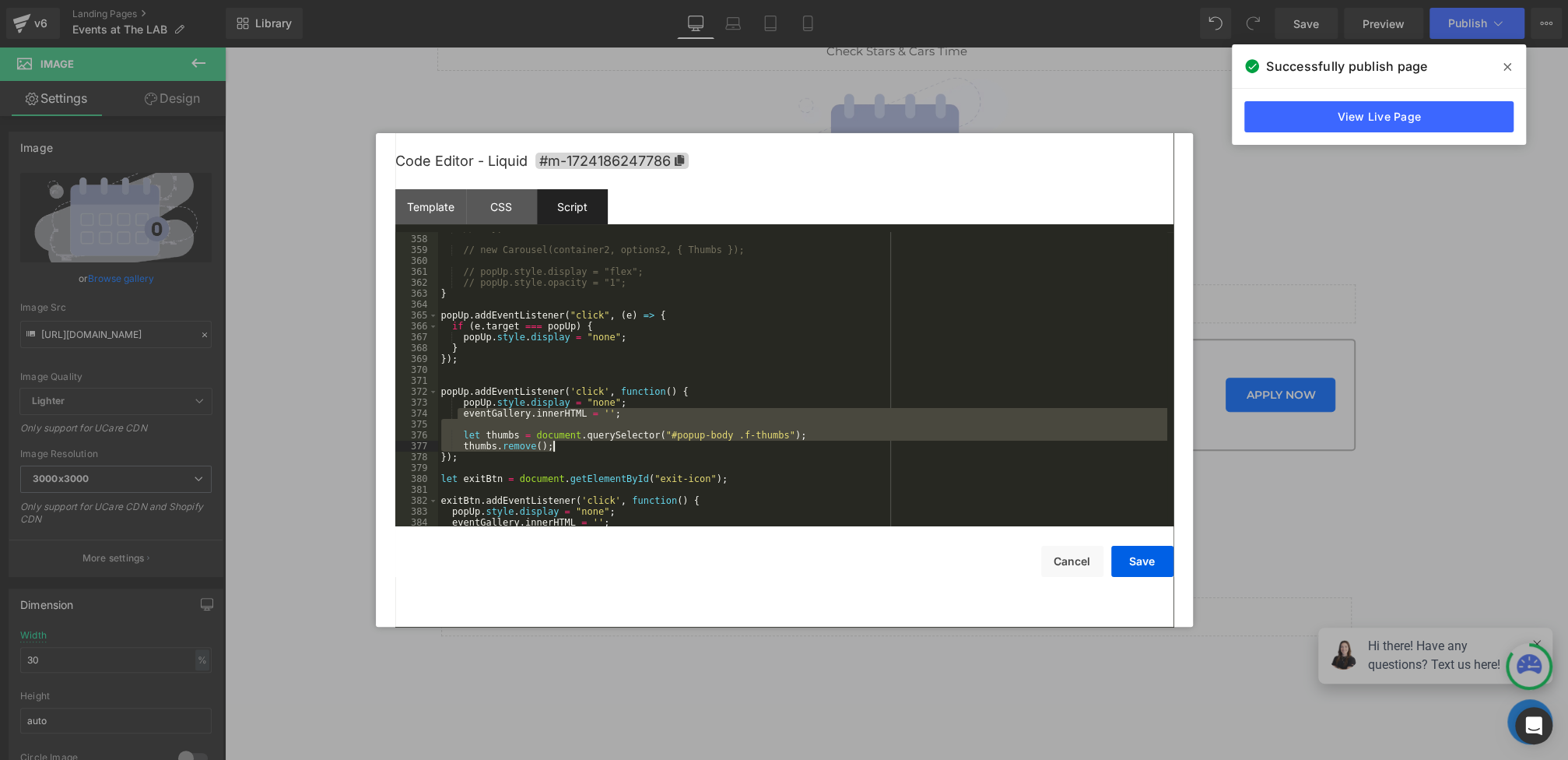
drag, startPoint x: 460, startPoint y: 416, endPoint x: 761, endPoint y: 442, distance: 302.3
click at [762, 444] on div "// }; // new Carousel(container2, options2, { Thumbs }); // popUp.style.display…" at bounding box center [802, 381] width 729 height 316
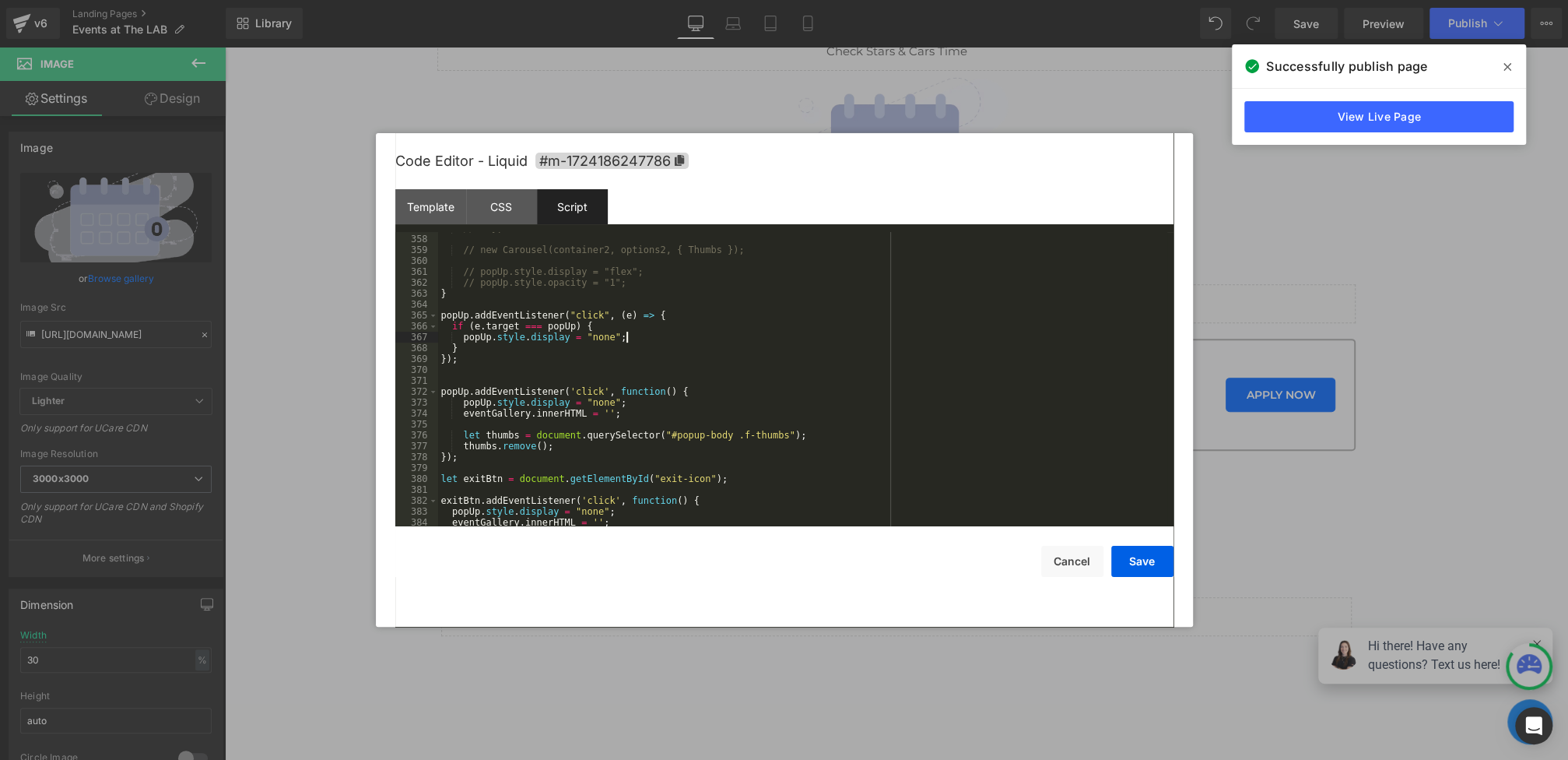
click at [646, 339] on div "// }; // new Carousel(container2, options2, { Thumbs }); // popUp.style.display…" at bounding box center [802, 381] width 729 height 316
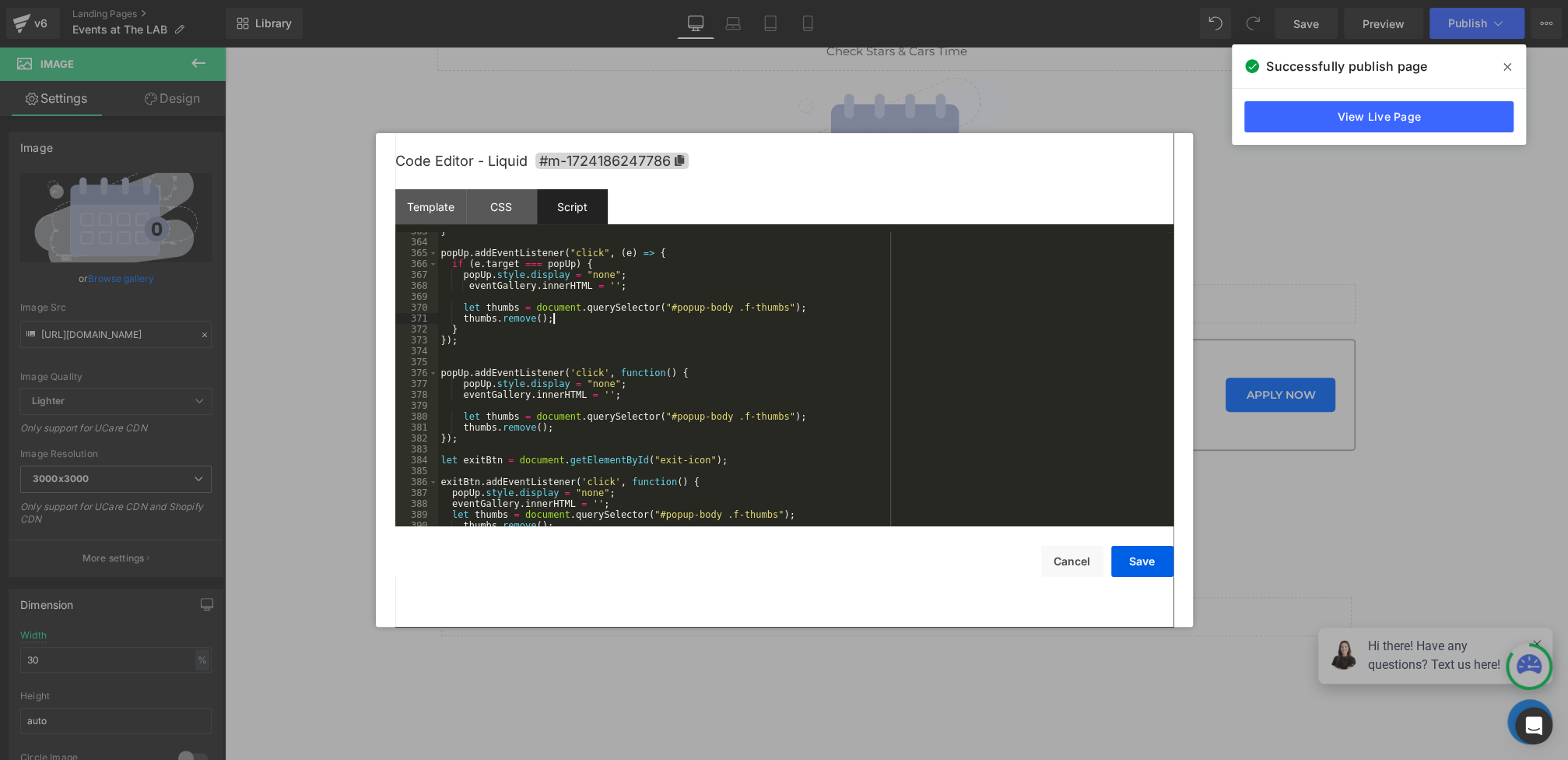
scroll to position [4271, 0]
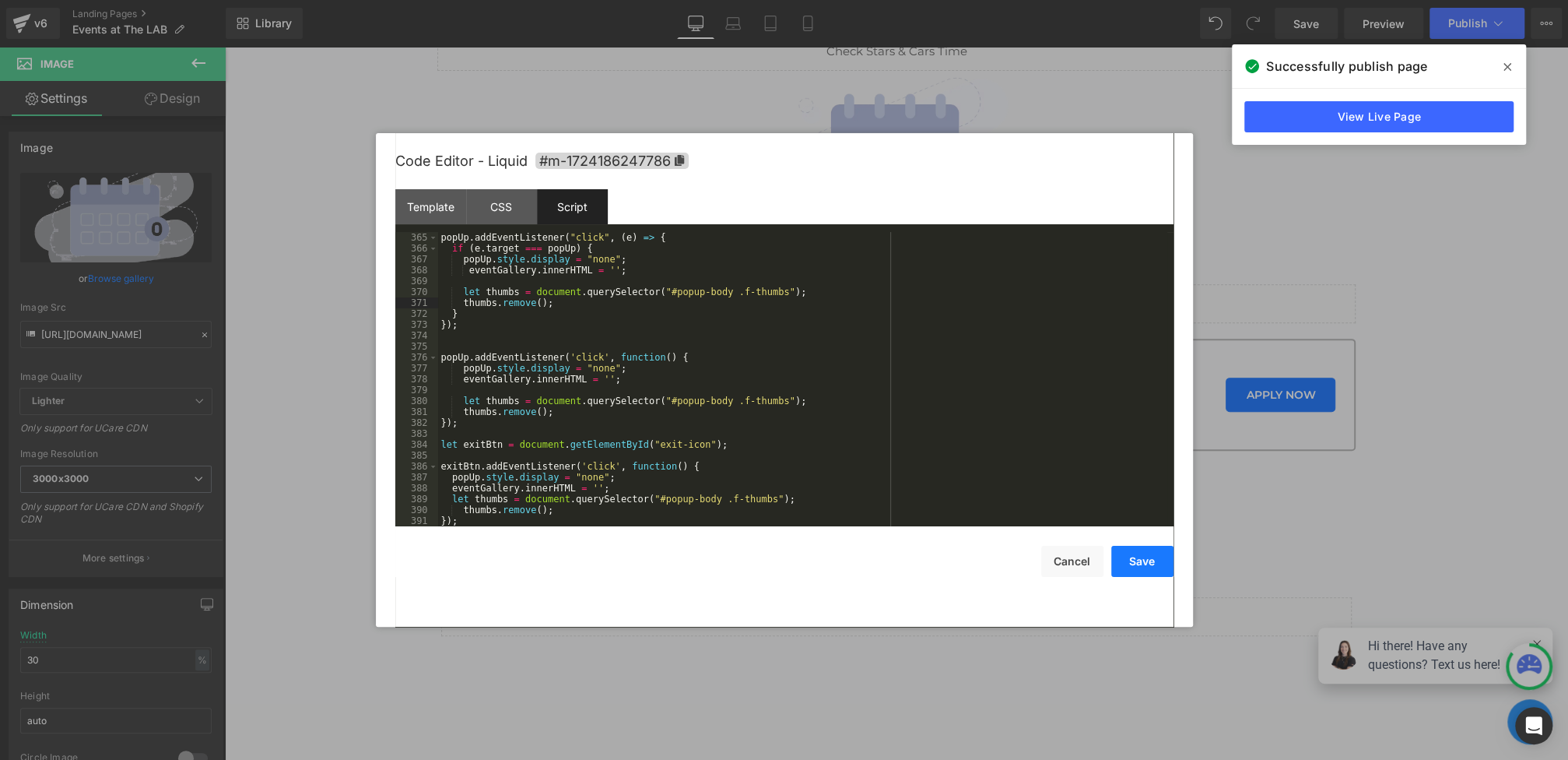
click at [1137, 560] on button "Save" at bounding box center [1142, 561] width 62 height 31
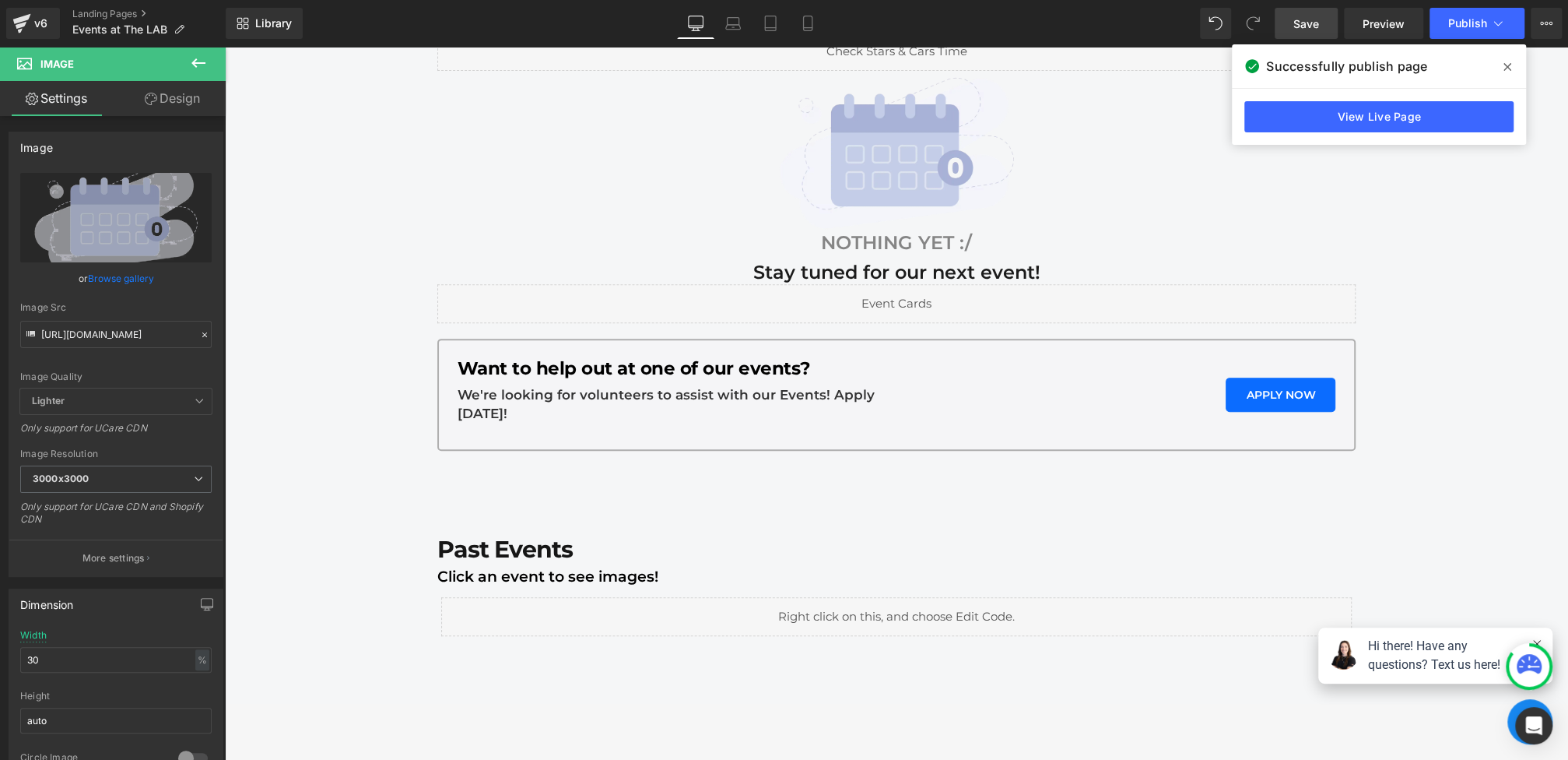
click at [1303, 16] on span "Save" at bounding box center [1306, 24] width 26 height 16
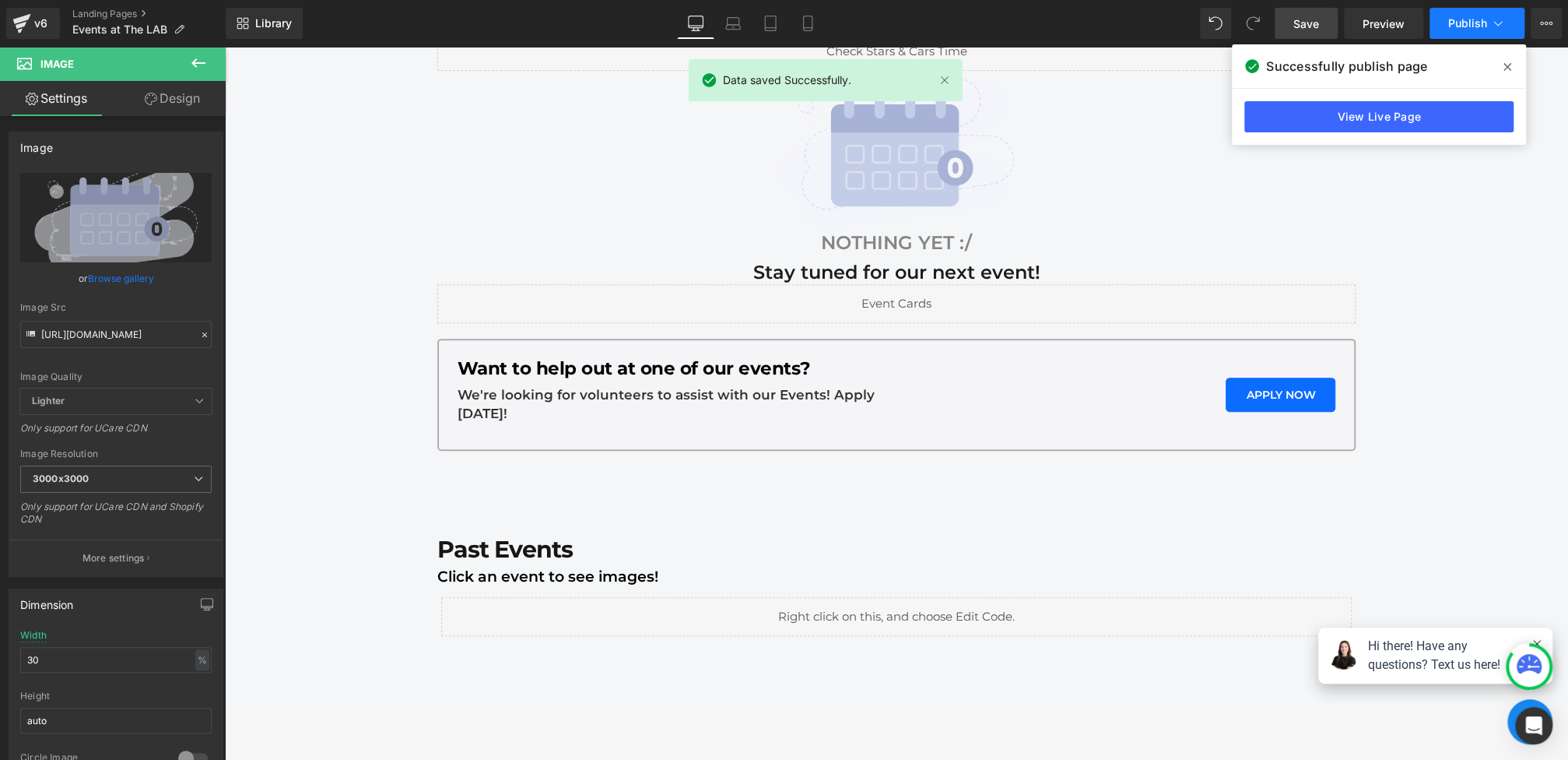
click at [1486, 18] on button "Publish" at bounding box center [1477, 23] width 95 height 31
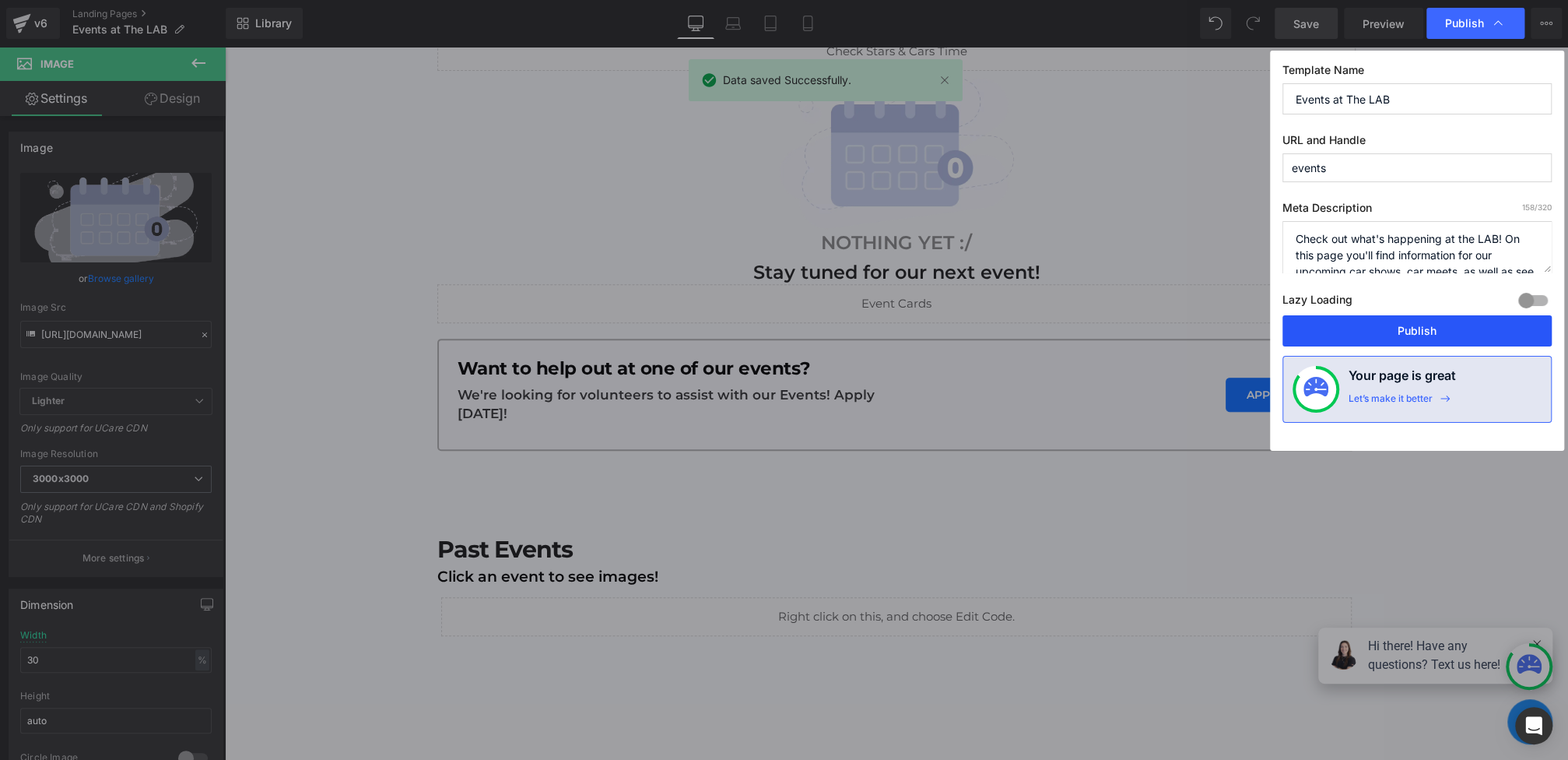
click at [1425, 321] on button "Publish" at bounding box center [1416, 330] width 269 height 31
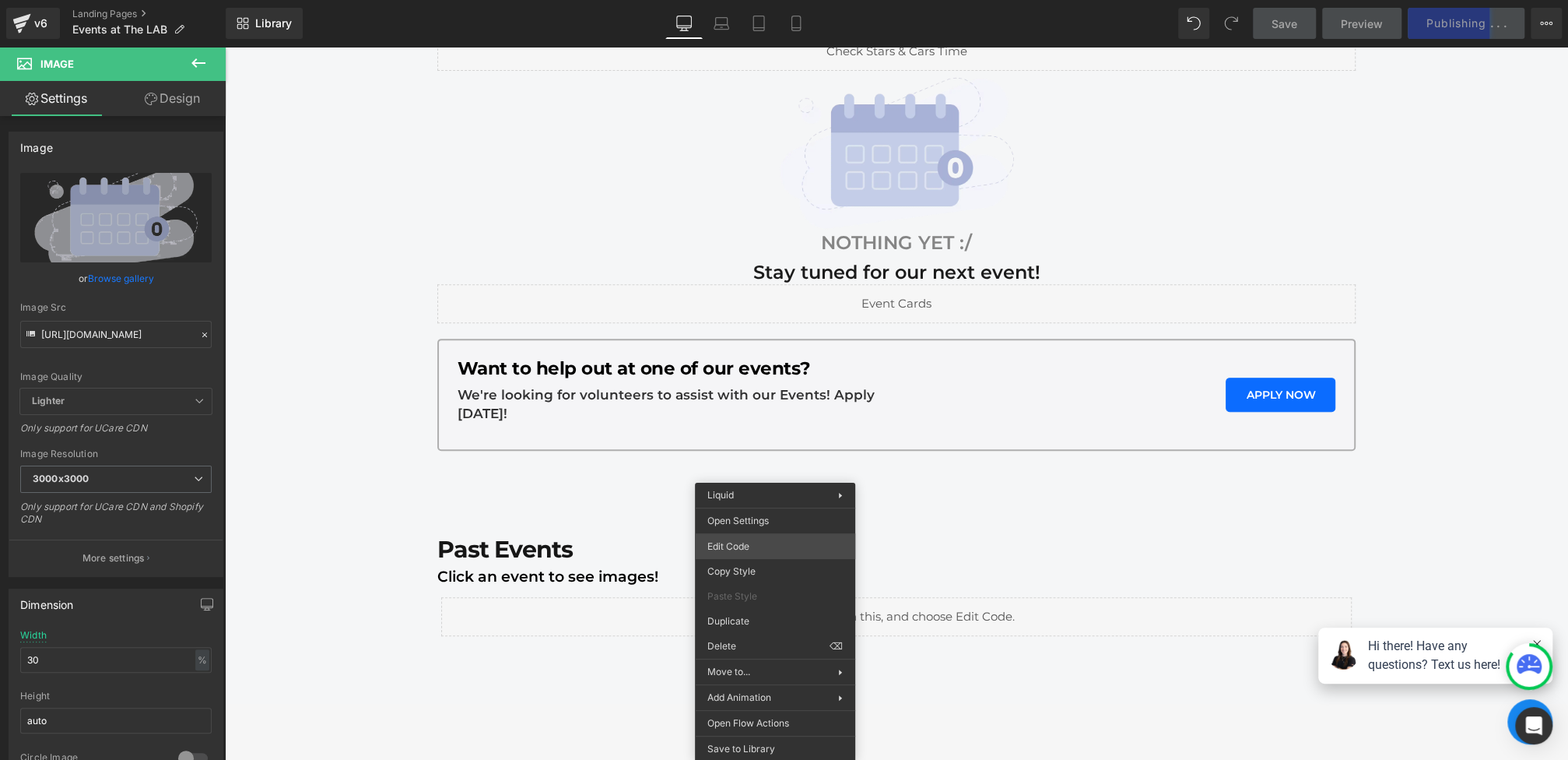
click at [750, 0] on div "You are previewing how the will restyle your page. You can not edit Elements in…" at bounding box center [784, 0] width 1568 height 0
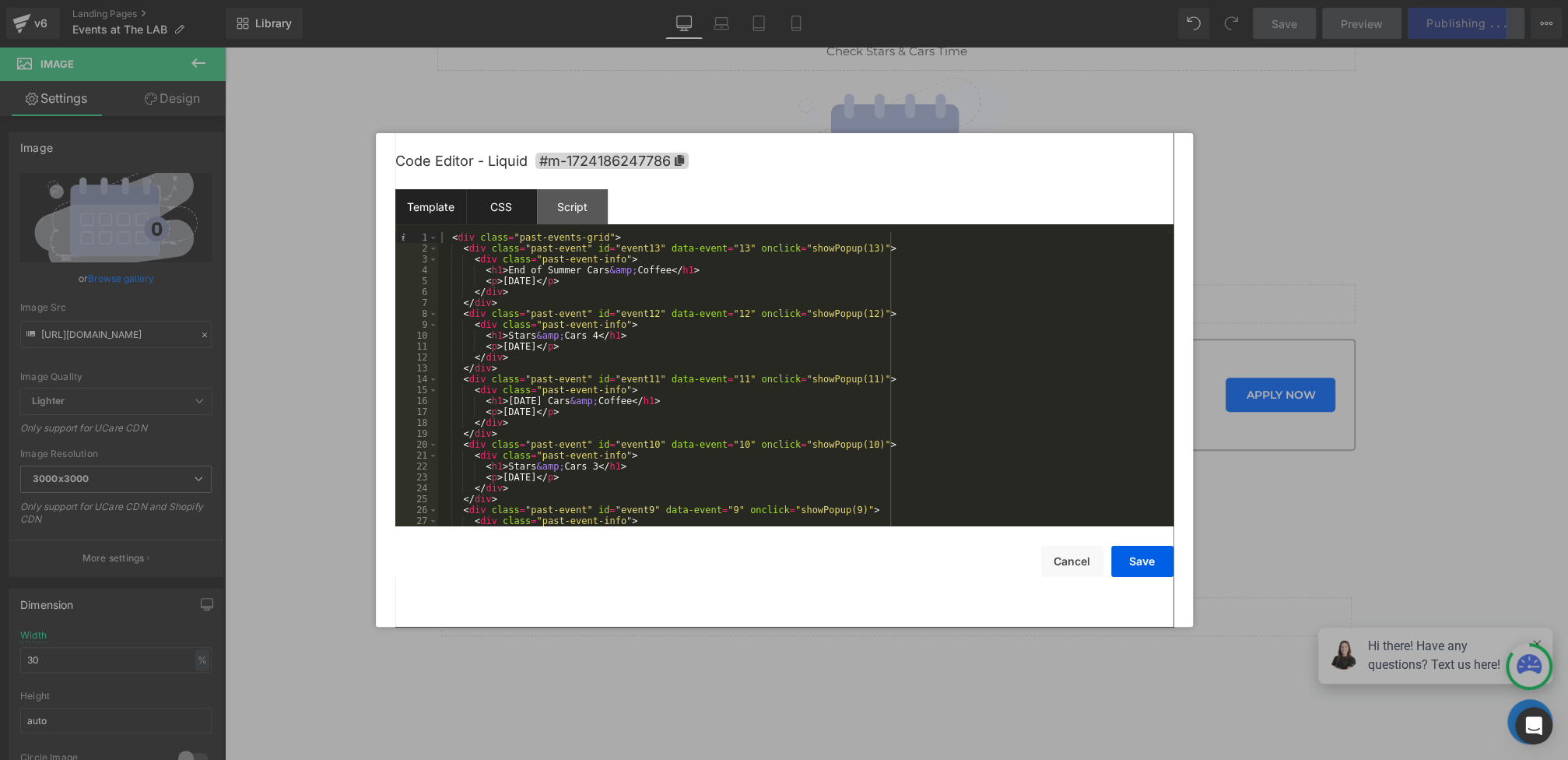
click at [507, 198] on div "CSS" at bounding box center [501, 206] width 71 height 35
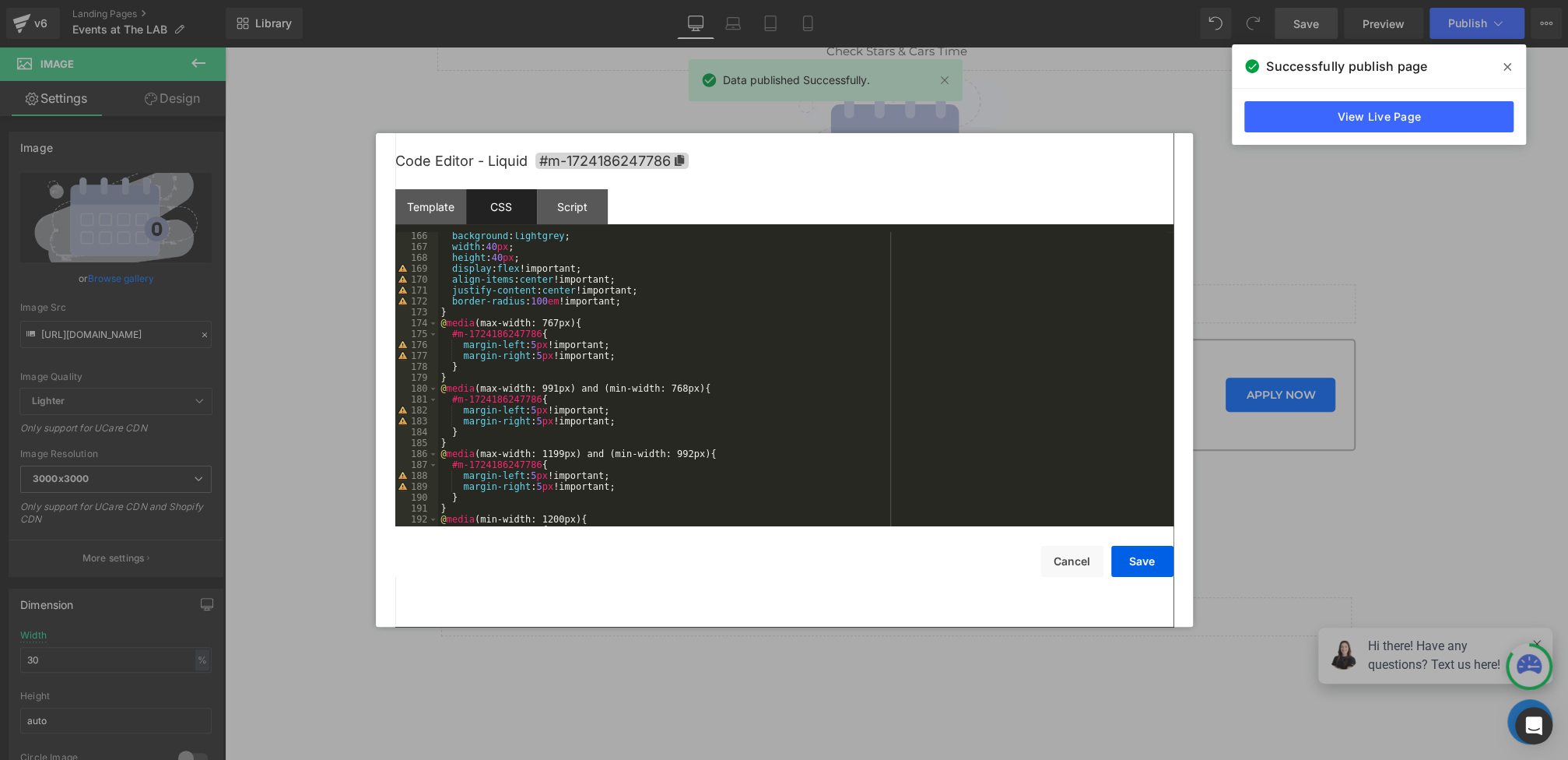
scroll to position [1737, 0]
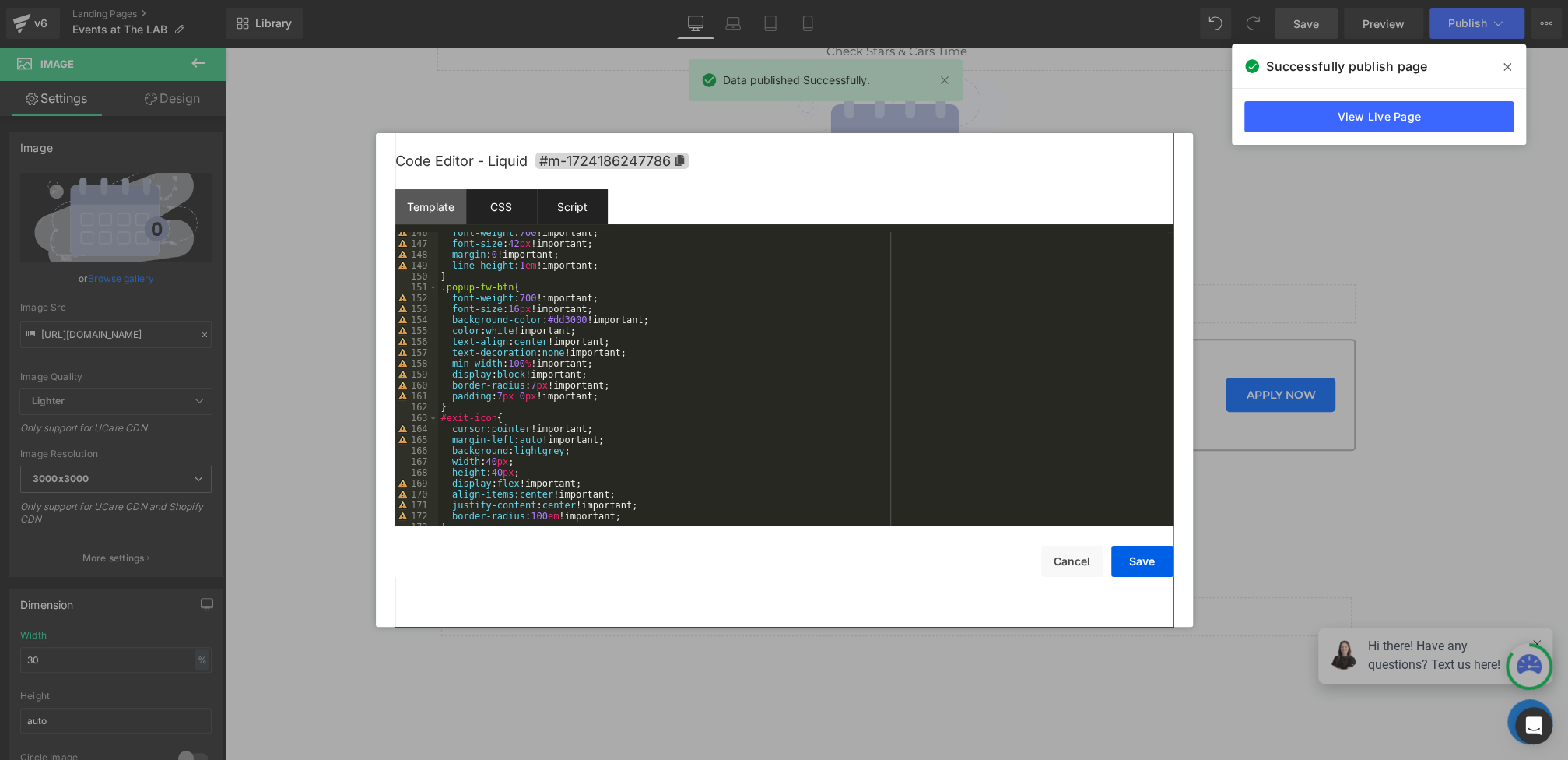
click at [556, 205] on div "Script" at bounding box center [572, 206] width 71 height 35
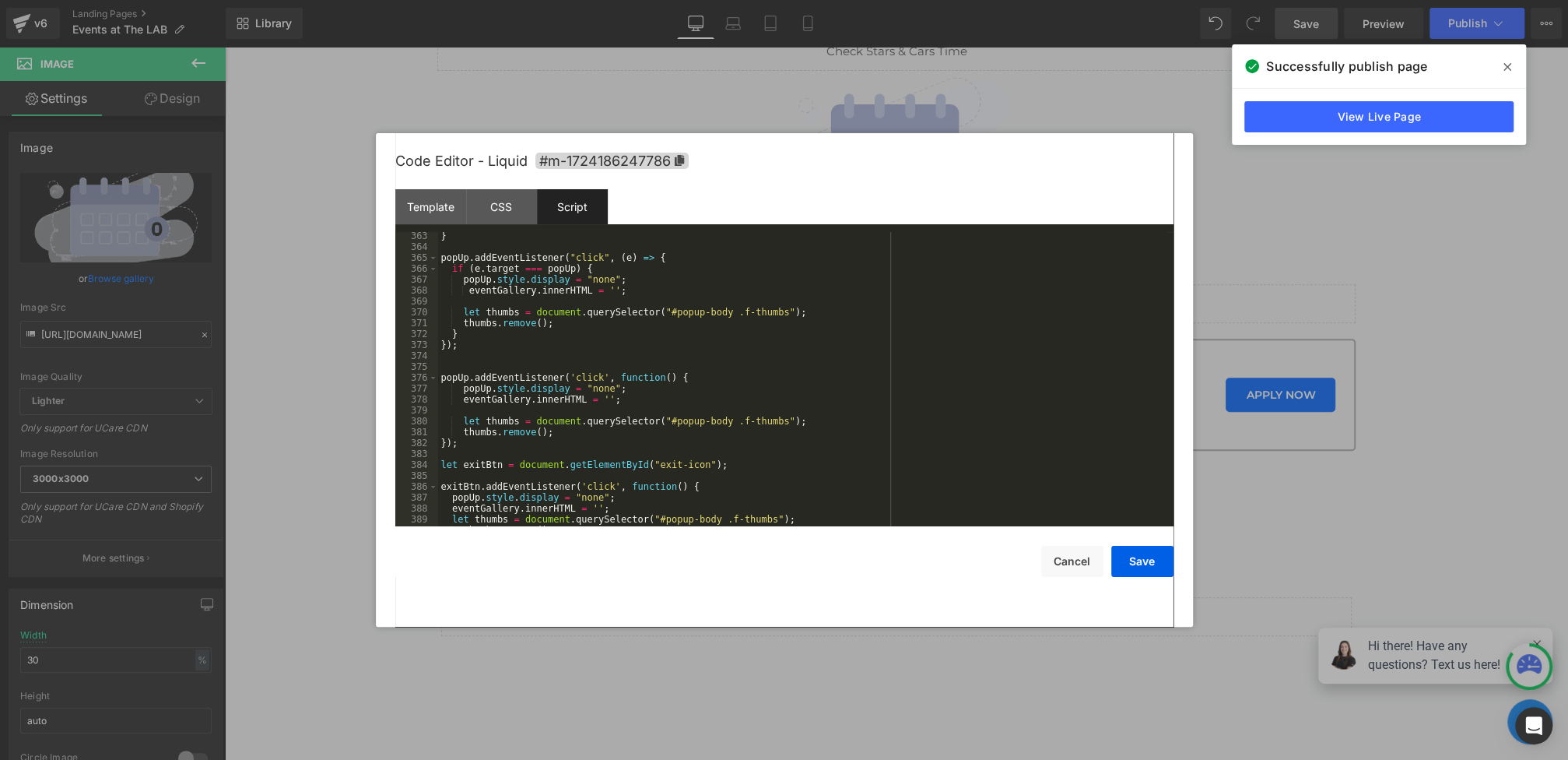
scroll to position [4258, 0]
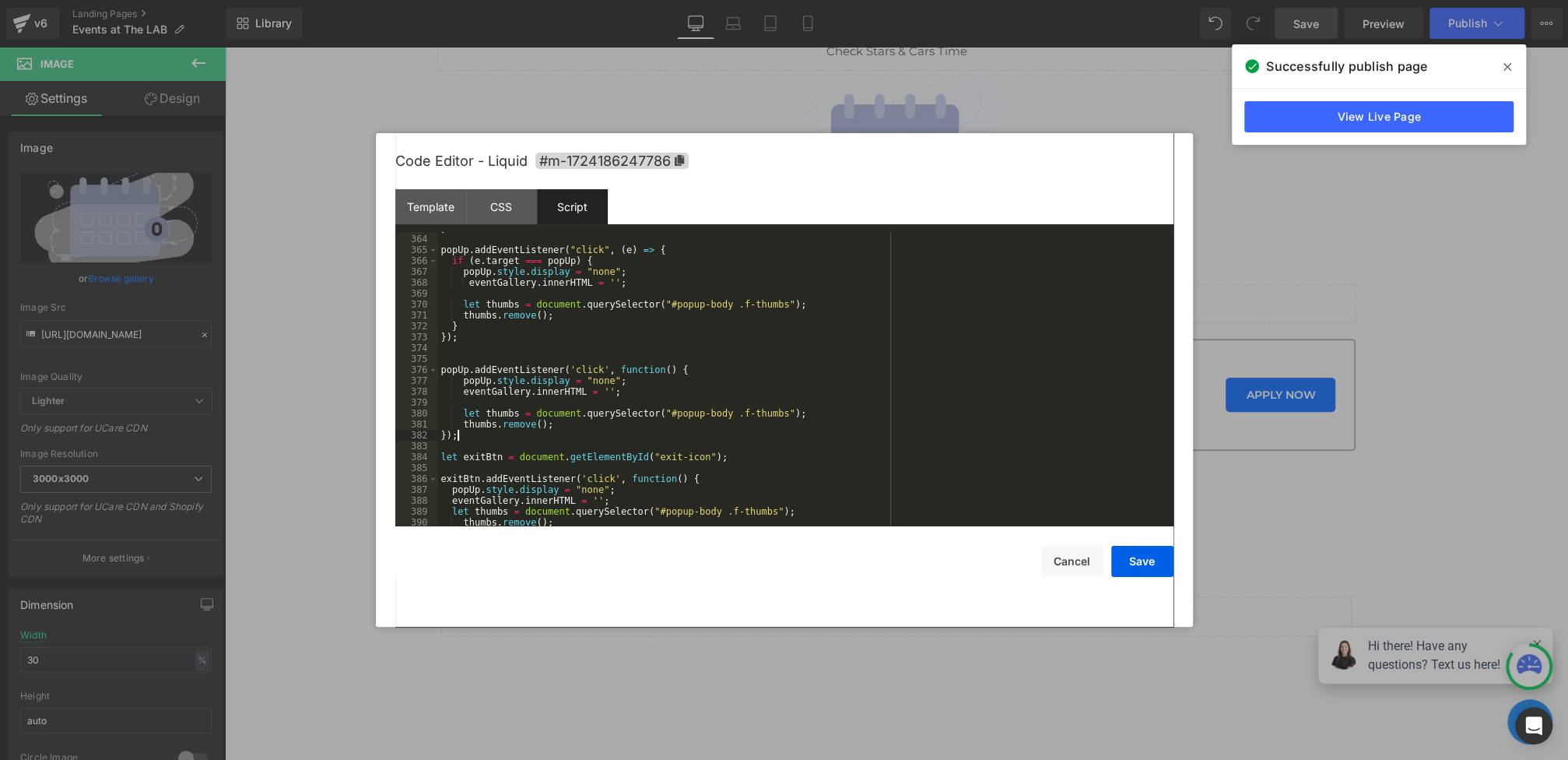
click at [470, 435] on div "} popUp . addEventListener ( "click" , ( e ) => { if ( e . target === popUp ) {…" at bounding box center [802, 381] width 729 height 316
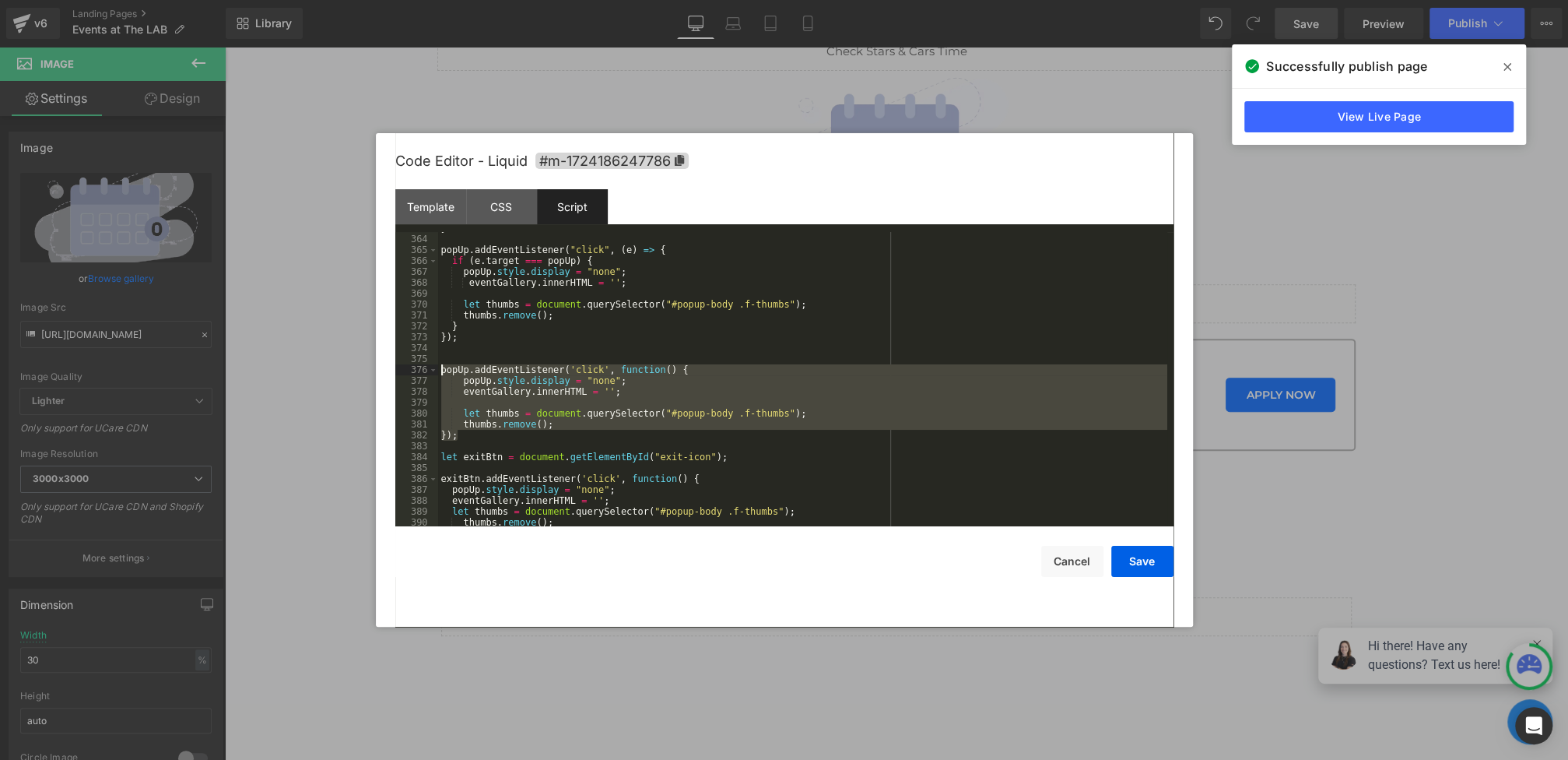
click at [444, 373] on div "} popUp . addEventListener ( "click" , ( e ) => { if ( e . target === popUp ) {…" at bounding box center [802, 381] width 729 height 316
click at [1156, 568] on button "Save" at bounding box center [1142, 561] width 62 height 31
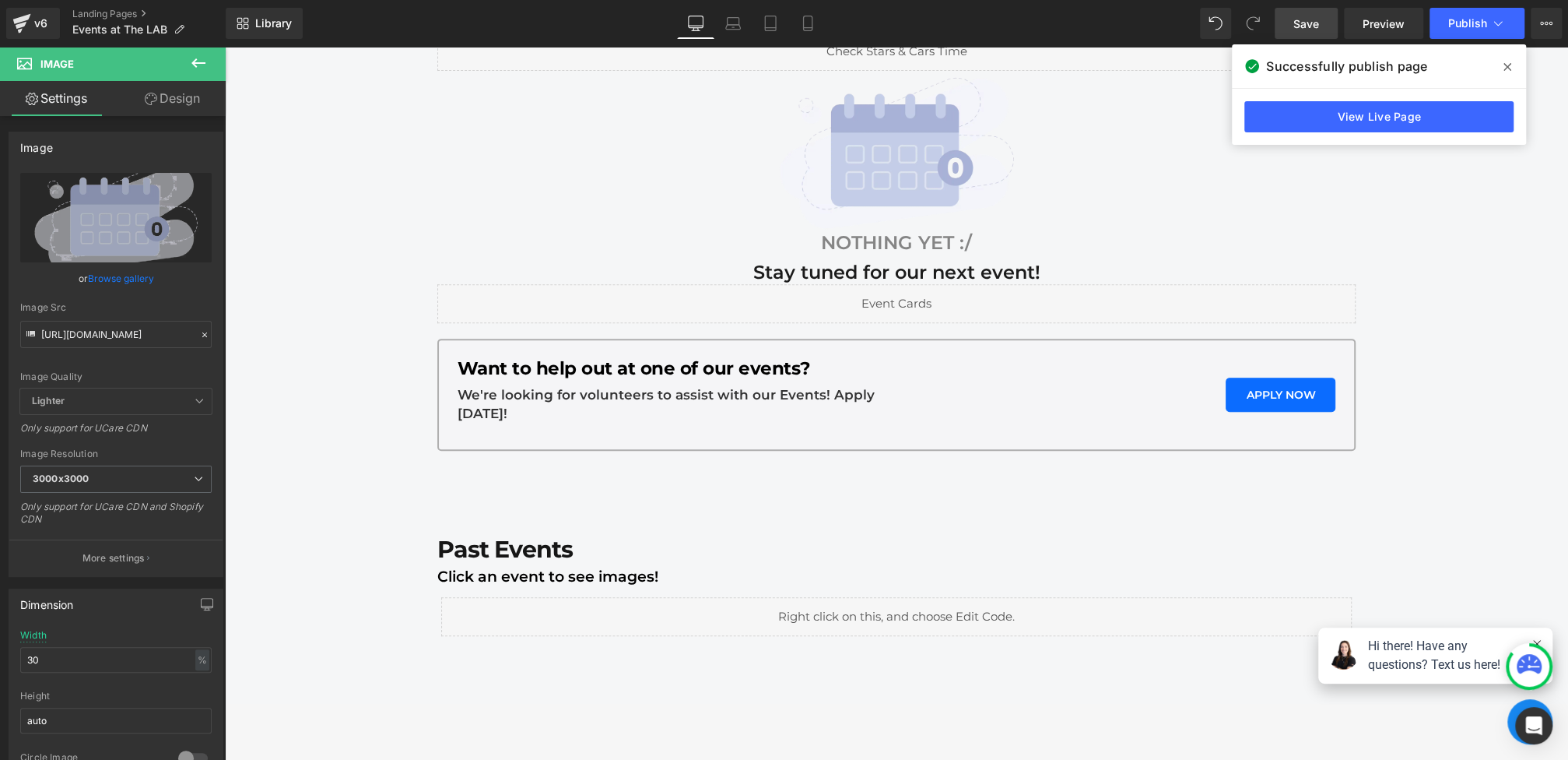
click at [1281, 43] on div "Library Desktop Desktop Laptop Tablet Mobile Save Preview Publish Scheduled Vie…" at bounding box center [897, 23] width 1342 height 47
click at [1291, 33] on link "Save" at bounding box center [1306, 23] width 63 height 31
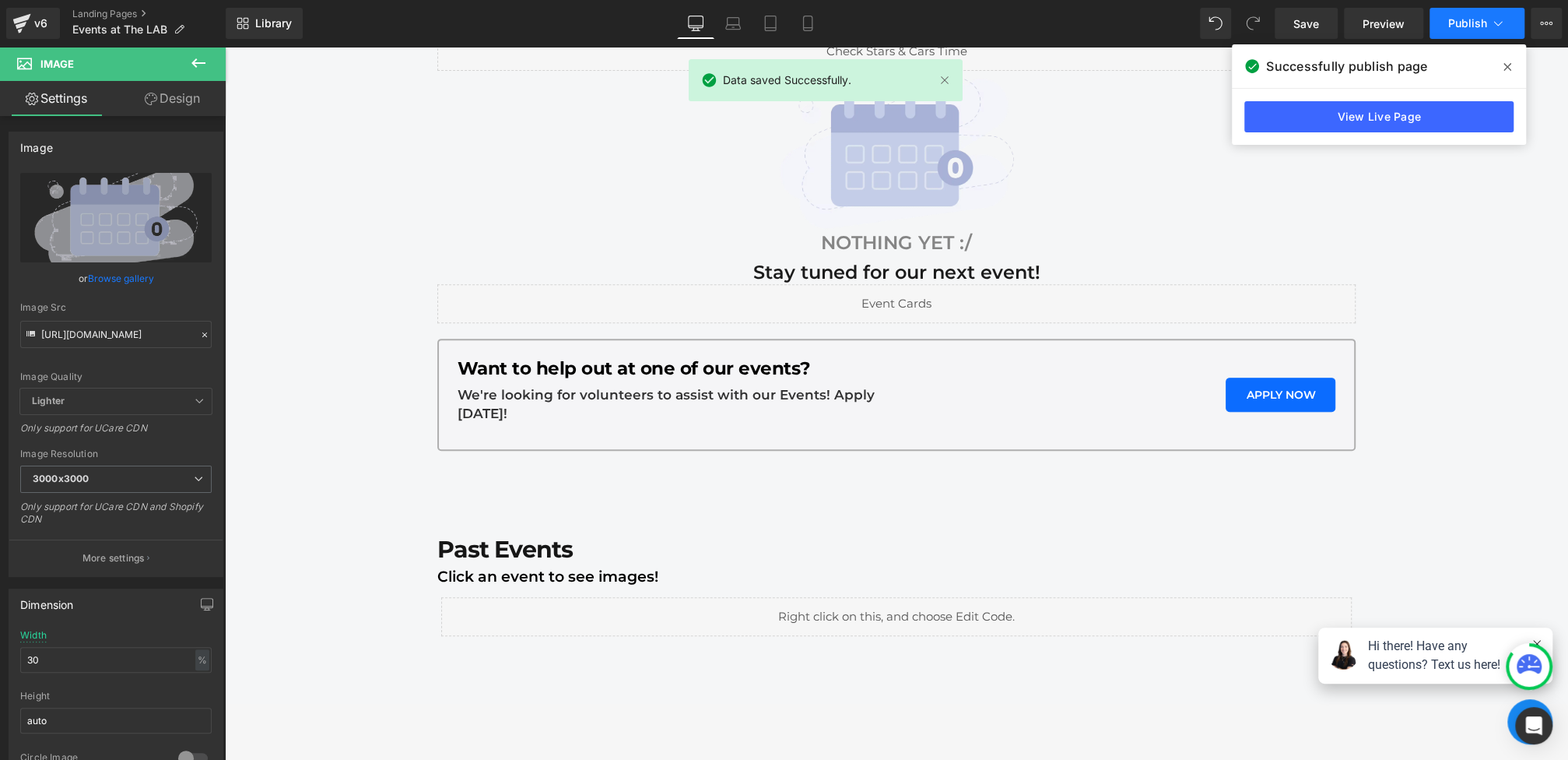
click at [1487, 23] on button "Publish" at bounding box center [1477, 23] width 95 height 31
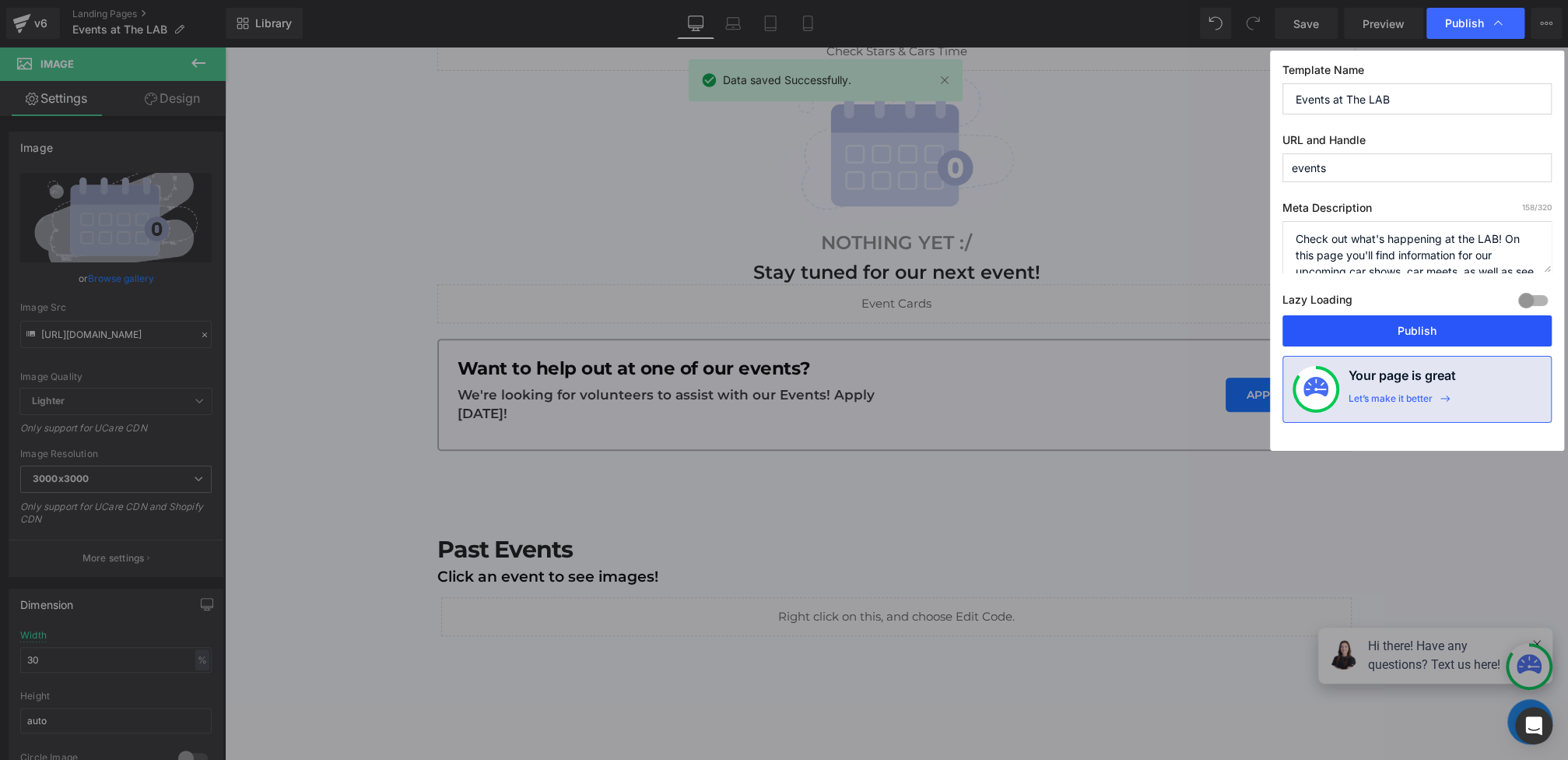
click at [1402, 338] on button "Publish" at bounding box center [1416, 330] width 269 height 31
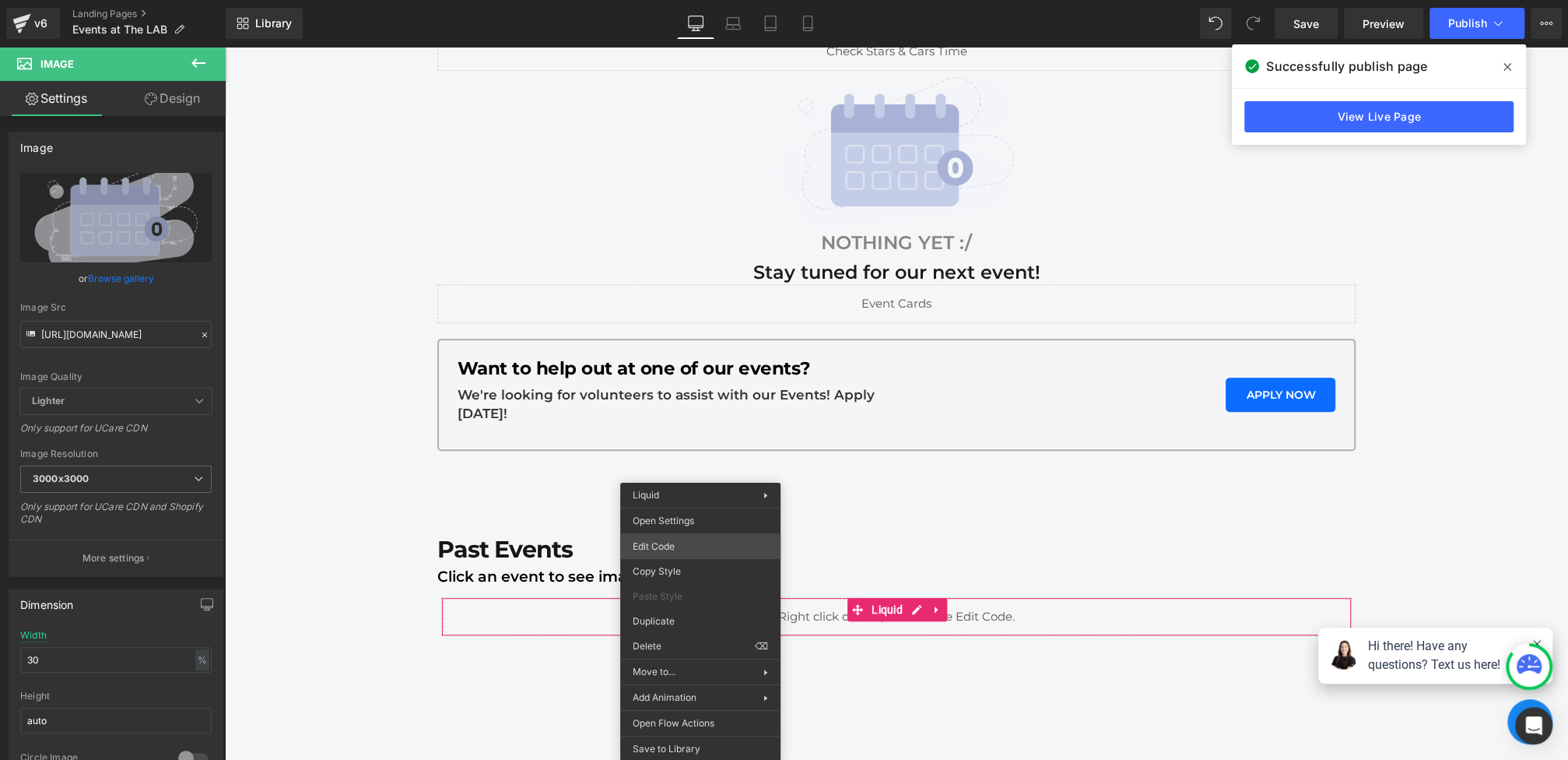
click at [679, 0] on div "You are previewing how the will restyle your page. You can not edit Elements in…" at bounding box center [784, 0] width 1568 height 0
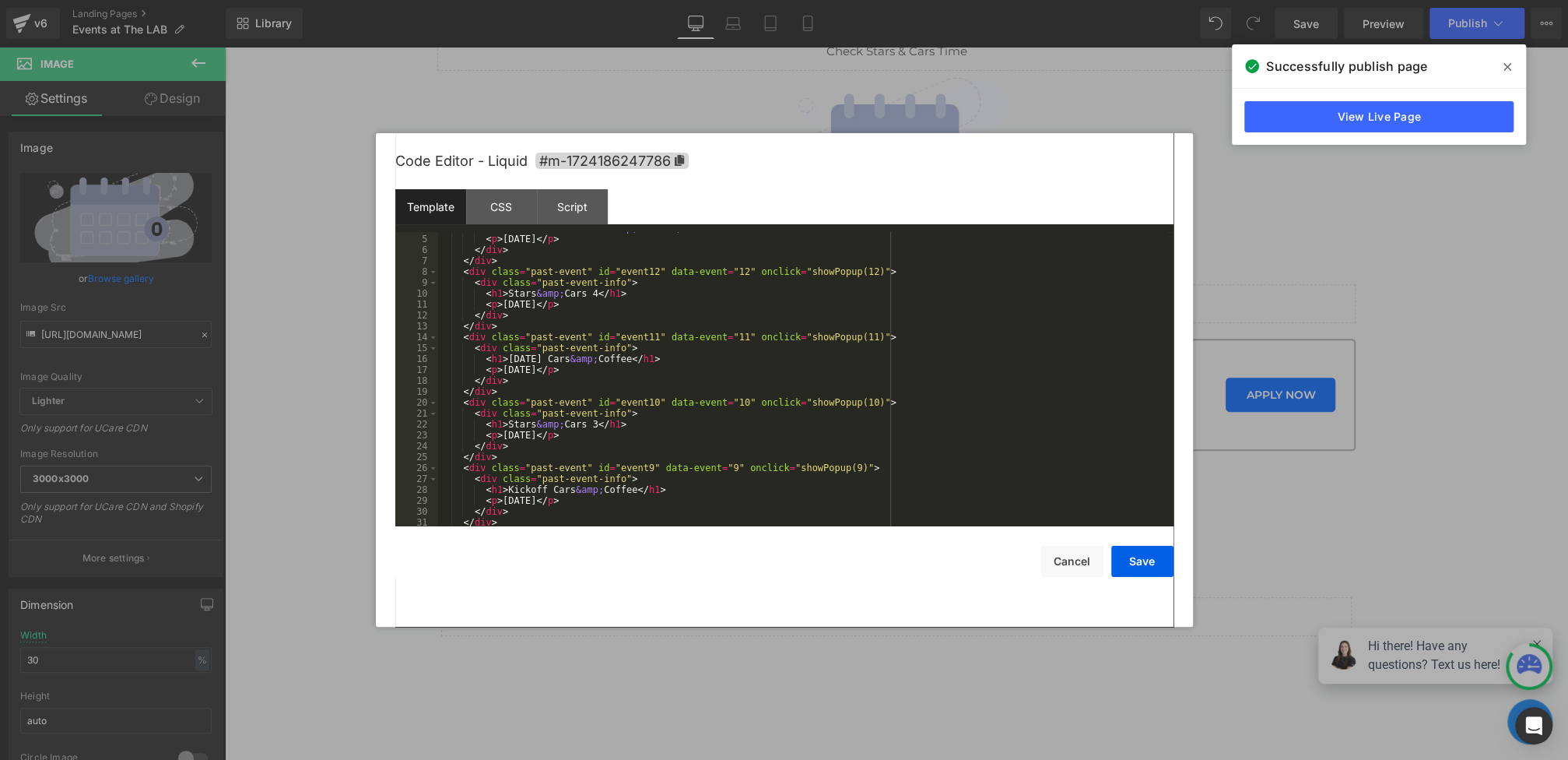
scroll to position [784, 0]
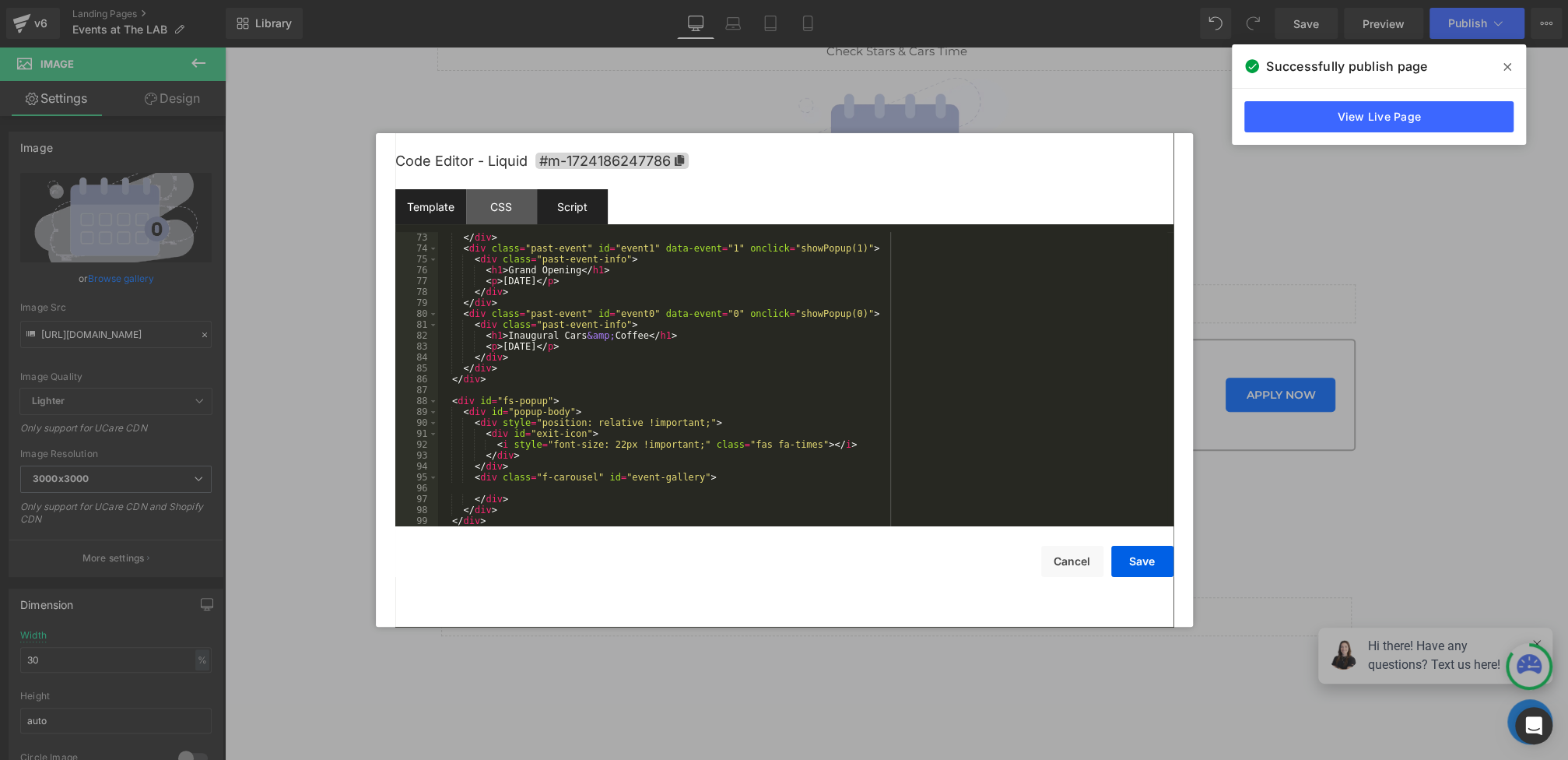
click at [590, 198] on div "Script" at bounding box center [572, 206] width 71 height 35
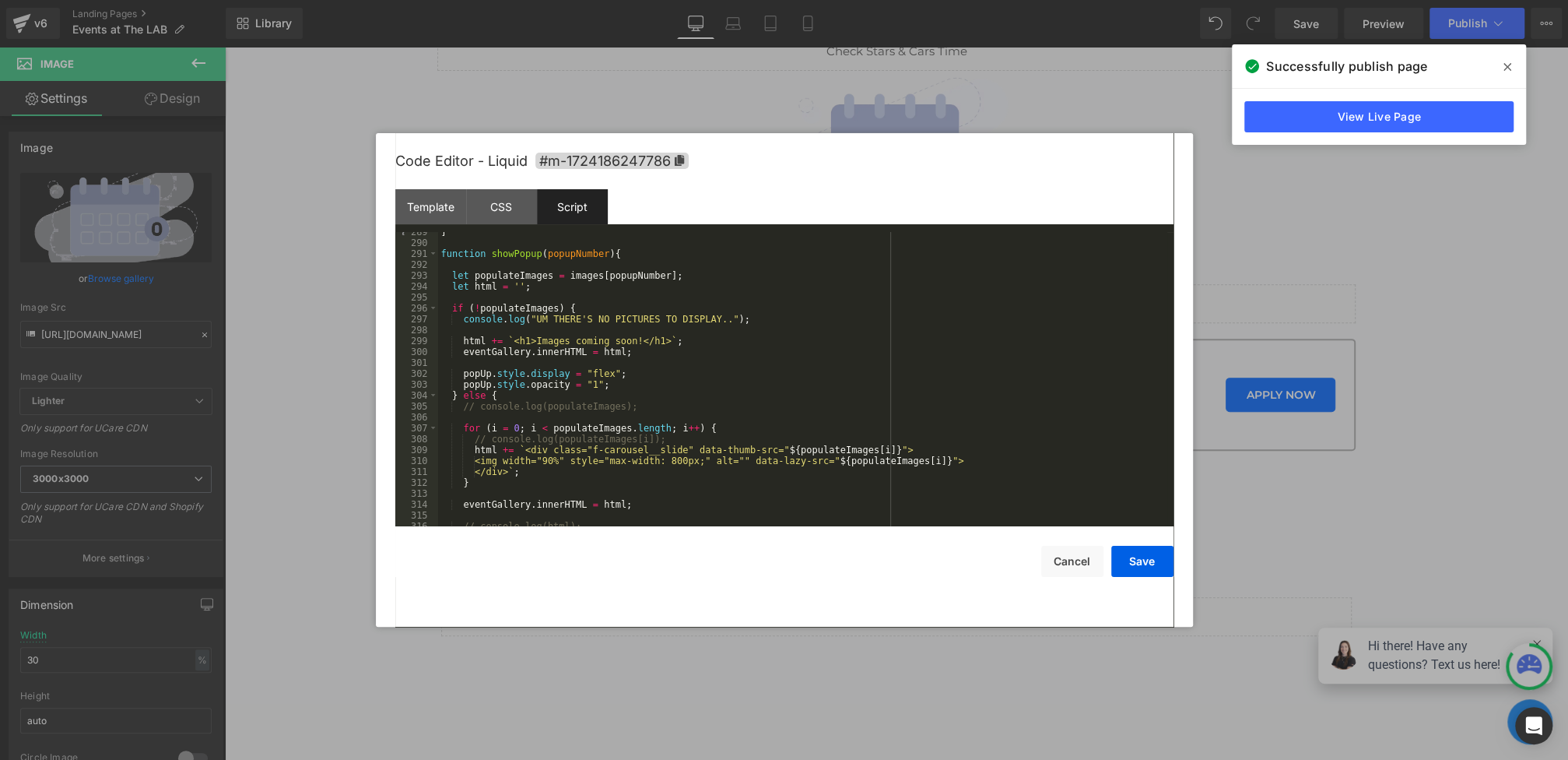
scroll to position [3459, 0]
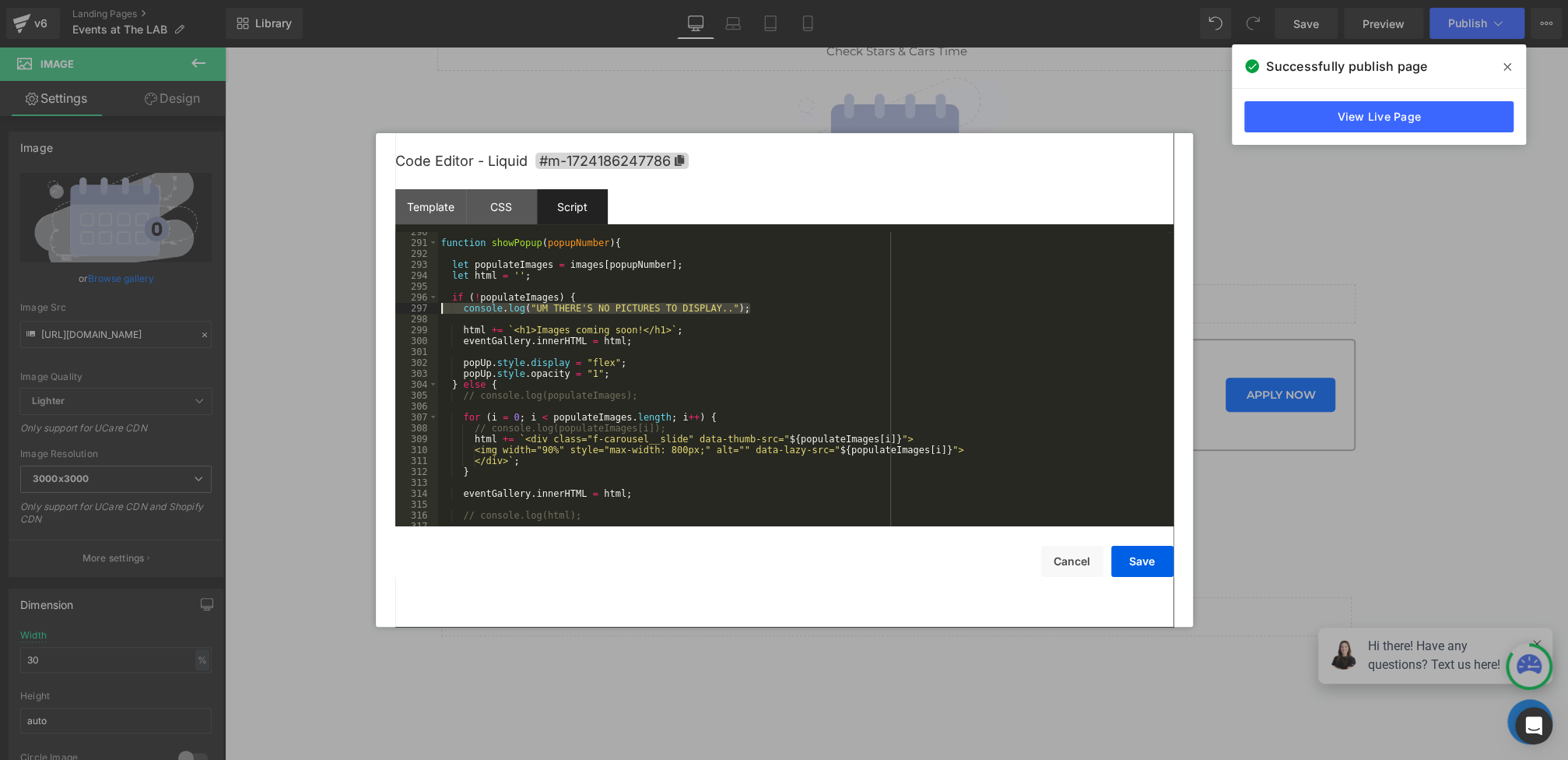
drag, startPoint x: 750, startPoint y: 303, endPoint x: 419, endPoint y: 308, distance: 330.8
click at [418, 308] on pre "290 291 292 293 294 295 296 297 298 299 300 301 302 303 304 305 306 307 308 309…" at bounding box center [784, 379] width 778 height 294
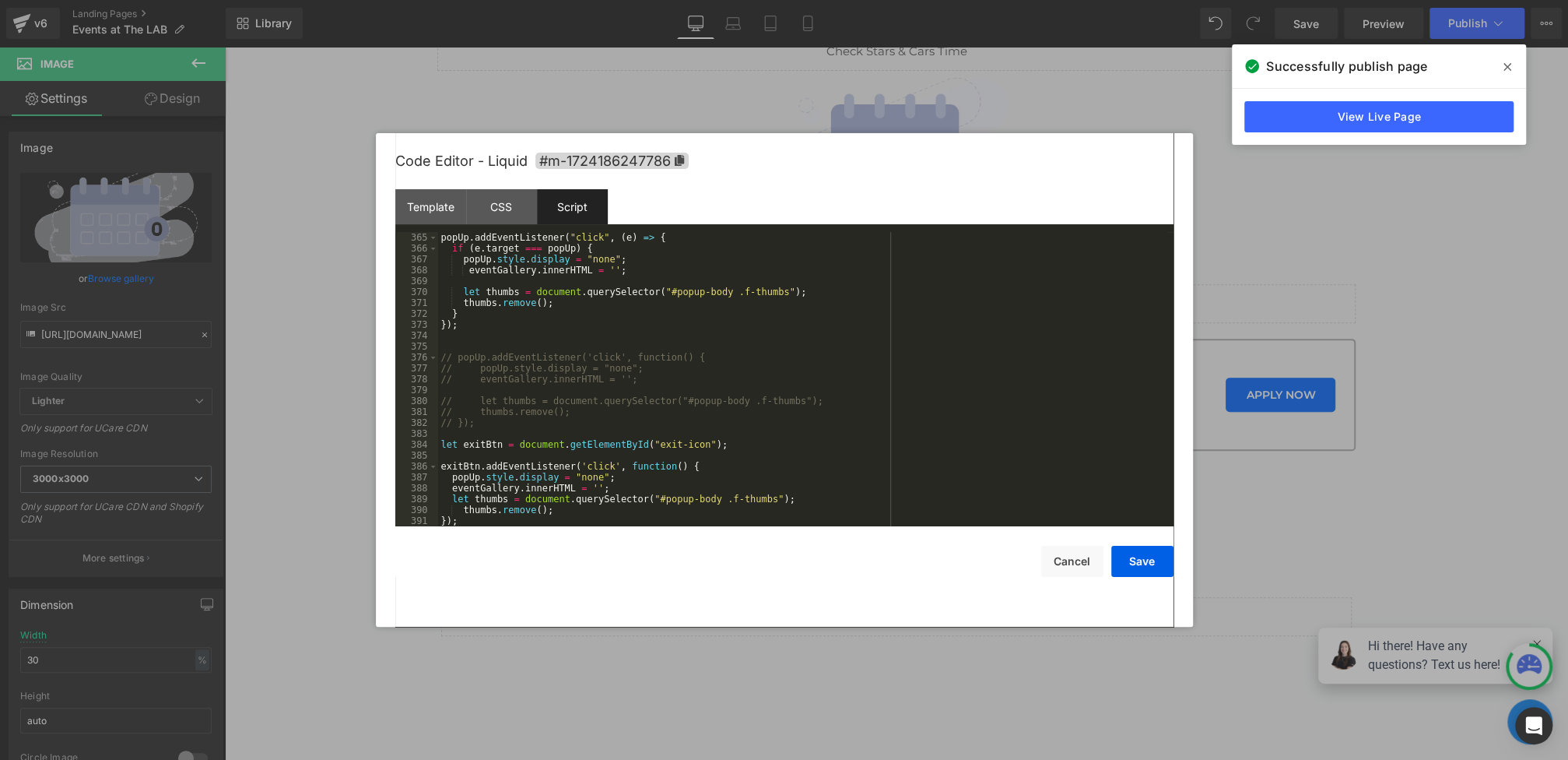
scroll to position [4271, 0]
click at [433, 198] on div "Template" at bounding box center [430, 206] width 71 height 35
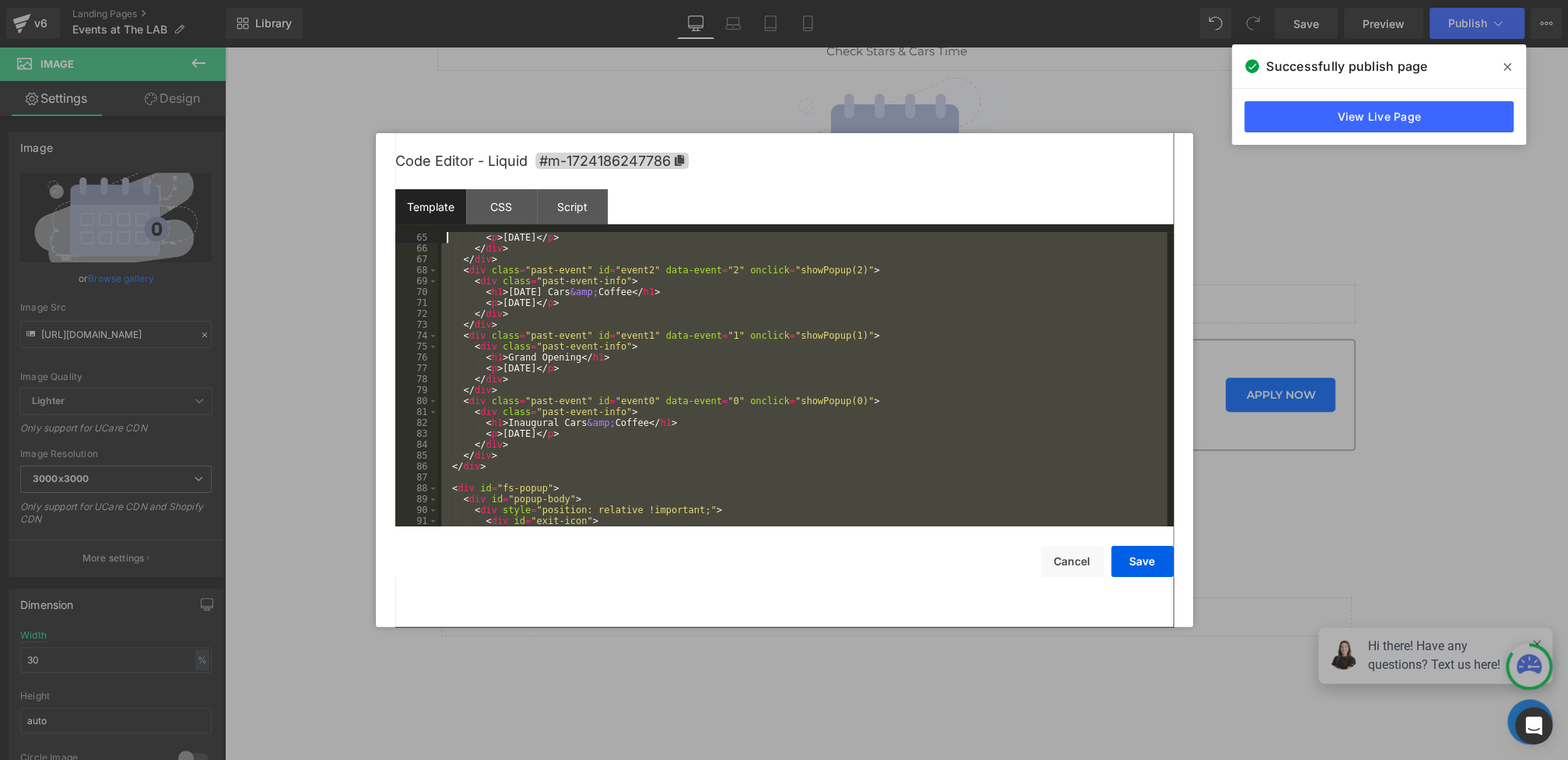
scroll to position [0, 0]
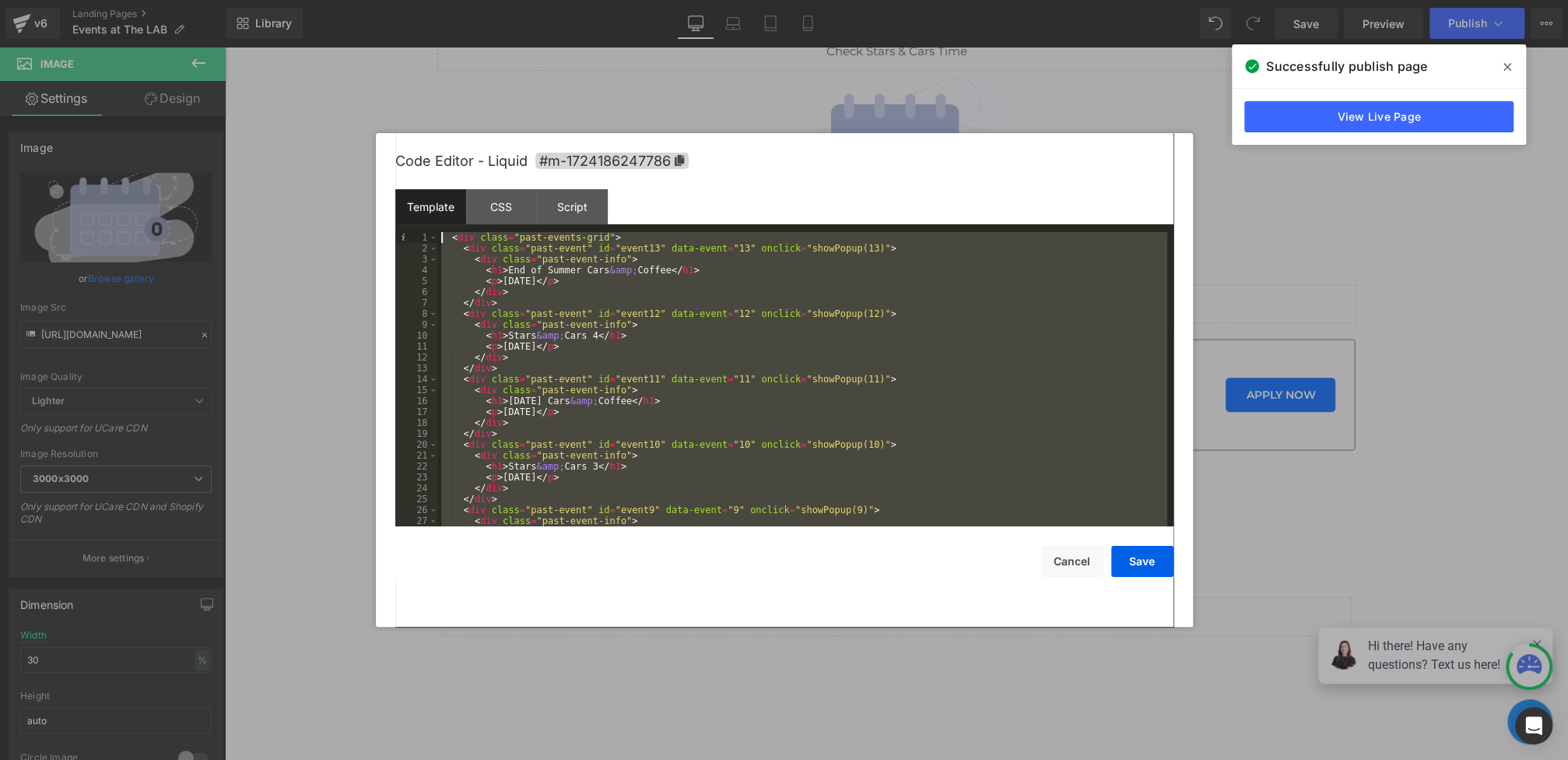
drag, startPoint x: 507, startPoint y: 521, endPoint x: 396, endPoint y: 72, distance: 462.4
click at [396, 72] on body "You are previewing how the will restyle your page. You can not edit Elements in…" at bounding box center [784, 380] width 1568 height 760
click at [518, 204] on div "CSS" at bounding box center [501, 206] width 71 height 35
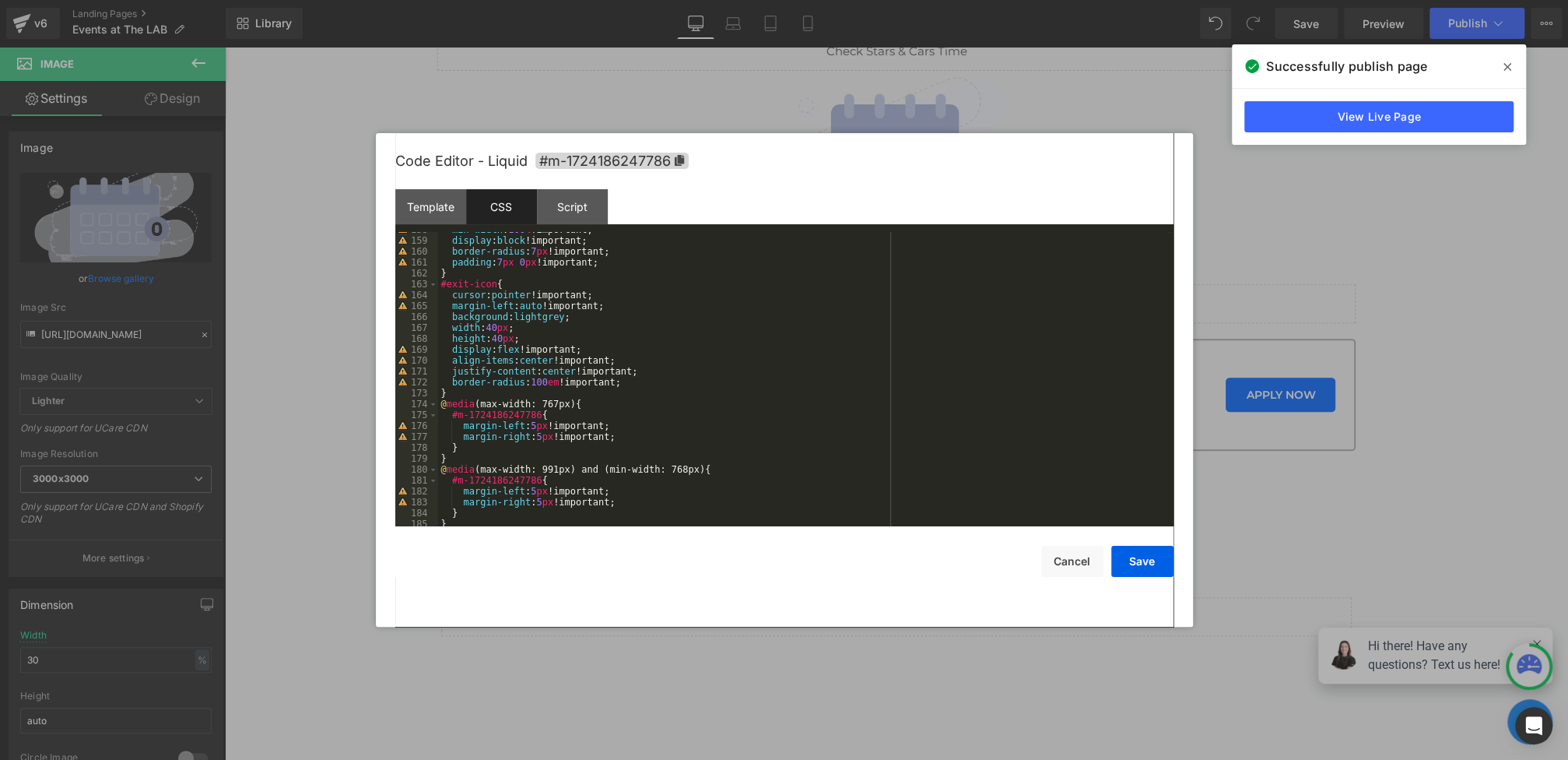
scroll to position [2114, 0]
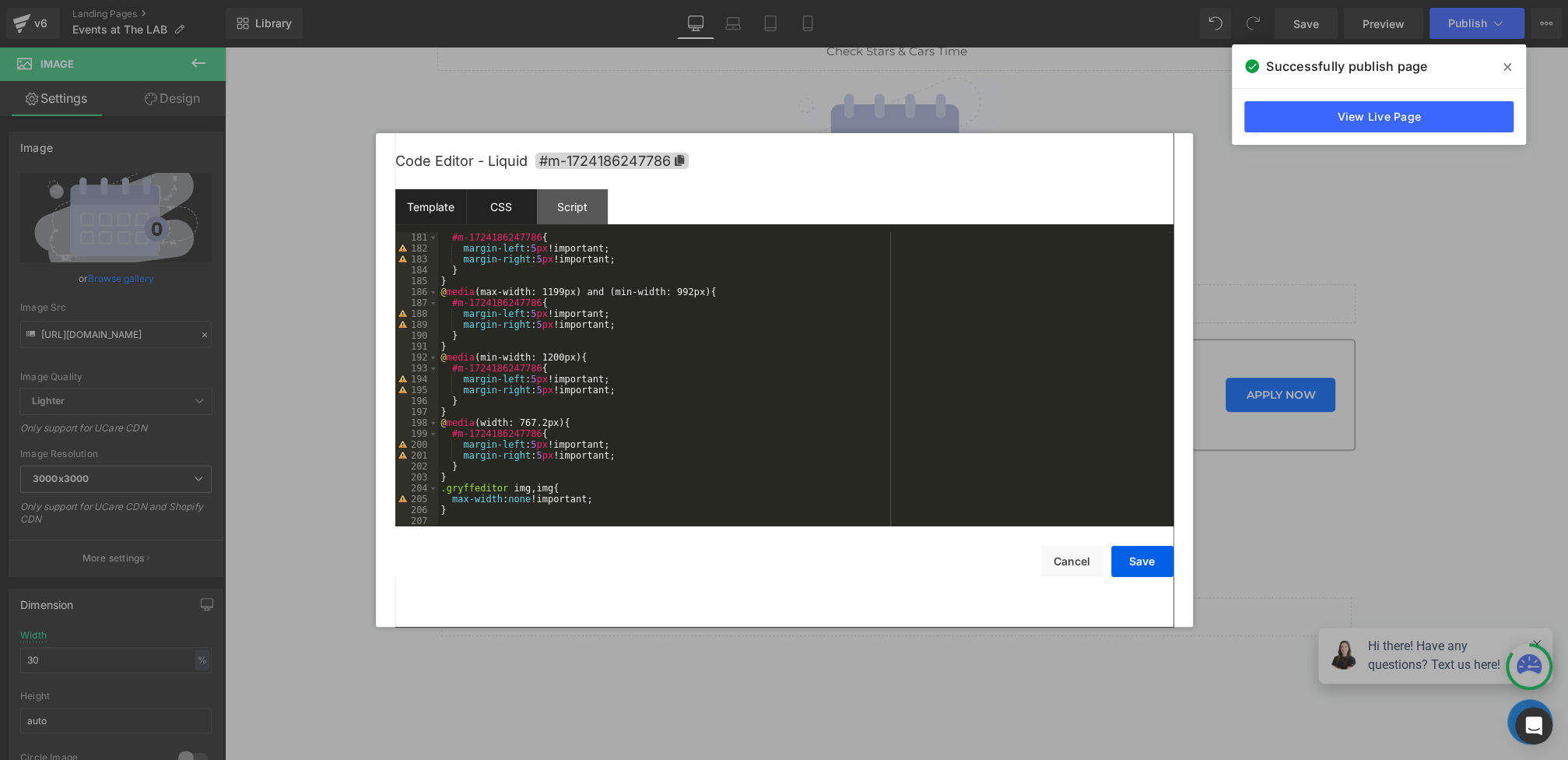
click at [417, 197] on div "Template" at bounding box center [430, 206] width 71 height 35
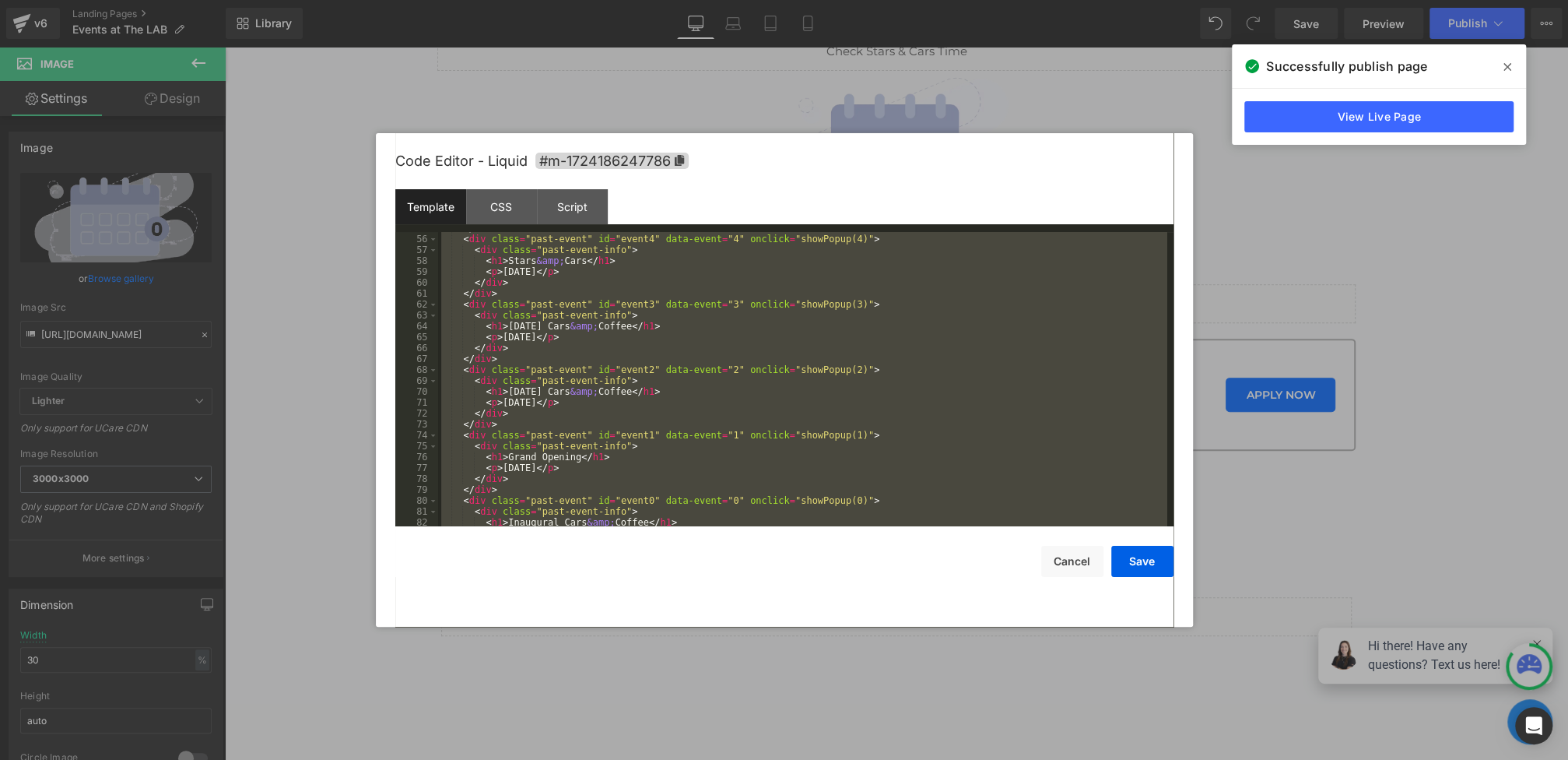
scroll to position [784, 0]
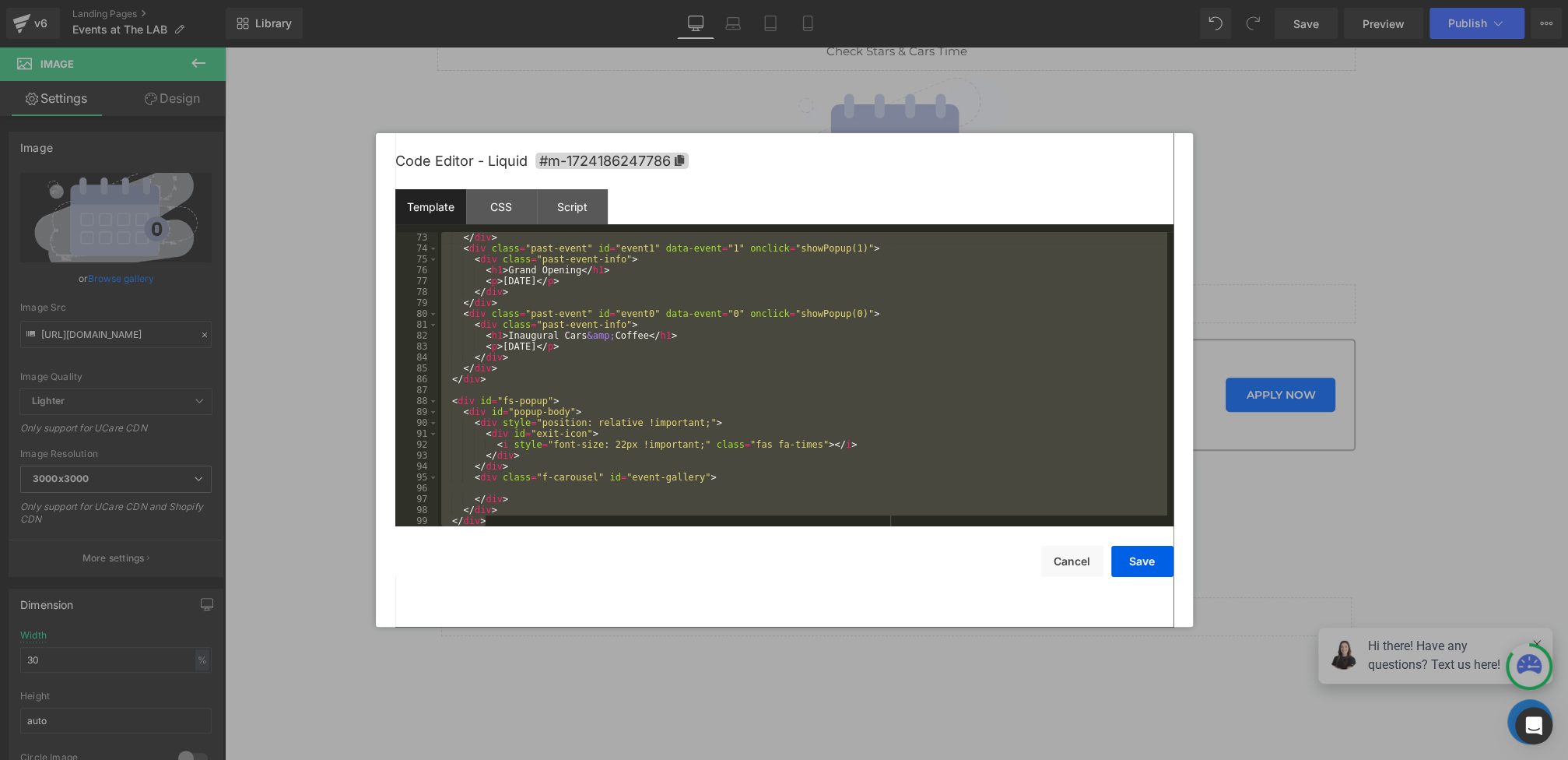
click at [516, 524] on div "</ div > < div class = "past-event" id = "event1" data-event = "1" onclick = "s…" at bounding box center [802, 390] width 729 height 316
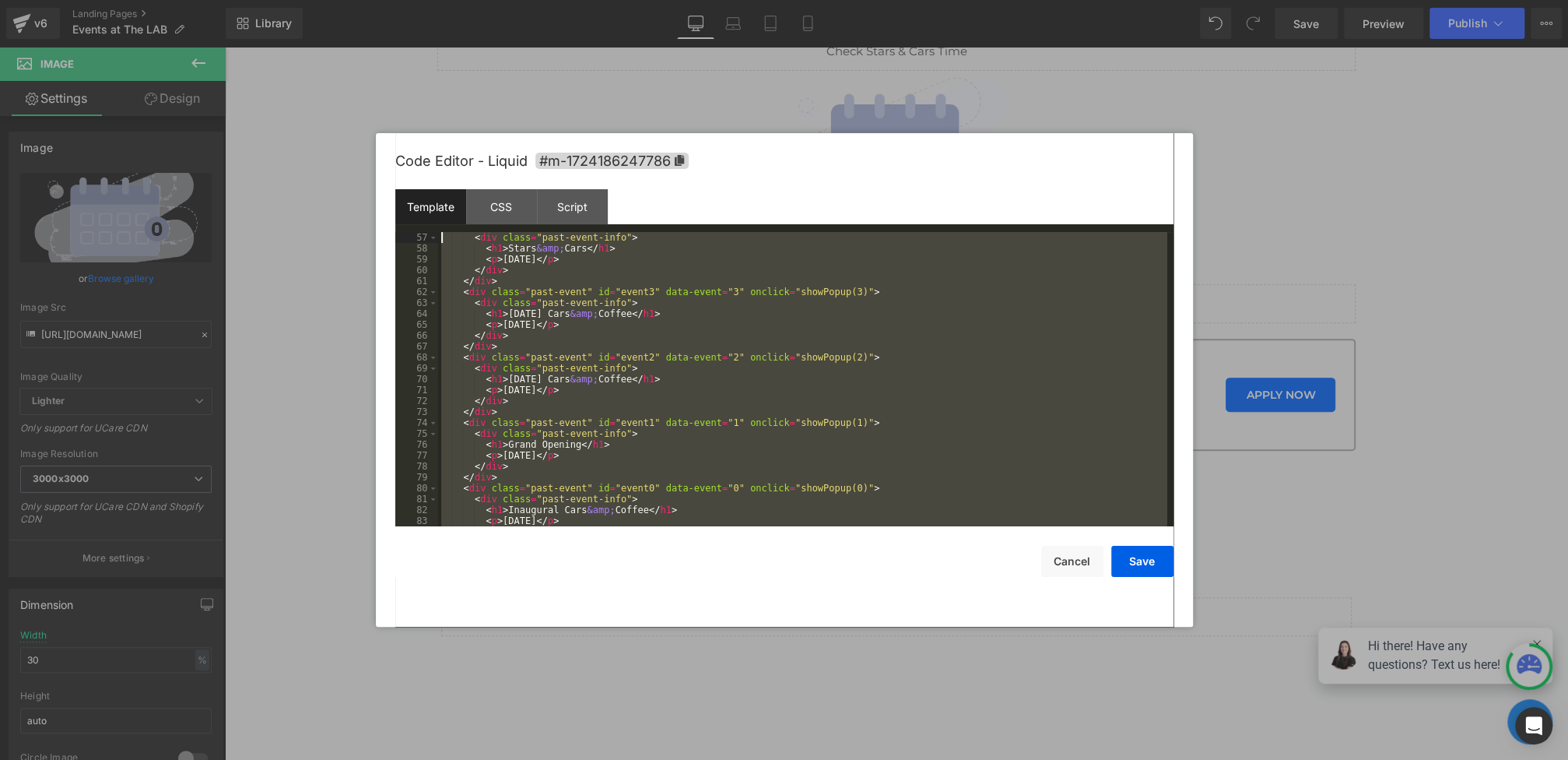
scroll to position [0, 0]
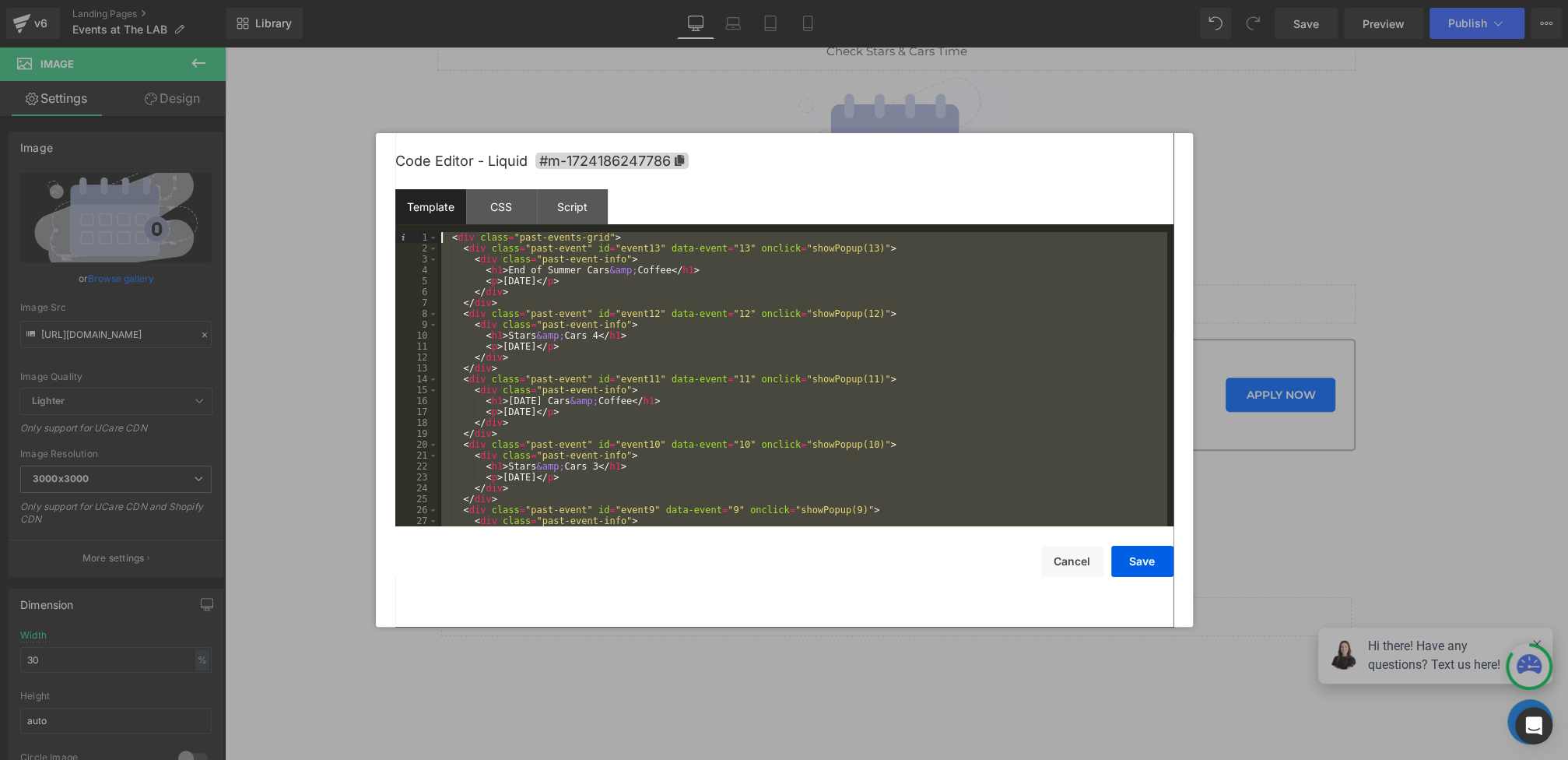
drag, startPoint x: 535, startPoint y: 524, endPoint x: 286, endPoint y: 51, distance: 535.0
click at [286, 51] on body "You are previewing how the will restyle your page. You can not edit Elements in…" at bounding box center [784, 380] width 1568 height 760
click at [564, 219] on div "Script" at bounding box center [572, 206] width 71 height 35
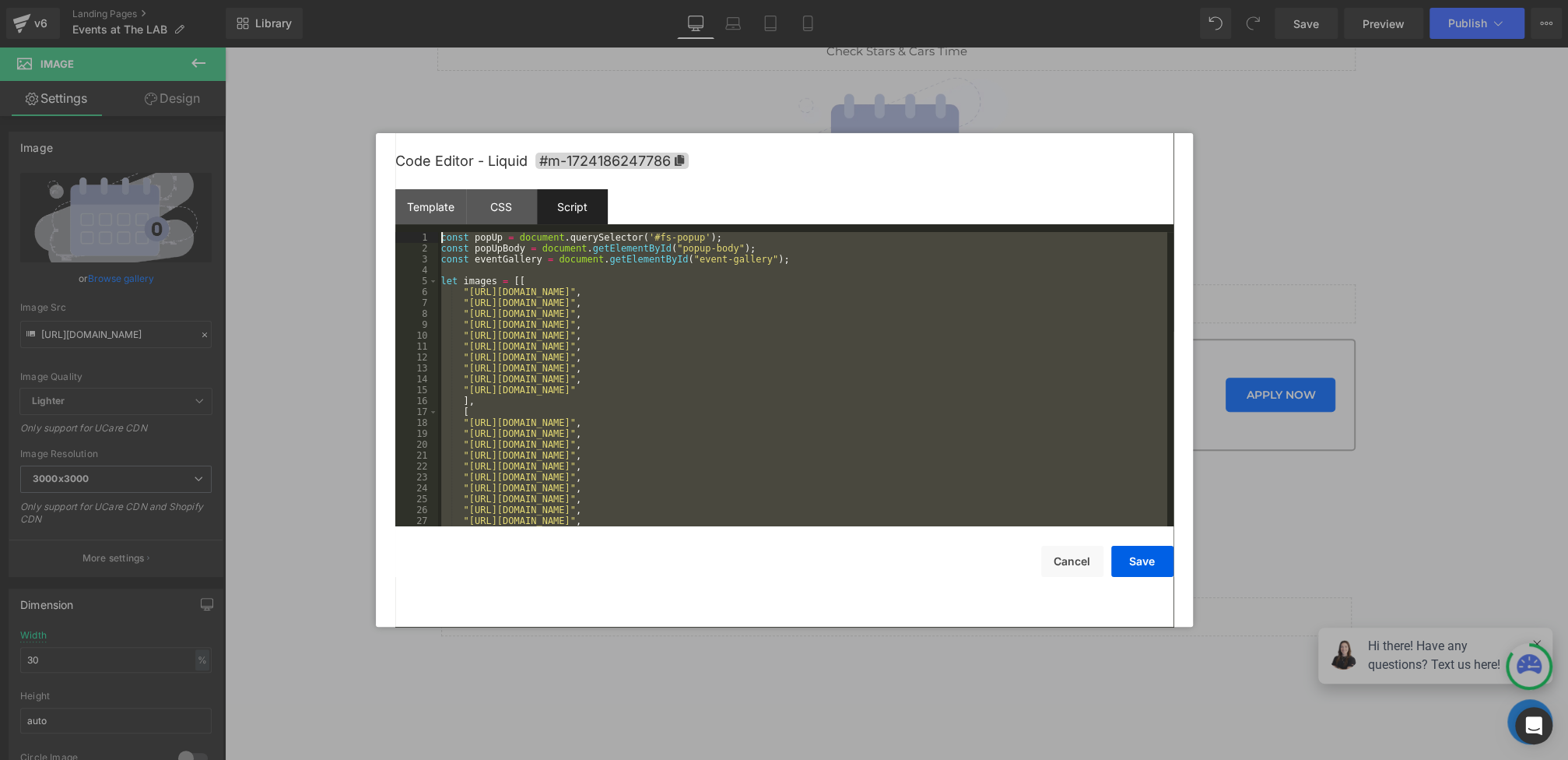
drag, startPoint x: 477, startPoint y: 521, endPoint x: 372, endPoint y: -23, distance: 554.0
click at [372, 0] on html "You are previewing how the will restyle your page. You can not edit Elements in…" at bounding box center [784, 380] width 1568 height 760
click at [806, 417] on div "const popUp = document . querySelector ( '#fs-popup' ) ; const popUpBody = docu…" at bounding box center [802, 390] width 729 height 316
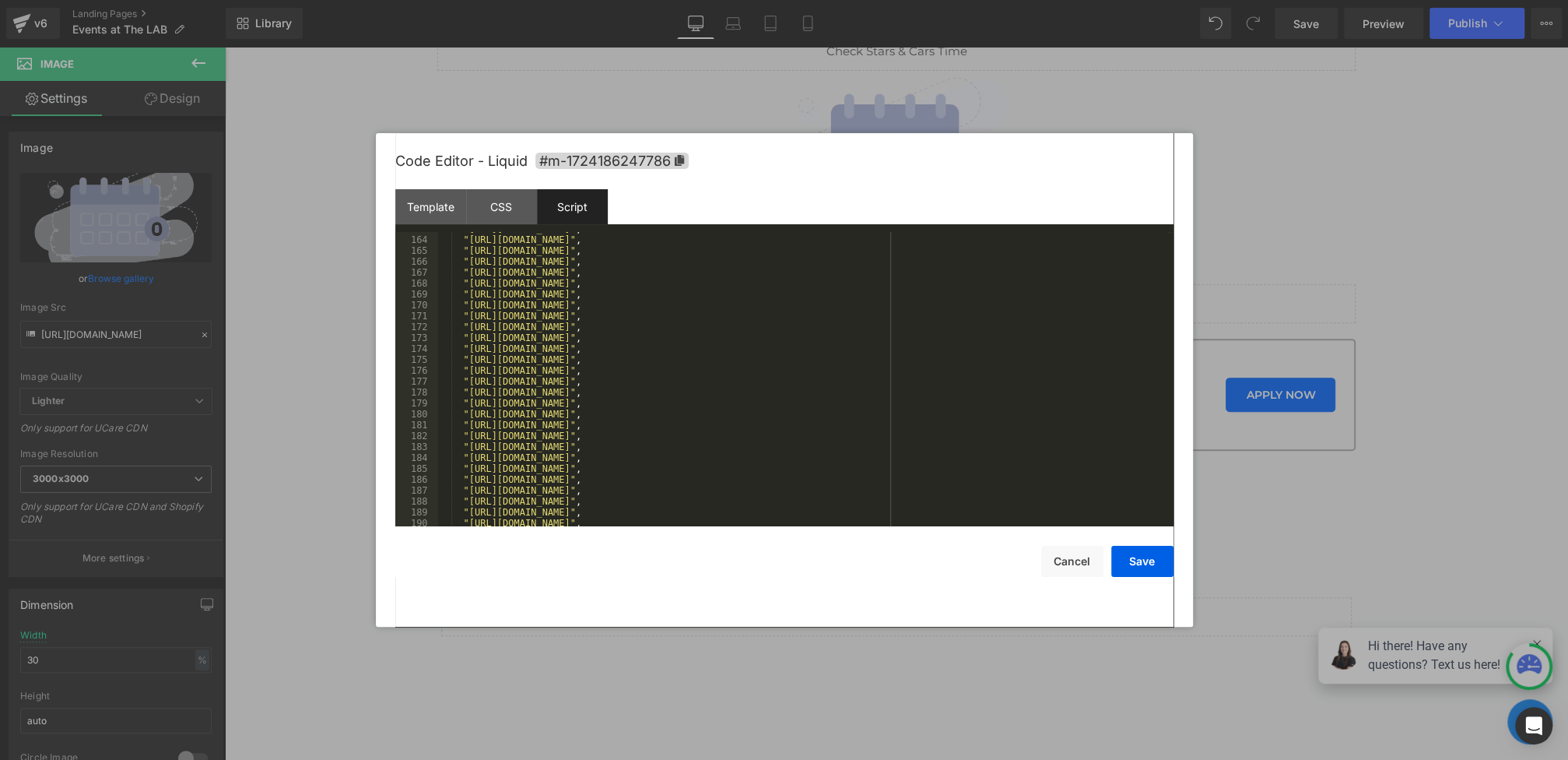
scroll to position [2114, 0]
click at [321, 229] on div at bounding box center [784, 380] width 1568 height 760
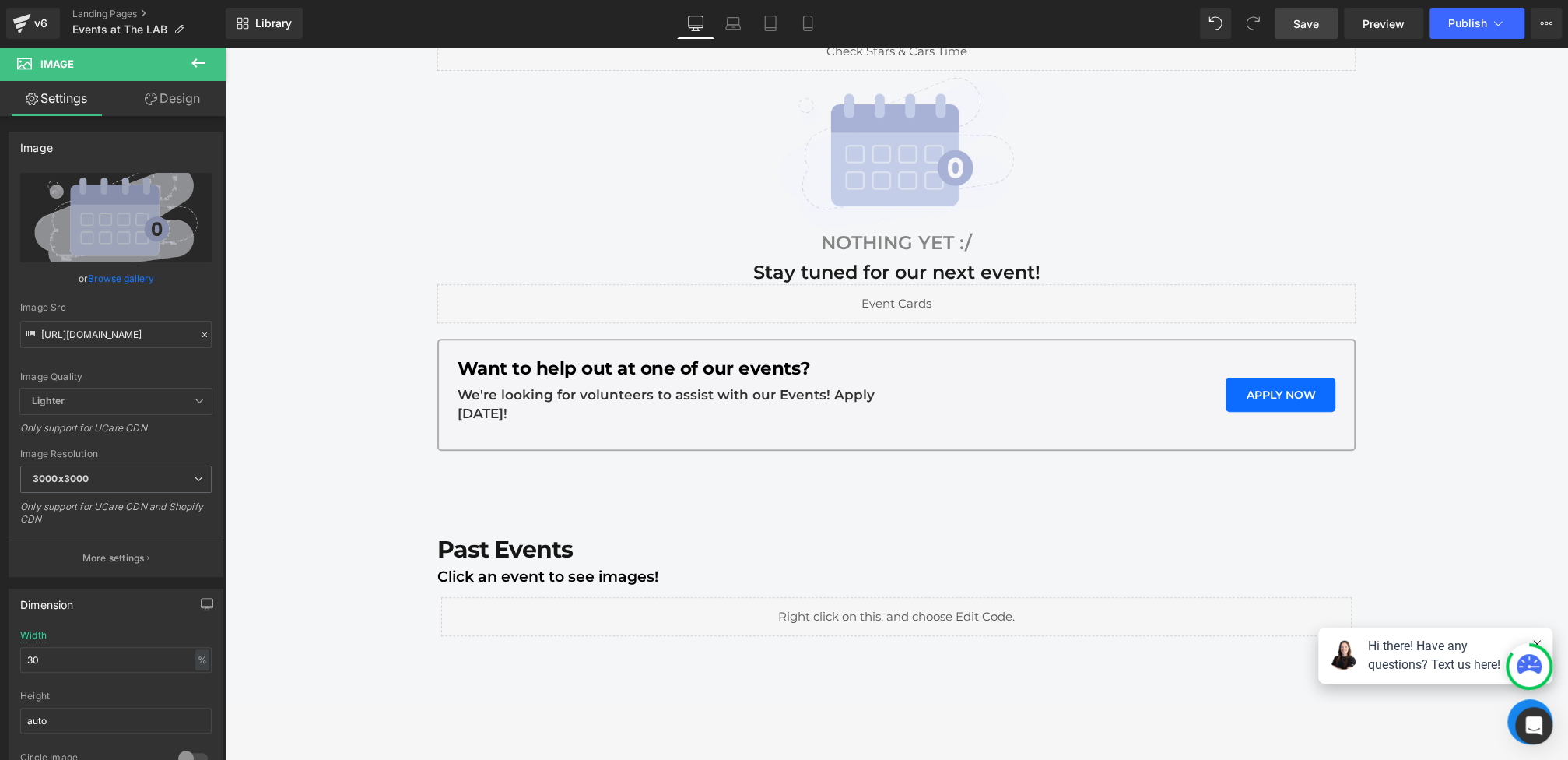
click at [1310, 16] on span "Save" at bounding box center [1306, 24] width 26 height 16
click at [204, 73] on button at bounding box center [198, 64] width 54 height 34
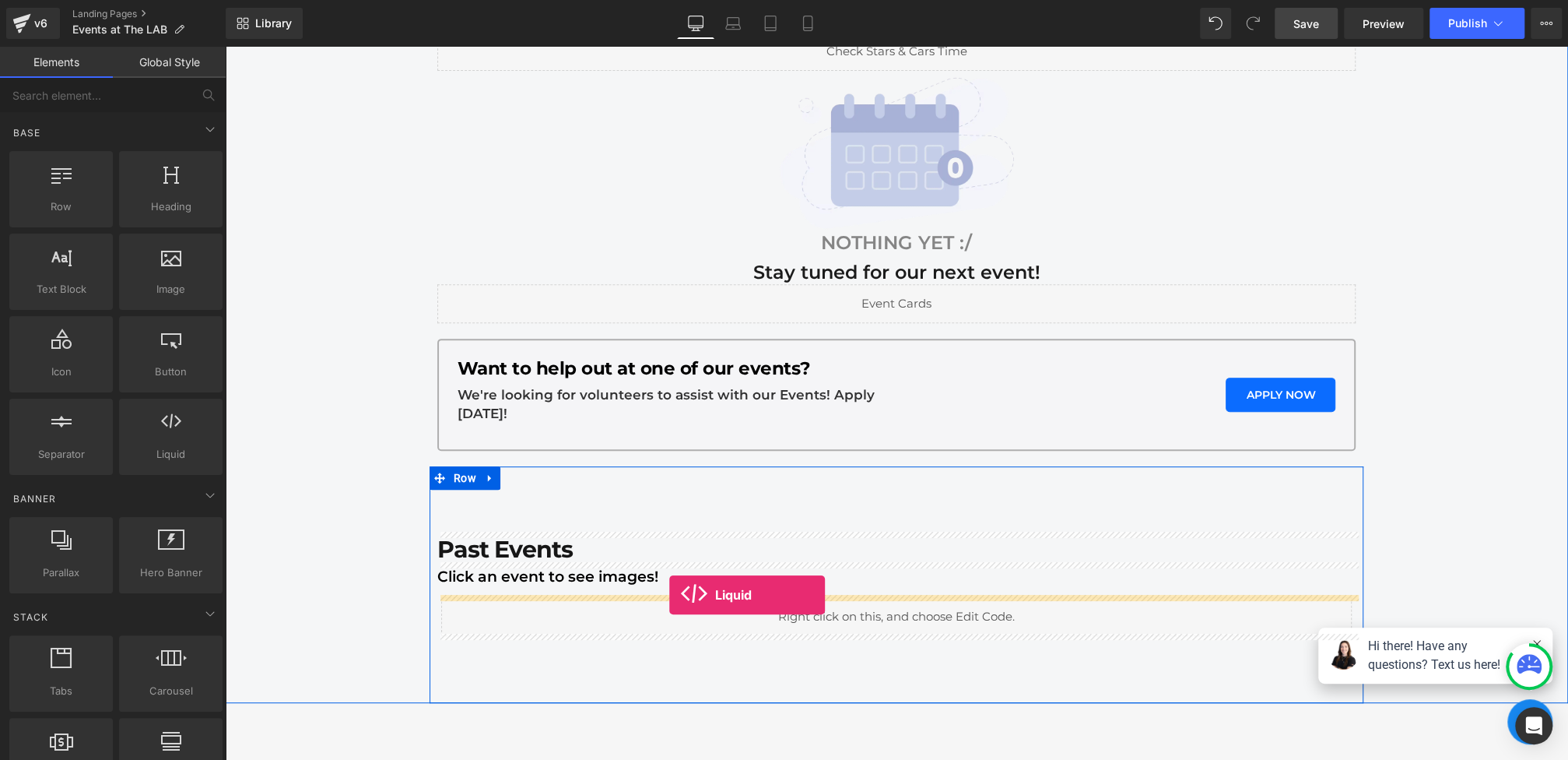
drag, startPoint x: 429, startPoint y: 509, endPoint x: 669, endPoint y: 595, distance: 255.2
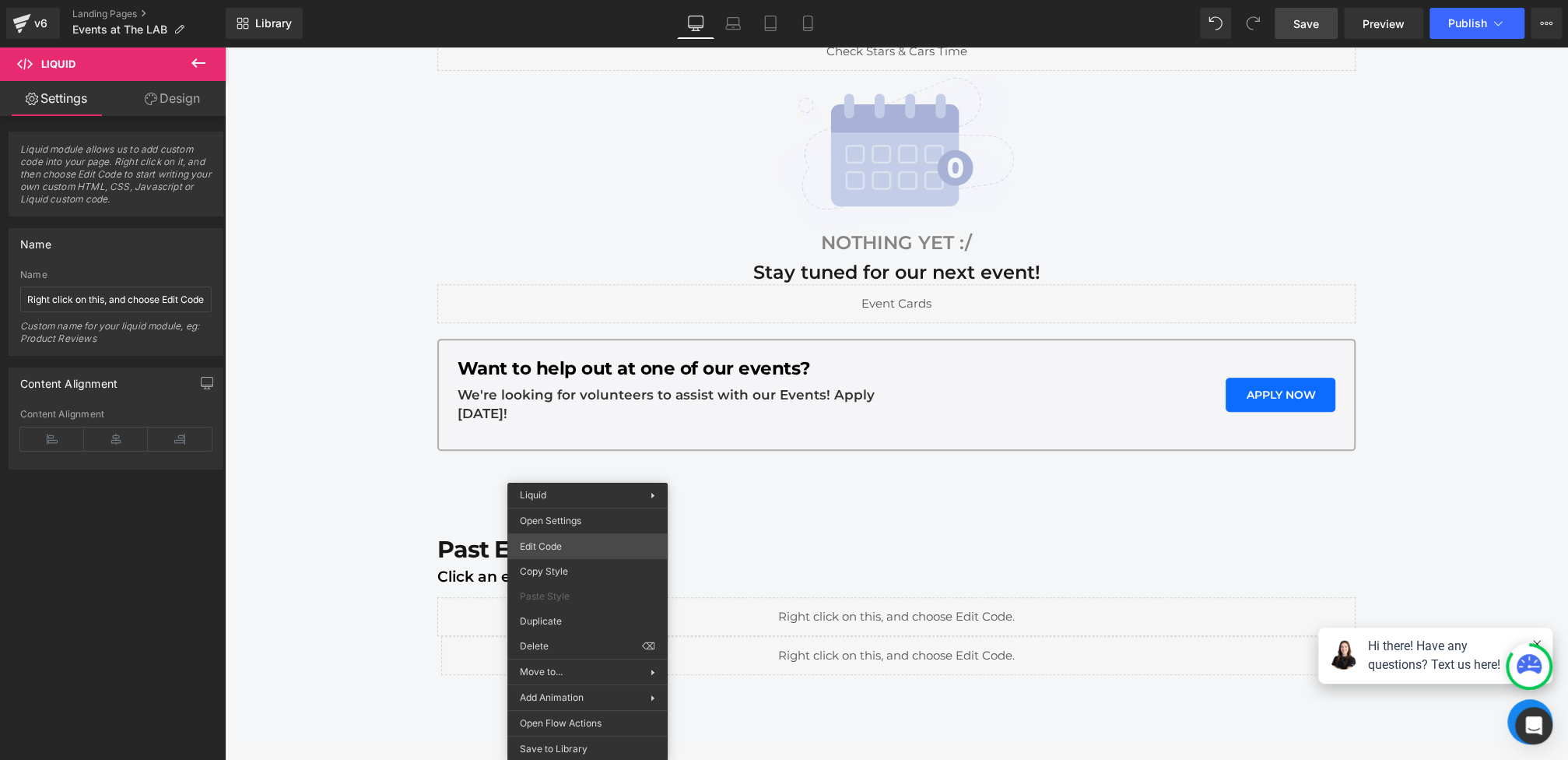
click at [573, 0] on div "Liquid You are previewing how the will restyle your page. You can not edit Elem…" at bounding box center [784, 0] width 1568 height 0
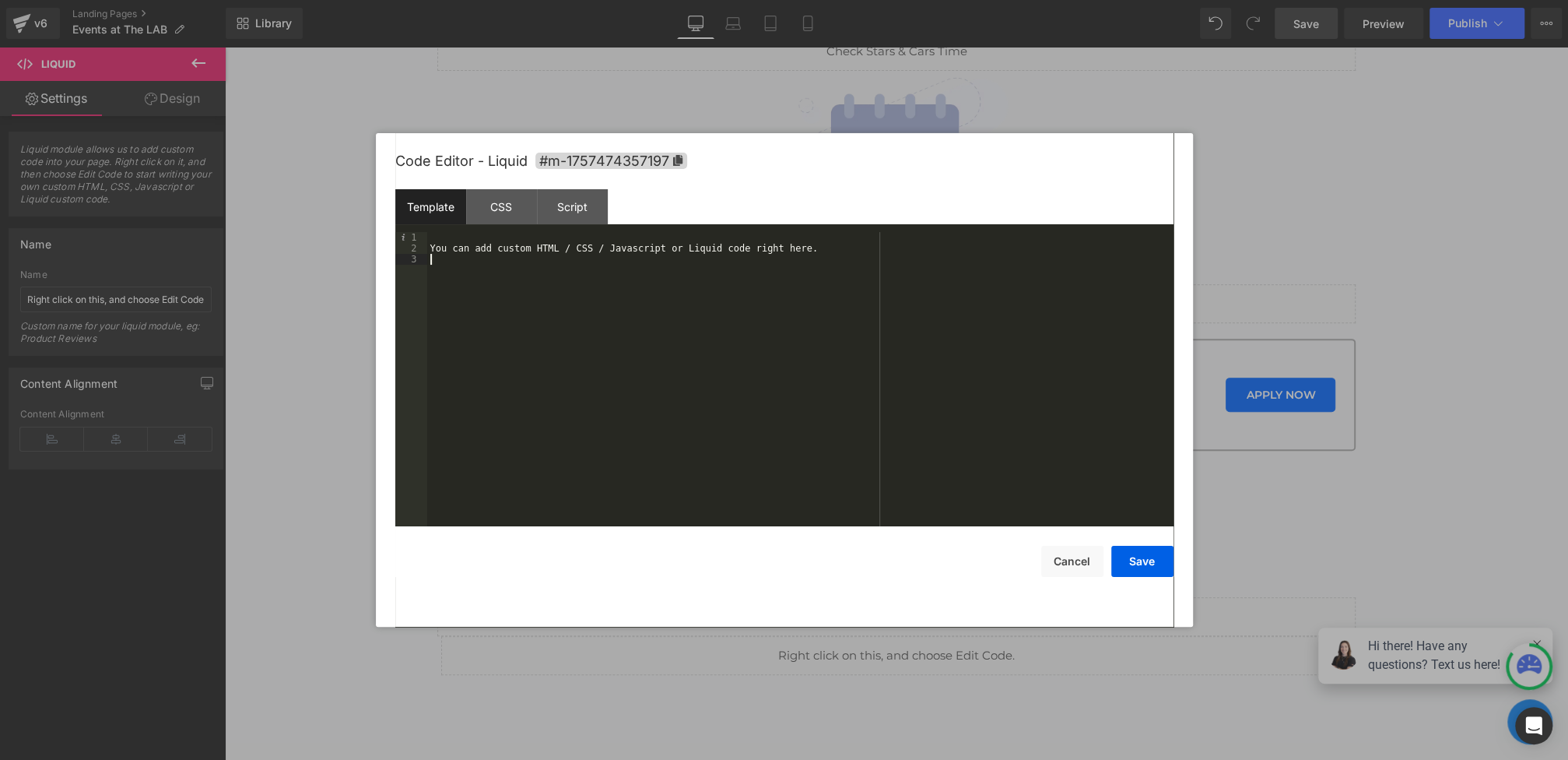
drag, startPoint x: 753, startPoint y: 405, endPoint x: 460, endPoint y: 186, distance: 365.3
click at [460, 186] on div "Code Editor - Liquid #m-1757474357197 Template CSS Script Data 1 2 3 You can ad…" at bounding box center [784, 379] width 778 height 493
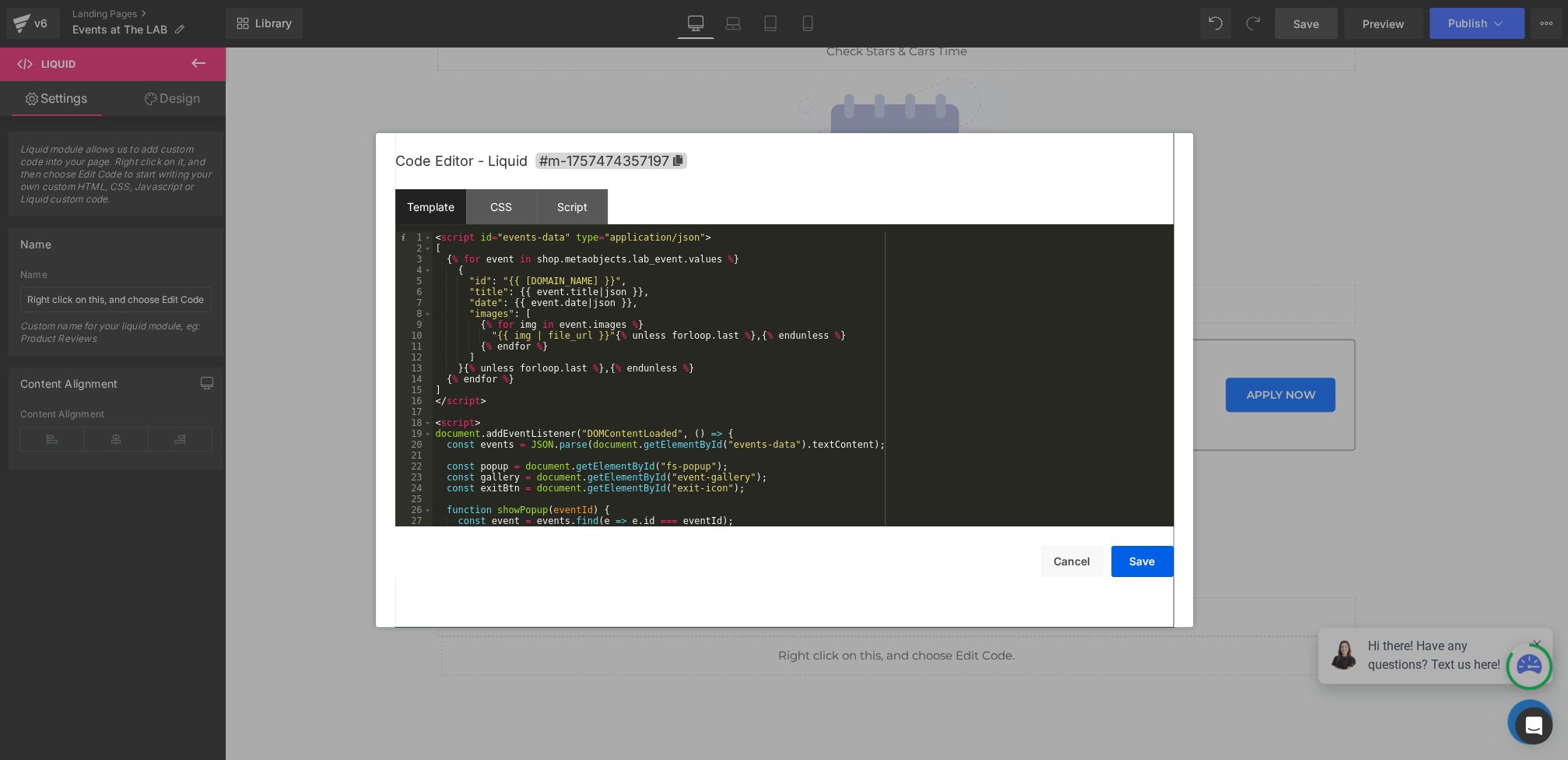
scroll to position [0, 0]
click at [1147, 559] on button "Save" at bounding box center [1142, 561] width 62 height 31
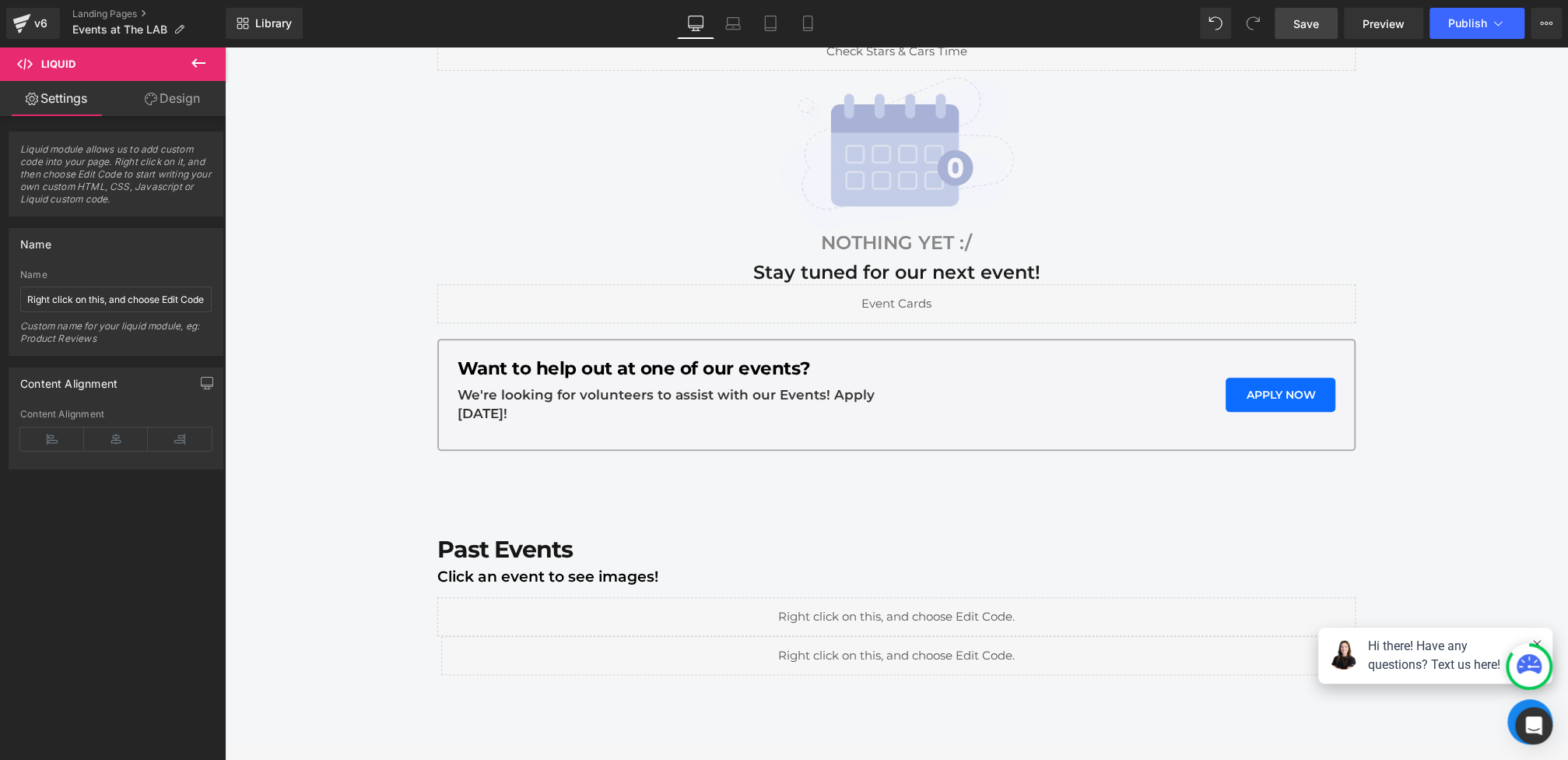
click at [1298, 23] on span "Save" at bounding box center [1306, 24] width 26 height 16
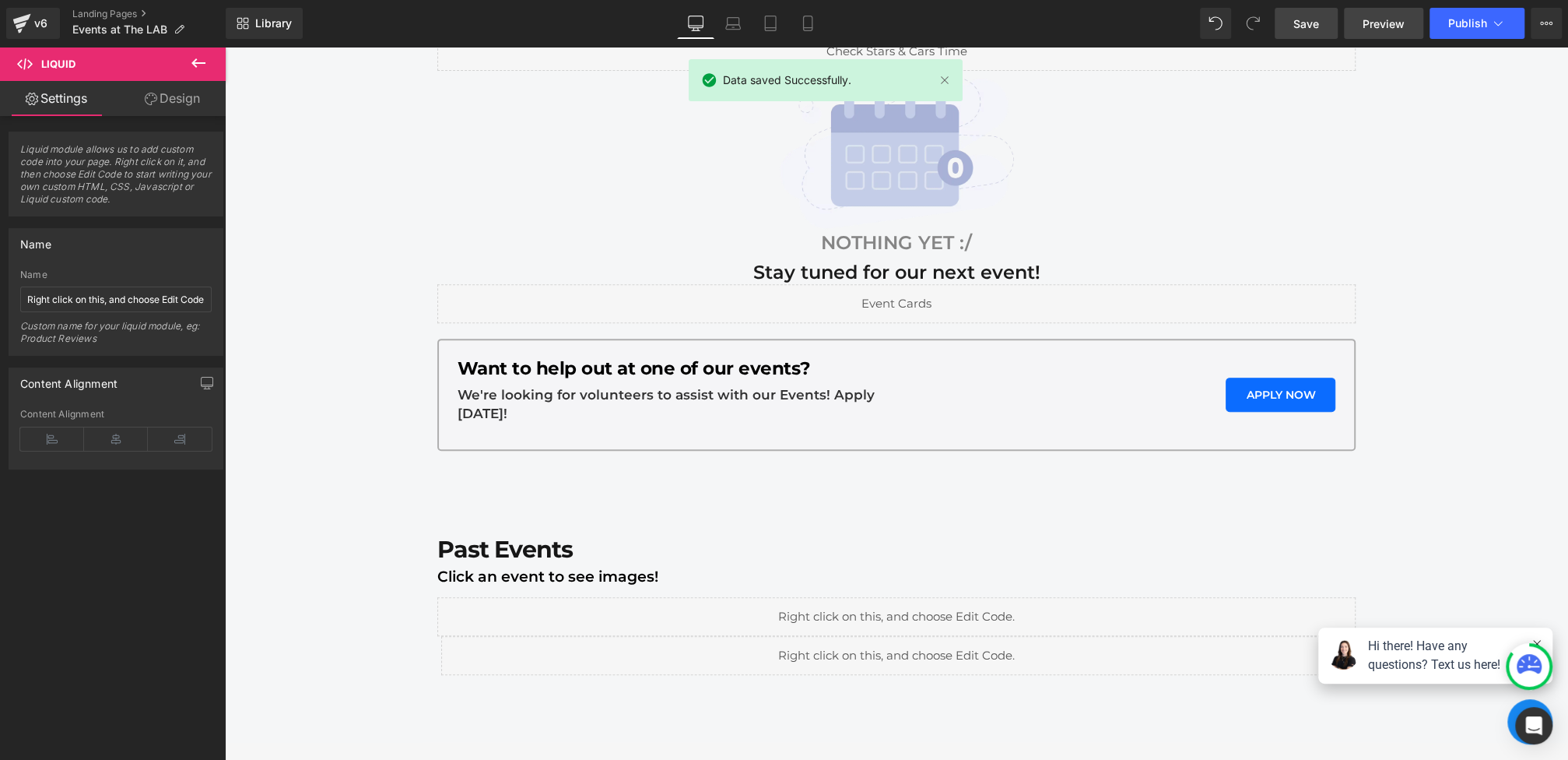
click at [1355, 33] on link "Preview" at bounding box center [1383, 23] width 79 height 31
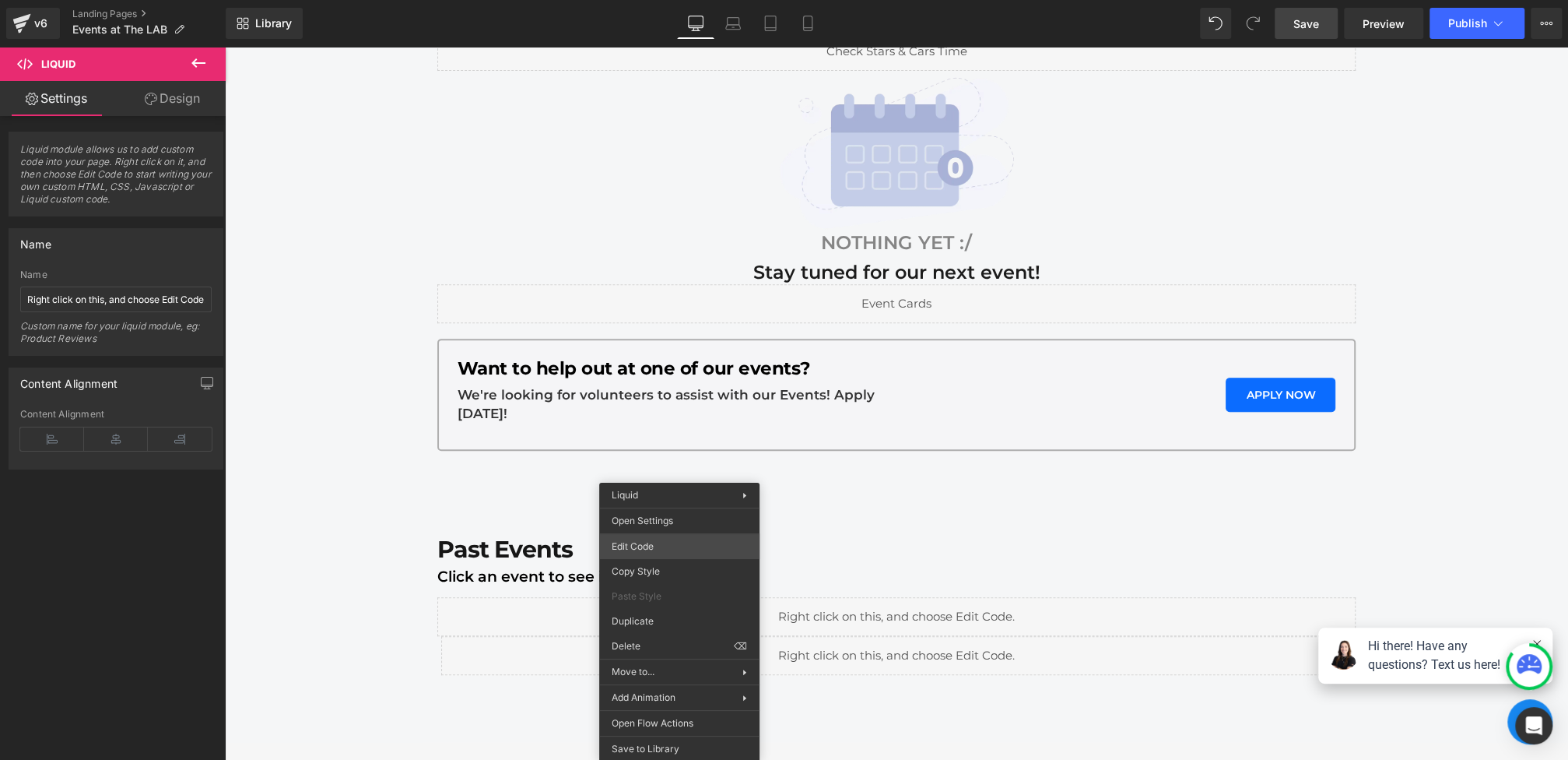
click at [648, 0] on div "Liquid You are previewing how the will restyle your page. You can not edit Elem…" at bounding box center [784, 0] width 1568 height 0
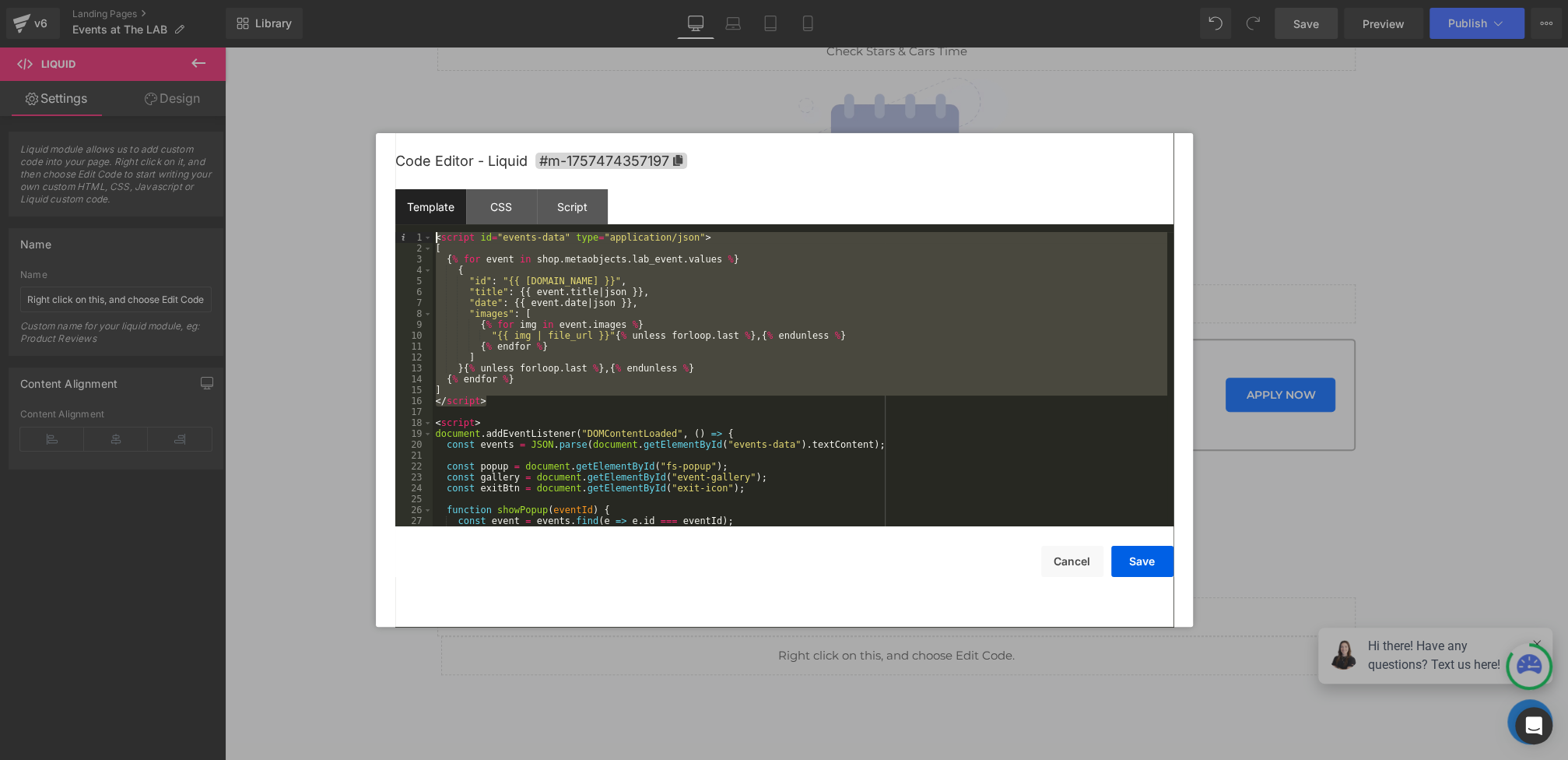
drag, startPoint x: 507, startPoint y: 397, endPoint x: 356, endPoint y: 139, distance: 299.6
click at [356, 139] on body "Liquid You are previewing how the will restyle your page. You can not edit Elem…" at bounding box center [784, 380] width 1568 height 760
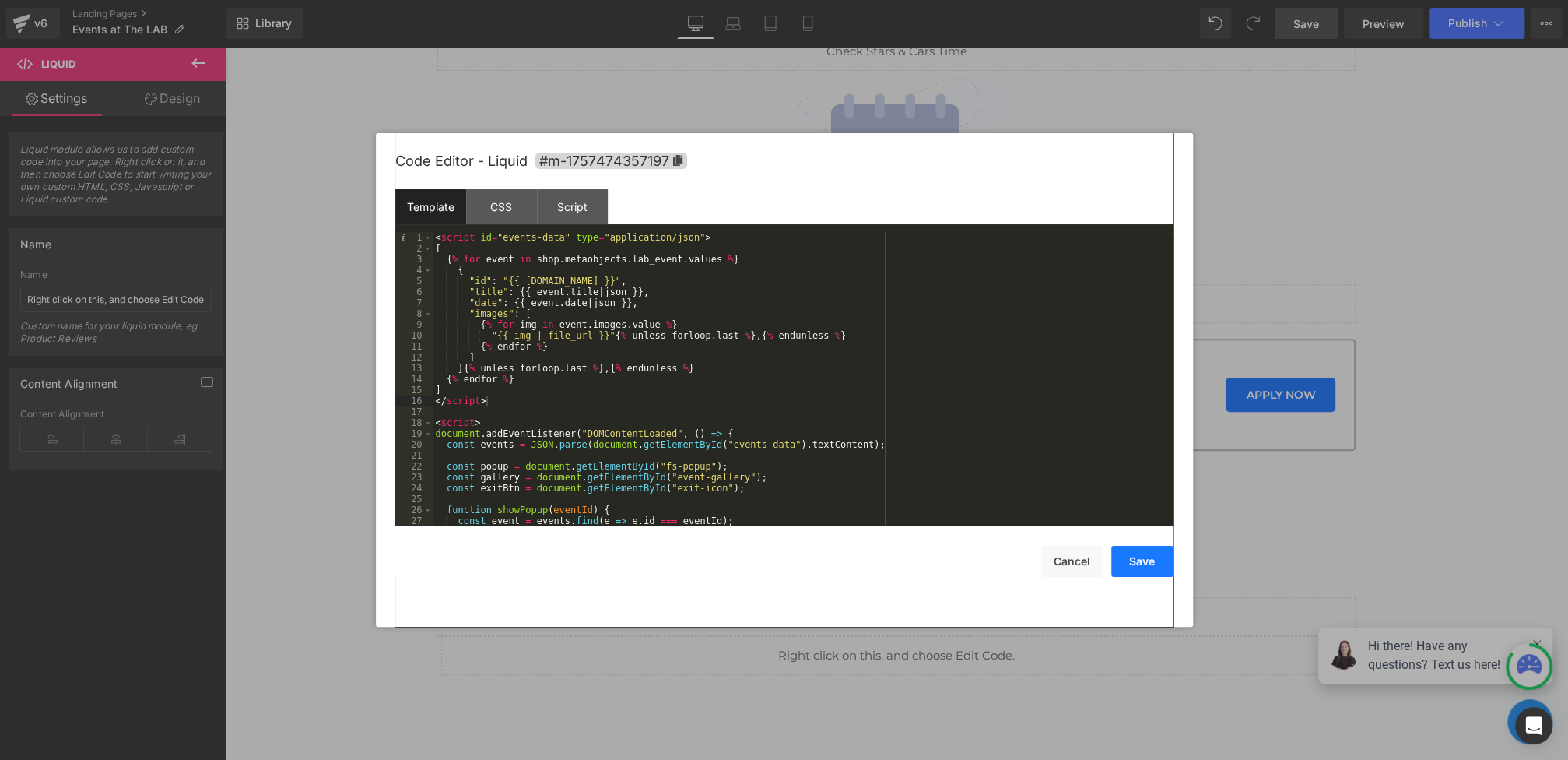
click at [1147, 559] on button "Save" at bounding box center [1142, 561] width 62 height 31
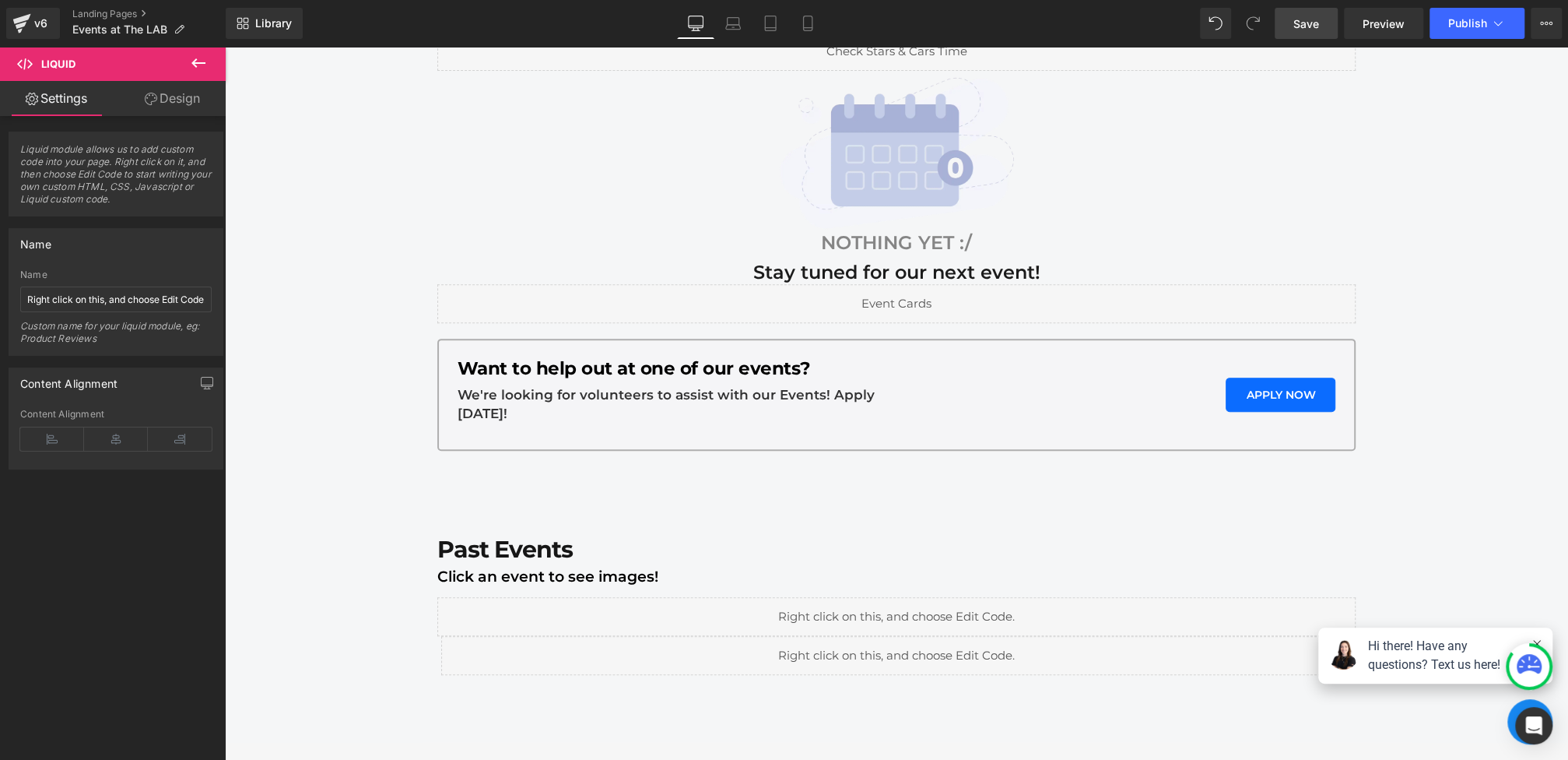
click at [1304, 19] on span "Save" at bounding box center [1306, 24] width 26 height 16
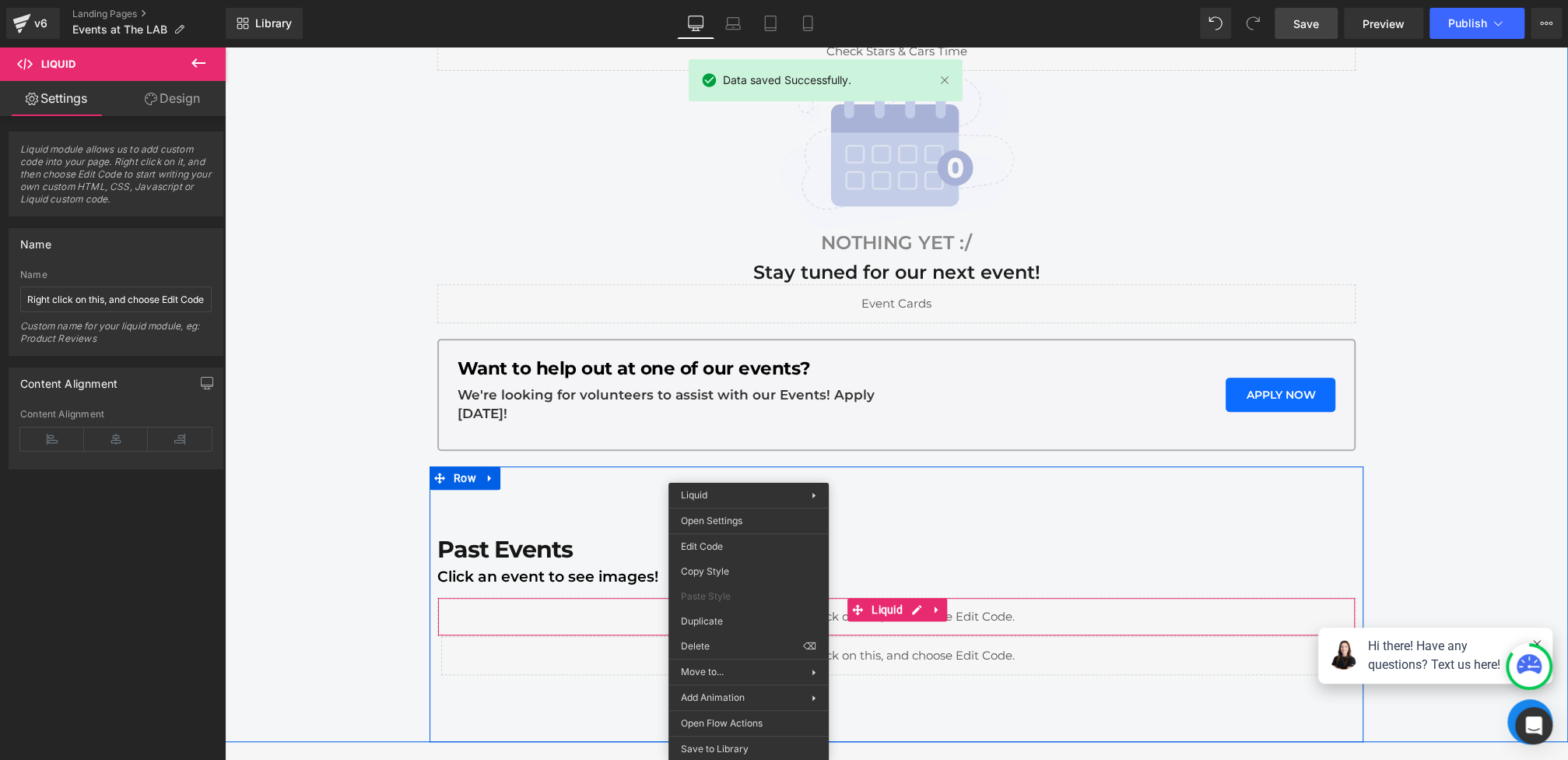
drag, startPoint x: 749, startPoint y: 617, endPoint x: 974, endPoint y: 663, distance: 229.5
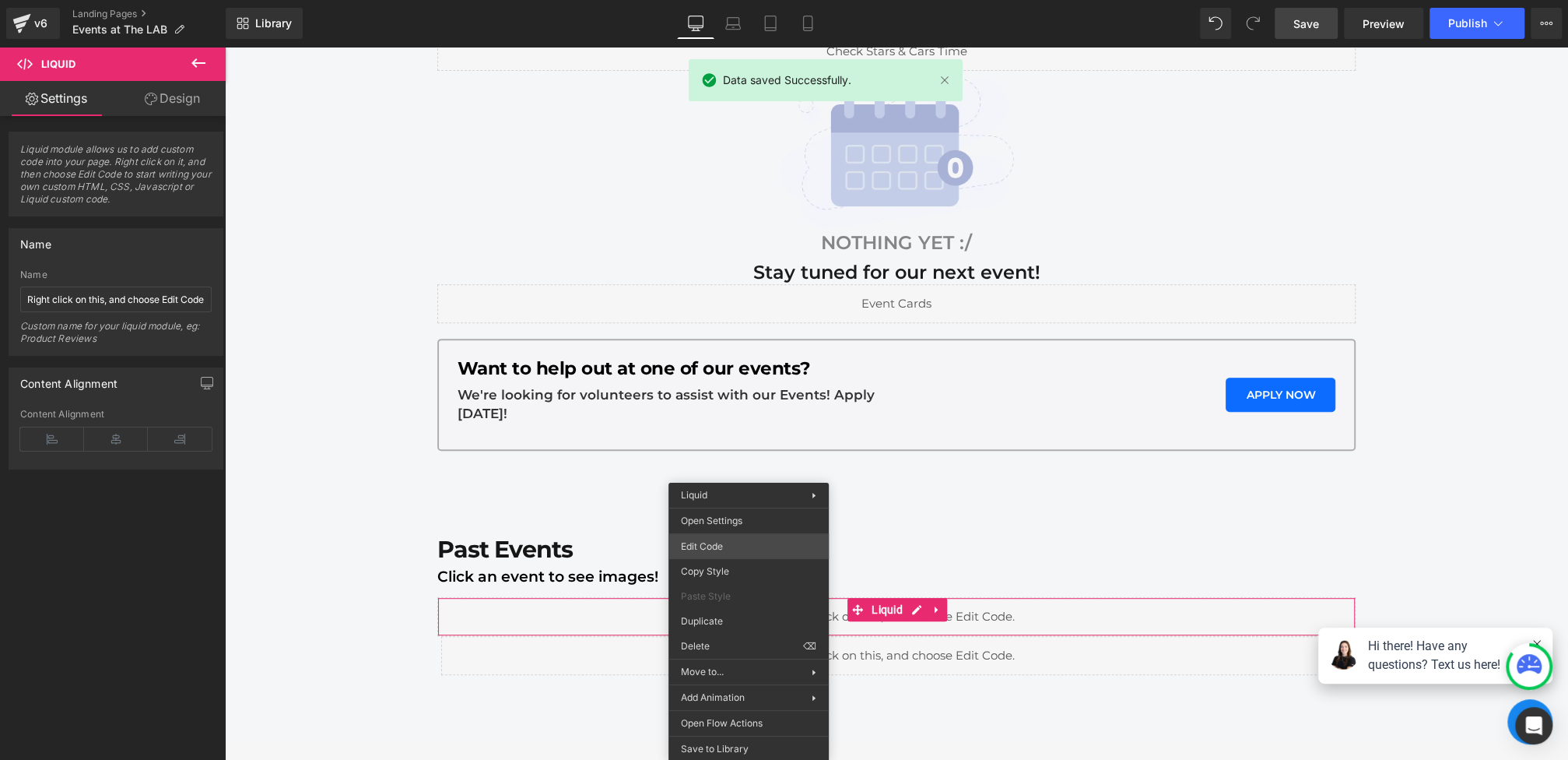
click at [722, 0] on div "Liquid You are previewing how the will restyle your page. You can not edit Elem…" at bounding box center [784, 0] width 1568 height 0
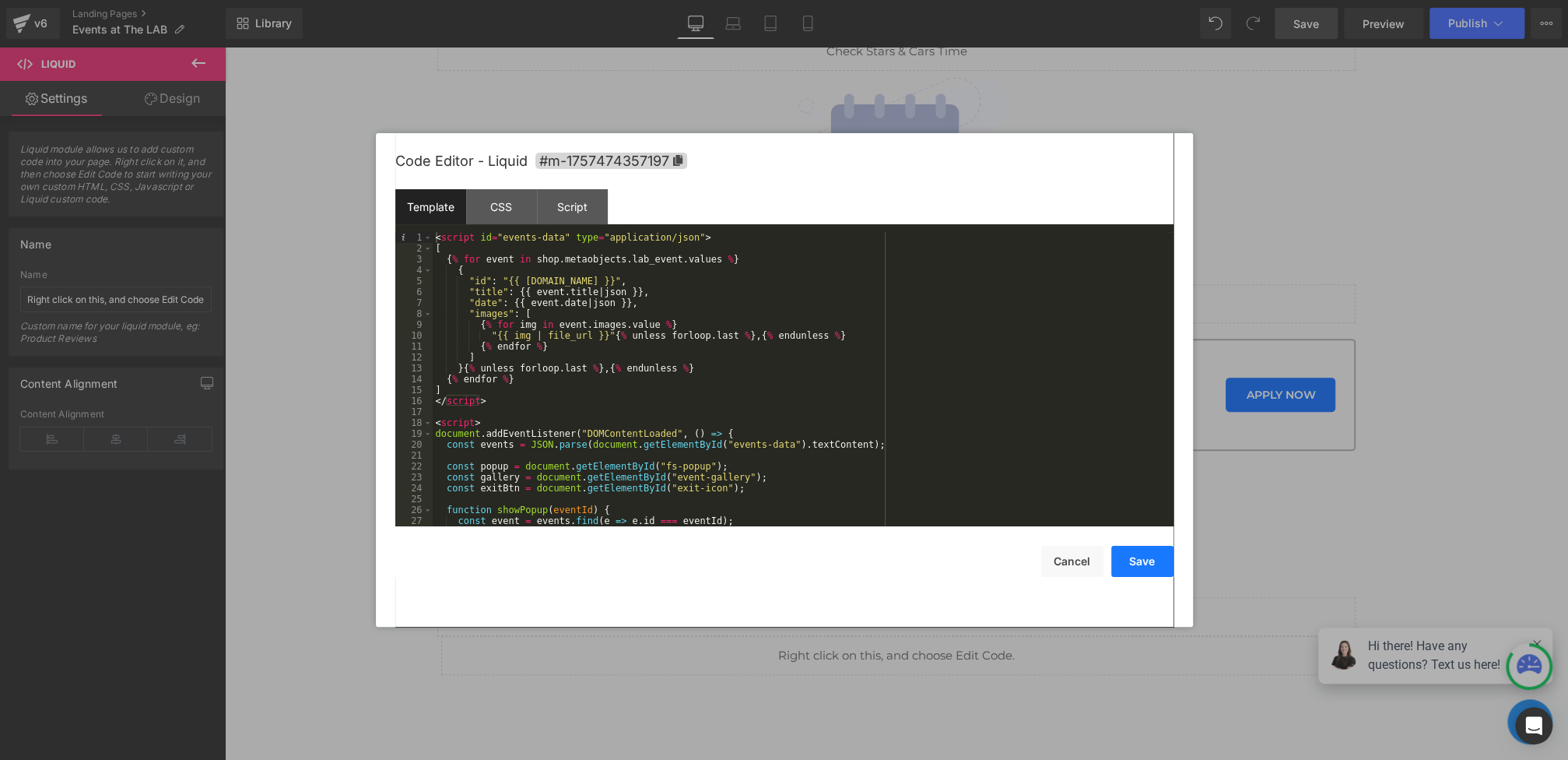
click at [1136, 558] on button "Save" at bounding box center [1142, 561] width 62 height 31
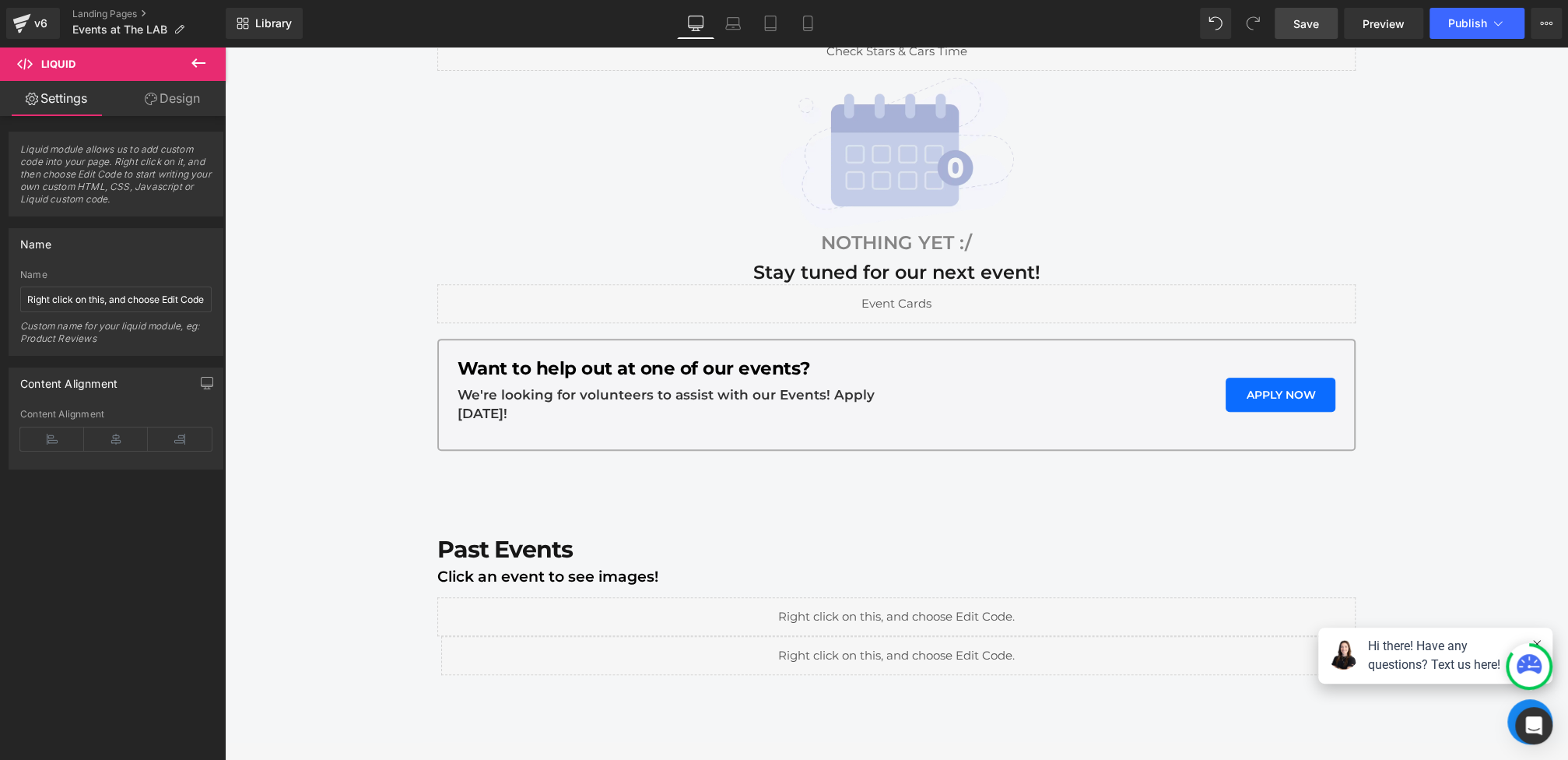
click at [1303, 33] on link "Save" at bounding box center [1306, 23] width 63 height 31
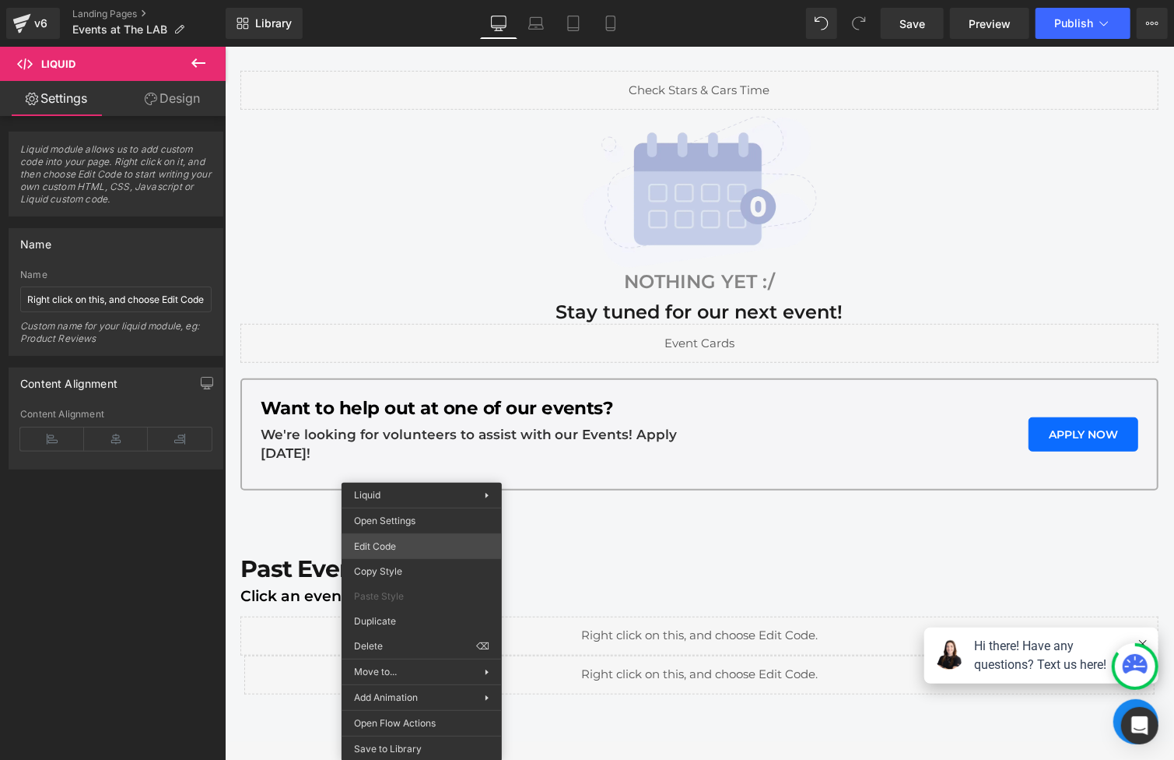
click at [409, 0] on div "Liquid You are previewing how the will restyle your page. You can not edit Elem…" at bounding box center [587, 0] width 1174 height 0
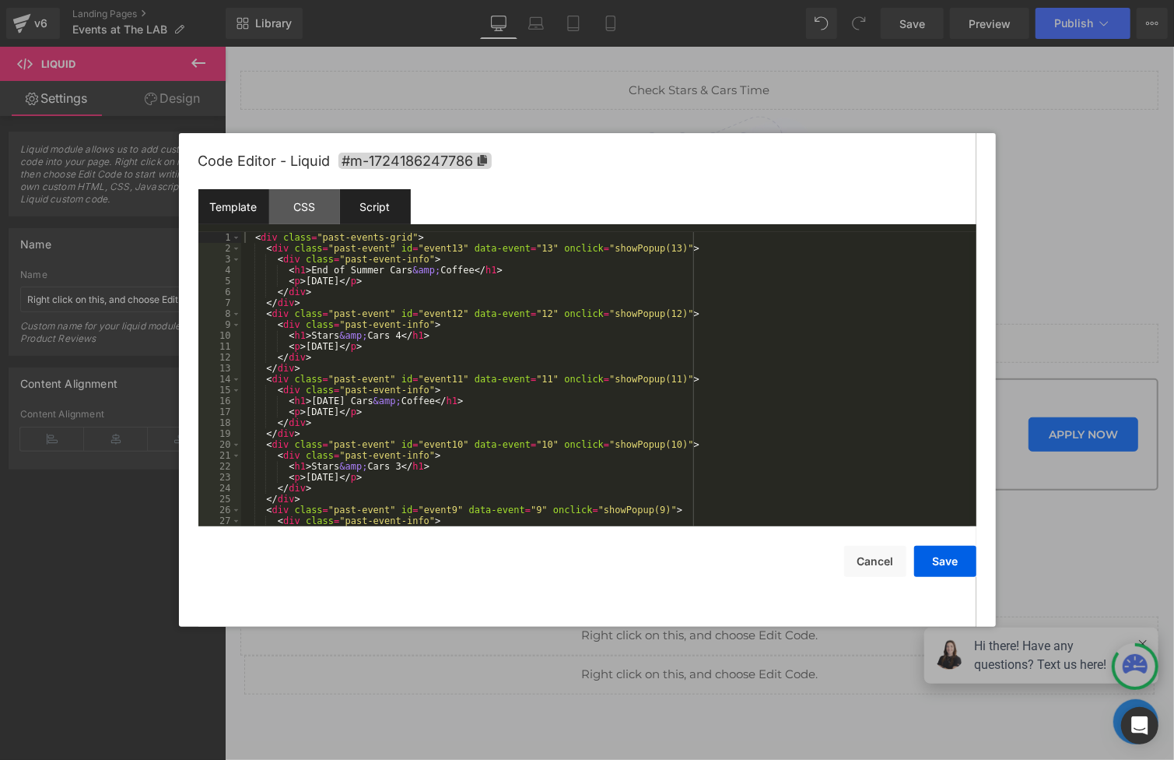
click at [386, 212] on div "Script" at bounding box center [375, 206] width 71 height 35
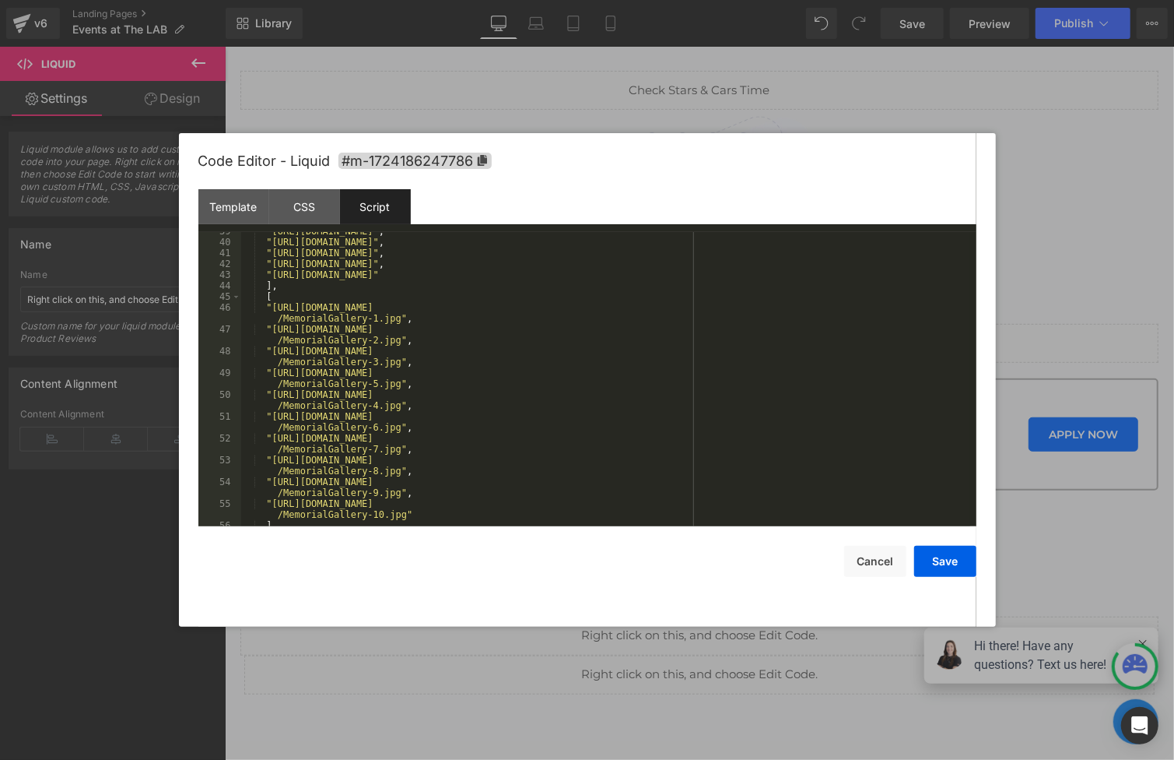
scroll to position [420, 0]
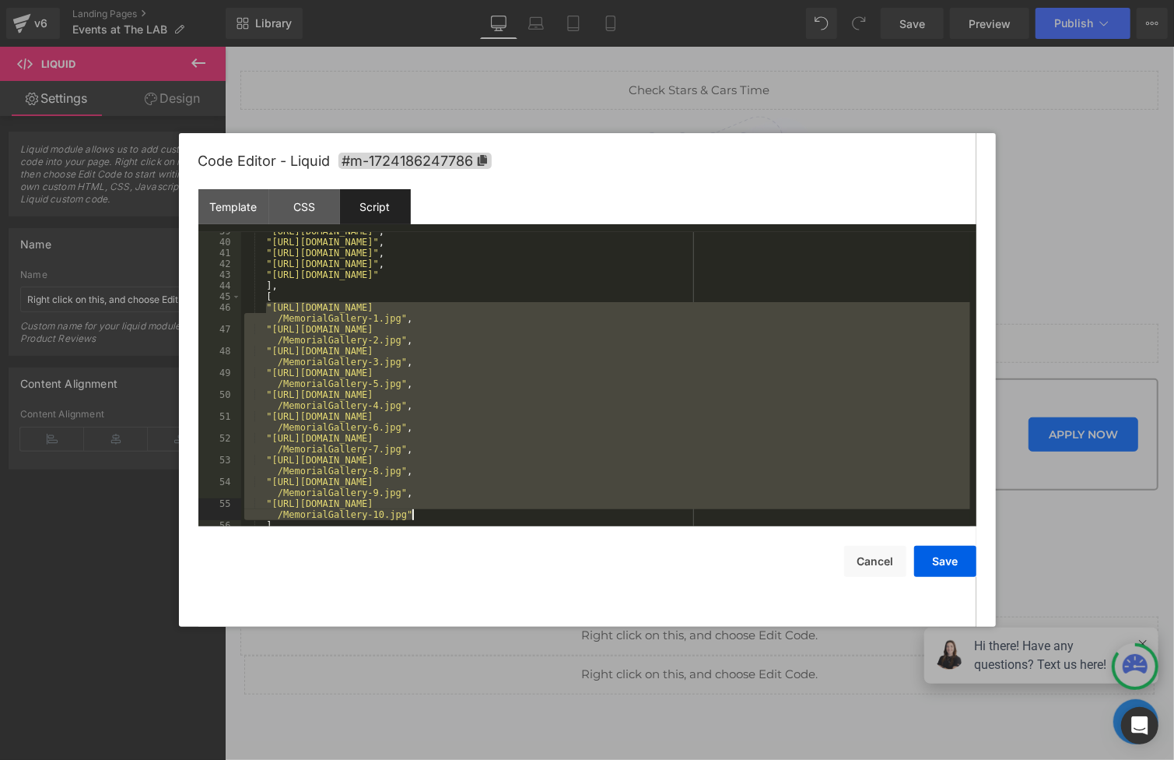
drag, startPoint x: 266, startPoint y: 310, endPoint x: 450, endPoint y: 512, distance: 273.2
click at [450, 512] on div ""[URL][DOMAIN_NAME]" , "[URL][DOMAIN_NAME]" , "[URL][DOMAIN_NAME]" , "[URL][DOM…" at bounding box center [605, 384] width 729 height 316
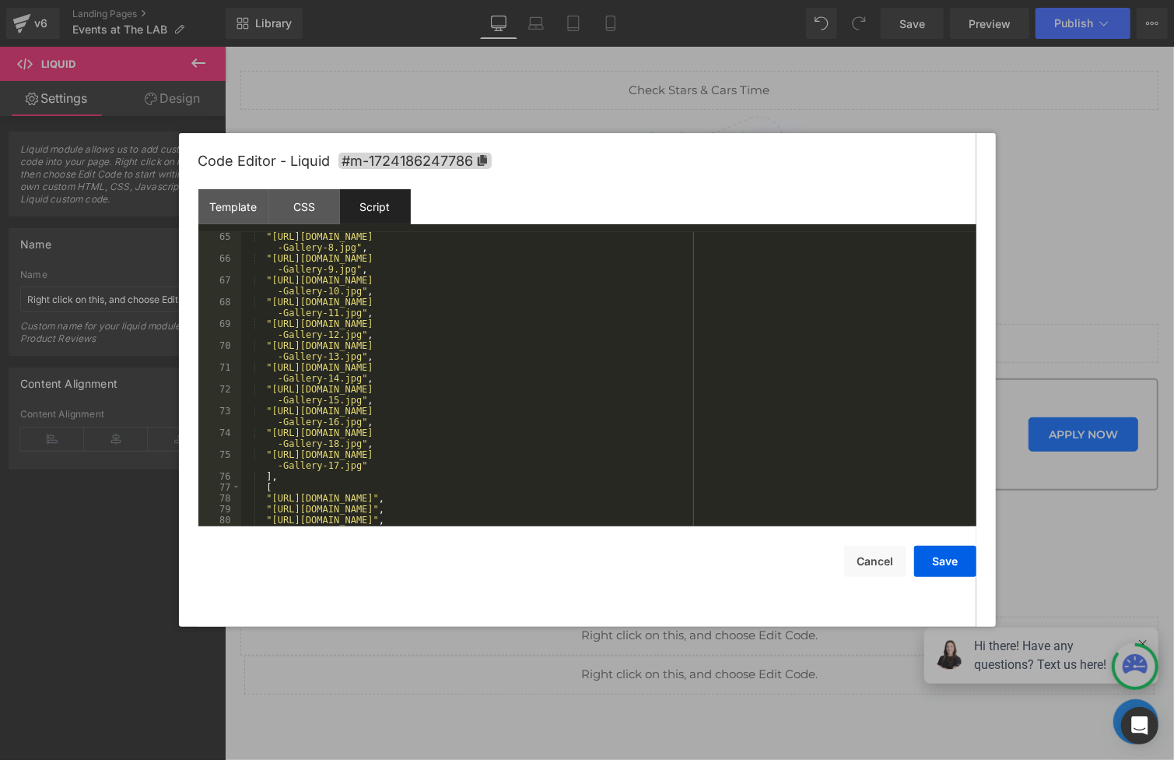
scroll to position [883, 0]
click at [391, 465] on div ""[URL][DOMAIN_NAME] -Gallery-8.jpg" , "[URL][DOMAIN_NAME] -Gallery-9.jpg" , "[U…" at bounding box center [605, 394] width 729 height 327
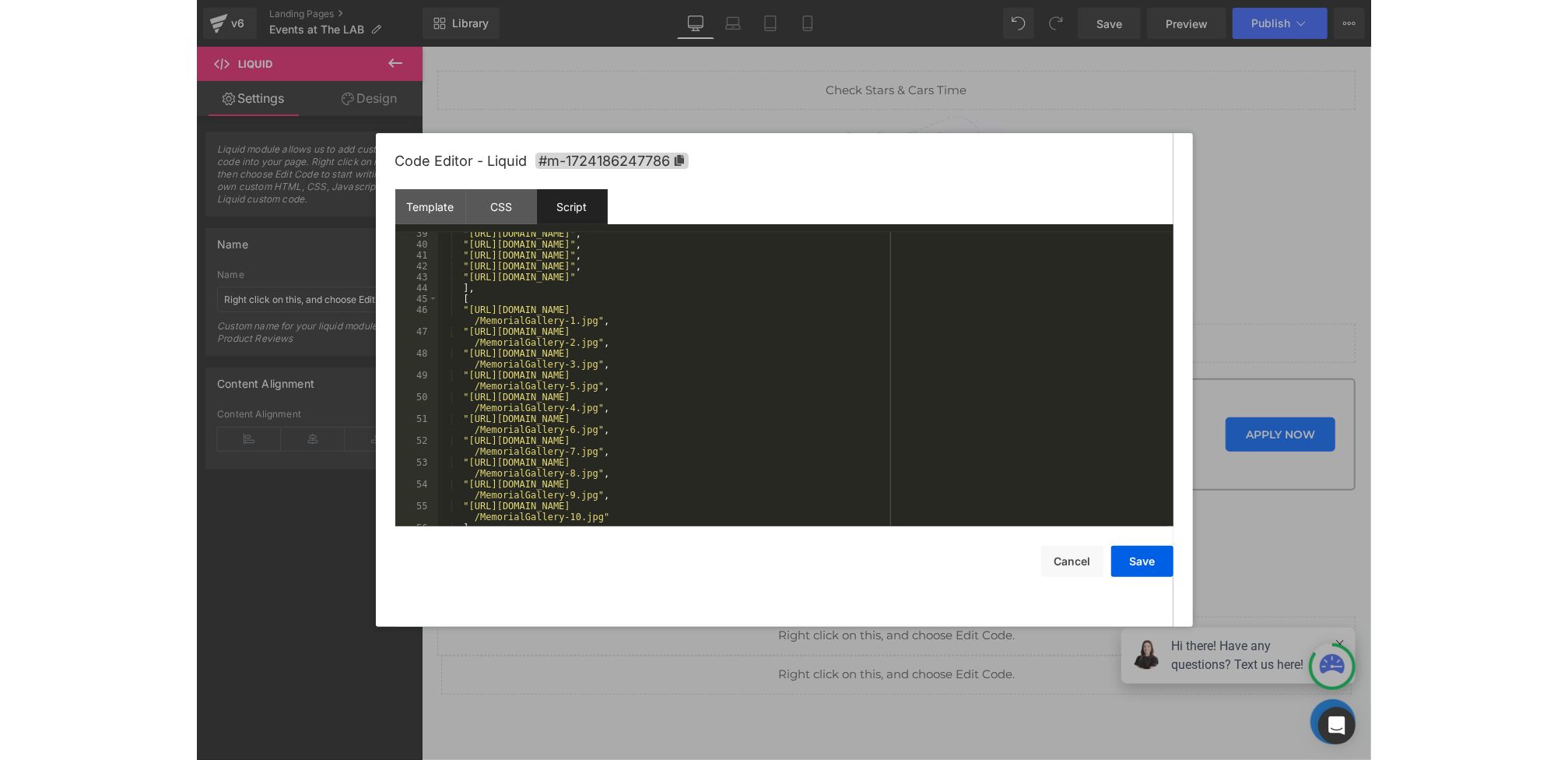
scroll to position [398, 0]
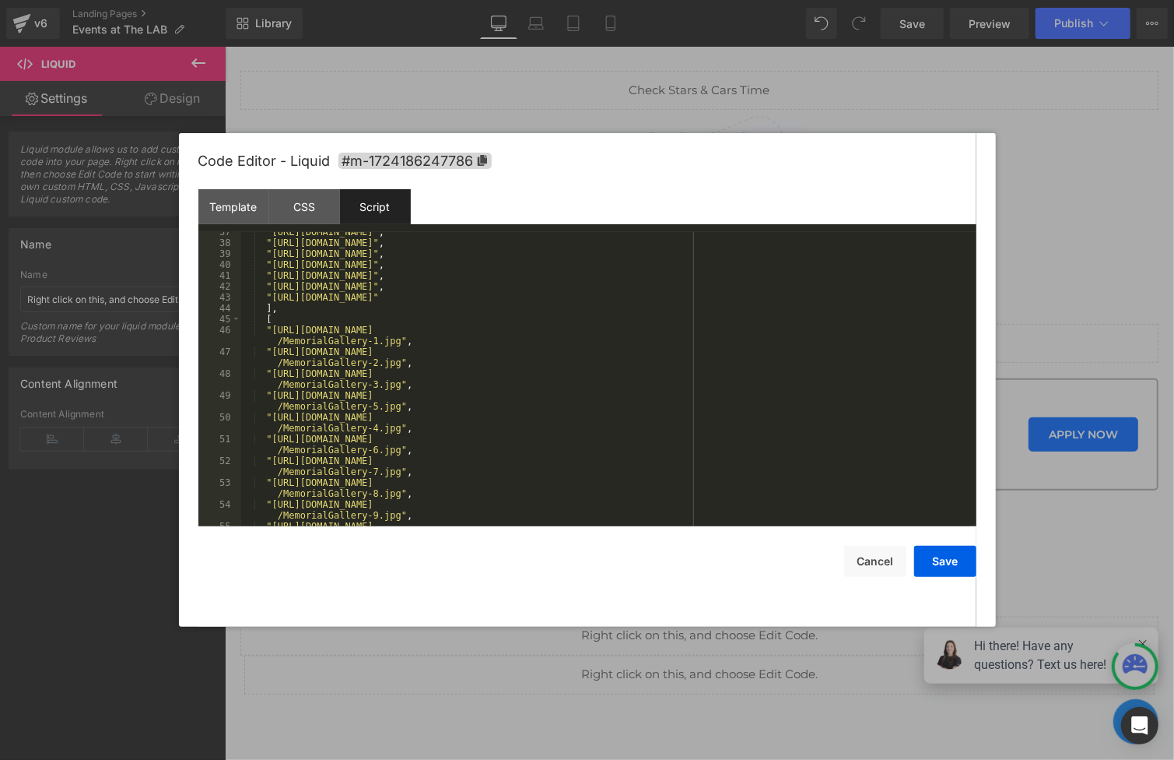
click at [265, 334] on div ""[URL][DOMAIN_NAME]" , "[URL][DOMAIN_NAME]" , "[URL][DOMAIN_NAME]" , "[URL][DOM…" at bounding box center [605, 389] width 729 height 327
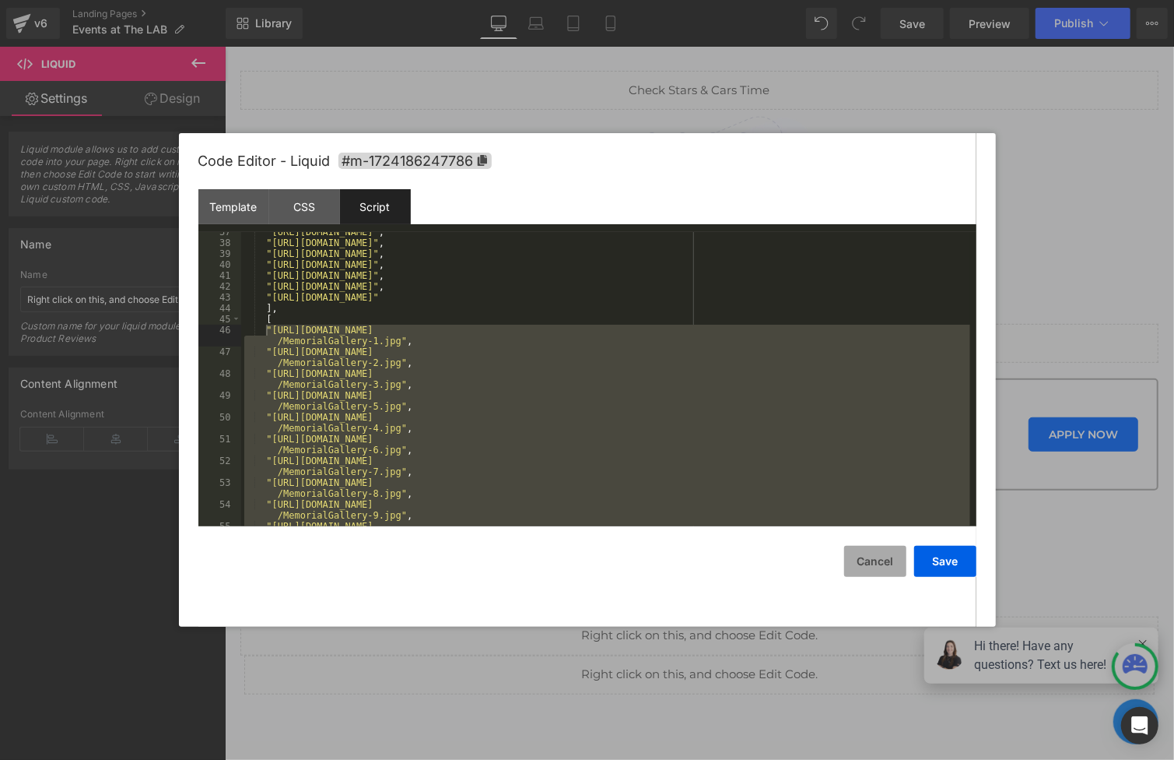
click at [868, 549] on button "Cancel" at bounding box center [875, 561] width 62 height 31
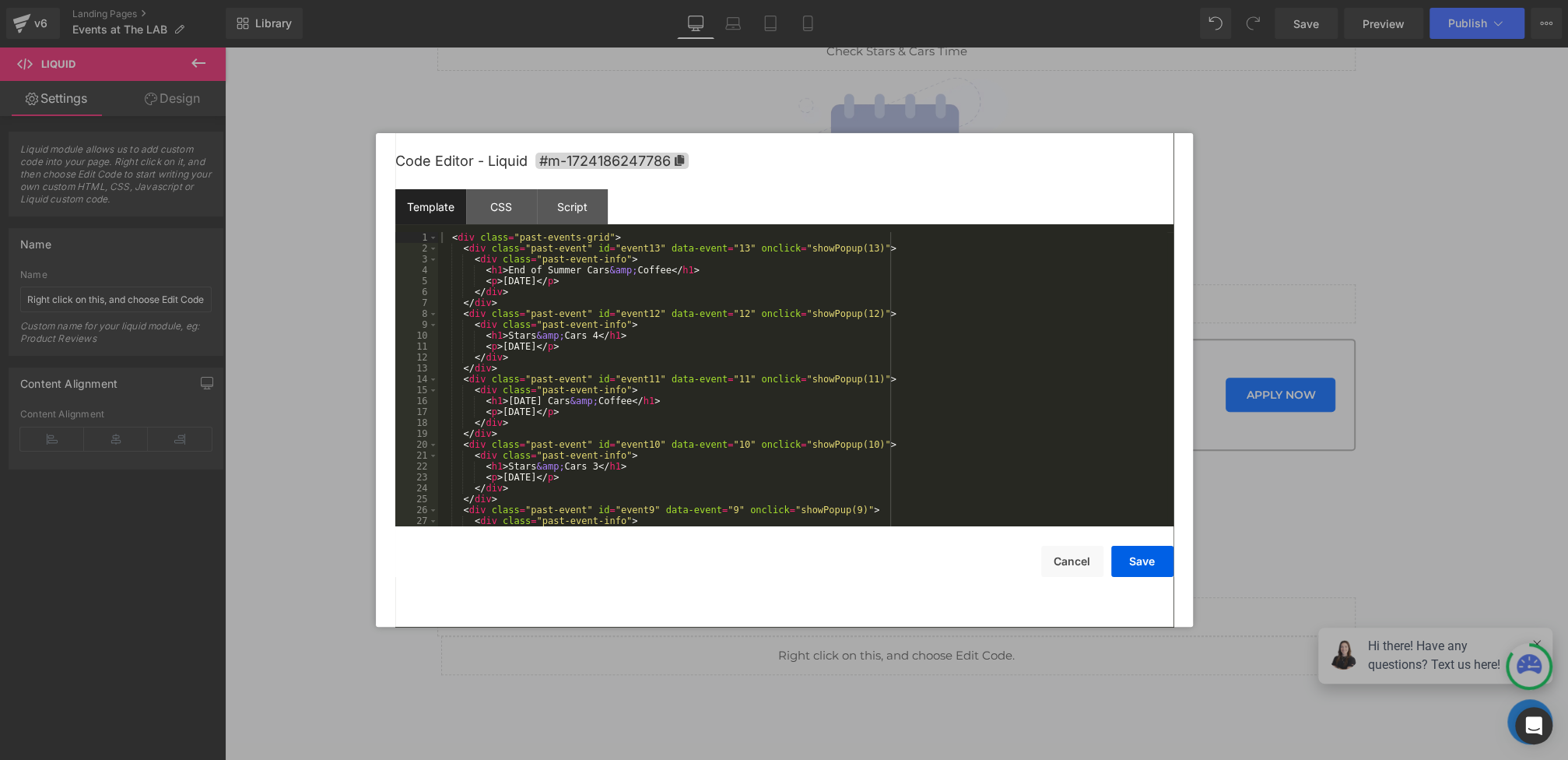
click at [672, 0] on div "Liquid You are previewing how the will restyle your page. You can not edit Elem…" at bounding box center [784, 0] width 1568 height 0
click at [573, 206] on div "Script" at bounding box center [572, 206] width 71 height 35
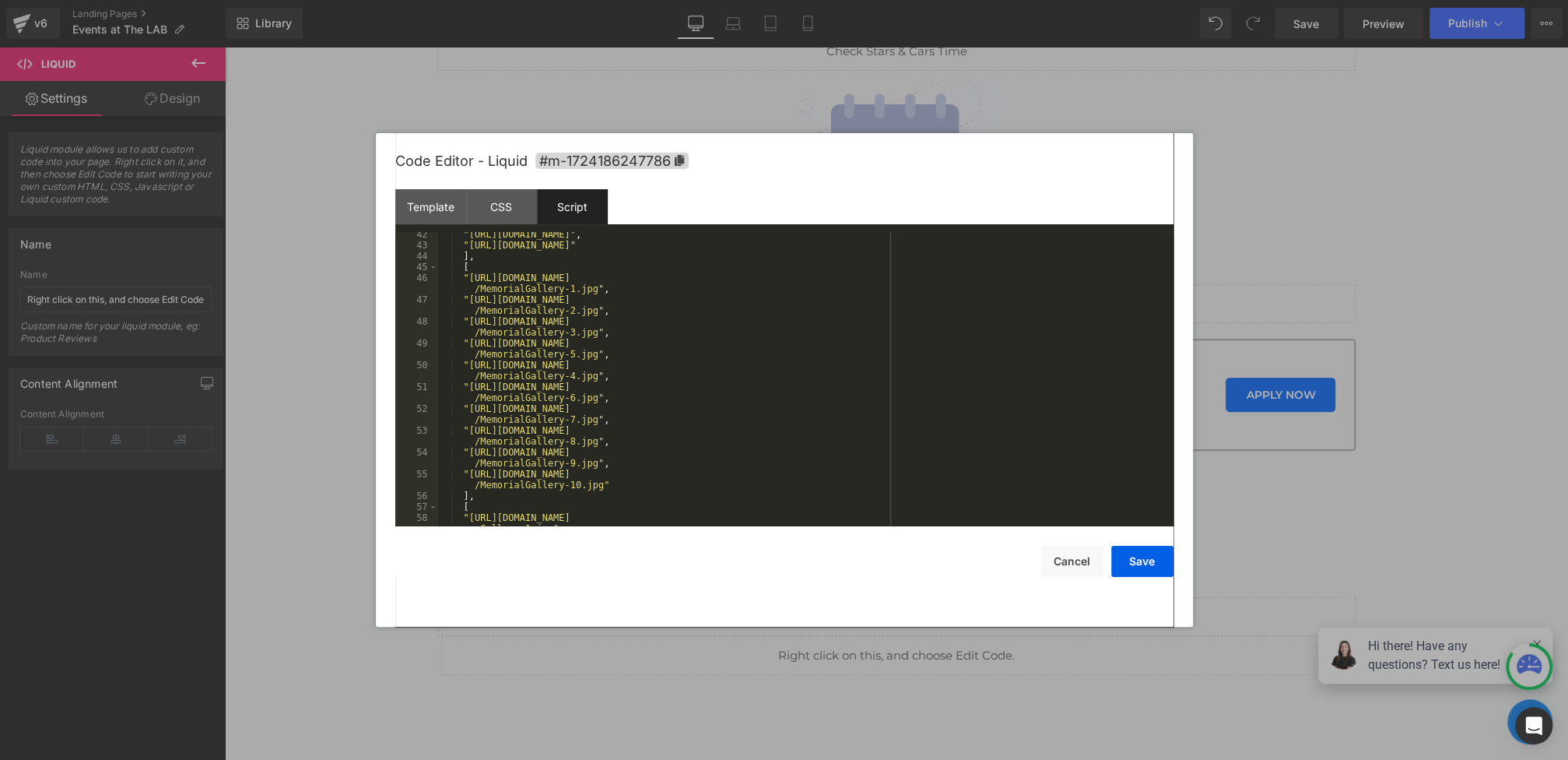
scroll to position [450, 0]
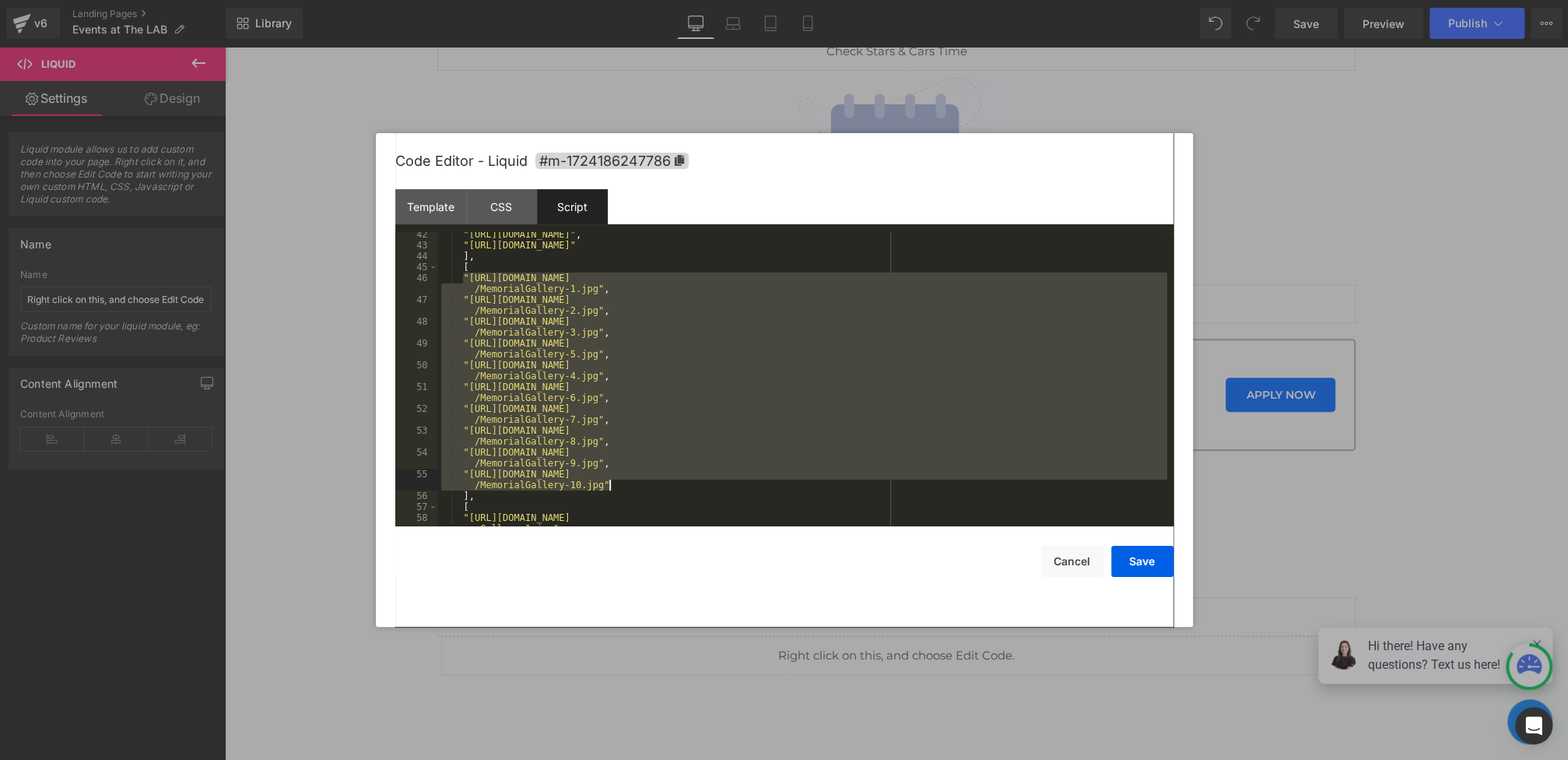
drag, startPoint x: 464, startPoint y: 278, endPoint x: 661, endPoint y: 485, distance: 286.2
click at [661, 485] on div ""[URL][DOMAIN_NAME]" , "[URL][DOMAIN_NAME]" ] , [ "[URL][DOMAIN_NAME] /Memorial…" at bounding box center [802, 392] width 729 height 327
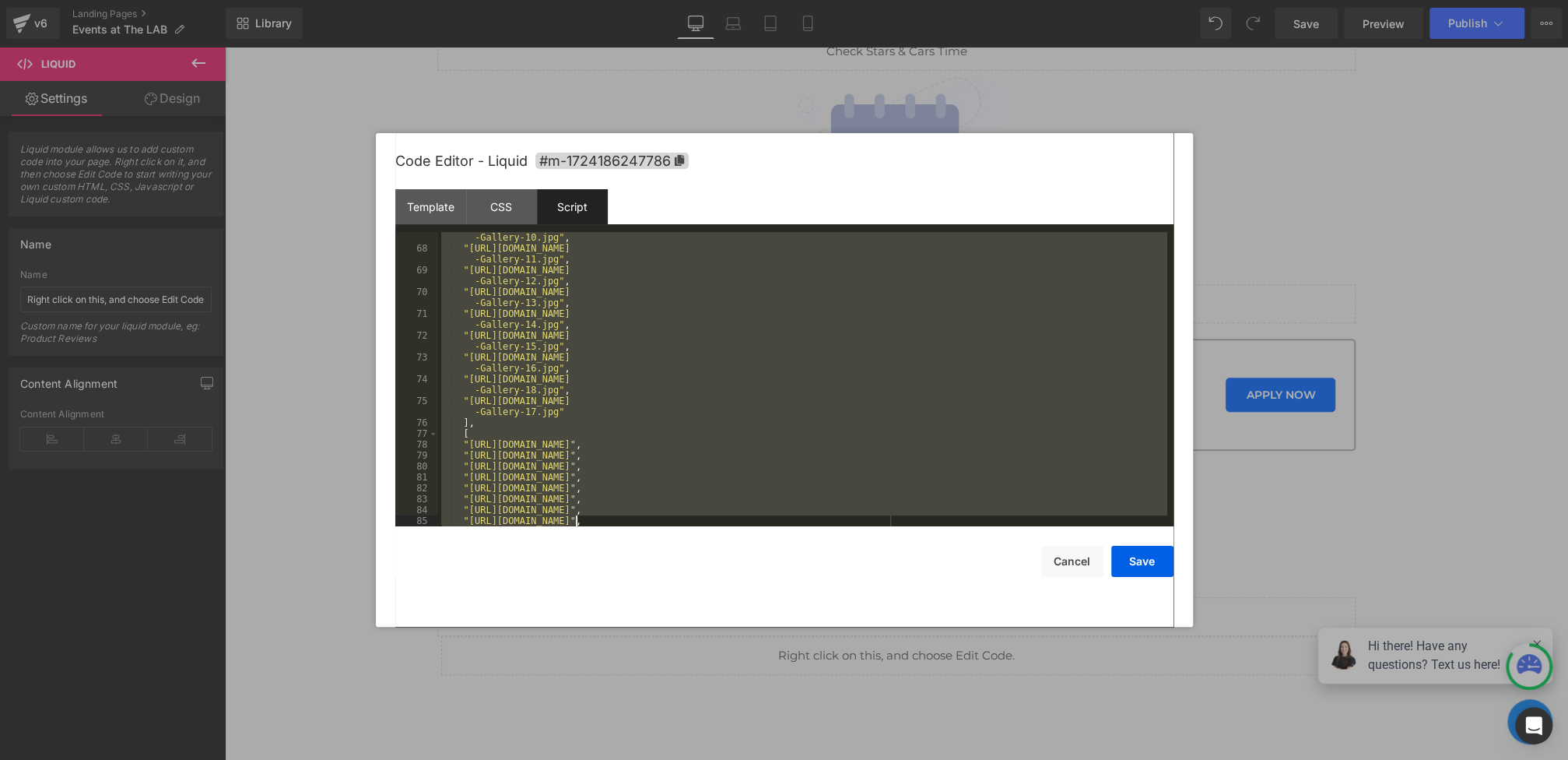
scroll to position [937, 0]
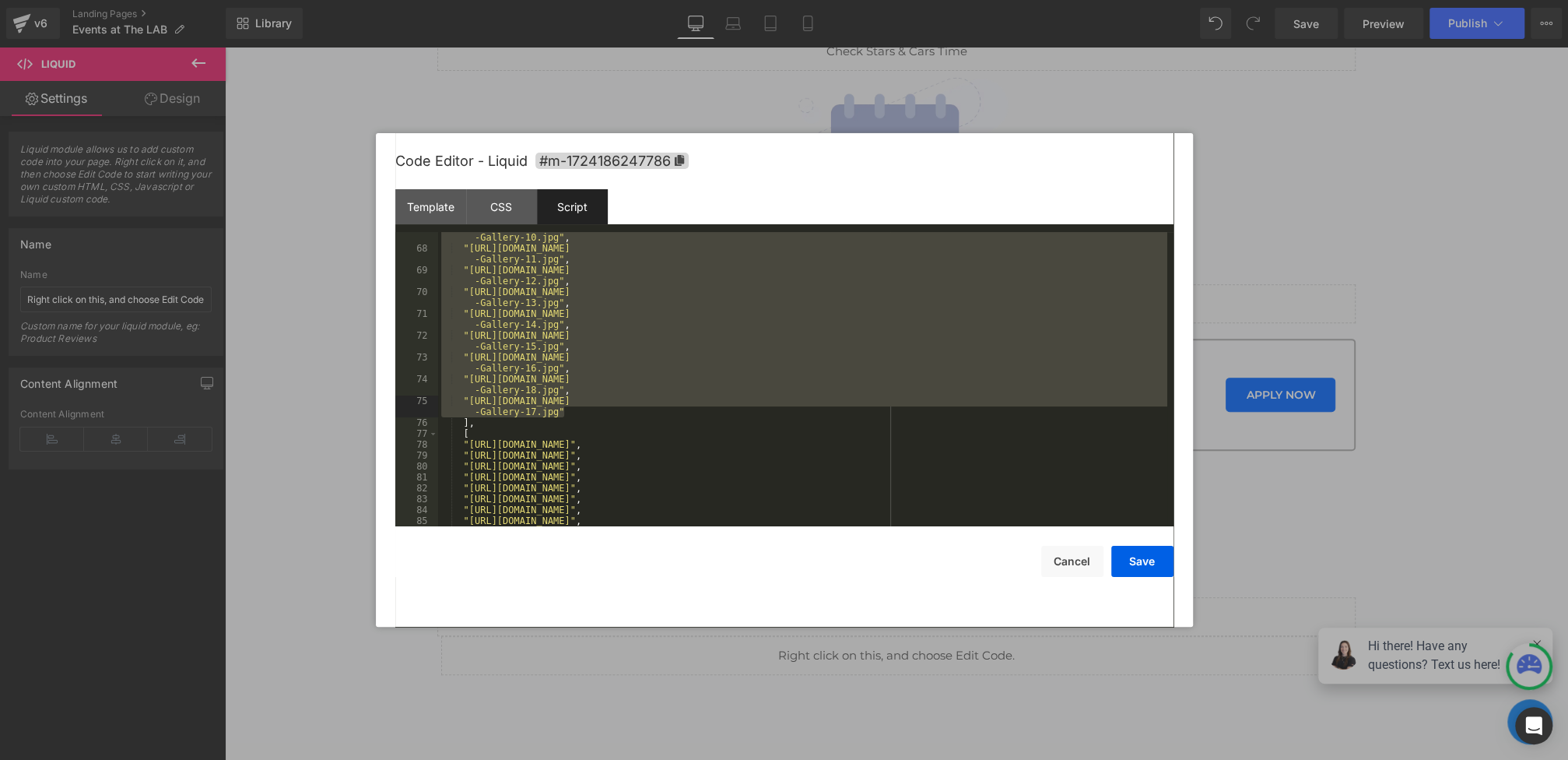
drag, startPoint x: 462, startPoint y: 310, endPoint x: 598, endPoint y: 409, distance: 168.3
click at [598, 409] on div ""[URL][DOMAIN_NAME] -Gallery-10.jpg" , "[URL][DOMAIN_NAME] -Gallery-11.jpg" , "…" at bounding box center [802, 384] width 729 height 327
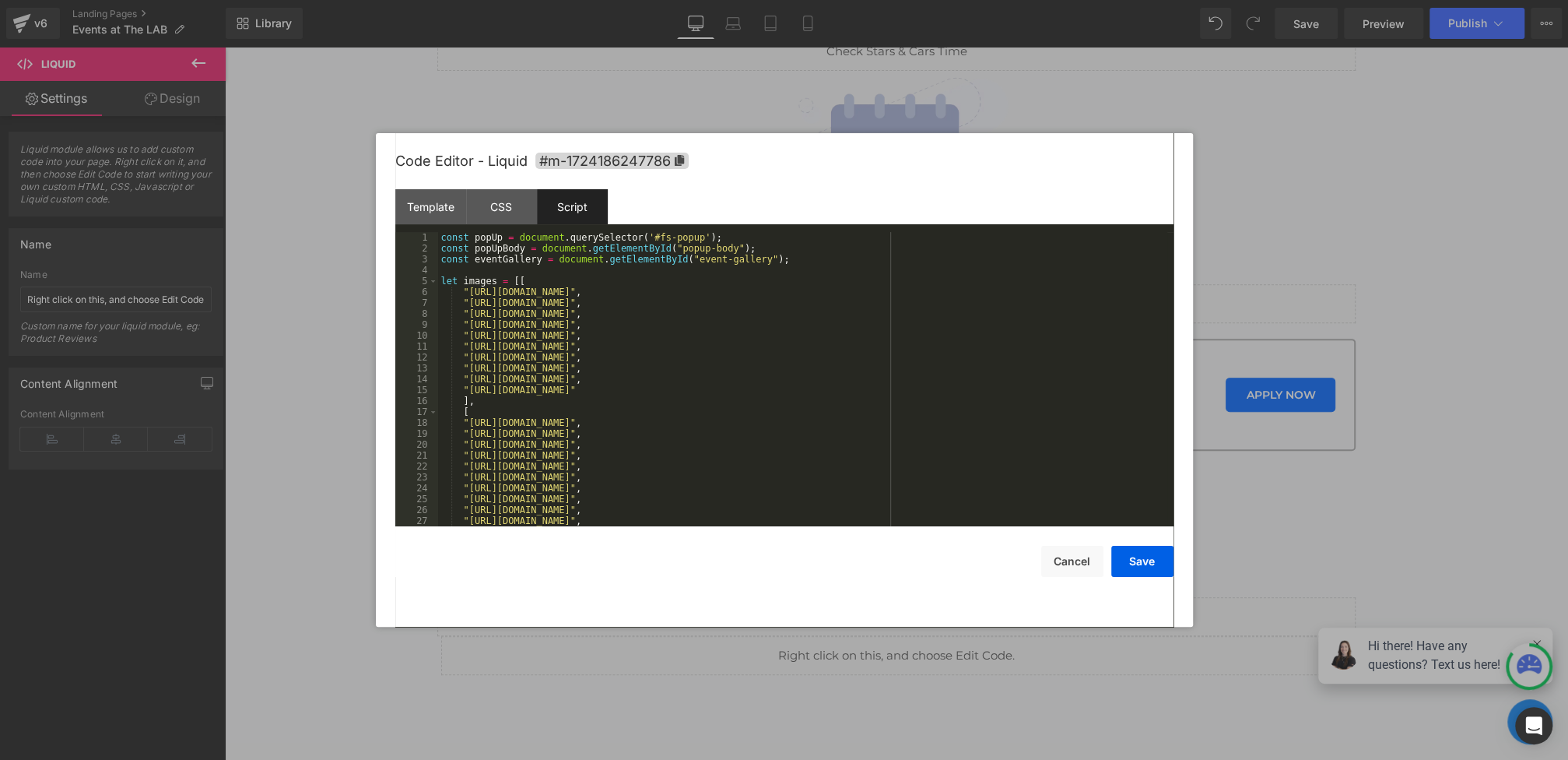
scroll to position [0, 0]
click at [1052, 559] on button "Cancel" at bounding box center [1072, 561] width 62 height 31
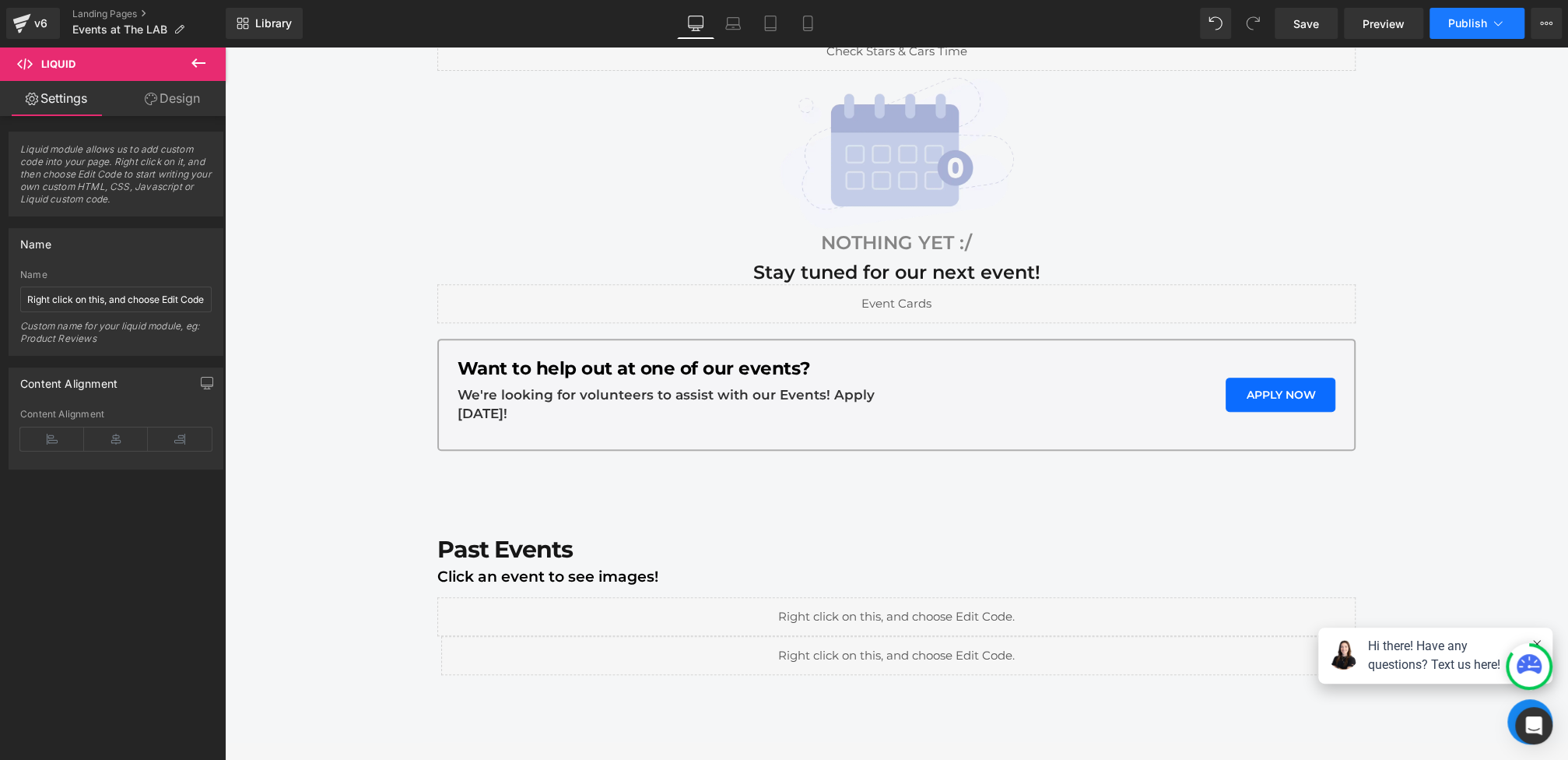
click at [1469, 36] on button "Publish" at bounding box center [1477, 23] width 95 height 31
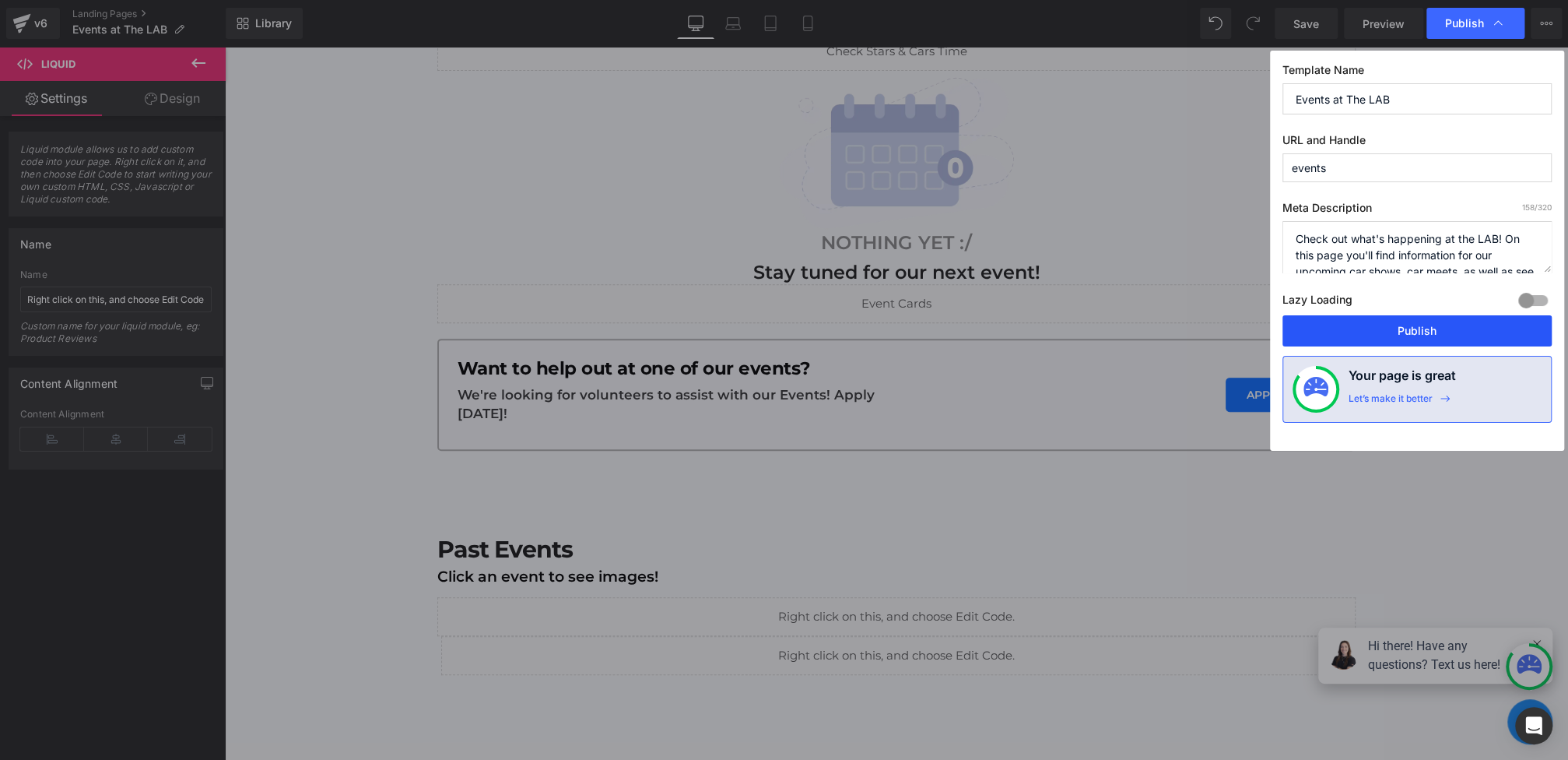
click at [1433, 332] on button "Publish" at bounding box center [1416, 330] width 269 height 31
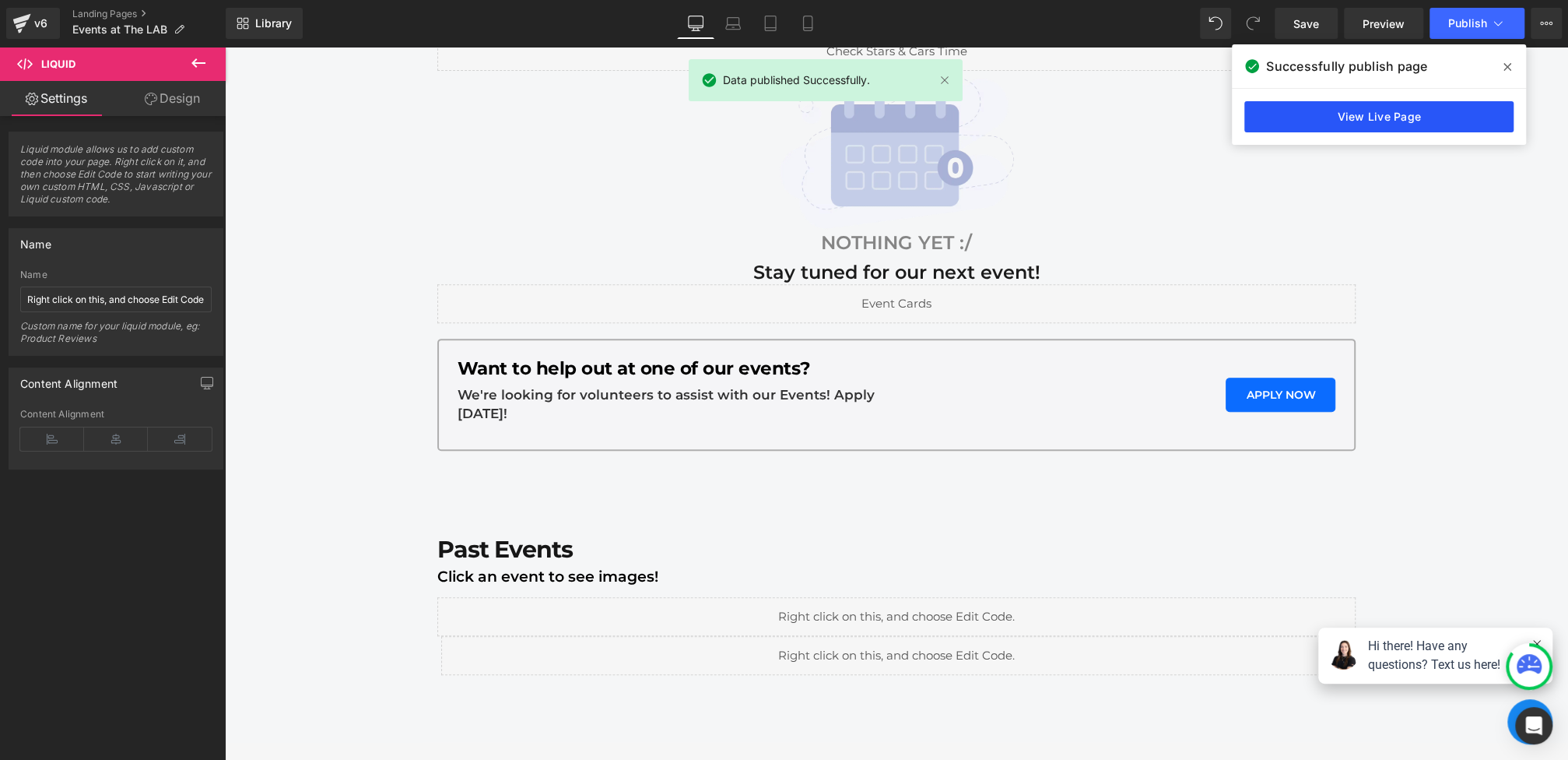
click at [1423, 108] on link "View Live Page" at bounding box center [1378, 116] width 269 height 31
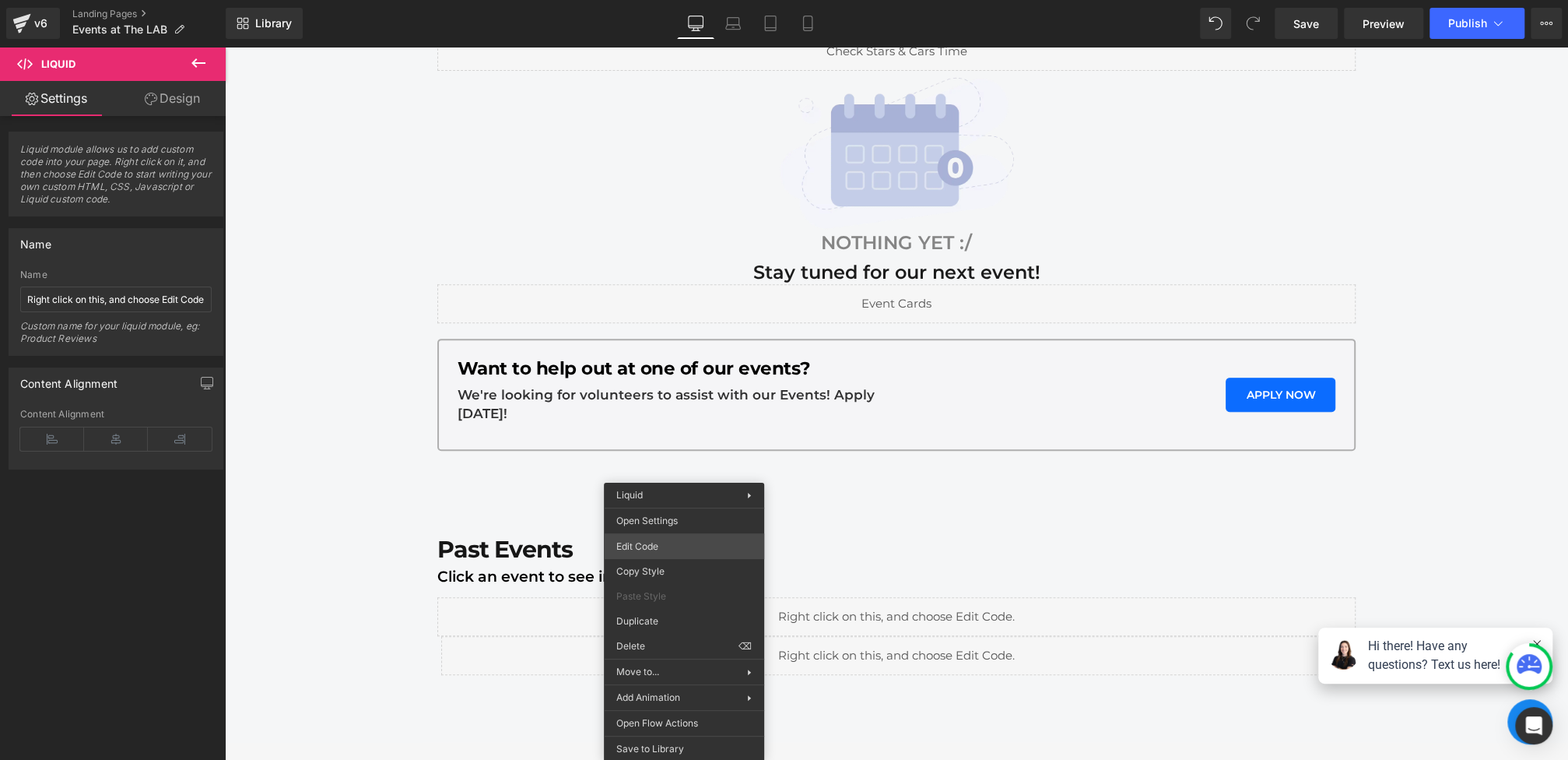
click at [658, 0] on div "Liquid You are previewing how the will restyle your page. You can not edit Elem…" at bounding box center [784, 0] width 1568 height 0
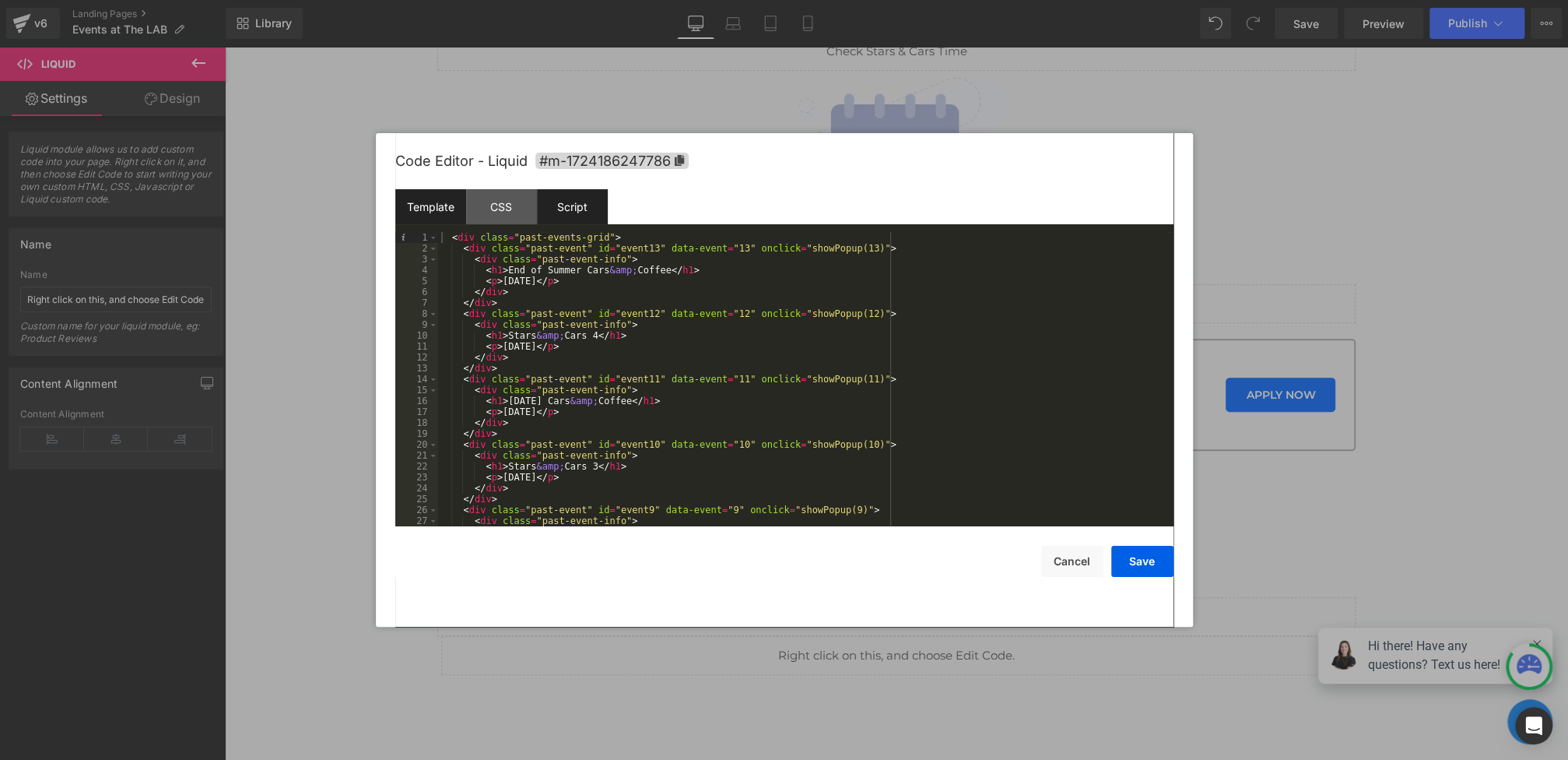
click at [571, 205] on div "Script" at bounding box center [572, 206] width 71 height 35
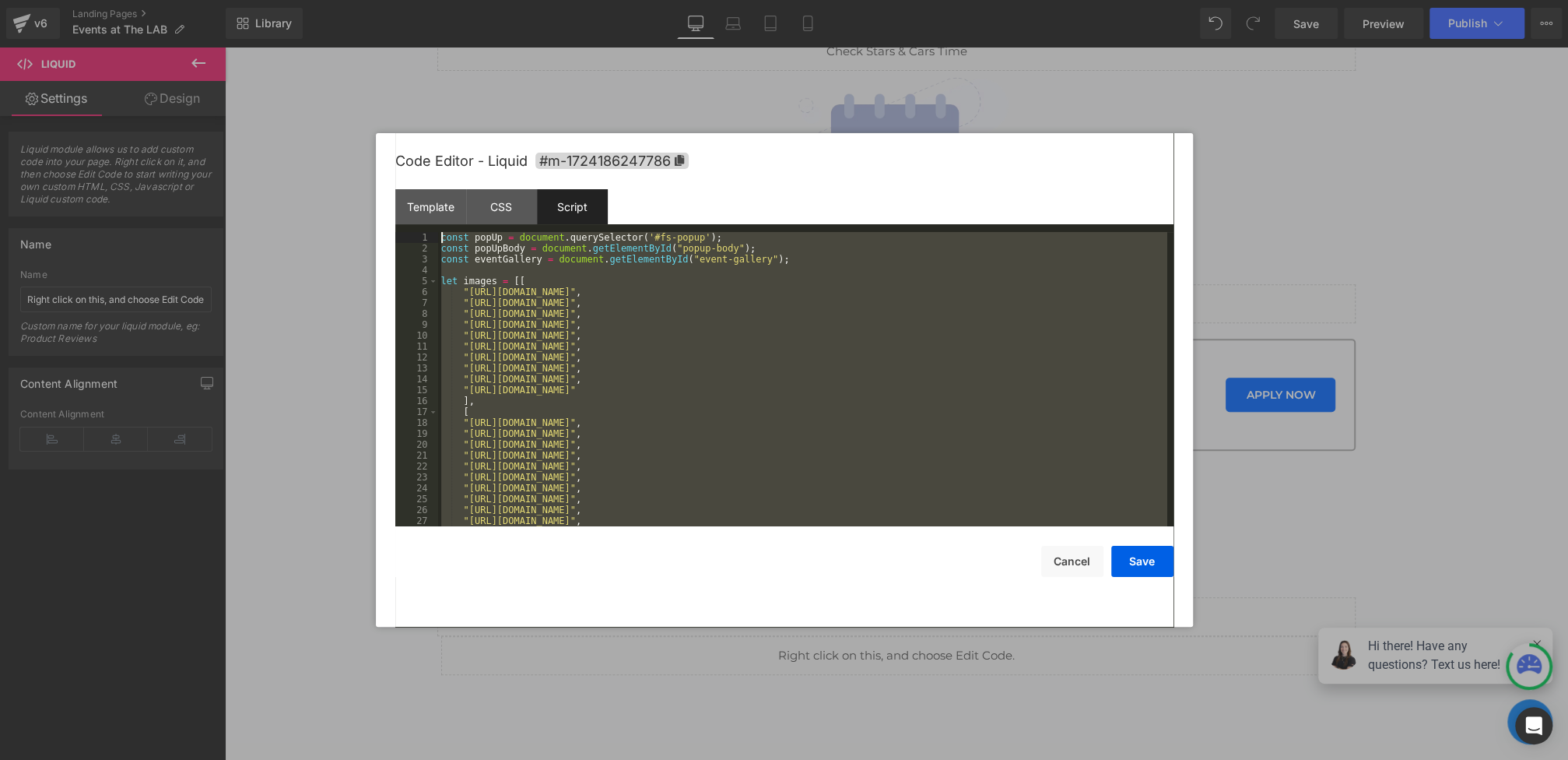
drag, startPoint x: 479, startPoint y: 522, endPoint x: 332, endPoint y: -93, distance: 632.3
click at [332, 0] on html "Liquid You are previewing how the will restyle your page. You can not edit Elem…" at bounding box center [784, 380] width 1568 height 760
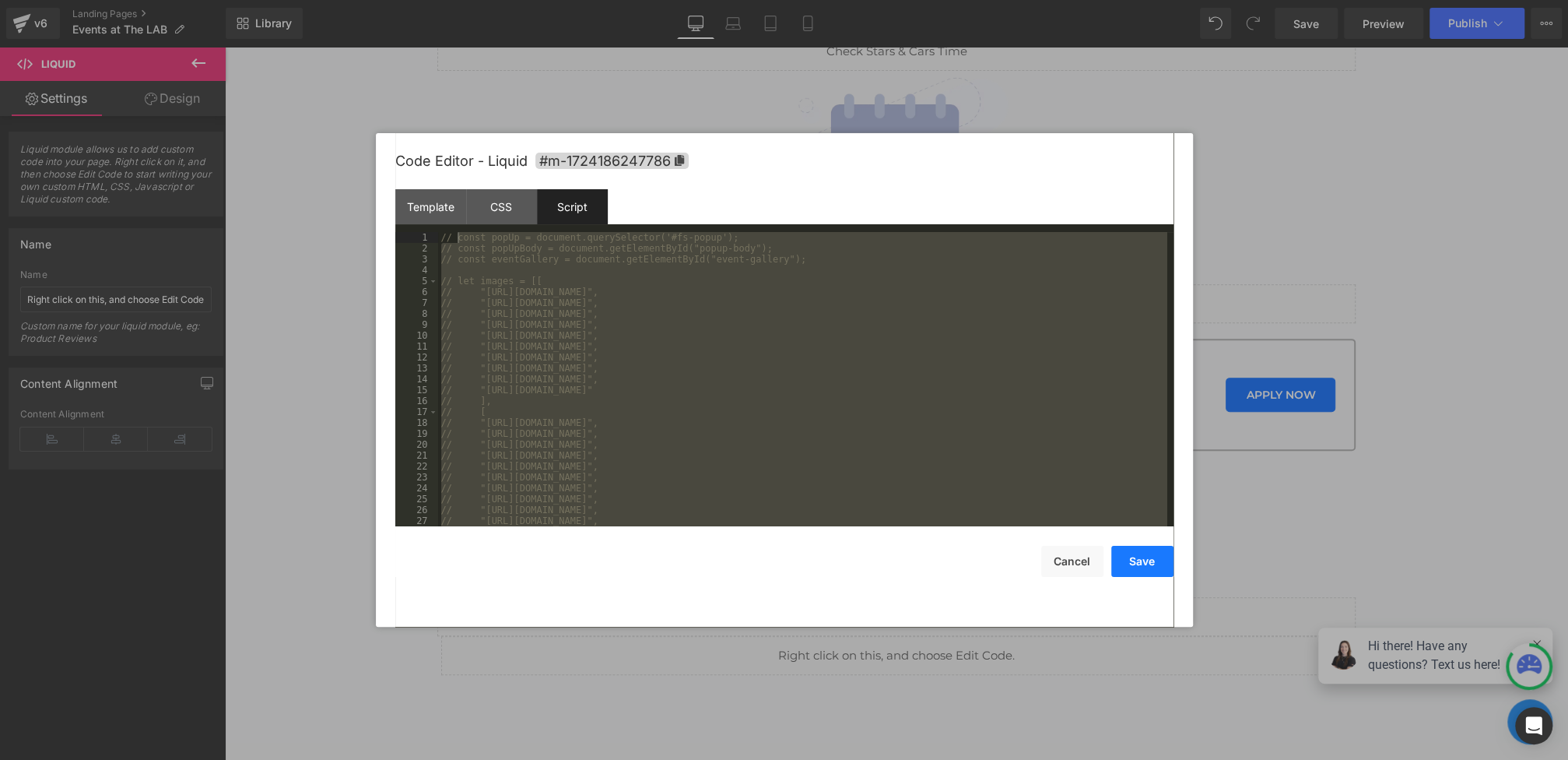
click at [1156, 572] on button "Save" at bounding box center [1142, 561] width 62 height 31
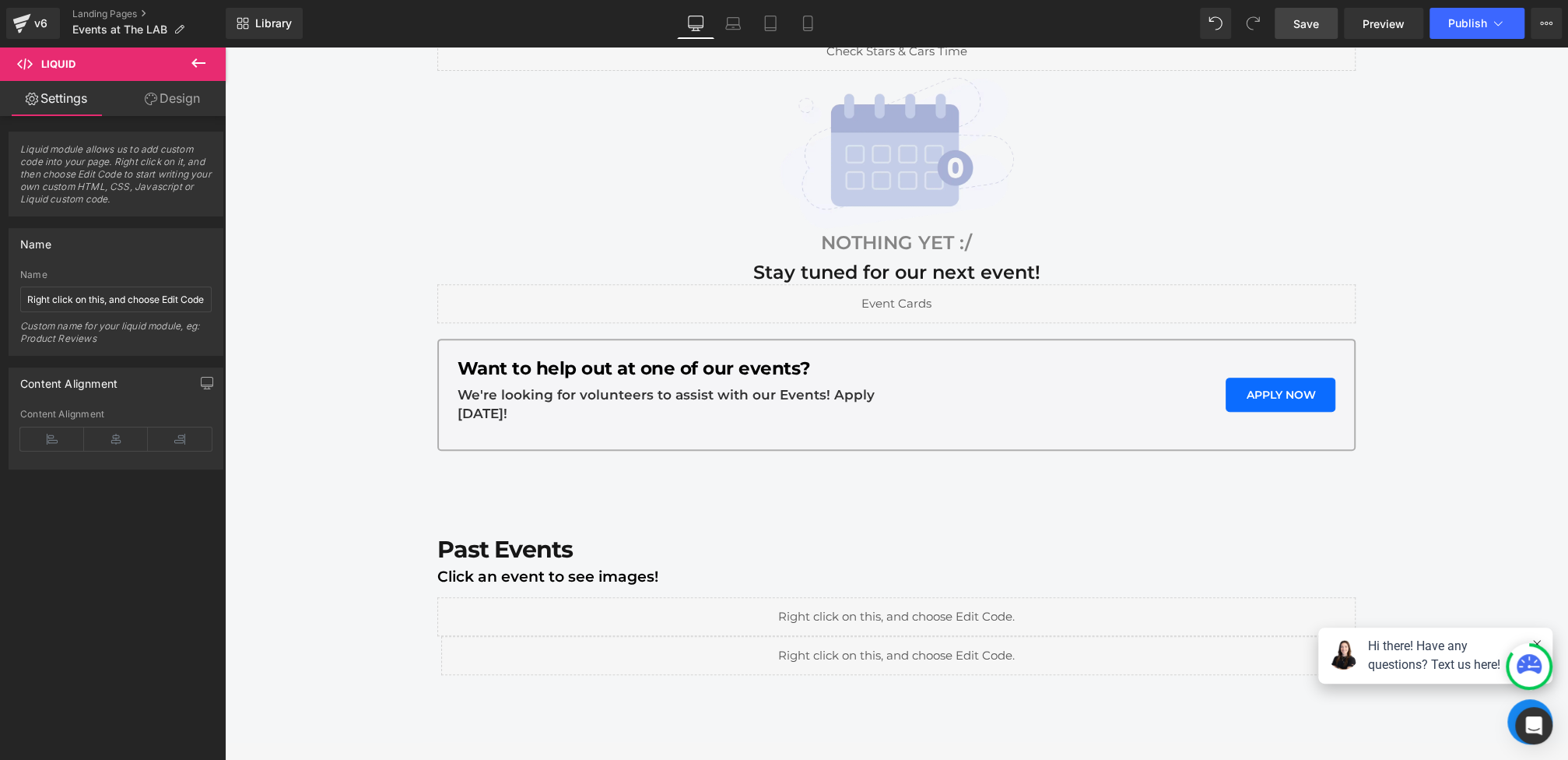
click at [1304, 22] on span "Save" at bounding box center [1306, 24] width 26 height 16
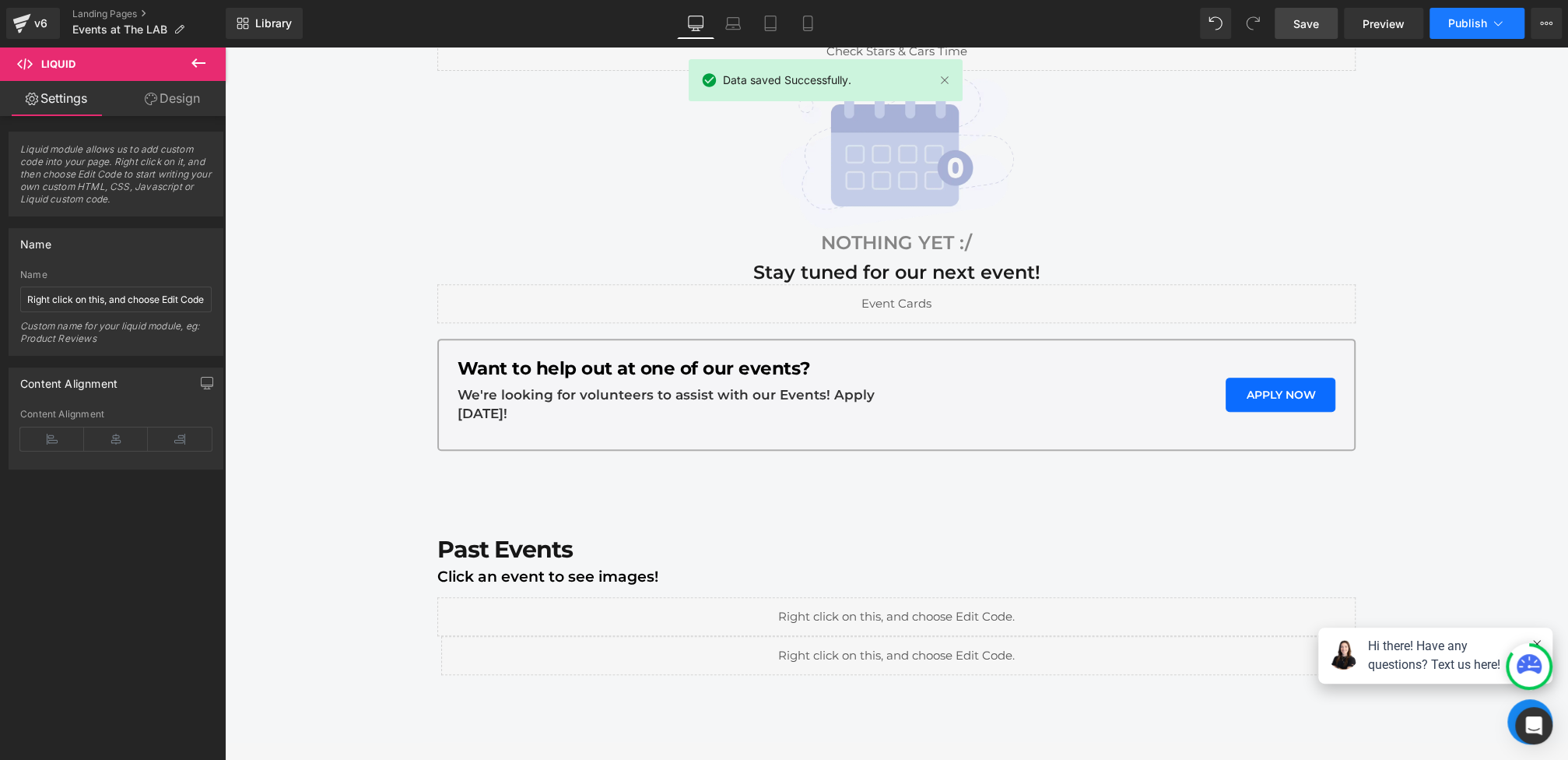
click at [1472, 33] on button "Publish" at bounding box center [1477, 23] width 95 height 31
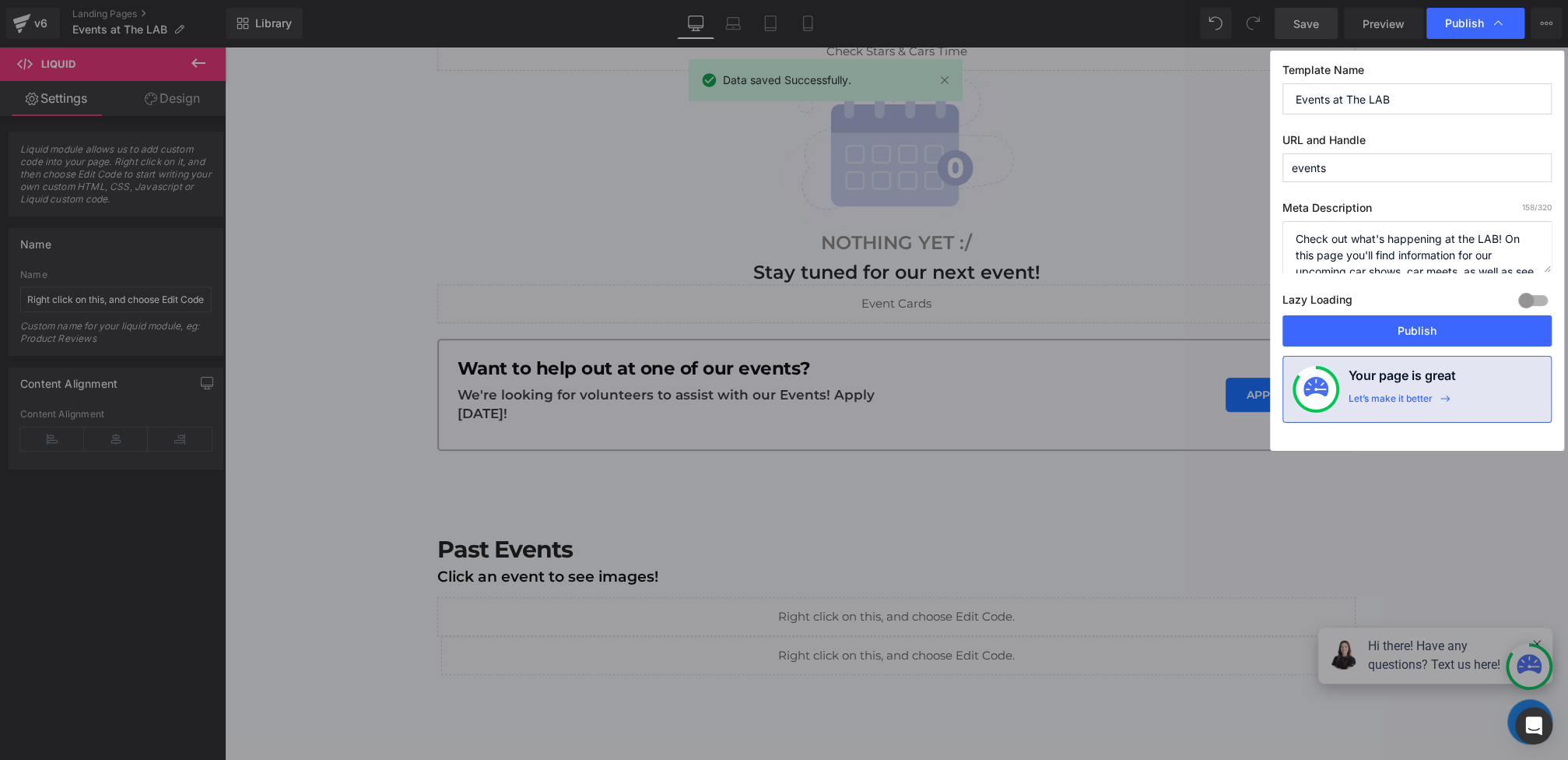
click at [1391, 347] on div "Template Name Events at The LAB URL and Handle events Meta Description 158 /320…" at bounding box center [1417, 251] width 294 height 400
click at [1373, 328] on button "Publish" at bounding box center [1416, 330] width 269 height 31
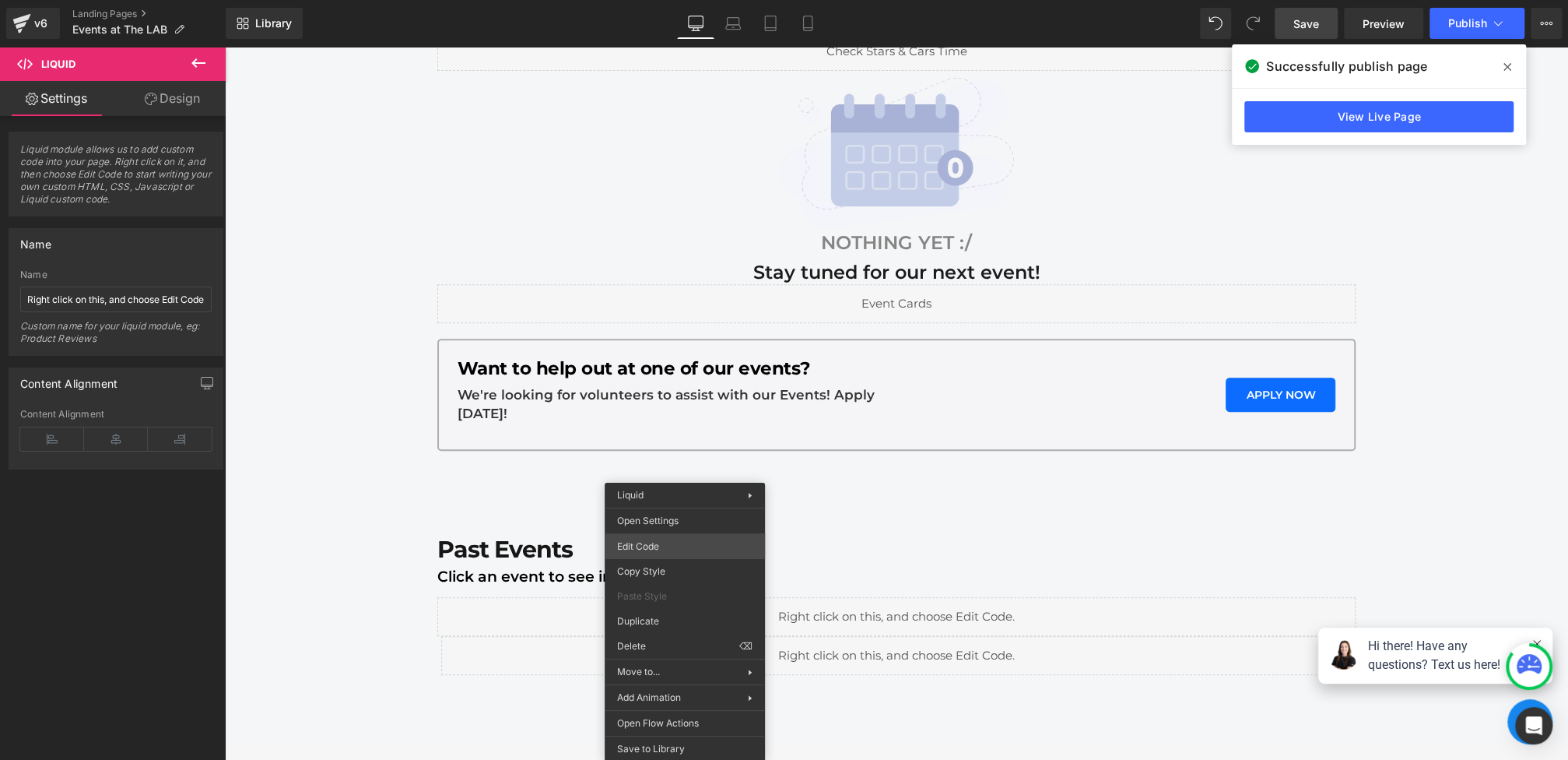
click at [661, 0] on div "Liquid You are previewing how the will restyle your page. You can not edit Elem…" at bounding box center [784, 0] width 1568 height 0
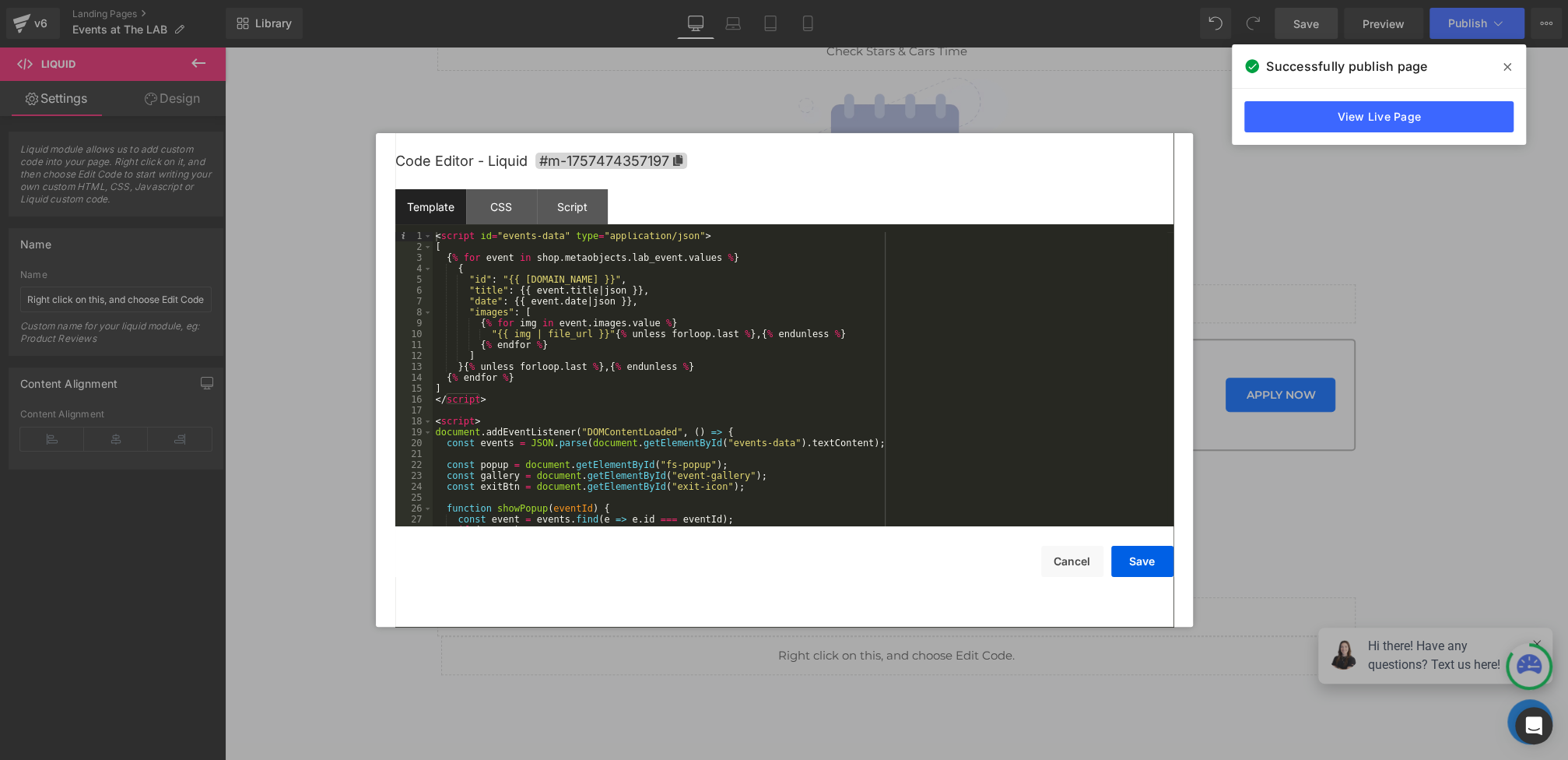
scroll to position [218, 0]
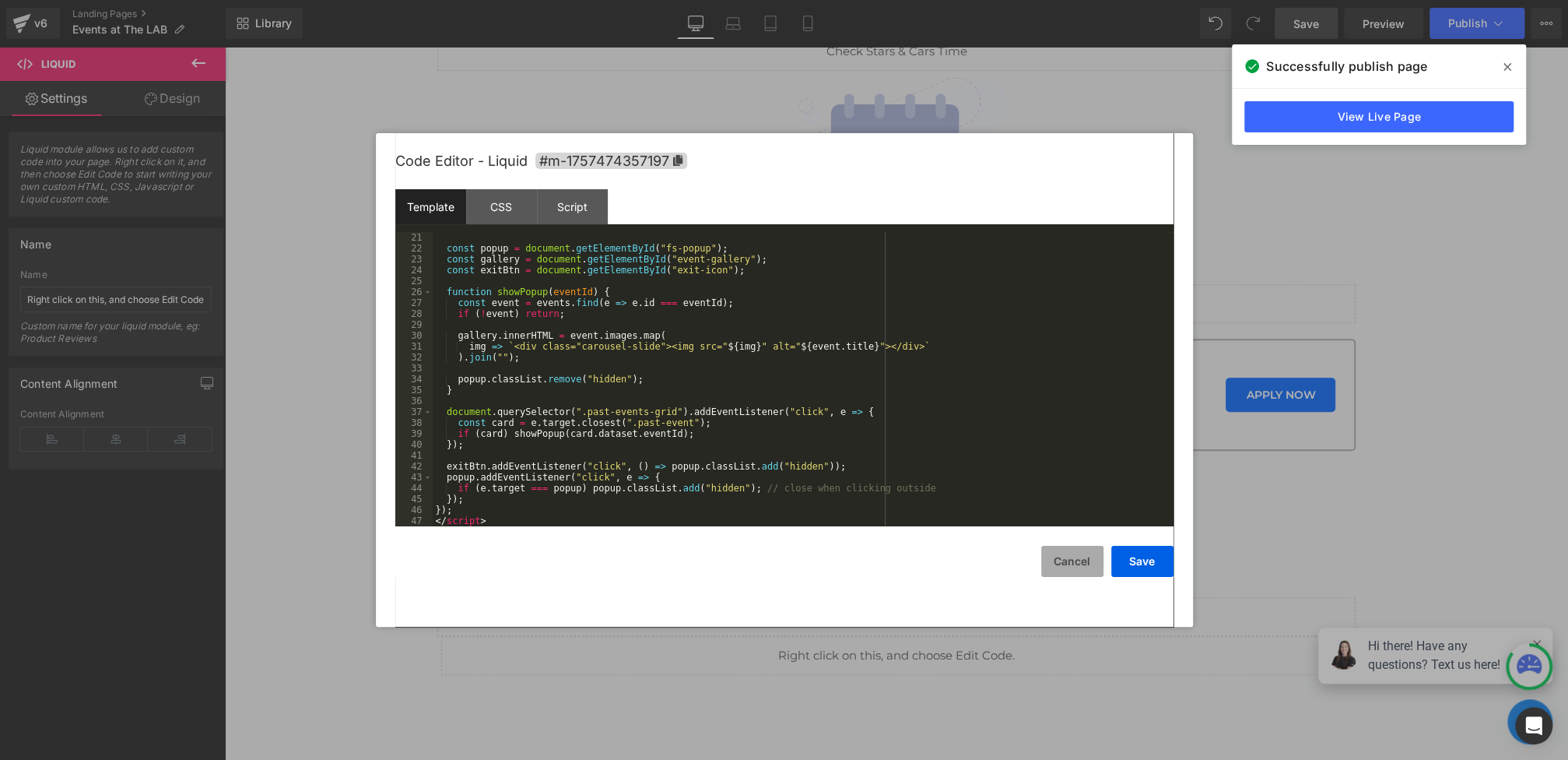
click at [1072, 568] on button "Cancel" at bounding box center [1072, 561] width 62 height 31
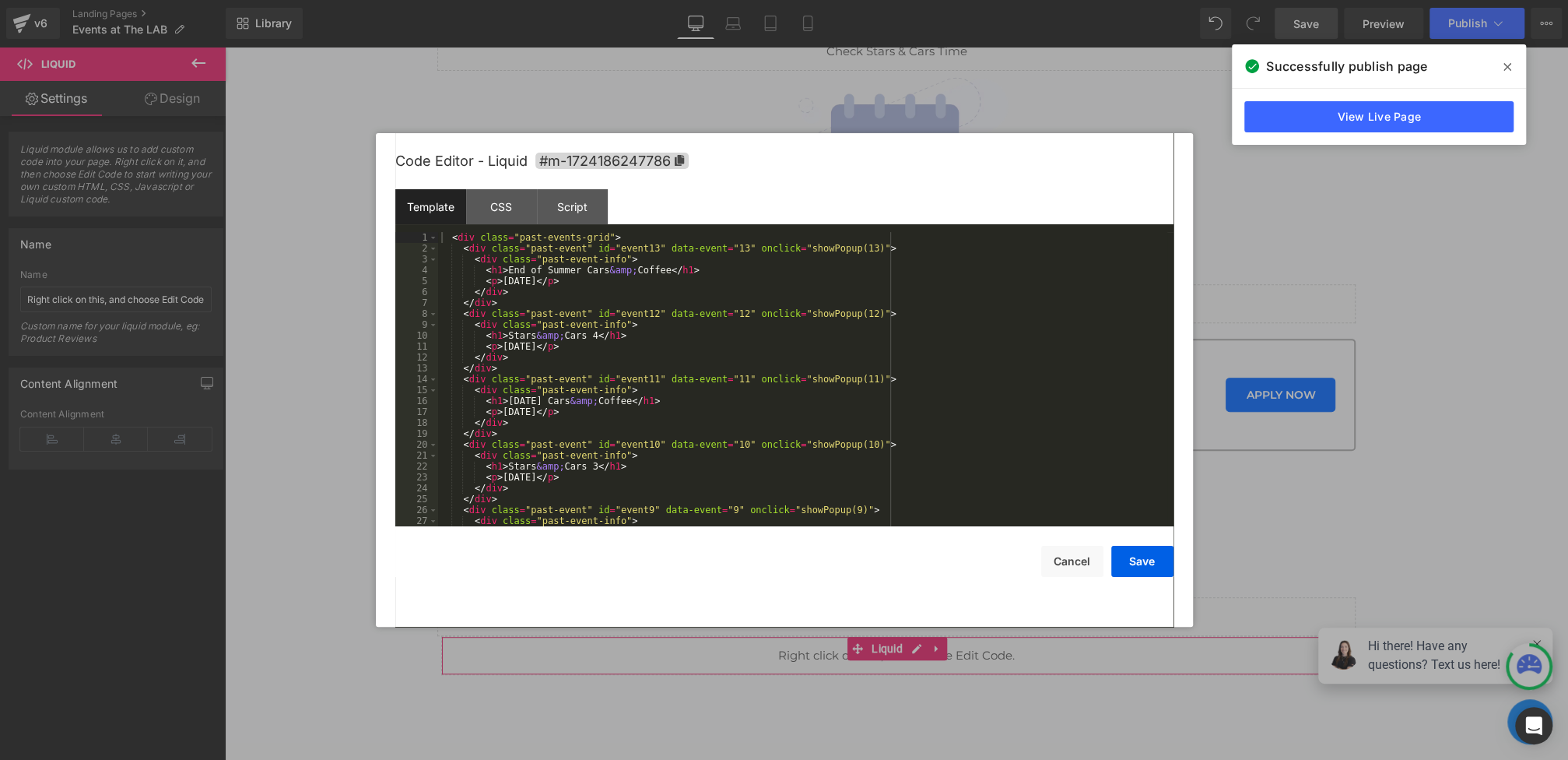
click at [717, 0] on div "Liquid You are previewing how the will restyle your page. You can not edit Elem…" at bounding box center [784, 0] width 1568 height 0
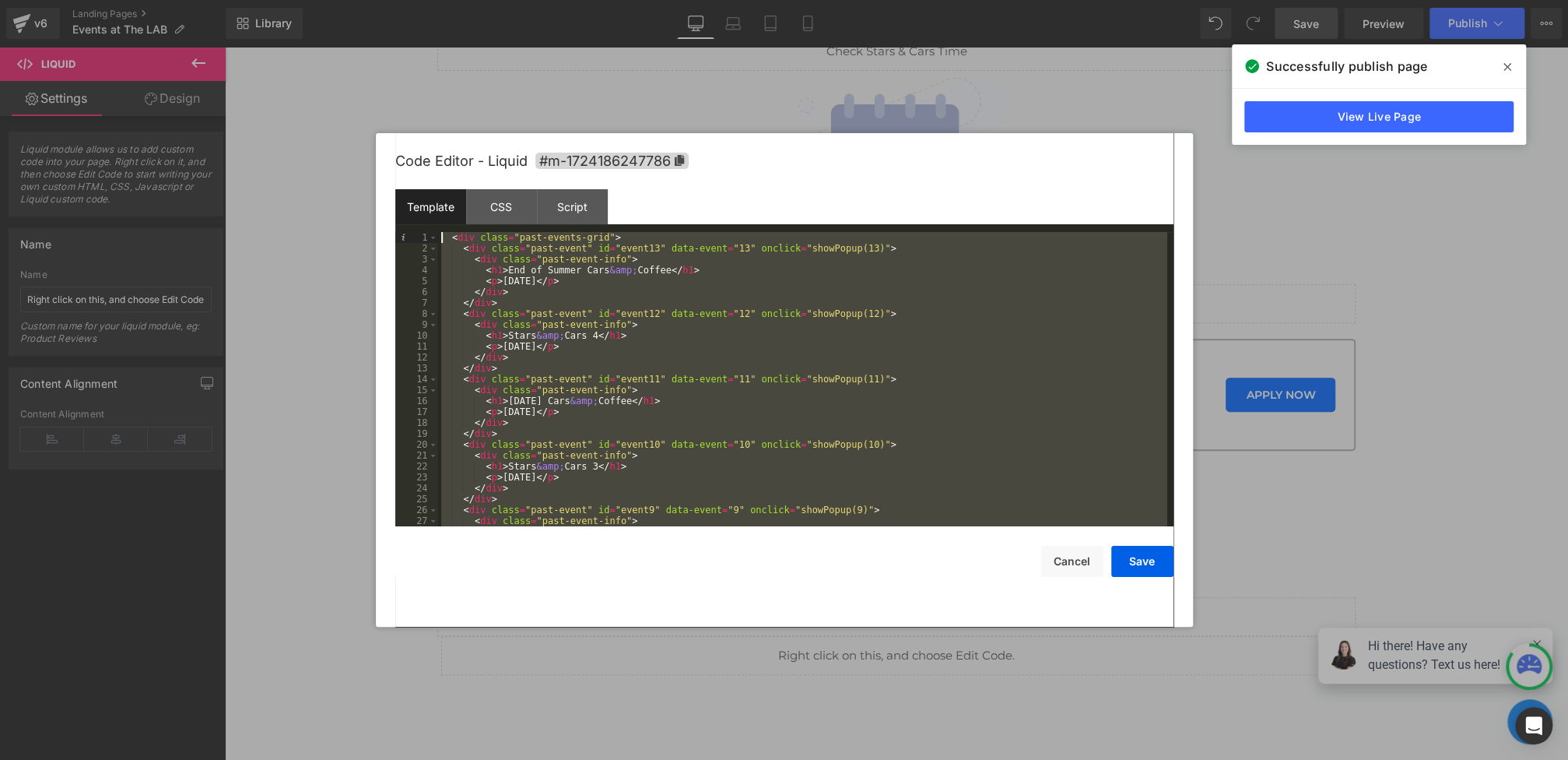
scroll to position [0, 0]
drag, startPoint x: 503, startPoint y: 387, endPoint x: 339, endPoint y: 111, distance: 321.8
click at [339, 111] on body "Liquid You are previewing how the will restyle your page. You can not edit Elem…" at bounding box center [784, 380] width 1568 height 760
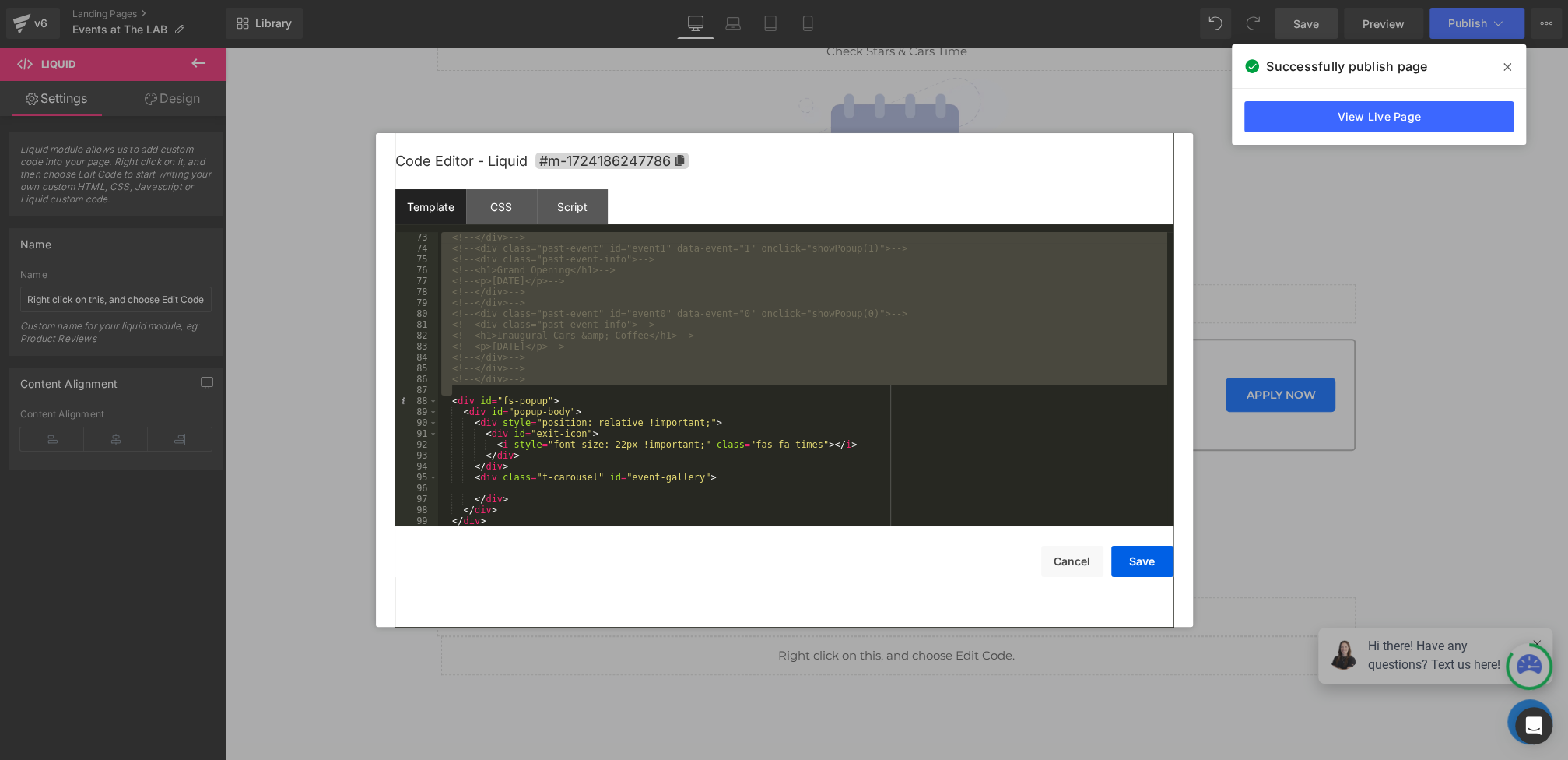
scroll to position [784, 0]
click at [563, 388] on div "<!-- </div> --> <!-- <div class="past-event" id="event1" data-event="1" onclick…" at bounding box center [802, 390] width 729 height 316
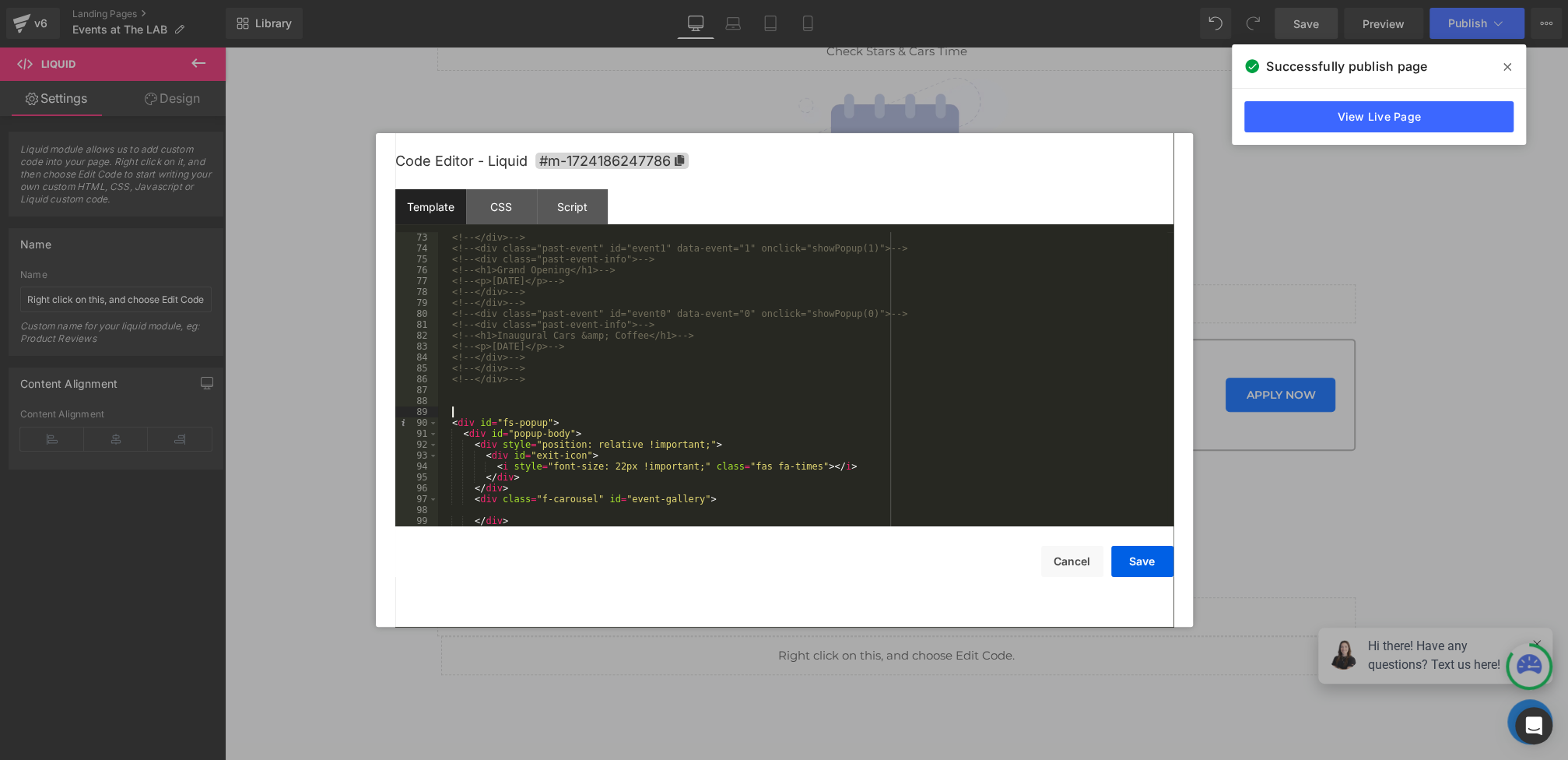
paste textarea
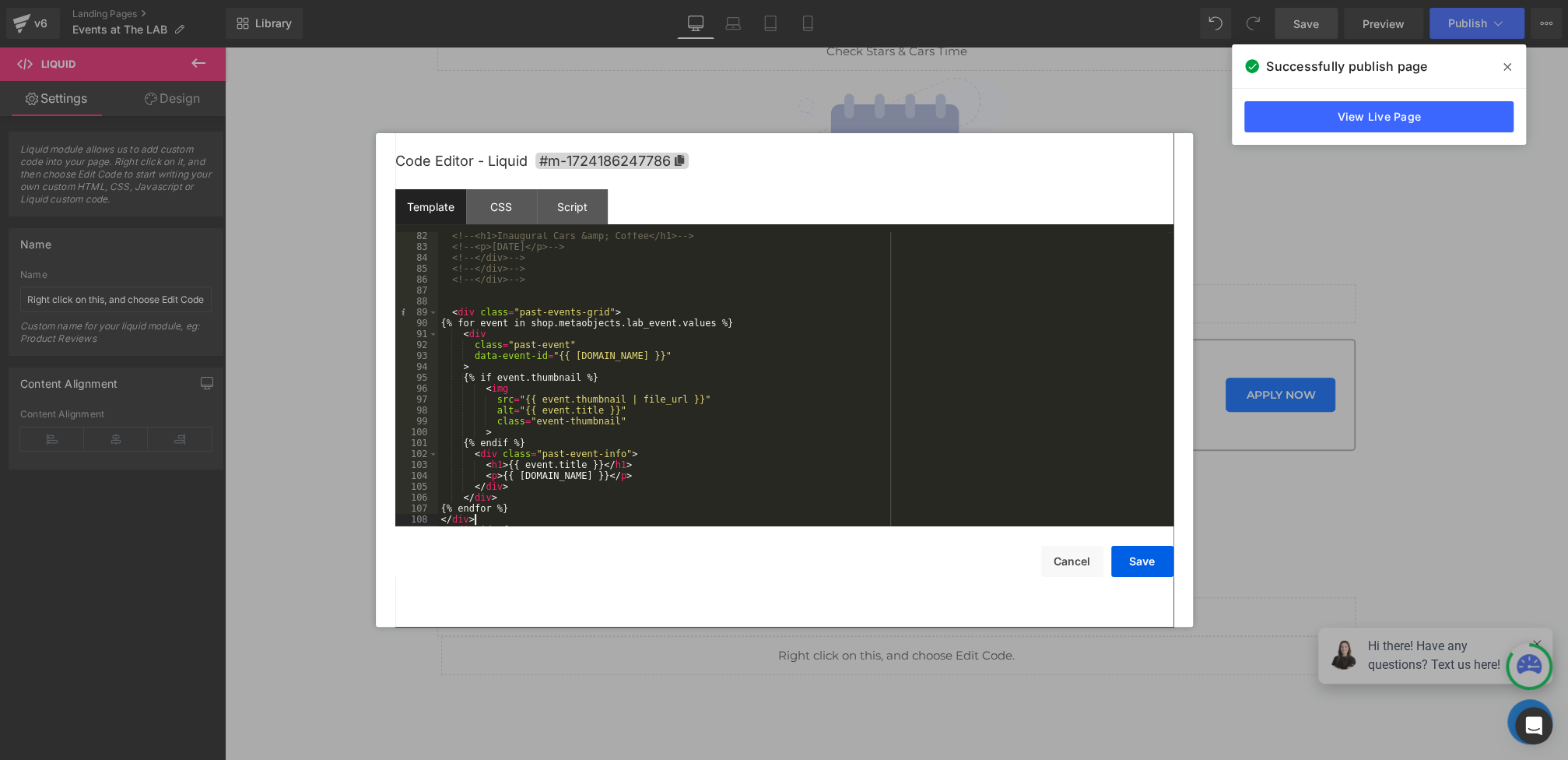
scroll to position [951, 0]
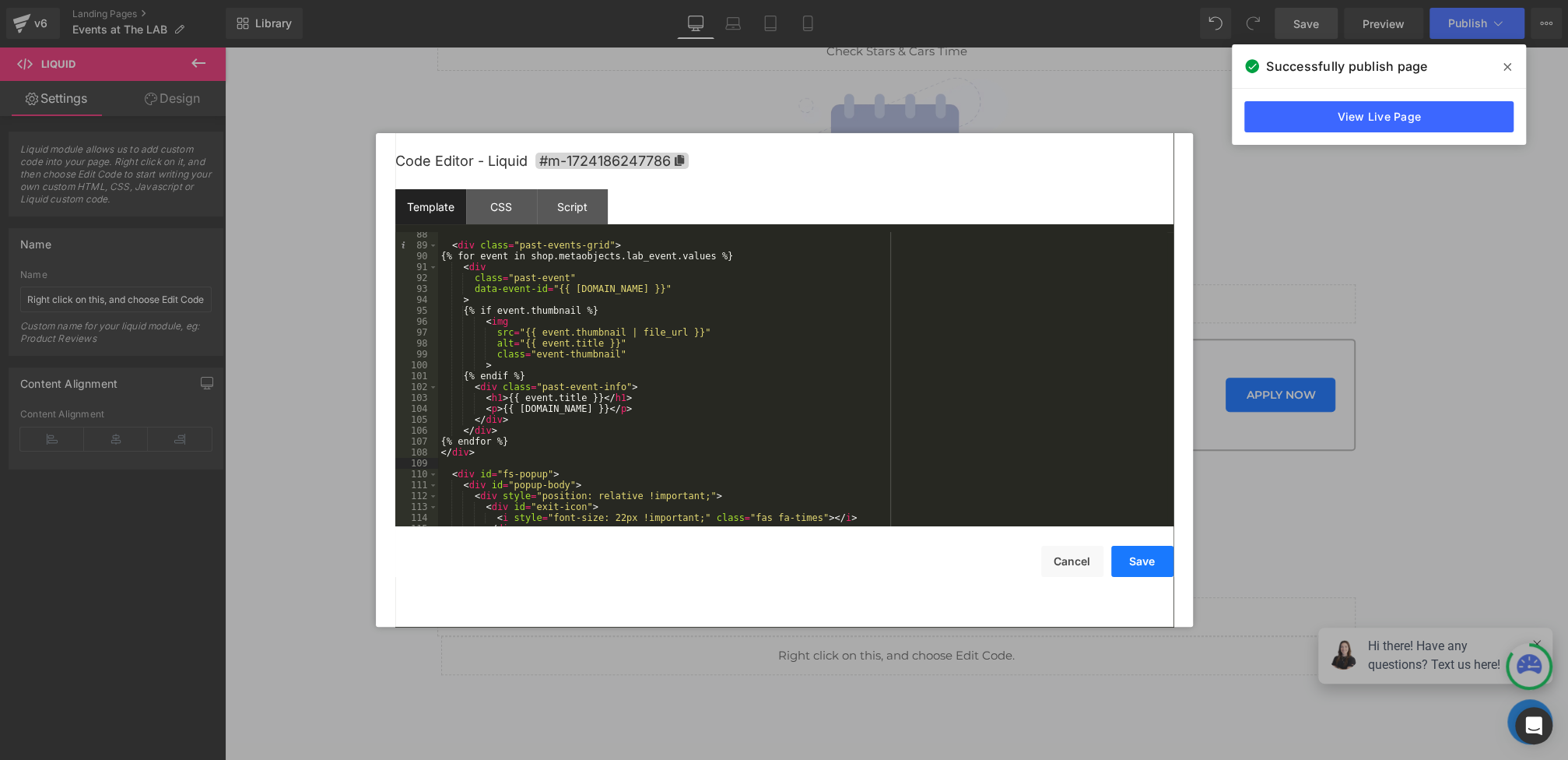
click at [1152, 570] on button "Save" at bounding box center [1142, 561] width 62 height 31
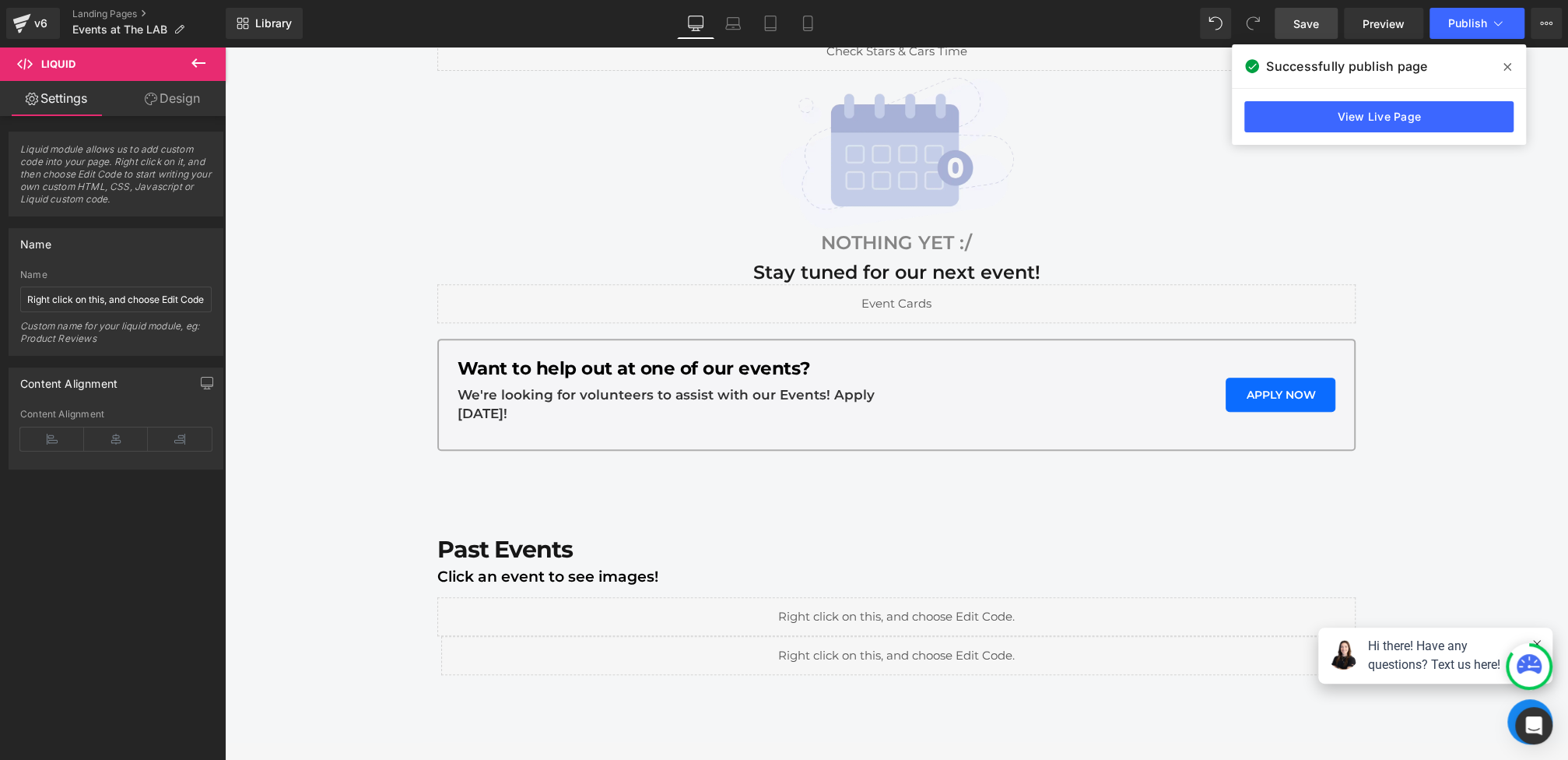
click at [1315, 25] on span "Save" at bounding box center [1306, 24] width 26 height 16
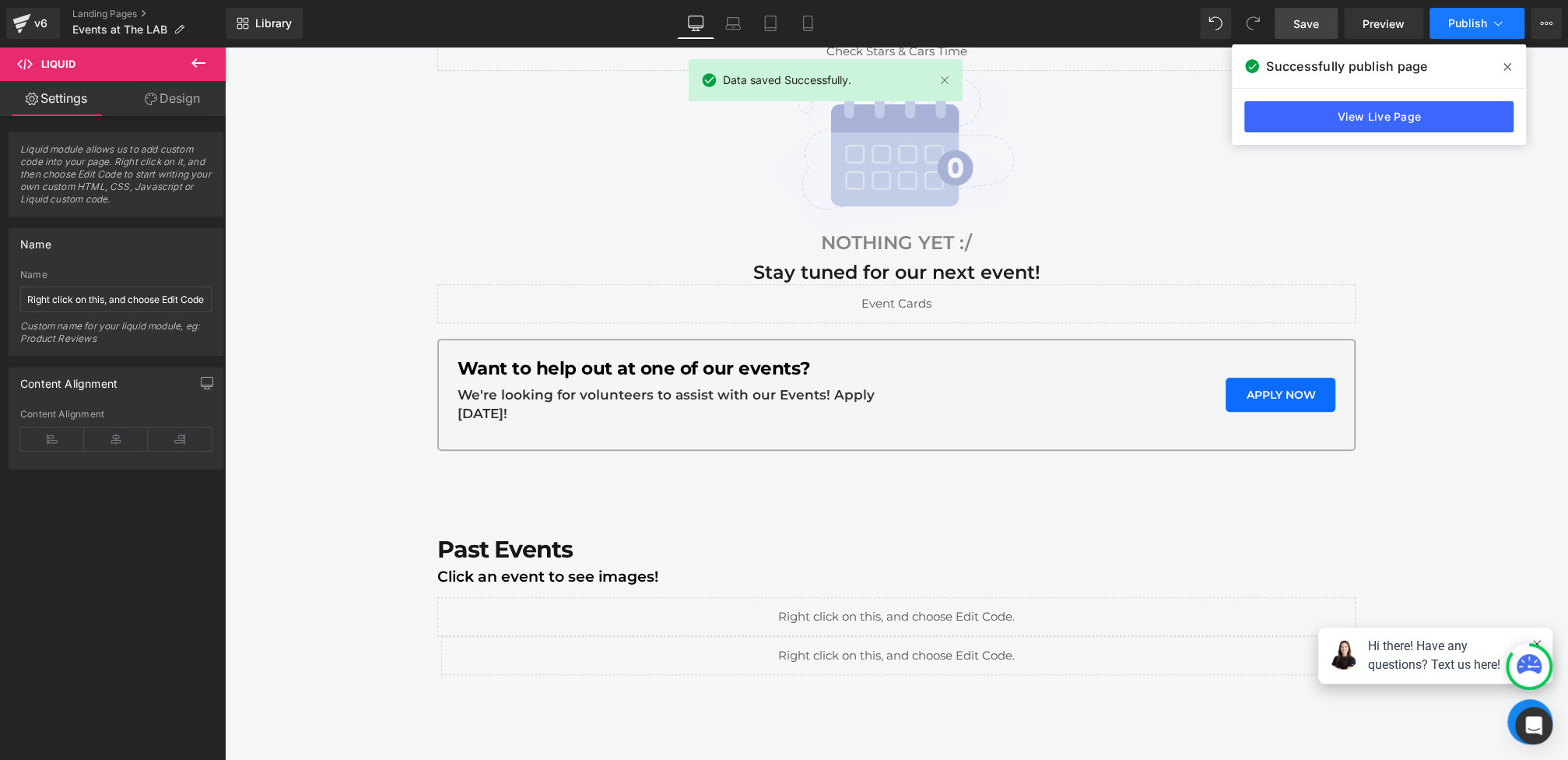
click at [1459, 22] on span "Publish" at bounding box center [1467, 23] width 39 height 12
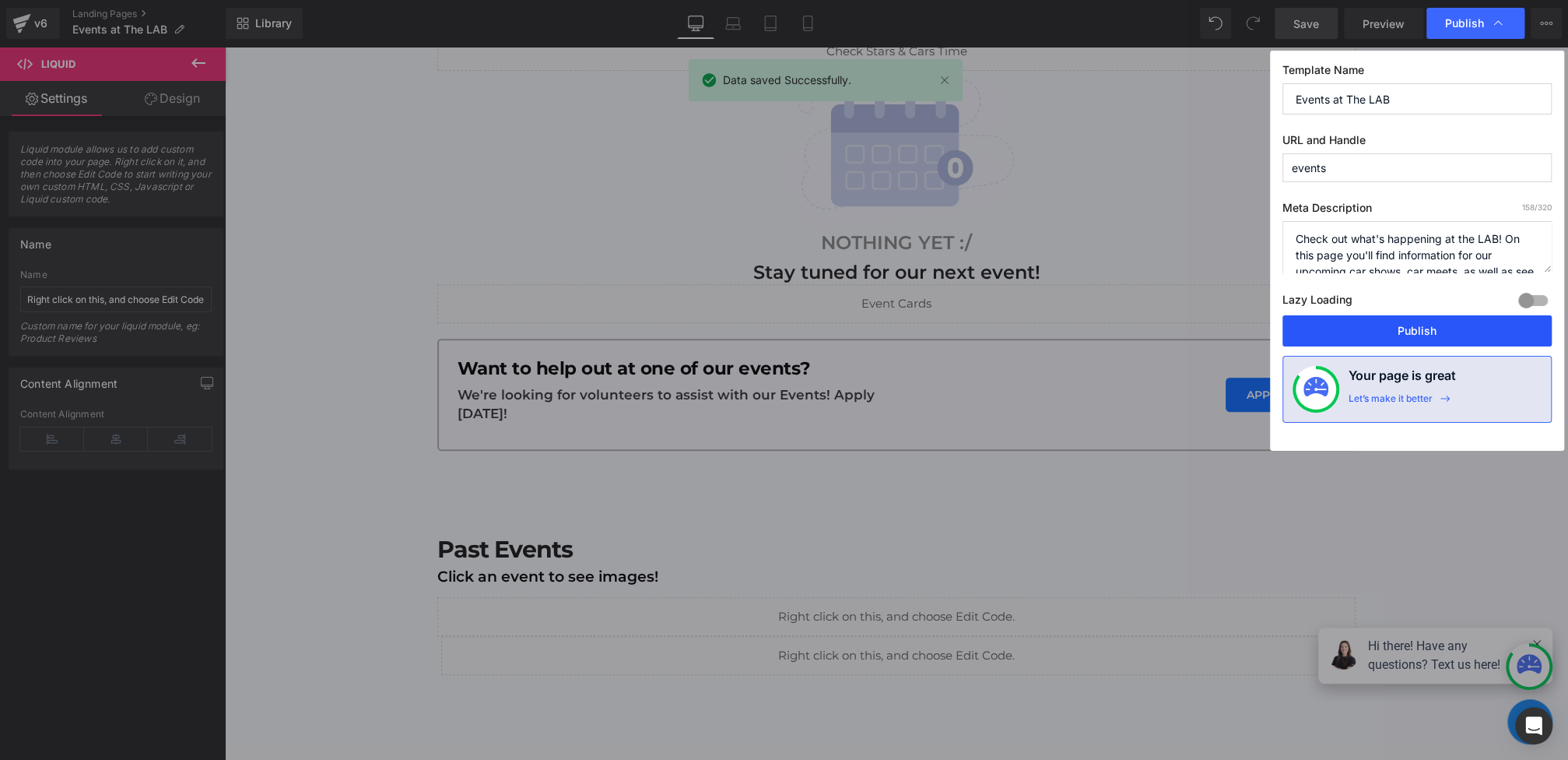
click at [1403, 325] on button "Publish" at bounding box center [1416, 330] width 269 height 31
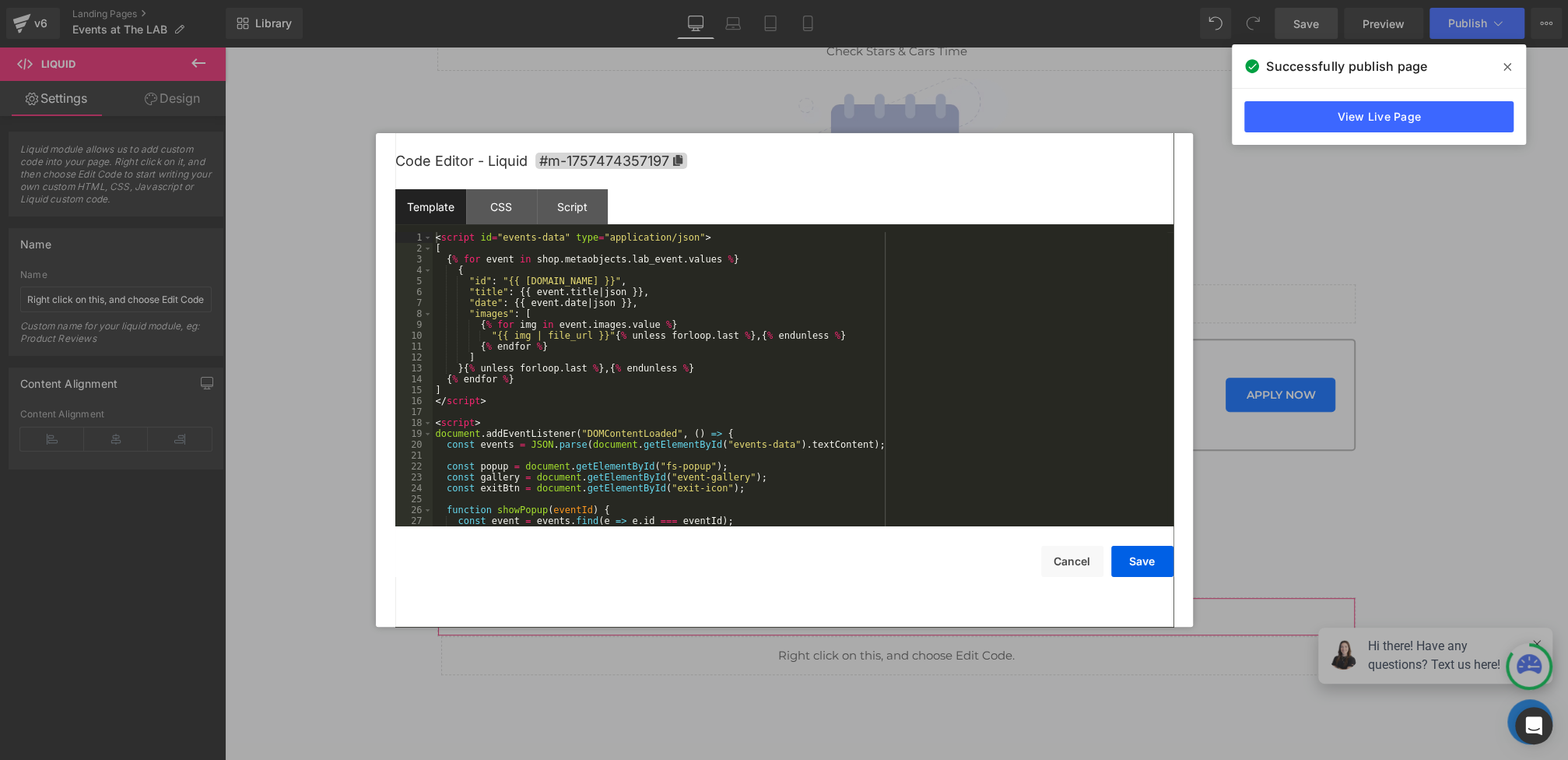
click at [640, 0] on div "Liquid You are previewing how the will restyle your page. You can not edit Elem…" at bounding box center [784, 0] width 1568 height 0
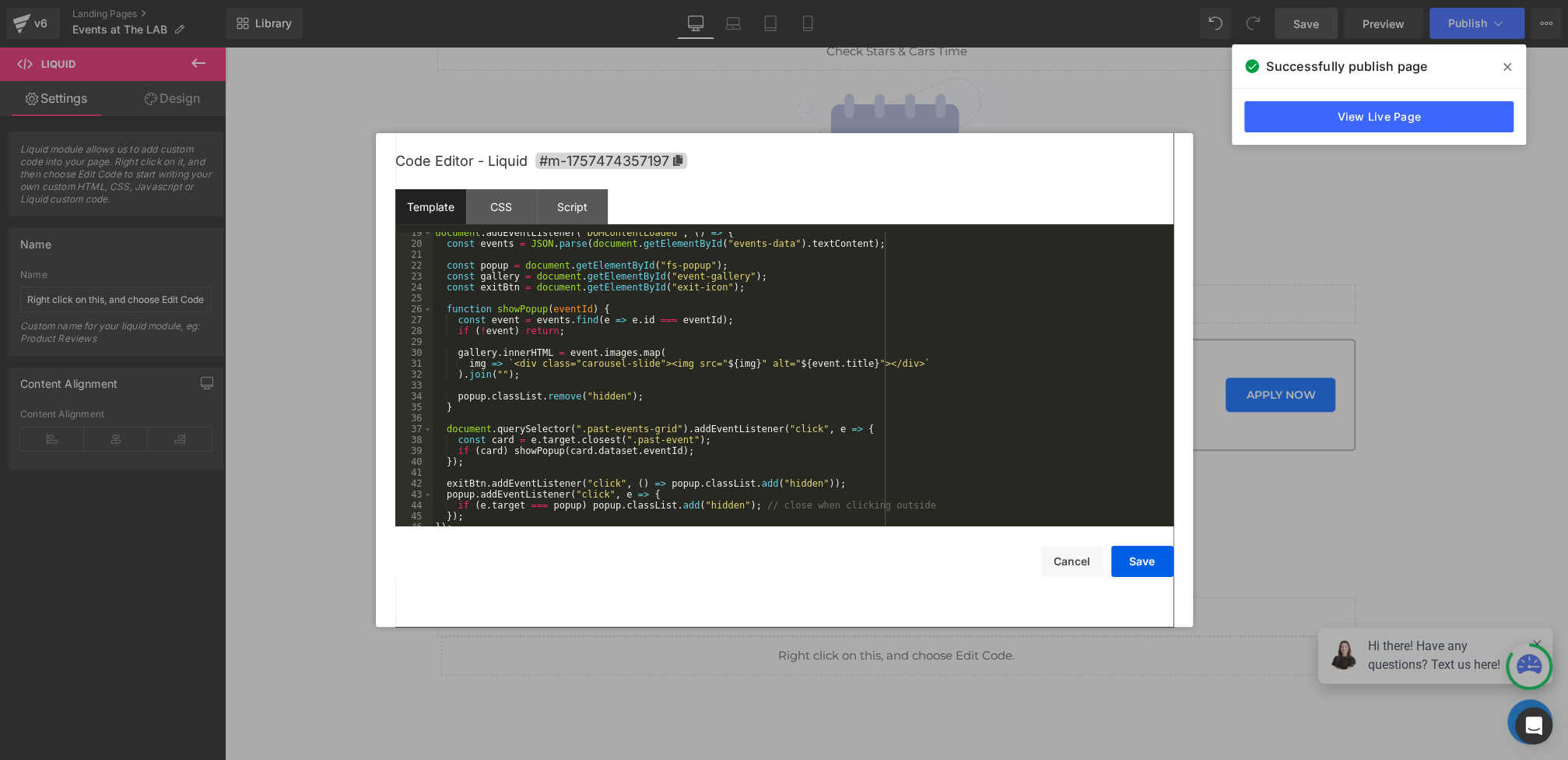
scroll to position [218, 0]
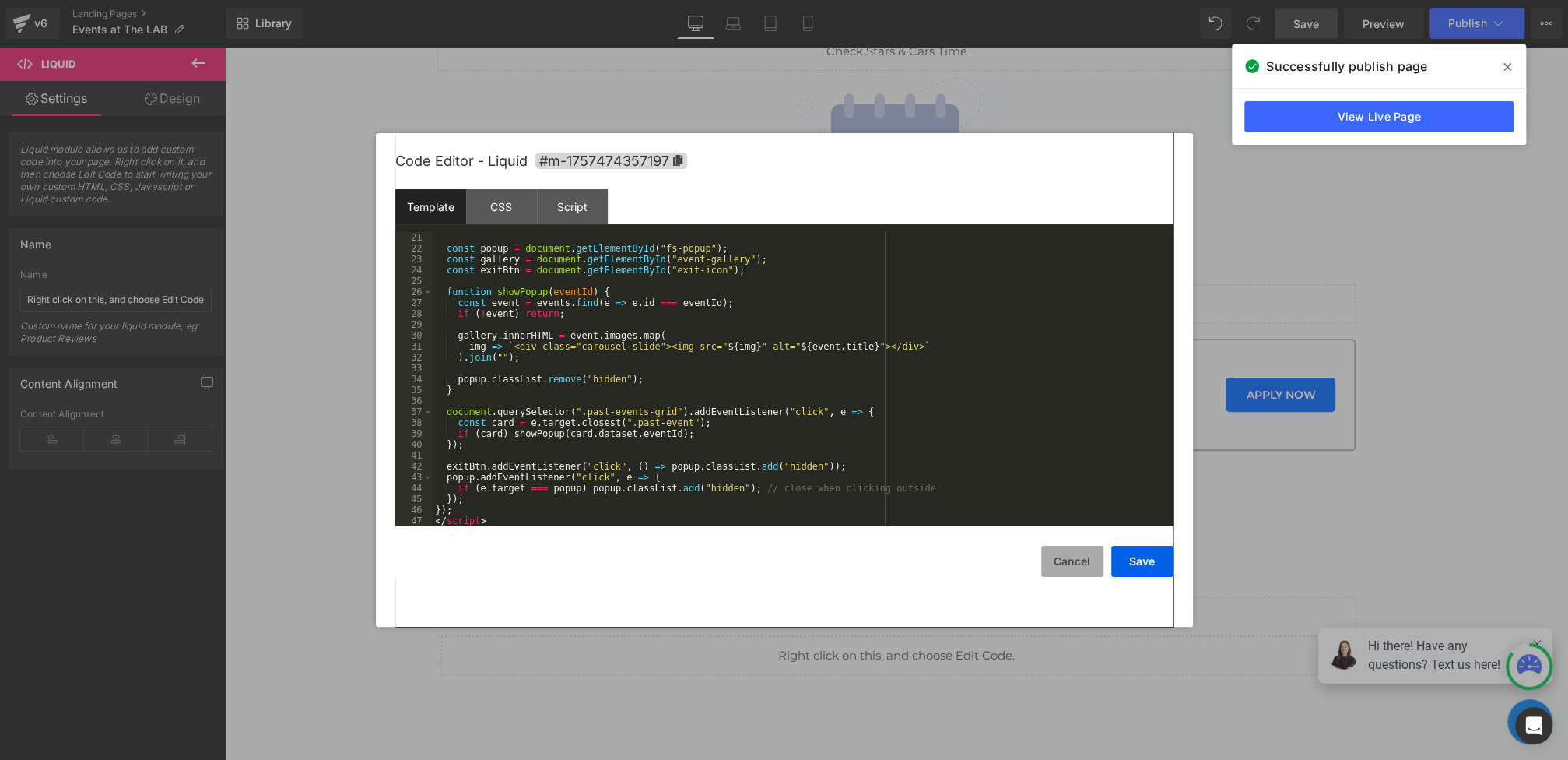
click at [1046, 561] on button "Cancel" at bounding box center [1072, 561] width 62 height 31
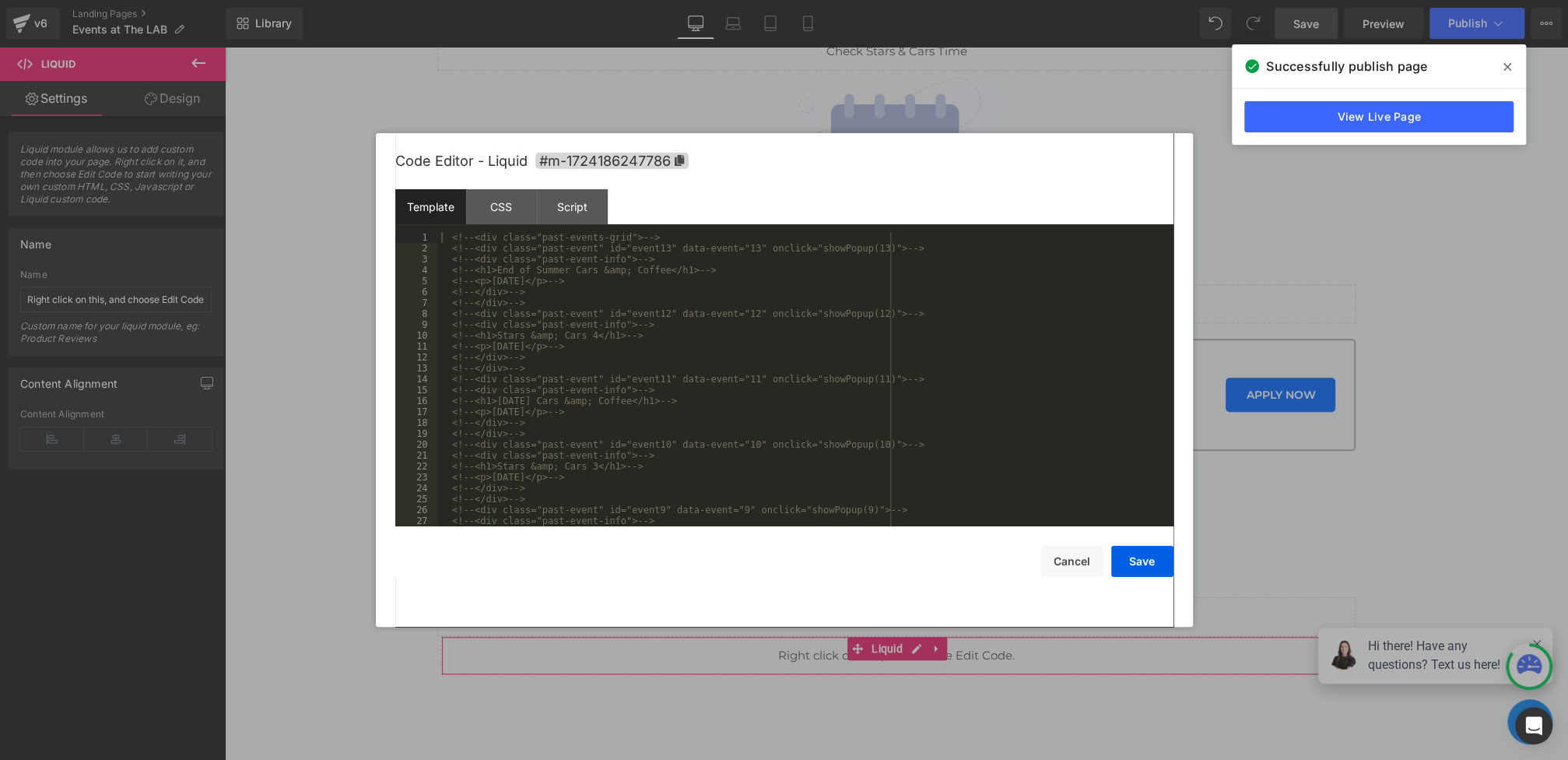
click at [693, 0] on div "Liquid You are previewing how the will restyle your page. You can not edit Elem…" at bounding box center [784, 0] width 1568 height 0
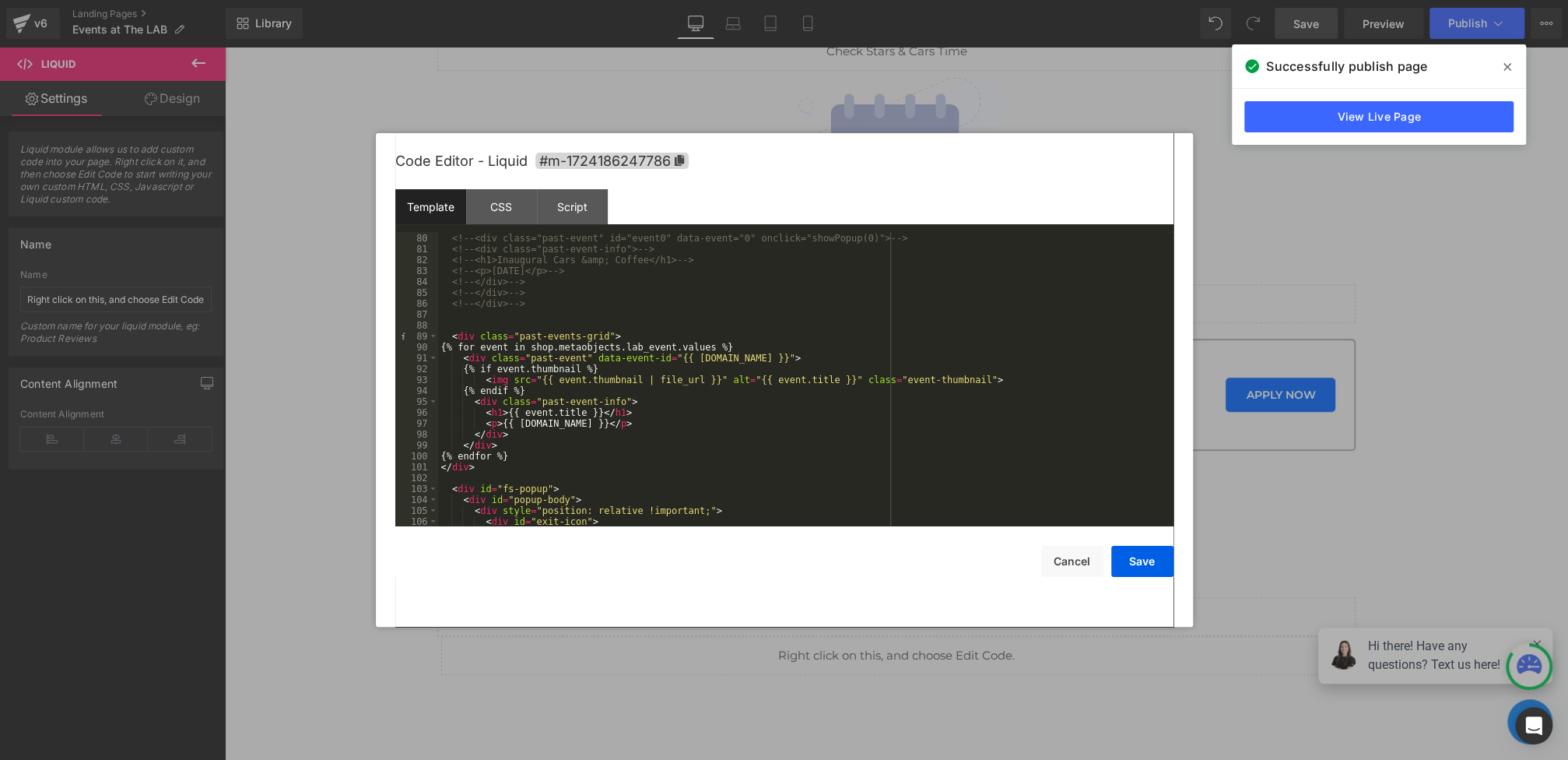
scroll to position [933, 0]
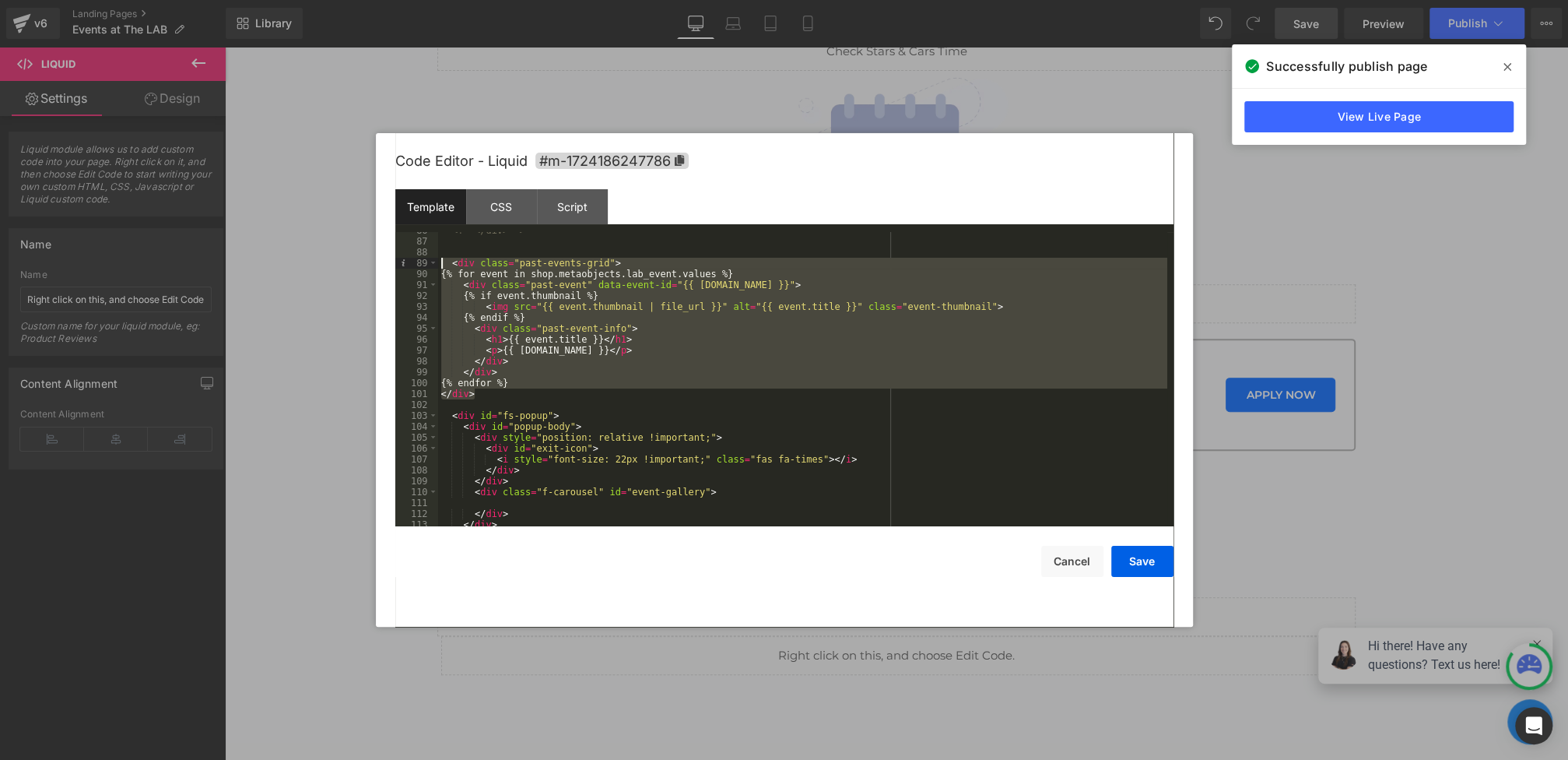
drag, startPoint x: 502, startPoint y: 393, endPoint x: 427, endPoint y: 264, distance: 149.2
click at [427, 264] on pre "86 87 88 89 90 91 92 93 94 95 96 97 98 99 100 101 102 103 104 105 106 107 108 1…" at bounding box center [784, 379] width 778 height 294
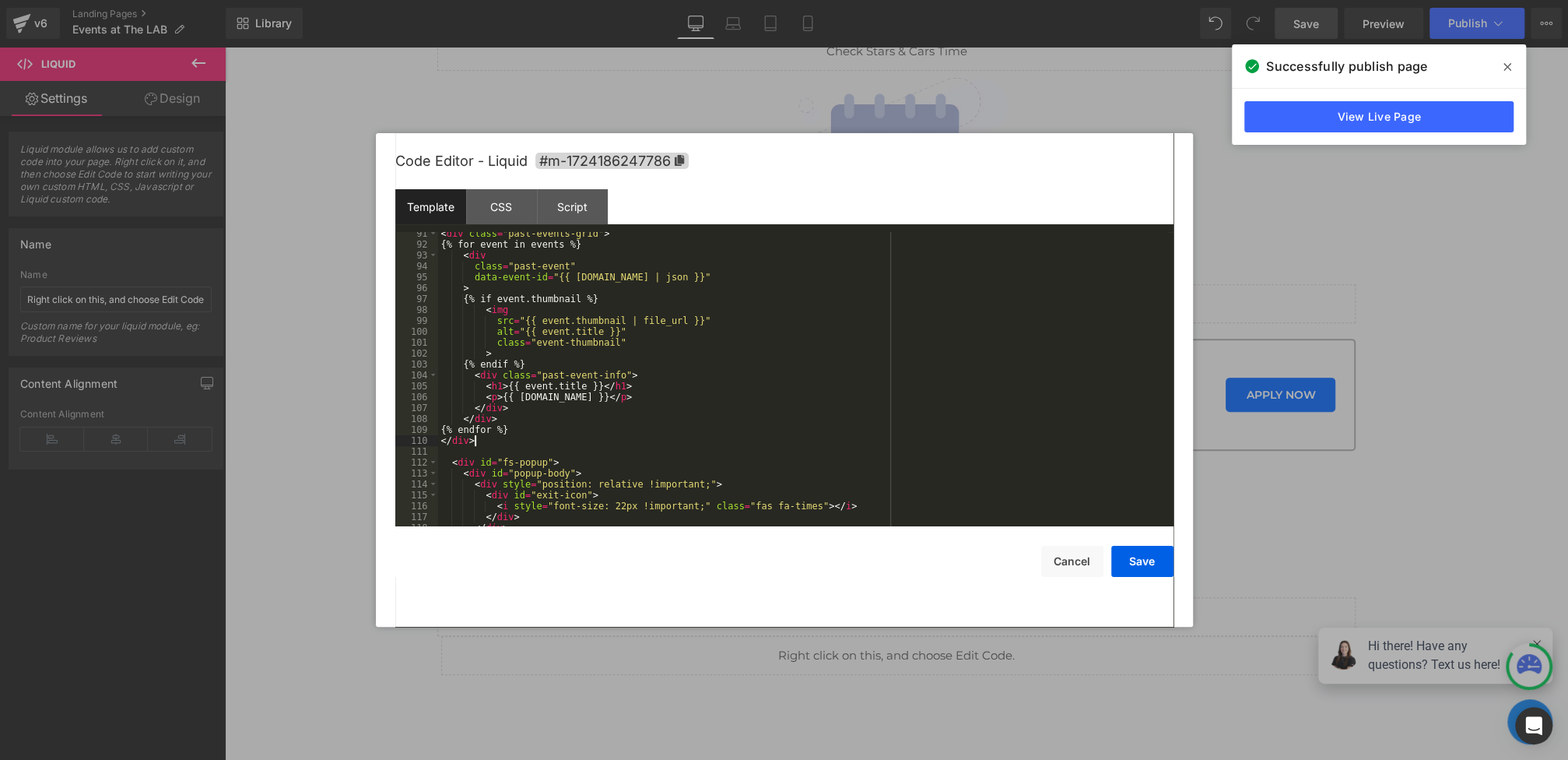
scroll to position [984, 0]
click at [1125, 560] on button "Save" at bounding box center [1142, 561] width 62 height 31
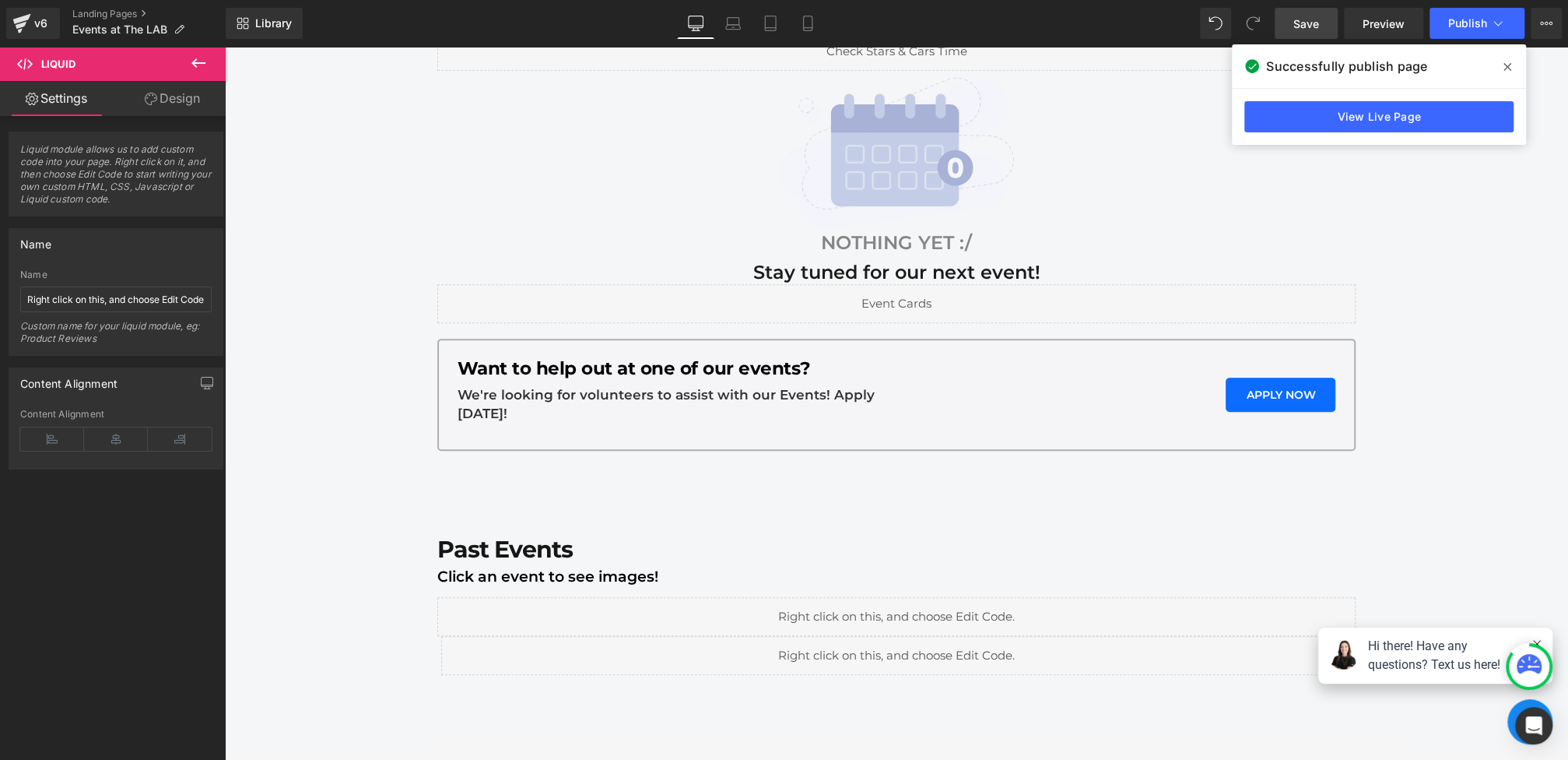
click at [1314, 24] on span "Save" at bounding box center [1306, 24] width 26 height 16
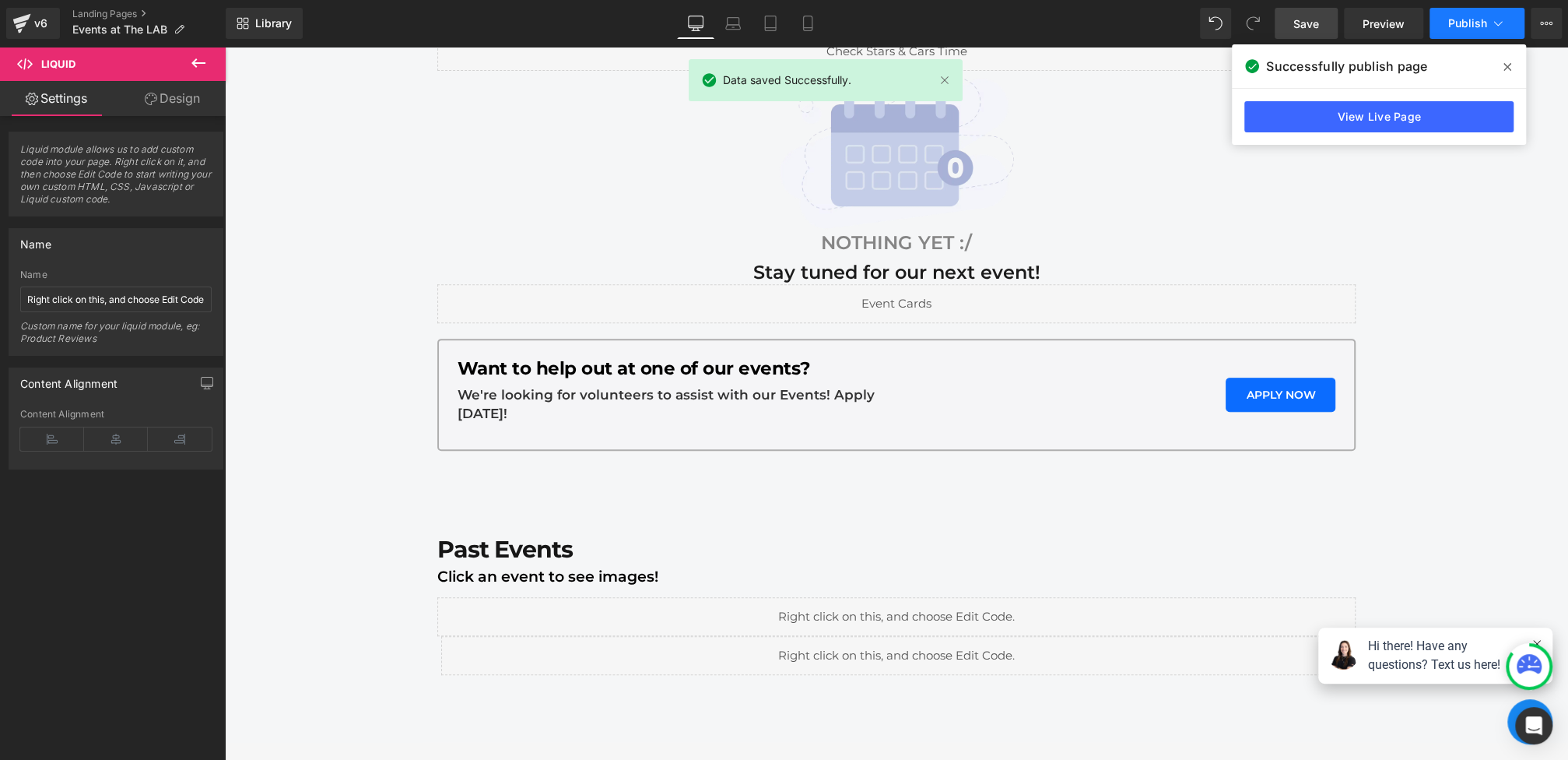
click at [1433, 33] on button "Publish" at bounding box center [1477, 23] width 95 height 31
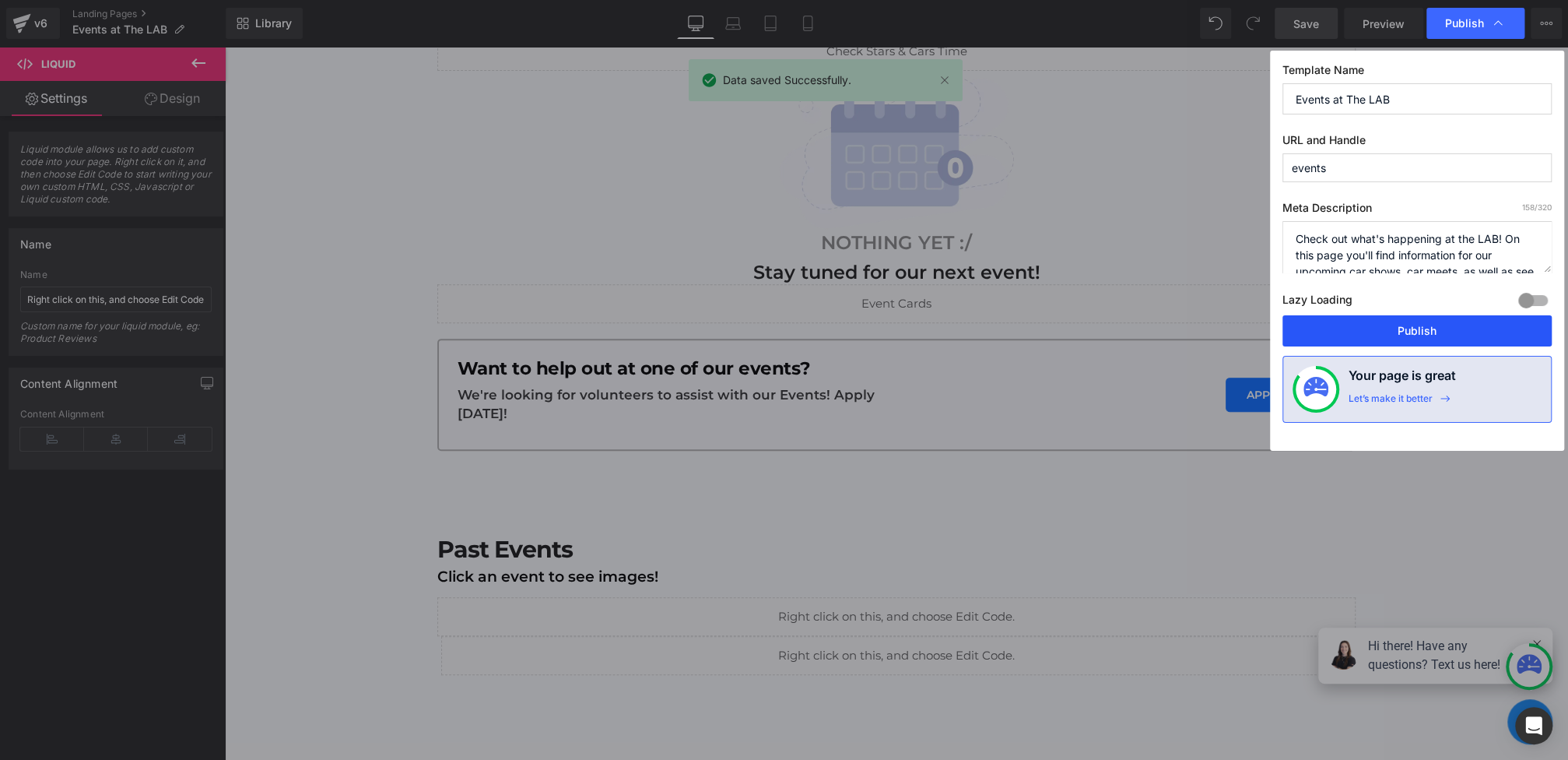
click at [1408, 345] on button "Publish" at bounding box center [1416, 330] width 269 height 31
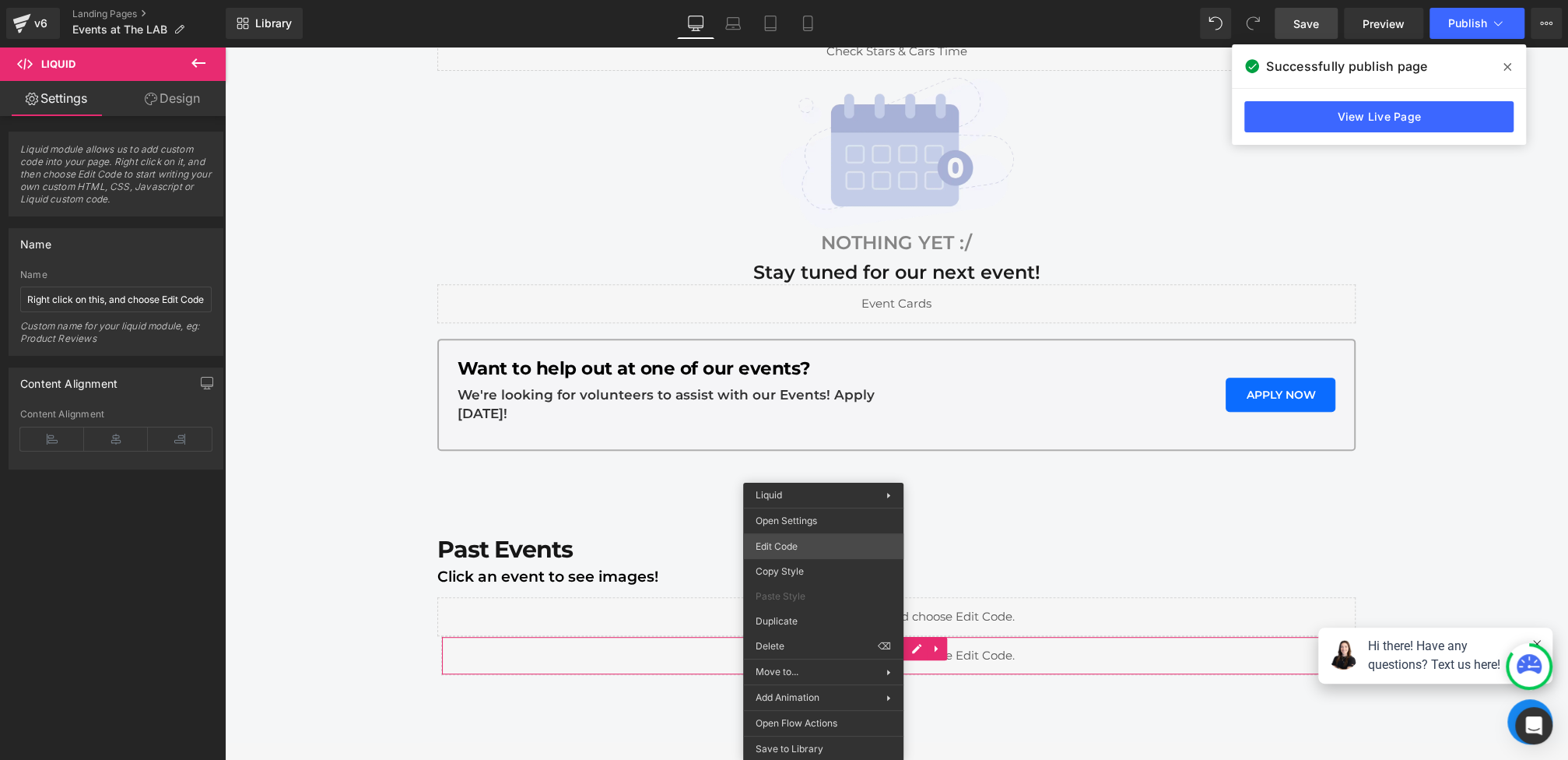
click at [783, 0] on div "Liquid You are previewing how the will restyle your page. You can not edit Elem…" at bounding box center [784, 0] width 1568 height 0
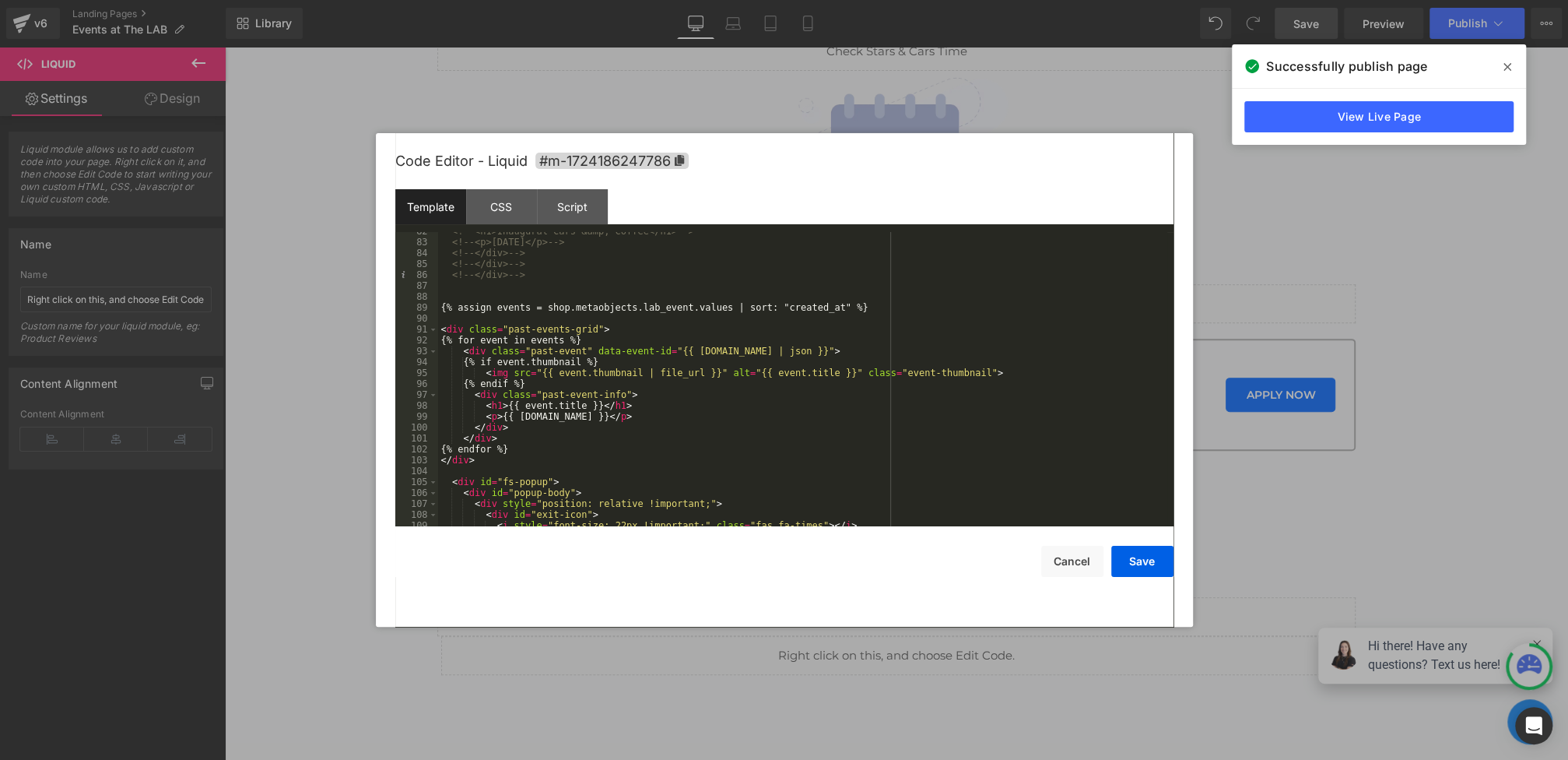
scroll to position [889, 0]
drag, startPoint x: 735, startPoint y: 307, endPoint x: 700, endPoint y: 310, distance: 35.2
click at [700, 310] on div "<!-- <h1>Inaugural Cars &amp; Coffee</h1> --> <!-- <p>[DATE]</p> --> <!-- </div…" at bounding box center [802, 384] width 729 height 316
click at [1137, 563] on button "Save" at bounding box center [1142, 561] width 62 height 31
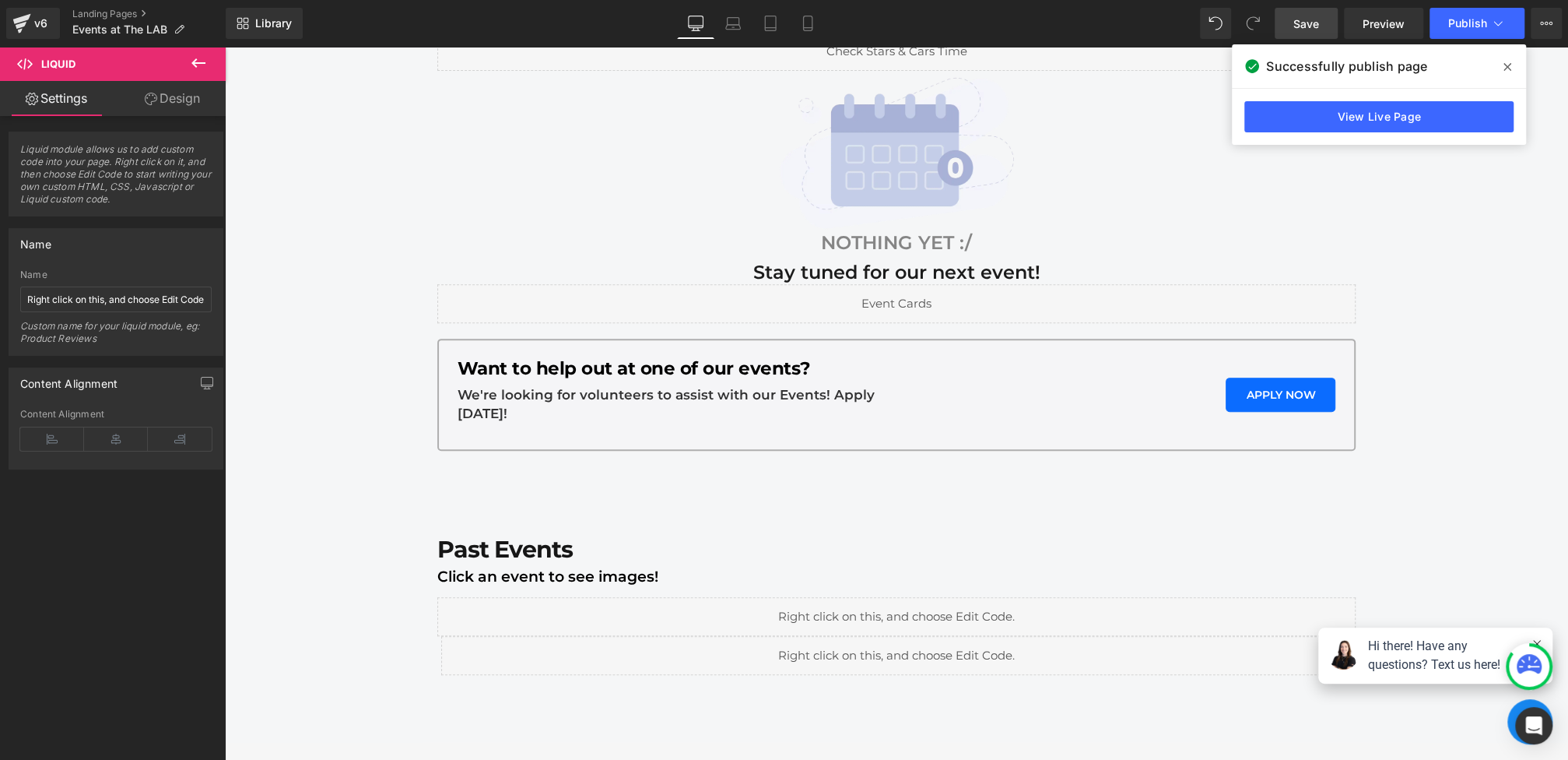
click at [1307, 26] on span "Save" at bounding box center [1306, 24] width 26 height 16
click at [1457, 25] on span "Publish" at bounding box center [1467, 23] width 39 height 12
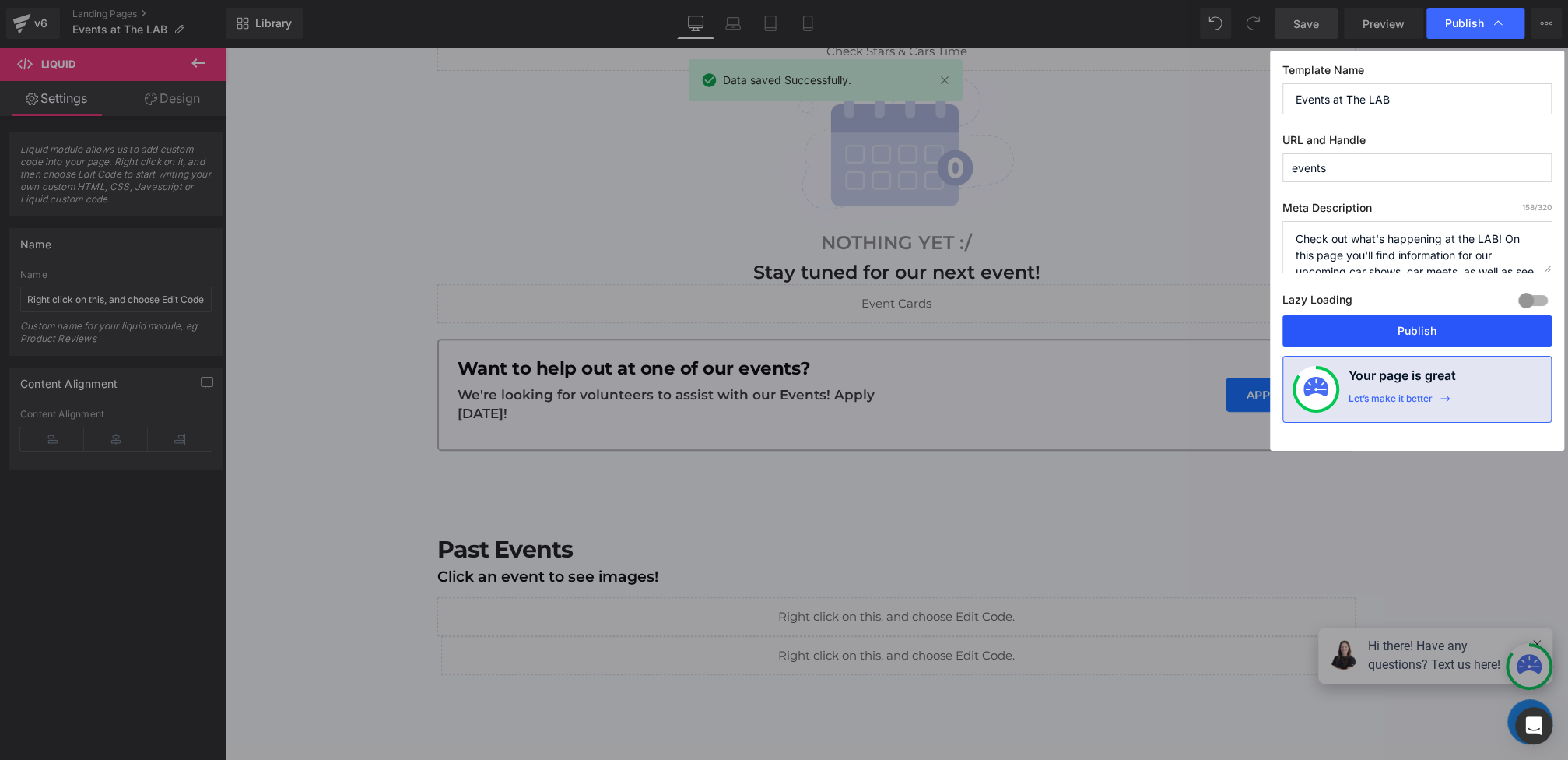
click at [1405, 330] on button "Publish" at bounding box center [1416, 330] width 269 height 31
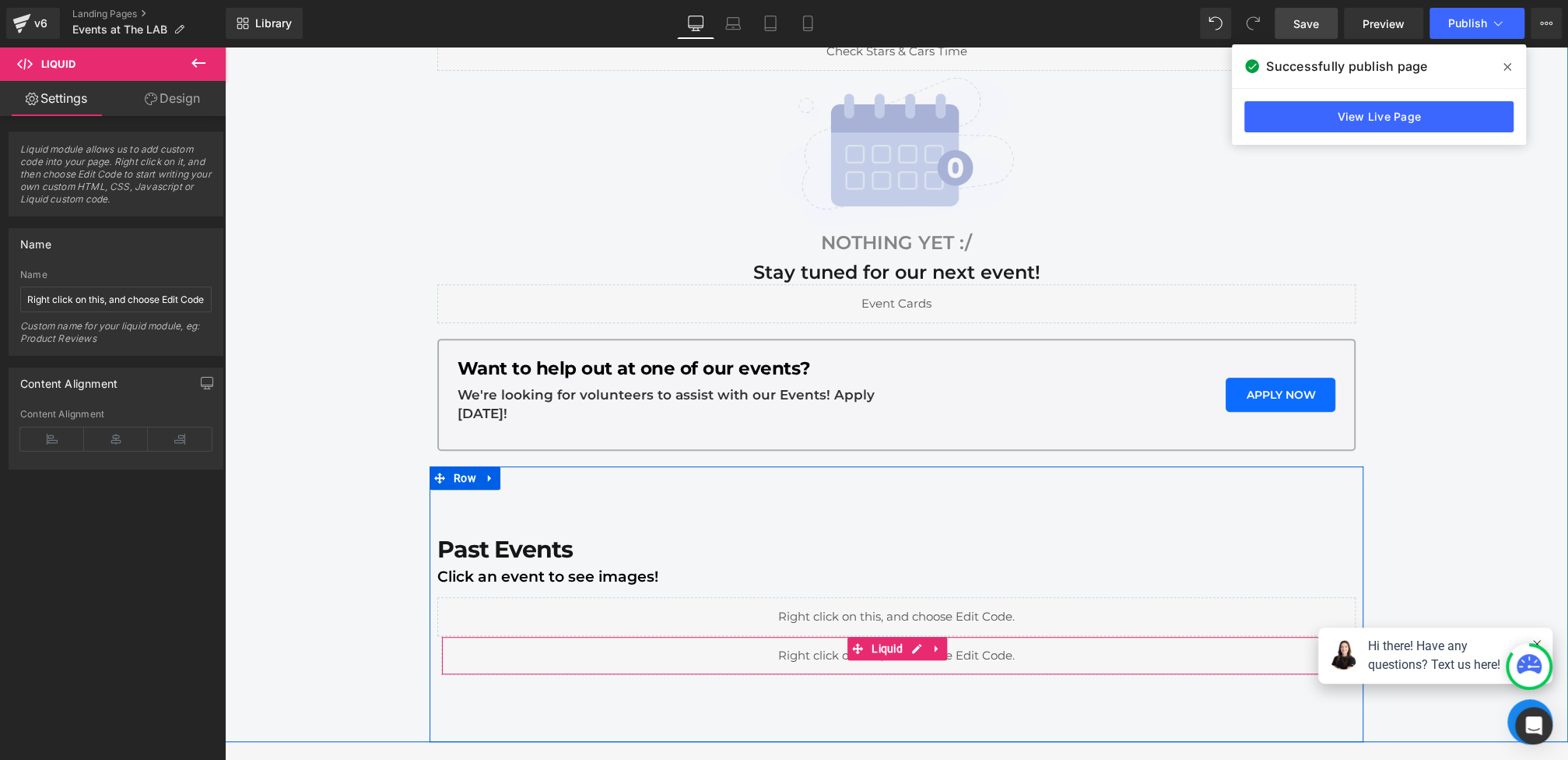
scroll to position [459, 0]
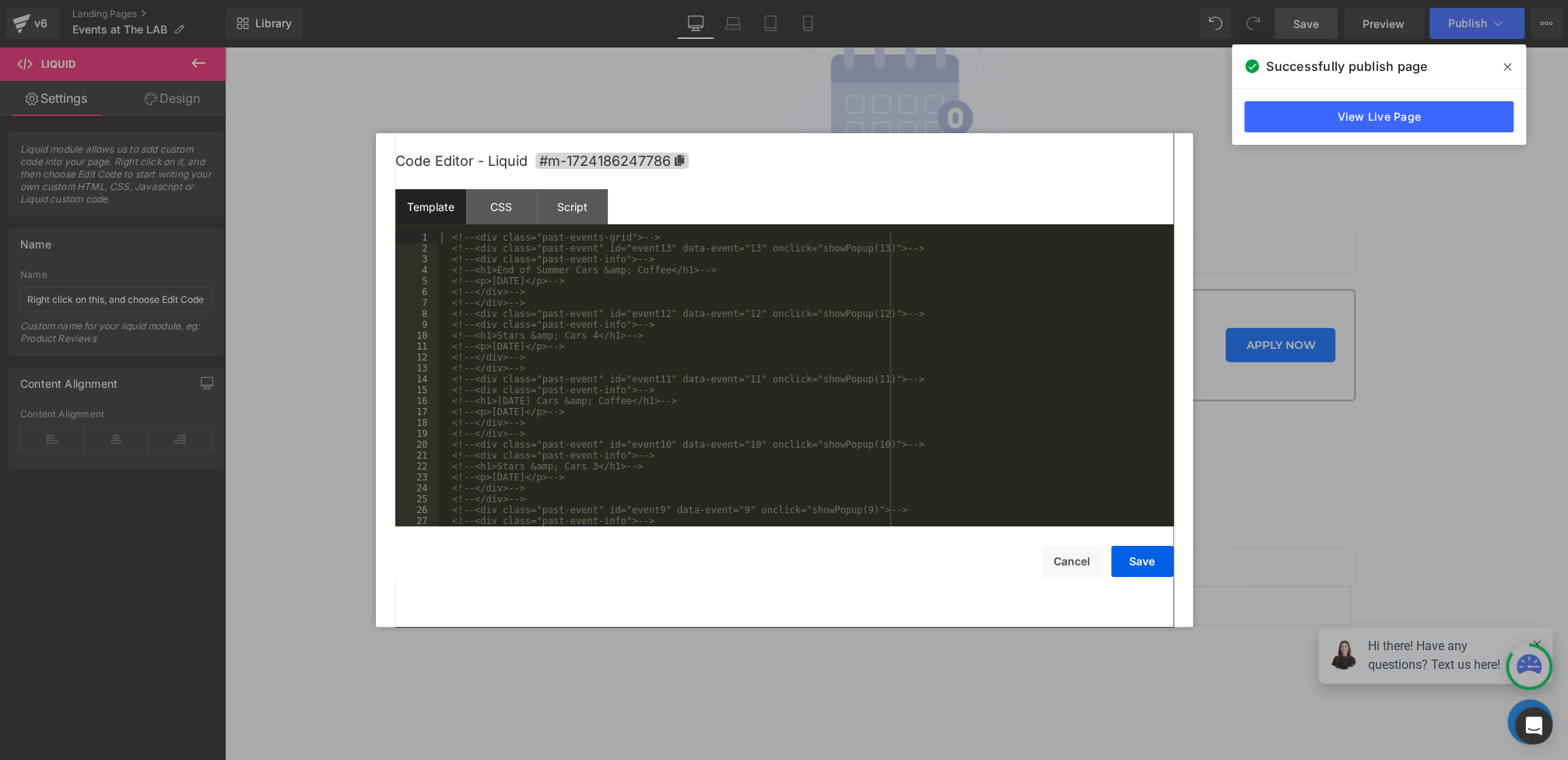
click at [647, 0] on div "Liquid You are previewing how the will restyle your page. You can not edit Elem…" at bounding box center [784, 0] width 1568 height 0
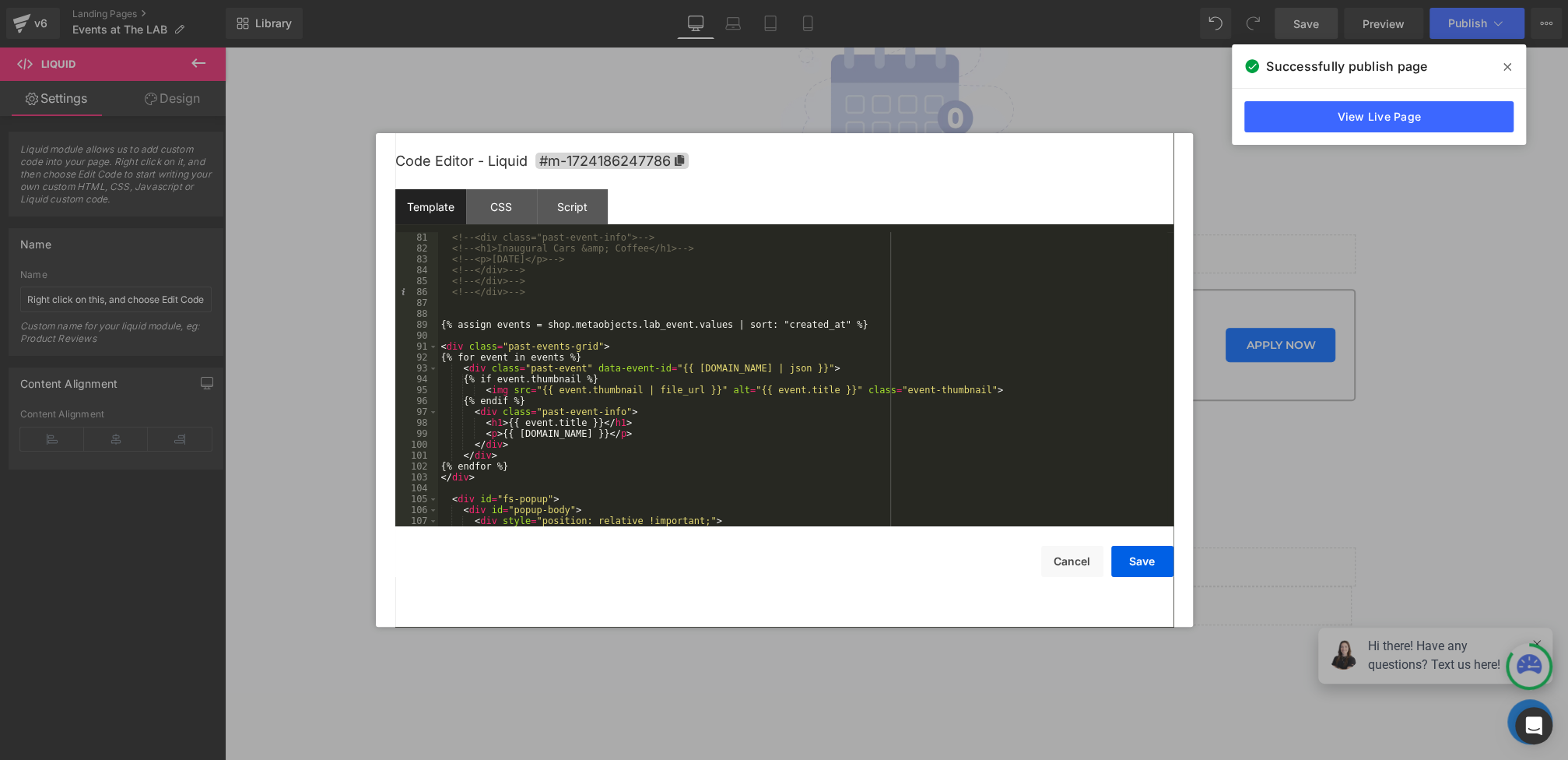
scroll to position [970, 0]
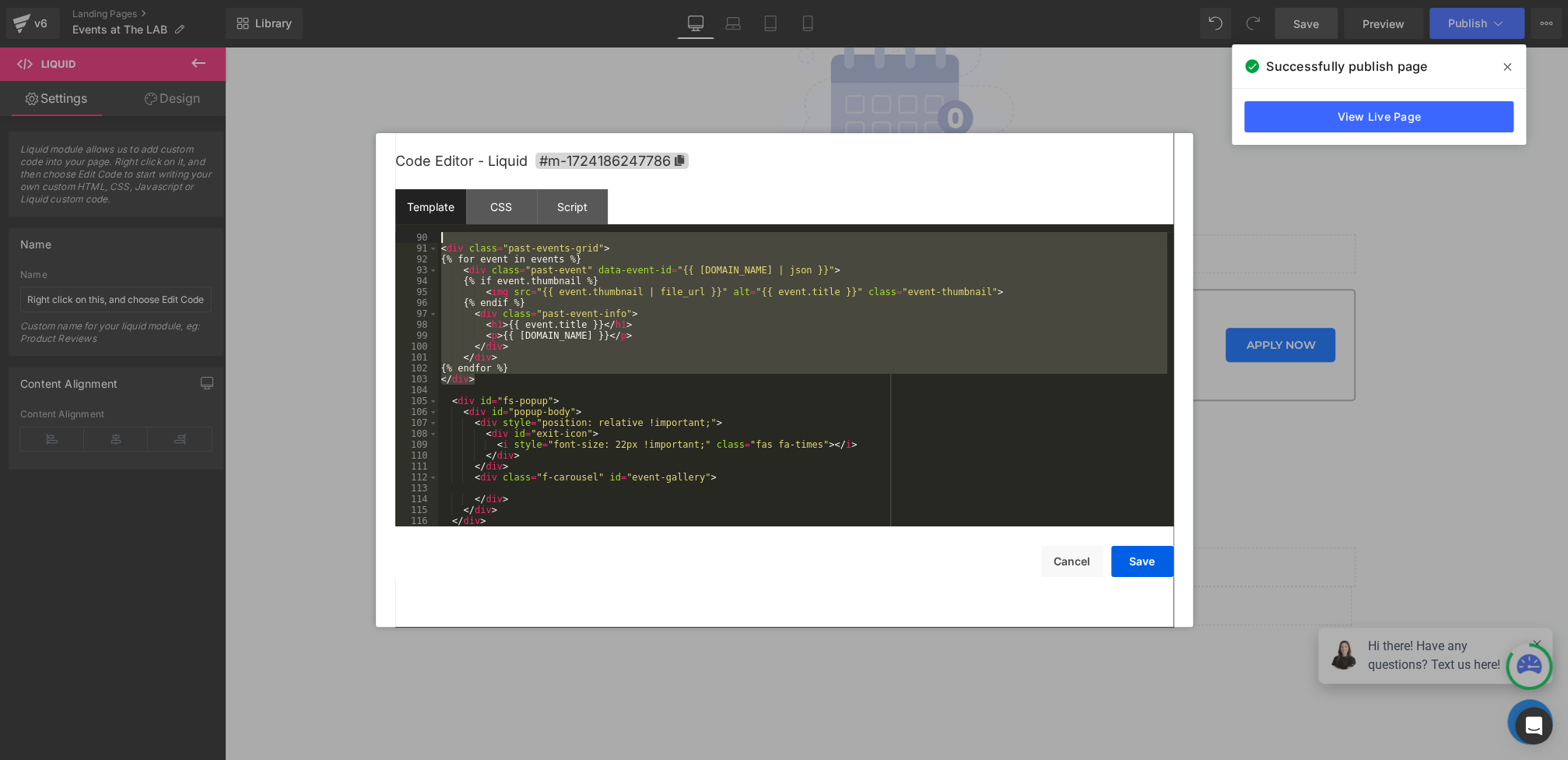
drag, startPoint x: 519, startPoint y: 384, endPoint x: 392, endPoint y: 244, distance: 188.4
click at [392, 244] on div "Code Editor - Liquid #m-1724186247786 Template CSS Script Data 90 91 92 93 94 9…" at bounding box center [784, 379] width 817 height 493
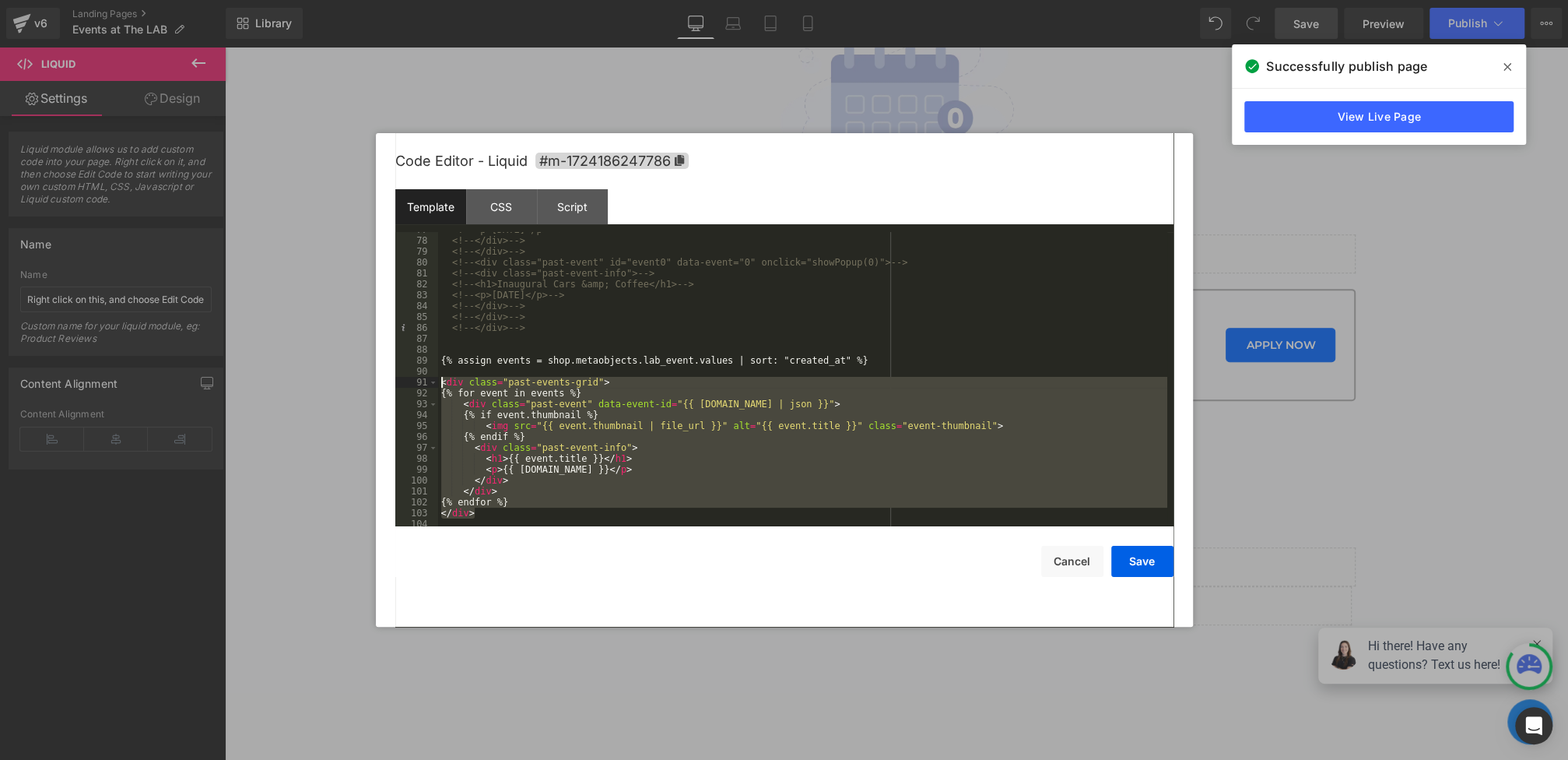
scroll to position [873, 0]
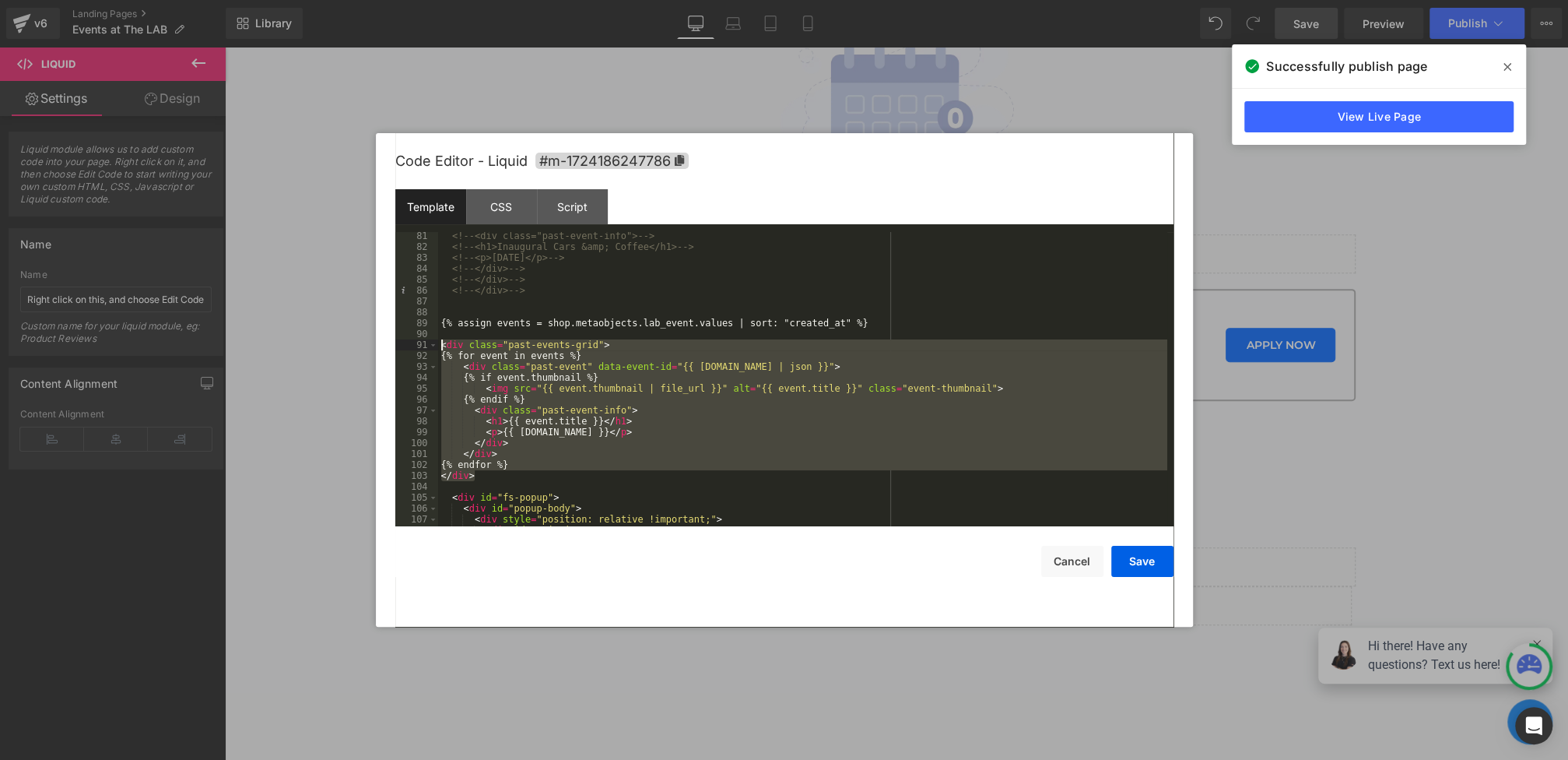
click at [500, 479] on div "<!-- <div class="past-event-info"> --> <!-- <h1>Inaugural Cars &amp; Coffee</h1…" at bounding box center [802, 388] width 729 height 316
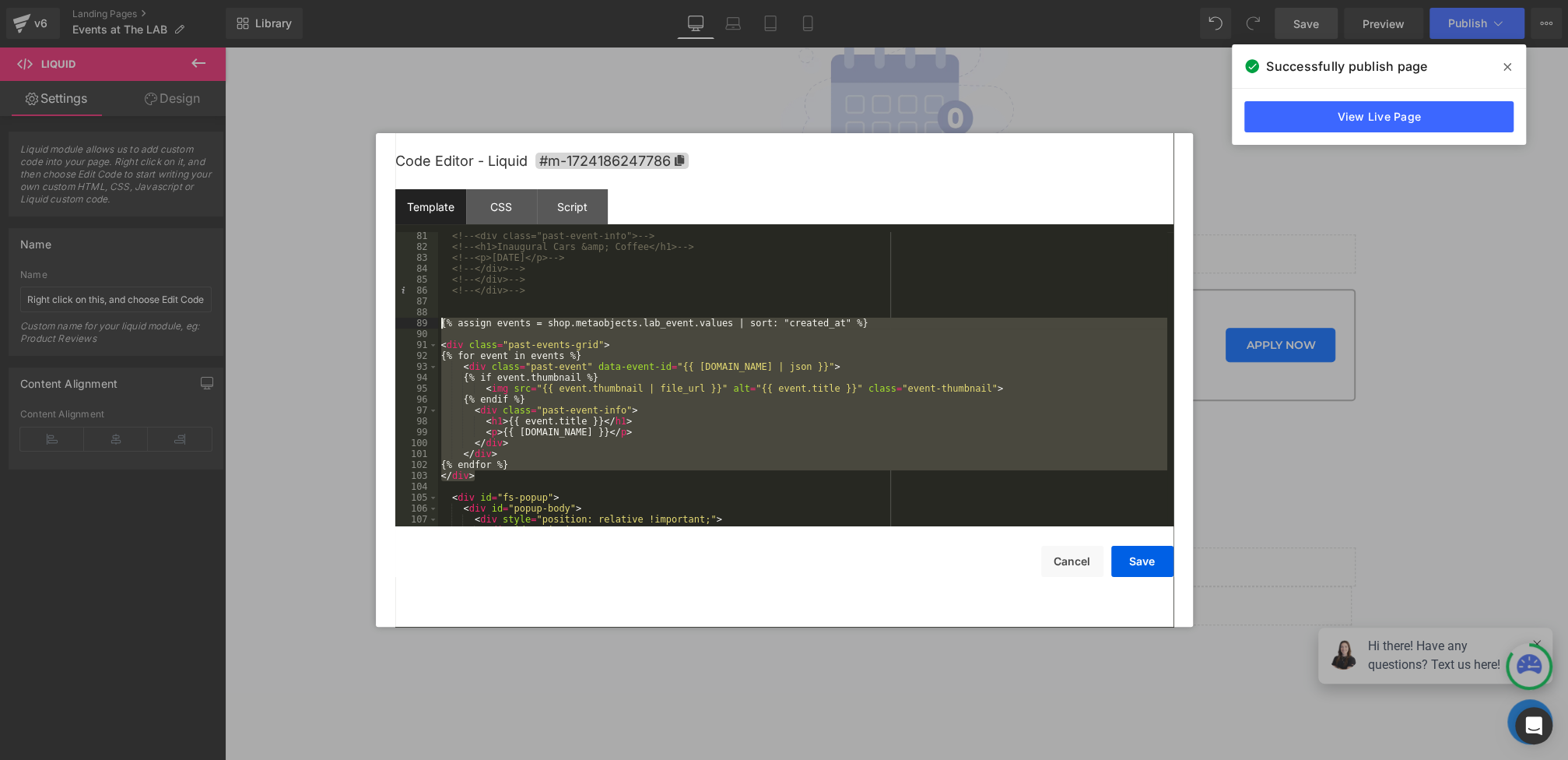
drag, startPoint x: 521, startPoint y: 478, endPoint x: 415, endPoint y: 321, distance: 189.9
click at [415, 321] on pre "81 82 83 84 85 86 87 88 89 90 91 92 93 94 95 96 97 98 99 100 101 102 103 104 10…" at bounding box center [784, 379] width 778 height 294
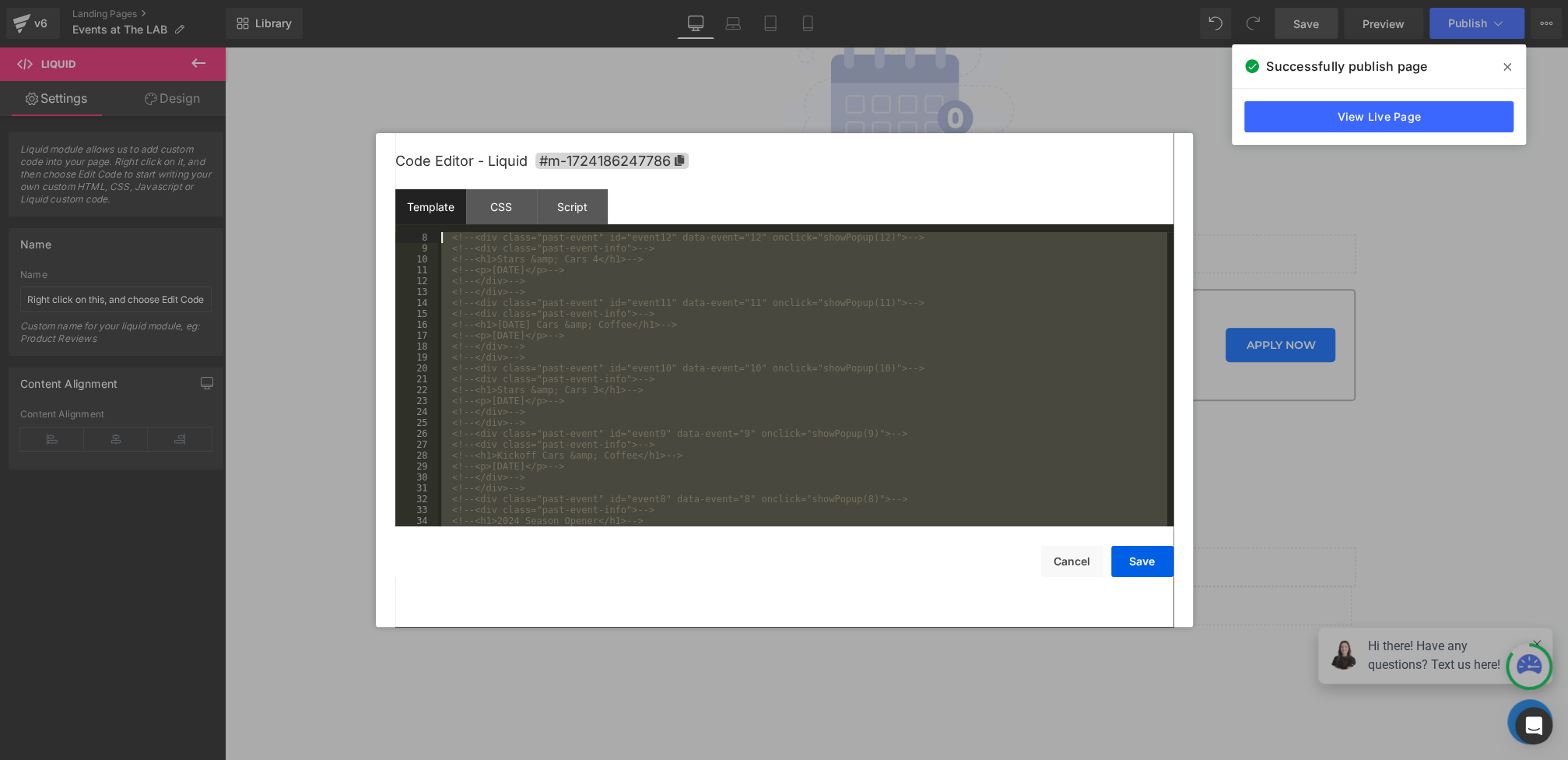
scroll to position [0, 0]
drag, startPoint x: 553, startPoint y: 365, endPoint x: 305, endPoint y: 46, distance: 403.8
click at [304, 46] on body "Liquid You are previewing how the will restyle your page. You can not edit Elem…" at bounding box center [784, 380] width 1568 height 760
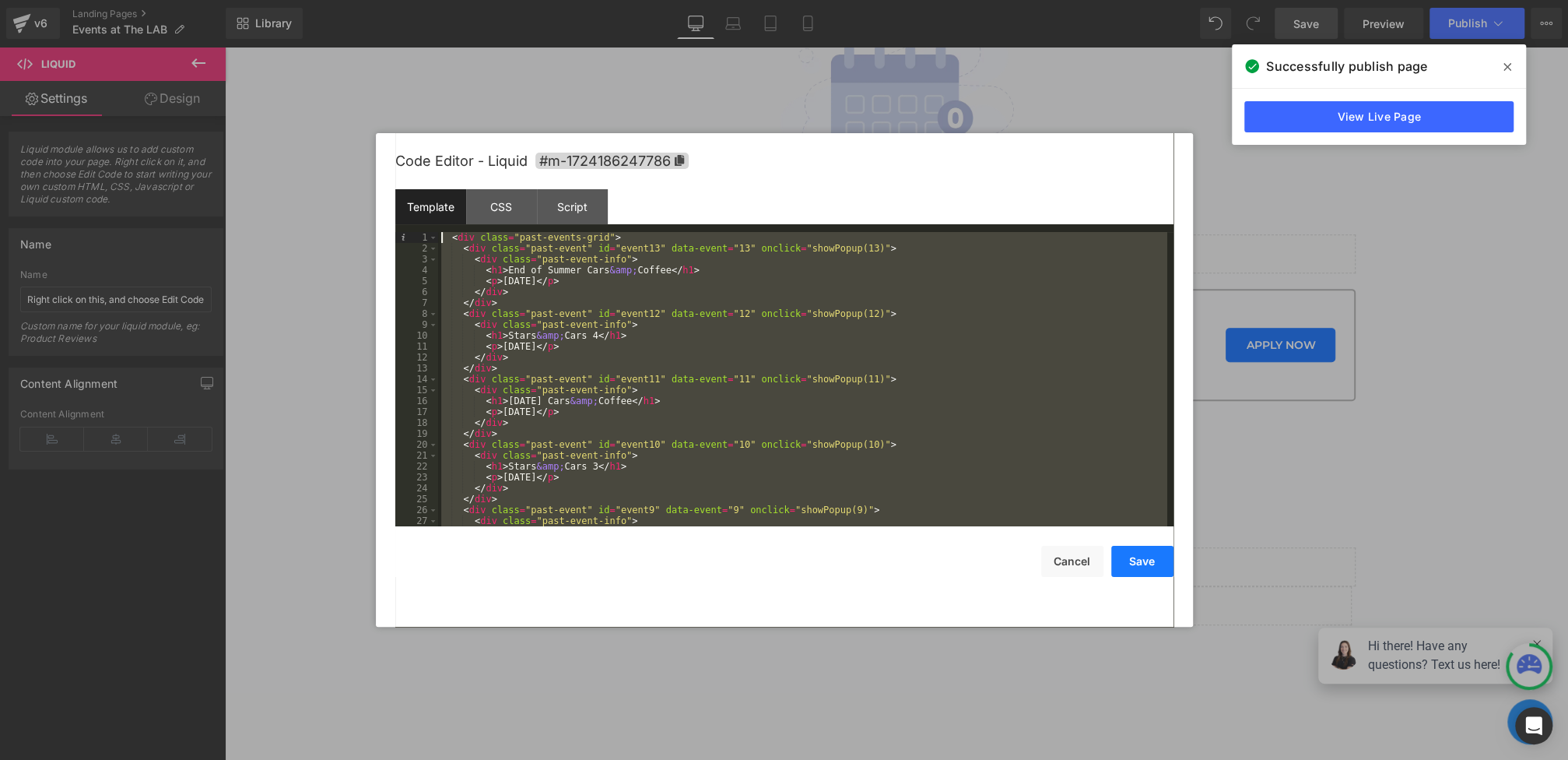
click at [1145, 563] on button "Save" at bounding box center [1142, 561] width 62 height 31
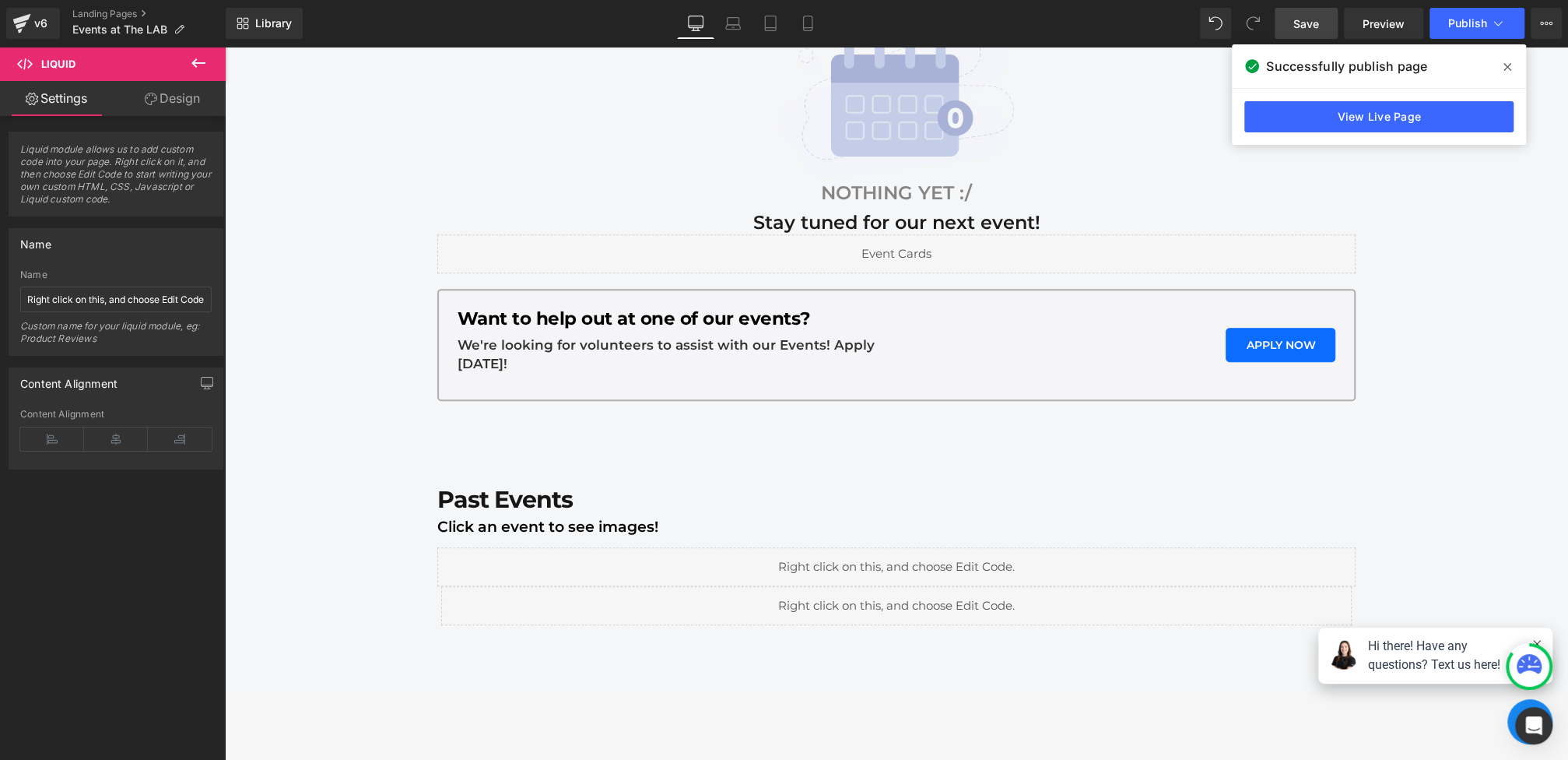
click at [1319, 36] on link "Save" at bounding box center [1306, 23] width 63 height 31
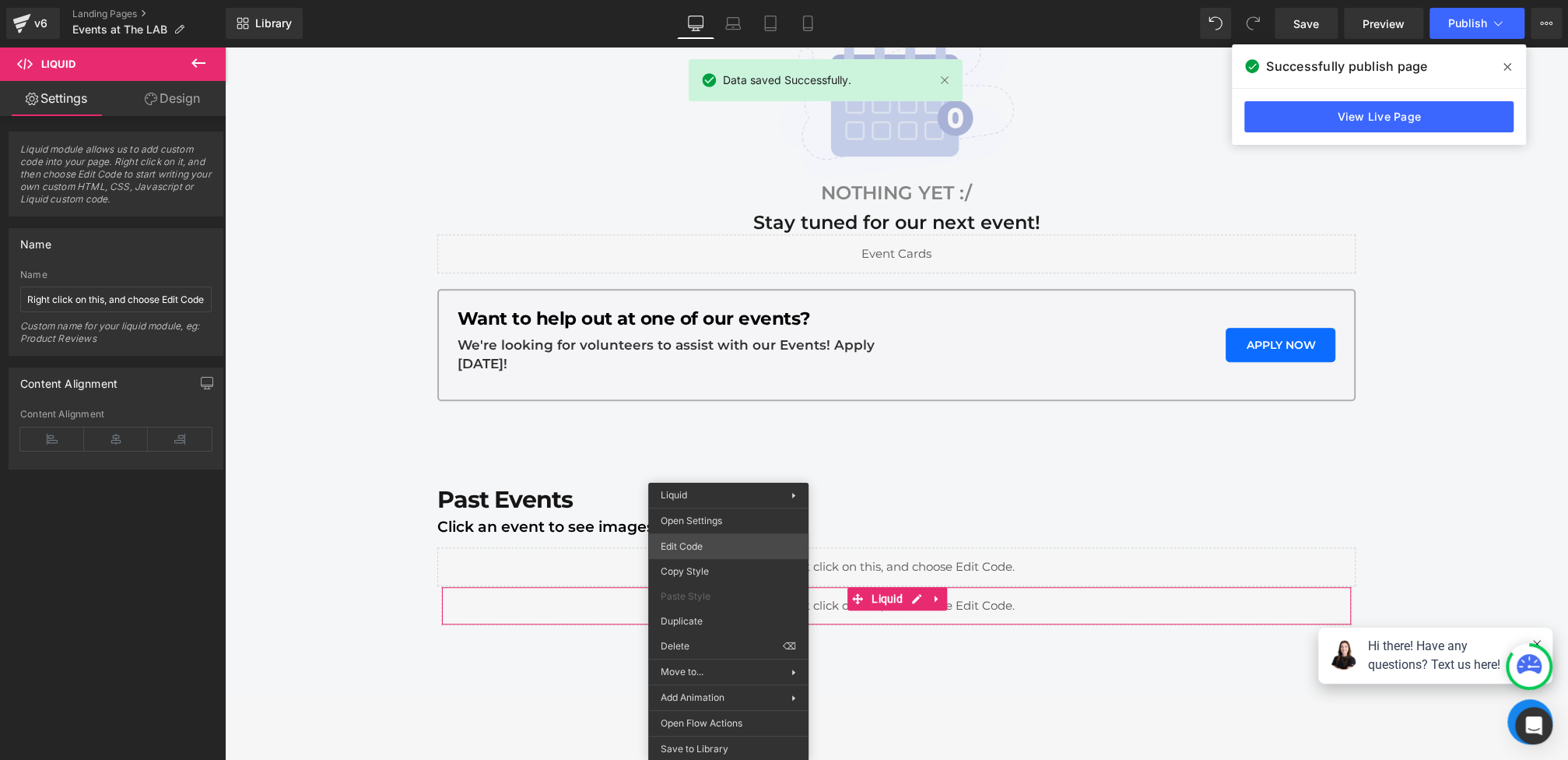
click at [710, 0] on div "Liquid You are previewing how the will restyle your page. You can not edit Elem…" at bounding box center [784, 0] width 1568 height 0
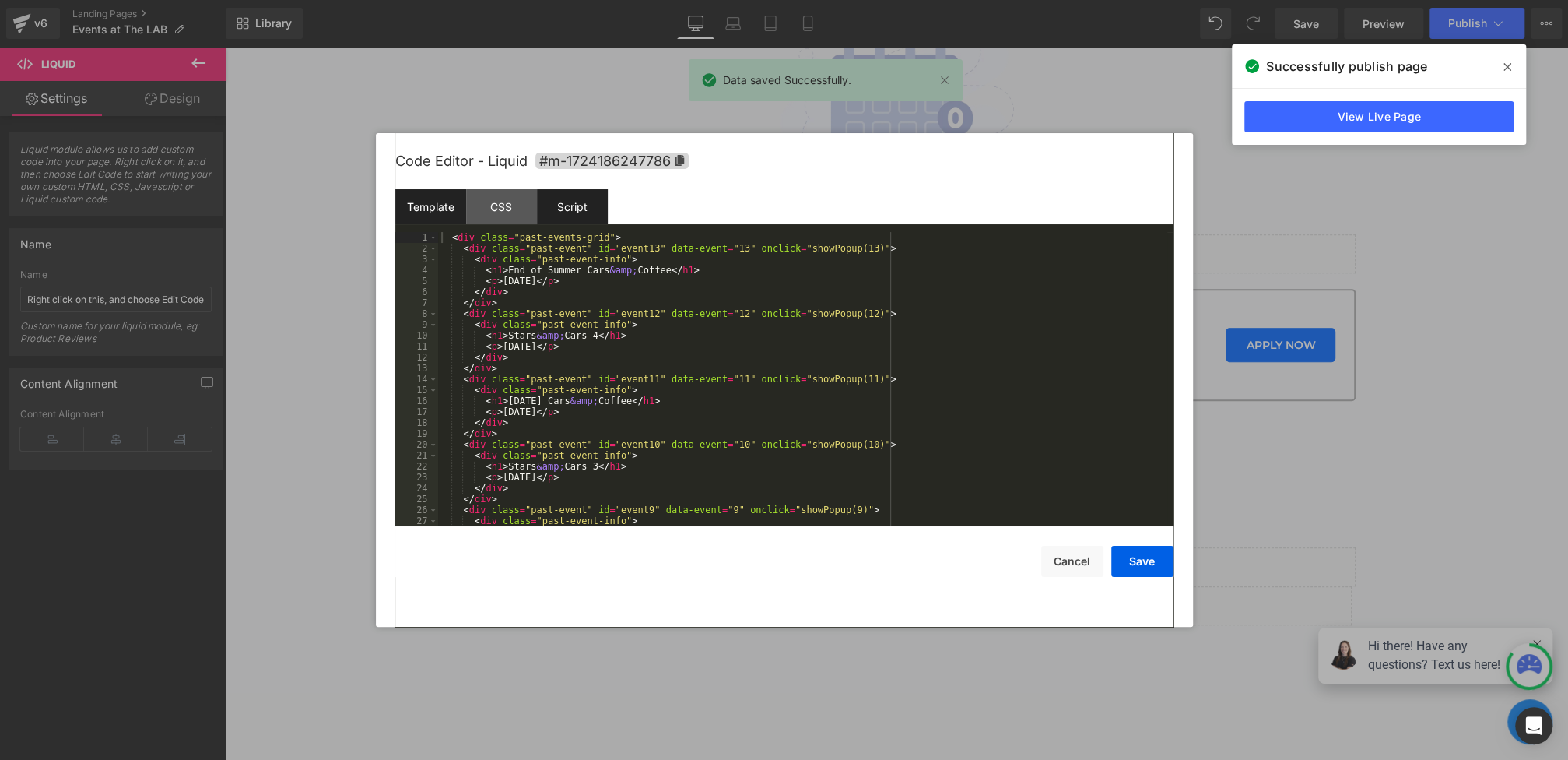
click at [574, 219] on div "Script" at bounding box center [572, 206] width 71 height 35
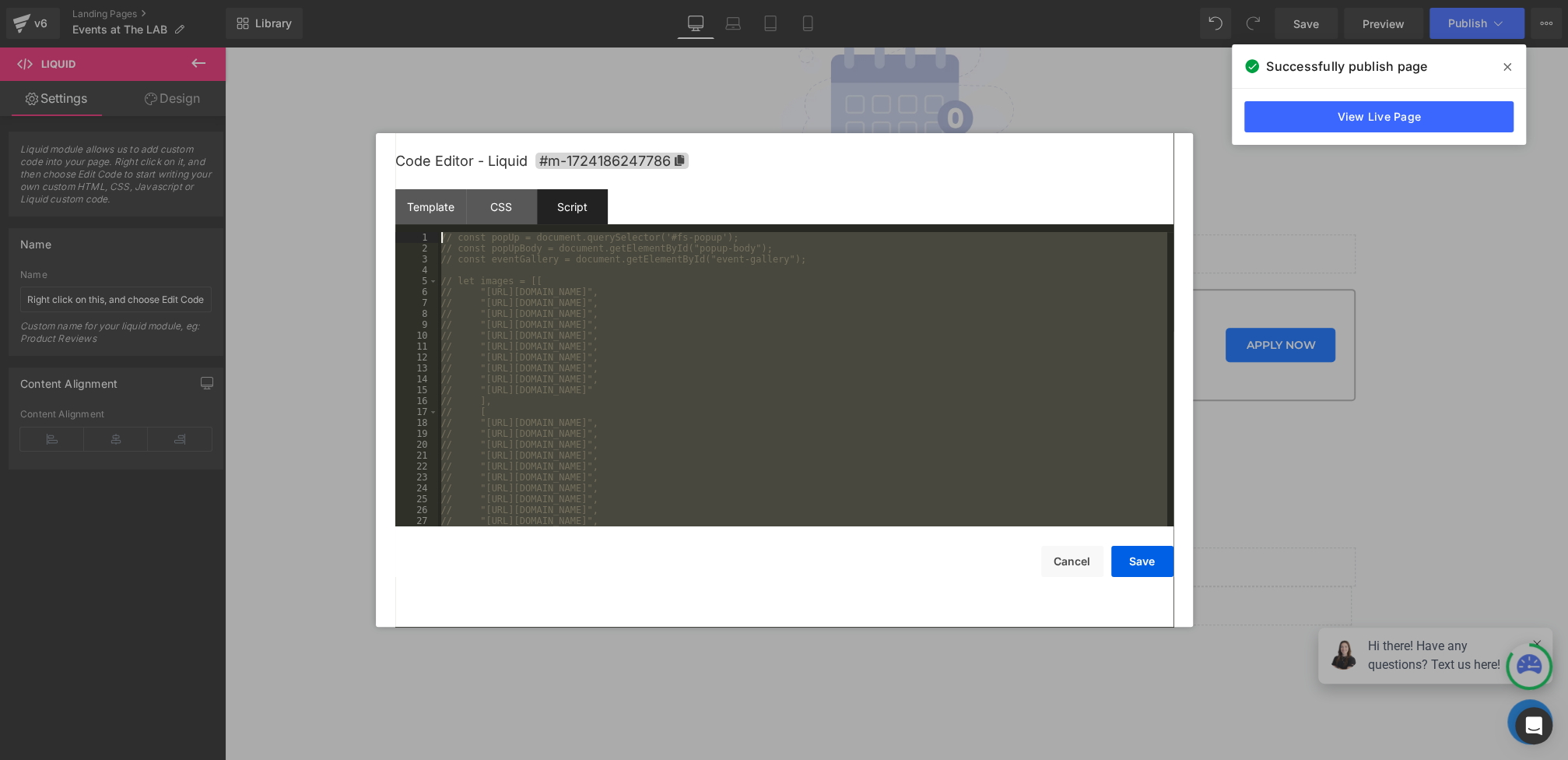
drag, startPoint x: 496, startPoint y: 517, endPoint x: 347, endPoint y: -29, distance: 566.1
click at [347, 0] on html "Liquid You are previewing how the will restyle your page. You can not edit Elem…" at bounding box center [784, 380] width 1568 height 760
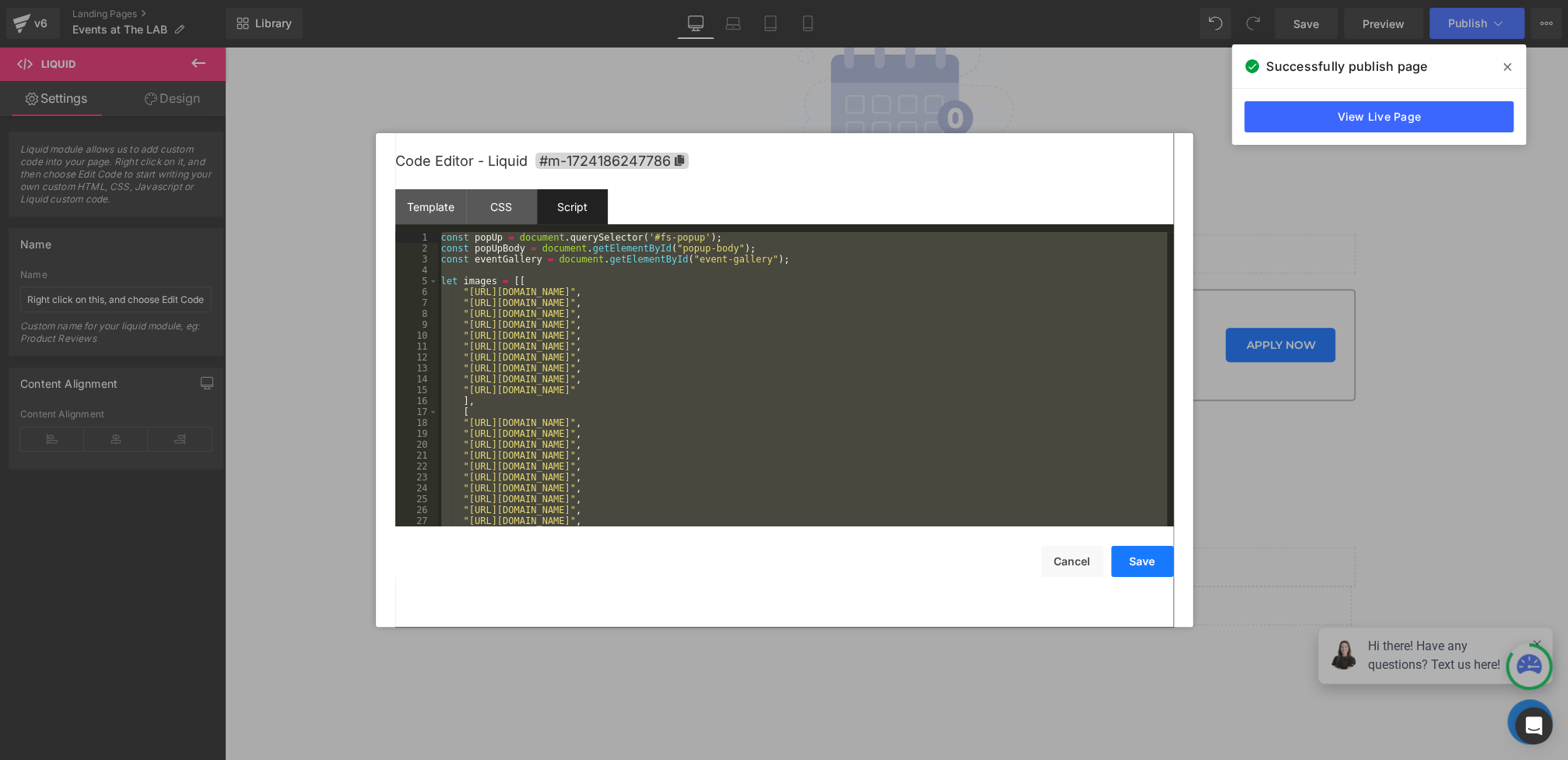
click at [1149, 565] on button "Save" at bounding box center [1142, 561] width 62 height 31
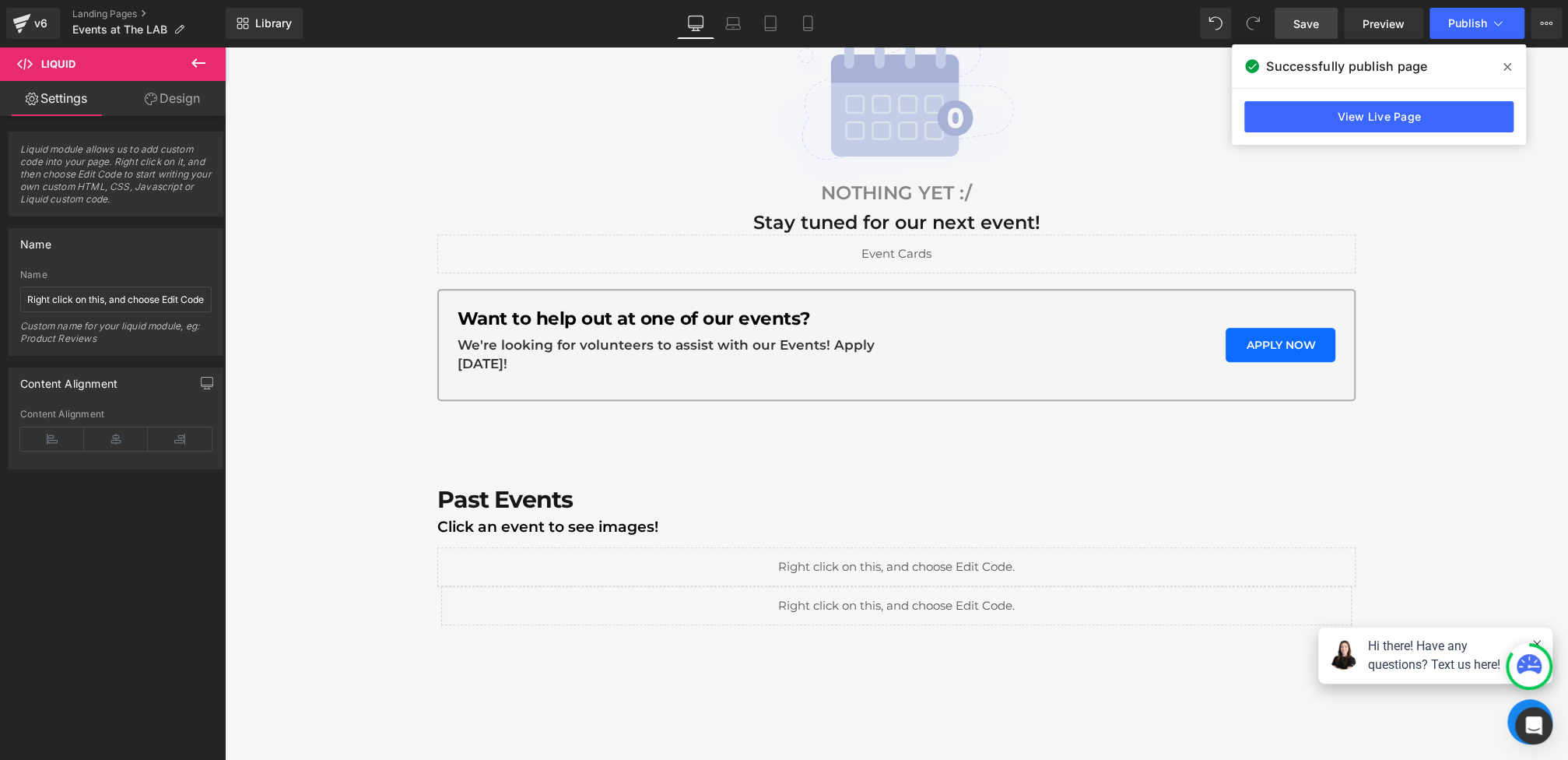
click at [1314, 19] on span "Save" at bounding box center [1306, 24] width 26 height 16
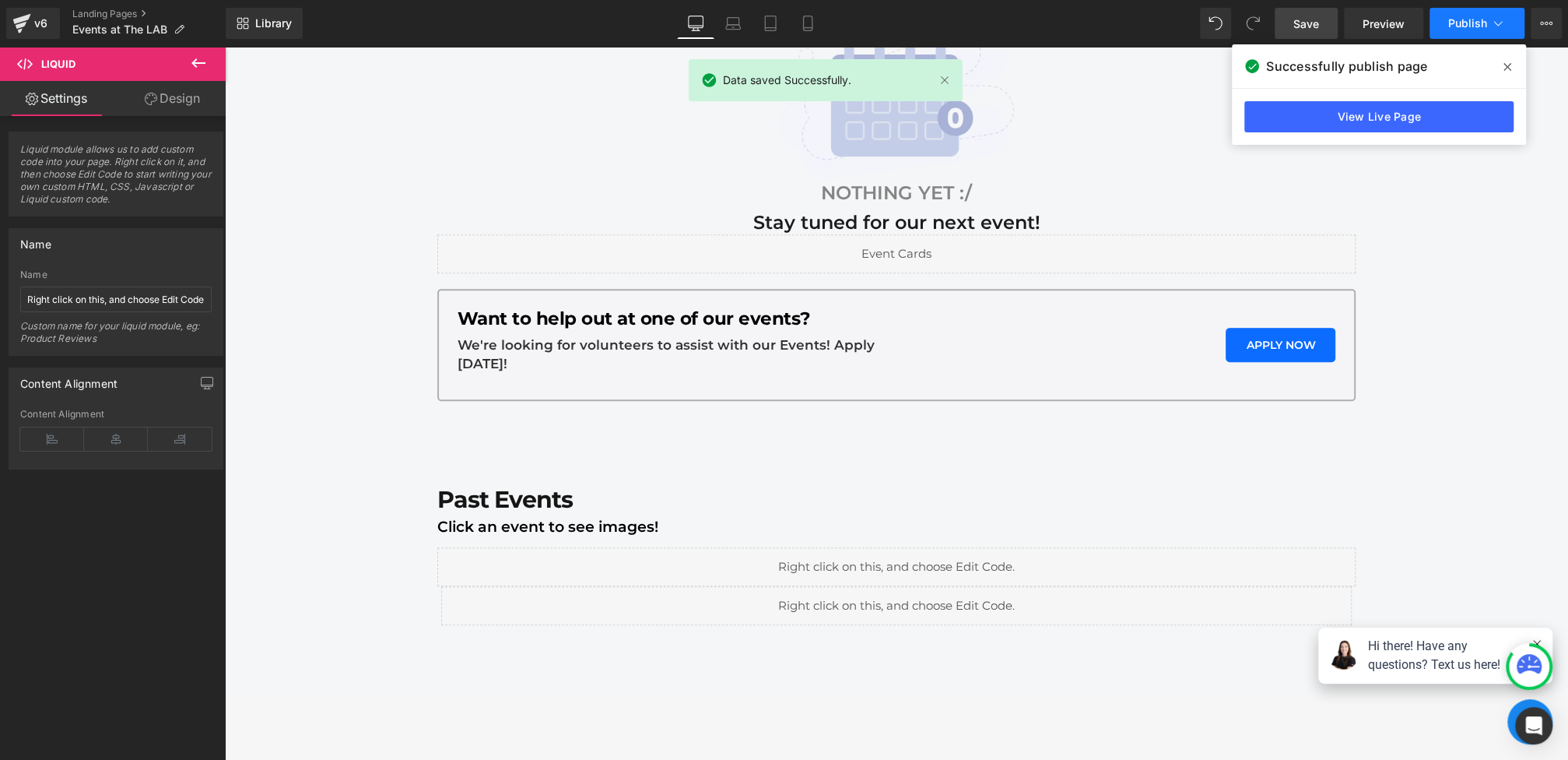
click at [1437, 34] on button "Publish" at bounding box center [1477, 23] width 95 height 31
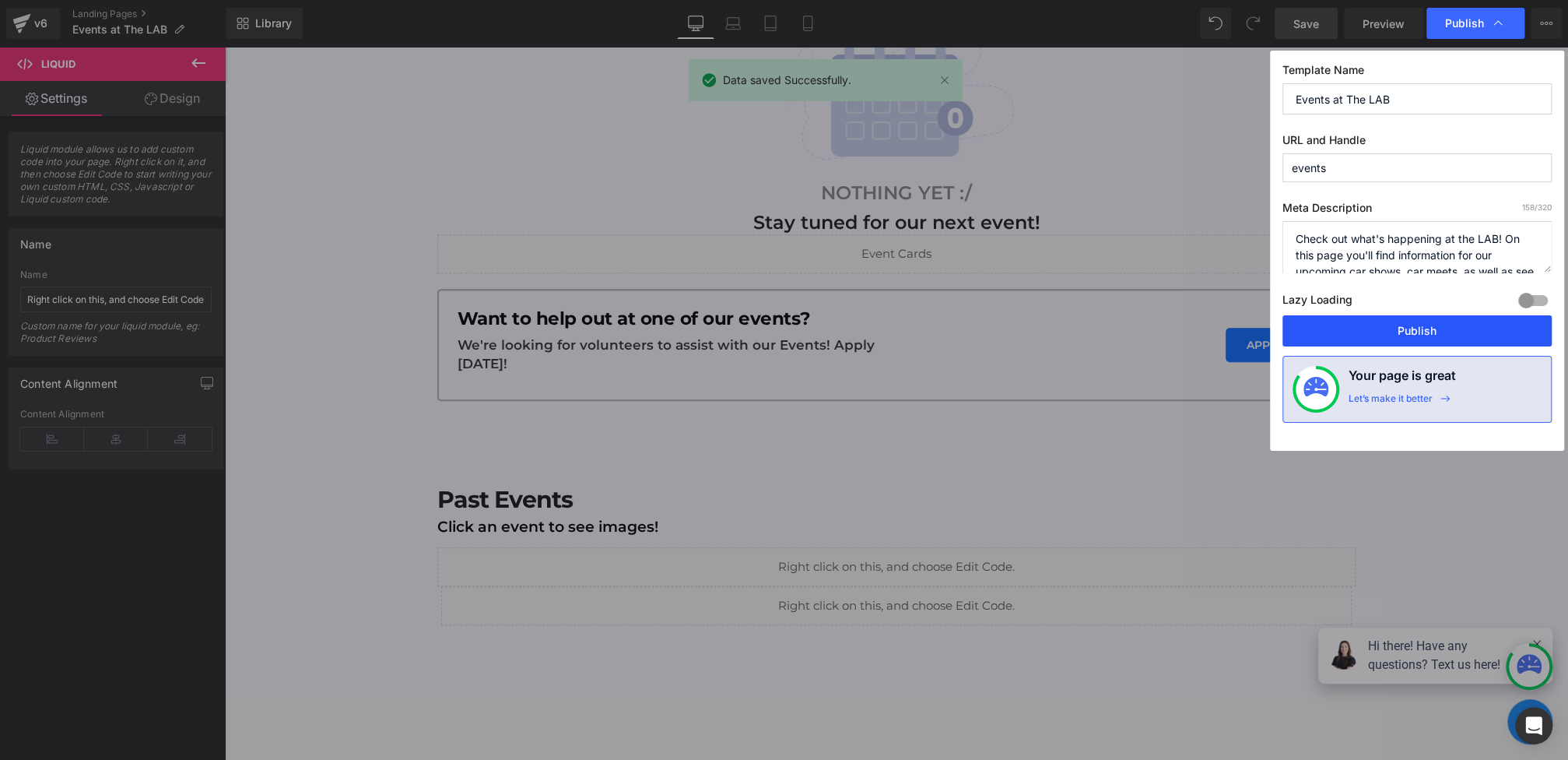
click at [1355, 338] on button "Publish" at bounding box center [1416, 330] width 269 height 31
